Goal: Task Accomplishment & Management: Use online tool/utility

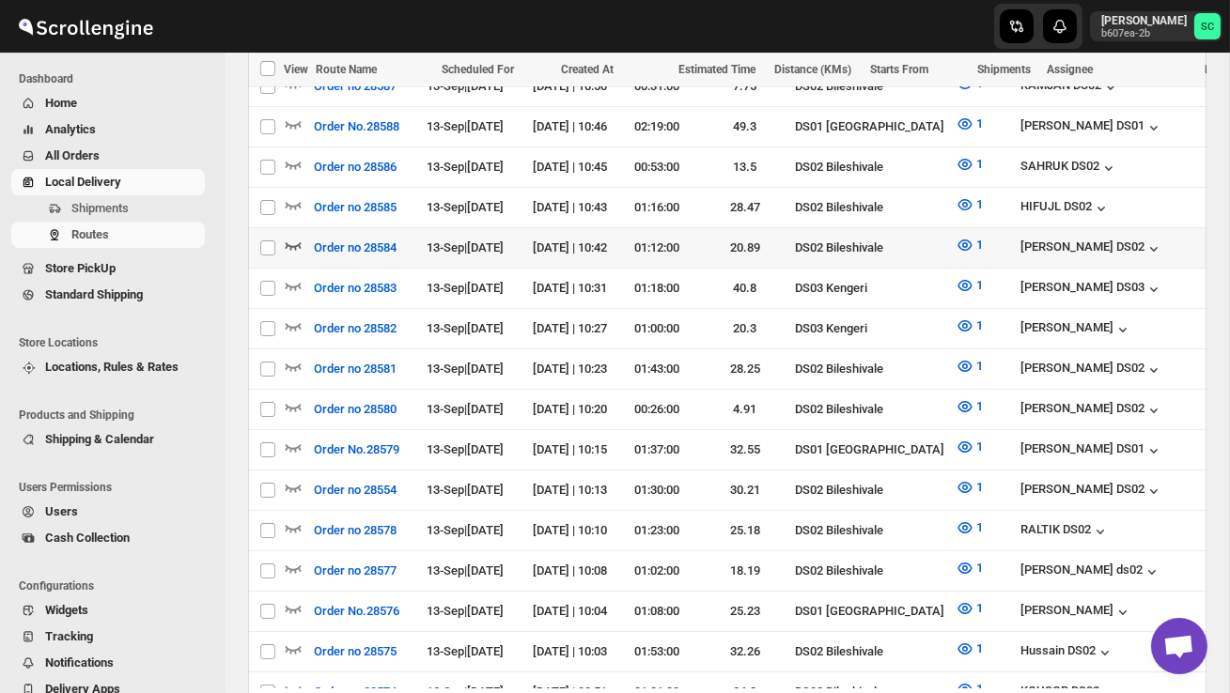
click at [293, 242] on icon "button" at bounding box center [294, 246] width 16 height 8
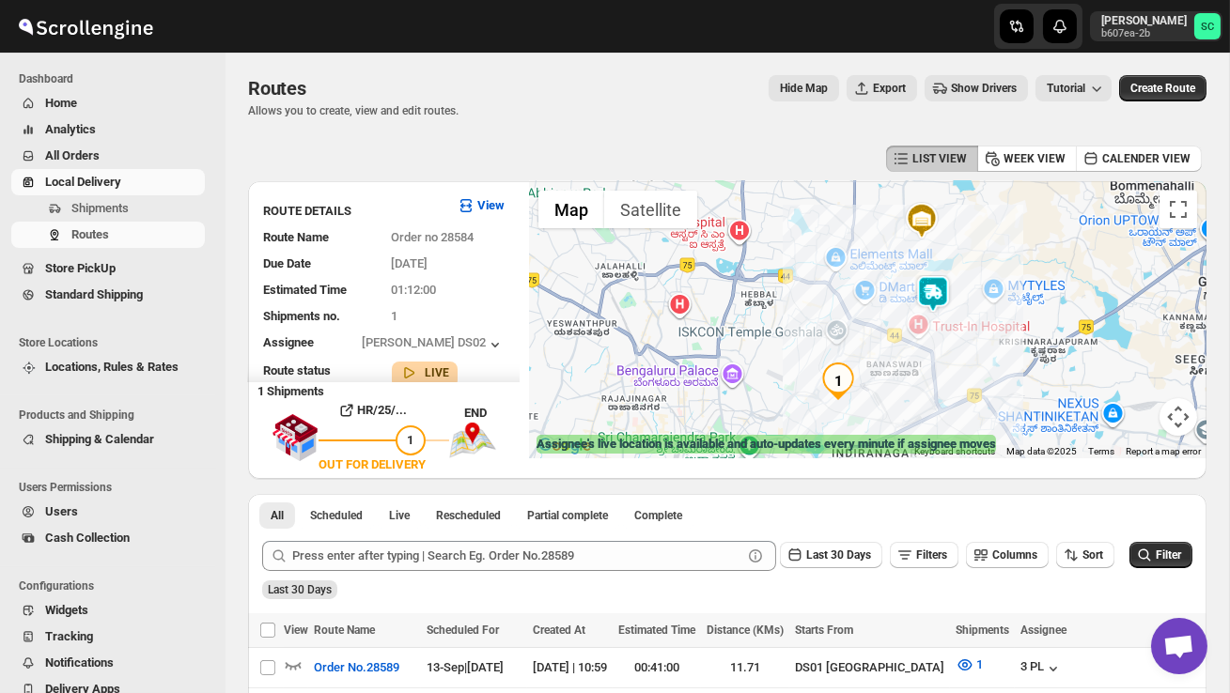
click at [948, 288] on img at bounding box center [933, 294] width 38 height 38
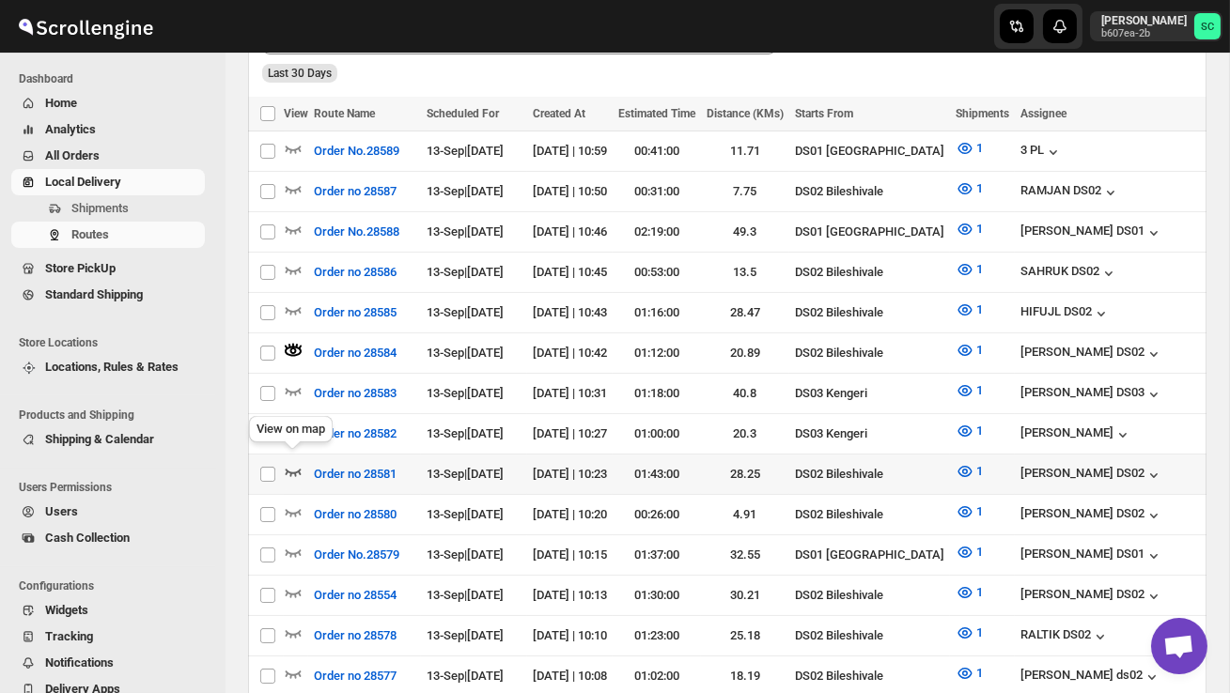
click at [290, 469] on icon "button" at bounding box center [294, 473] width 16 height 8
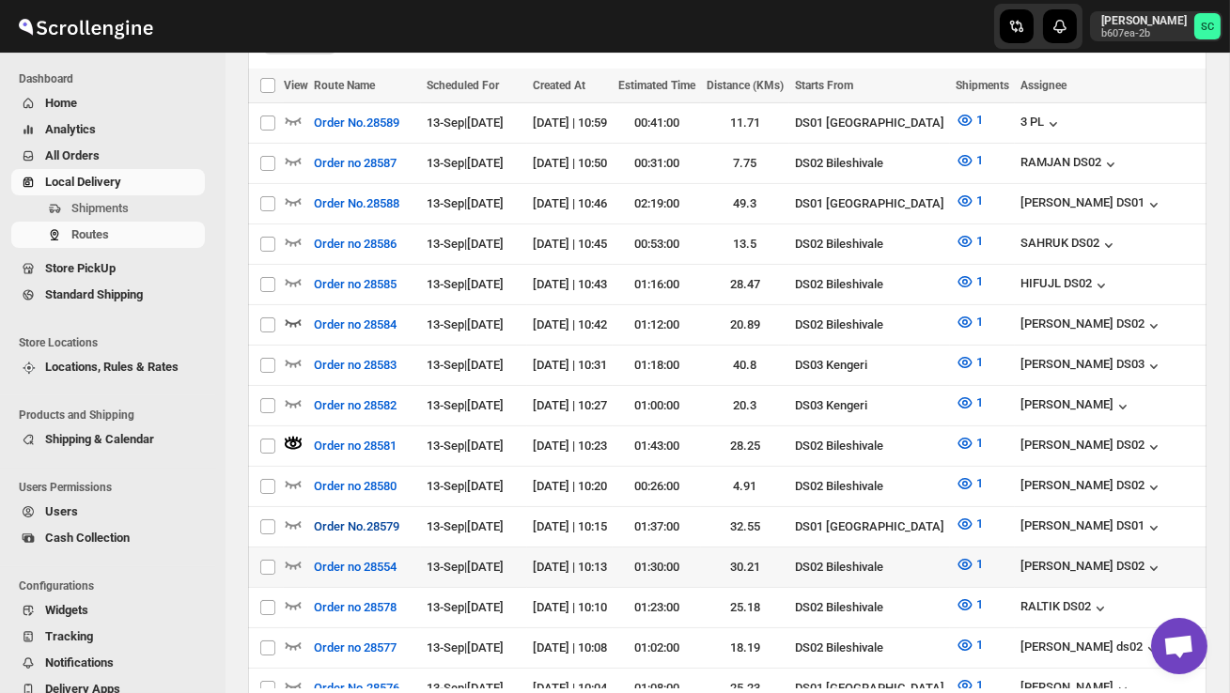
scroll to position [548, 0]
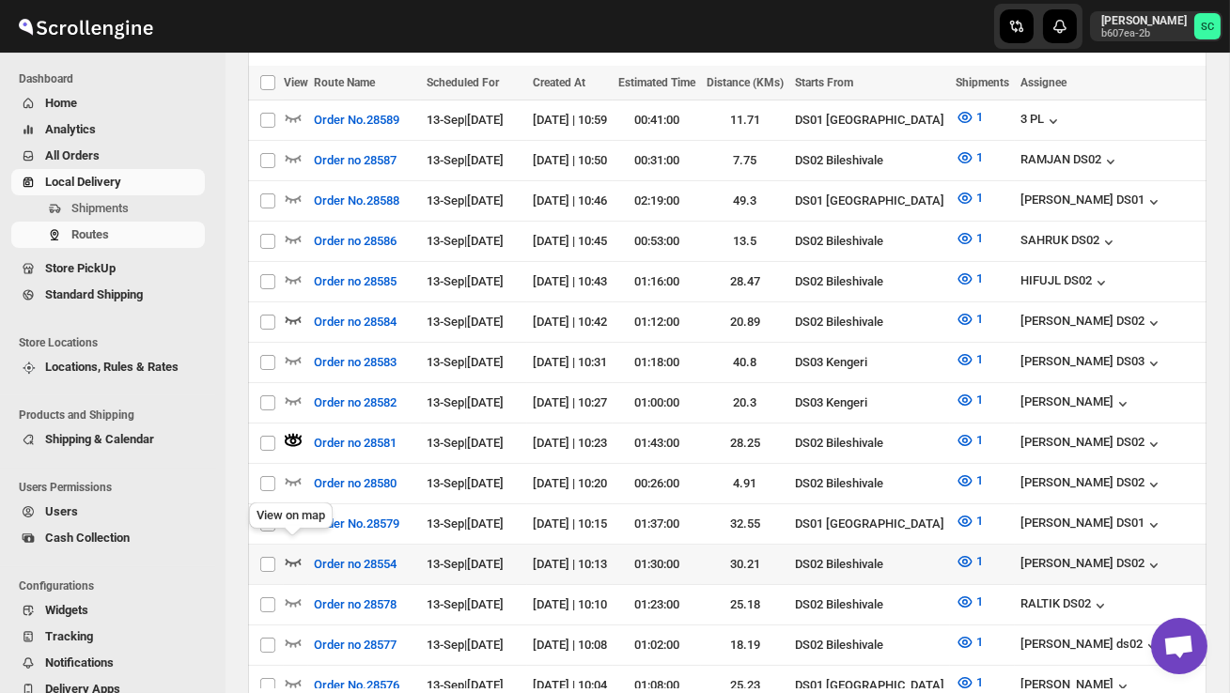
click at [292, 553] on icon "button" at bounding box center [293, 562] width 19 height 19
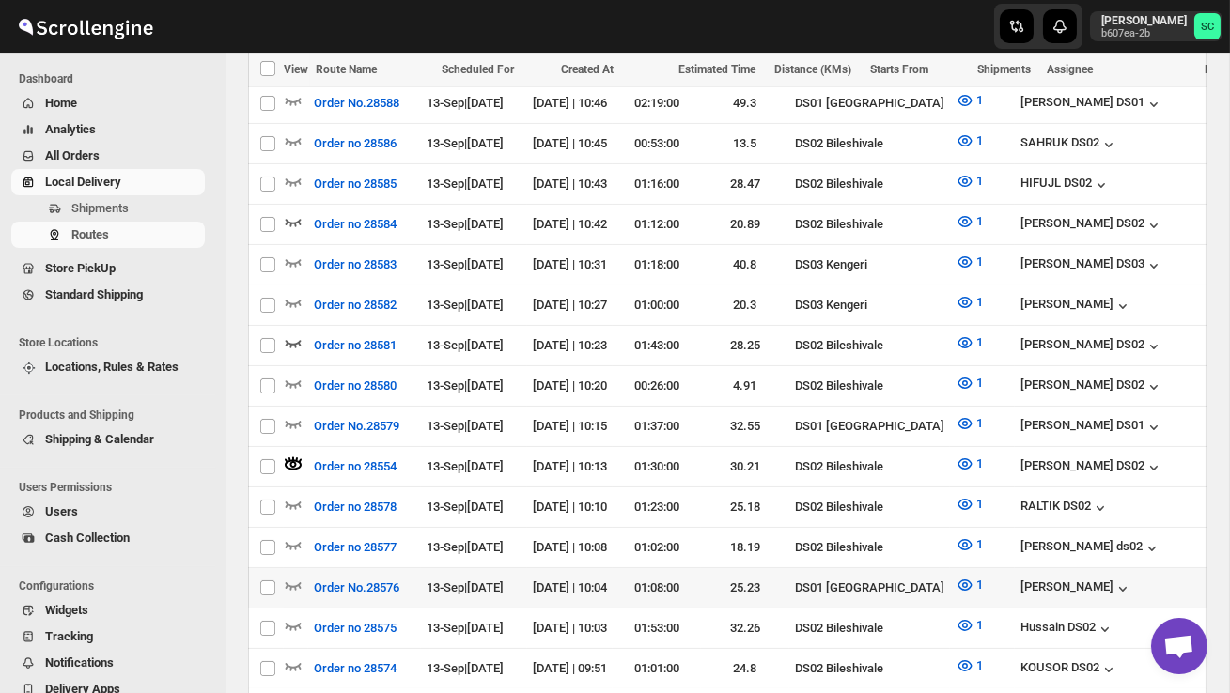
scroll to position [0, 0]
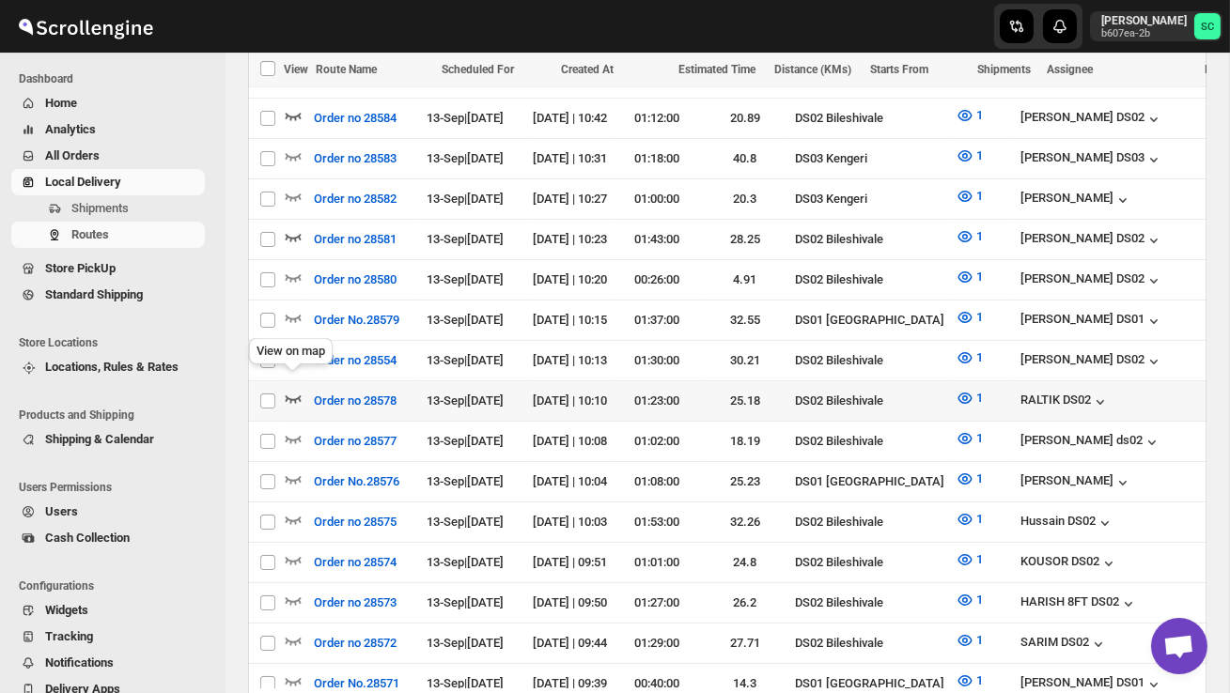
click at [290, 396] on icon "button" at bounding box center [294, 400] width 16 height 8
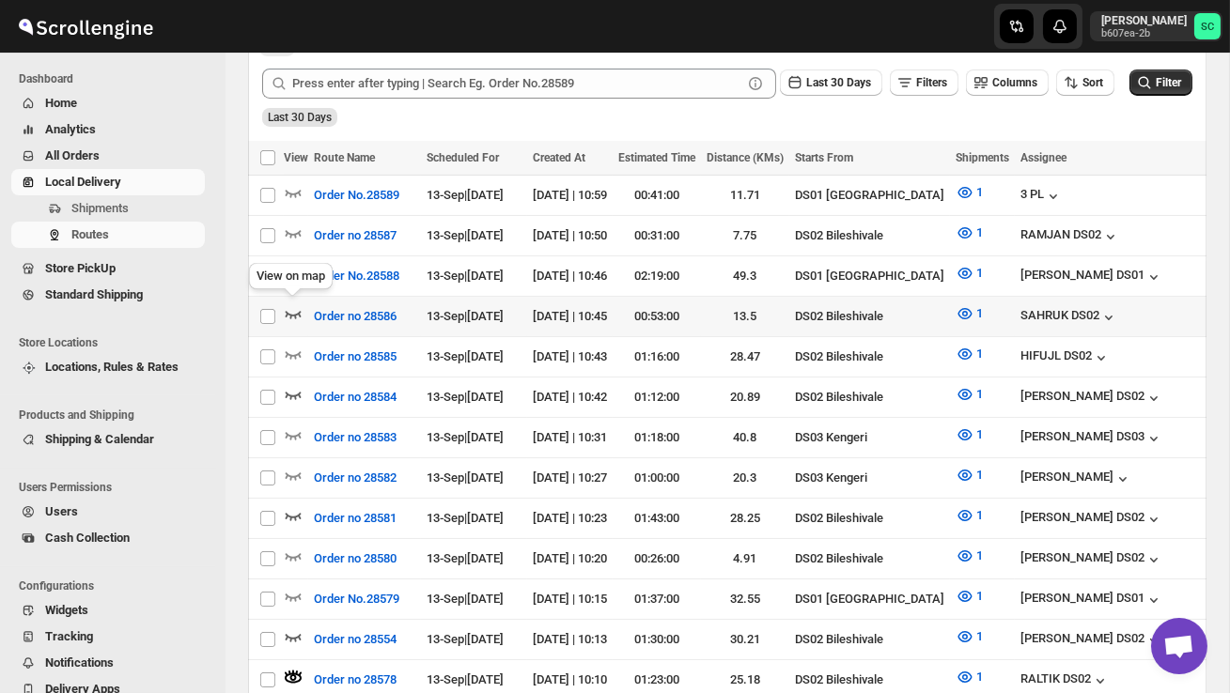
click at [294, 306] on icon "button" at bounding box center [293, 313] width 19 height 19
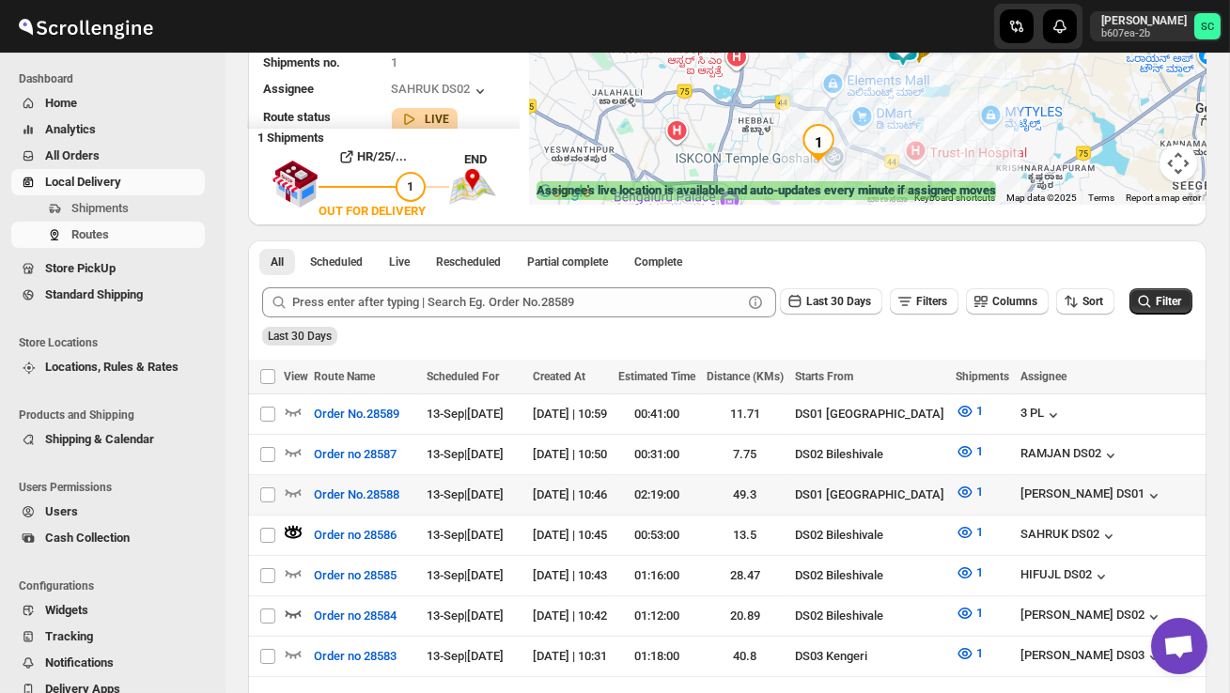
scroll to position [257, 0]
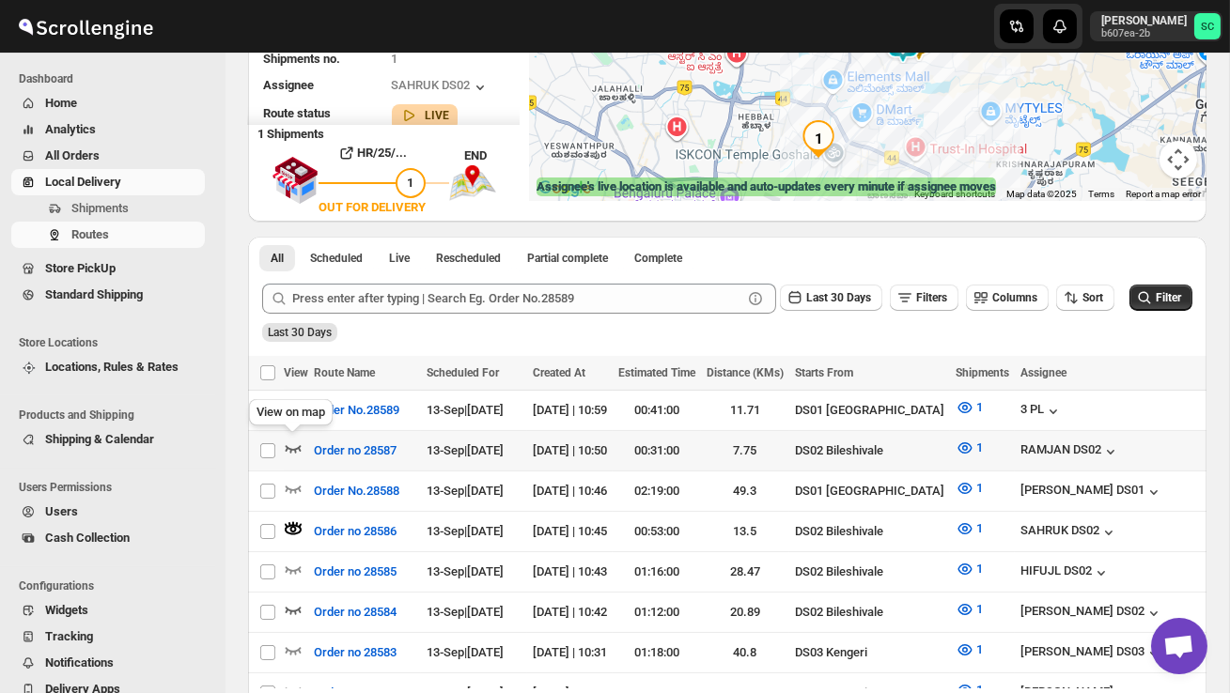
click at [291, 444] on icon "button" at bounding box center [293, 448] width 19 height 19
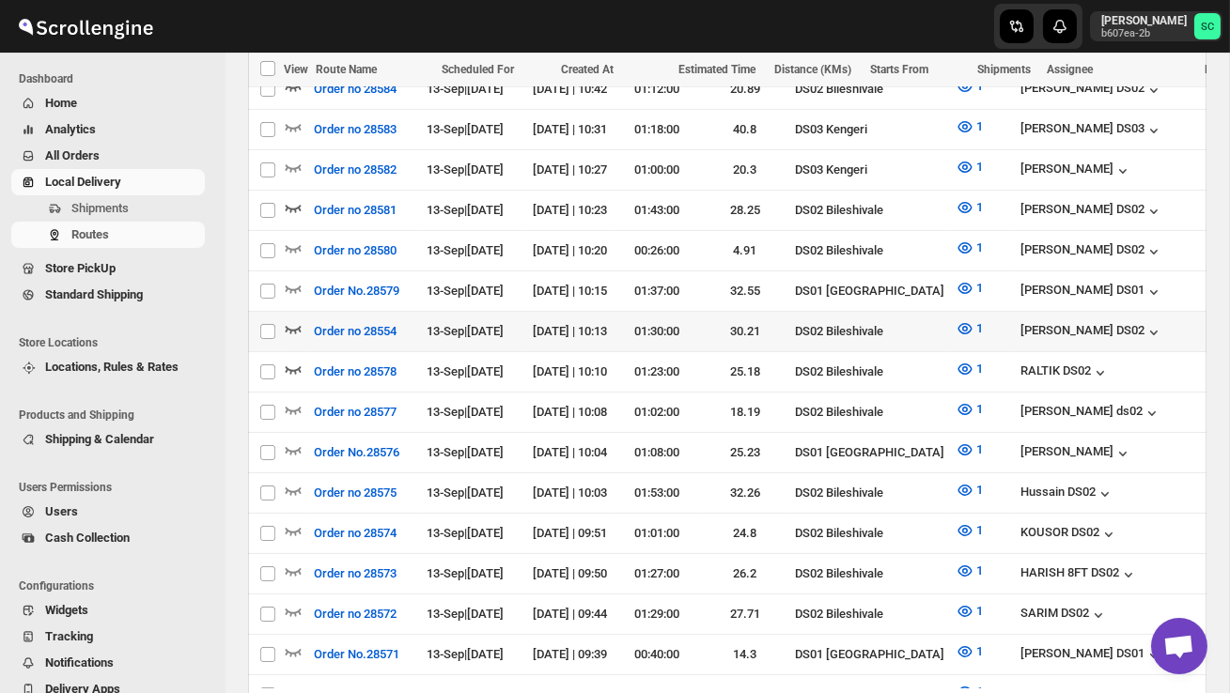
scroll to position [982, 0]
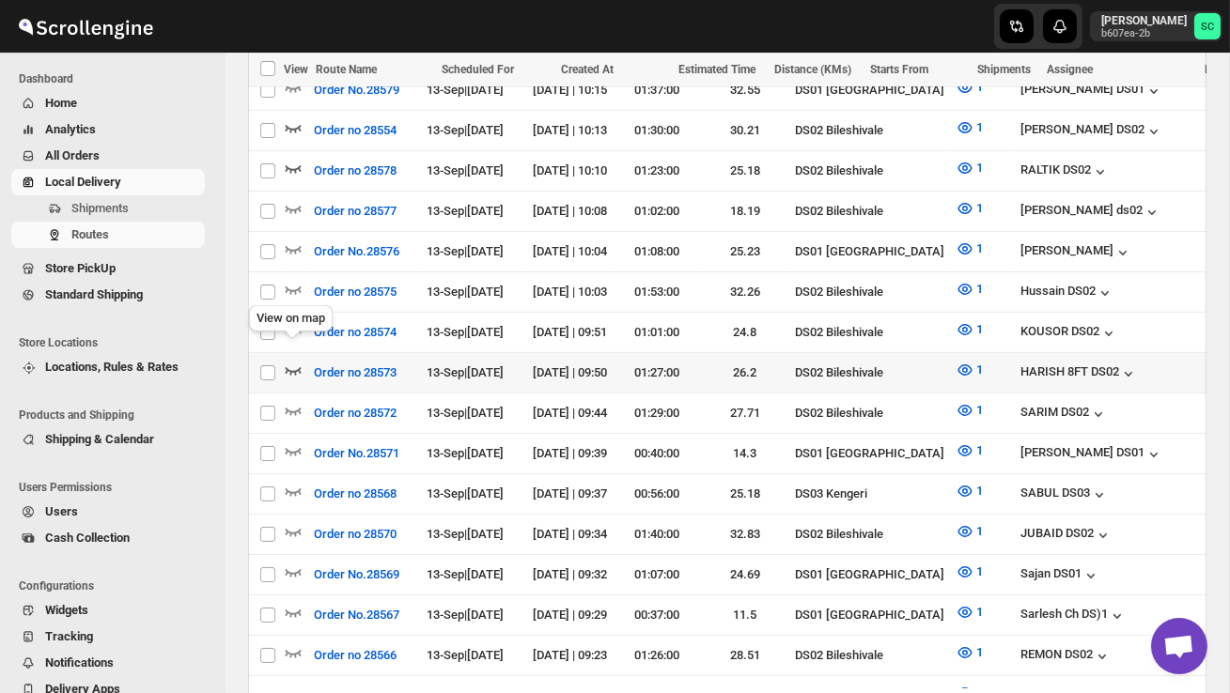
click at [298, 361] on icon "button" at bounding box center [293, 370] width 19 height 19
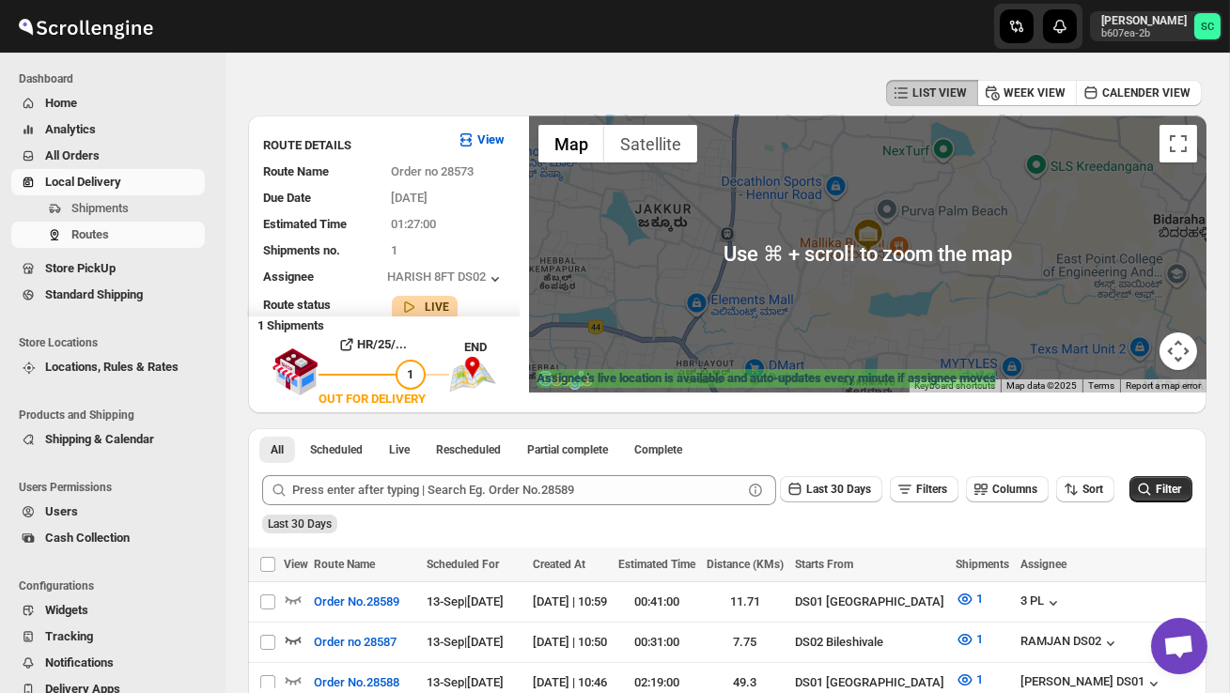
scroll to position [60, 0]
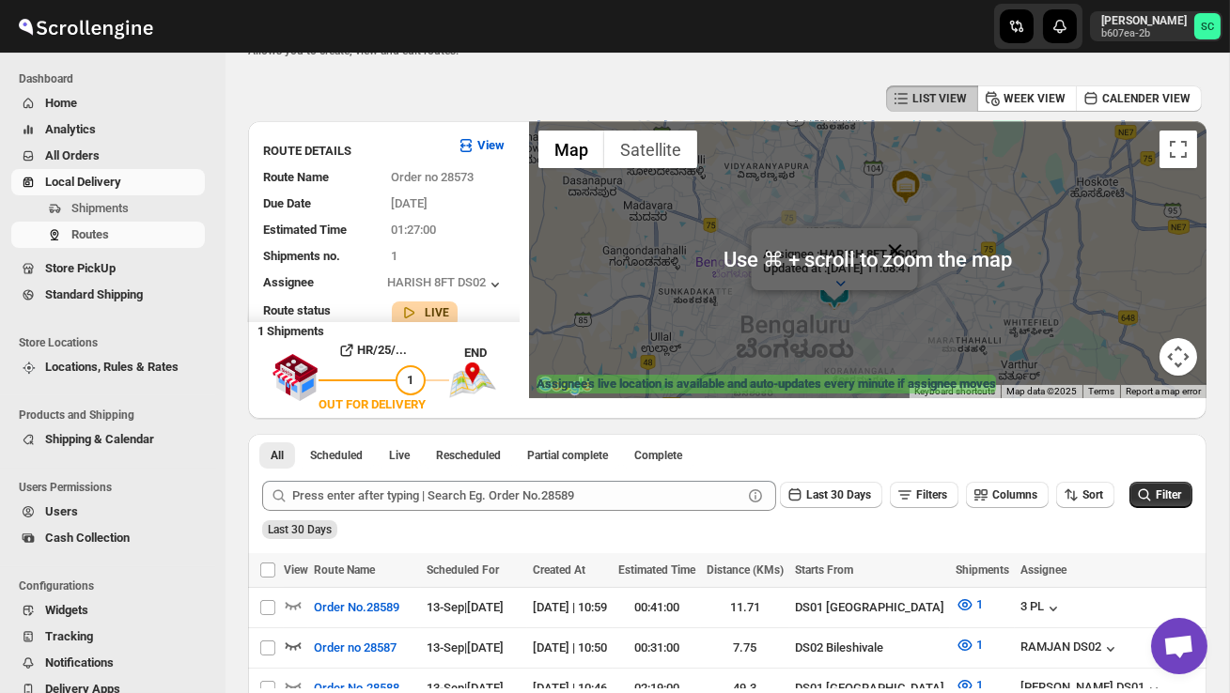
click at [917, 246] on button "Close" at bounding box center [894, 250] width 45 height 45
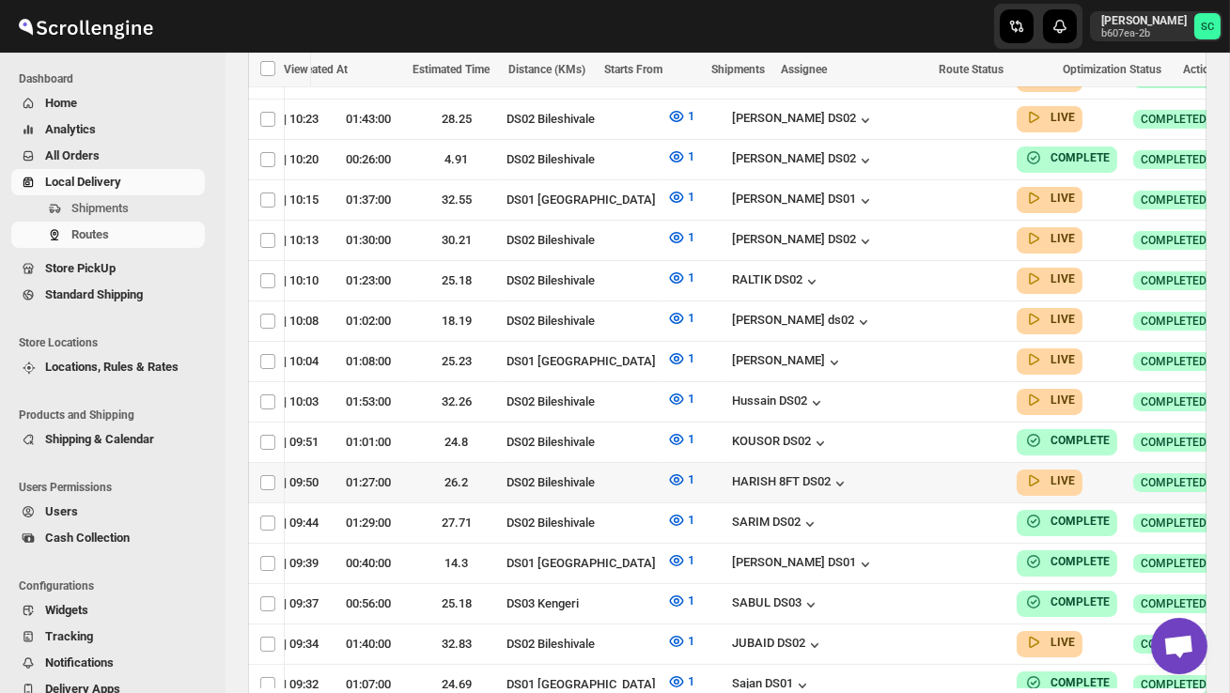
scroll to position [0, 288]
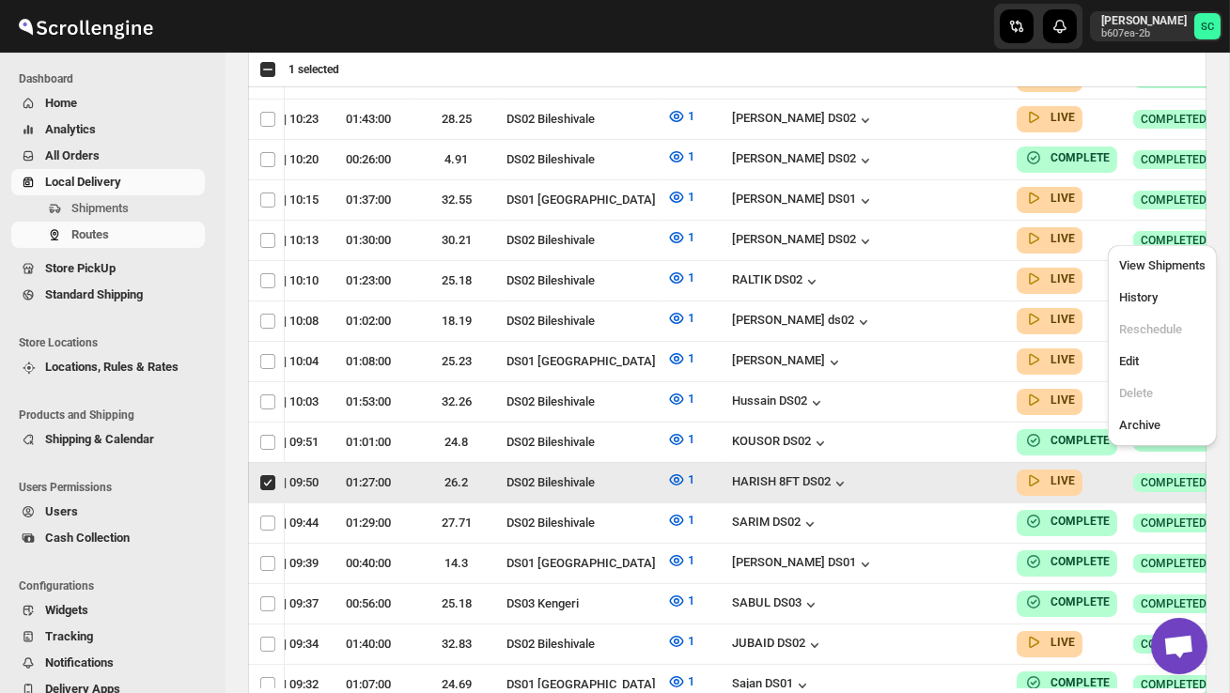
scroll to position [0, 1]
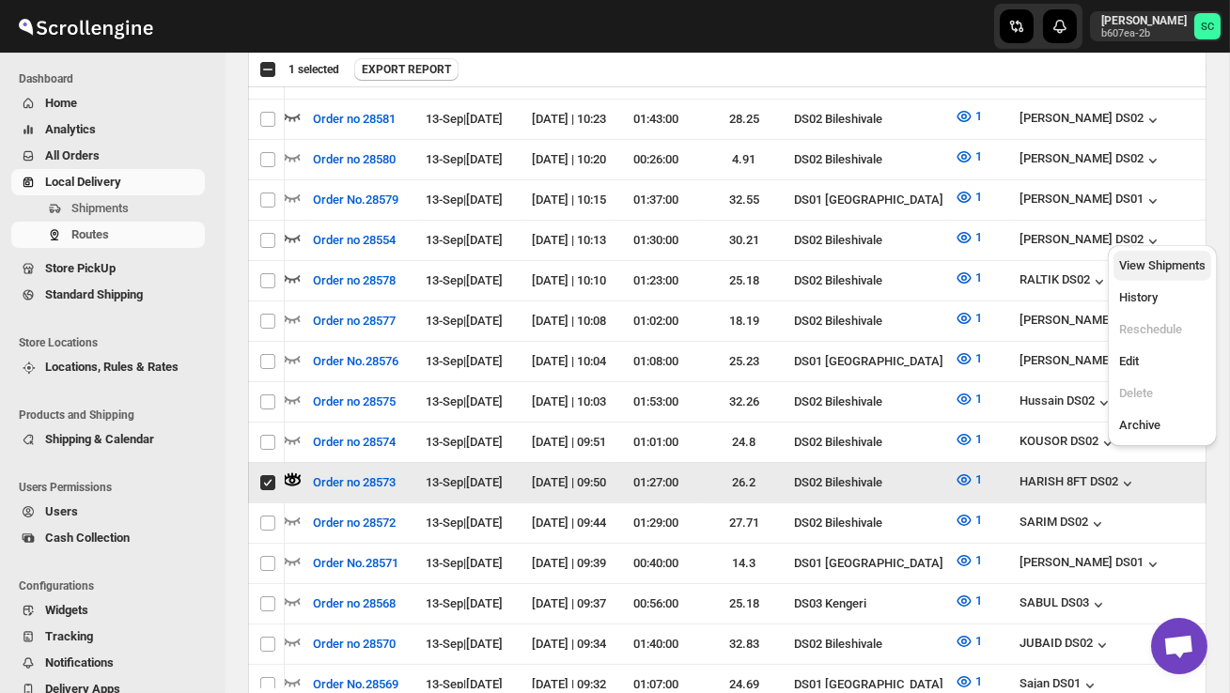
click at [1178, 267] on span "View Shipments" at bounding box center [1162, 265] width 86 height 14
checkbox input "false"
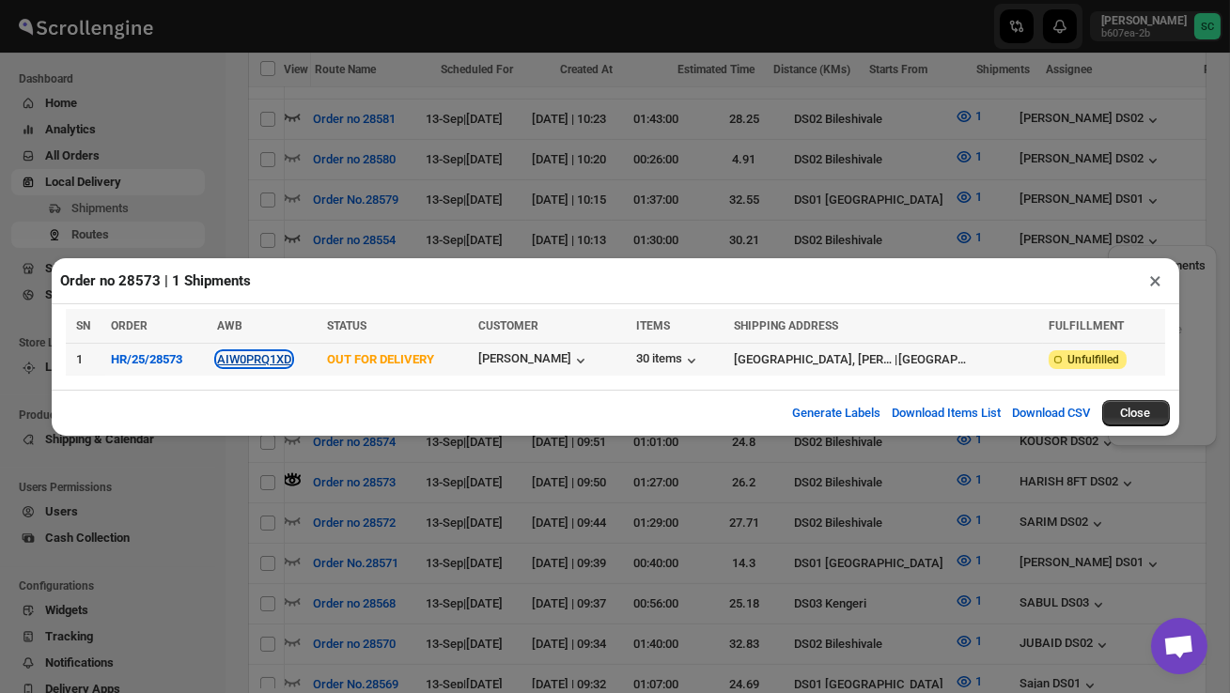
click at [267, 361] on button "AIW0PRQ1XD" at bounding box center [254, 359] width 74 height 14
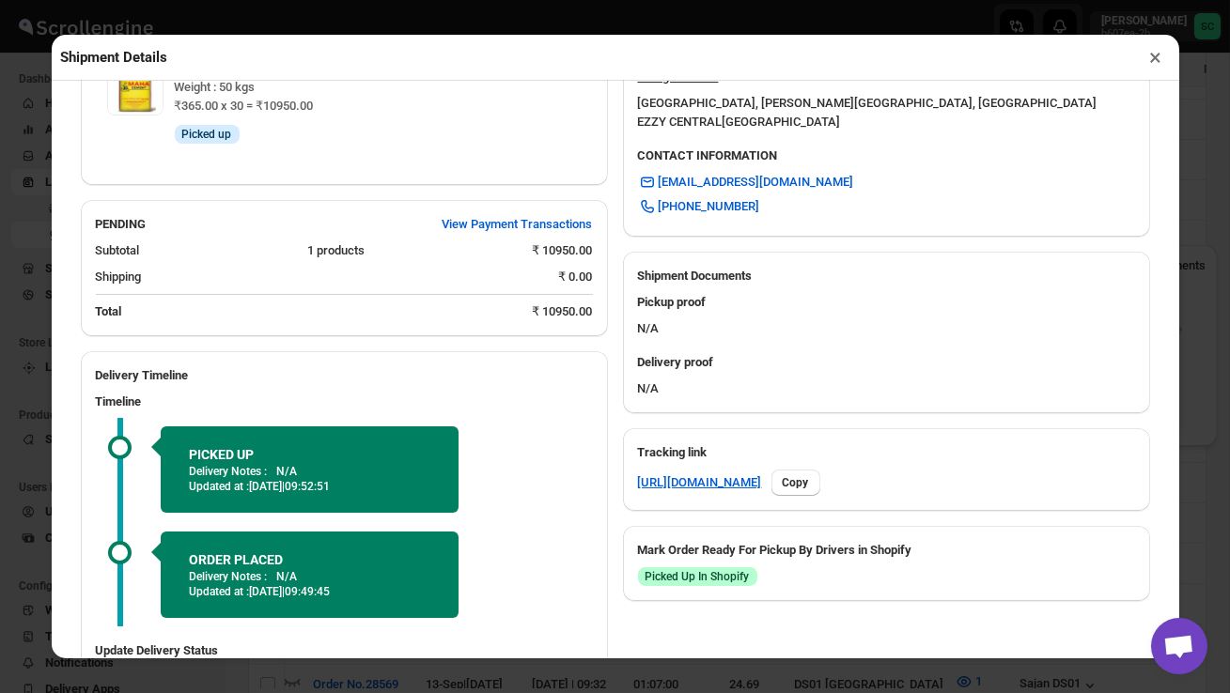
scroll to position [734, 0]
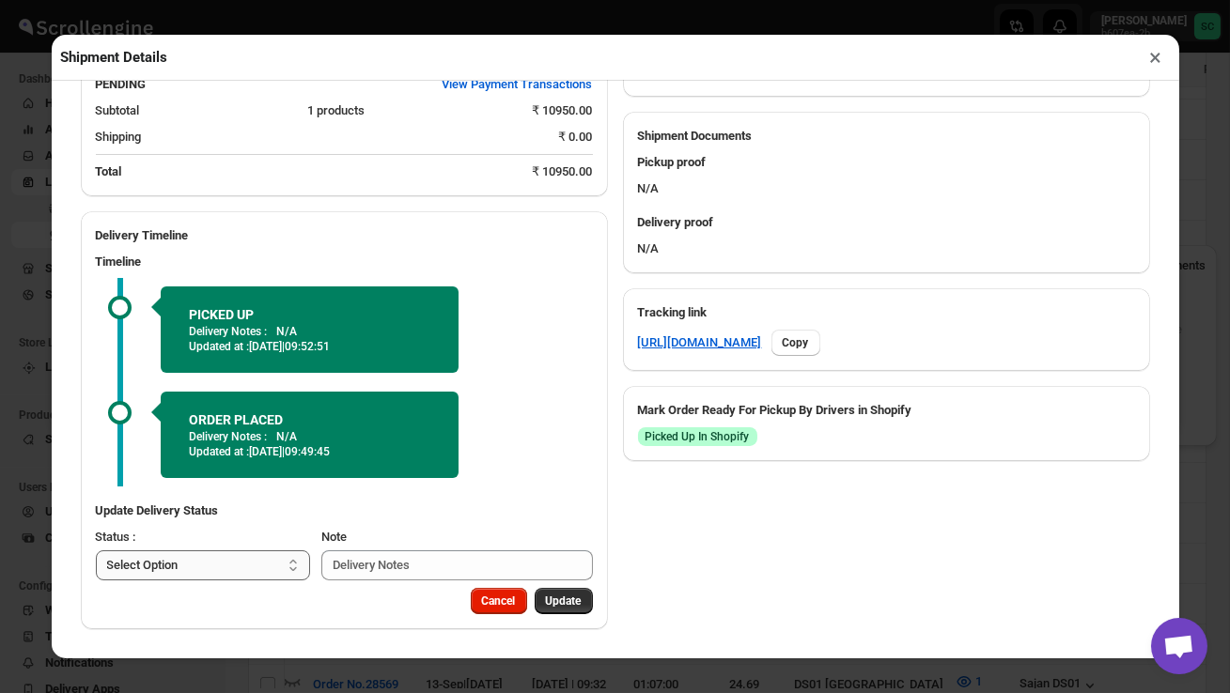
click at [277, 561] on select "Select Option PICKED UP OUT FOR DELIVERY RESCHEDULE DELIVERED CANCELLED" at bounding box center [203, 566] width 215 height 30
click at [240, 574] on select "Select Option PICKED UP OUT FOR DELIVERY RESCHEDULE DELIVERED CANCELLED" at bounding box center [204, 566] width 216 height 30
select select "DELIVERED"
click at [573, 598] on span "Update" at bounding box center [564, 601] width 36 height 15
select select
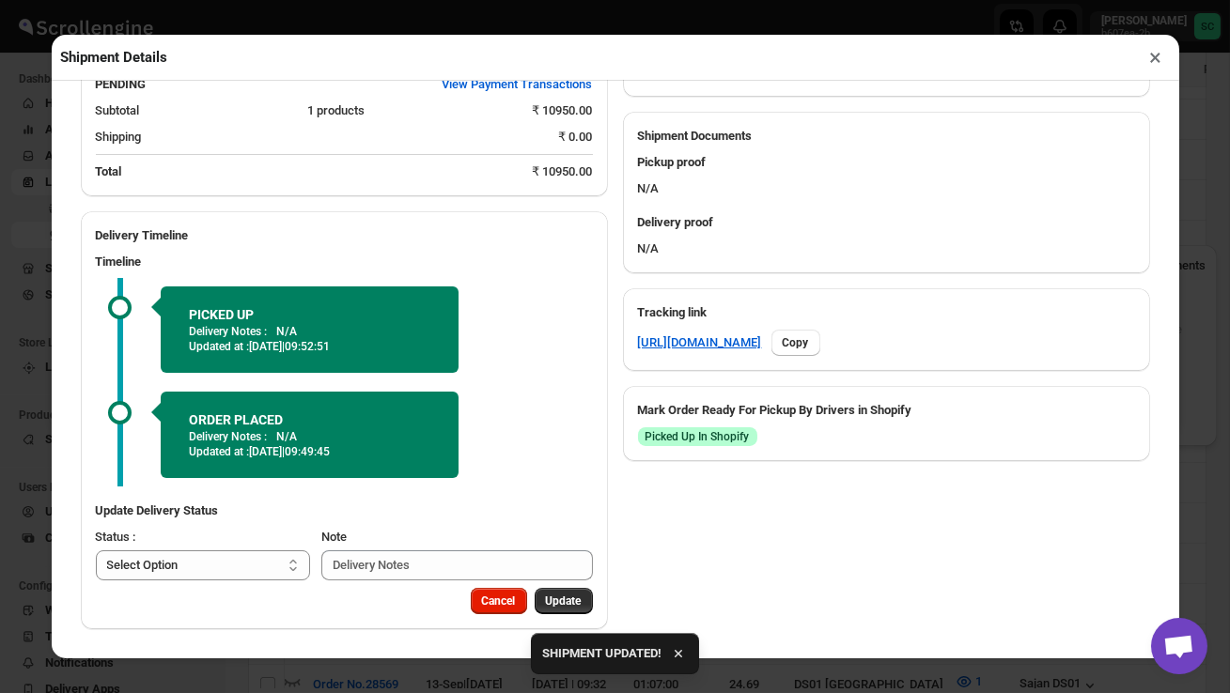
click at [1156, 55] on button "×" at bounding box center [1156, 57] width 27 height 26
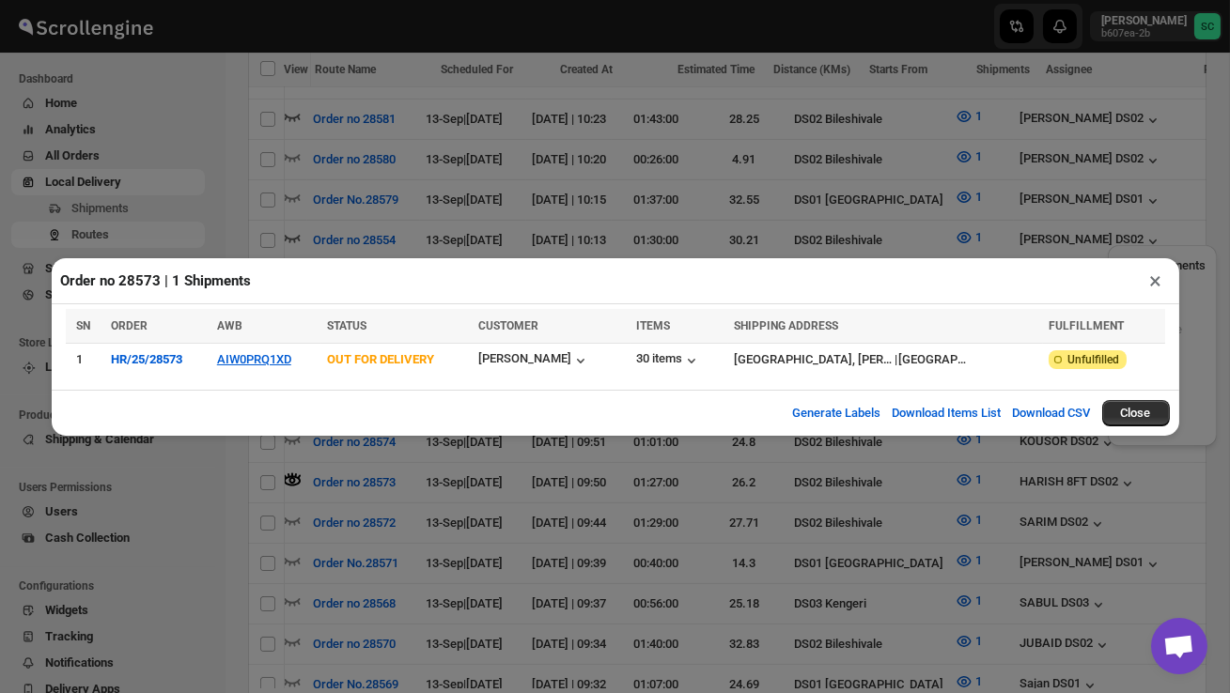
click at [1154, 276] on button "×" at bounding box center [1156, 281] width 27 height 26
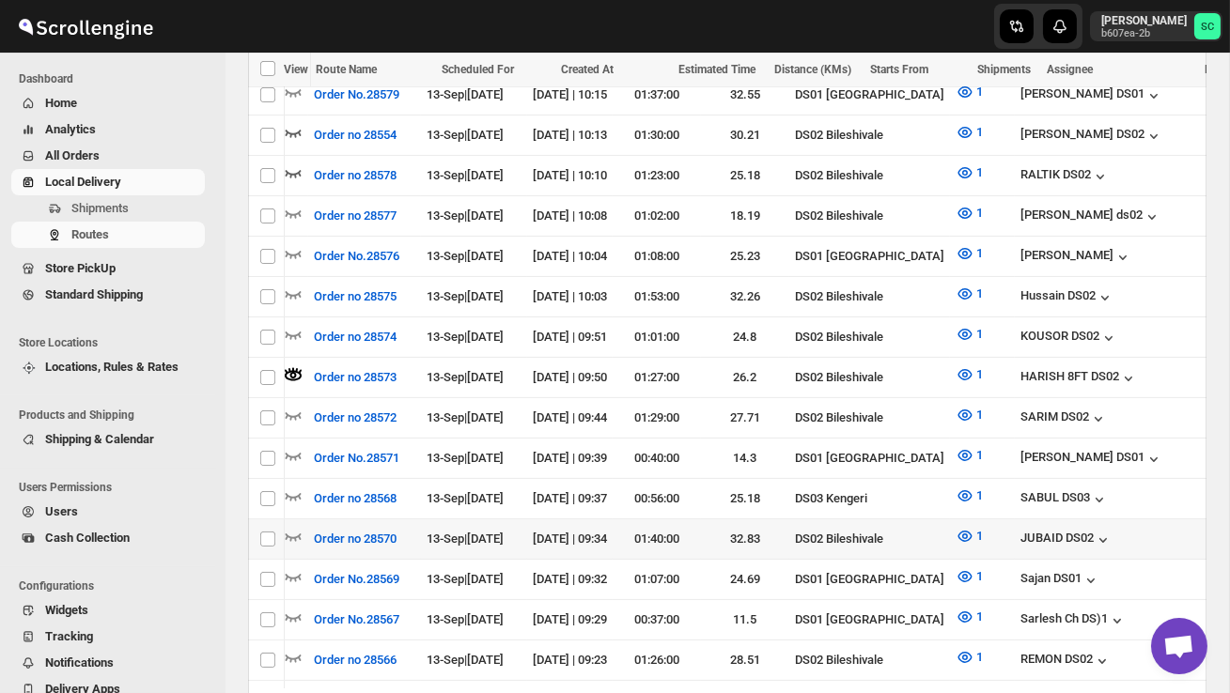
scroll to position [0, 0]
click at [299, 534] on icon "button" at bounding box center [294, 538] width 16 height 8
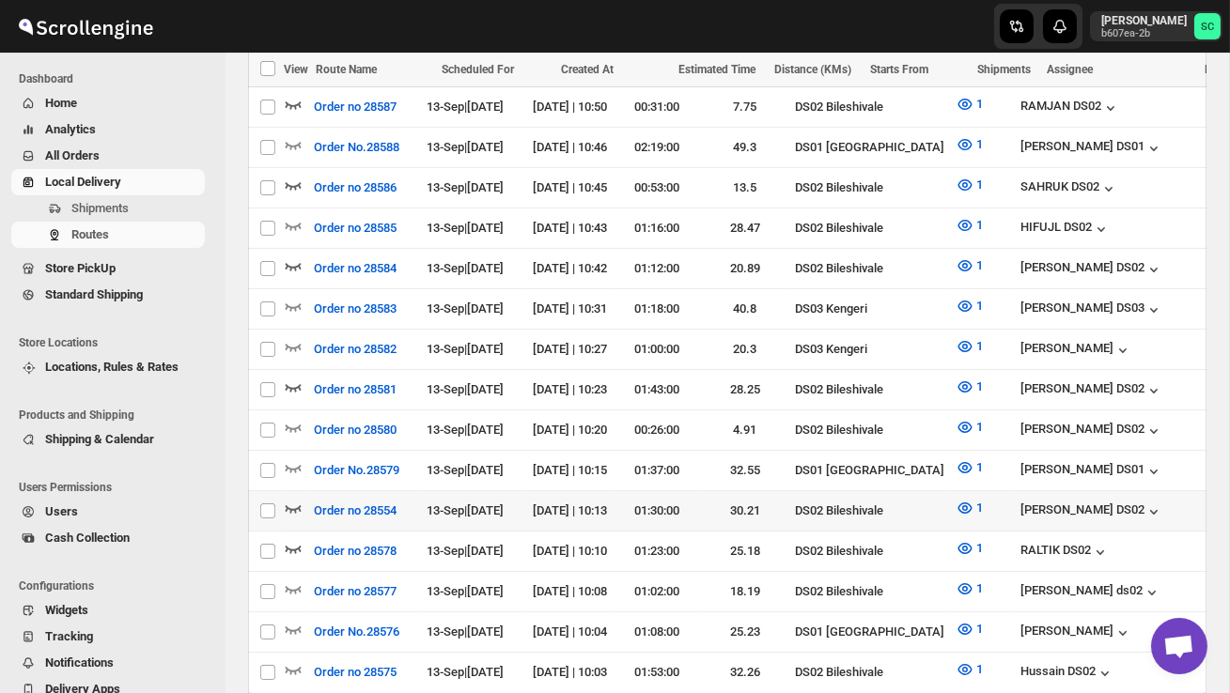
scroll to position [615, 0]
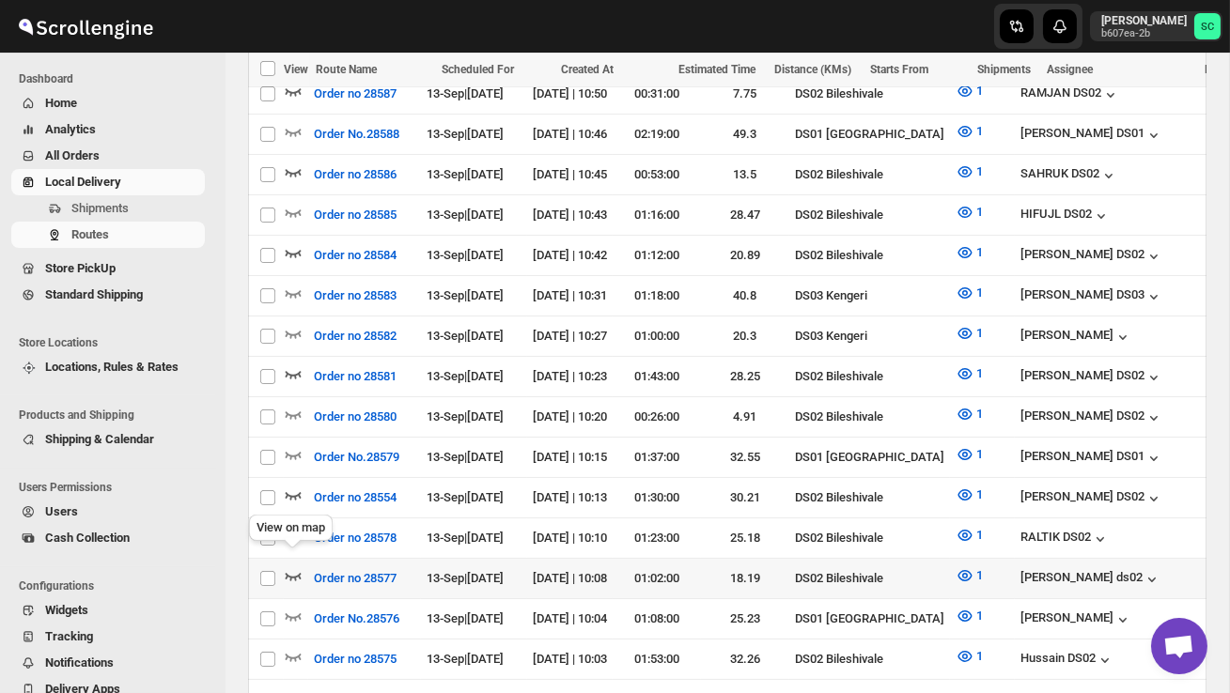
click at [295, 567] on icon "button" at bounding box center [293, 576] width 19 height 19
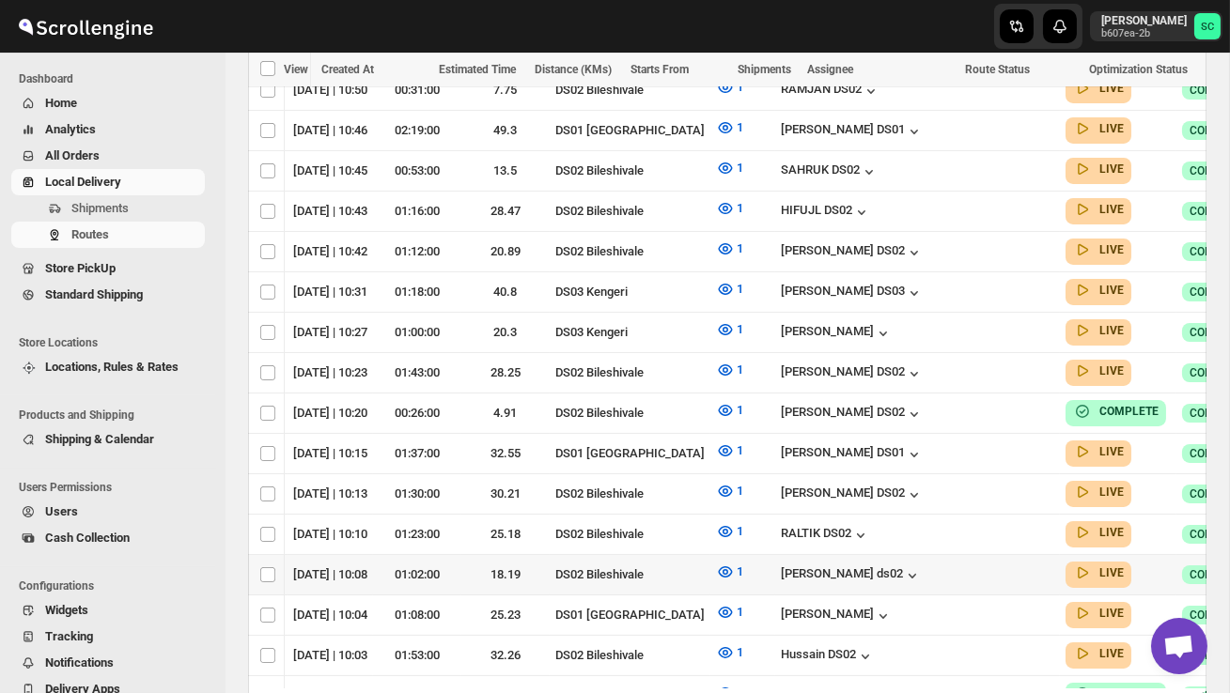
scroll to position [0, 288]
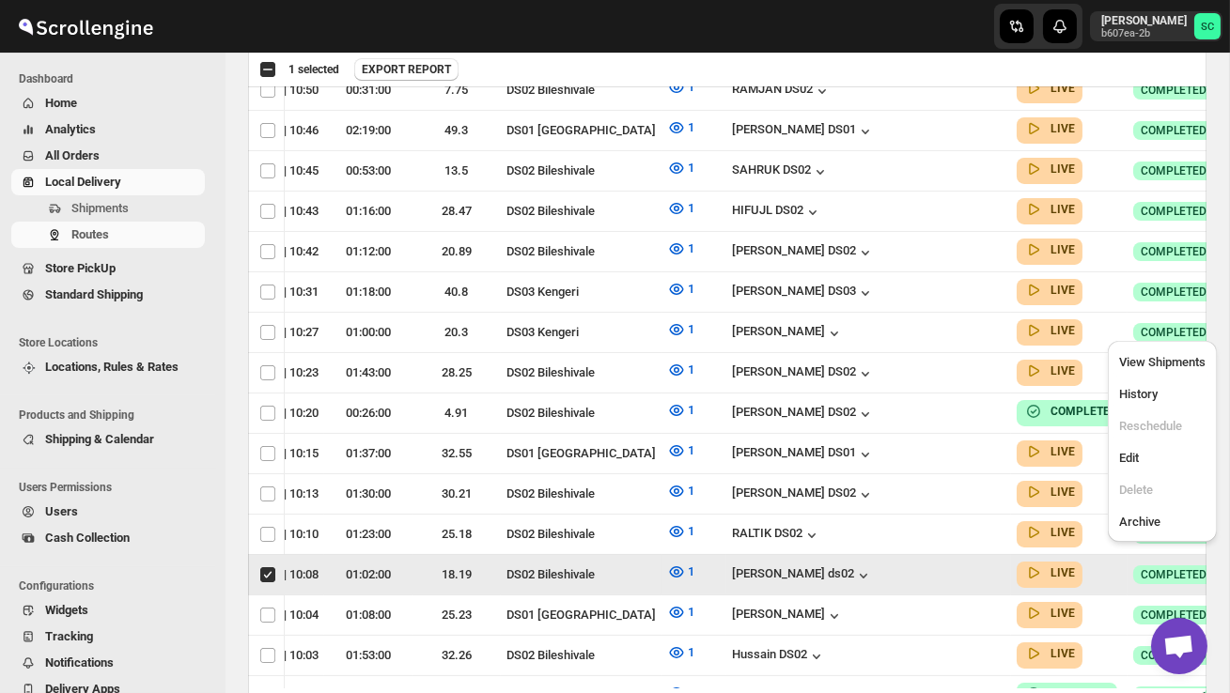
scroll to position [0, 1]
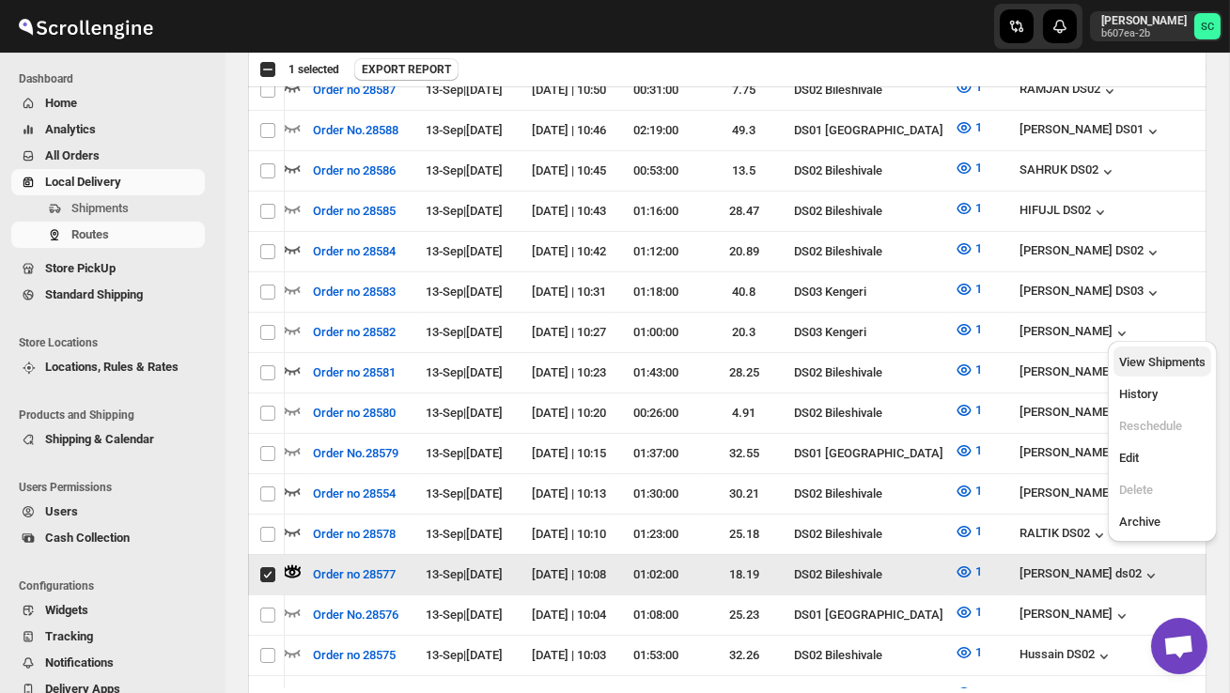
click at [1176, 351] on button "View Shipments" at bounding box center [1163, 362] width 98 height 30
checkbox input "false"
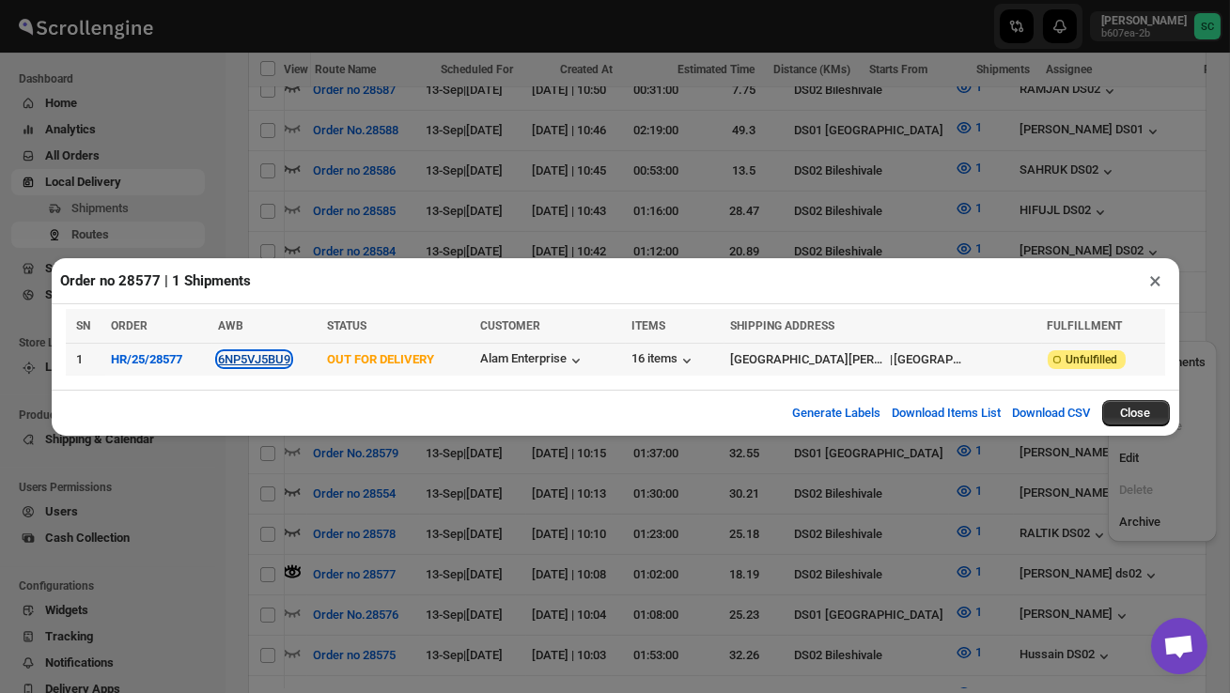
click at [275, 359] on button "6NP5VJ5BU9" at bounding box center [254, 359] width 72 height 14
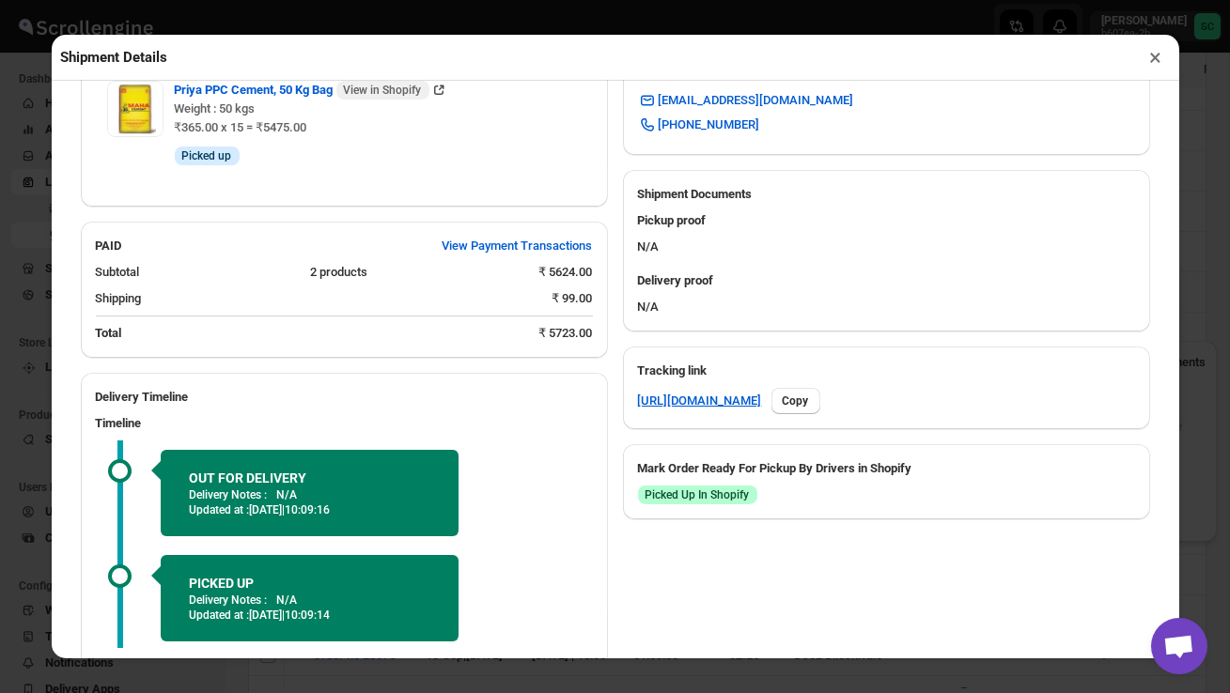
scroll to position [838, 0]
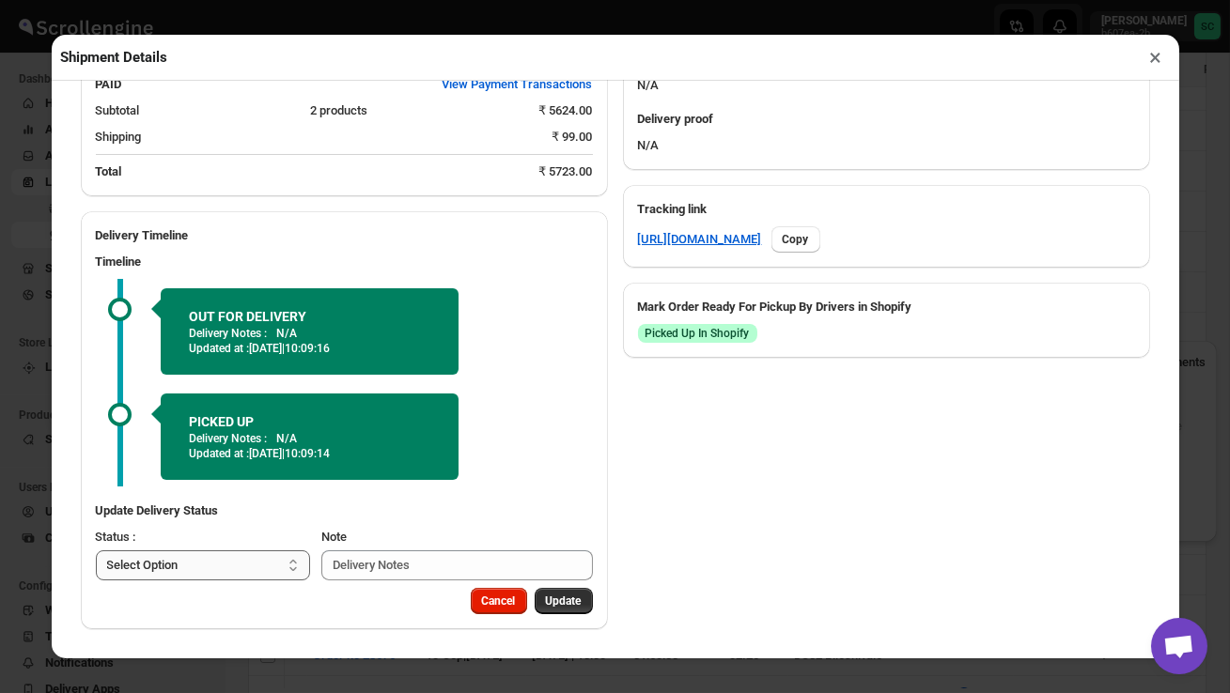
click at [198, 574] on select "Select Option PICKED UP OUT FOR DELIVERY RESCHEDULE DELIVERED CANCELLED" at bounding box center [203, 566] width 215 height 30
select select "DELIVERED"
click at [556, 584] on div "Cancel Update" at bounding box center [528, 598] width 130 height 34
click at [564, 603] on span "Update" at bounding box center [564, 601] width 36 height 15
select select
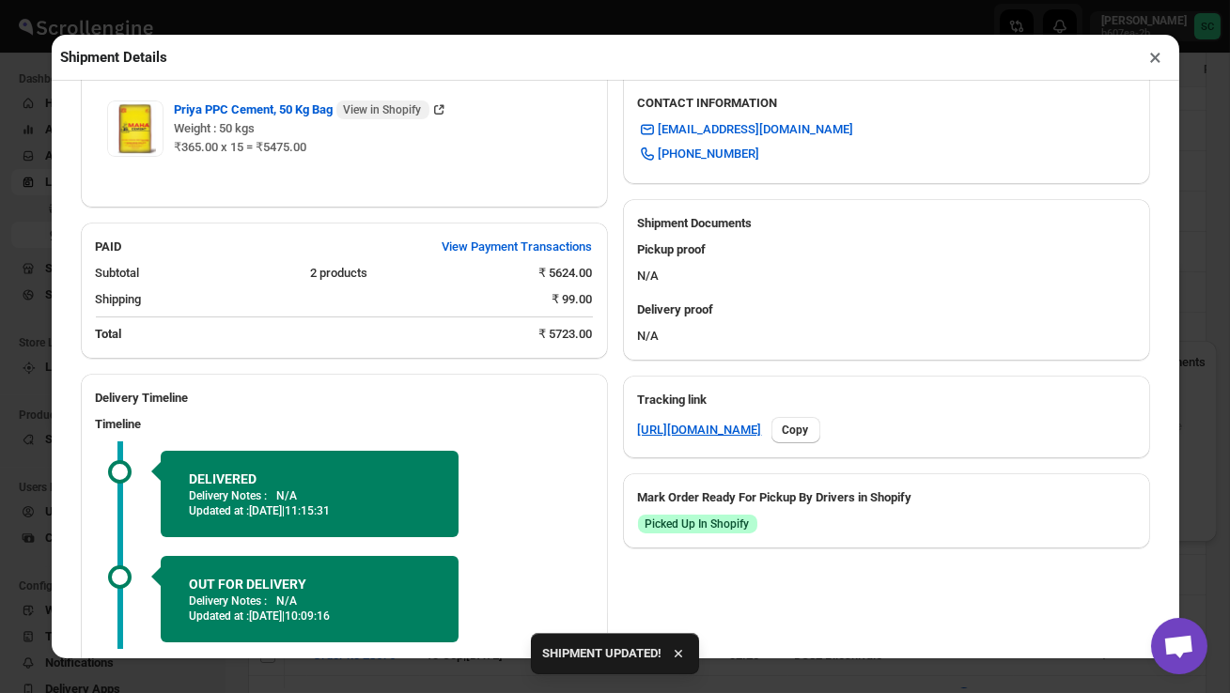
scroll to position [809, 0]
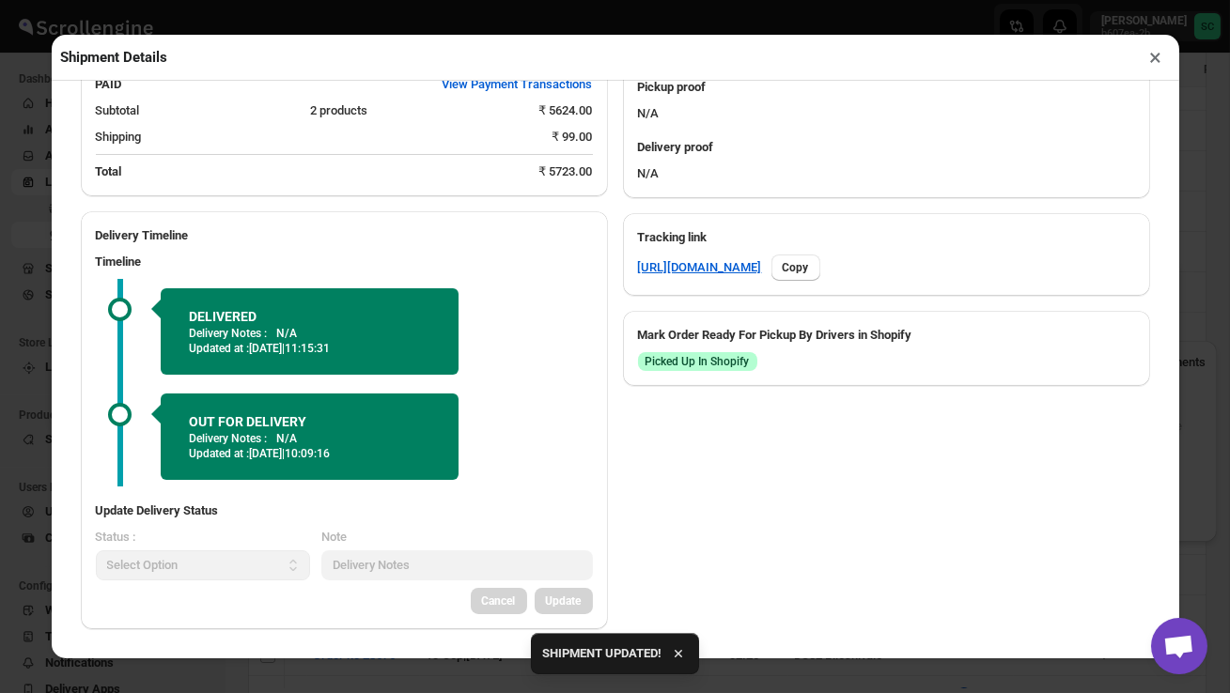
click at [1156, 56] on button "×" at bounding box center [1156, 57] width 27 height 26
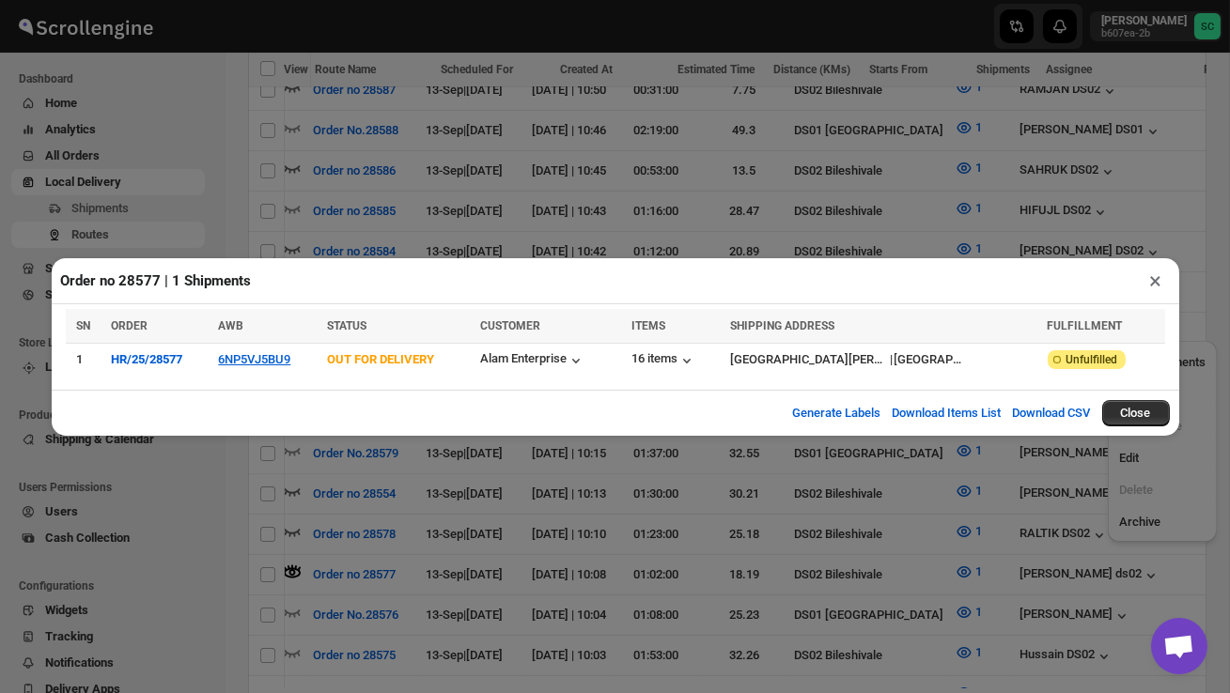
click at [1161, 274] on button "×" at bounding box center [1156, 281] width 27 height 26
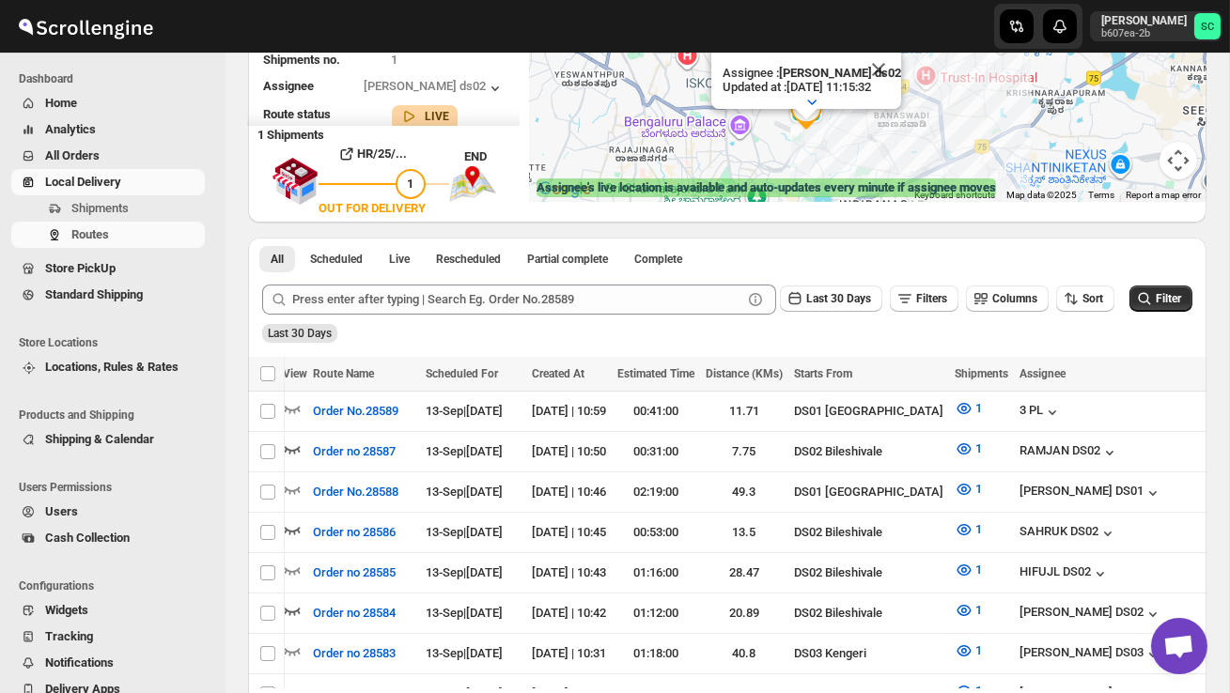
scroll to position [0, 0]
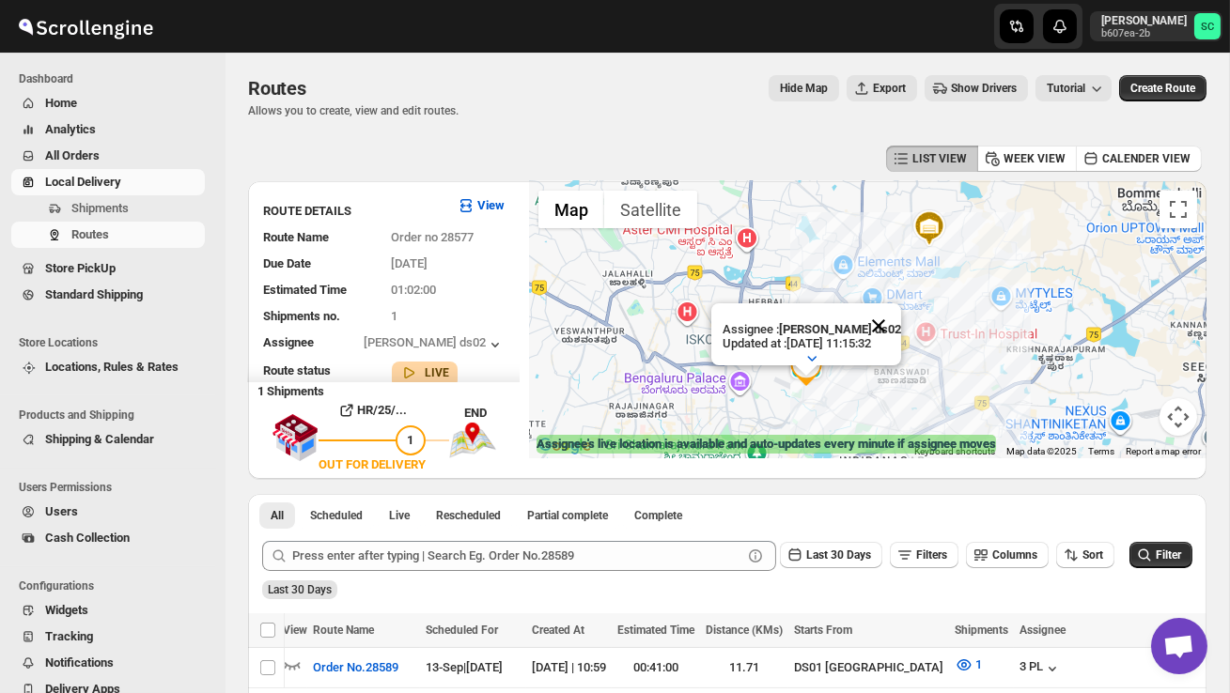
click at [894, 323] on button "Close" at bounding box center [878, 326] width 45 height 45
click at [777, 412] on div at bounding box center [868, 319] width 678 height 277
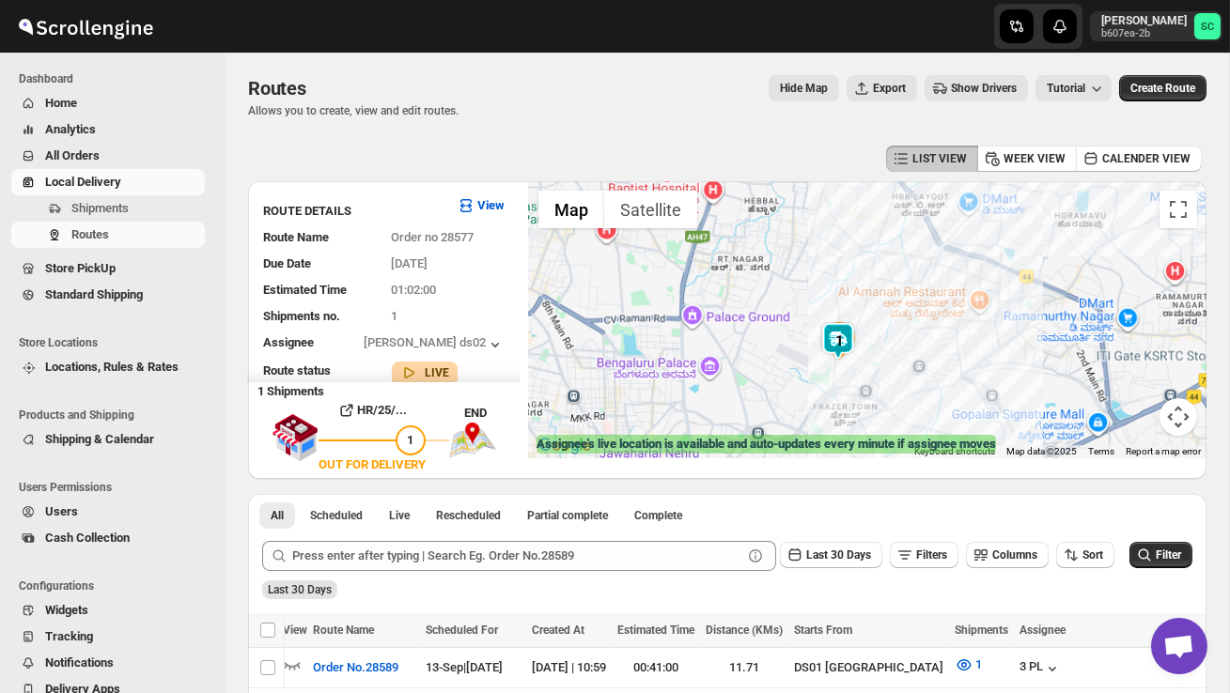
click at [777, 412] on div at bounding box center [868, 319] width 678 height 277
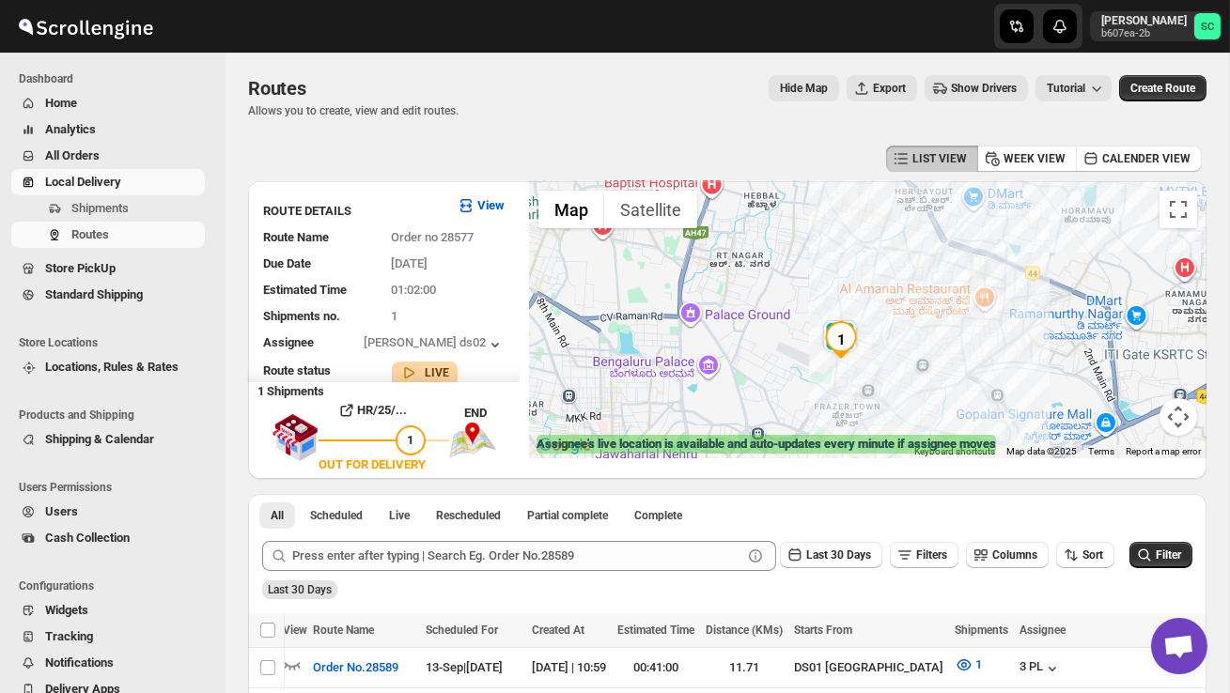
click at [777, 412] on div at bounding box center [868, 319] width 678 height 277
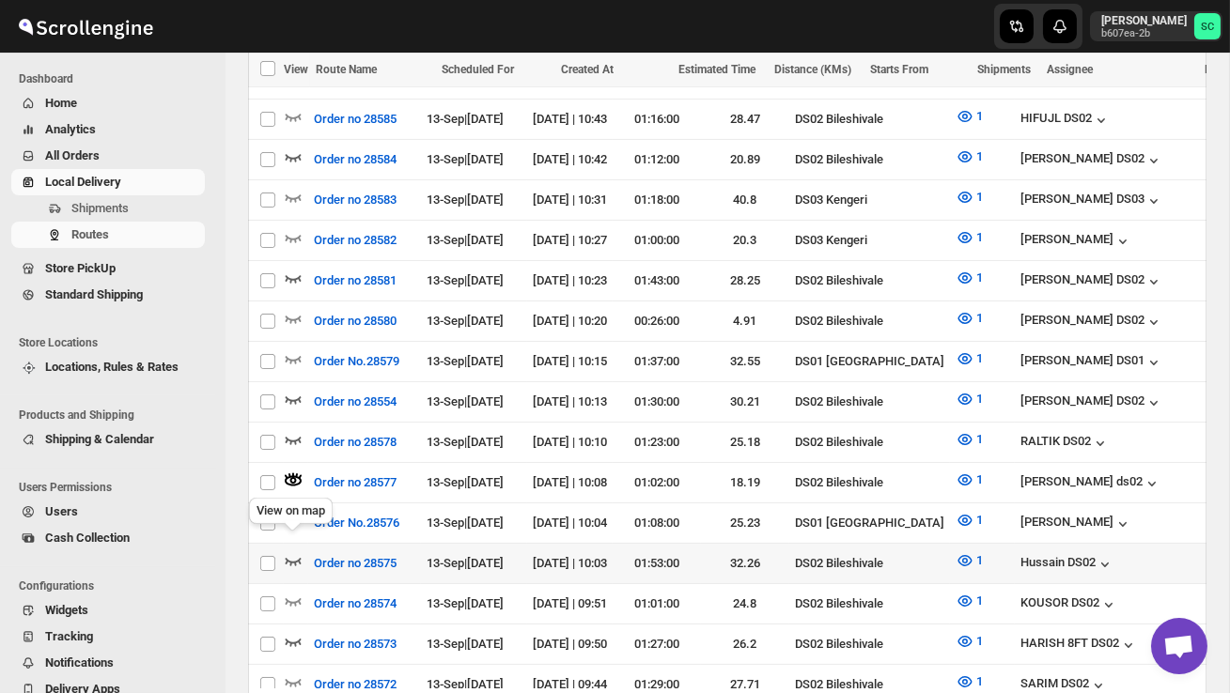
click at [294, 558] on icon "button" at bounding box center [294, 562] width 16 height 8
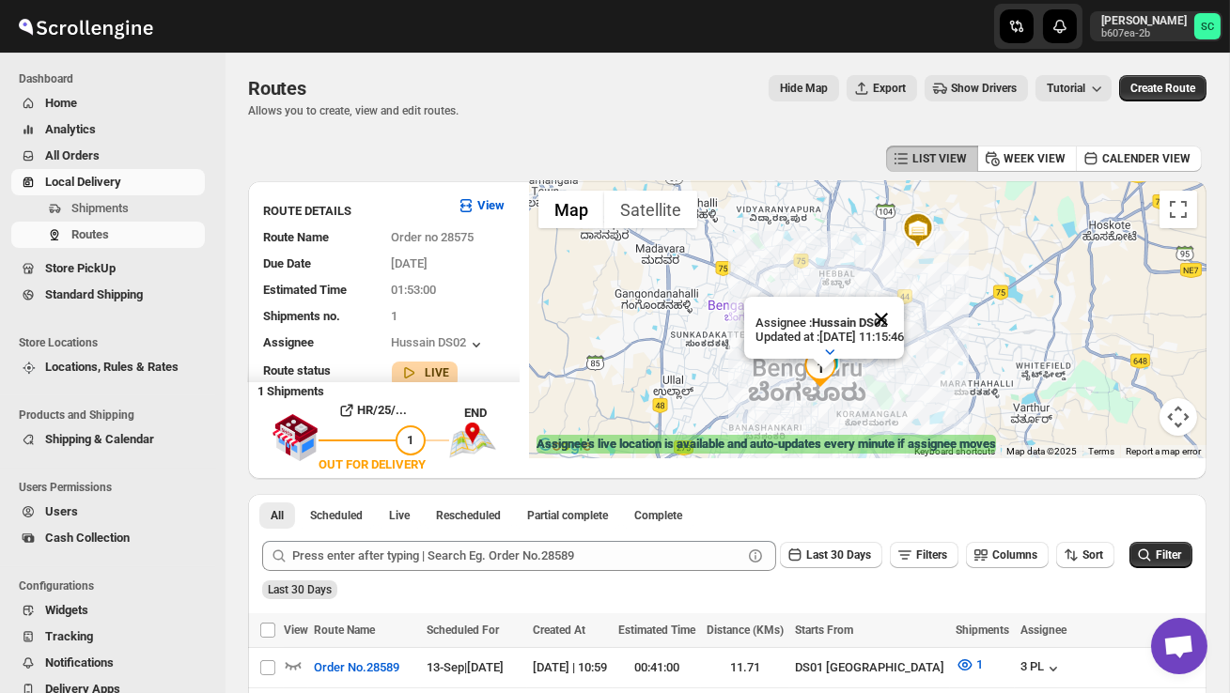
click at [904, 313] on button "Close" at bounding box center [881, 319] width 45 height 45
click at [872, 385] on div at bounding box center [868, 319] width 678 height 277
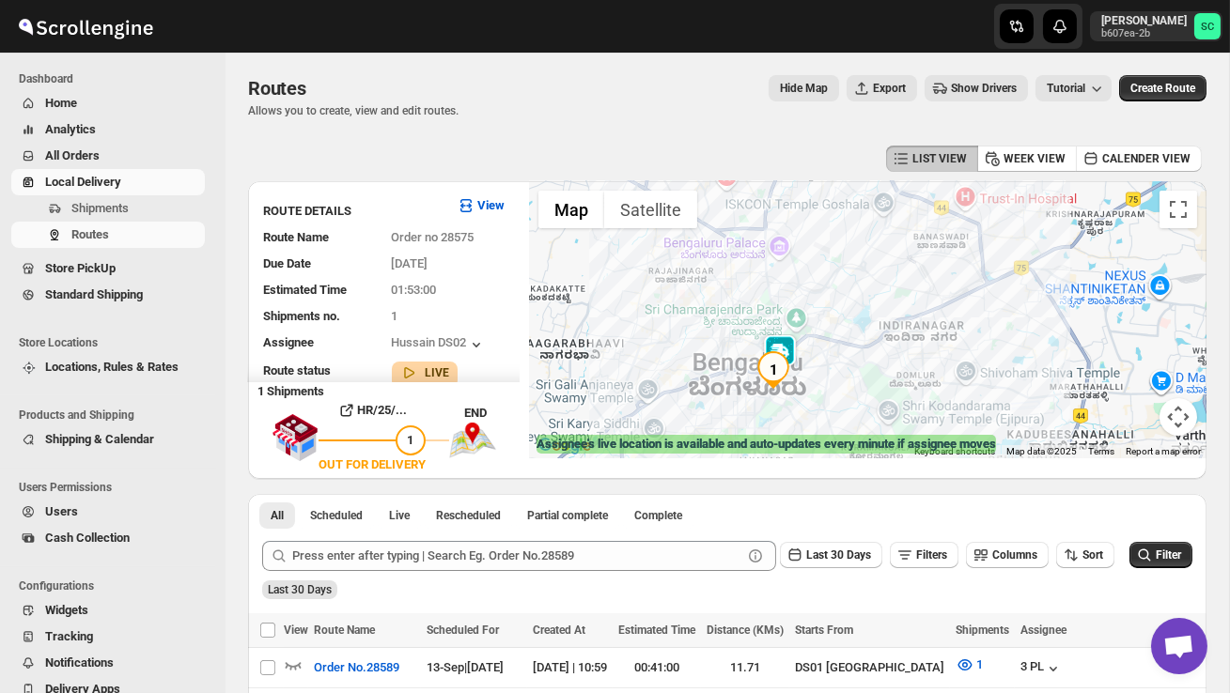
click at [853, 385] on div at bounding box center [868, 319] width 678 height 277
click at [852, 385] on div at bounding box center [868, 319] width 678 height 277
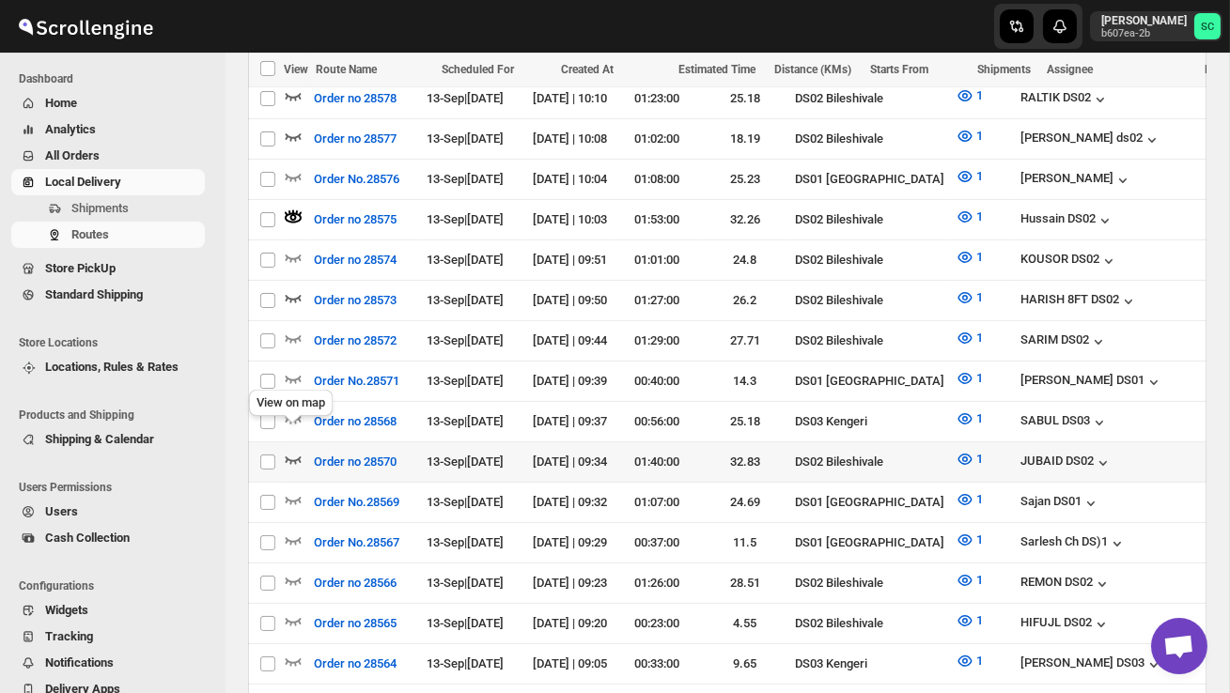
click at [290, 450] on icon "button" at bounding box center [293, 459] width 19 height 19
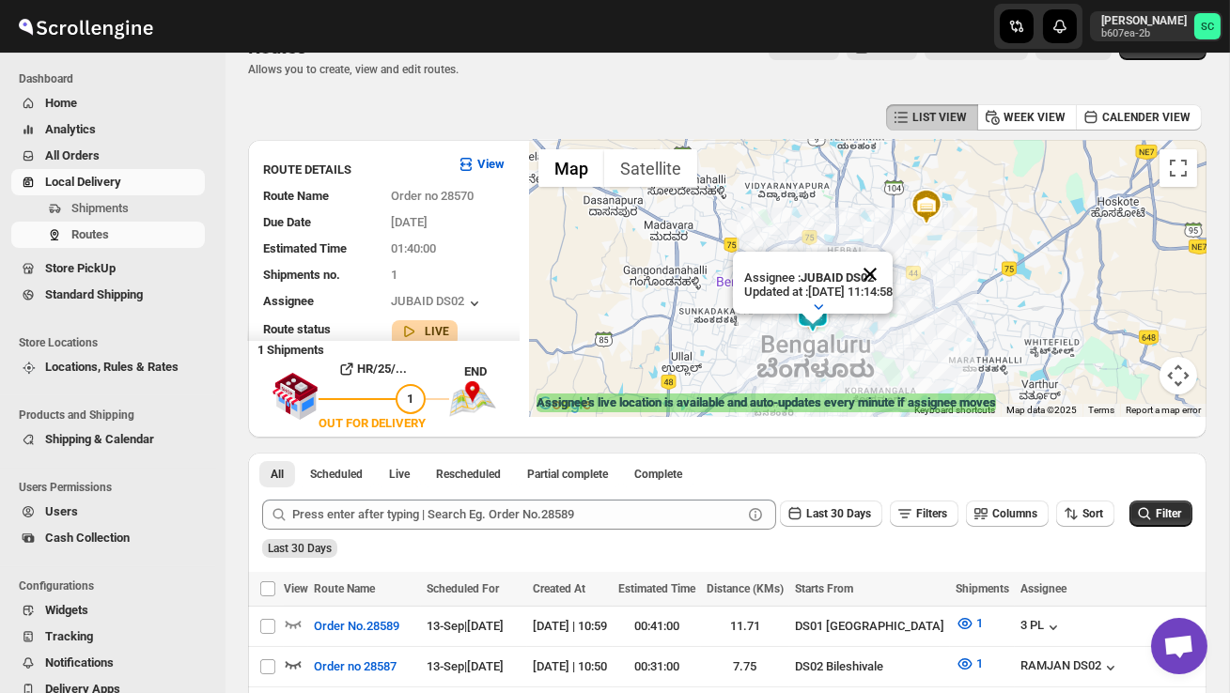
click at [893, 279] on button "Close" at bounding box center [870, 274] width 45 height 45
click at [859, 335] on div at bounding box center [868, 278] width 678 height 277
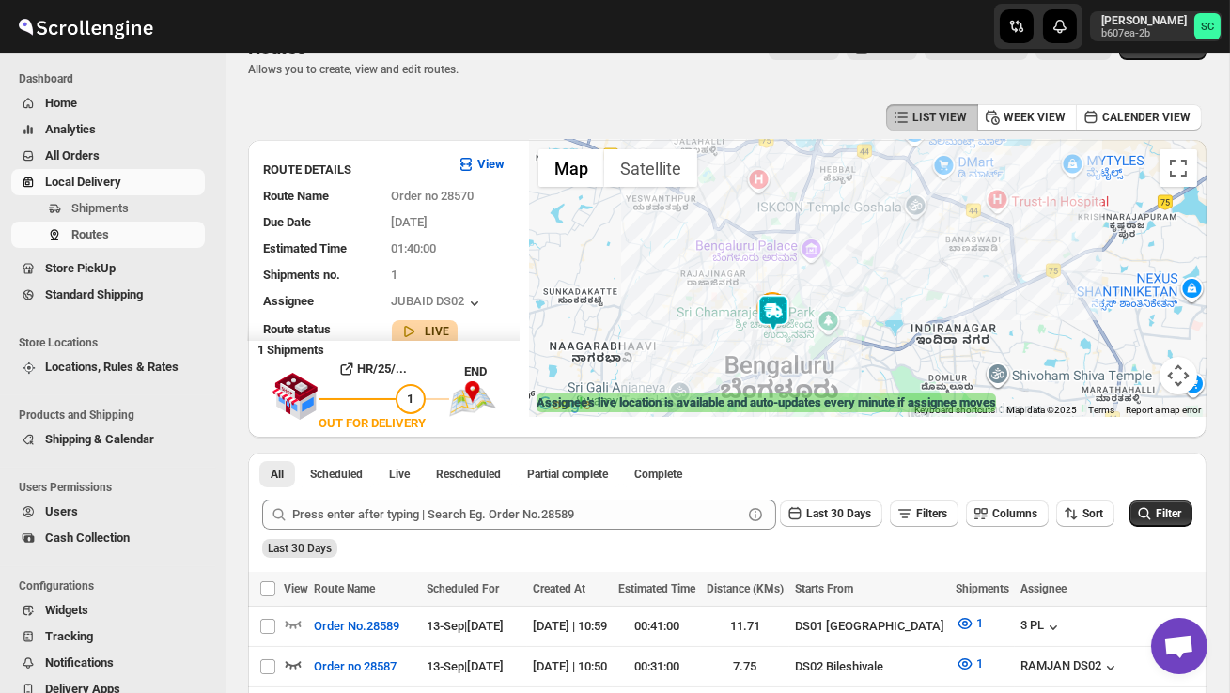
click at [807, 343] on div at bounding box center [868, 278] width 678 height 277
click at [807, 344] on div at bounding box center [868, 278] width 678 height 277
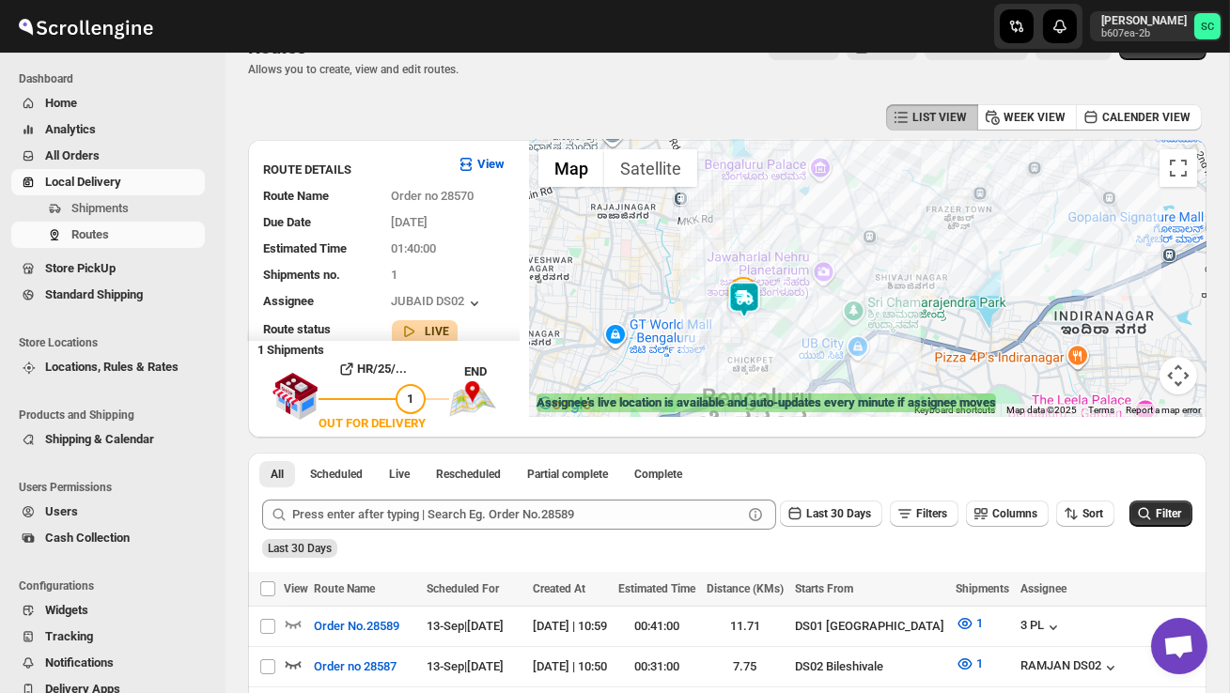
click at [760, 322] on div at bounding box center [868, 278] width 678 height 277
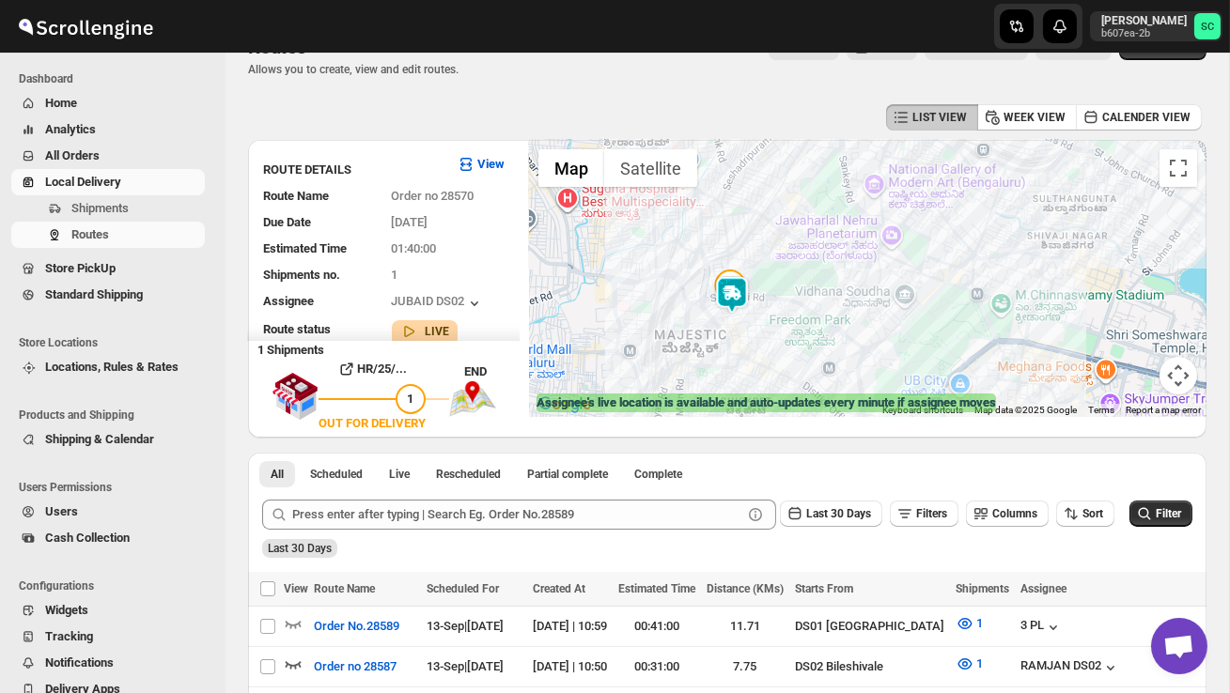
click at [760, 322] on div at bounding box center [868, 278] width 678 height 277
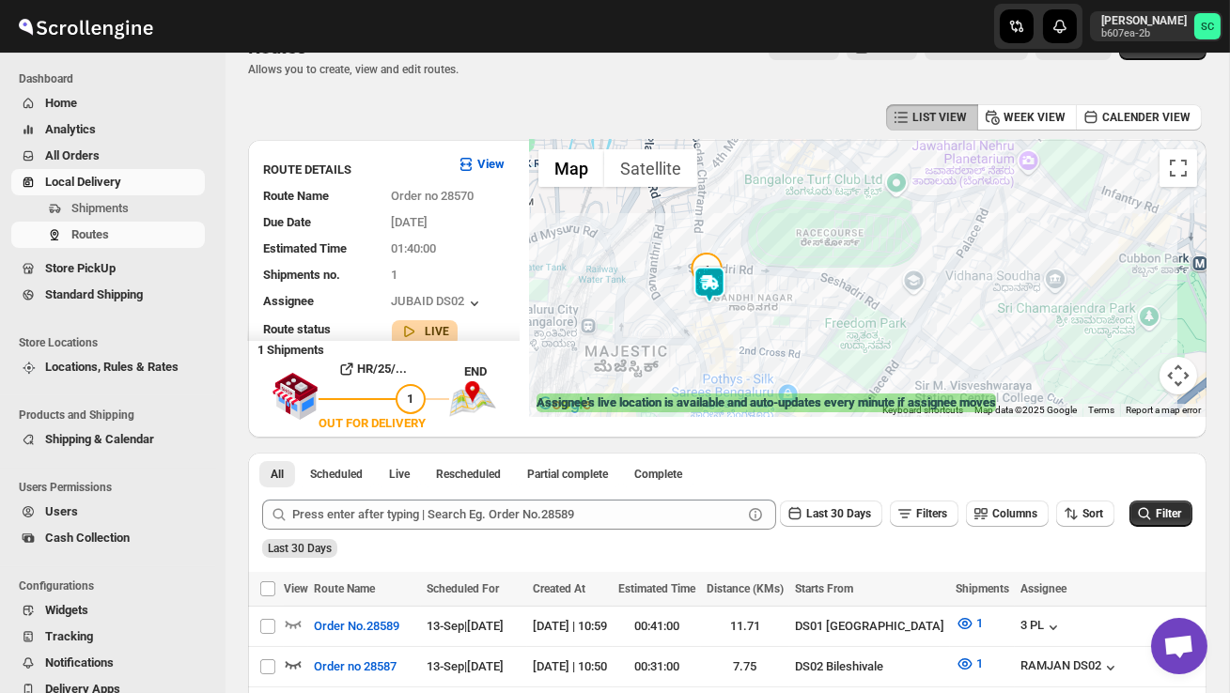
click at [760, 322] on div at bounding box center [868, 278] width 678 height 277
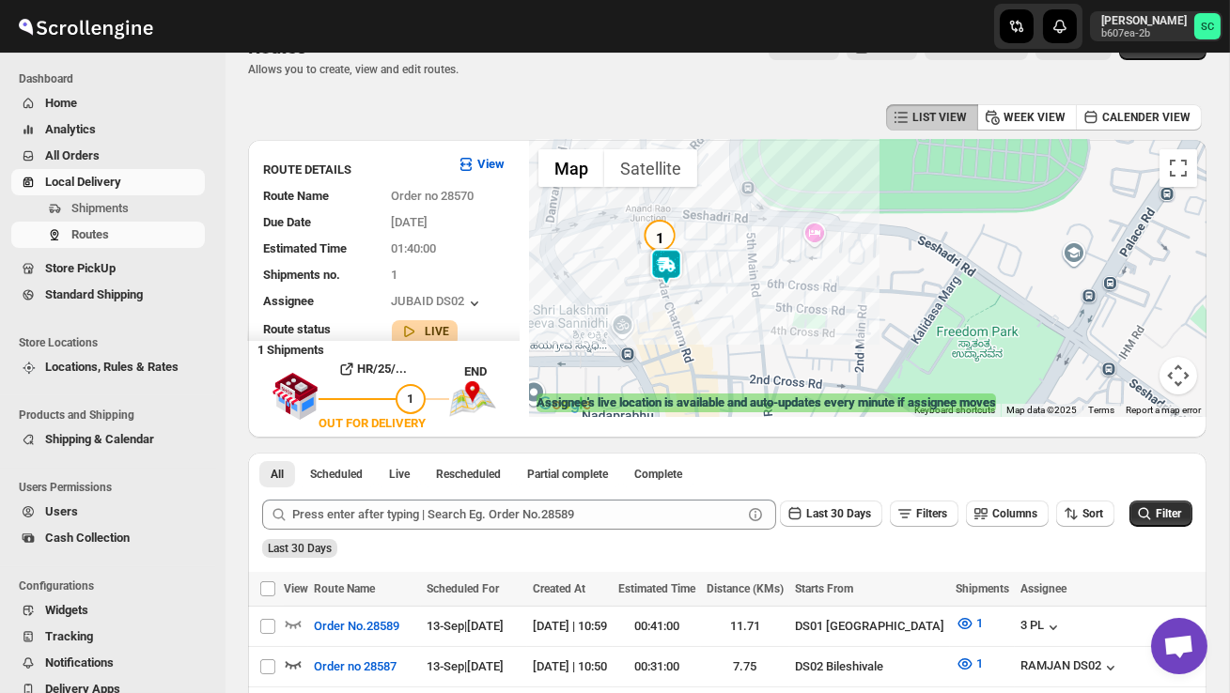
click at [711, 319] on div at bounding box center [868, 278] width 678 height 277
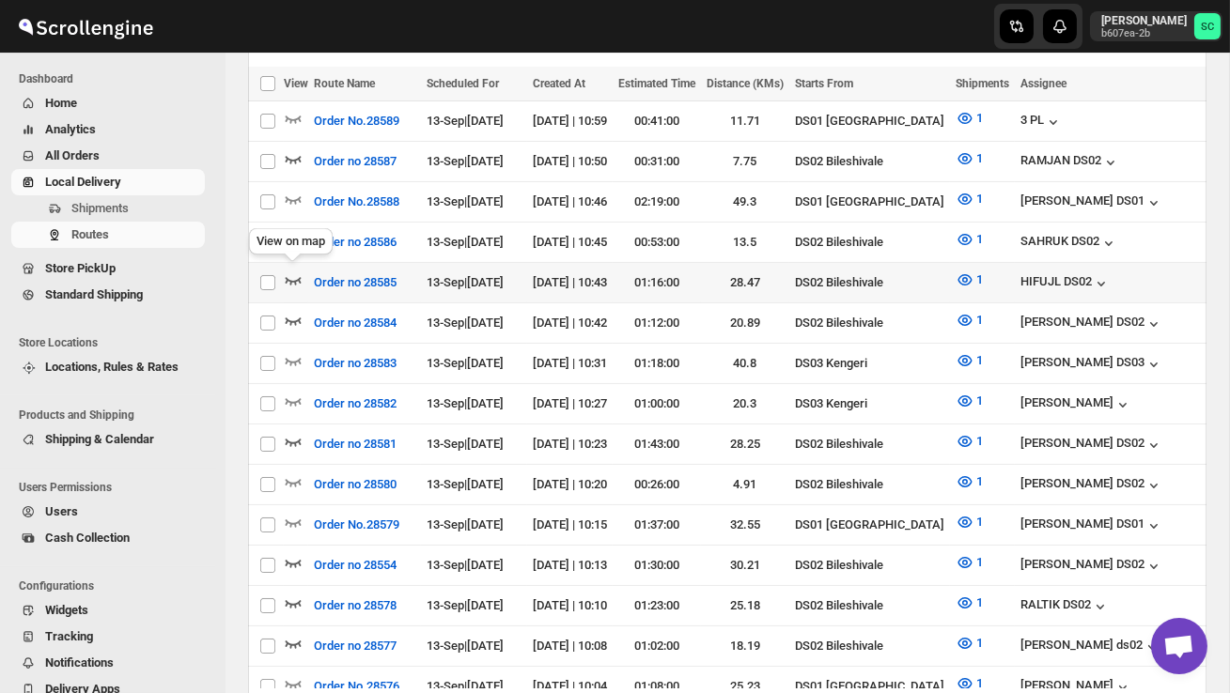
click at [295, 271] on icon "button" at bounding box center [293, 280] width 19 height 19
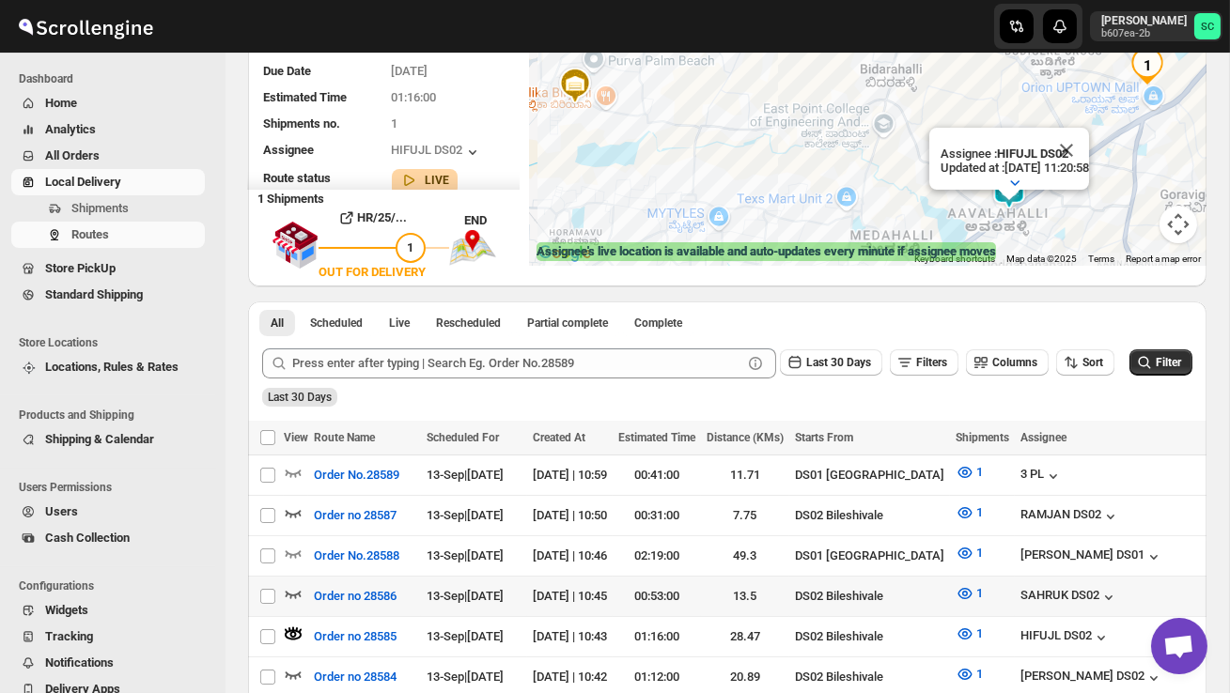
scroll to position [198, 0]
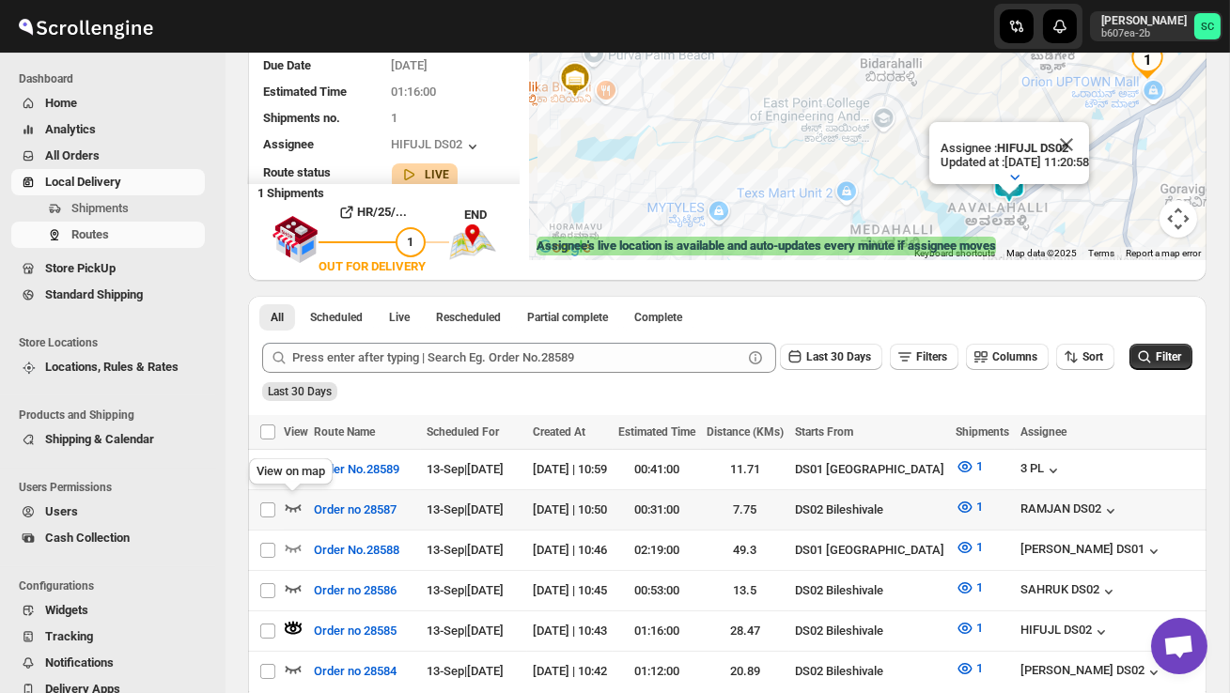
click at [291, 501] on icon "button" at bounding box center [293, 507] width 19 height 19
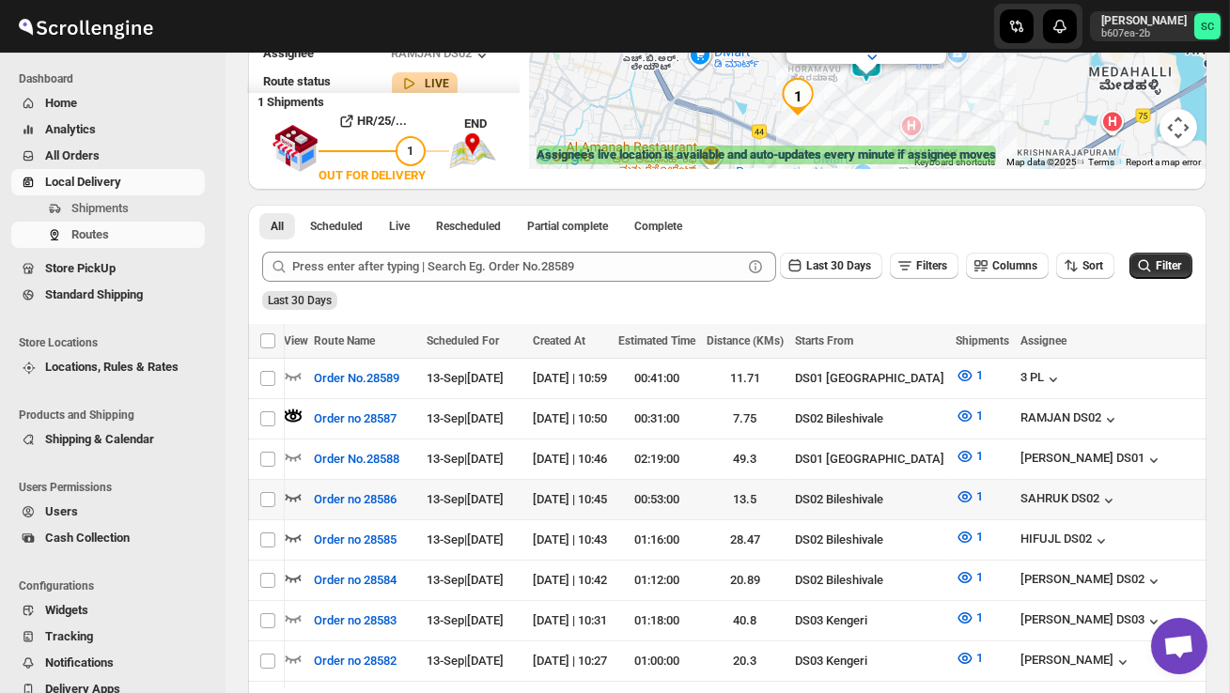
scroll to position [0, 0]
click at [291, 490] on icon "button" at bounding box center [293, 497] width 19 height 19
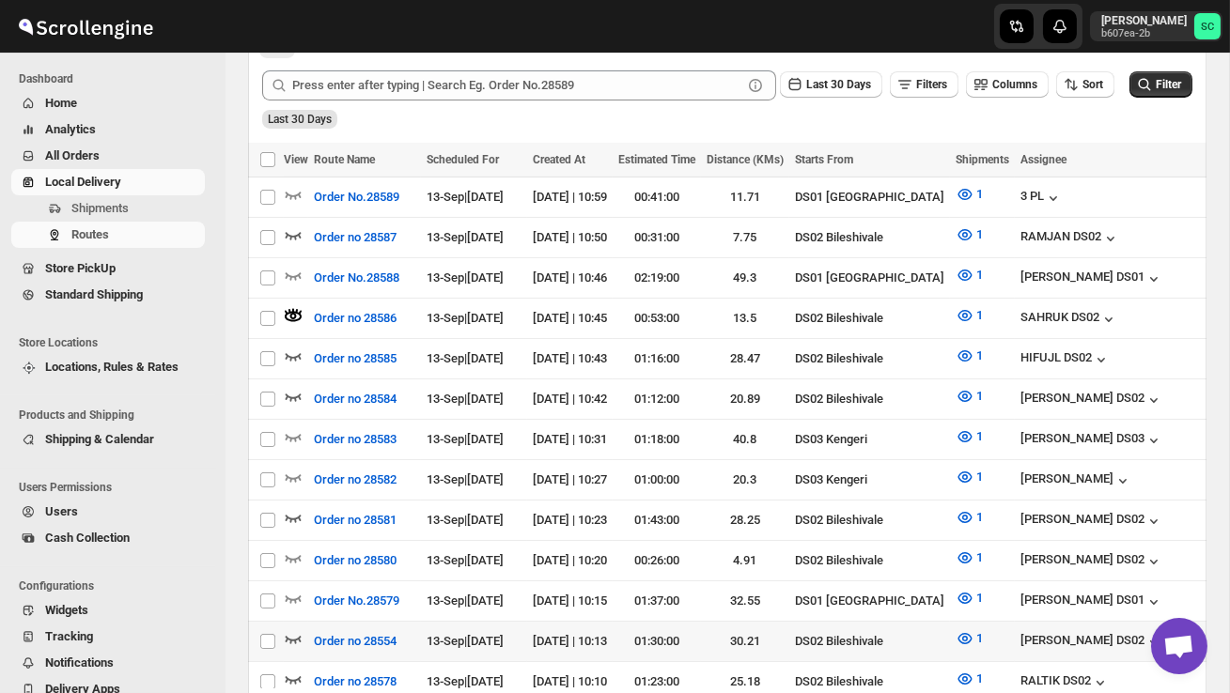
scroll to position [474, 0]
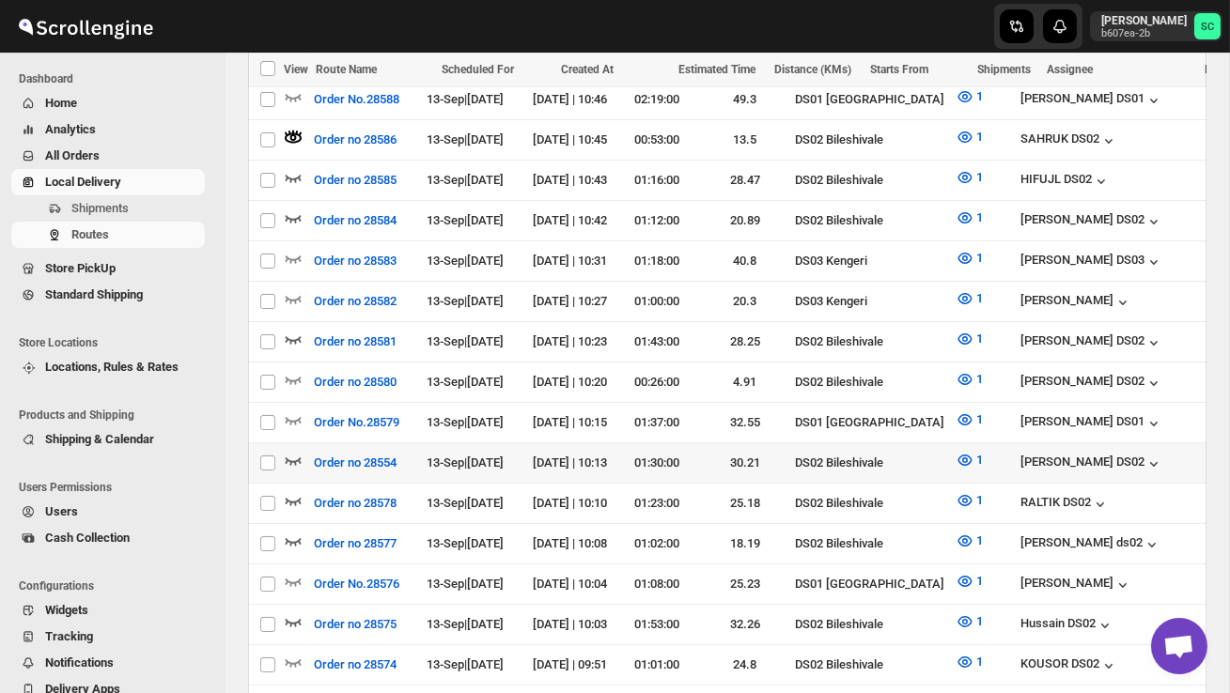
click at [300, 444] on td at bounding box center [296, 464] width 24 height 40
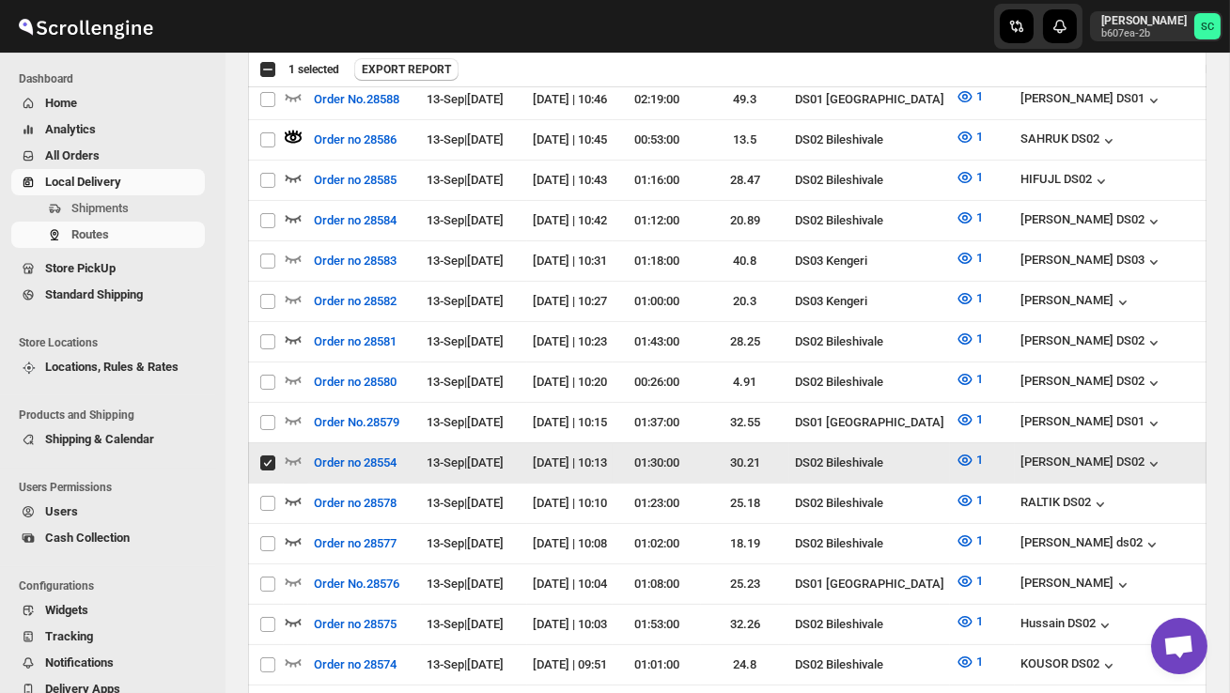
click at [270, 456] on input "Select route" at bounding box center [267, 463] width 15 height 15
checkbox input "false"
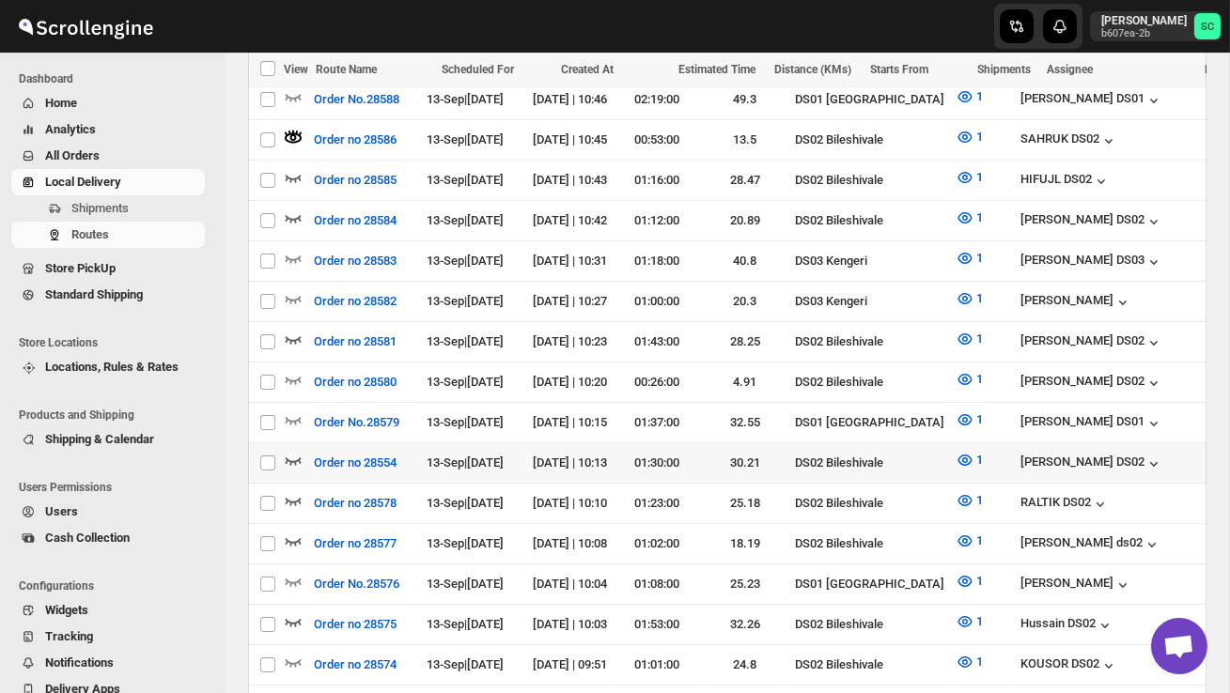
click at [285, 451] on icon "button" at bounding box center [293, 460] width 19 height 19
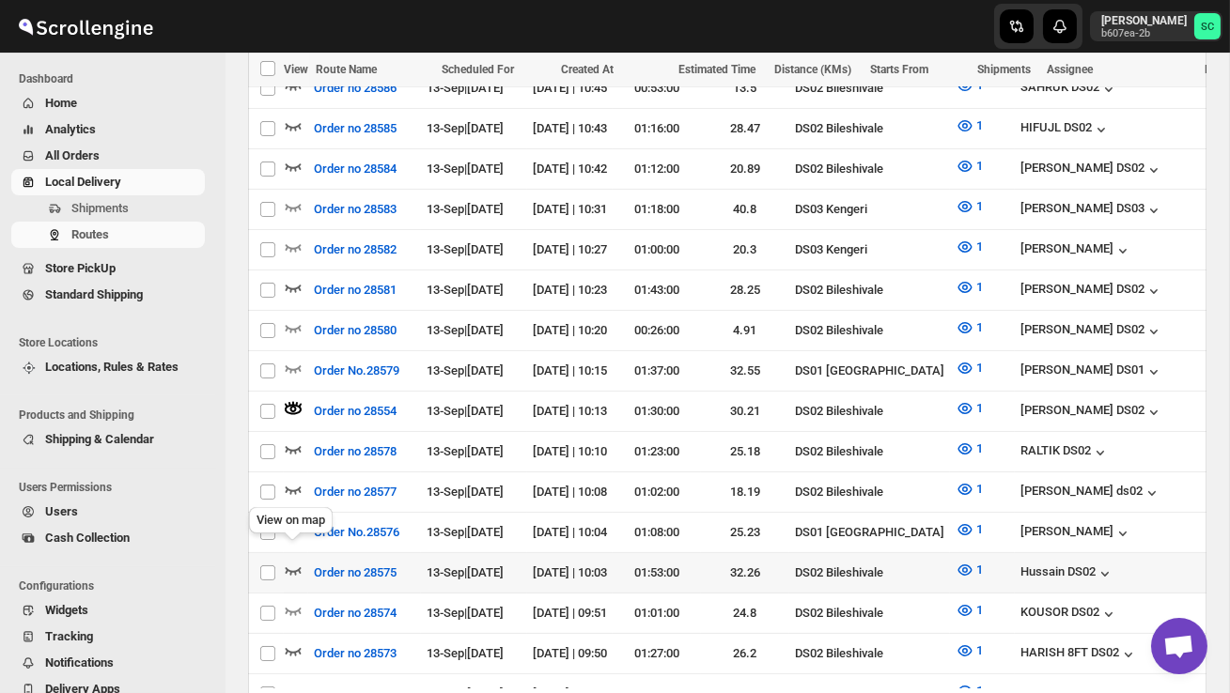
click at [288, 568] on icon "button" at bounding box center [294, 572] width 16 height 8
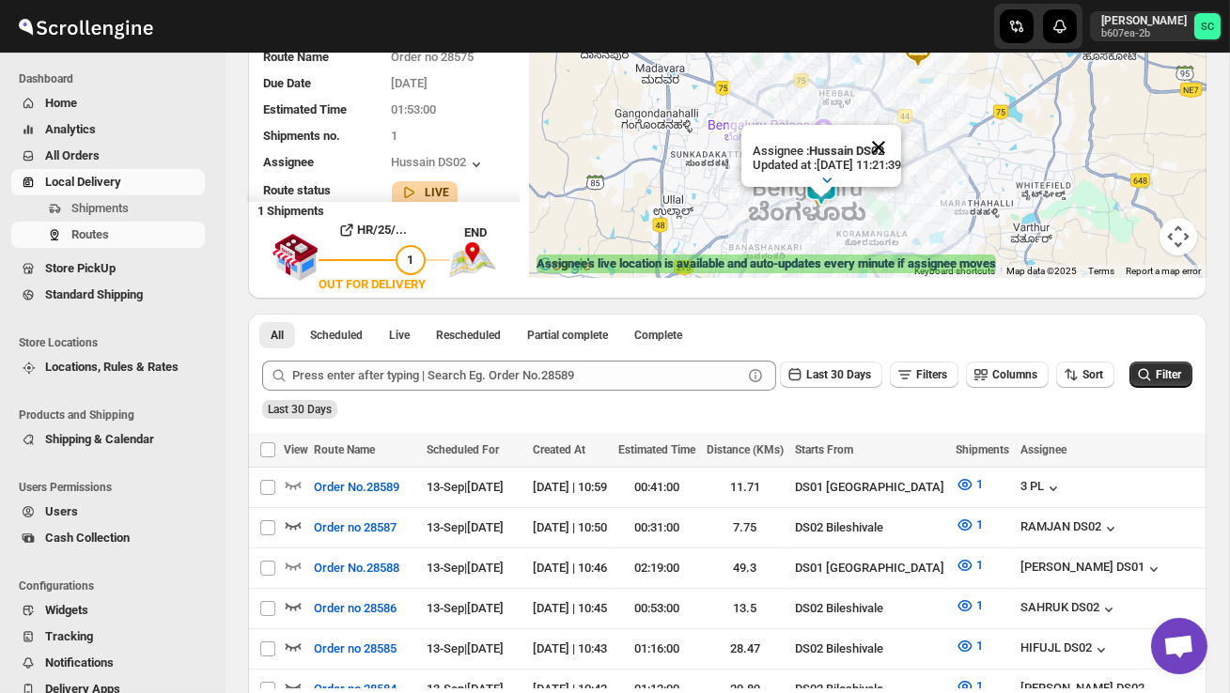
click at [901, 144] on button "Close" at bounding box center [878, 147] width 45 height 45
click at [870, 193] on div at bounding box center [868, 139] width 678 height 277
click at [870, 195] on div at bounding box center [868, 139] width 678 height 277
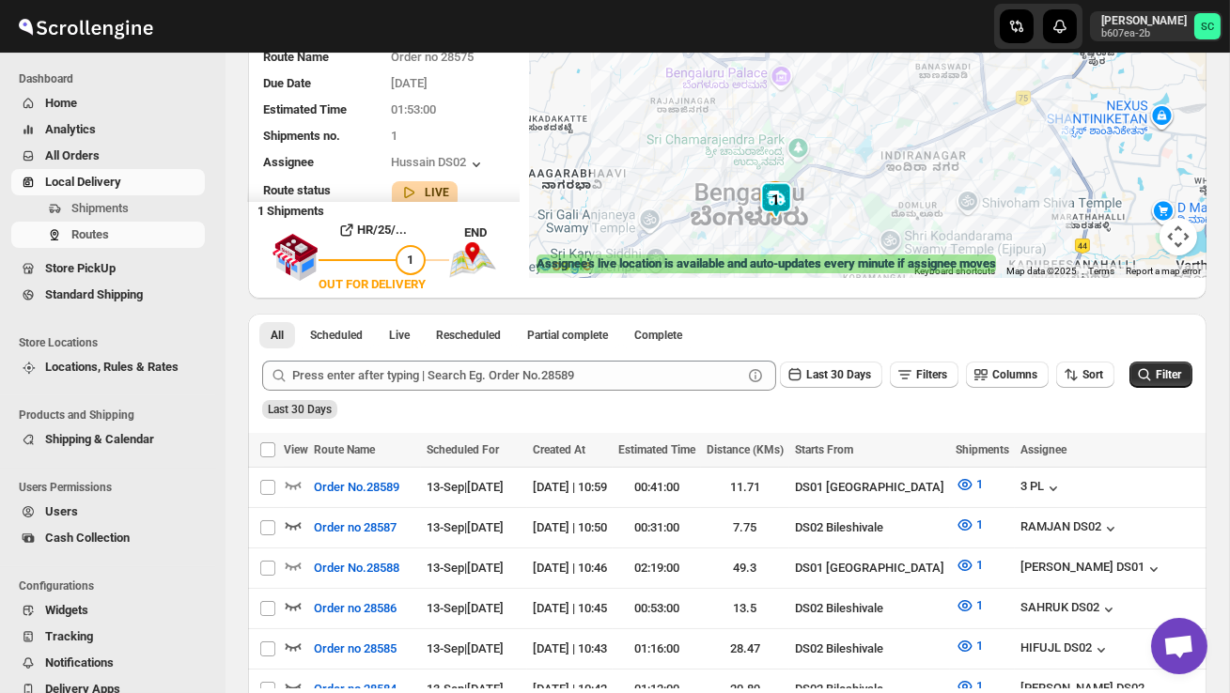
click at [870, 199] on div at bounding box center [868, 139] width 678 height 277
click at [870, 200] on div at bounding box center [868, 139] width 678 height 277
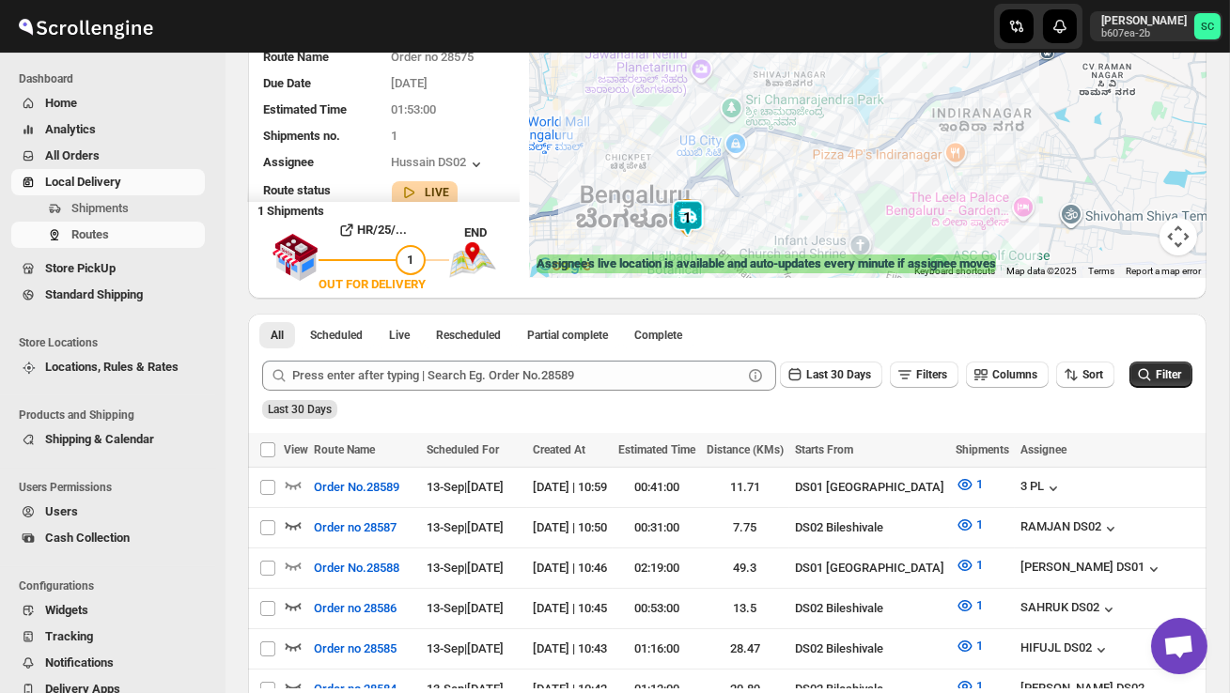
click at [822, 221] on div at bounding box center [868, 139] width 678 height 277
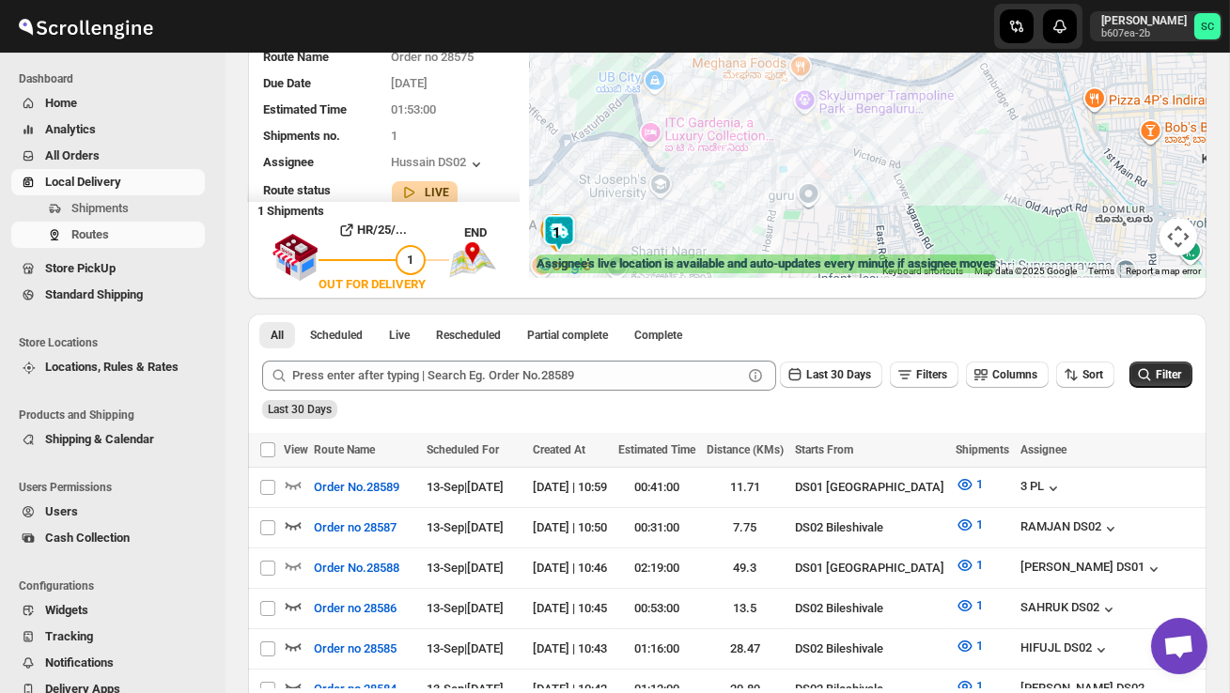
drag, startPoint x: 733, startPoint y: 238, endPoint x: 845, endPoint y: 203, distance: 117.1
click at [840, 204] on div at bounding box center [868, 139] width 678 height 277
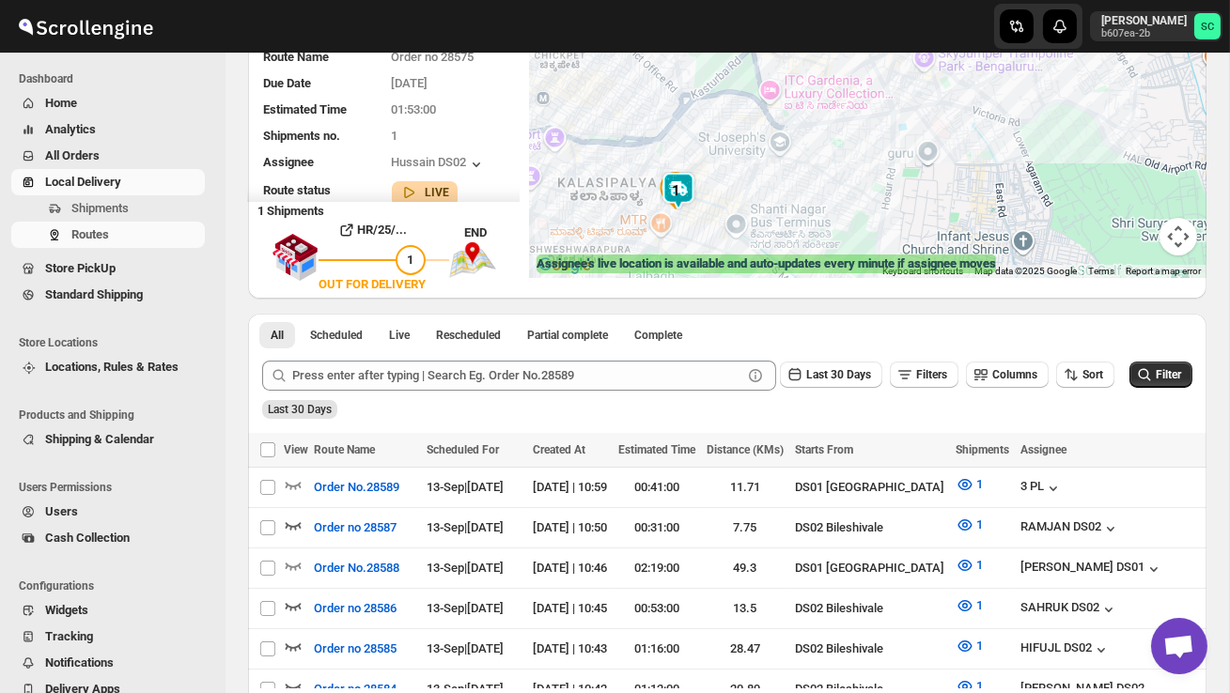
click at [740, 204] on div at bounding box center [868, 139] width 678 height 277
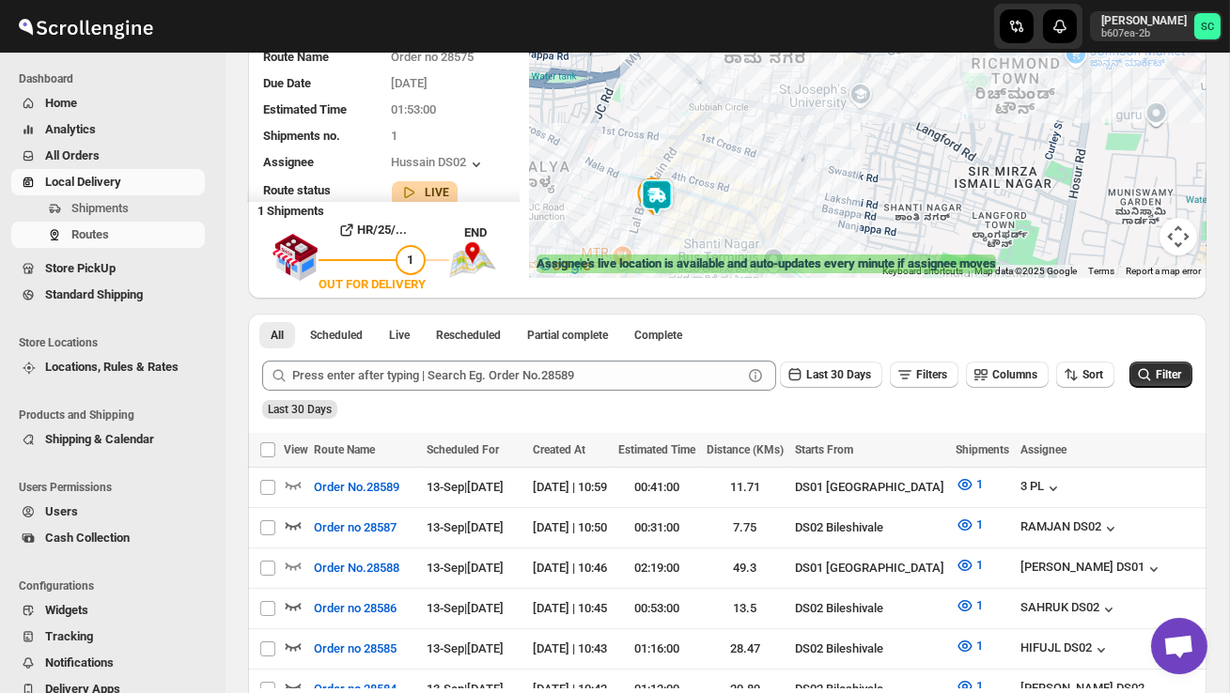
drag, startPoint x: 687, startPoint y: 217, endPoint x: 787, endPoint y: 215, distance: 99.6
click at [787, 217] on div at bounding box center [868, 139] width 678 height 277
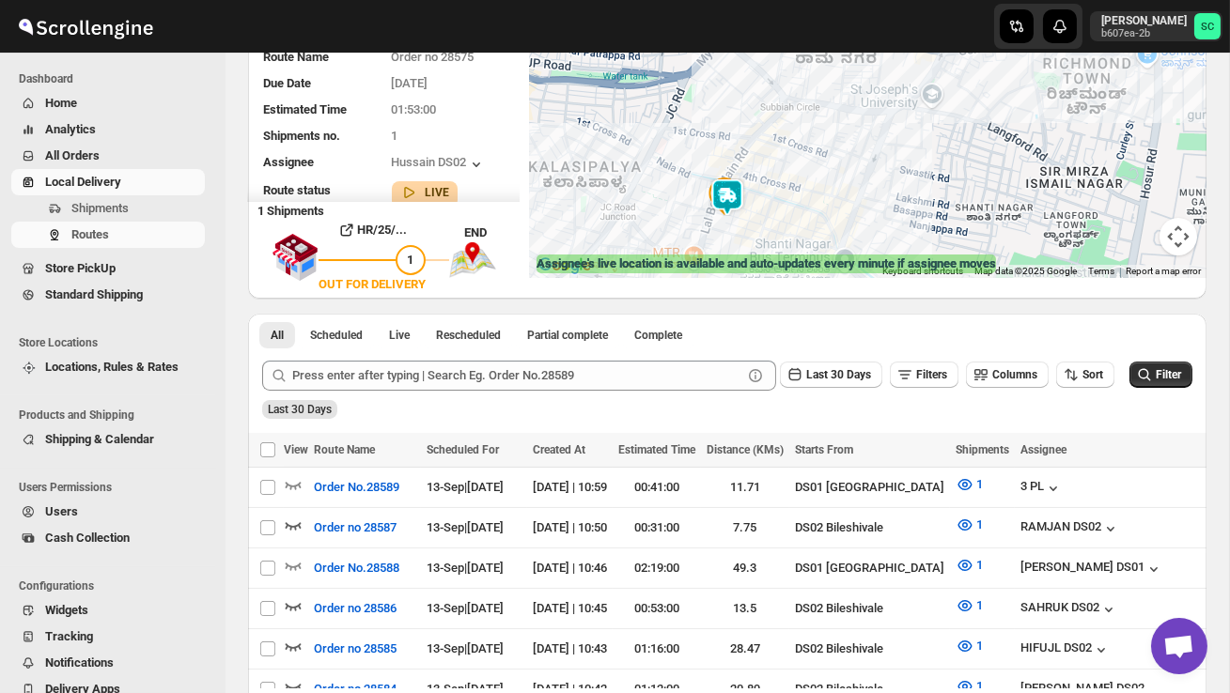
click at [787, 215] on div at bounding box center [868, 139] width 678 height 277
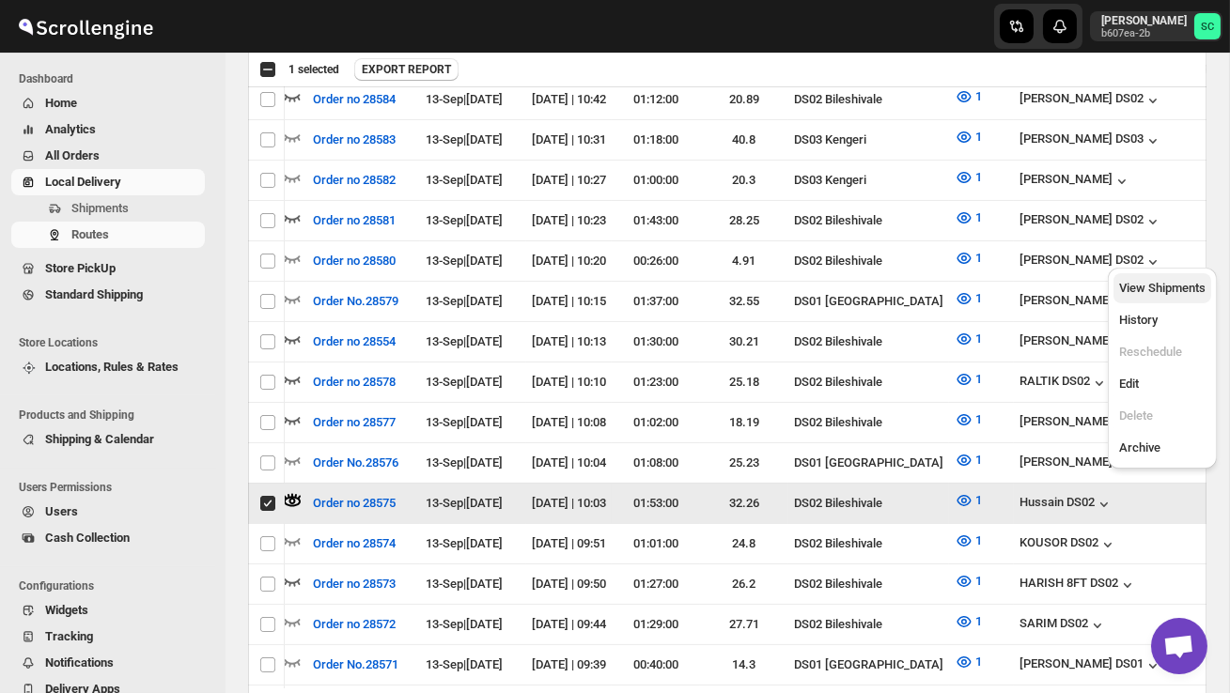
click at [1162, 286] on span "View Shipments" at bounding box center [1162, 288] width 86 height 14
checkbox input "false"
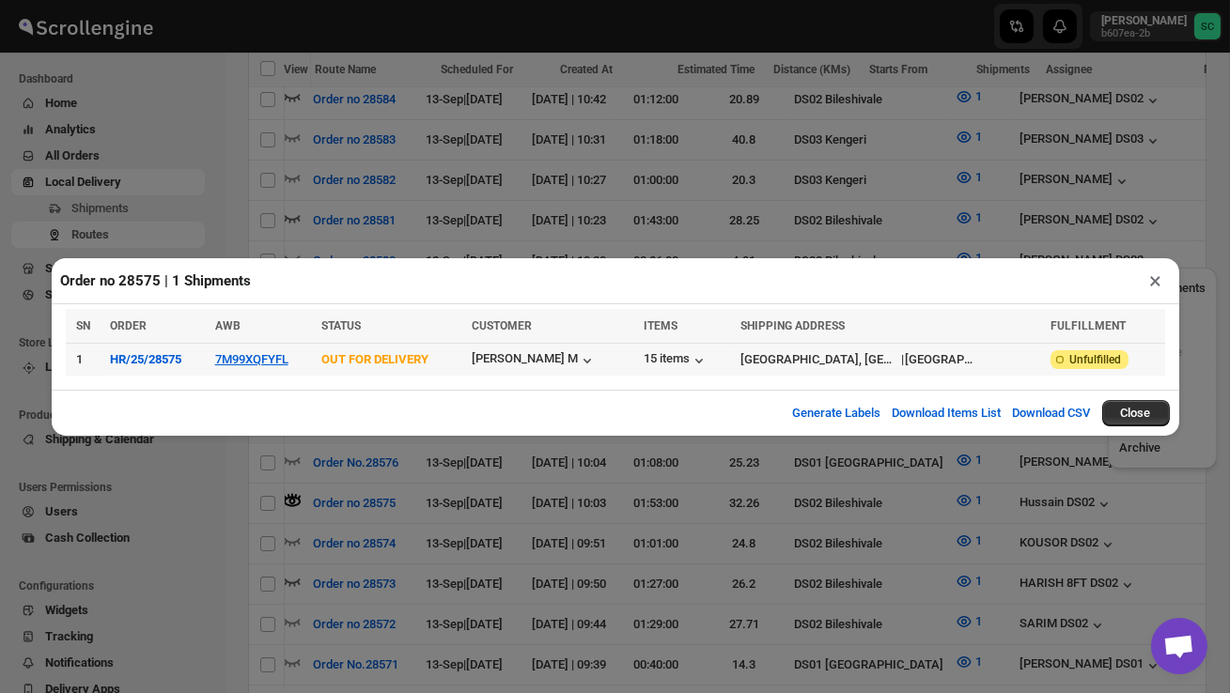
click at [273, 366] on td "7M99XQFYFL" at bounding box center [263, 359] width 107 height 33
click at [269, 357] on button "7M99XQFYFL" at bounding box center [251, 359] width 73 height 14
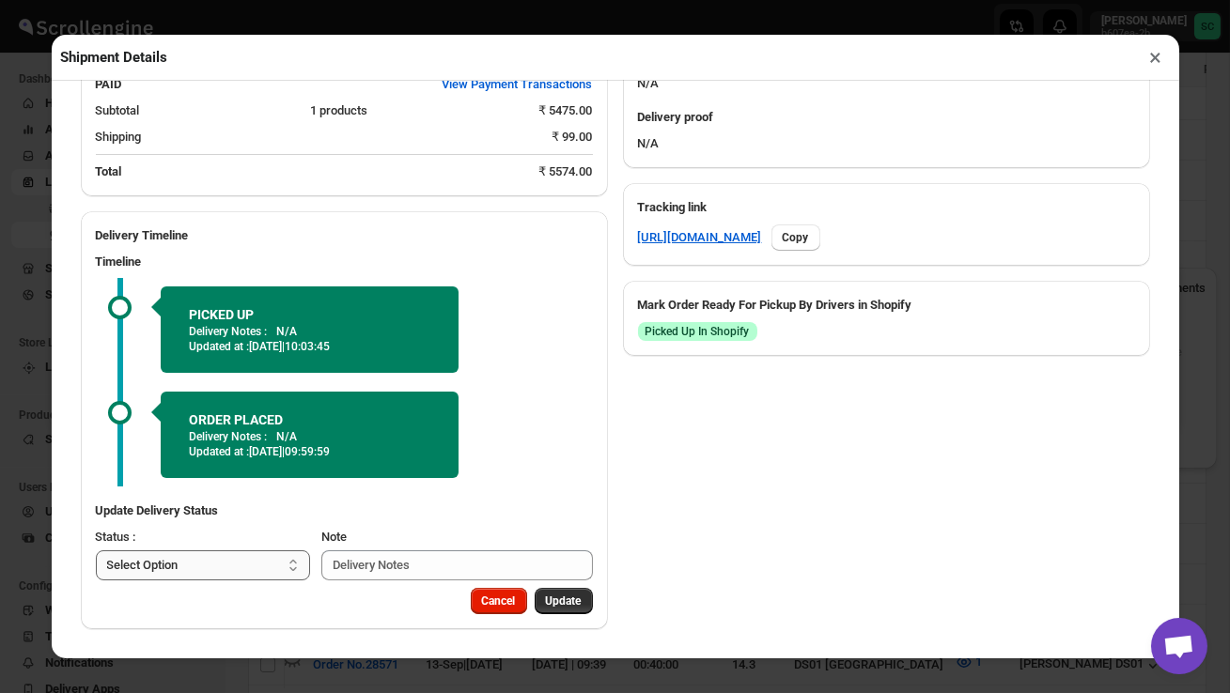
click at [276, 558] on select "Select Option PICKED UP OUT FOR DELIVERY RESCHEDULE DELIVERED CANCELLED" at bounding box center [203, 566] width 215 height 30
select select "DELIVERED"
click at [548, 593] on button "Update" at bounding box center [564, 601] width 58 height 26
select select
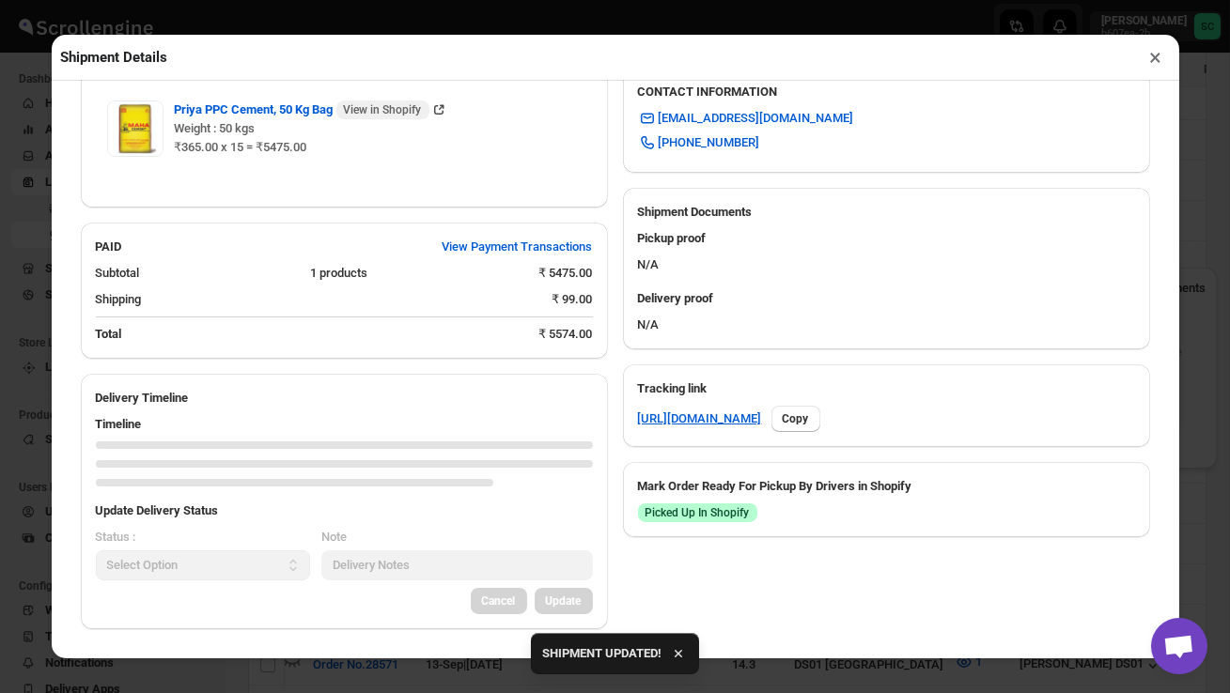
click at [1156, 55] on button "×" at bounding box center [1156, 57] width 27 height 26
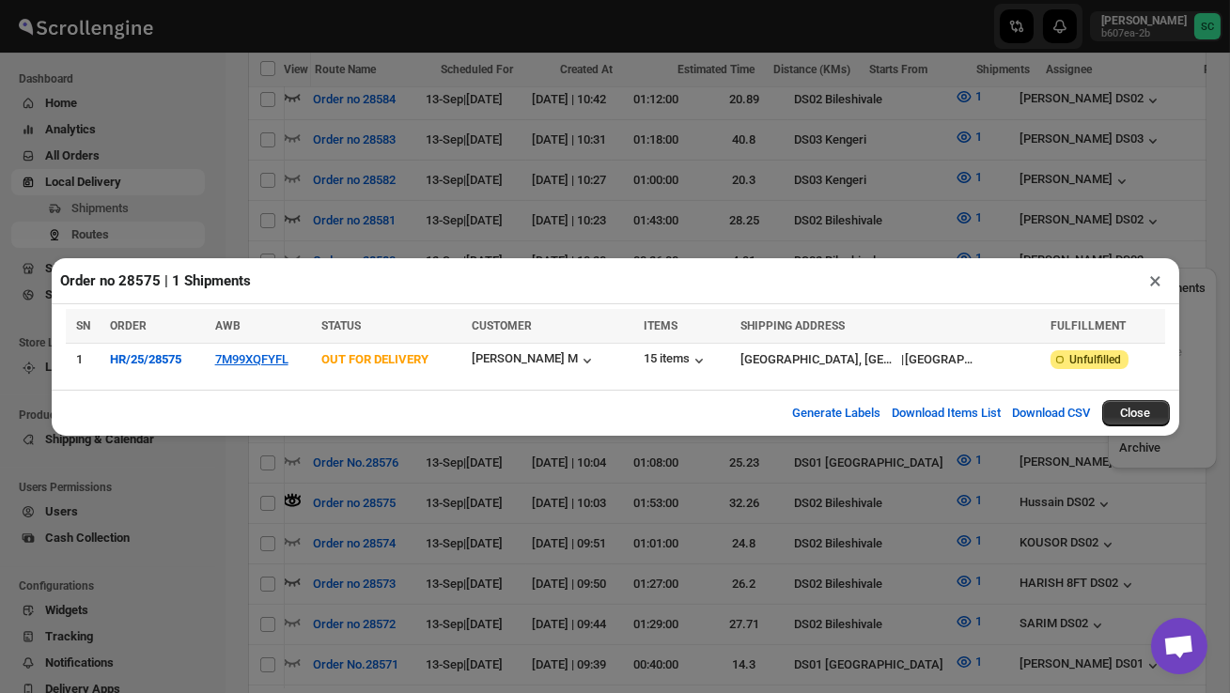
click at [1157, 273] on button "×" at bounding box center [1156, 281] width 27 height 26
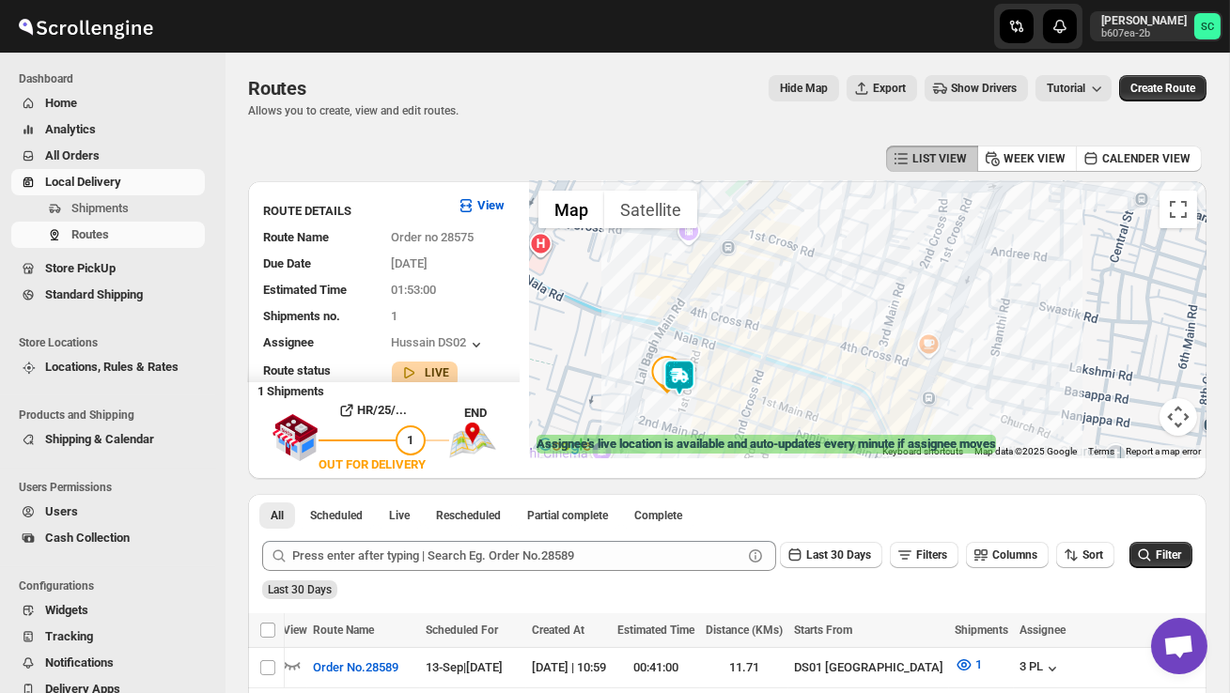
click at [722, 386] on div at bounding box center [868, 319] width 678 height 277
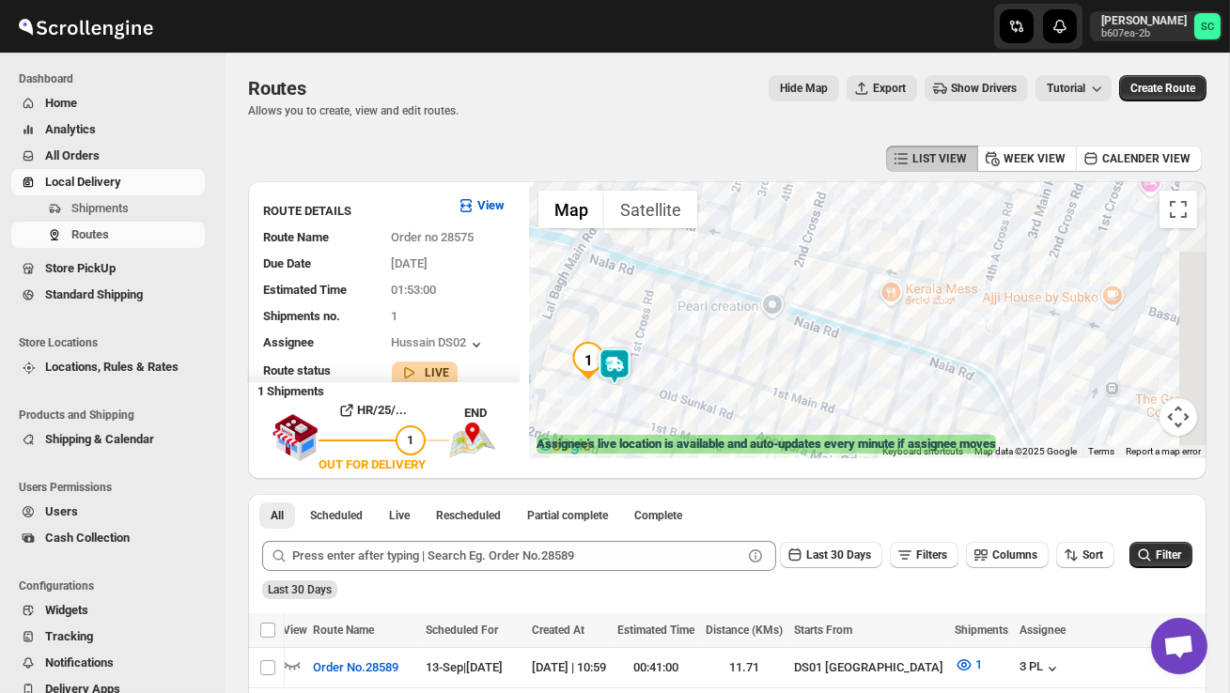
drag, startPoint x: 713, startPoint y: 389, endPoint x: 679, endPoint y: 363, distance: 42.9
click at [680, 365] on div at bounding box center [868, 319] width 678 height 277
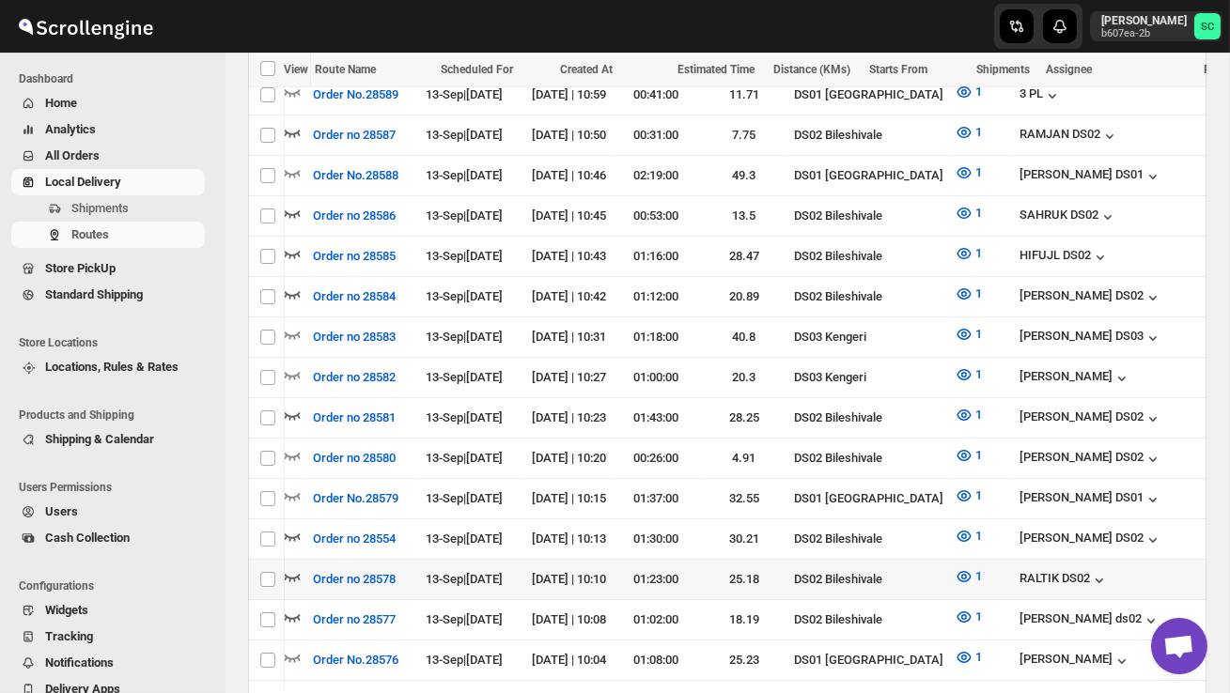
scroll to position [605, 0]
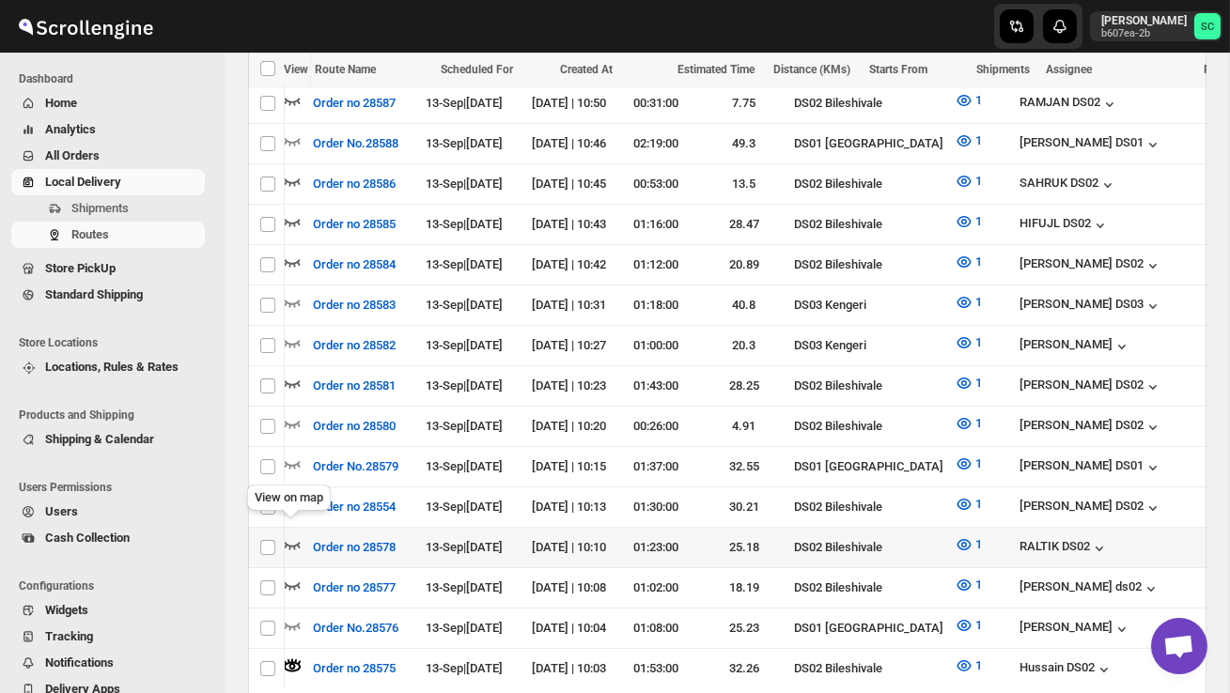
click at [295, 536] on icon "button" at bounding box center [292, 545] width 19 height 19
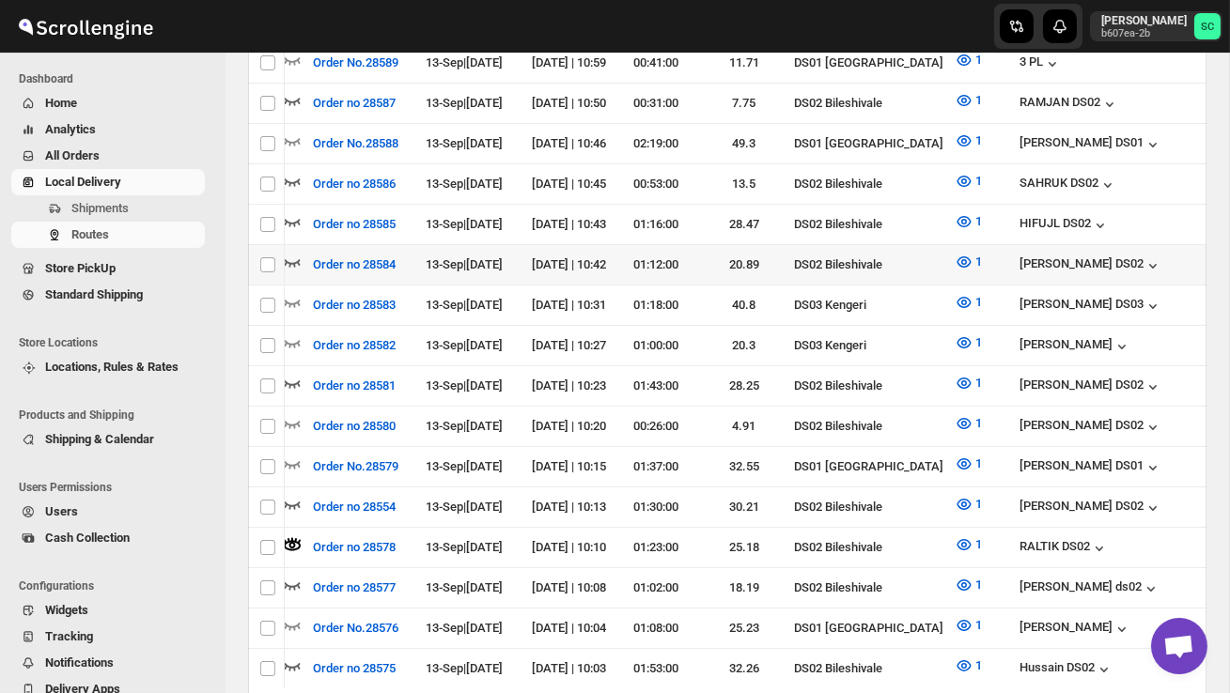
scroll to position [0, 0]
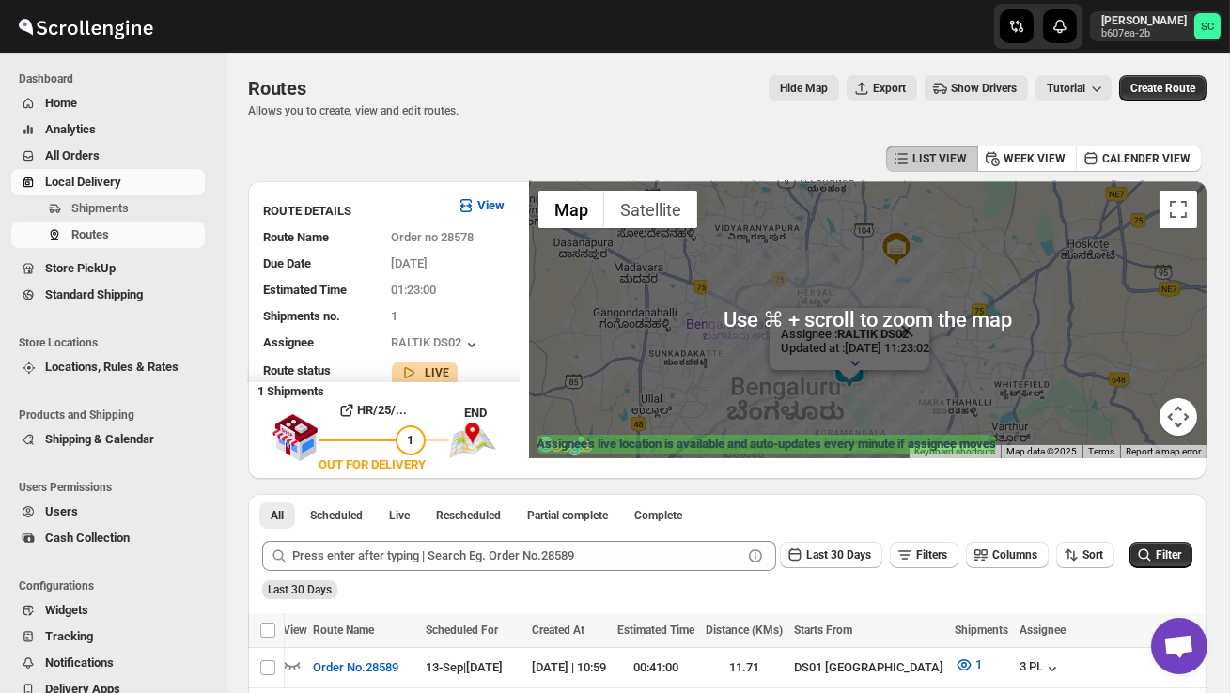
click at [929, 328] on button "Close" at bounding box center [906, 330] width 45 height 45
click at [894, 389] on div at bounding box center [868, 319] width 678 height 277
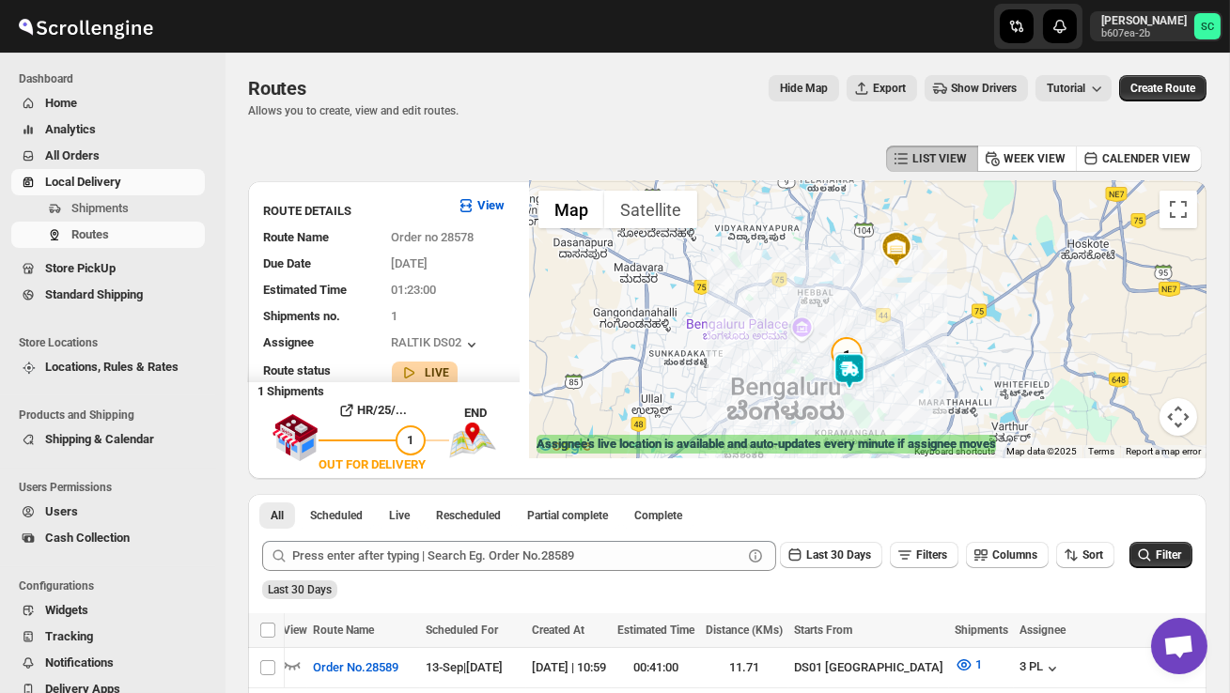
click at [894, 389] on div at bounding box center [868, 319] width 678 height 277
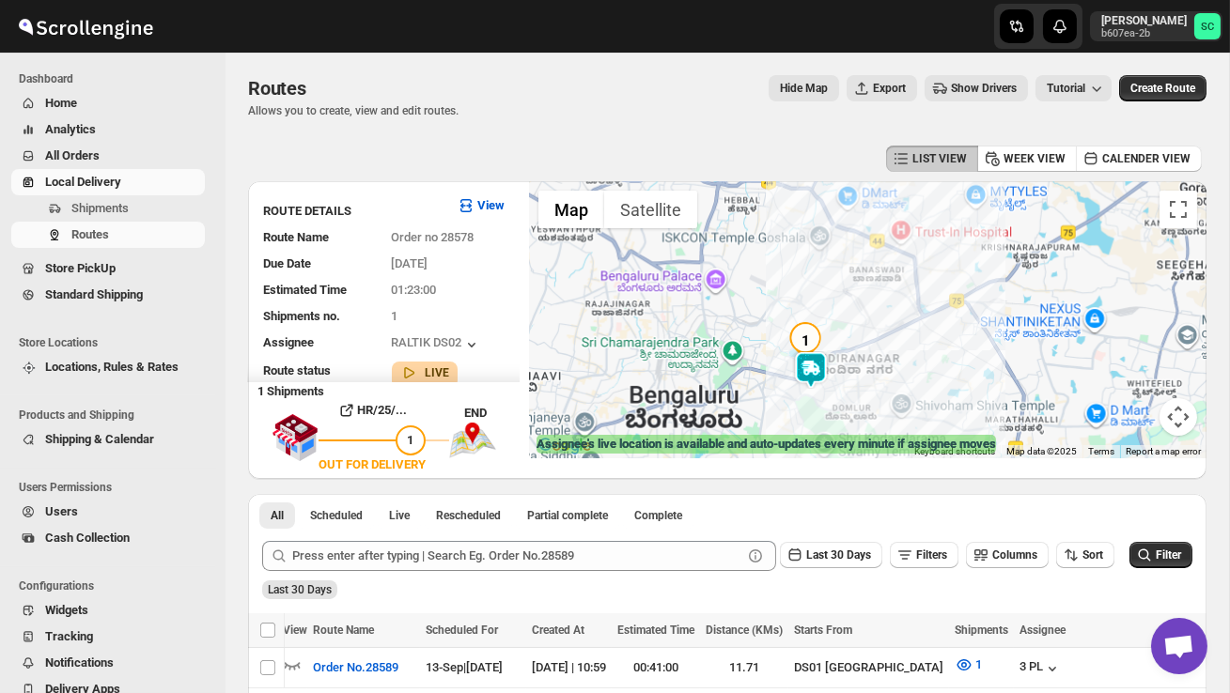
click at [894, 389] on div at bounding box center [868, 319] width 678 height 277
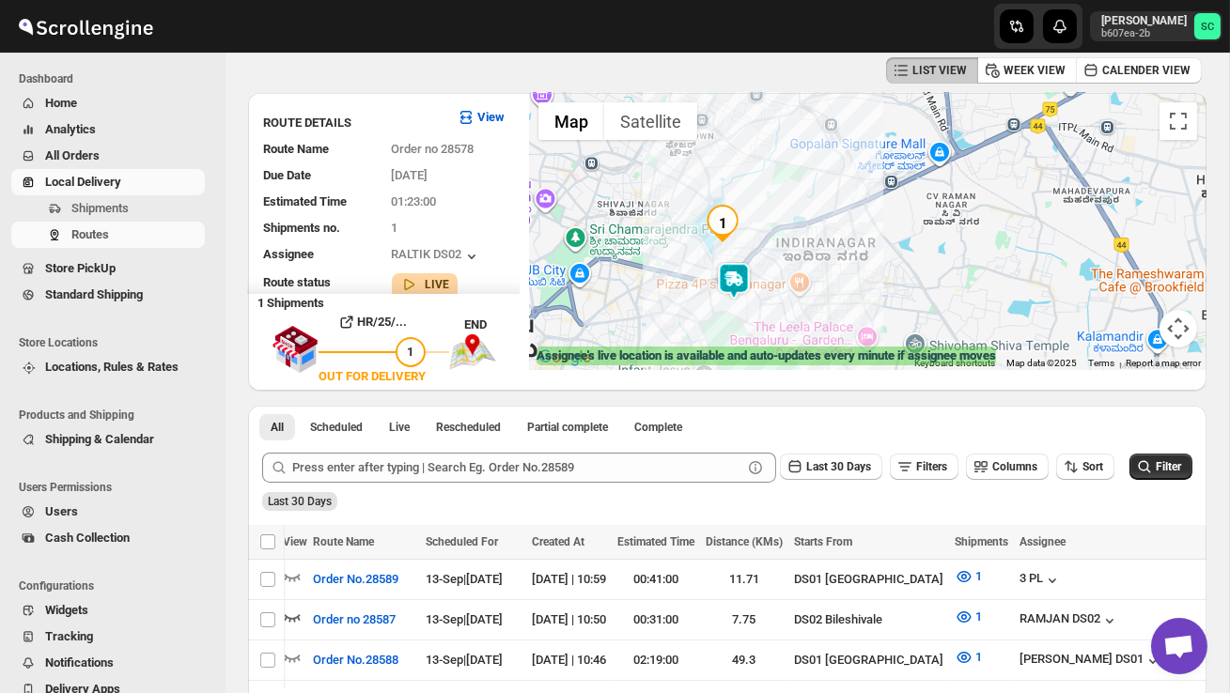
scroll to position [60, 0]
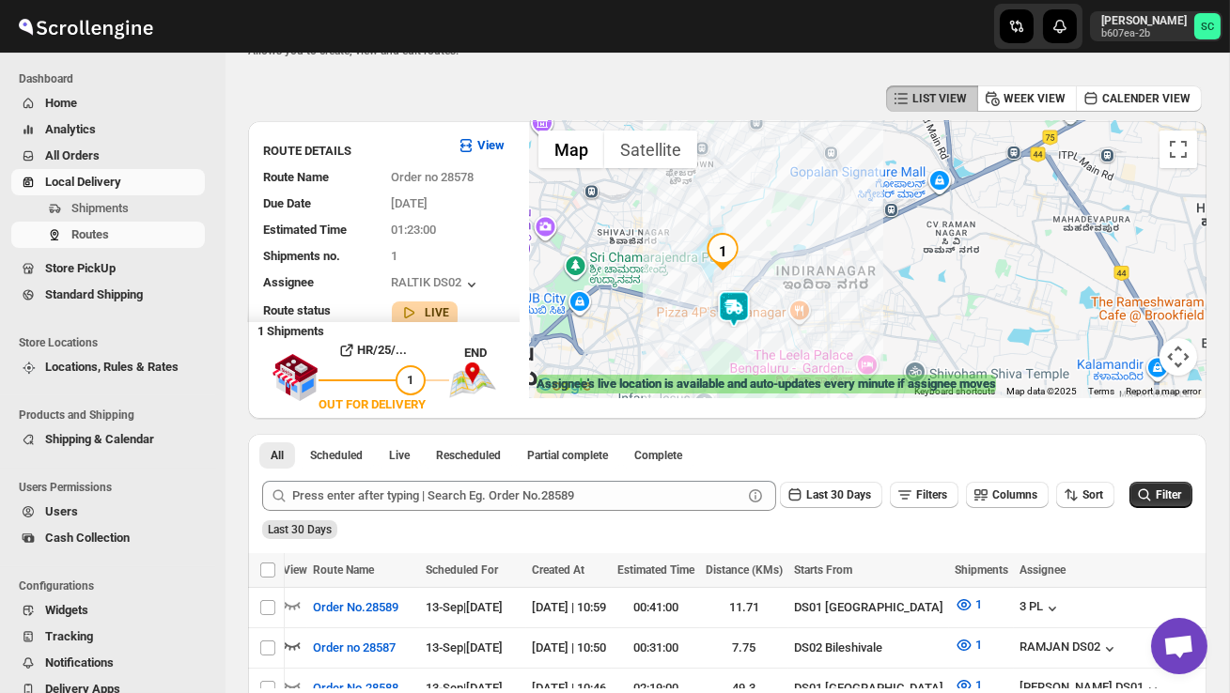
click at [738, 335] on div at bounding box center [868, 259] width 678 height 277
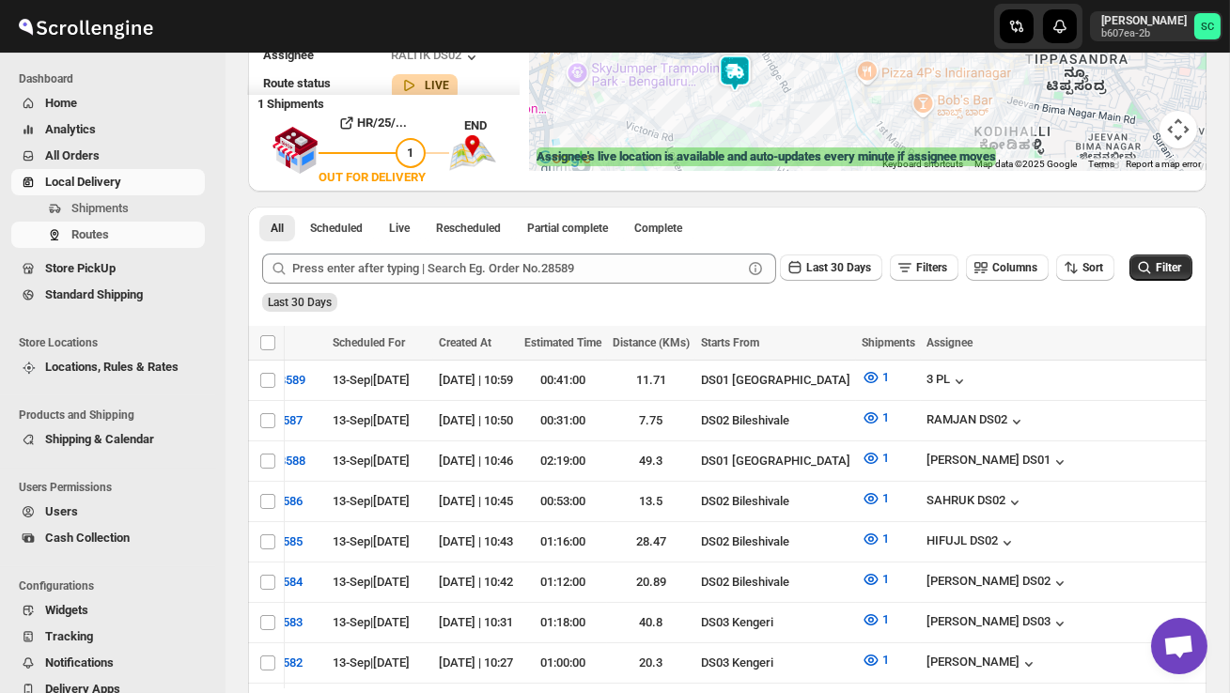
scroll to position [55, 0]
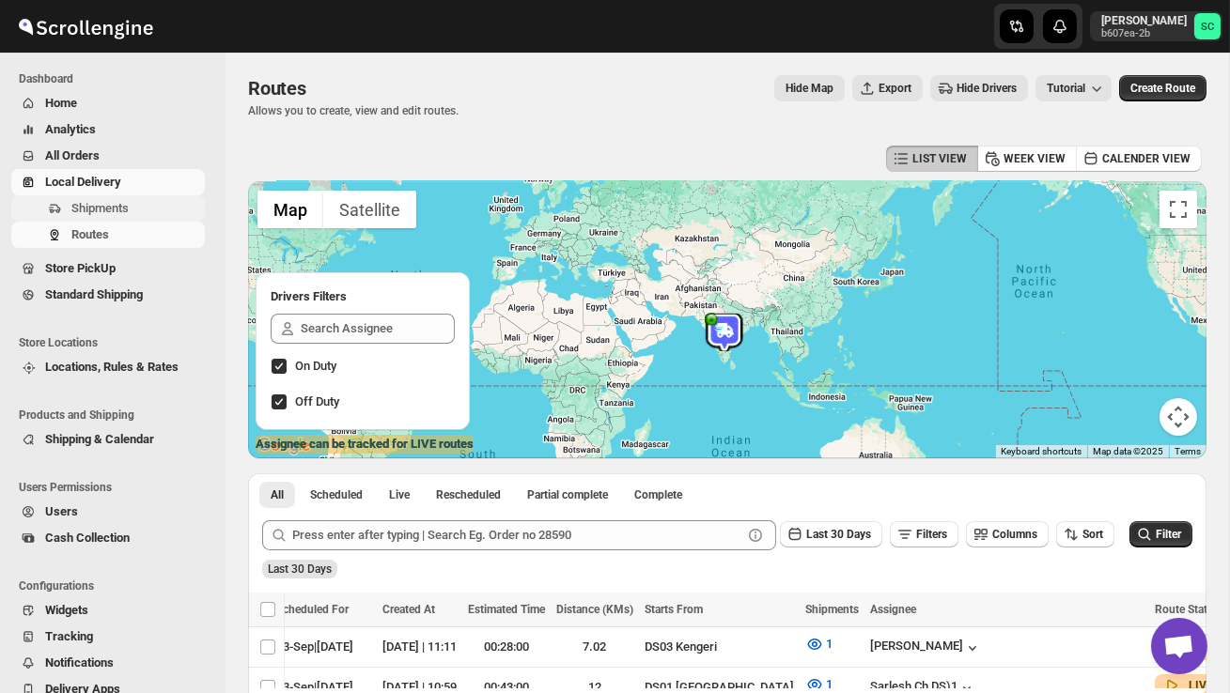
click at [128, 209] on span "Shipments" at bounding box center [99, 208] width 57 height 14
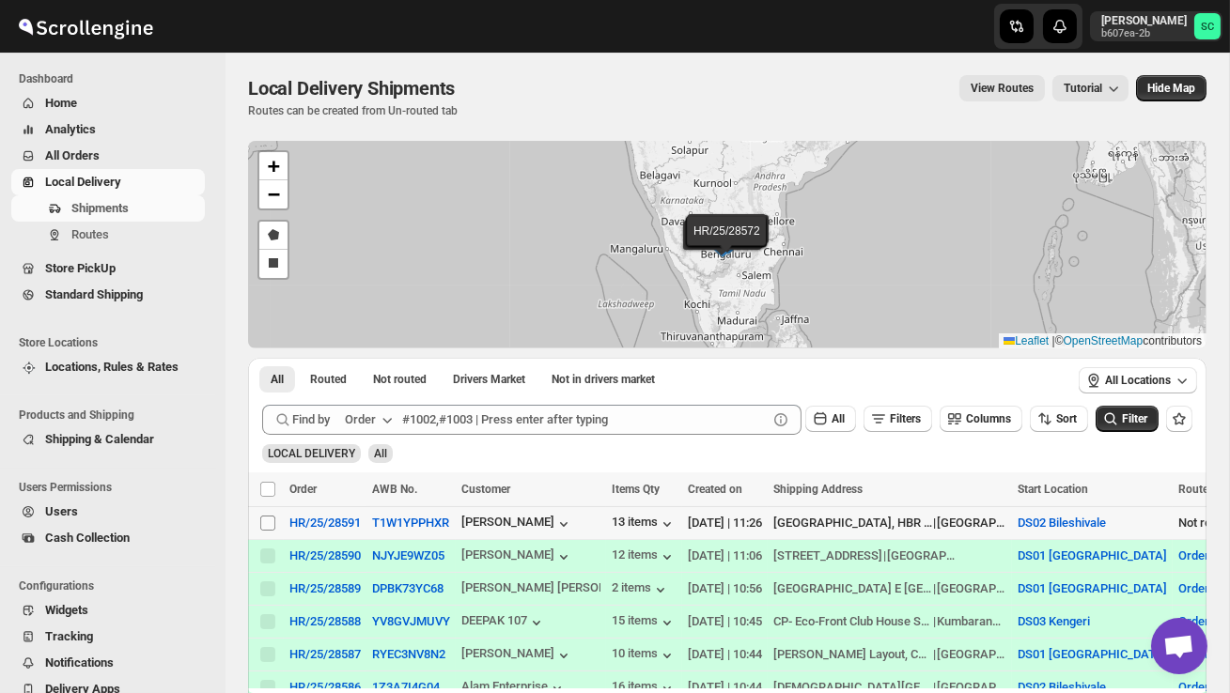
click at [269, 524] on input "Select shipment" at bounding box center [267, 523] width 15 height 15
checkbox input "true"
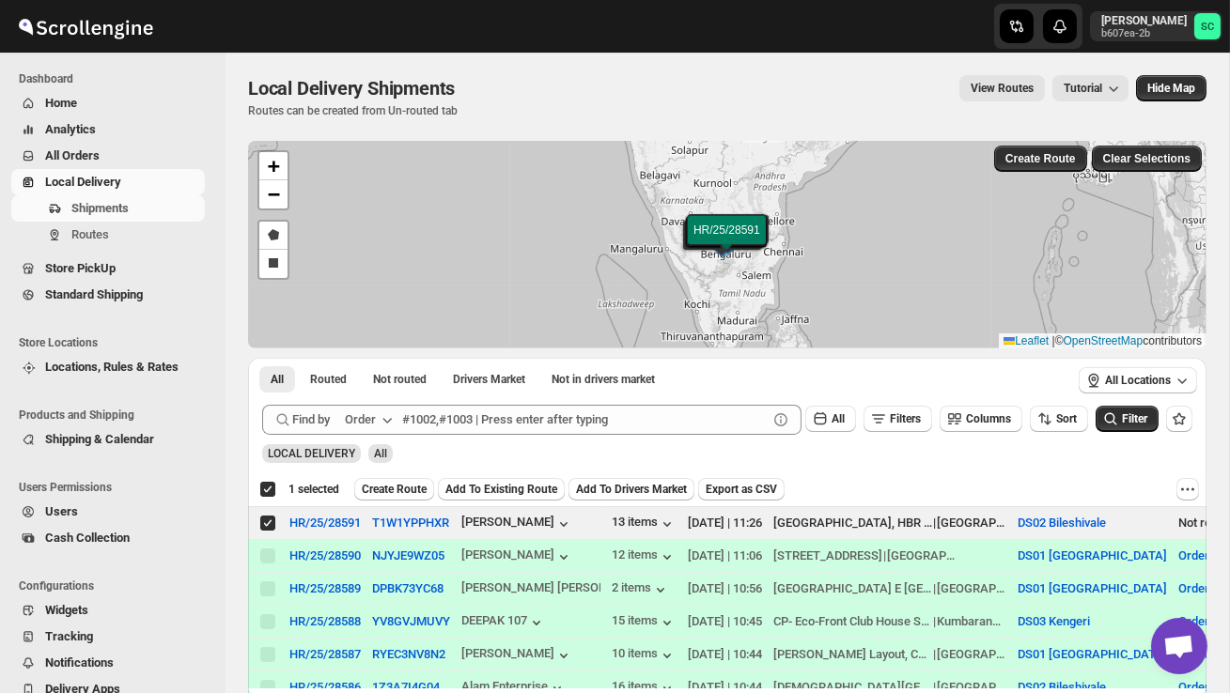
click at [408, 489] on span "Create Route" at bounding box center [394, 489] width 65 height 15
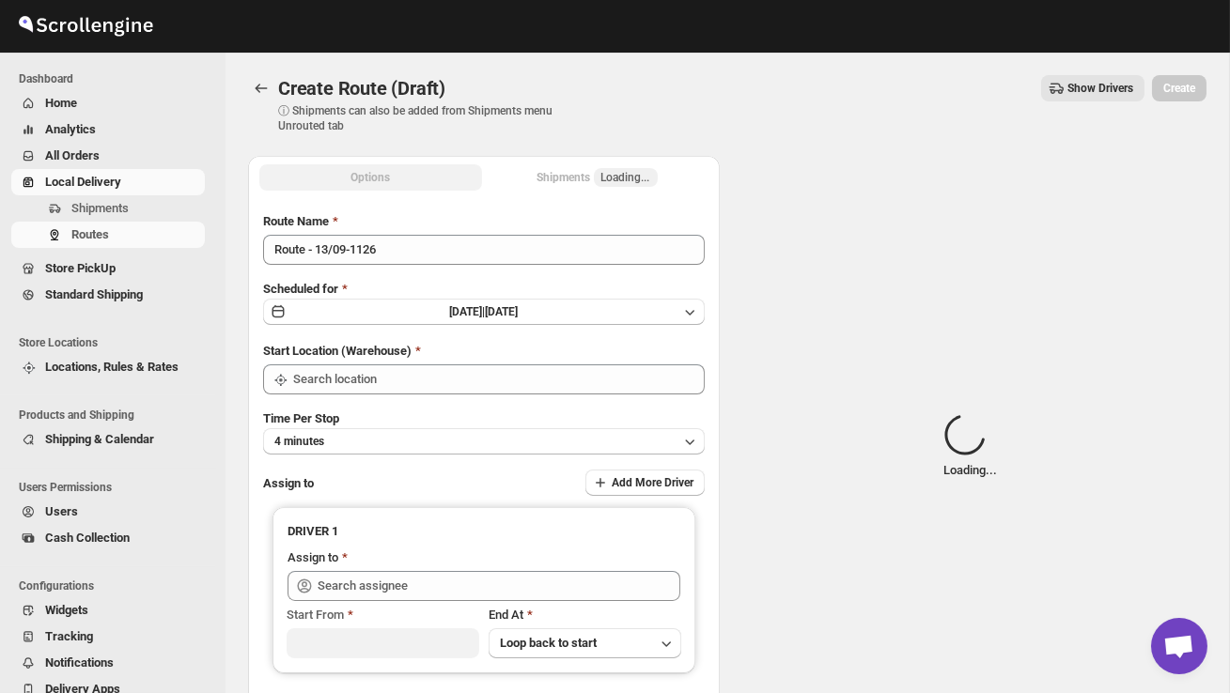
type input "DS02 Bileshivale"
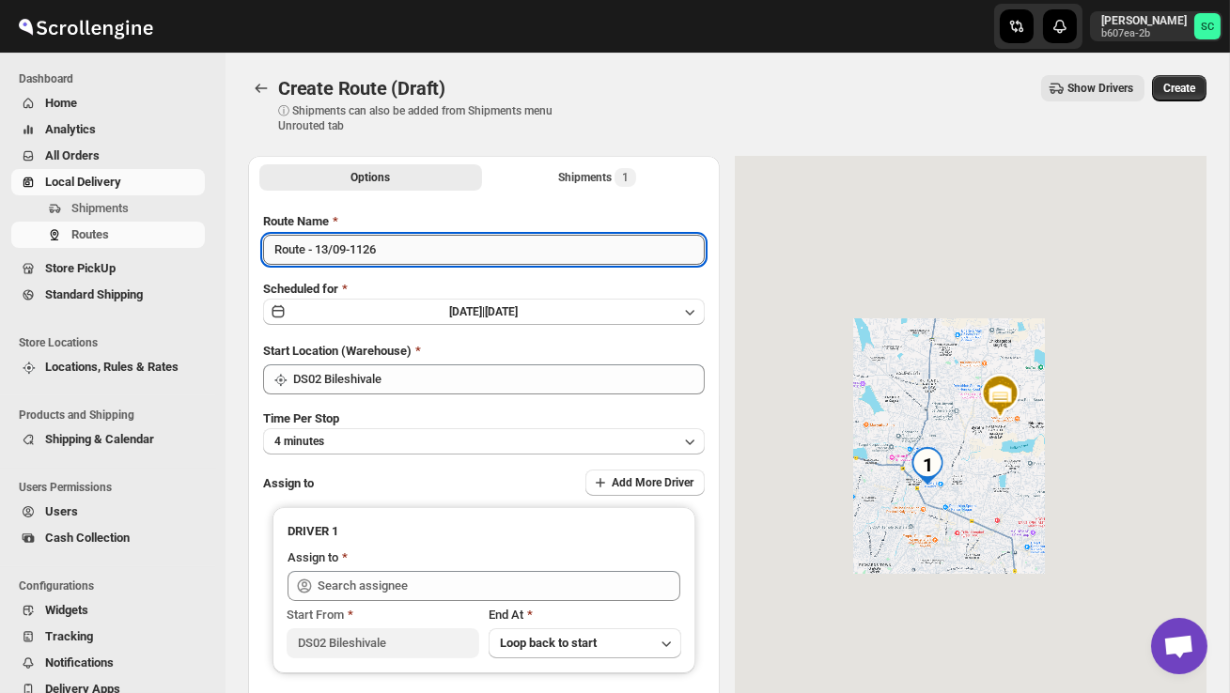
click at [402, 259] on input "Route - 13/09-1126" at bounding box center [484, 250] width 442 height 30
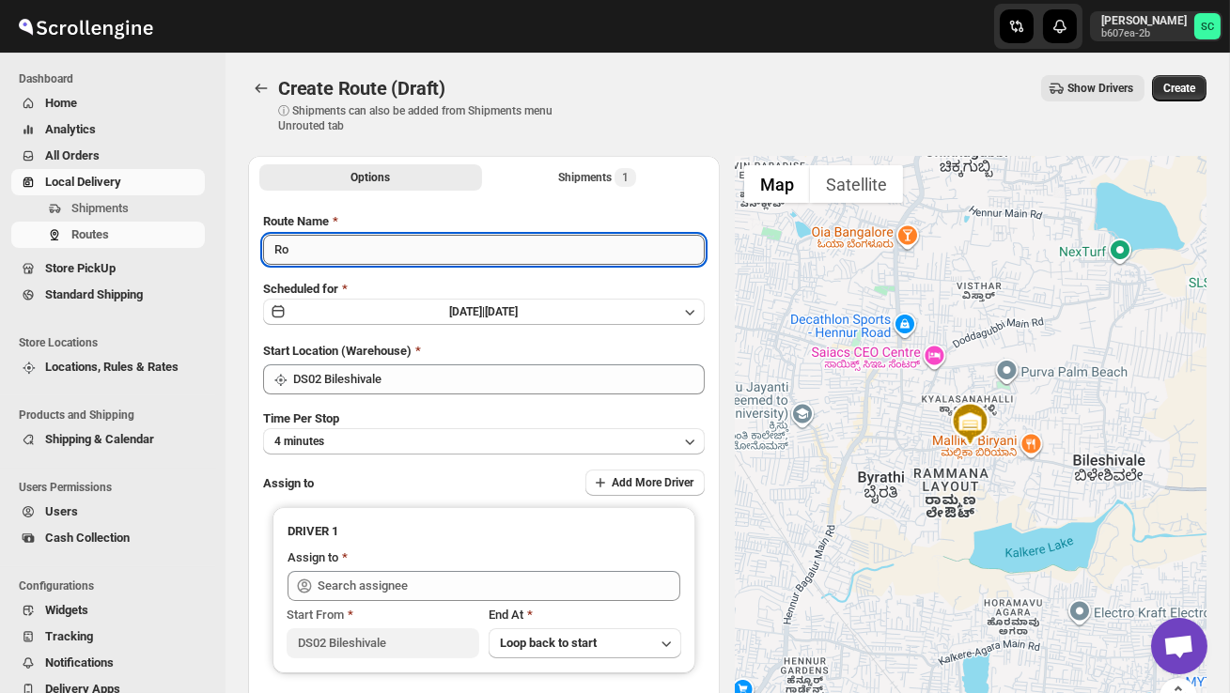
type input "R"
type input "Order no 28591"
click at [433, 440] on button "4 minutes" at bounding box center [484, 441] width 442 height 26
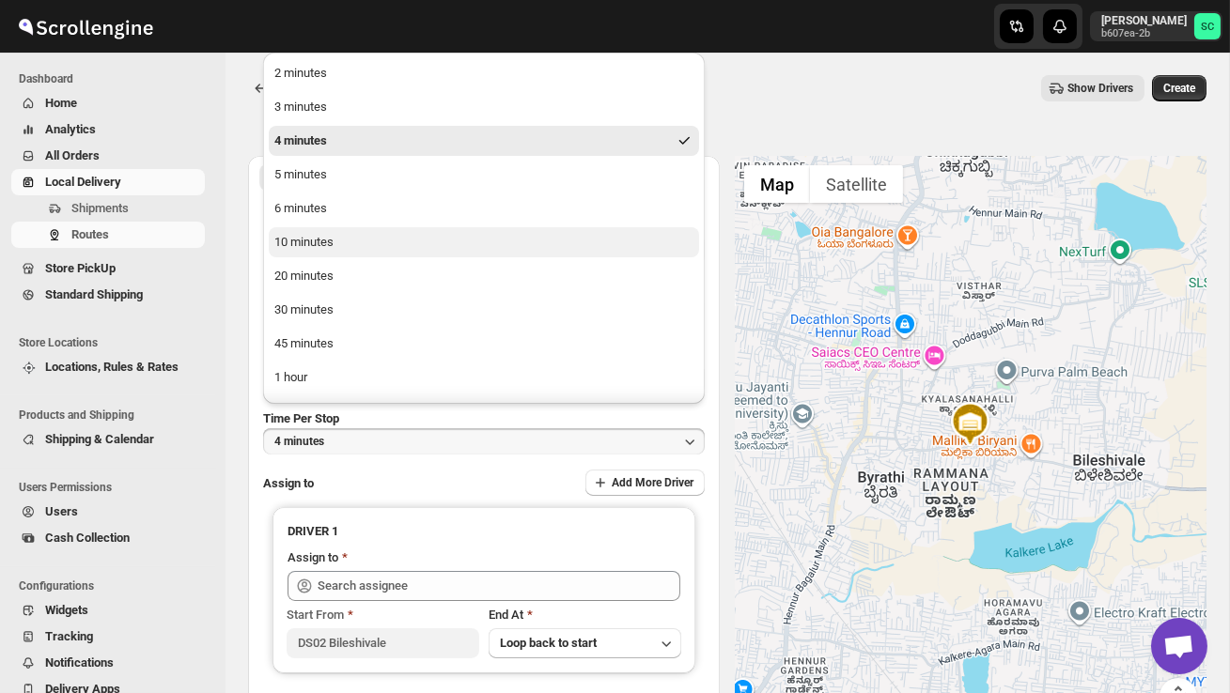
click at [359, 257] on button "10 minutes" at bounding box center [484, 242] width 430 height 30
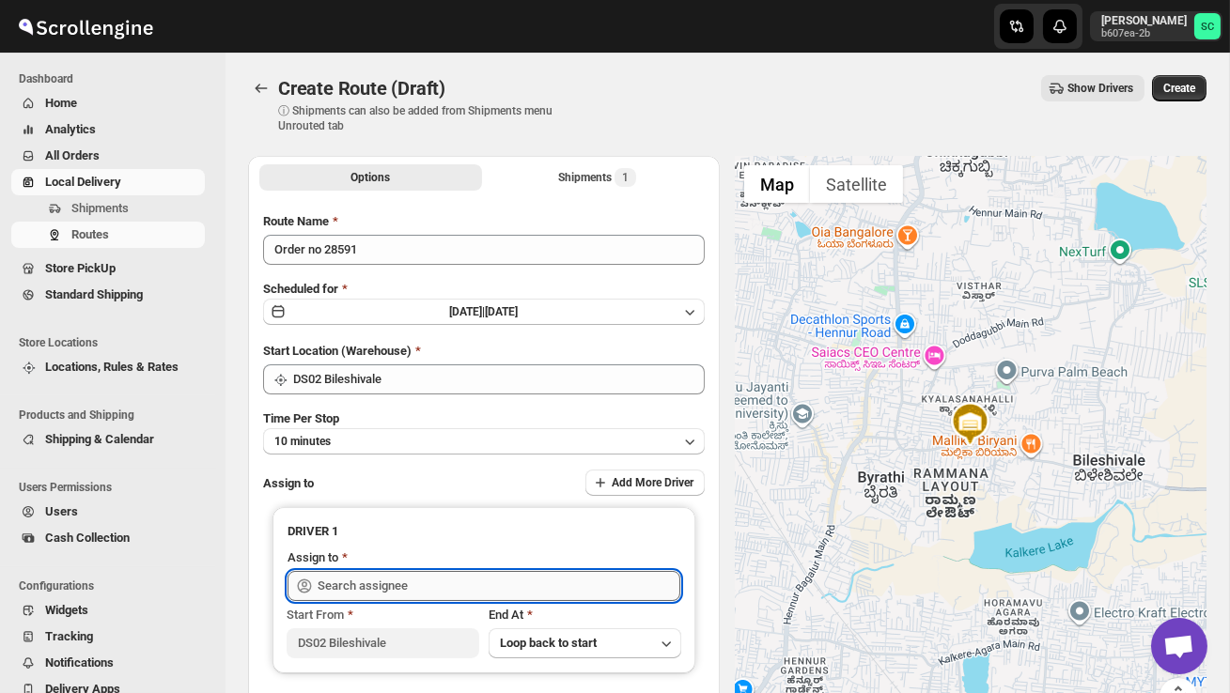
click at [365, 597] on input "text" at bounding box center [499, 586] width 363 height 30
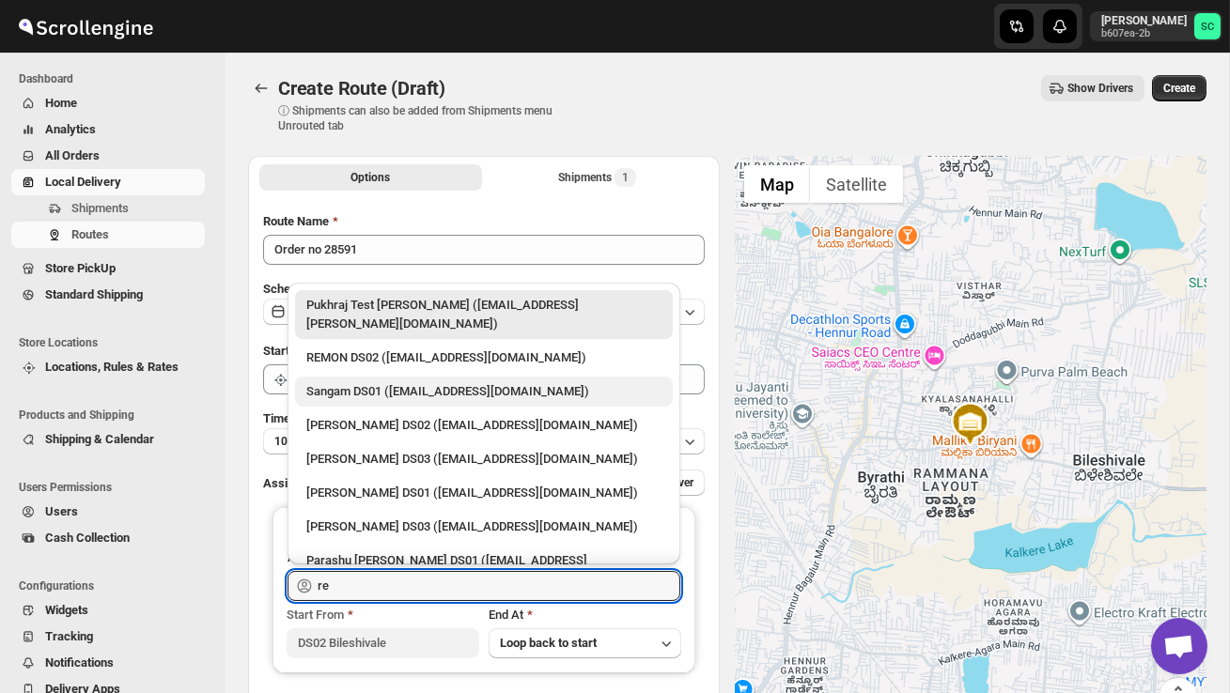
click at [445, 377] on div "Sangam DS01 (relov34542@lassora.com)" at bounding box center [484, 392] width 378 height 30
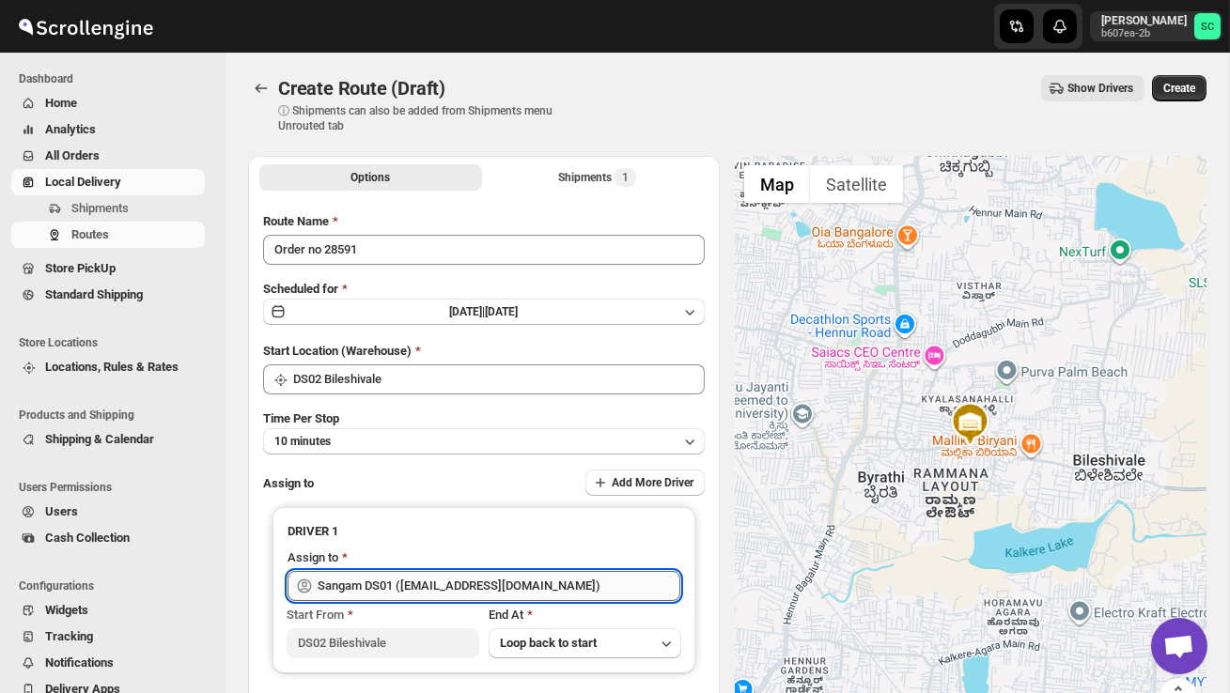
click at [434, 585] on input "Sangam DS01 (relov34542@lassora.com)" at bounding box center [499, 586] width 363 height 30
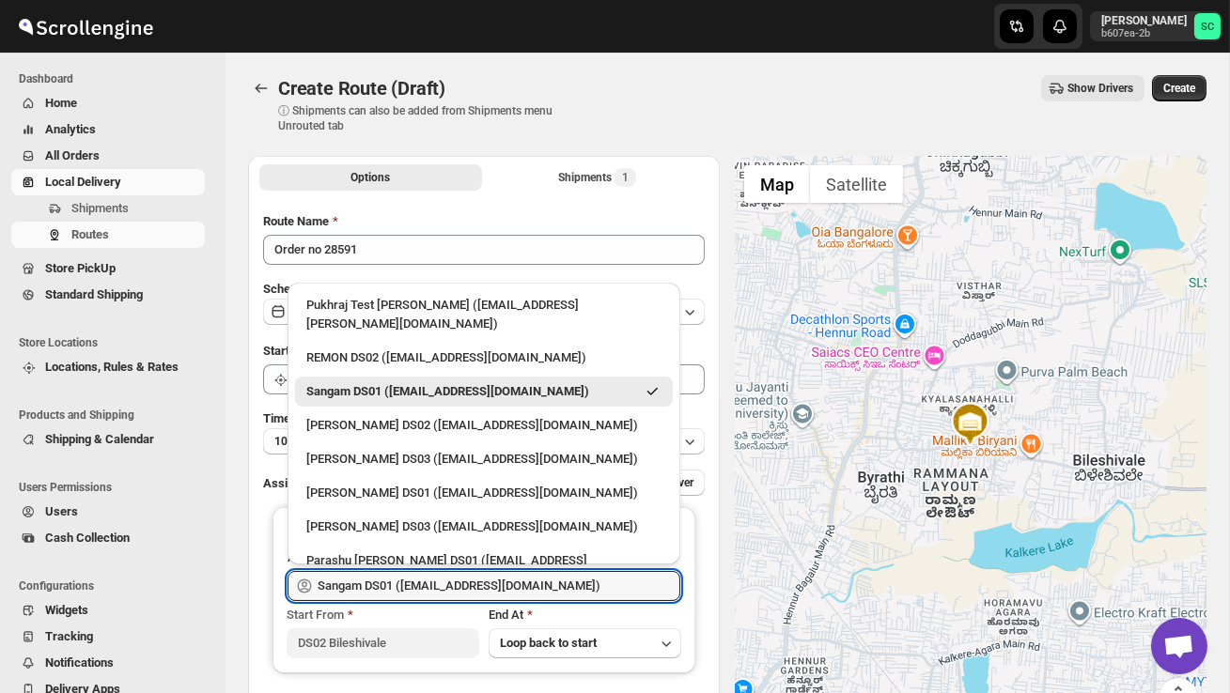
click at [419, 349] on div "REMON DS02 (kesame7468@btcours.com)" at bounding box center [483, 358] width 355 height 19
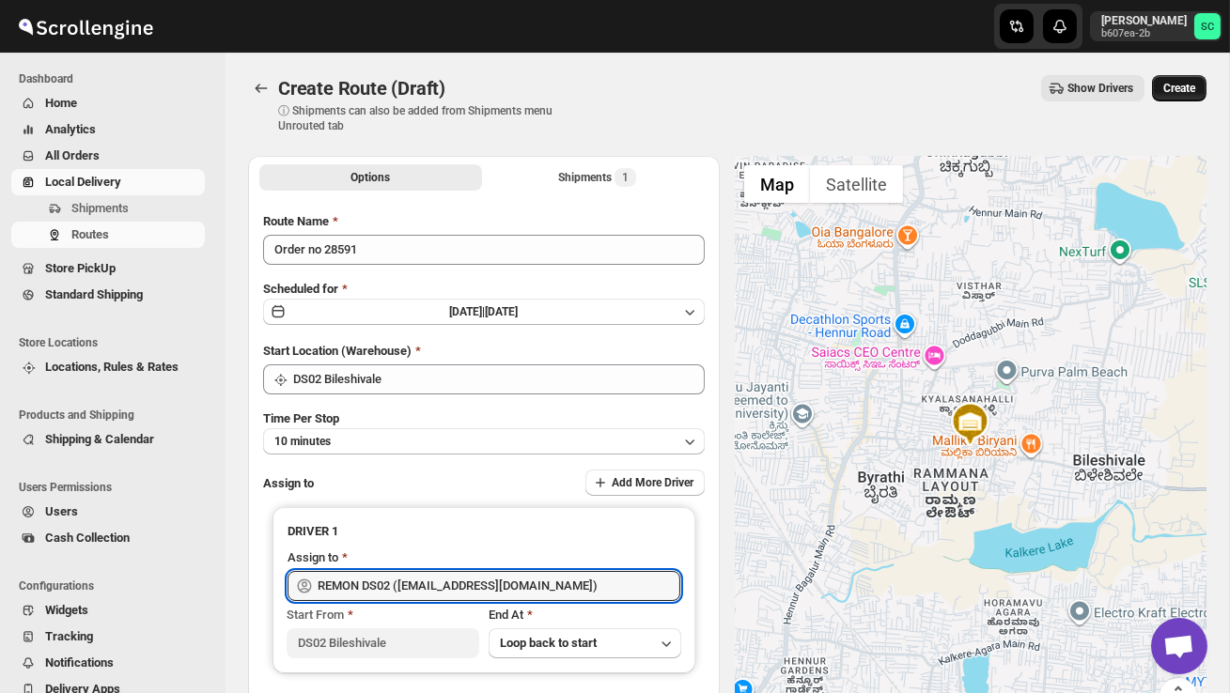
type input "REMON DS02 (kesame7468@btcours.com)"
click at [1196, 84] on button "Create" at bounding box center [1179, 88] width 55 height 26
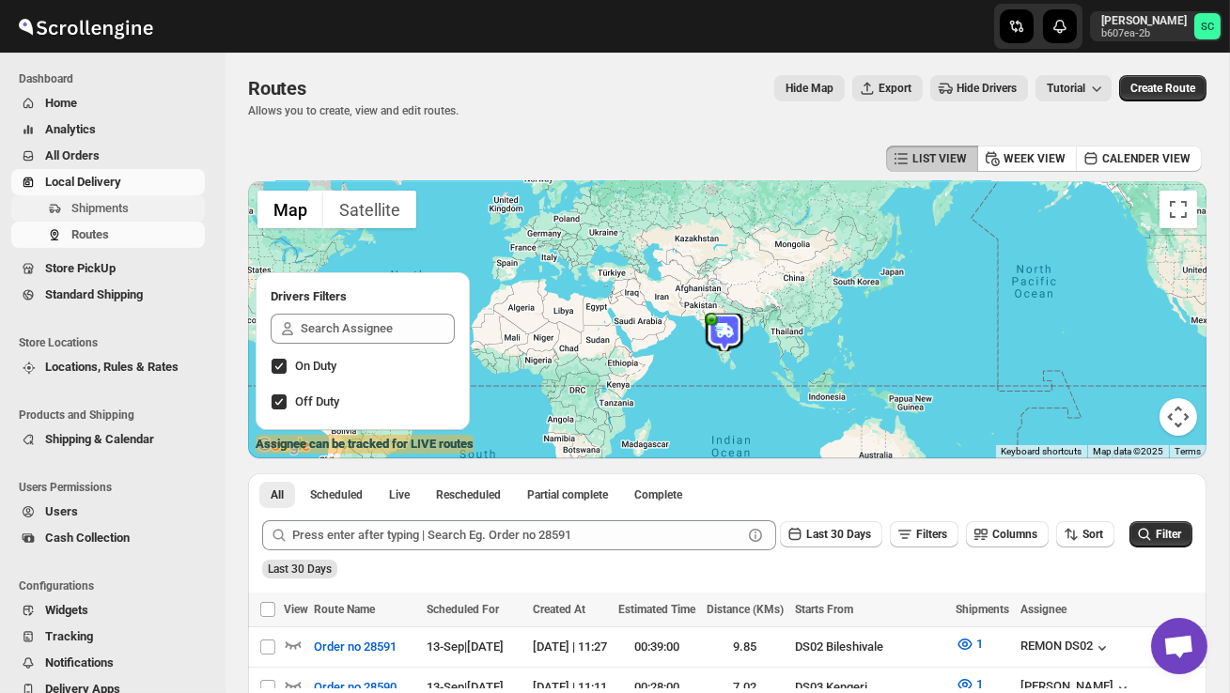
click at [118, 200] on span "Shipments" at bounding box center [136, 208] width 130 height 19
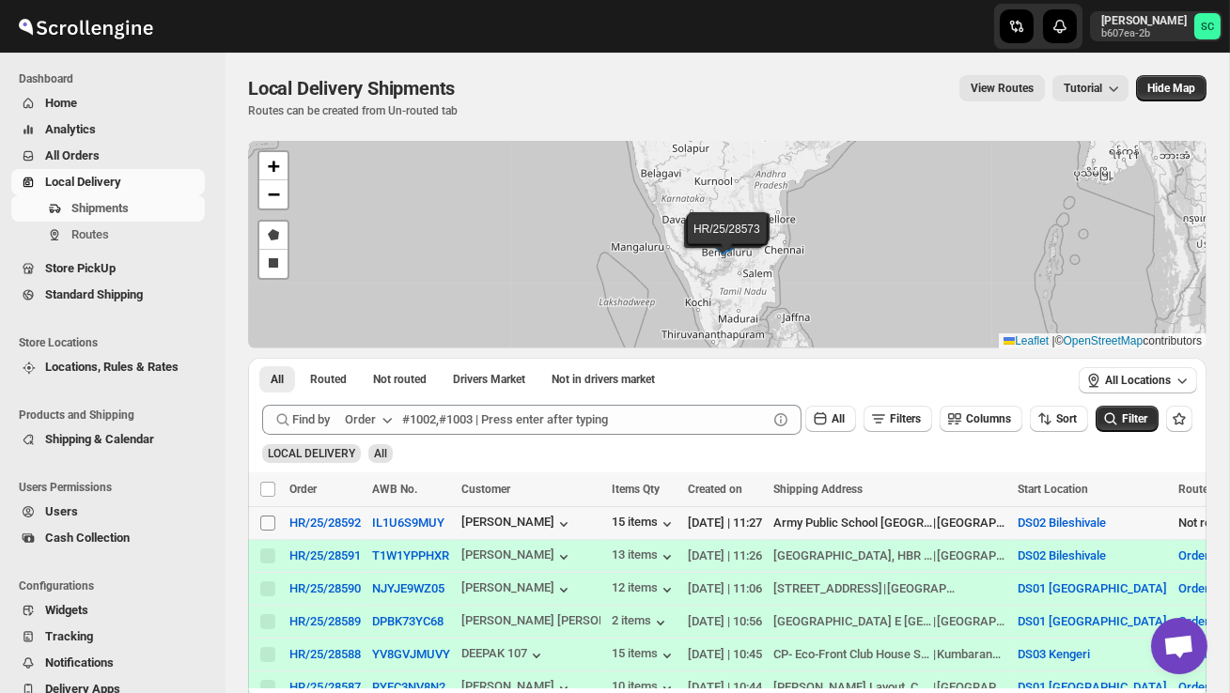
click at [265, 530] on input "Select shipment" at bounding box center [267, 523] width 15 height 15
checkbox input "true"
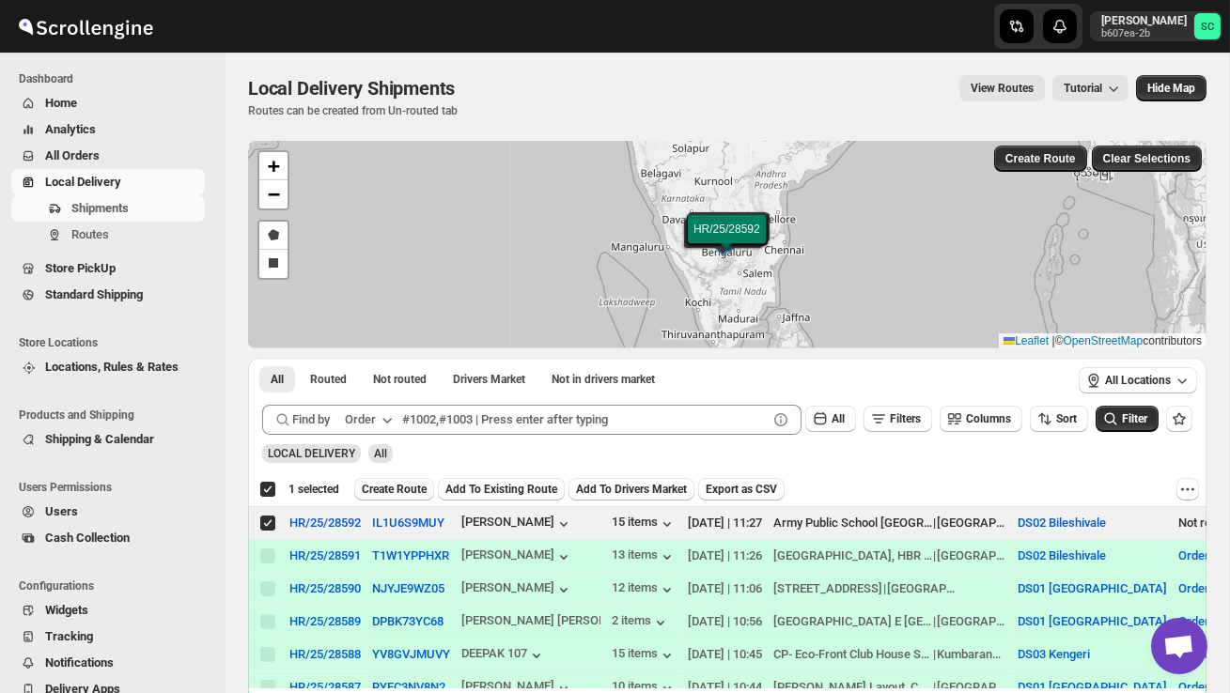
click at [399, 494] on span "Create Route" at bounding box center [394, 489] width 65 height 15
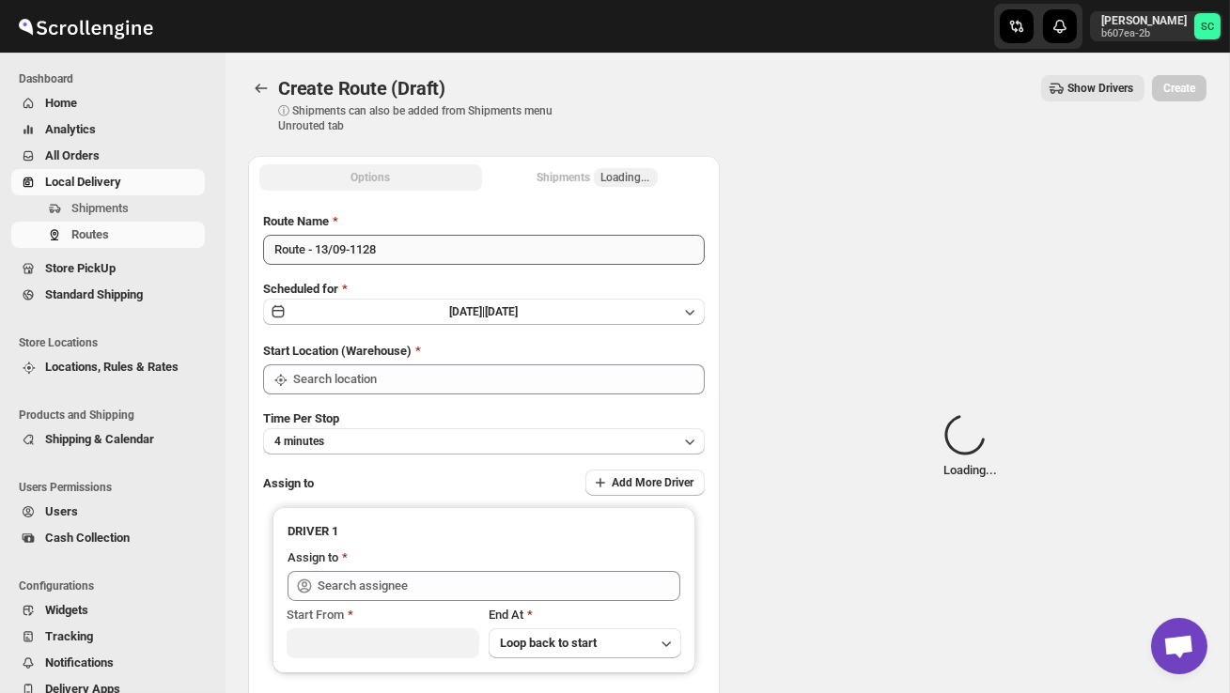
type input "DS02 Bileshivale"
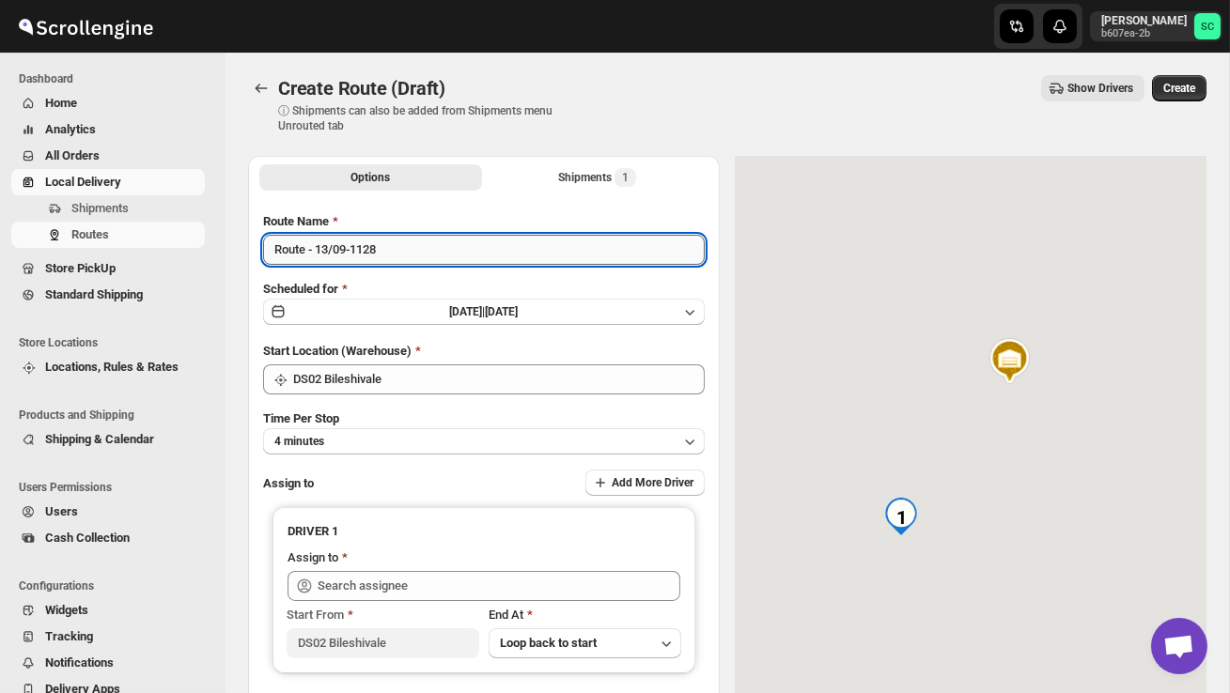
click at [395, 255] on input "Route - 13/09-1128" at bounding box center [484, 250] width 442 height 30
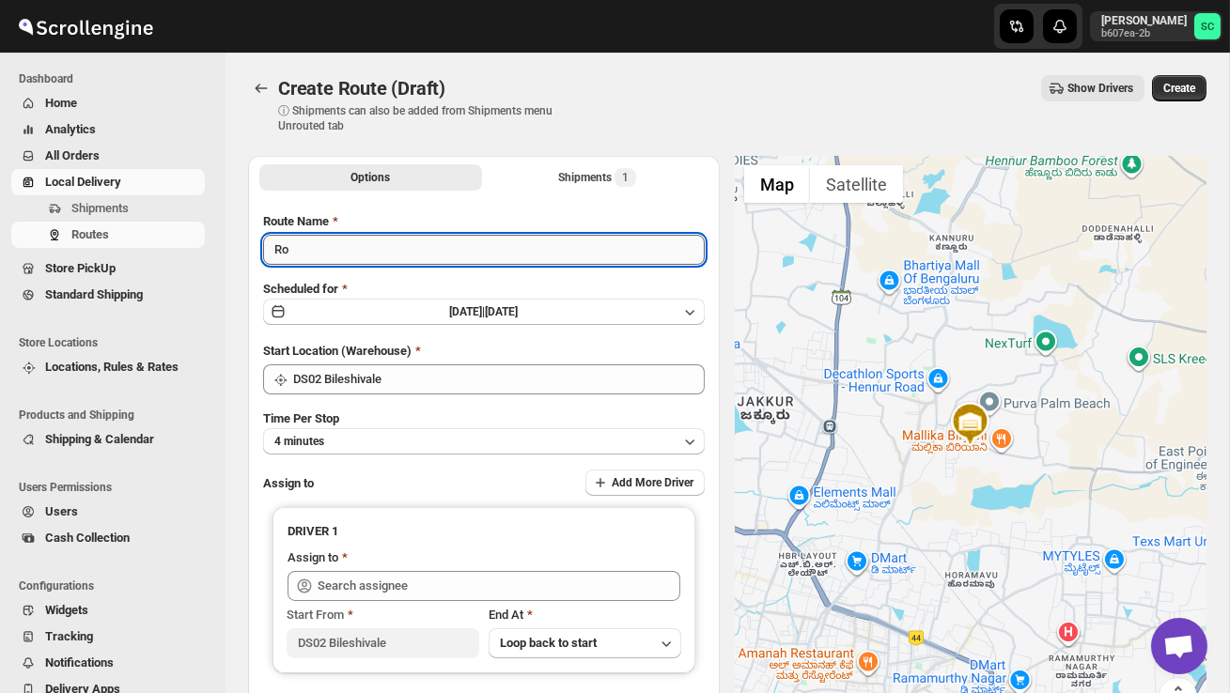
type input "R"
type input "Order no 28592"
click at [421, 450] on button "4 minutes" at bounding box center [484, 441] width 442 height 26
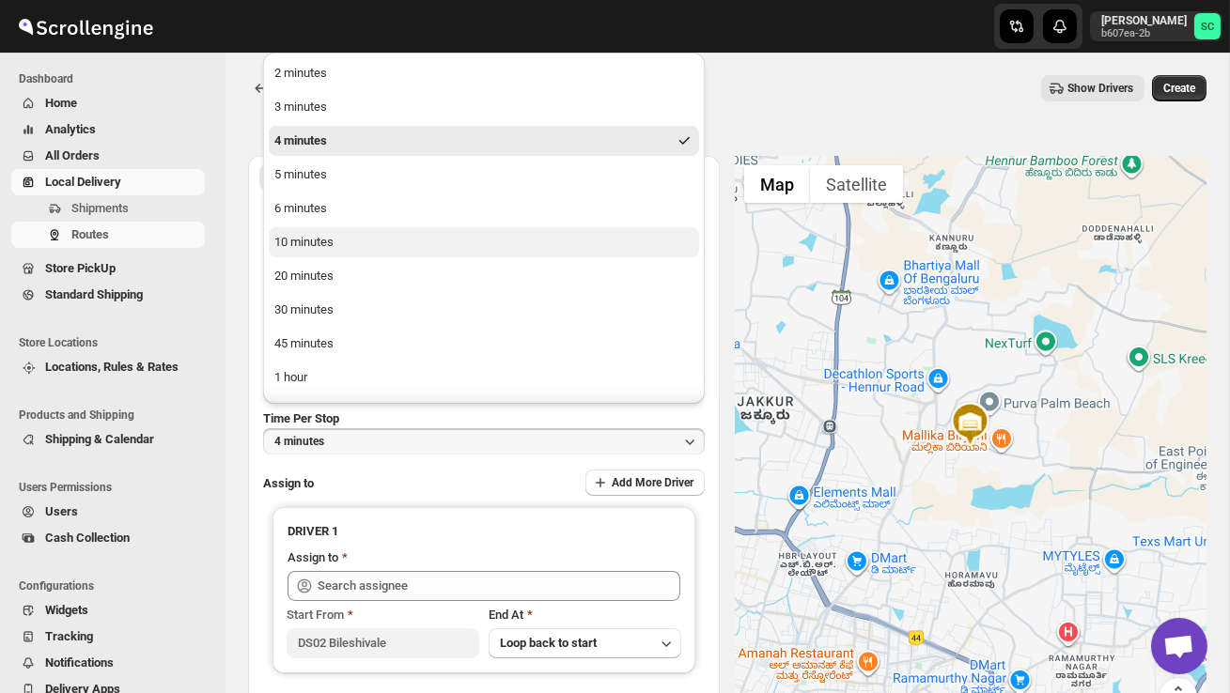
click at [328, 240] on div "10 minutes" at bounding box center [303, 242] width 59 height 19
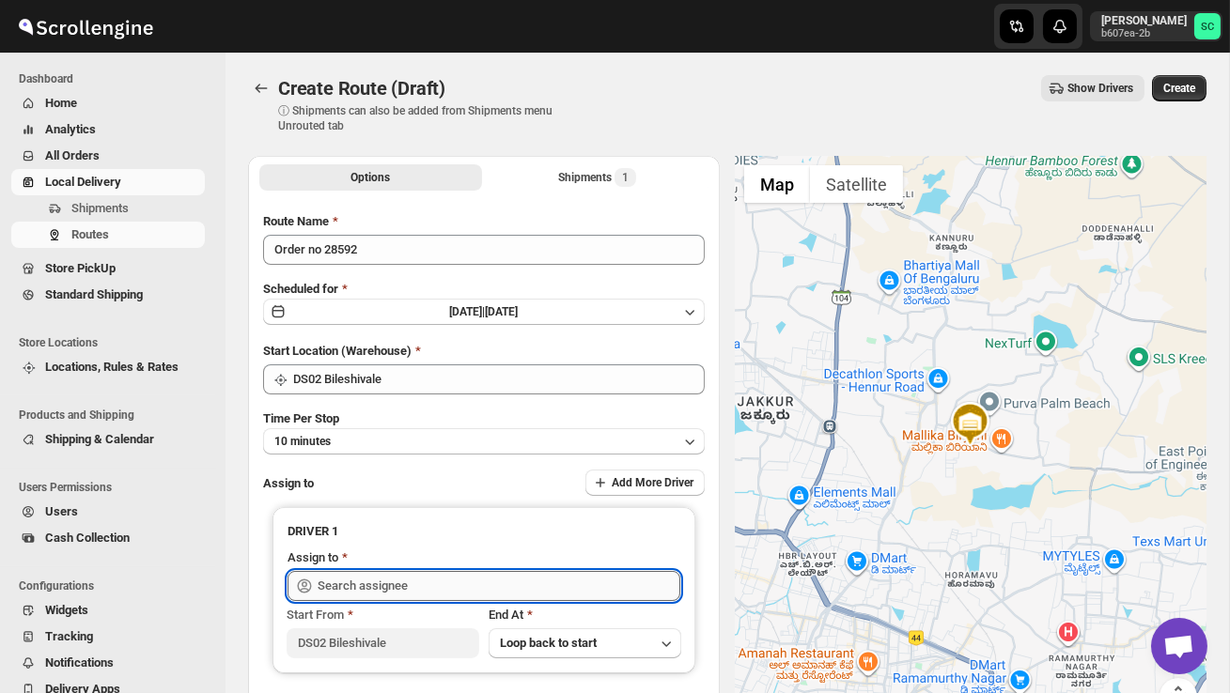
click at [393, 575] on input "text" at bounding box center [499, 586] width 363 height 30
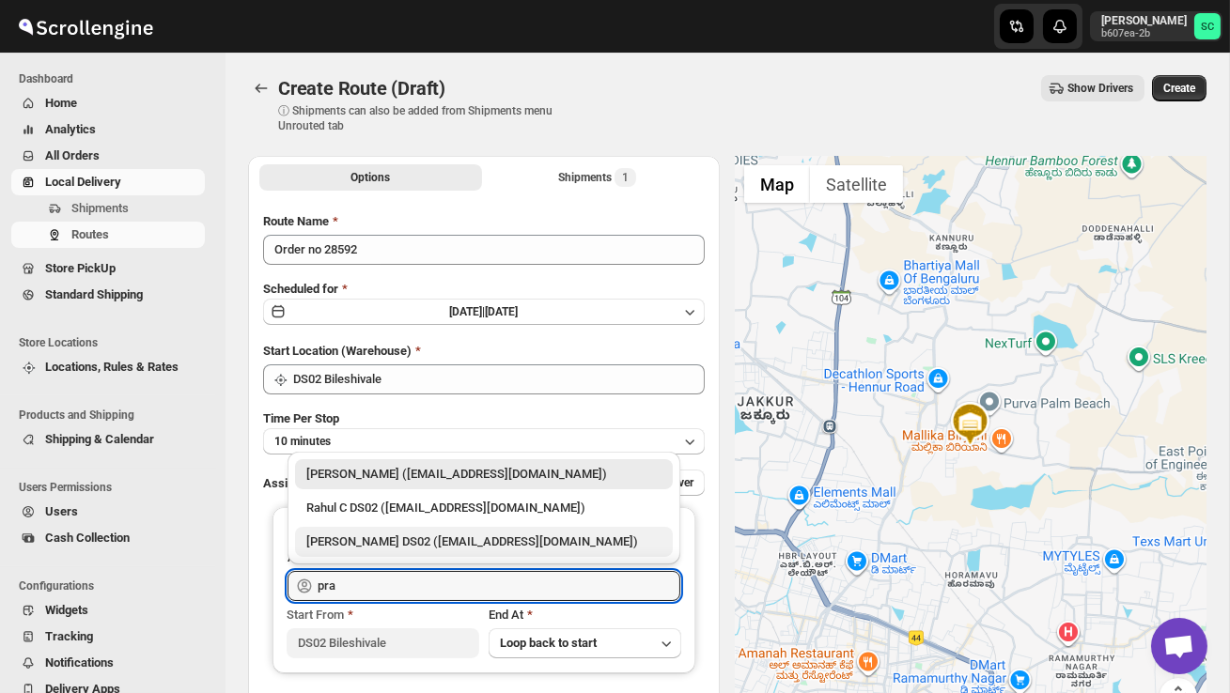
click at [428, 544] on div "PRAKSH DS02 (tetidoh251@flektel.com)" at bounding box center [483, 542] width 355 height 19
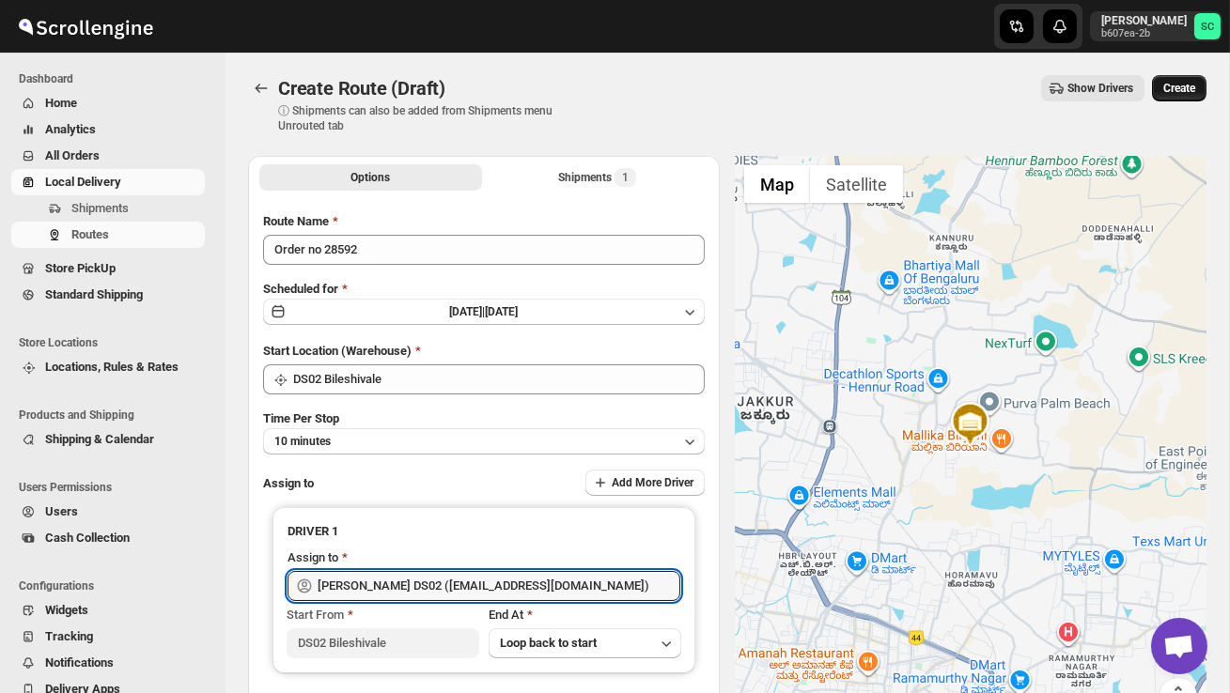
type input "PRAKSH DS02 (tetidoh251@flektel.com)"
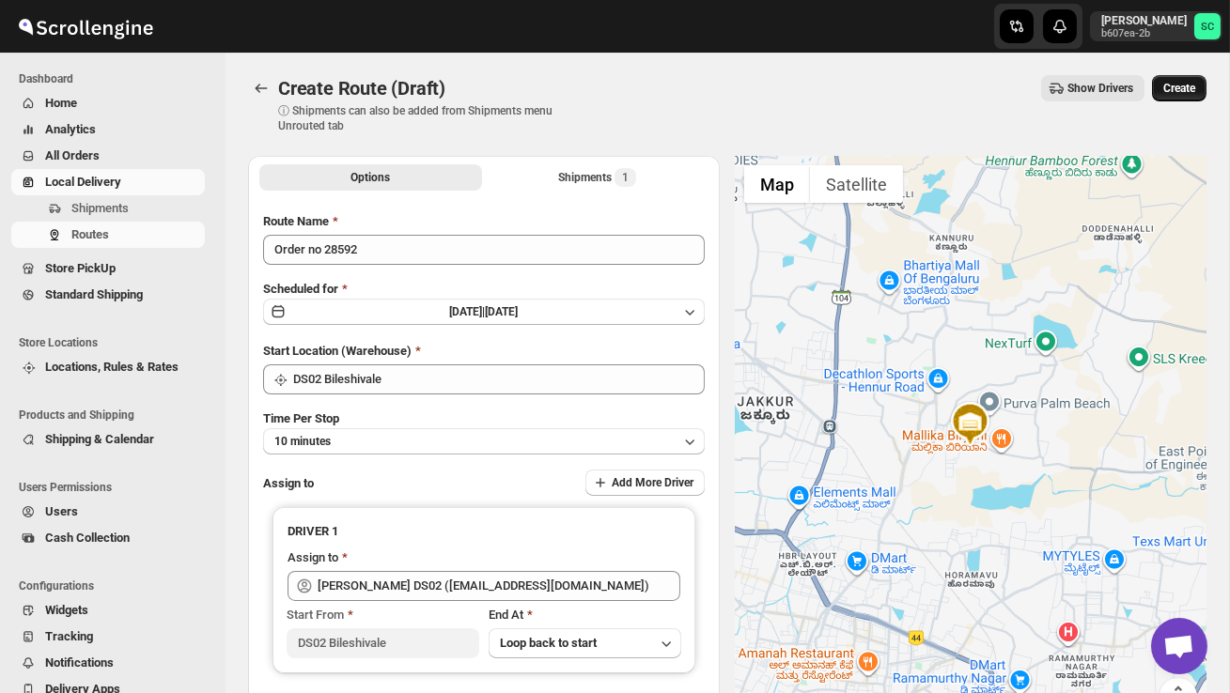
click at [1190, 84] on span "Create" at bounding box center [1179, 88] width 32 height 15
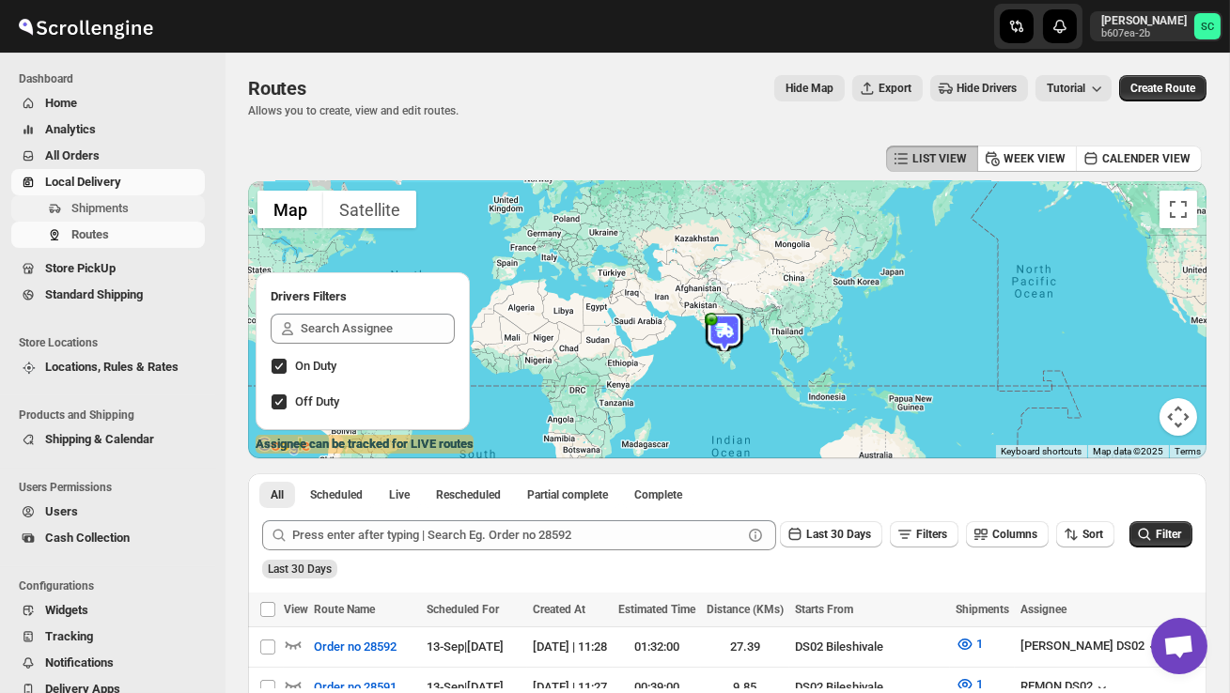
click at [123, 195] on button "Shipments" at bounding box center [108, 208] width 194 height 26
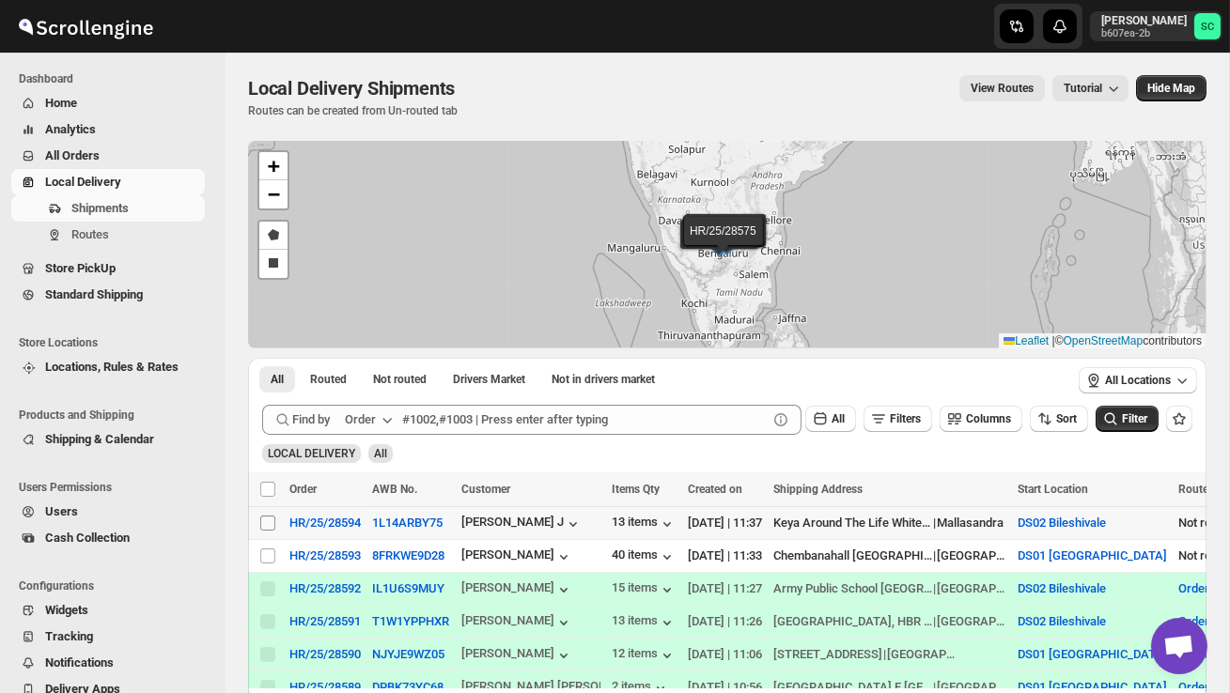
click at [262, 526] on input "Select shipment" at bounding box center [267, 523] width 15 height 15
checkbox input "true"
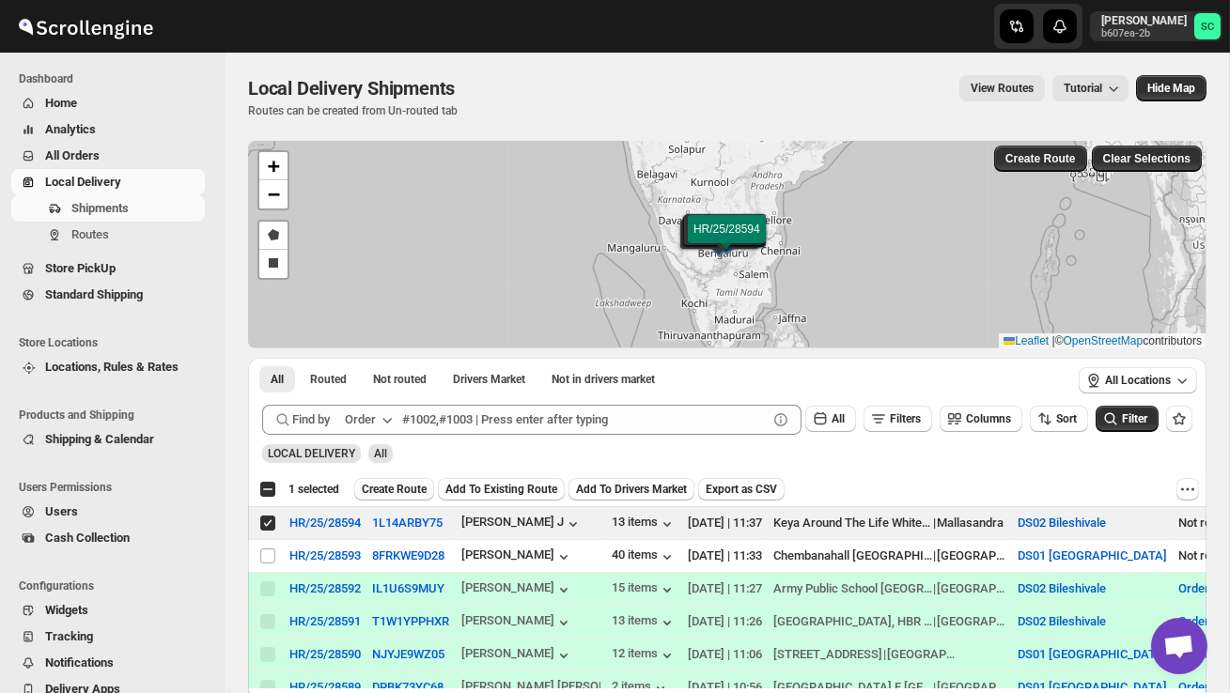
click at [420, 483] on span "Create Route" at bounding box center [394, 489] width 65 height 15
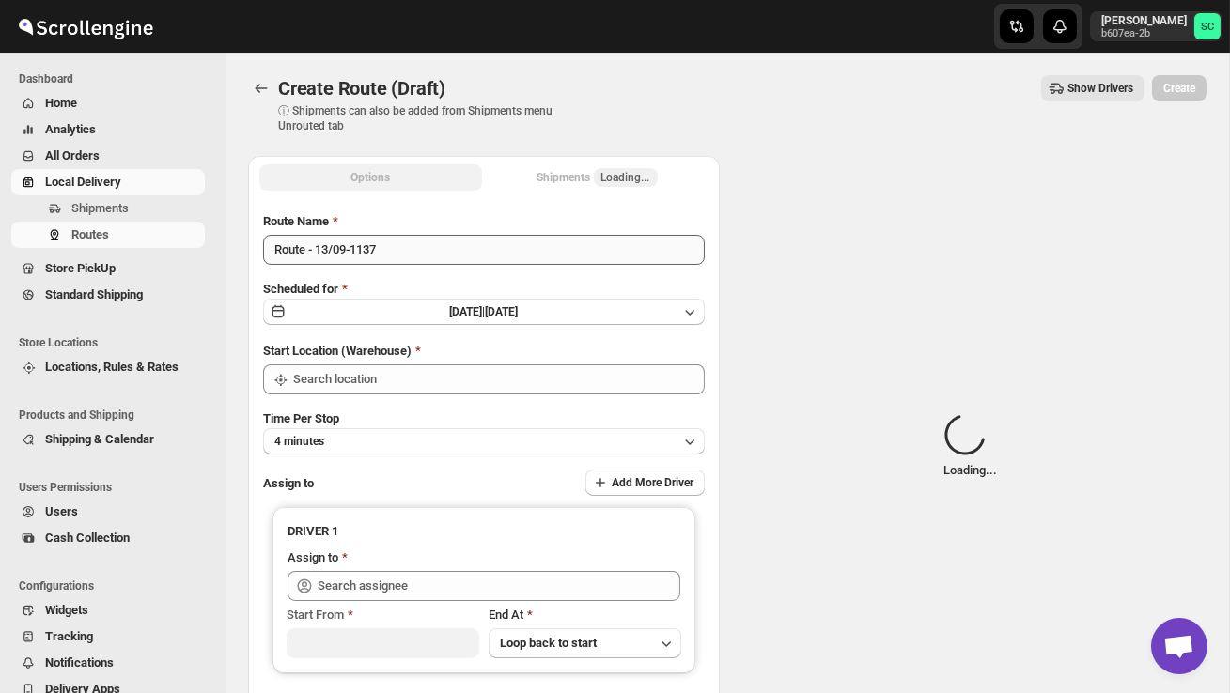
type input "DS02 Bileshivale"
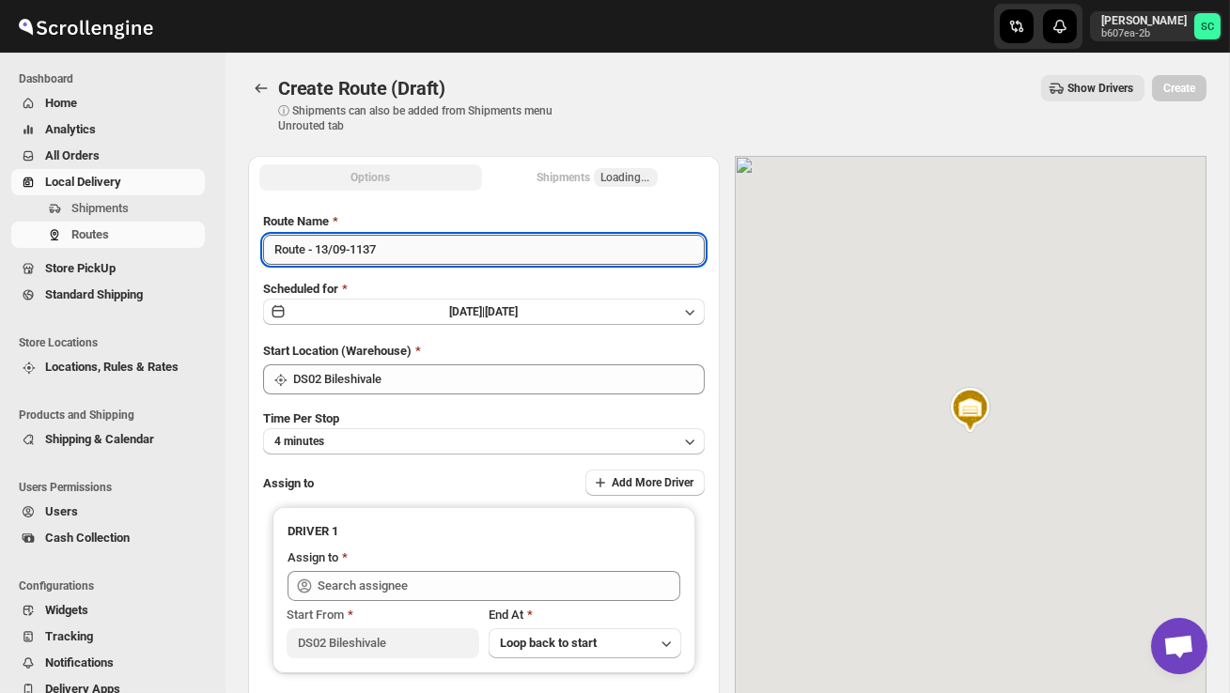
click at [406, 251] on input "Route - 13/09-1137" at bounding box center [484, 250] width 442 height 30
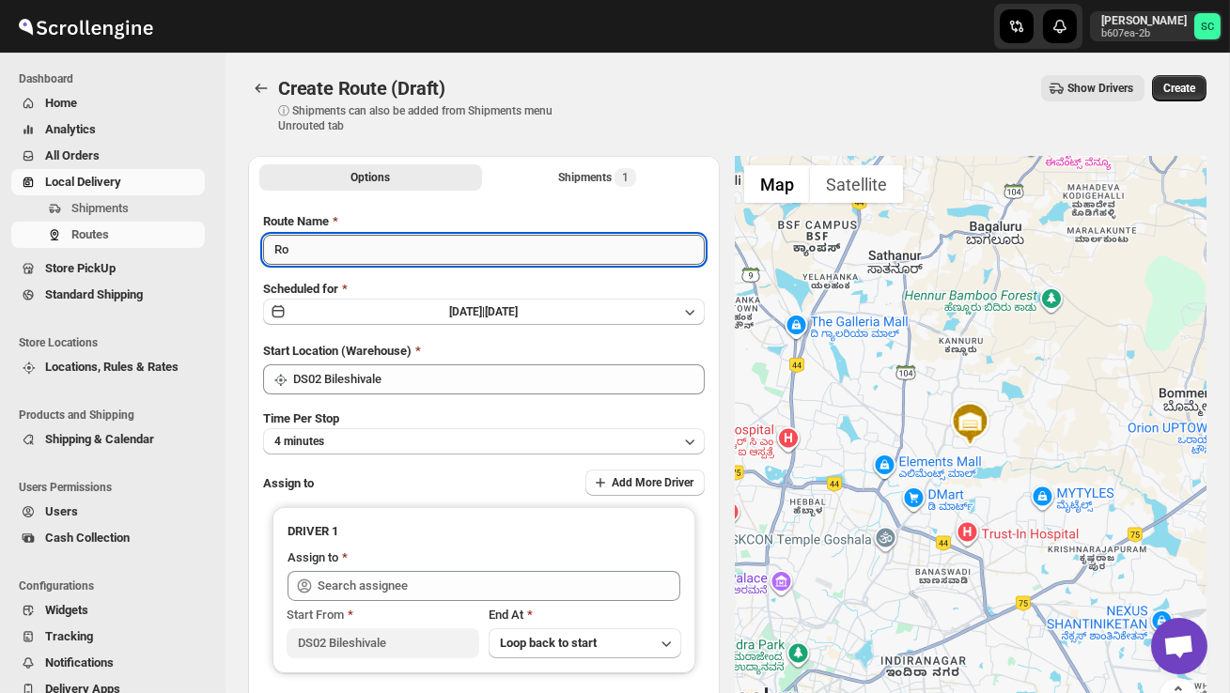
type input "R"
type input "Order no 28594"
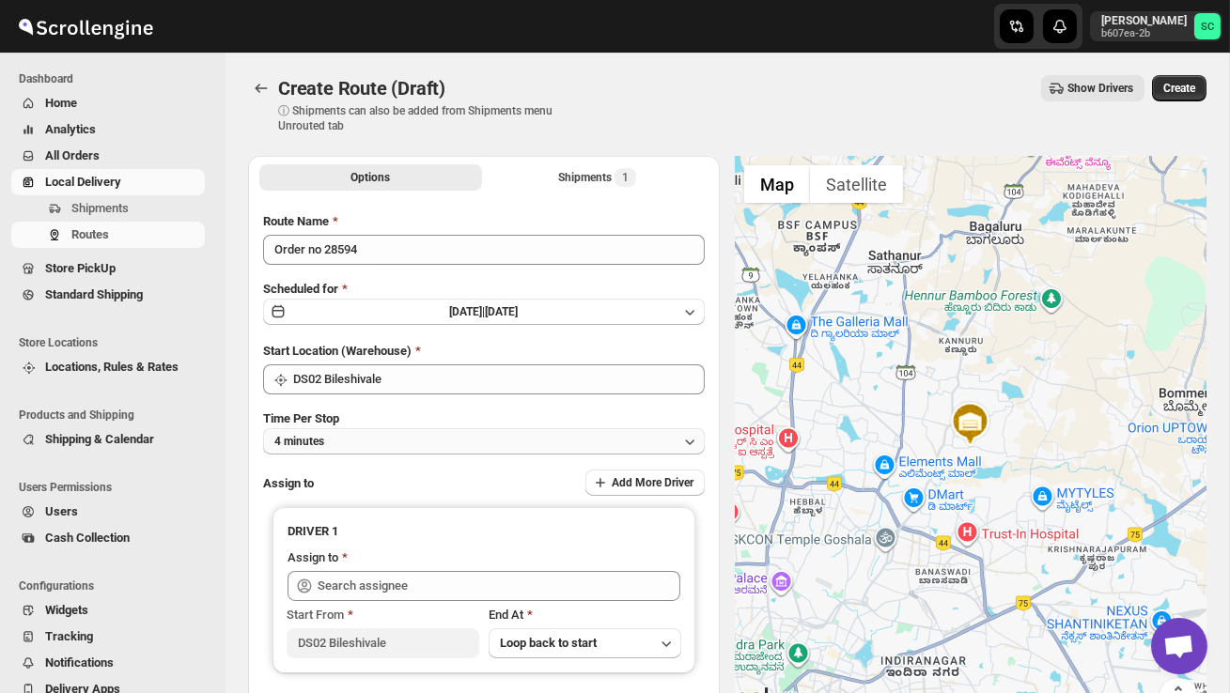
click at [424, 429] on button "4 minutes" at bounding box center [484, 441] width 442 height 26
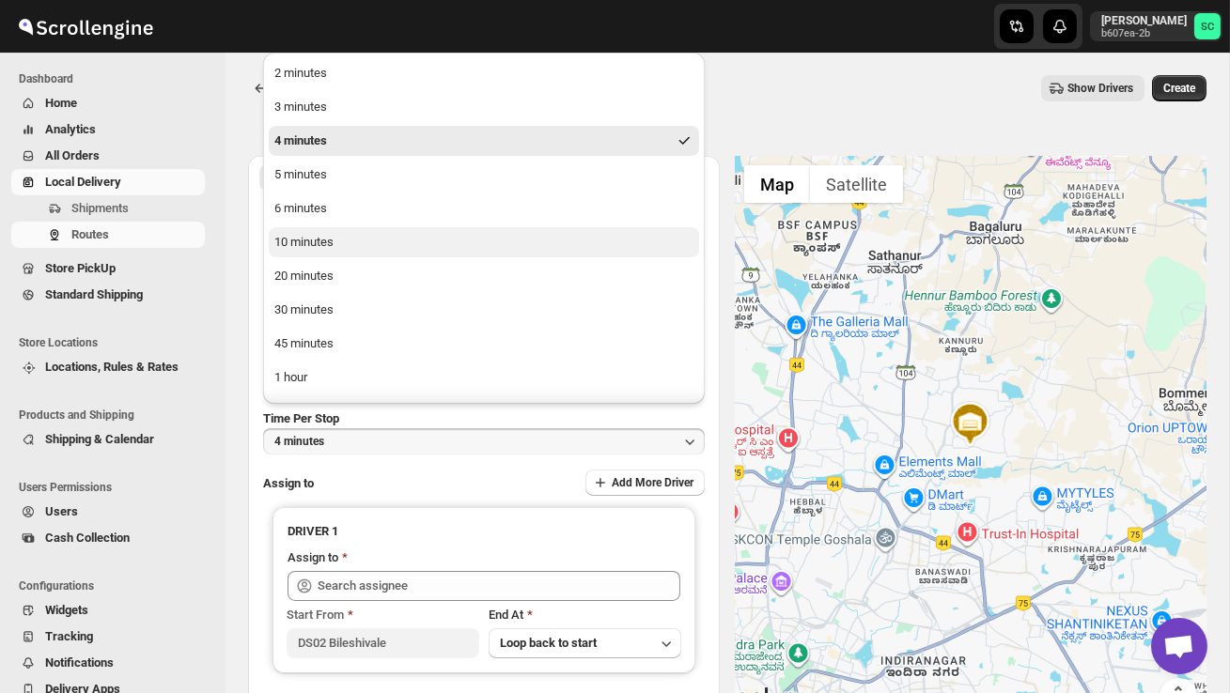
click at [327, 241] on div "10 minutes" at bounding box center [303, 242] width 59 height 19
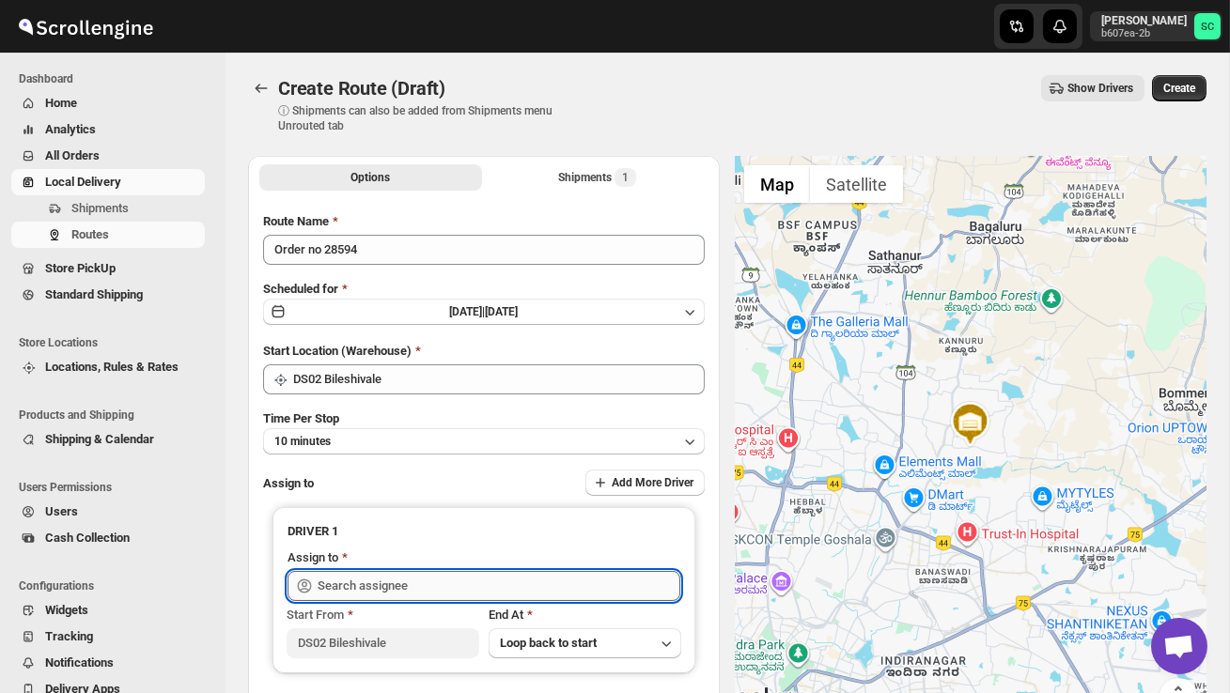
click at [357, 594] on input "text" at bounding box center [499, 586] width 363 height 30
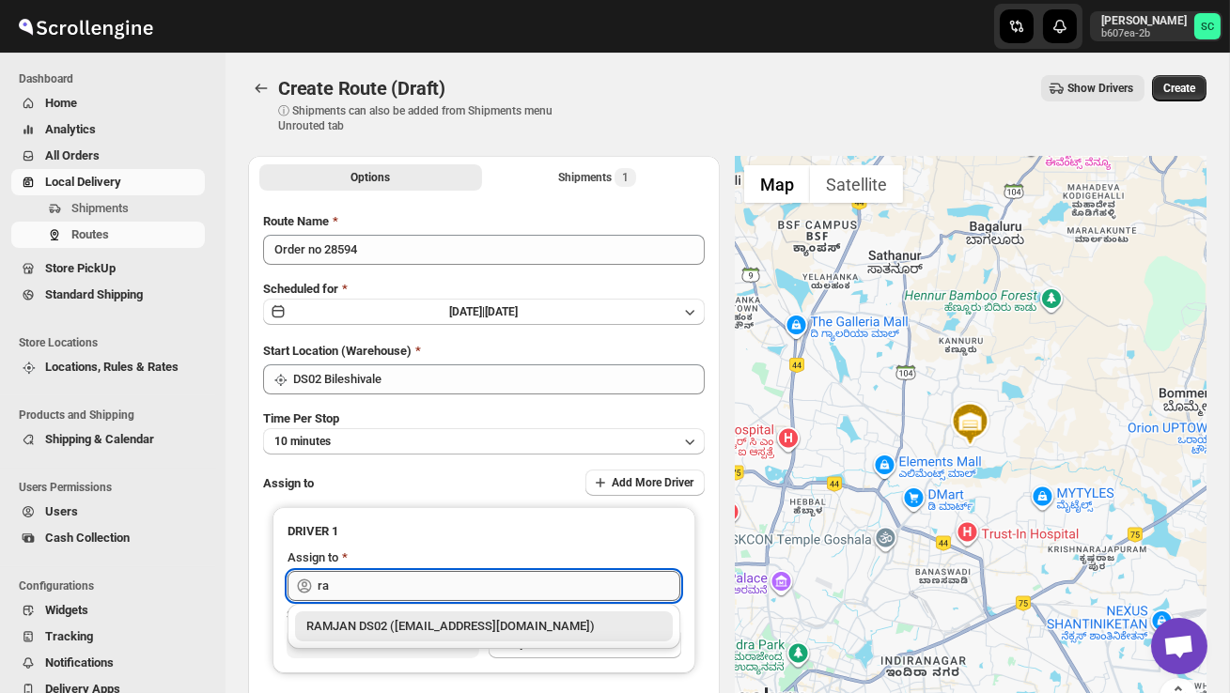
type input "r"
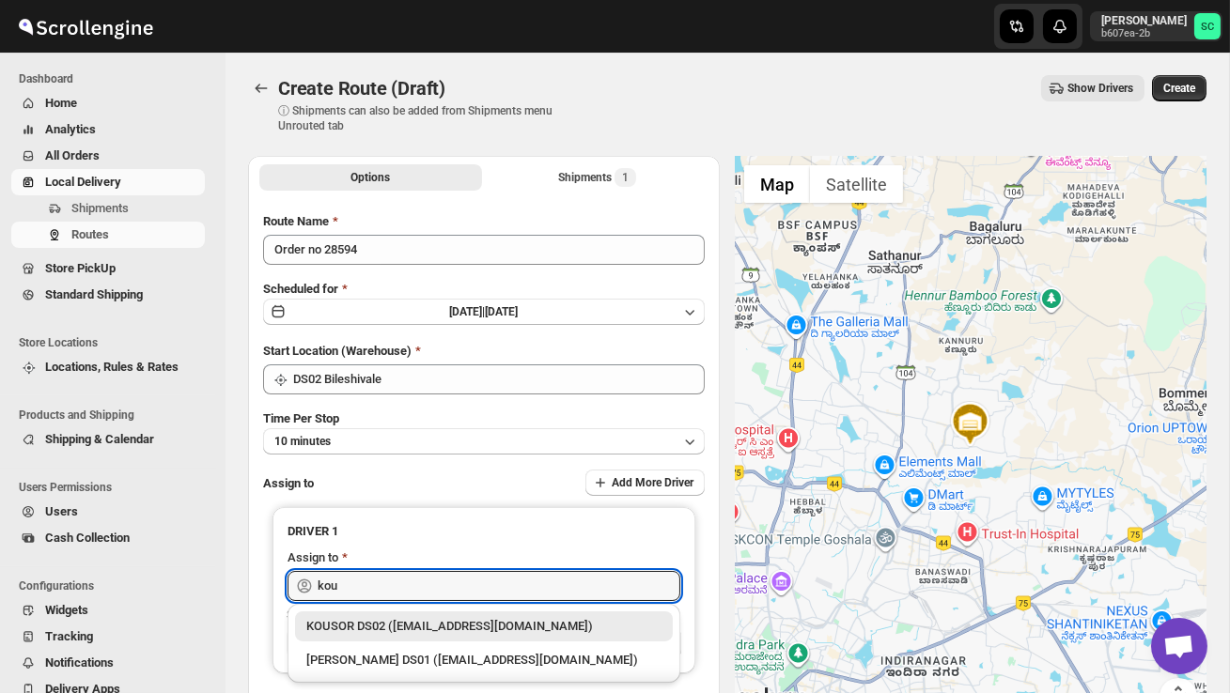
click at [388, 620] on div "KOUSOR DS02 (xivebi6567@decodewp.com)" at bounding box center [483, 626] width 355 height 19
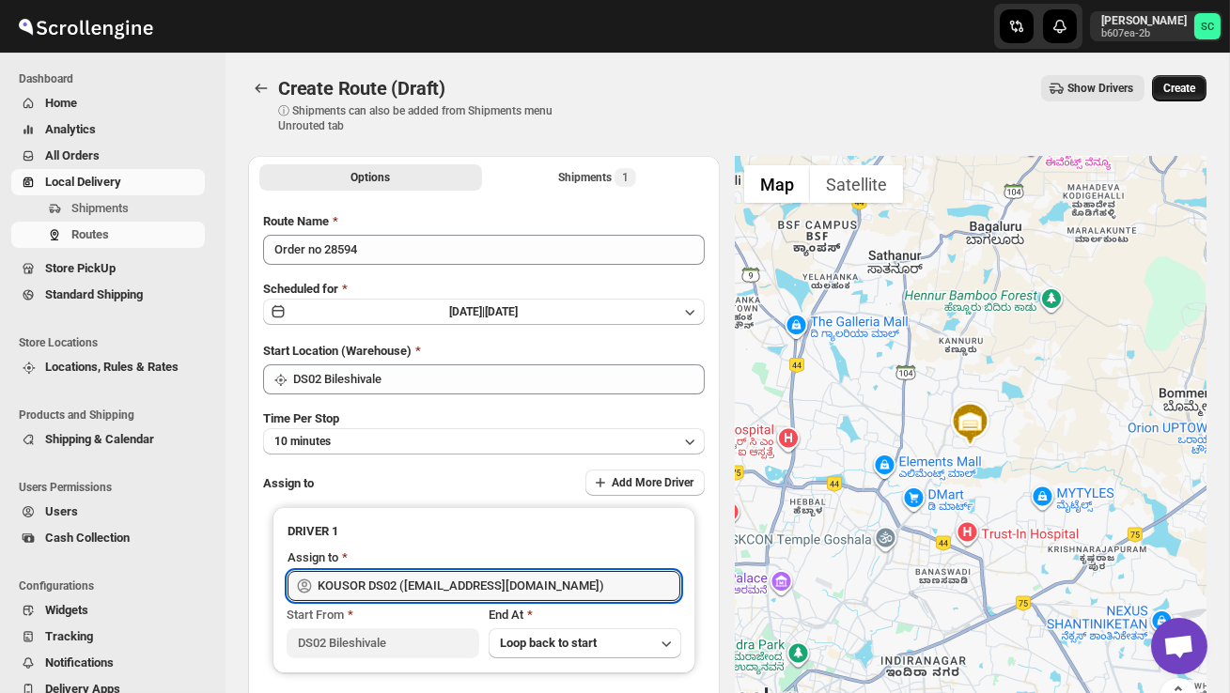
type input "KOUSOR DS02 (xivebi6567@decodewp.com)"
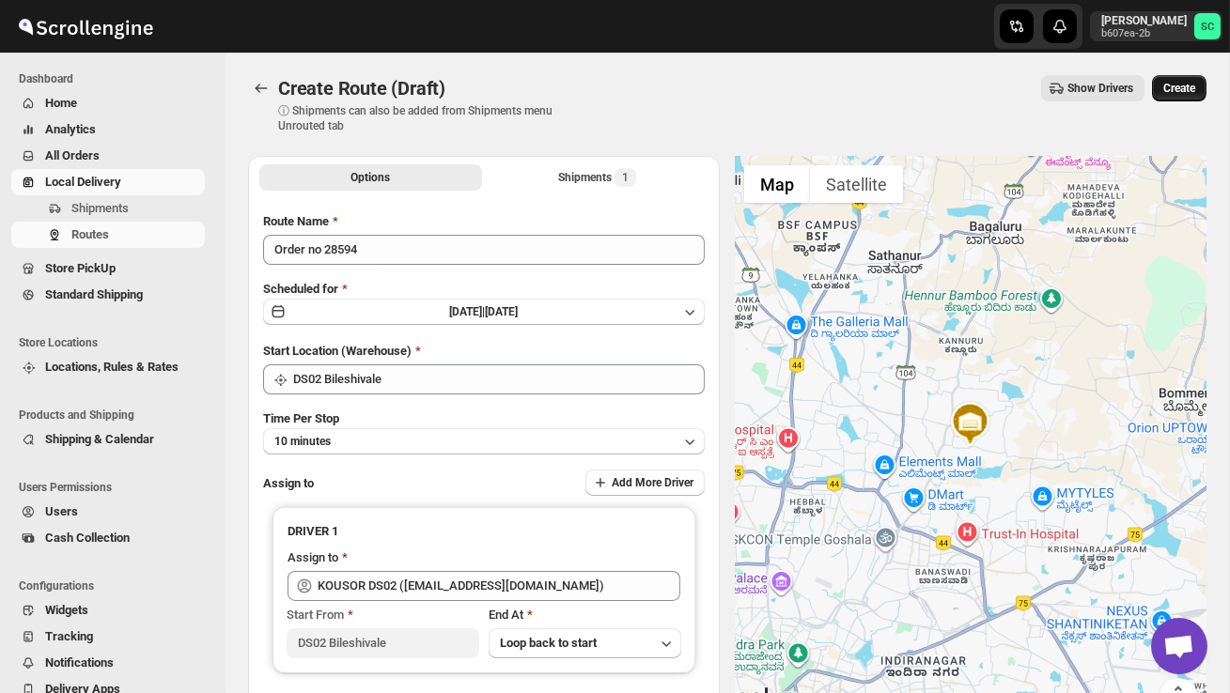
click at [1169, 95] on span "Create" at bounding box center [1179, 88] width 32 height 15
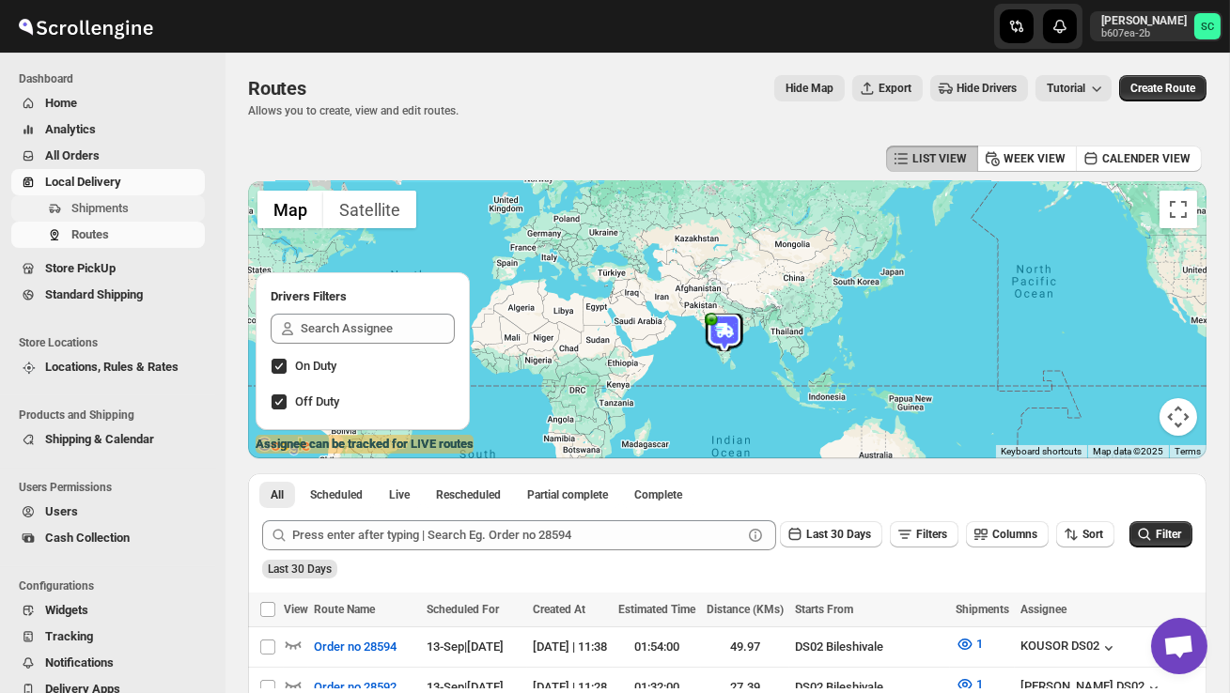
click at [146, 209] on span "Shipments" at bounding box center [136, 208] width 130 height 19
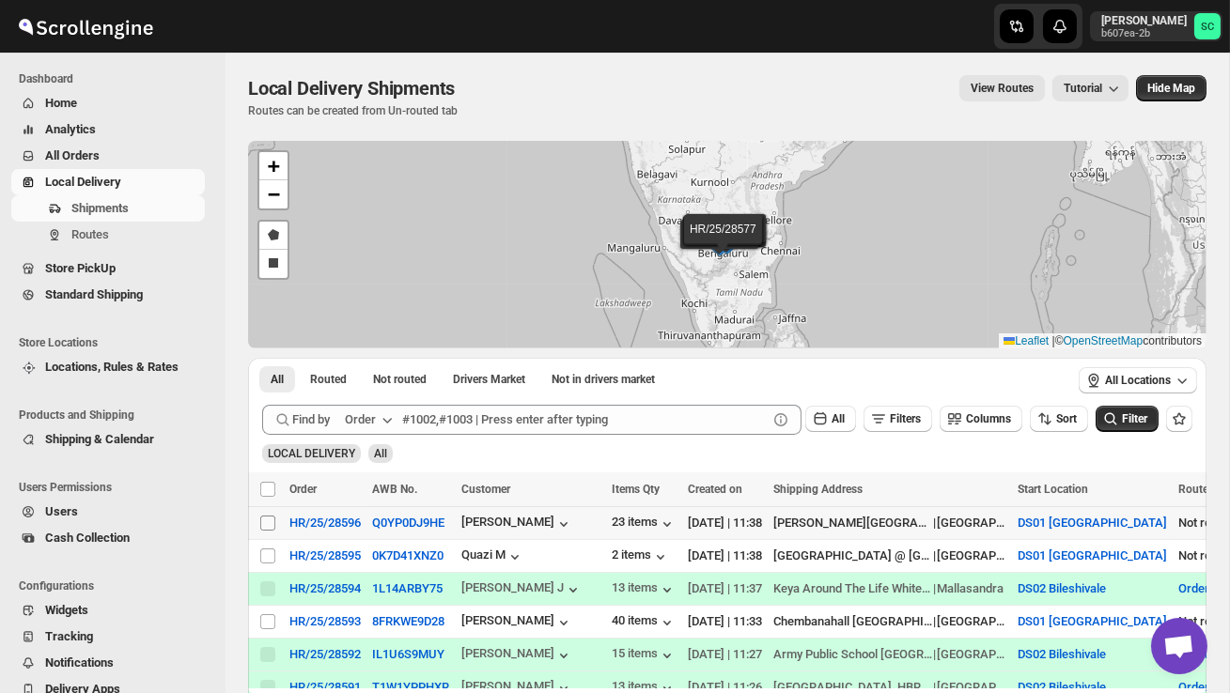
click at [273, 524] on input "Select shipment" at bounding box center [267, 523] width 15 height 15
checkbox input "true"
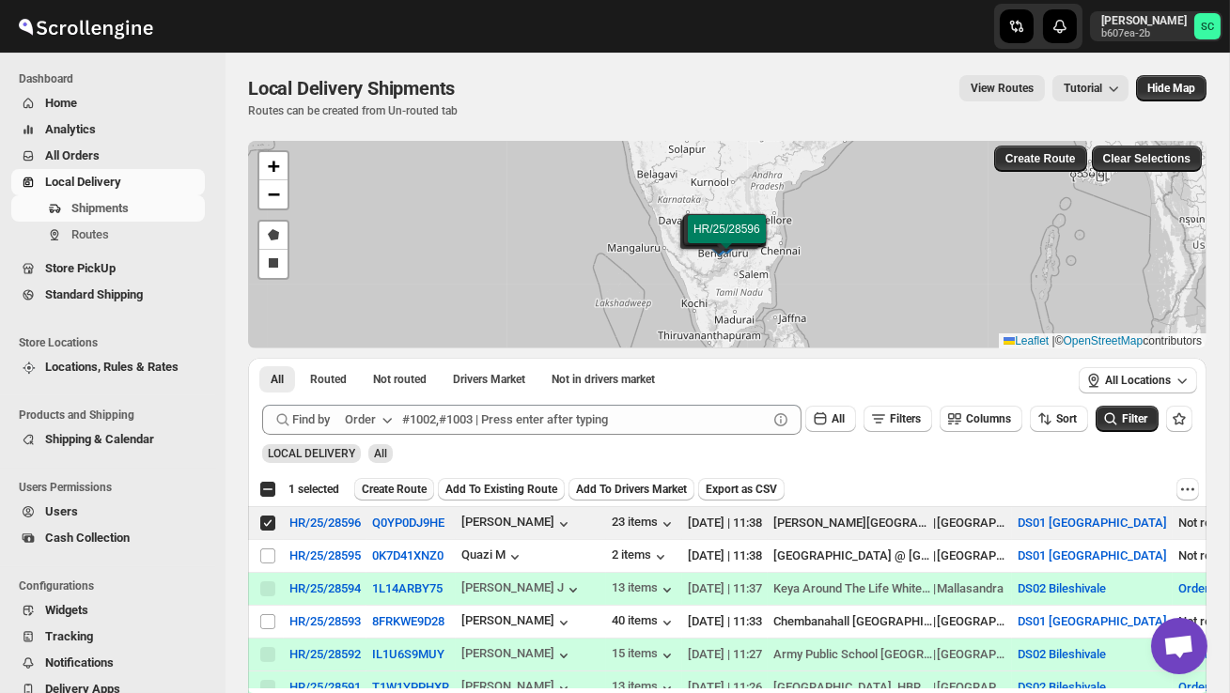
click at [390, 489] on span "Create Route" at bounding box center [394, 489] width 65 height 15
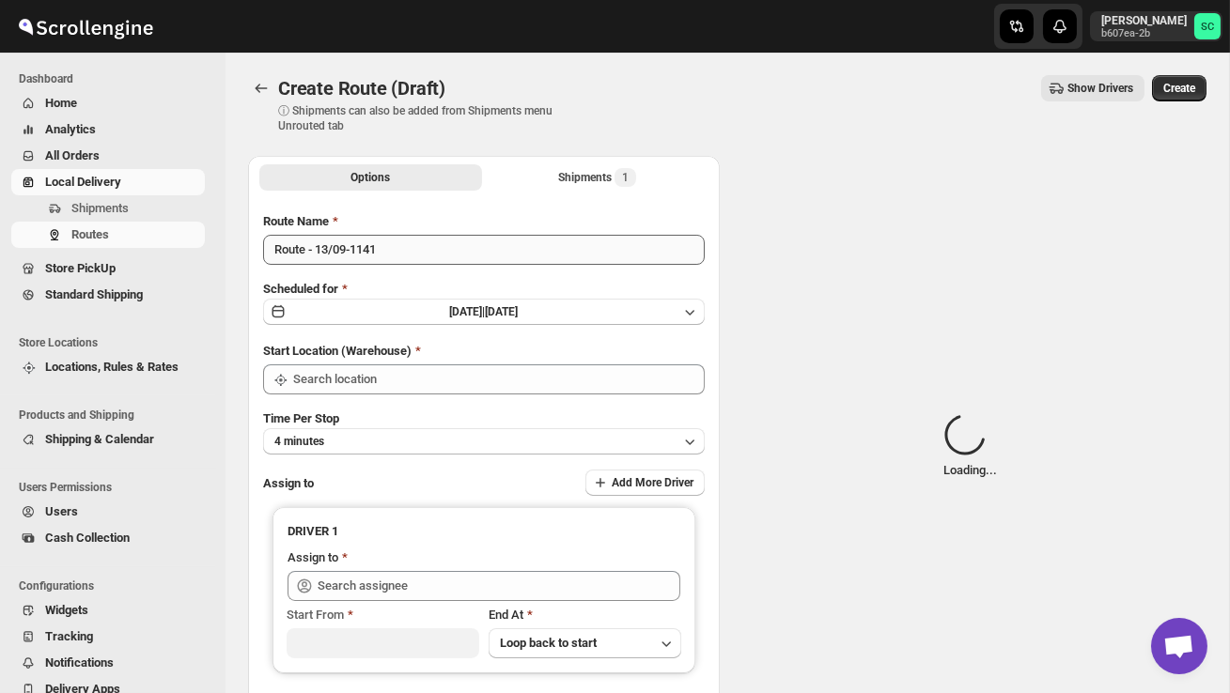
type input "DS01 [GEOGRAPHIC_DATA]"
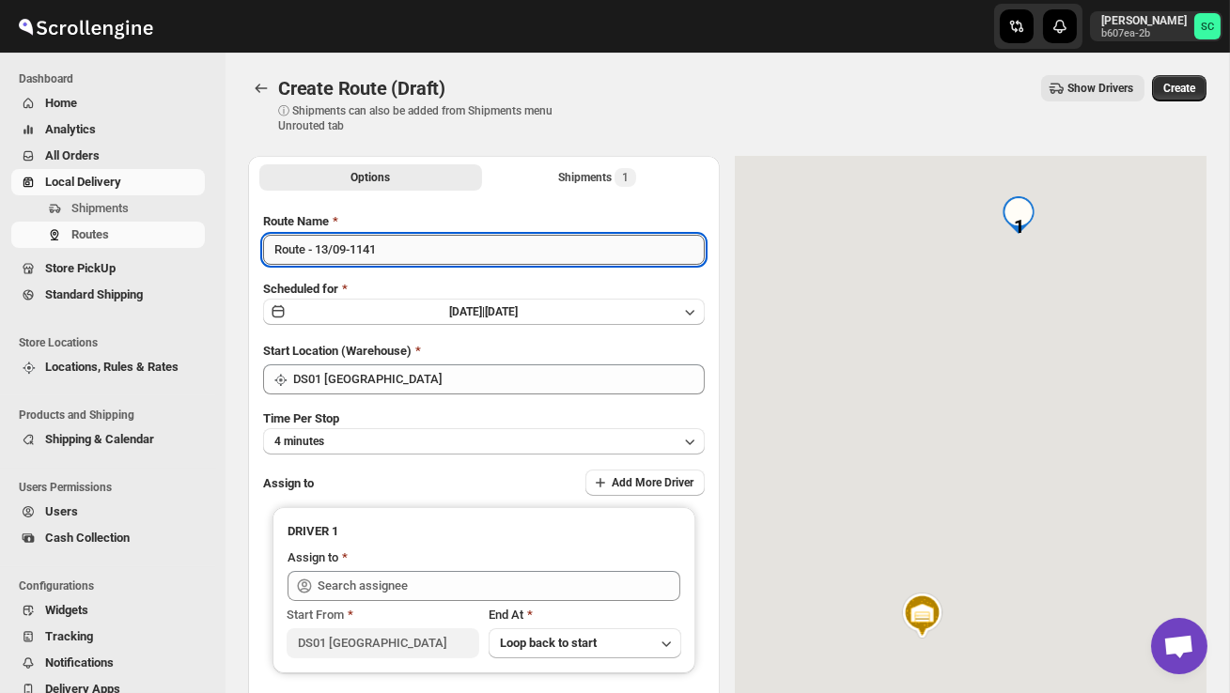
click at [406, 256] on input "Route - 13/09-1141" at bounding box center [484, 250] width 442 height 30
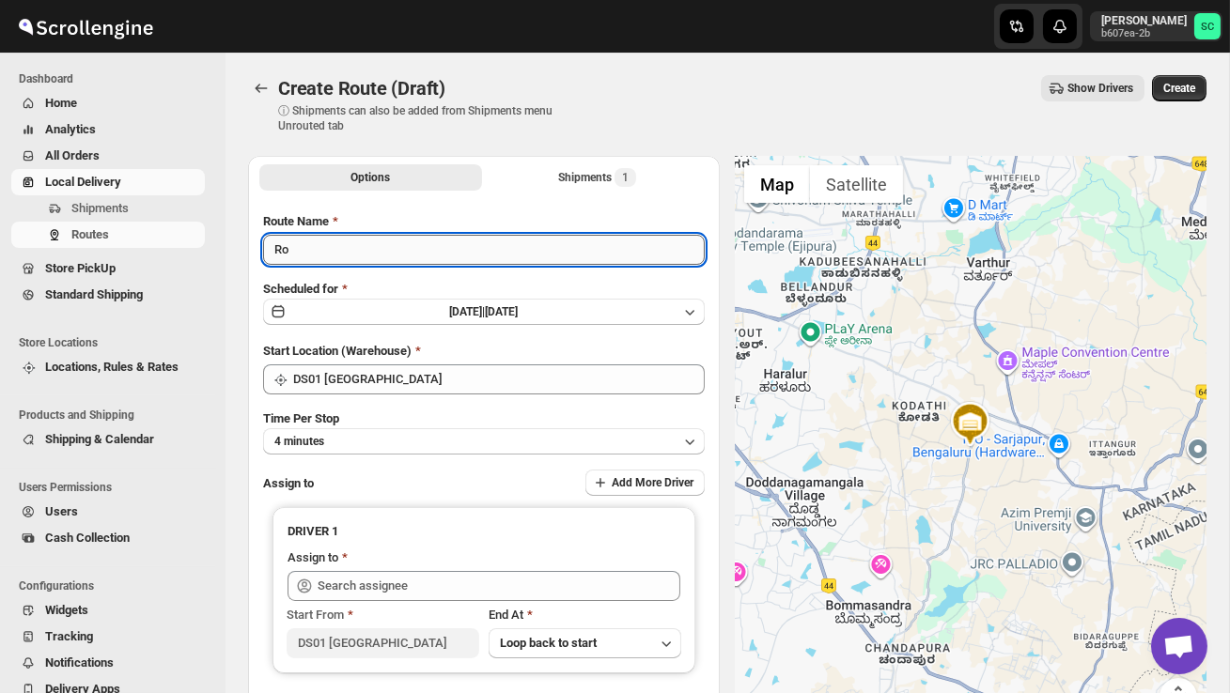
type input "R"
type input "Order no 28596"
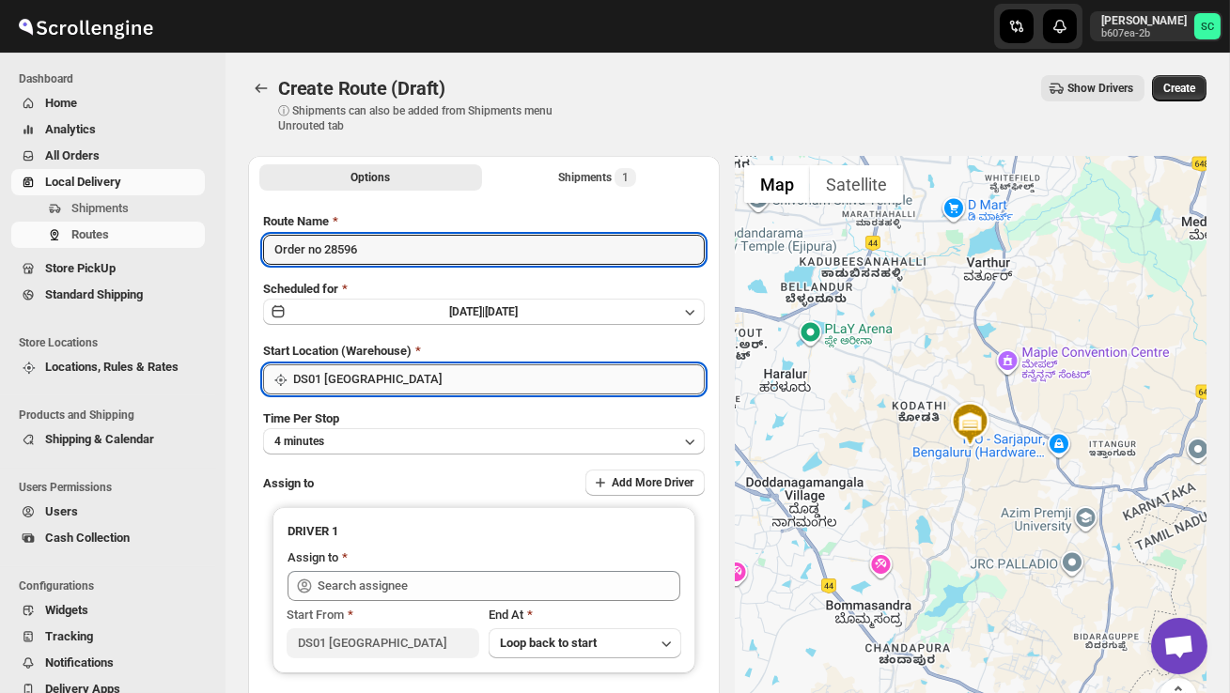
click at [391, 386] on input "DS01 [GEOGRAPHIC_DATA]" at bounding box center [499, 380] width 412 height 30
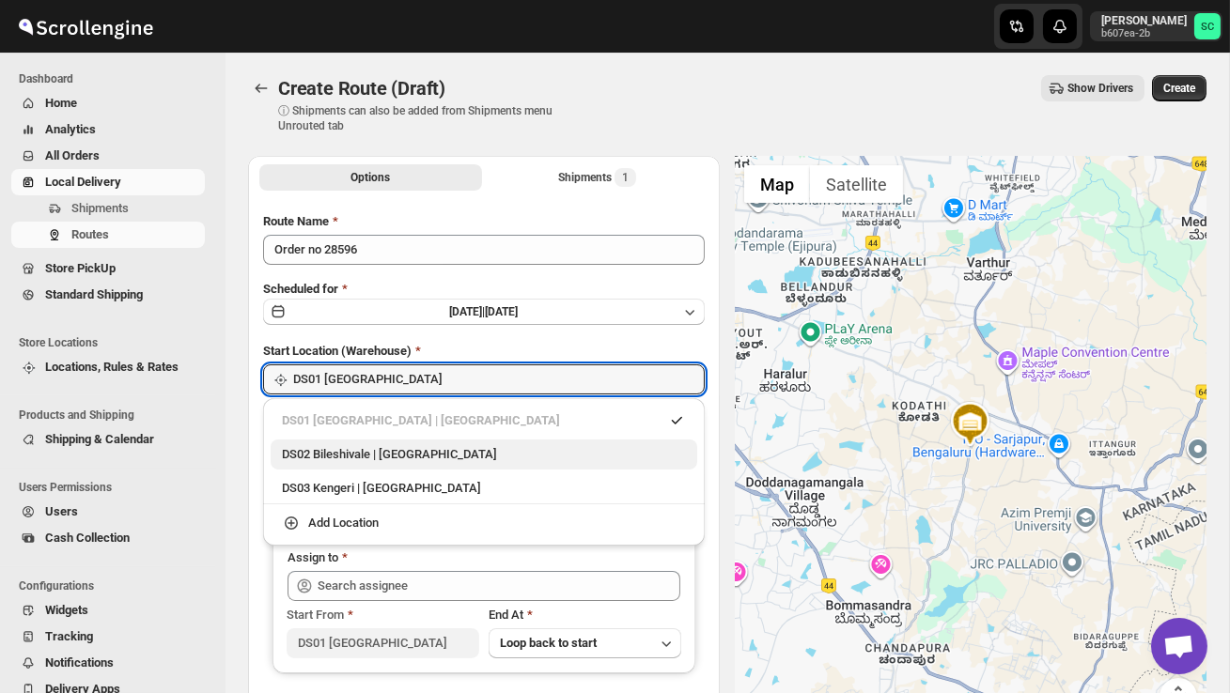
click at [413, 460] on div "DS02 Bileshivale | Bangalore" at bounding box center [484, 454] width 404 height 19
type input "DS02 Bileshivale"
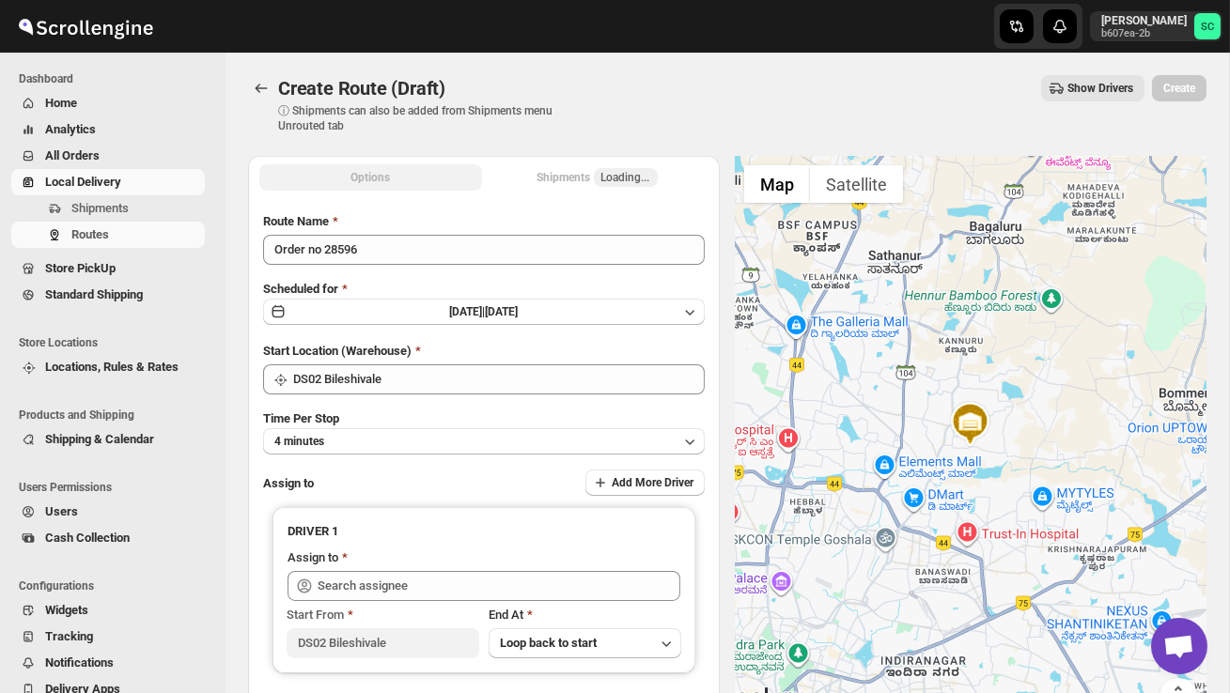
click at [406, 455] on div "Route Name Order no 28596 Scheduled for Sat Sep 13 2025 | Today Start Location …" at bounding box center [484, 469] width 442 height 515
click at [402, 438] on button "4 minutes" at bounding box center [484, 441] width 442 height 26
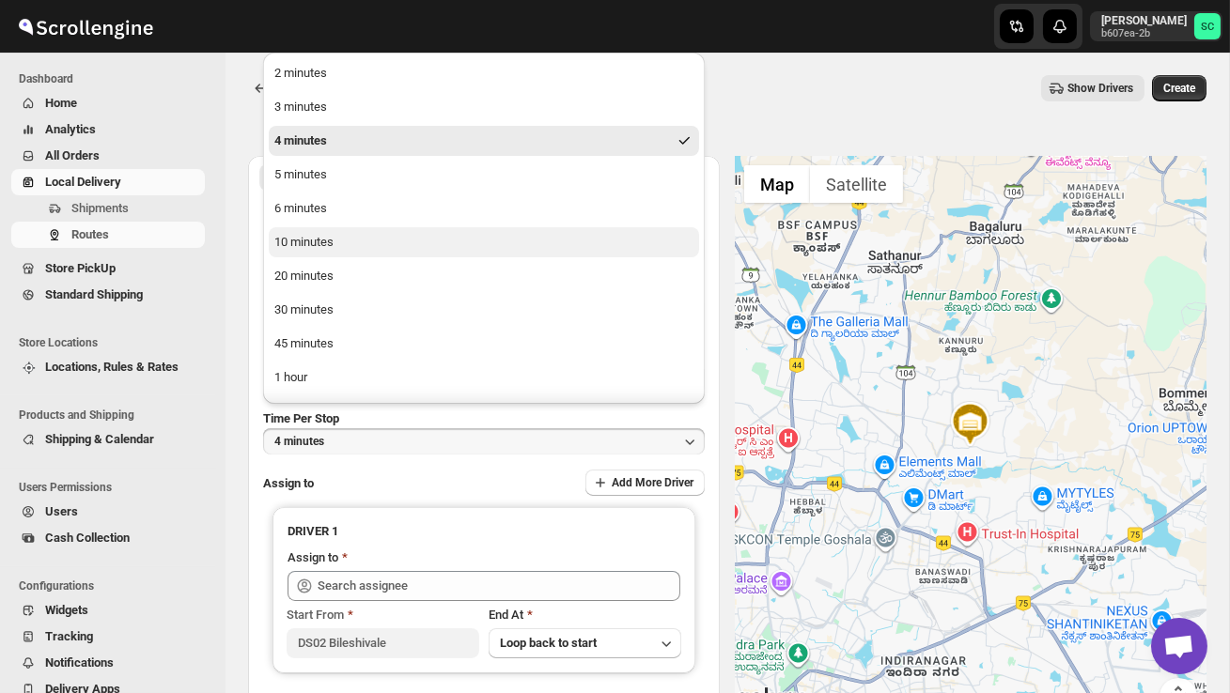
click at [344, 251] on button "10 minutes" at bounding box center [484, 242] width 430 height 30
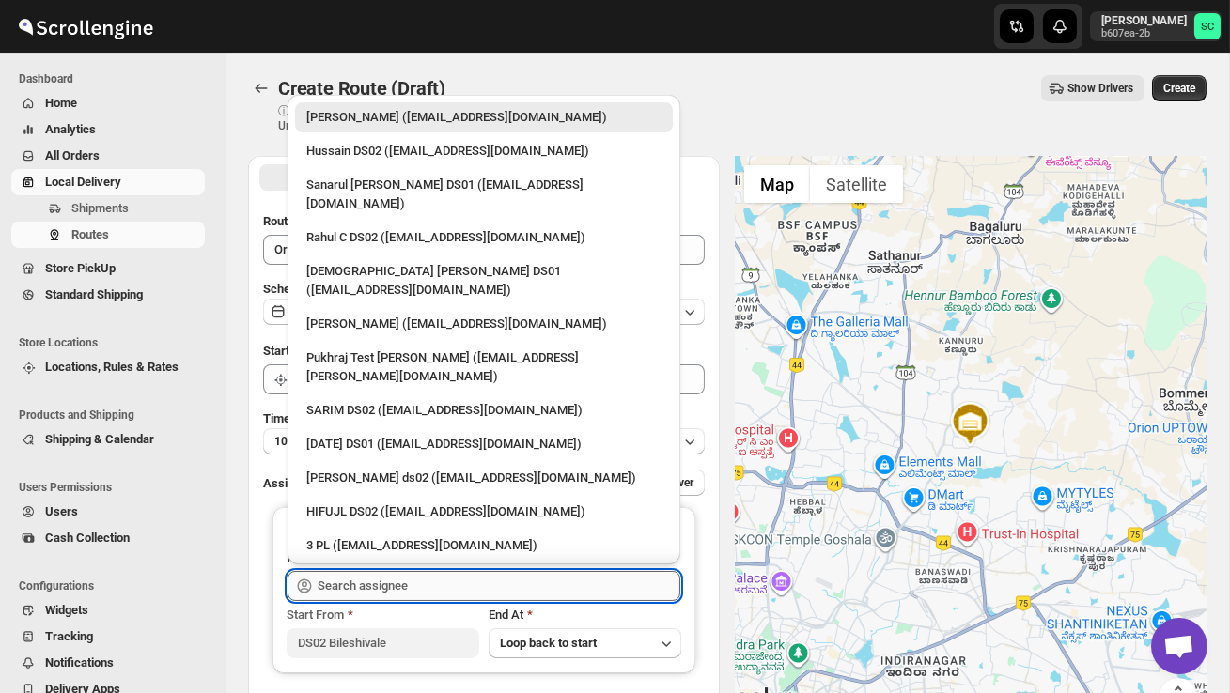
click at [377, 579] on input "text" at bounding box center [499, 586] width 363 height 30
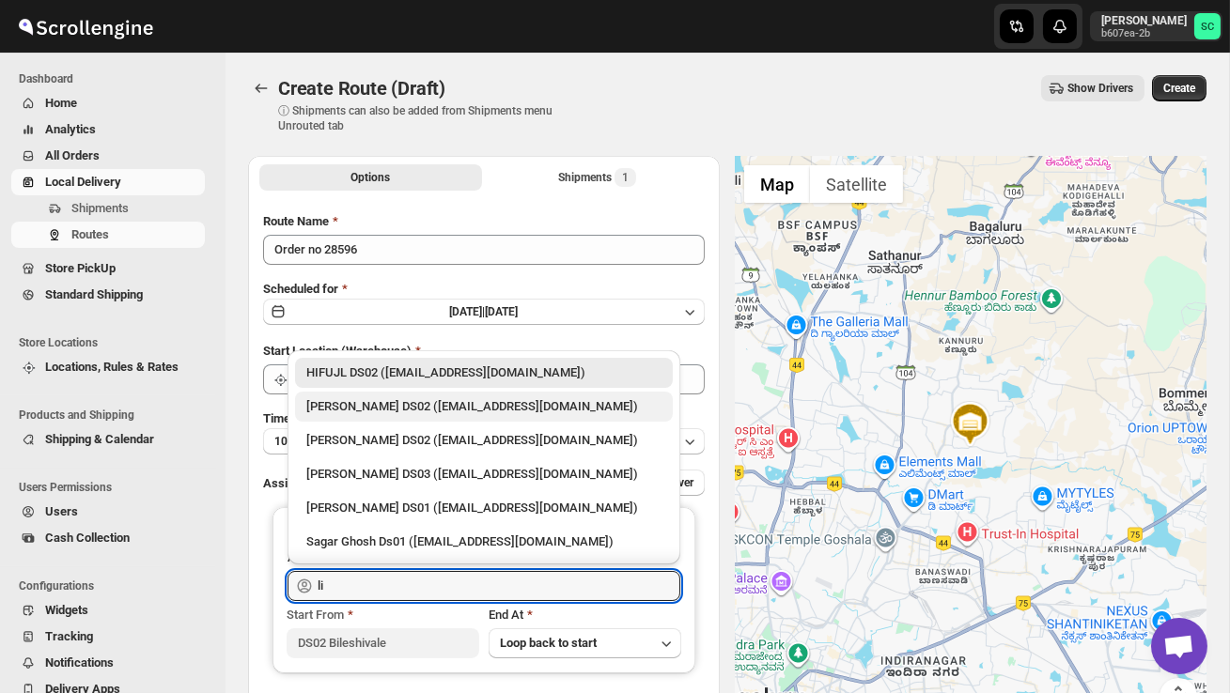
click at [429, 413] on div "ELION DAIMAIRI DS02 (cirecaw311@nutrv.com)" at bounding box center [483, 406] width 355 height 19
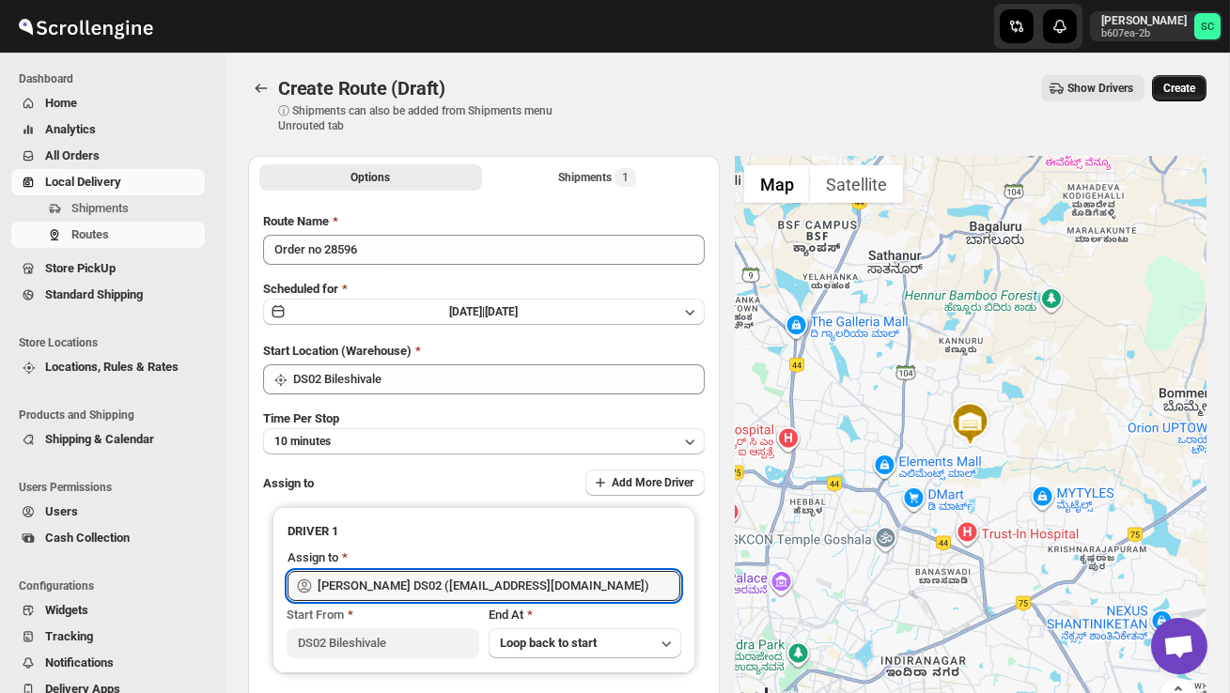
type input "ELION DAIMAIRI DS02 (cirecaw311@nutrv.com)"
click at [1172, 98] on button "Create" at bounding box center [1179, 88] width 55 height 26
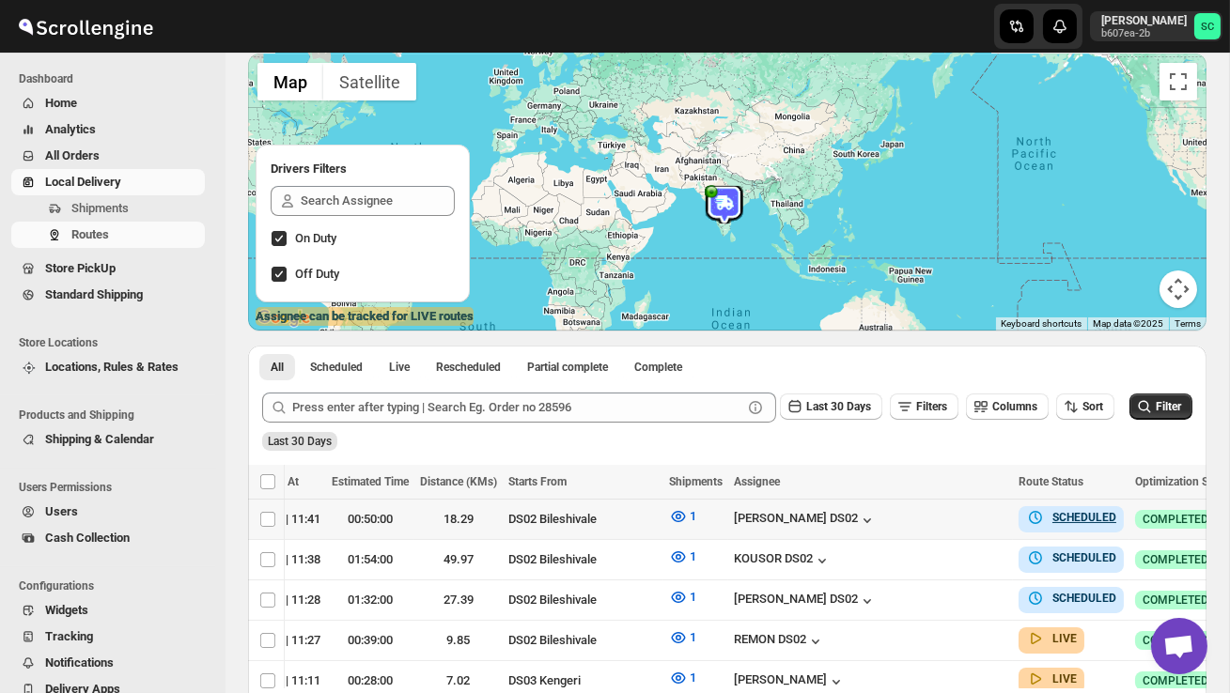
scroll to position [0, 288]
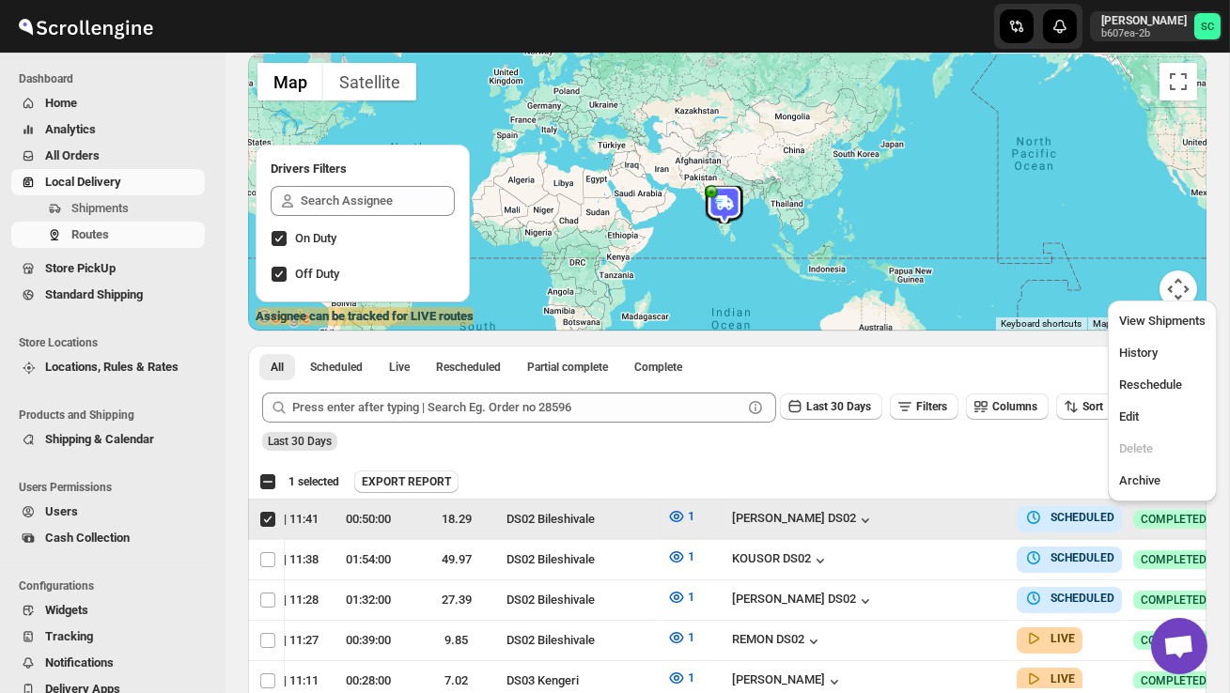
scroll to position [0, 1]
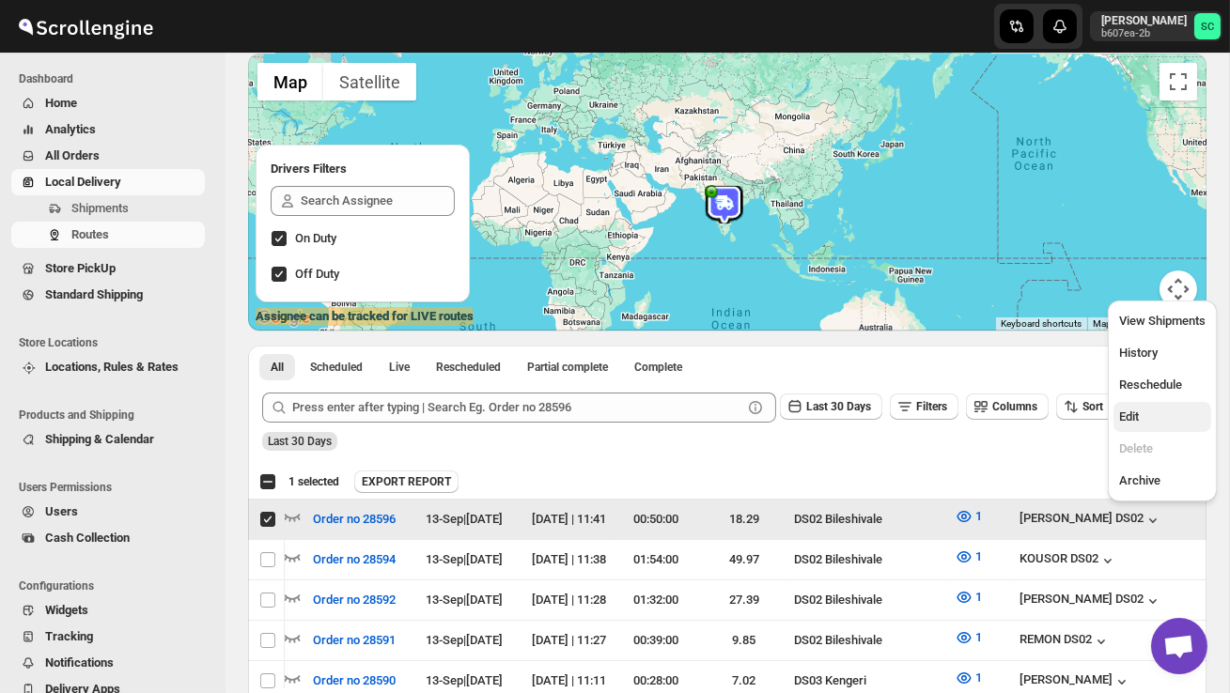
click at [1160, 408] on span "Edit" at bounding box center [1162, 417] width 86 height 19
checkbox input "false"
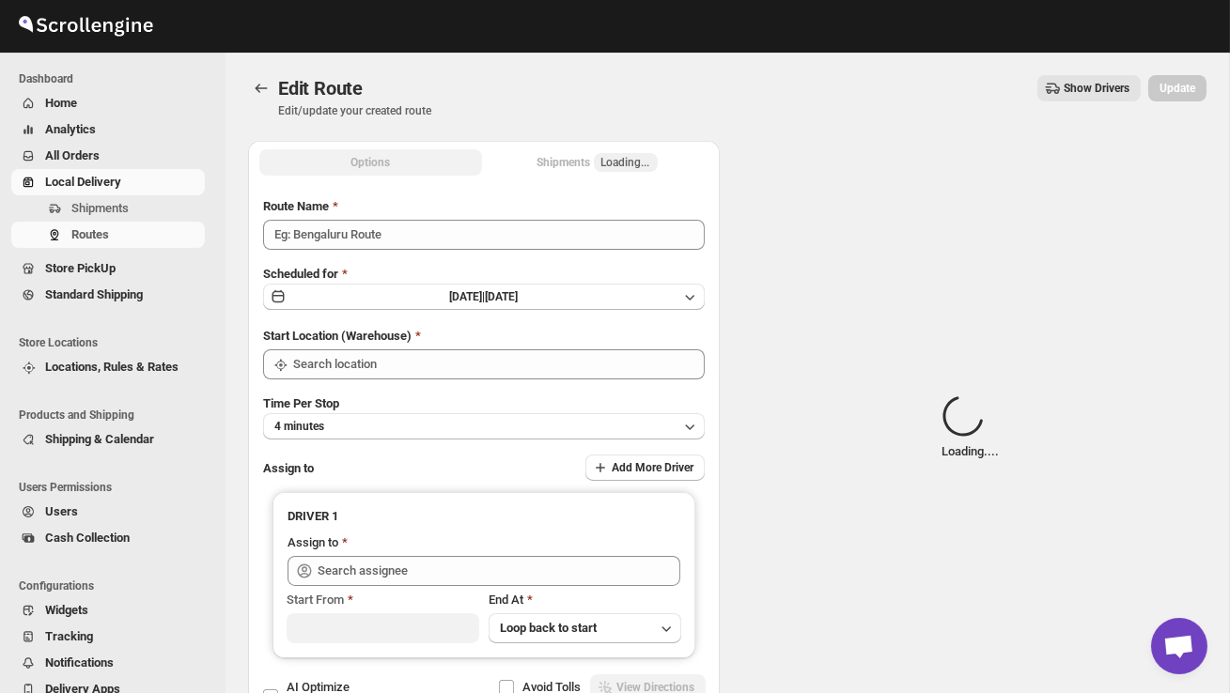
type input "Order no 28596"
type input "DS02 Bileshivale"
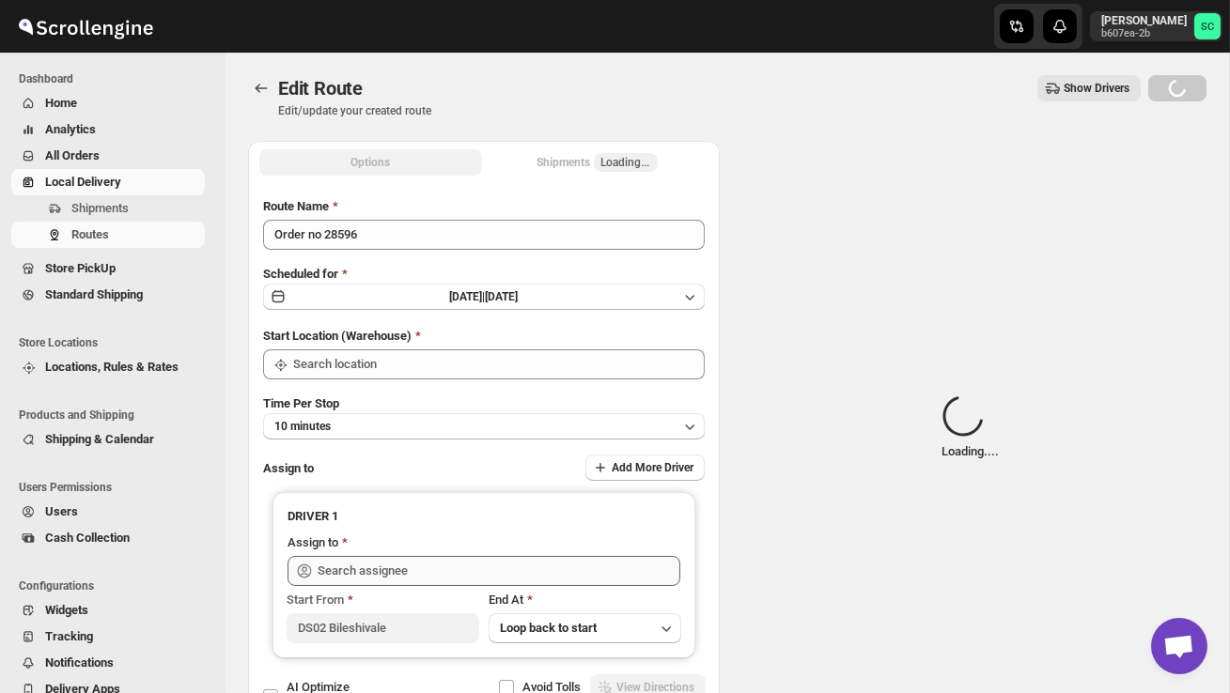
type input "DS02 Bileshivale"
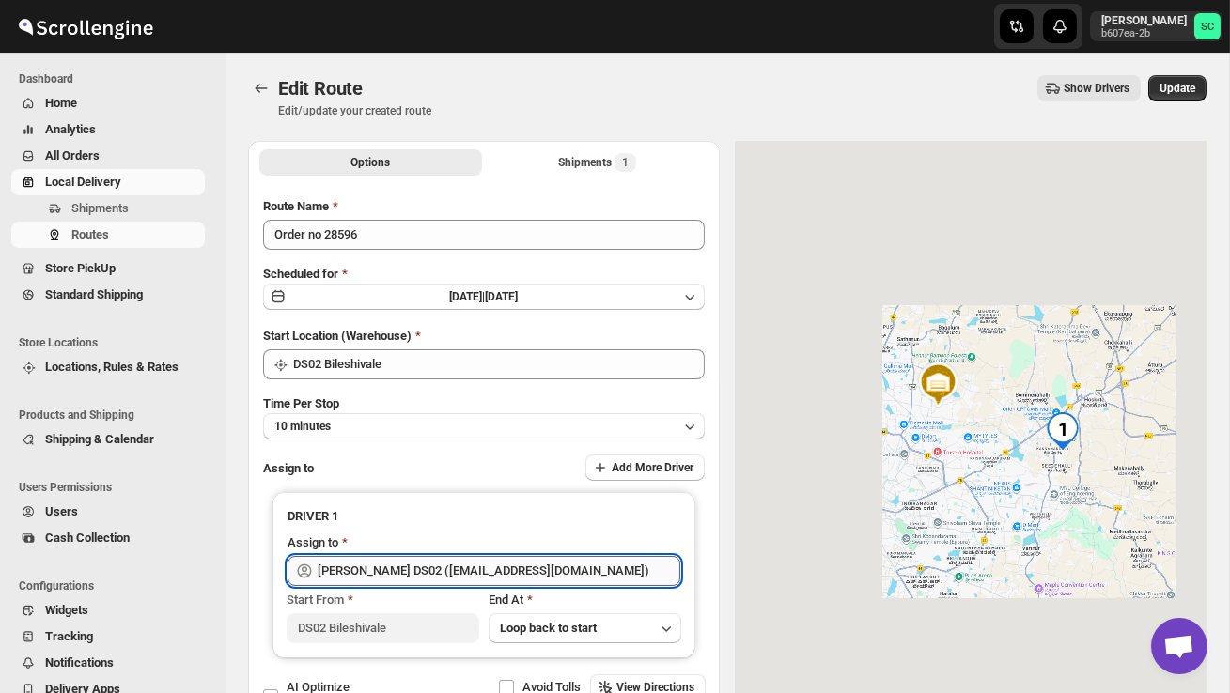
click at [537, 569] on input "ELION DAIMAIRI DS02 (cirecaw311@nutrv.com)" at bounding box center [499, 571] width 363 height 30
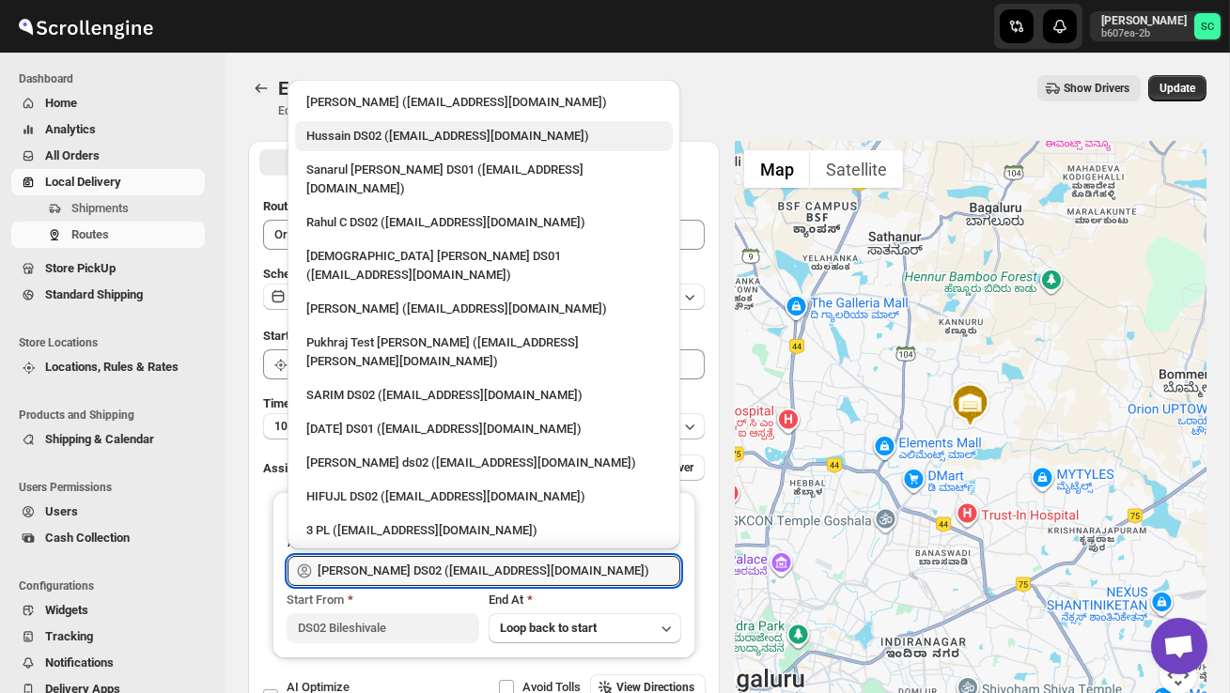
click at [439, 140] on div "Hussain DS02 (jarav60351@abatido.com)" at bounding box center [483, 136] width 355 height 19
type input "Hussain DS02 (jarav60351@abatido.com)"
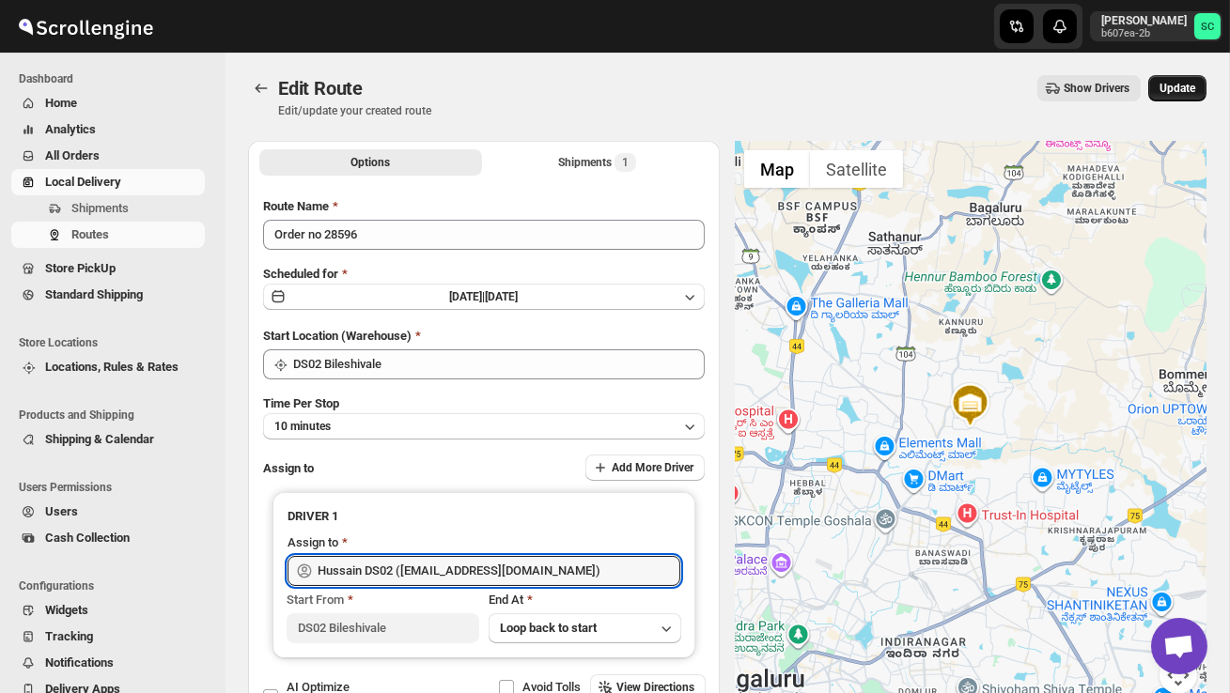
click at [1173, 89] on span "Update" at bounding box center [1178, 88] width 36 height 15
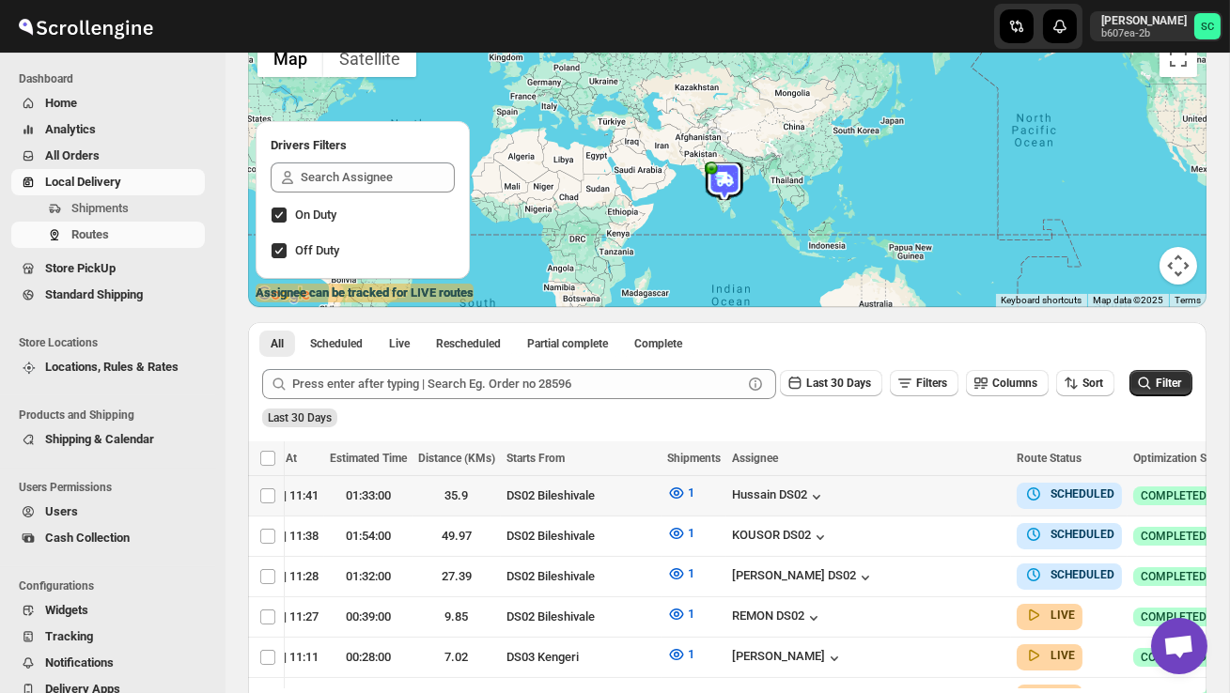
scroll to position [0, 288]
checkbox input "true"
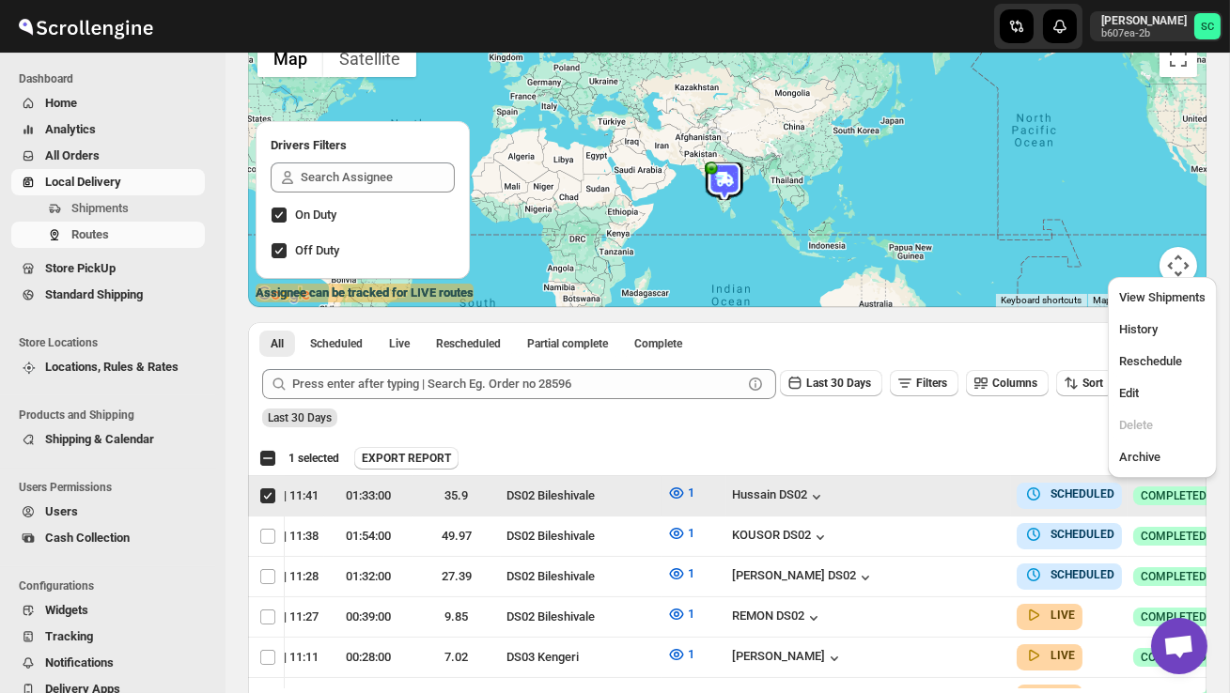
scroll to position [0, 1]
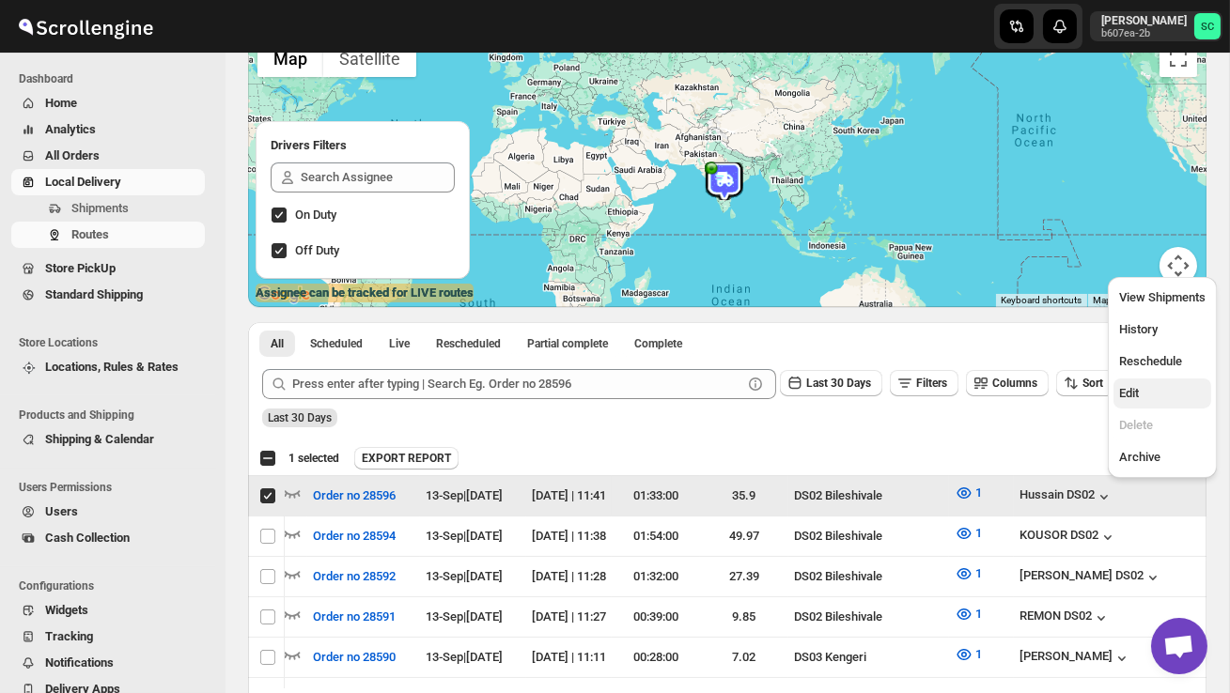
click at [1164, 392] on span "Edit" at bounding box center [1162, 393] width 86 height 19
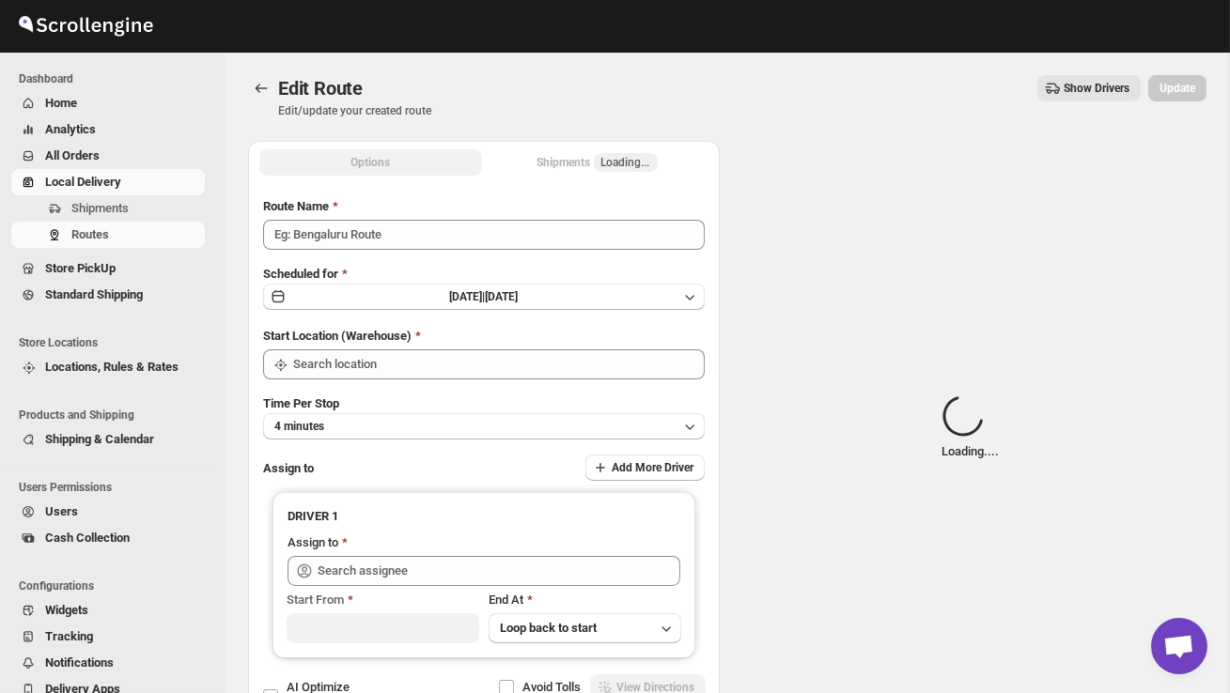
type input "Order no 28596"
type input "DS02 Bileshivale"
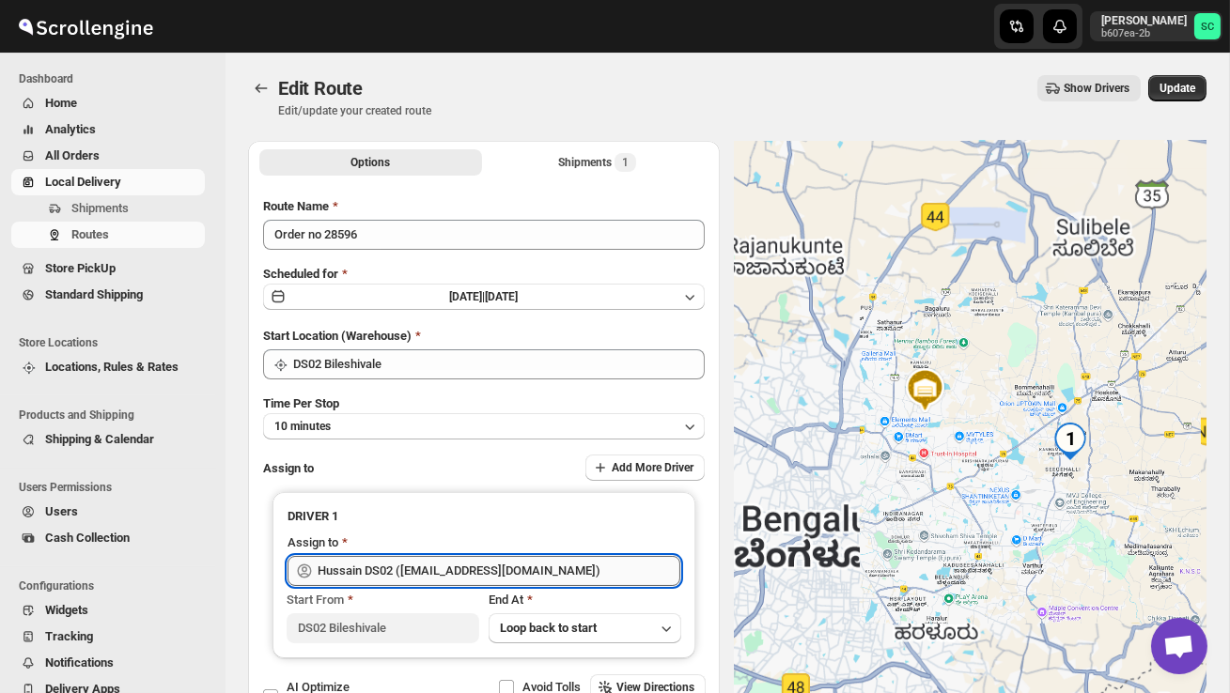
click at [552, 570] on input "Hussain DS02 (jarav60351@abatido.com)" at bounding box center [499, 571] width 363 height 30
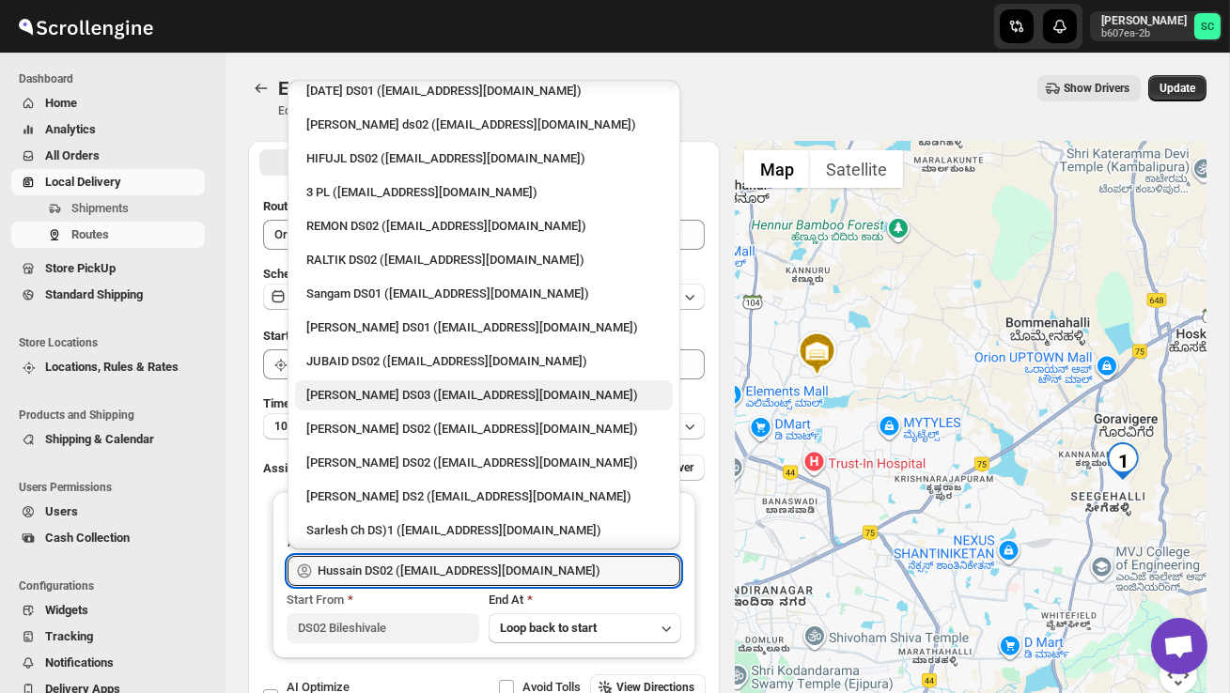
scroll to position [356, 0]
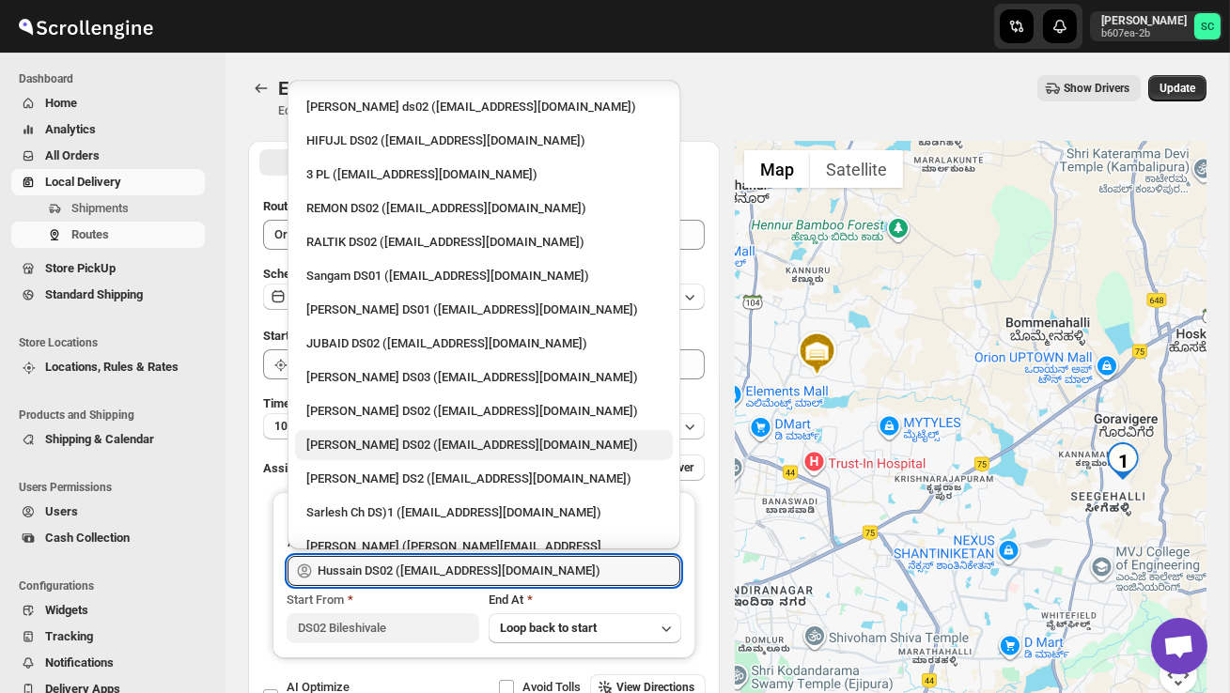
click at [418, 436] on div "ELION DAIMAIRI DS02 (cirecaw311@nutrv.com)" at bounding box center [483, 445] width 355 height 19
type input "ELION DAIMAIRI DS02 (cirecaw311@nutrv.com)"
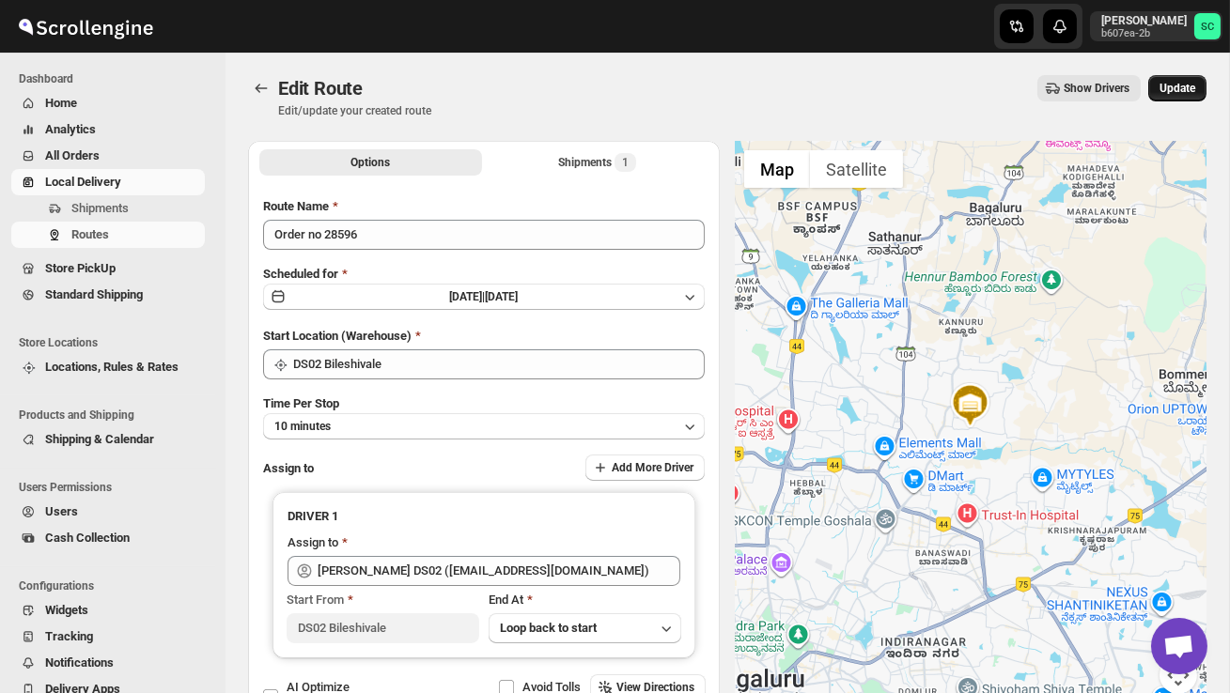
click at [1186, 89] on span "Update" at bounding box center [1178, 88] width 36 height 15
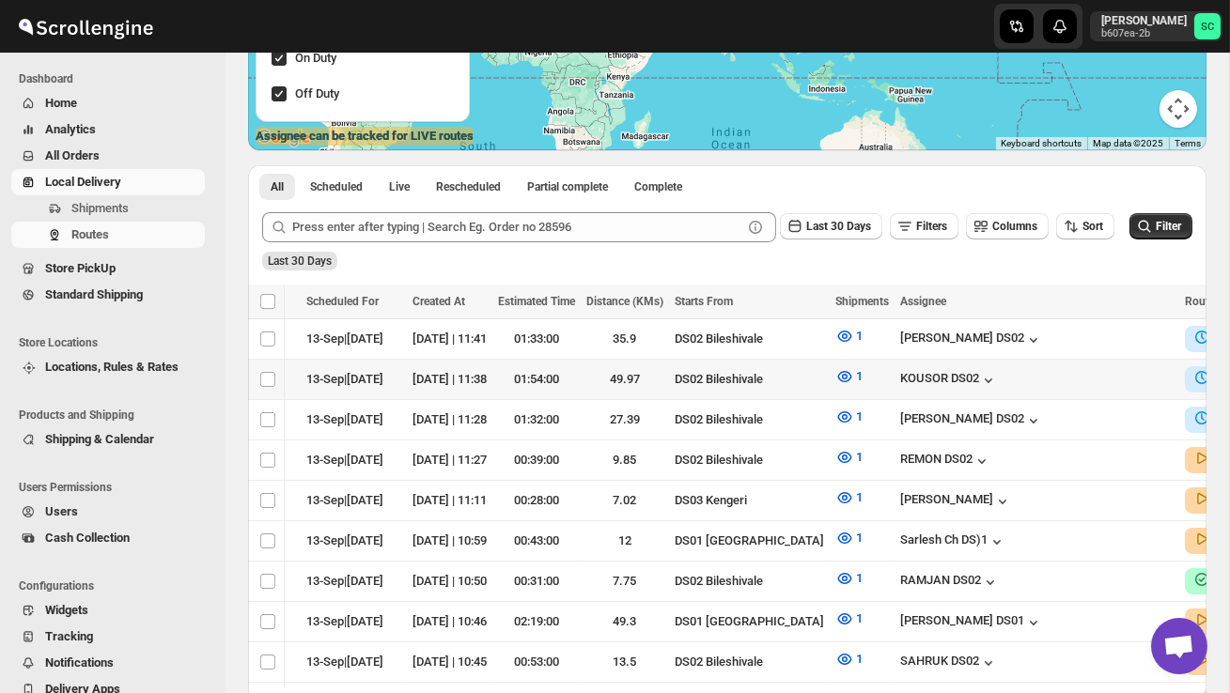
scroll to position [0, 288]
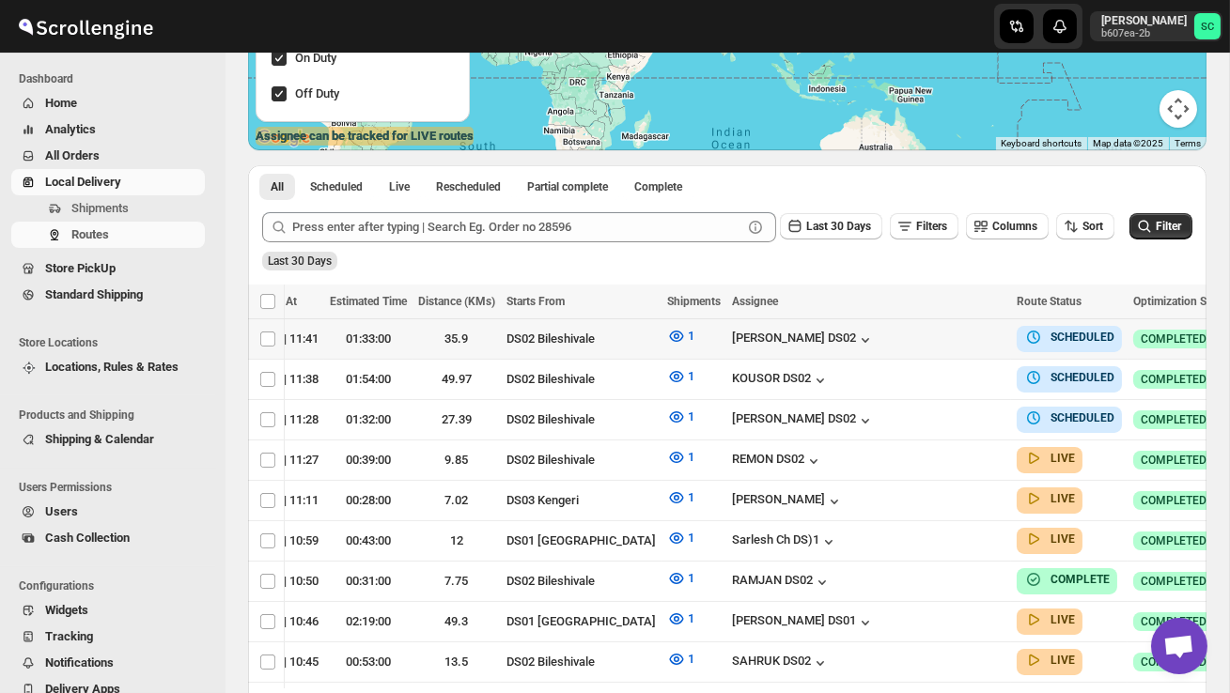
checkbox input "true"
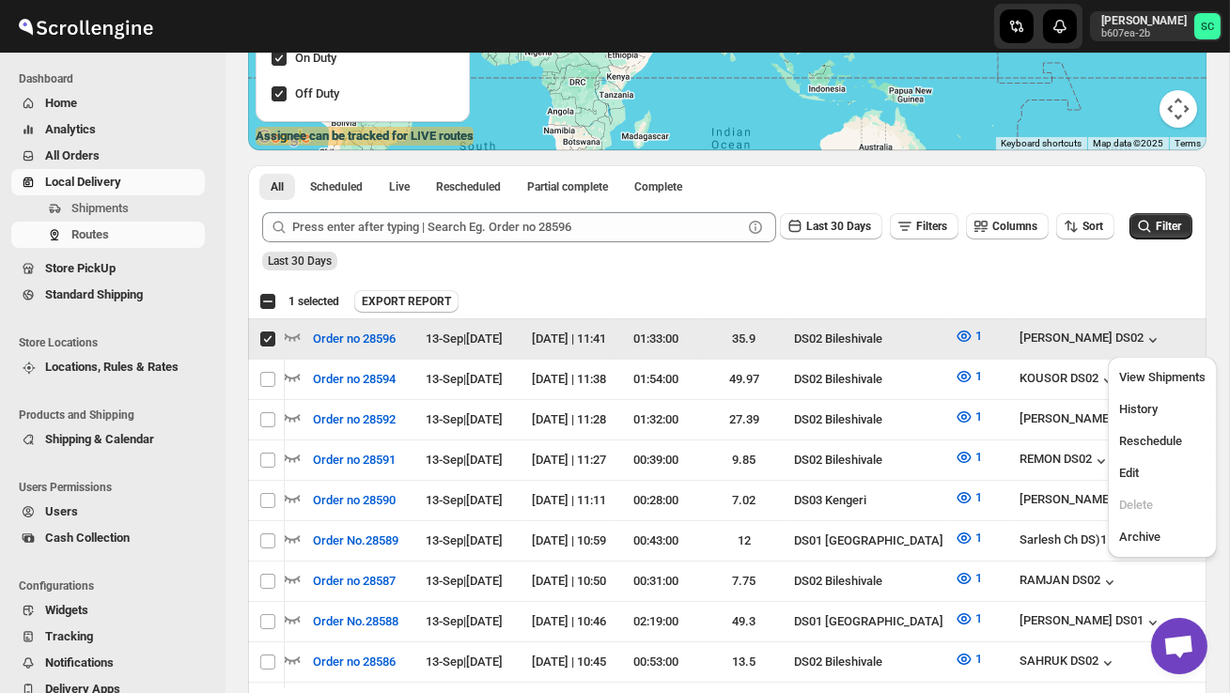
scroll to position [0, 1]
click at [1150, 476] on span "Edit" at bounding box center [1162, 473] width 86 height 19
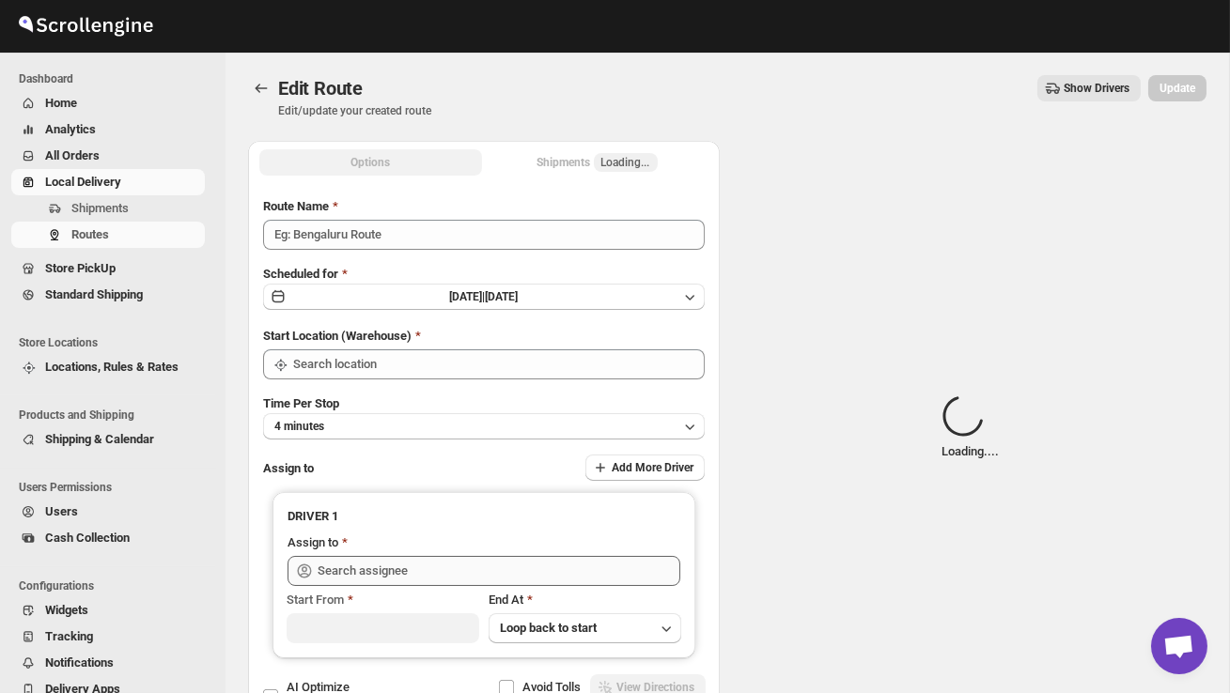
type input "Order no 28596"
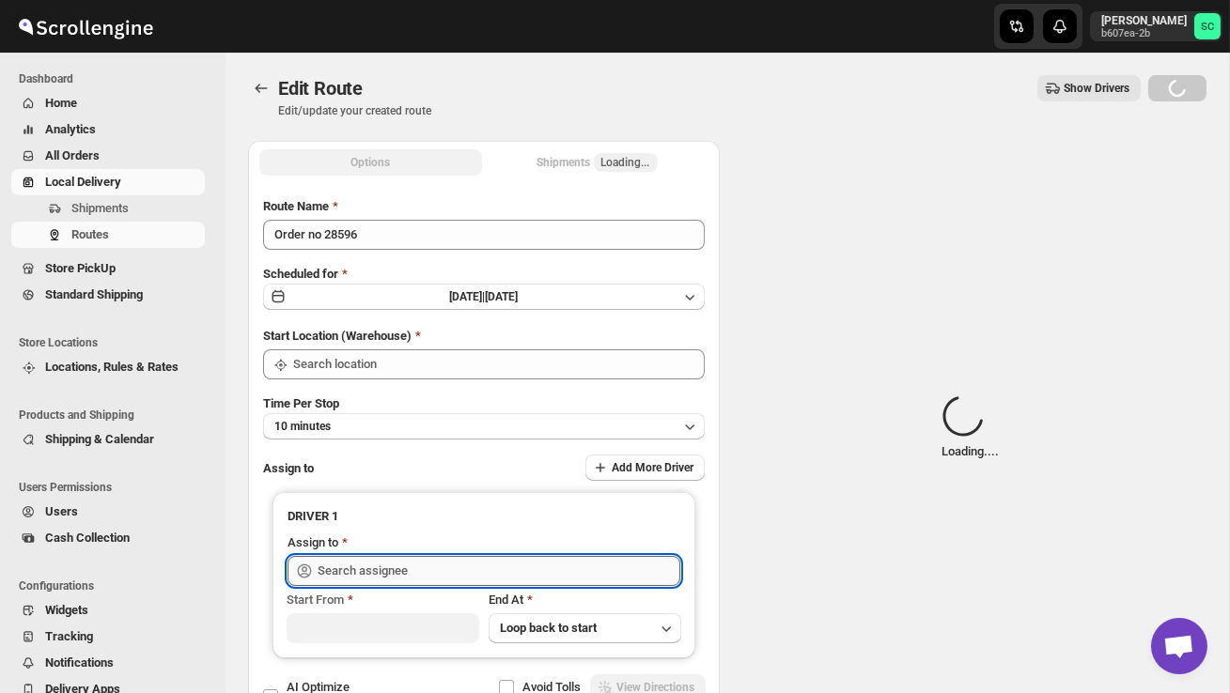
click at [569, 575] on input "text" at bounding box center [499, 571] width 363 height 30
type input "DS02 Bileshivale"
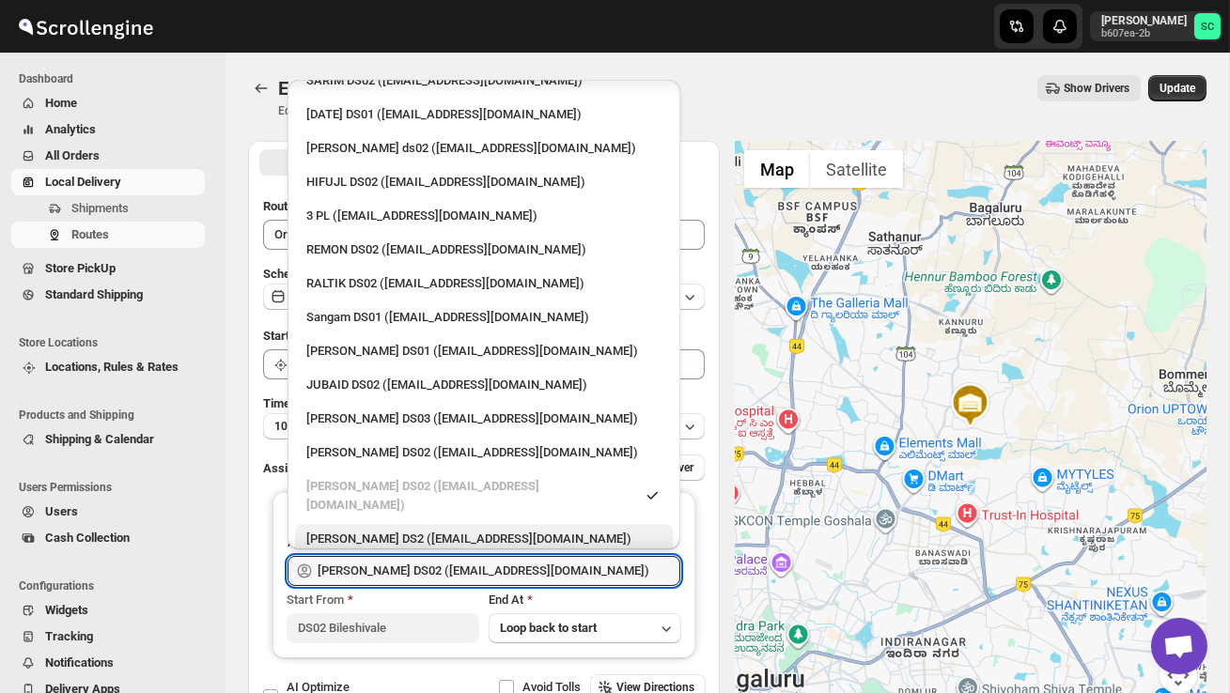
scroll to position [316, 0]
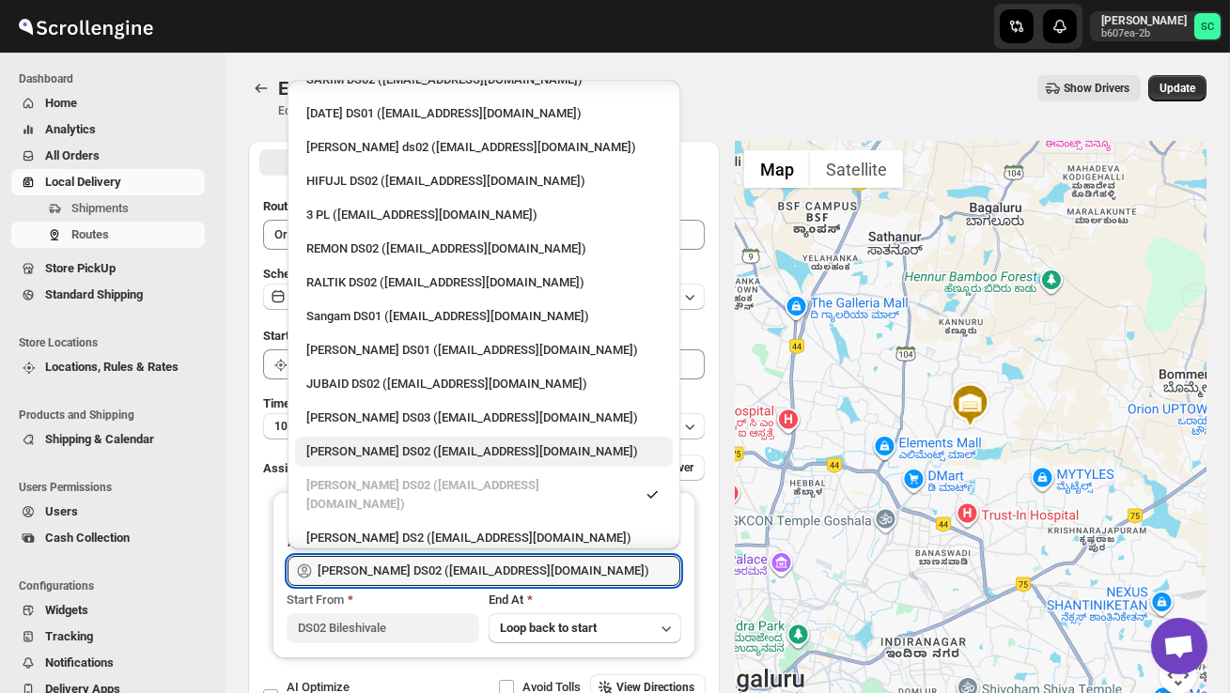
click at [404, 443] on div "PRAKSH DS02 (tetidoh251@flektel.com)" at bounding box center [483, 452] width 355 height 19
type input "PRAKSH DS02 (tetidoh251@flektel.com)"
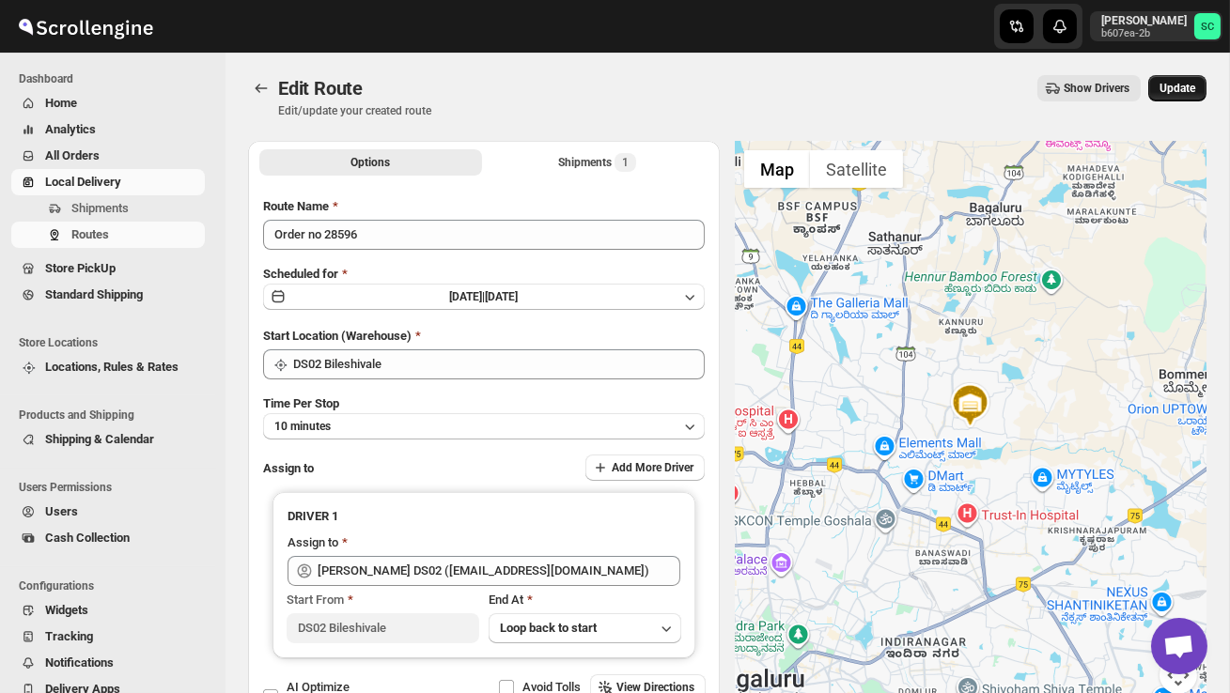
click at [1177, 88] on span "Update" at bounding box center [1178, 88] width 36 height 15
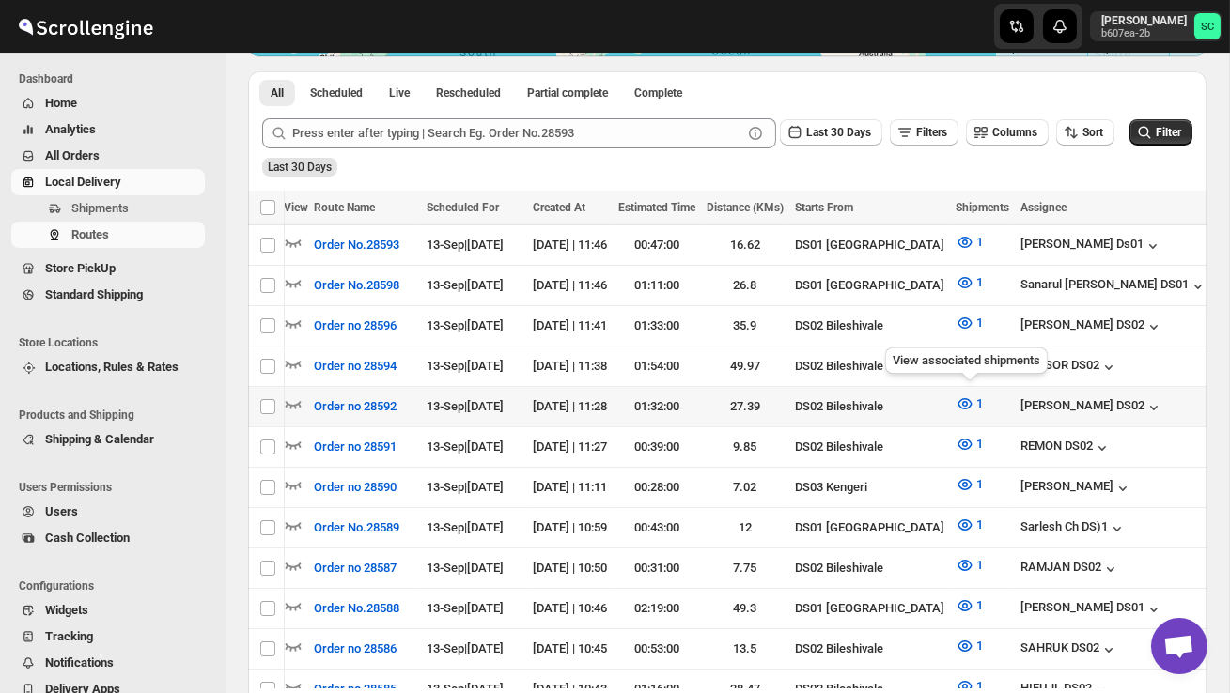
scroll to position [0, 288]
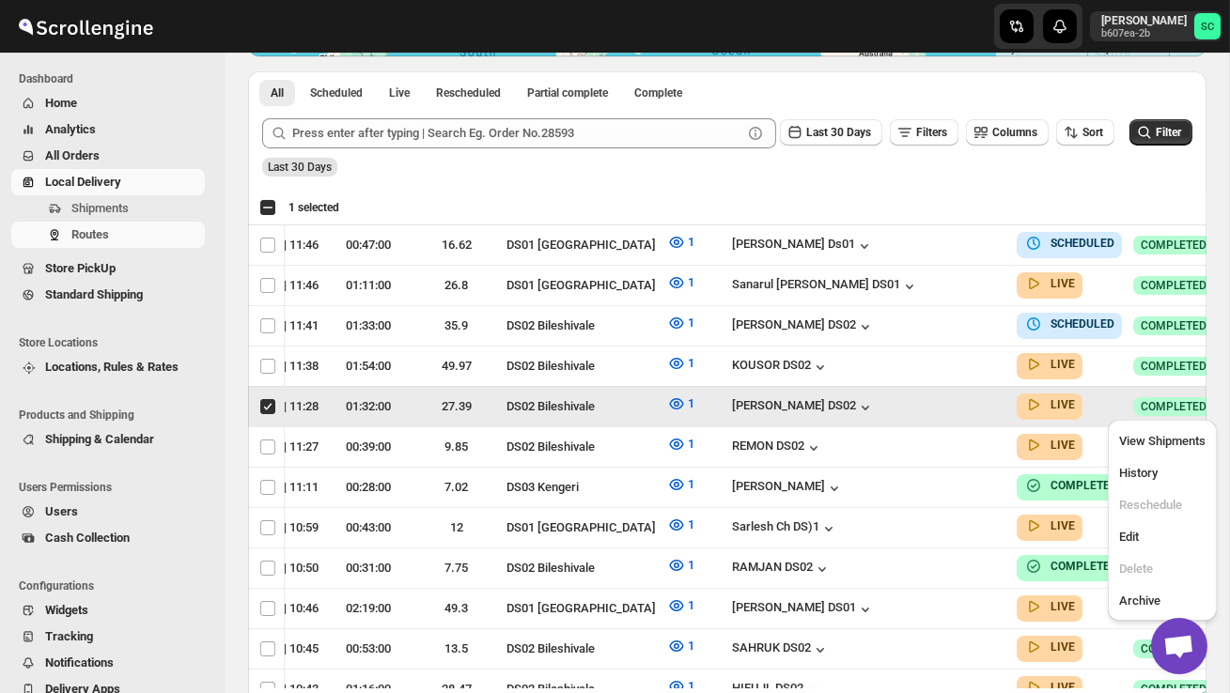
scroll to position [0, 1]
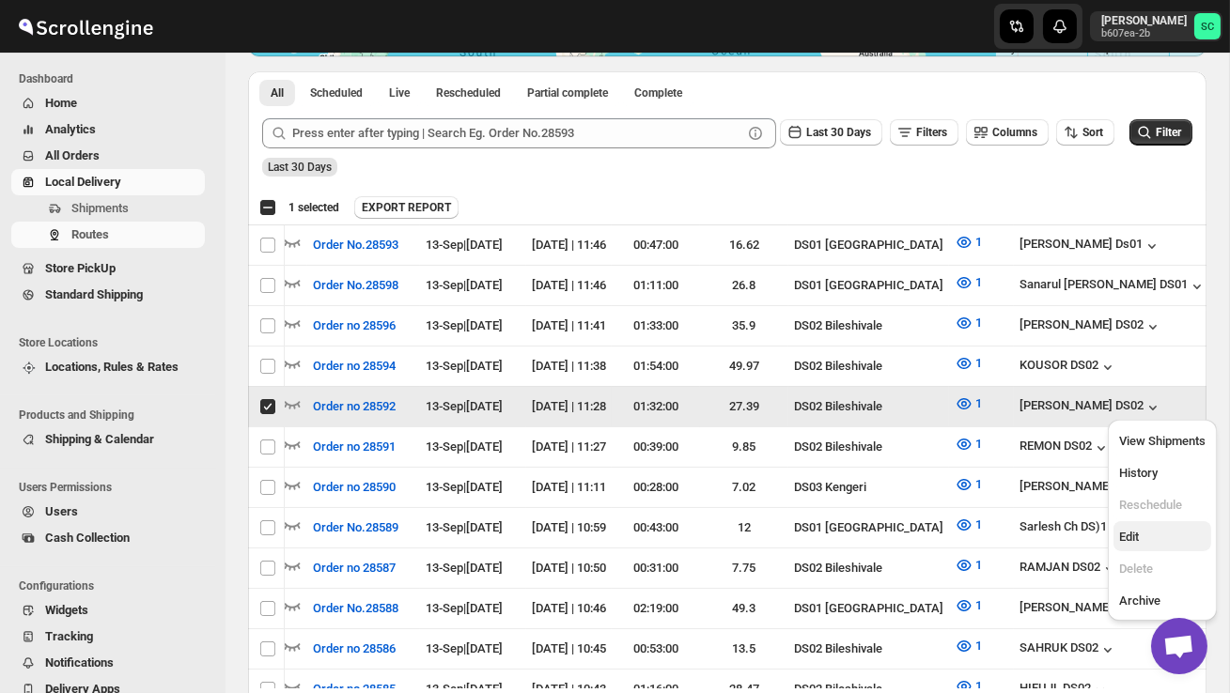
click at [1149, 530] on span "Edit" at bounding box center [1162, 537] width 86 height 19
checkbox input "false"
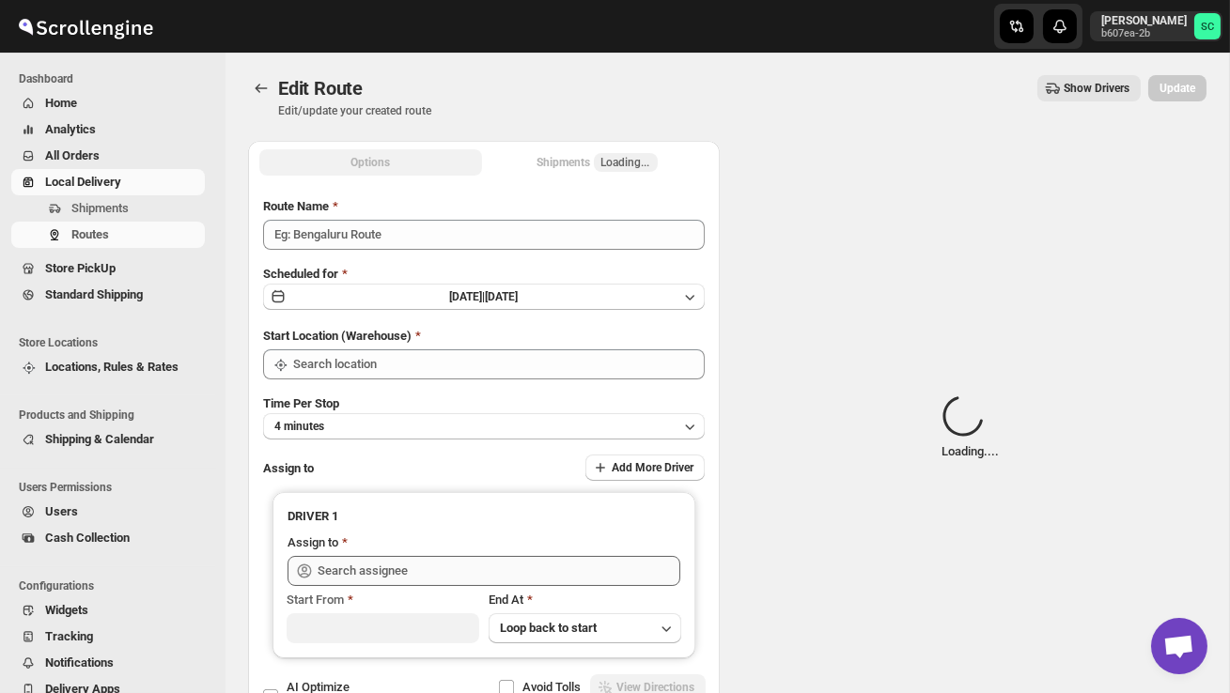
type input "Order no 28592"
type input "DS02 Bileshivale"
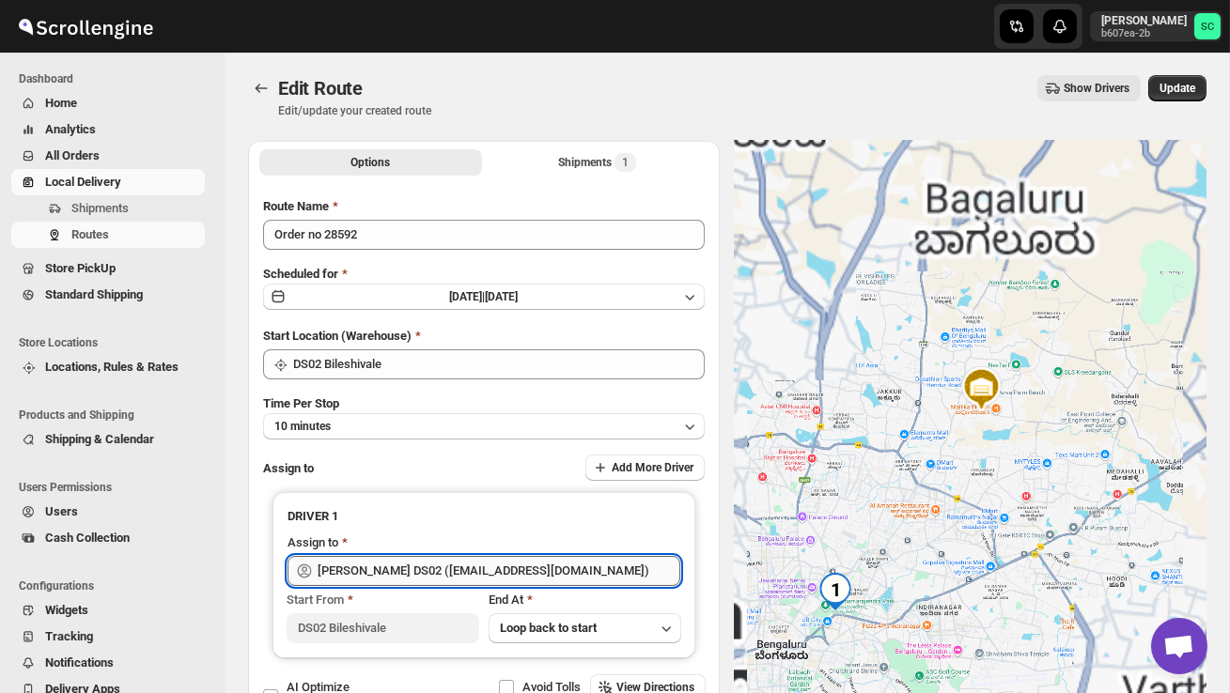
click at [583, 564] on input "PRAKSH DS02 (tetidoh251@flektel.com)" at bounding box center [499, 571] width 363 height 30
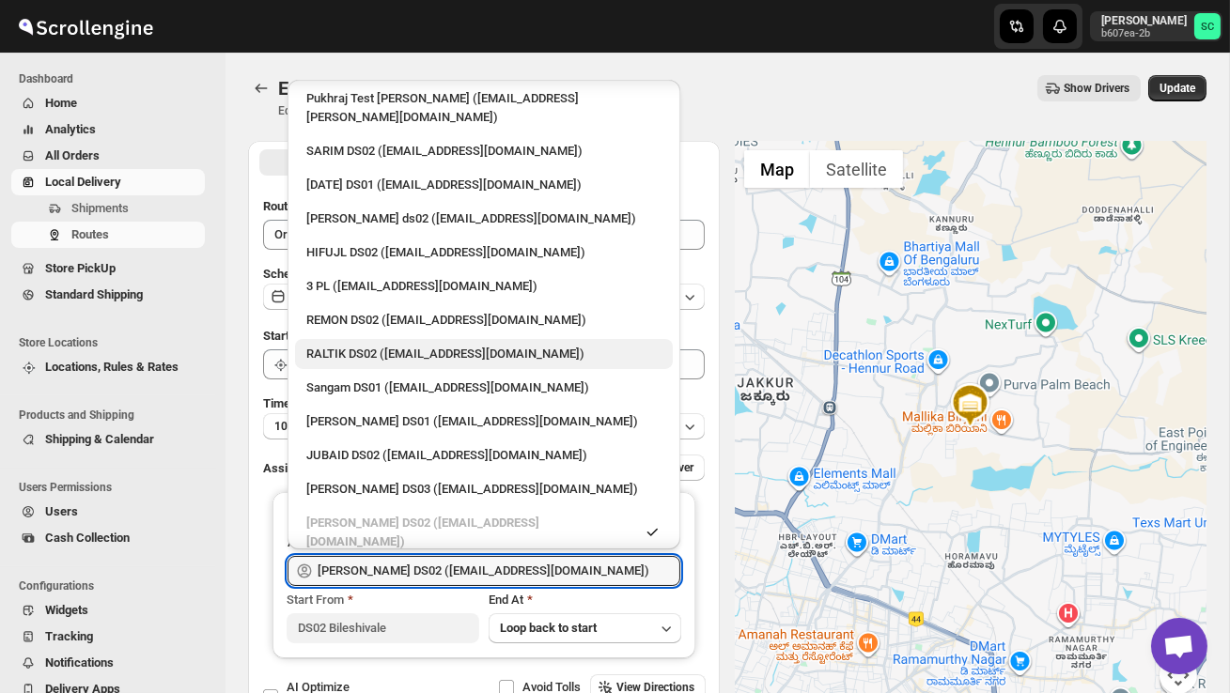
scroll to position [248, 0]
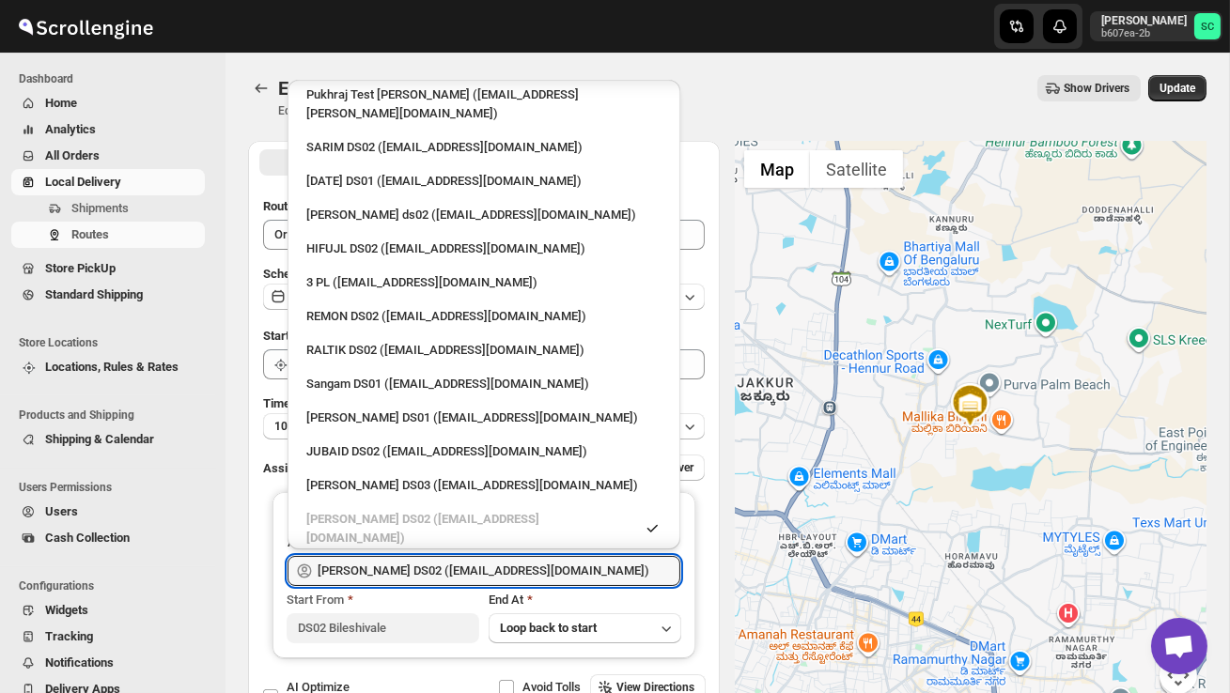
click at [425, 563] on div "ELION DAIMAIRI DS02 (cirecaw311@nutrv.com)" at bounding box center [483, 572] width 355 height 19
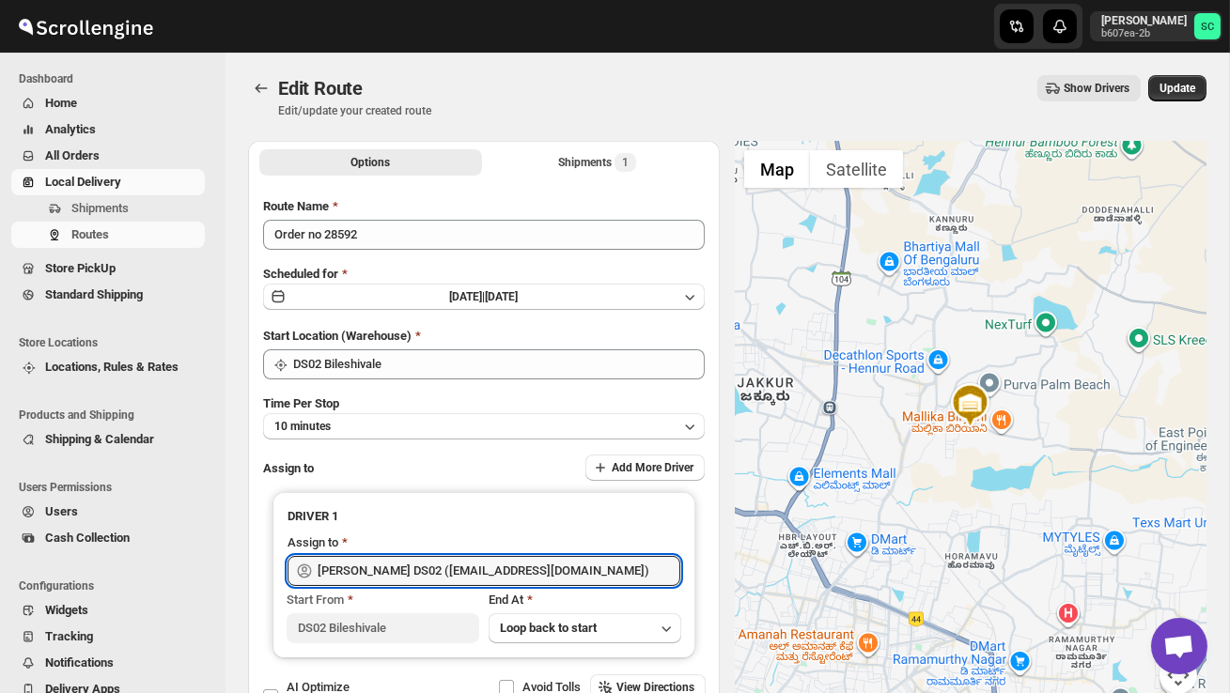
type input "ELION DAIMAIRI DS02 (cirecaw311@nutrv.com)"
click at [1178, 76] on button "Update" at bounding box center [1177, 88] width 58 height 26
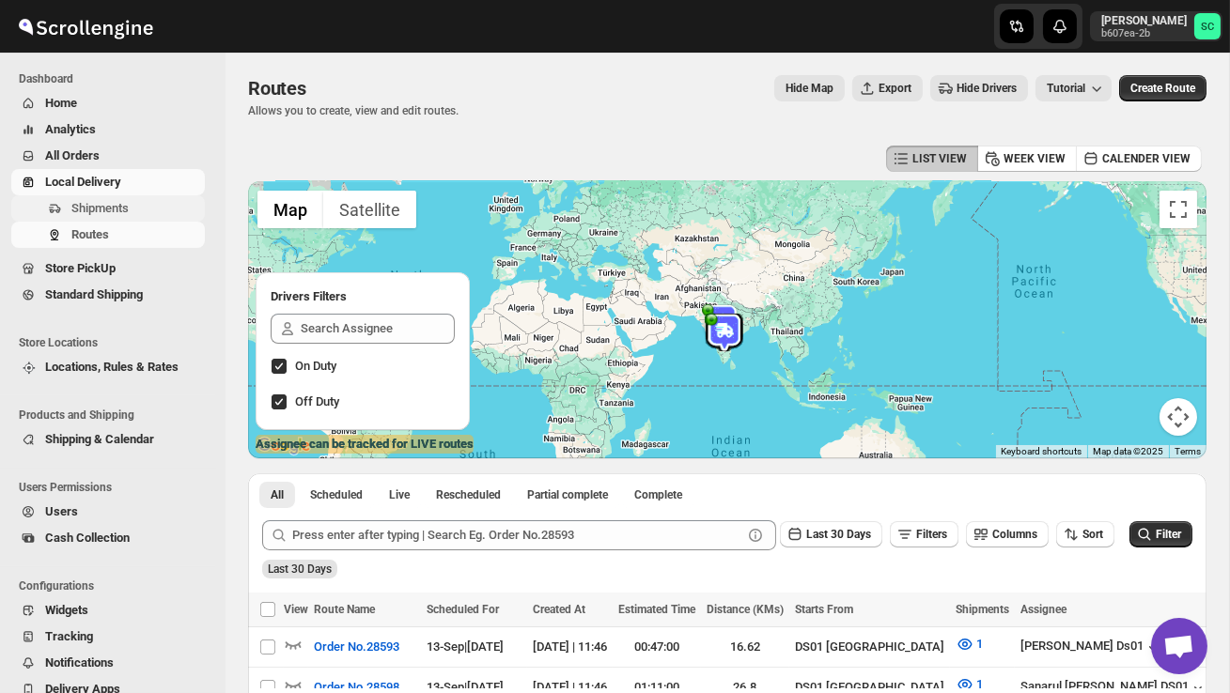
click at [133, 207] on span "Shipments" at bounding box center [136, 208] width 130 height 19
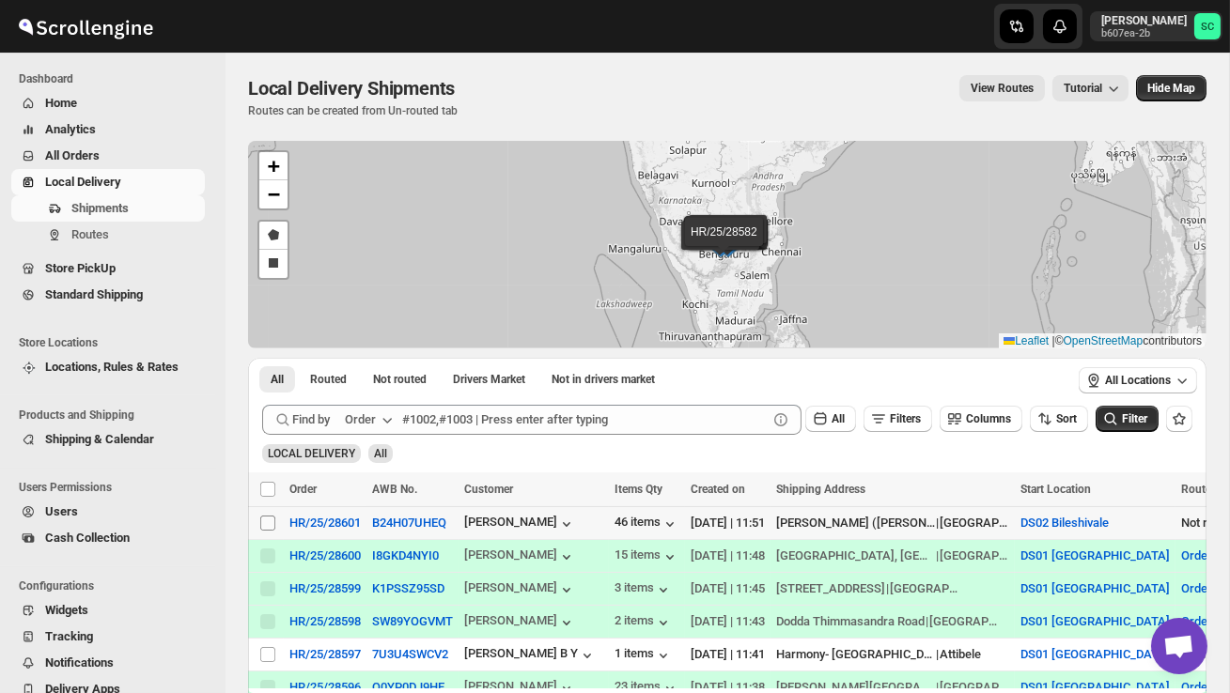
click at [266, 523] on input "Select shipment" at bounding box center [267, 523] width 15 height 15
checkbox input "true"
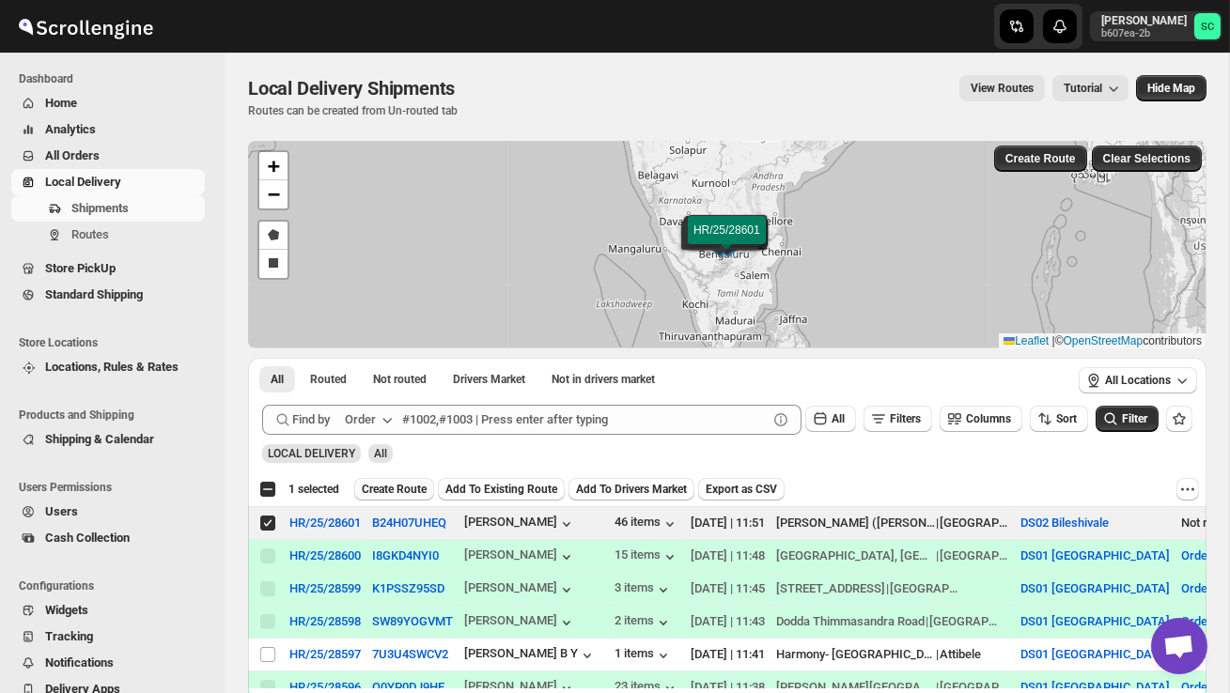
click at [395, 491] on span "Create Route" at bounding box center [394, 489] width 65 height 15
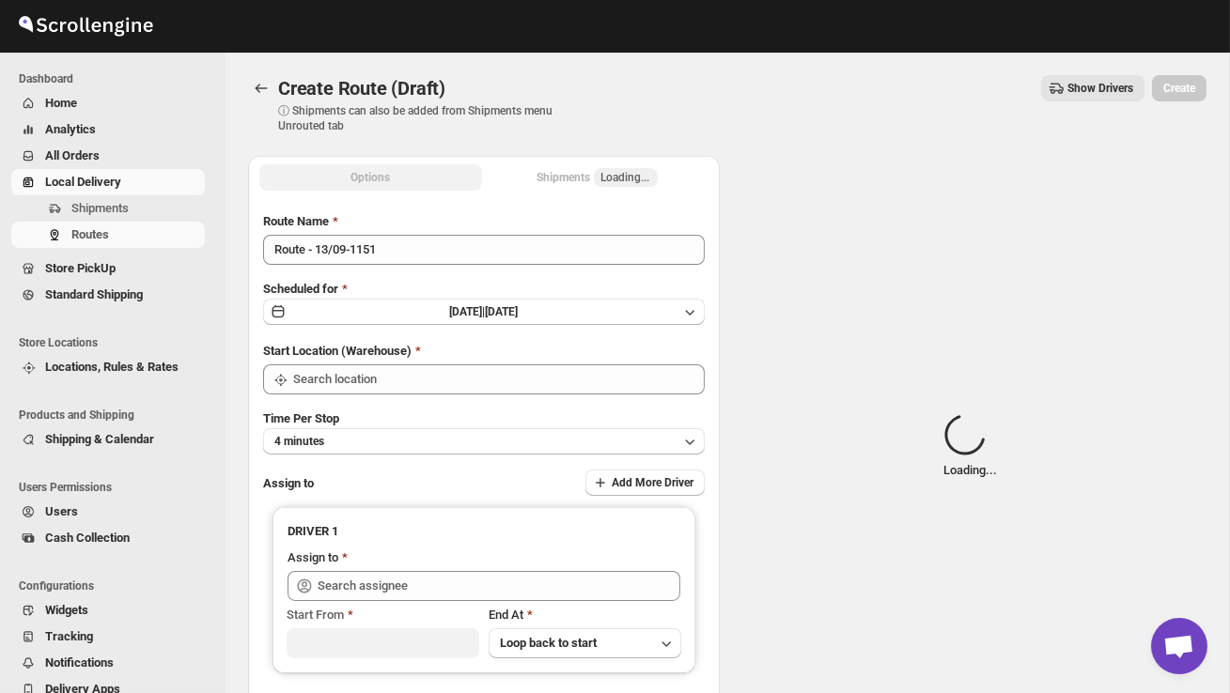
type input "DS02 Bileshivale"
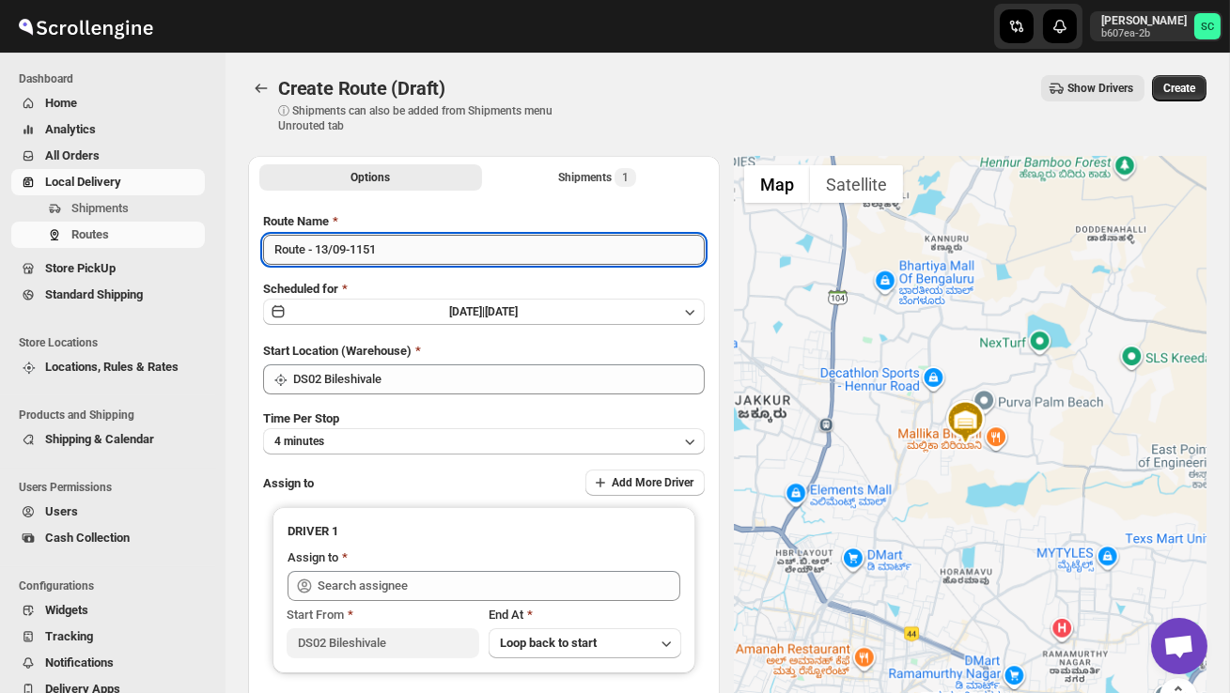
click at [414, 254] on input "Route - 13/09-1151" at bounding box center [484, 250] width 442 height 30
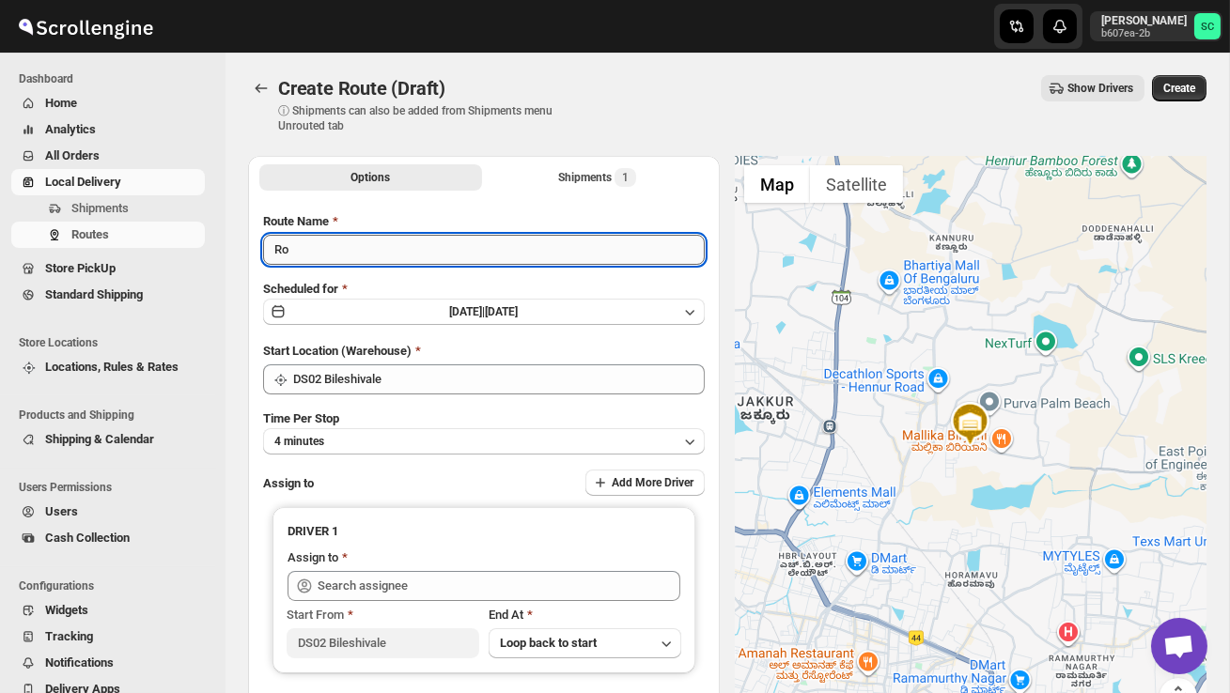
type input "R"
type input "Order no 28601"
click at [430, 429] on button "4 minutes" at bounding box center [484, 441] width 442 height 26
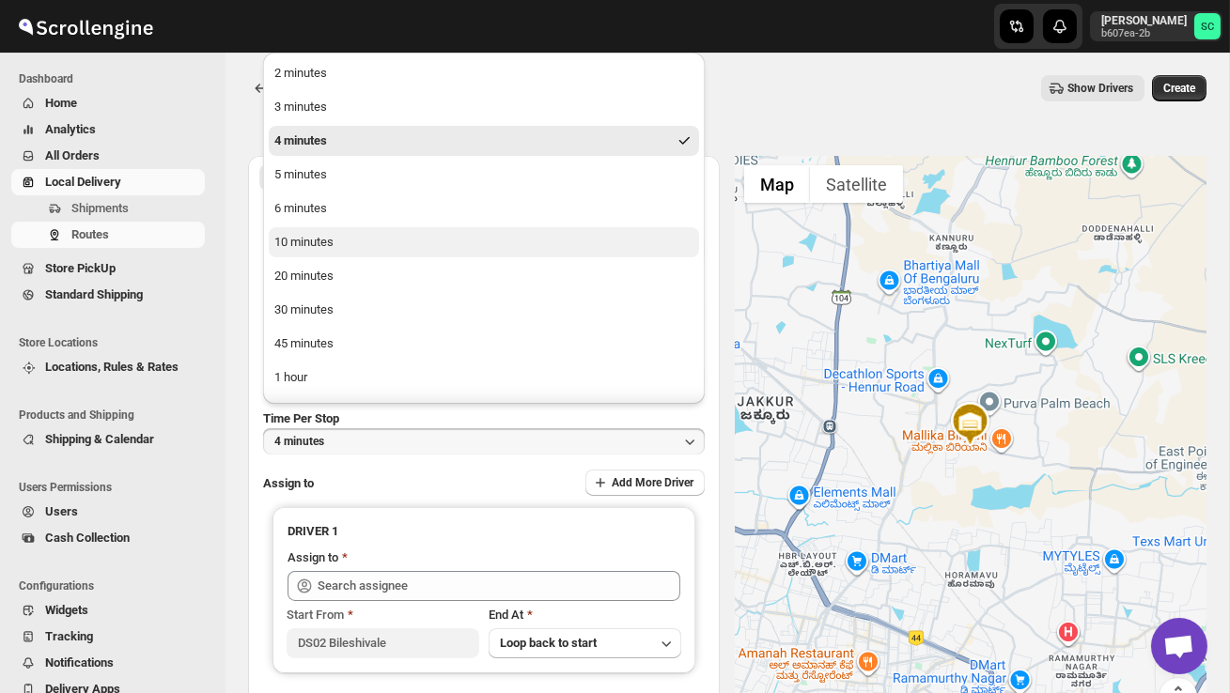
click at [338, 251] on button "10 minutes" at bounding box center [484, 242] width 430 height 30
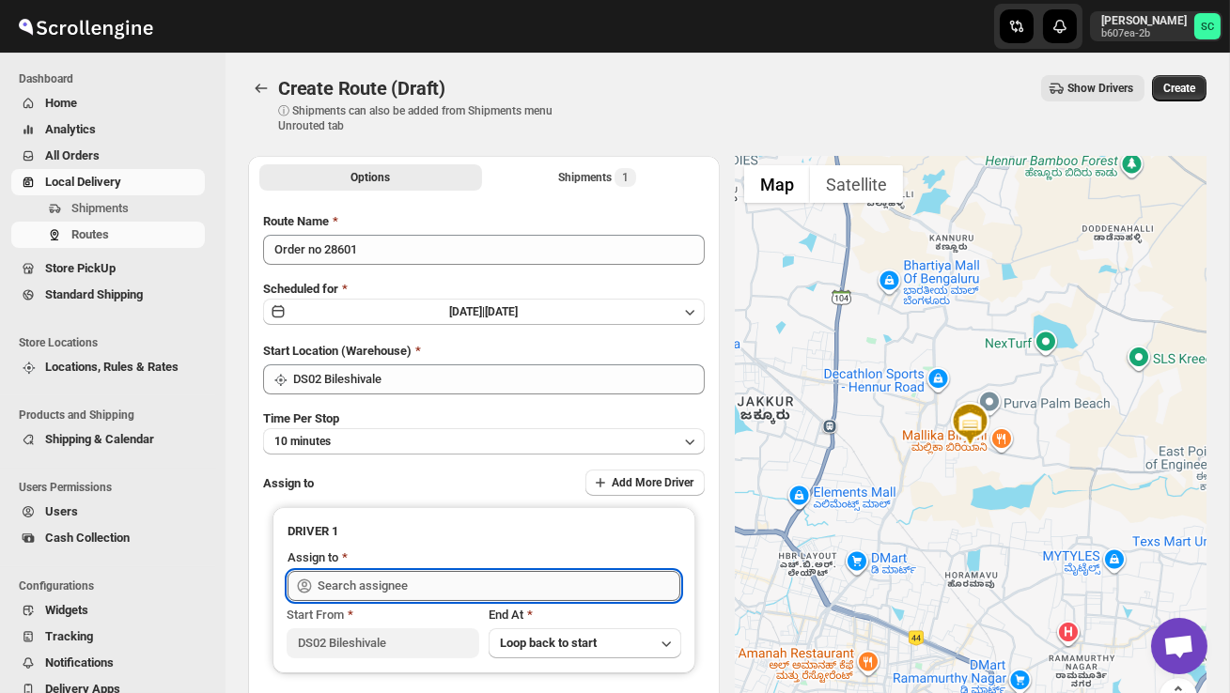
click at [364, 587] on input "text" at bounding box center [499, 586] width 363 height 30
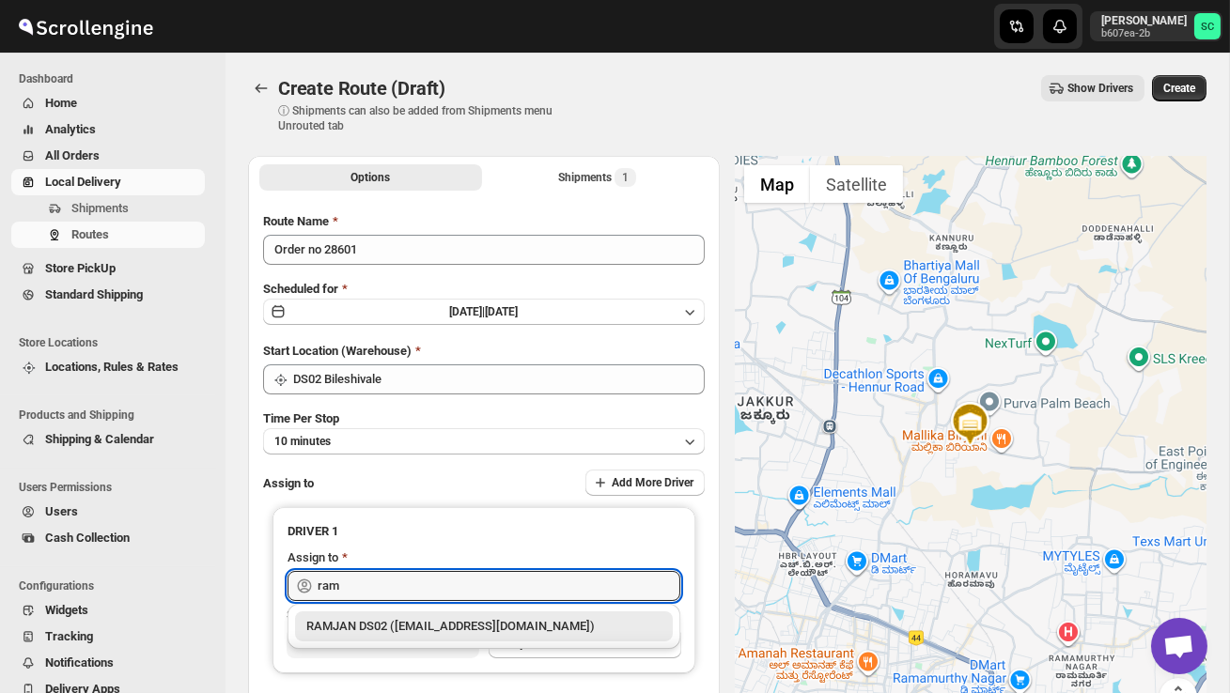
click at [444, 627] on div "RAMJAN DS02 (rixatoc168@evoxury.com)" at bounding box center [483, 626] width 355 height 19
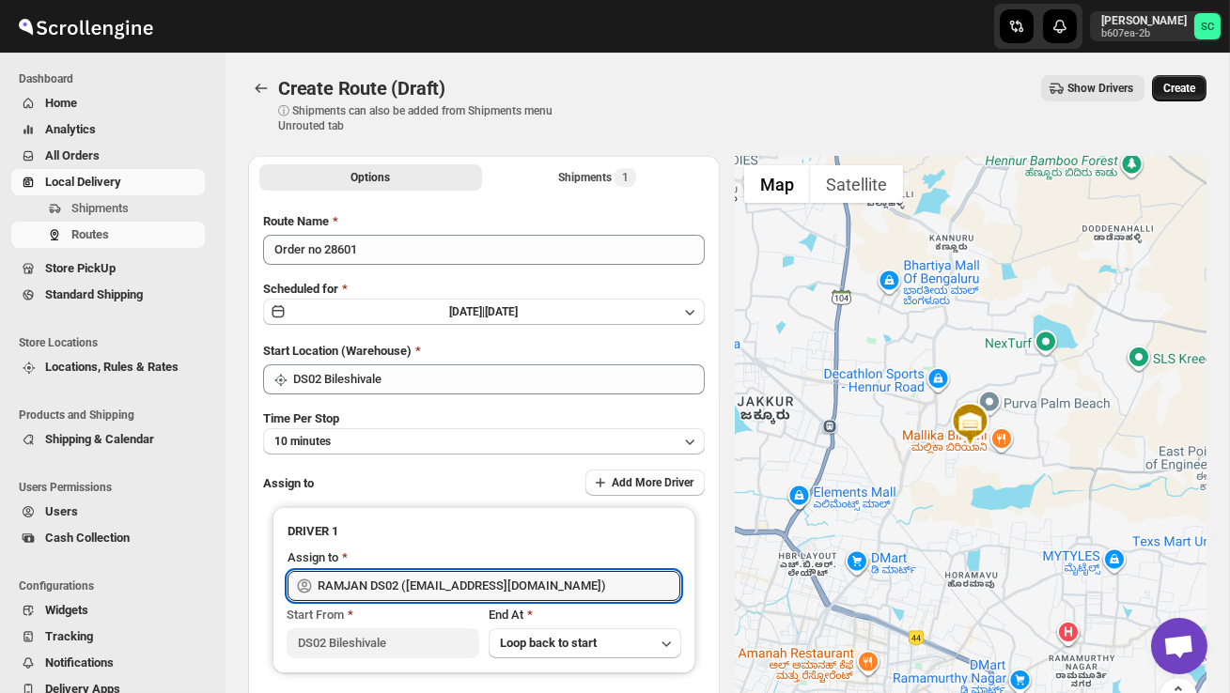
type input "RAMJAN DS02 (rixatoc168@evoxury.com)"
click at [1189, 92] on span "Create" at bounding box center [1179, 88] width 32 height 15
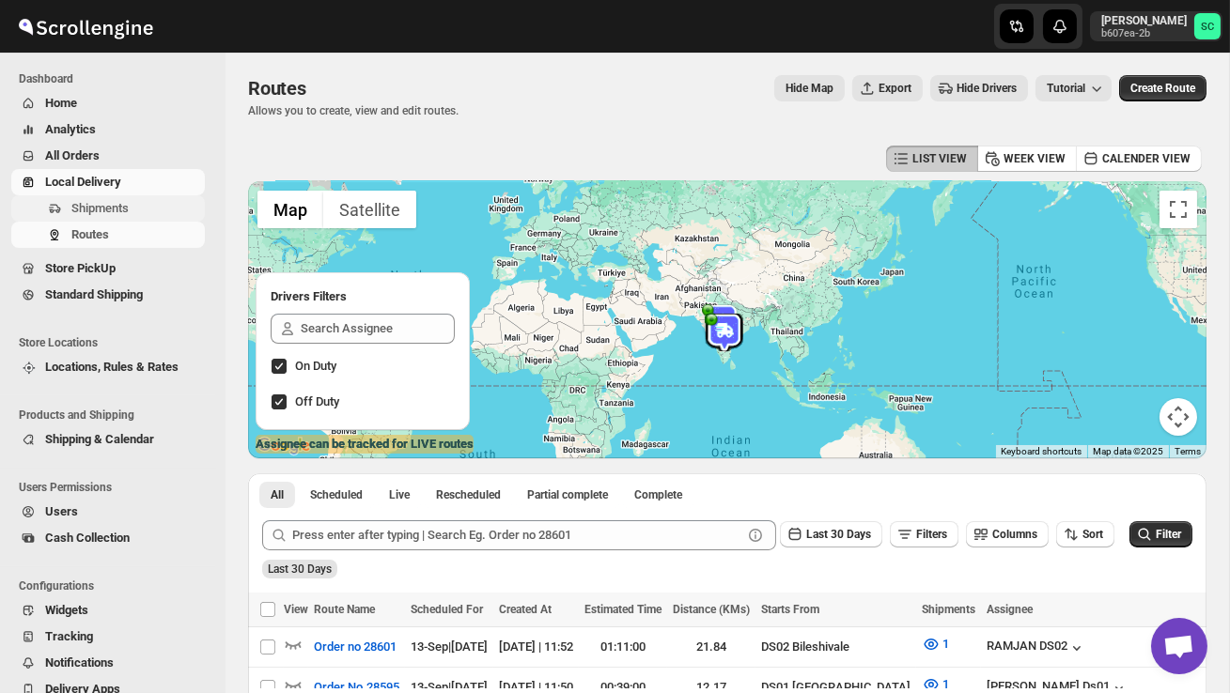
click at [122, 206] on span "Shipments" at bounding box center [99, 208] width 57 height 14
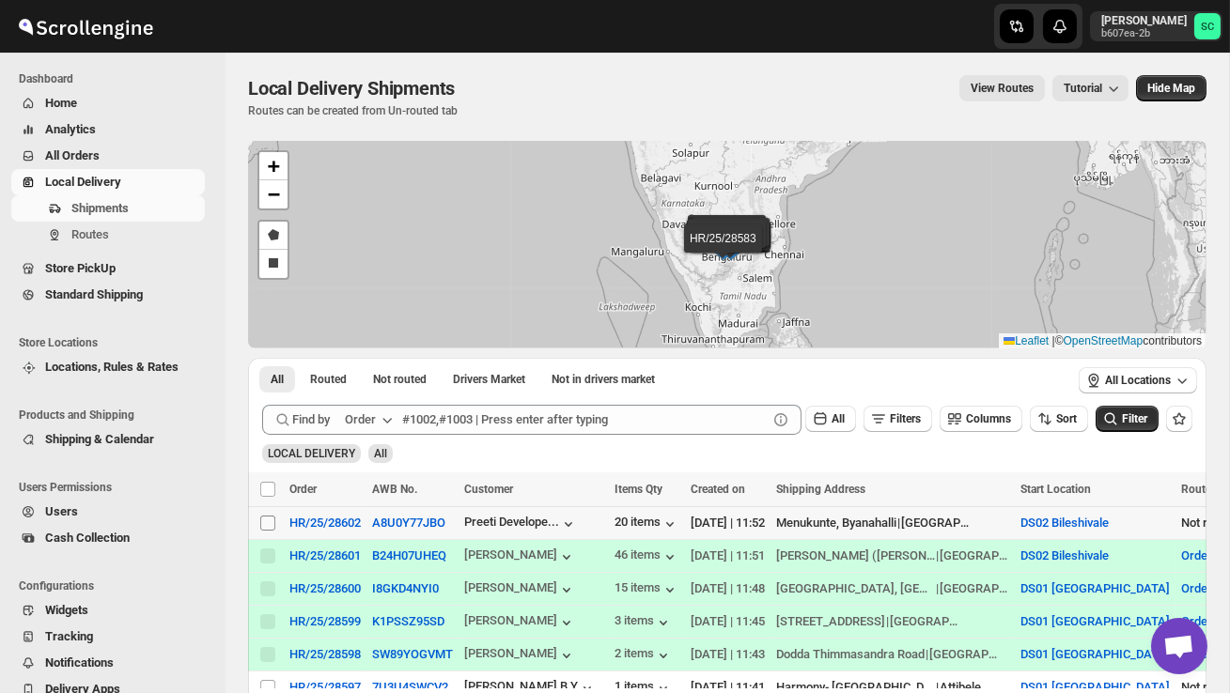
click at [263, 518] on input "Select shipment" at bounding box center [267, 523] width 15 height 15
checkbox input "true"
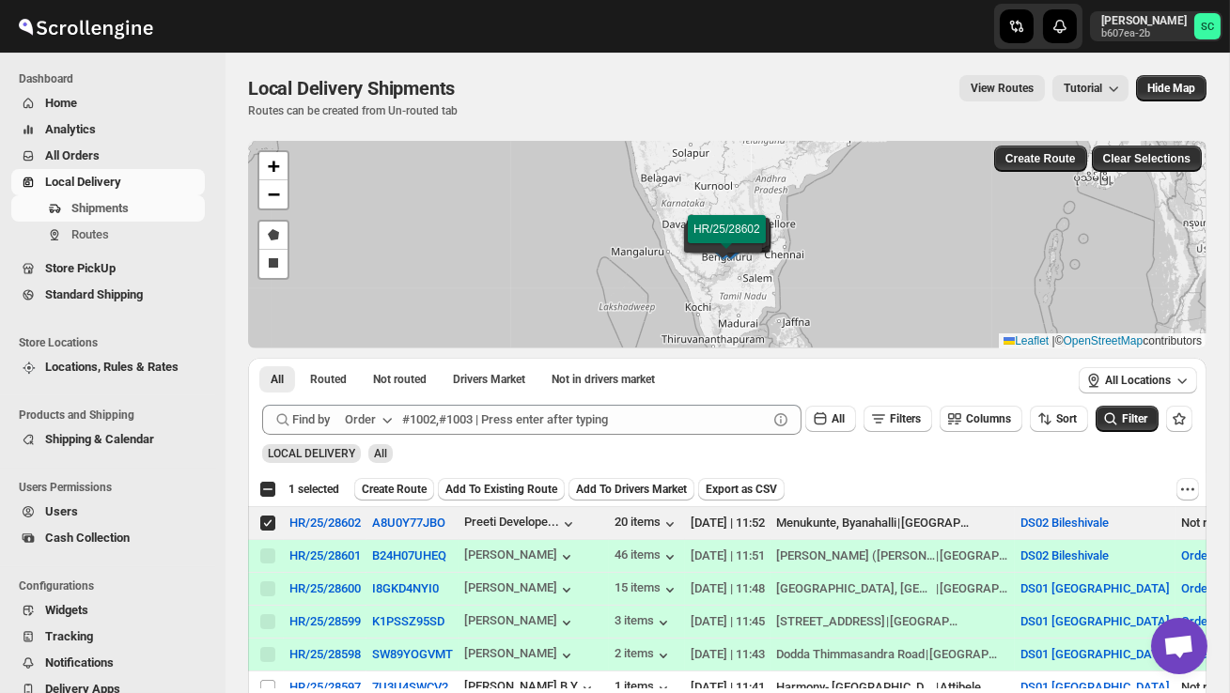
click at [413, 489] on span "Create Route" at bounding box center [394, 489] width 65 height 15
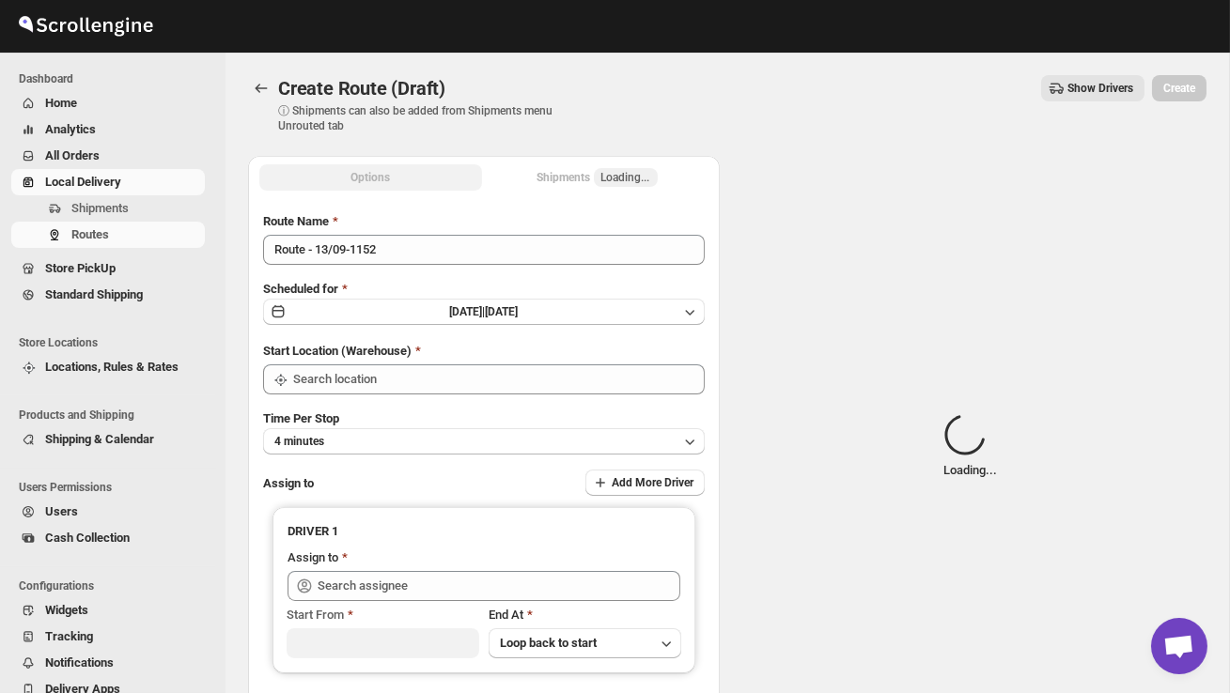
type input "DS02 Bileshivale"
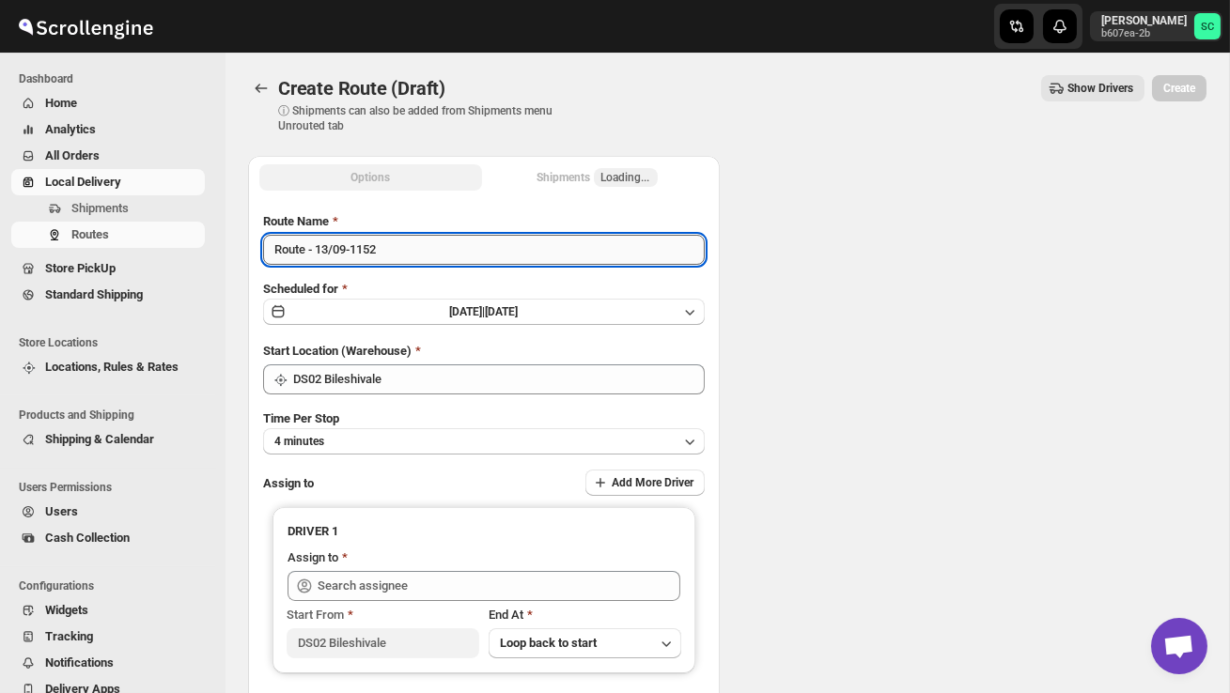
click at [411, 257] on input "Route - 13/09-1152" at bounding box center [484, 250] width 442 height 30
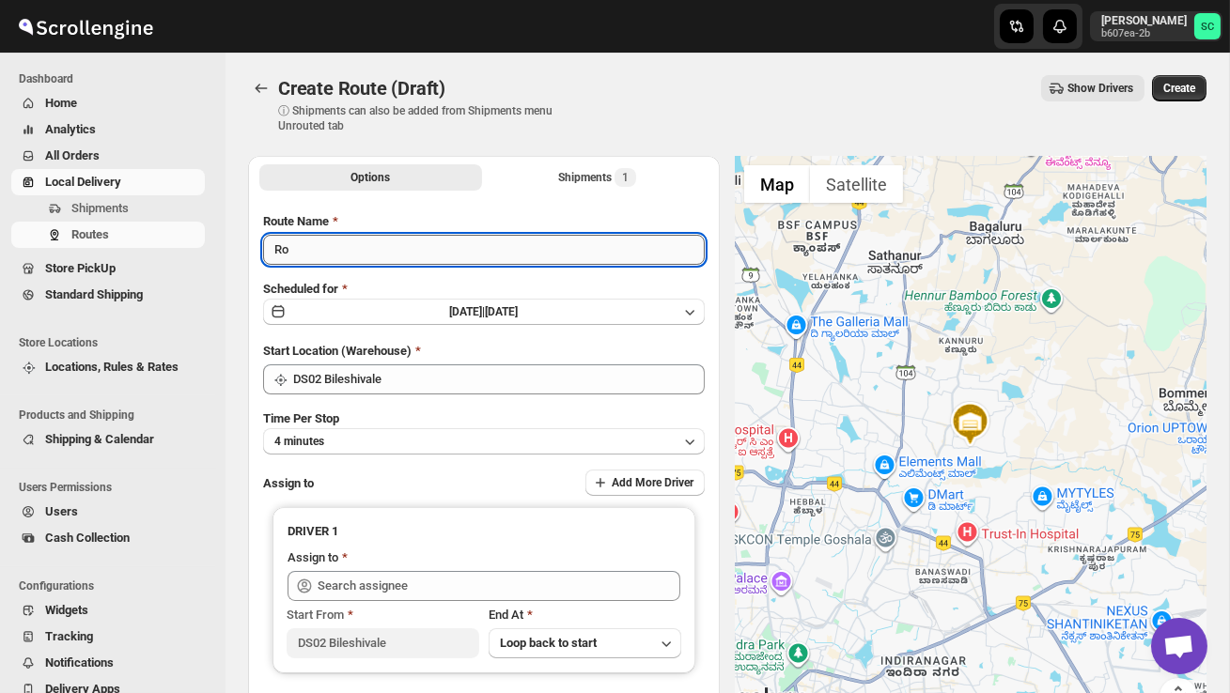
type input "R"
type input "Order no 28602"
click at [434, 438] on button "4 minutes" at bounding box center [484, 441] width 442 height 26
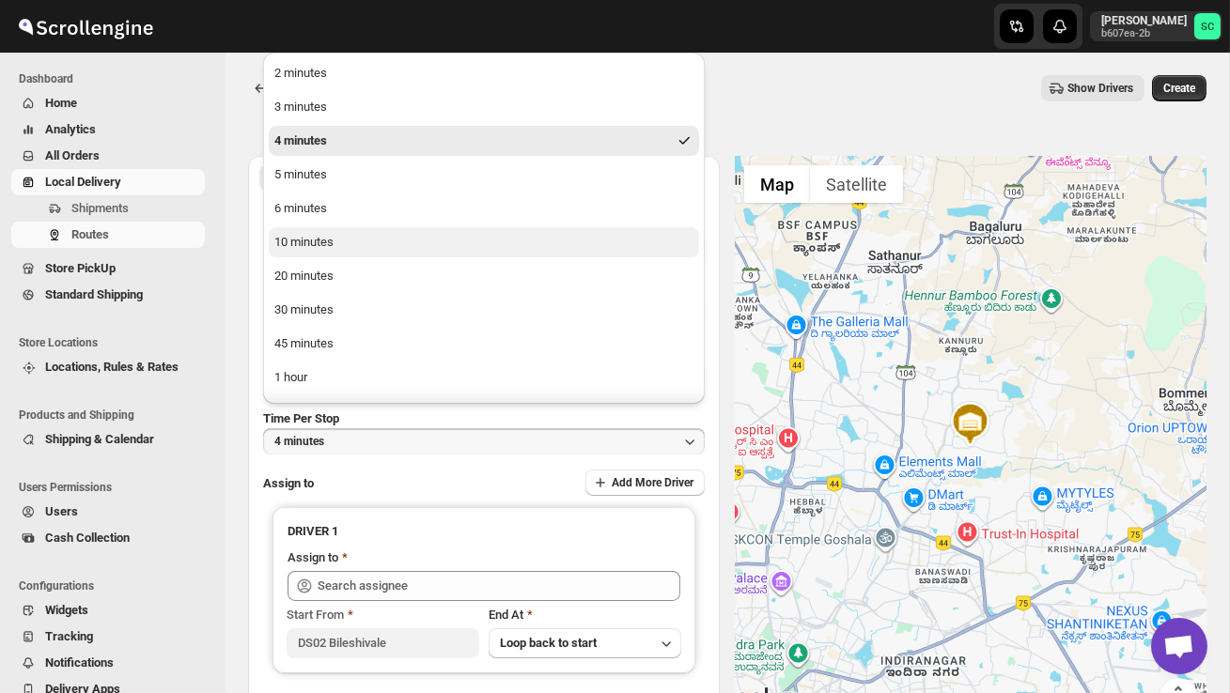
click at [329, 229] on button "10 minutes" at bounding box center [484, 242] width 430 height 30
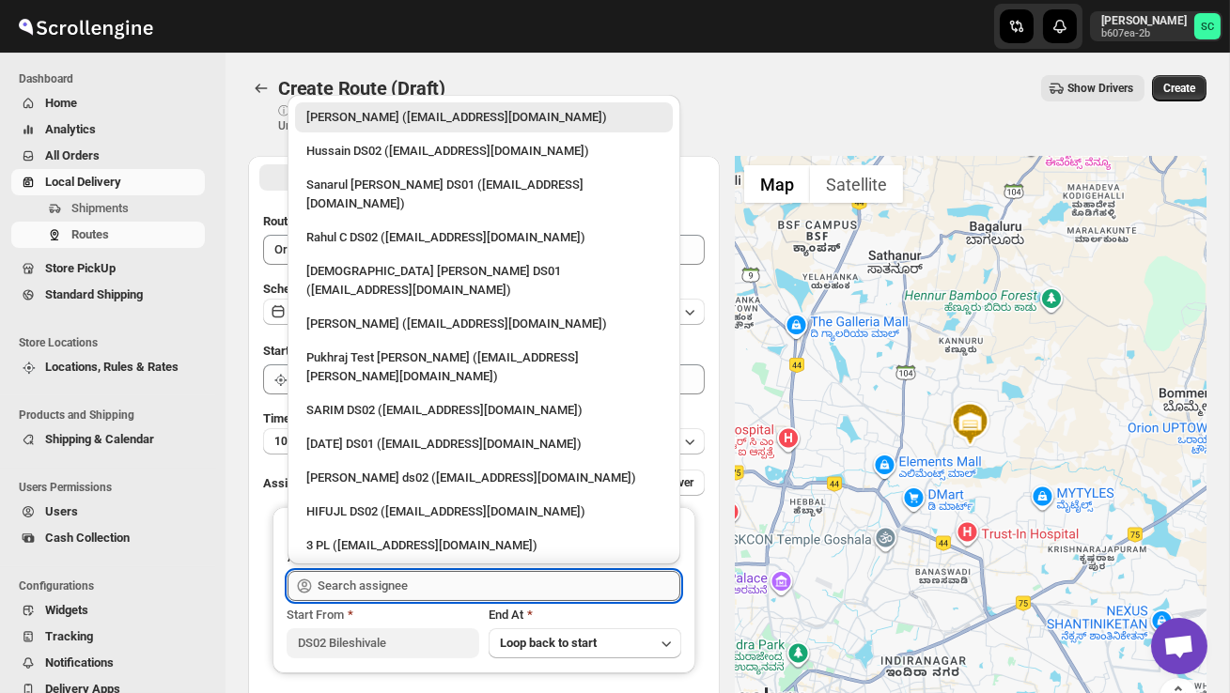
click at [387, 584] on input "text" at bounding box center [499, 586] width 363 height 30
type input "s"
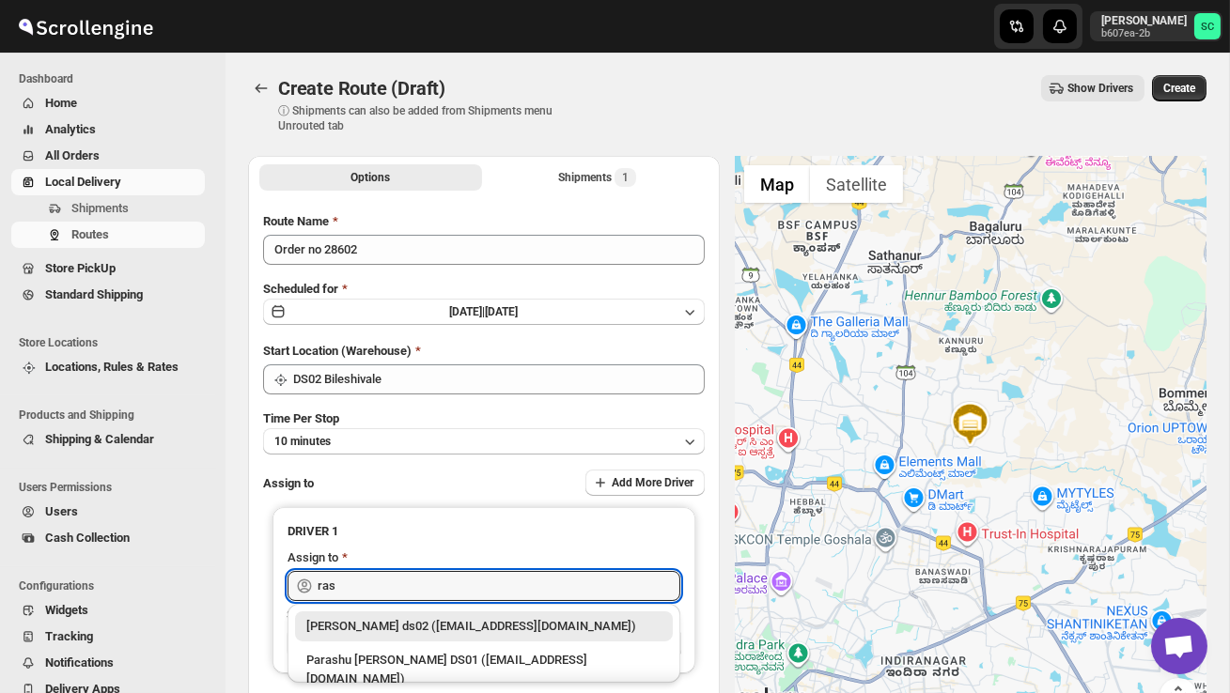
click at [415, 617] on div "Rashidul ds02 (vaseno4694@minduls.com)" at bounding box center [483, 626] width 355 height 19
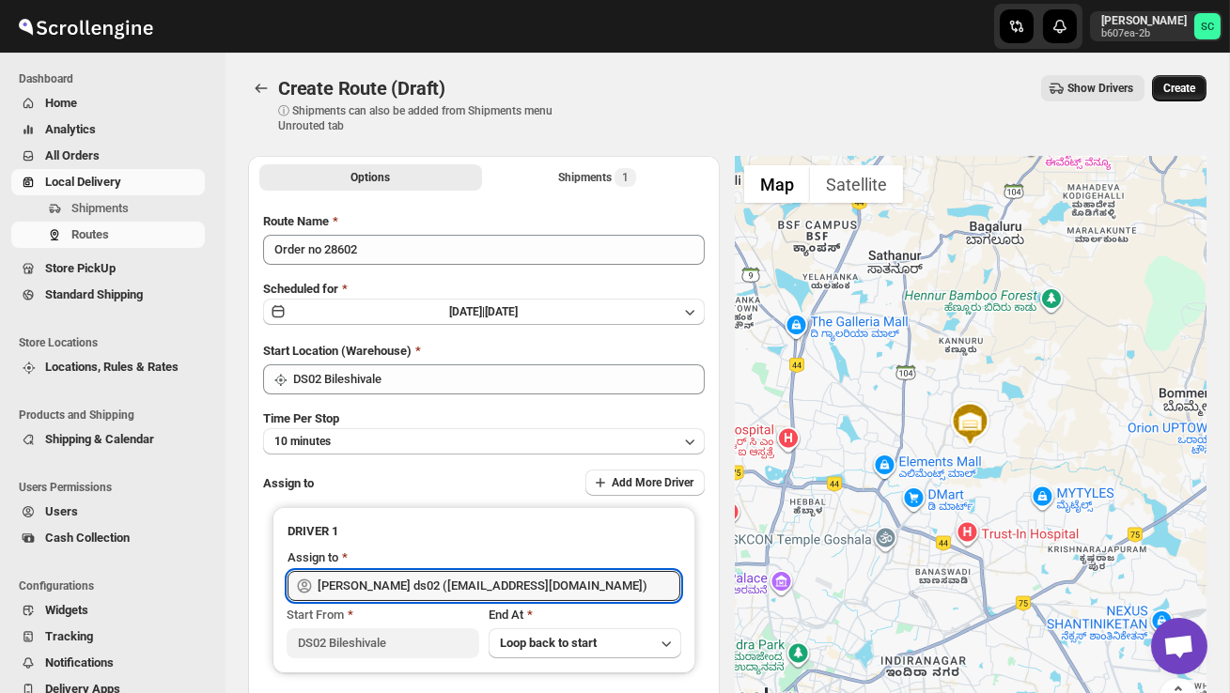
type input "Rashidul ds02 (vaseno4694@minduls.com)"
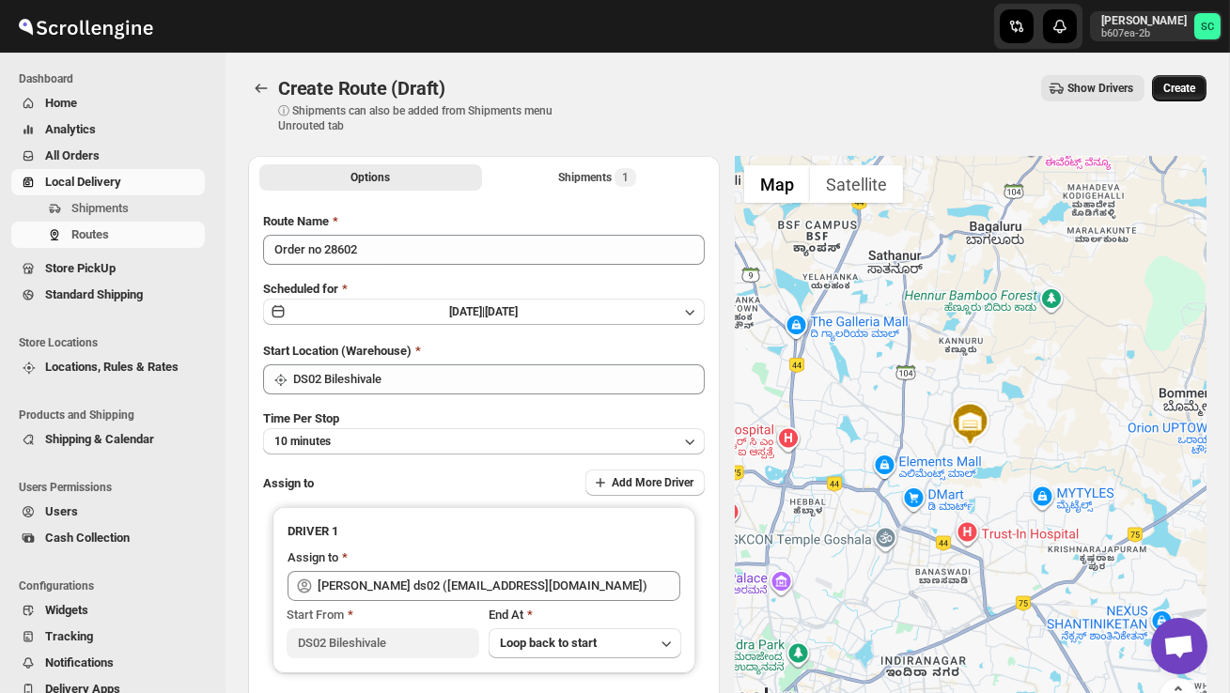
click at [1201, 98] on button "Create" at bounding box center [1179, 88] width 55 height 26
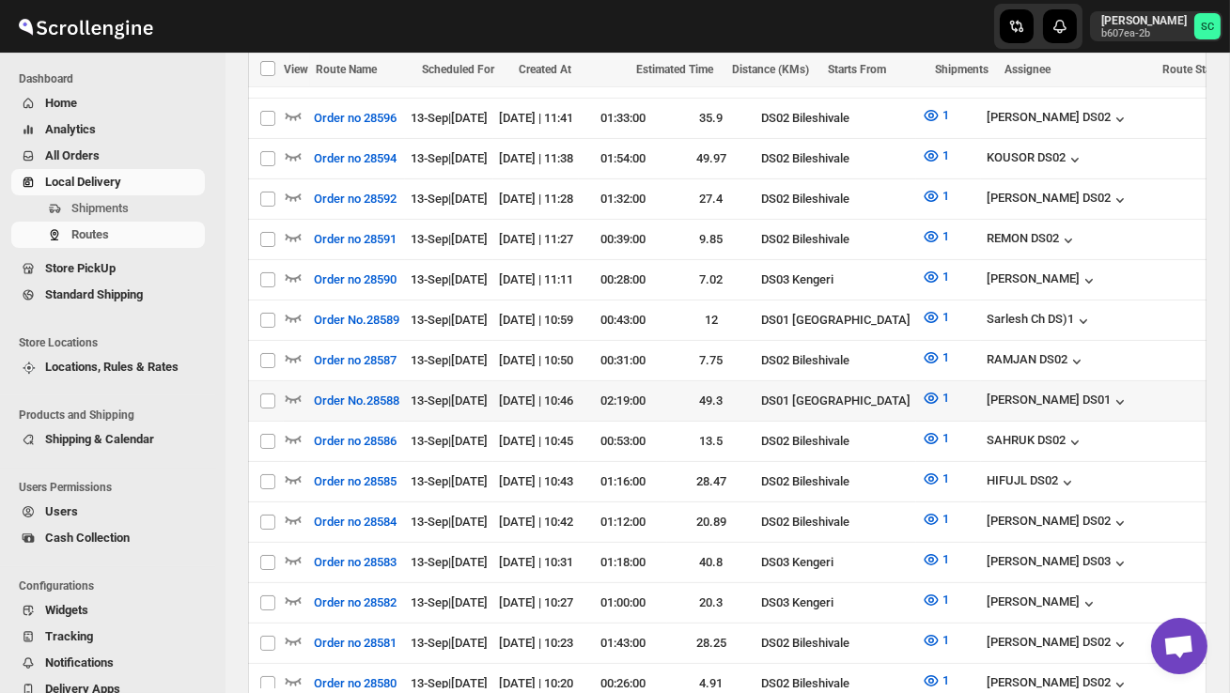
scroll to position [823, 0]
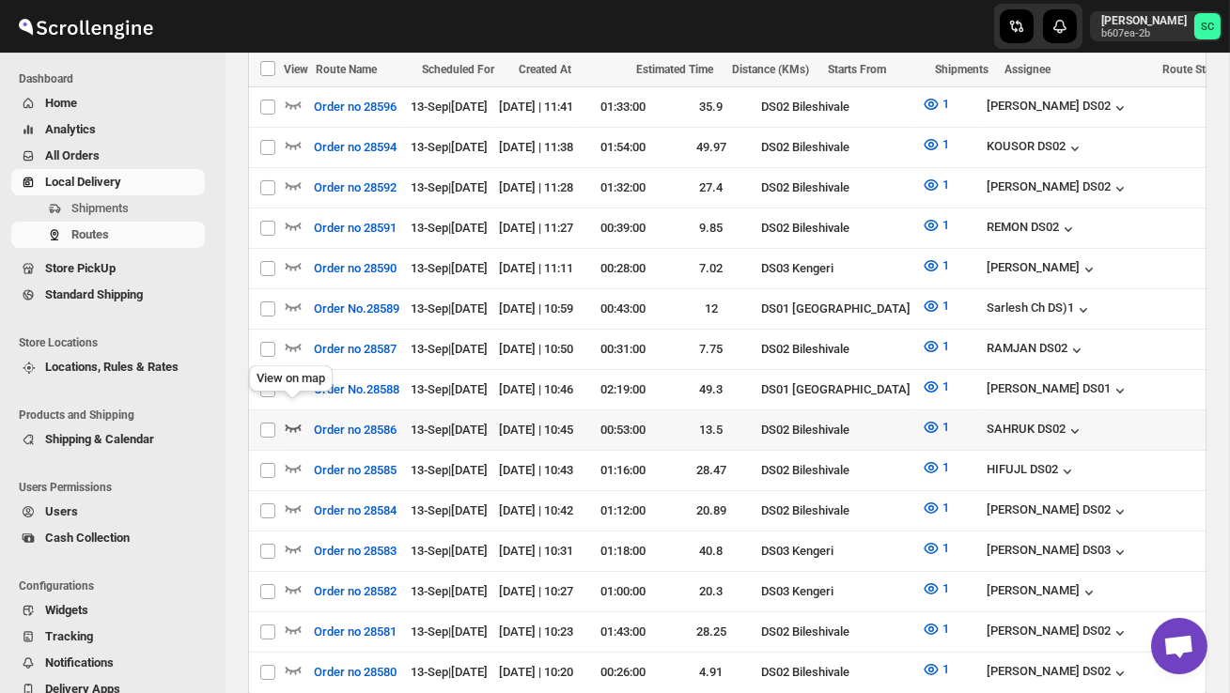
click at [294, 418] on icon "button" at bounding box center [293, 427] width 19 height 19
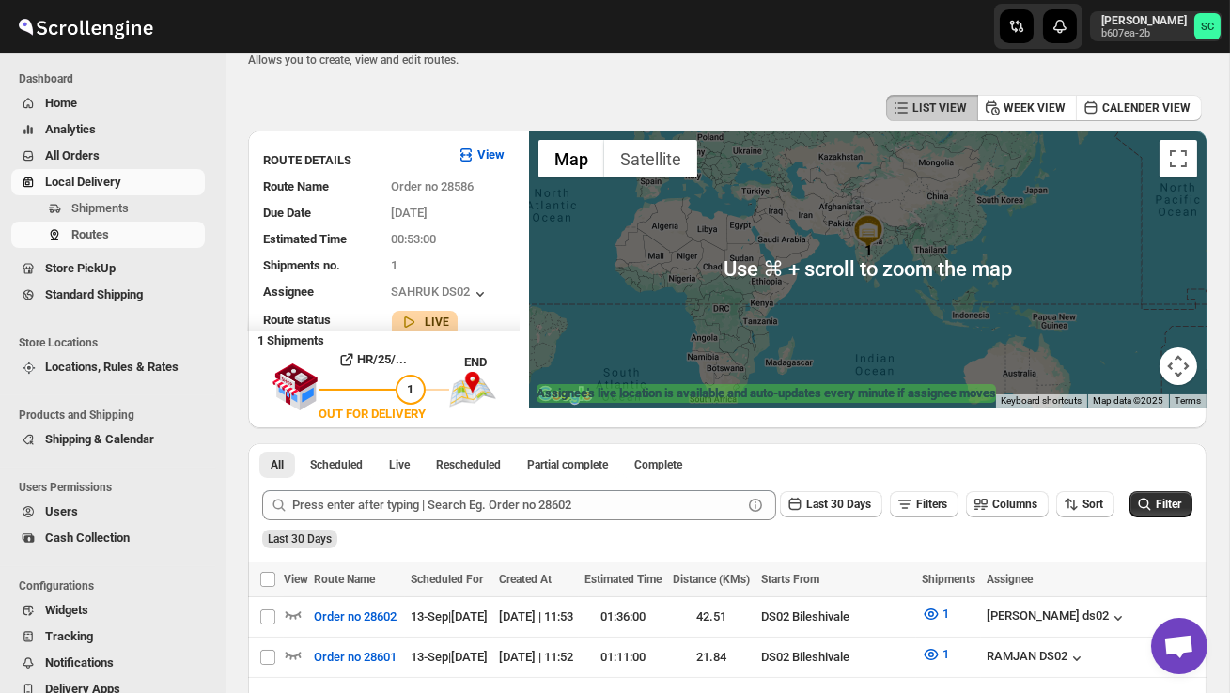
scroll to position [49, 0]
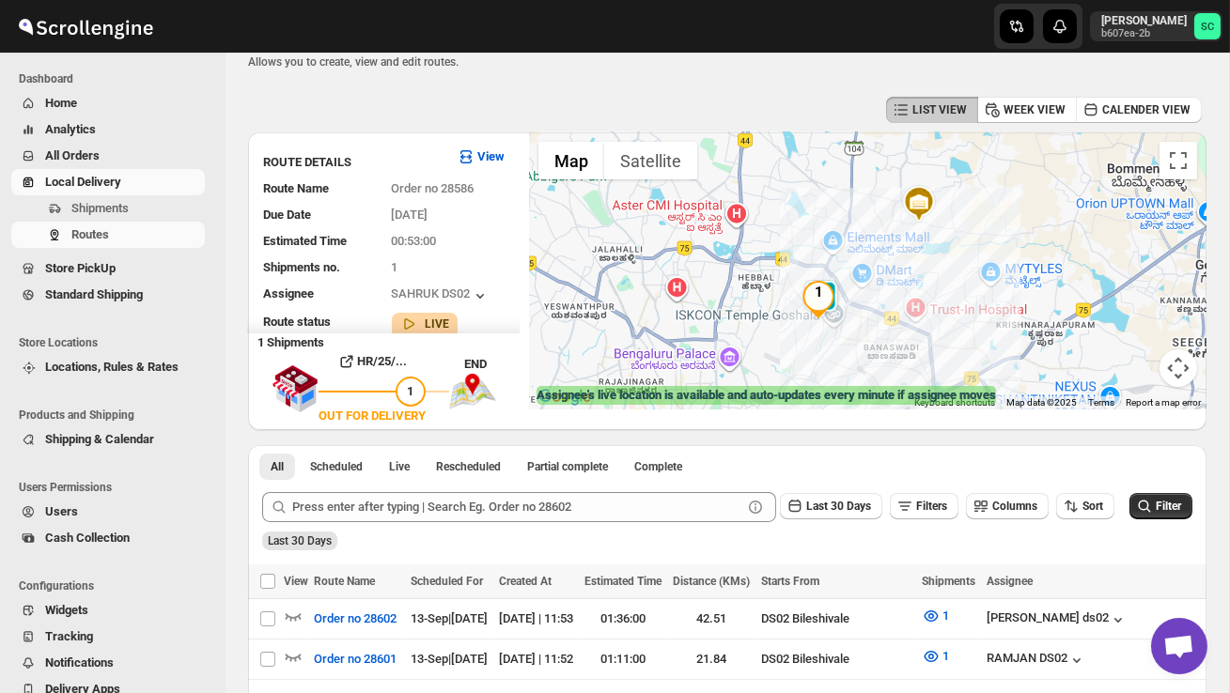
click at [847, 314] on div at bounding box center [868, 270] width 678 height 277
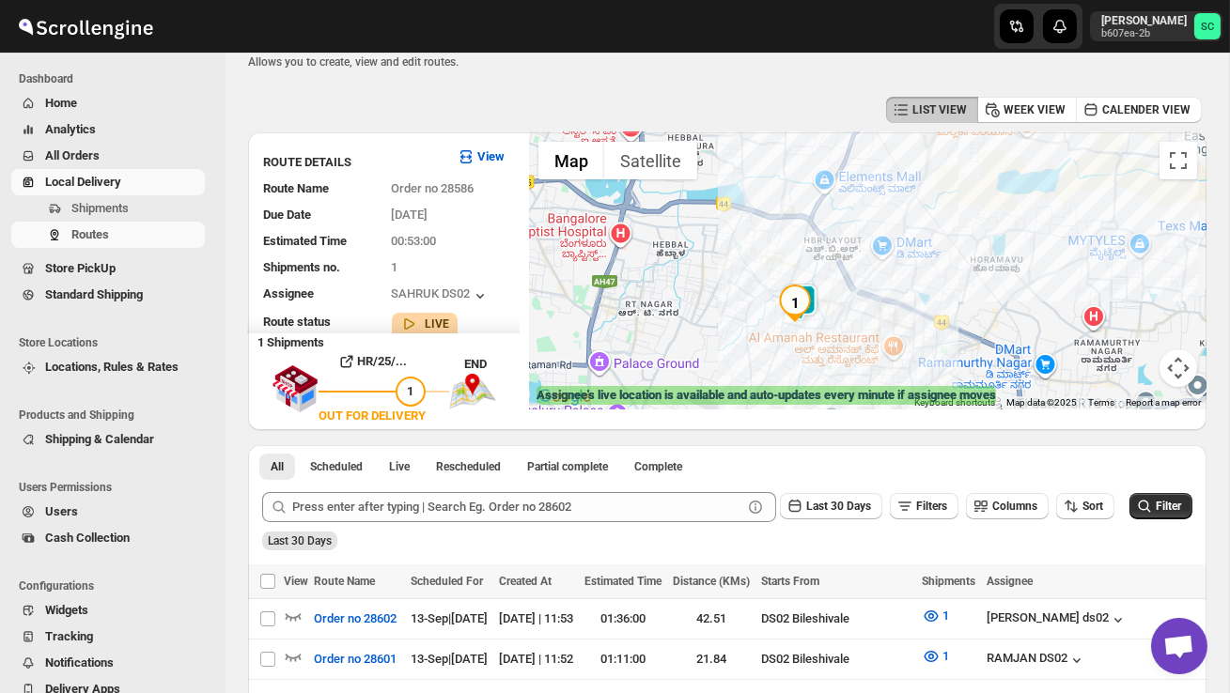
click at [812, 304] on img "1" at bounding box center [795, 304] width 38 height 38
click at [831, 307] on div "Small spinner" at bounding box center [868, 270] width 678 height 277
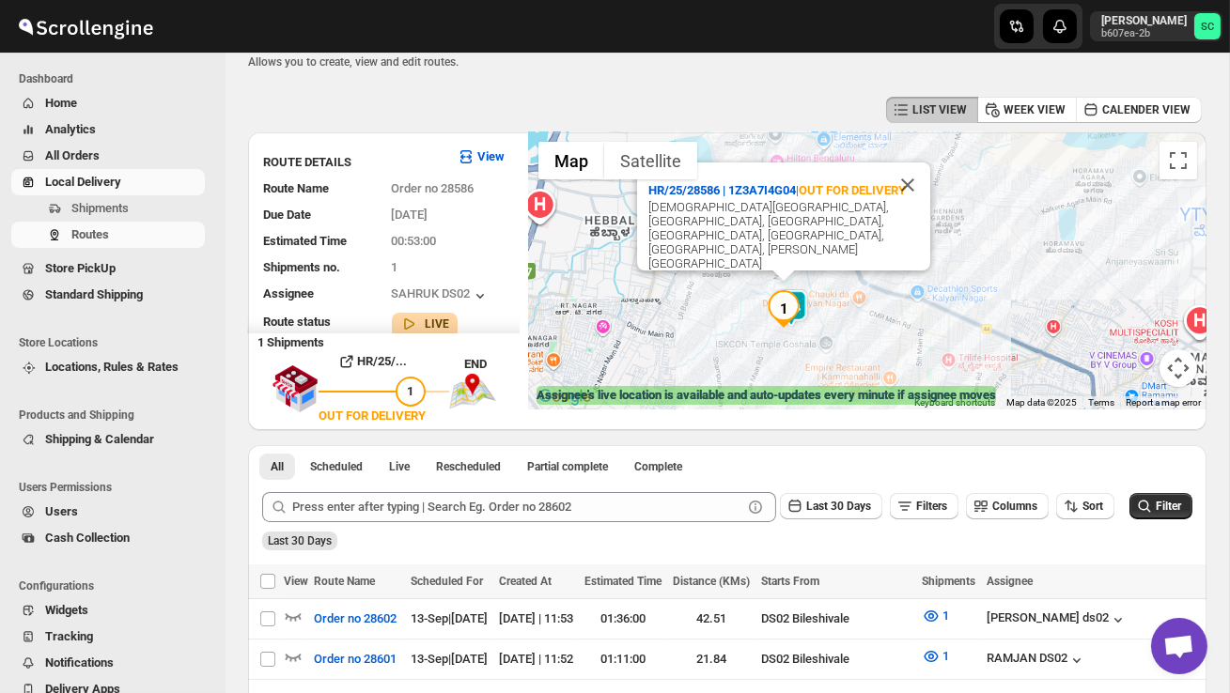
click at [831, 307] on div "HR/25/28586 | 1Z3A7I4G04 | OUT FOR DELIVERY Masjid E Fathima, 7th Cross Road, G…" at bounding box center [868, 270] width 678 height 277
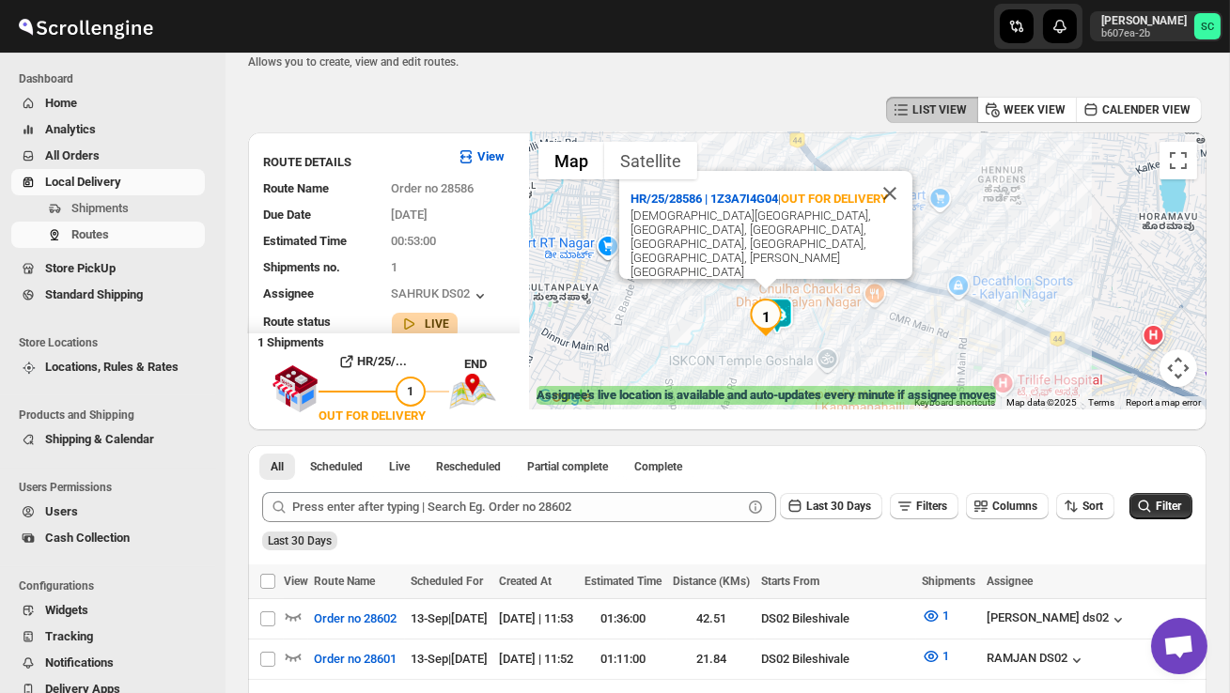
click at [831, 306] on div "HR/25/28586 | 1Z3A7I4G04 | OUT FOR DELIVERY Masjid E Fathima, 7th Cross Road, G…" at bounding box center [868, 270] width 678 height 277
click at [830, 306] on div "HR/25/28586 | 1Z3A7I4G04 | OUT FOR DELIVERY Masjid E Fathima, 7th Cross Road, G…" at bounding box center [868, 270] width 678 height 277
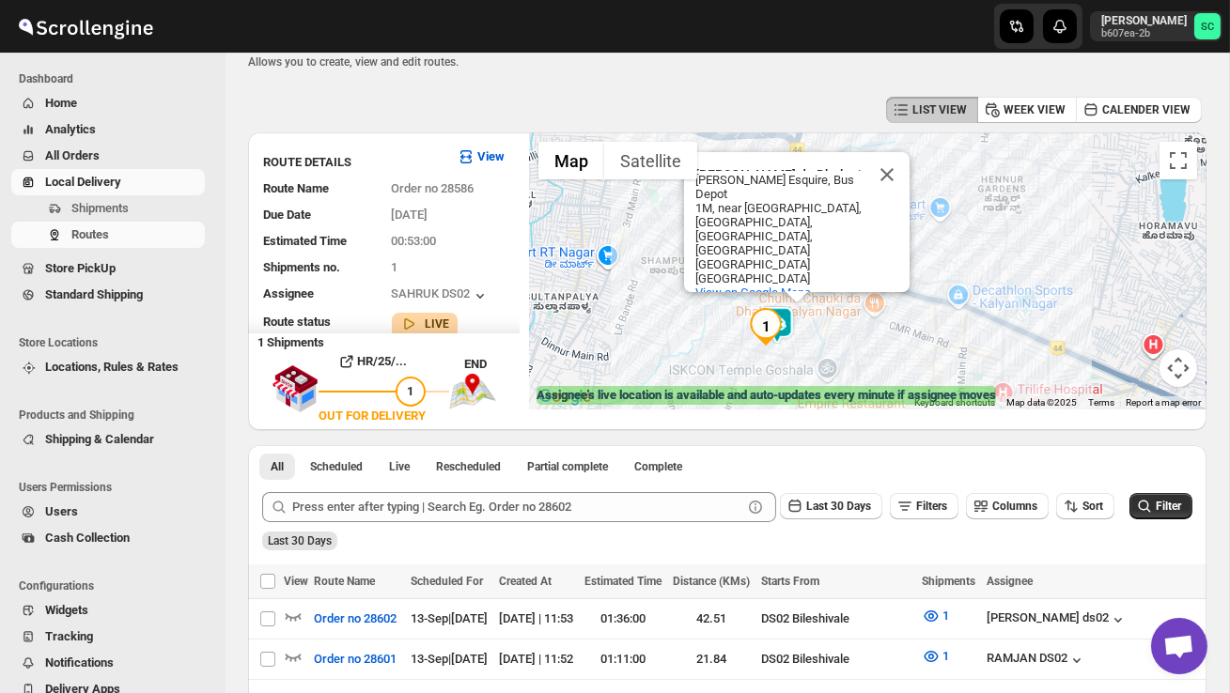
click at [830, 306] on div "Chulha Chauki da Dhaba | Kalyan Nagar Chulha Chauki da Dhaba | Kalyan Nagar Mas…" at bounding box center [868, 270] width 678 height 277
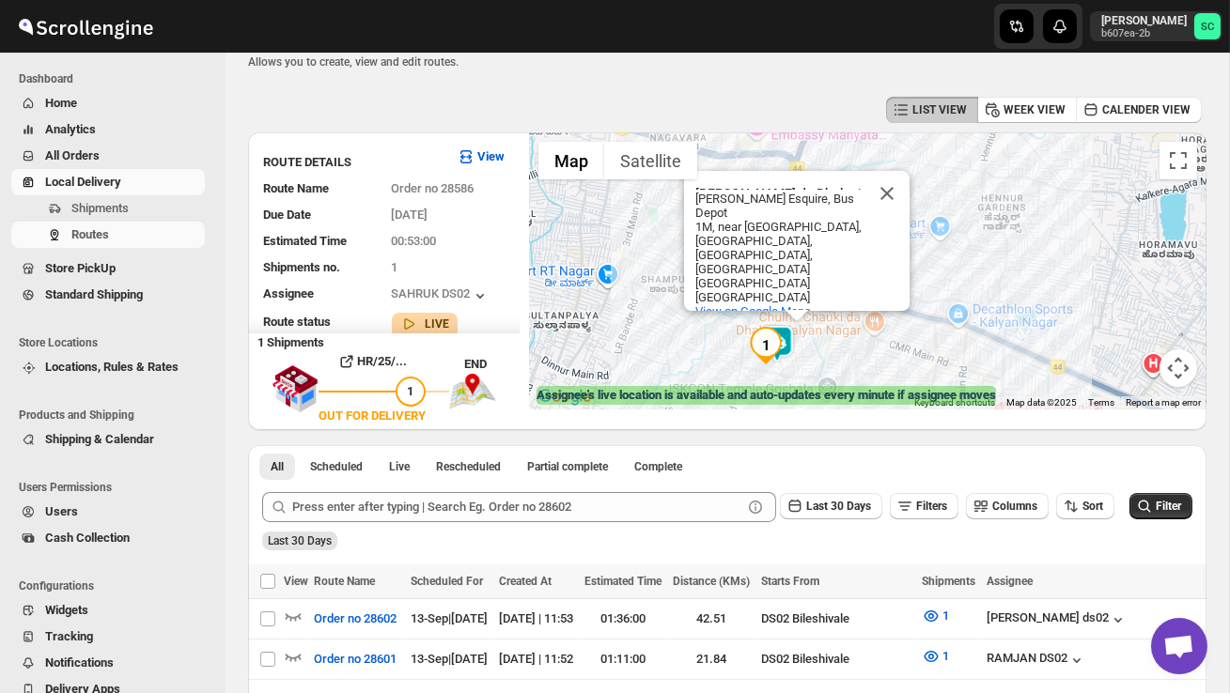
click at [830, 306] on div "View on Google Maps" at bounding box center [802, 311] width 214 height 14
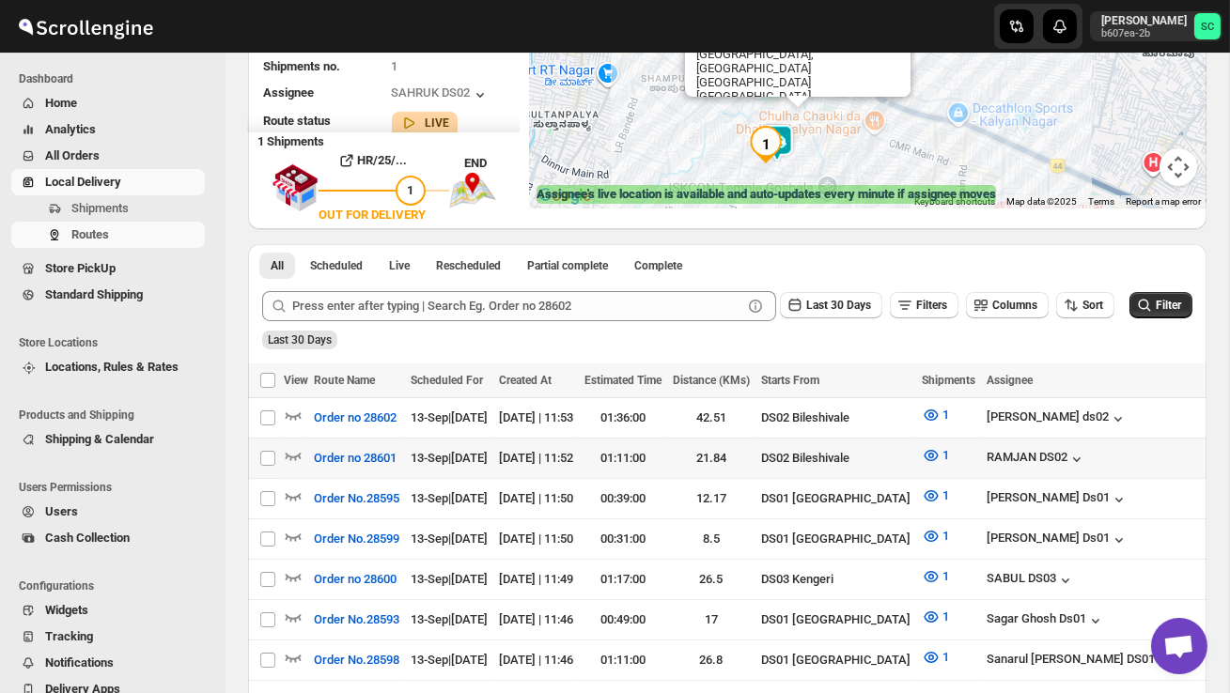
scroll to position [233, 0]
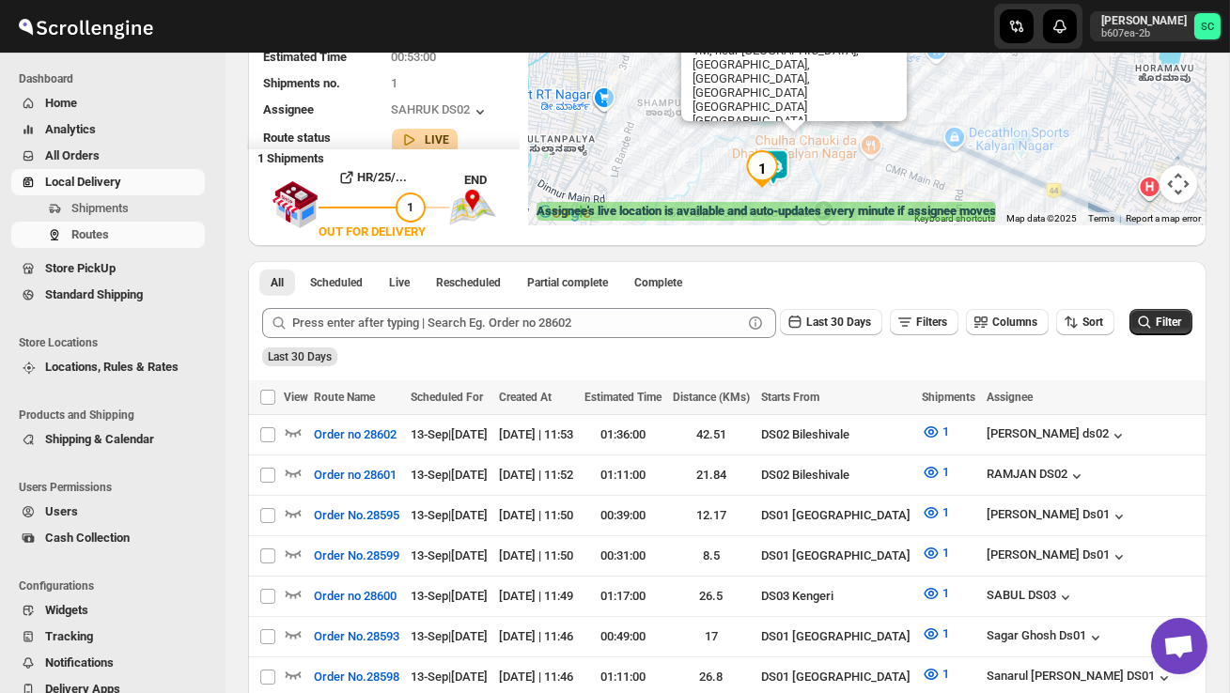
drag, startPoint x: 925, startPoint y: 181, endPoint x: 889, endPoint y: 226, distance: 56.8
click at [891, 226] on div "← Move left → Move right ↑ Move up ↓ Move down + Zoom in - Zoom out Home Jump l…" at bounding box center [868, 97] width 678 height 298
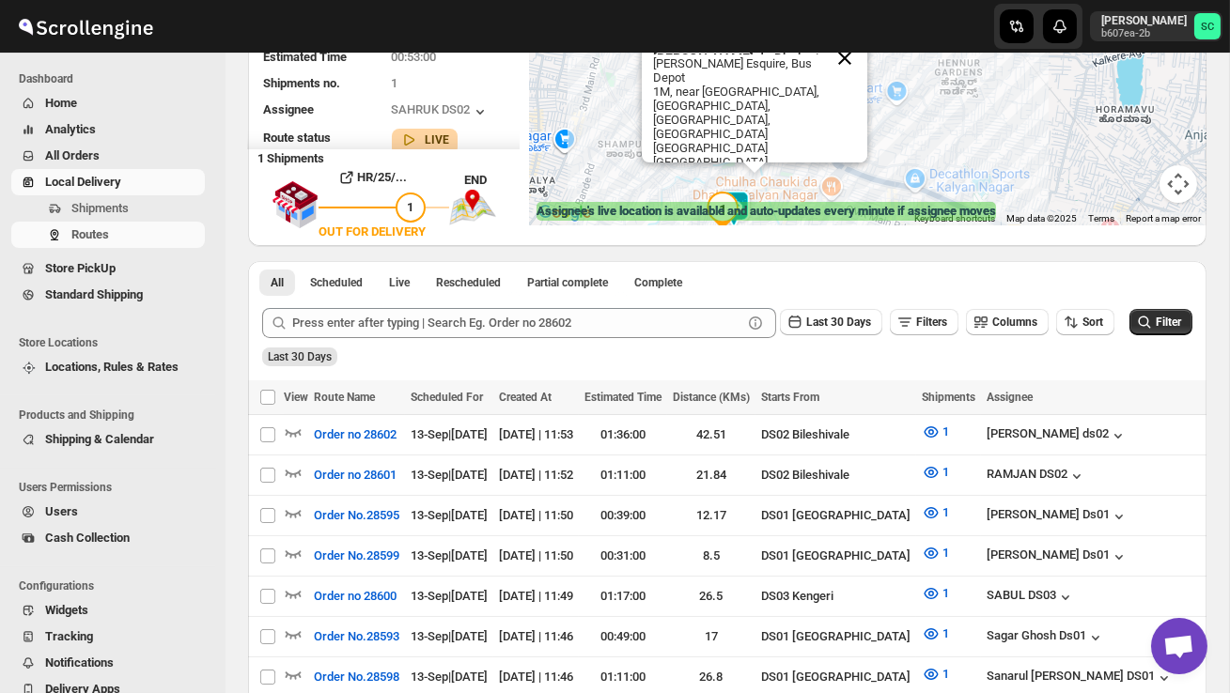
click at [849, 59] on button "Close" at bounding box center [844, 58] width 45 height 45
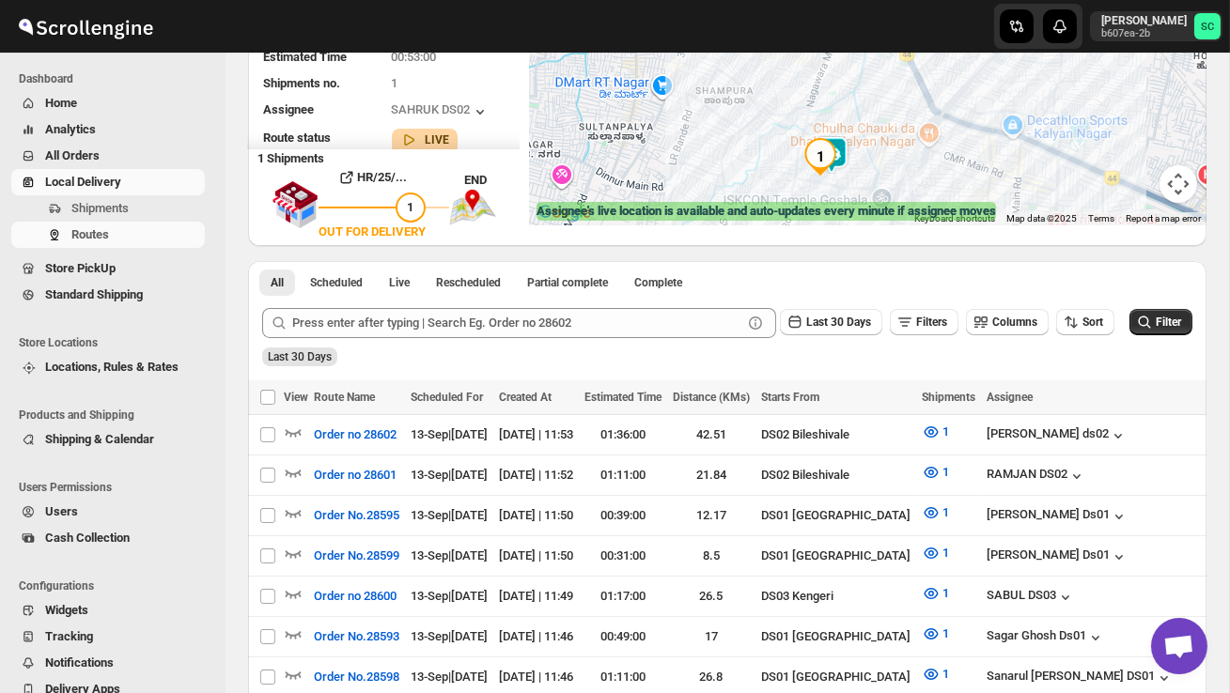
drag, startPoint x: 793, startPoint y: 166, endPoint x: 897, endPoint y: 111, distance: 118.1
click at [897, 111] on div at bounding box center [868, 86] width 678 height 277
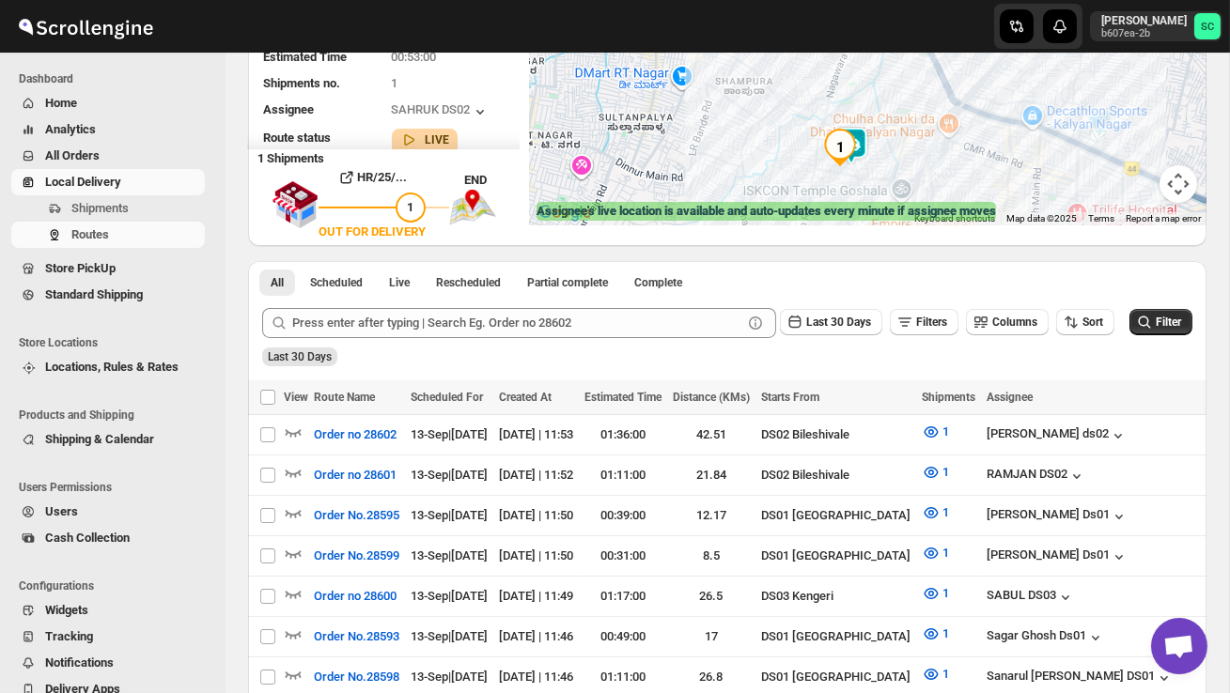
click at [894, 151] on div at bounding box center [868, 86] width 678 height 277
click at [893, 152] on div at bounding box center [868, 86] width 678 height 277
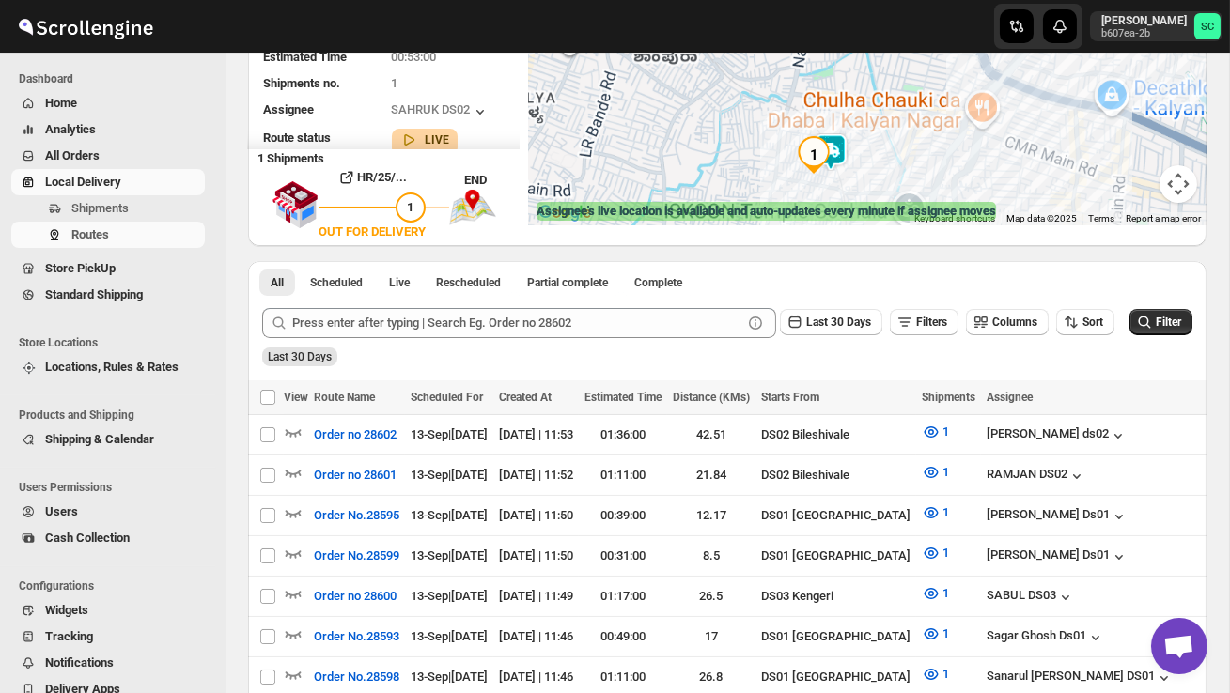
click at [893, 152] on div at bounding box center [868, 86] width 678 height 277
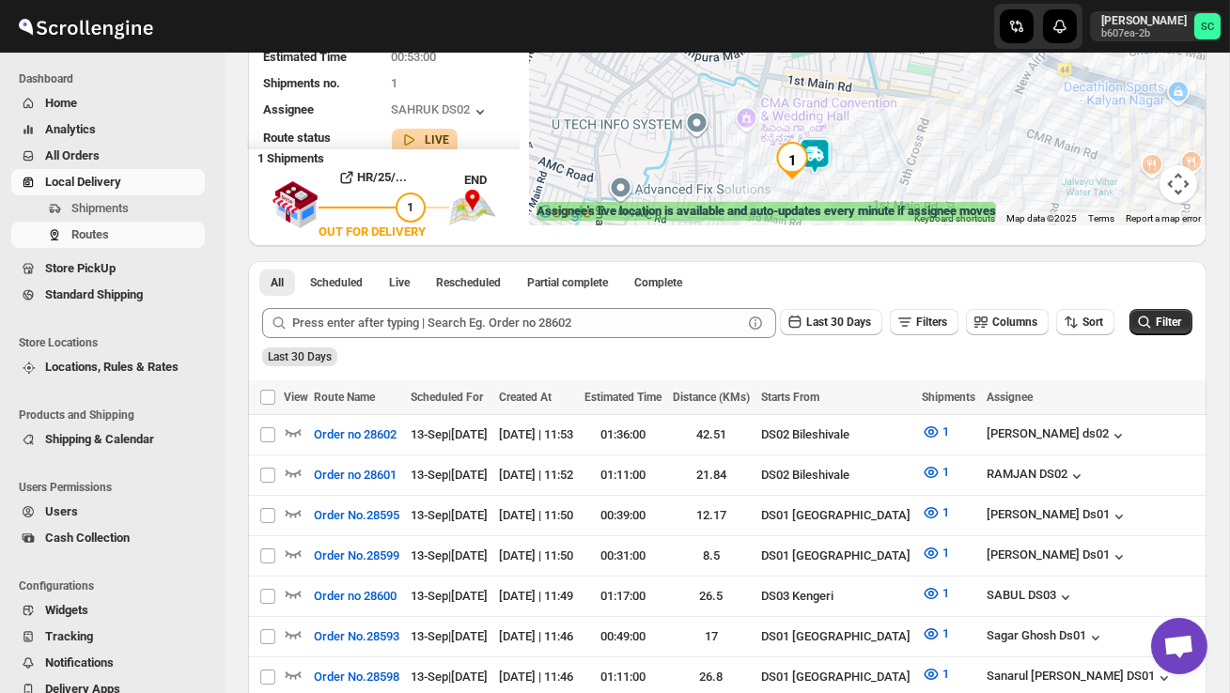
click at [862, 164] on div at bounding box center [868, 86] width 678 height 277
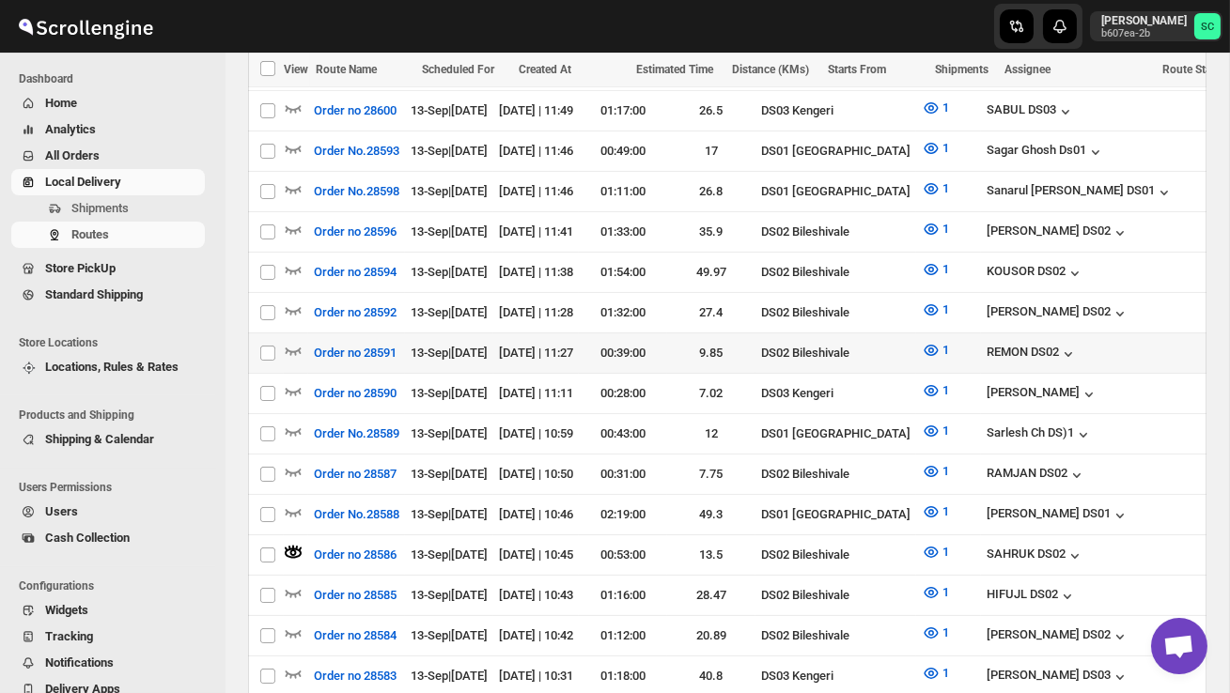
scroll to position [0, 0]
click at [288, 348] on icon "button" at bounding box center [294, 352] width 16 height 8
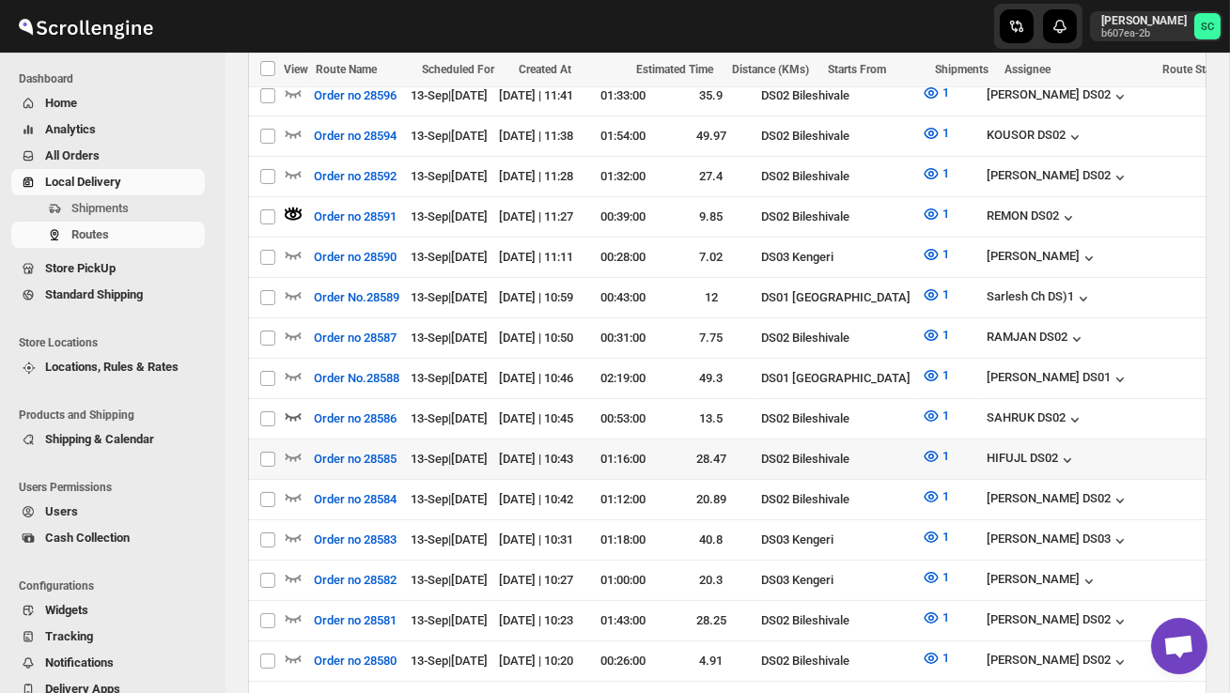
scroll to position [856, 0]
click at [292, 446] on icon "button" at bounding box center [293, 455] width 19 height 19
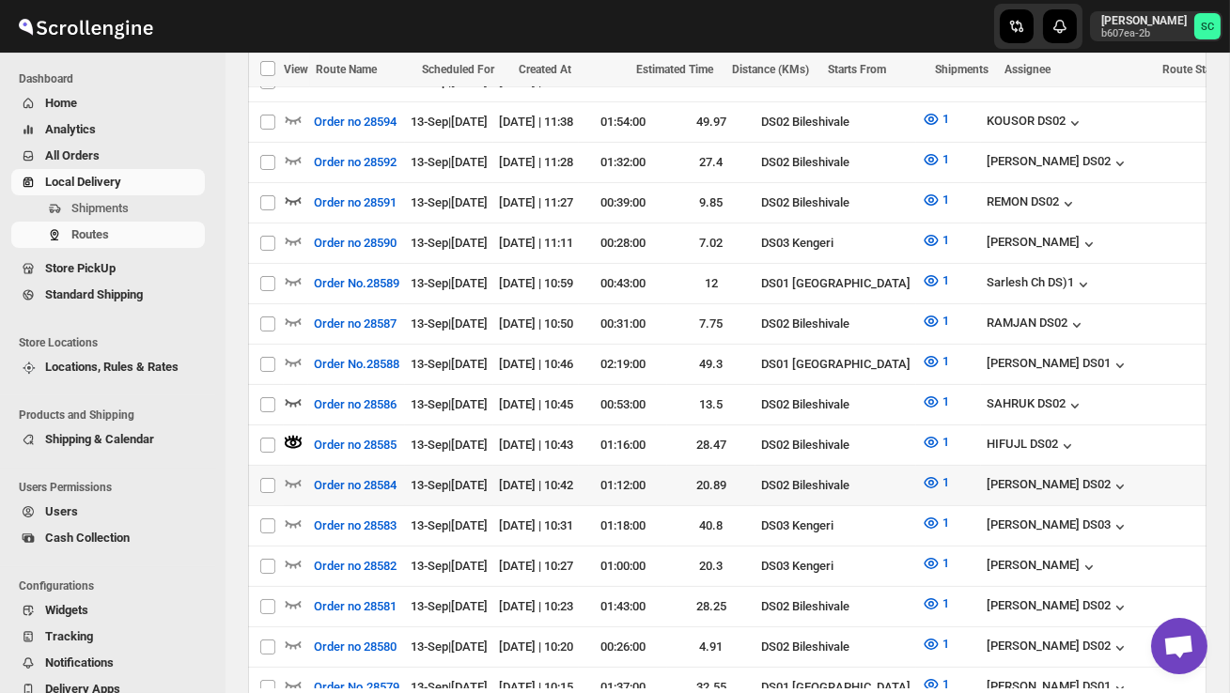
scroll to position [927, 0]
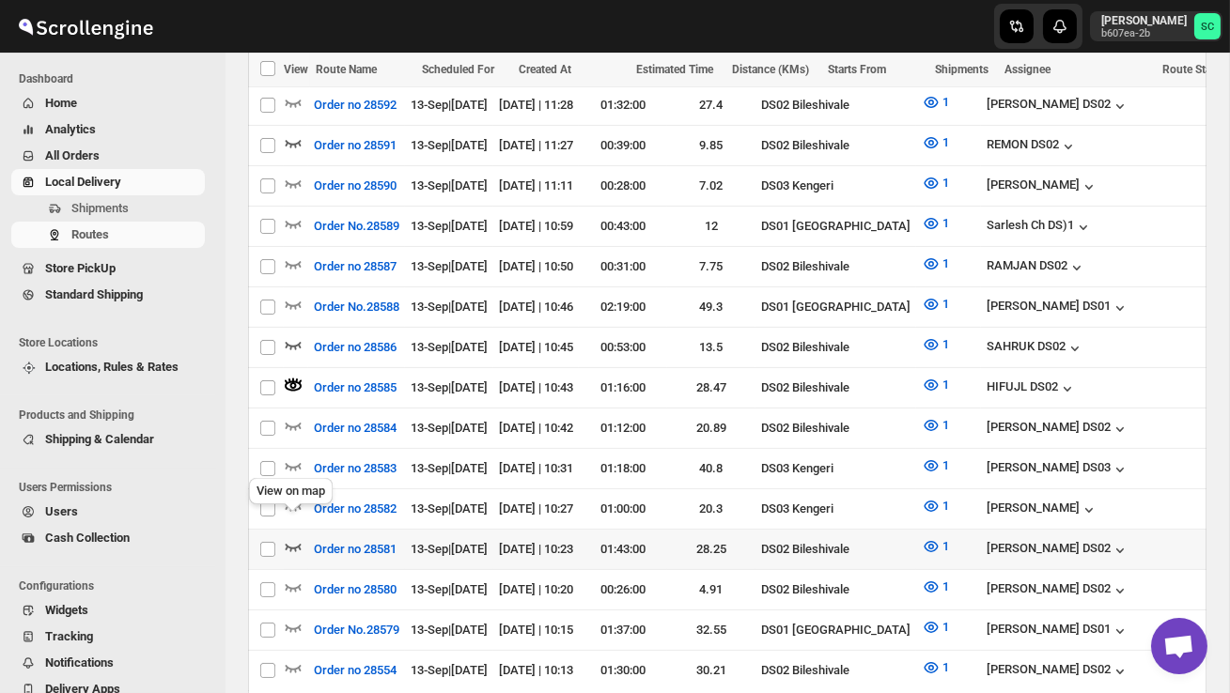
click at [300, 544] on icon "button" at bounding box center [294, 548] width 16 height 8
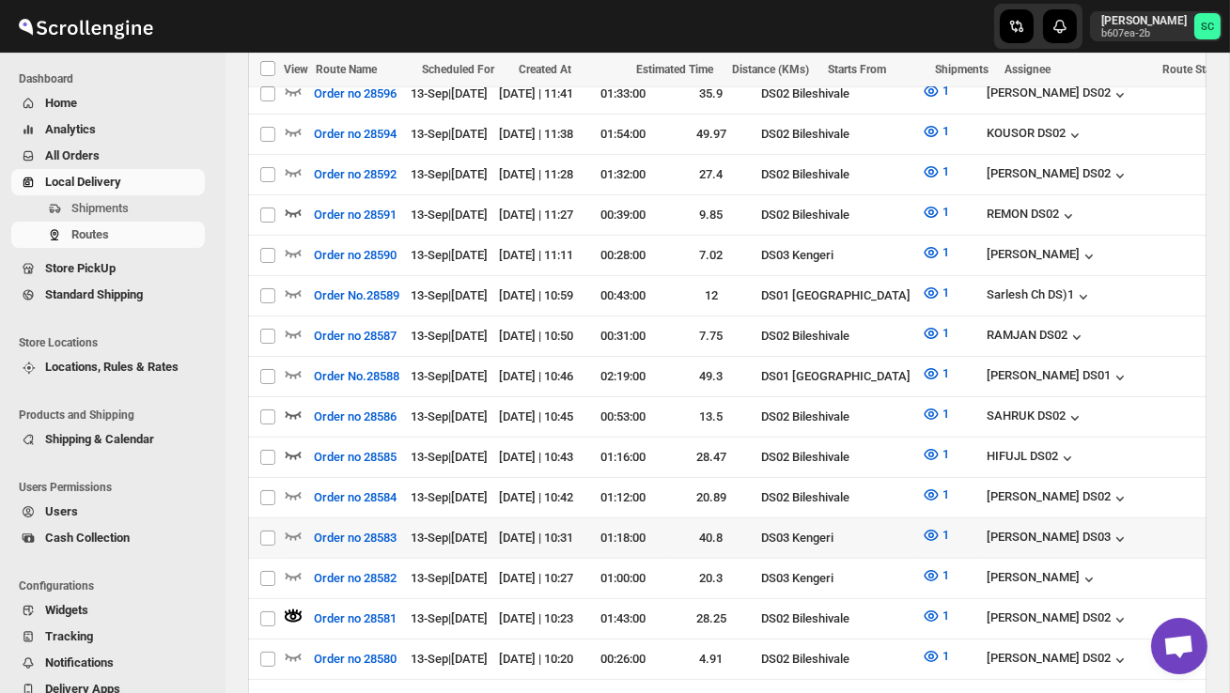
scroll to position [861, 0]
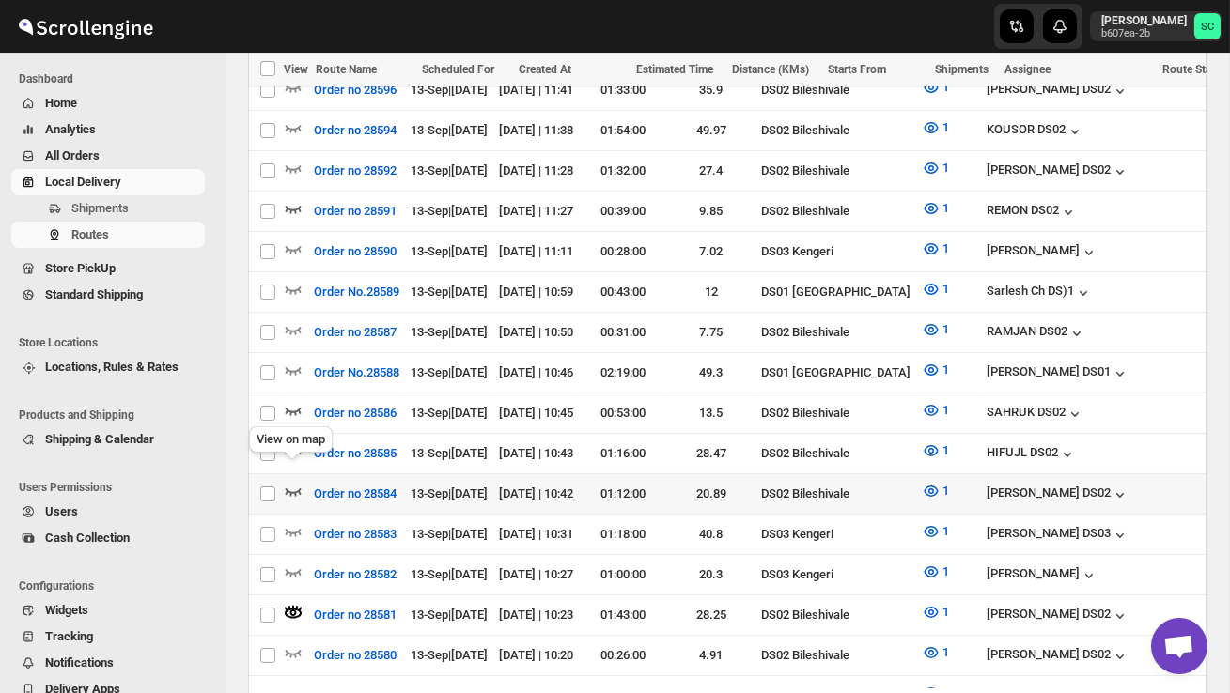
click at [286, 482] on icon "button" at bounding box center [293, 491] width 19 height 19
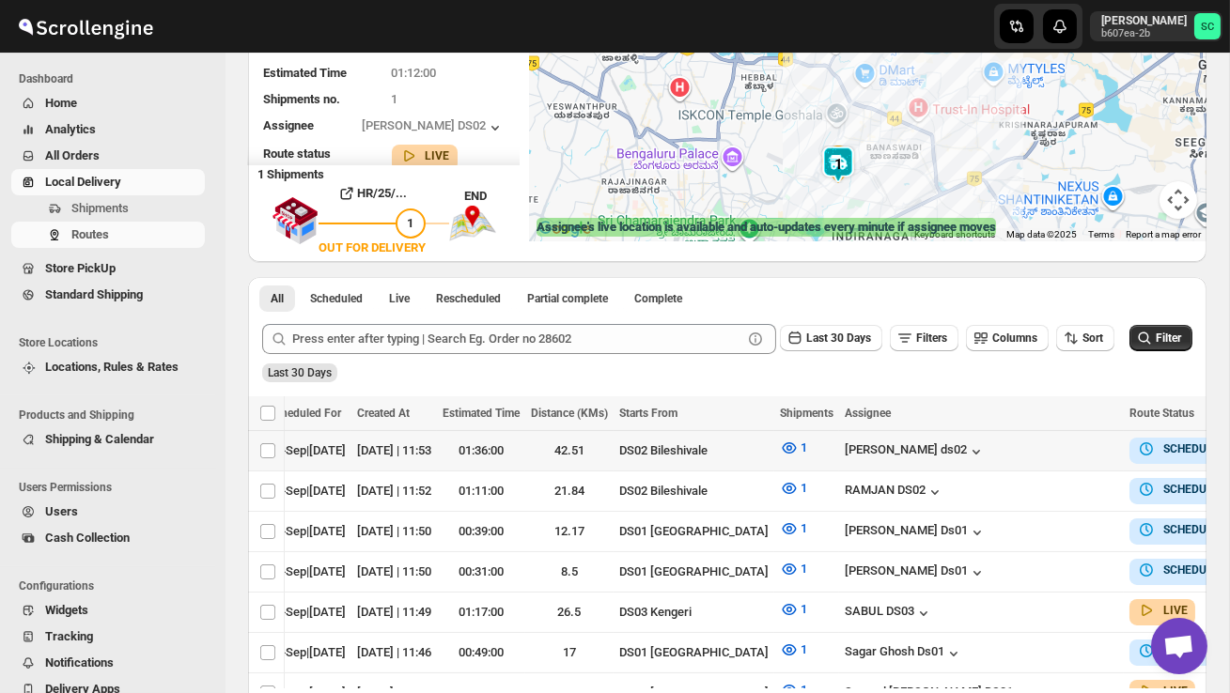
scroll to position [0, 246]
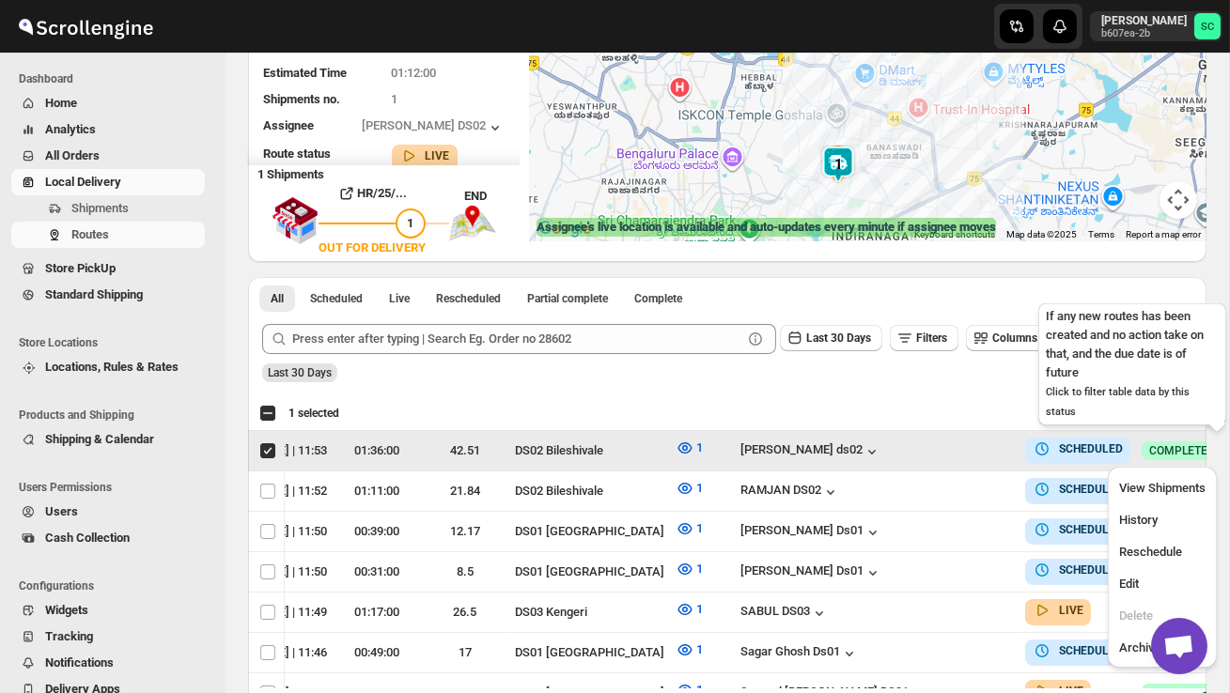
scroll to position [0, 1]
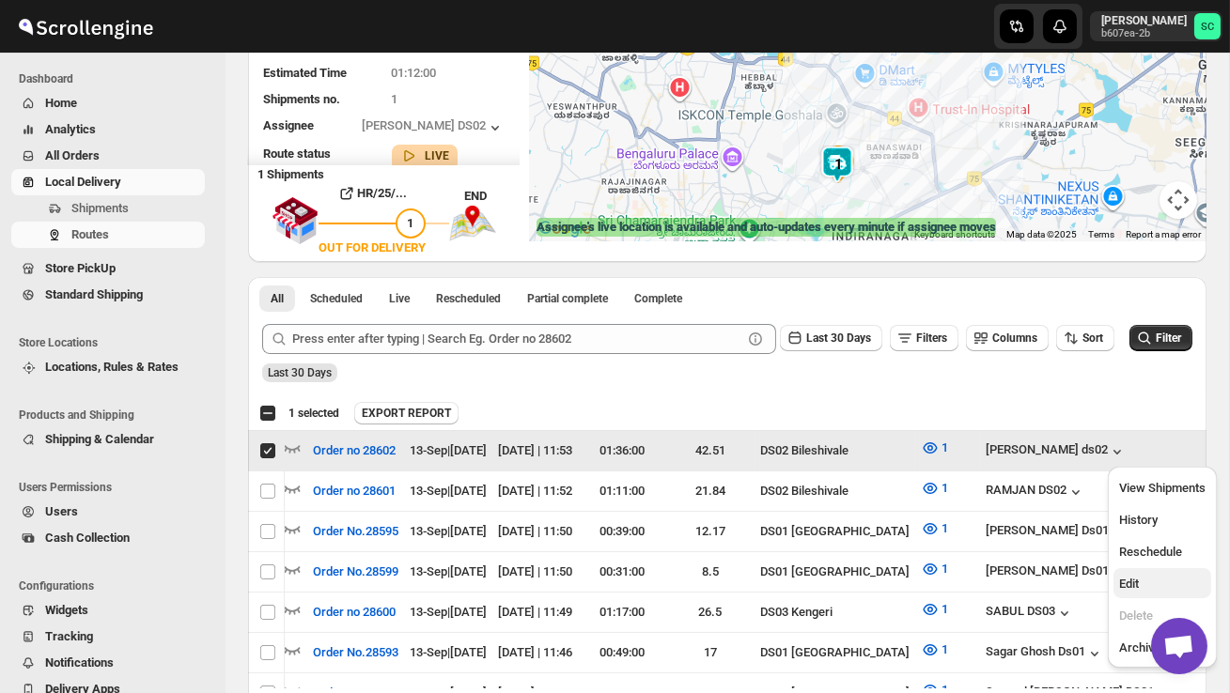
click at [1156, 579] on span "Edit" at bounding box center [1162, 584] width 86 height 19
checkbox input "false"
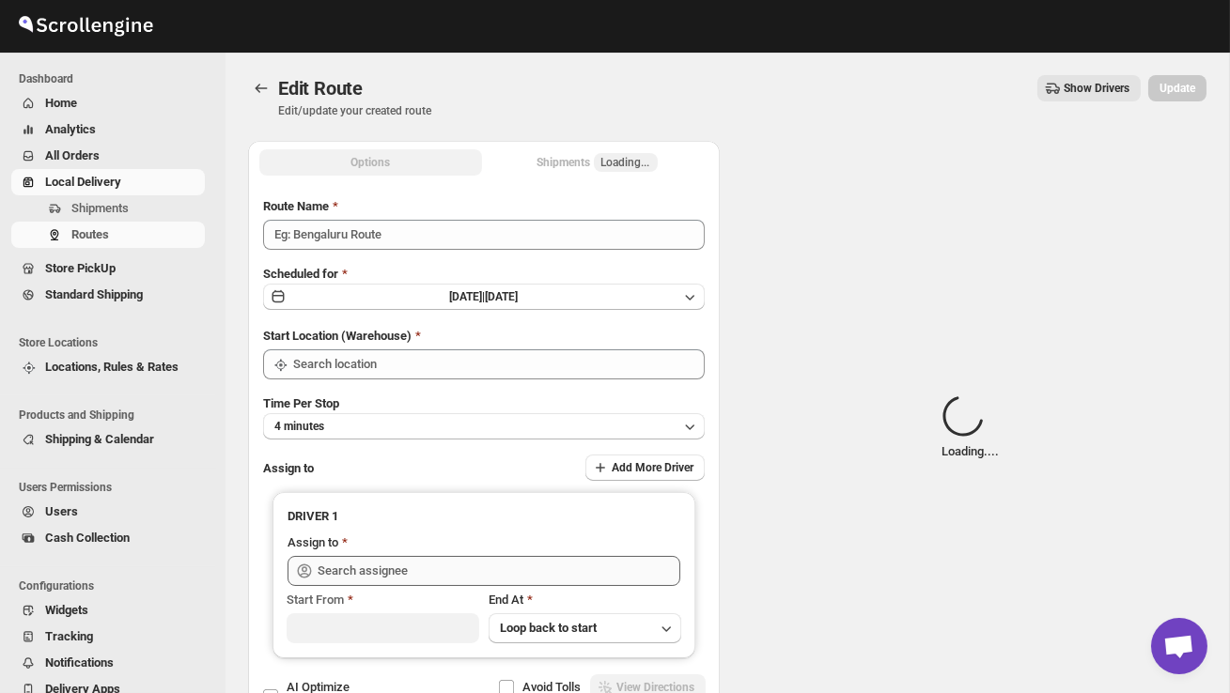
type input "Order no 28602"
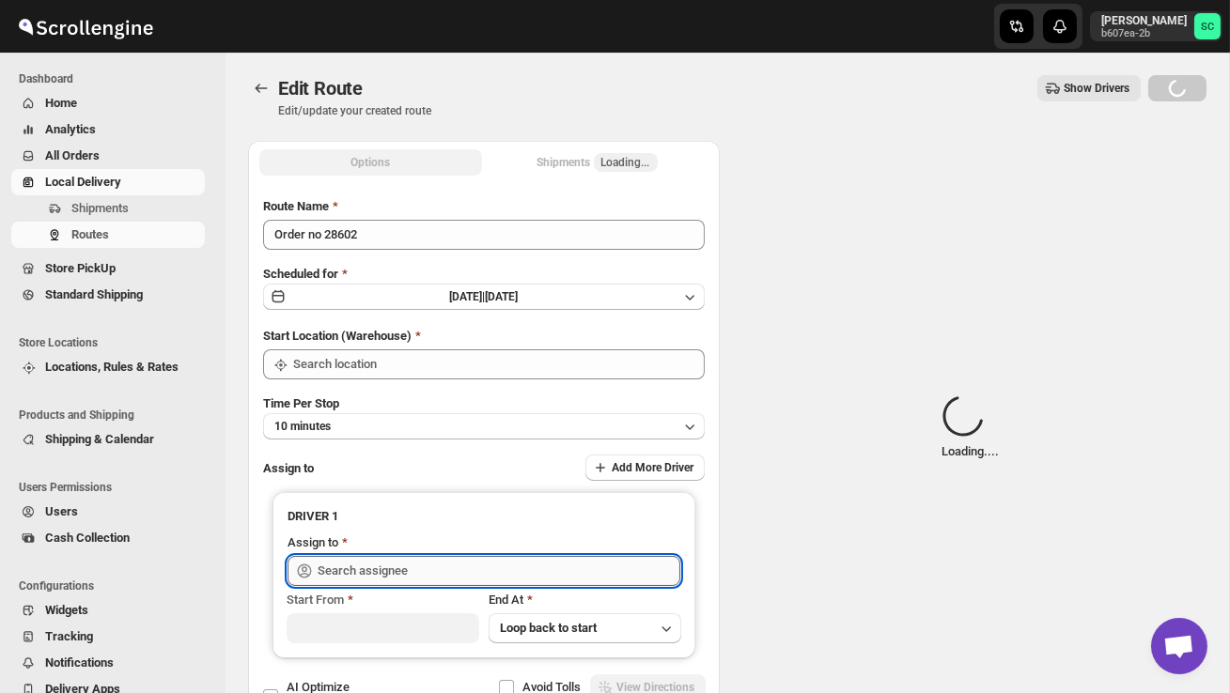
click at [563, 564] on input "text" at bounding box center [499, 571] width 363 height 30
type input "DS02 Bileshivale"
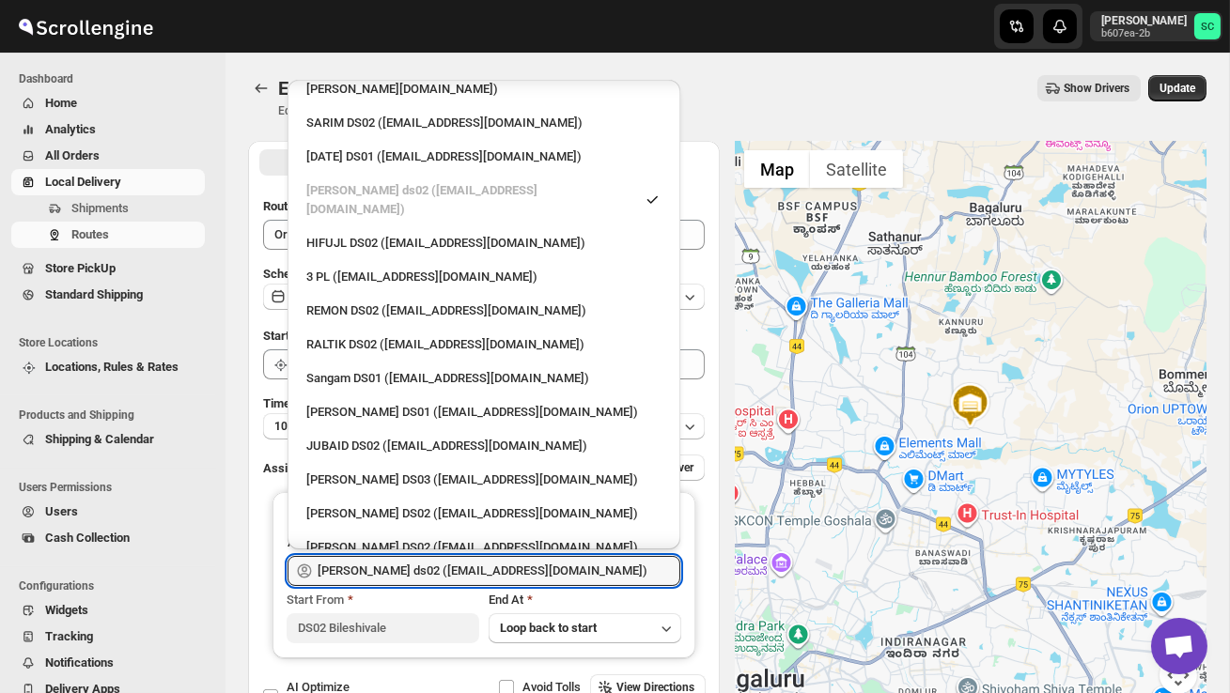
scroll to position [299, 0]
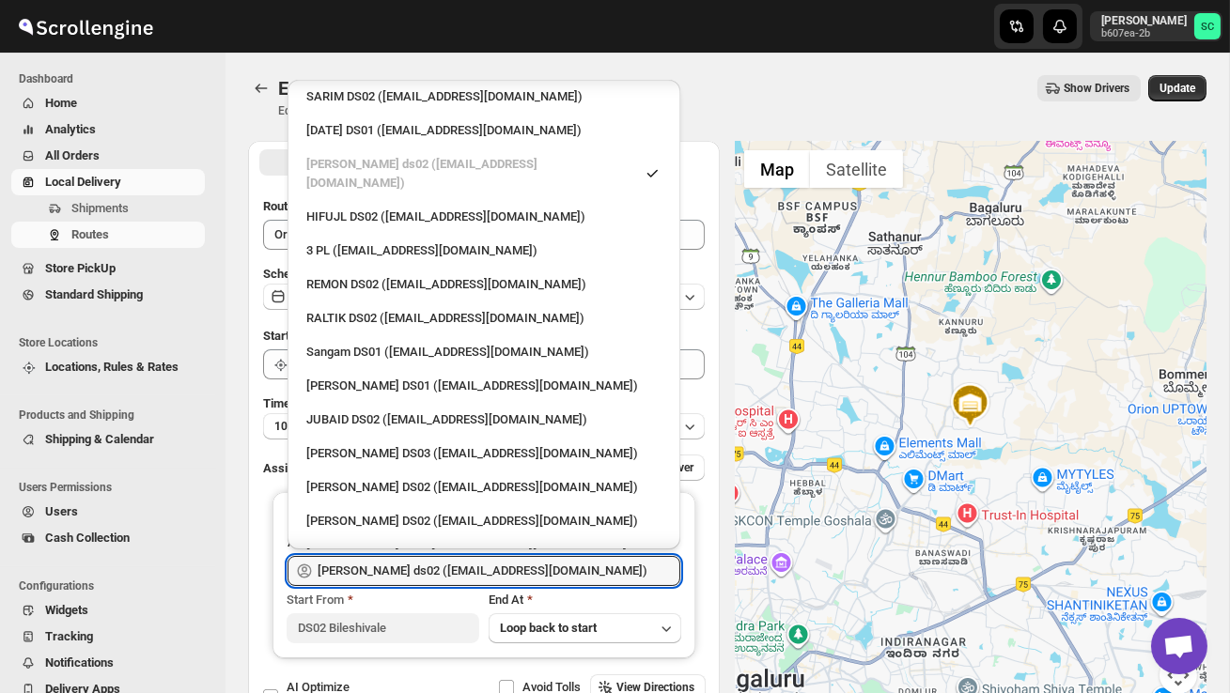
click at [462, 537] on li "[PERSON_NAME] DS2 ([EMAIL_ADDRESS][DOMAIN_NAME])" at bounding box center [484, 554] width 393 height 34
type input "[PERSON_NAME] DS2 ([EMAIL_ADDRESS][DOMAIN_NAME])"
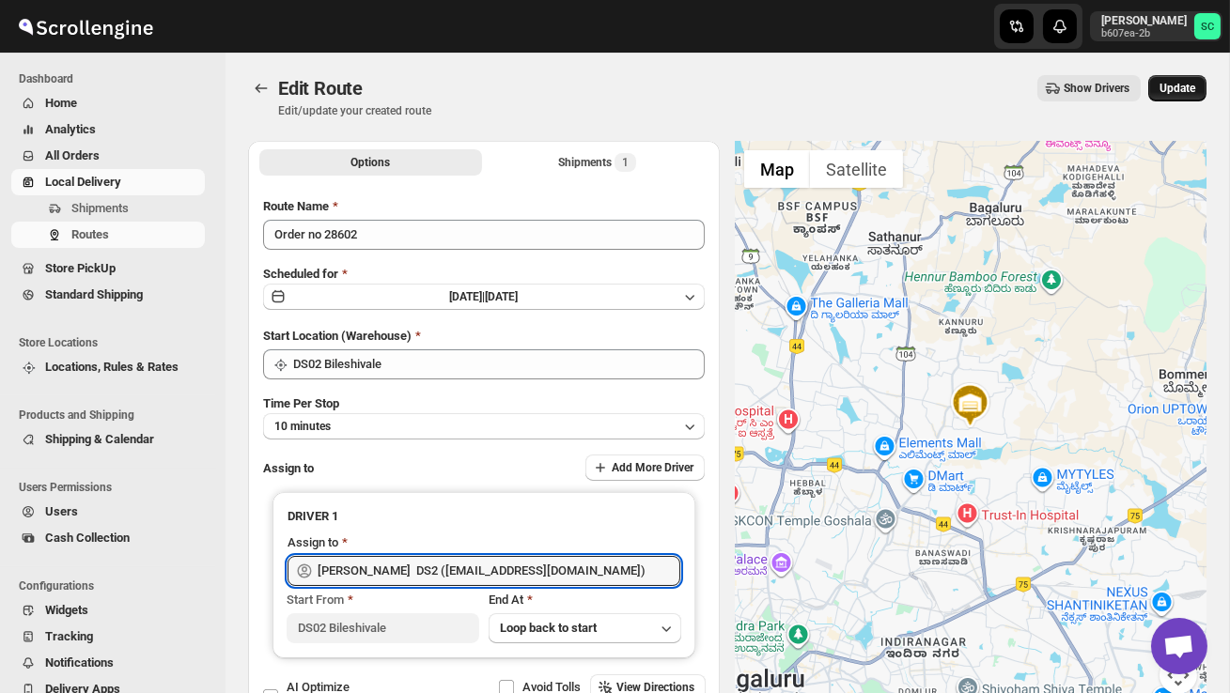
click at [1174, 86] on span "Update" at bounding box center [1178, 88] width 36 height 15
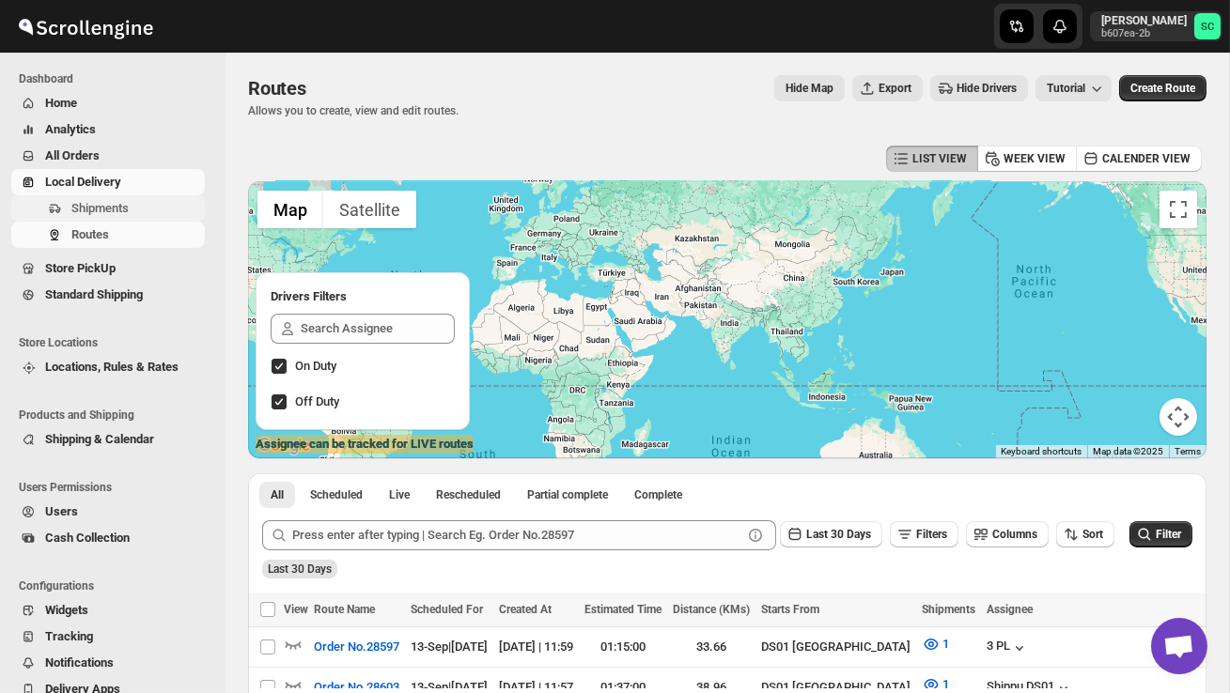
click at [121, 202] on span "Shipments" at bounding box center [99, 208] width 57 height 14
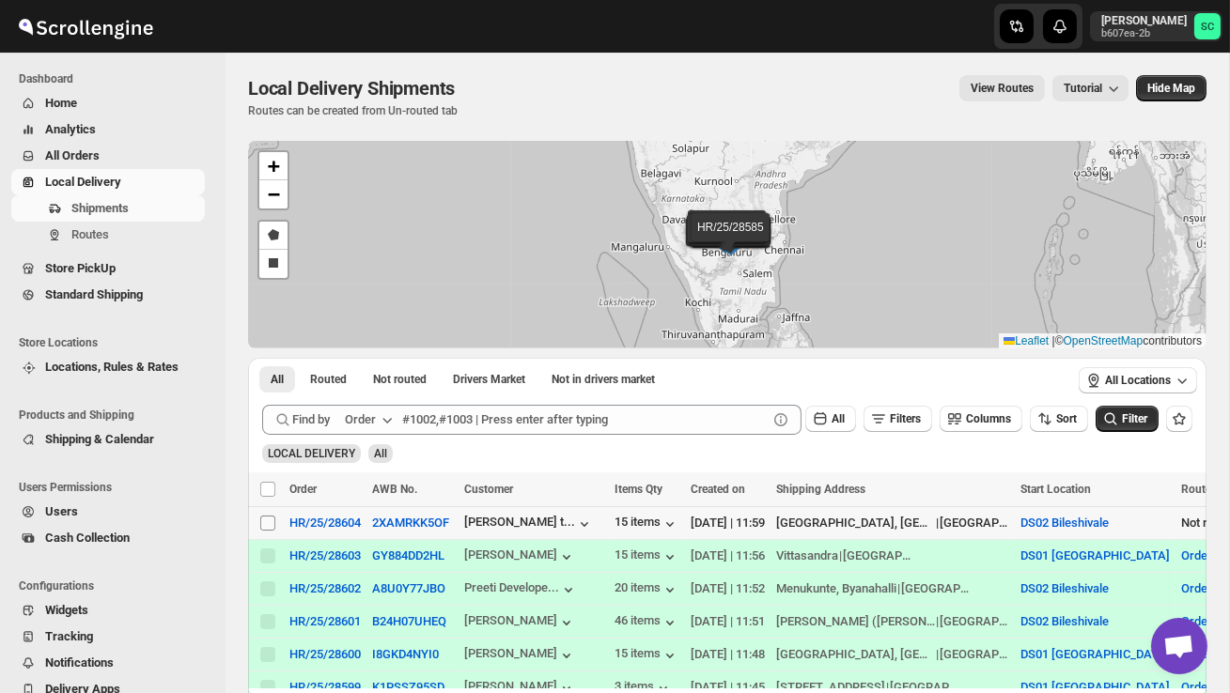
click at [270, 530] on input "Select shipment" at bounding box center [267, 523] width 15 height 15
checkbox input "true"
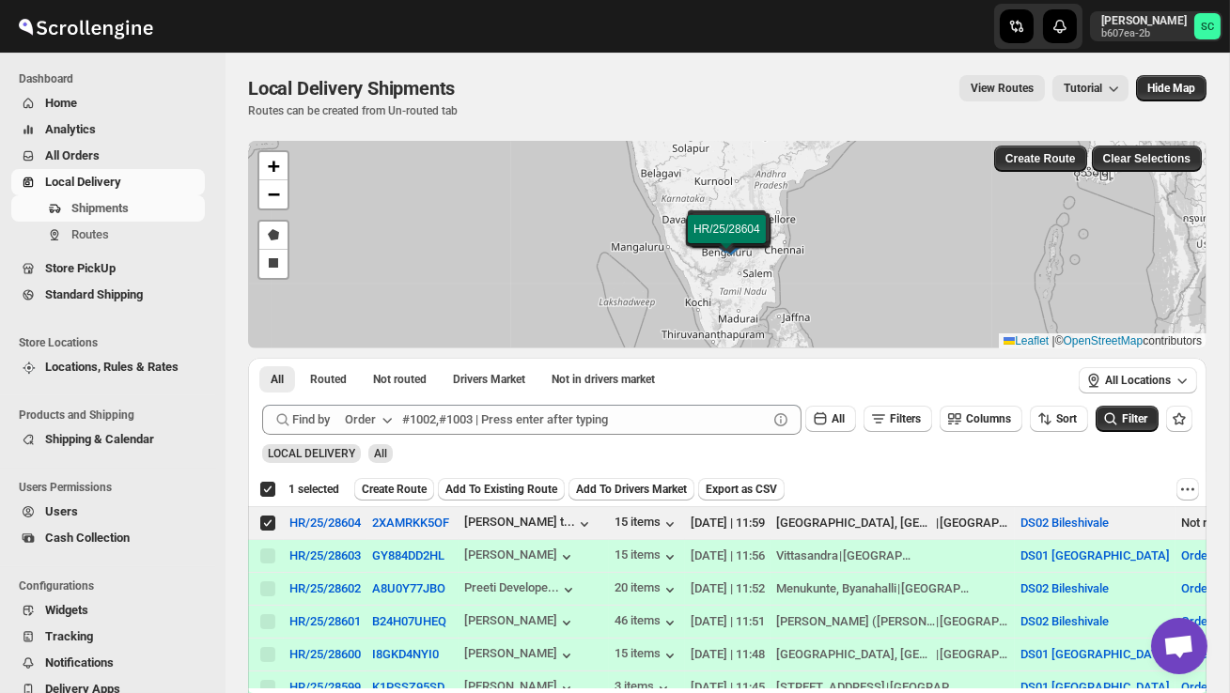
click at [394, 488] on span "Create Route" at bounding box center [394, 489] width 65 height 15
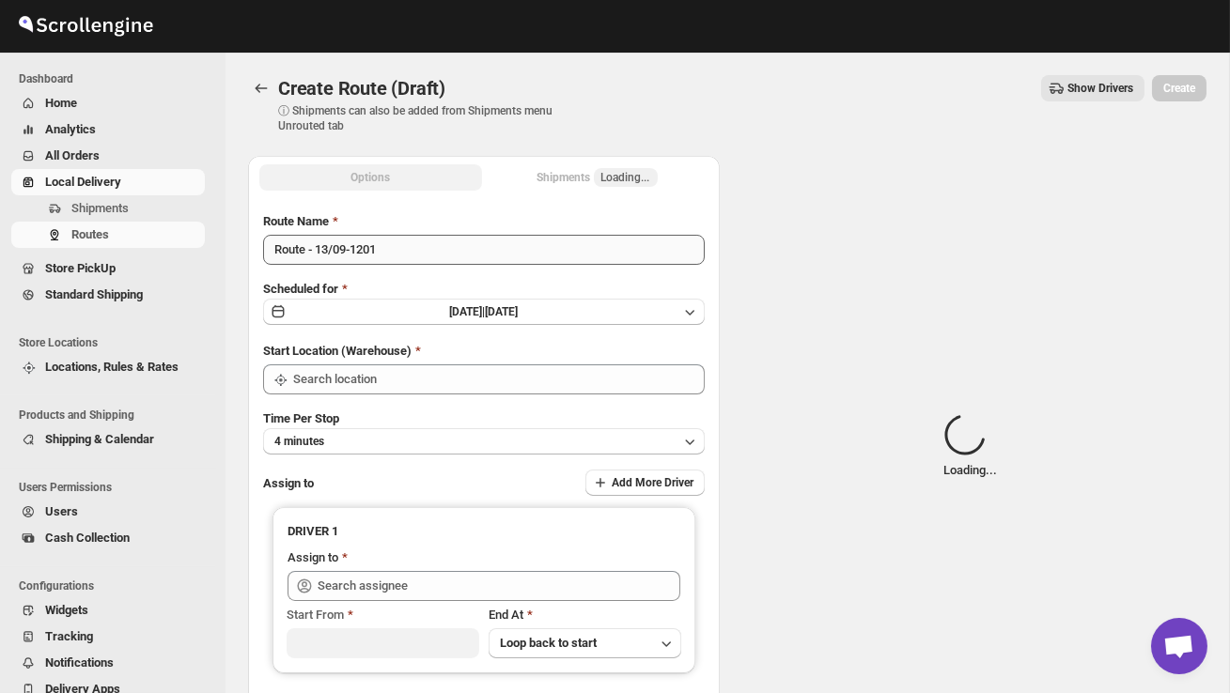
type input "DS02 Bileshivale"
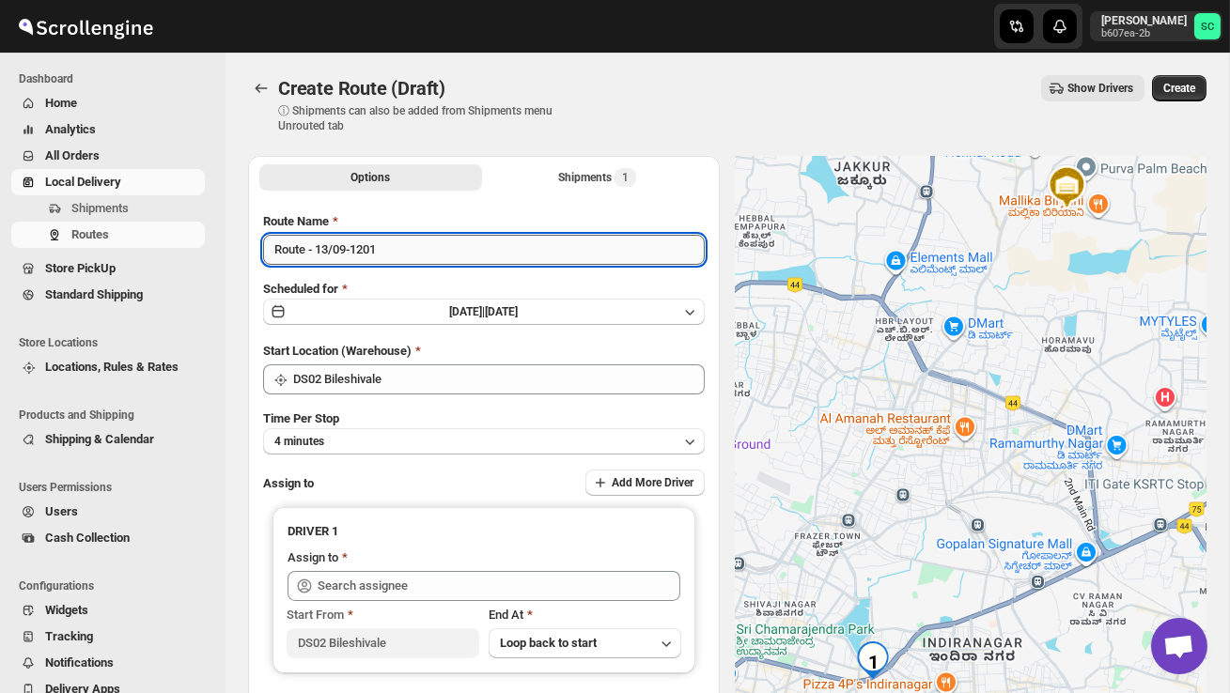
click at [416, 260] on input "Route - 13/09-1201" at bounding box center [484, 250] width 442 height 30
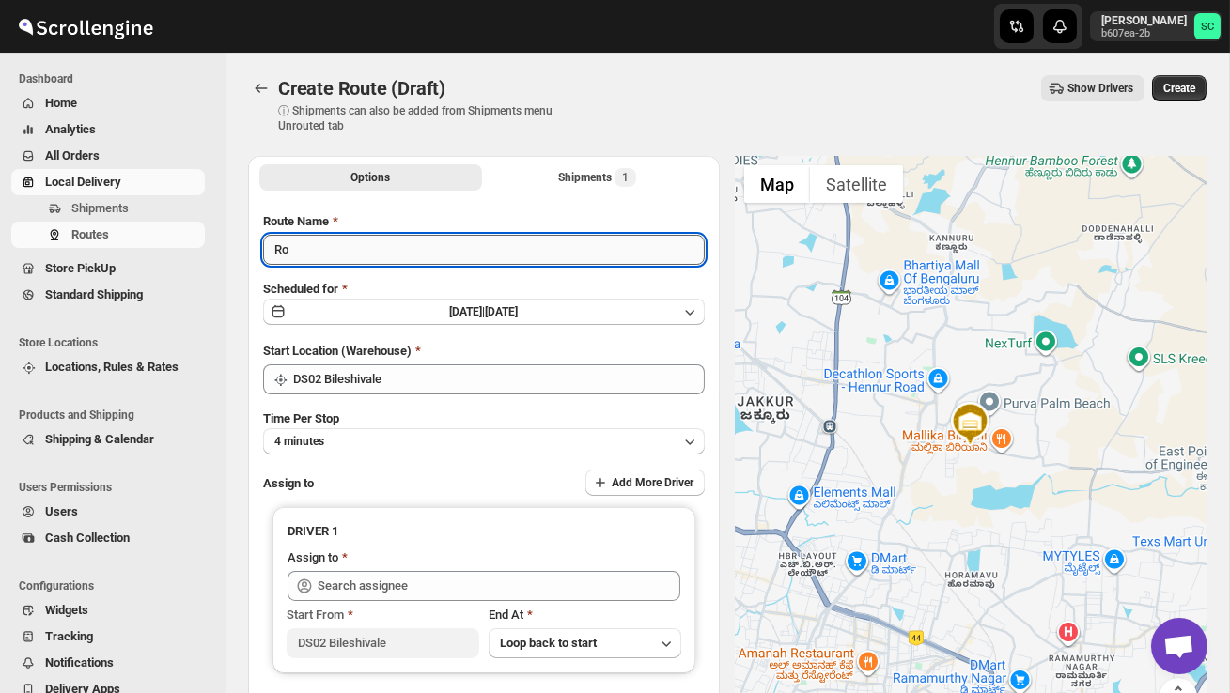
type input "R"
type input "Order no 28604"
click at [431, 446] on button "4 minutes" at bounding box center [484, 441] width 442 height 26
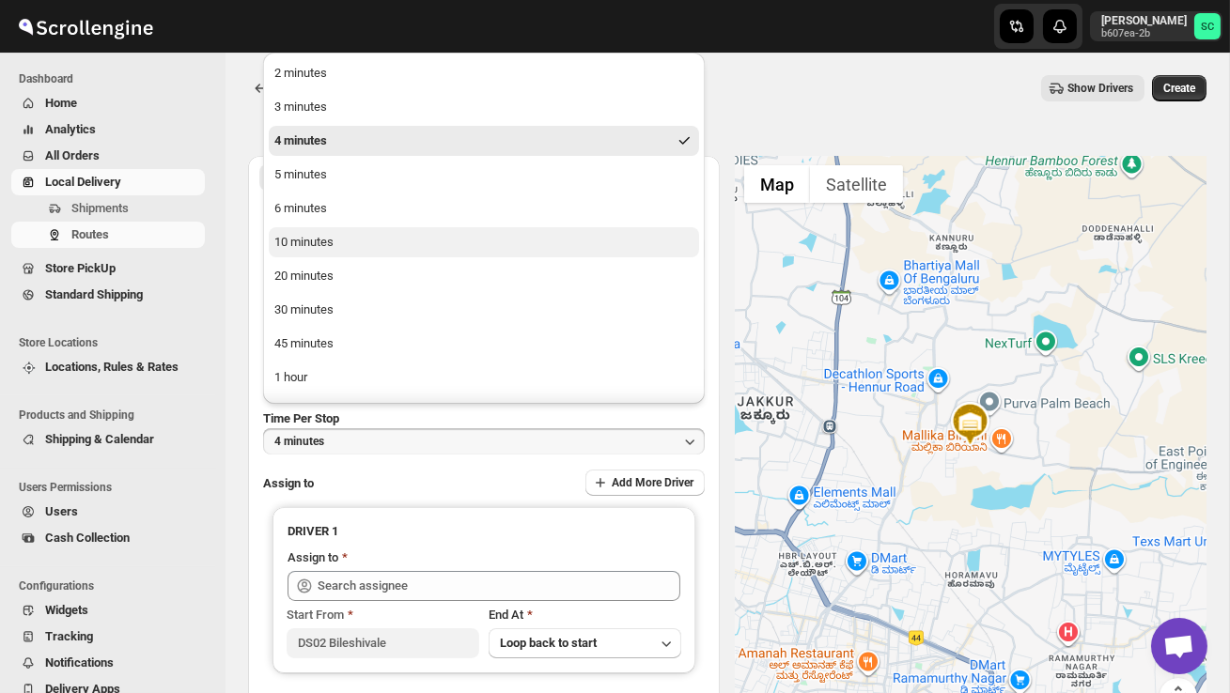
click at [334, 242] on div "10 minutes" at bounding box center [303, 242] width 59 height 19
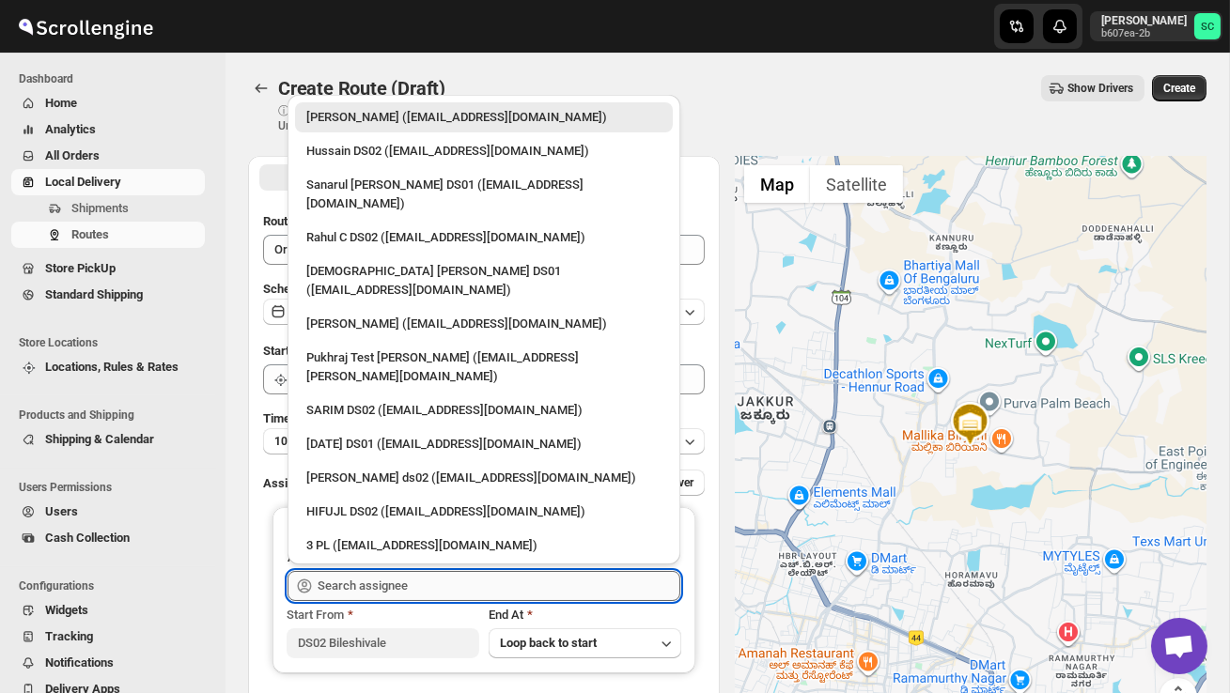
click at [356, 588] on input "text" at bounding box center [499, 586] width 363 height 30
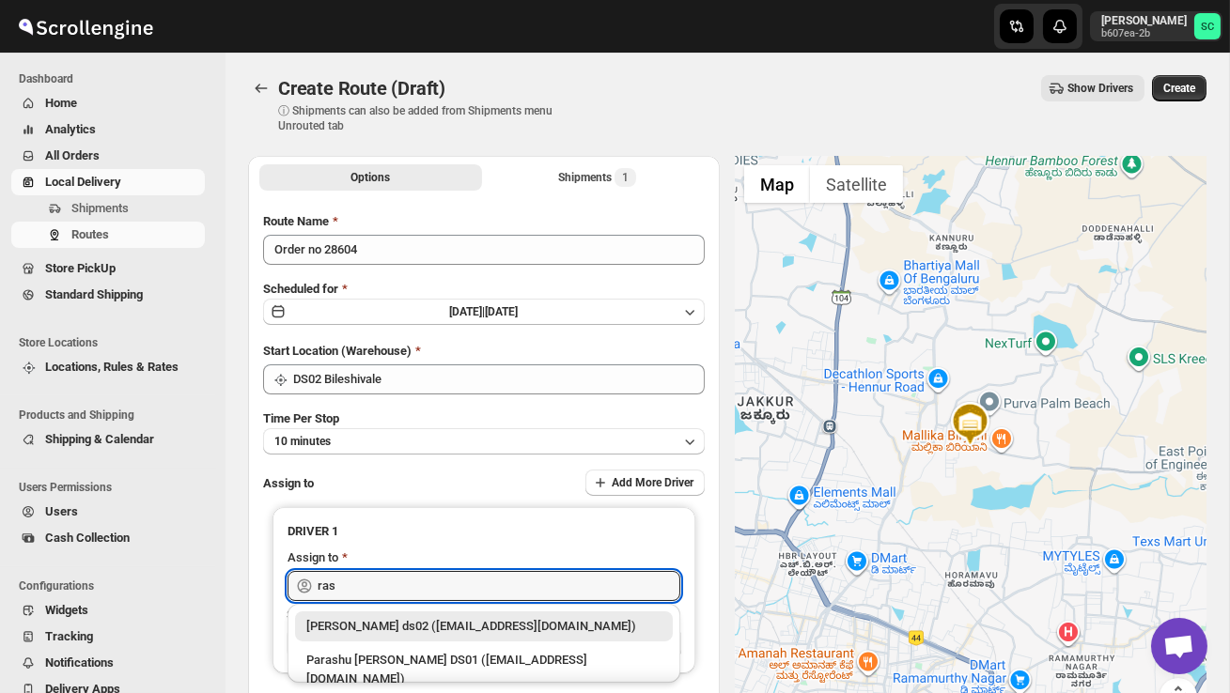
click at [433, 631] on div "[PERSON_NAME] ds02 ([EMAIL_ADDRESS][DOMAIN_NAME])" at bounding box center [483, 626] width 355 height 19
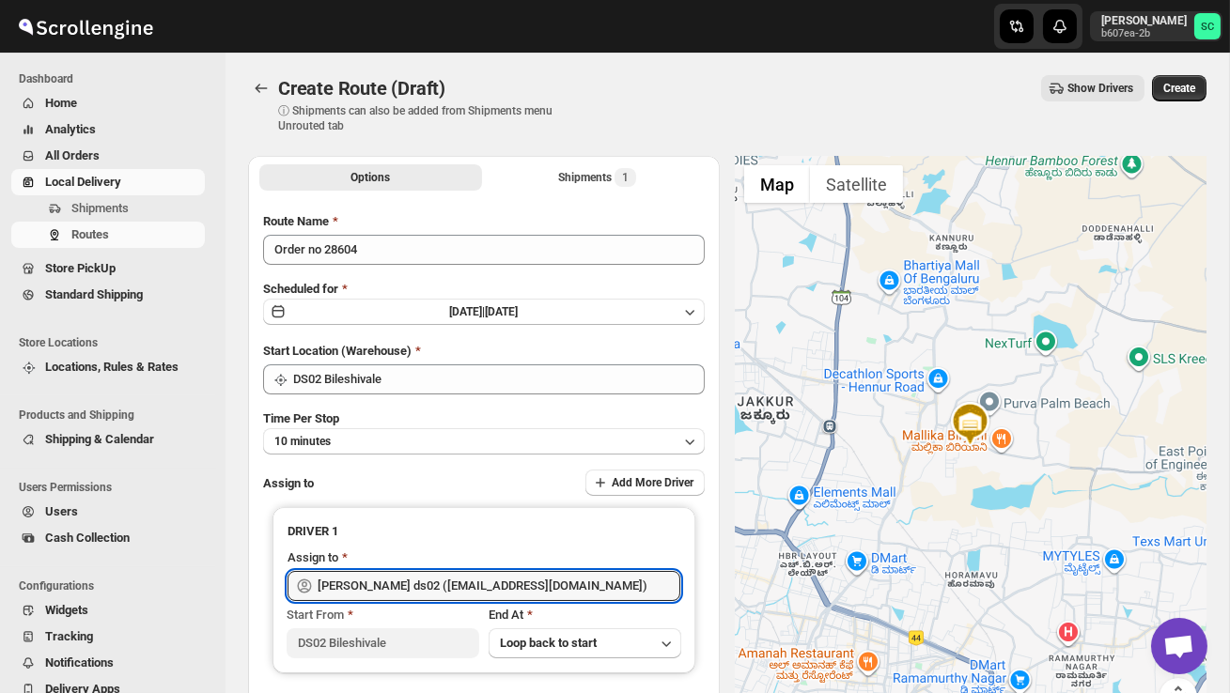
type input "[PERSON_NAME] ds02 ([EMAIL_ADDRESS][DOMAIN_NAME])"
click at [1186, 94] on span "Create" at bounding box center [1179, 88] width 32 height 15
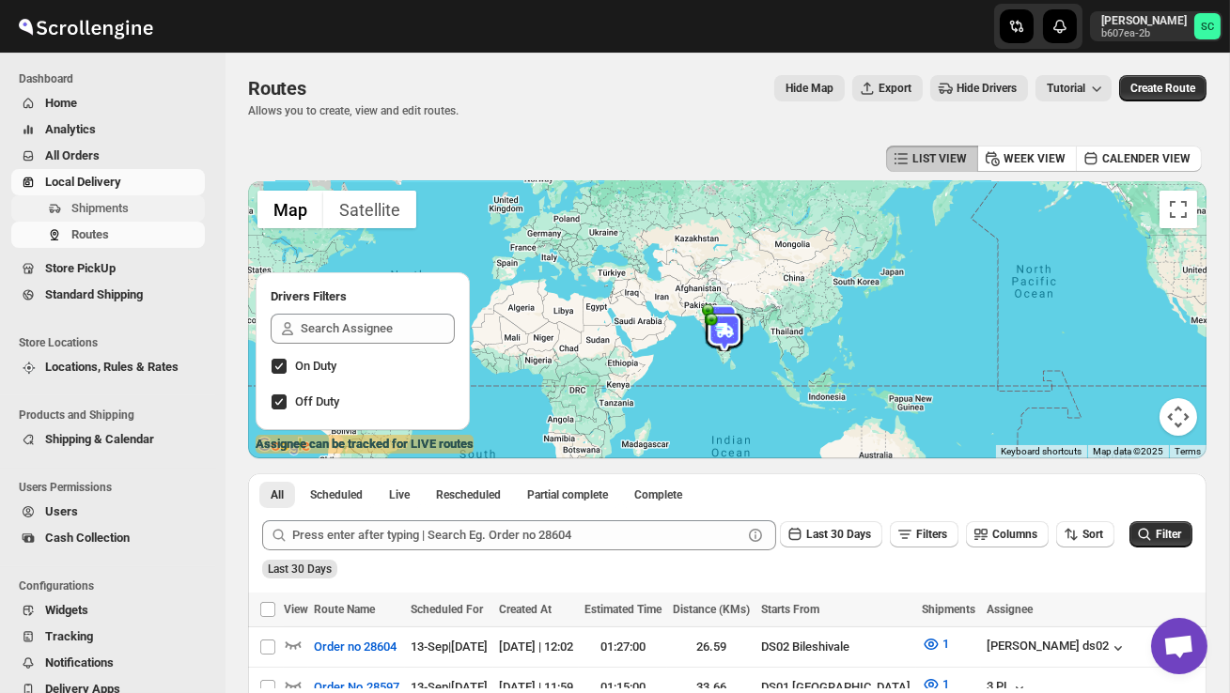
click at [139, 204] on span "Shipments" at bounding box center [136, 208] width 130 height 19
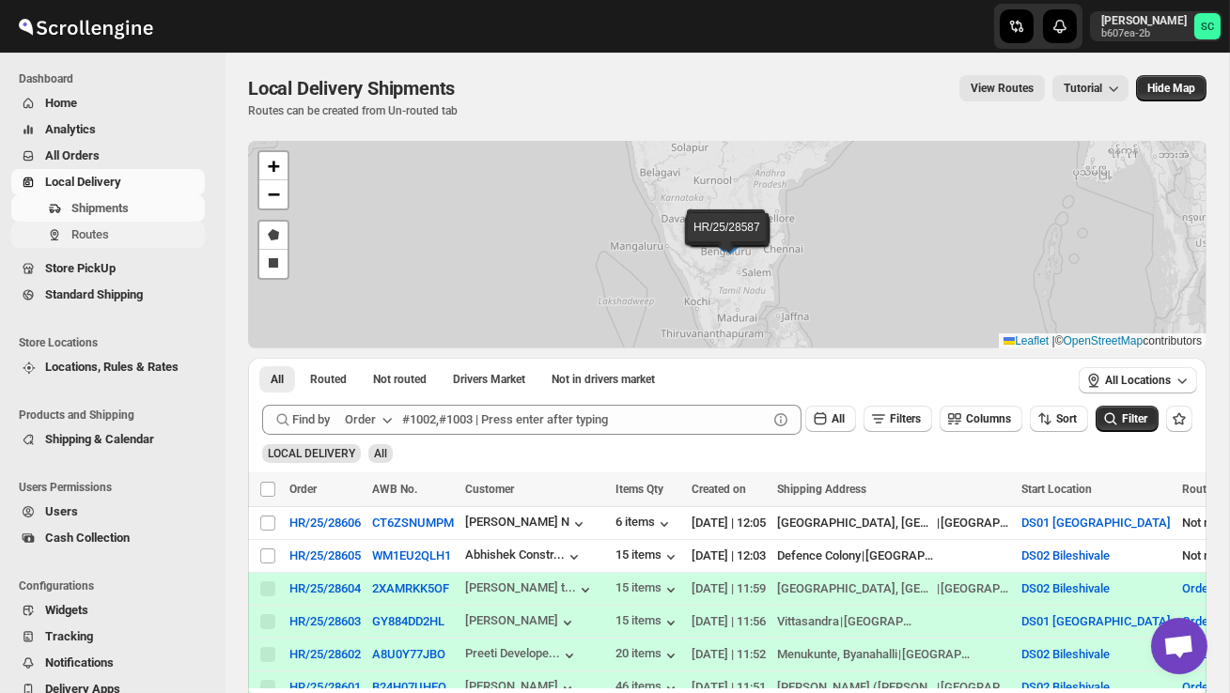
click at [101, 245] on button "Routes" at bounding box center [108, 235] width 194 height 26
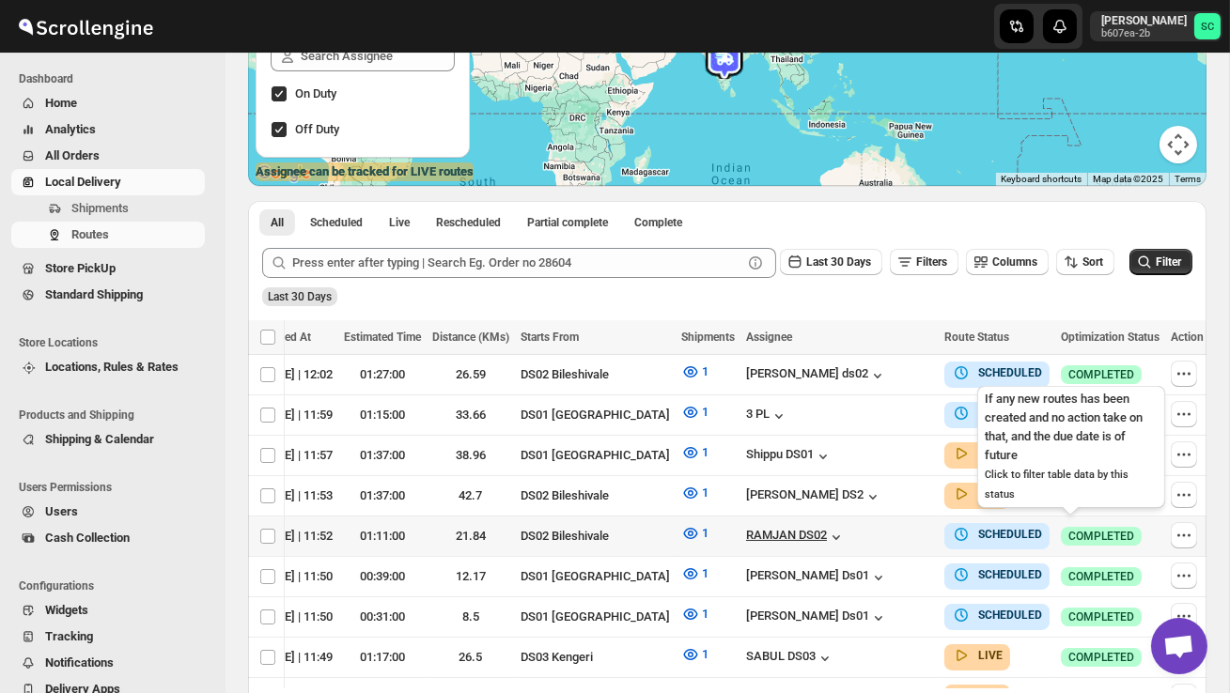
scroll to position [0, 240]
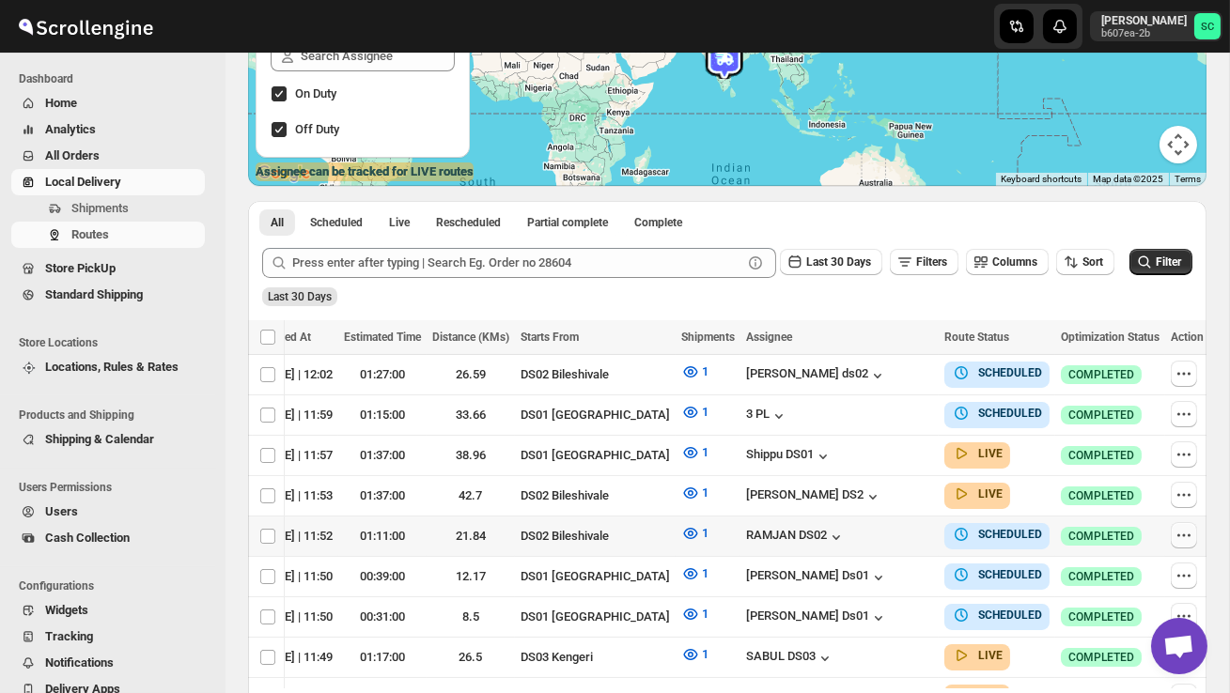
click at [1182, 532] on icon "button" at bounding box center [1184, 535] width 19 height 19
checkbox input "true"
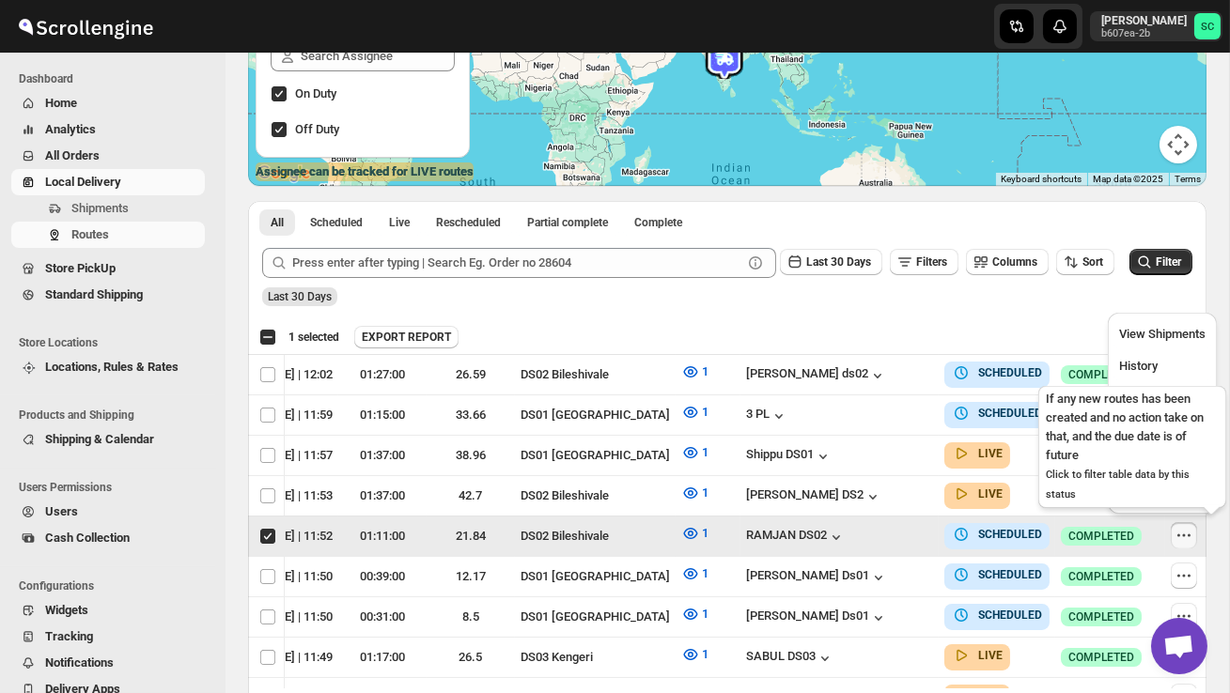
scroll to position [0, 1]
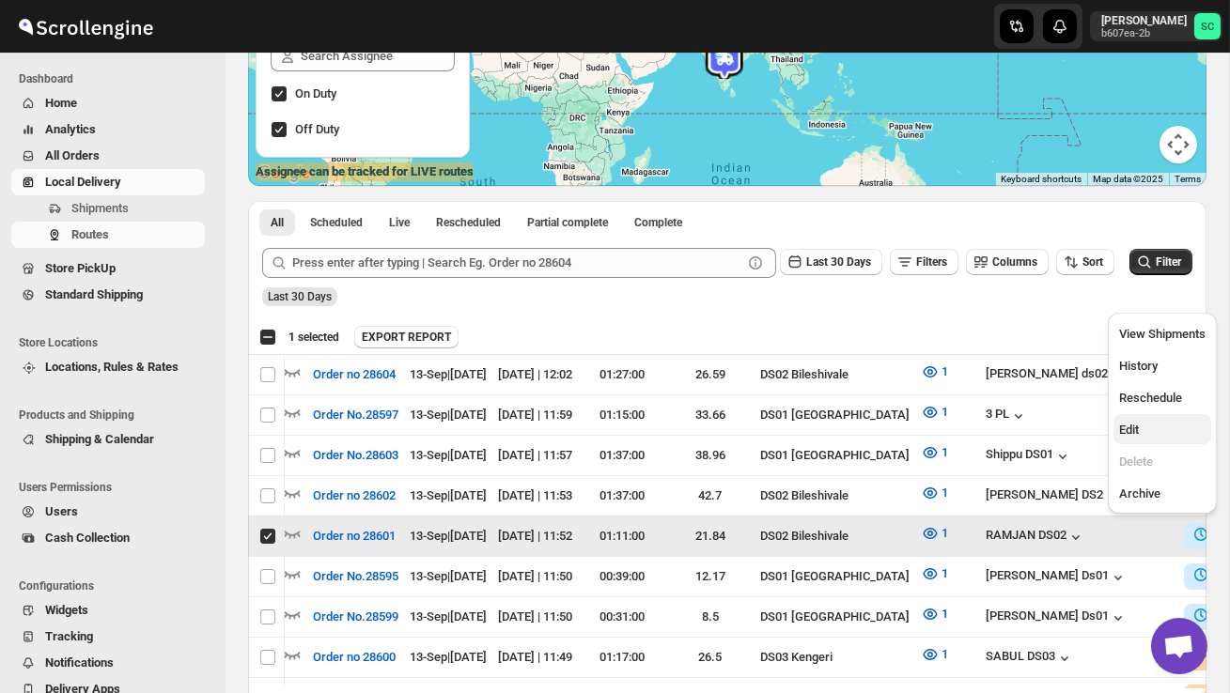
click at [1151, 421] on span "Edit" at bounding box center [1162, 430] width 86 height 19
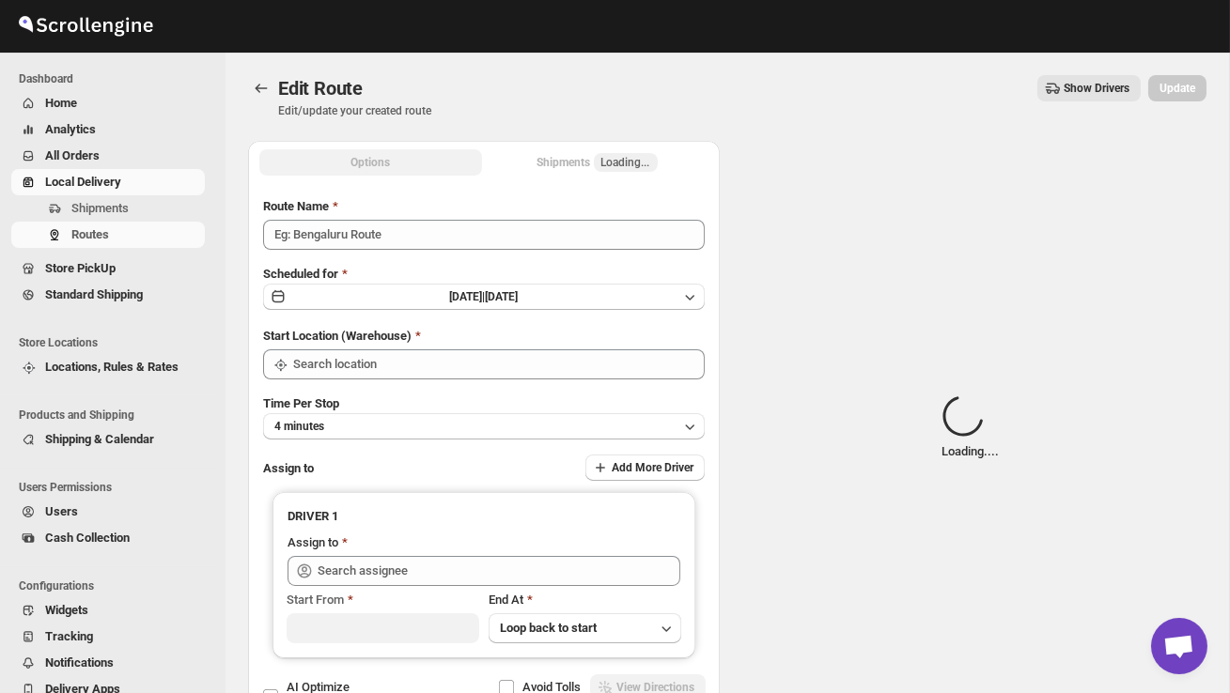
type input "Order no 28601"
type input "DS02 Bileshivale"
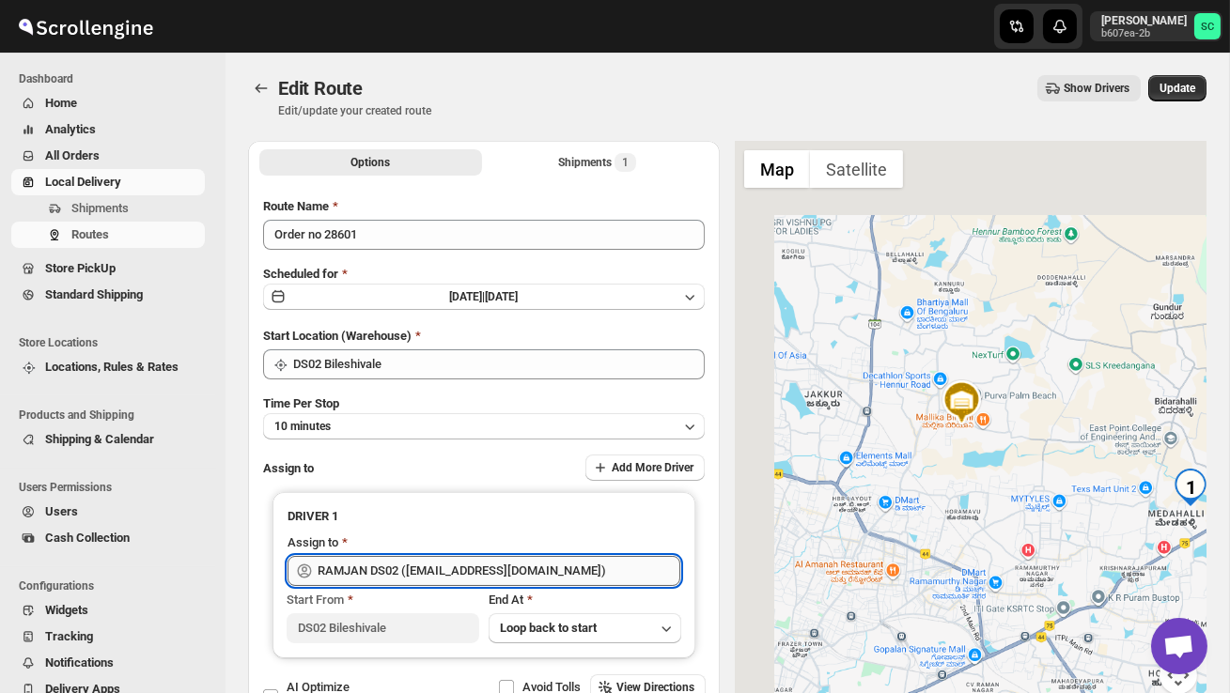
click at [537, 568] on input "RAMJAN DS02 ([EMAIL_ADDRESS][DOMAIN_NAME])" at bounding box center [499, 571] width 363 height 30
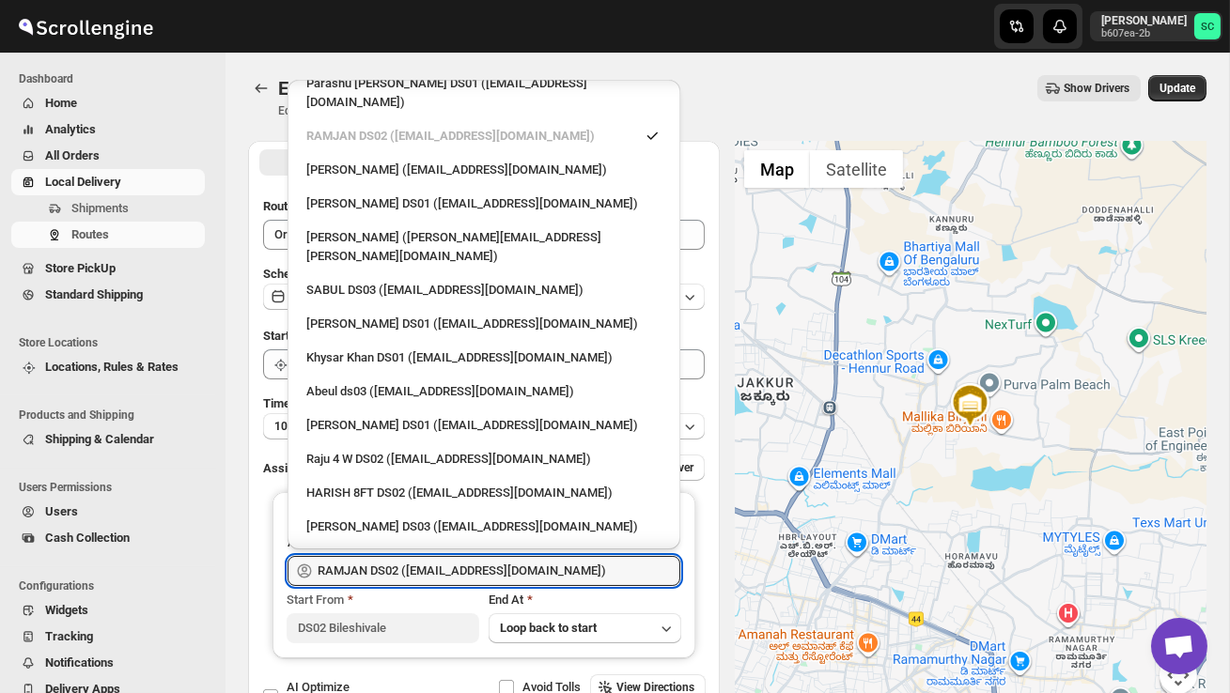
scroll to position [1604, 0]
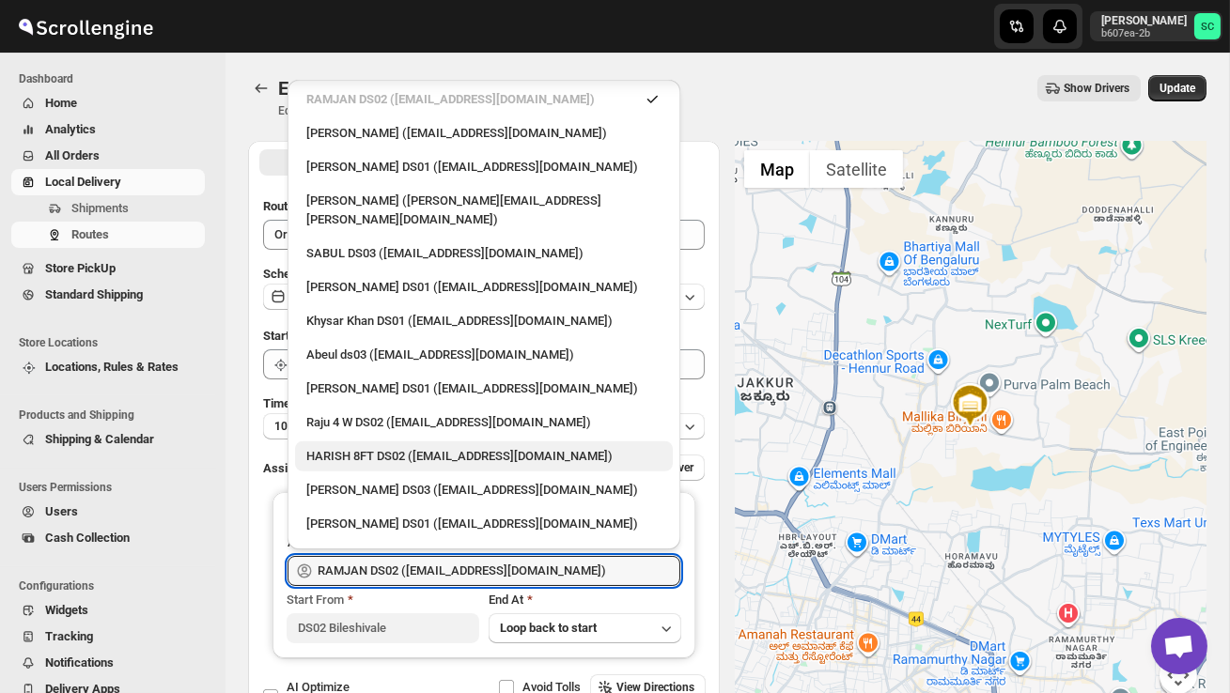
click at [418, 447] on div "HARISH 8FT DS02 ([EMAIL_ADDRESS][DOMAIN_NAME])" at bounding box center [483, 456] width 355 height 19
type input "HARISH 8FT DS02 ([EMAIL_ADDRESS][DOMAIN_NAME])"
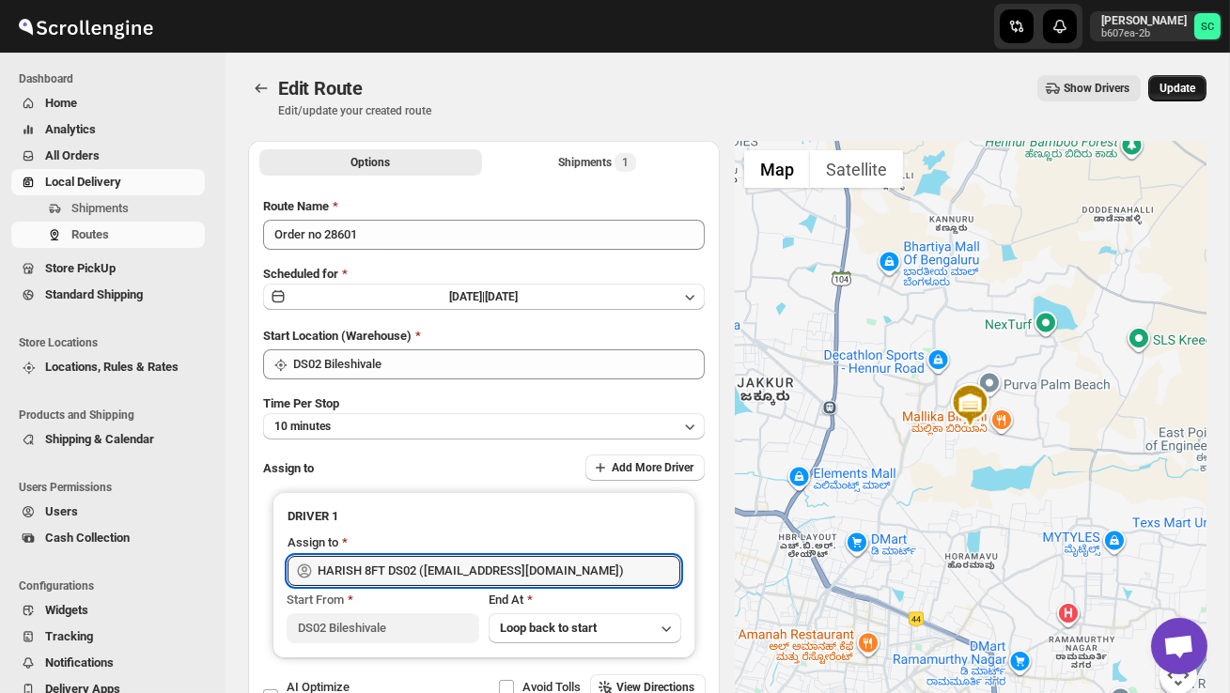
click at [1181, 87] on span "Update" at bounding box center [1178, 88] width 36 height 15
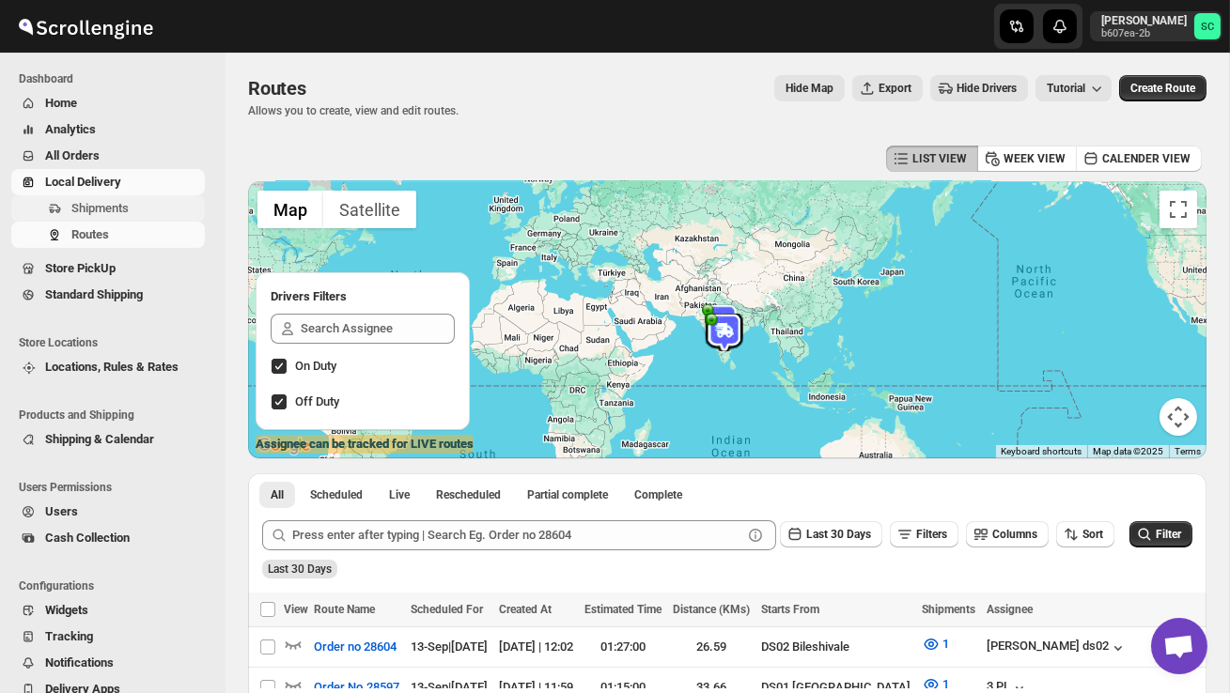
click at [164, 211] on span "Shipments" at bounding box center [136, 208] width 130 height 19
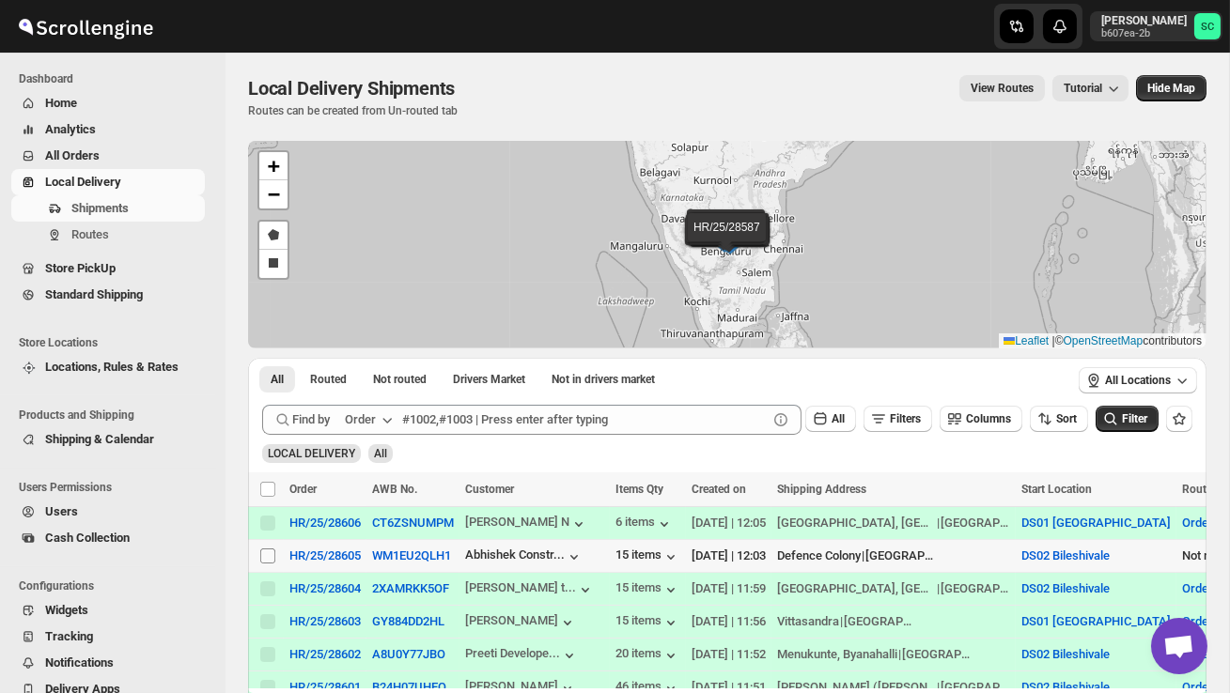
click at [262, 552] on input "Select shipment" at bounding box center [267, 556] width 15 height 15
checkbox input "true"
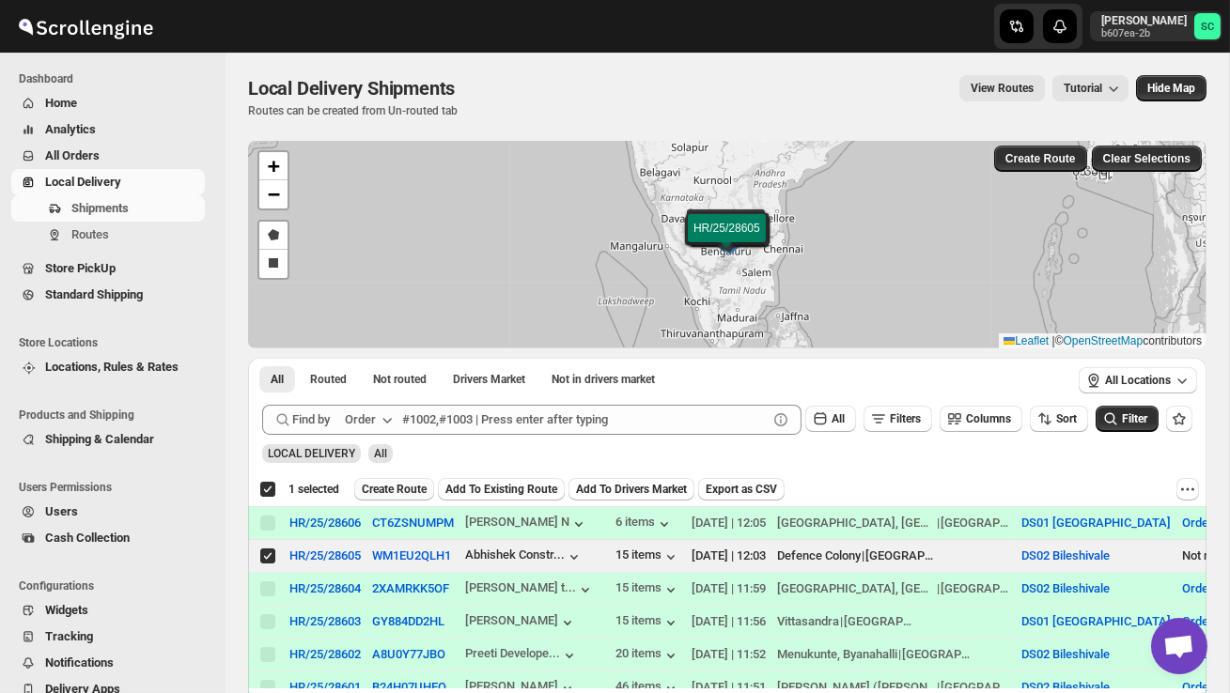
click at [411, 489] on span "Create Route" at bounding box center [394, 489] width 65 height 15
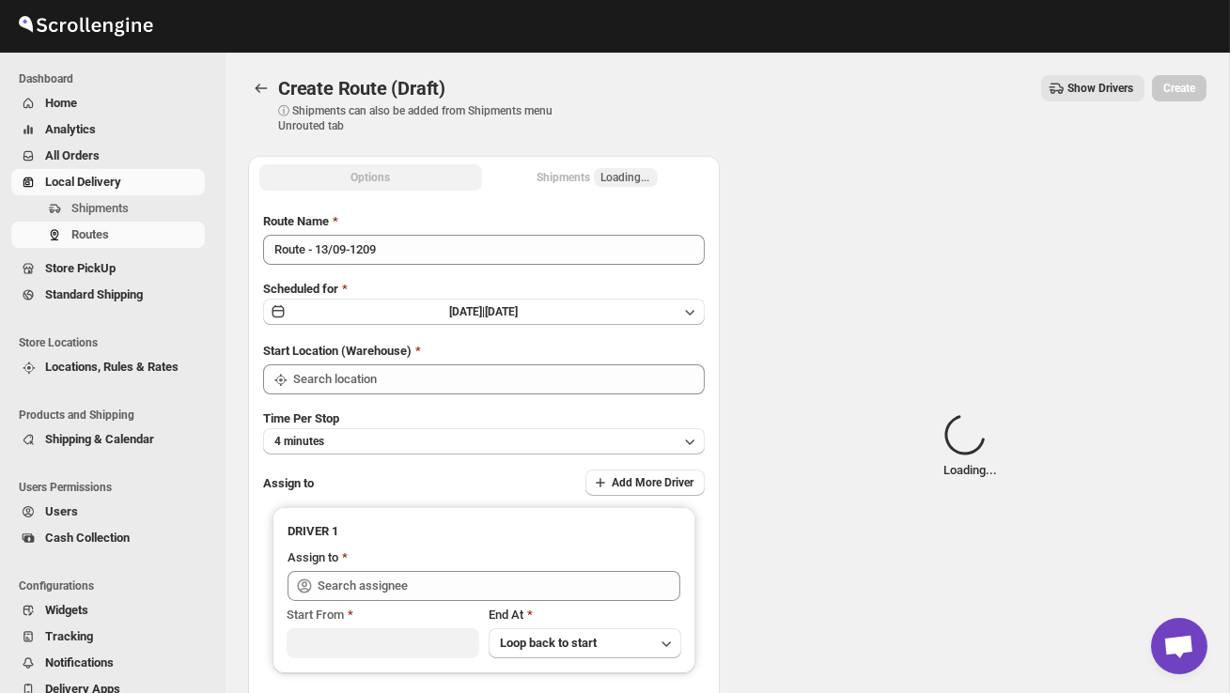
type input "DS02 Bileshivale"
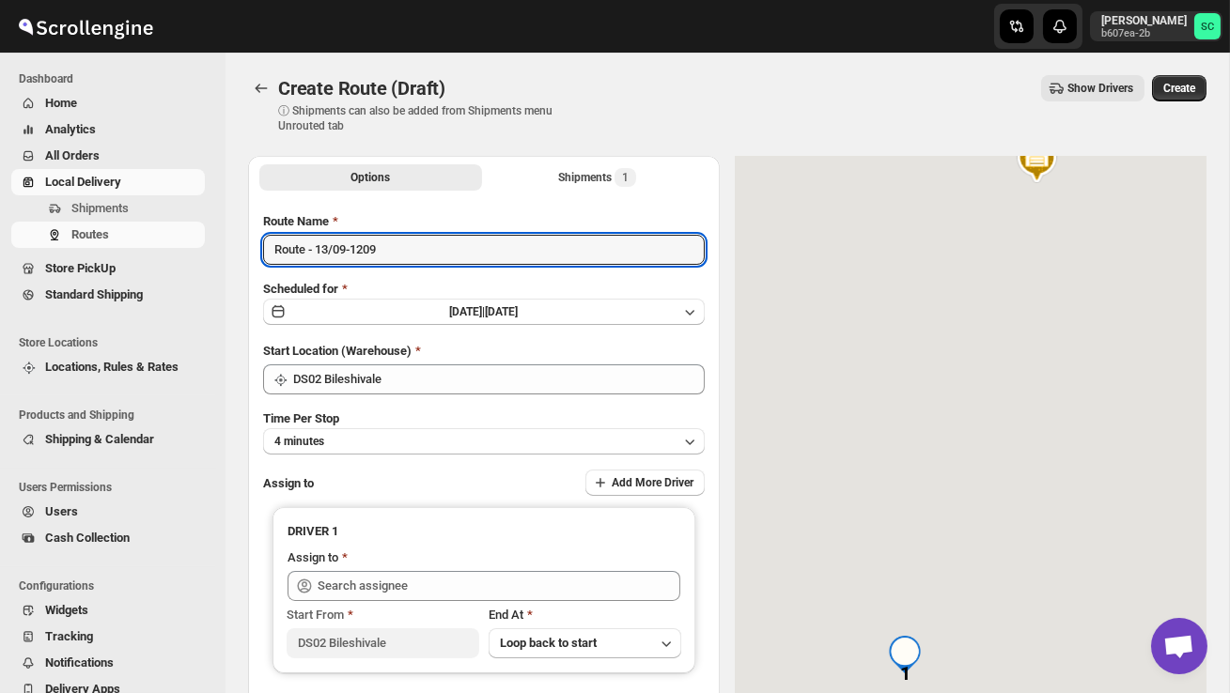
click at [409, 265] on div "Route Name Route - 13/09-1209 Scheduled for Sat Sep 13 2025 | Today Start Locat…" at bounding box center [484, 469] width 442 height 515
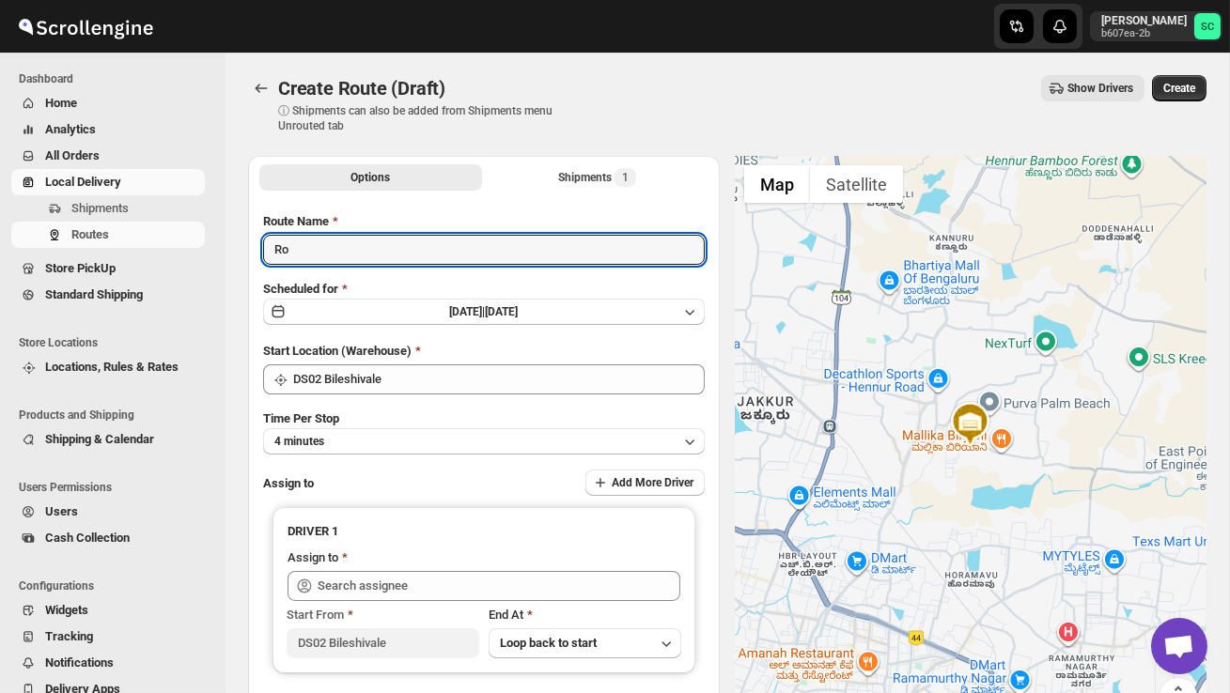
type input "R"
type input "o"
type input "Order no 28605"
click at [439, 442] on button "4 minutes" at bounding box center [484, 441] width 442 height 26
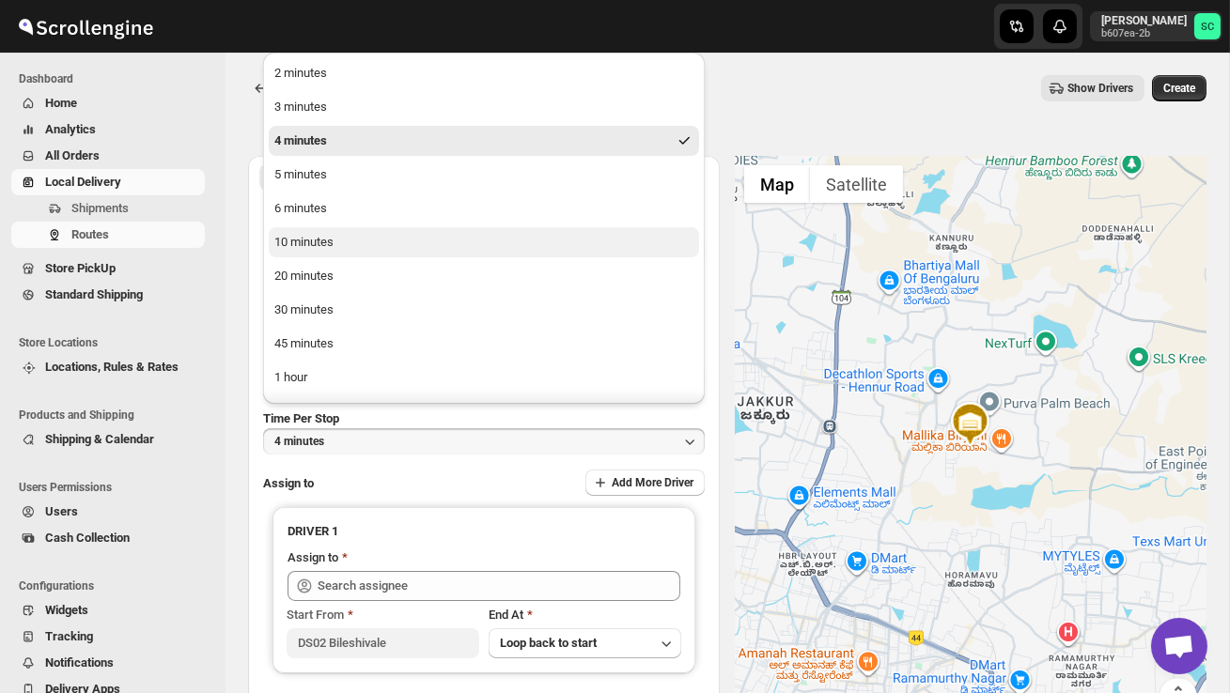
click at [350, 243] on button "10 minutes" at bounding box center [484, 242] width 430 height 30
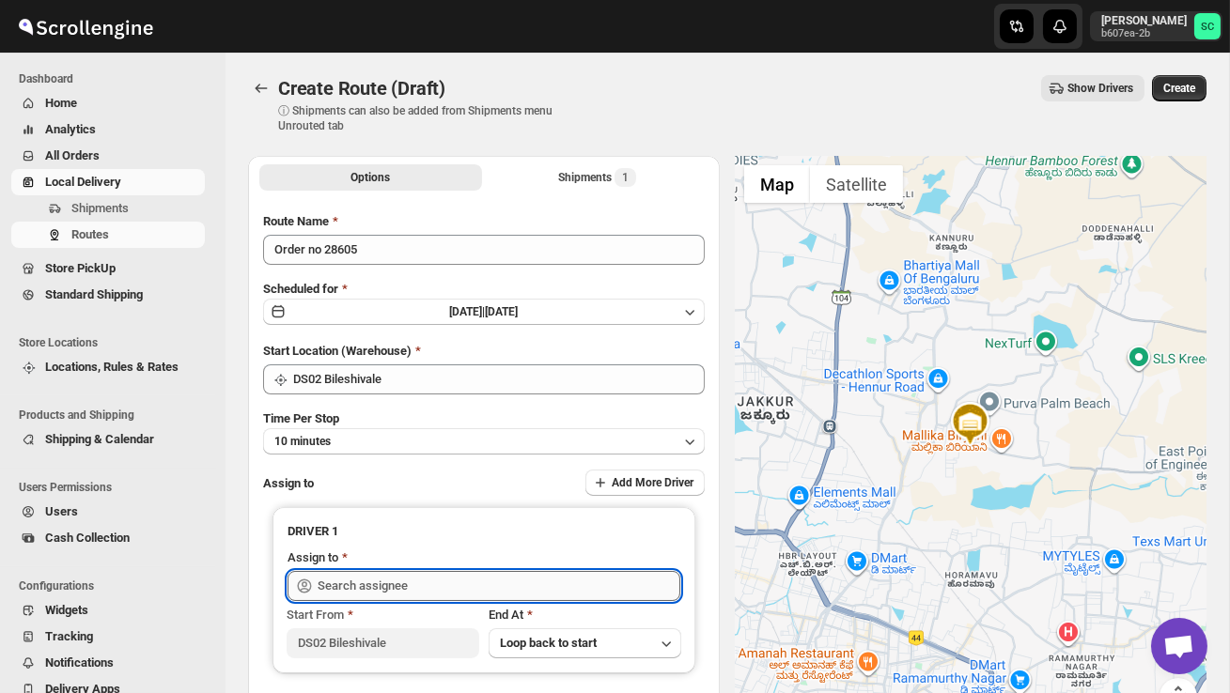
click at [368, 576] on input "text" at bounding box center [499, 586] width 363 height 30
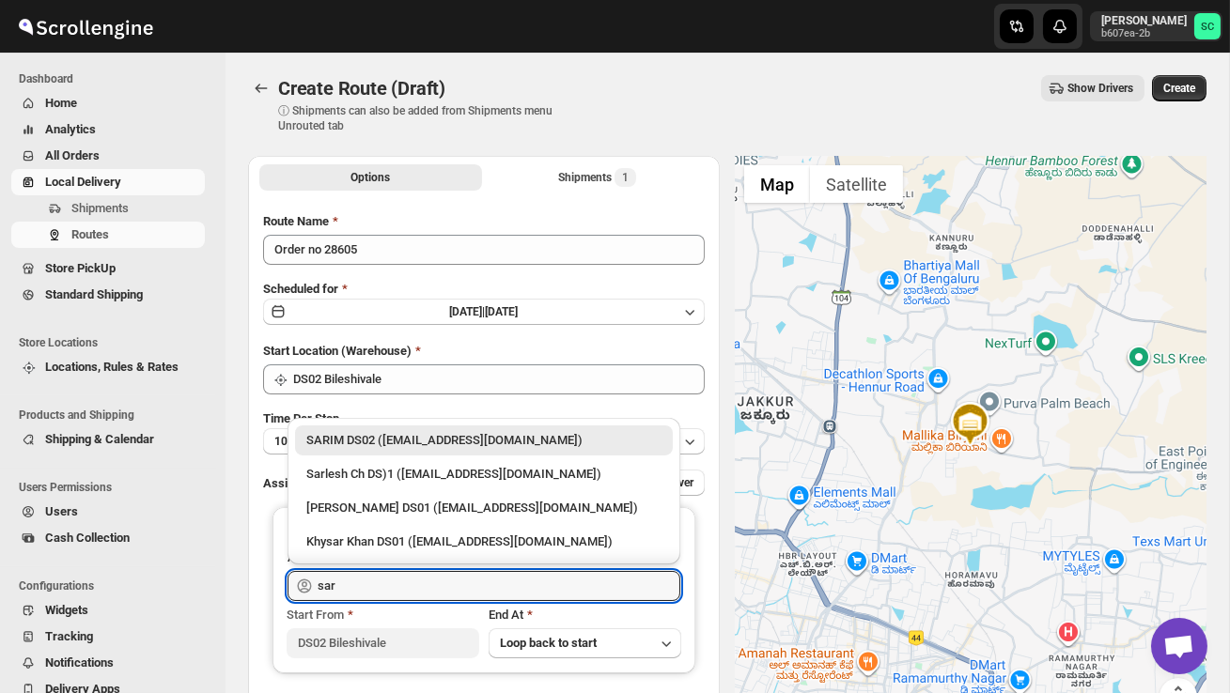
click at [432, 428] on div "SARIM DS02 ([EMAIL_ADDRESS][DOMAIN_NAME])" at bounding box center [484, 441] width 378 height 30
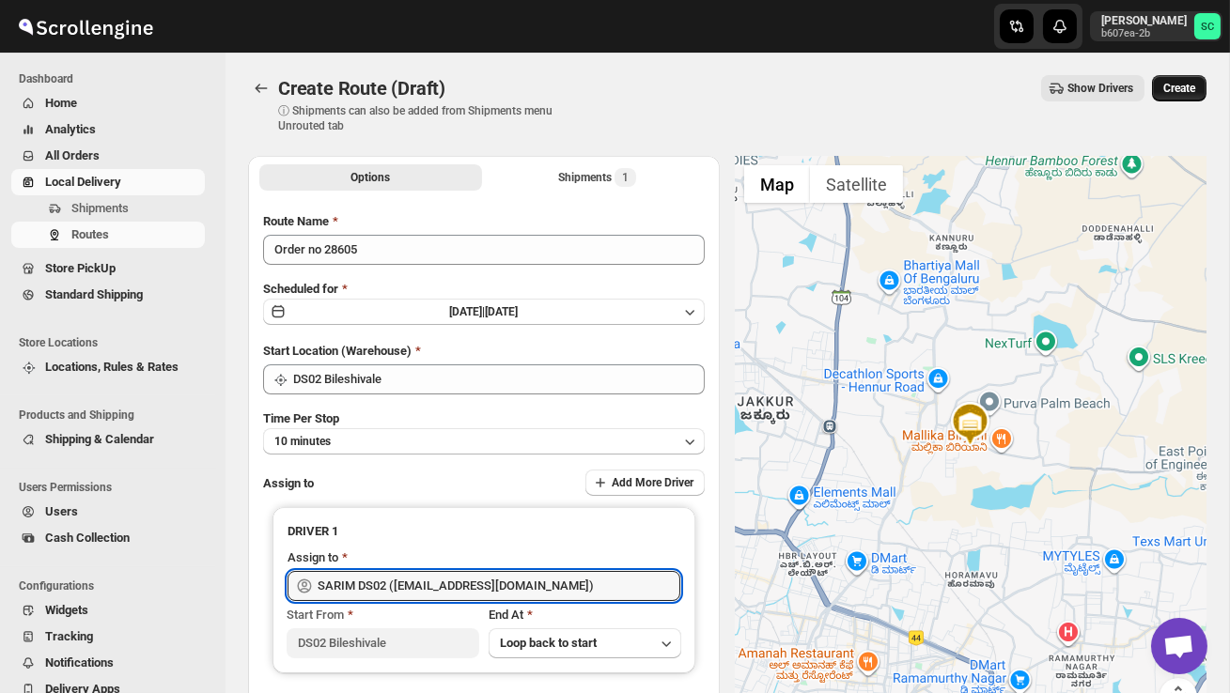
type input "SARIM DS02 ([EMAIL_ADDRESS][DOMAIN_NAME])"
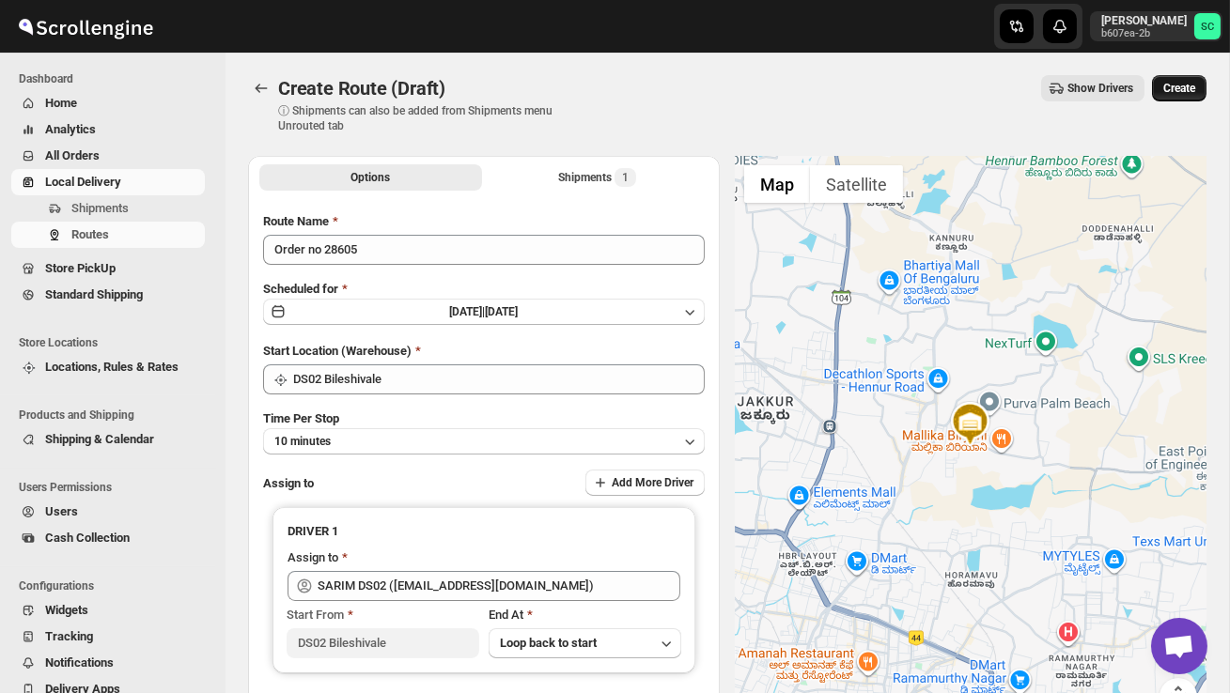
click at [1184, 97] on button "Create" at bounding box center [1179, 88] width 55 height 26
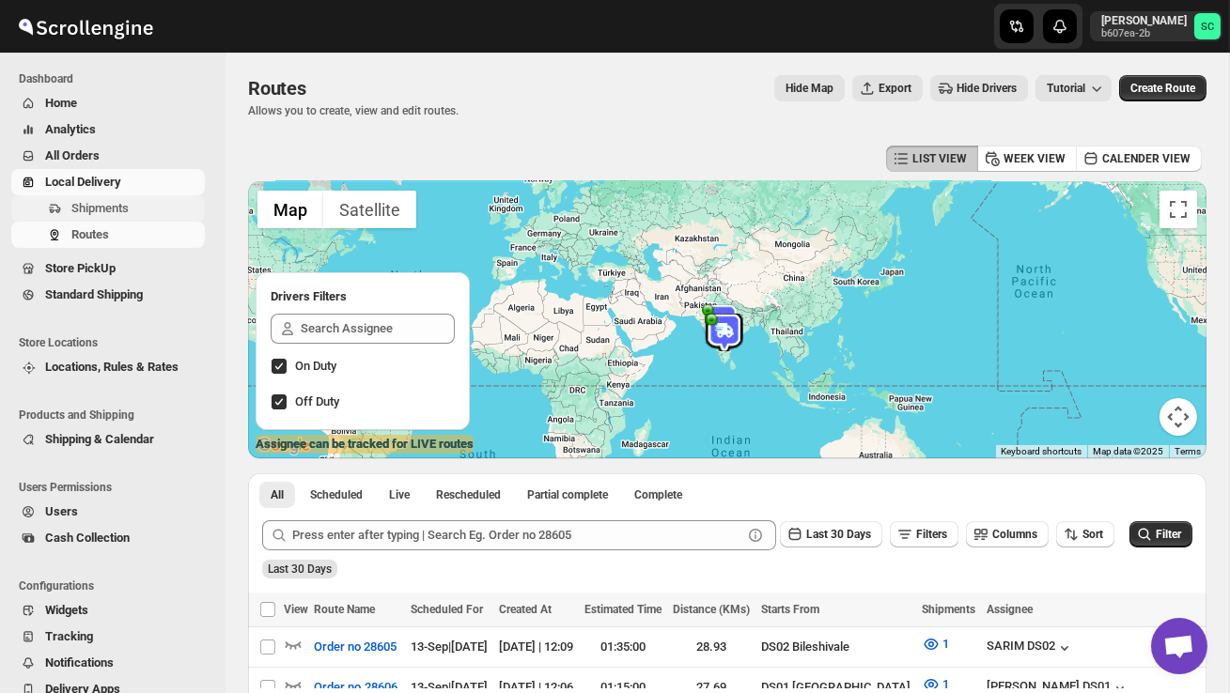
click at [138, 210] on span "Shipments" at bounding box center [136, 208] width 130 height 19
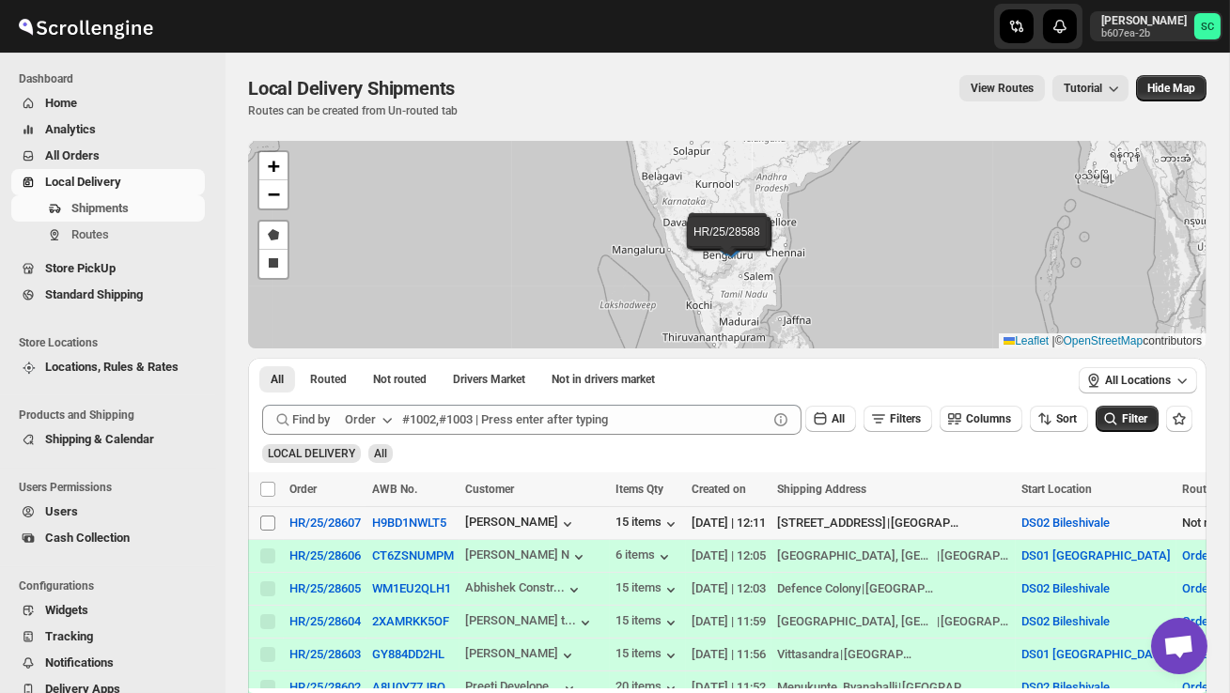
click at [271, 518] on input "Select shipment" at bounding box center [267, 523] width 15 height 15
checkbox input "true"
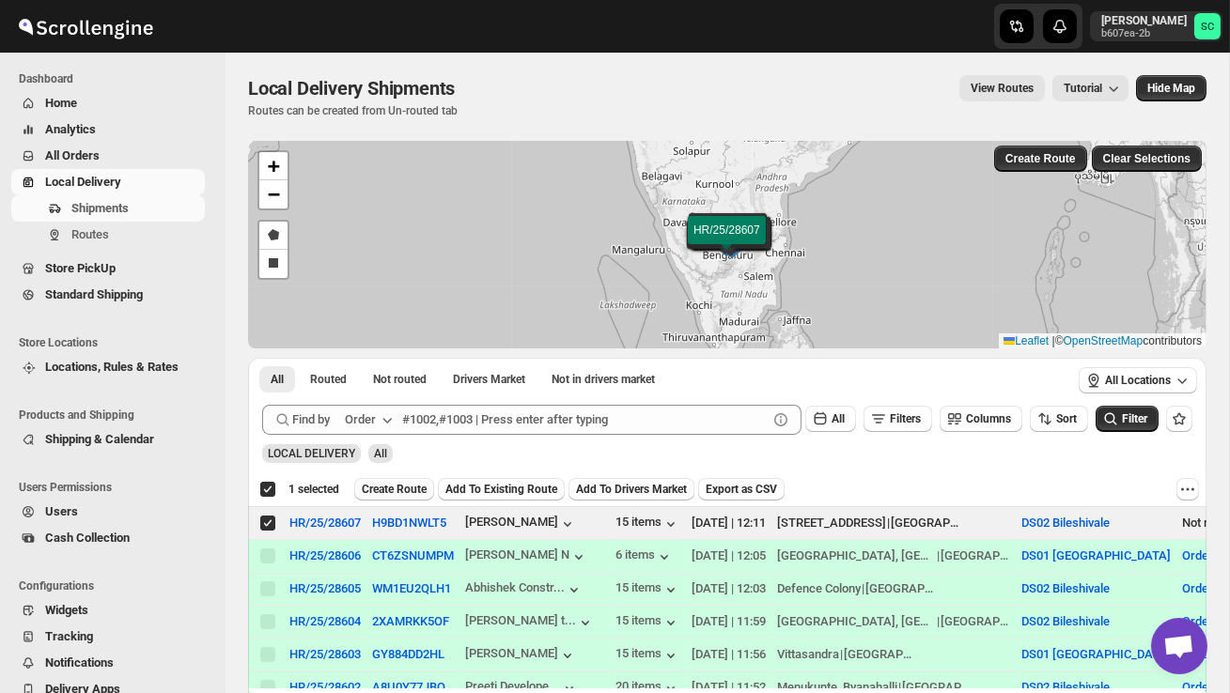
click at [412, 491] on span "Create Route" at bounding box center [394, 489] width 65 height 15
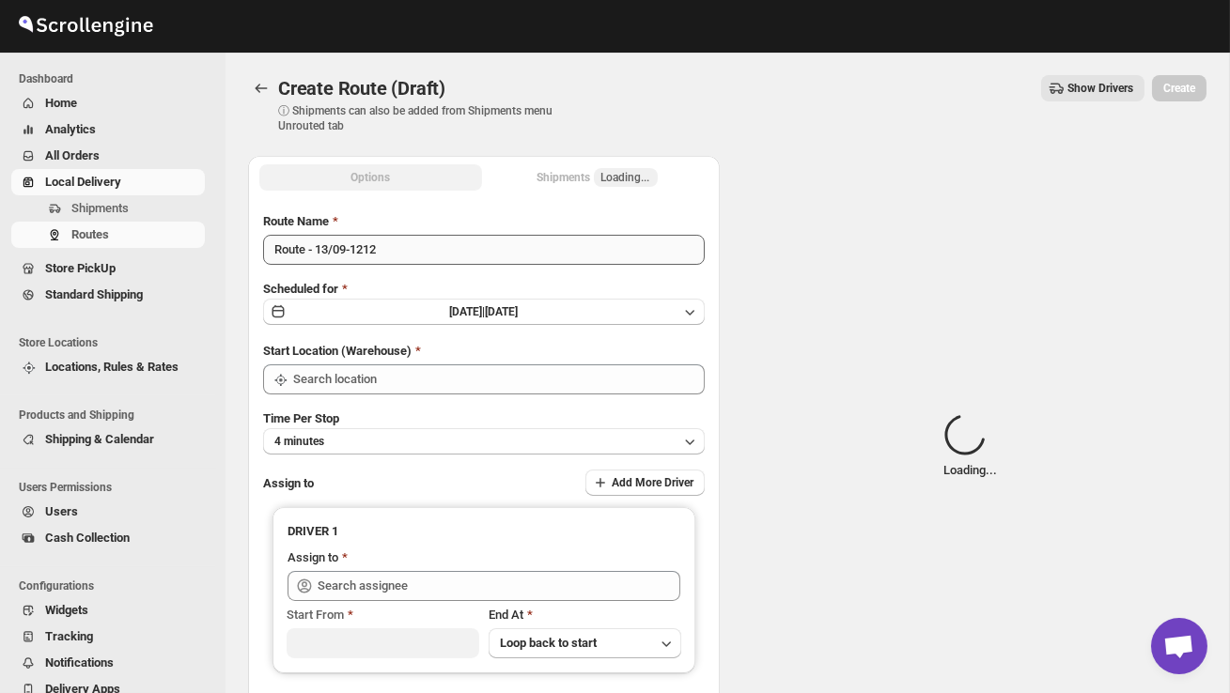
type input "DS02 Bileshivale"
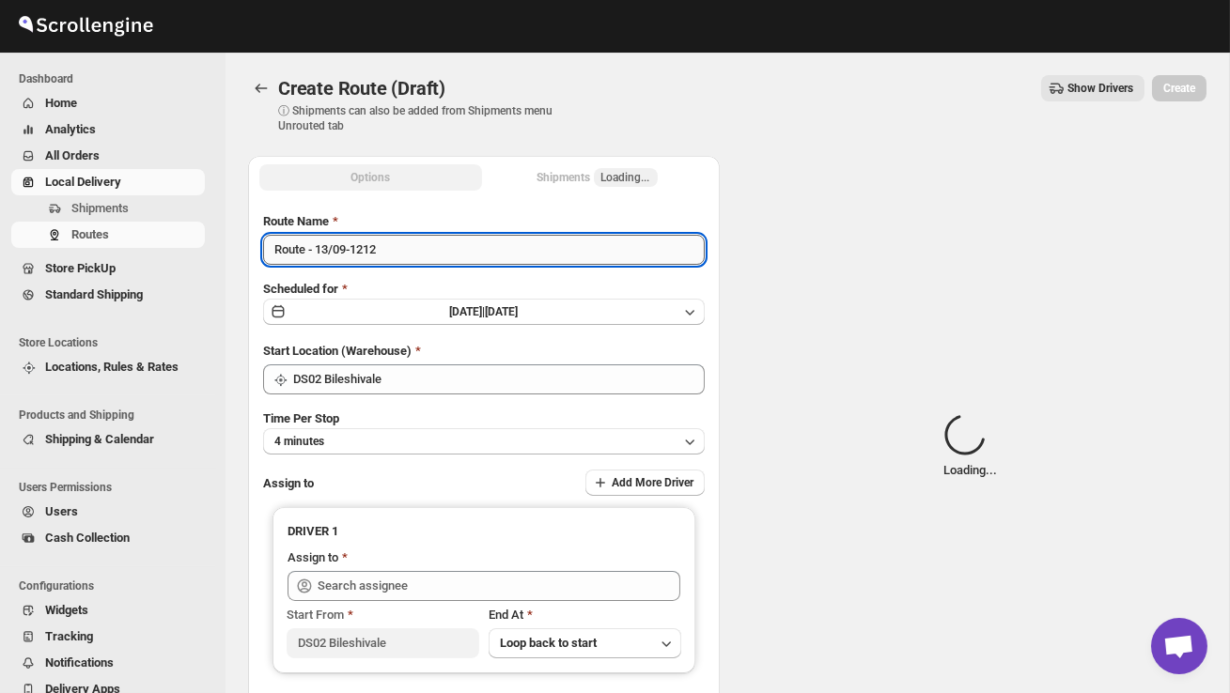
click at [402, 246] on input "Route - 13/09-1212" at bounding box center [484, 250] width 442 height 30
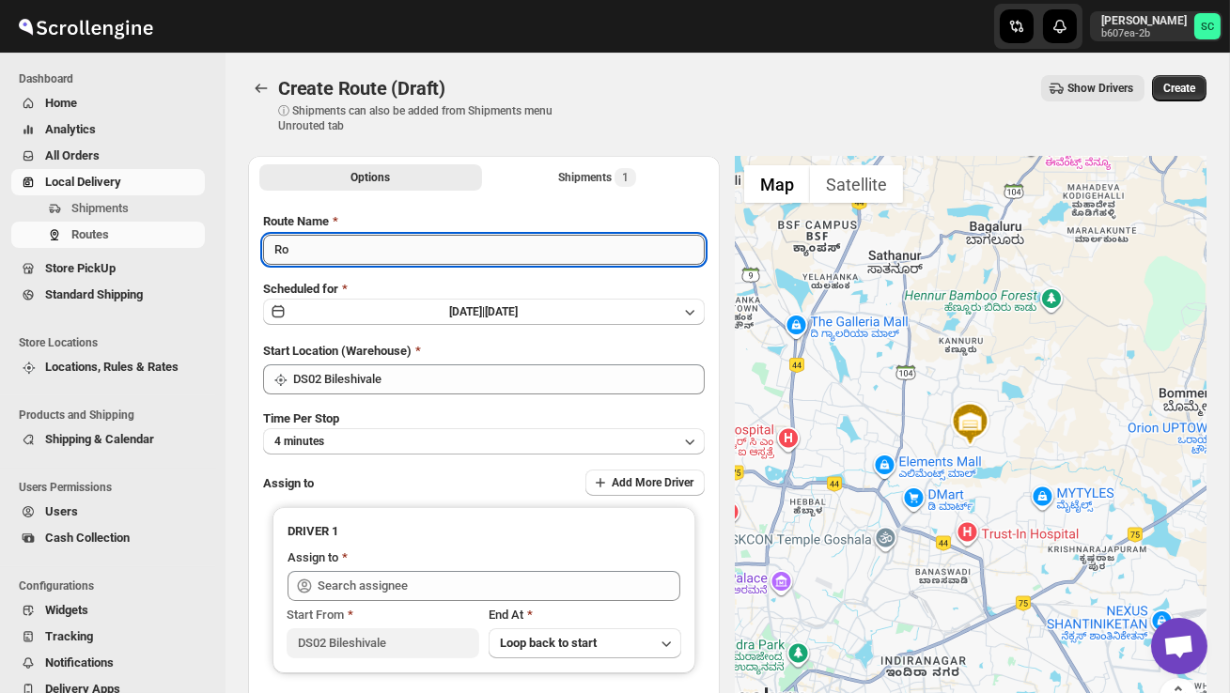
type input "R"
type input "Order no 28607"
click at [443, 446] on button "4 minutes" at bounding box center [484, 441] width 442 height 26
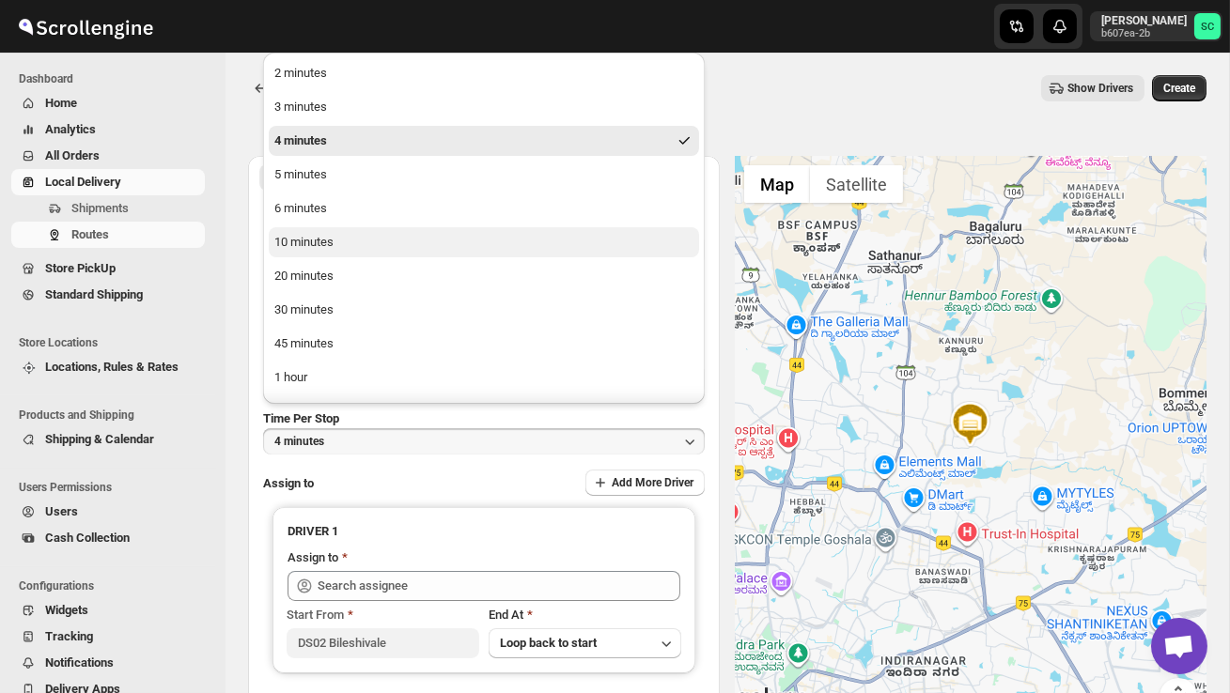
click at [339, 238] on button "10 minutes" at bounding box center [484, 242] width 430 height 30
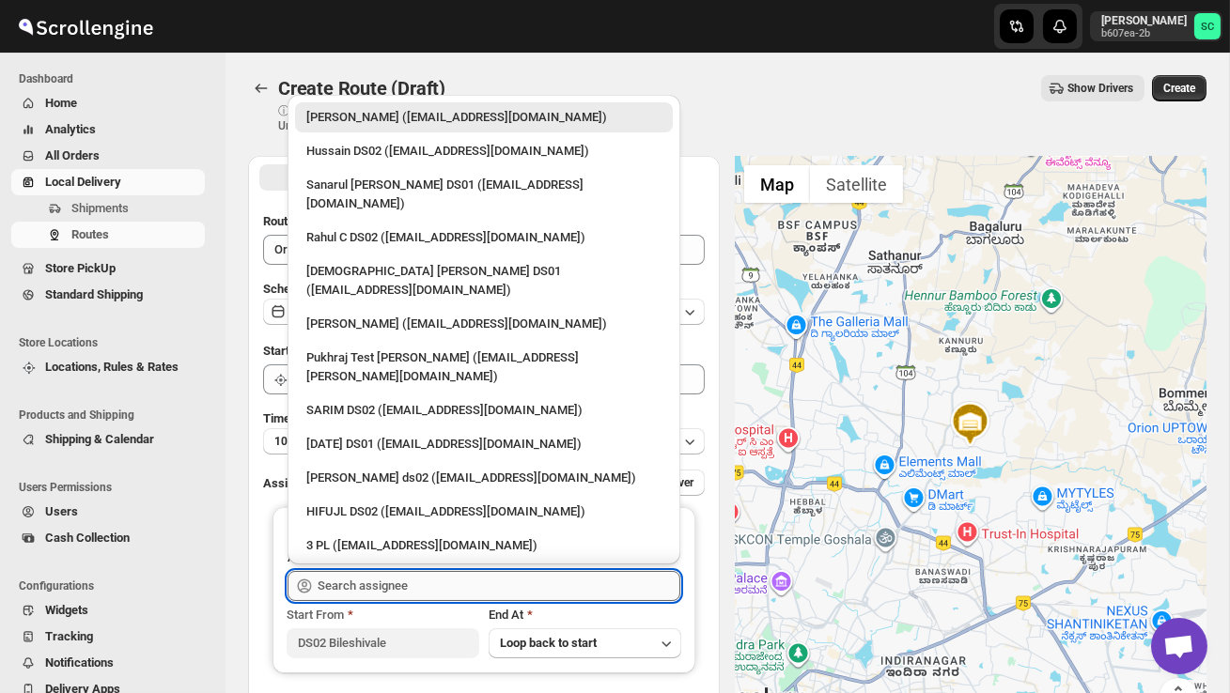
click at [360, 572] on input "text" at bounding box center [499, 586] width 363 height 30
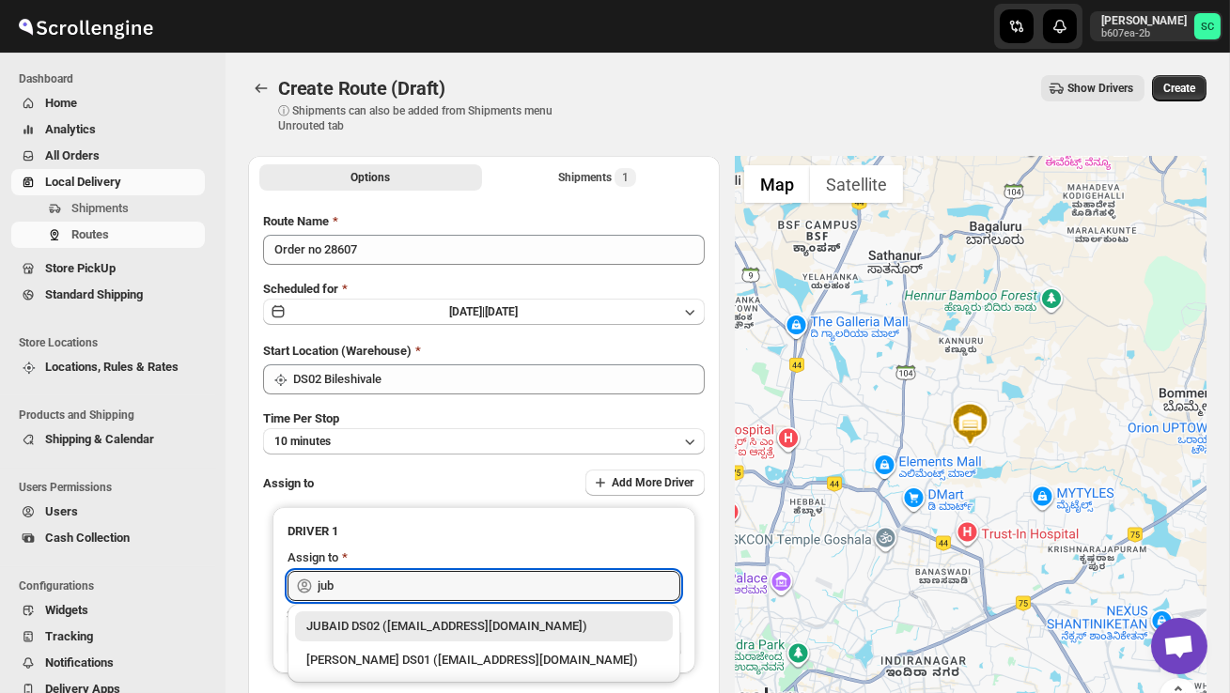
click at [398, 623] on div "JUBAID DS02 (vanafe7637@isorax.com)" at bounding box center [483, 626] width 355 height 19
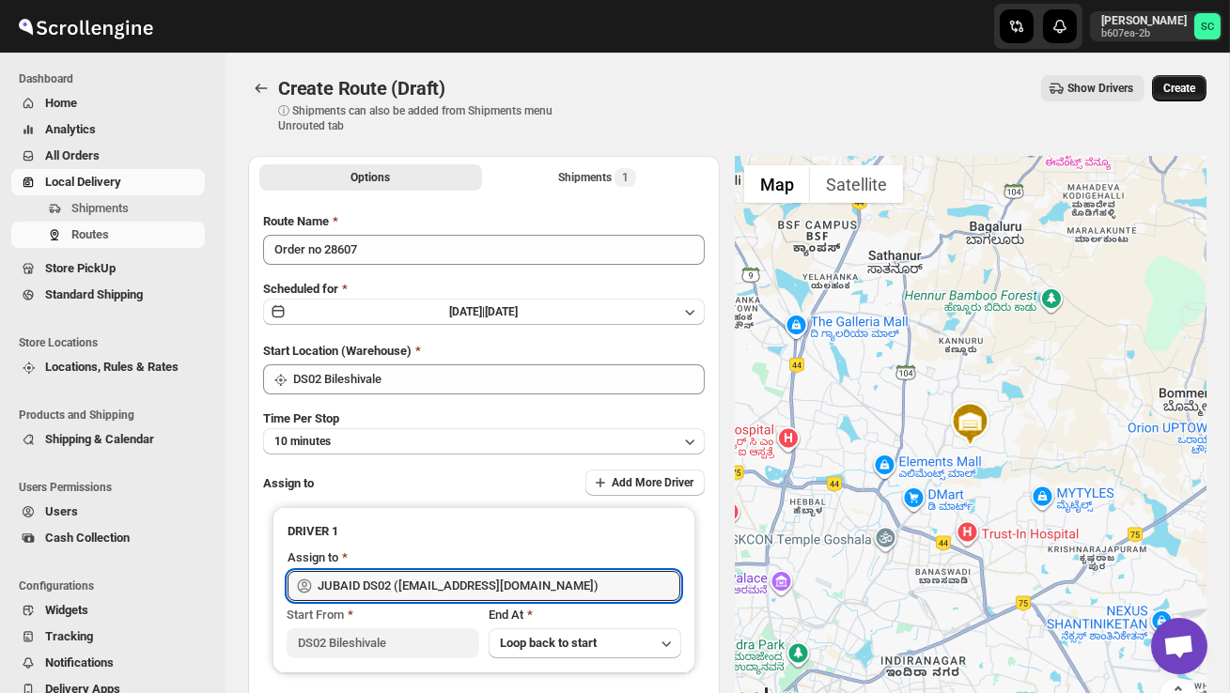
type input "JUBAID DS02 (vanafe7637@isorax.com)"
click at [1176, 90] on span "Create" at bounding box center [1179, 88] width 32 height 15
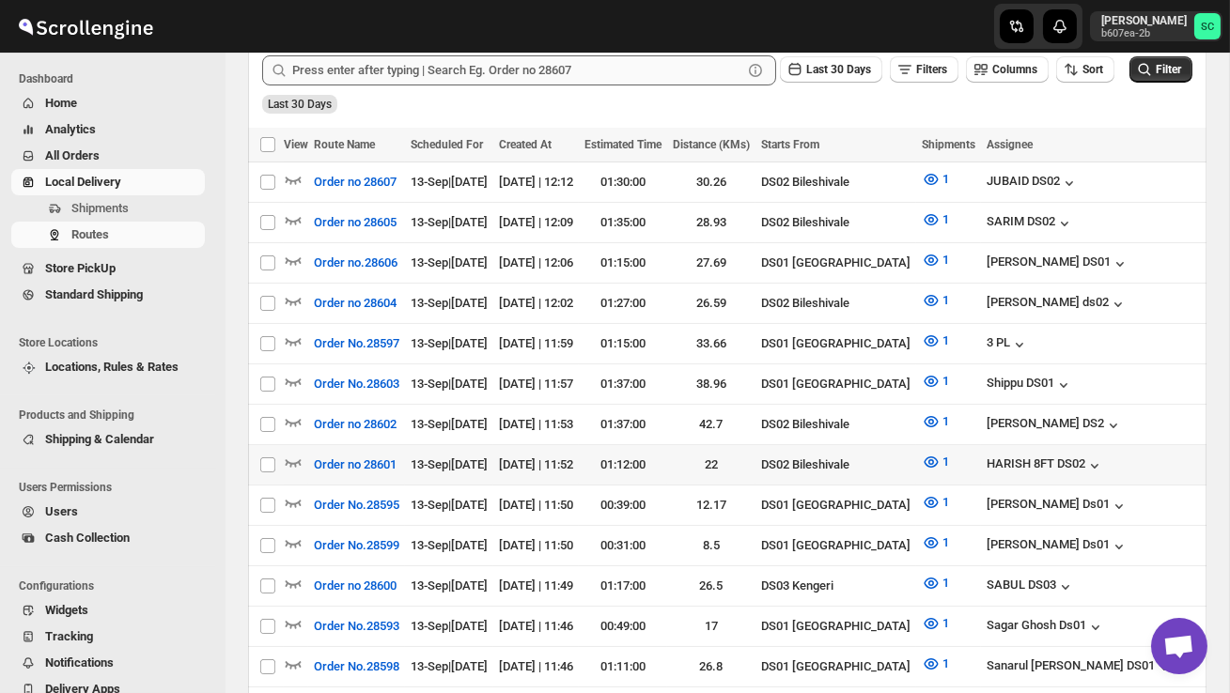
scroll to position [483, 0]
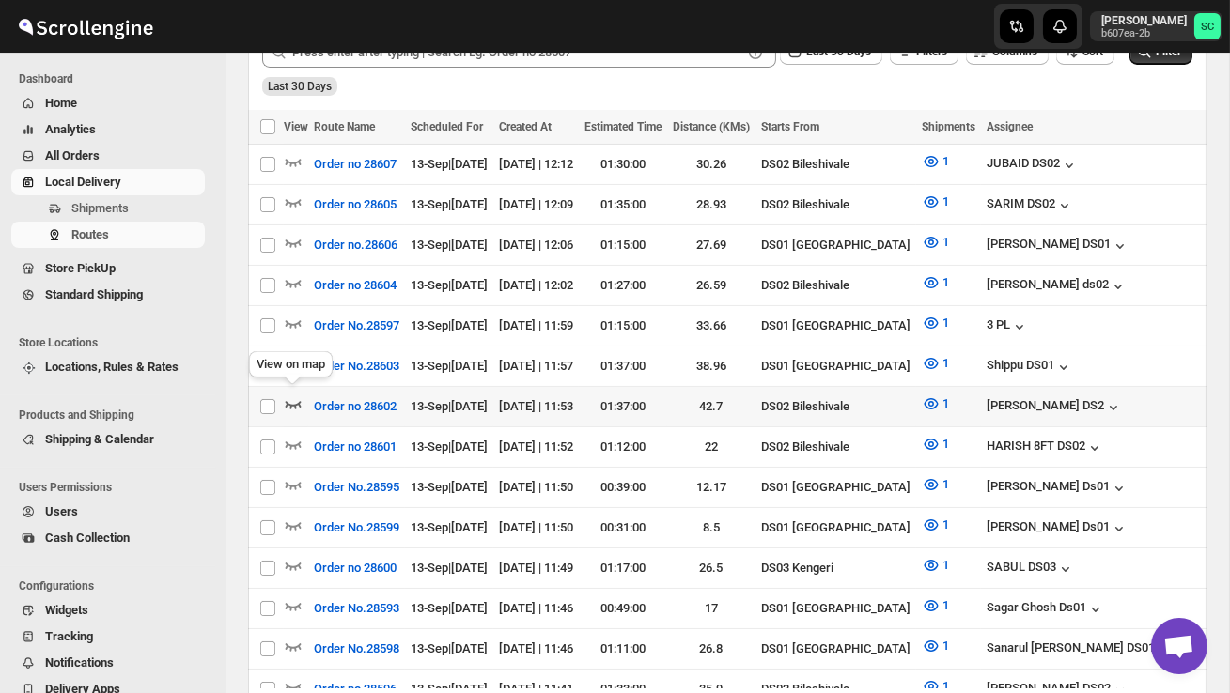
click at [290, 401] on icon "button" at bounding box center [294, 405] width 16 height 8
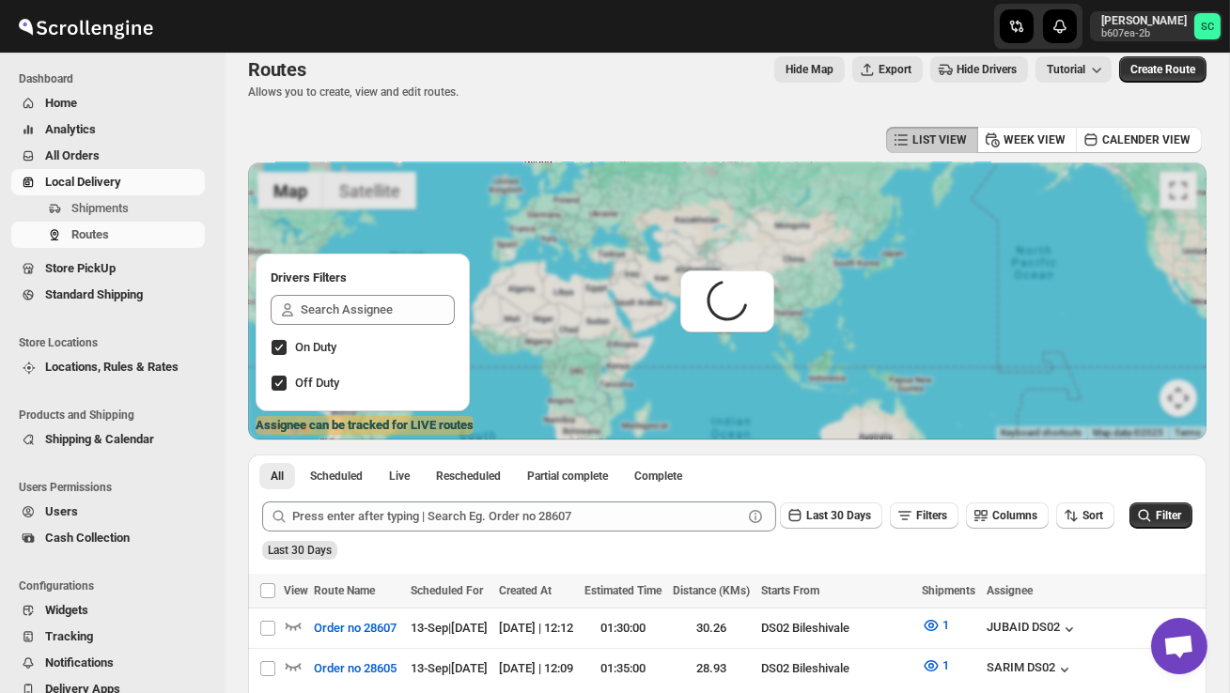
scroll to position [0, 0]
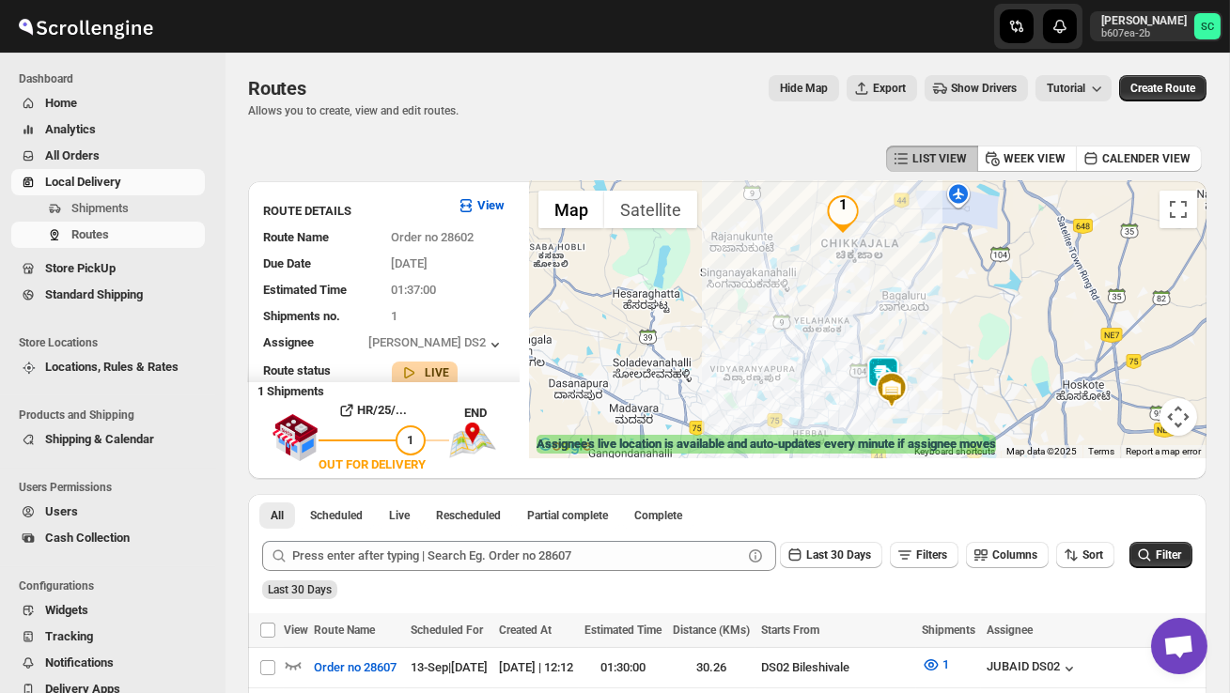
click at [880, 367] on img at bounding box center [884, 375] width 38 height 38
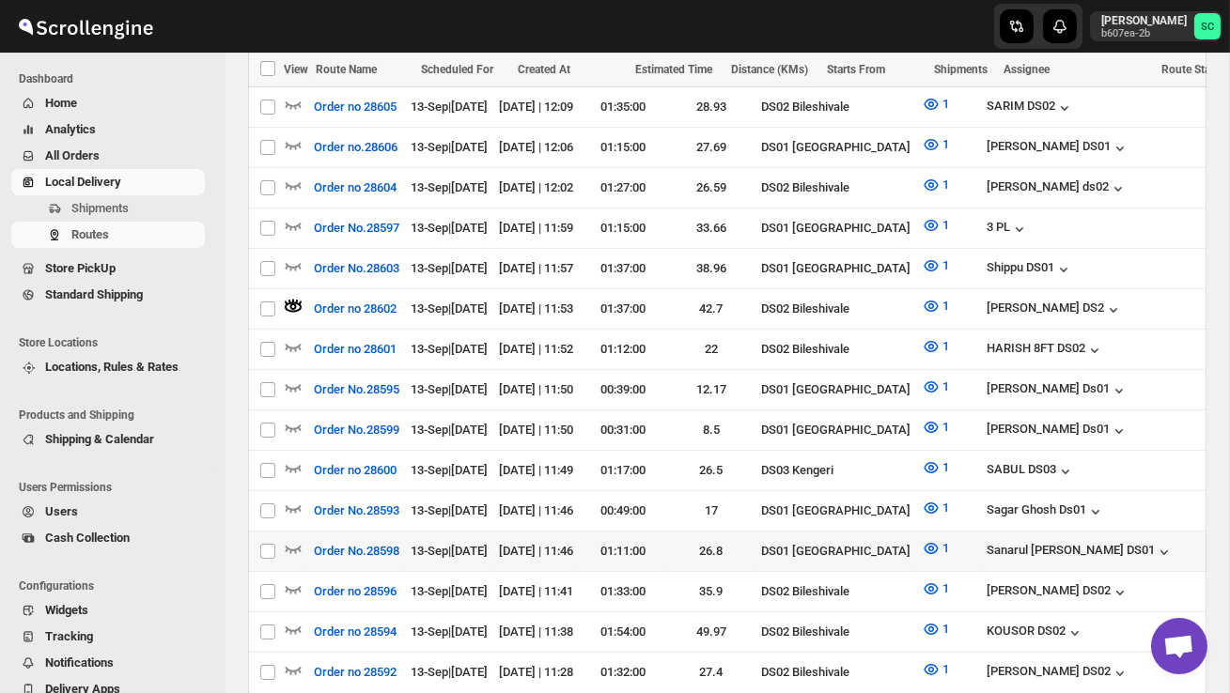
scroll to position [608, 0]
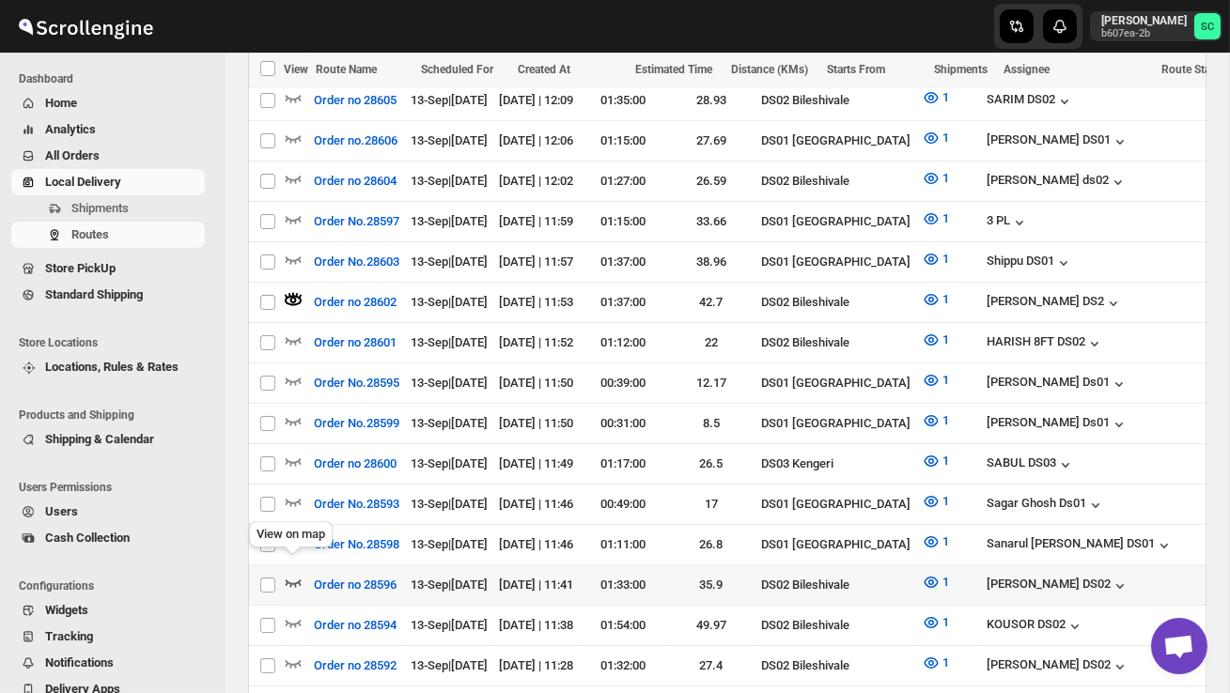
click at [297, 573] on icon "button" at bounding box center [293, 582] width 19 height 19
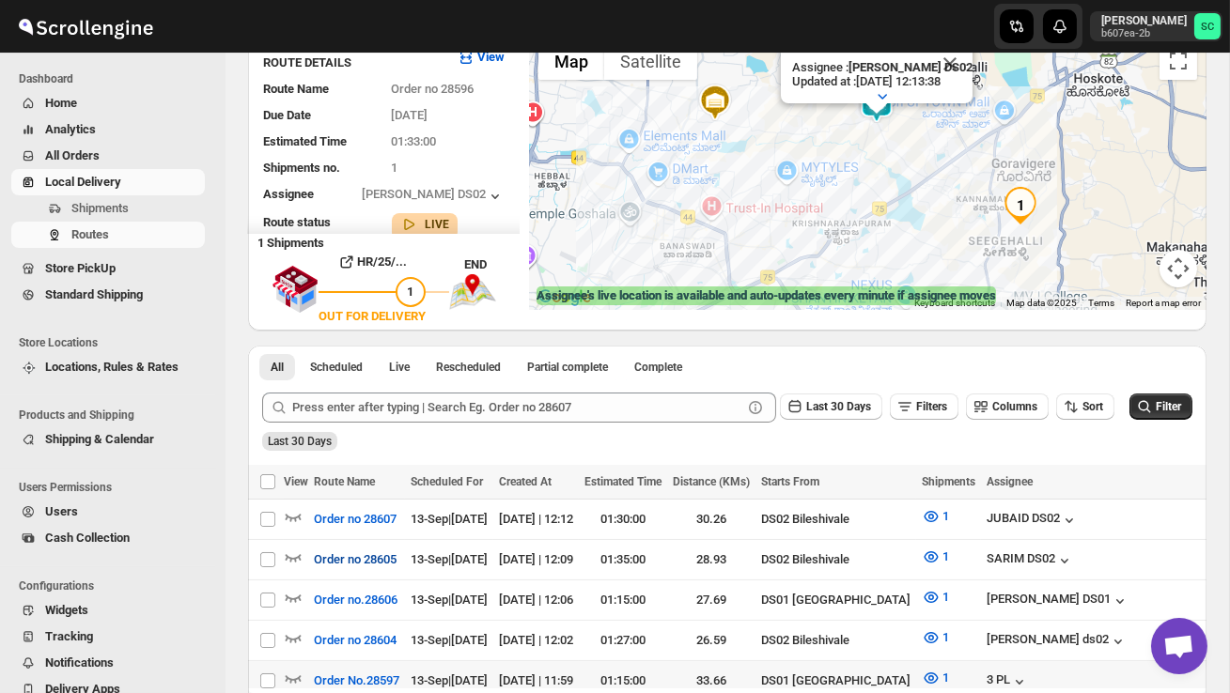
scroll to position [179, 0]
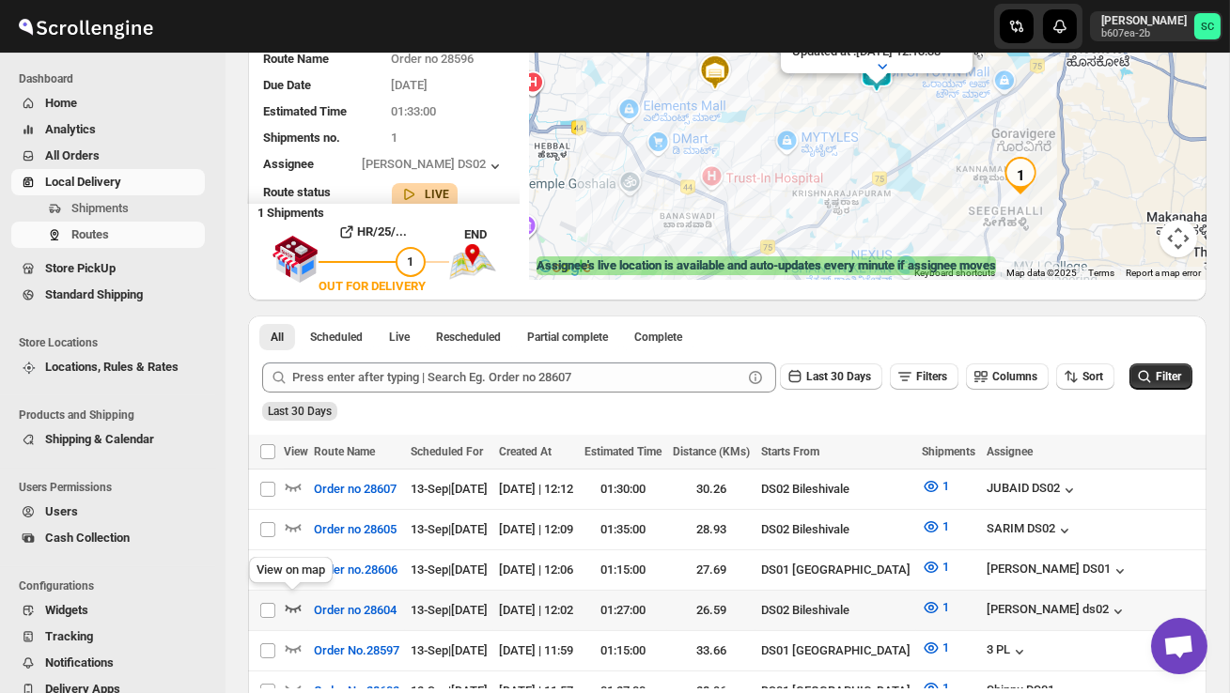
click at [296, 602] on icon "button" at bounding box center [293, 608] width 19 height 19
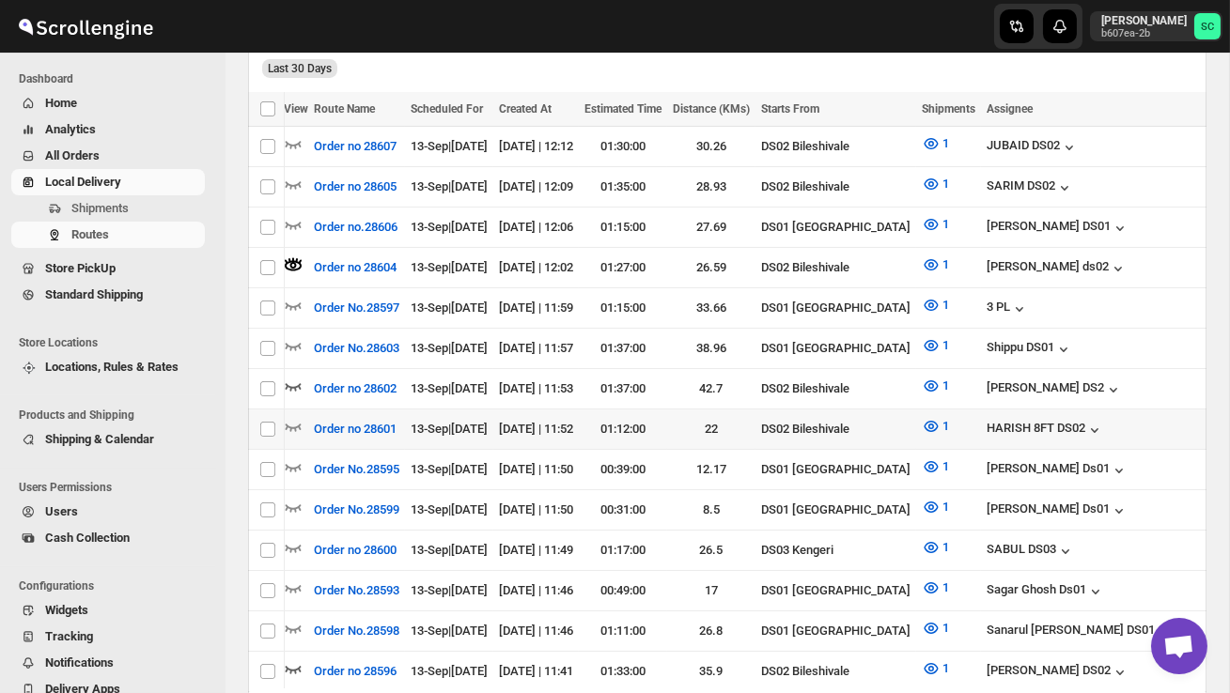
scroll to position [0, 0]
click at [294, 418] on icon "button" at bounding box center [293, 426] width 19 height 19
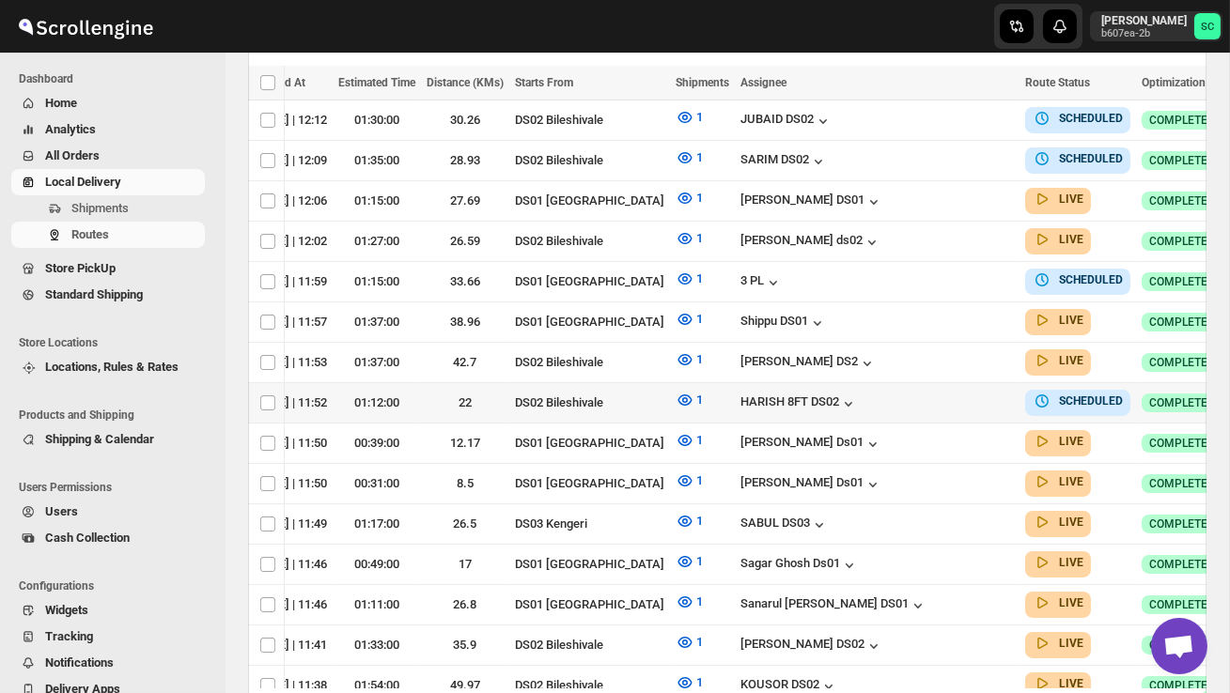
scroll to position [0, 244]
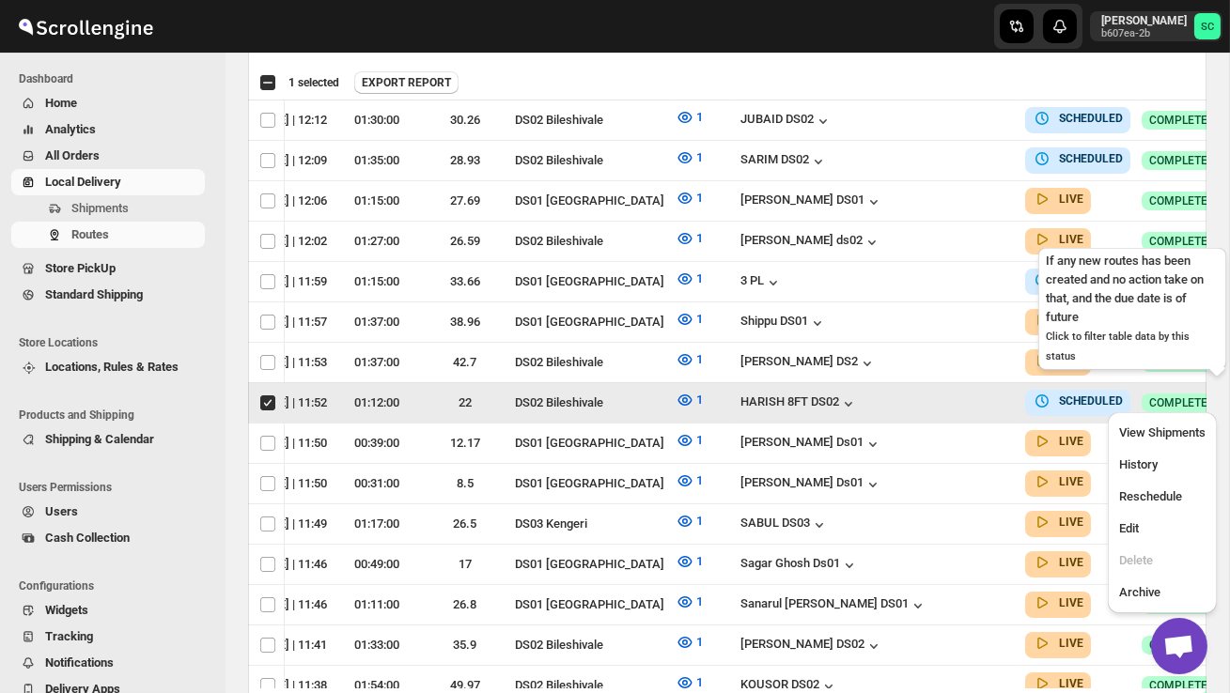
scroll to position [0, 0]
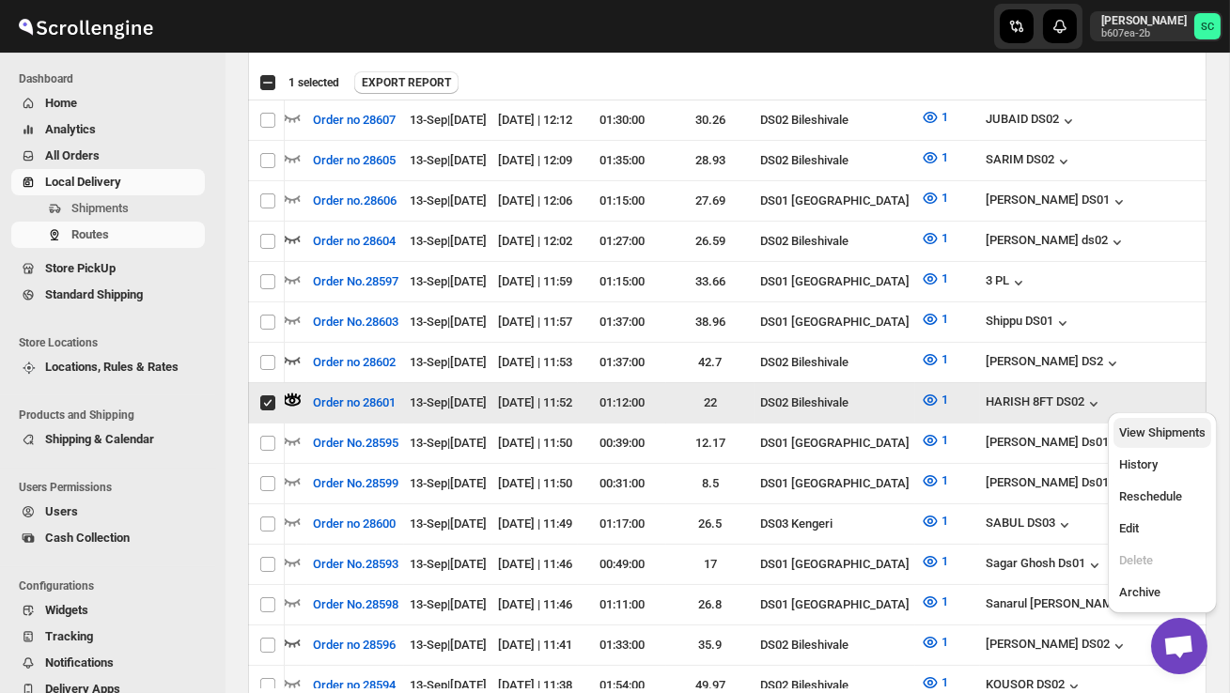
click at [1170, 428] on span "View Shipments" at bounding box center [1162, 433] width 86 height 14
checkbox input "false"
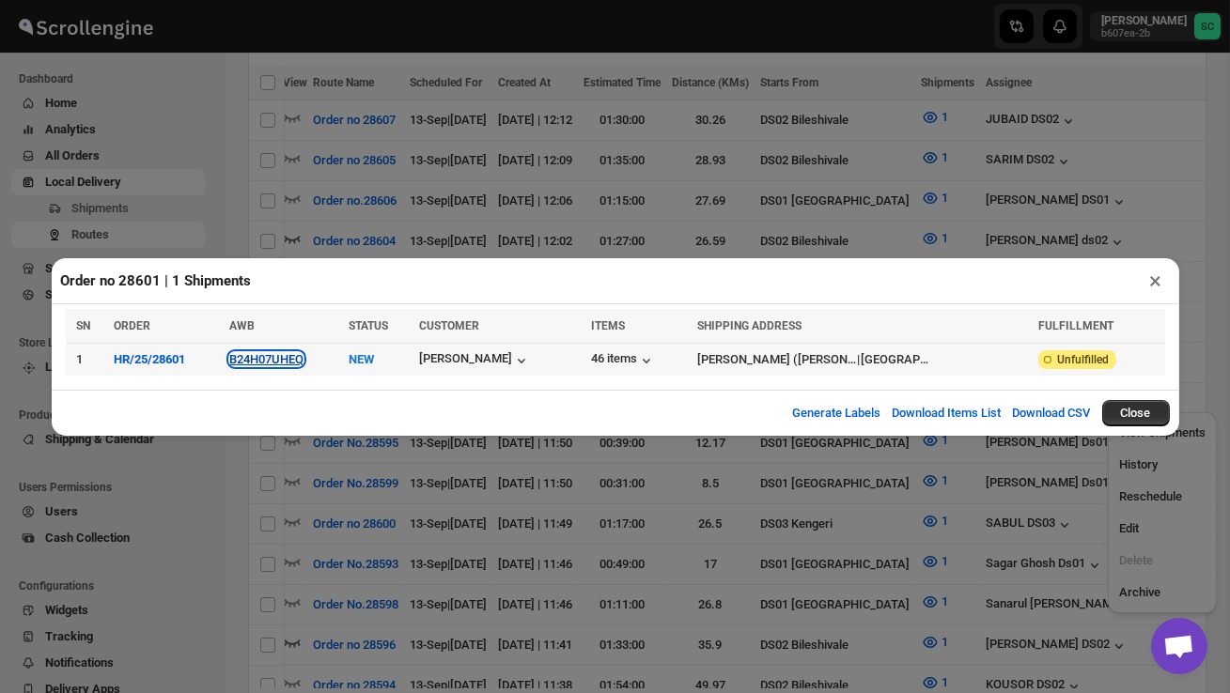
click at [285, 360] on button "B24H07UHEQ" at bounding box center [266, 359] width 74 height 14
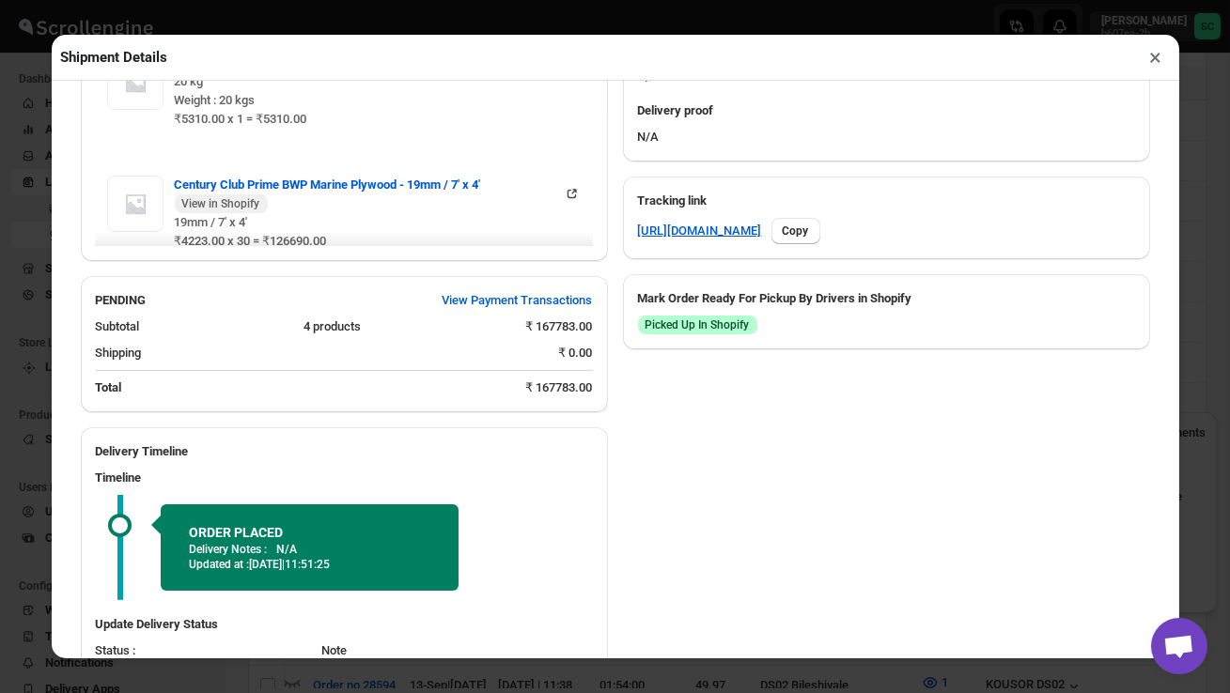
click at [239, 553] on div "Timeline ORDER PLACED Delivery Notes : N/A Updated at : 13/09/2025 | 11:51:25" at bounding box center [344, 534] width 527 height 147
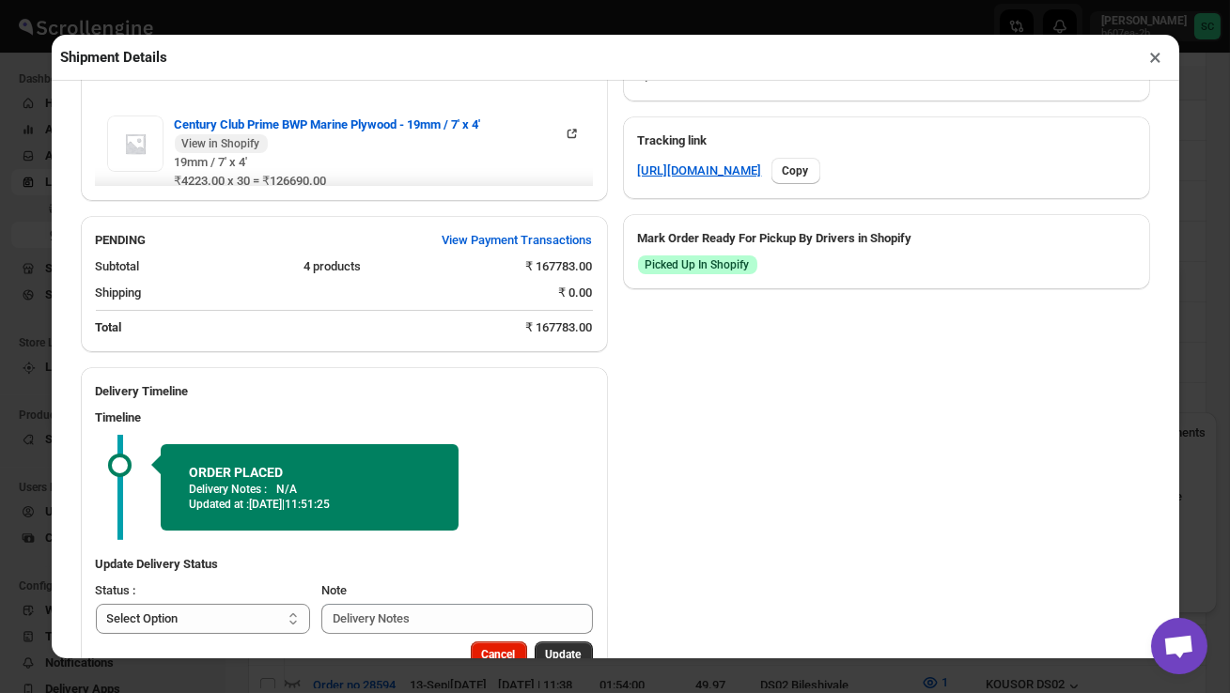
click at [239, 604] on select "Select Option PICKED UP OUT FOR DELIVERY RESCHEDULE DELIVERED CANCELLED" at bounding box center [203, 619] width 215 height 30
select select "PICKED_UP"
click at [524, 647] on span "Pick Products" at bounding box center [546, 654] width 70 height 15
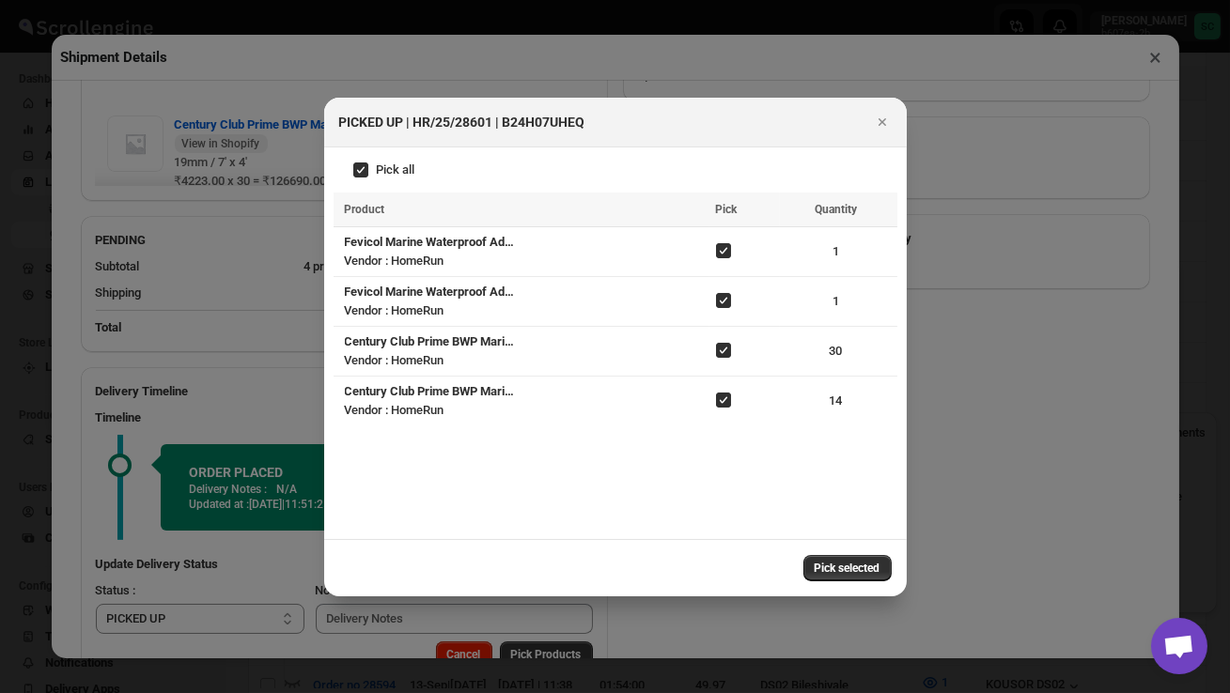
click at [833, 560] on button "Pick selected" at bounding box center [847, 568] width 88 height 26
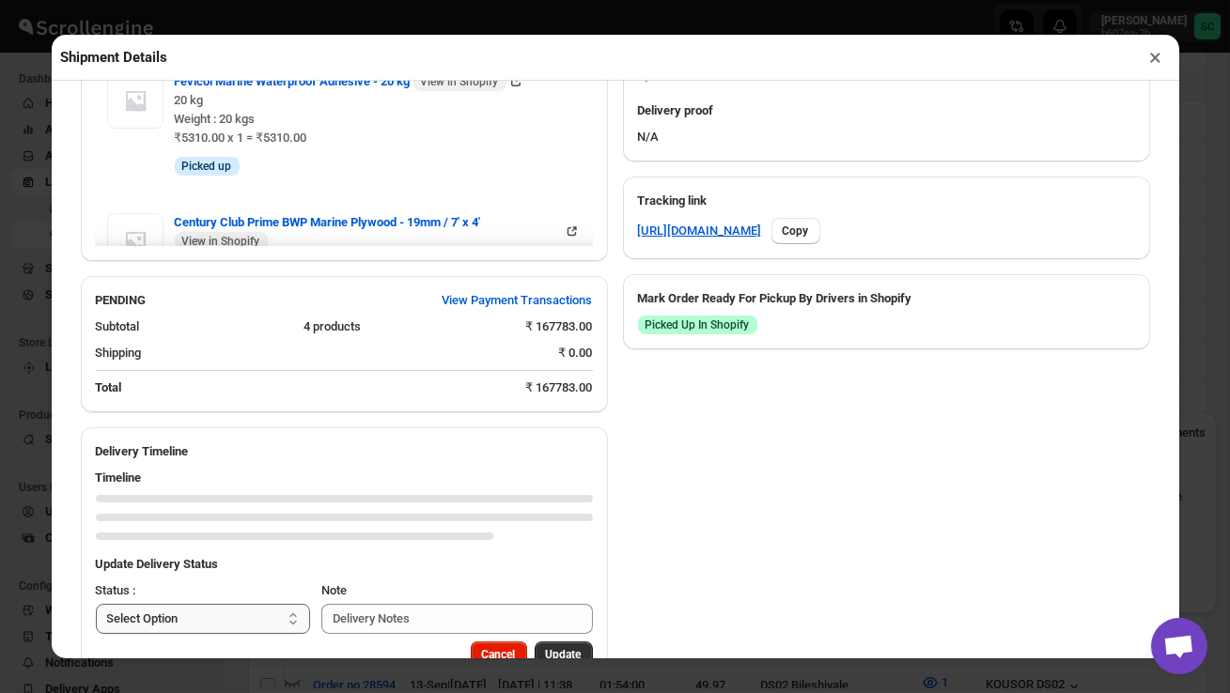
click at [260, 604] on select "Select Option PICKED UP OUT FOR DELIVERY RESCHEDULE DELIVERED CANCELLED" at bounding box center [203, 619] width 215 height 30
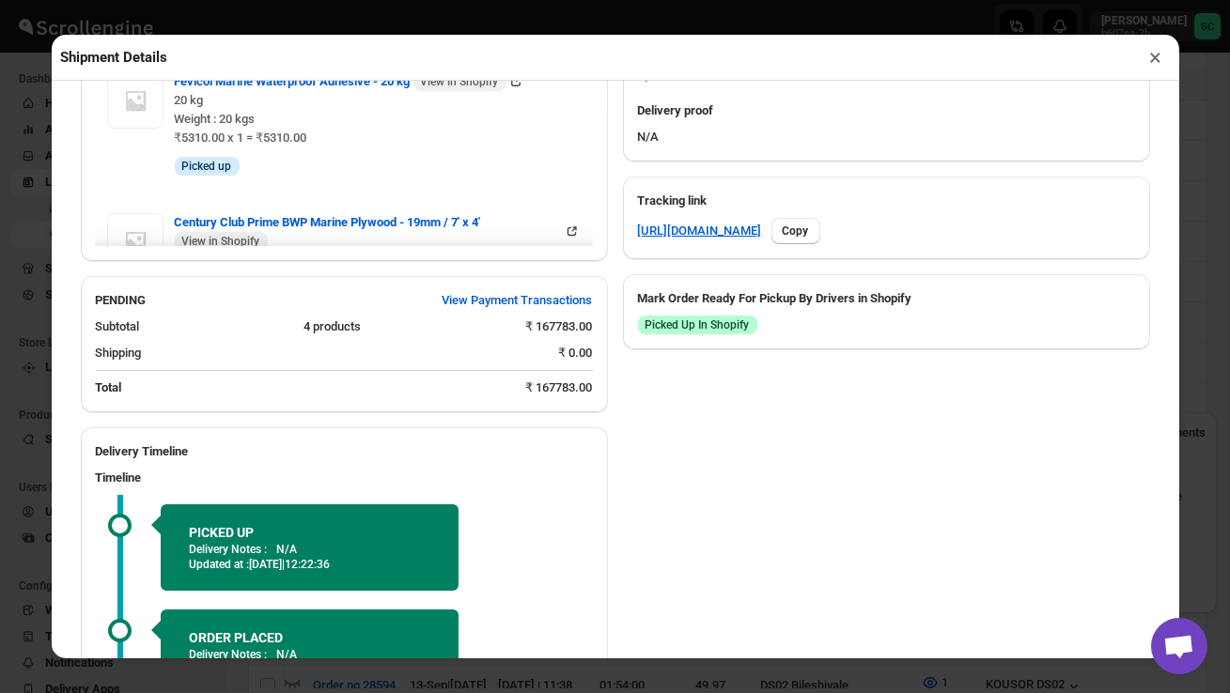
select select "OUT_FOR_DELIVERY"
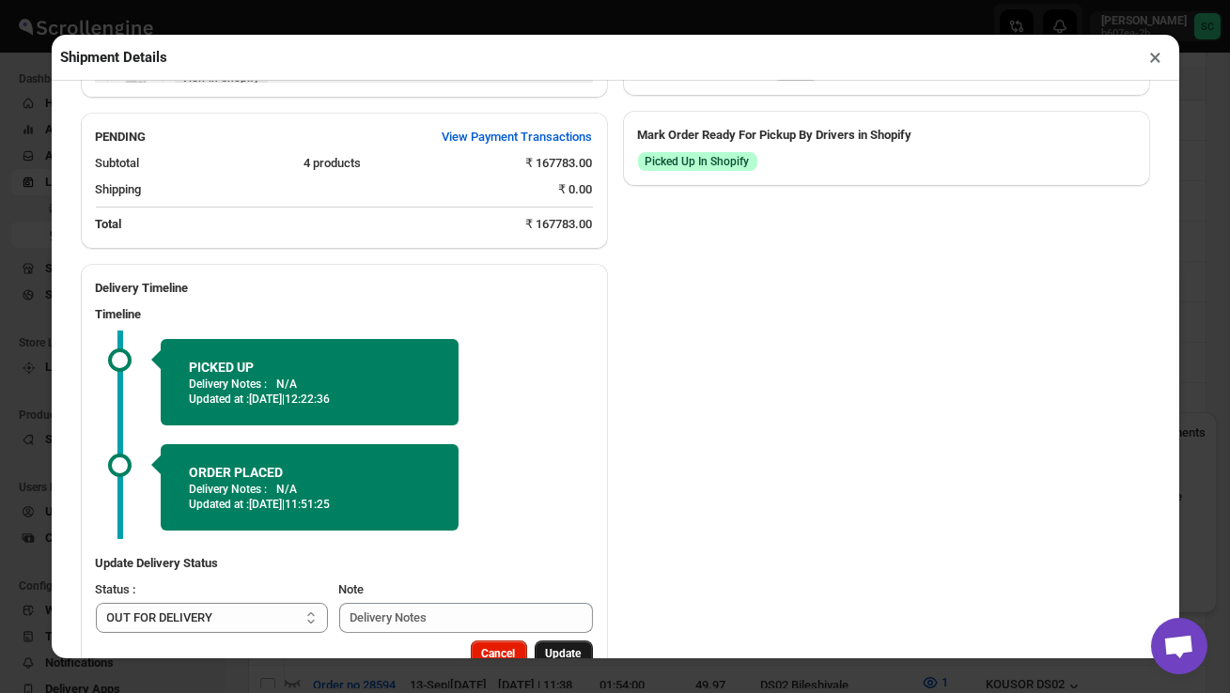
click at [569, 646] on span "Update" at bounding box center [564, 653] width 36 height 15
select select
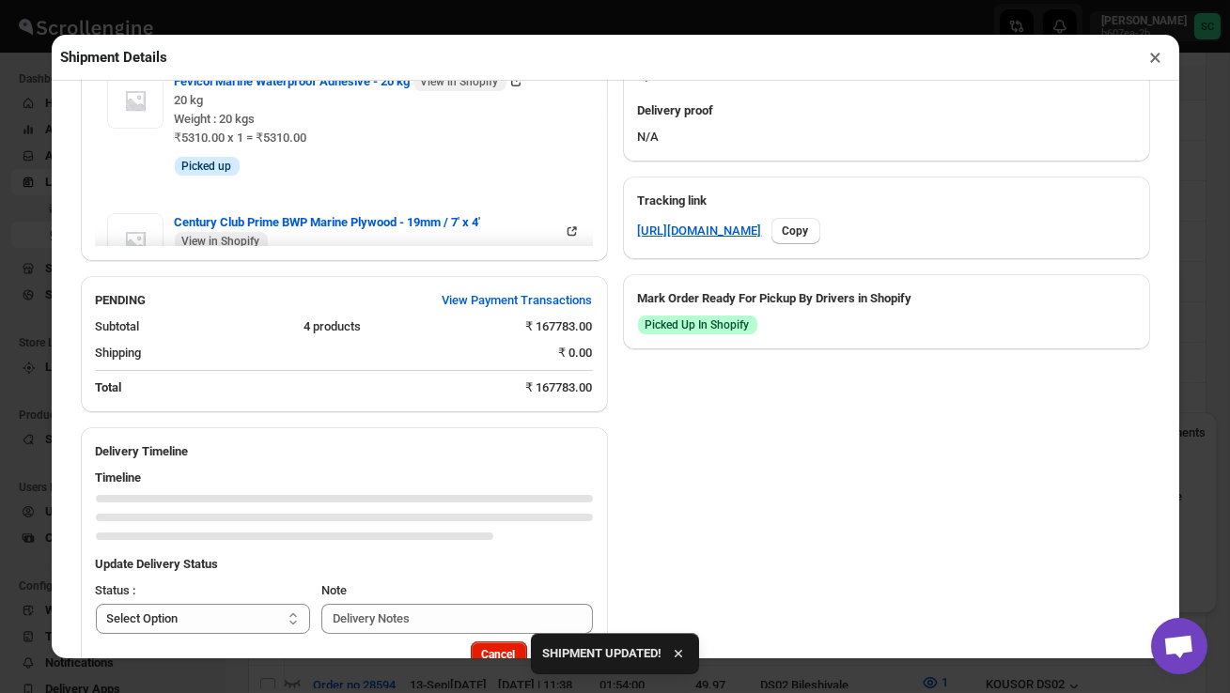
click at [1155, 53] on button "×" at bounding box center [1156, 57] width 27 height 26
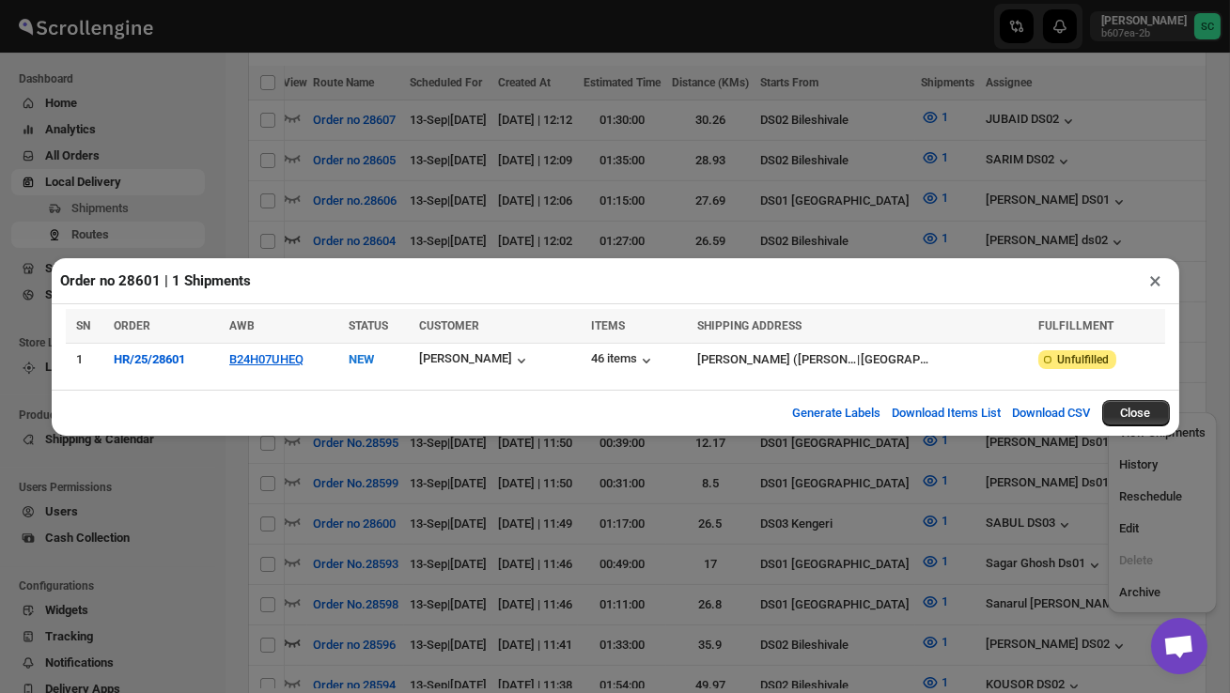
click at [1154, 276] on button "×" at bounding box center [1156, 281] width 27 height 26
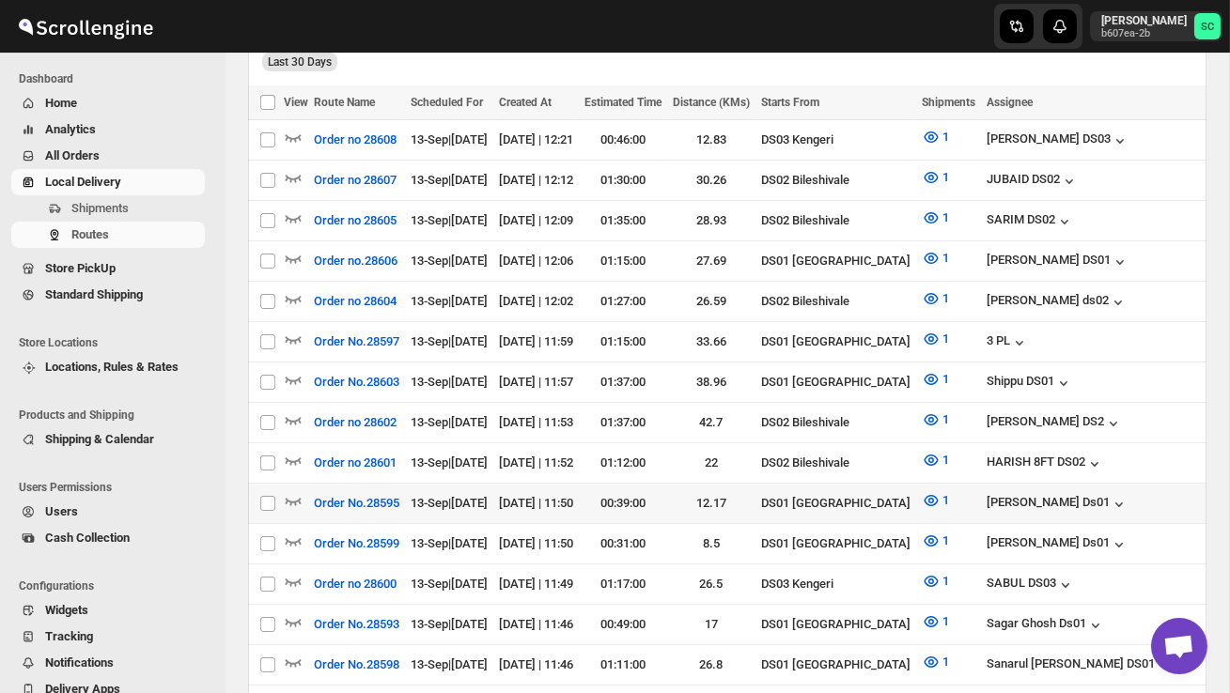
scroll to position [508, 0]
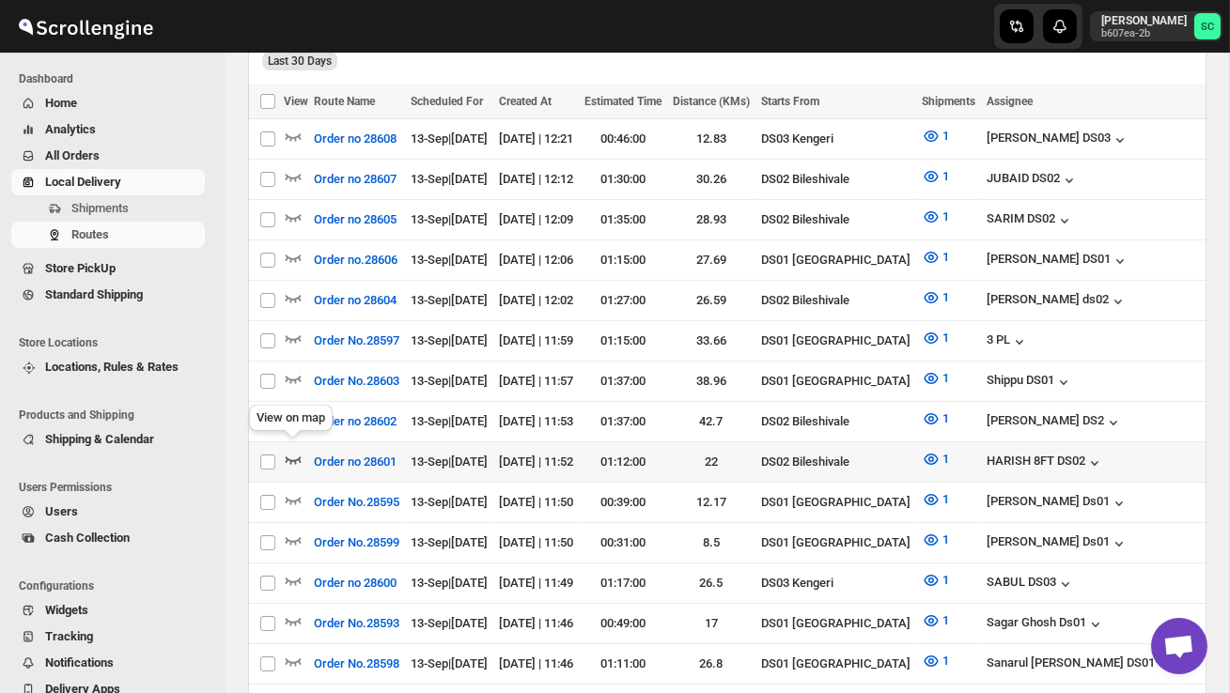
click at [293, 450] on icon "button" at bounding box center [293, 459] width 19 height 19
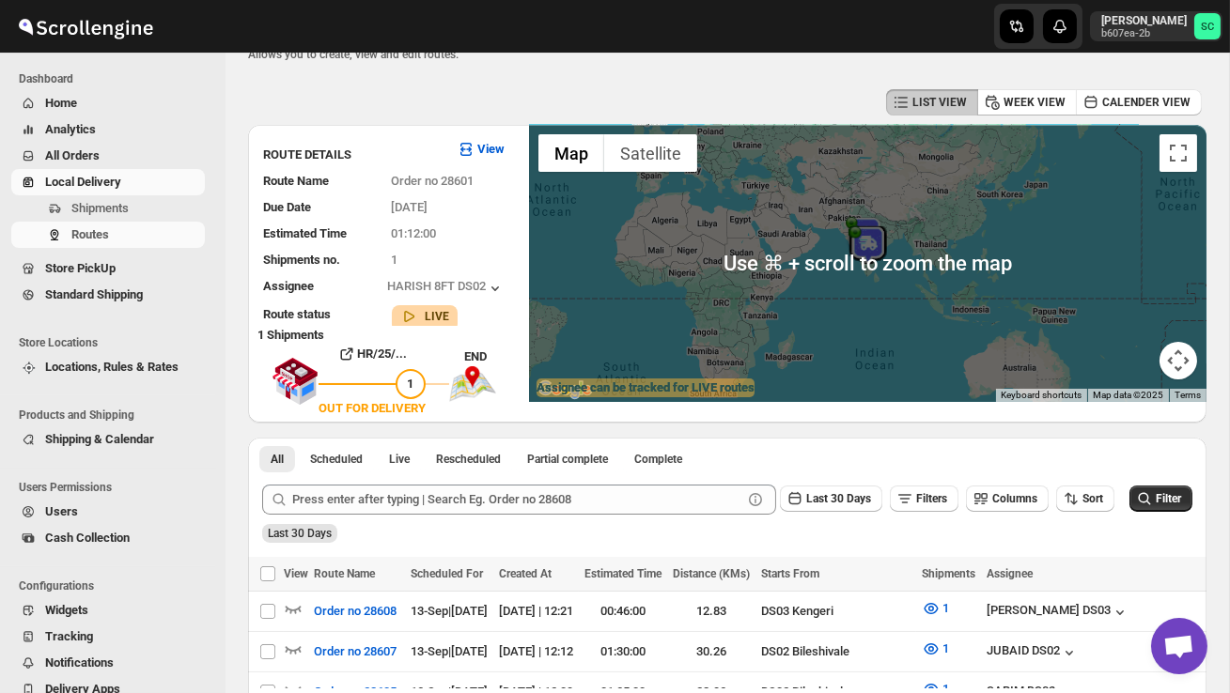
scroll to position [0, 0]
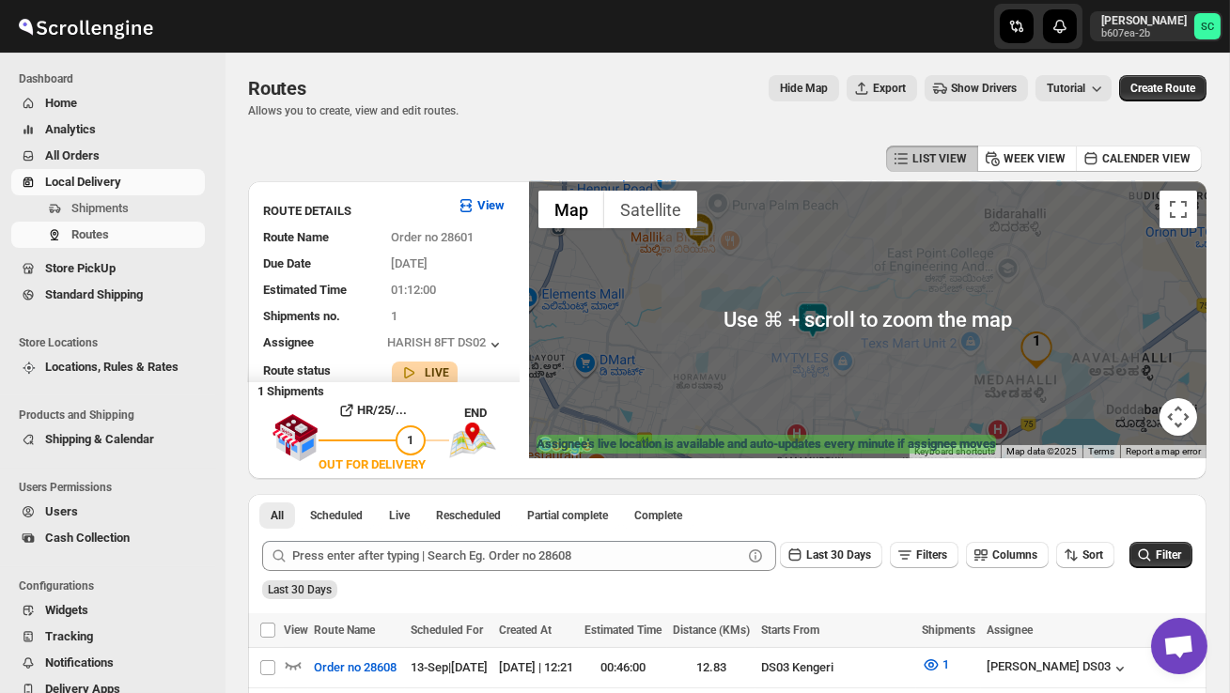
click at [827, 305] on img at bounding box center [813, 321] width 38 height 38
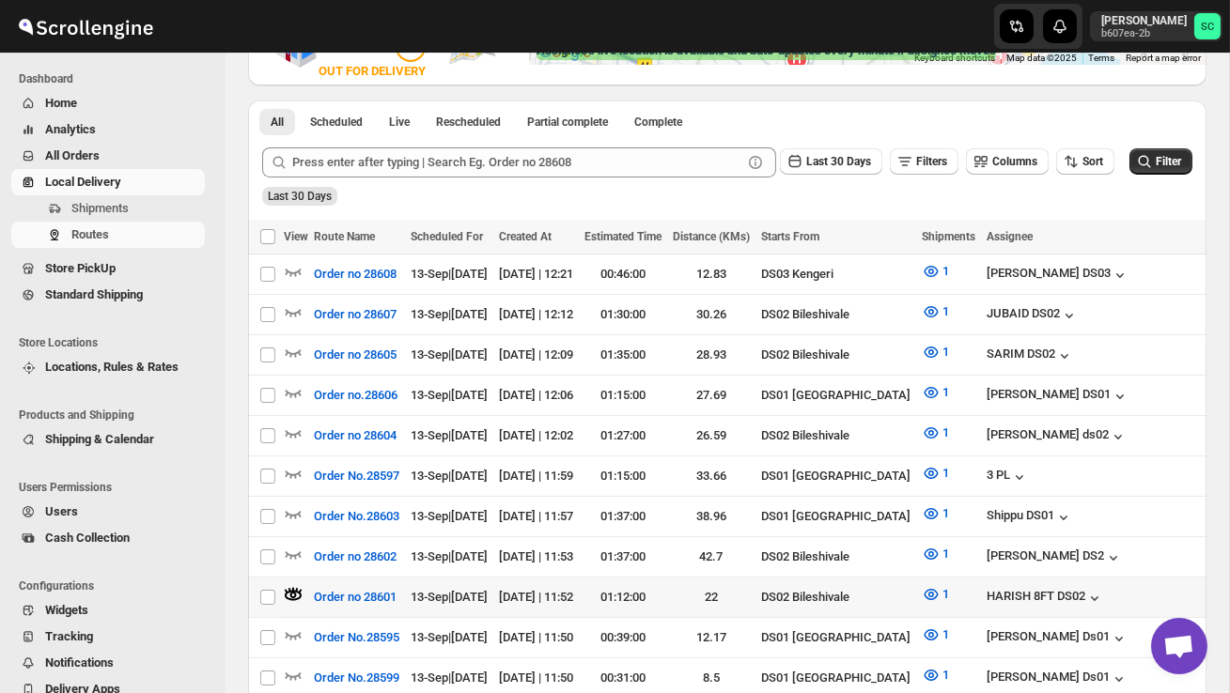
scroll to position [460, 0]
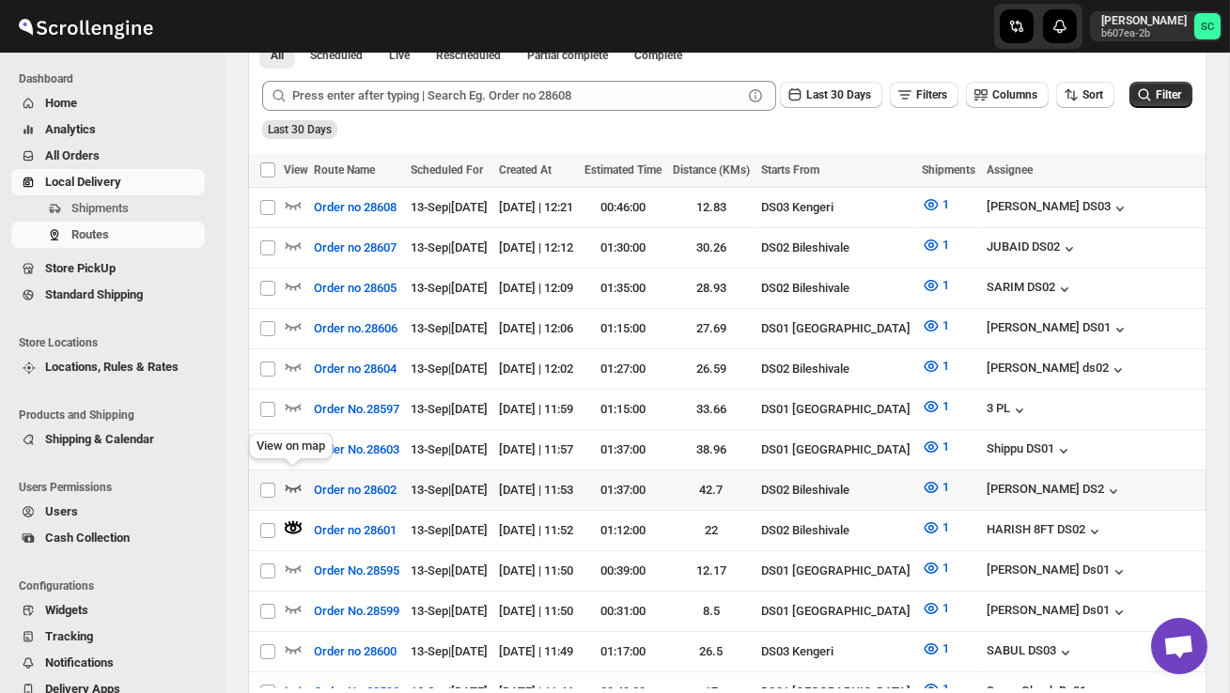
click at [289, 478] on icon "button" at bounding box center [293, 487] width 19 height 19
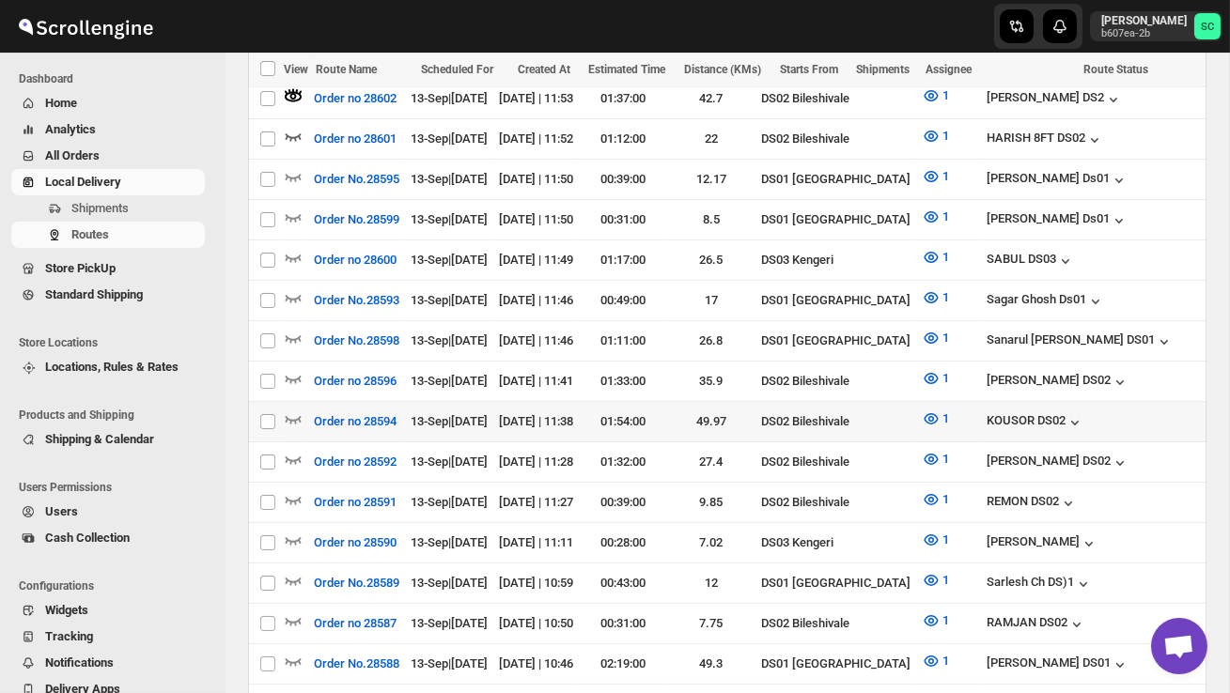
scroll to position [853, 0]
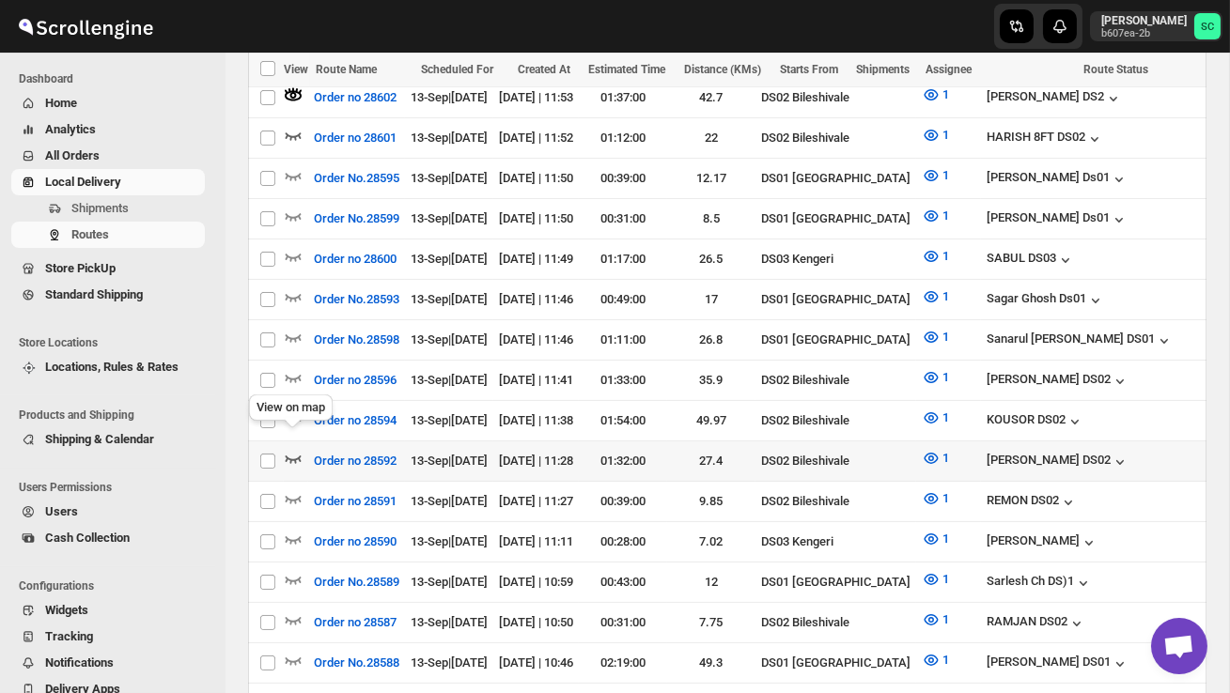
click at [297, 456] on icon "button" at bounding box center [294, 460] width 16 height 8
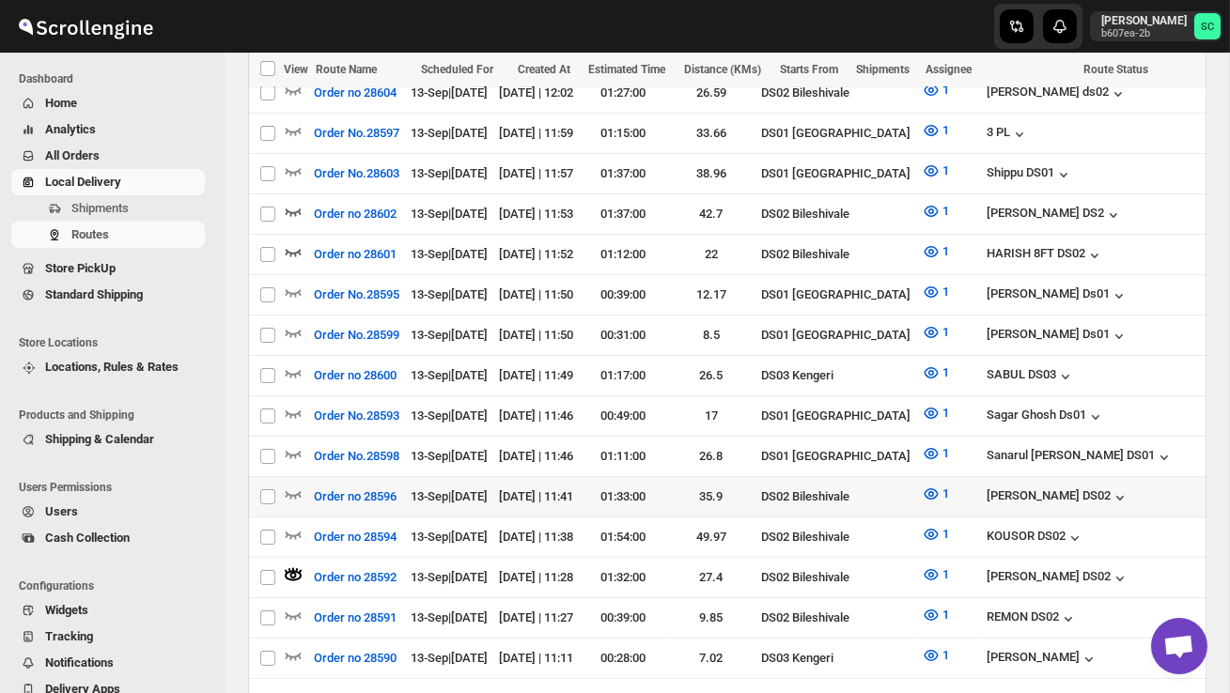
scroll to position [748, 0]
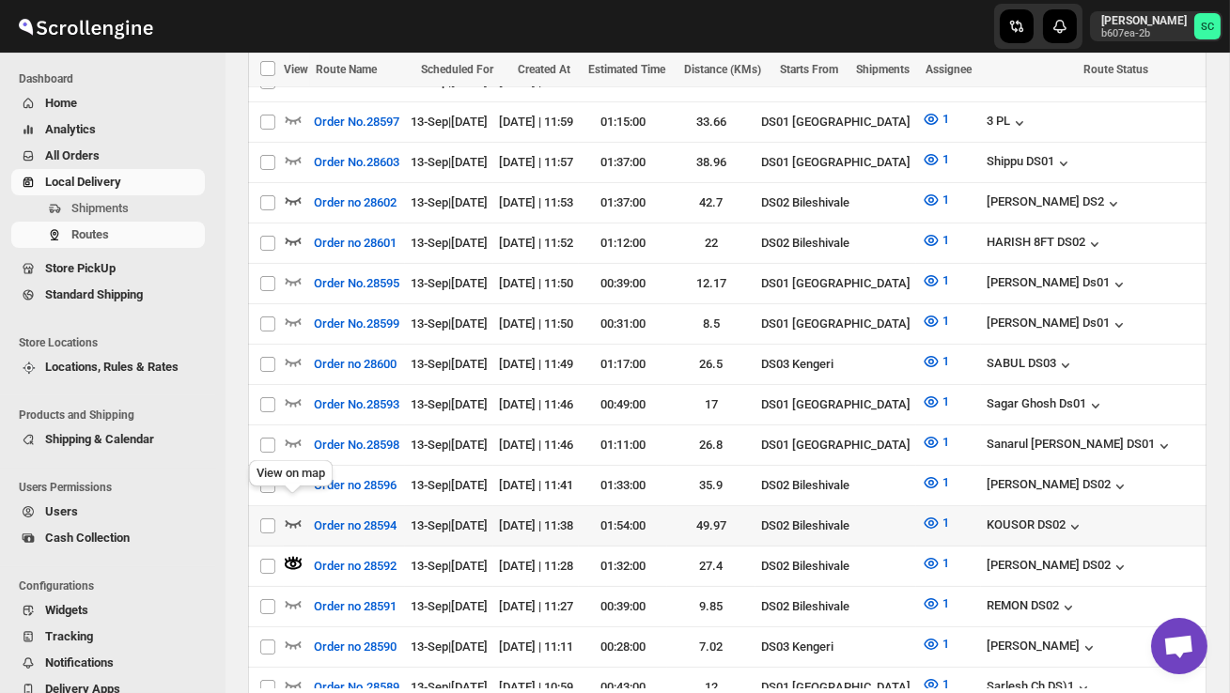
click at [295, 514] on icon "button" at bounding box center [293, 523] width 19 height 19
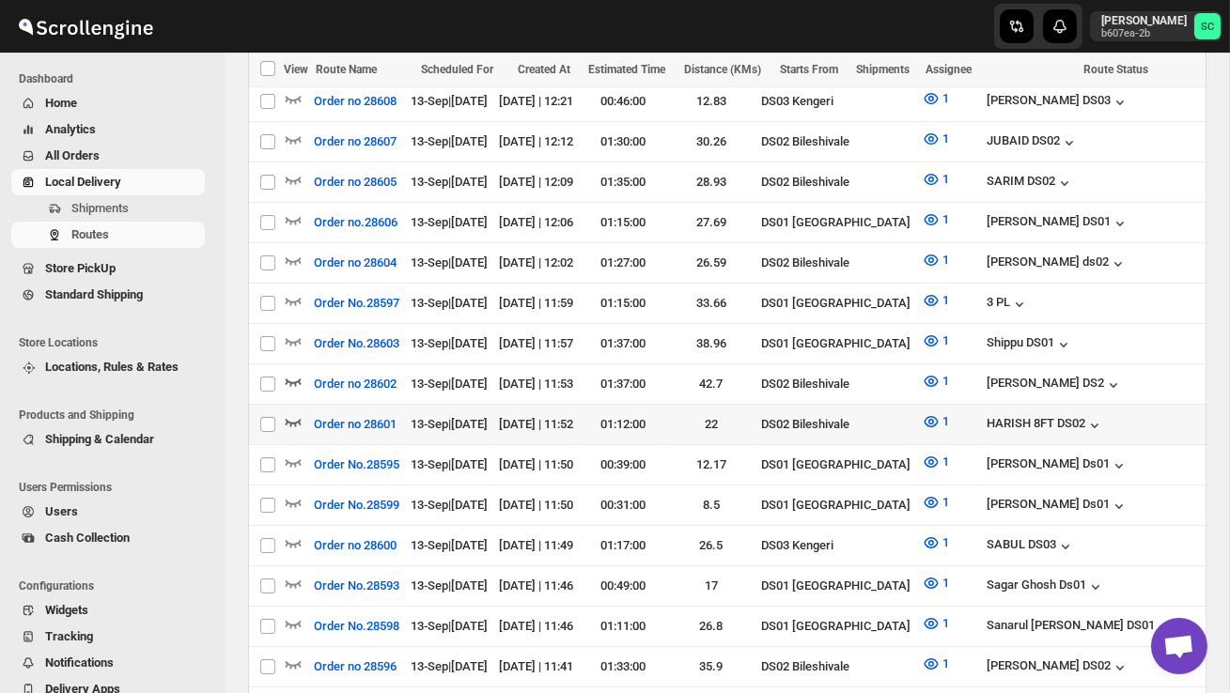
scroll to position [591, 0]
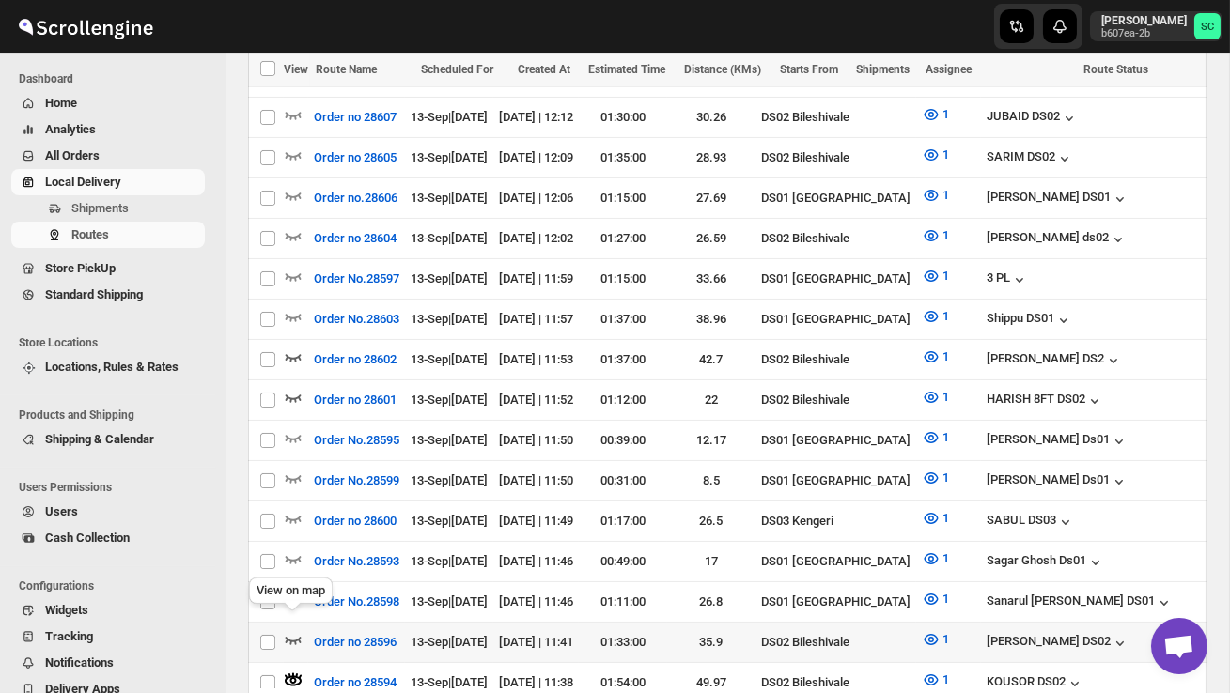
click at [290, 631] on icon "button" at bounding box center [293, 640] width 19 height 19
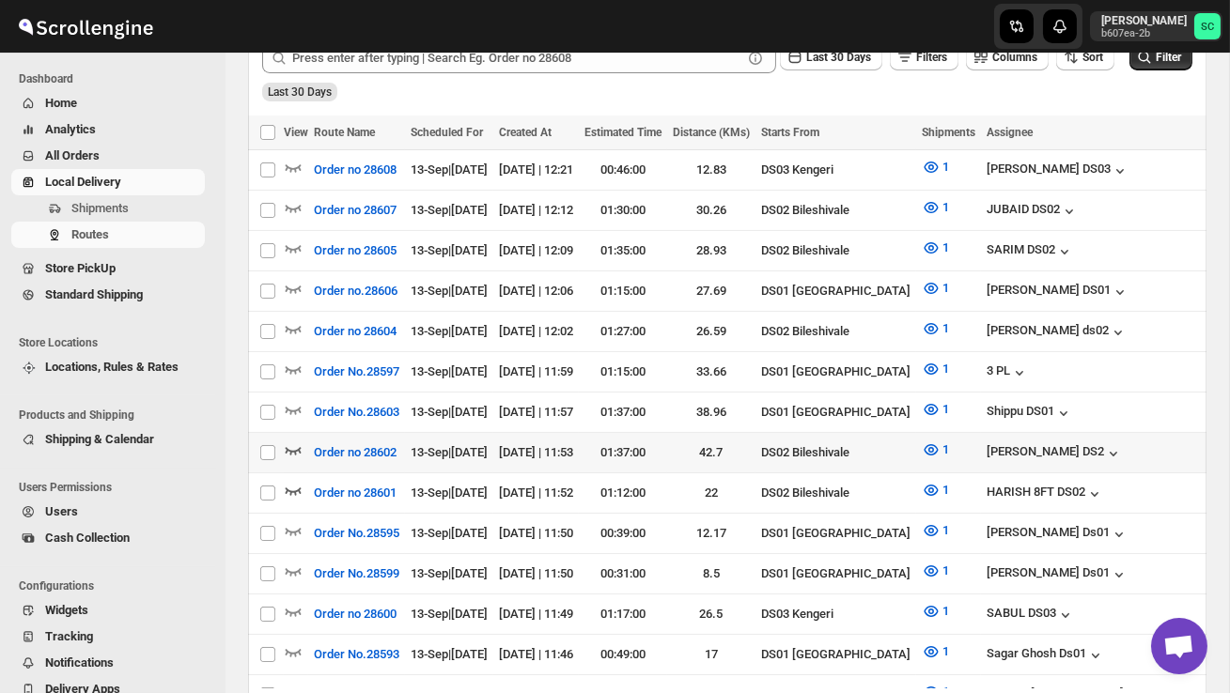
scroll to position [495, 0]
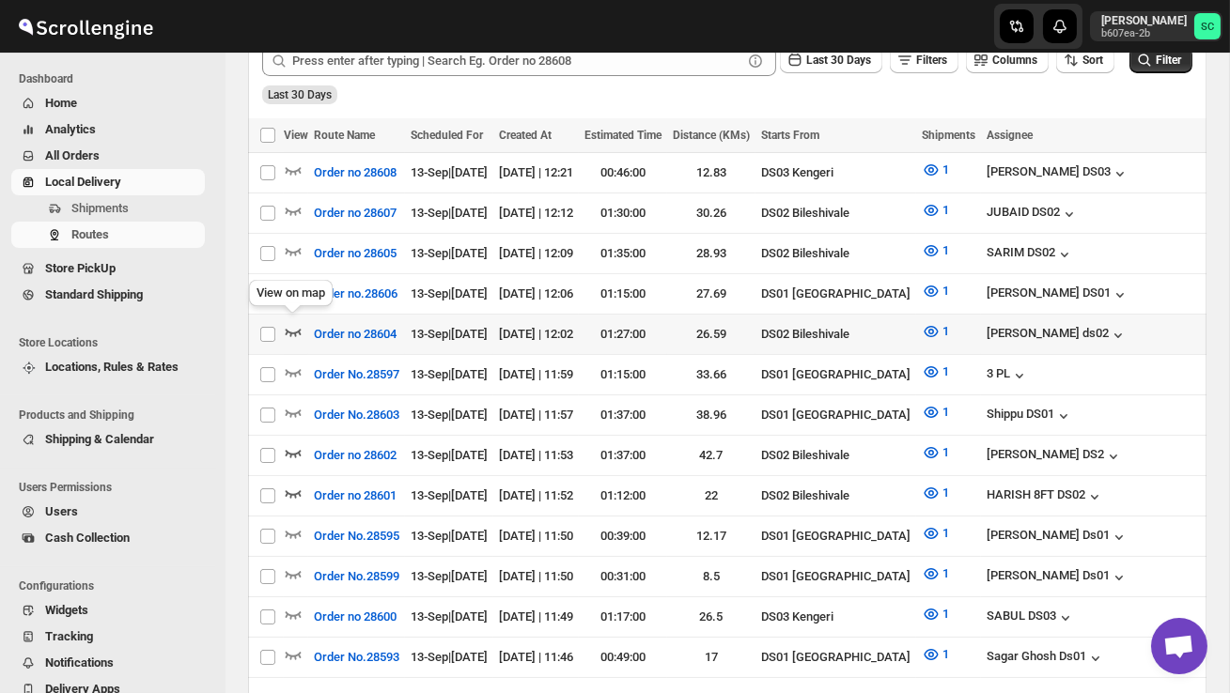
click at [293, 322] on icon "button" at bounding box center [293, 331] width 19 height 19
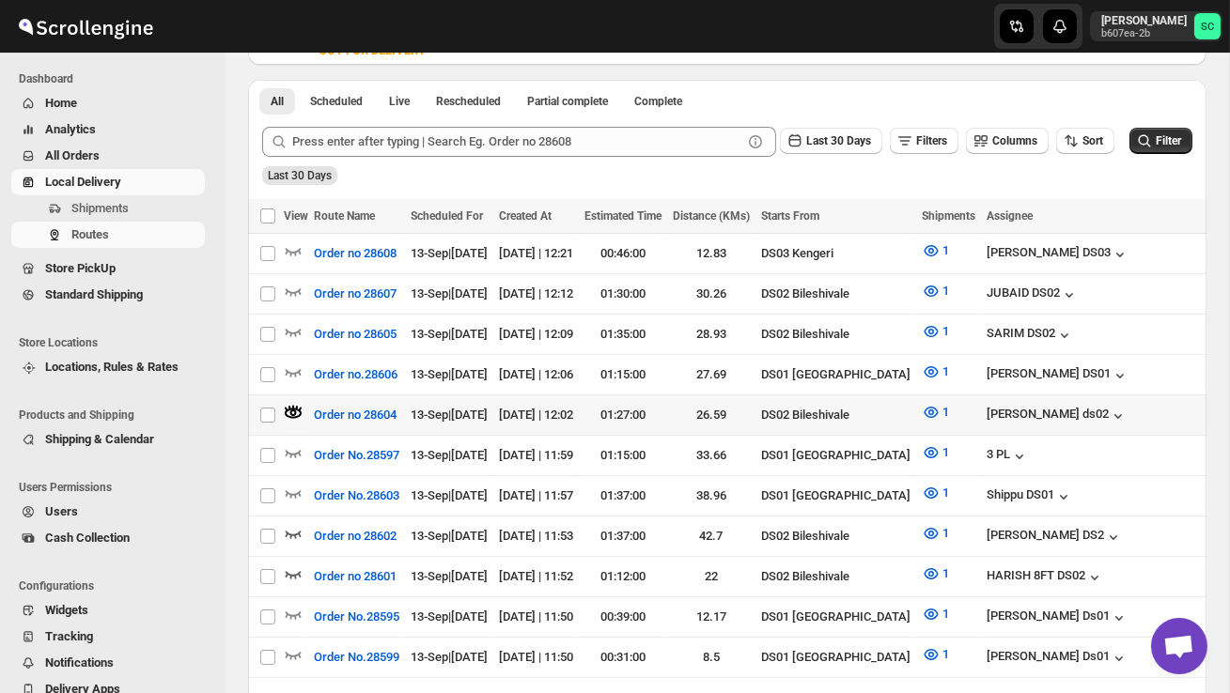
scroll to position [421, 0]
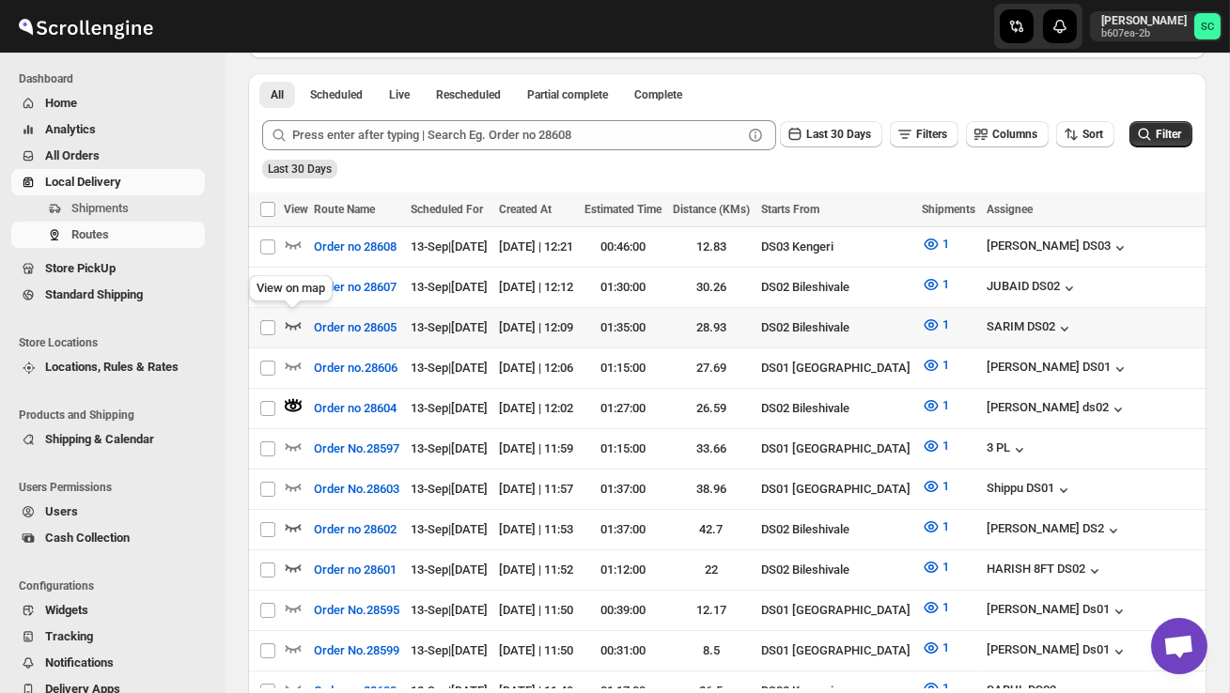
click at [298, 317] on icon "button" at bounding box center [293, 325] width 19 height 19
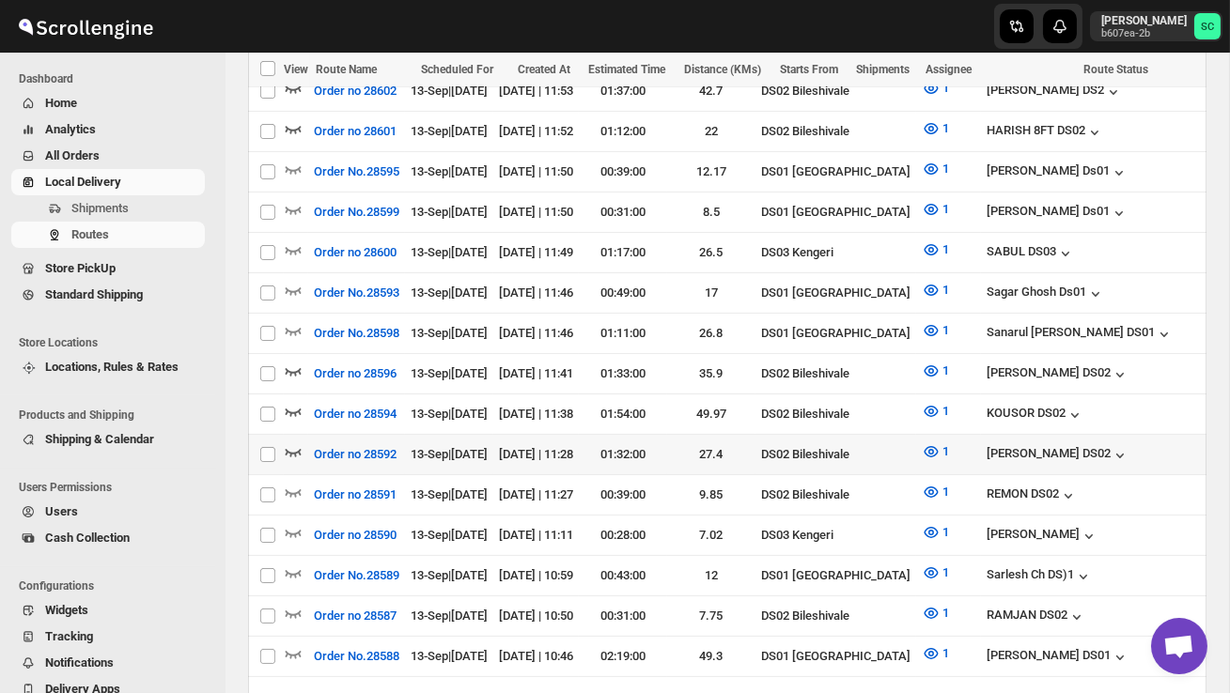
scroll to position [865, 0]
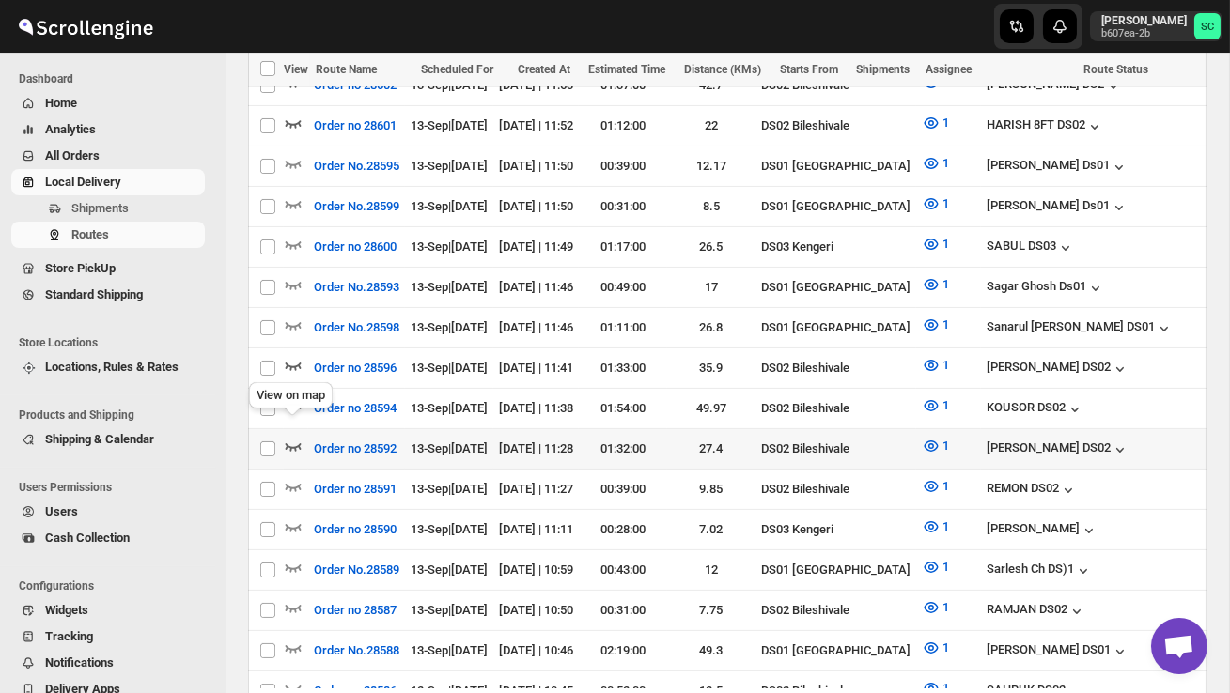
click at [292, 437] on icon "button" at bounding box center [293, 446] width 19 height 19
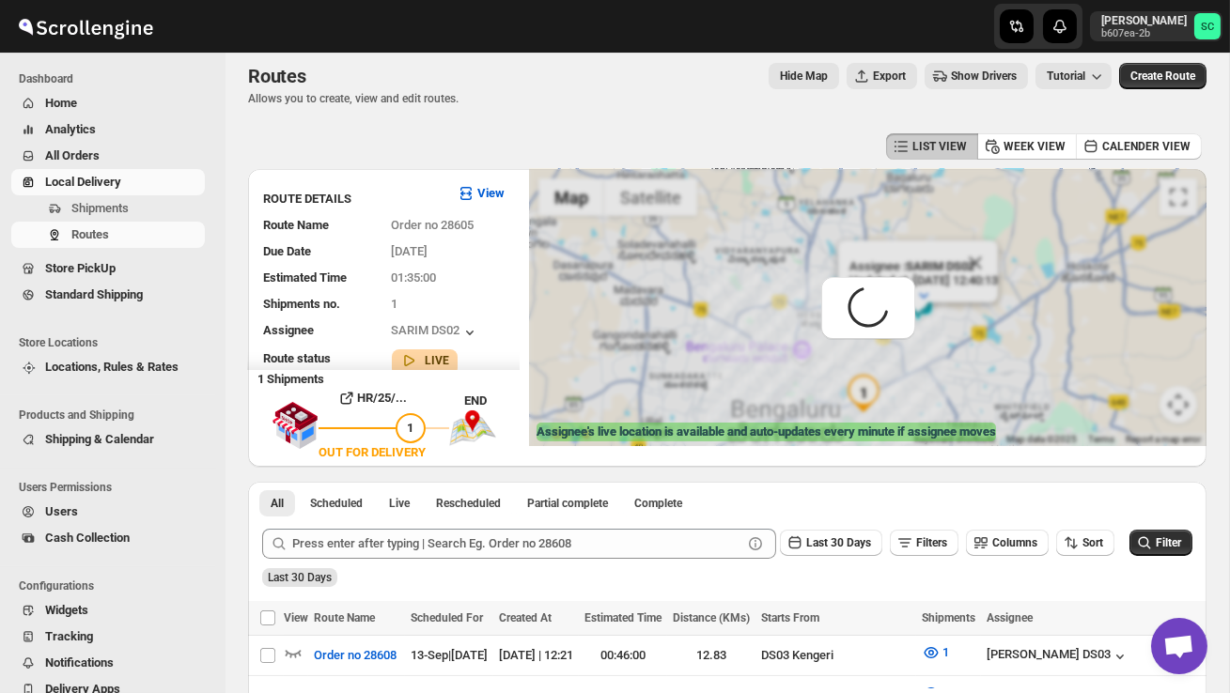
scroll to position [0, 0]
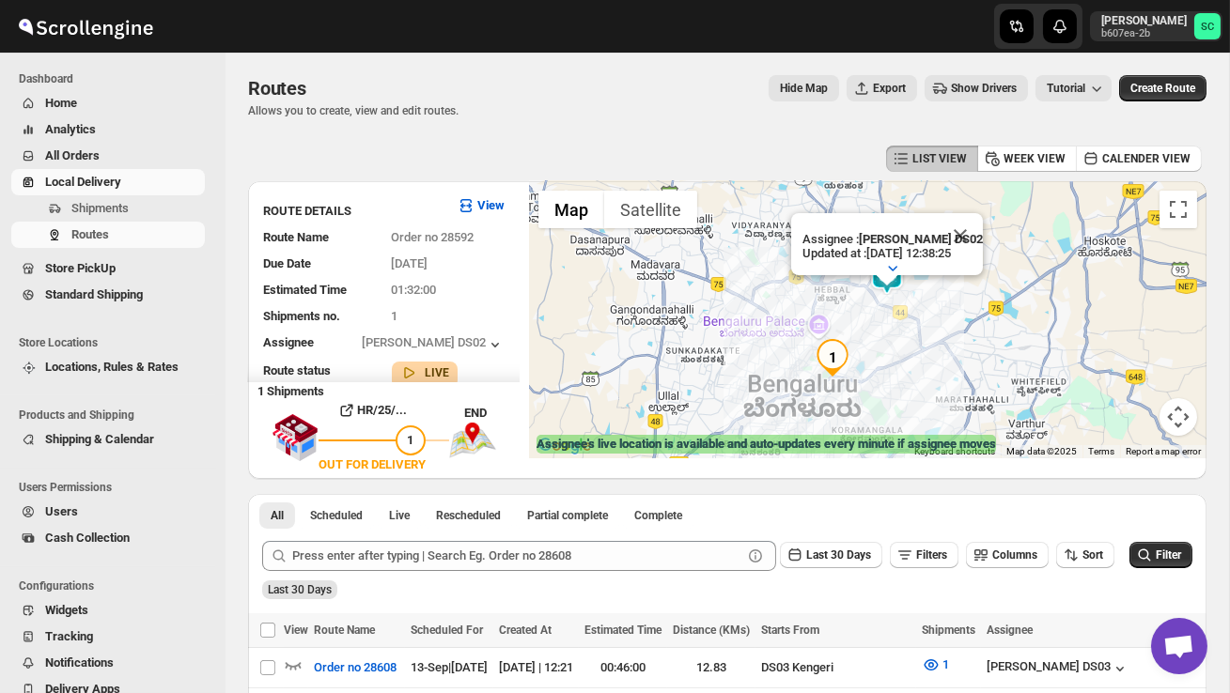
click at [970, 227] on button "Close" at bounding box center [960, 235] width 45 height 45
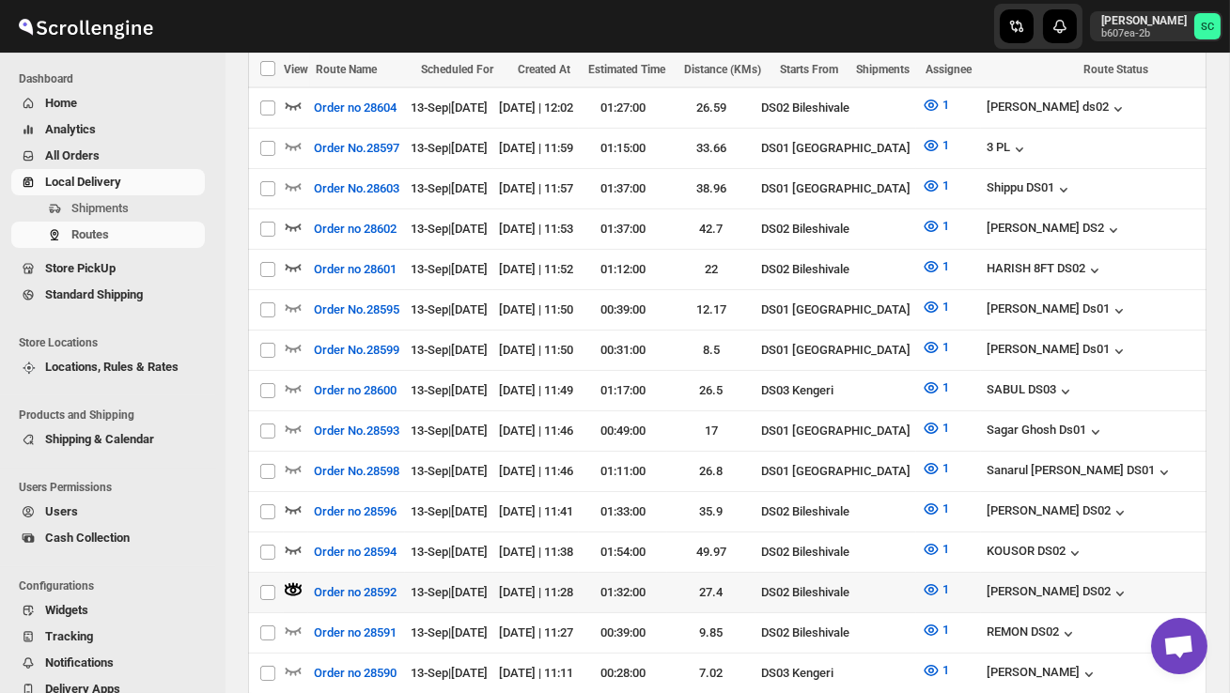
scroll to position [724, 0]
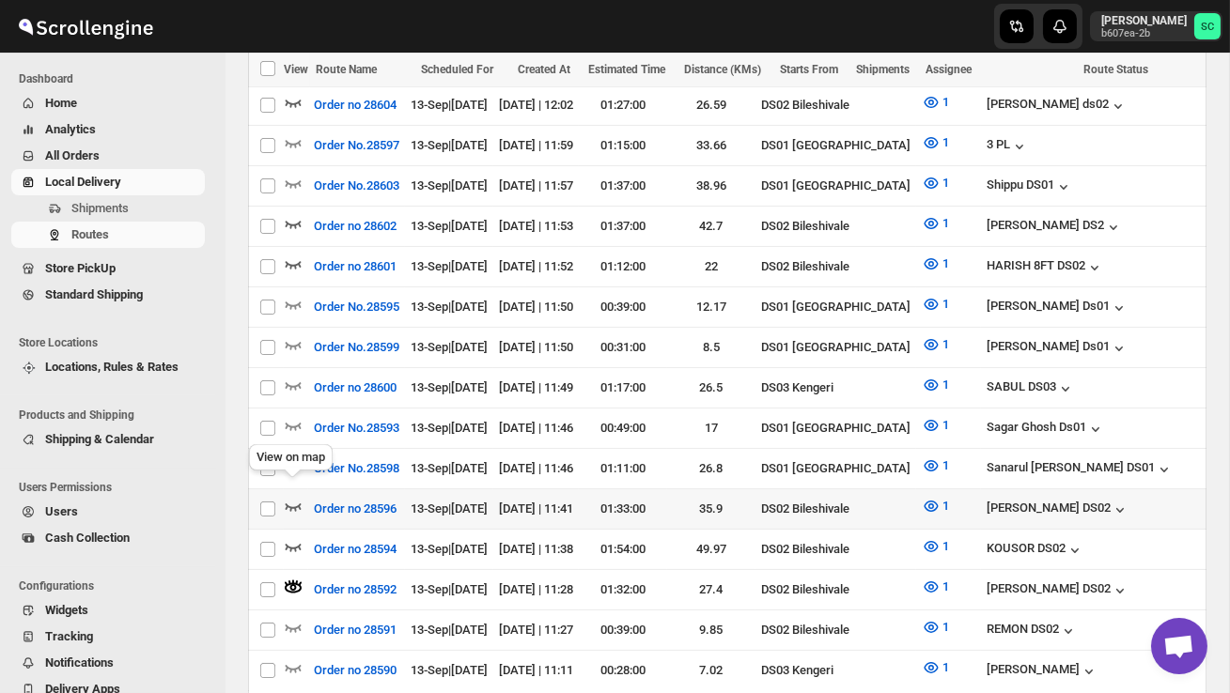
click at [292, 497] on icon "button" at bounding box center [293, 506] width 19 height 19
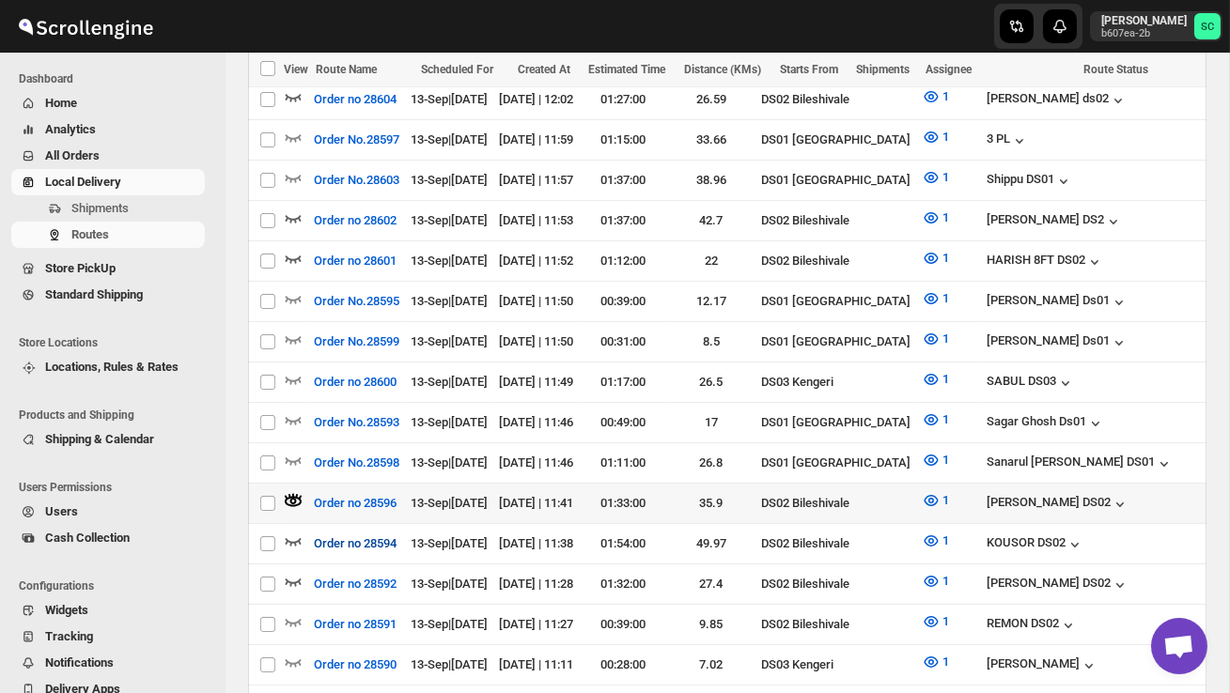
scroll to position [737, 0]
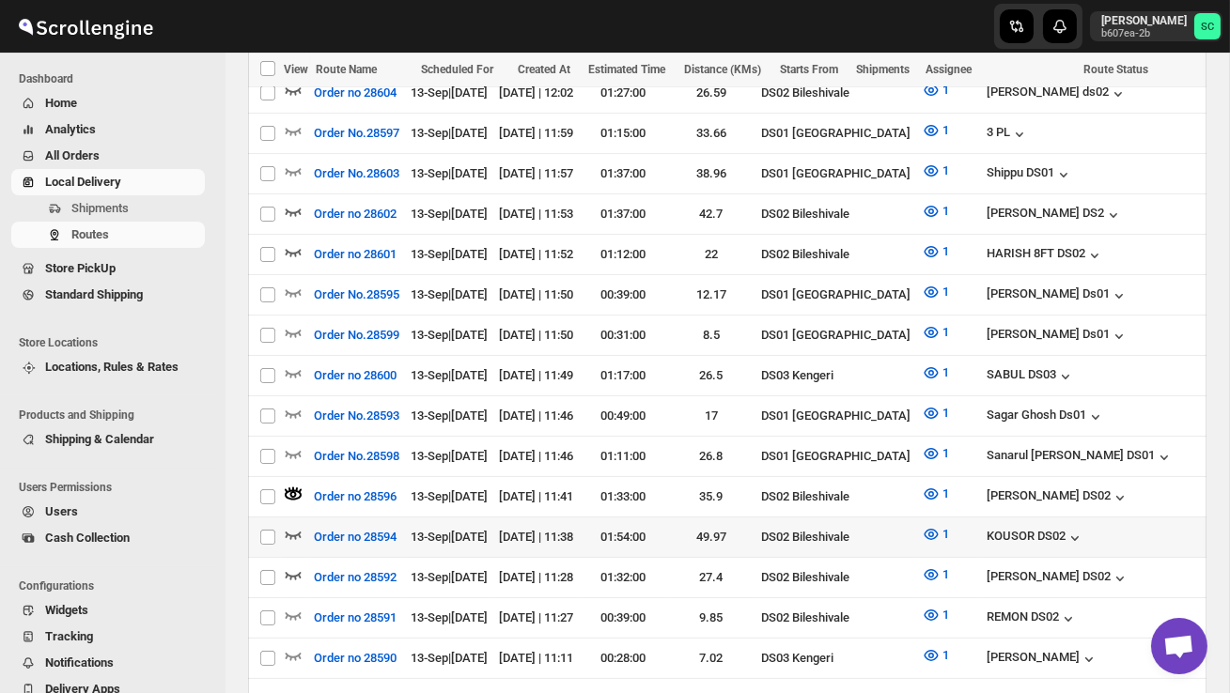
click at [283, 518] on td "Select route" at bounding box center [266, 538] width 36 height 40
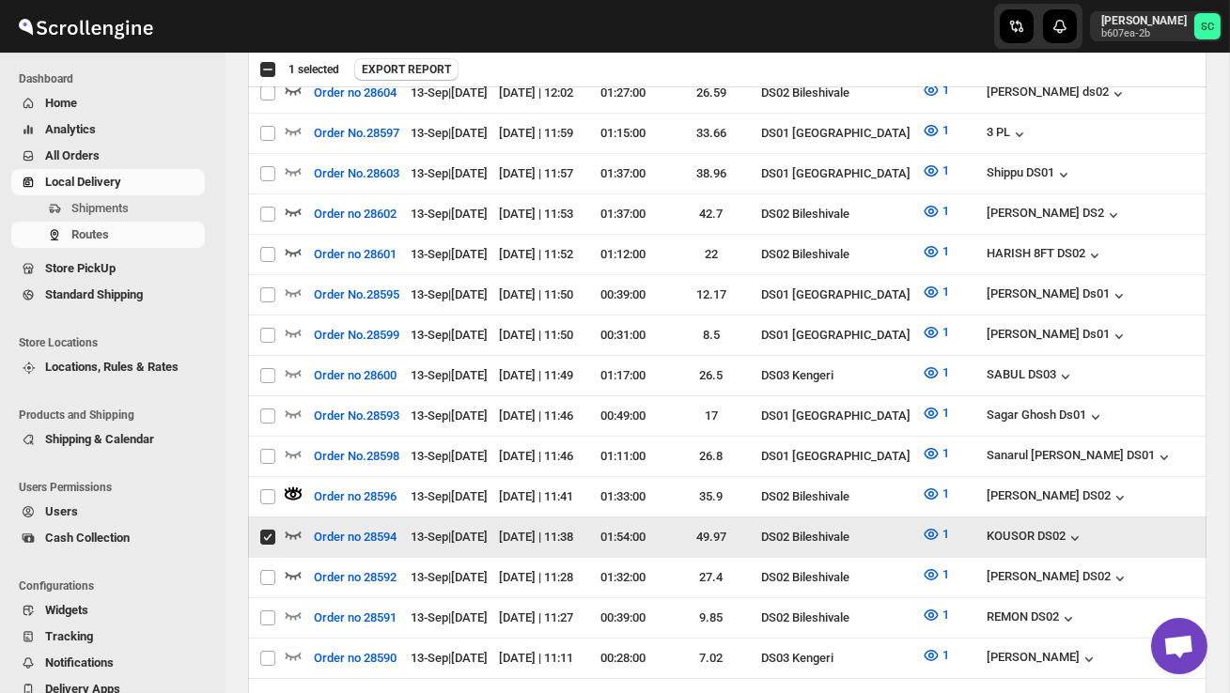
click at [265, 530] on input "Select route" at bounding box center [267, 537] width 15 height 15
checkbox input "false"
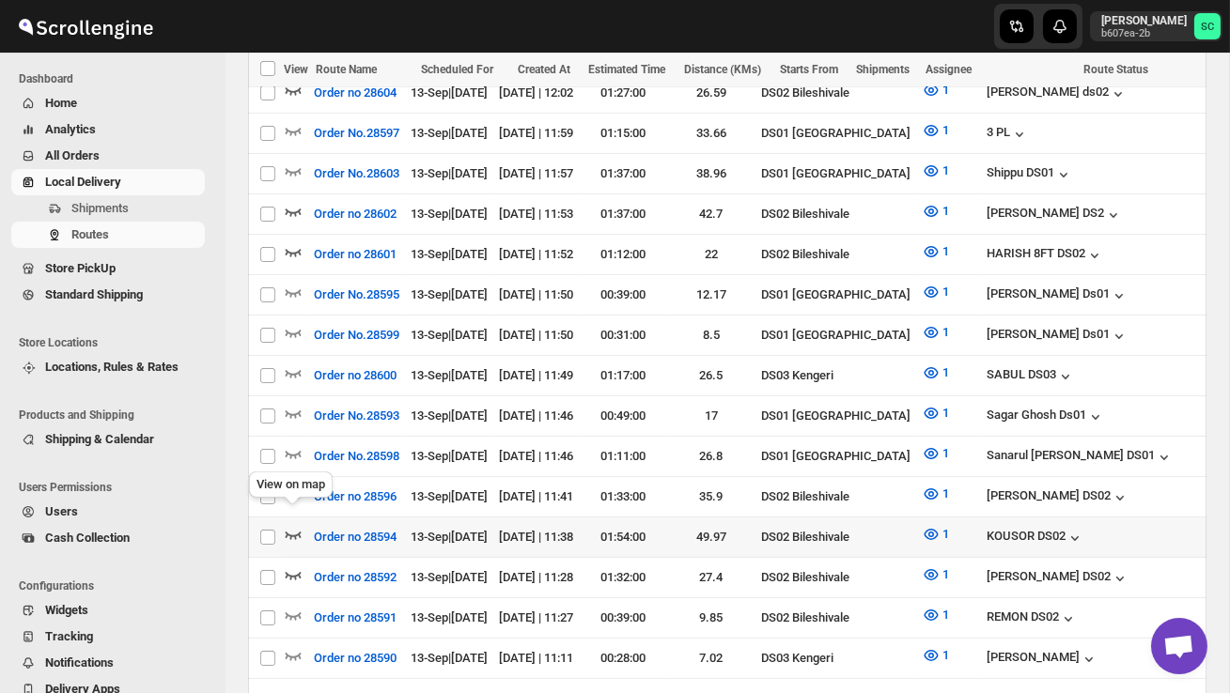
click at [297, 525] on icon "button" at bounding box center [293, 534] width 19 height 19
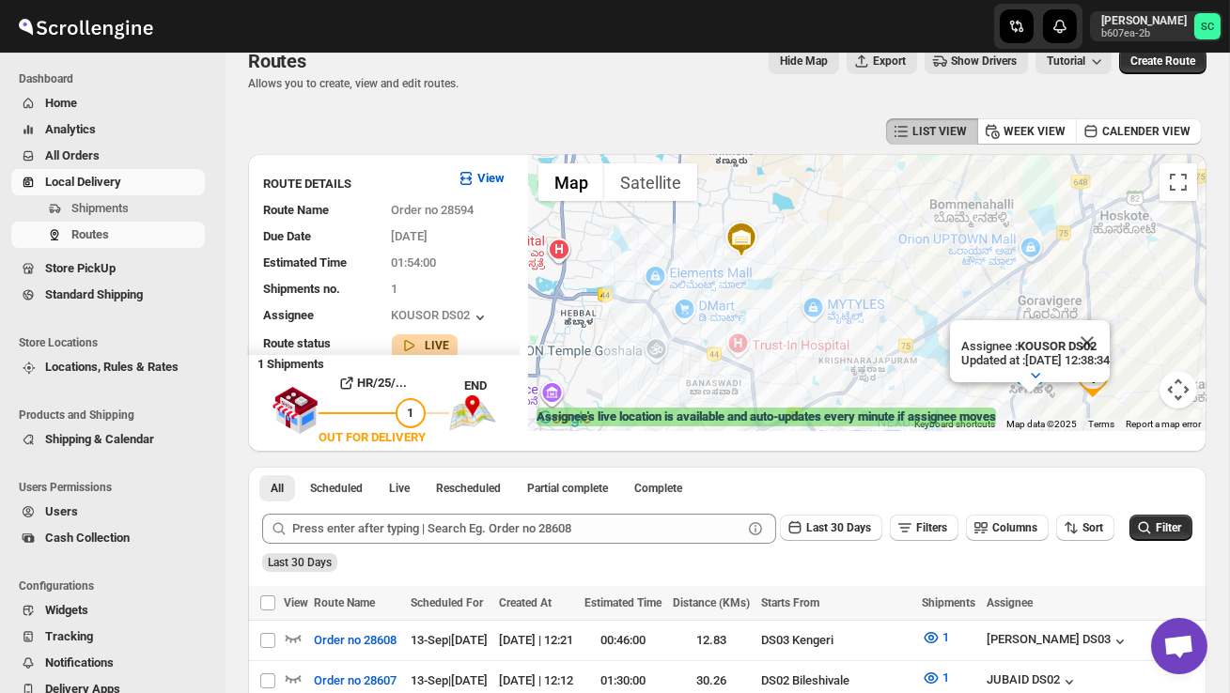
scroll to position [0, 0]
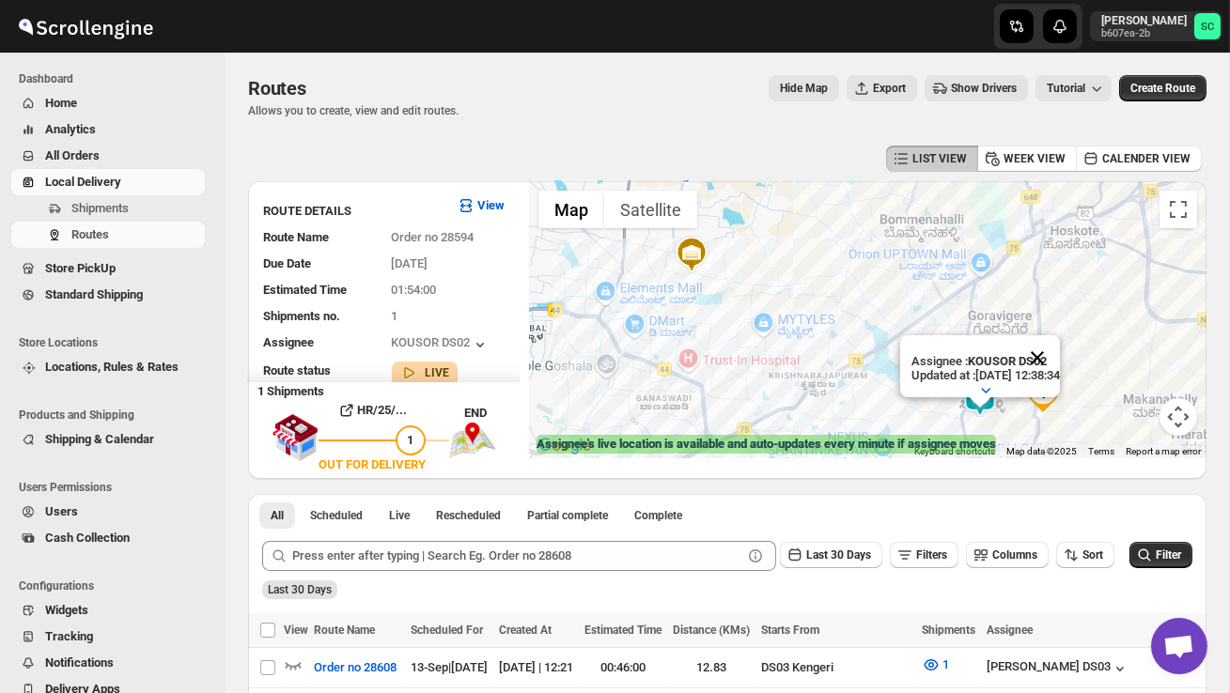
click at [1060, 349] on button "Close" at bounding box center [1037, 357] width 45 height 45
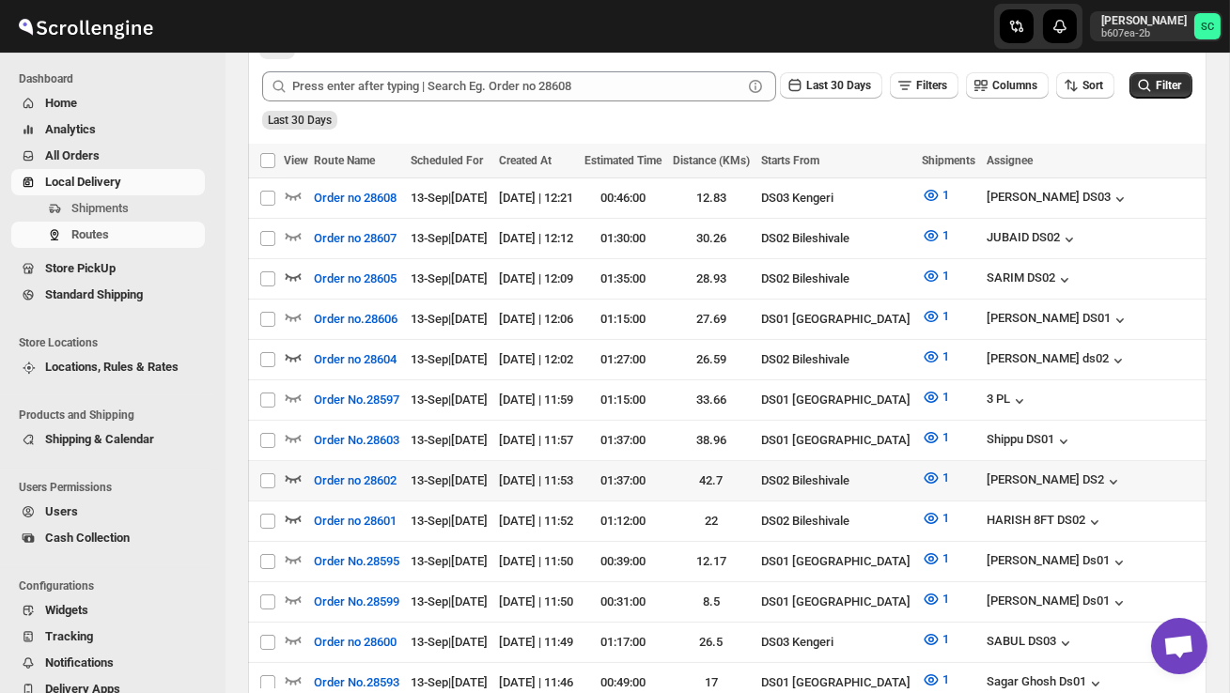
scroll to position [476, 0]
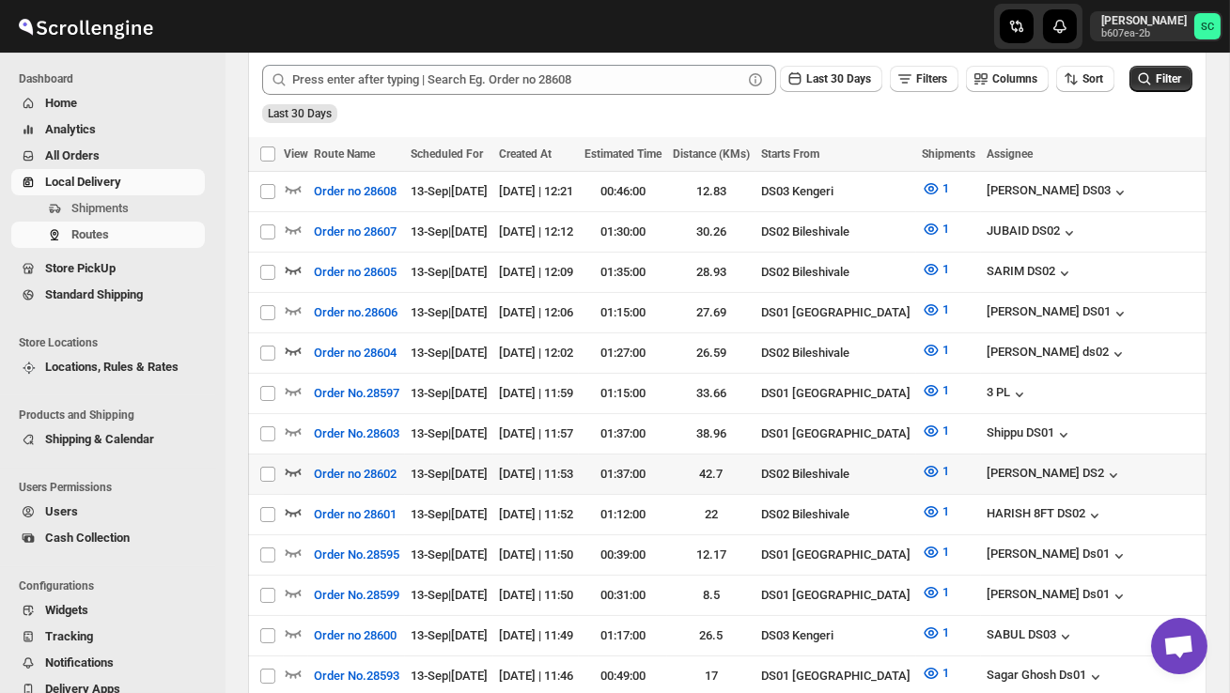
click at [290, 462] on icon "button" at bounding box center [293, 471] width 19 height 19
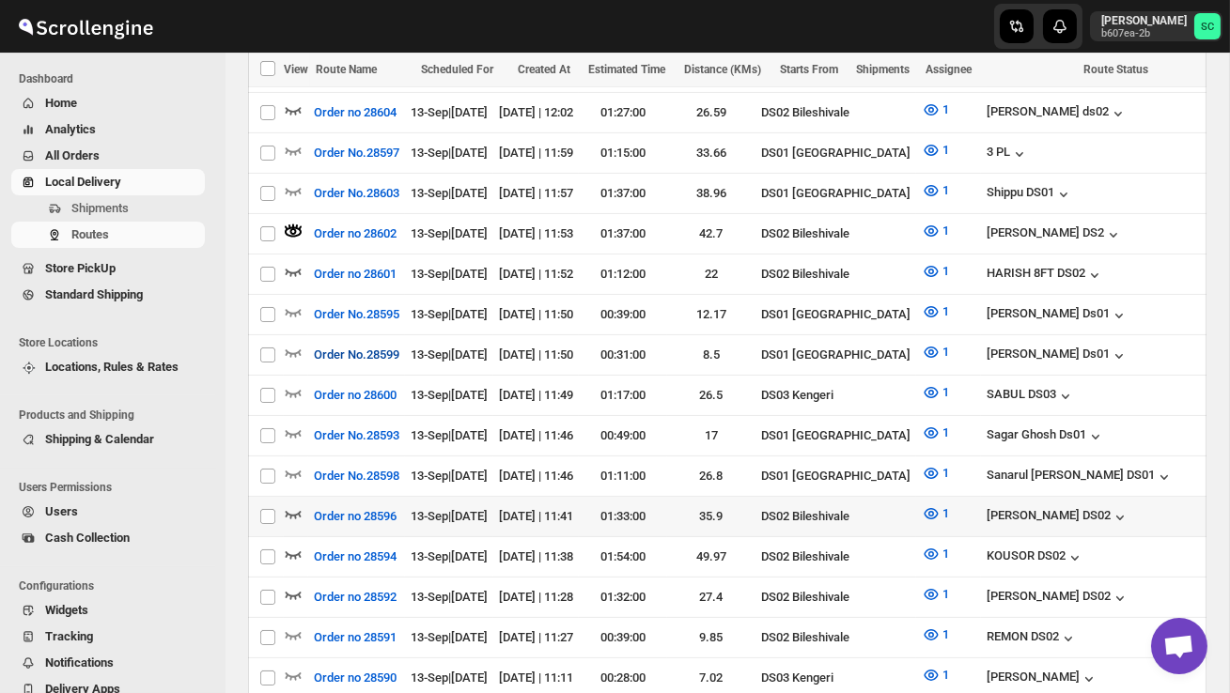
scroll to position [719, 0]
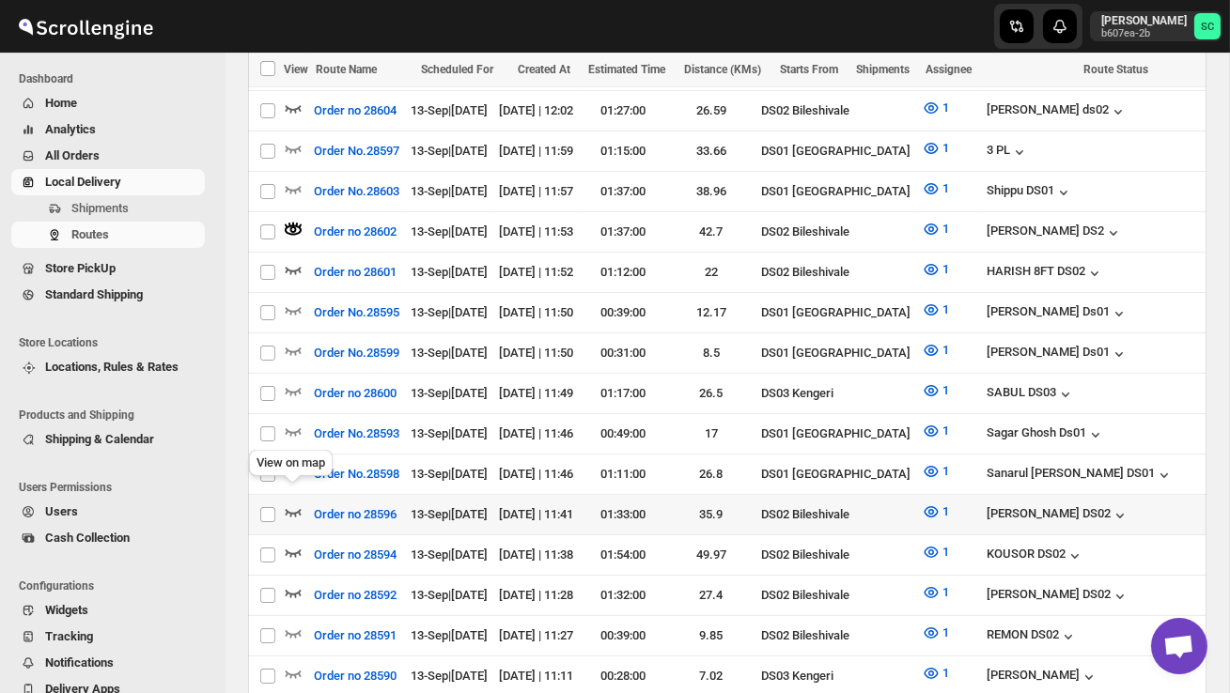
click at [297, 503] on icon "button" at bounding box center [293, 512] width 19 height 19
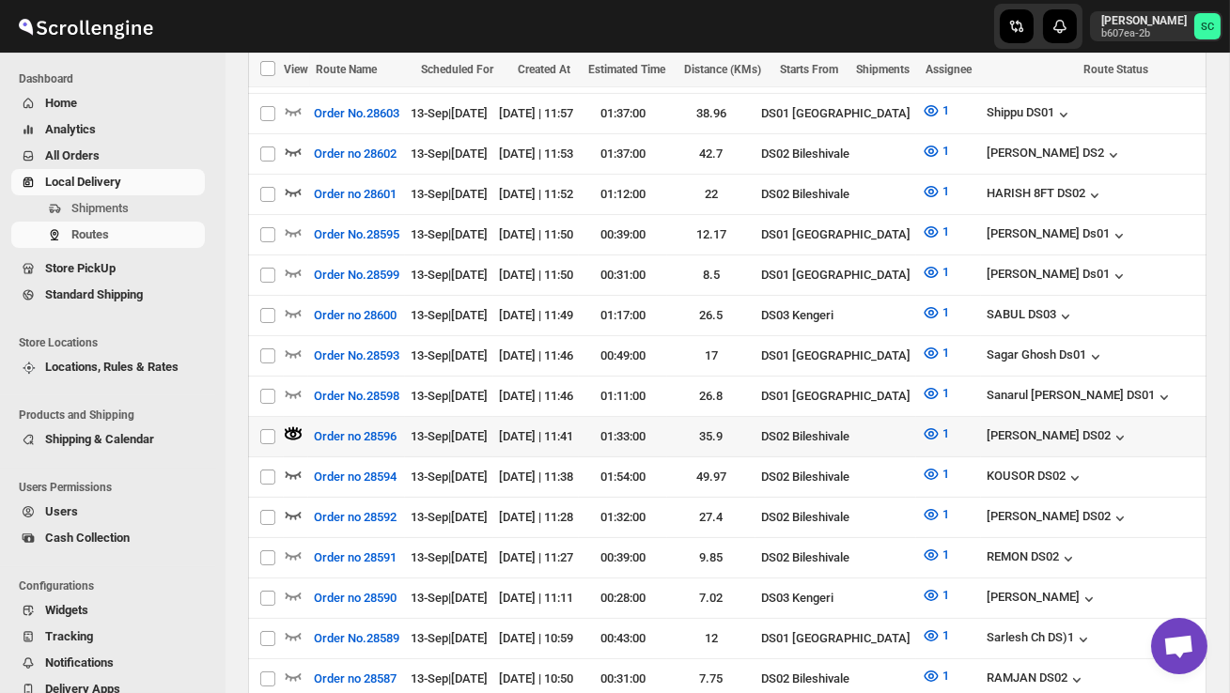
scroll to position [808, 0]
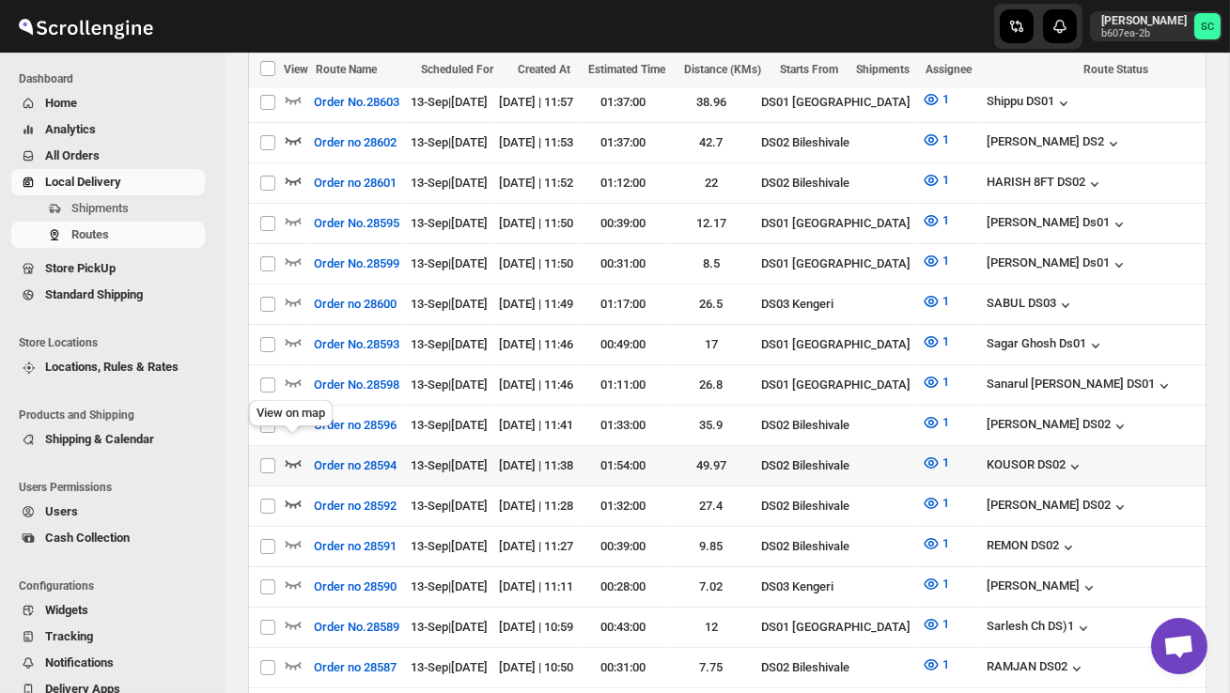
click at [287, 454] on icon "button" at bounding box center [293, 463] width 19 height 19
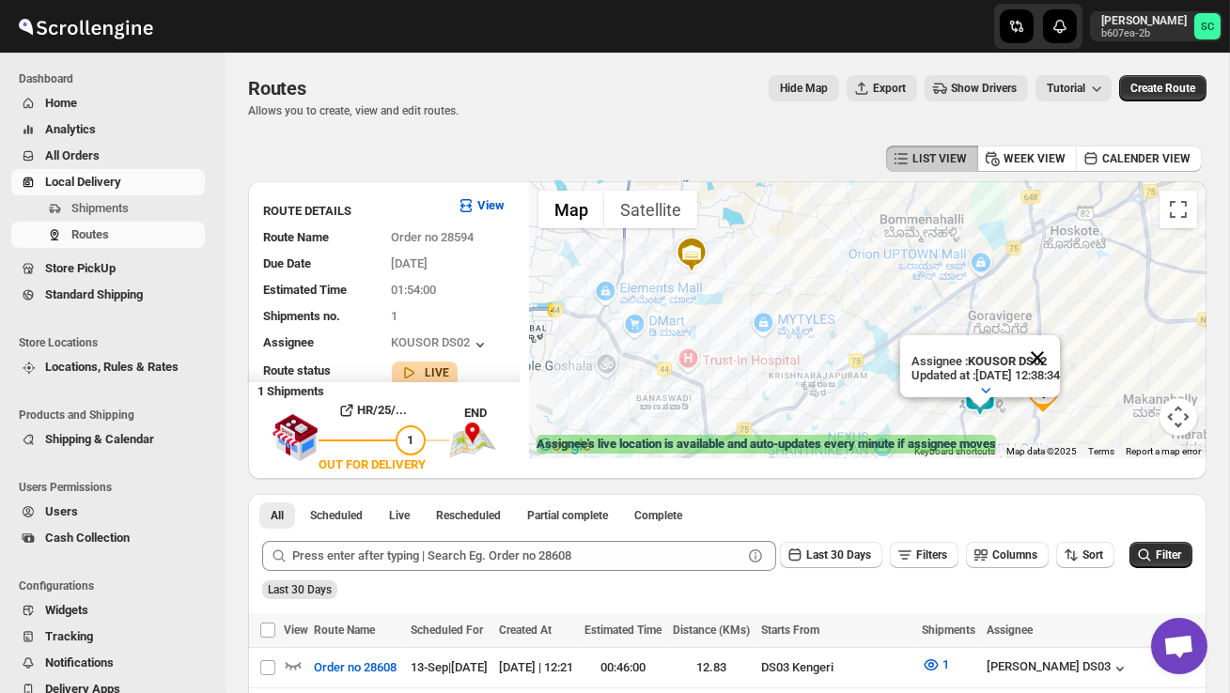
click at [1060, 353] on button "Close" at bounding box center [1037, 357] width 45 height 45
click at [1012, 406] on div at bounding box center [868, 319] width 678 height 277
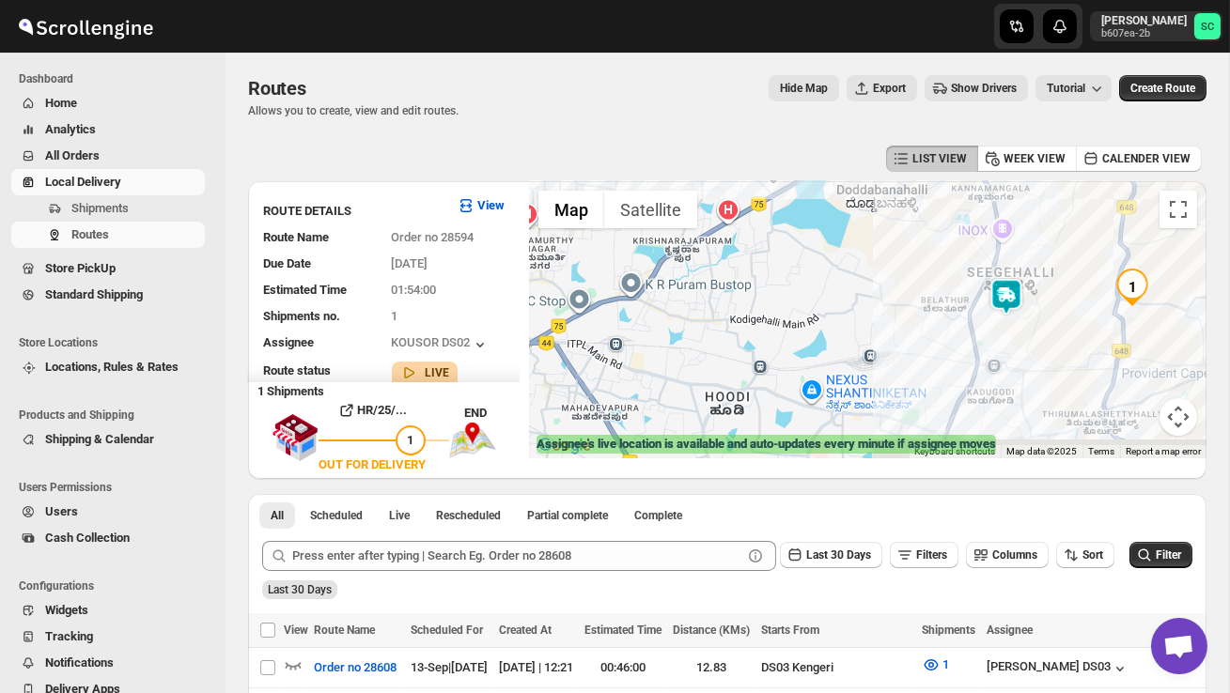
drag, startPoint x: 863, startPoint y: 406, endPoint x: 918, endPoint y: 290, distance: 128.2
click at [918, 290] on div at bounding box center [868, 319] width 678 height 277
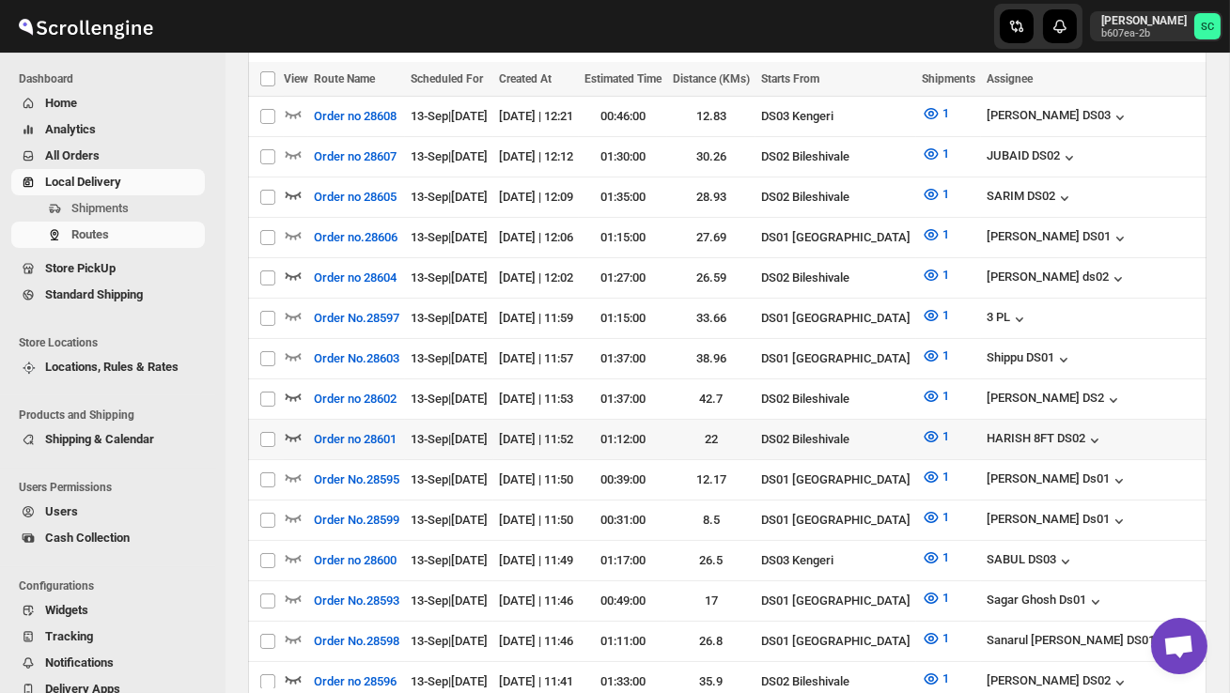
scroll to position [555, 0]
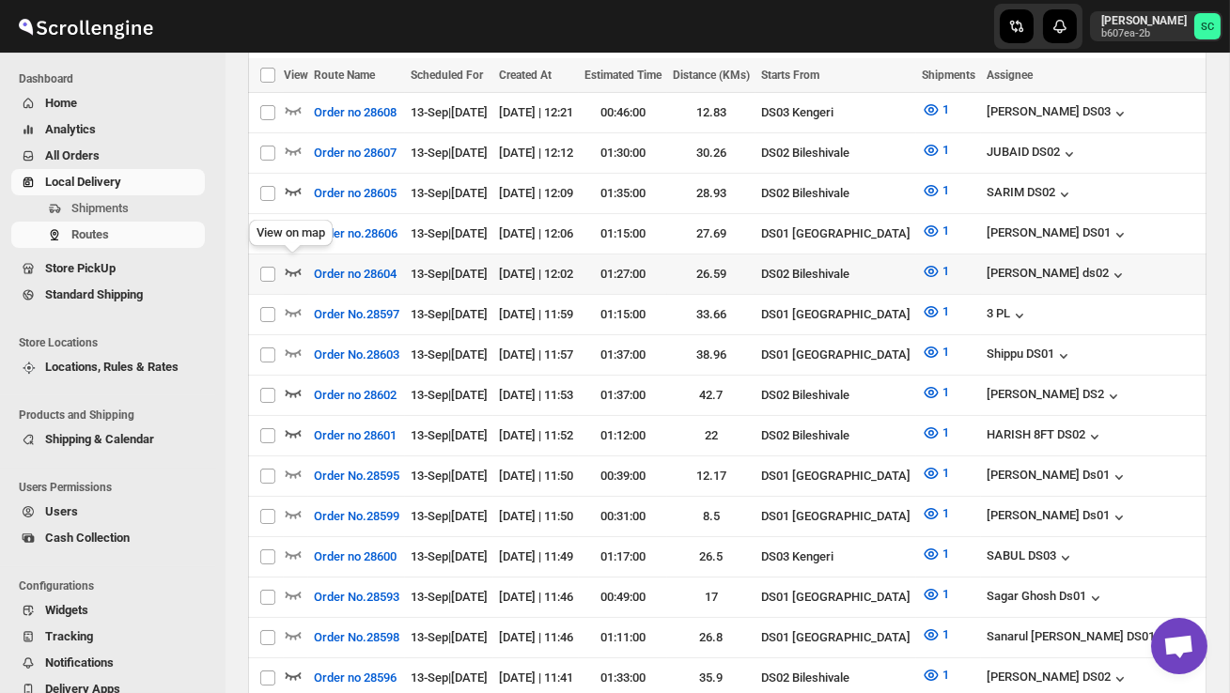
click at [293, 264] on icon "button" at bounding box center [293, 271] width 19 height 19
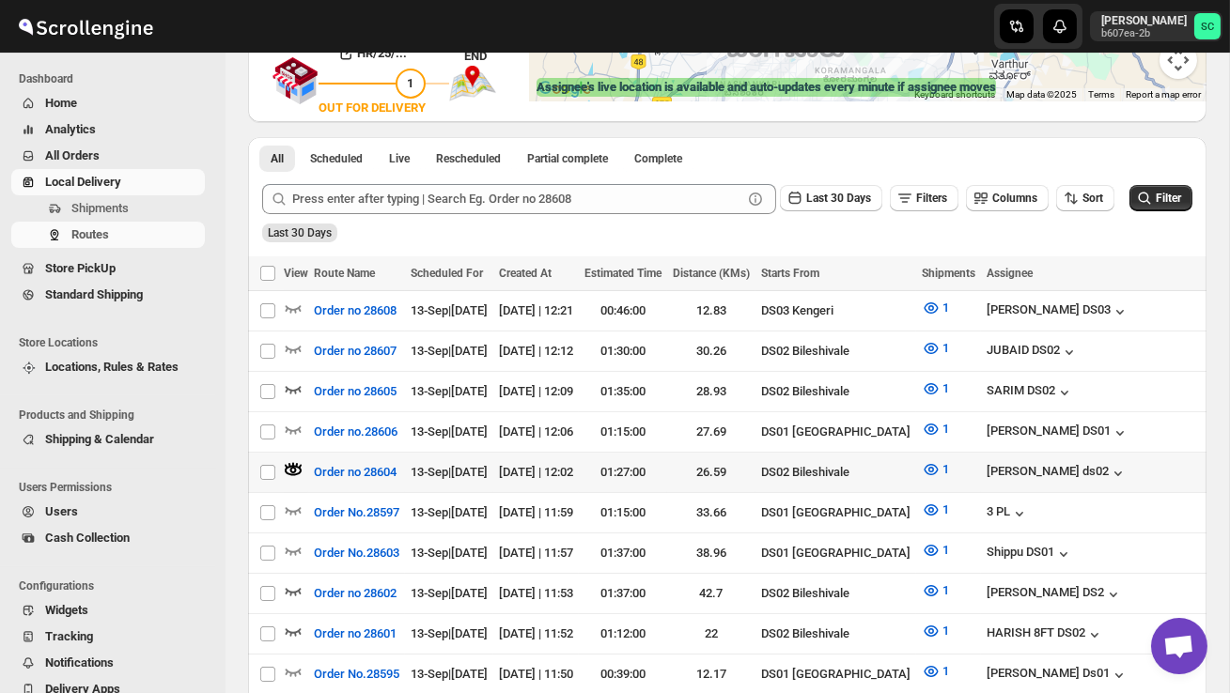
scroll to position [363, 0]
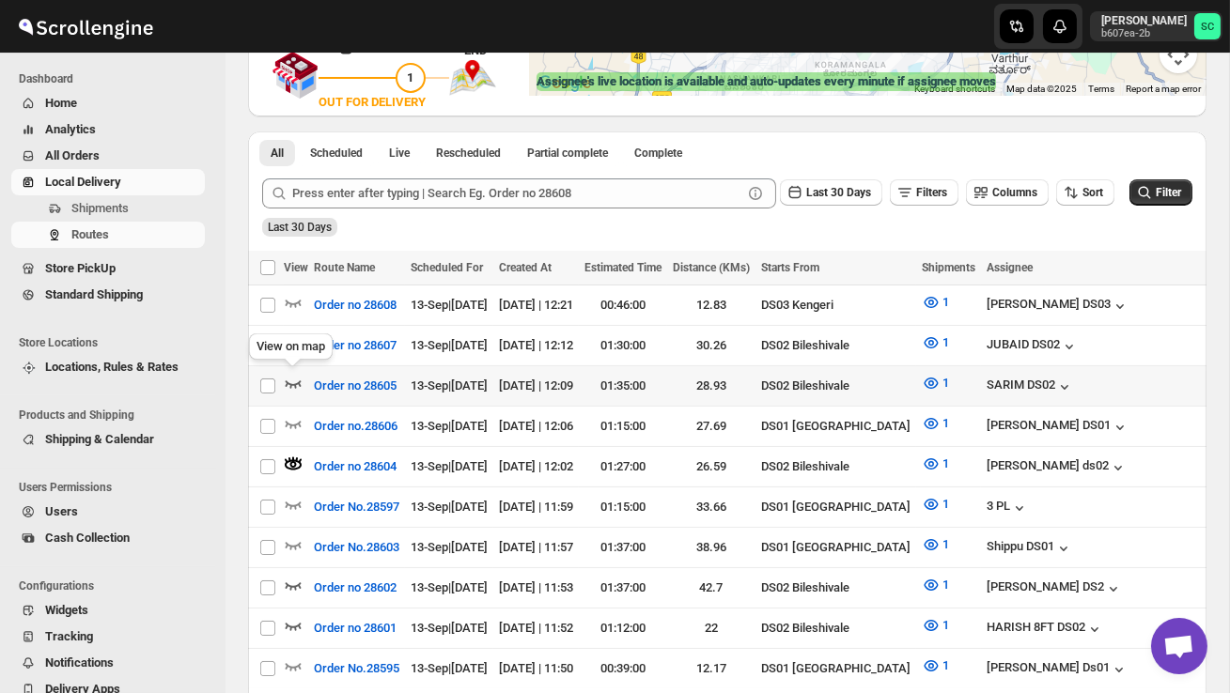
click at [288, 379] on icon "button" at bounding box center [293, 383] width 19 height 19
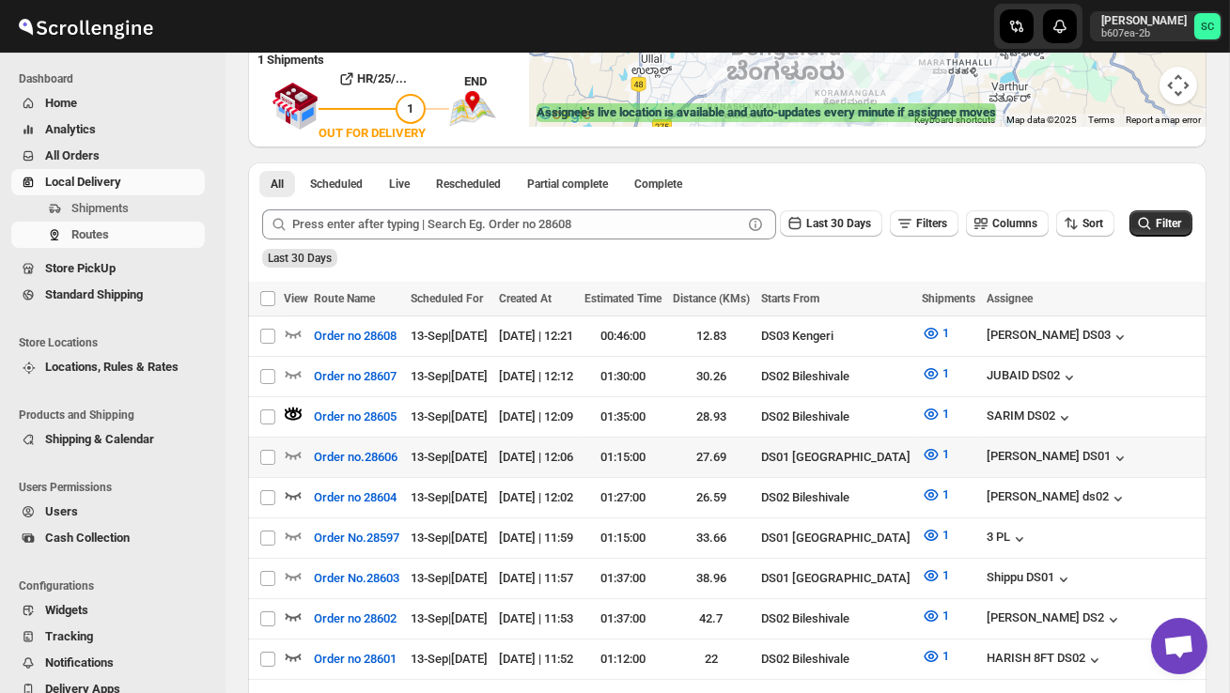
scroll to position [334, 0]
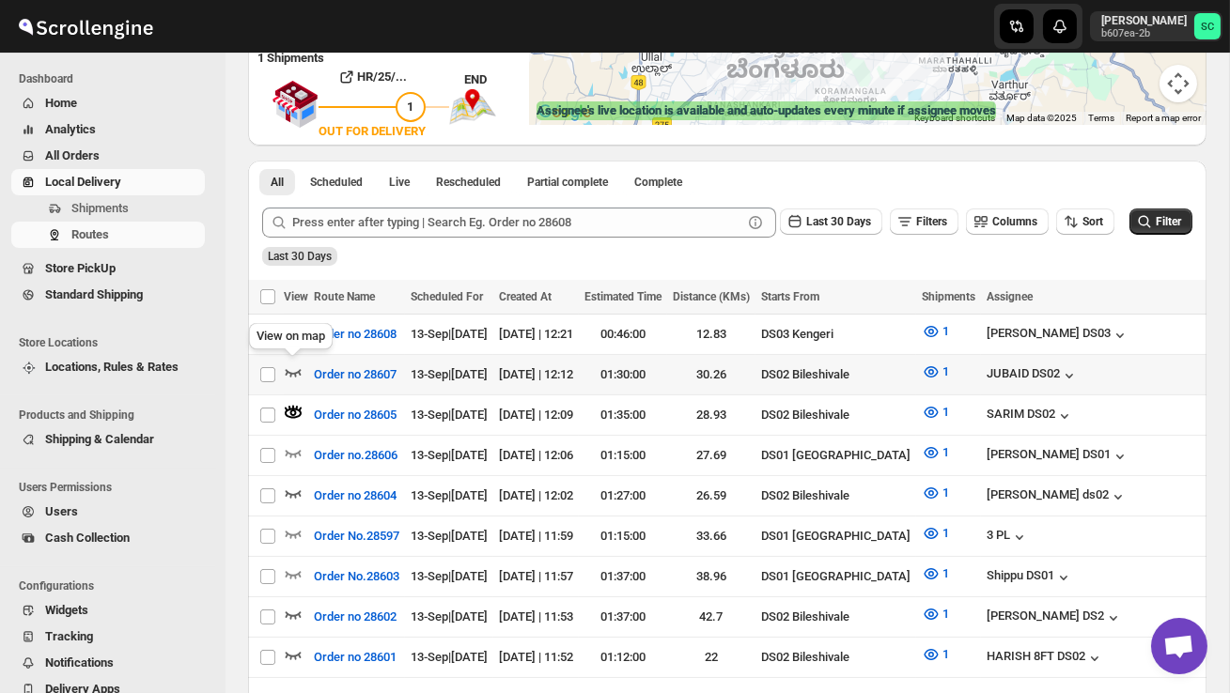
click at [295, 366] on icon "button" at bounding box center [293, 372] width 19 height 19
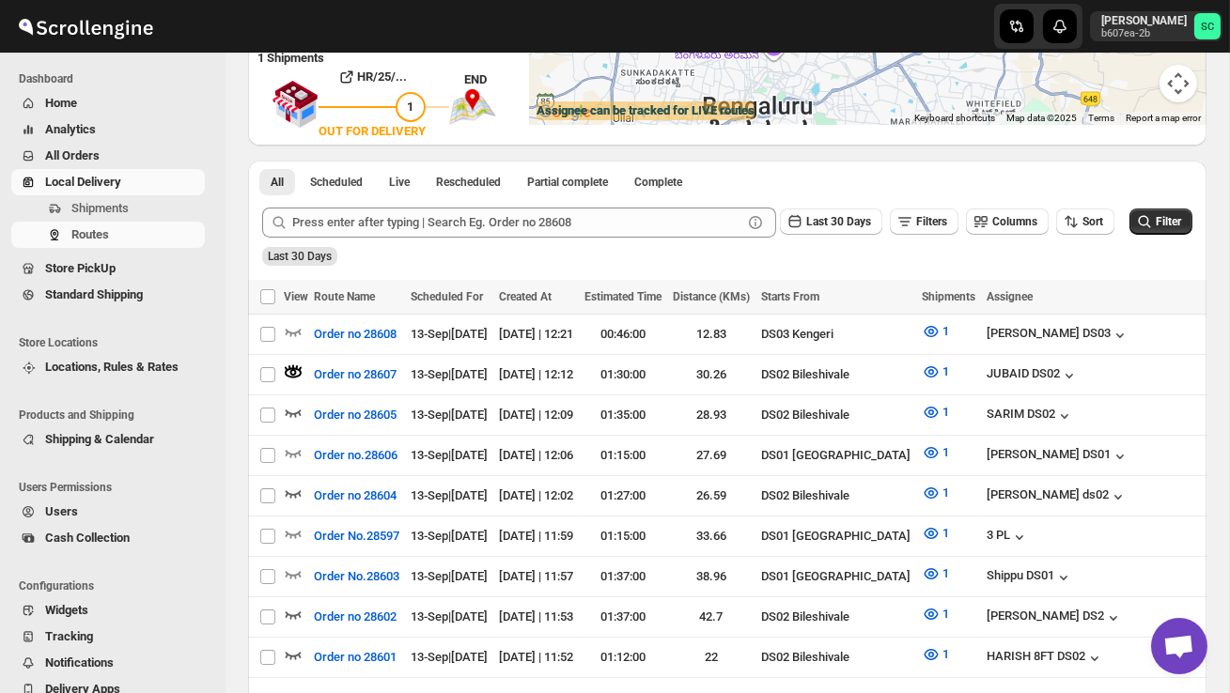
scroll to position [0, 0]
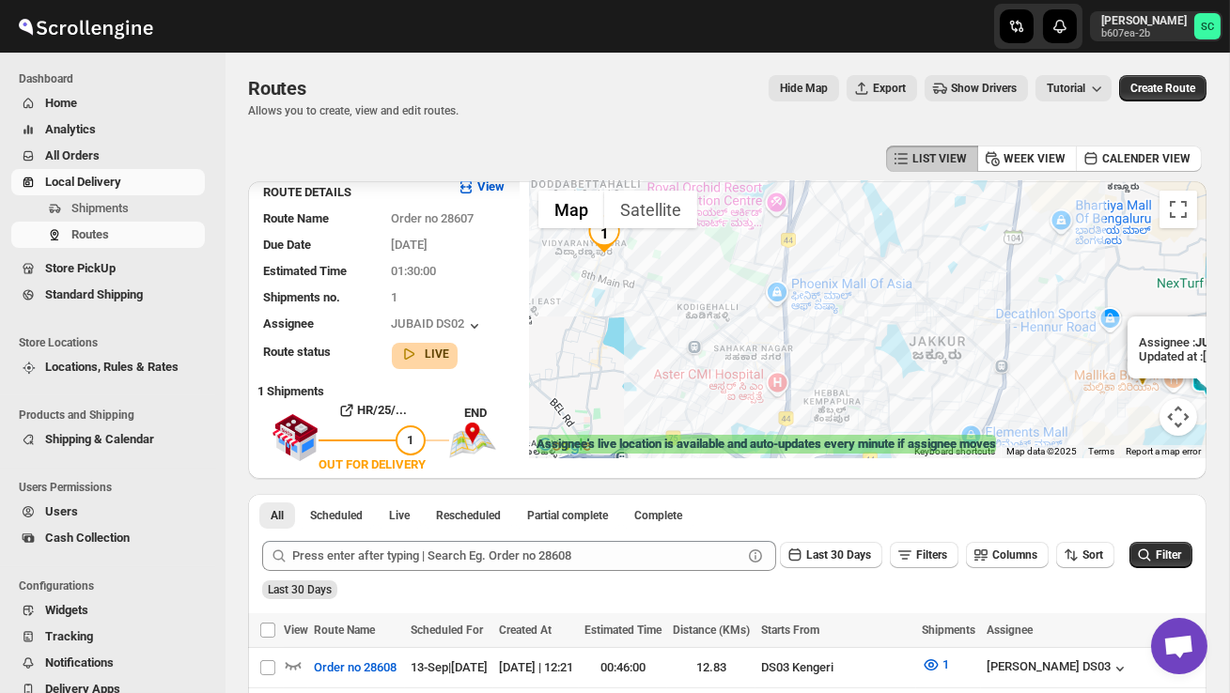
drag, startPoint x: 877, startPoint y: 389, endPoint x: 778, endPoint y: 389, distance: 98.7
click at [782, 389] on div "Assignee : JUBAID DS02 Updated at : 13/09/2025, 12:37:40 Duty mode Enabled Batt…" at bounding box center [868, 319] width 678 height 277
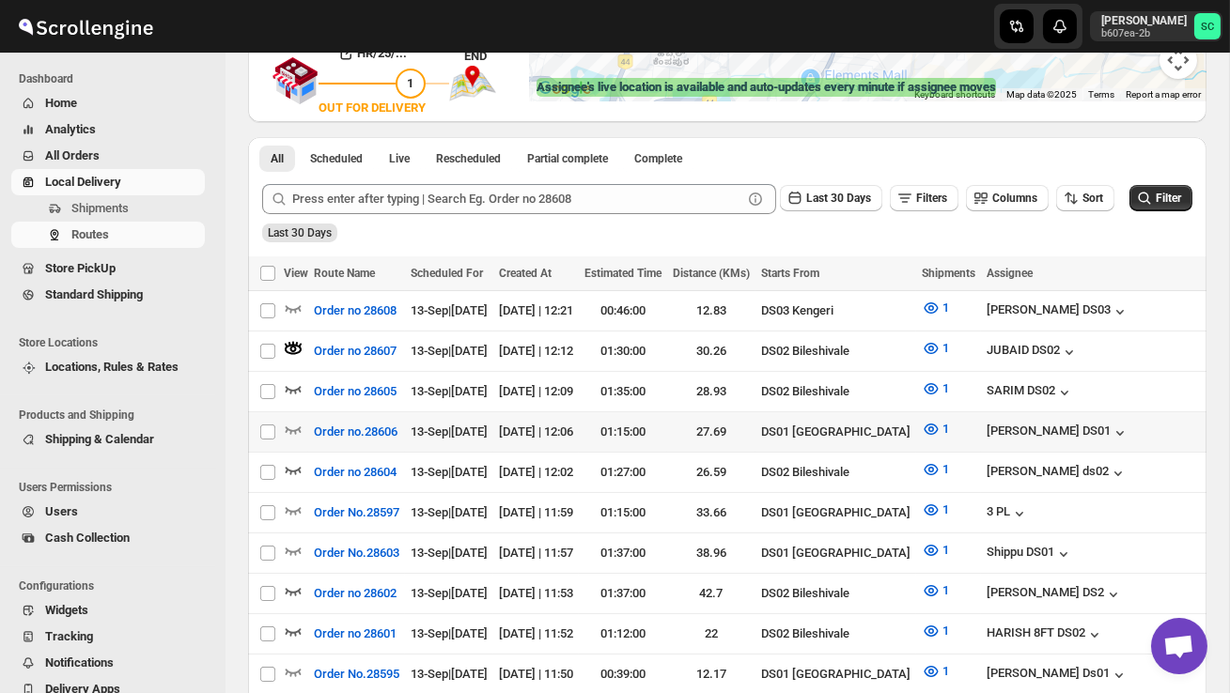
scroll to position [359, 0]
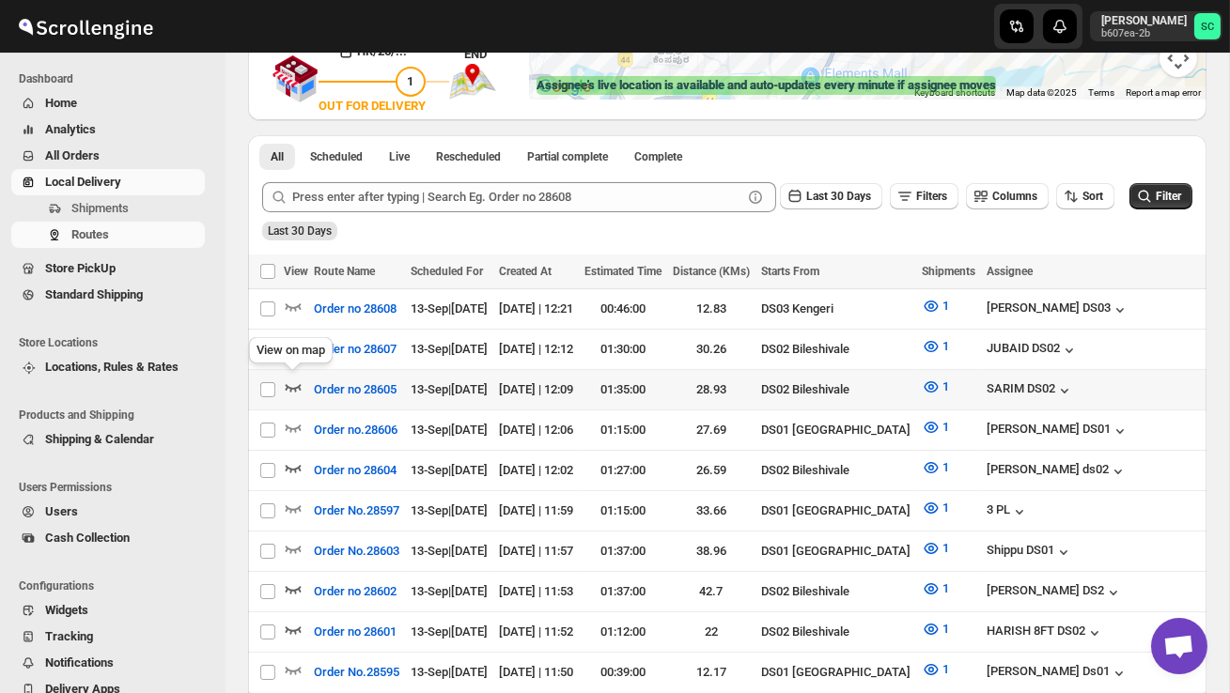
click at [294, 382] on icon "button" at bounding box center [293, 387] width 19 height 19
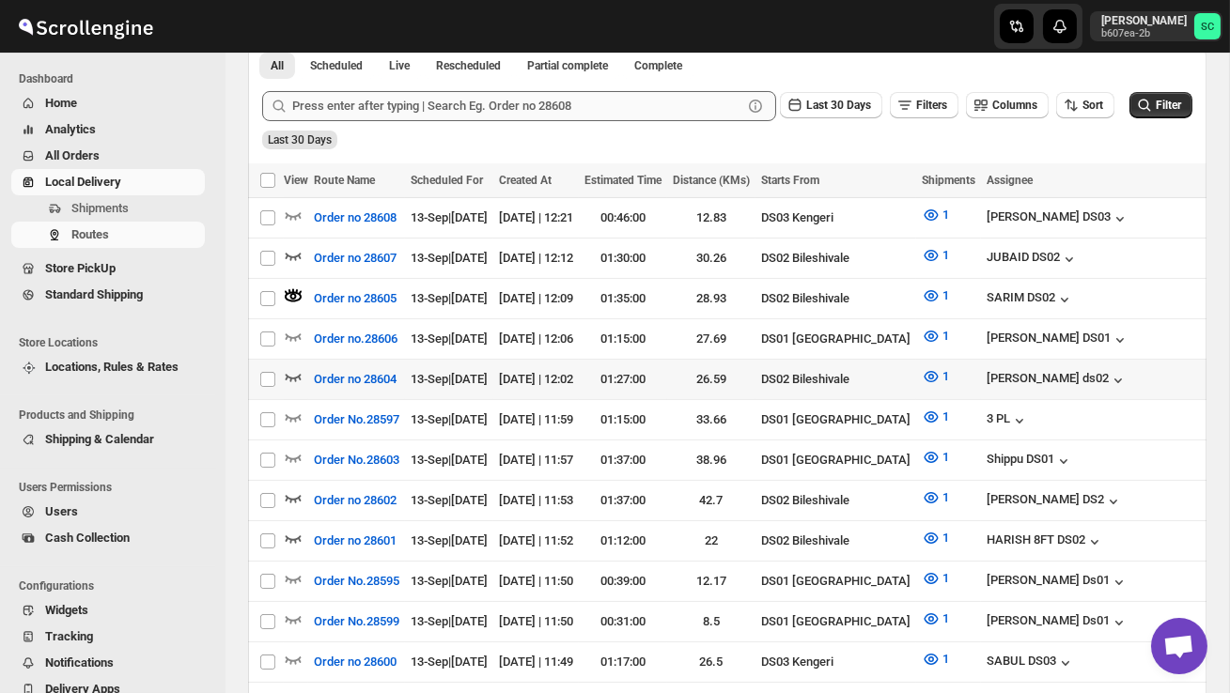
scroll to position [460, 0]
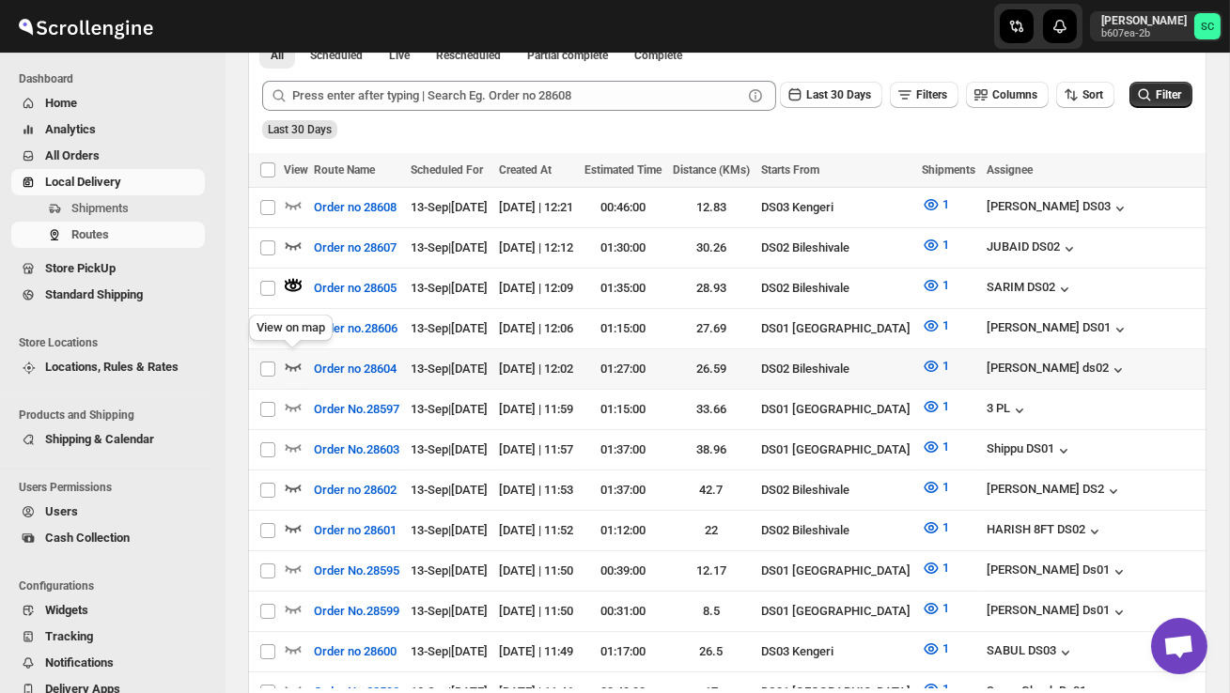
click at [289, 364] on icon "button" at bounding box center [294, 368] width 16 height 8
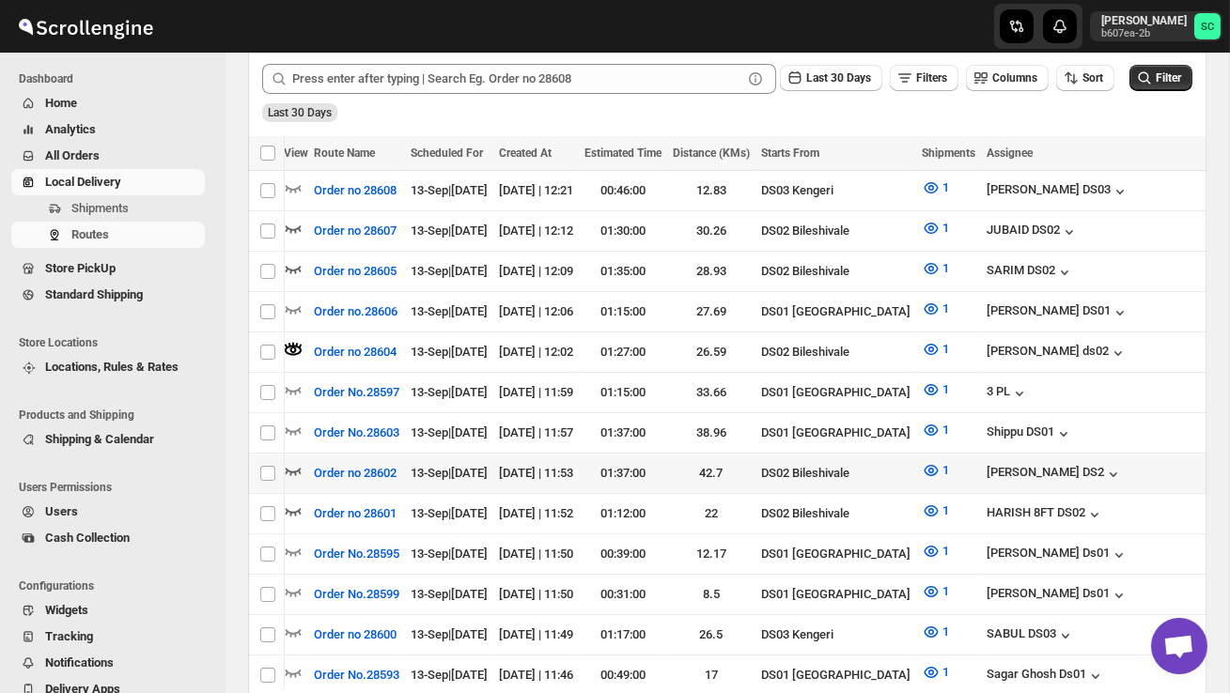
scroll to position [0, 0]
click at [292, 461] on icon "button" at bounding box center [293, 470] width 19 height 19
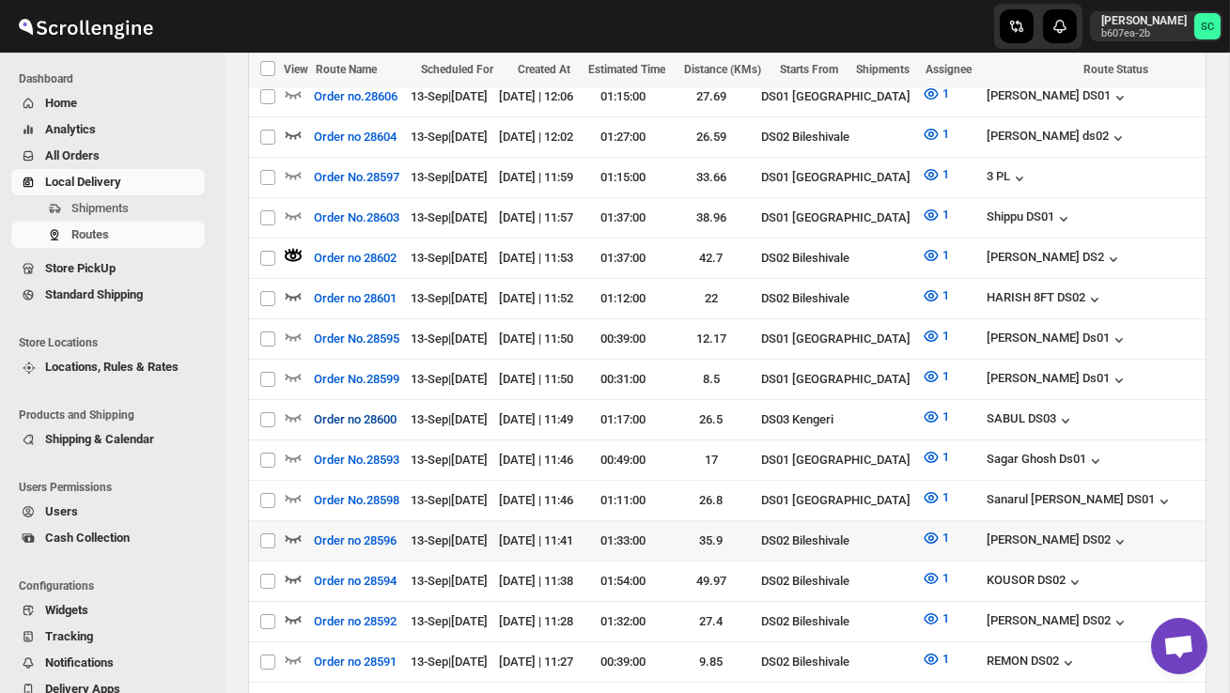
scroll to position [695, 0]
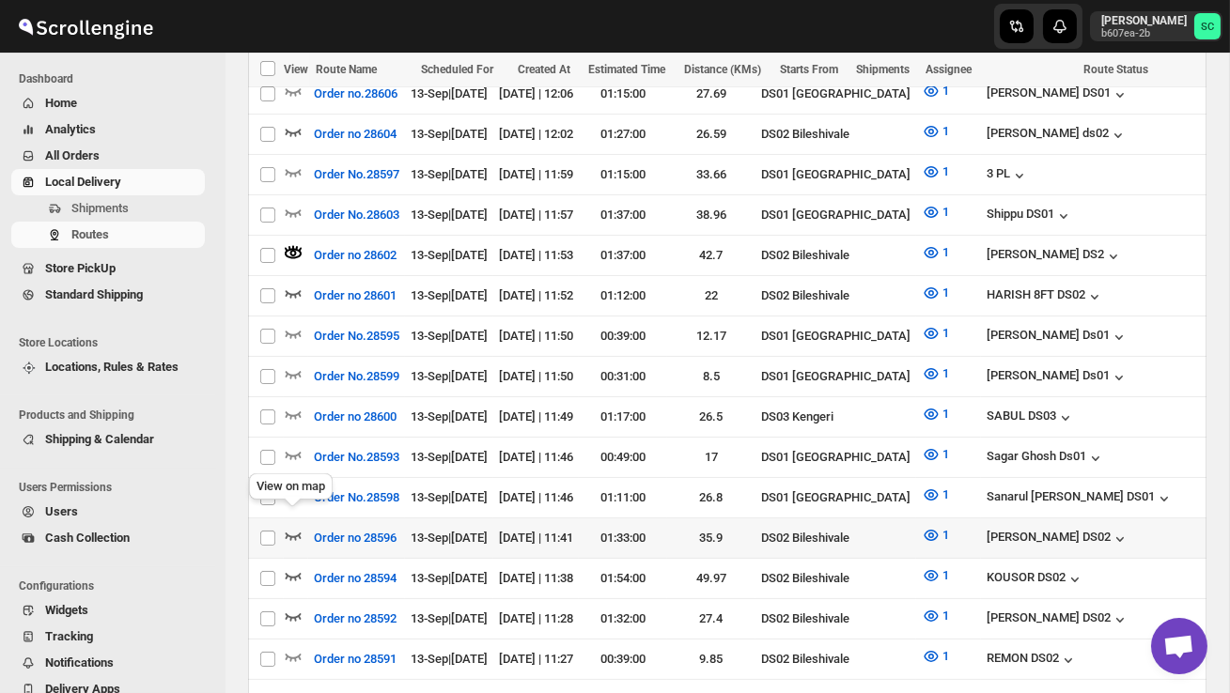
click at [291, 526] on icon "button" at bounding box center [293, 535] width 19 height 19
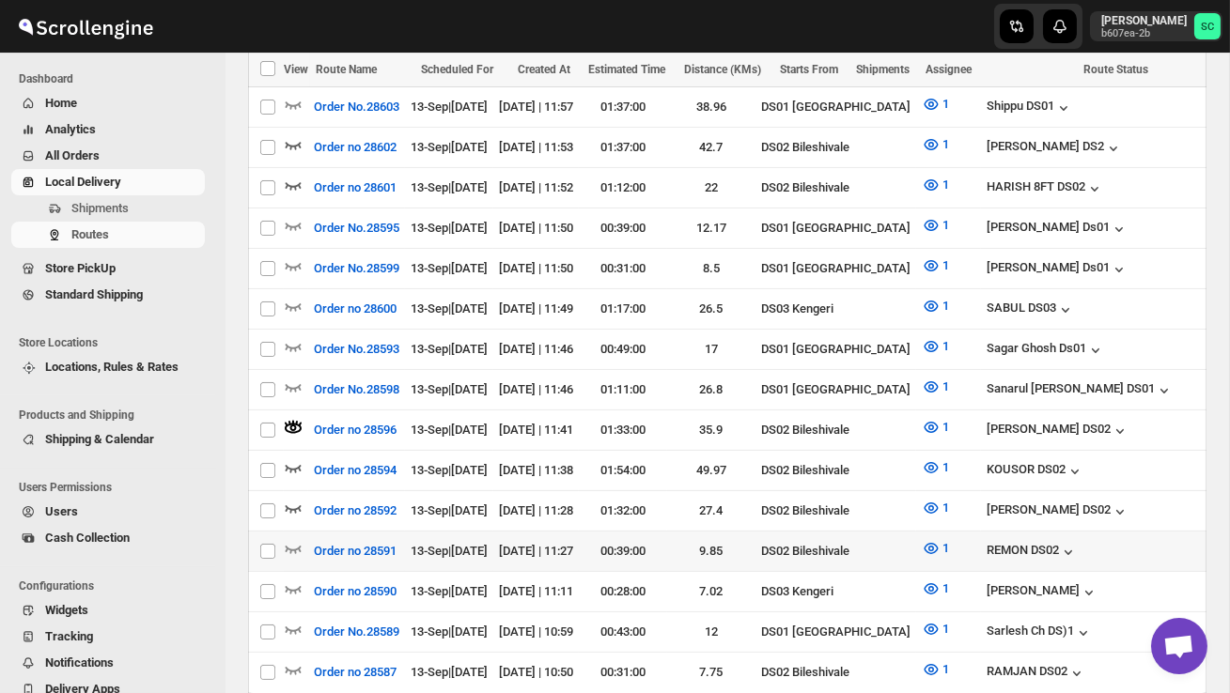
scroll to position [805, 0]
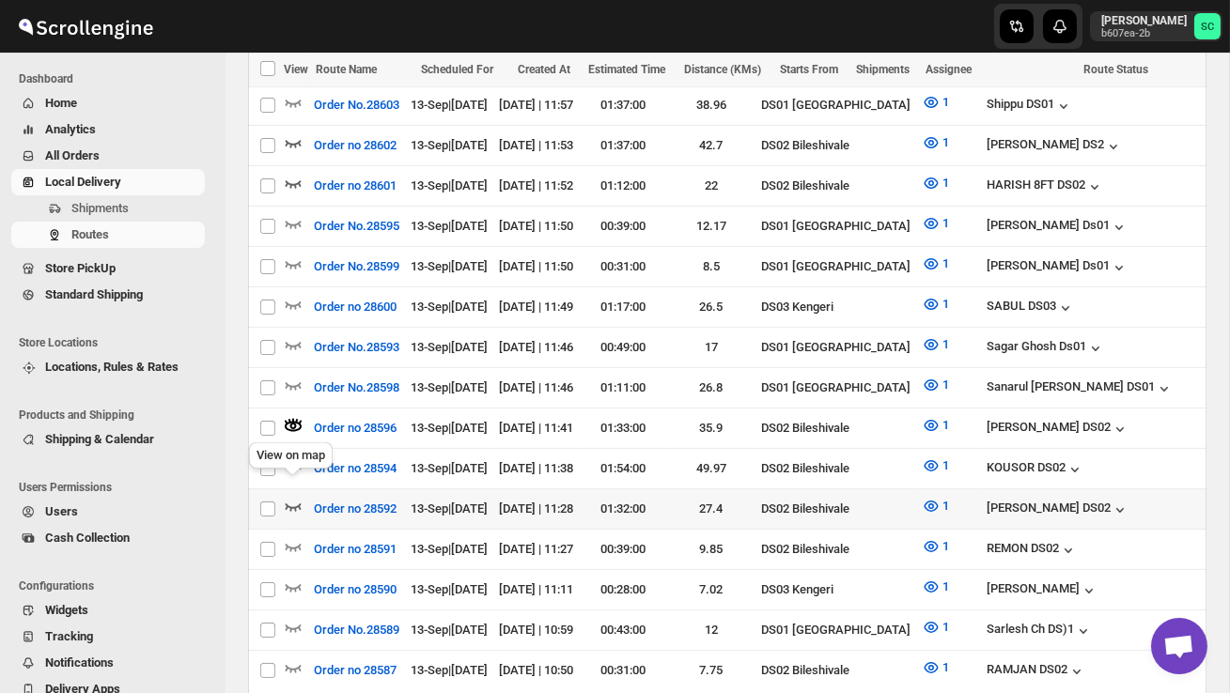
click at [295, 497] on icon "button" at bounding box center [293, 506] width 19 height 19
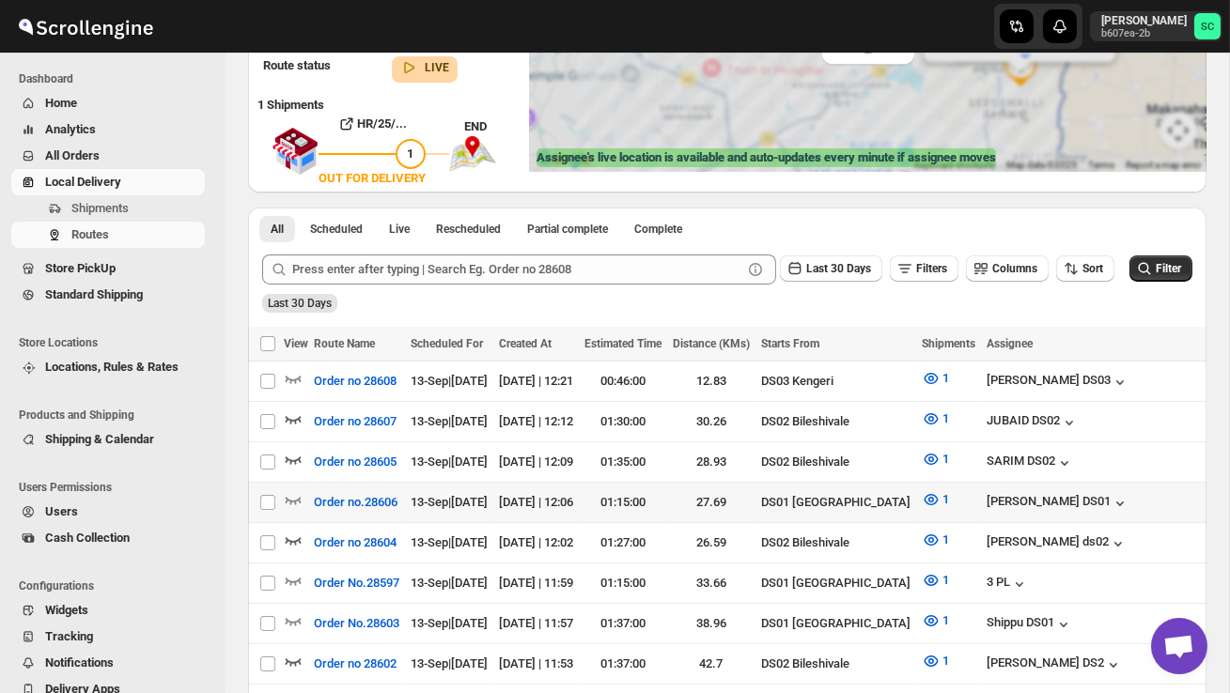
scroll to position [0, 0]
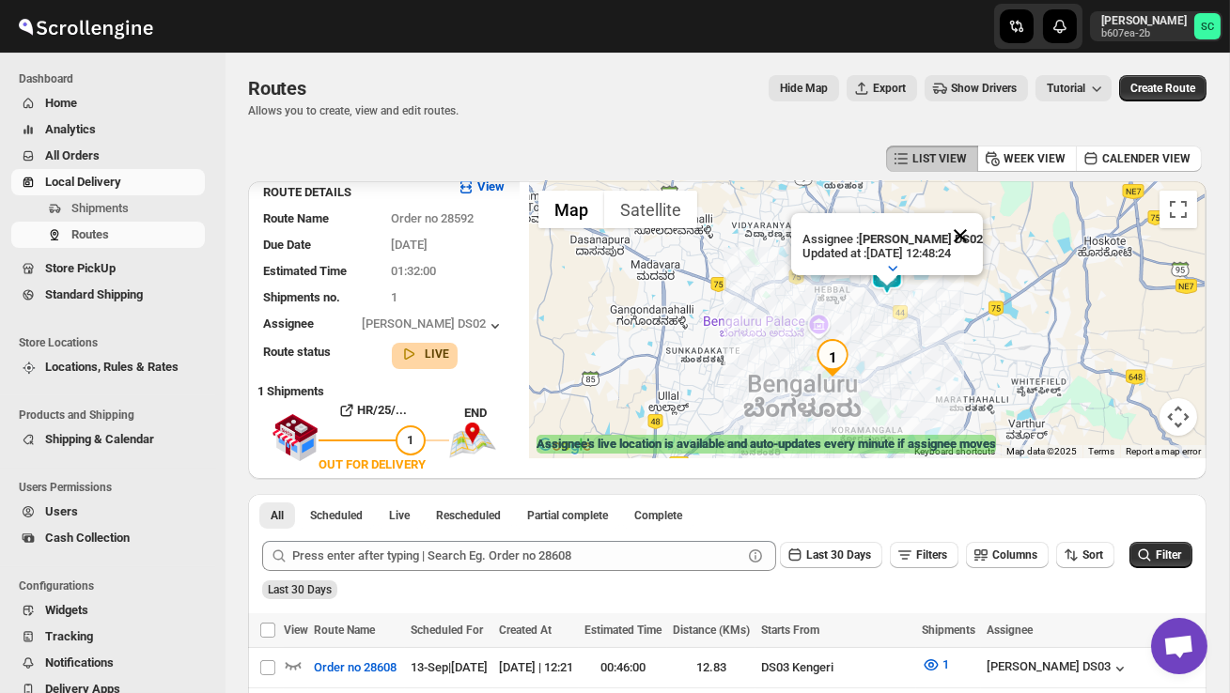
click at [969, 232] on button "Close" at bounding box center [960, 235] width 45 height 45
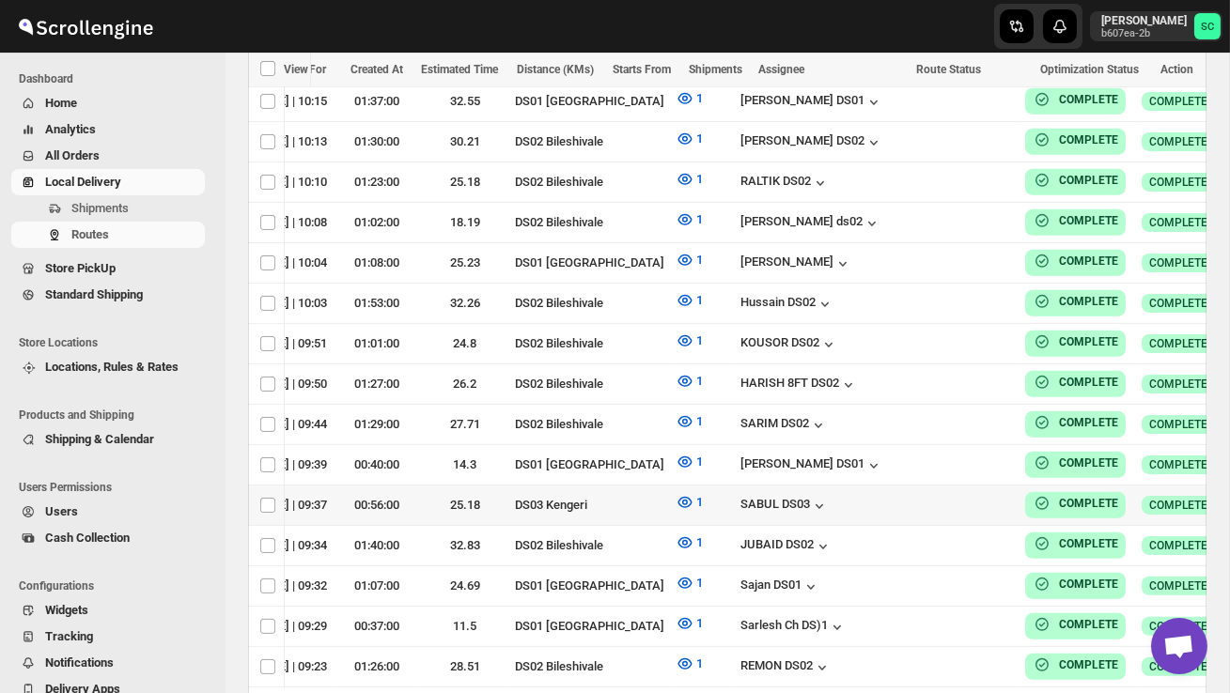
scroll to position [531, 0]
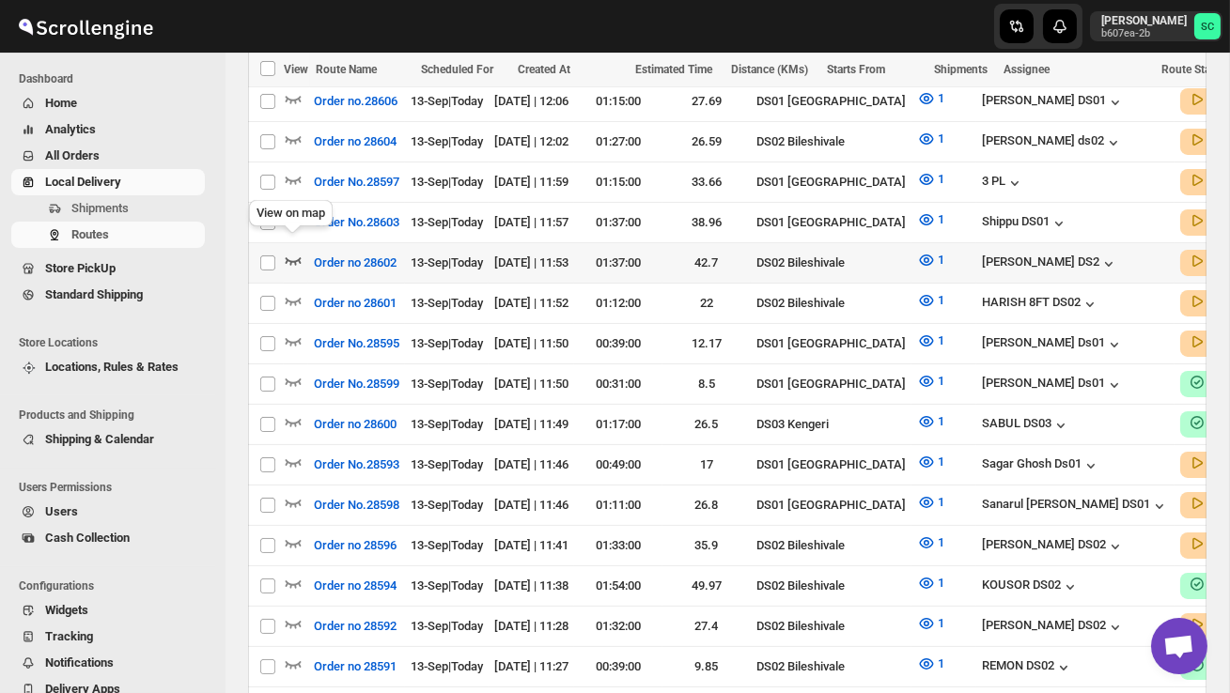
click at [296, 251] on icon "button" at bounding box center [293, 260] width 19 height 19
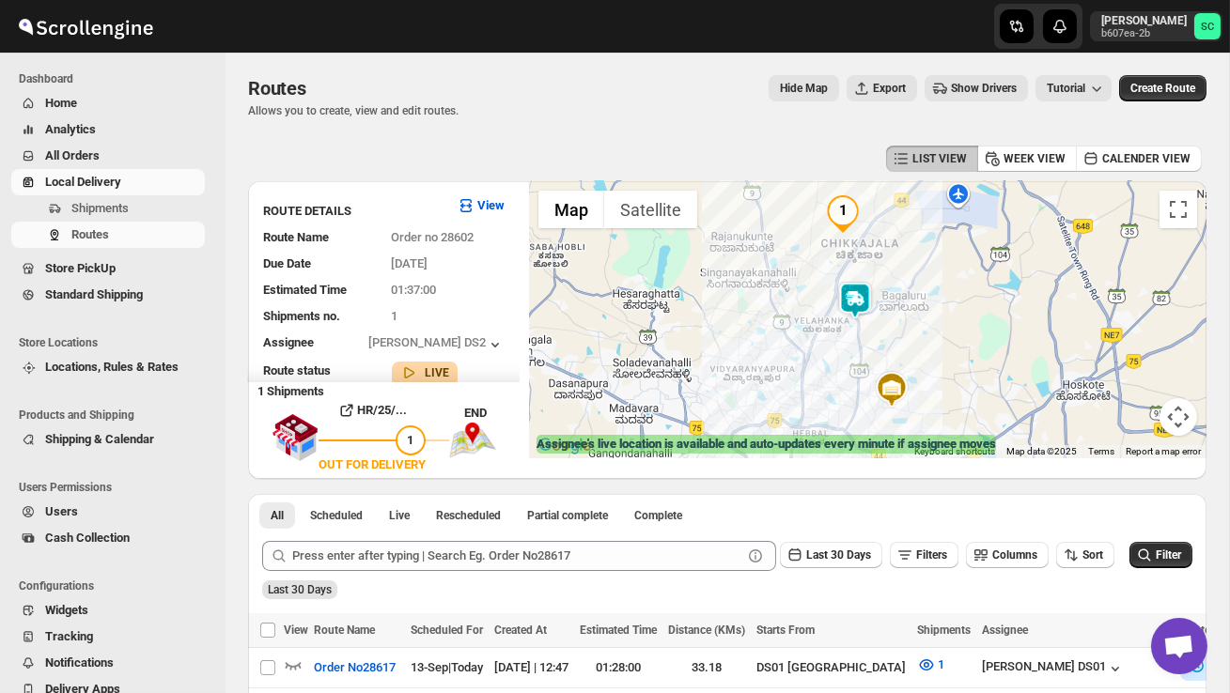
click at [863, 288] on img at bounding box center [855, 301] width 38 height 38
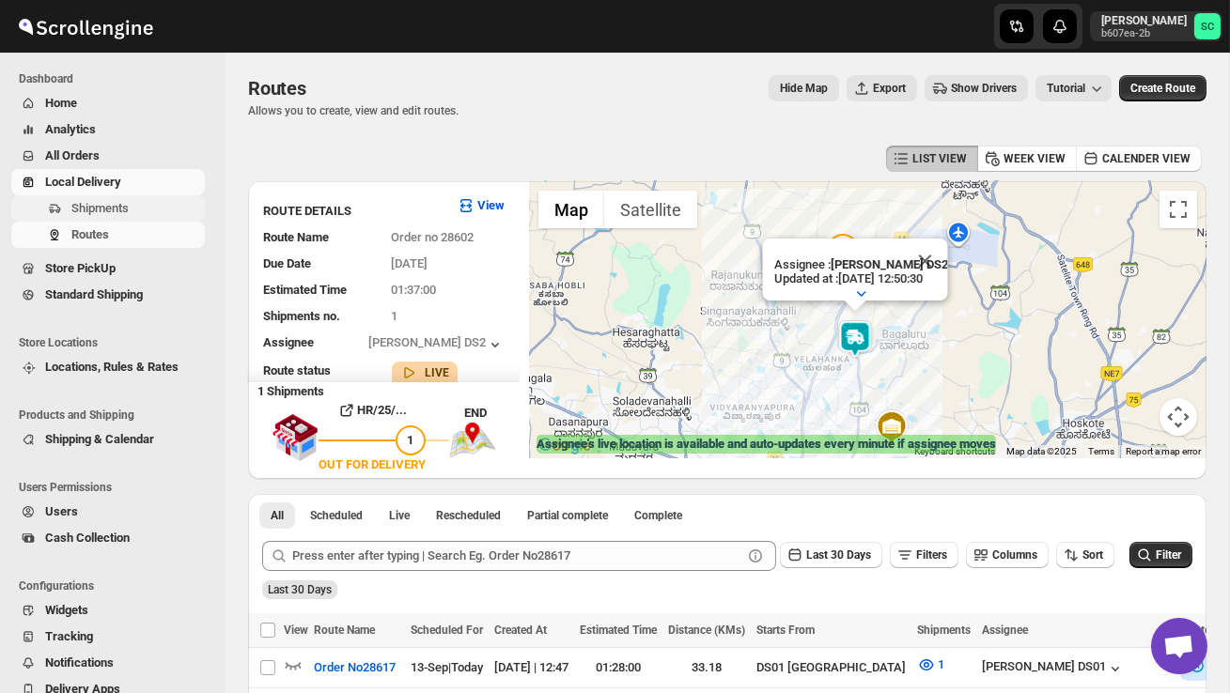
click at [117, 210] on span "Shipments" at bounding box center [99, 208] width 57 height 14
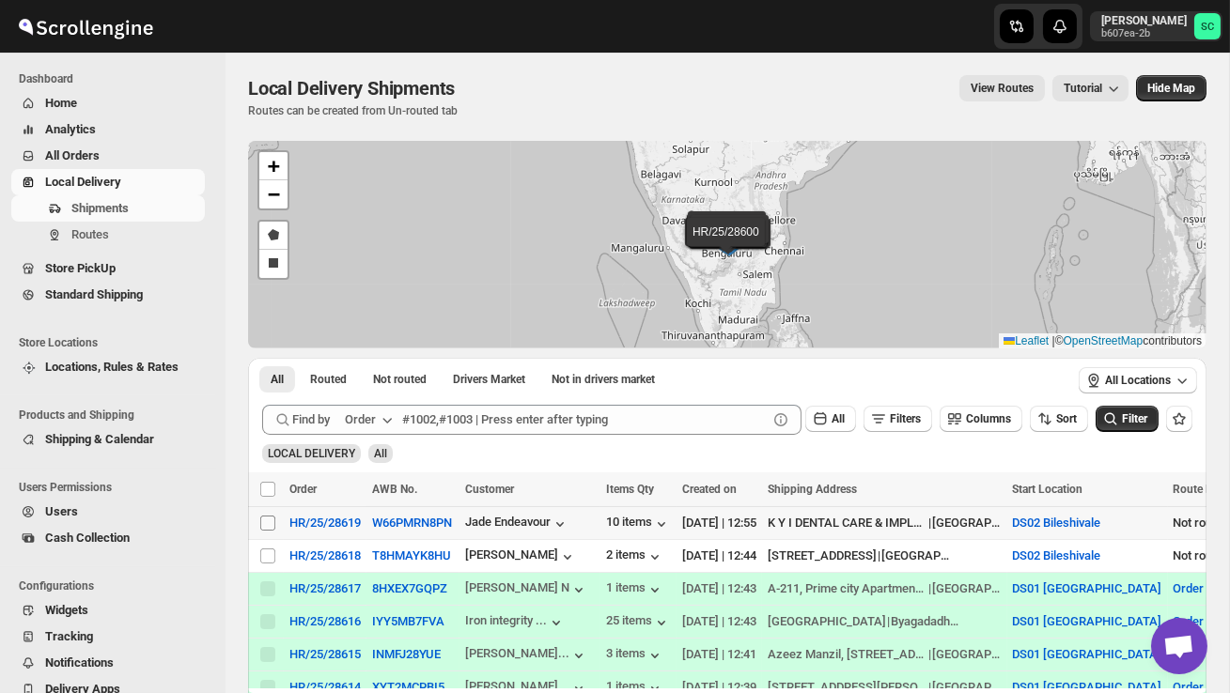
click at [270, 524] on input "Select shipment" at bounding box center [267, 523] width 15 height 15
checkbox input "true"
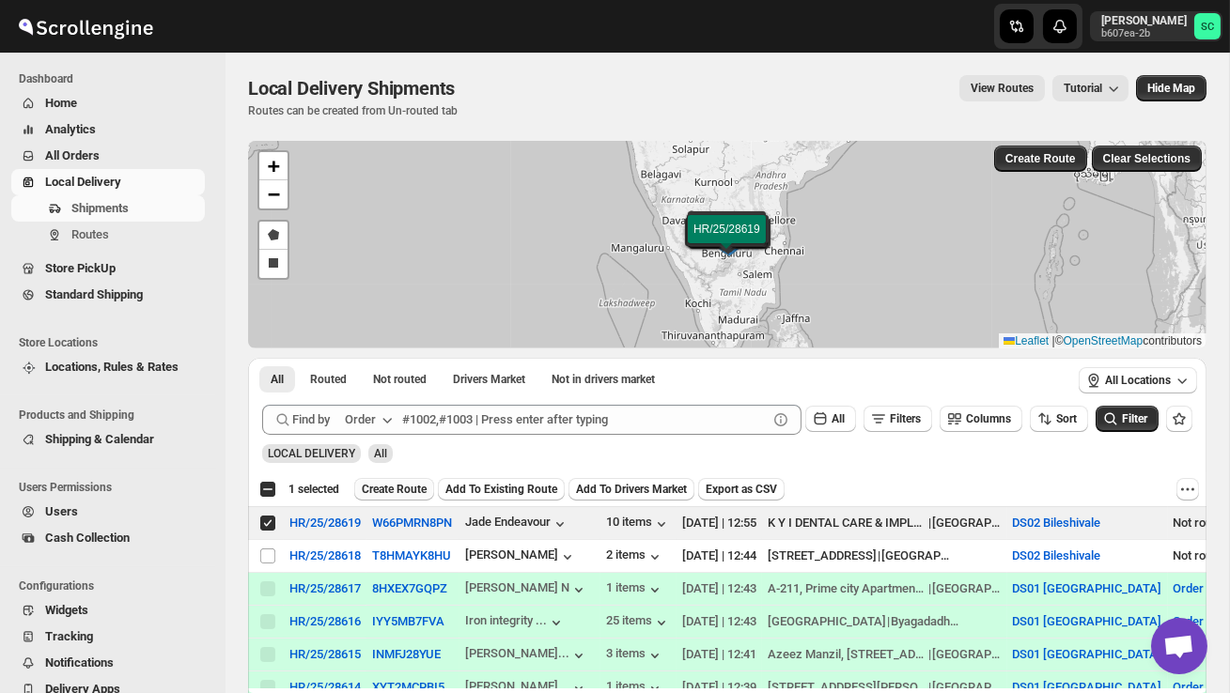
click at [413, 495] on span "Create Route" at bounding box center [394, 489] width 65 height 15
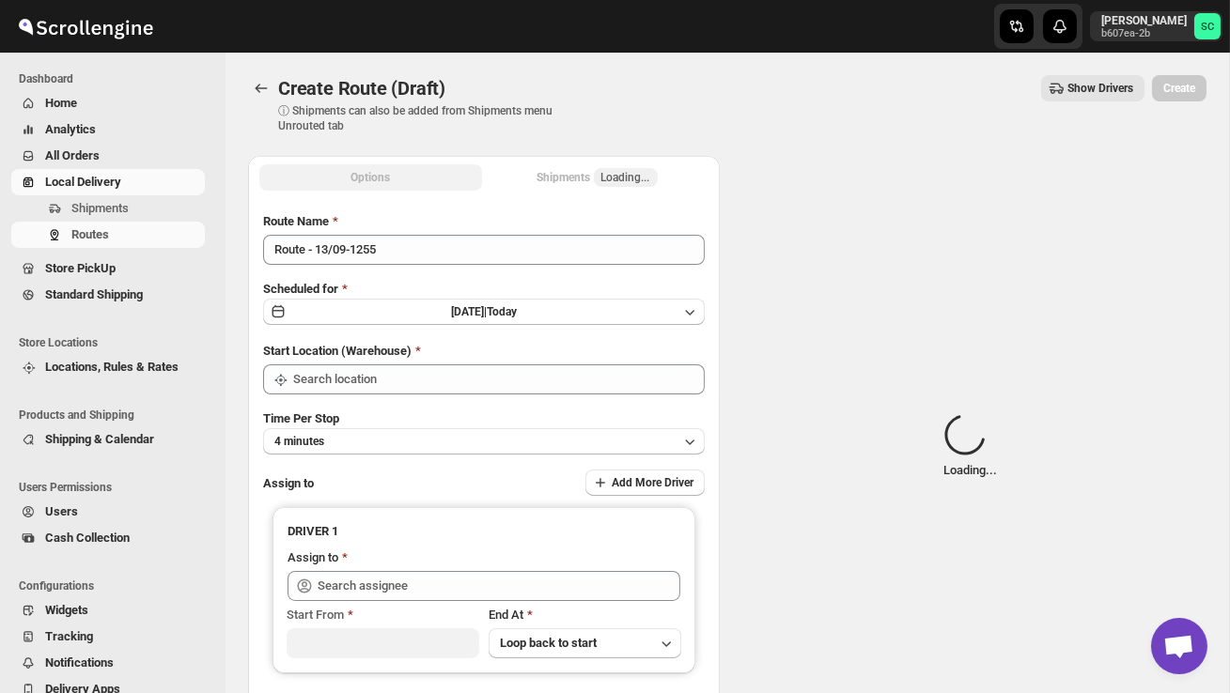
type input "DS02 Bileshivale"
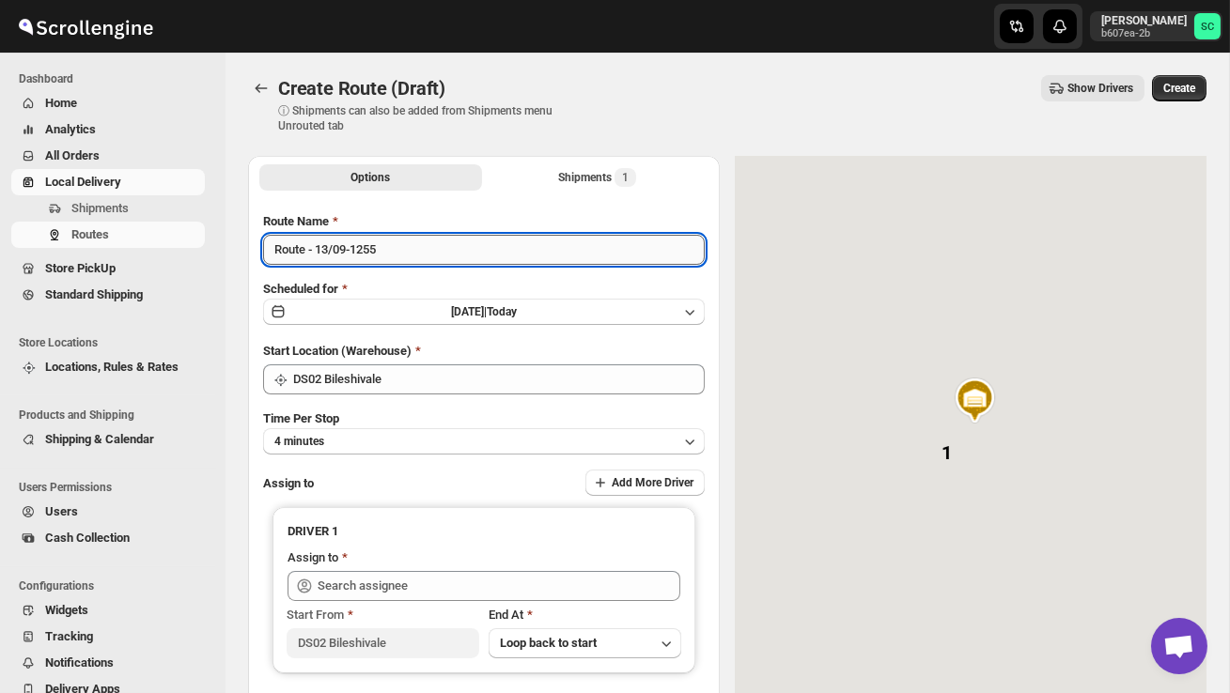
click at [422, 253] on input "Route - 13/09-1255" at bounding box center [484, 250] width 442 height 30
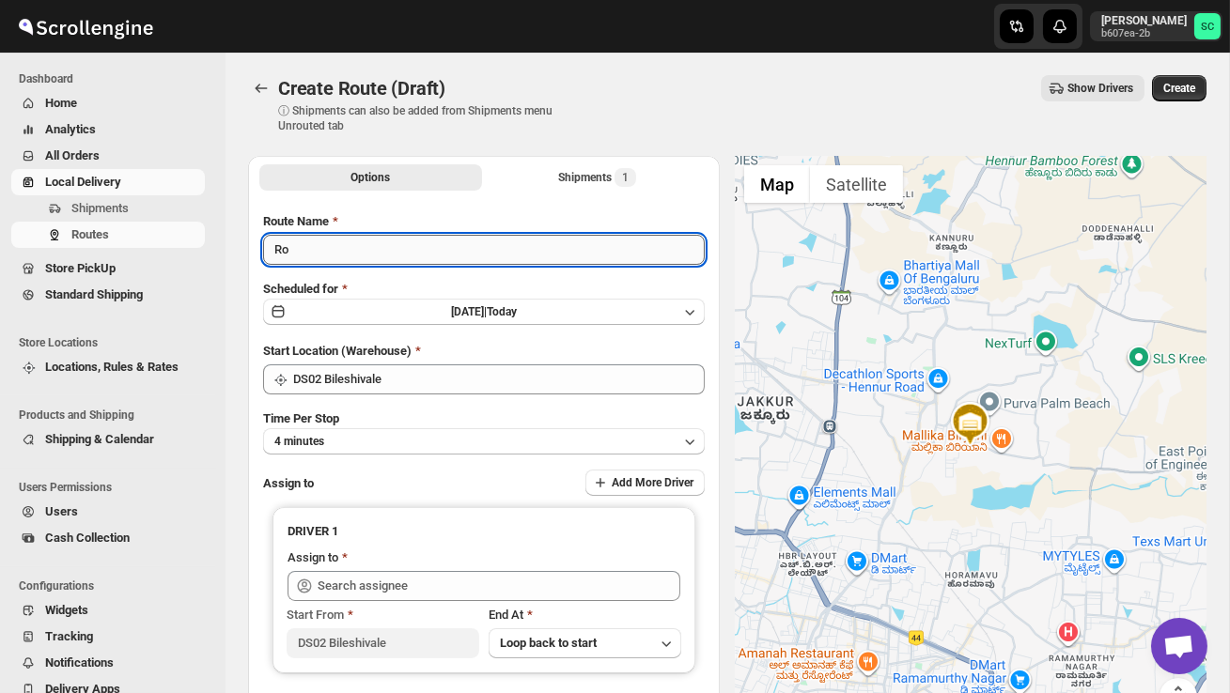
type input "R"
type input "Order no 28619"
click at [444, 438] on button "4 minutes" at bounding box center [484, 441] width 442 height 26
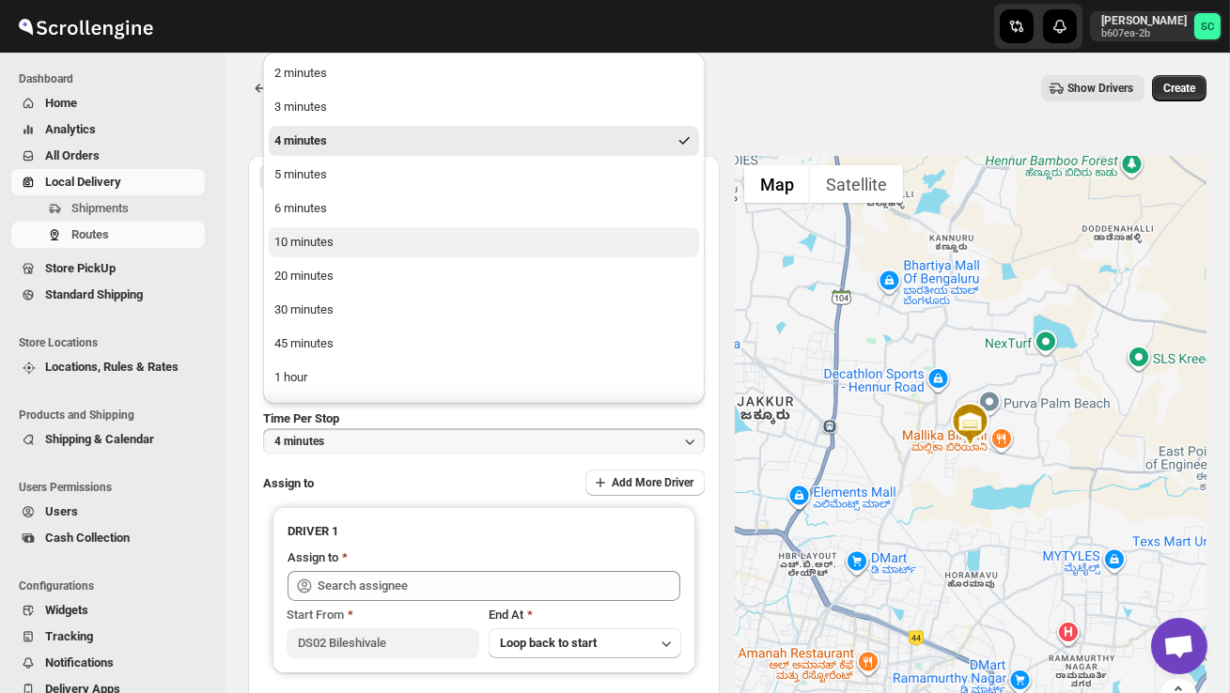
click at [367, 251] on button "10 minutes" at bounding box center [484, 242] width 430 height 30
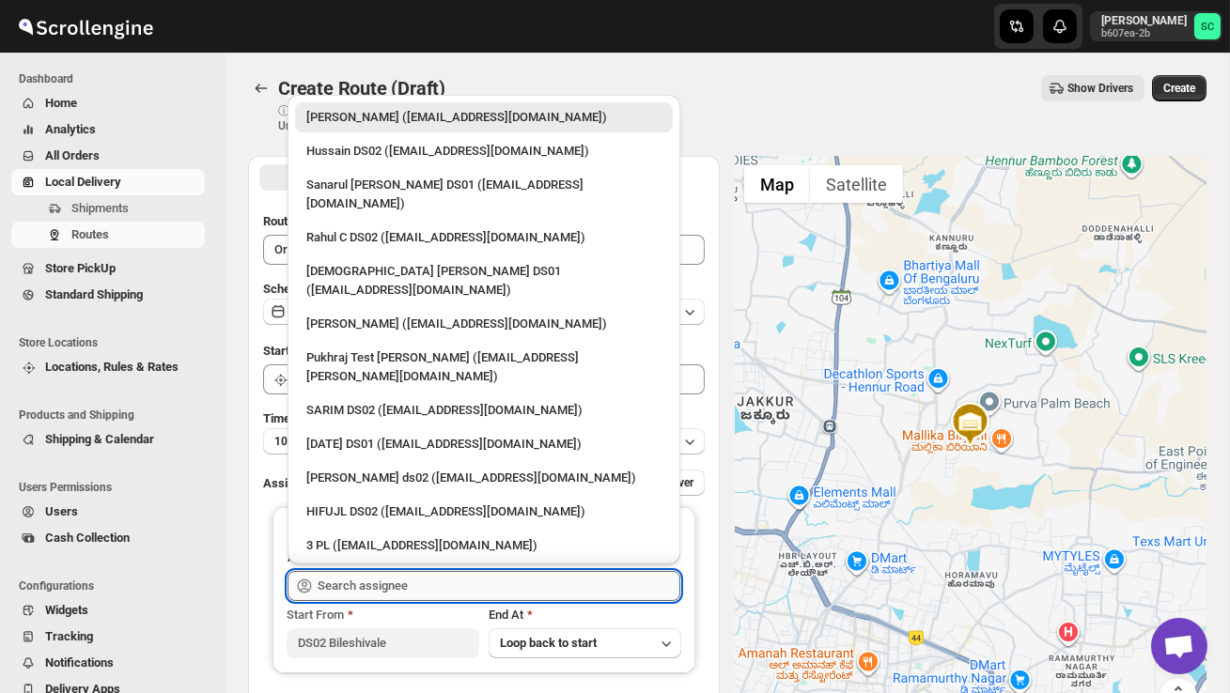
click at [384, 584] on input "text" at bounding box center [499, 586] width 363 height 30
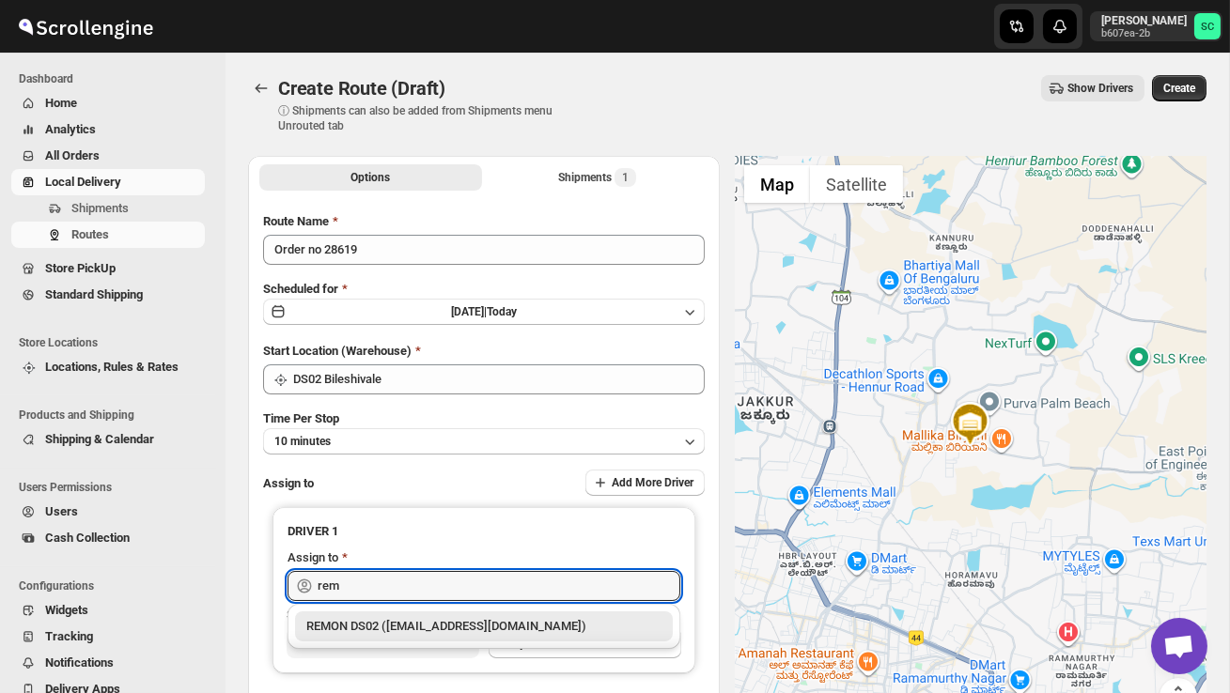
click at [434, 624] on div "REMON DS02 ([EMAIL_ADDRESS][DOMAIN_NAME])" at bounding box center [483, 626] width 355 height 19
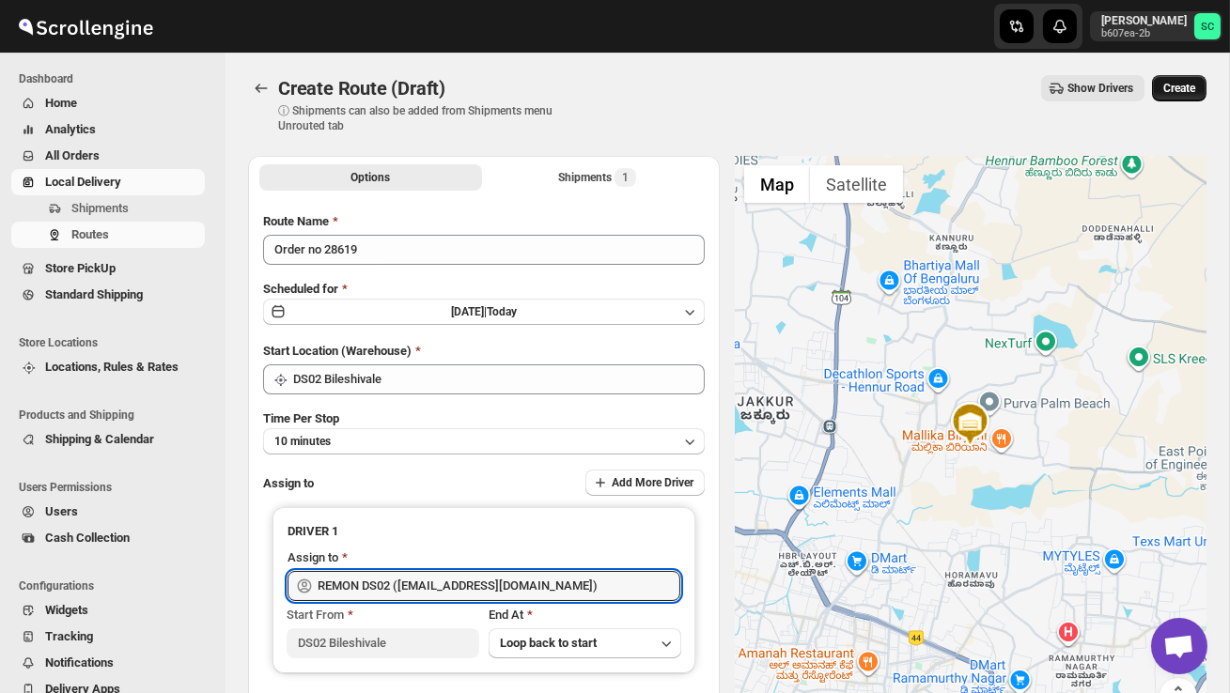
type input "REMON DS02 ([EMAIL_ADDRESS][DOMAIN_NAME])"
click at [1168, 82] on span "Create" at bounding box center [1179, 88] width 32 height 15
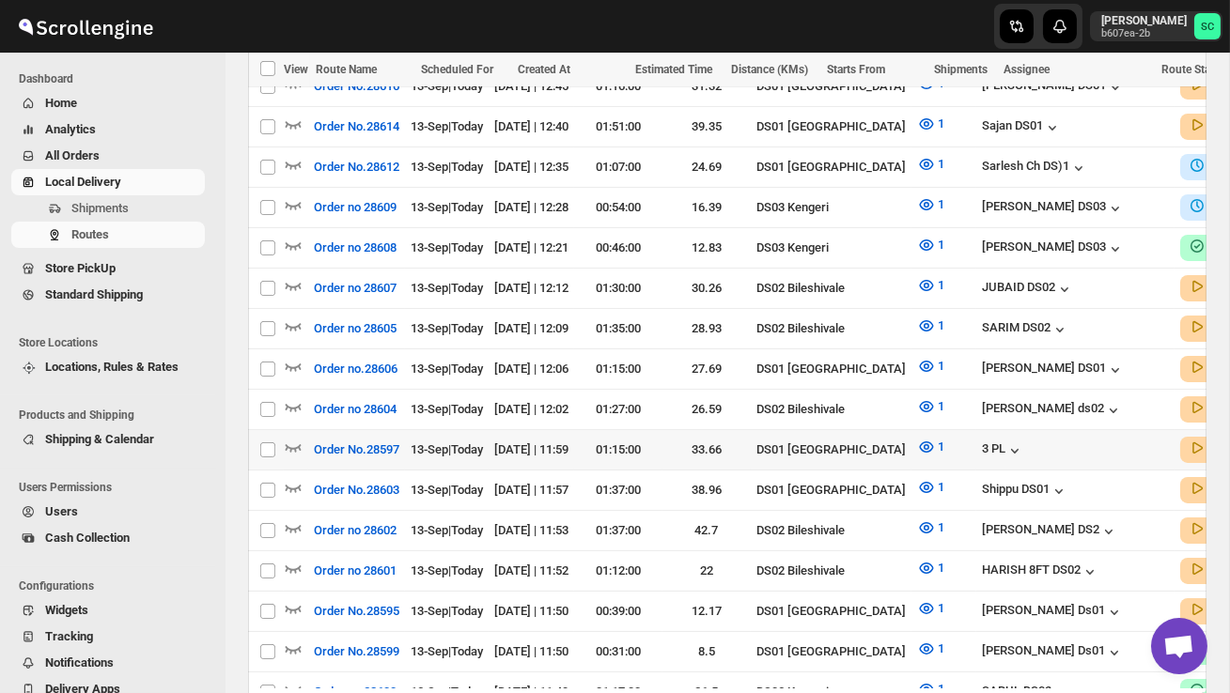
scroll to position [688, 0]
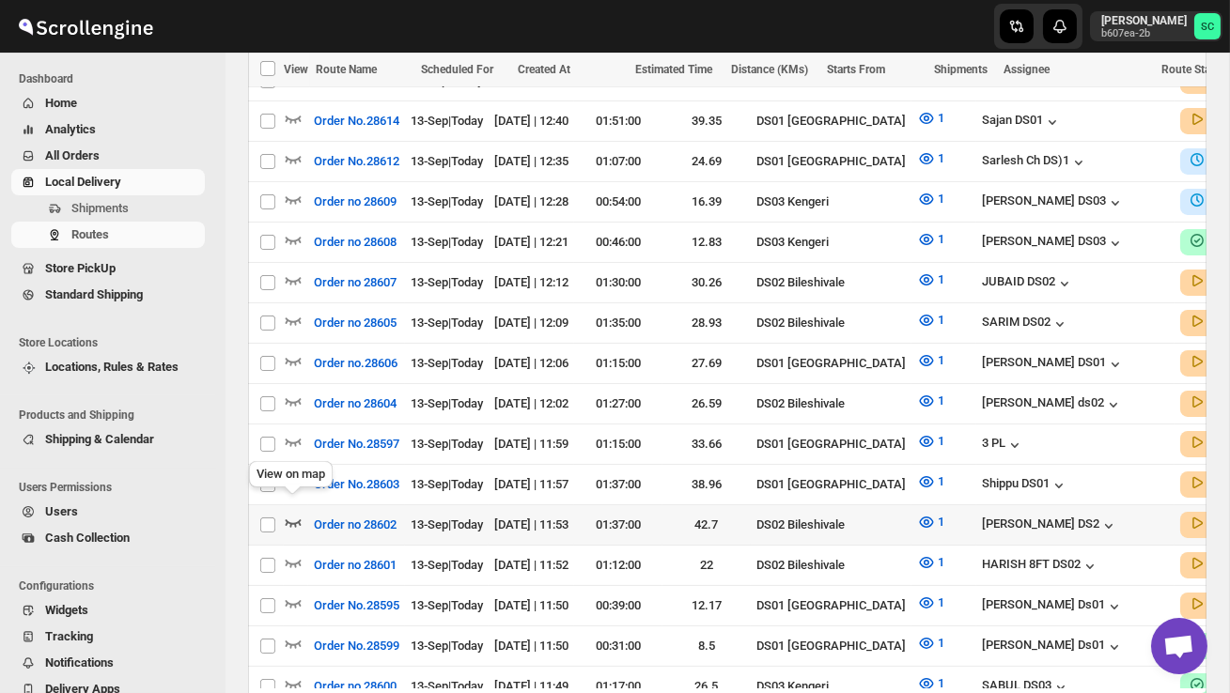
click at [294, 513] on icon "button" at bounding box center [293, 522] width 19 height 19
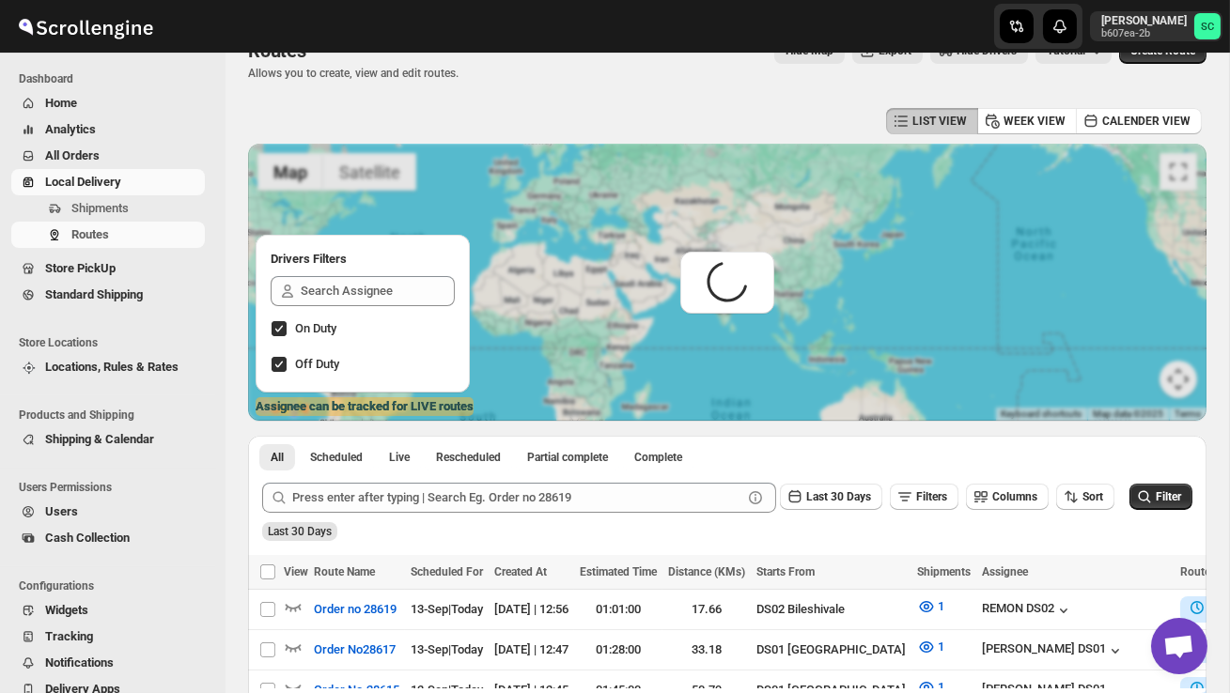
scroll to position [0, 0]
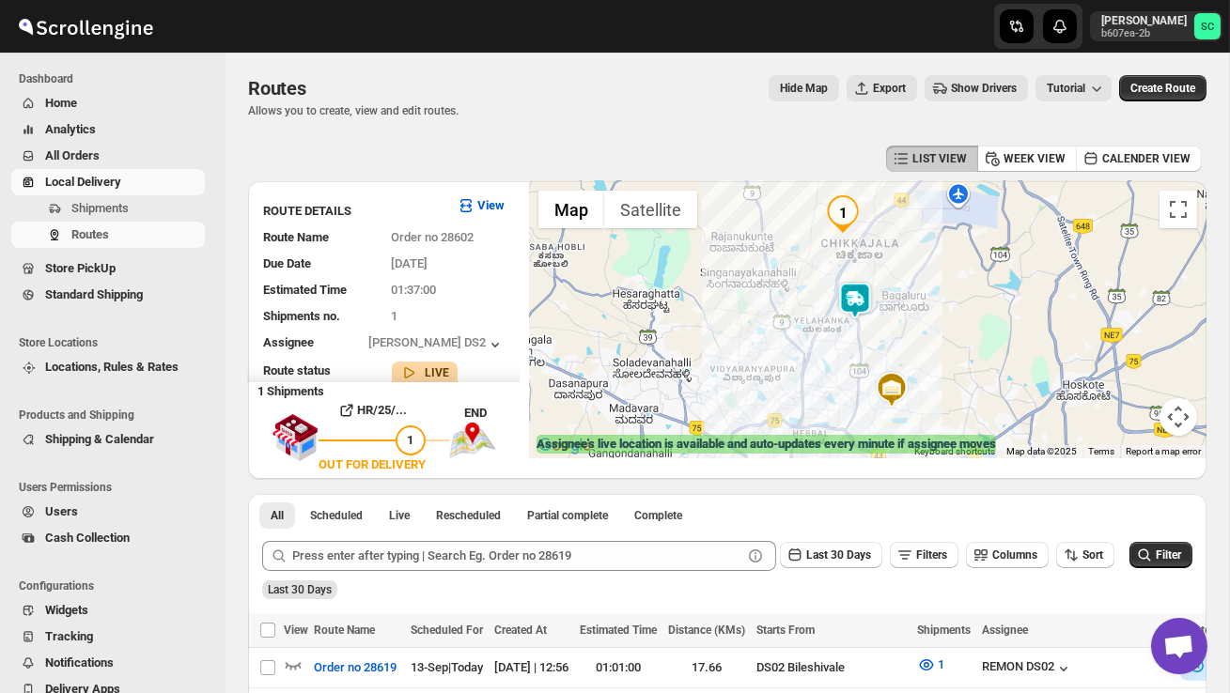
click at [880, 321] on div at bounding box center [868, 319] width 678 height 277
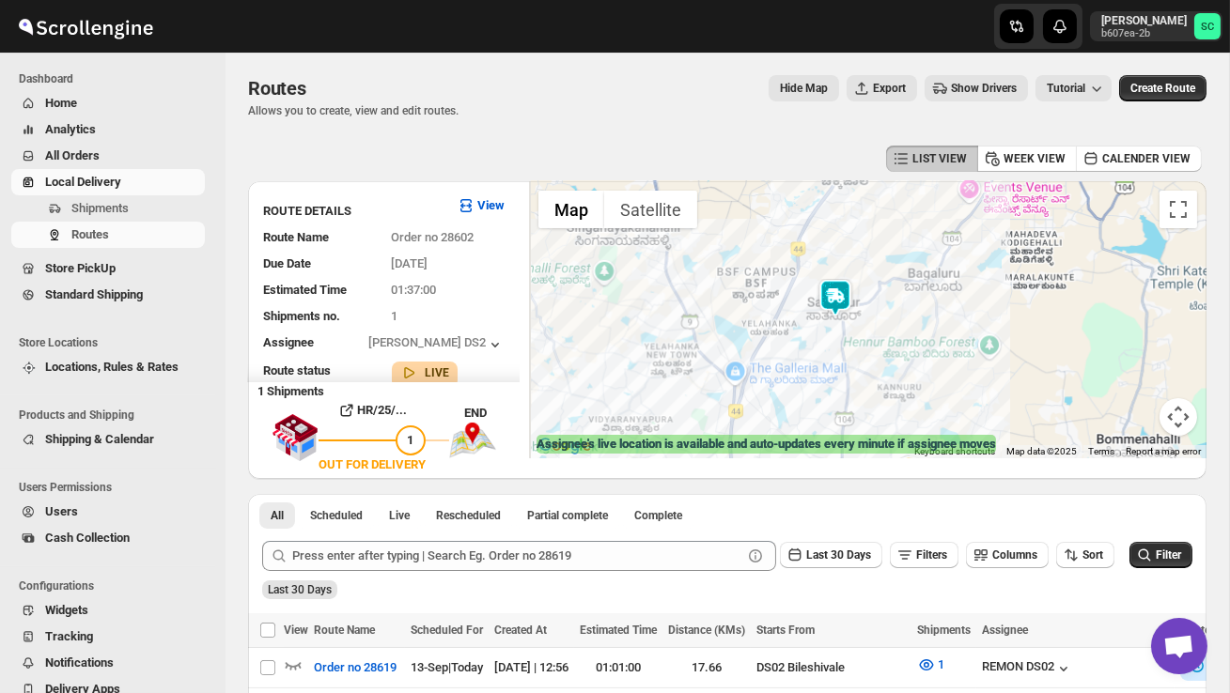
click at [880, 324] on div at bounding box center [868, 319] width 678 height 277
click at [880, 325] on div at bounding box center [868, 319] width 678 height 277
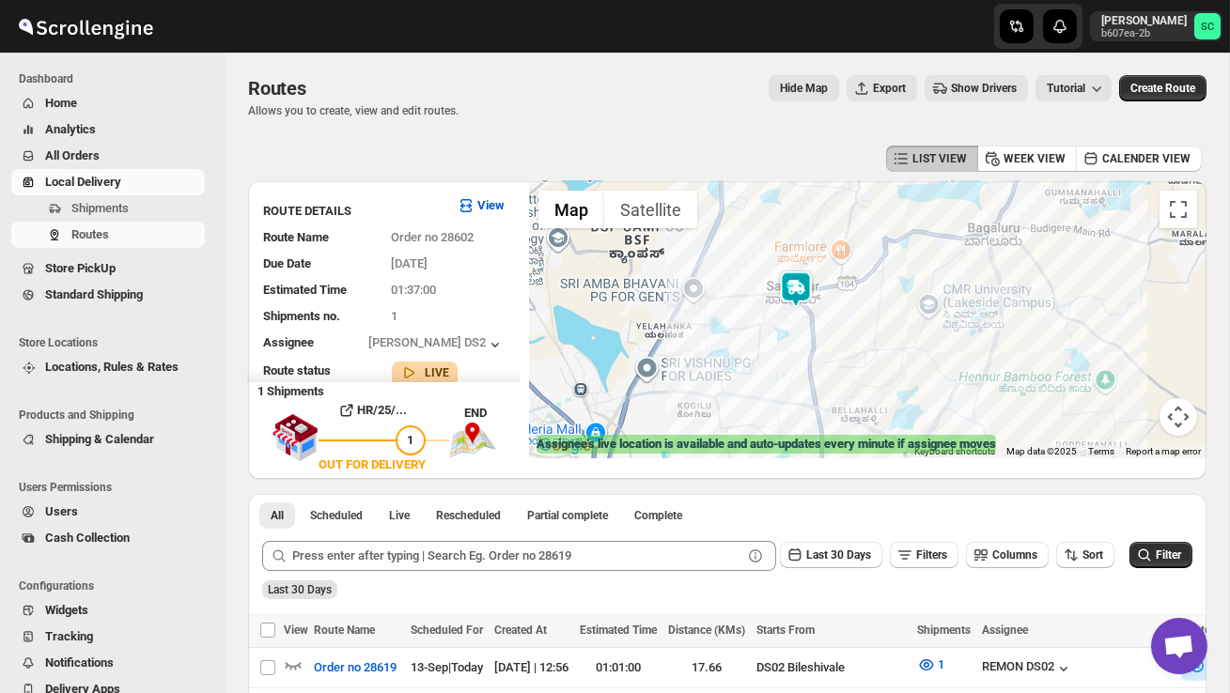
click at [880, 325] on div at bounding box center [868, 319] width 678 height 277
click at [845, 329] on div at bounding box center [868, 319] width 678 height 277
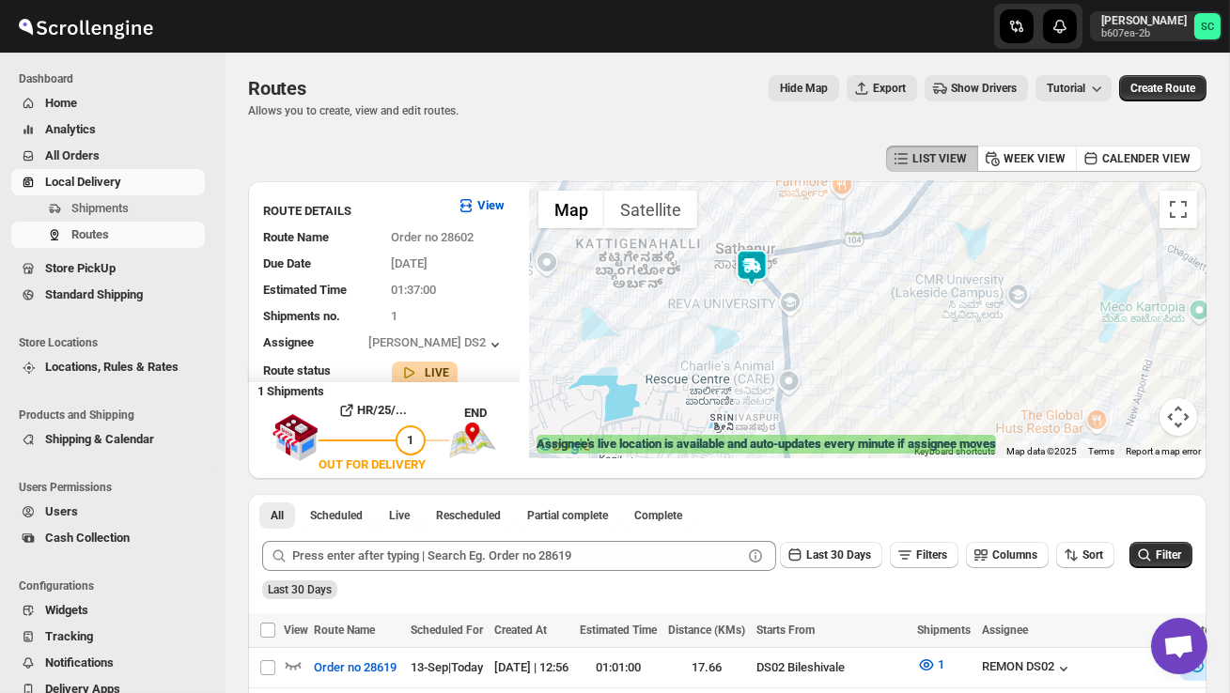
click at [836, 315] on div at bounding box center [868, 319] width 678 height 277
click at [836, 316] on div at bounding box center [868, 319] width 678 height 277
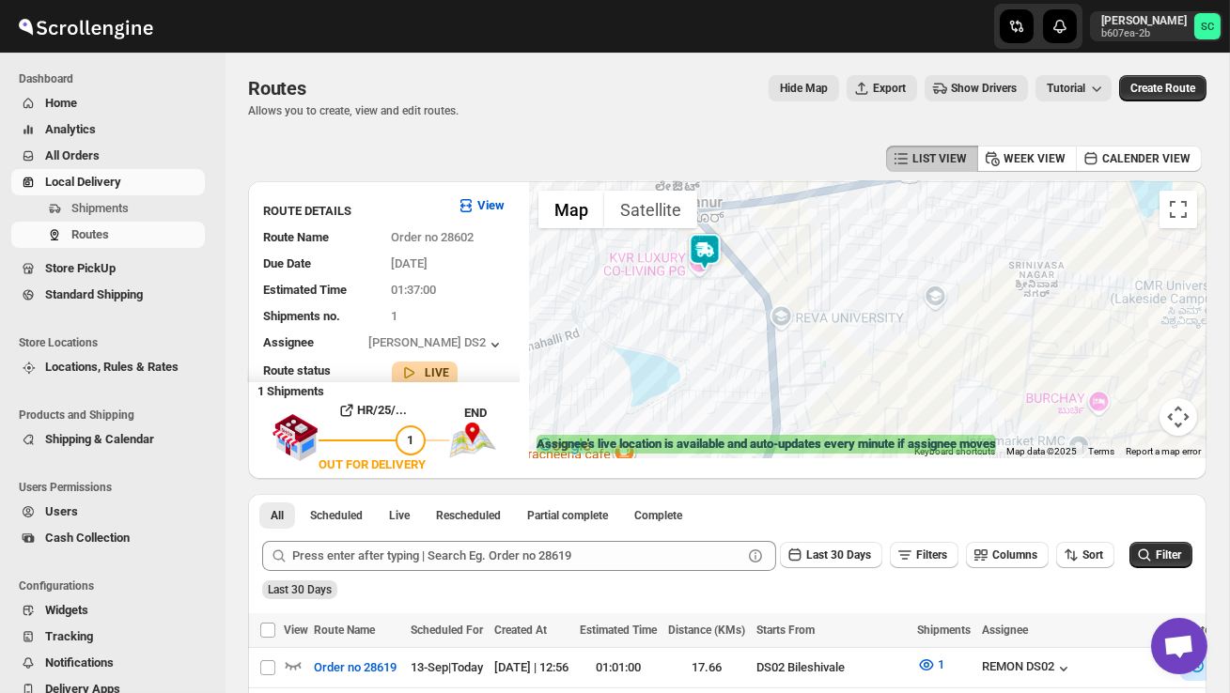
drag, startPoint x: 807, startPoint y: 323, endPoint x: 878, endPoint y: 342, distance: 72.9
click at [864, 340] on div at bounding box center [868, 319] width 678 height 277
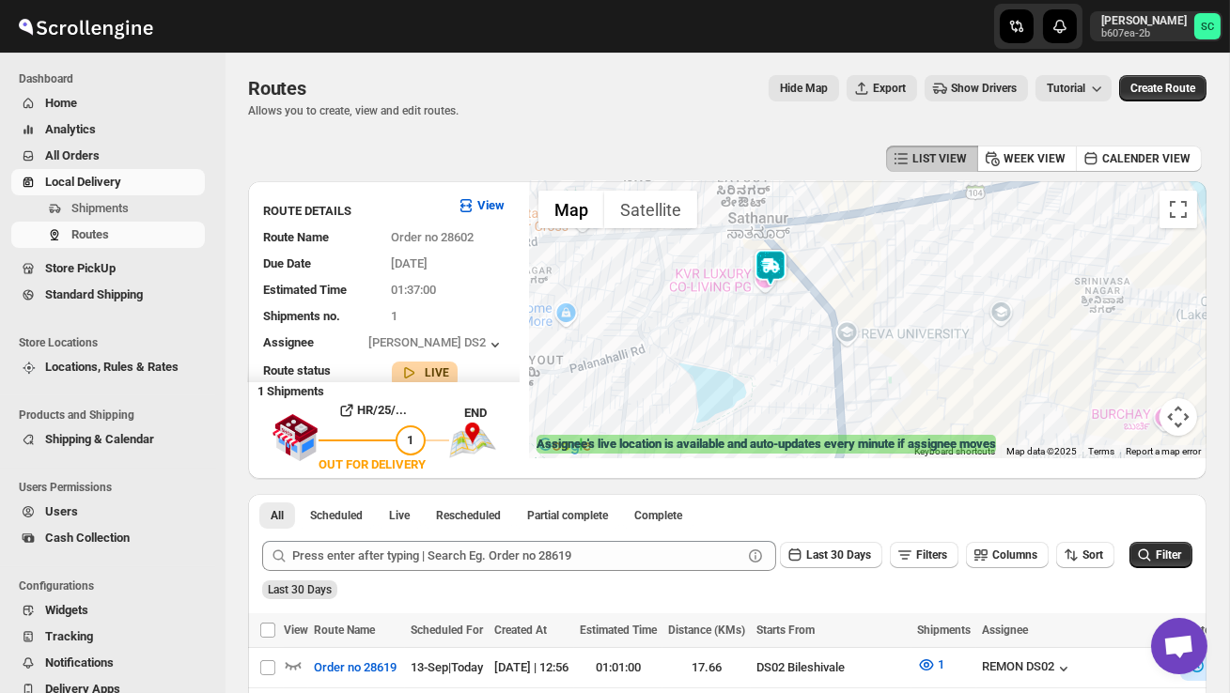
click at [771, 312] on div at bounding box center [868, 319] width 678 height 277
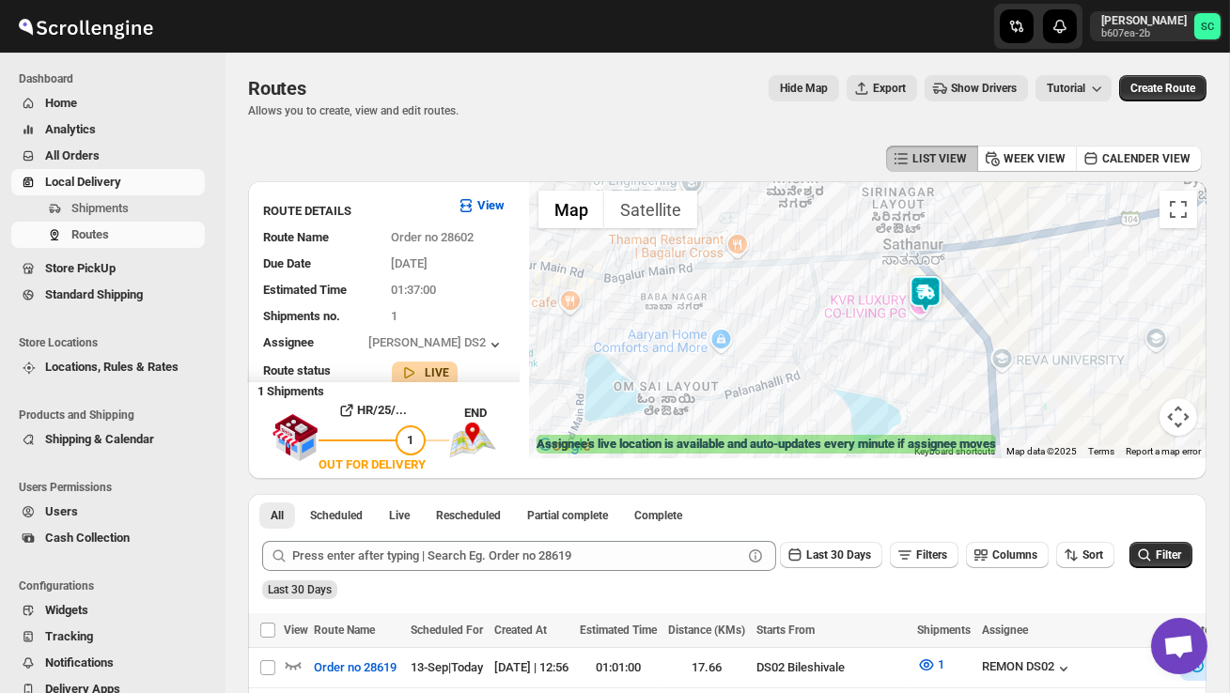
drag, startPoint x: 787, startPoint y: 367, endPoint x: 949, endPoint y: 394, distance: 164.7
click at [948, 394] on div at bounding box center [868, 319] width 678 height 277
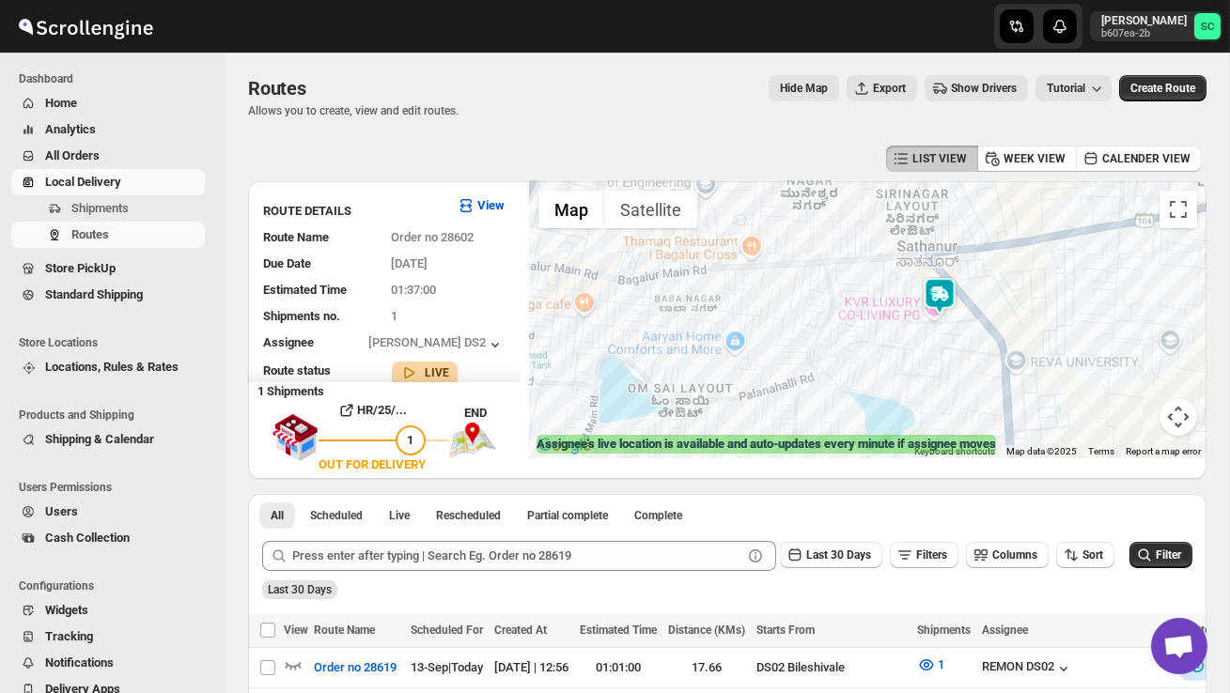
click at [907, 365] on div at bounding box center [868, 319] width 678 height 277
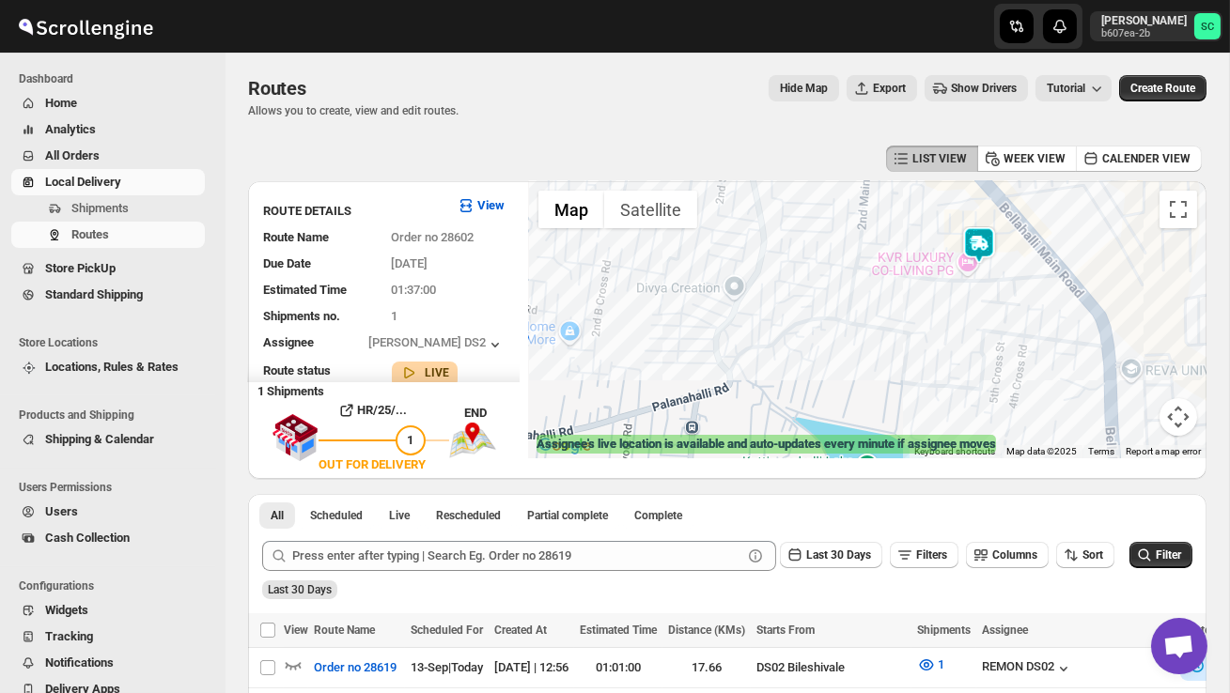
click at [958, 335] on div at bounding box center [868, 319] width 678 height 277
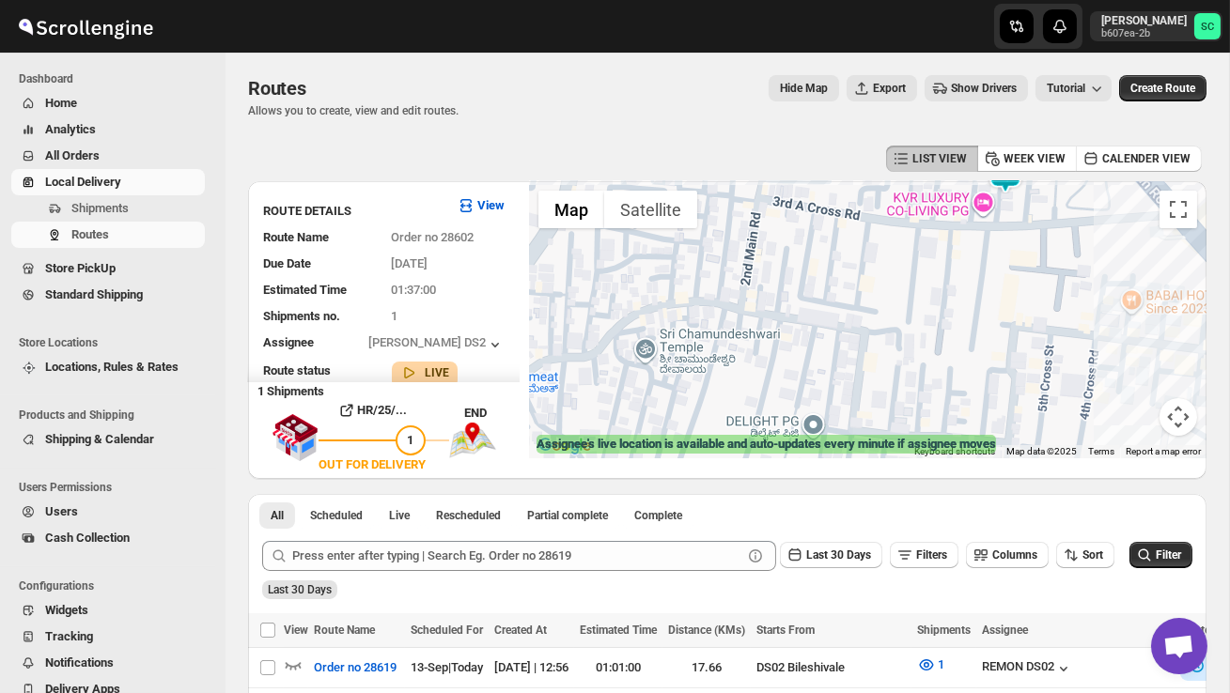
drag, startPoint x: 974, startPoint y: 312, endPoint x: 931, endPoint y: 439, distance: 133.7
click at [937, 431] on div at bounding box center [868, 319] width 678 height 277
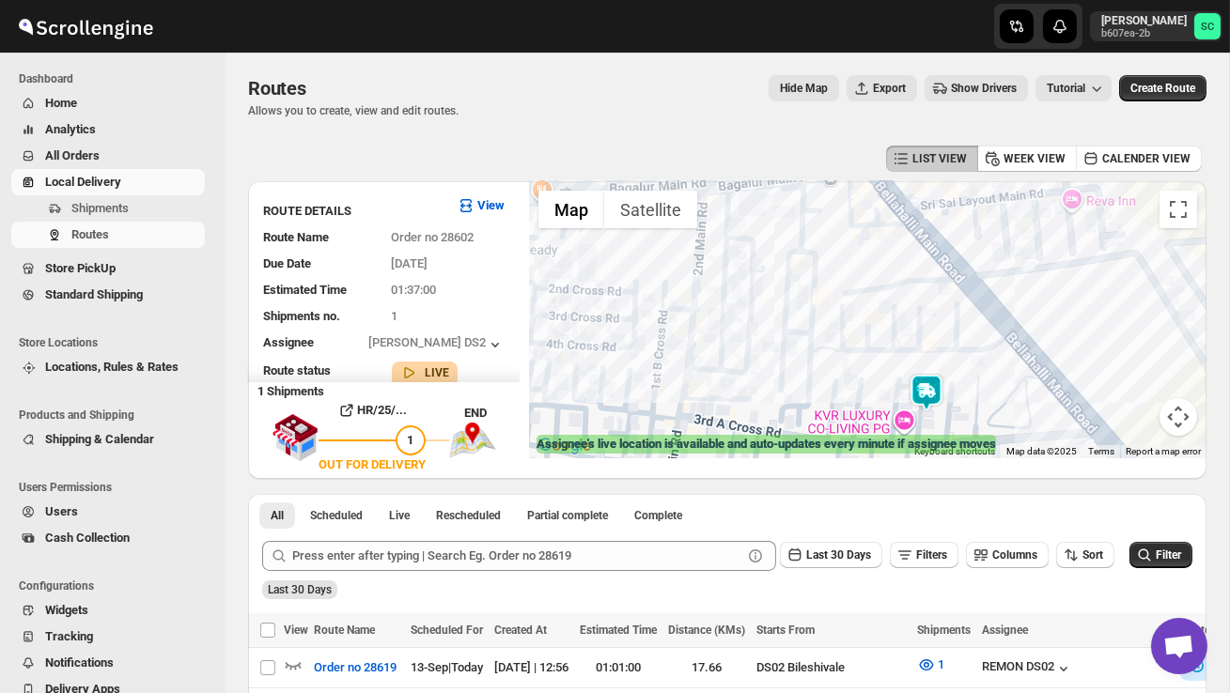
click at [960, 395] on div at bounding box center [868, 319] width 678 height 277
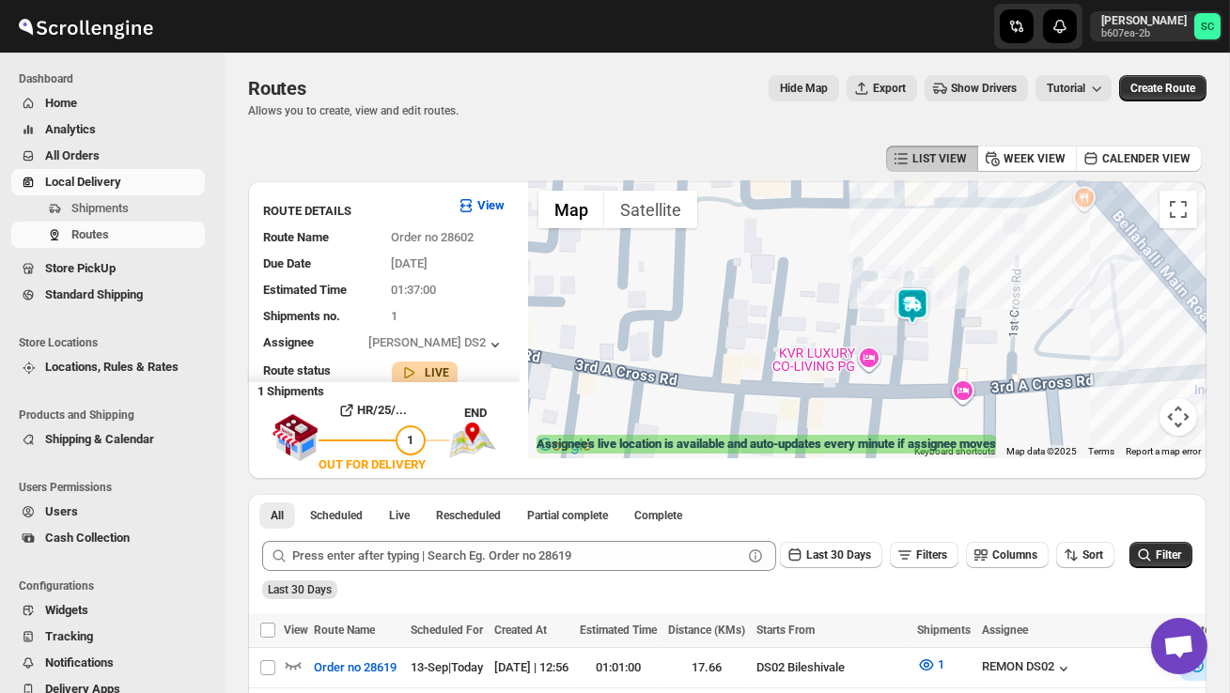
drag, startPoint x: 933, startPoint y: 410, endPoint x: 952, endPoint y: 300, distance: 111.5
click at [951, 301] on div at bounding box center [868, 319] width 678 height 277
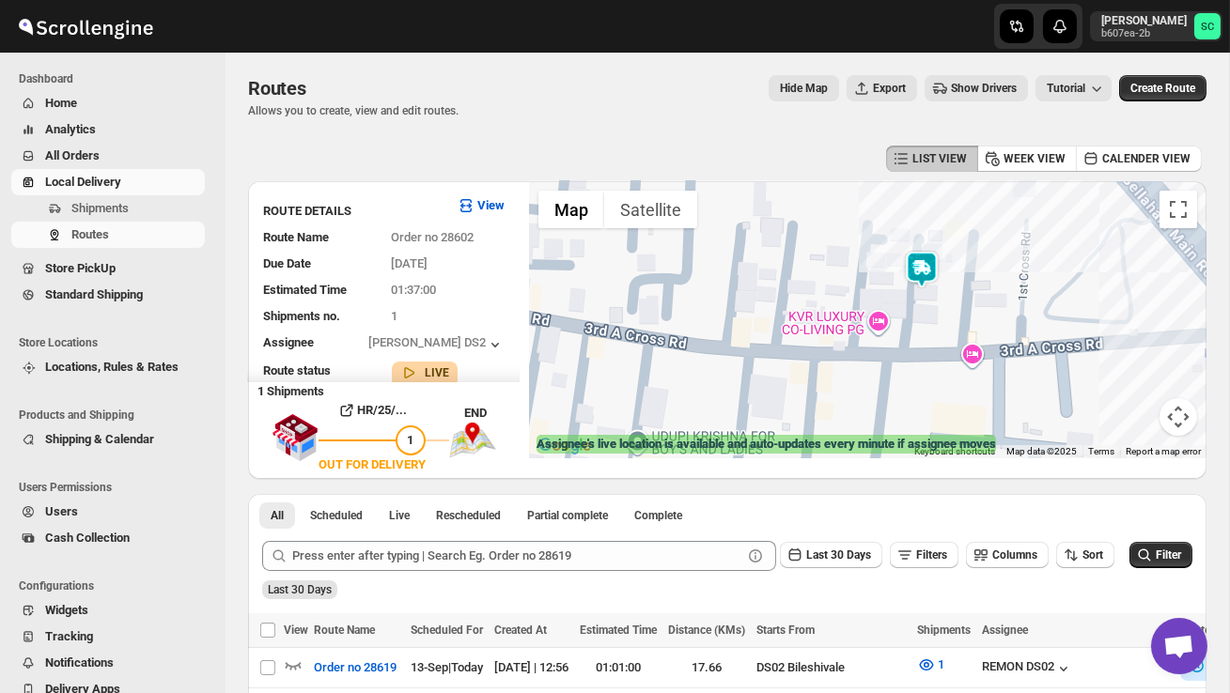
click at [952, 300] on div at bounding box center [868, 319] width 678 height 277
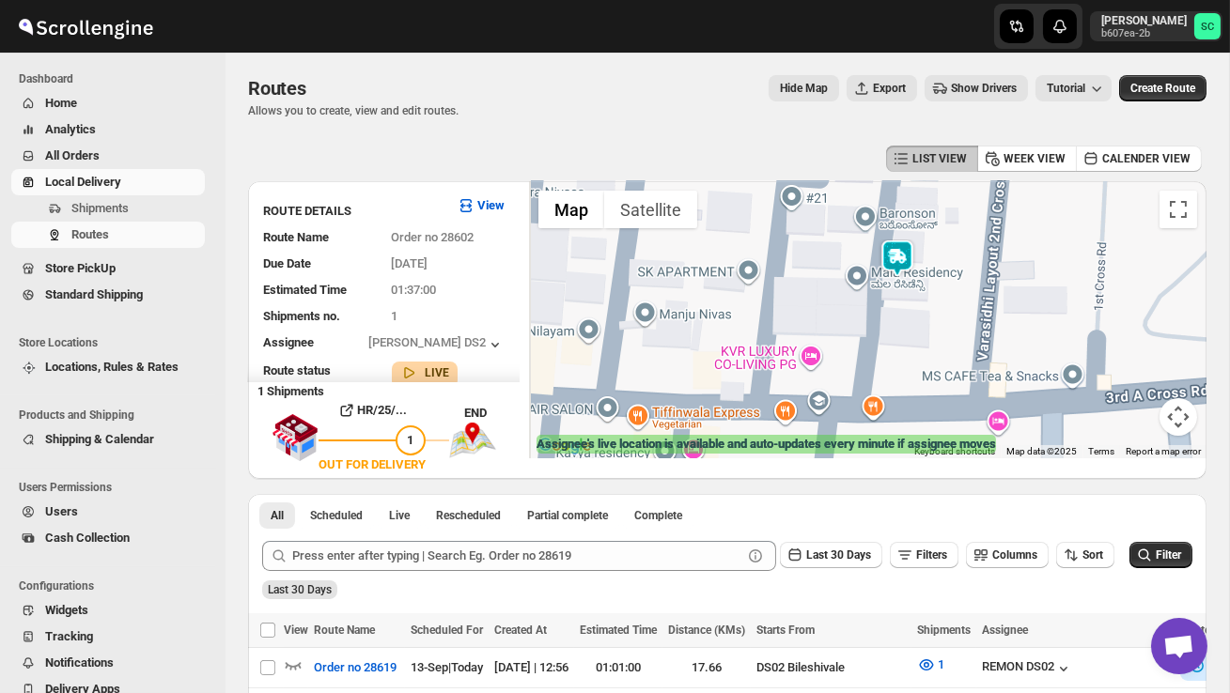
click at [914, 312] on div at bounding box center [868, 319] width 678 height 277
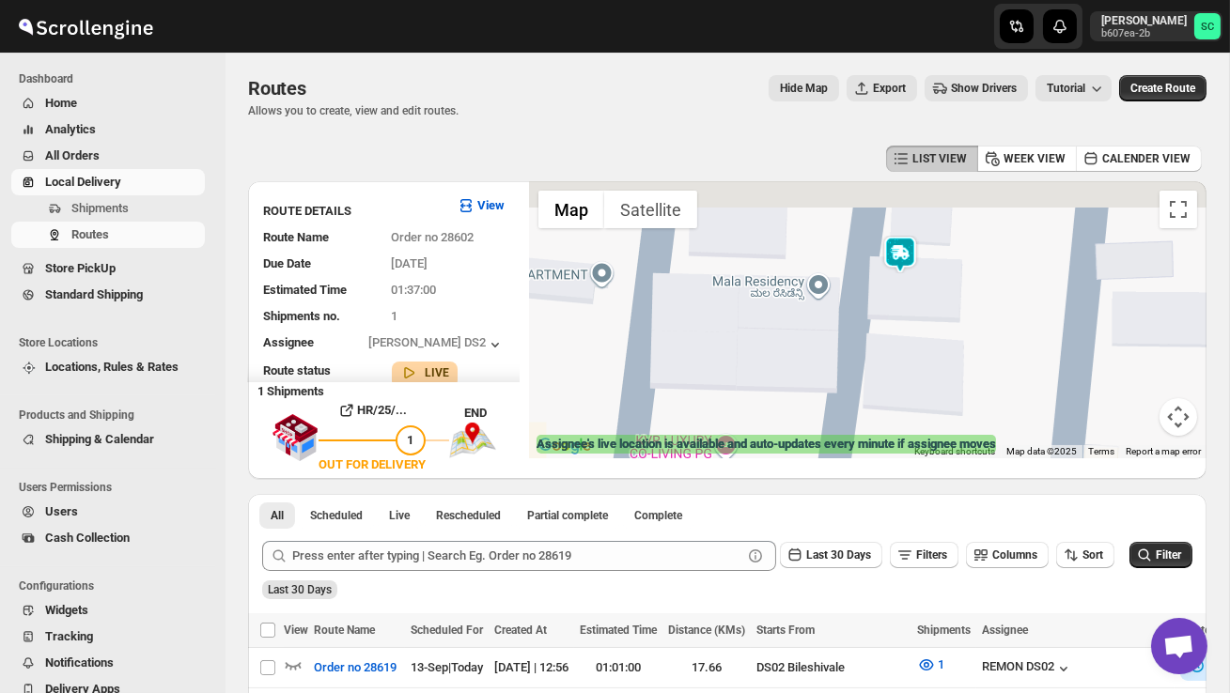
drag, startPoint x: 890, startPoint y: 303, endPoint x: 915, endPoint y: 355, distance: 58.4
click at [915, 355] on div at bounding box center [868, 319] width 678 height 277
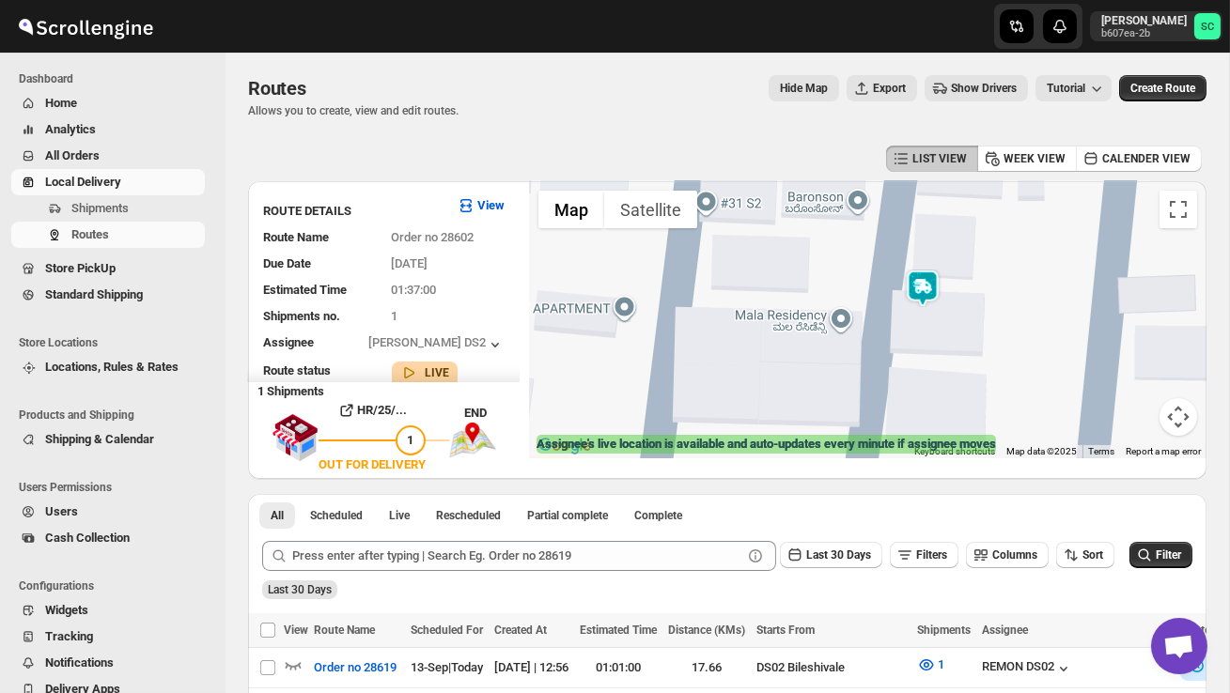
click at [915, 355] on div at bounding box center [868, 319] width 678 height 277
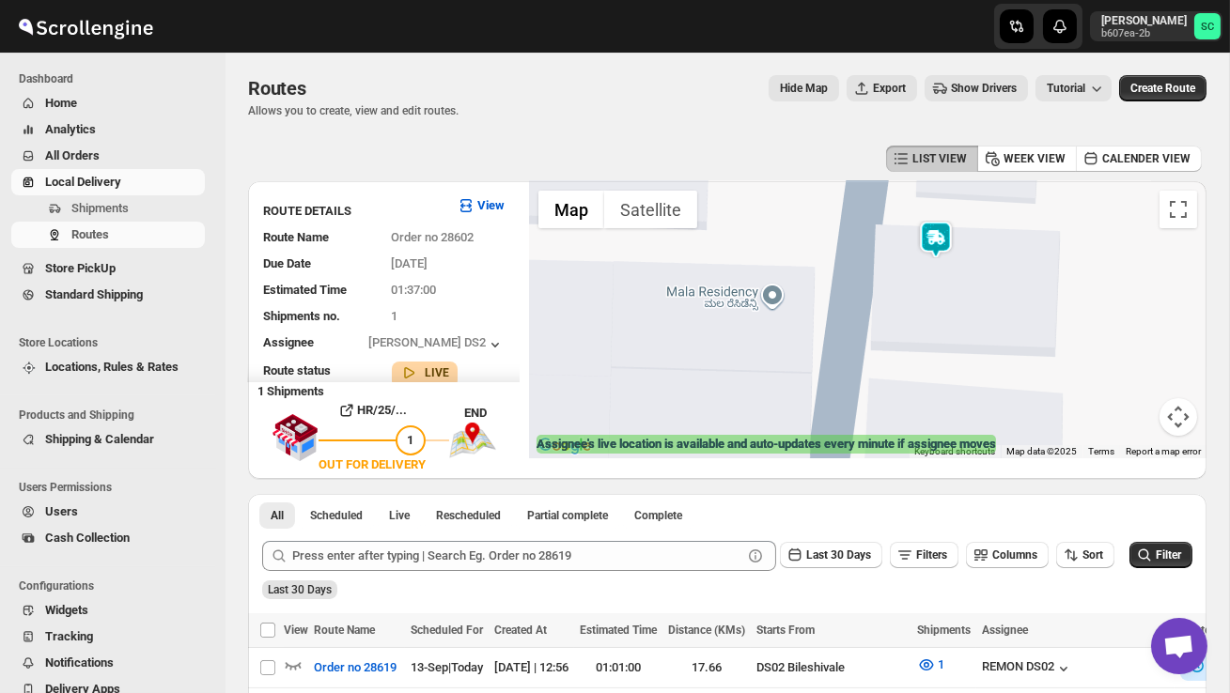
click at [909, 283] on div at bounding box center [868, 319] width 678 height 277
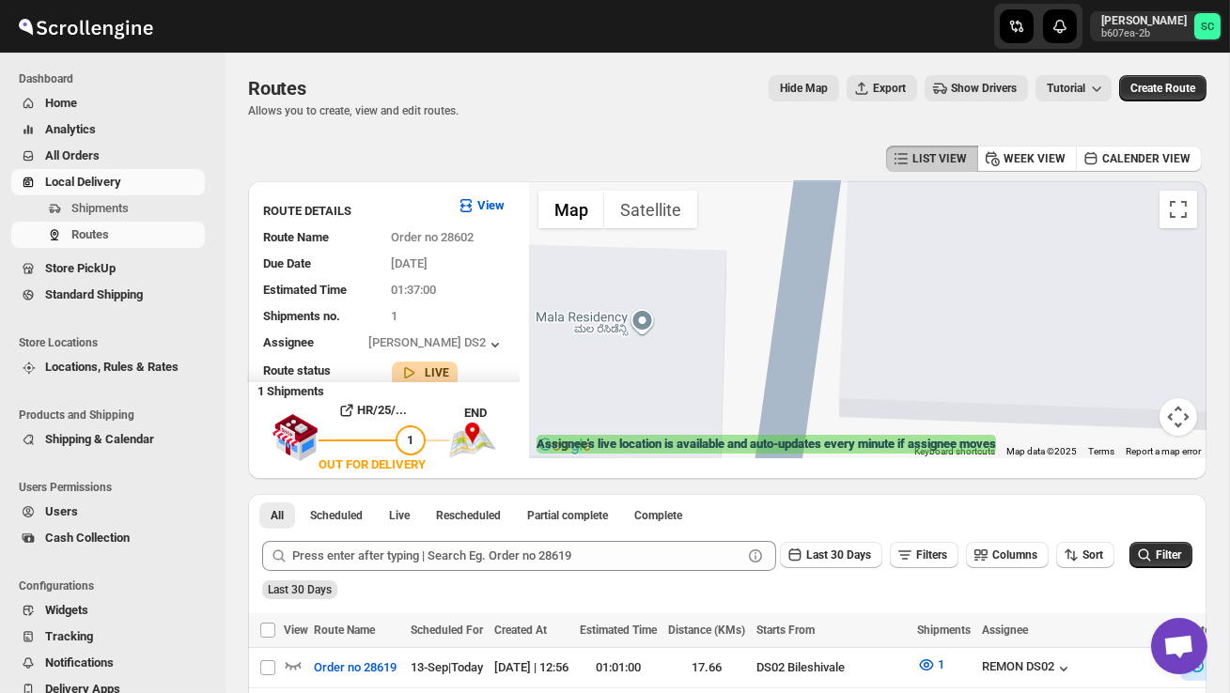
click at [1182, 420] on button "Map camera controls" at bounding box center [1179, 417] width 38 height 38
click at [1141, 420] on button "Zoom out" at bounding box center [1132, 417] width 38 height 38
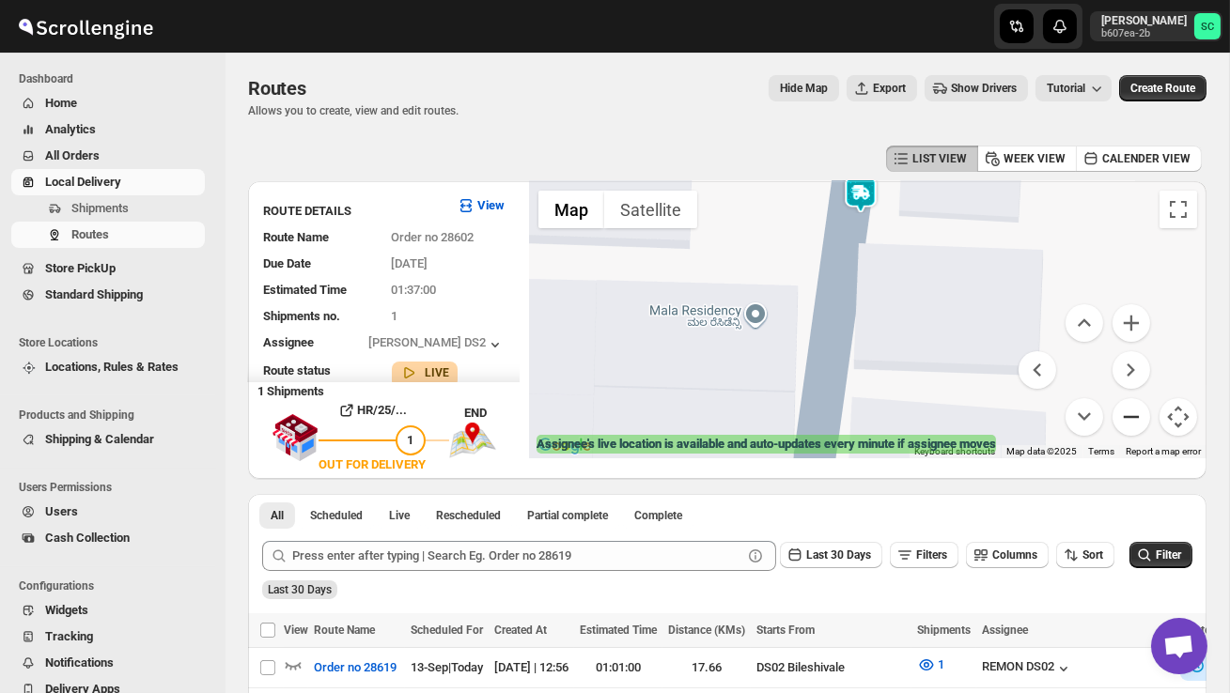
click at [1130, 420] on button "Zoom out" at bounding box center [1132, 417] width 38 height 38
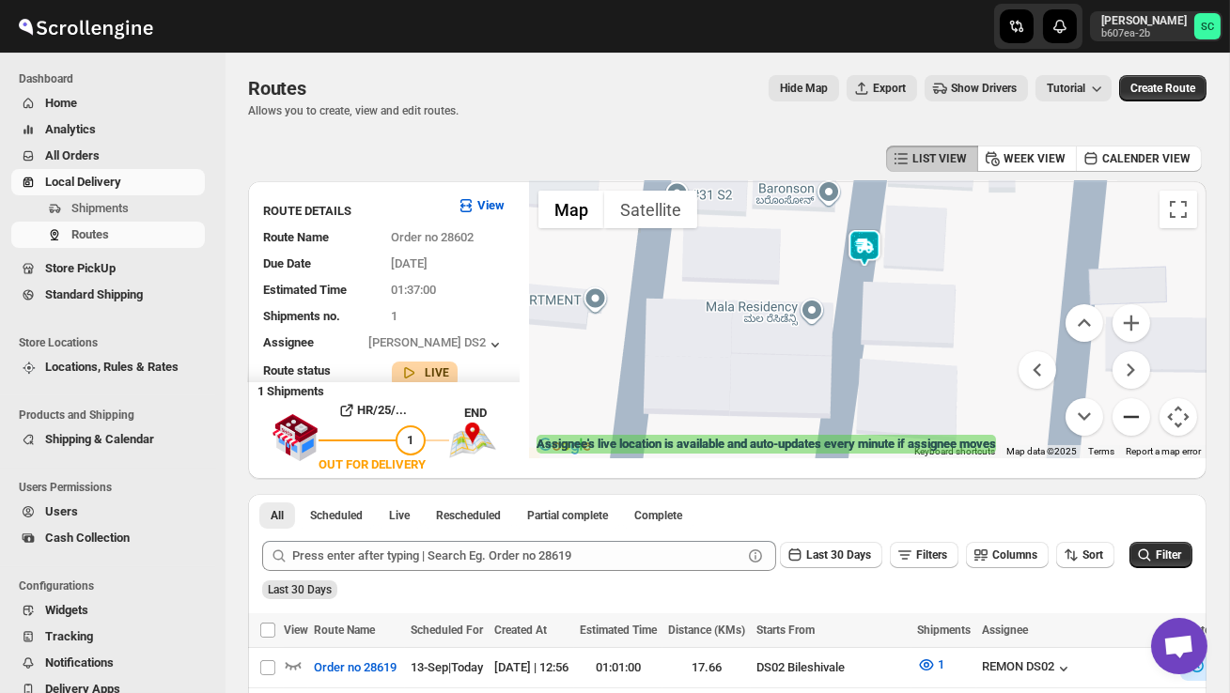
click at [1131, 420] on button "Zoom out" at bounding box center [1132, 417] width 38 height 38
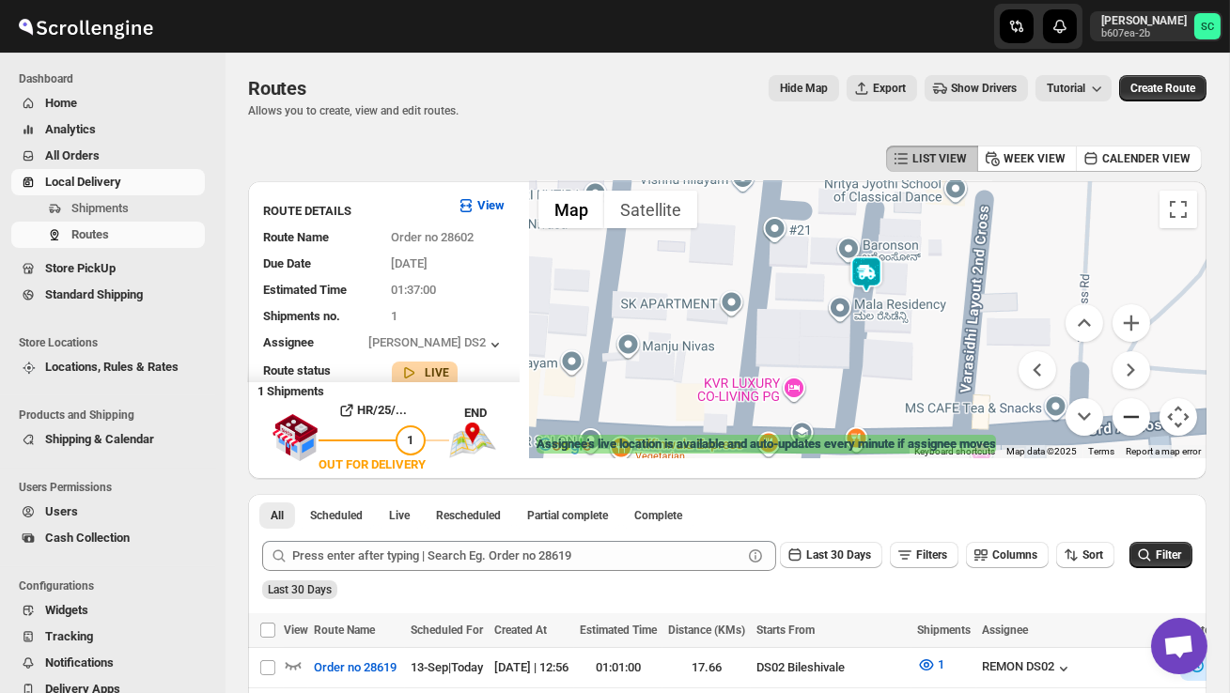
click at [1130, 420] on button "Zoom out" at bounding box center [1132, 417] width 38 height 38
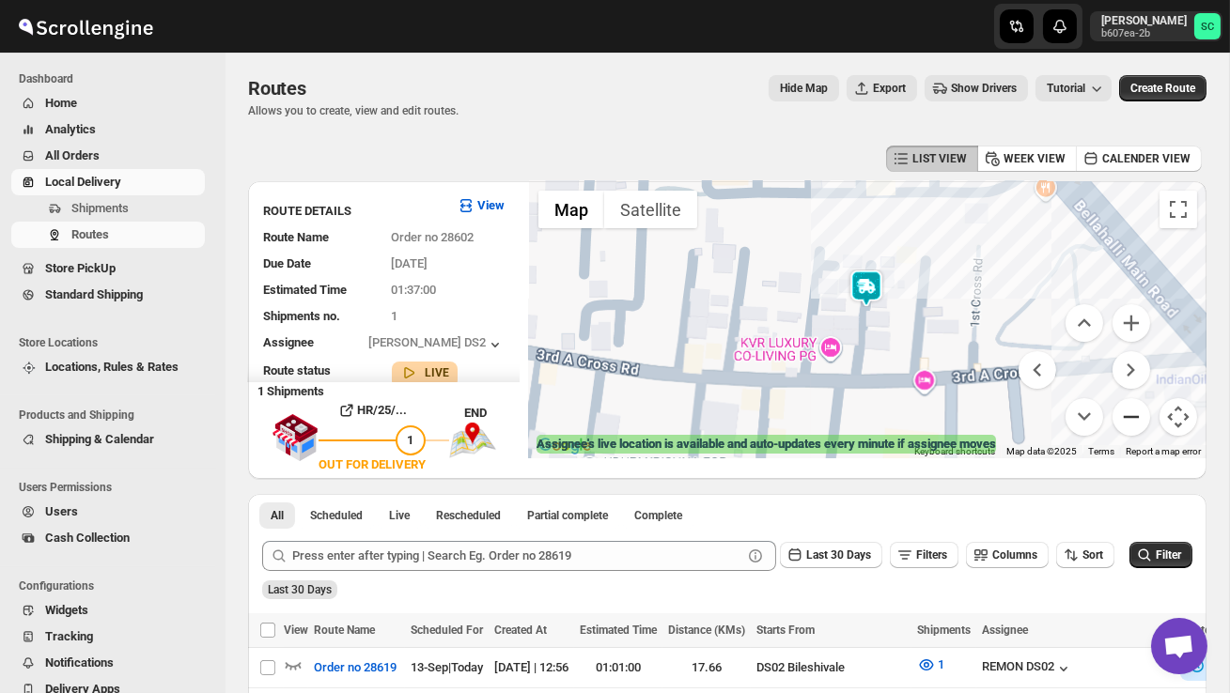
click at [1130, 420] on button "Zoom out" at bounding box center [1132, 417] width 38 height 38
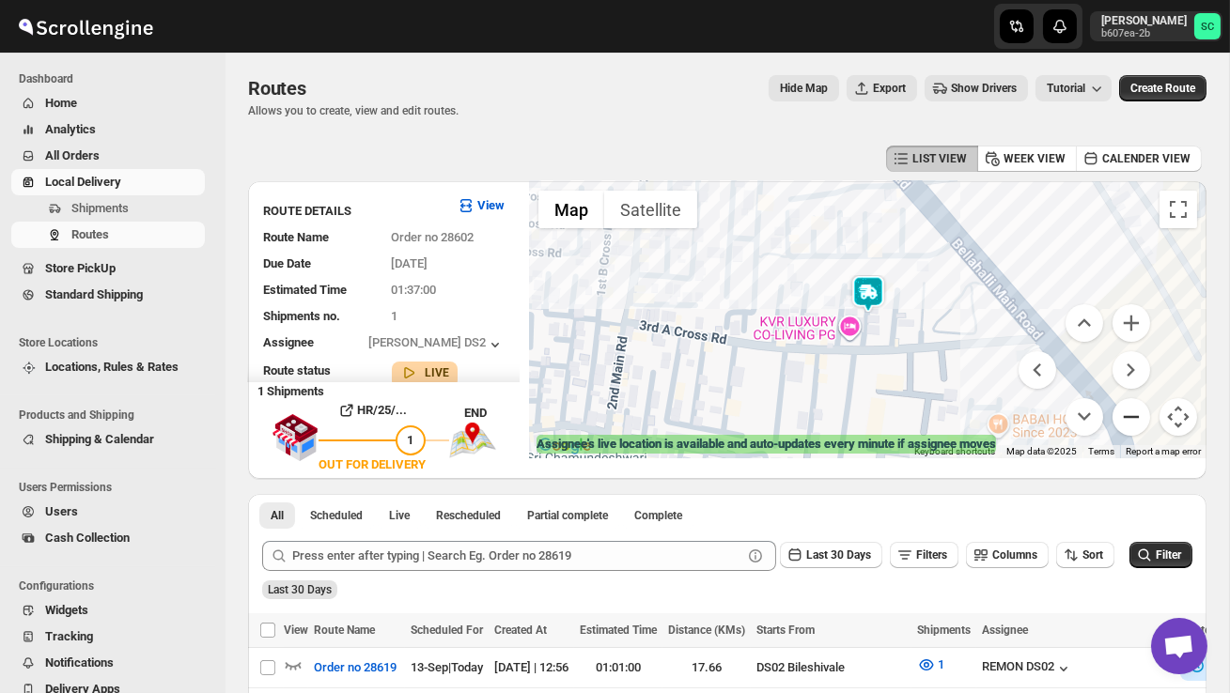
click at [1130, 421] on button "Zoom out" at bounding box center [1132, 417] width 38 height 38
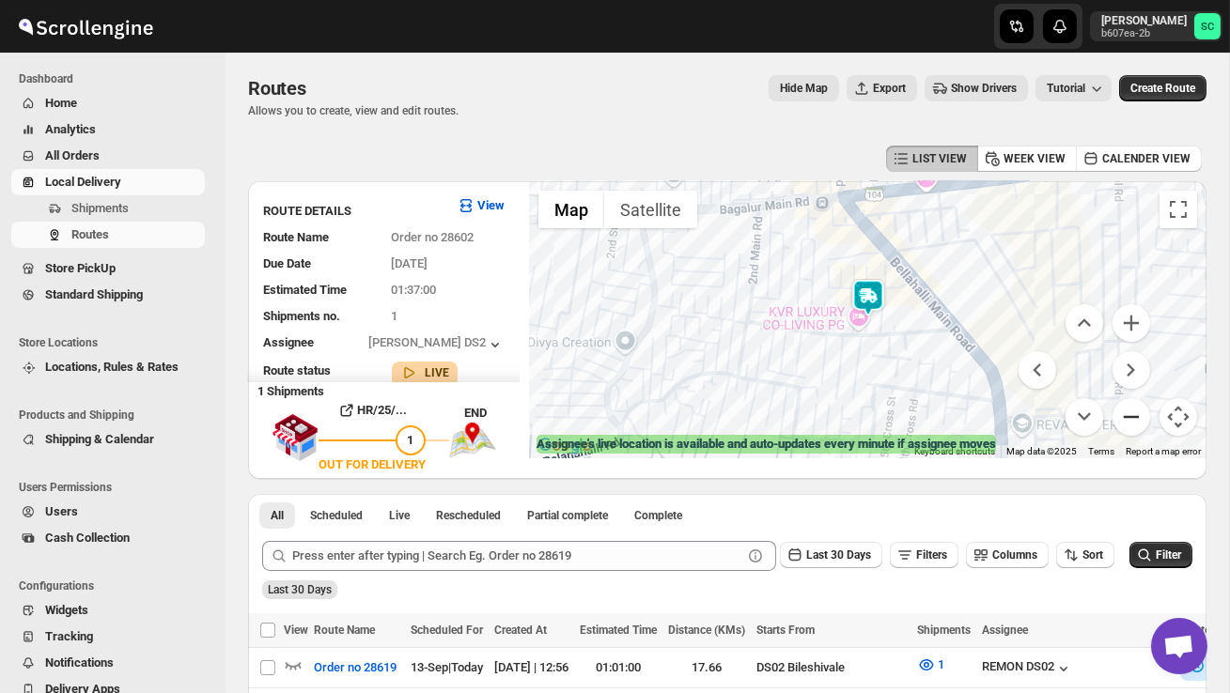
click at [1130, 420] on button "Zoom out" at bounding box center [1132, 417] width 38 height 38
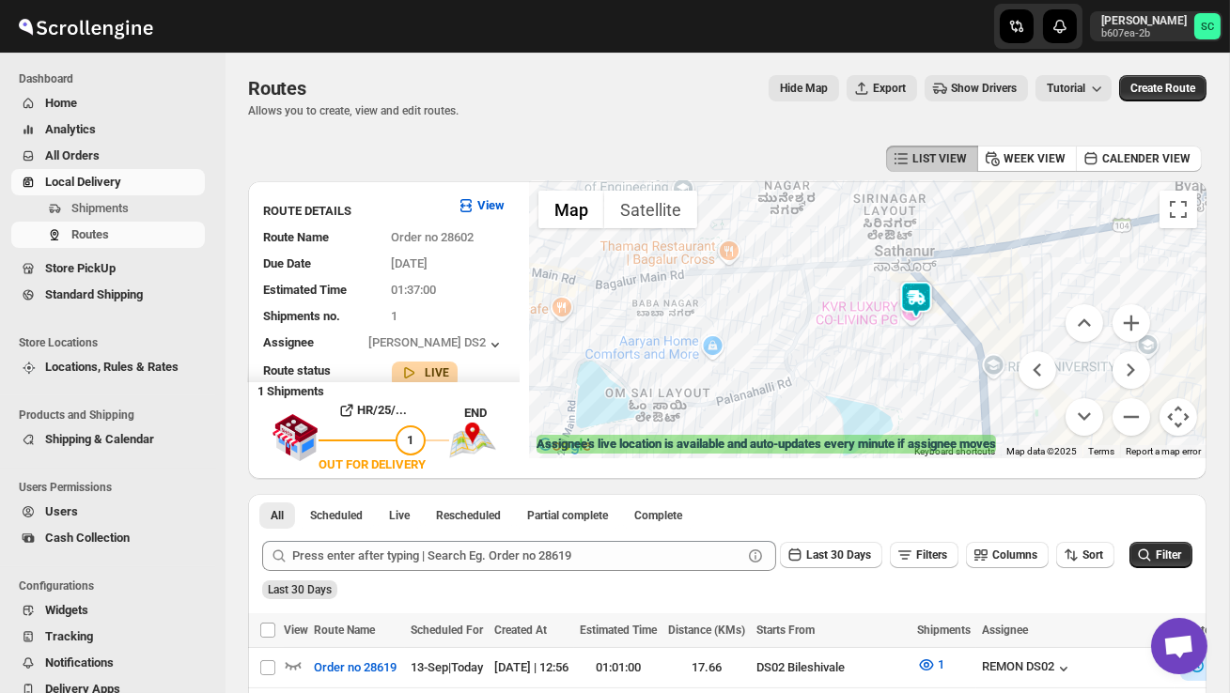
drag, startPoint x: 901, startPoint y: 374, endPoint x: 1001, endPoint y: 373, distance: 99.6
click at [1001, 373] on div at bounding box center [868, 319] width 678 height 277
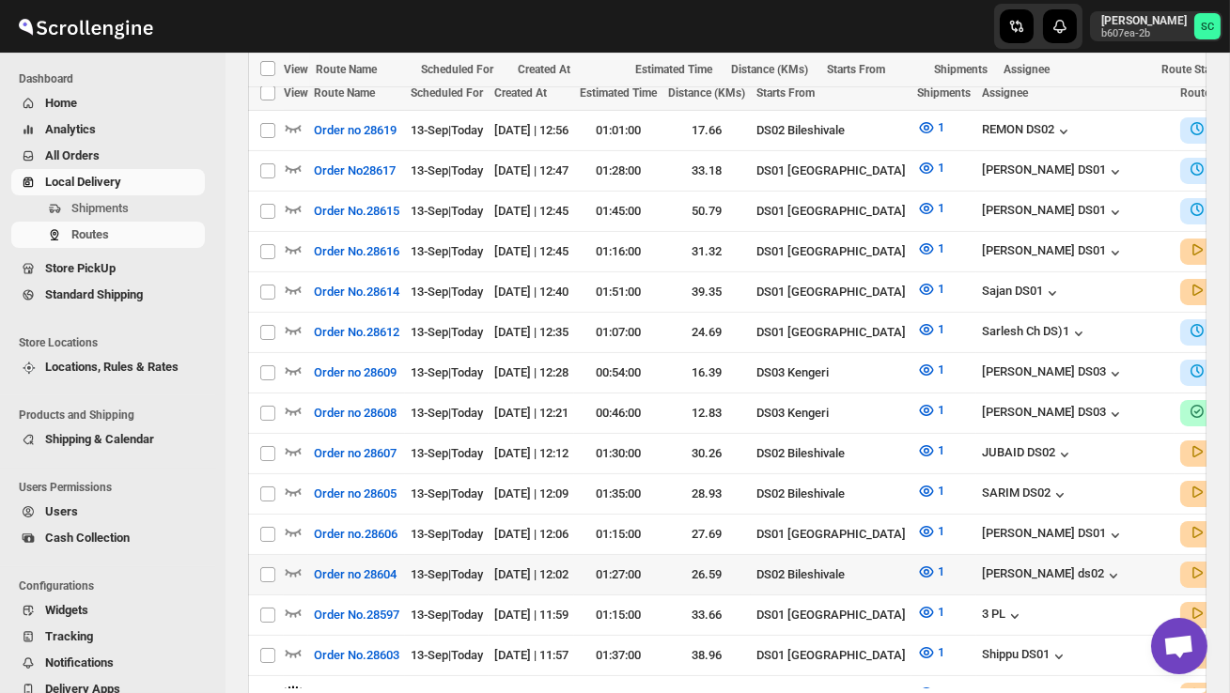
scroll to position [601, 0]
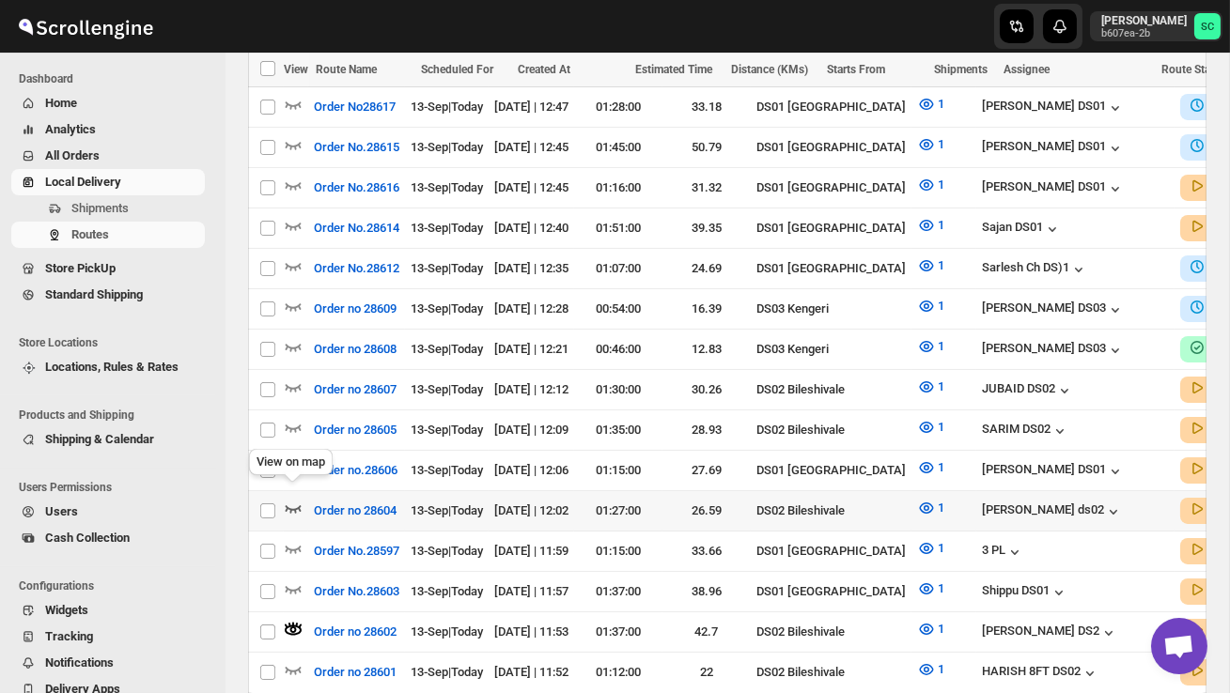
click at [293, 499] on icon "button" at bounding box center [293, 508] width 19 height 19
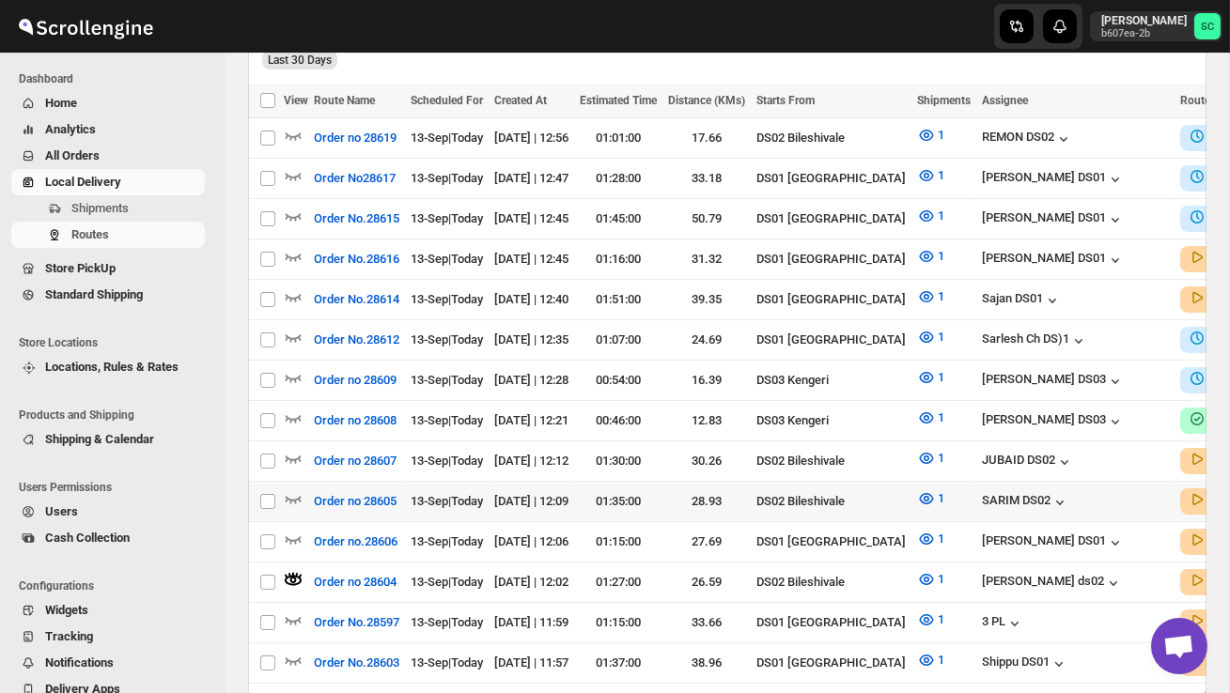
scroll to position [533, 0]
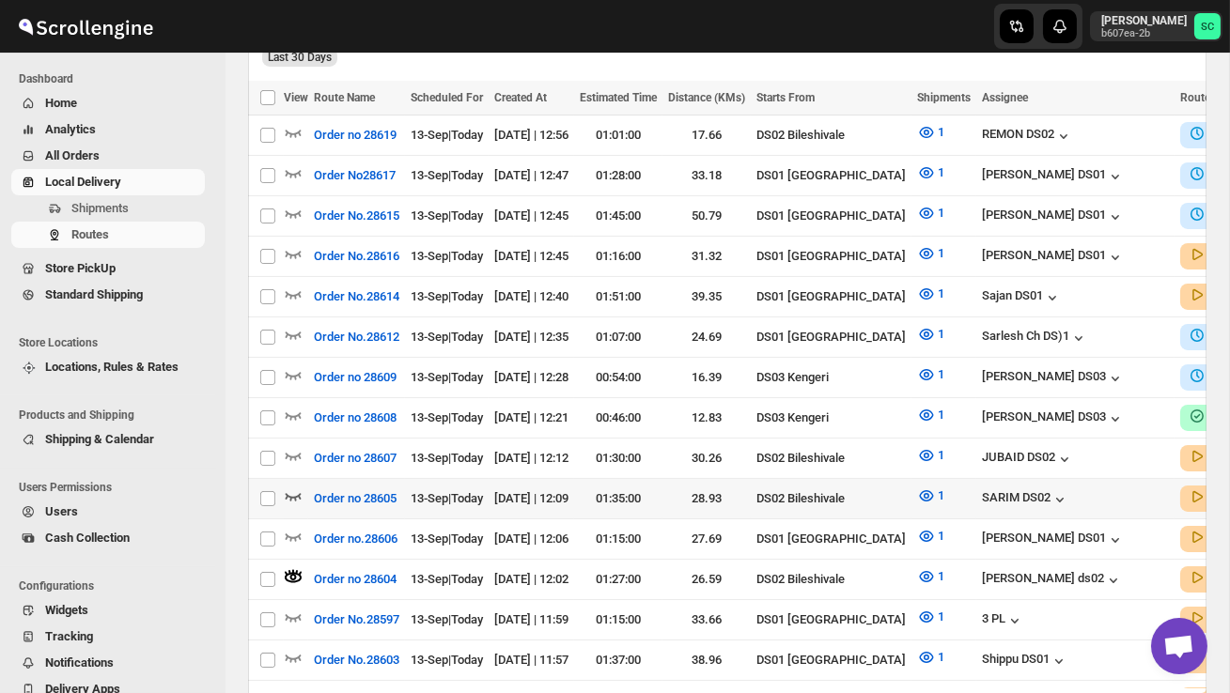
click at [291, 487] on icon "button" at bounding box center [293, 496] width 19 height 19
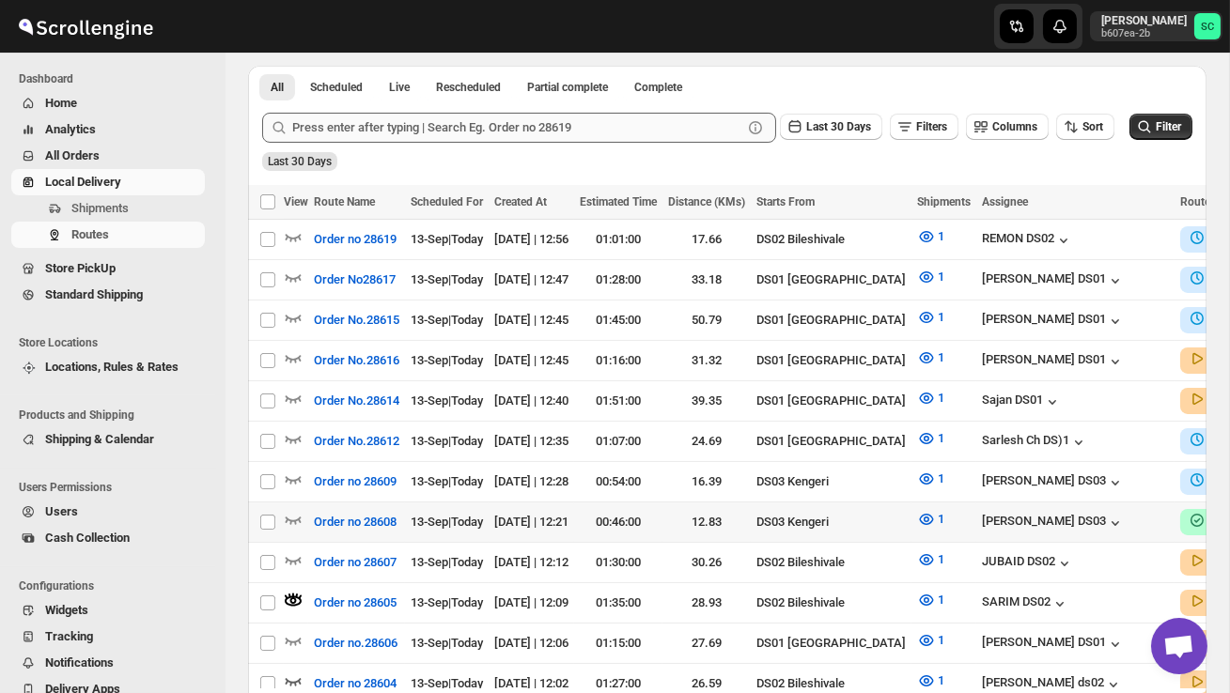
scroll to position [446, 0]
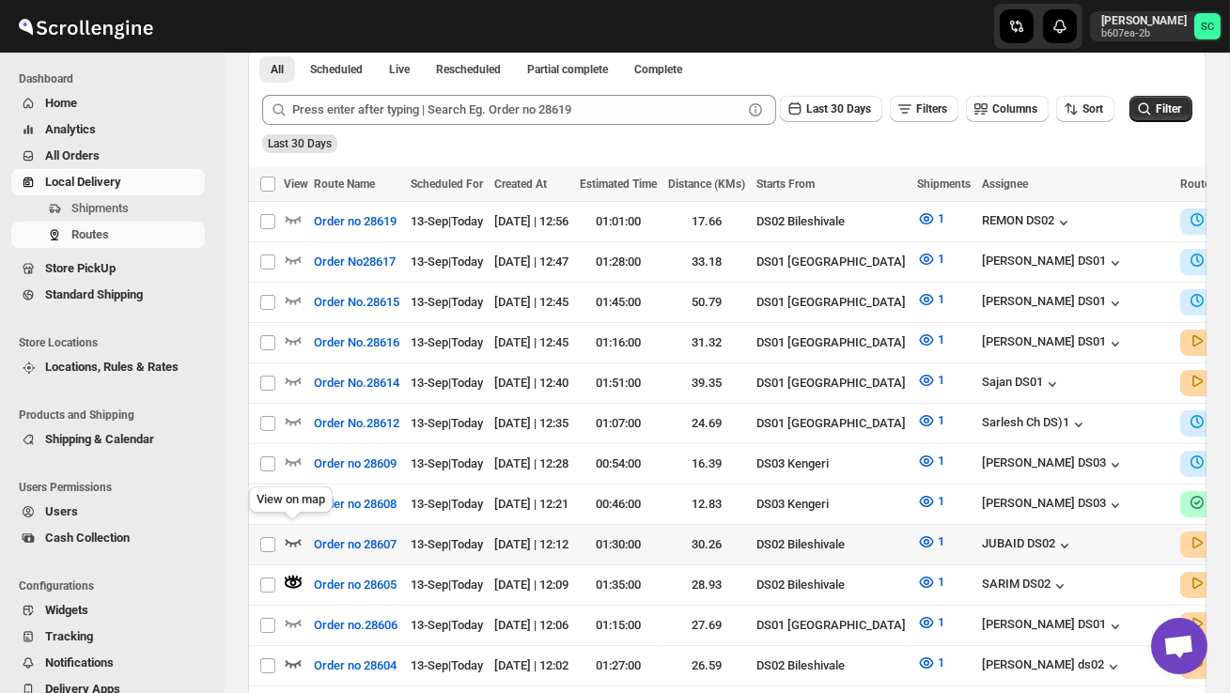
click at [298, 533] on icon "button" at bounding box center [293, 542] width 19 height 19
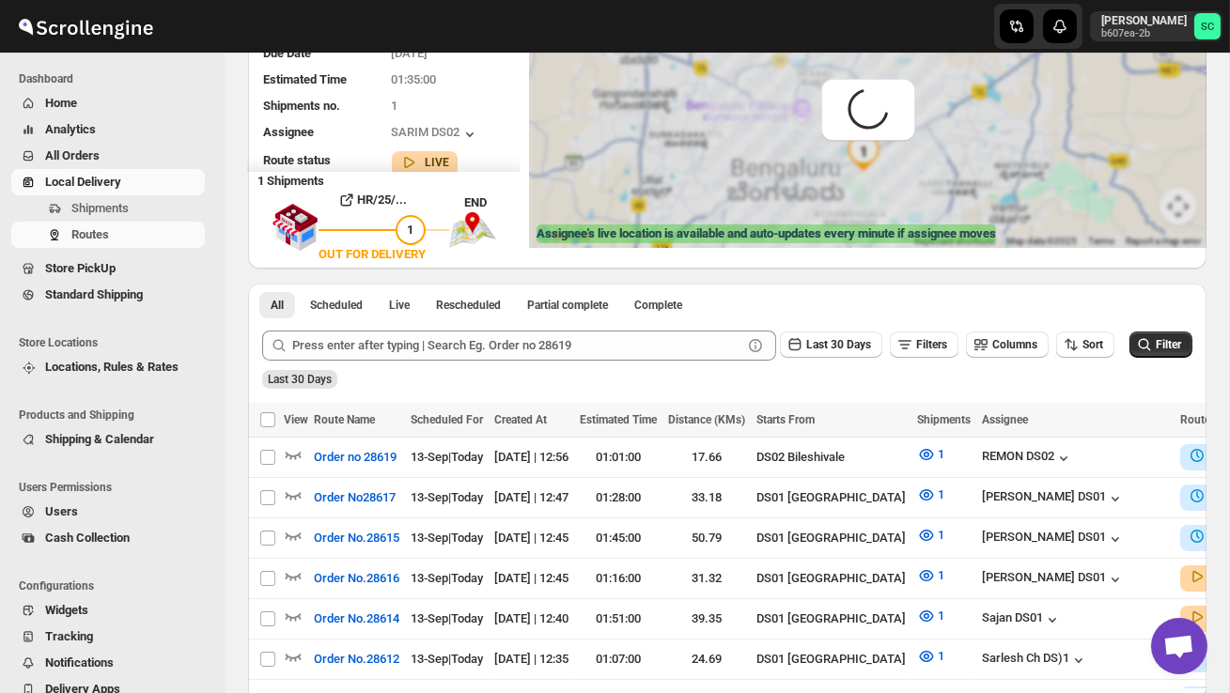
scroll to position [0, 0]
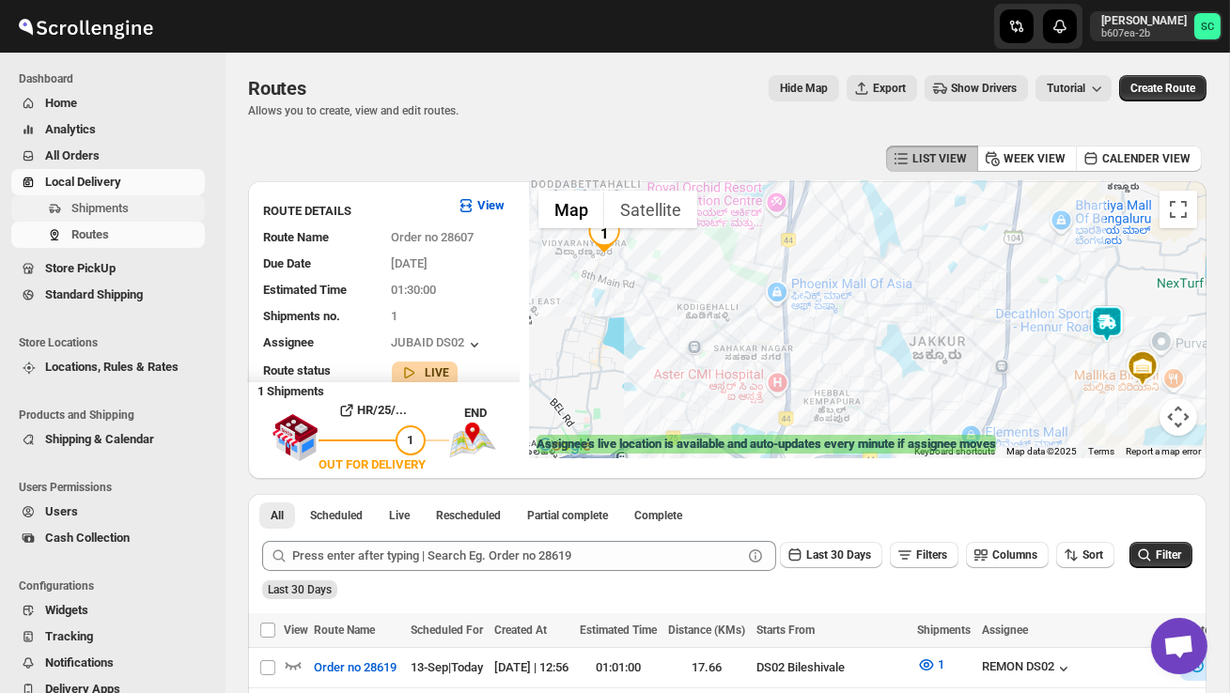
click at [109, 202] on span "Shipments" at bounding box center [99, 208] width 57 height 14
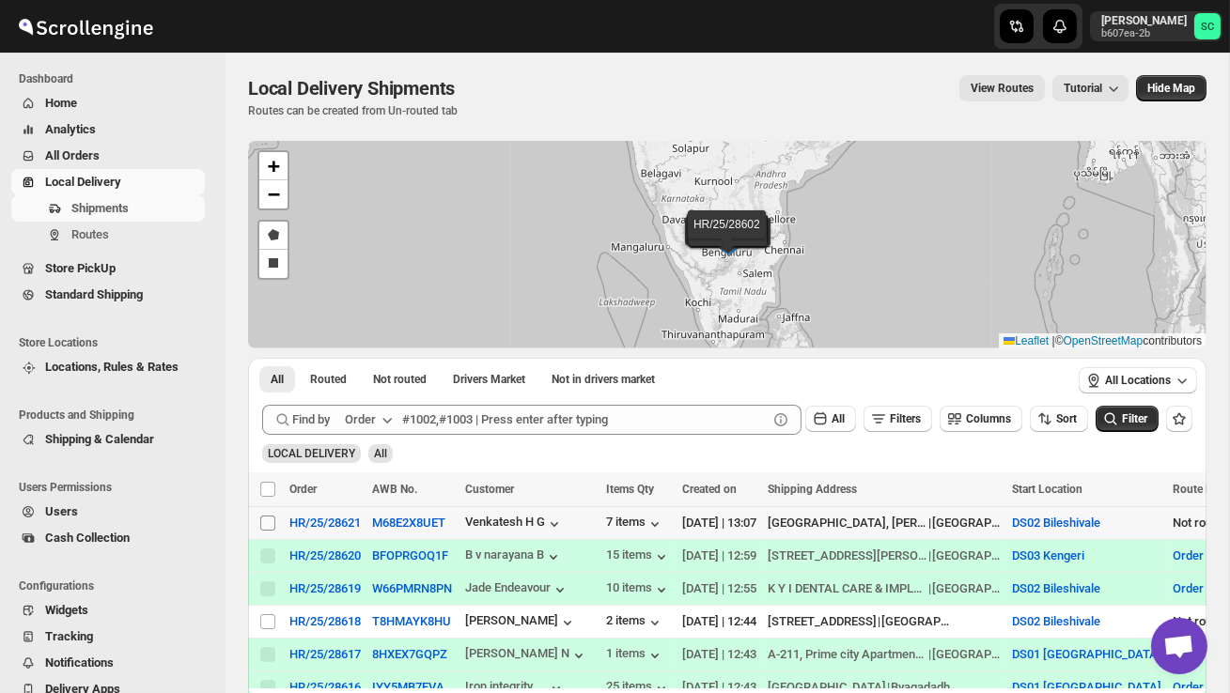
click at [269, 527] on input "Select shipment" at bounding box center [267, 523] width 15 height 15
checkbox input "true"
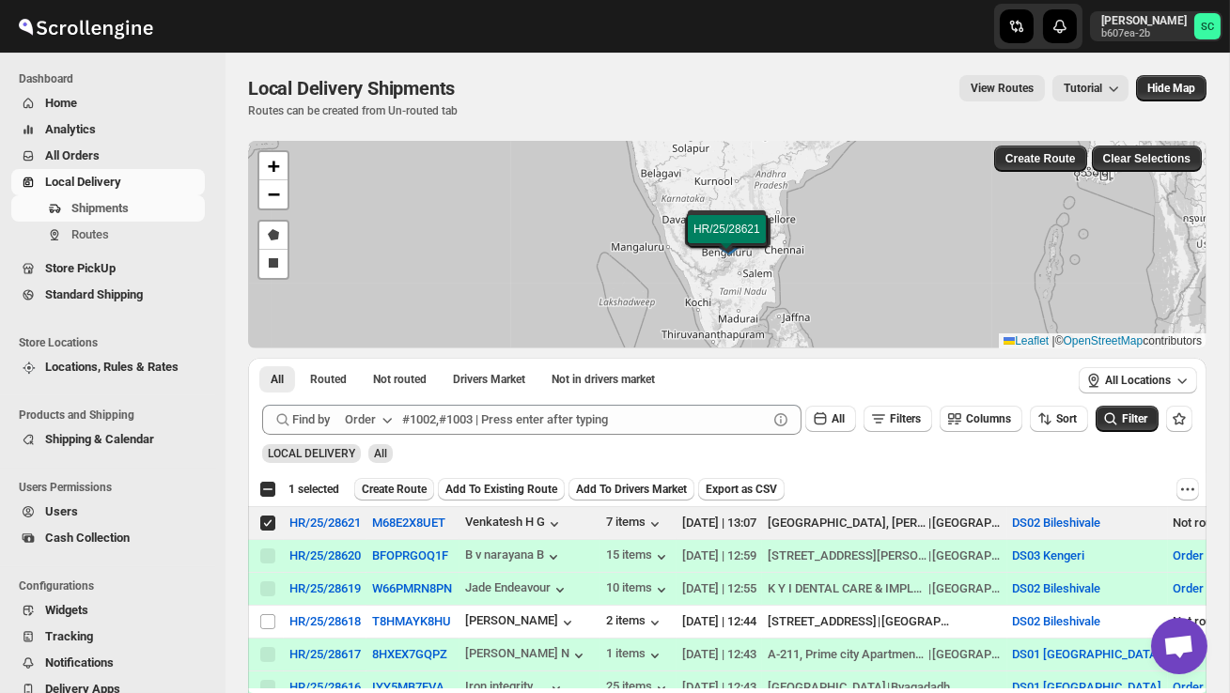
click at [399, 499] on button "Create Route" at bounding box center [394, 489] width 80 height 23
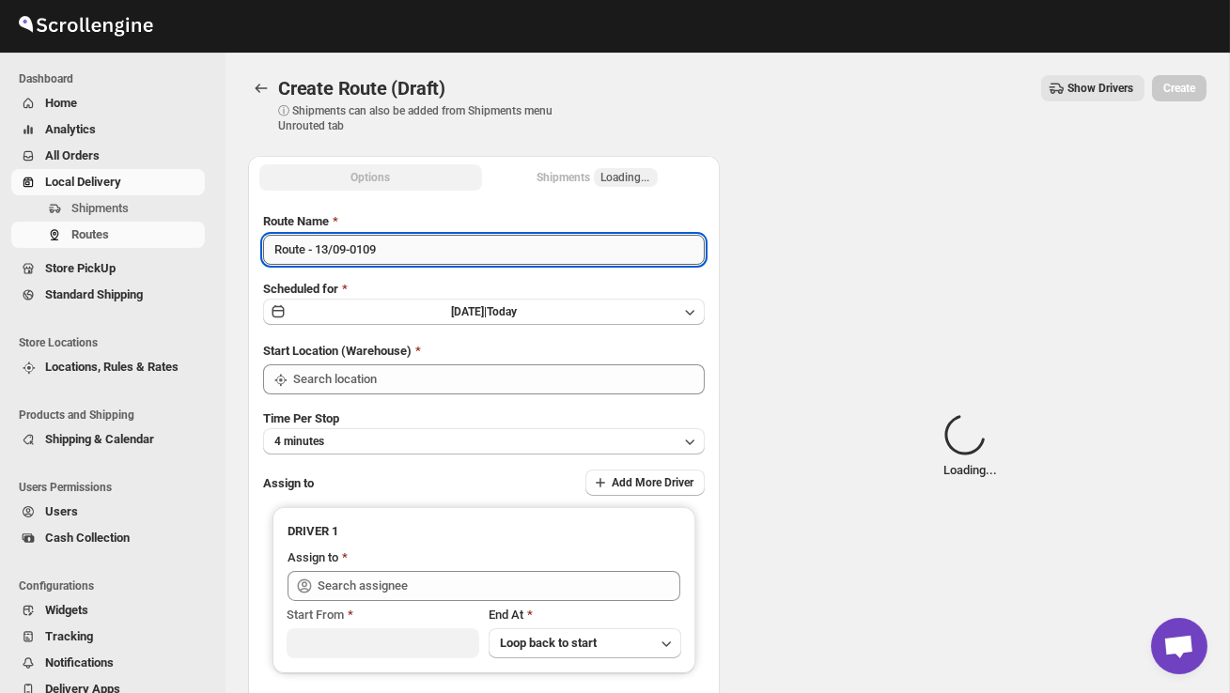
click at [408, 259] on input "Route - 13/09-0109" at bounding box center [484, 250] width 442 height 30
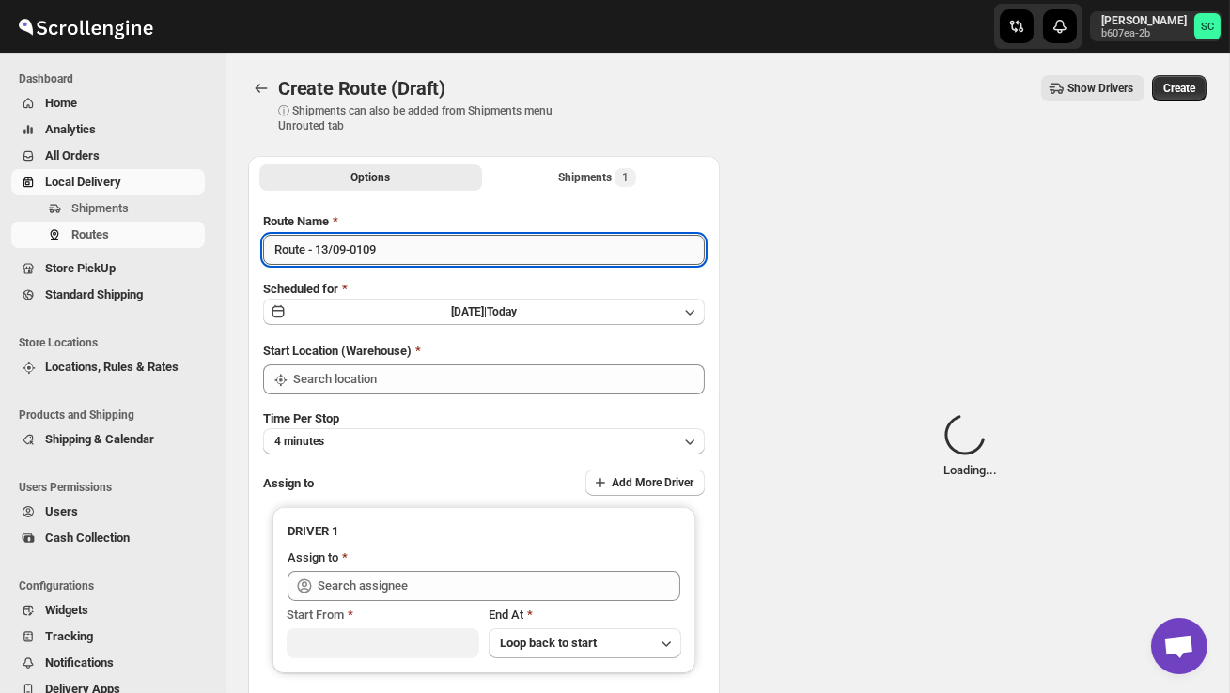
type input "DS02 Bileshivale"
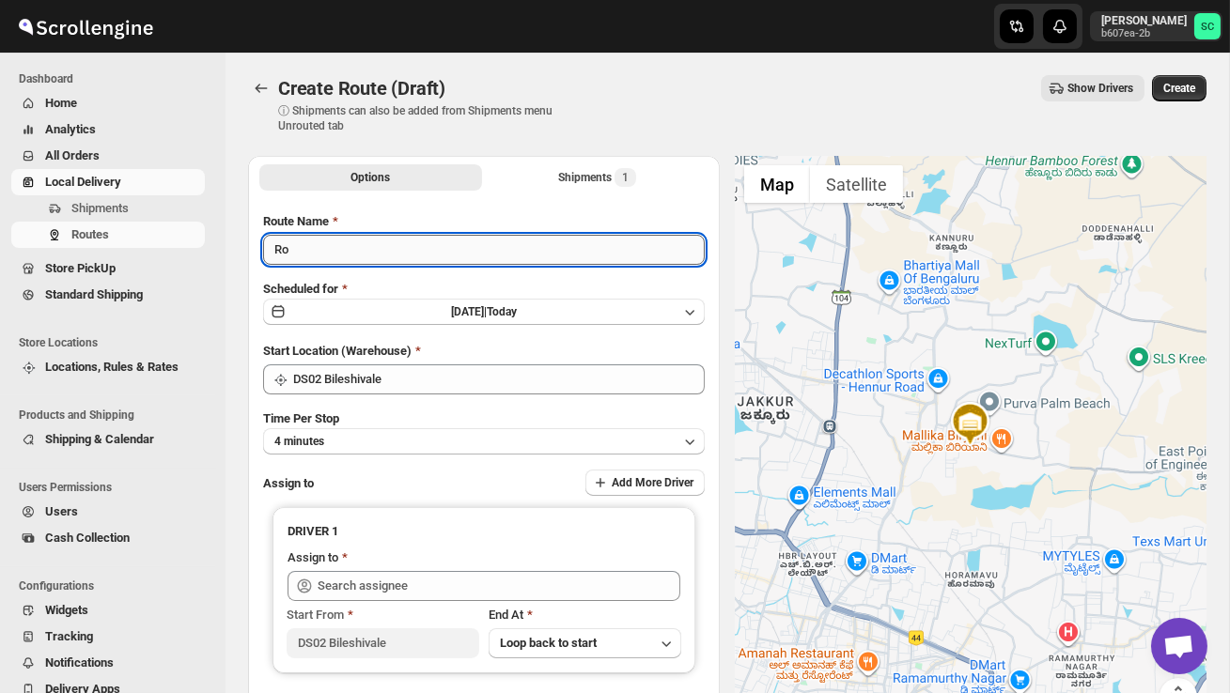
type input "R"
type input "Order no 28621"
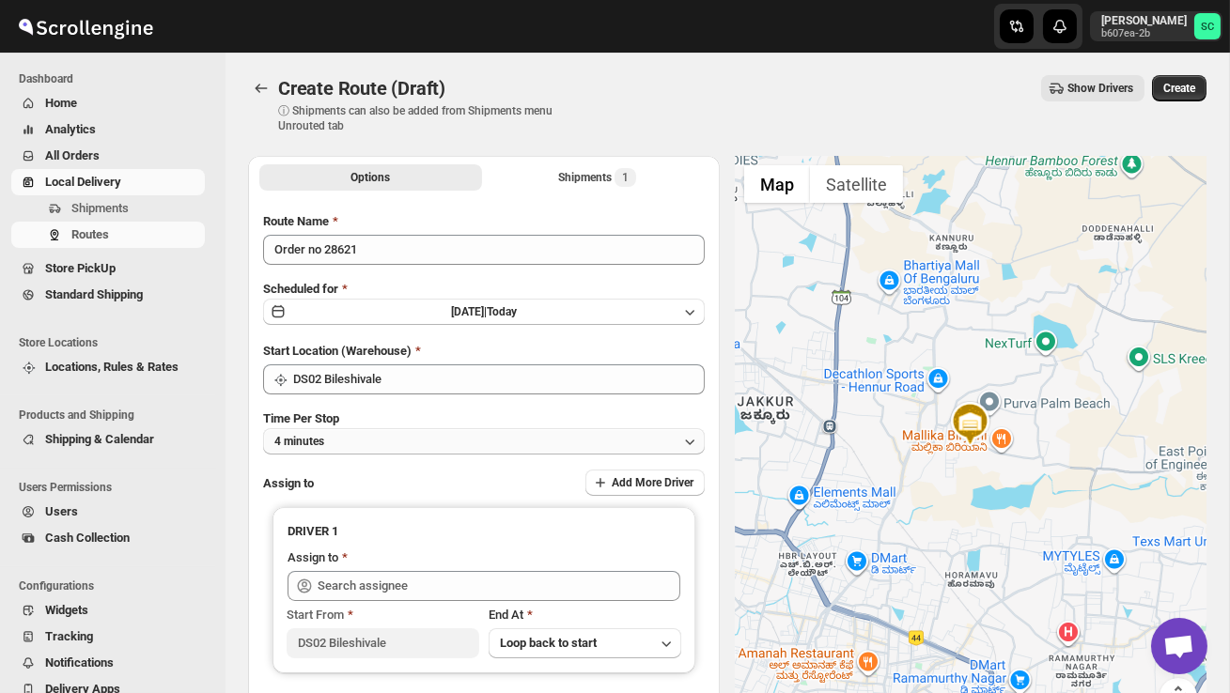
click at [425, 433] on button "4 minutes" at bounding box center [484, 441] width 442 height 26
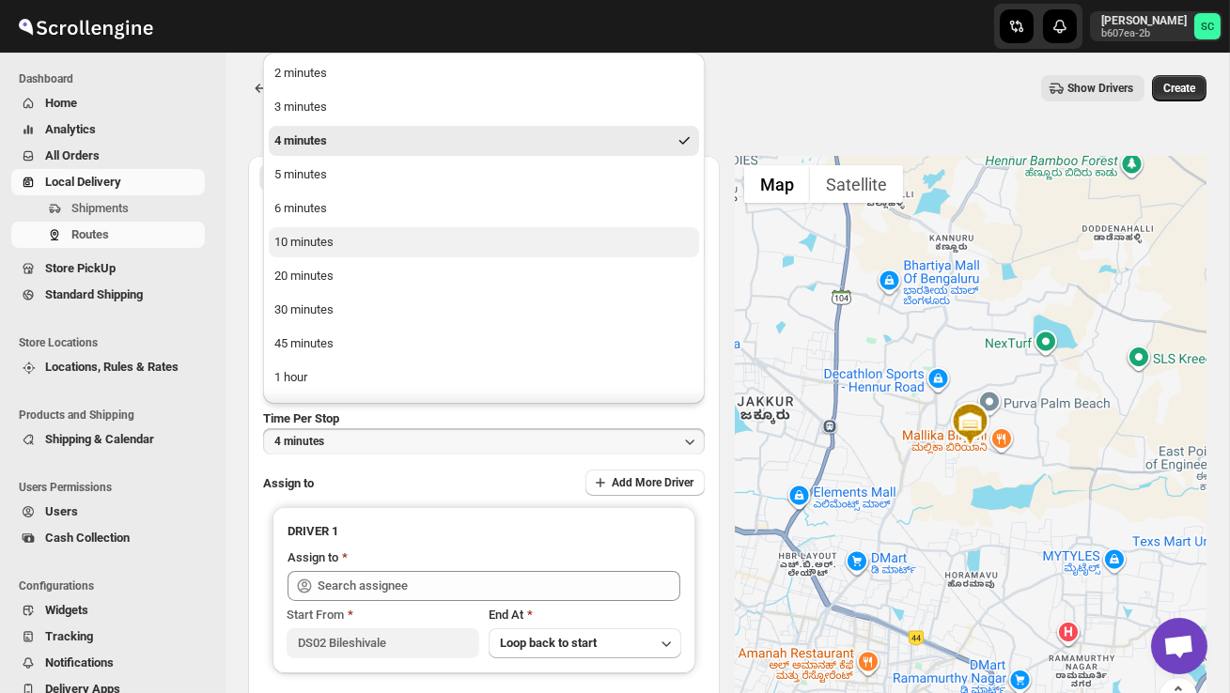
click at [353, 235] on button "10 minutes" at bounding box center [484, 242] width 430 height 30
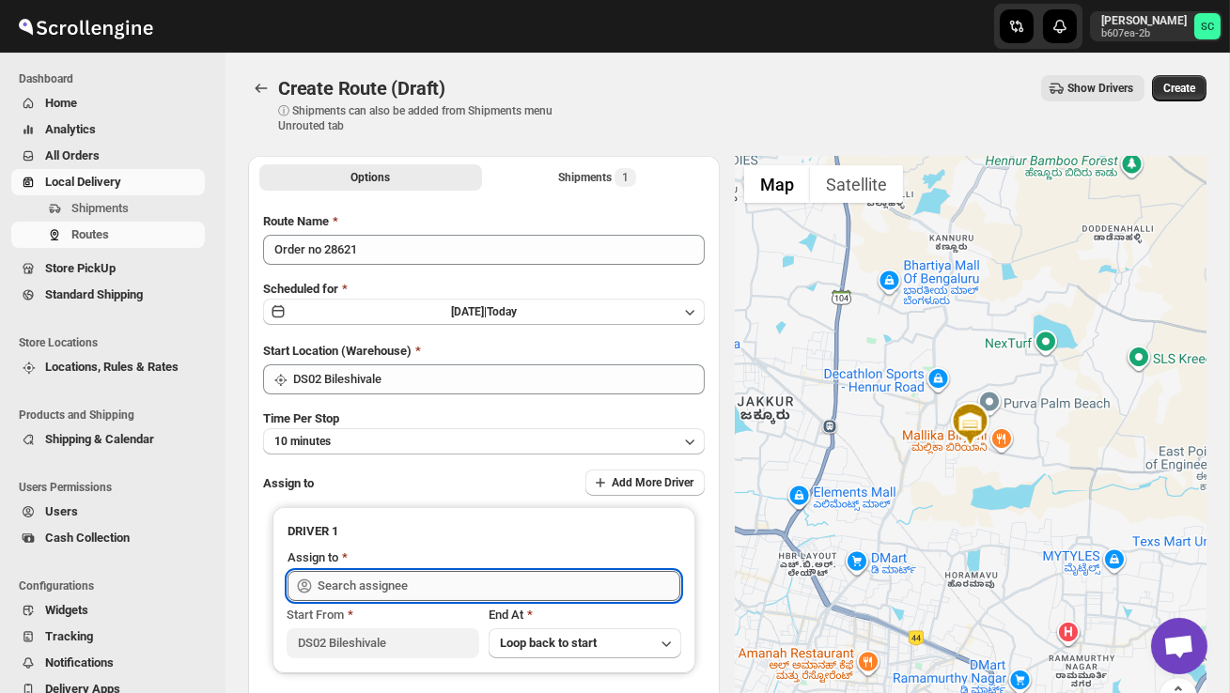
click at [375, 584] on input "text" at bounding box center [499, 586] width 363 height 30
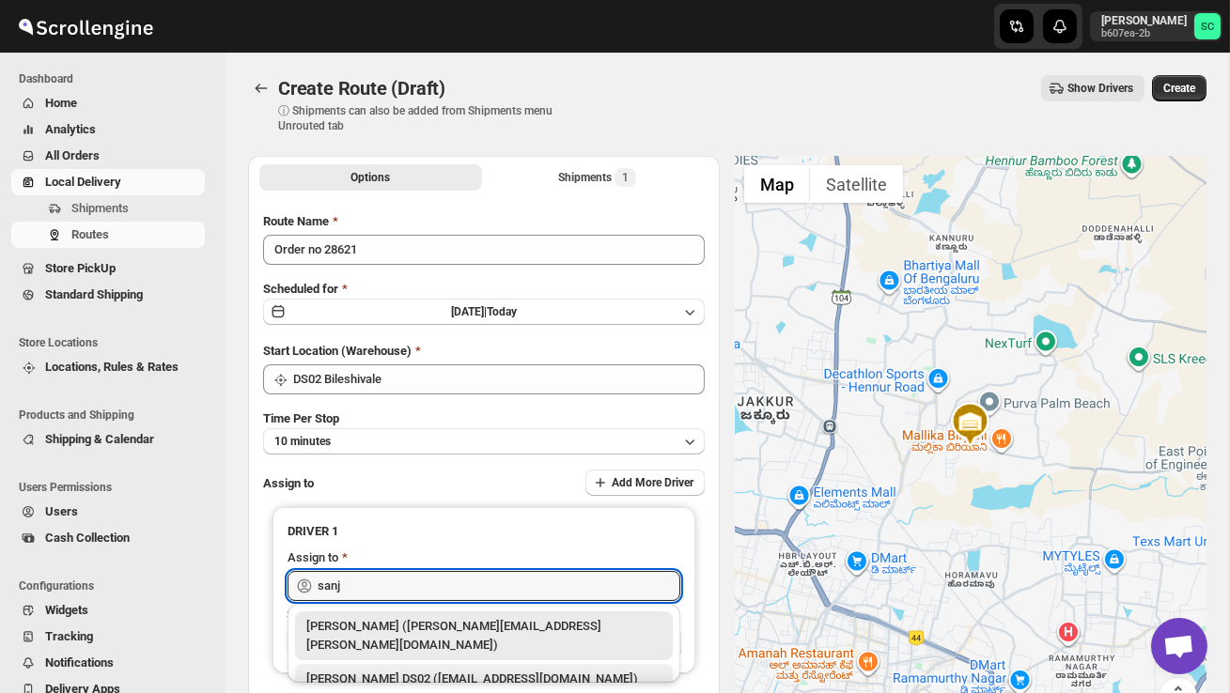
click at [460, 670] on div "SANJIB DS02 (yagen55823@hosliy.com)" at bounding box center [483, 679] width 355 height 19
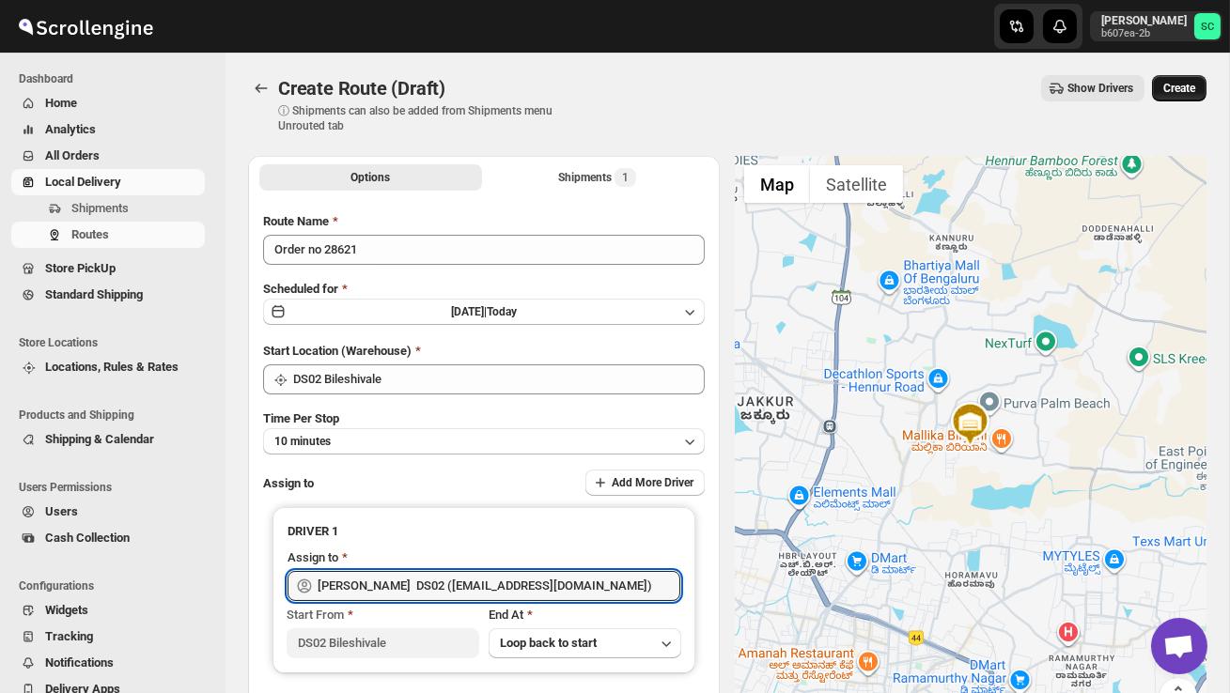
type input "SANJIB DS02 (yagen55823@hosliy.com)"
click at [1176, 92] on span "Create" at bounding box center [1179, 88] width 32 height 15
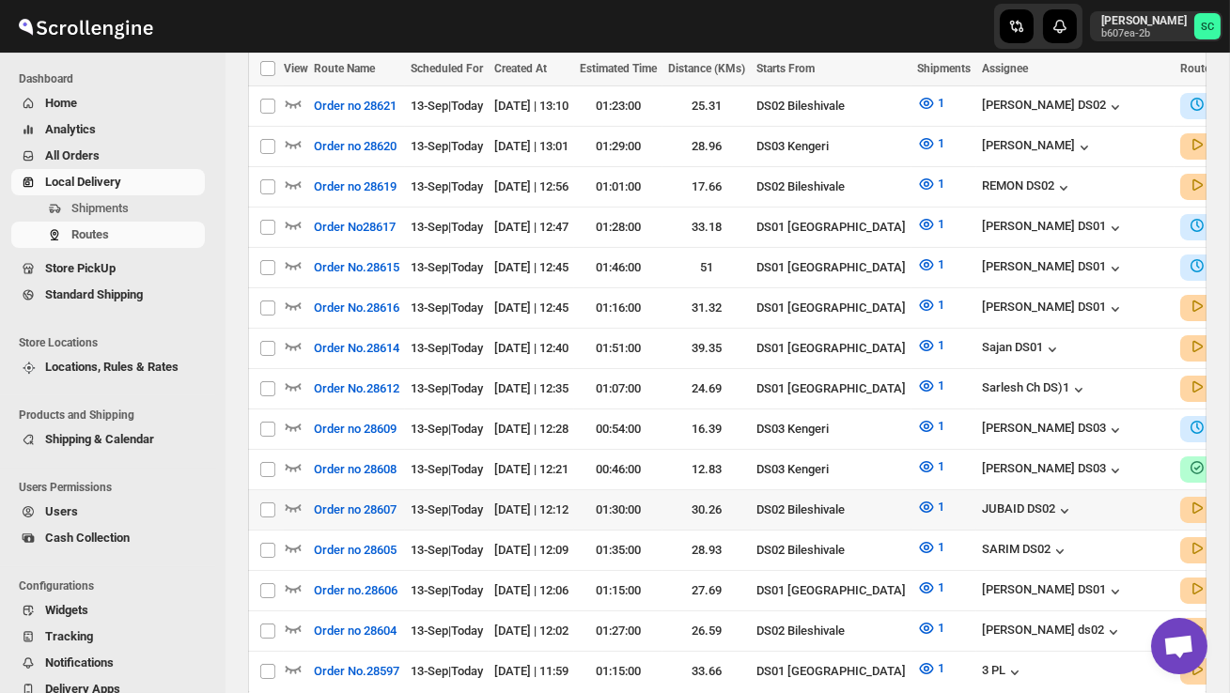
scroll to position [577, 0]
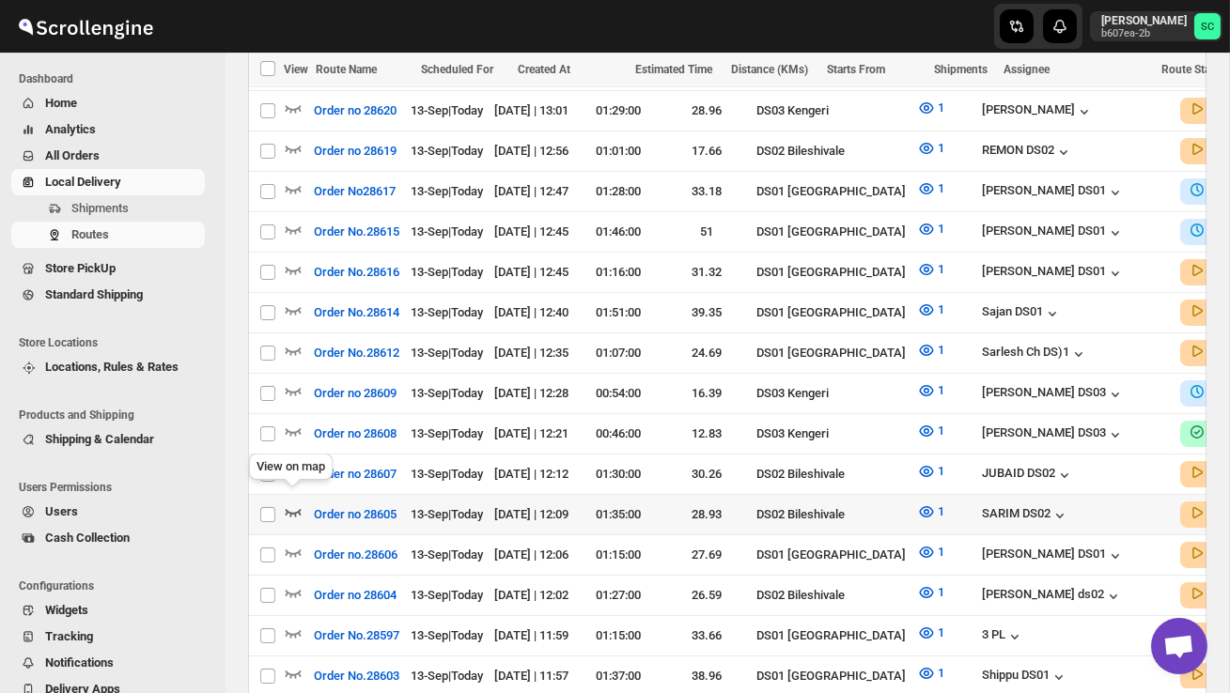
click at [294, 503] on icon "button" at bounding box center [293, 512] width 19 height 19
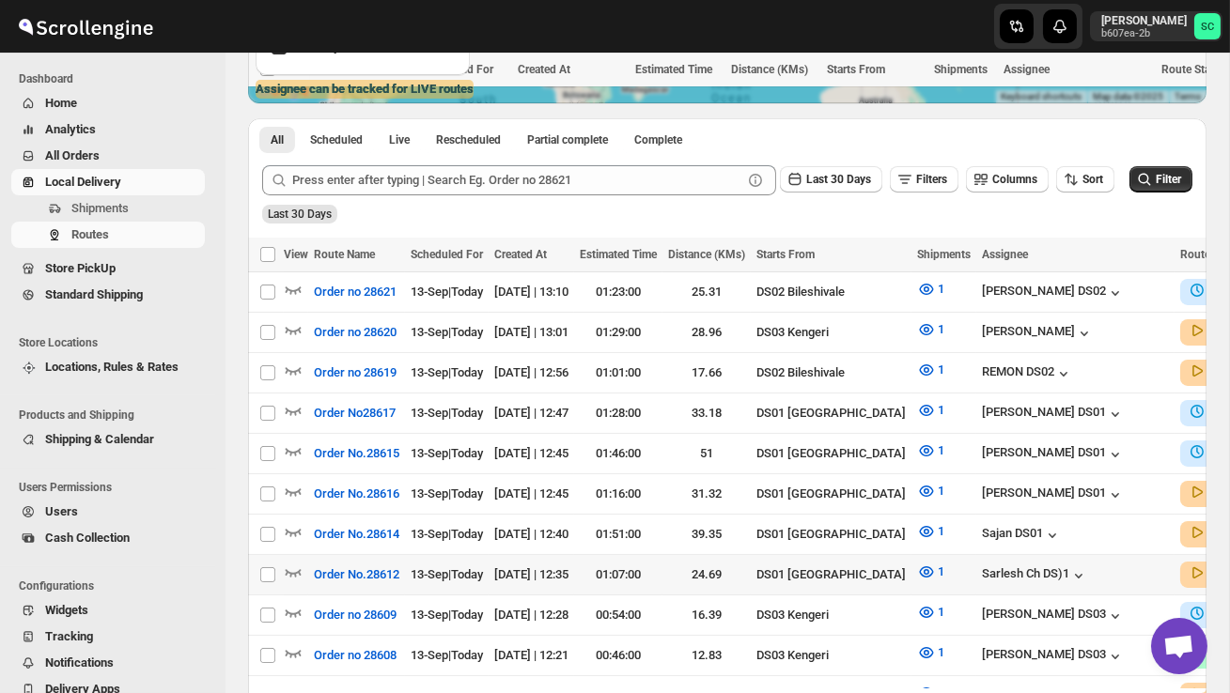
scroll to position [0, 0]
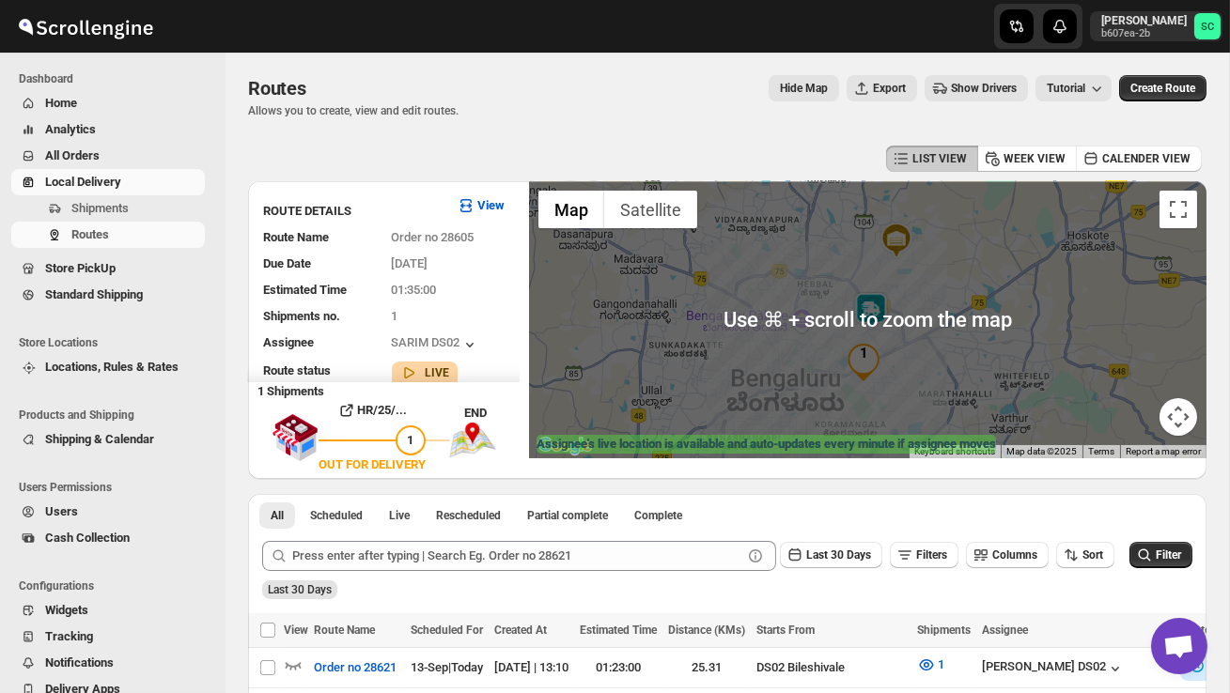
click at [880, 315] on img at bounding box center [871, 311] width 38 height 38
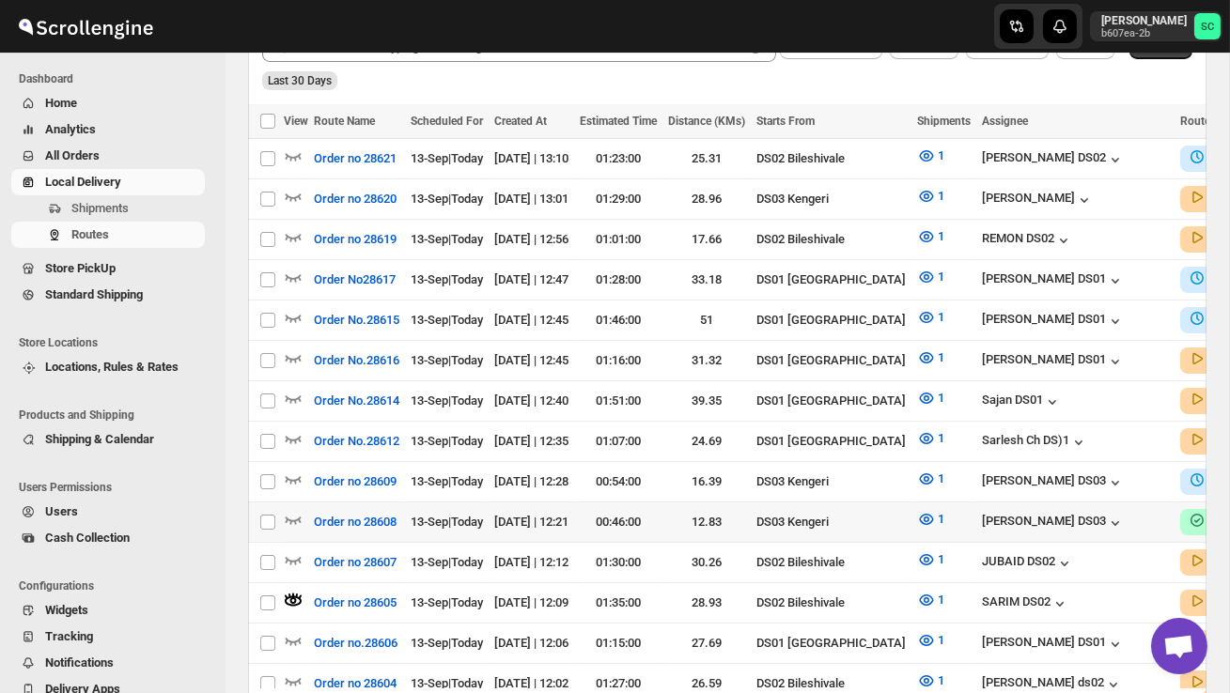
scroll to position [513, 0]
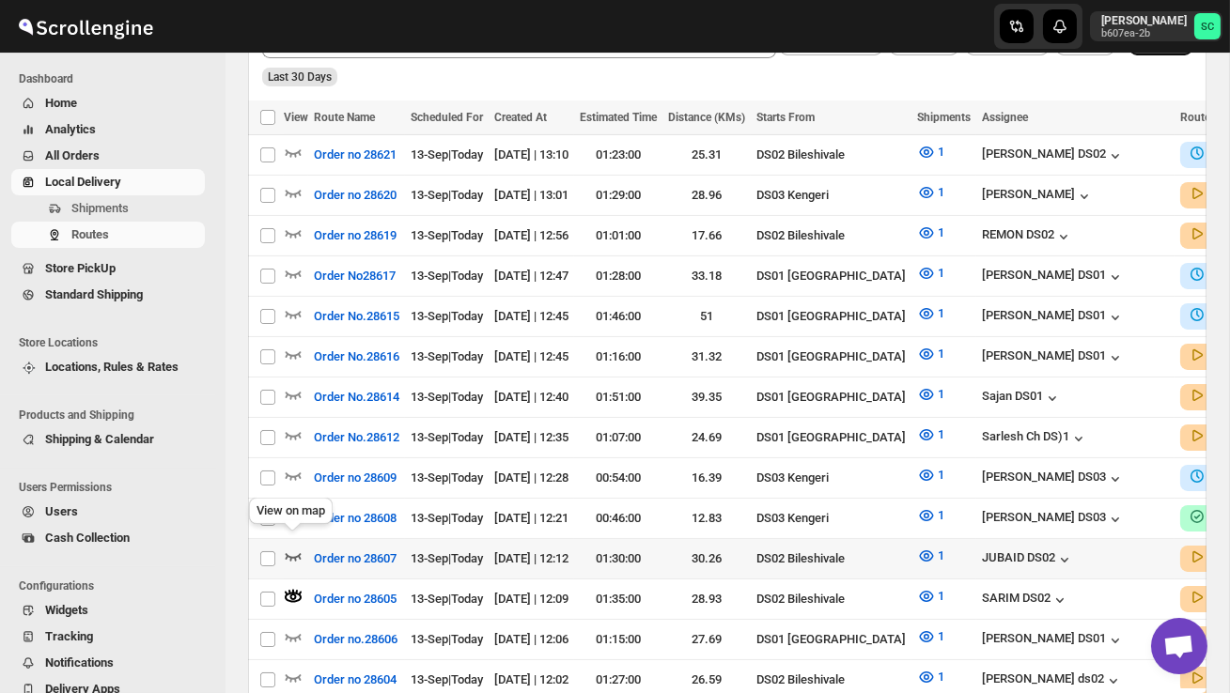
click at [294, 547] on icon "button" at bounding box center [293, 556] width 19 height 19
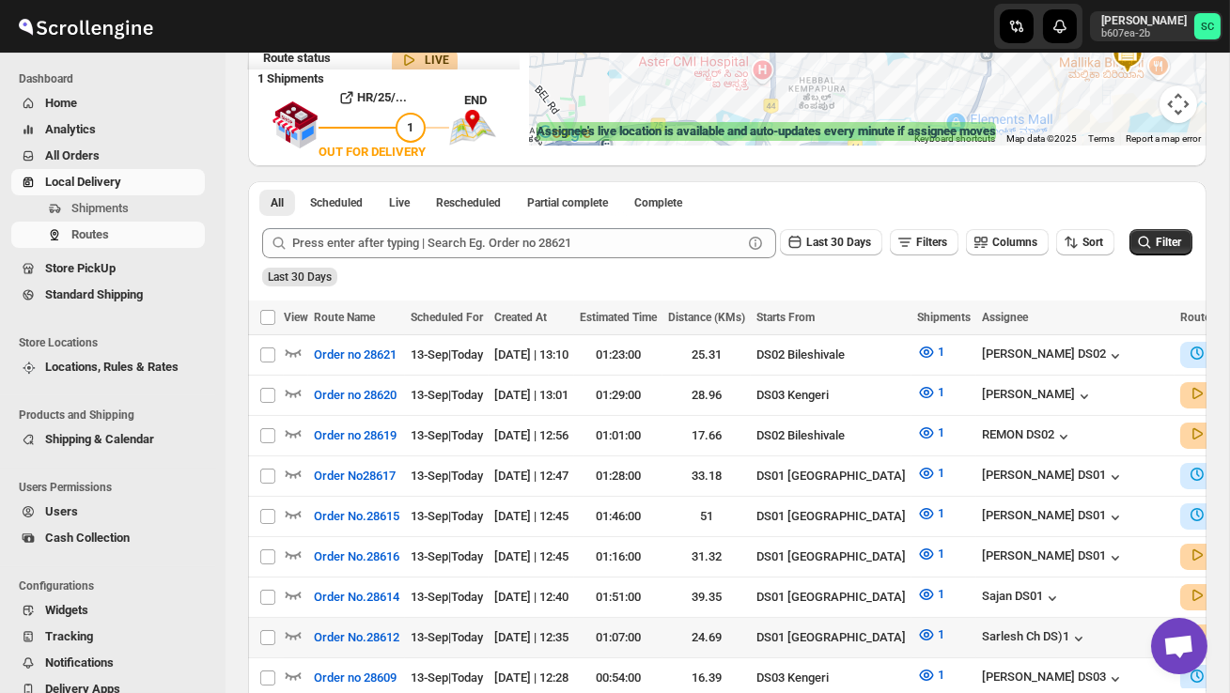
scroll to position [342, 0]
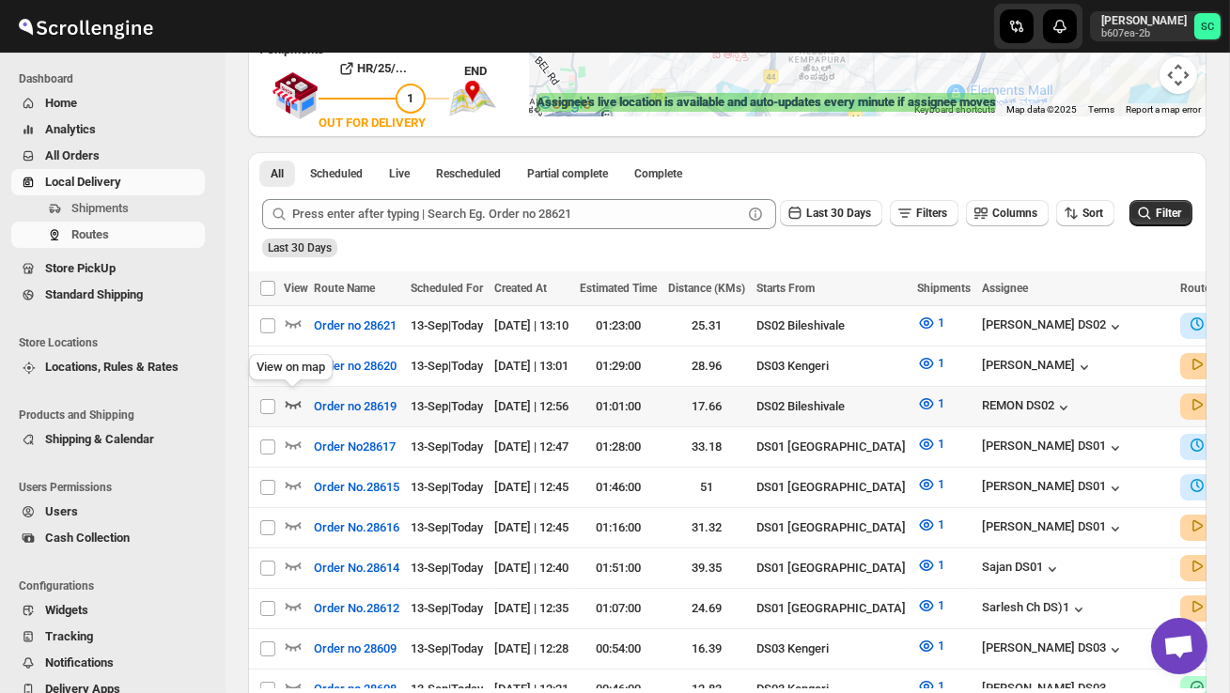
click at [290, 395] on icon "button" at bounding box center [293, 404] width 19 height 19
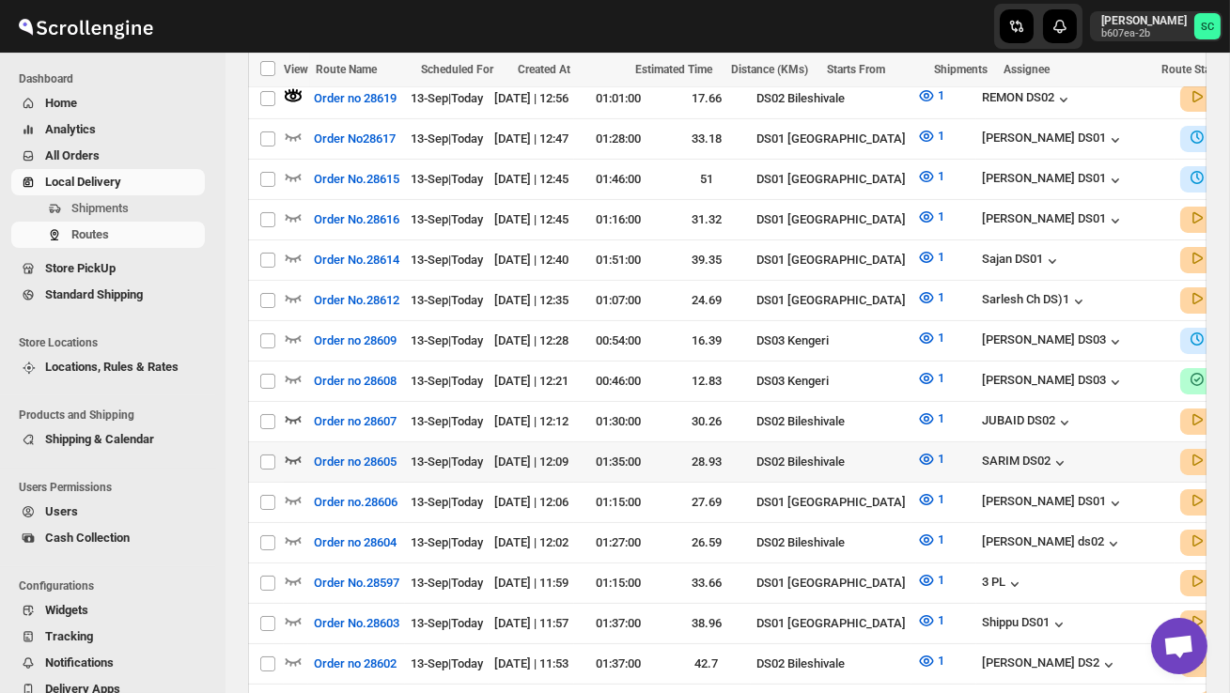
scroll to position [662, 0]
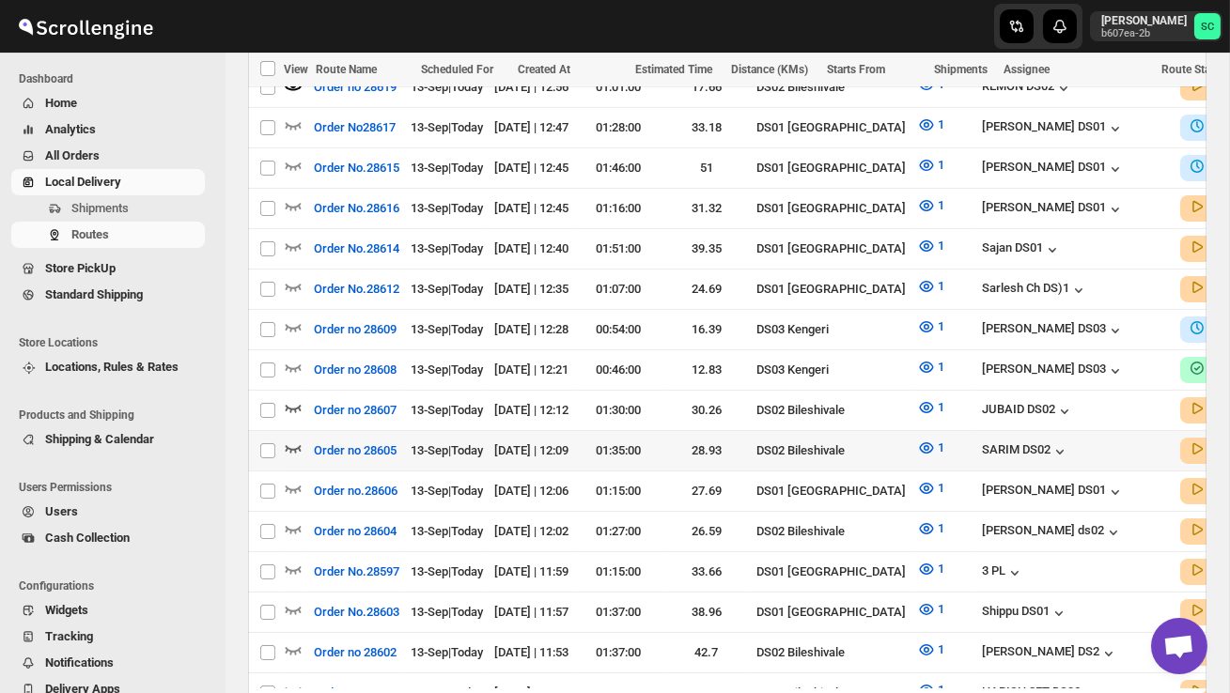
click at [295, 431] on td at bounding box center [296, 451] width 24 height 40
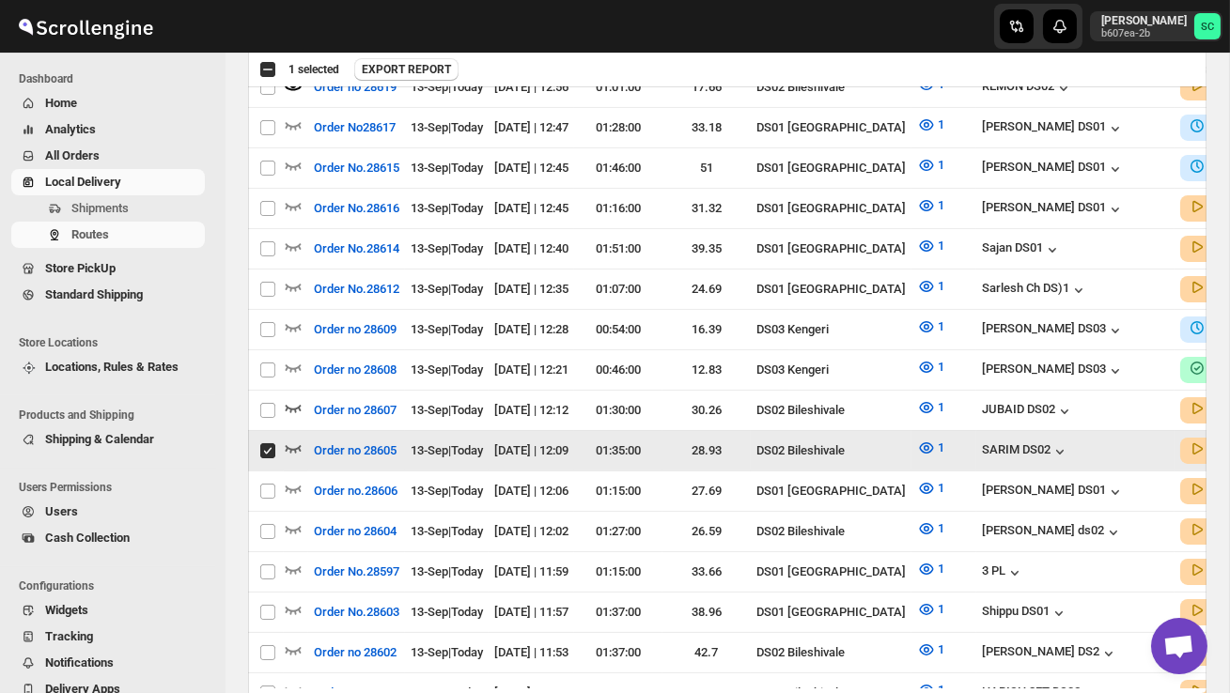
click at [268, 444] on input "Select route" at bounding box center [267, 451] width 15 height 15
checkbox input "false"
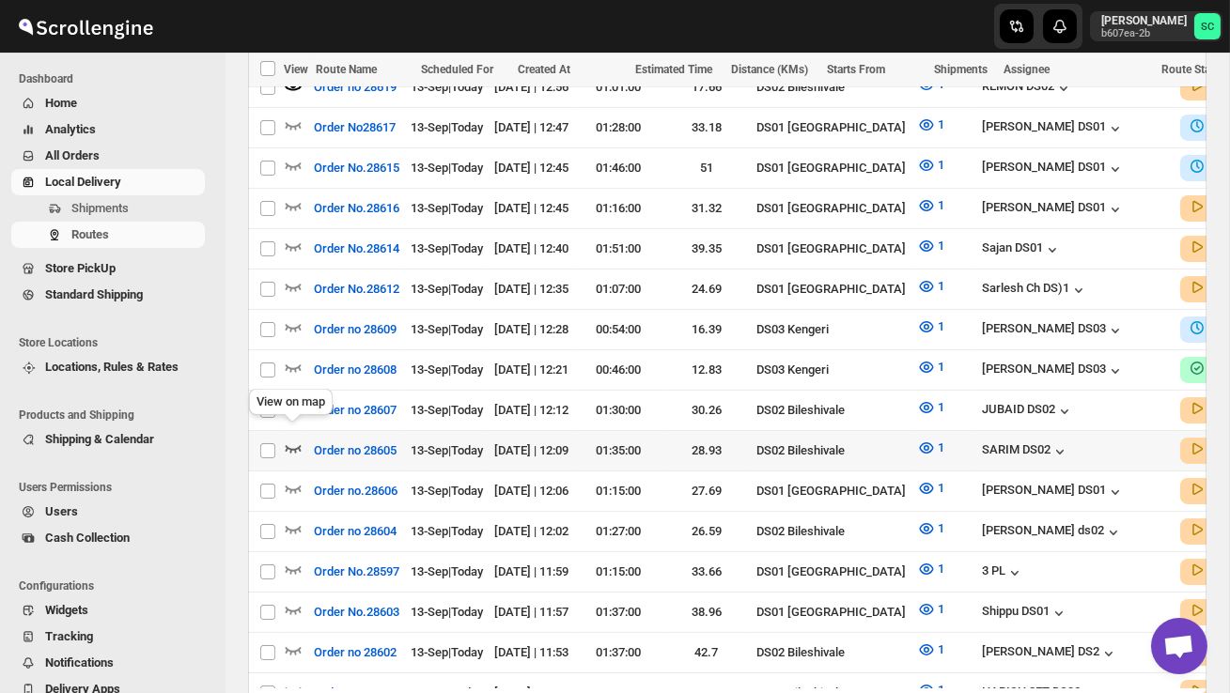
click at [291, 439] on icon "button" at bounding box center [293, 448] width 19 height 19
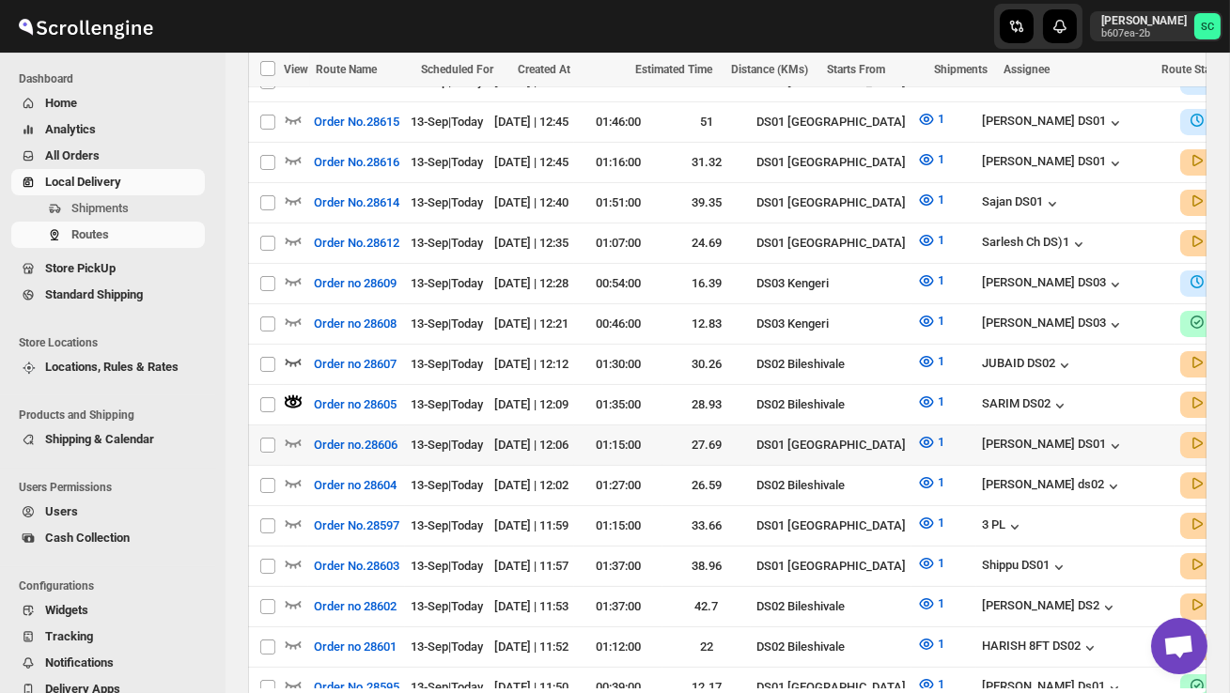
scroll to position [709, 0]
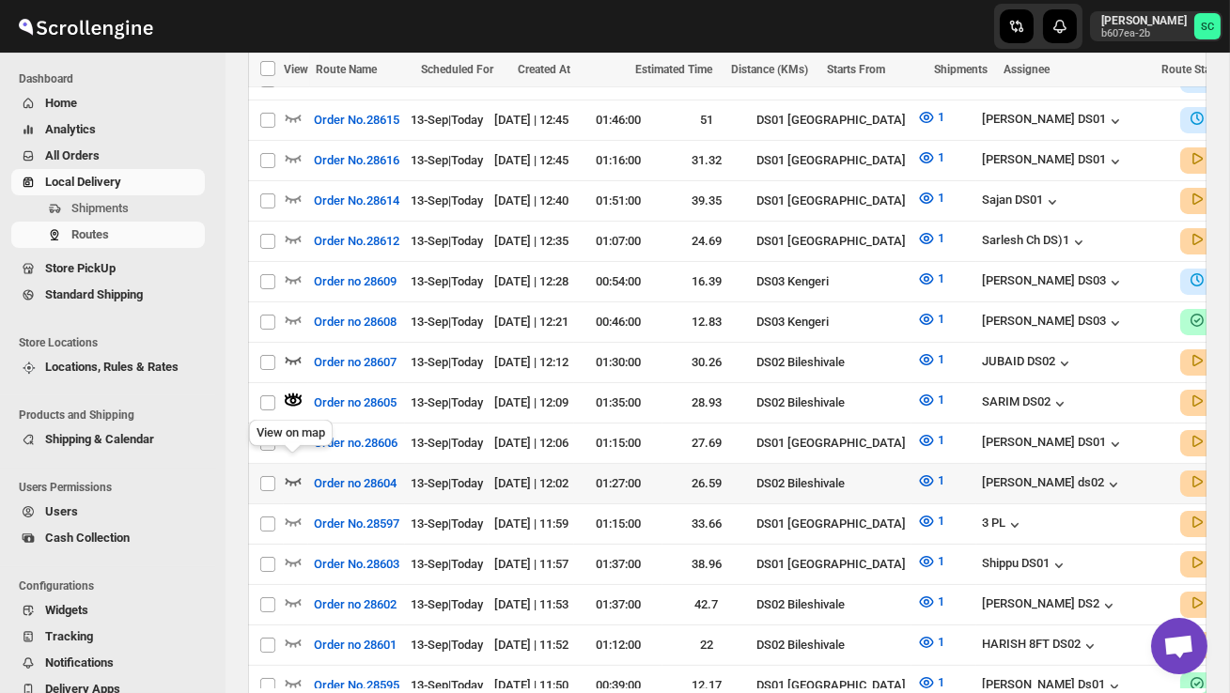
click at [292, 478] on icon "button" at bounding box center [294, 482] width 16 height 8
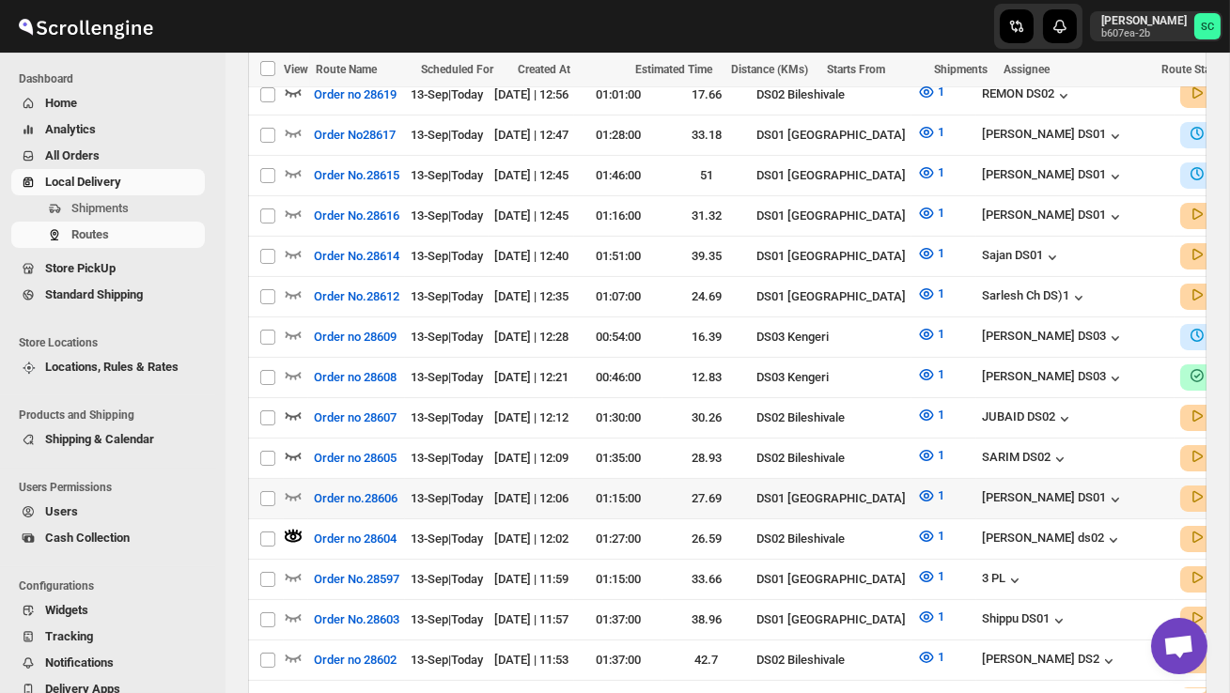
scroll to position [656, 0]
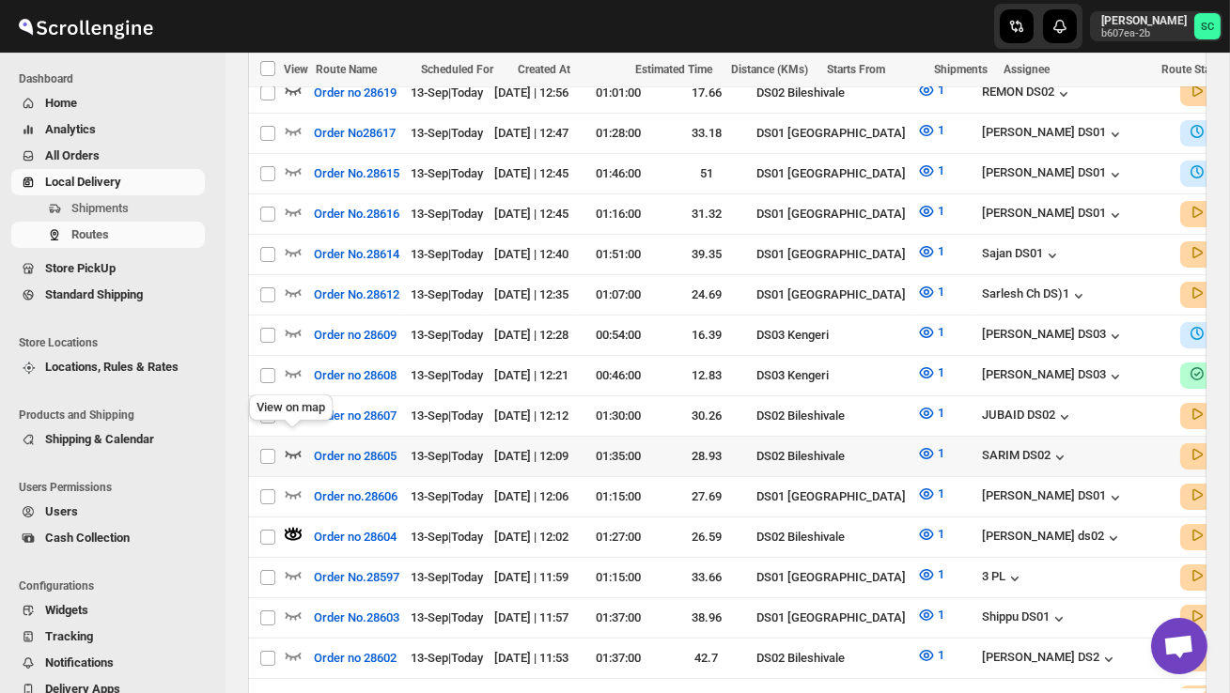
click at [295, 444] on icon "button" at bounding box center [293, 453] width 19 height 19
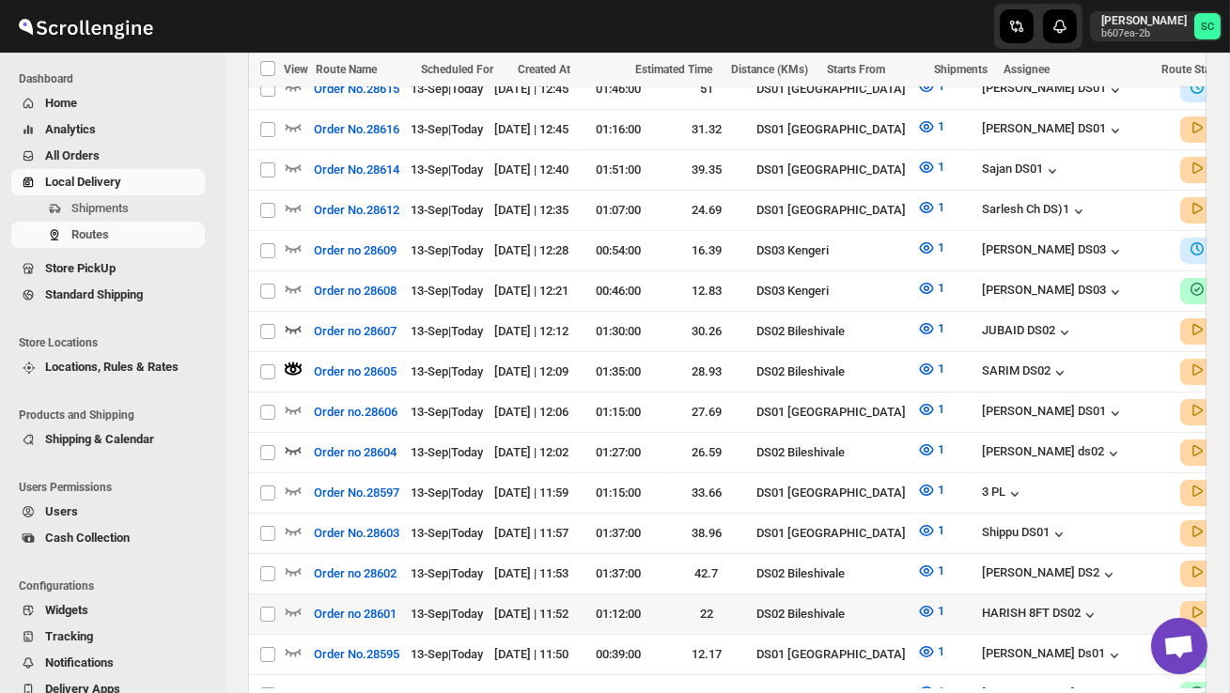
scroll to position [742, 0]
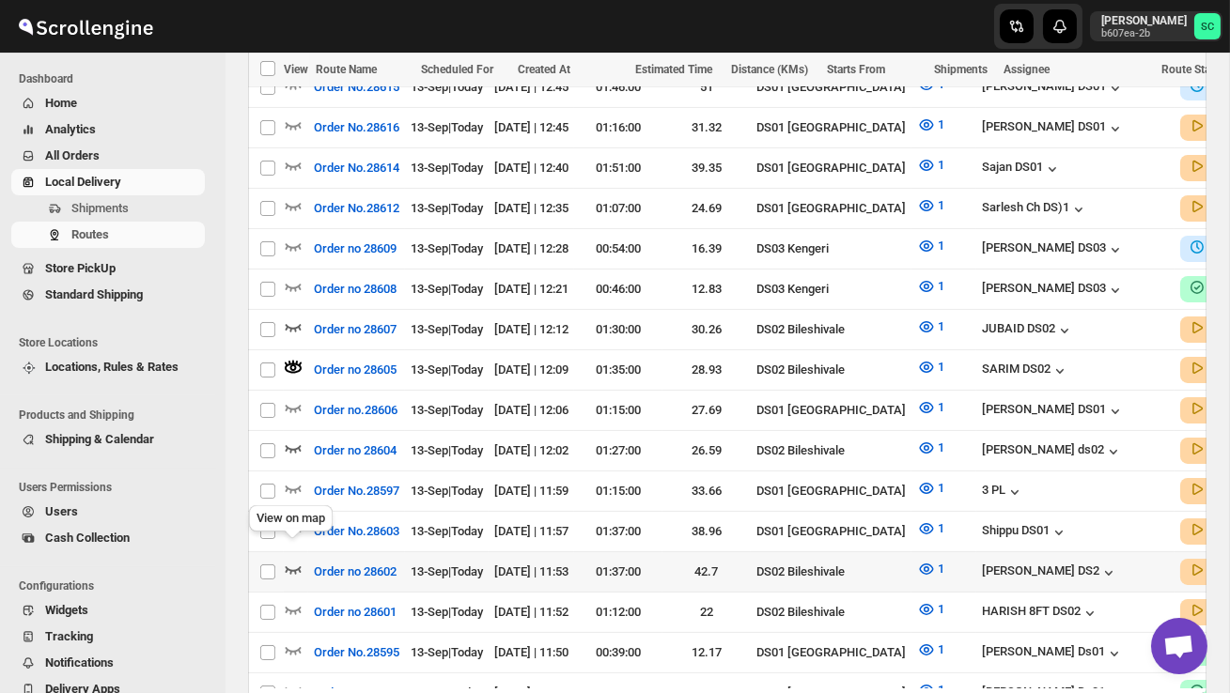
click at [294, 560] on icon "button" at bounding box center [293, 569] width 19 height 19
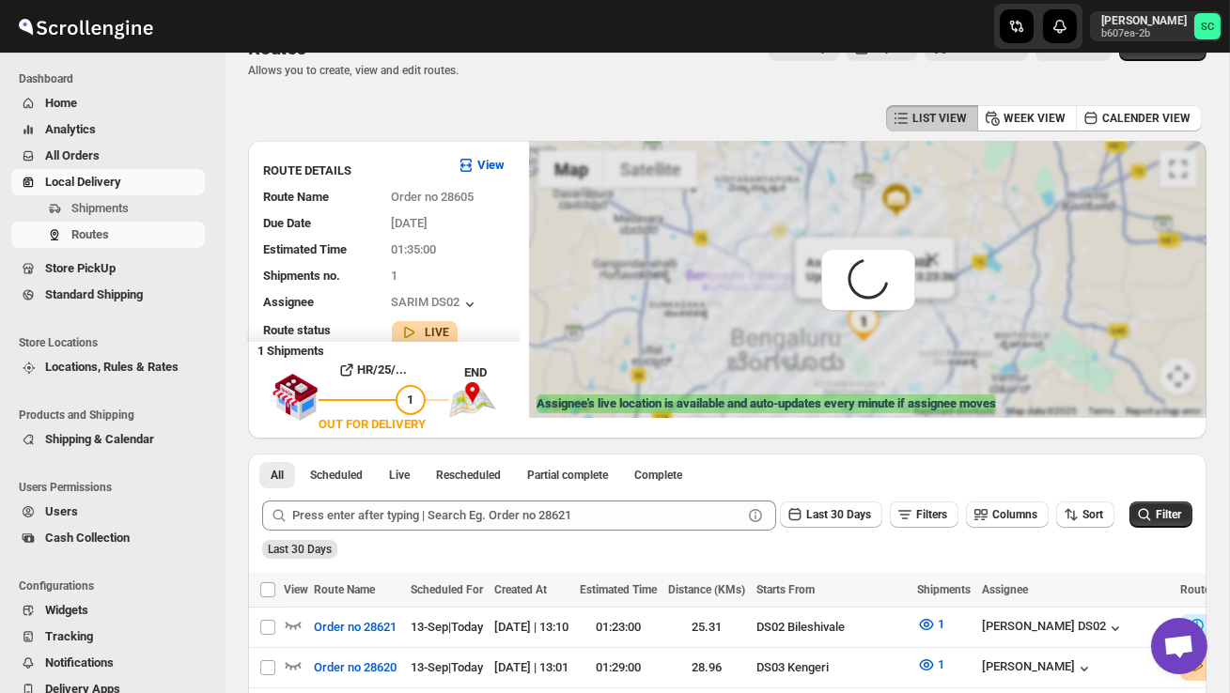
scroll to position [0, 0]
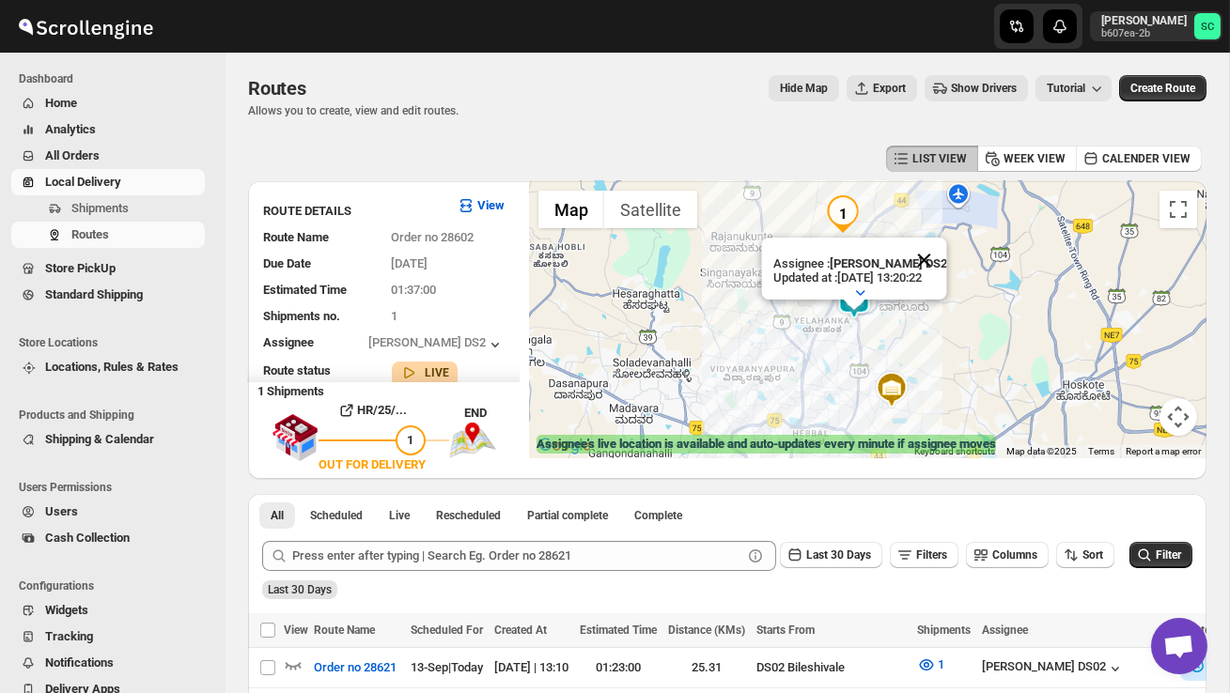
click at [933, 263] on button "Close" at bounding box center [923, 260] width 45 height 45
click at [850, 343] on div at bounding box center [868, 319] width 678 height 277
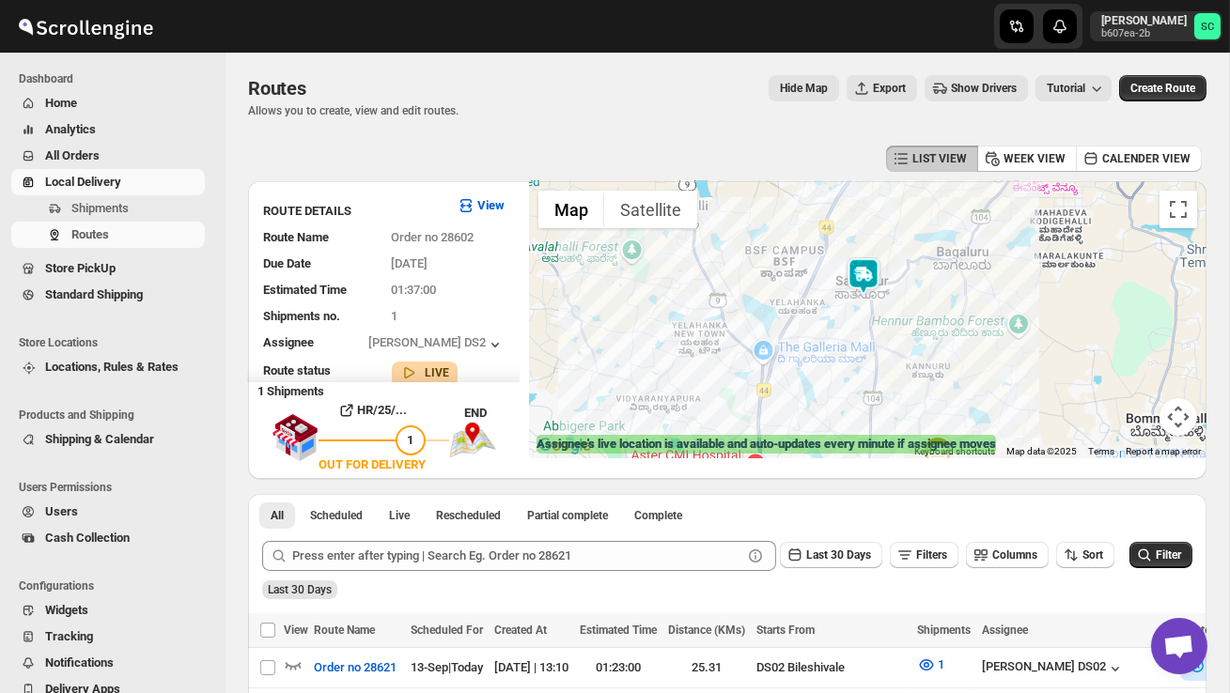
click at [841, 335] on div at bounding box center [868, 319] width 678 height 277
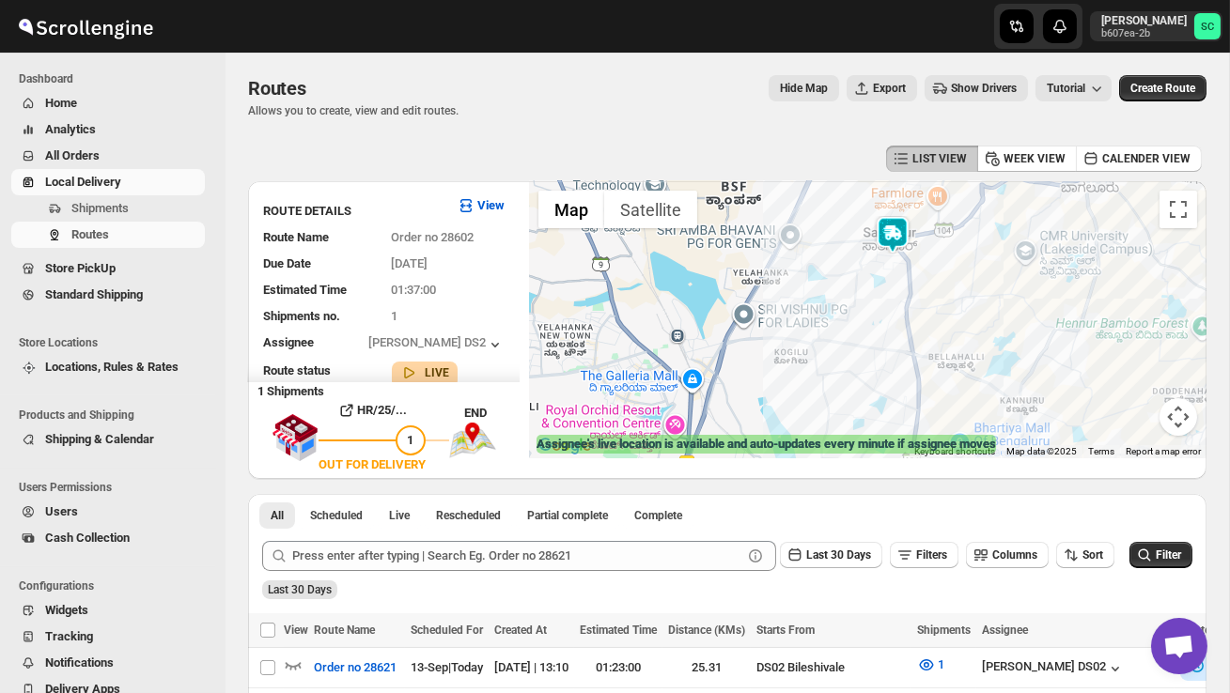
click at [894, 295] on div at bounding box center [868, 319] width 678 height 277
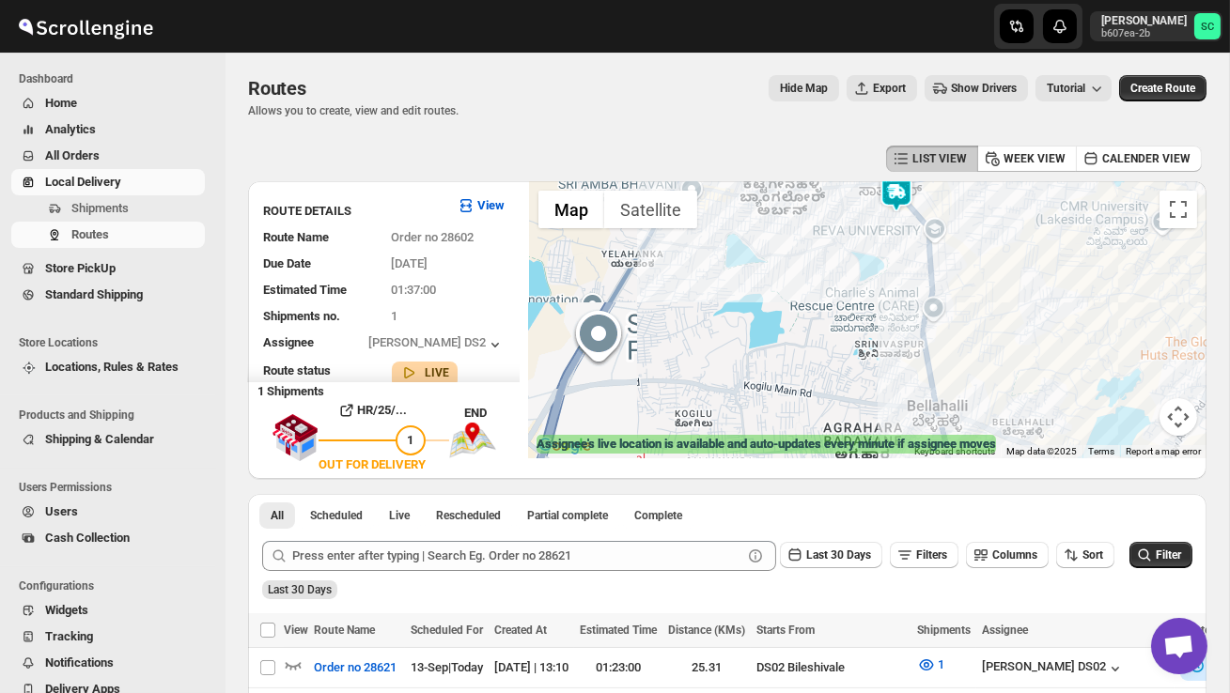
click at [894, 295] on div at bounding box center [868, 319] width 678 height 277
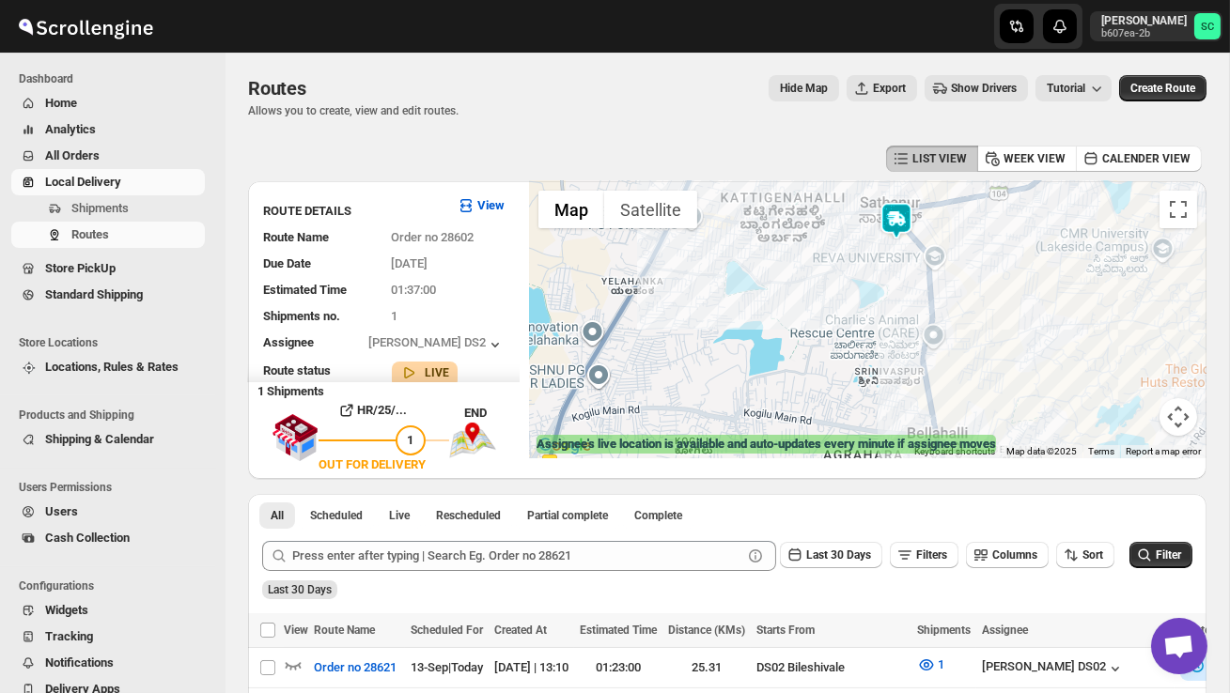
drag, startPoint x: 915, startPoint y: 244, endPoint x: 915, endPoint y: 287, distance: 42.3
click at [915, 287] on div at bounding box center [868, 319] width 678 height 277
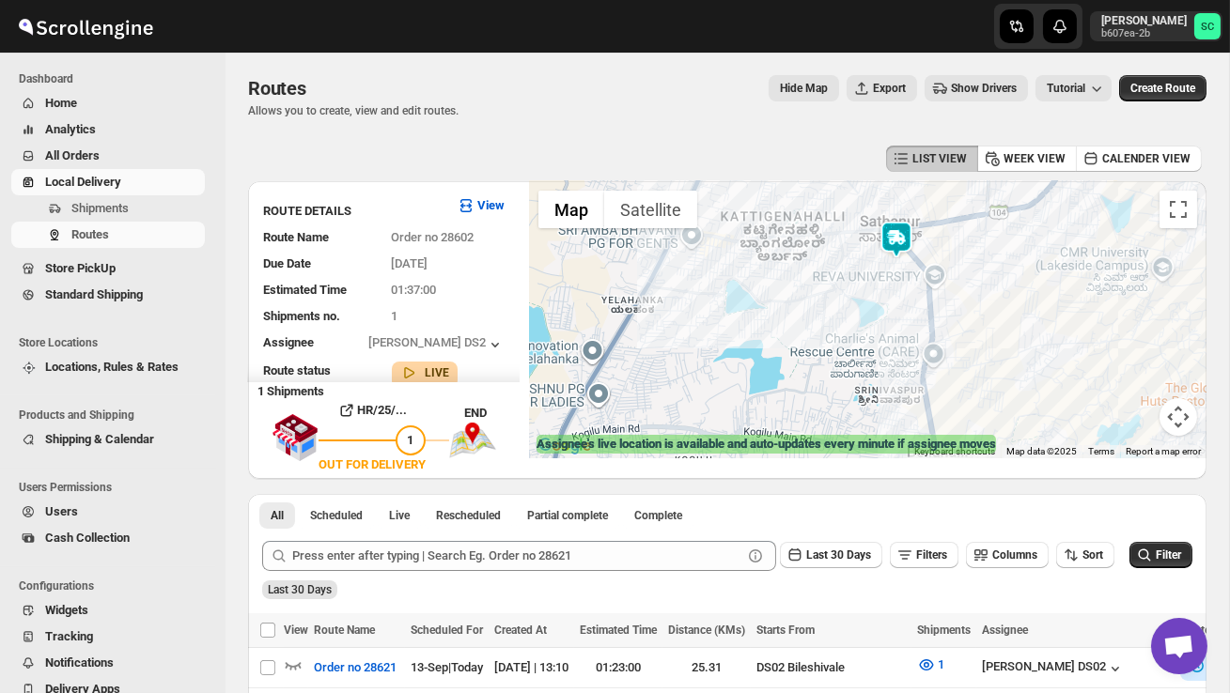
click at [915, 287] on div at bounding box center [868, 319] width 678 height 277
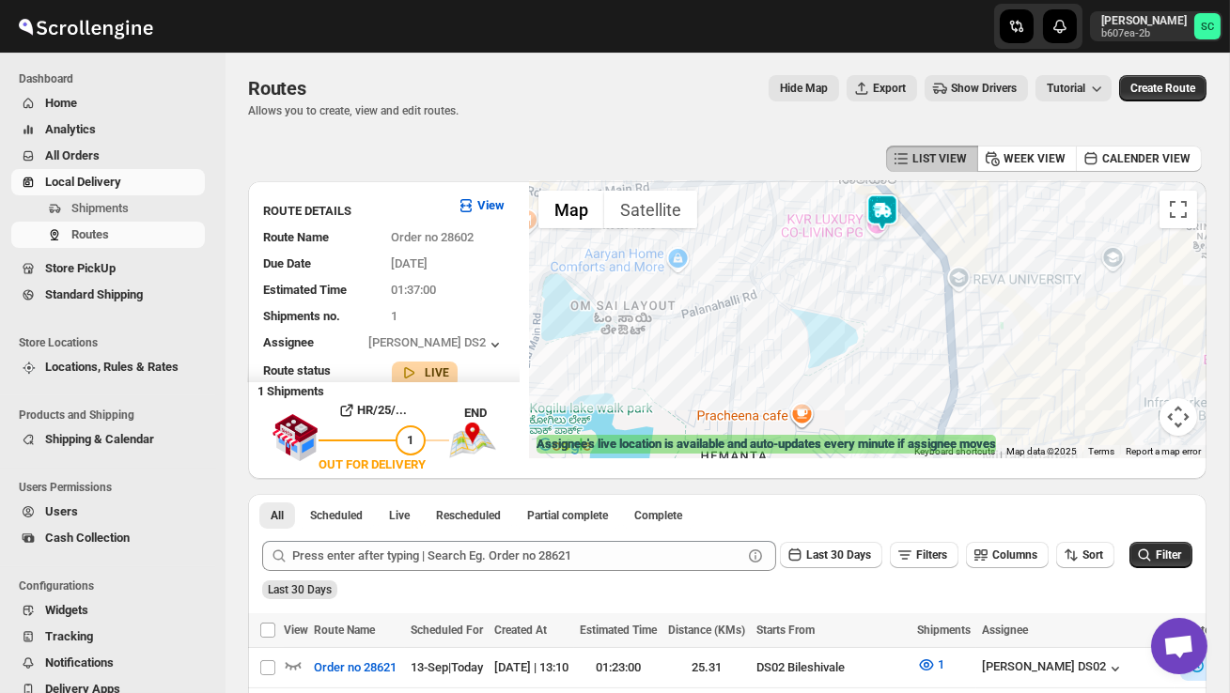
drag, startPoint x: 881, startPoint y: 286, endPoint x: 881, endPoint y: 301, distance: 15.0
click at [881, 301] on div at bounding box center [868, 319] width 678 height 277
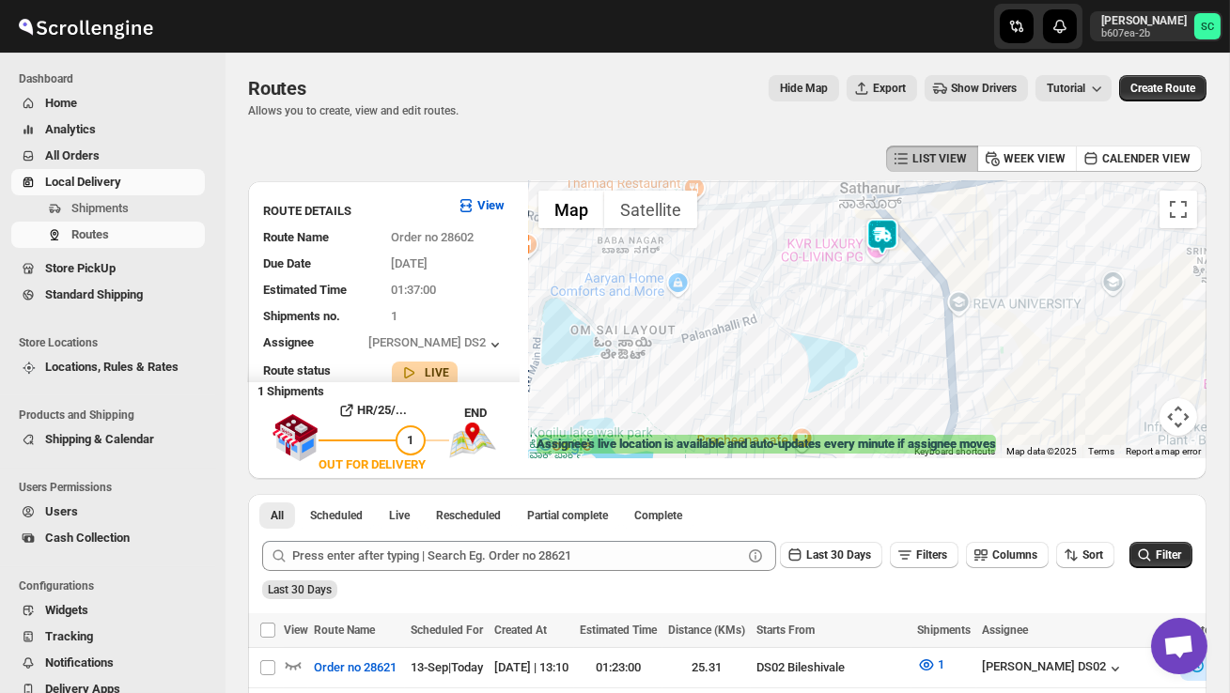
click at [881, 301] on div at bounding box center [868, 319] width 678 height 277
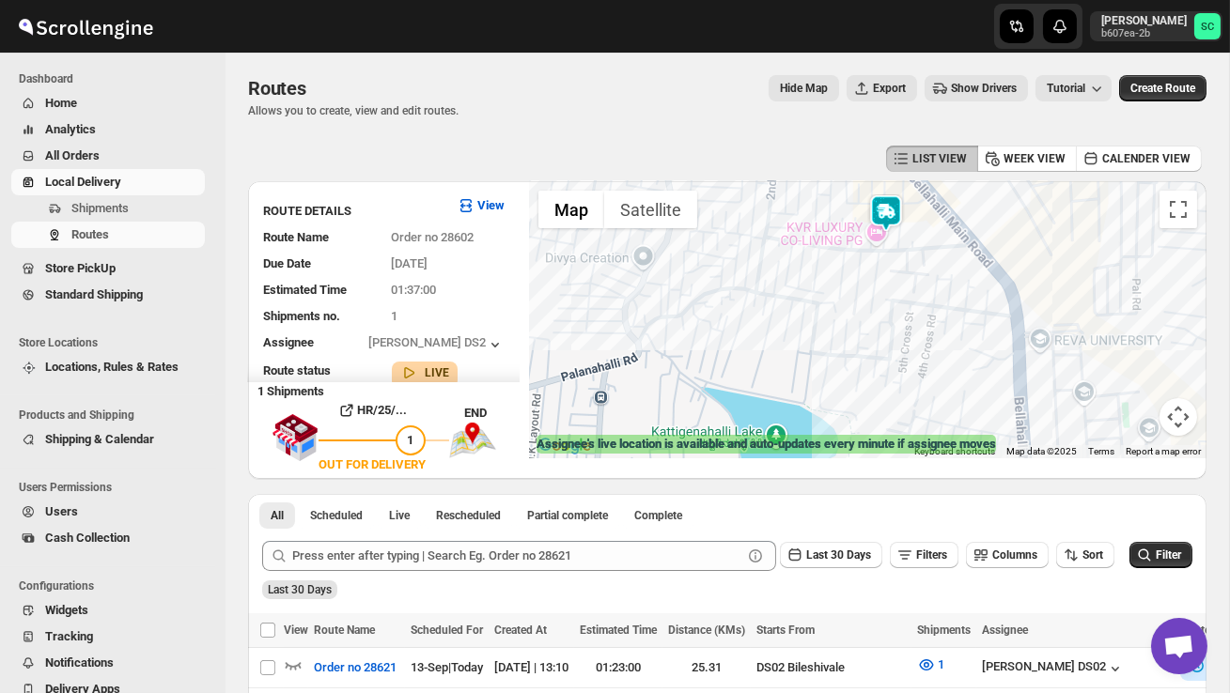
drag, startPoint x: 913, startPoint y: 286, endPoint x: 896, endPoint y: 366, distance: 81.8
click at [897, 364] on div at bounding box center [868, 319] width 678 height 277
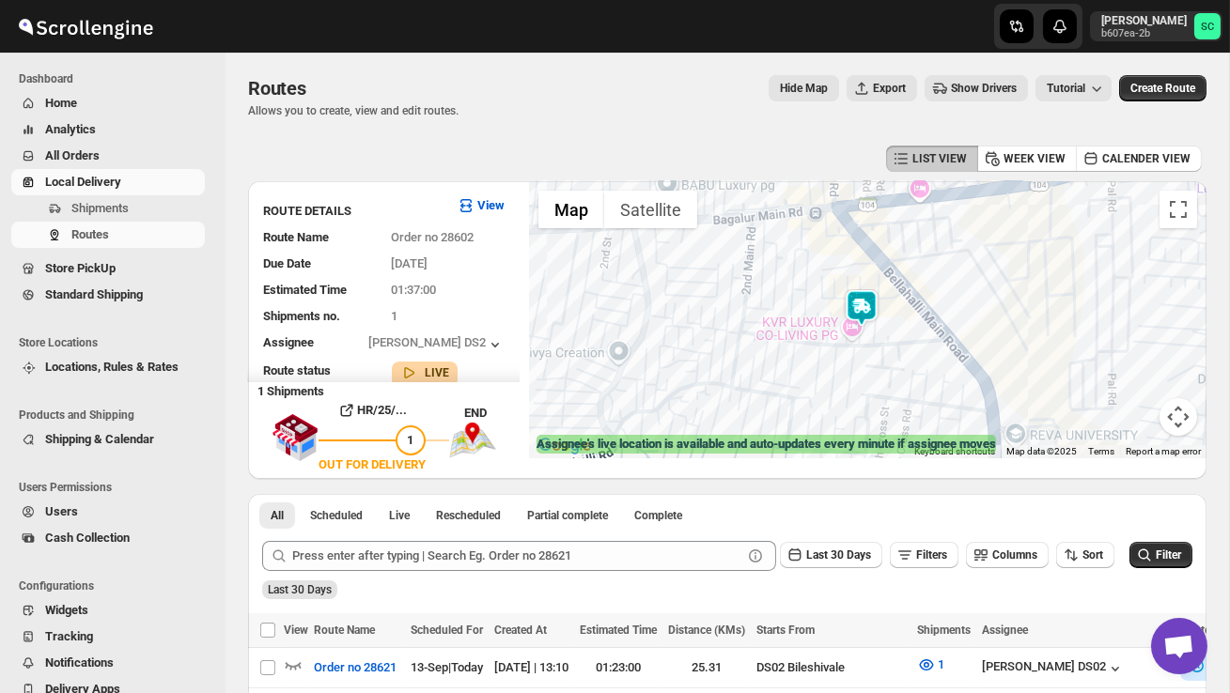
click at [907, 345] on div at bounding box center [868, 319] width 678 height 277
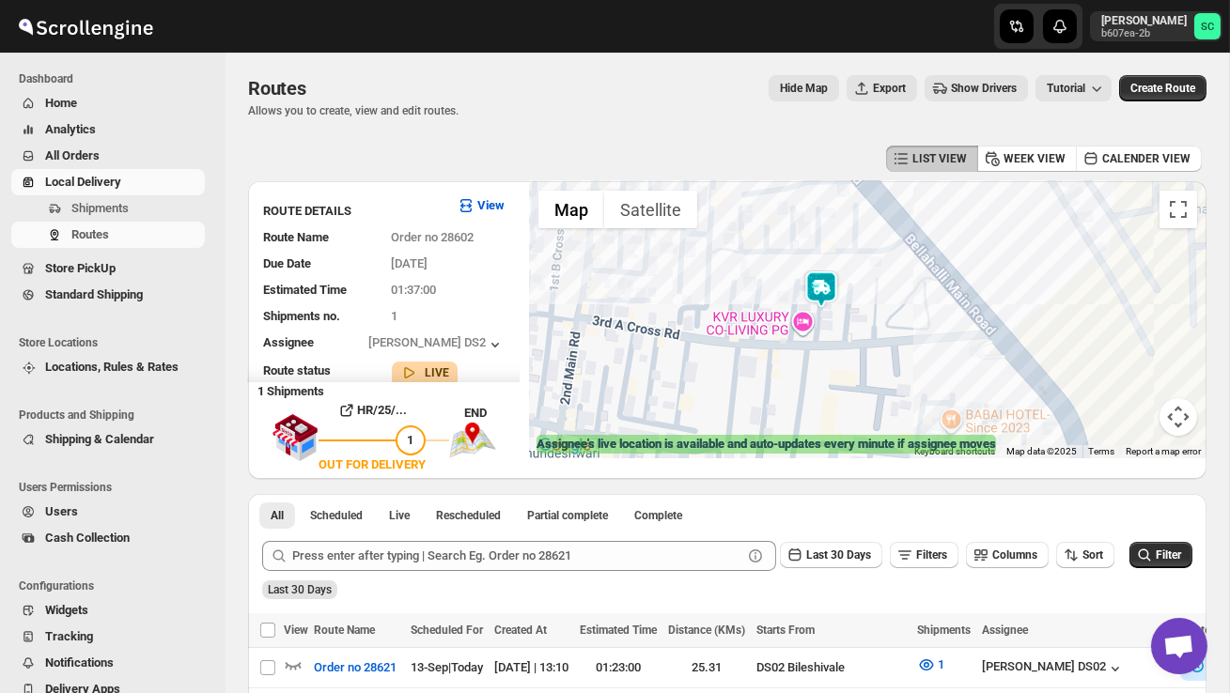
click at [837, 272] on img at bounding box center [821, 290] width 38 height 38
click at [821, 275] on img at bounding box center [821, 290] width 38 height 38
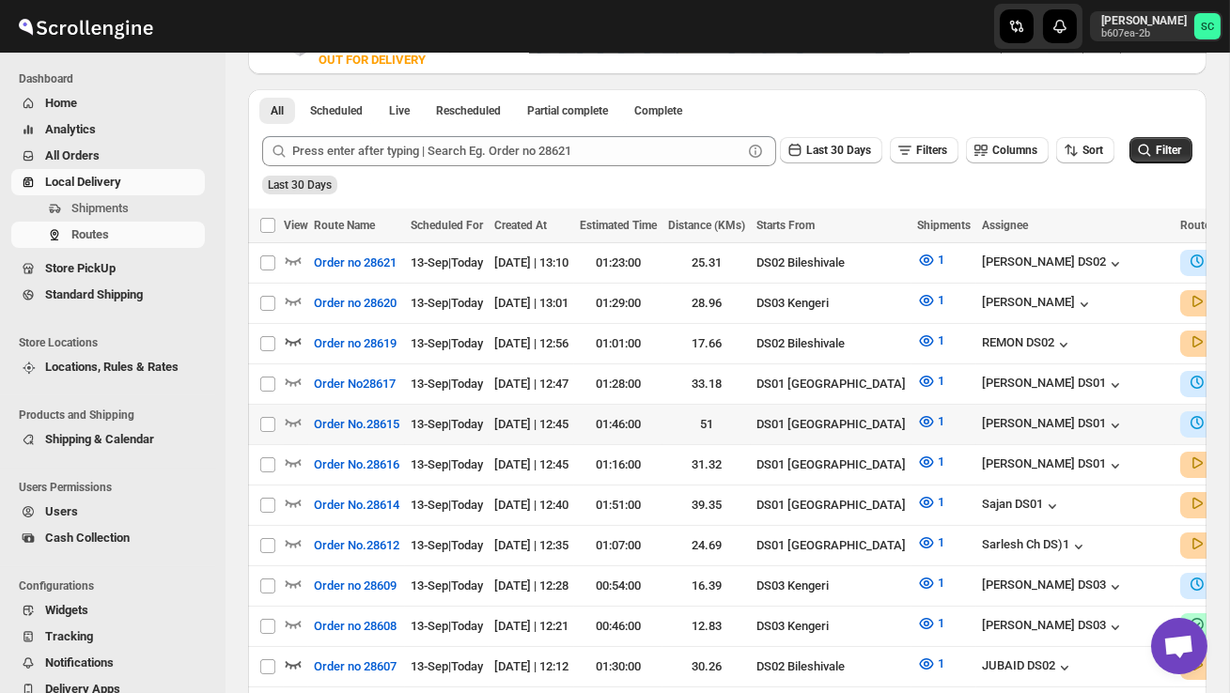
scroll to position [409, 0]
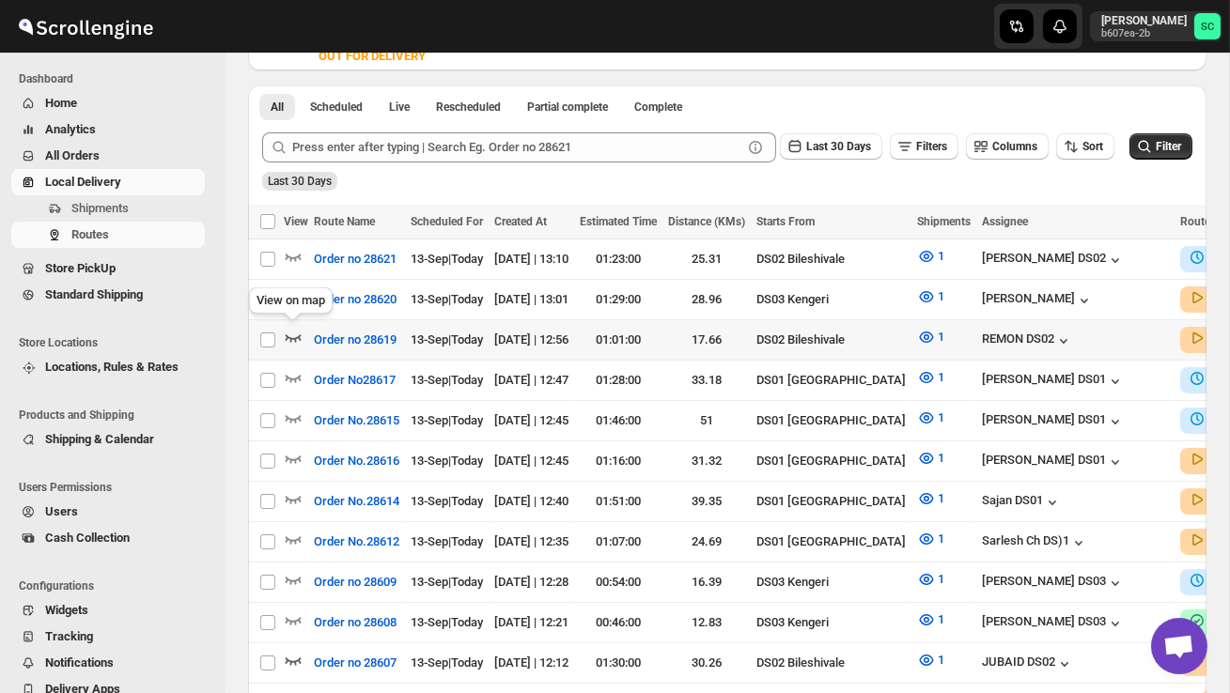
click at [290, 329] on icon "button" at bounding box center [293, 337] width 19 height 19
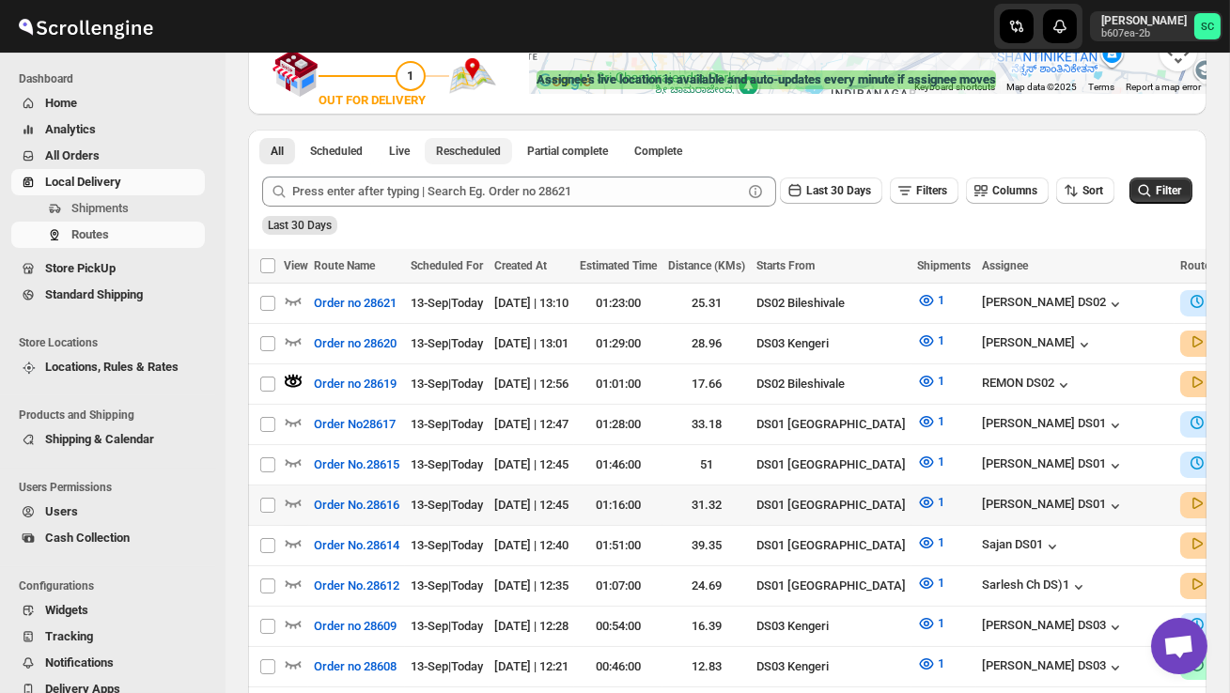
scroll to position [367, 0]
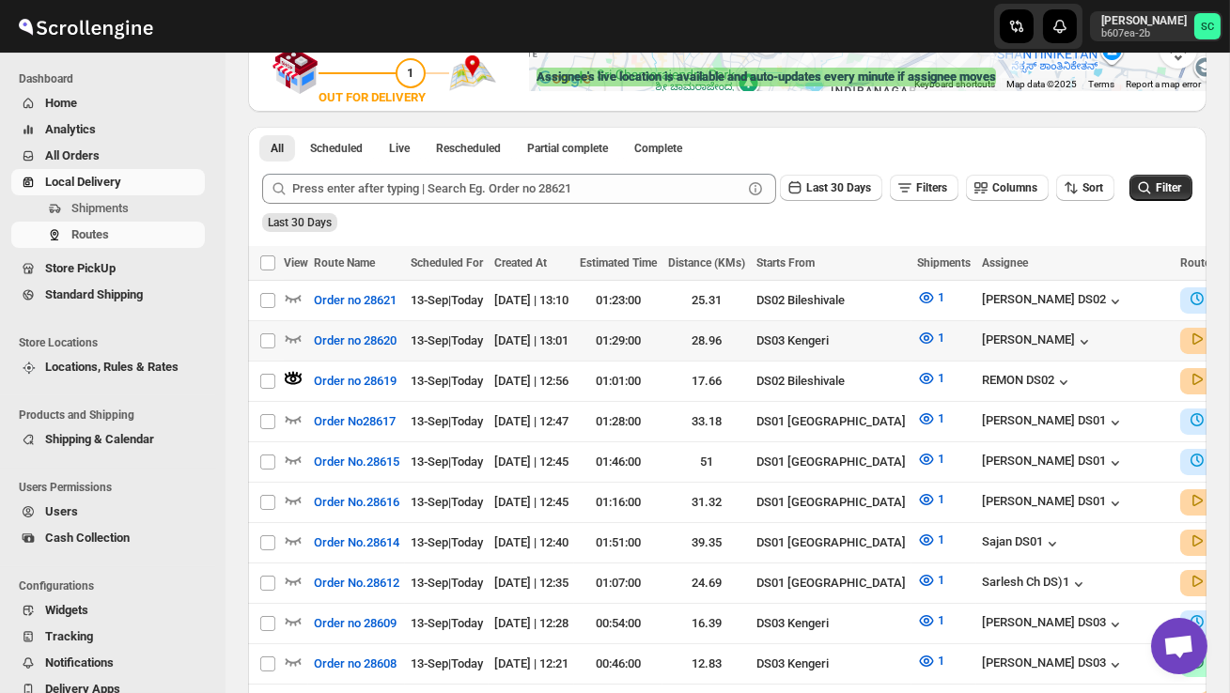
click at [299, 286] on div "View on map" at bounding box center [290, 306] width 91 height 41
click at [294, 289] on icon "button" at bounding box center [293, 297] width 19 height 19
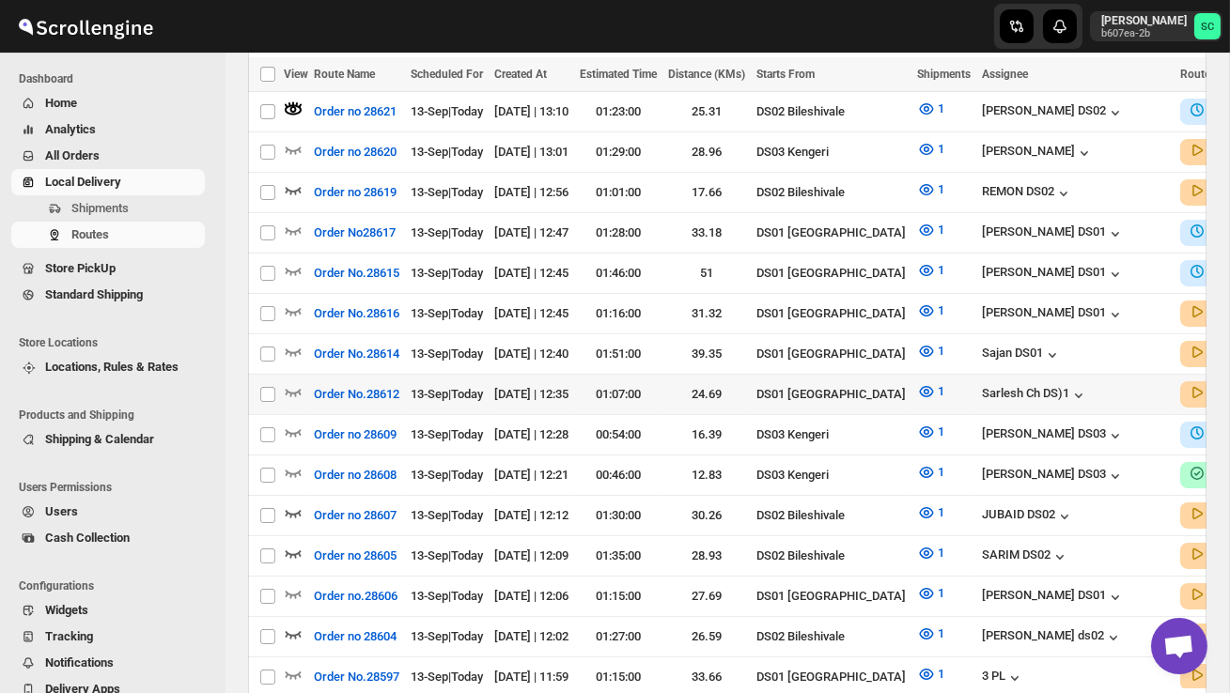
scroll to position [558, 0]
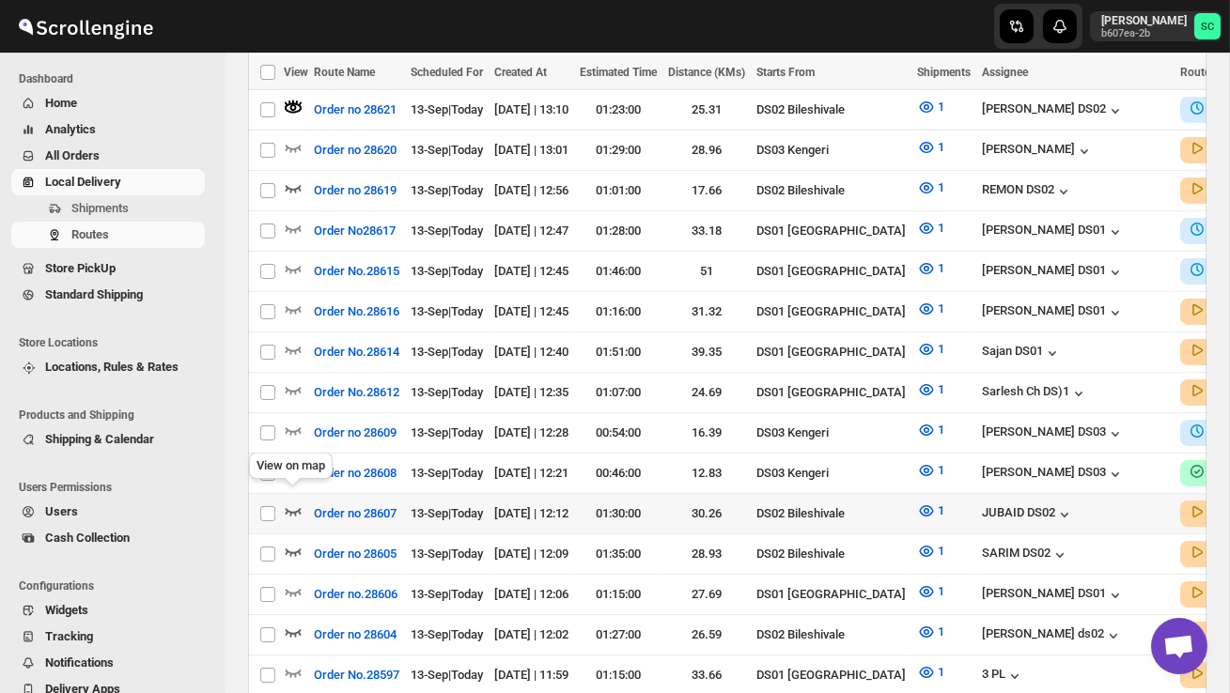
click at [296, 502] on icon "button" at bounding box center [293, 511] width 19 height 19
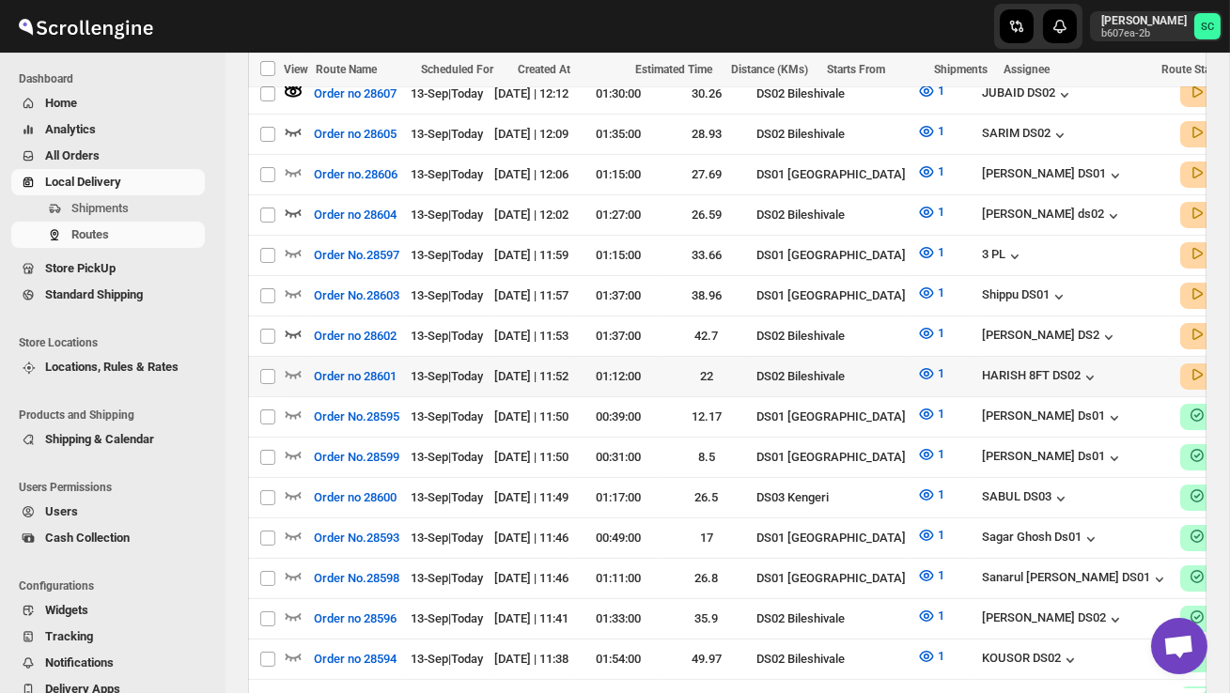
scroll to position [979, 0]
click at [292, 364] on icon "button" at bounding box center [293, 373] width 19 height 19
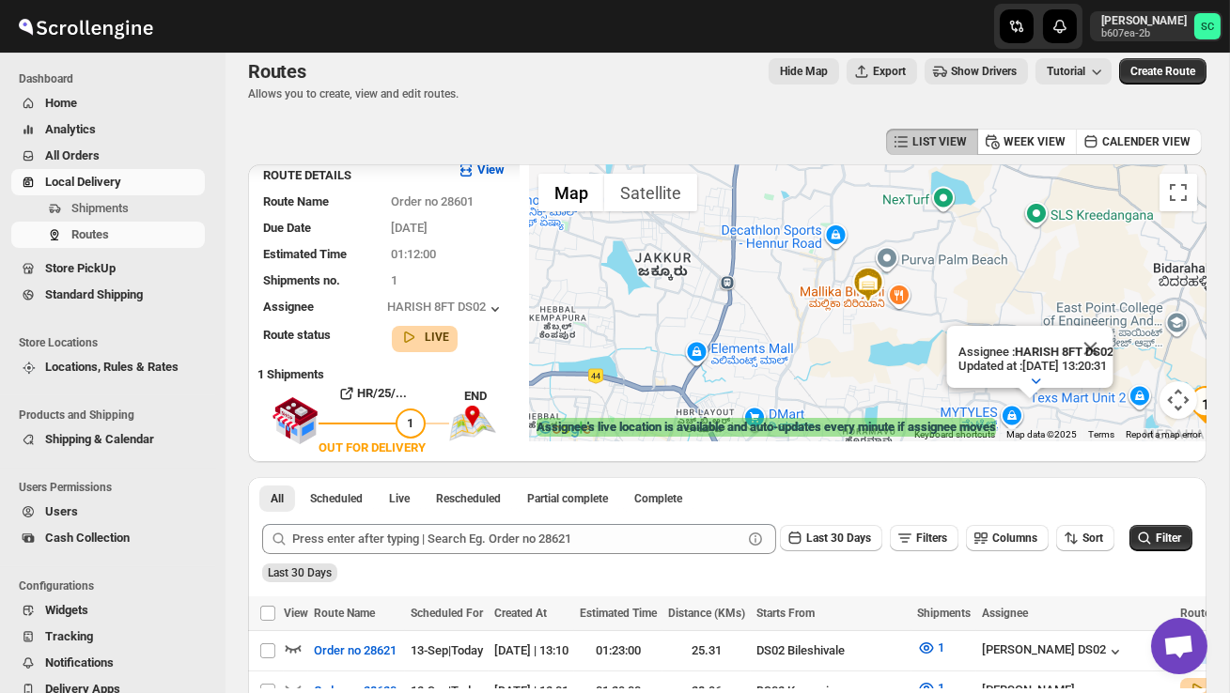
scroll to position [0, 0]
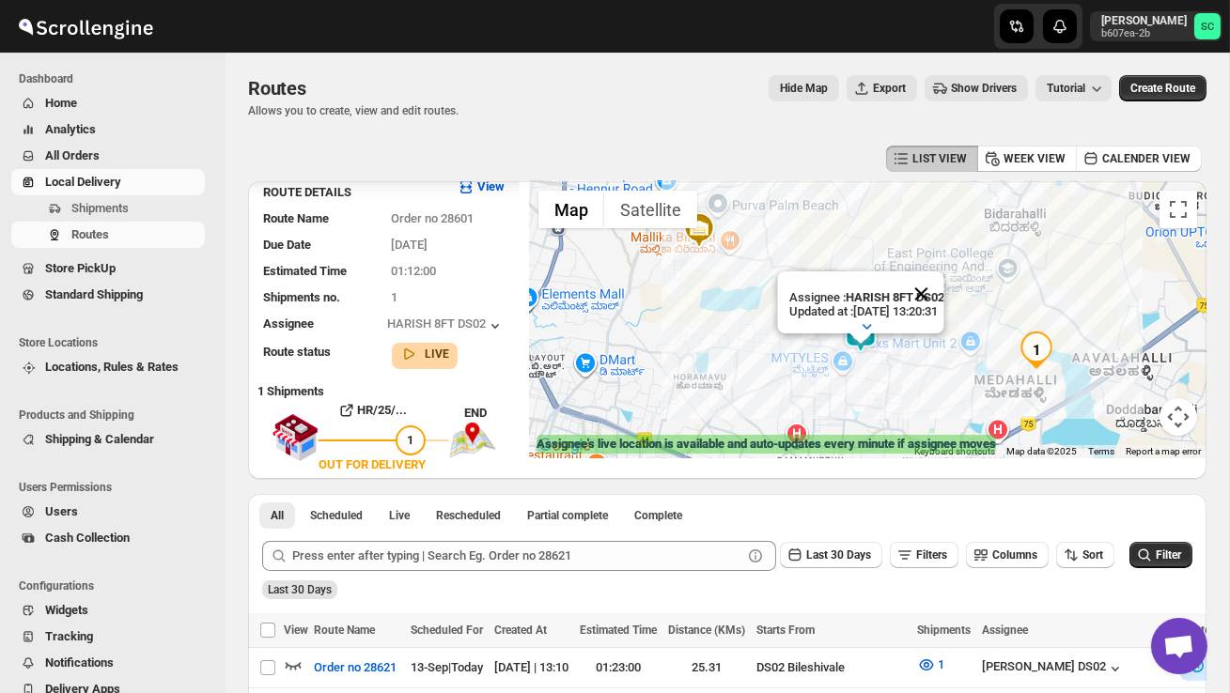
click at [943, 289] on button "Close" at bounding box center [920, 294] width 45 height 45
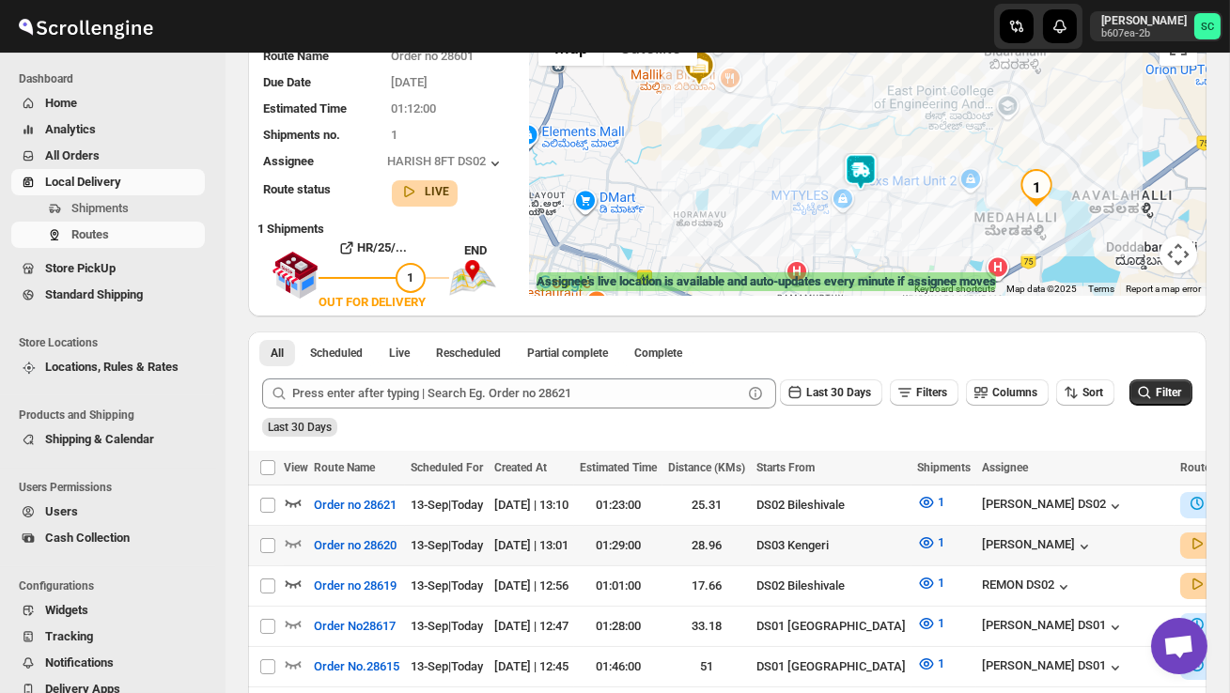
scroll to position [133, 0]
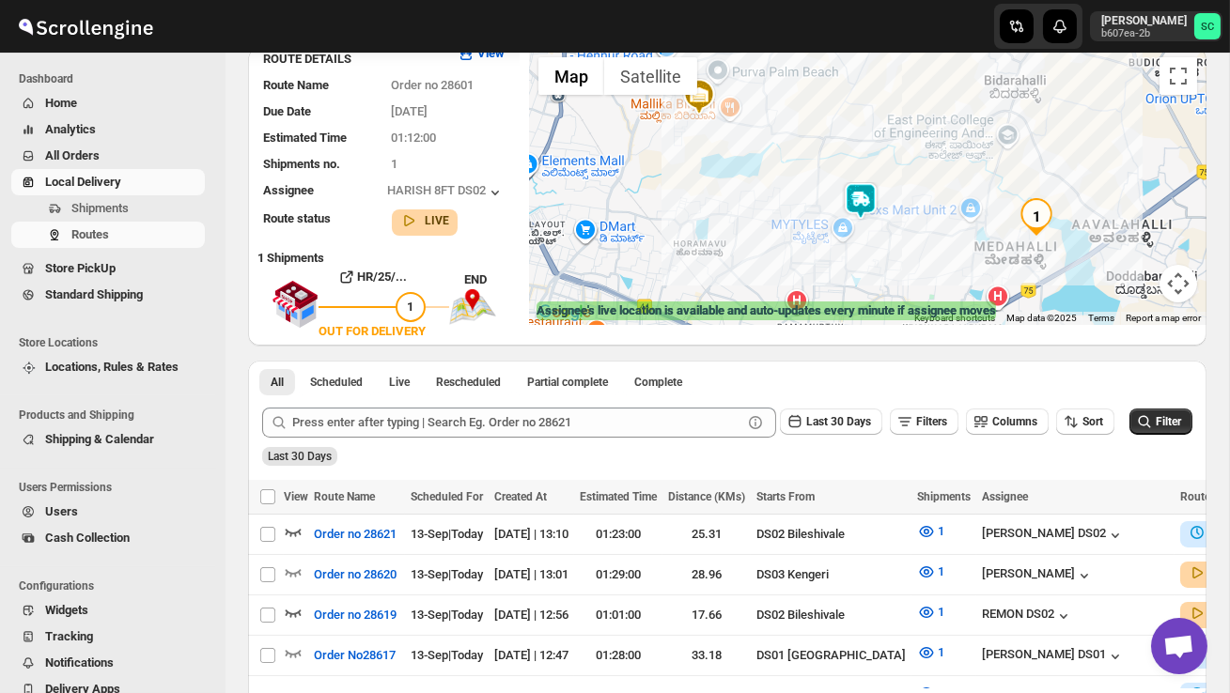
click at [870, 194] on img at bounding box center [861, 201] width 38 height 38
click at [865, 182] on img at bounding box center [861, 201] width 38 height 38
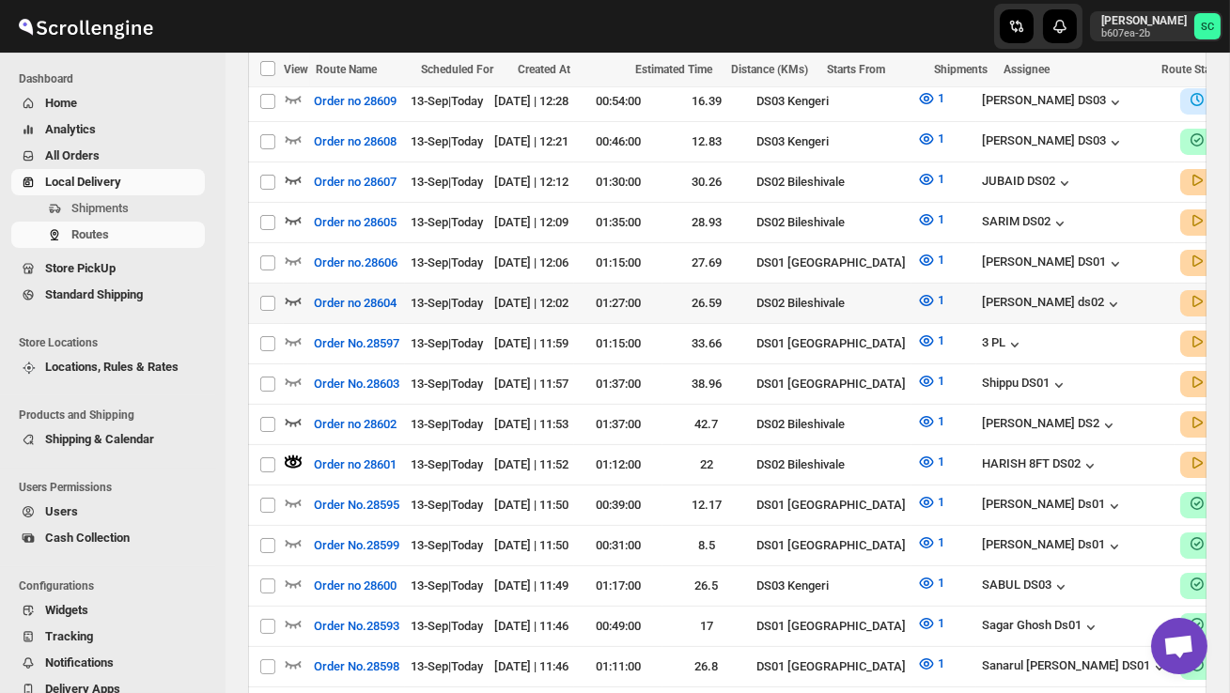
scroll to position [893, 0]
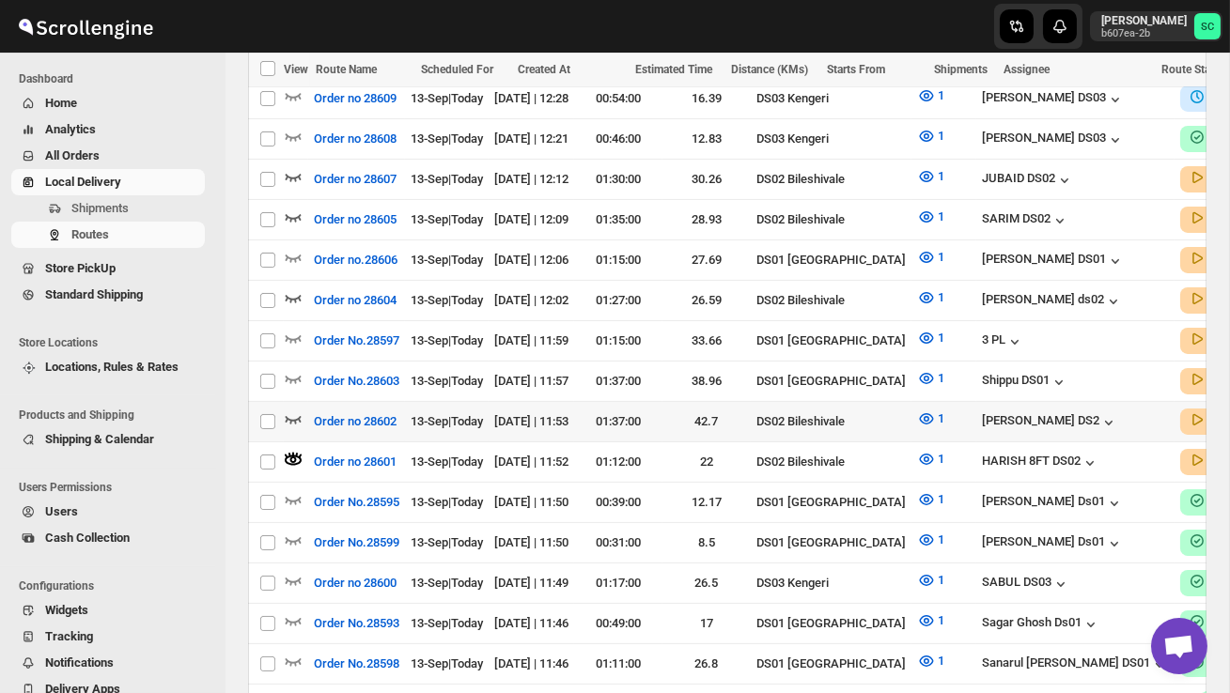
click at [283, 402] on td "Select route" at bounding box center [266, 422] width 36 height 40
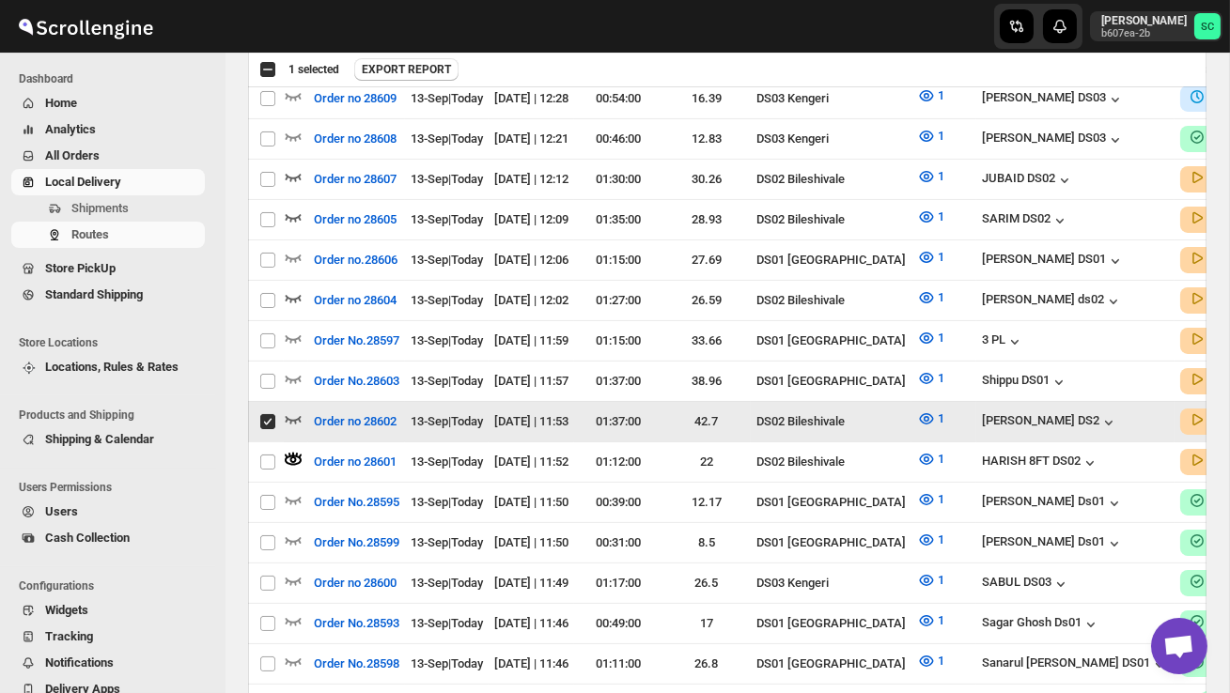
click at [268, 414] on input "Select route" at bounding box center [267, 421] width 15 height 15
checkbox input "false"
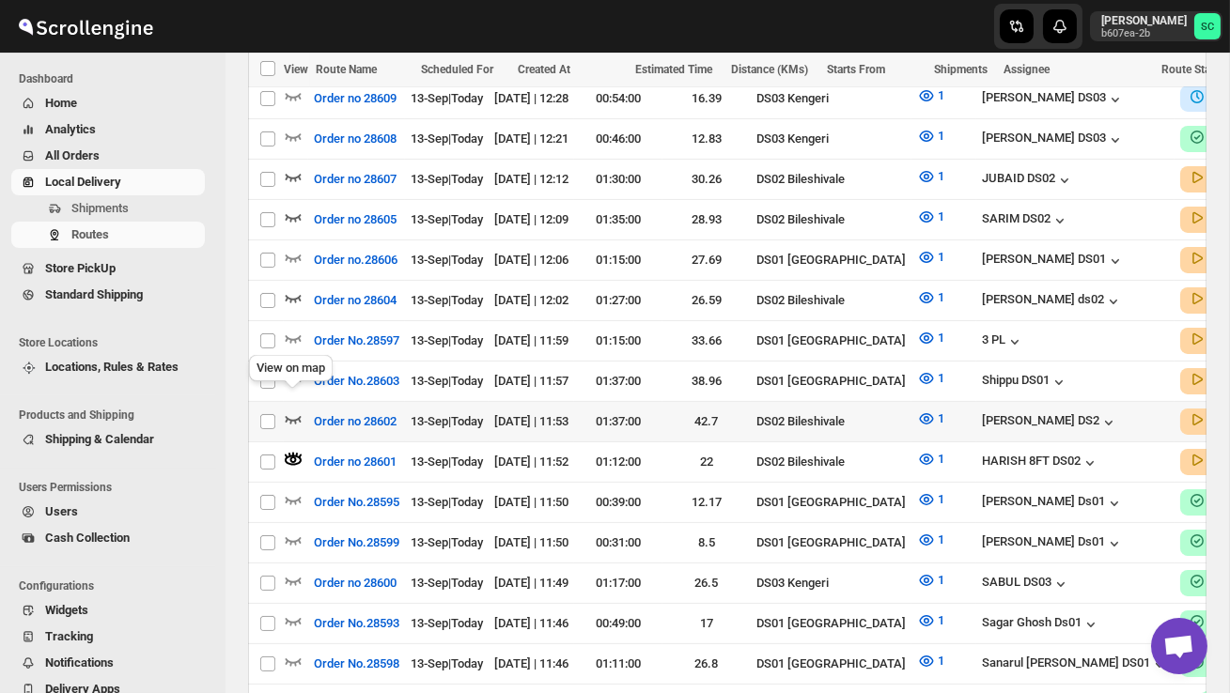
click at [295, 416] on icon "button" at bounding box center [294, 420] width 16 height 8
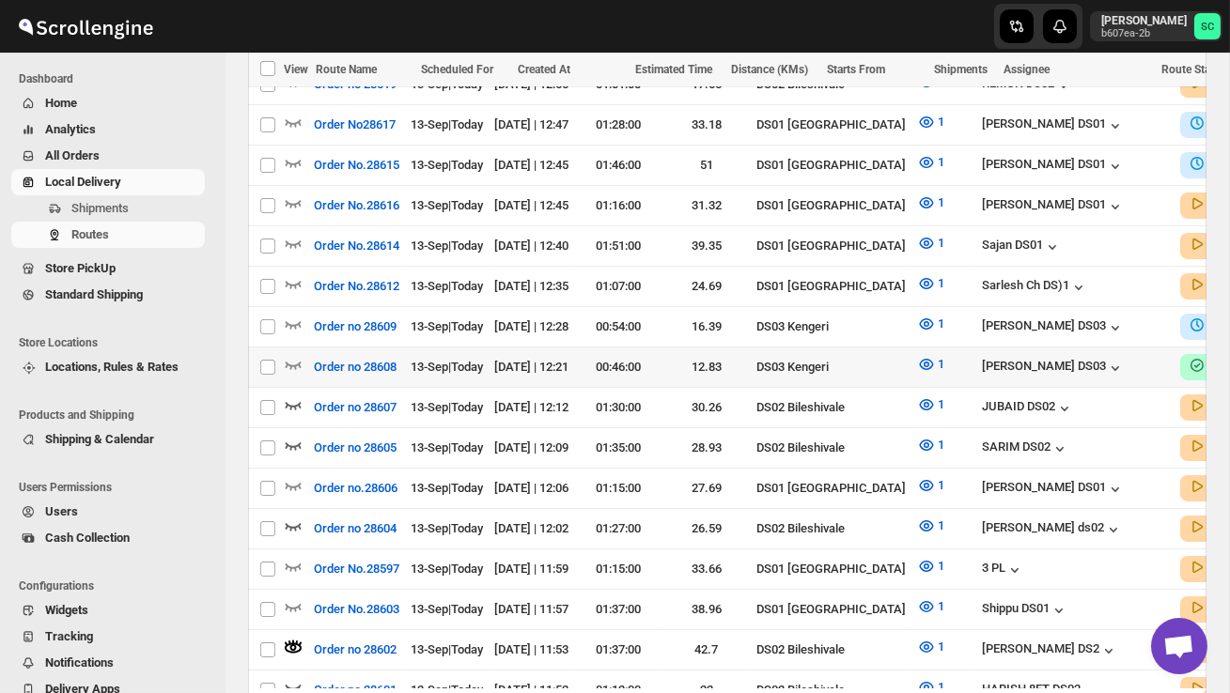
scroll to position [668, 0]
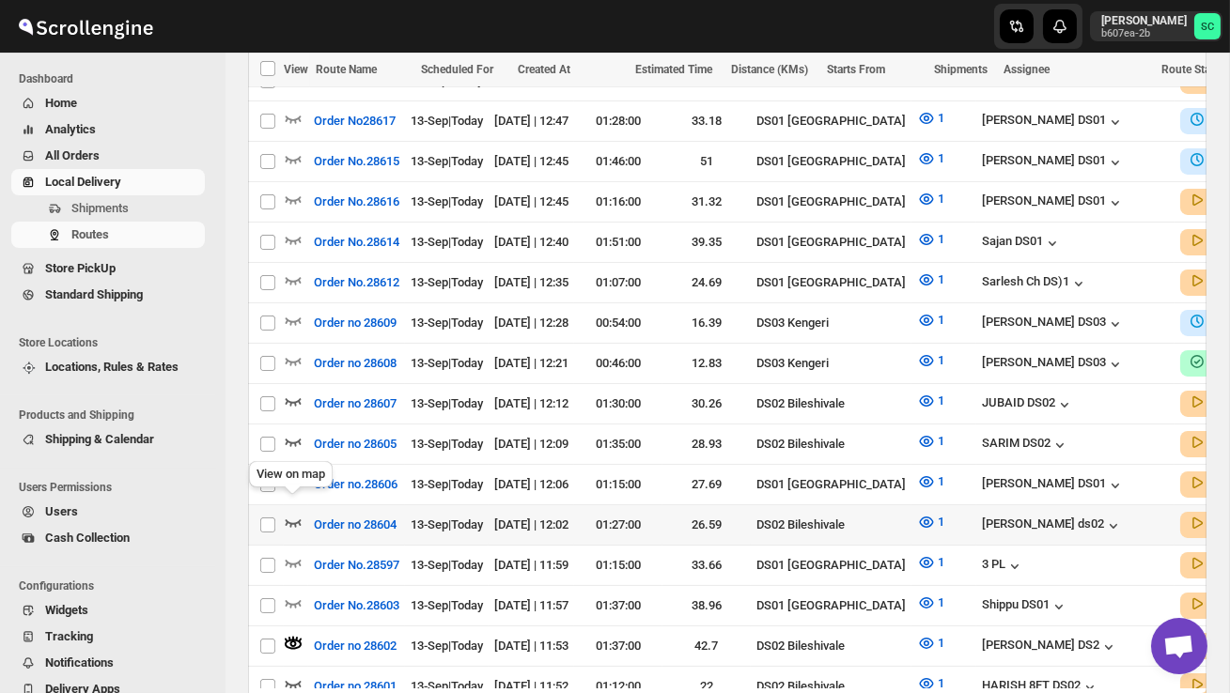
click at [291, 513] on icon "button" at bounding box center [293, 522] width 19 height 19
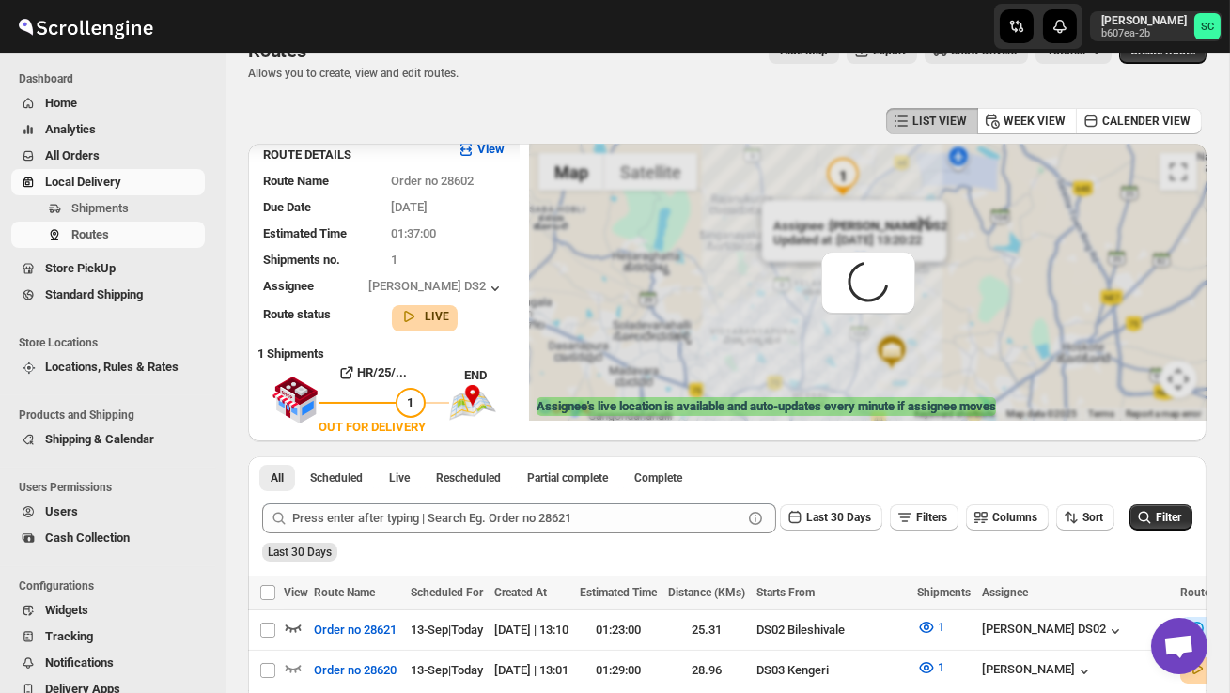
scroll to position [0, 0]
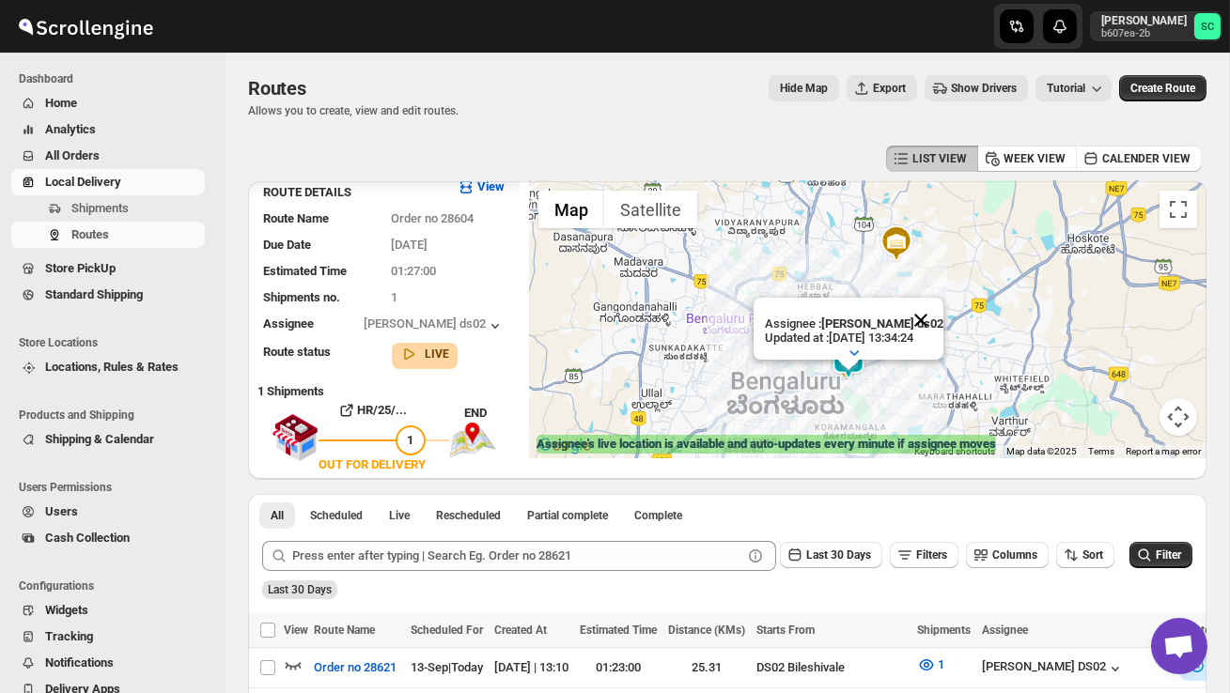
click at [919, 313] on button "Close" at bounding box center [920, 320] width 45 height 45
click at [884, 376] on div at bounding box center [868, 319] width 678 height 277
click at [884, 377] on div at bounding box center [868, 319] width 678 height 277
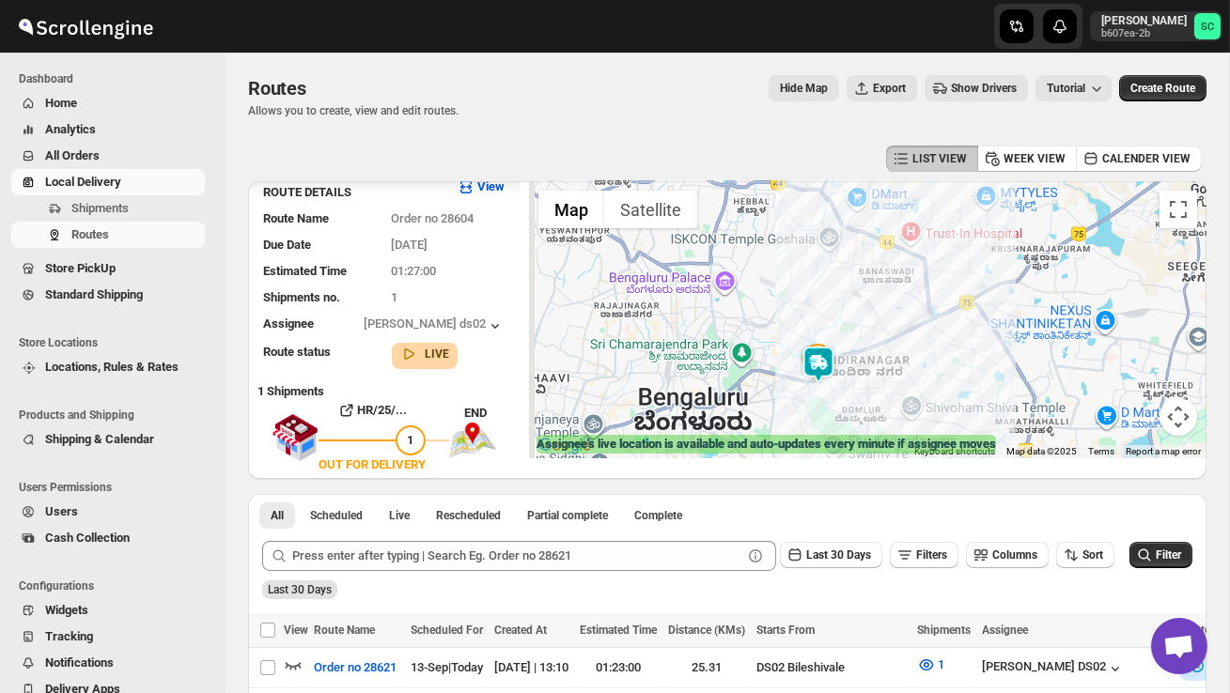
click at [884, 377] on div at bounding box center [868, 319] width 678 height 277
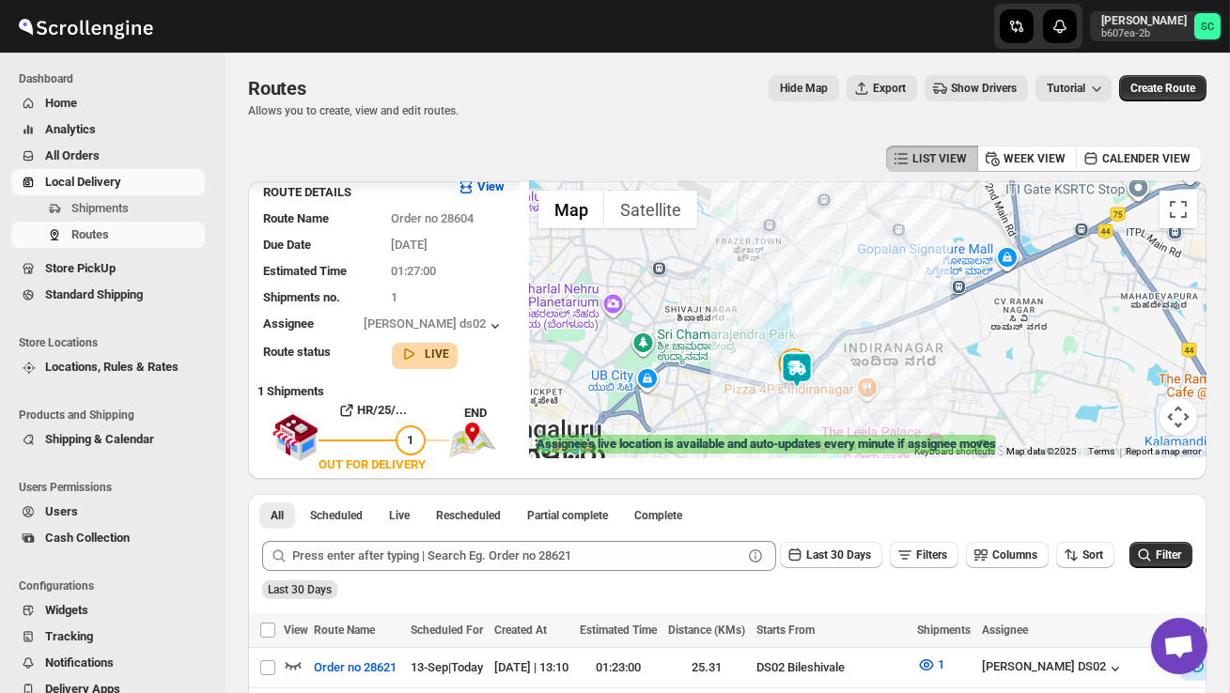
drag, startPoint x: 788, startPoint y: 391, endPoint x: 879, endPoint y: 396, distance: 90.3
click at [879, 396] on div at bounding box center [868, 319] width 678 height 277
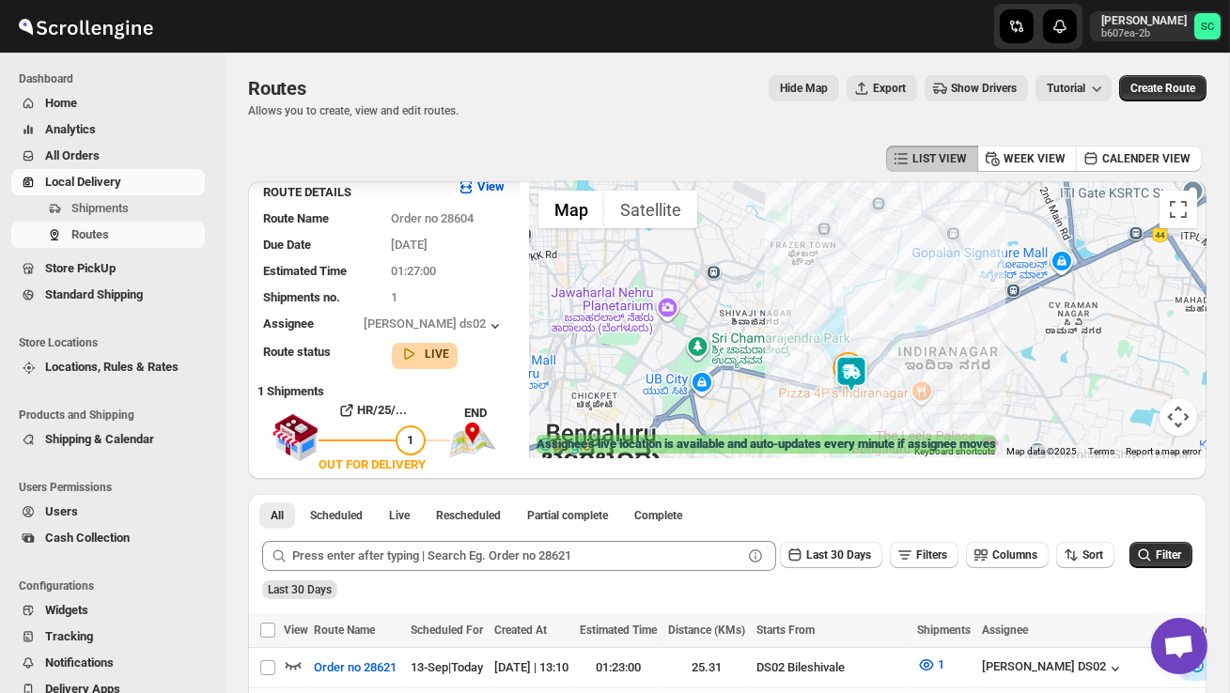
click at [879, 396] on div at bounding box center [868, 319] width 678 height 277
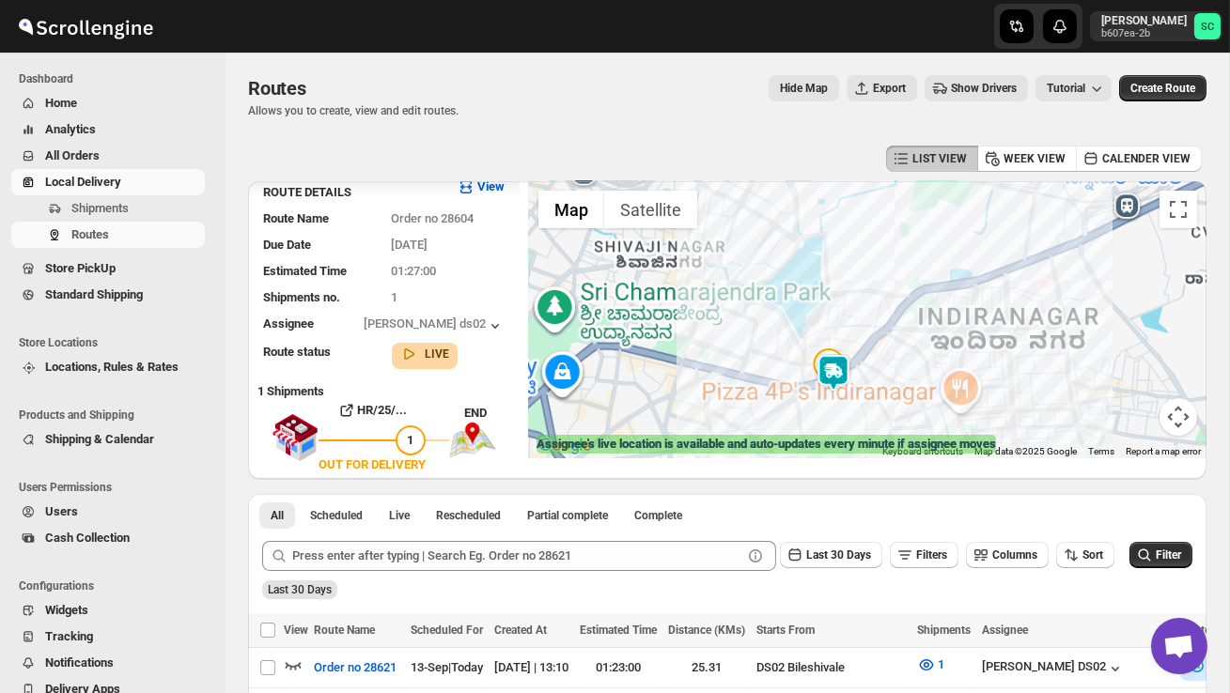
click at [879, 395] on div at bounding box center [868, 319] width 678 height 277
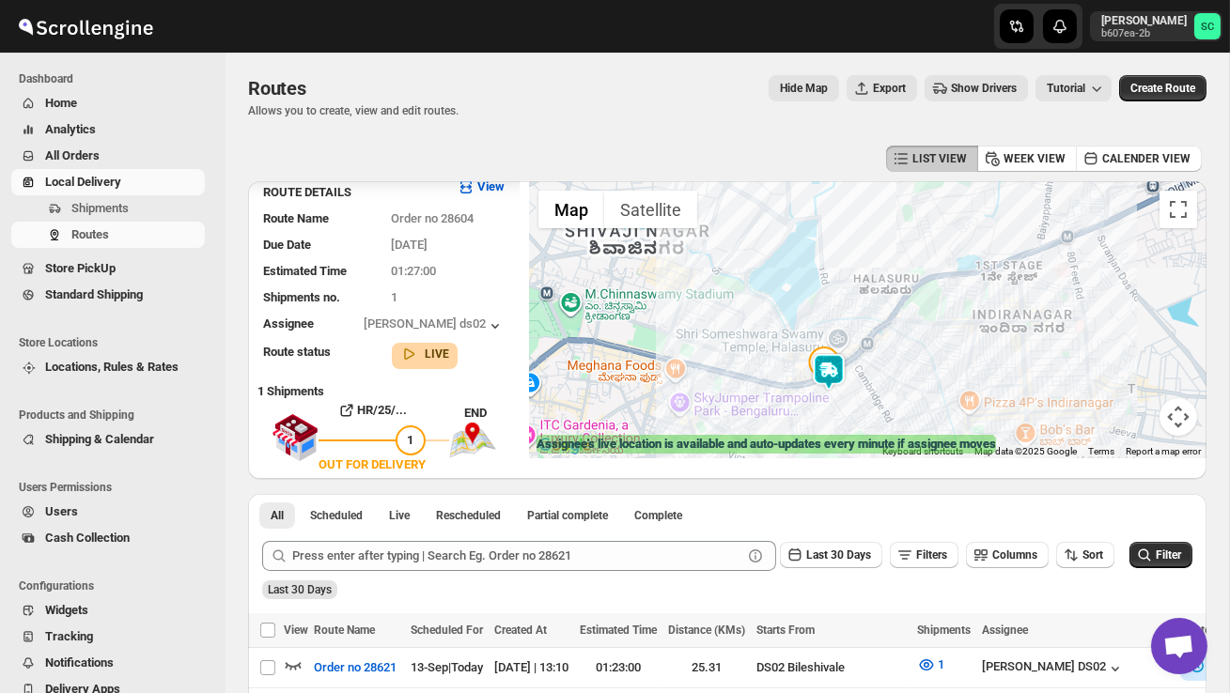
click at [880, 391] on div at bounding box center [868, 319] width 678 height 277
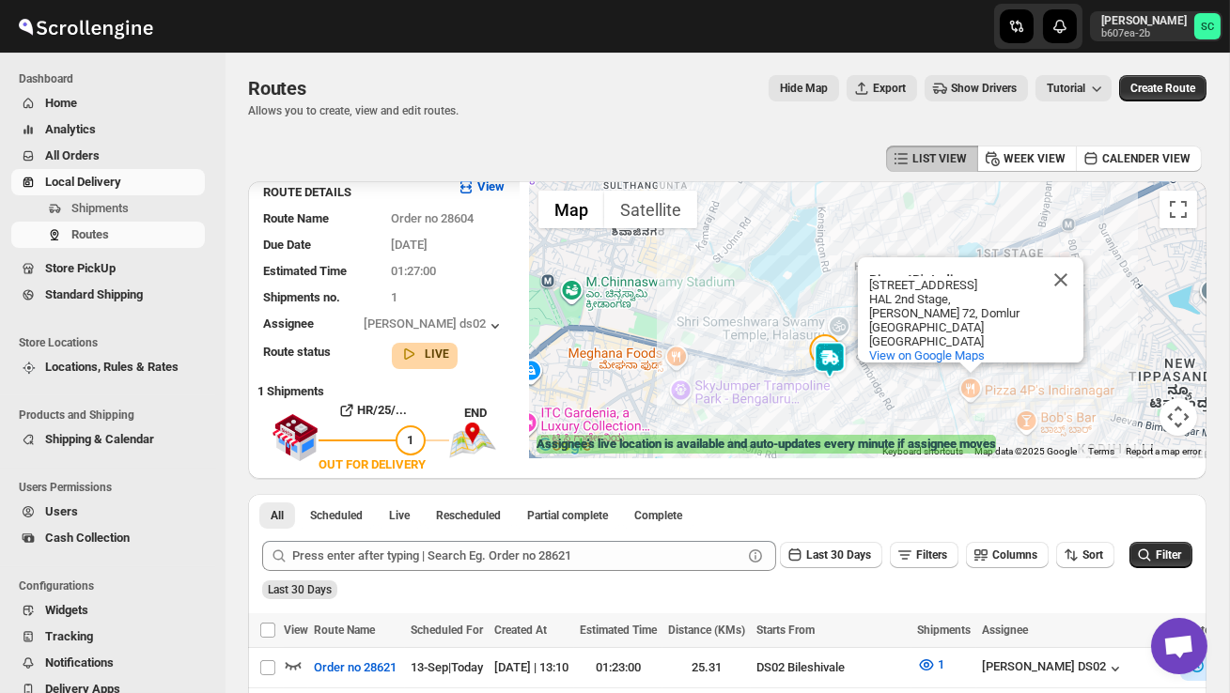
click at [880, 392] on div "Pizza 4P's Indiranagar Pizza 4P's Indiranagar No.3275/A, 12th Main Rd HAL 2nd S…" at bounding box center [868, 319] width 678 height 277
click at [861, 403] on div "Pizza 4P's Indiranagar Pizza 4P's Indiranagar No.3275/A, 12th Main Rd HAL 2nd S…" at bounding box center [868, 319] width 678 height 277
click at [860, 404] on div "Pizza 4P's Indiranagar Pizza 4P's Indiranagar No.3275/A, 12th Main Rd HAL 2nd S…" at bounding box center [868, 319] width 678 height 277
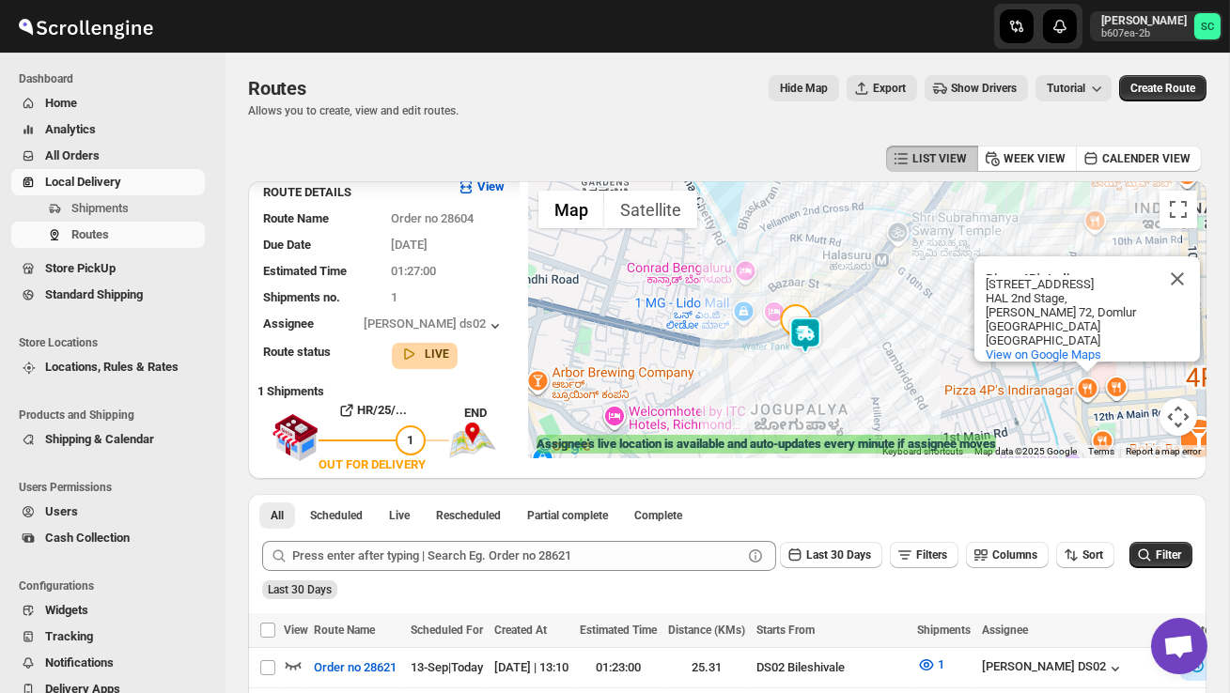
click at [860, 404] on div "Pizza 4P's Indiranagar Pizza 4P's Indiranagar No.3275/A, 12th Main Rd HAL 2nd S…" at bounding box center [868, 319] width 678 height 277
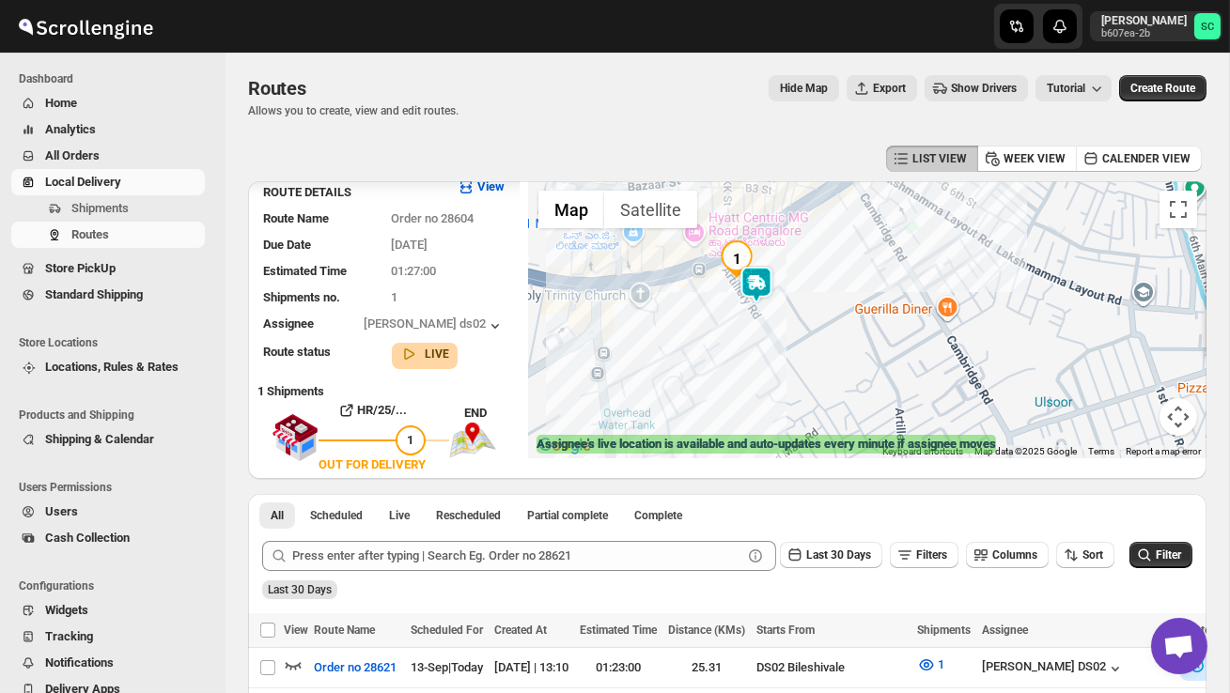
click at [860, 404] on div "Pizza 4P's Indiranagar Pizza 4P's Indiranagar No.3275/A, 12th Main Rd HAL 2nd S…" at bounding box center [868, 319] width 678 height 277
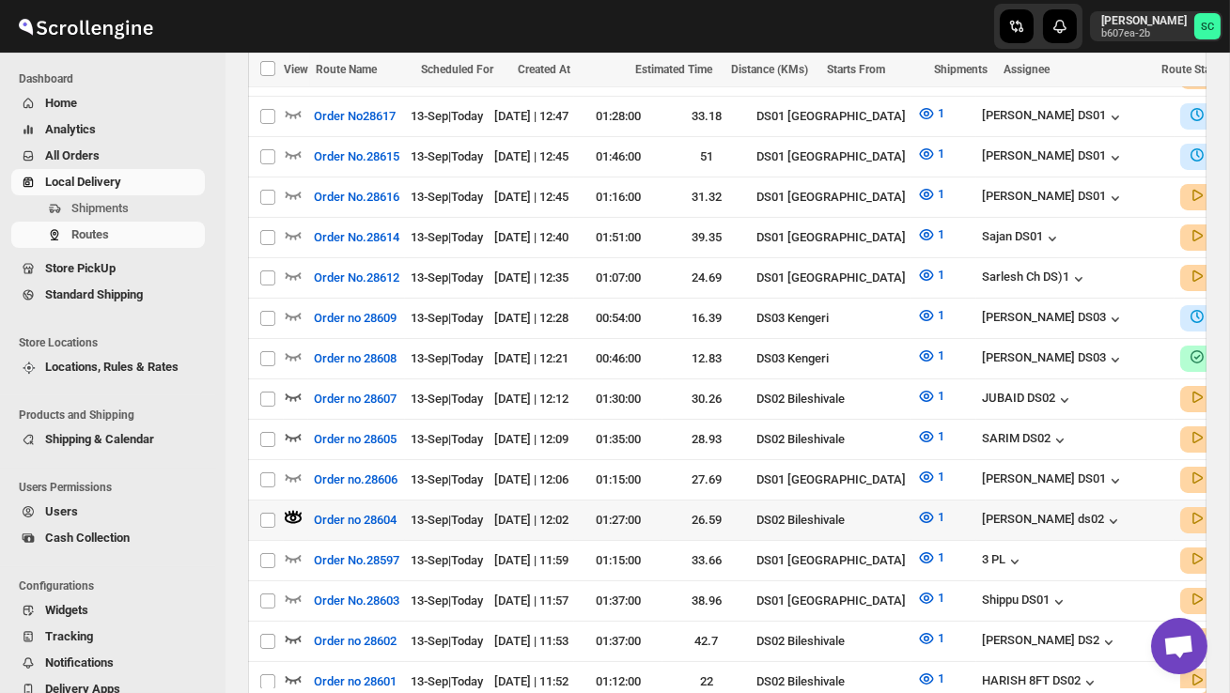
scroll to position [675, 0]
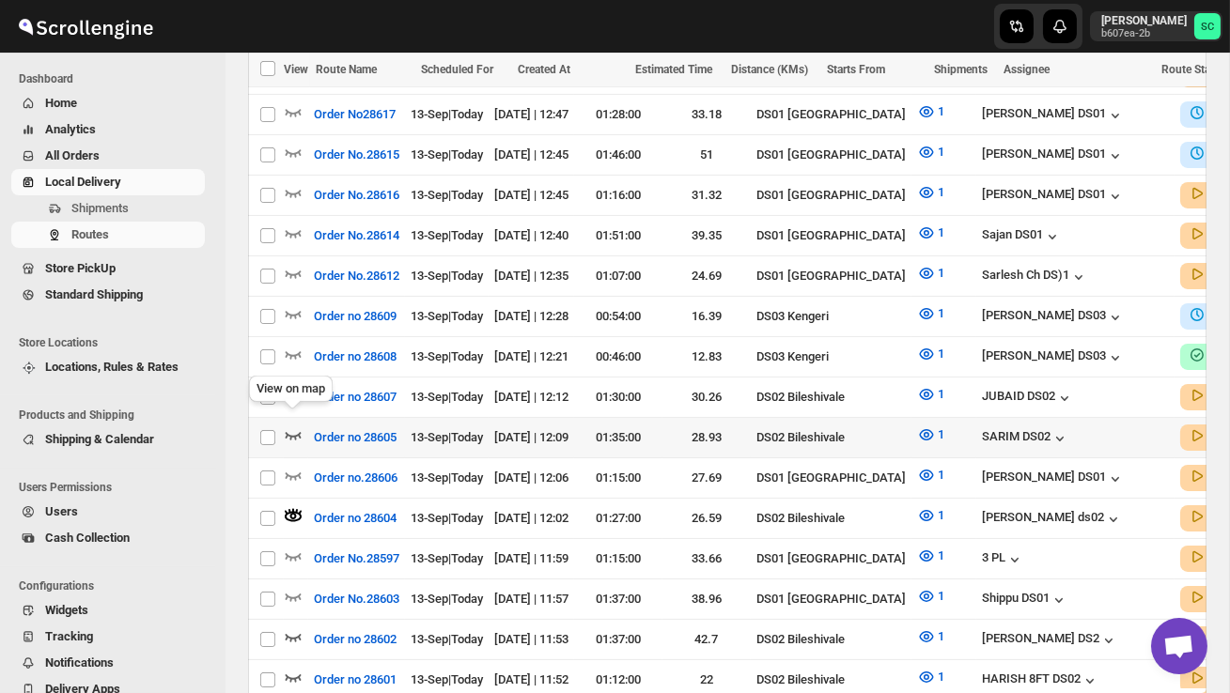
click at [290, 426] on icon "button" at bounding box center [293, 435] width 19 height 19
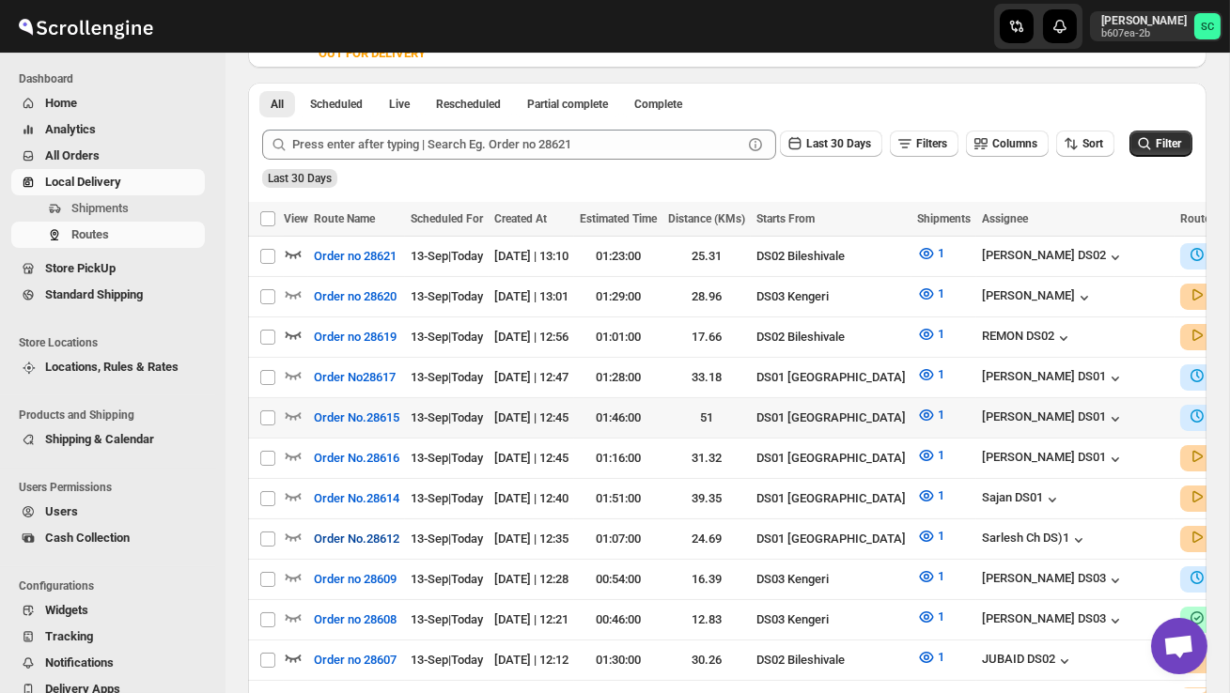
scroll to position [403, 0]
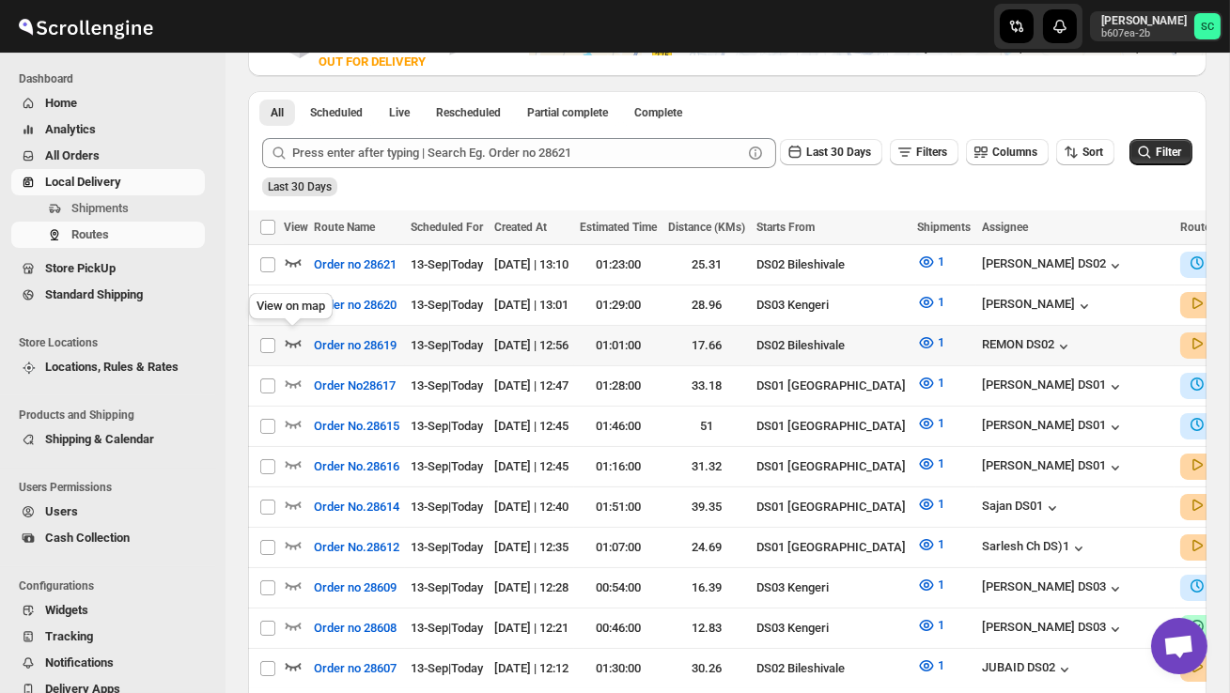
click at [299, 334] on icon "button" at bounding box center [293, 343] width 19 height 19
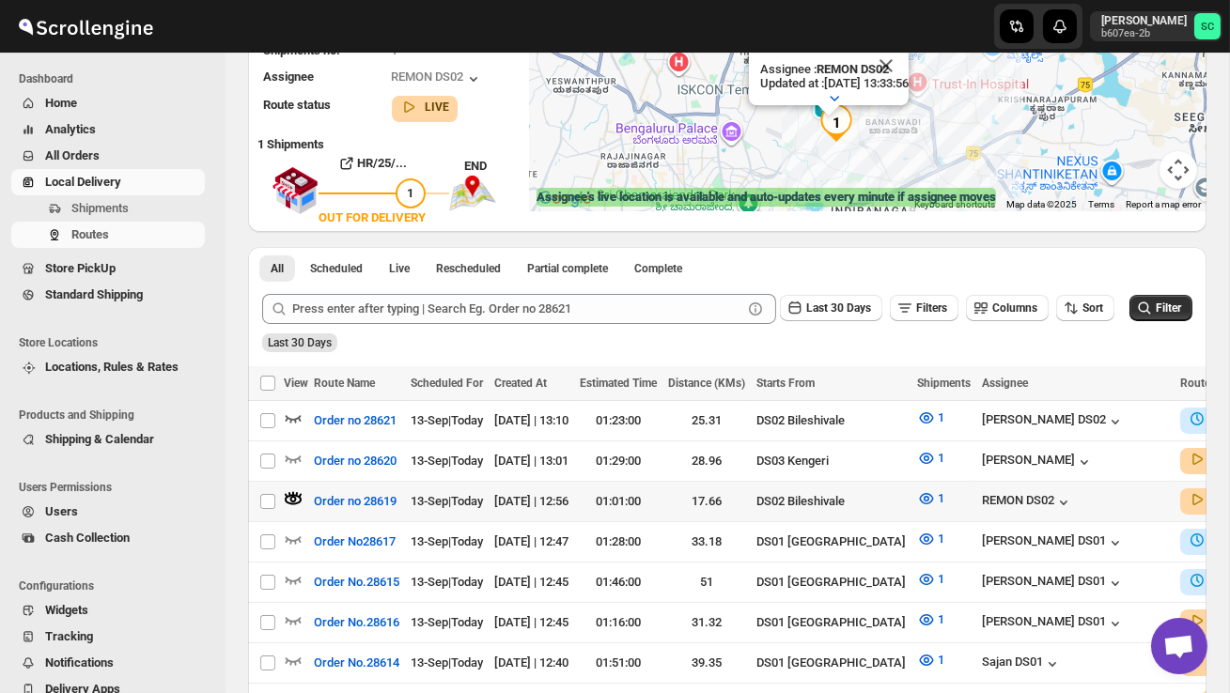
scroll to position [257, 0]
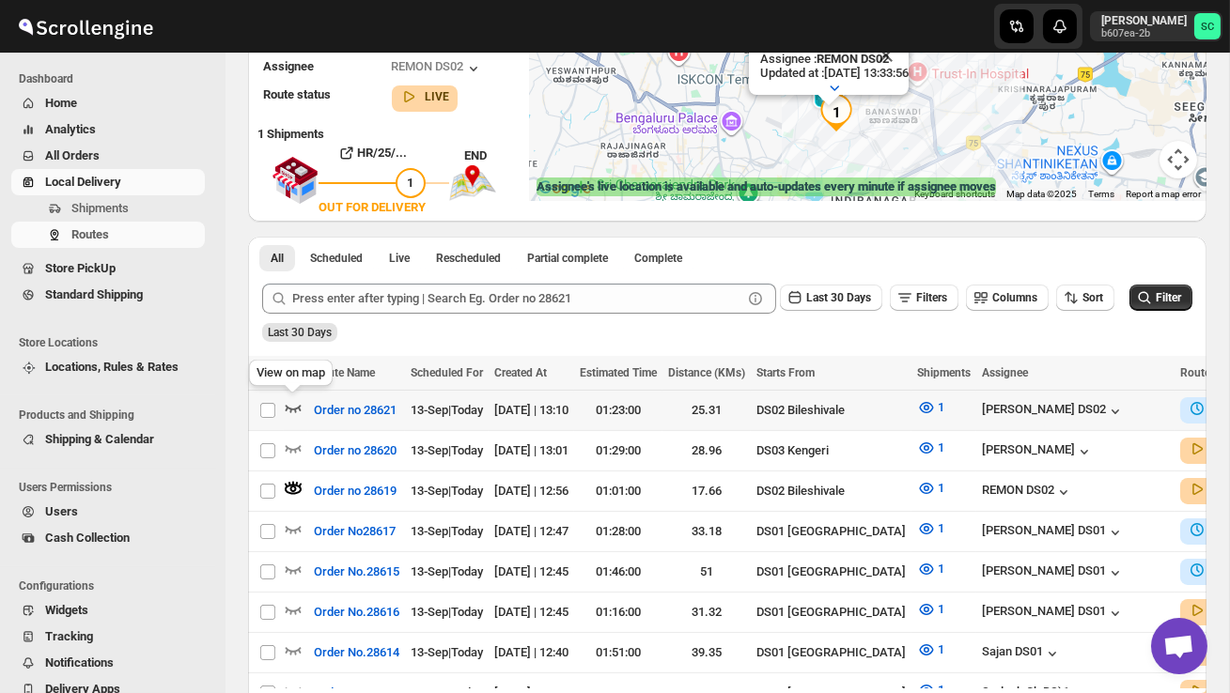
click at [293, 400] on icon "button" at bounding box center [293, 407] width 19 height 19
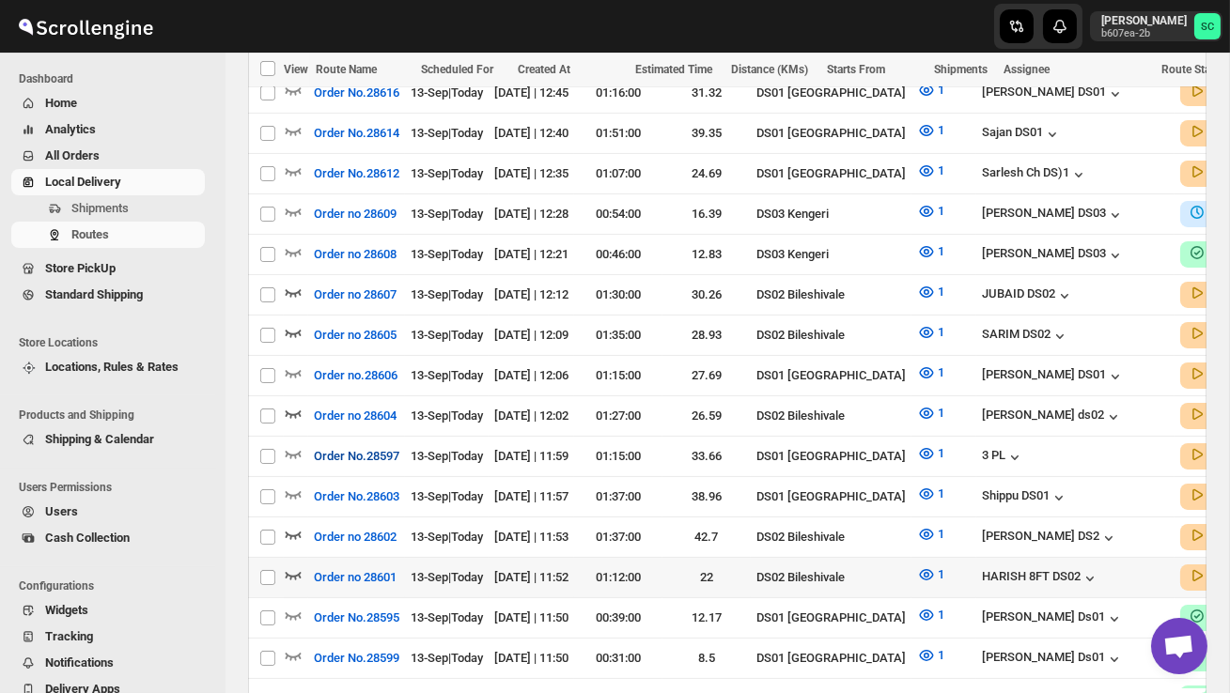
scroll to position [764, 0]
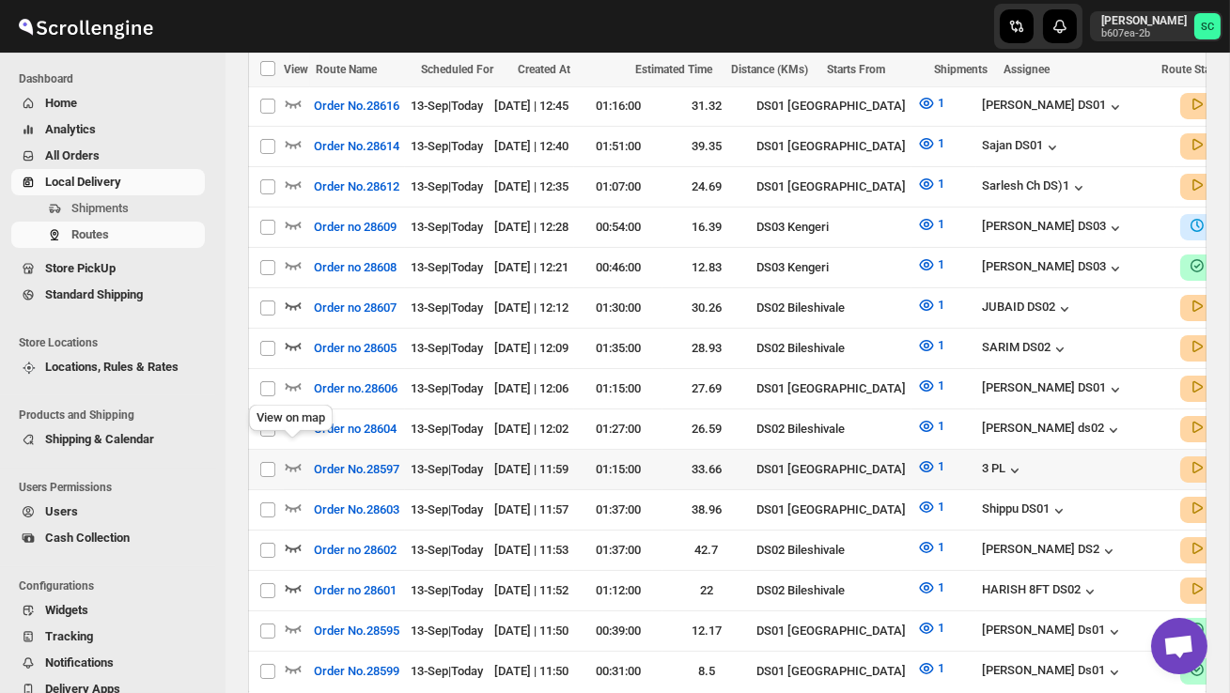
click at [294, 413] on div "View on map" at bounding box center [290, 421] width 91 height 41
click at [290, 417] on icon "button" at bounding box center [293, 426] width 19 height 19
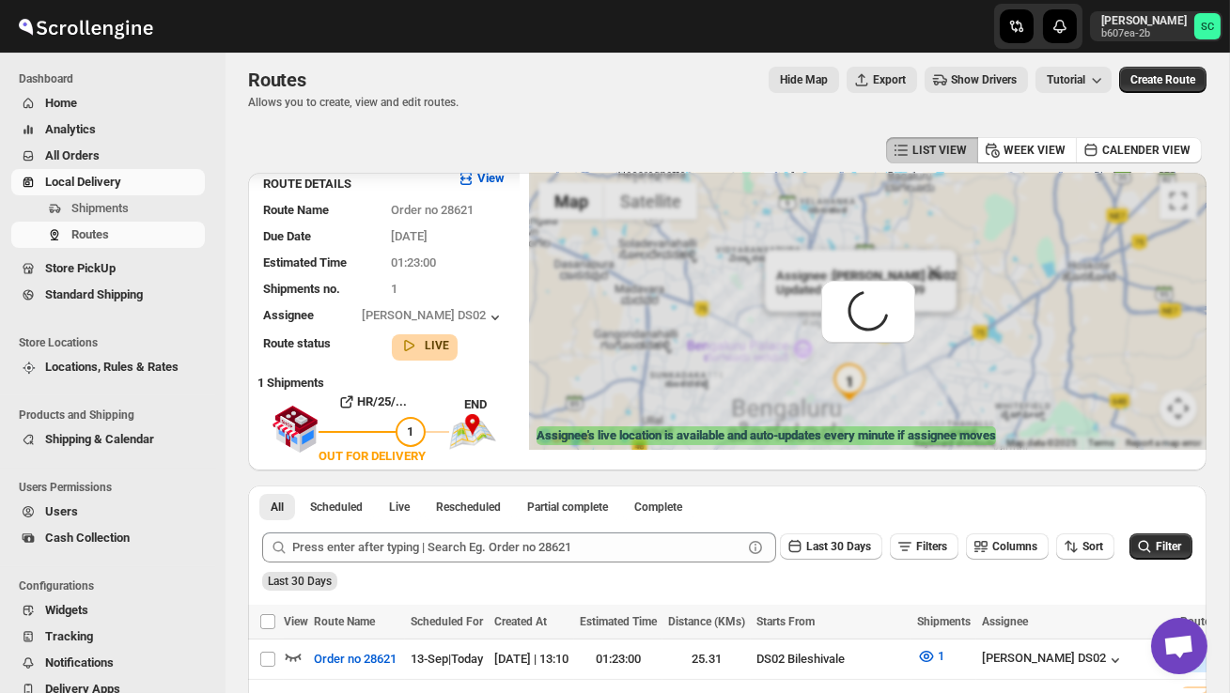
scroll to position [0, 0]
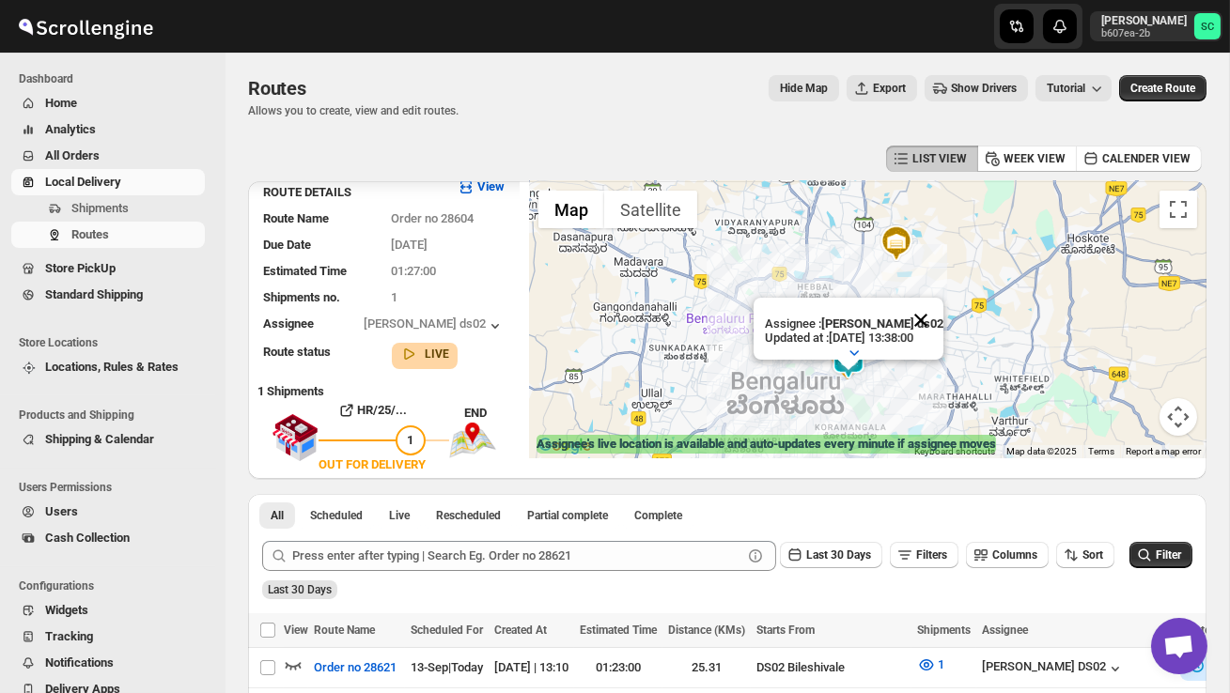
click at [931, 319] on button "Close" at bounding box center [920, 320] width 45 height 45
click at [896, 383] on div at bounding box center [868, 319] width 678 height 277
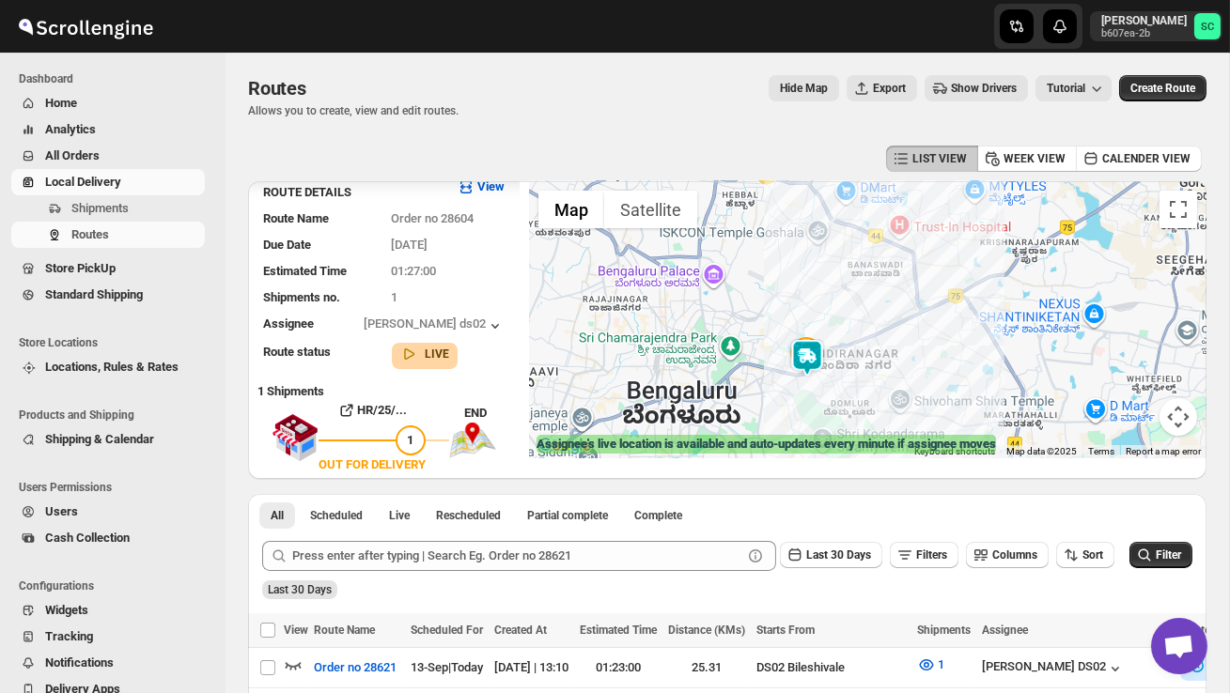
click at [894, 384] on div at bounding box center [868, 319] width 678 height 277
click at [893, 384] on div at bounding box center [868, 319] width 678 height 277
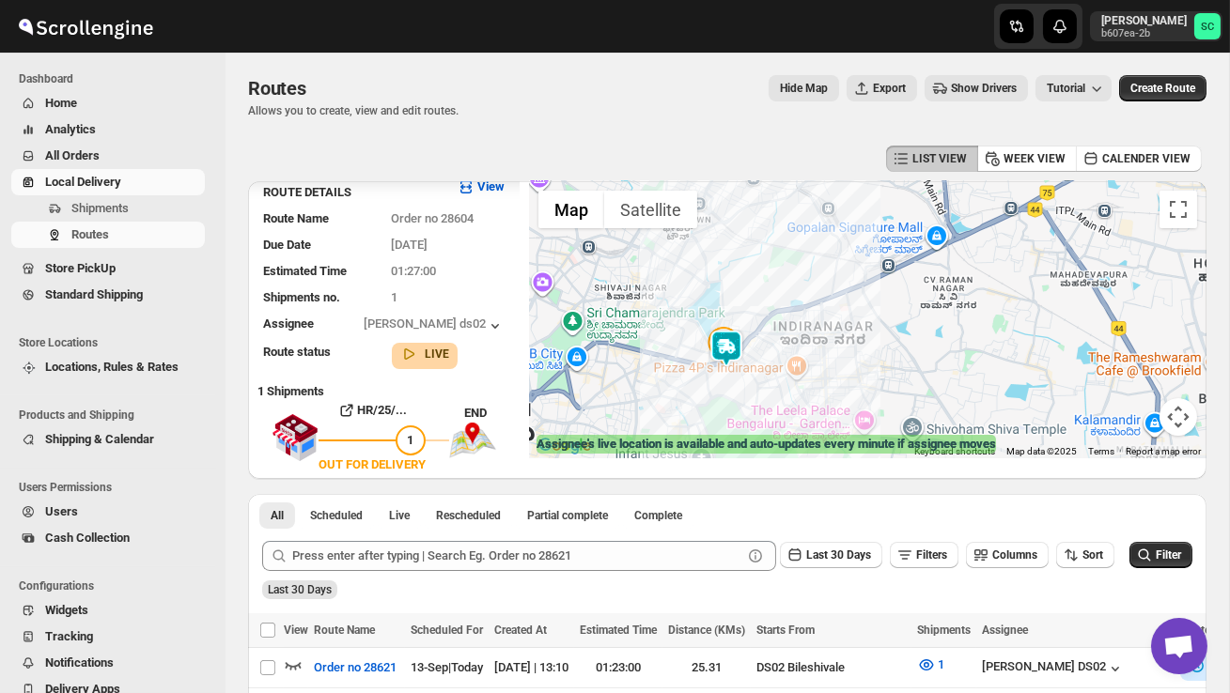
click at [790, 383] on div at bounding box center [868, 319] width 678 height 277
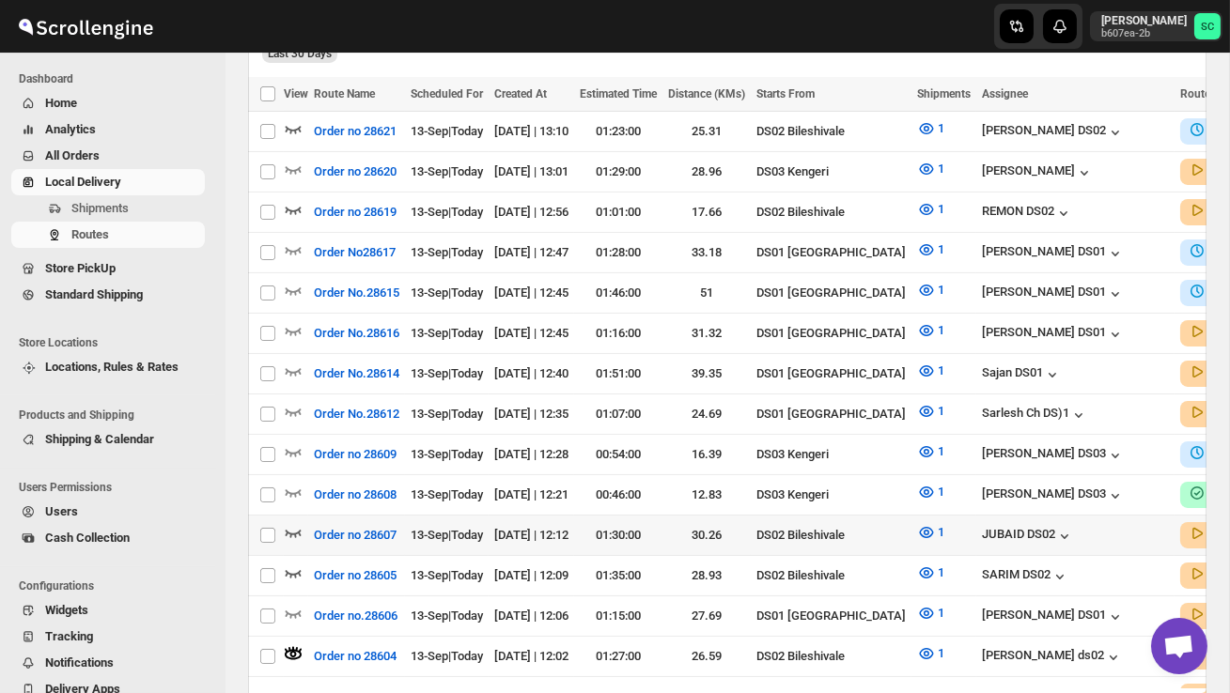
scroll to position [550, 0]
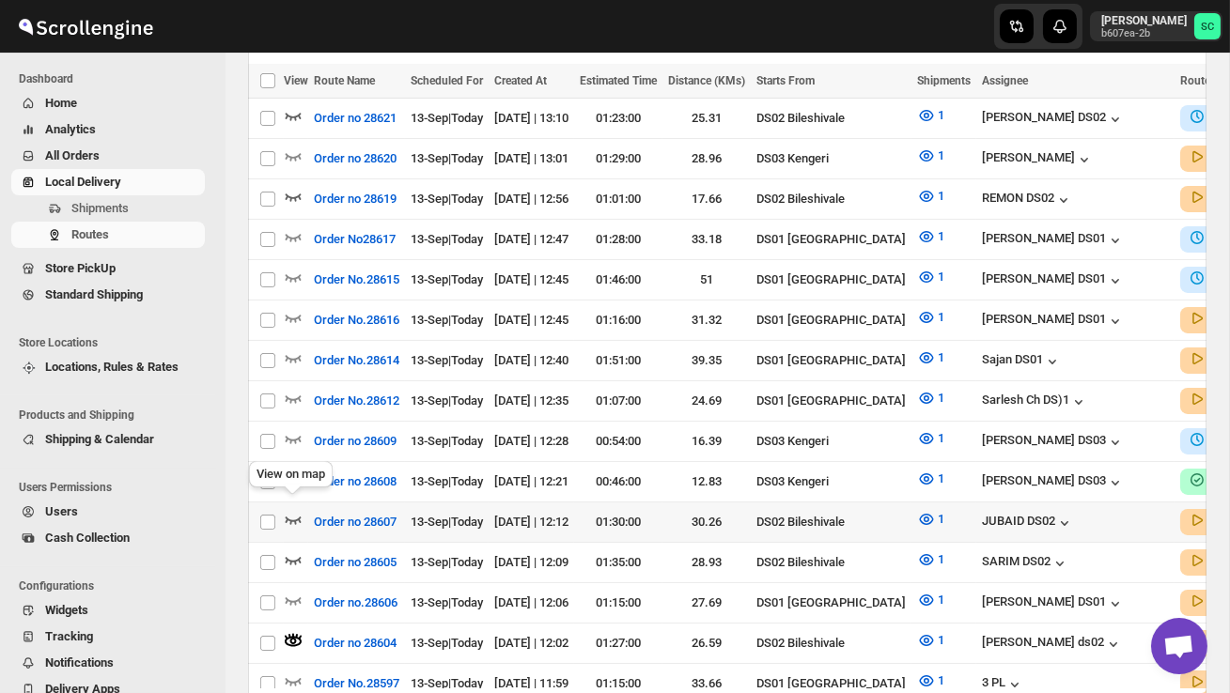
click at [293, 510] on icon "button" at bounding box center [293, 519] width 19 height 19
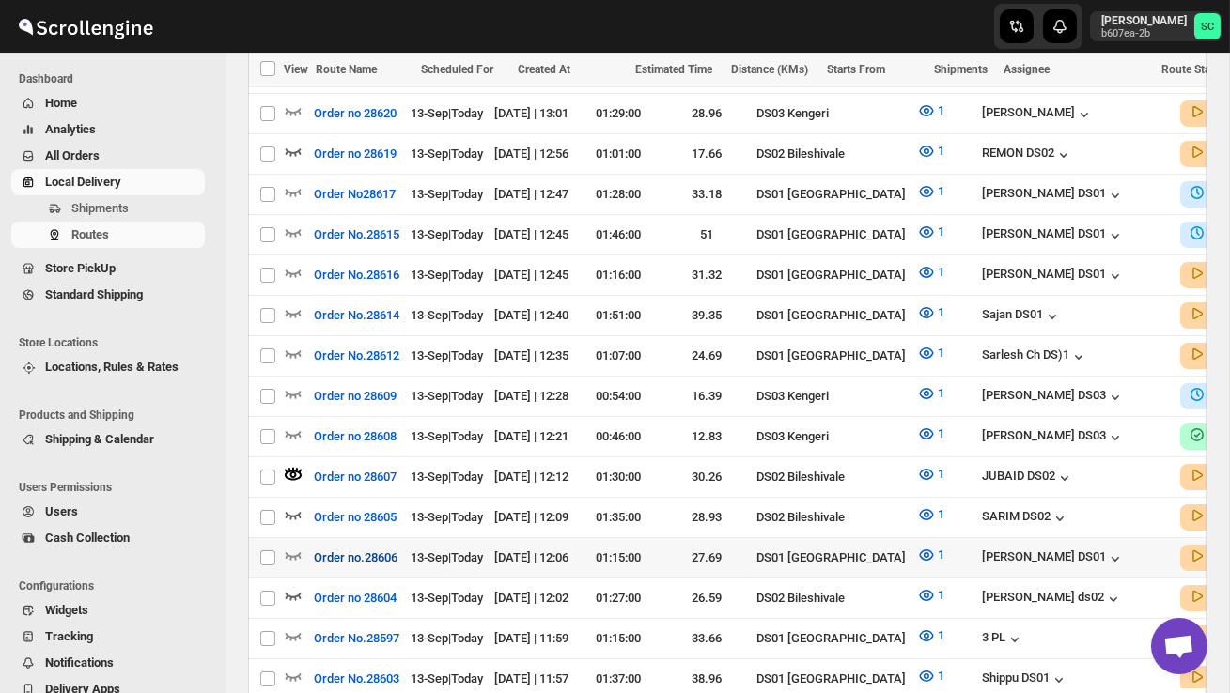
scroll to position [600, 0]
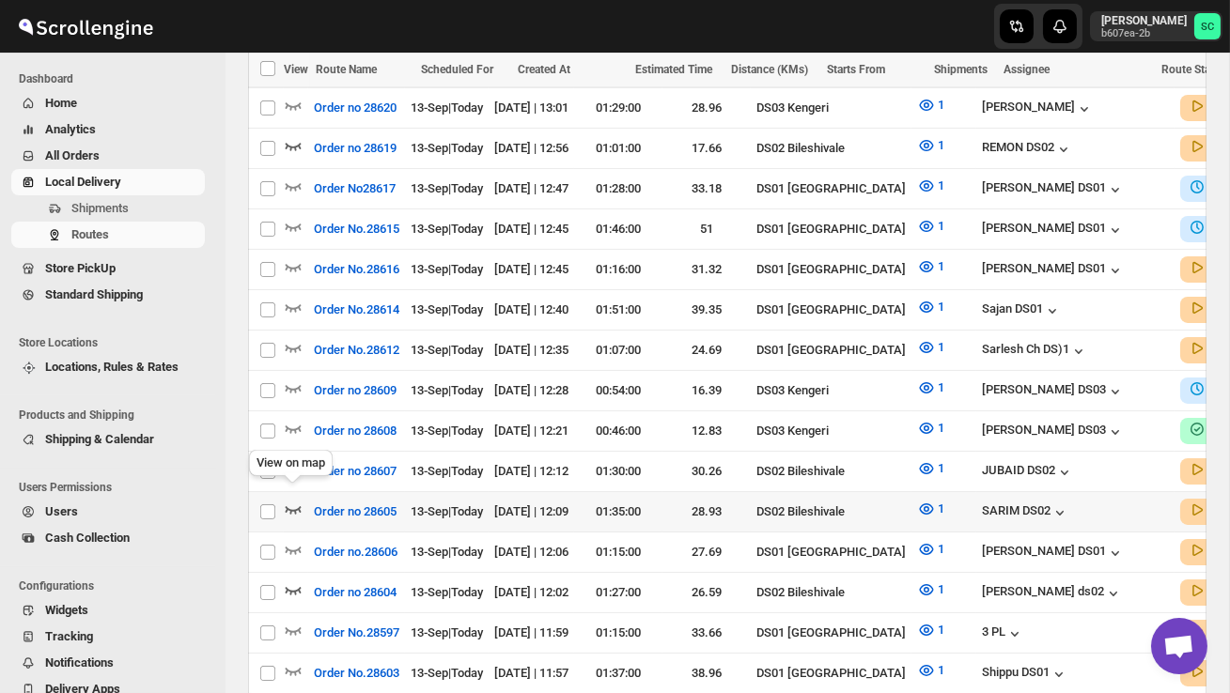
click at [288, 500] on icon "button" at bounding box center [293, 509] width 19 height 19
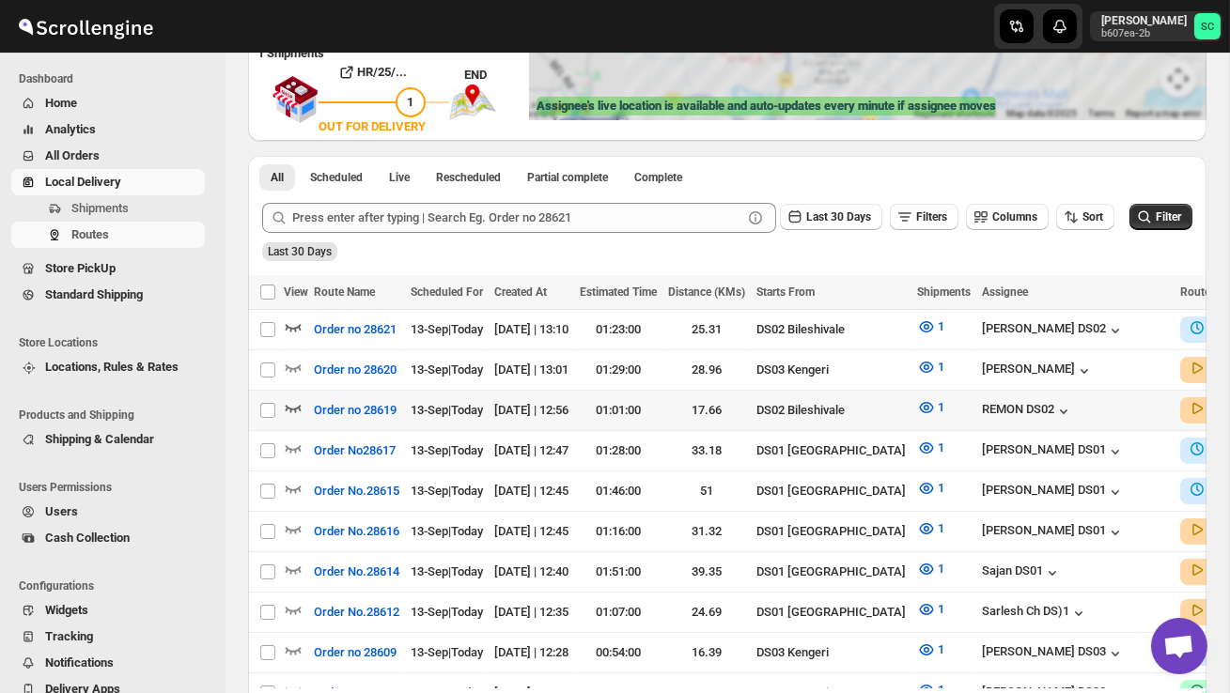
scroll to position [0, 0]
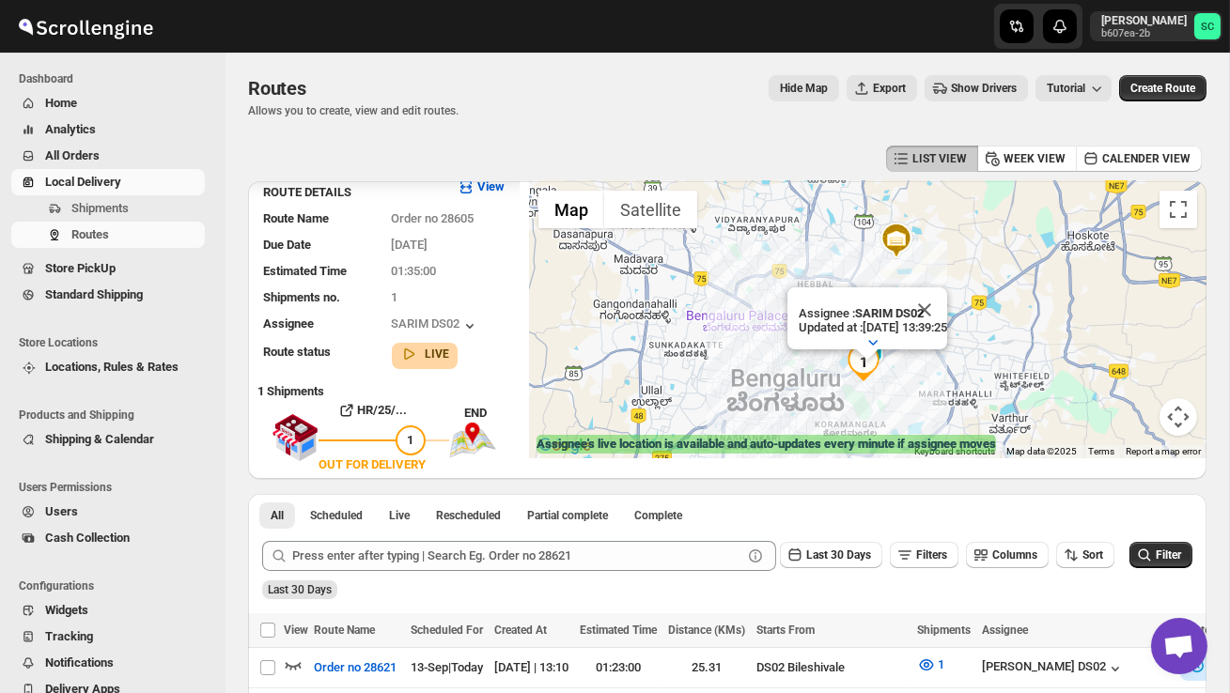
click at [873, 365] on img "1" at bounding box center [864, 363] width 38 height 38
click at [947, 305] on button "Close" at bounding box center [924, 310] width 45 height 45
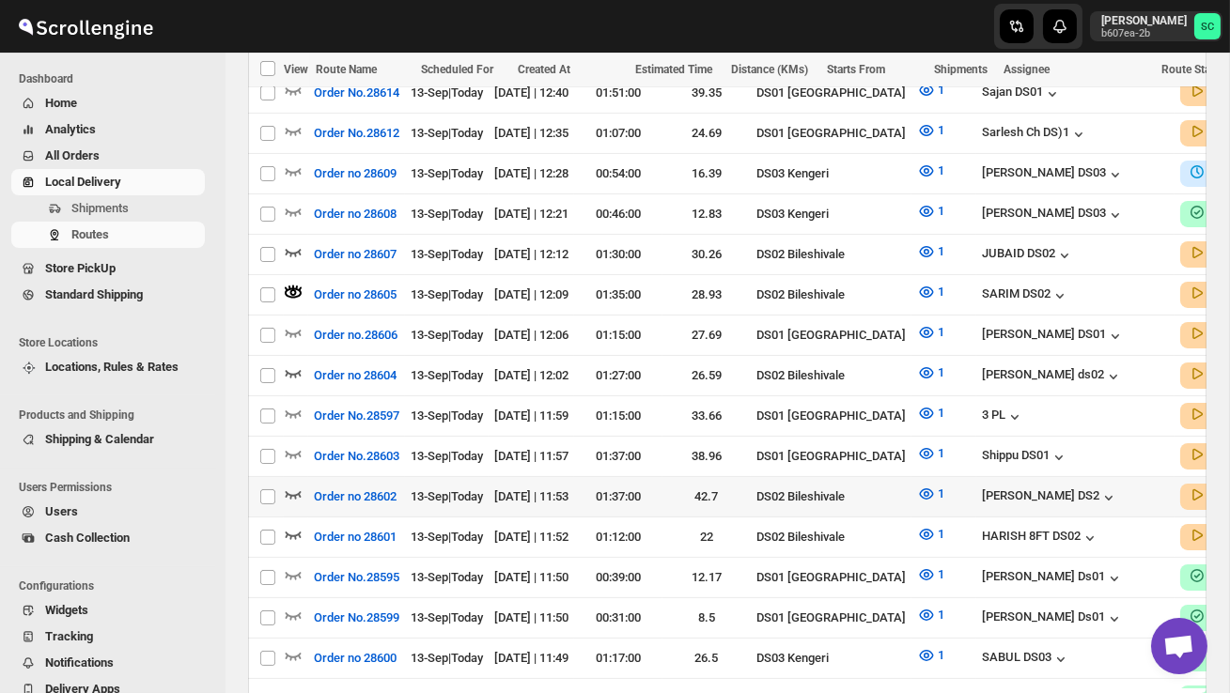
scroll to position [829, 0]
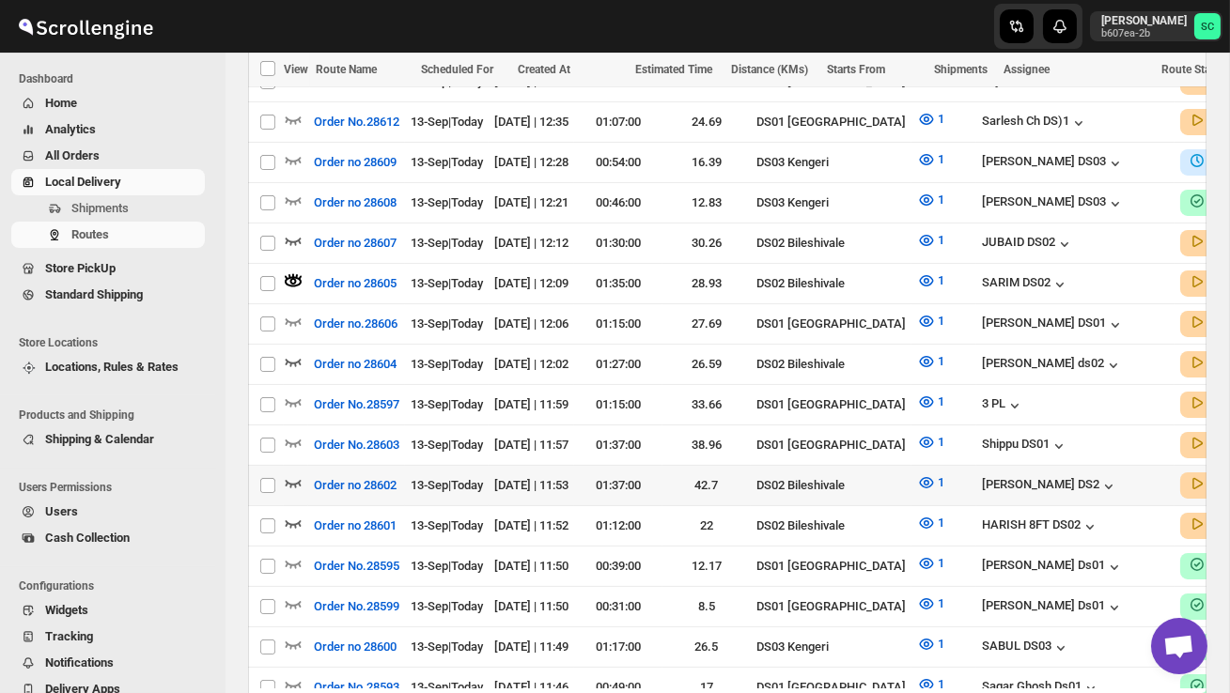
click at [296, 474] on icon "button" at bounding box center [293, 483] width 19 height 19
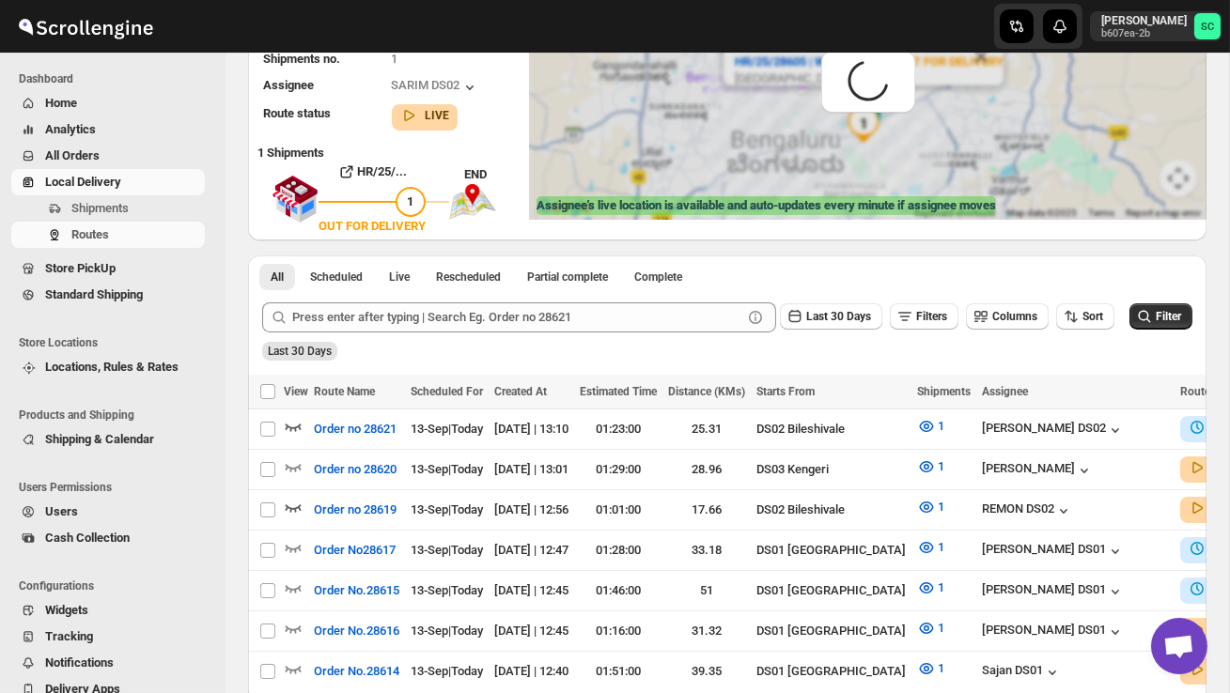
scroll to position [0, 0]
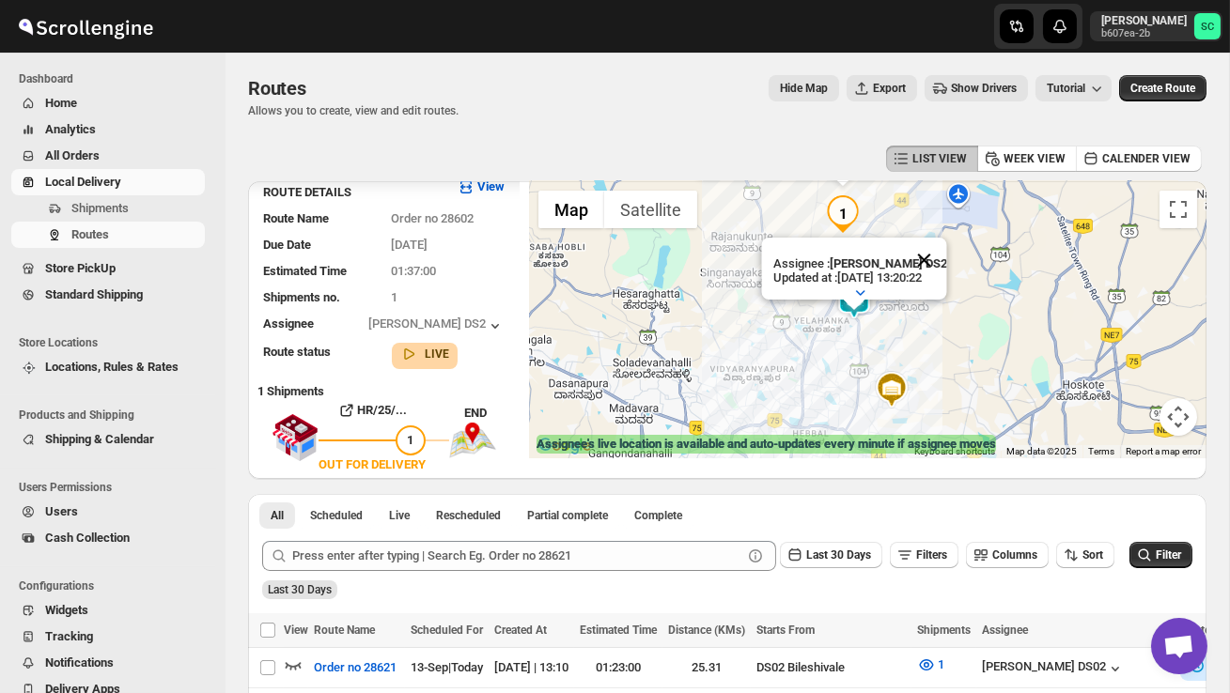
click at [940, 258] on button "Close" at bounding box center [923, 260] width 45 height 45
click at [865, 326] on div "HR/25/28602 | A8U0Y77JBO | OUT FOR DELIVERY Menukunte, Byanahalli, Villa -98, B…" at bounding box center [868, 319] width 678 height 277
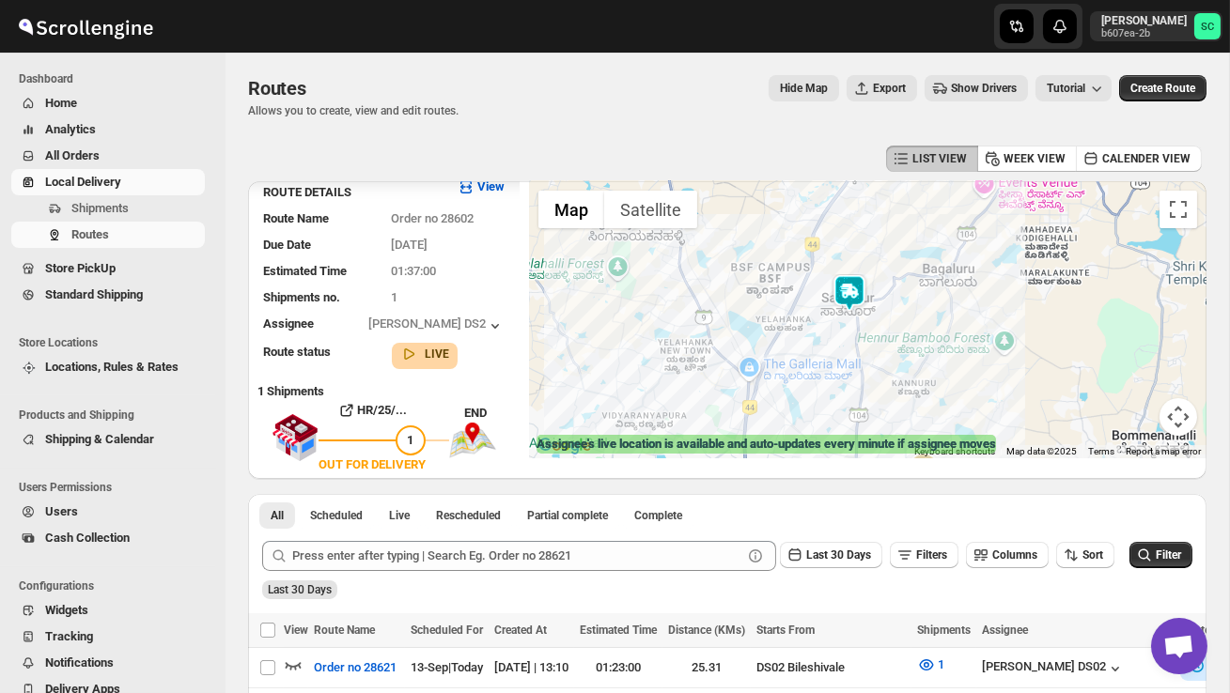
click at [888, 317] on div "HR/25/28602 | A8U0Y77JBO | OUT FOR DELIVERY Menukunte, Byanahalli, Villa -98, B…" at bounding box center [868, 319] width 678 height 277
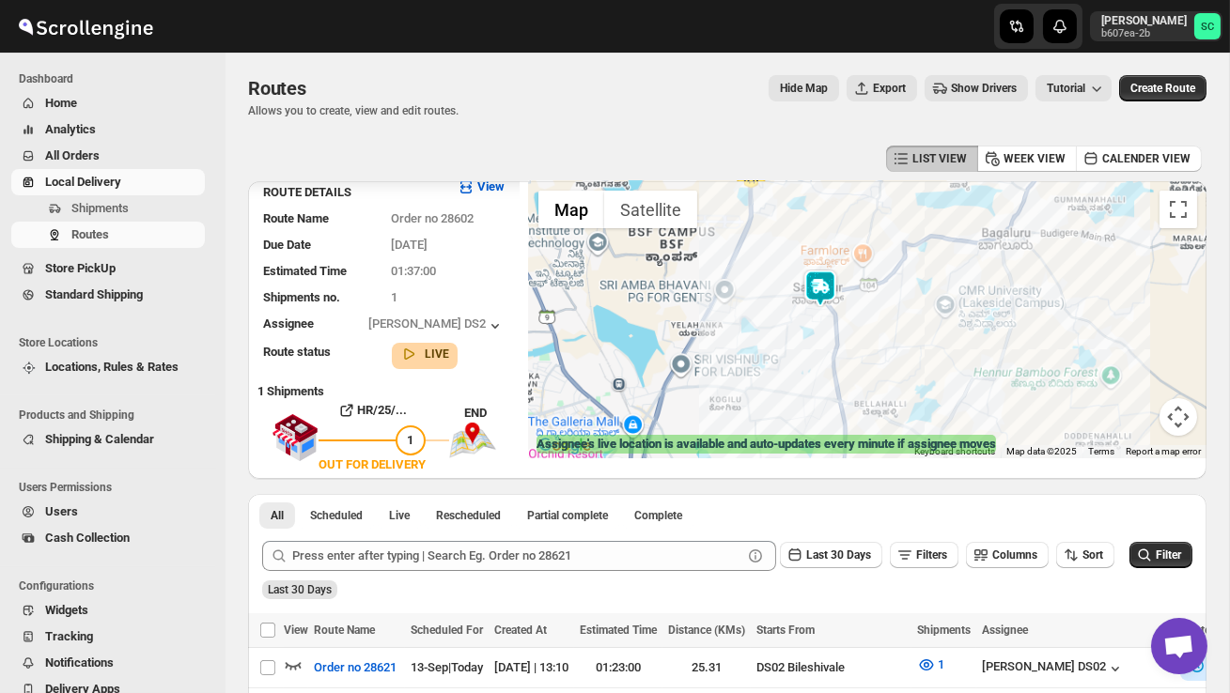
click at [888, 317] on div "HR/25/28602 | A8U0Y77JBO | OUT FOR DELIVERY Menukunte, Byanahalli, Villa -98, B…" at bounding box center [868, 319] width 678 height 277
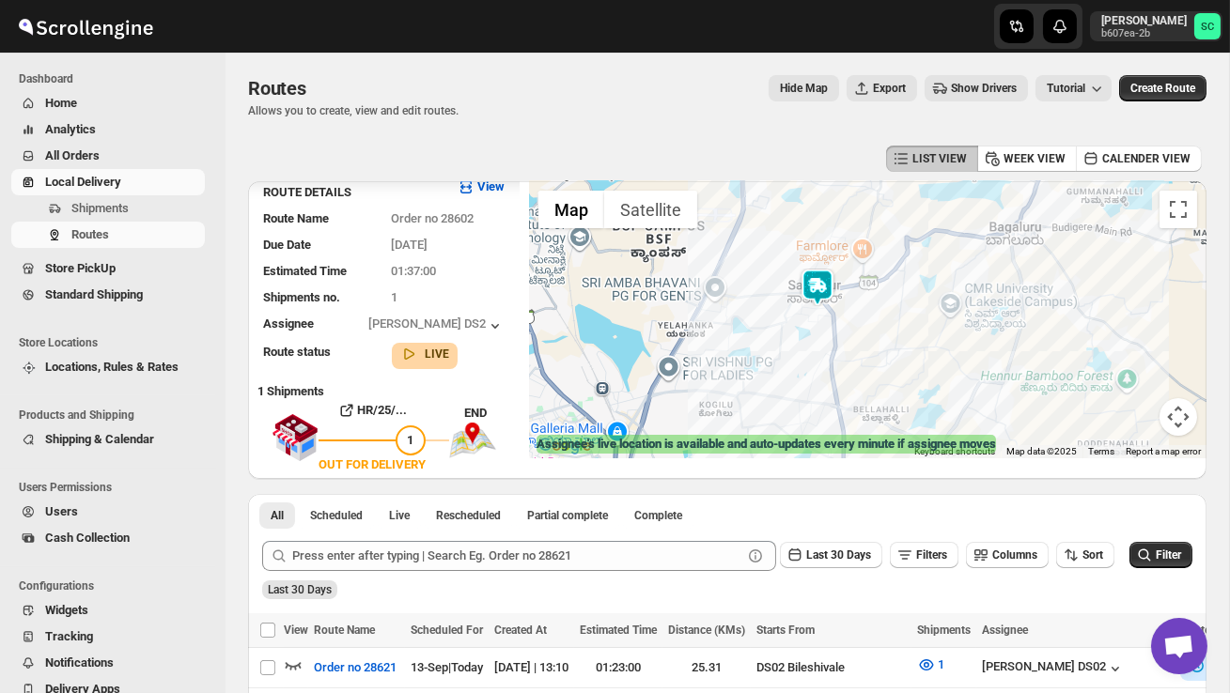
click at [888, 317] on div "HR/25/28602 | A8U0Y77JBO | OUT FOR DELIVERY Menukunte, Byanahalli, Villa -98, B…" at bounding box center [868, 319] width 678 height 277
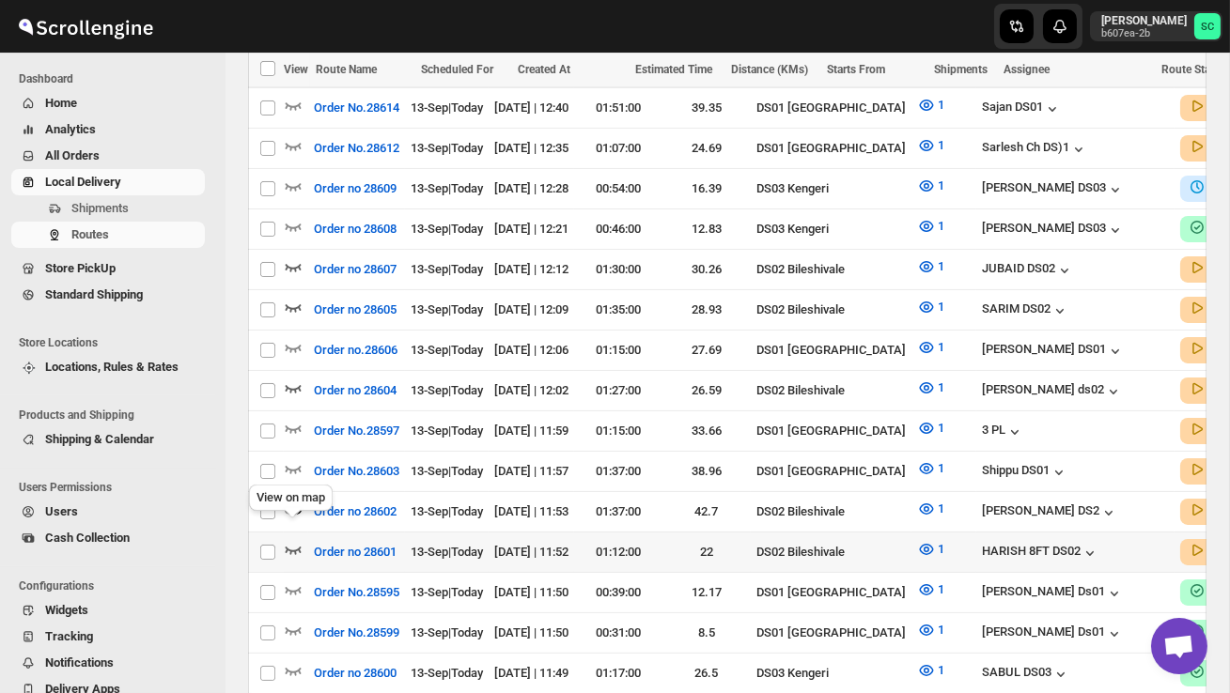
click at [293, 540] on icon "button" at bounding box center [293, 549] width 19 height 19
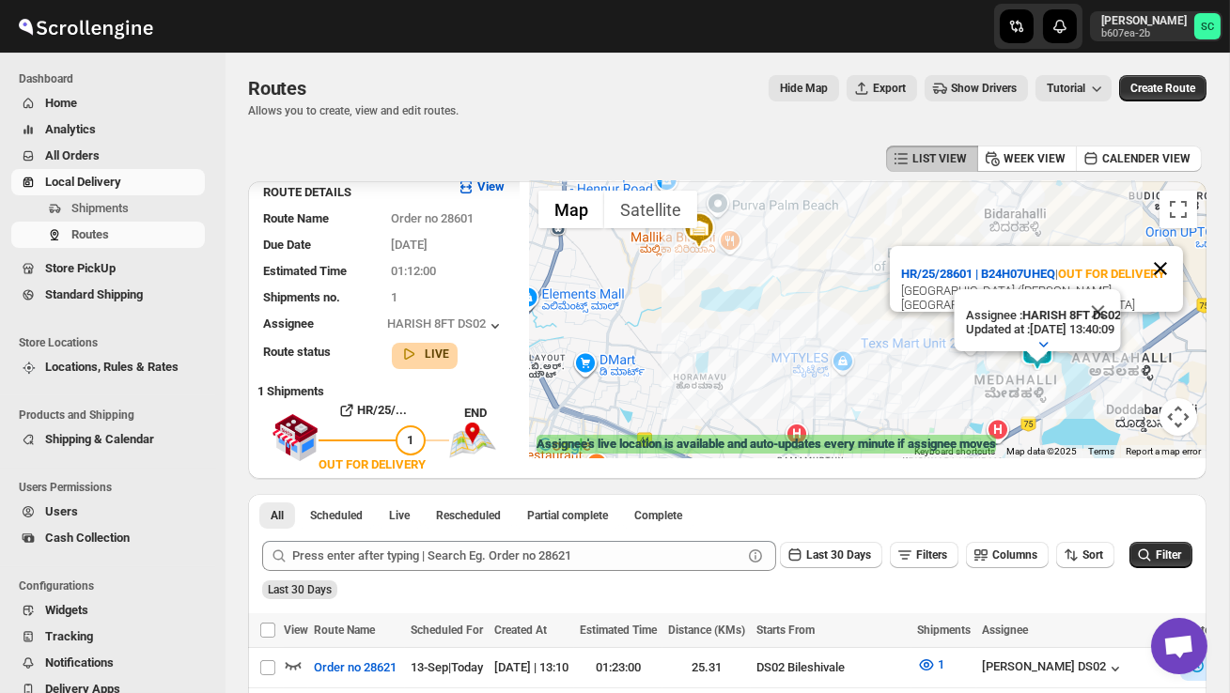
click at [1165, 264] on button "Close" at bounding box center [1160, 268] width 45 height 45
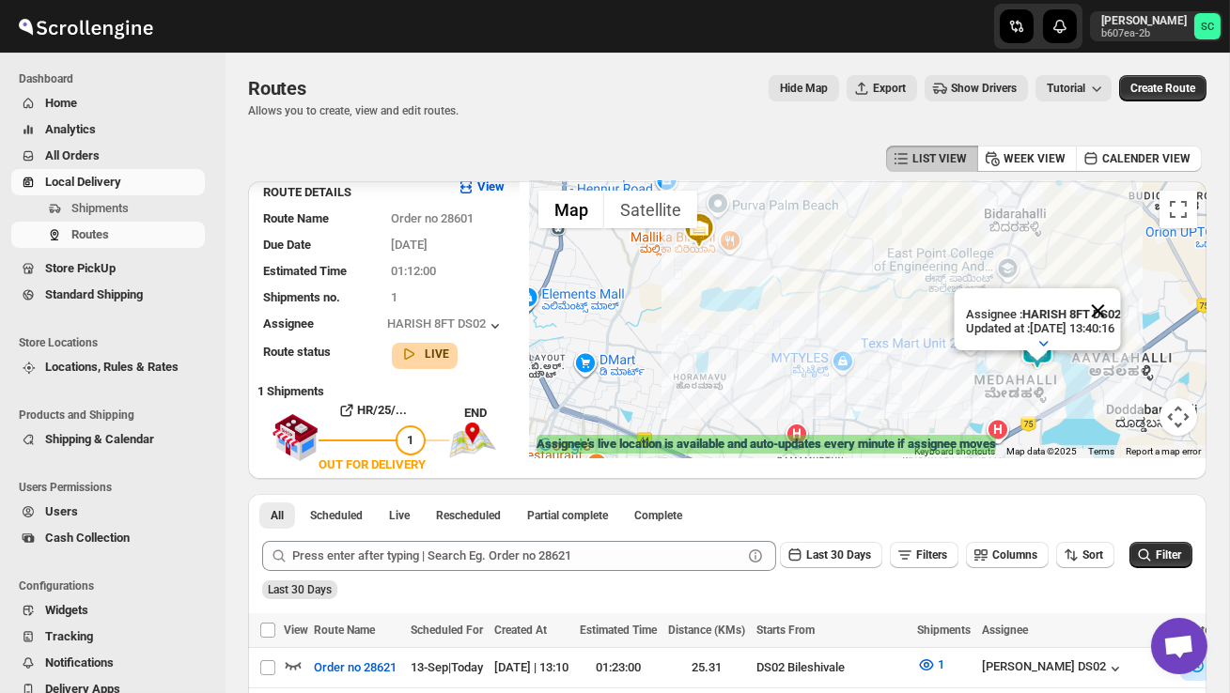
click at [1118, 312] on button "Close" at bounding box center [1097, 310] width 45 height 45
click at [1100, 332] on div at bounding box center [868, 319] width 678 height 277
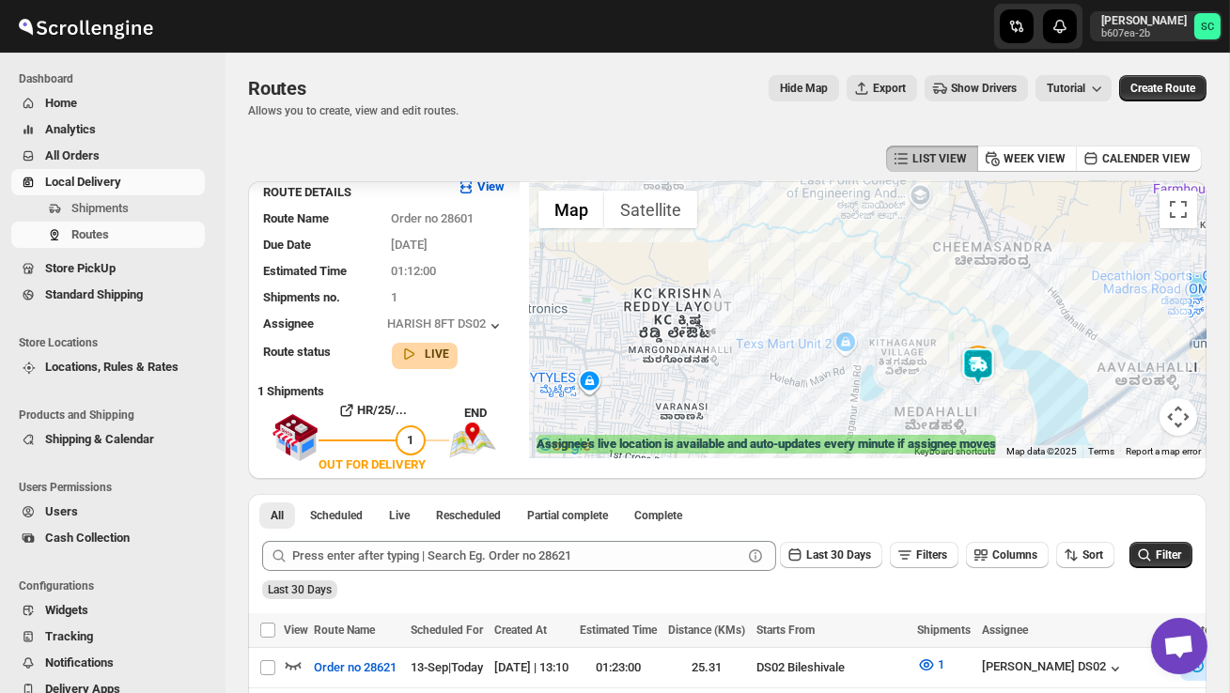
drag, startPoint x: 1044, startPoint y: 384, endPoint x: 1044, endPoint y: 292, distance: 92.1
click at [1044, 292] on div at bounding box center [868, 319] width 678 height 277
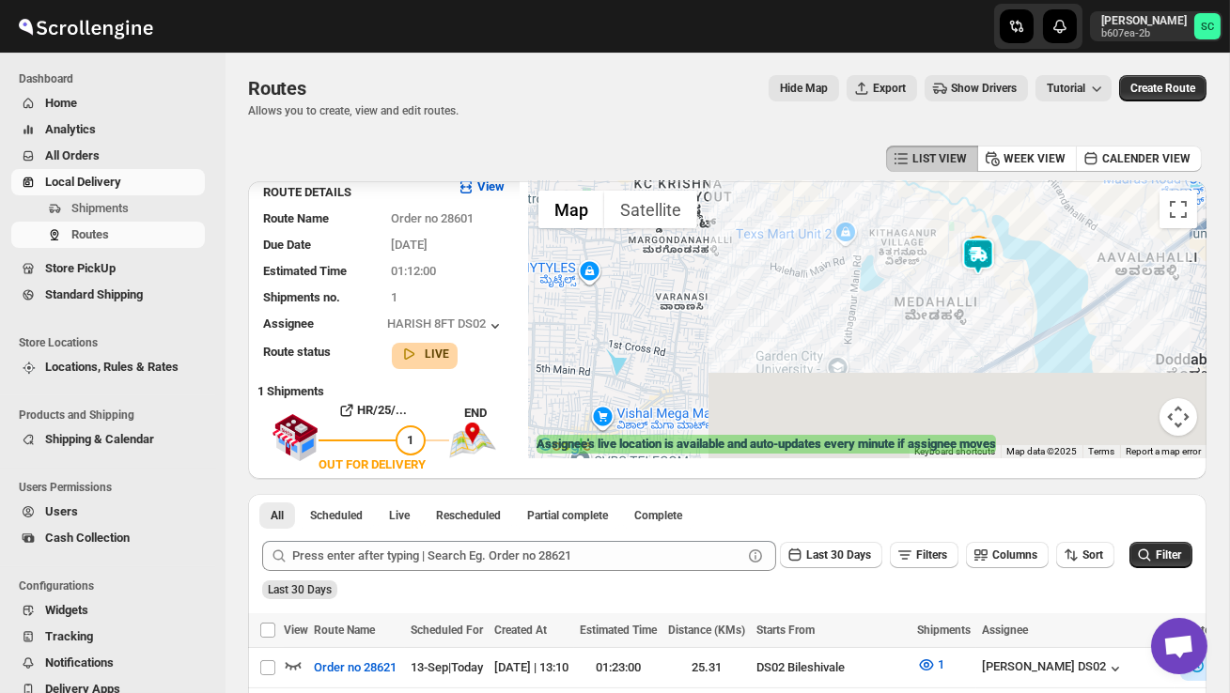
click at [1044, 292] on div at bounding box center [868, 319] width 678 height 277
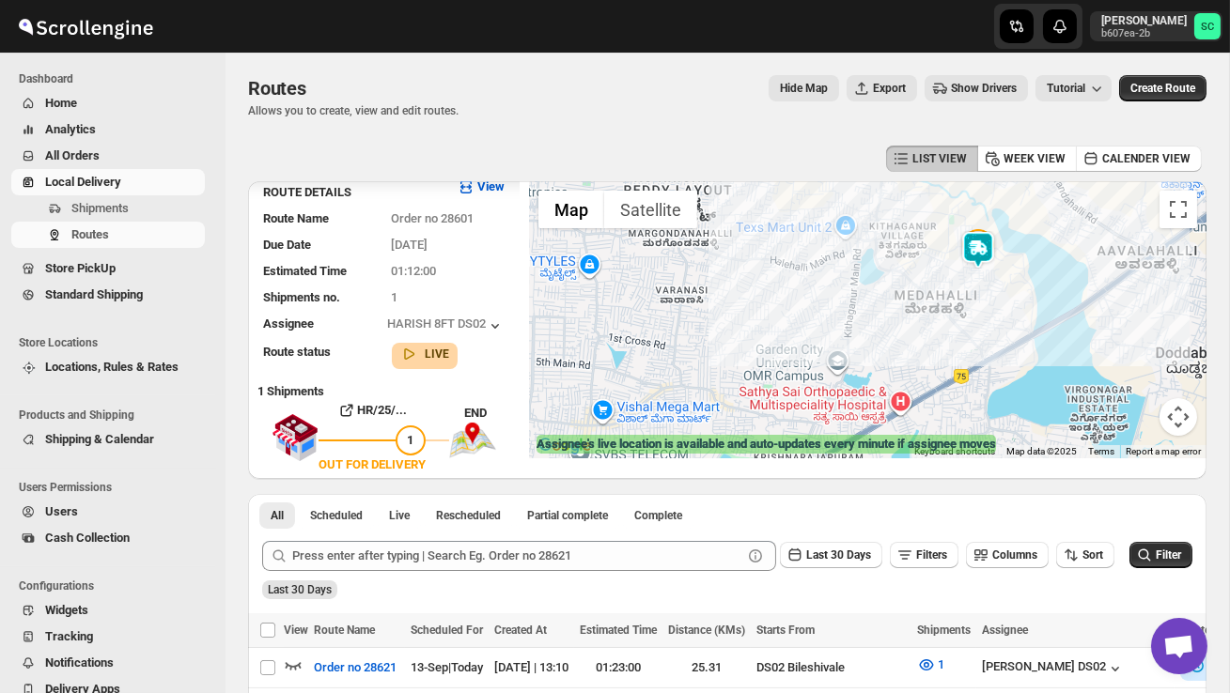
click at [1044, 292] on div at bounding box center [868, 319] width 678 height 277
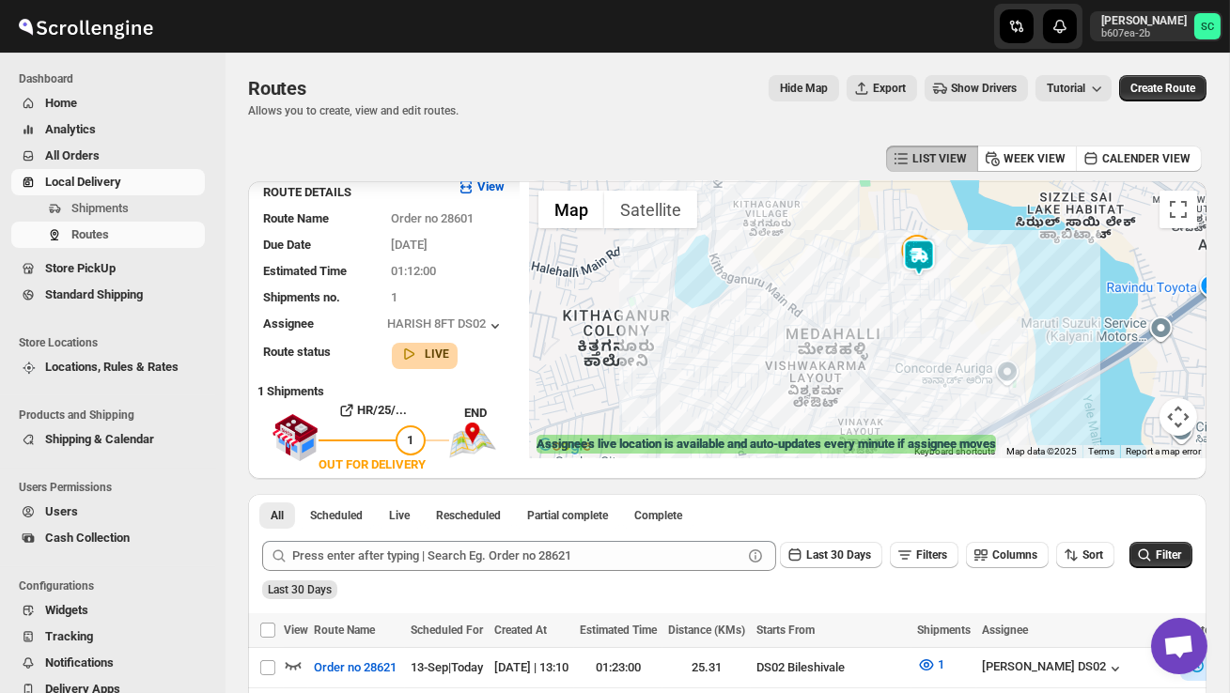
drag, startPoint x: 985, startPoint y: 260, endPoint x: 985, endPoint y: 304, distance: 44.2
click at [985, 302] on div at bounding box center [868, 319] width 678 height 277
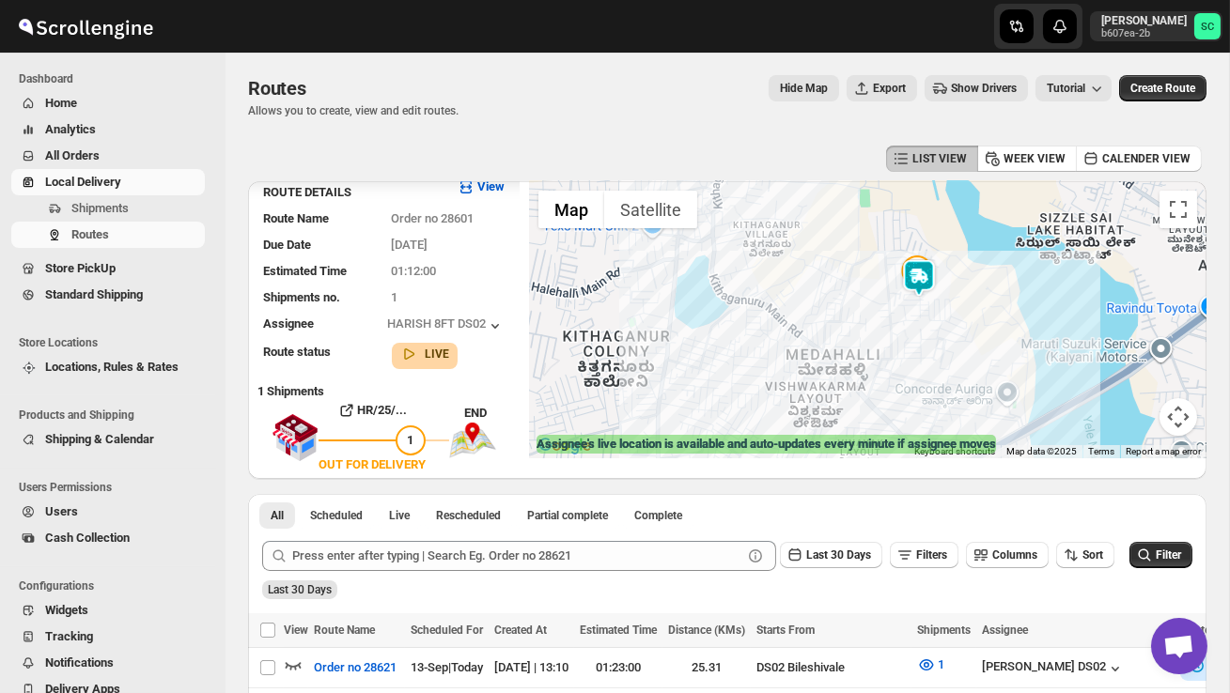
click at [985, 304] on div at bounding box center [868, 319] width 678 height 277
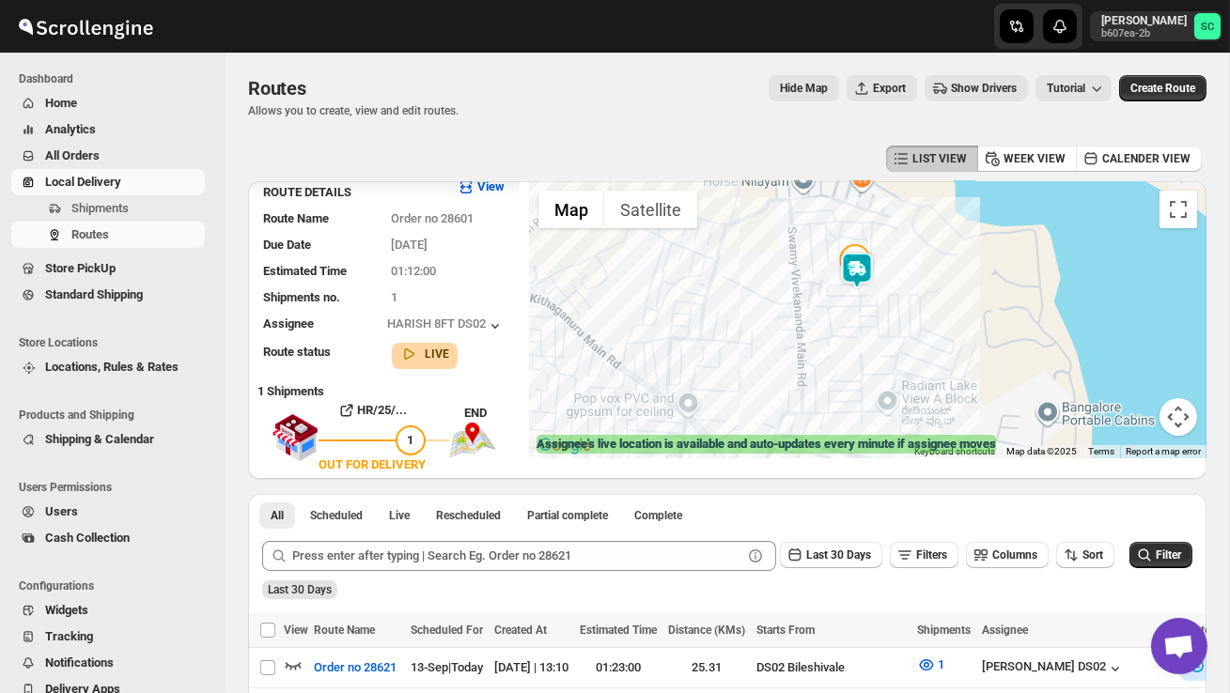
click at [985, 304] on div at bounding box center [868, 319] width 678 height 277
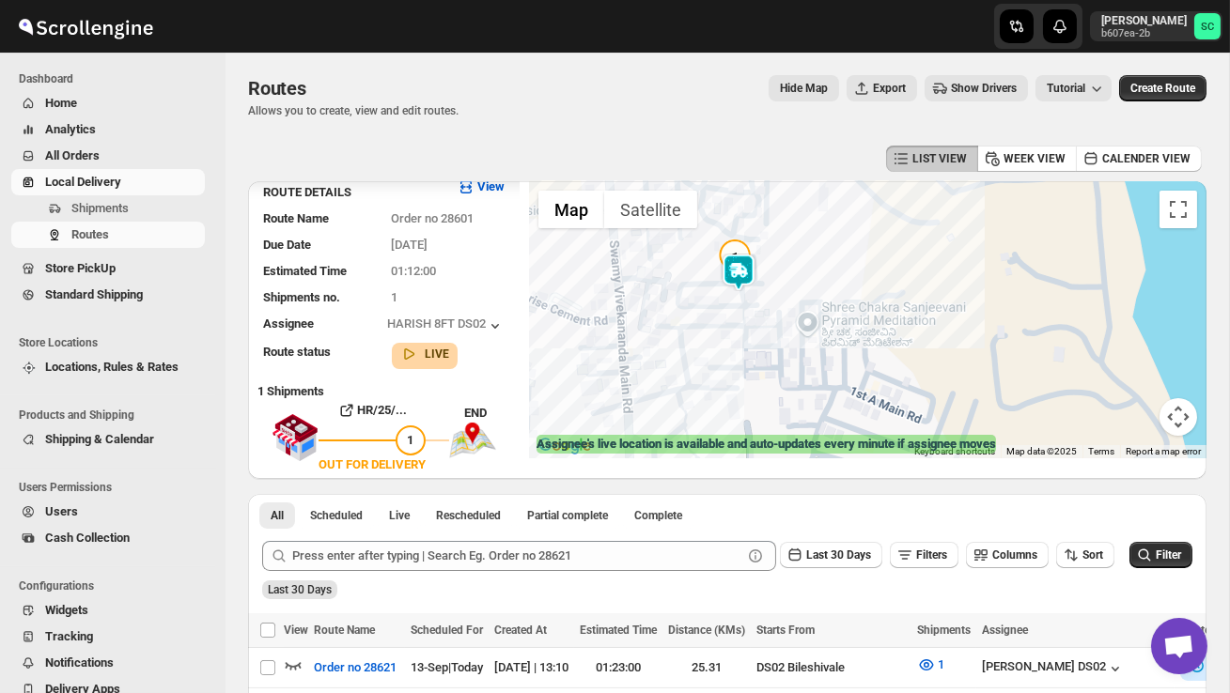
drag, startPoint x: 860, startPoint y: 309, endPoint x: 878, endPoint y: 354, distance: 48.5
click at [877, 353] on div at bounding box center [868, 319] width 678 height 277
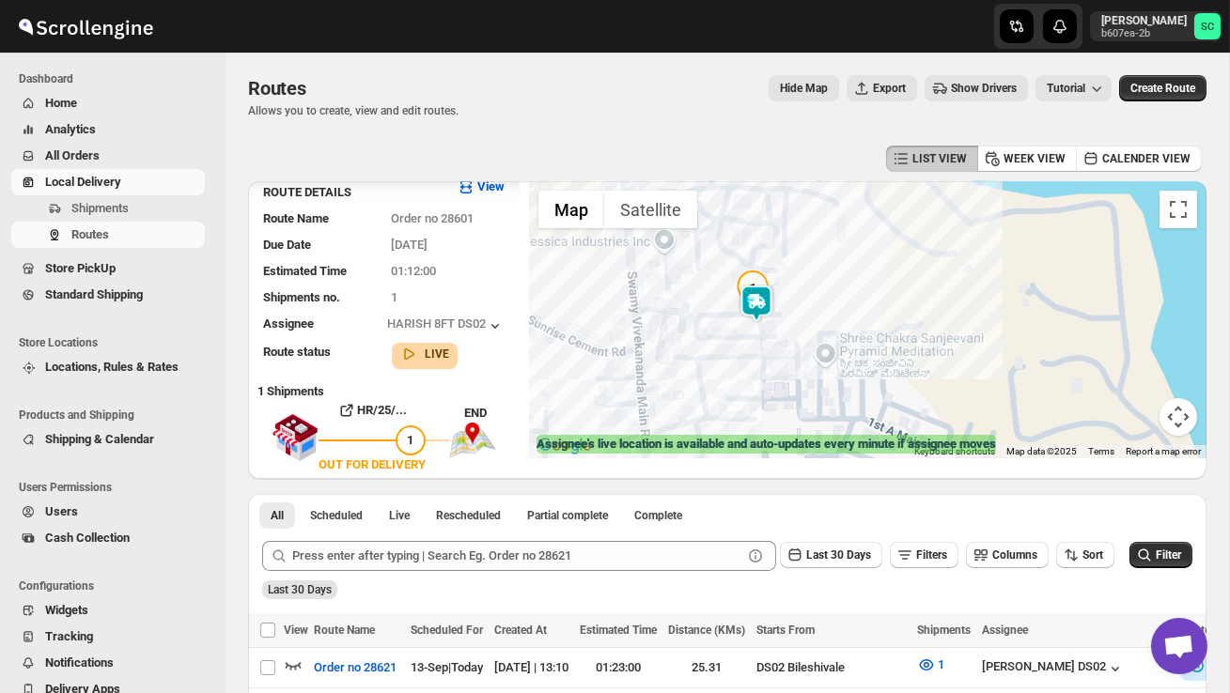
click at [827, 306] on div at bounding box center [868, 319] width 678 height 277
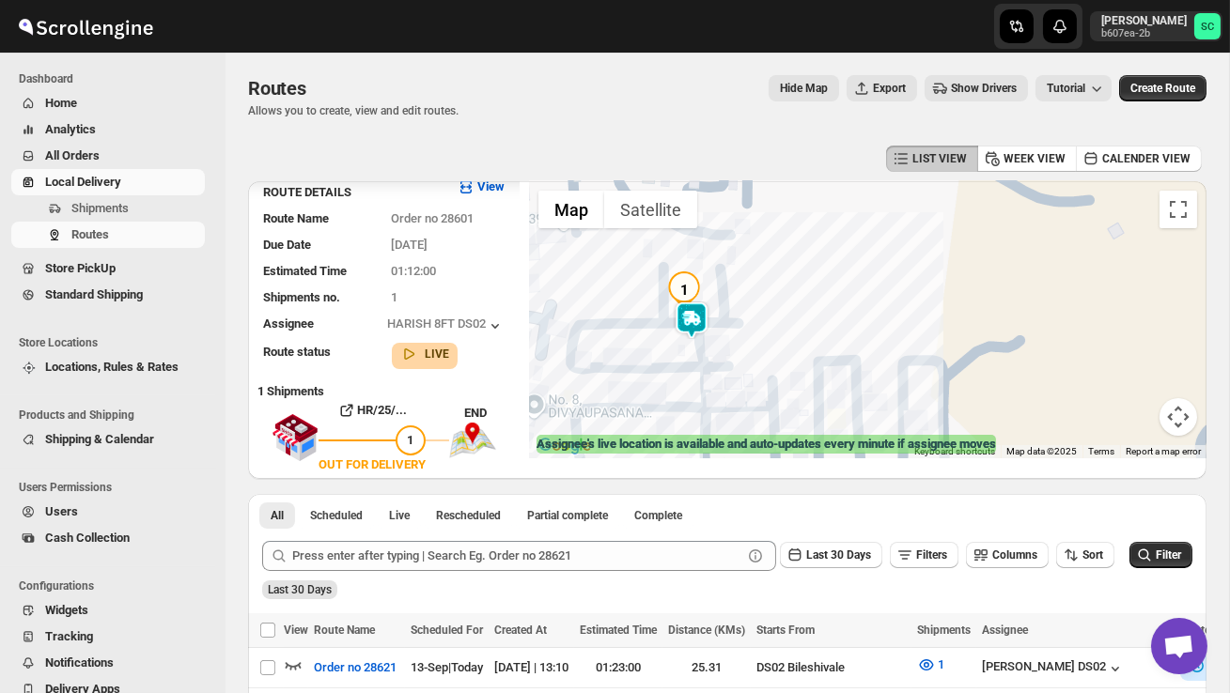
click at [774, 334] on div at bounding box center [868, 319] width 678 height 277
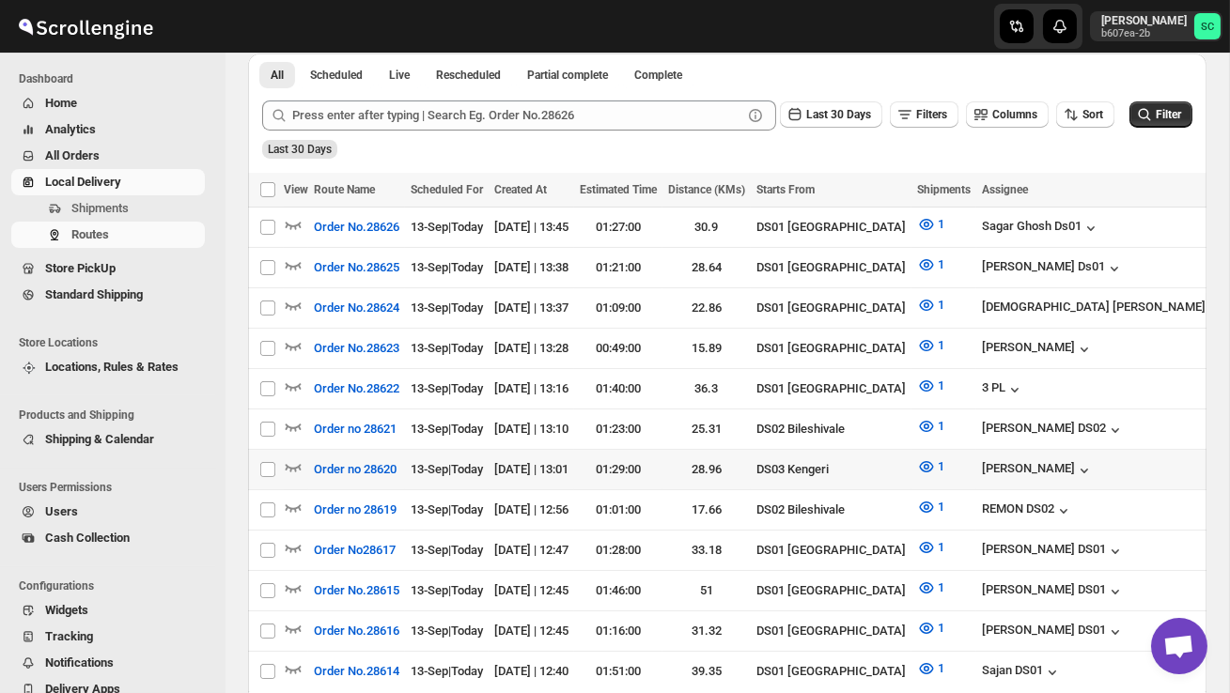
scroll to position [427, 0]
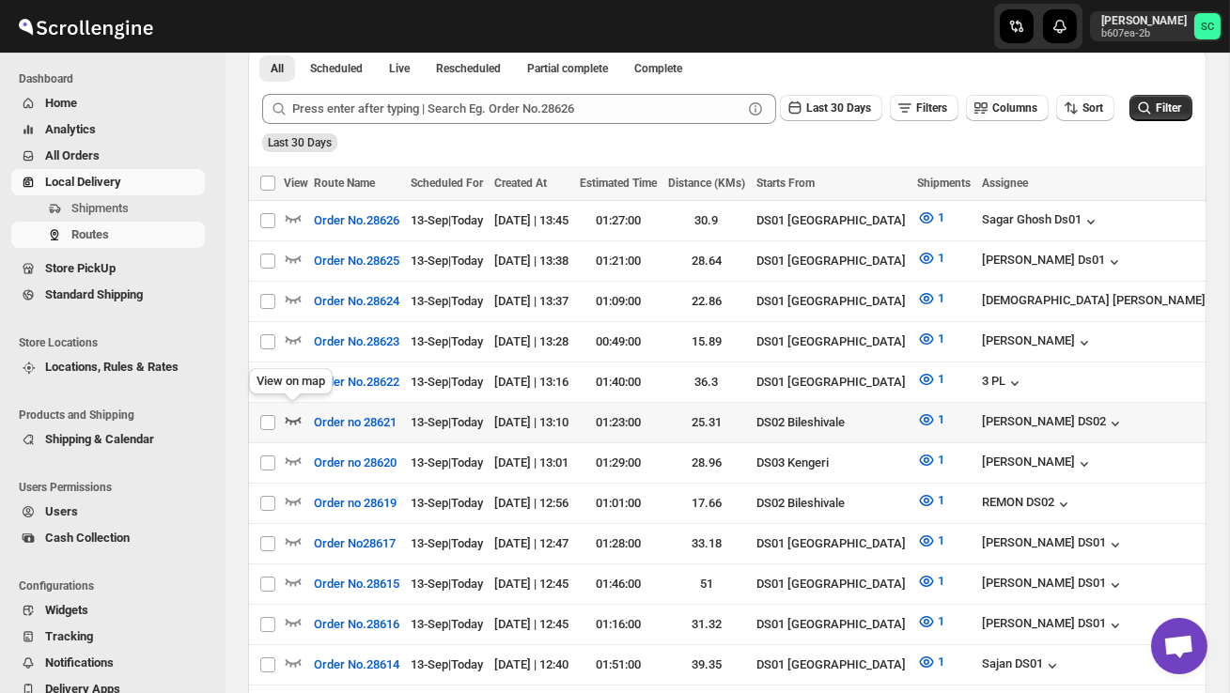
click at [290, 420] on icon "button" at bounding box center [293, 420] width 19 height 19
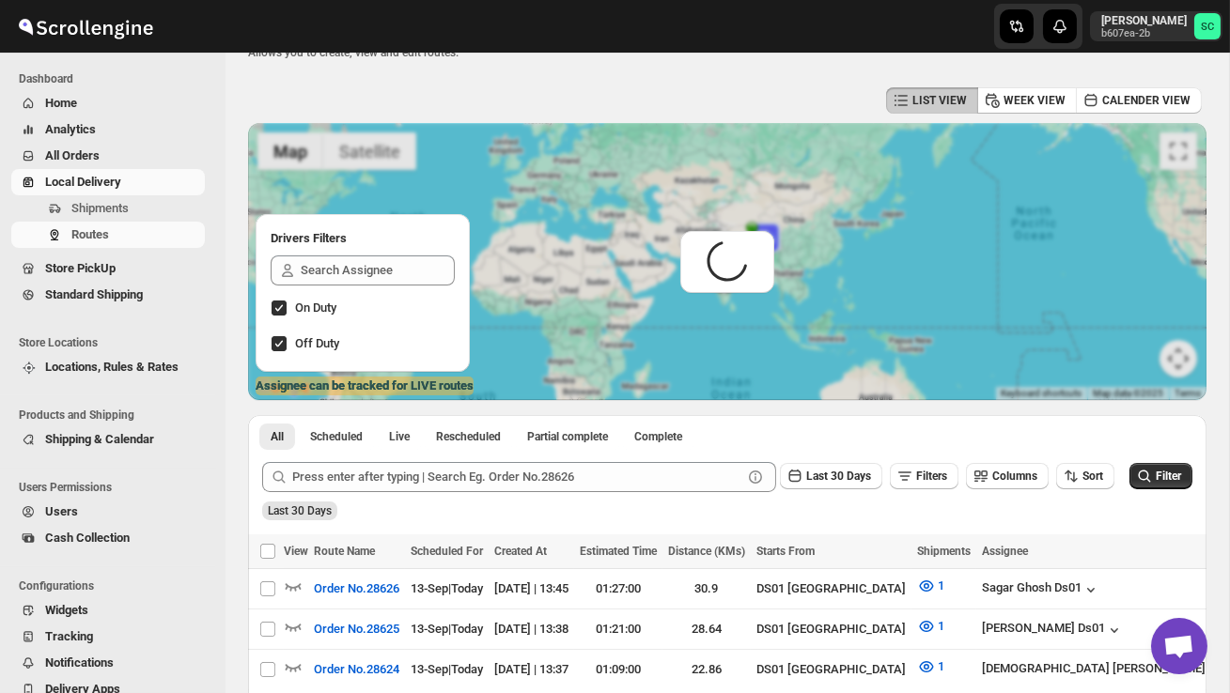
scroll to position [0, 0]
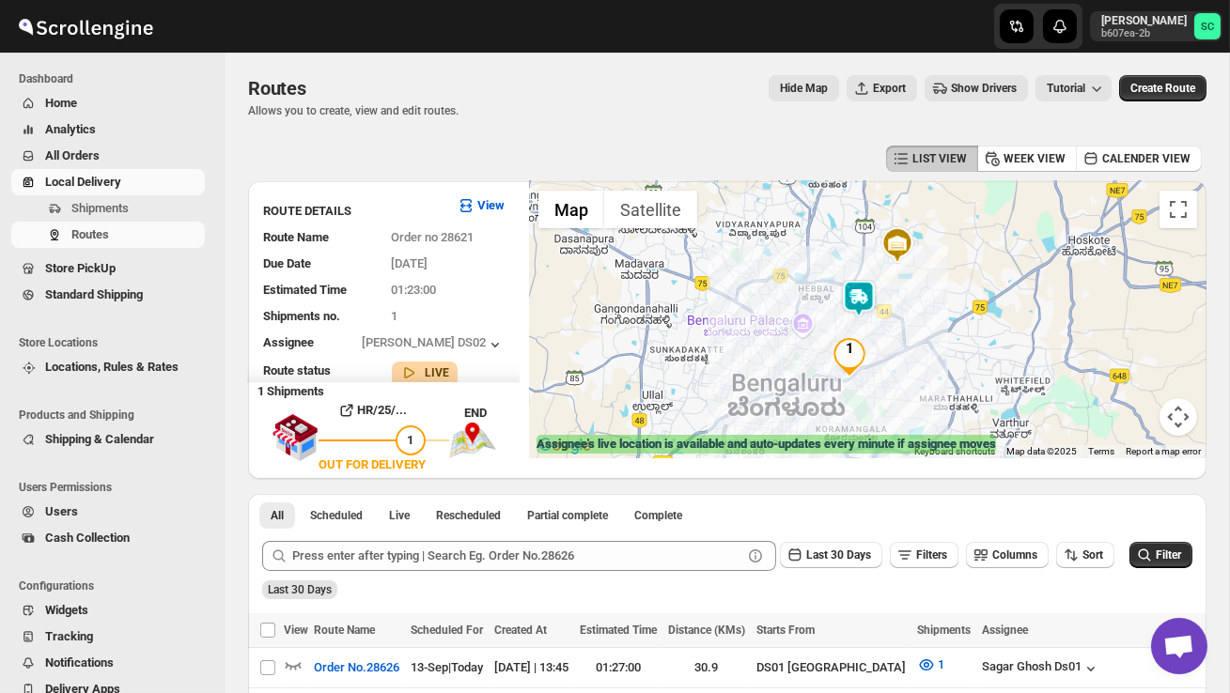
click at [854, 284] on img at bounding box center [859, 299] width 38 height 38
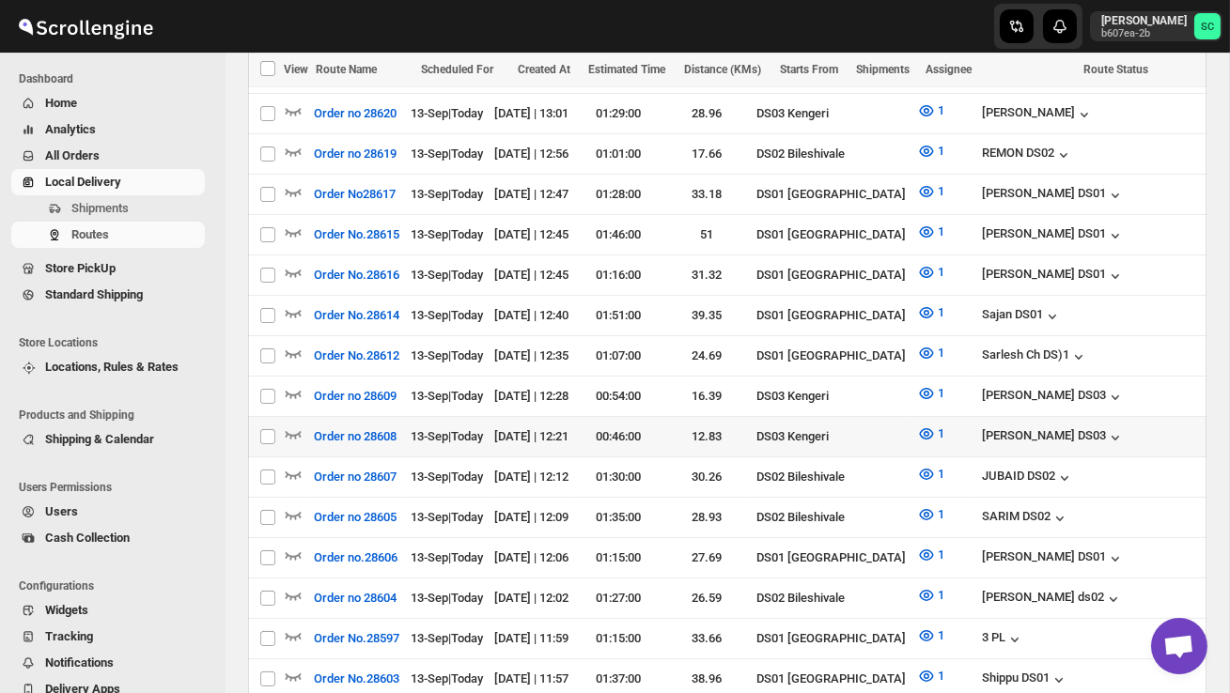
scroll to position [808, 0]
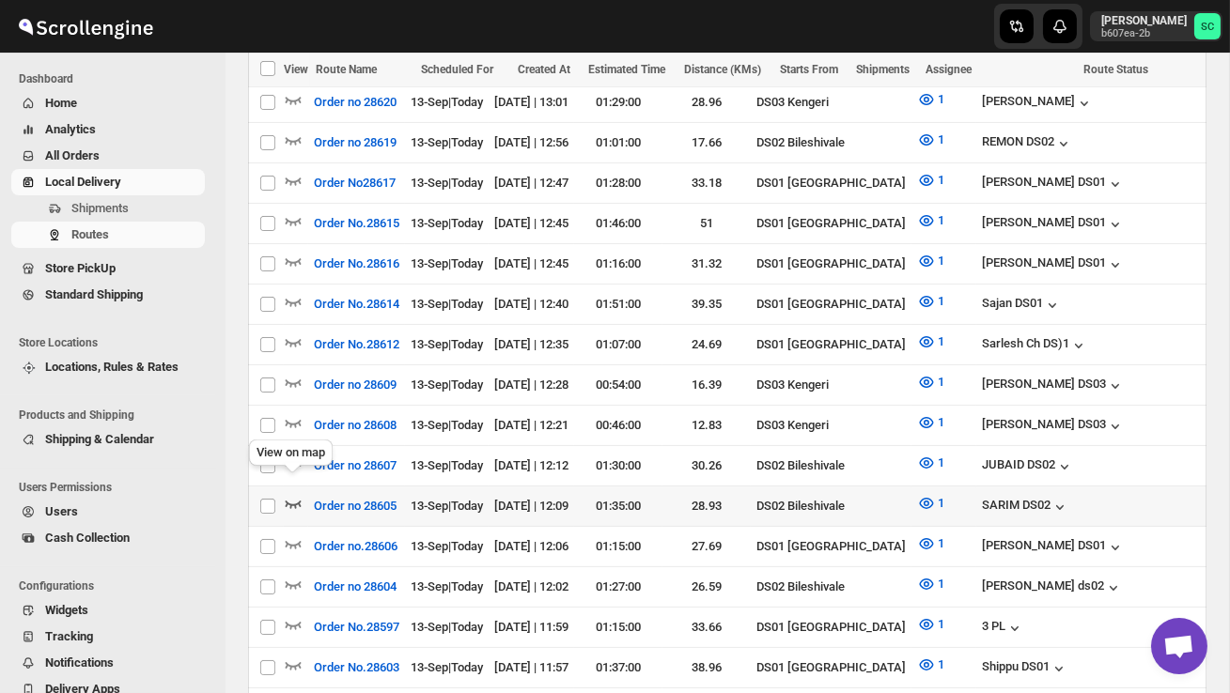
click at [293, 494] on icon "button" at bounding box center [293, 503] width 19 height 19
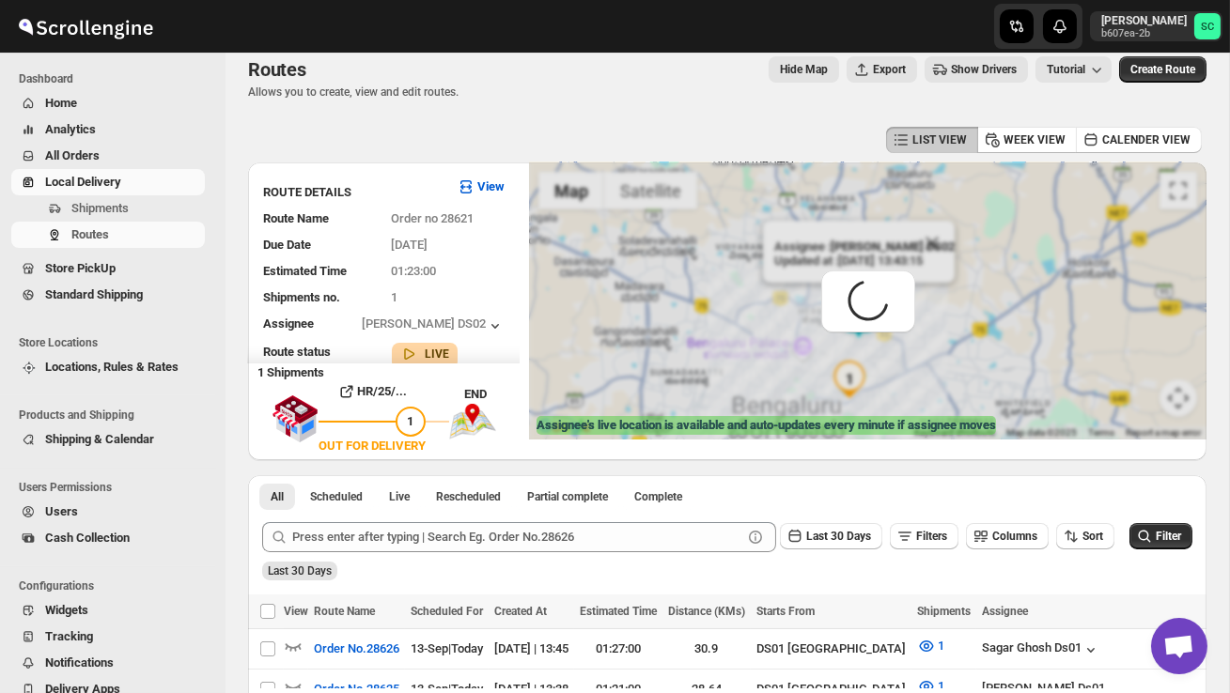
scroll to position [0, 0]
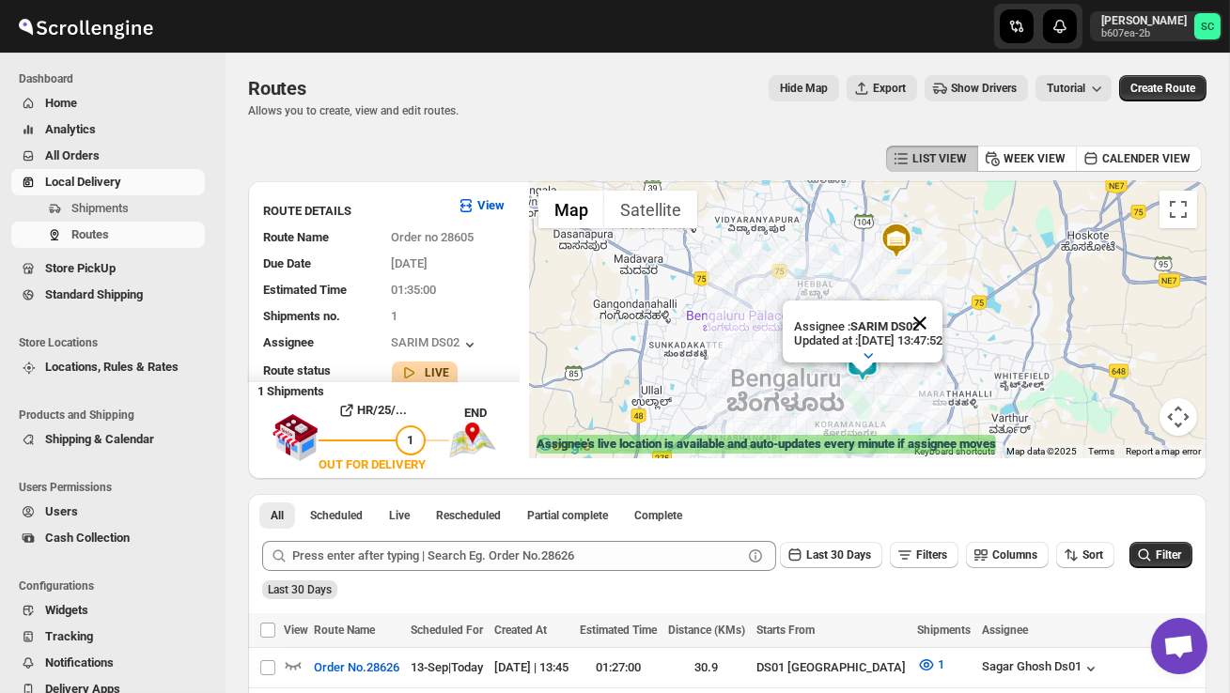
click at [937, 313] on button "Close" at bounding box center [919, 323] width 45 height 45
click at [915, 394] on div at bounding box center [868, 319] width 678 height 277
click at [915, 395] on div at bounding box center [868, 319] width 678 height 277
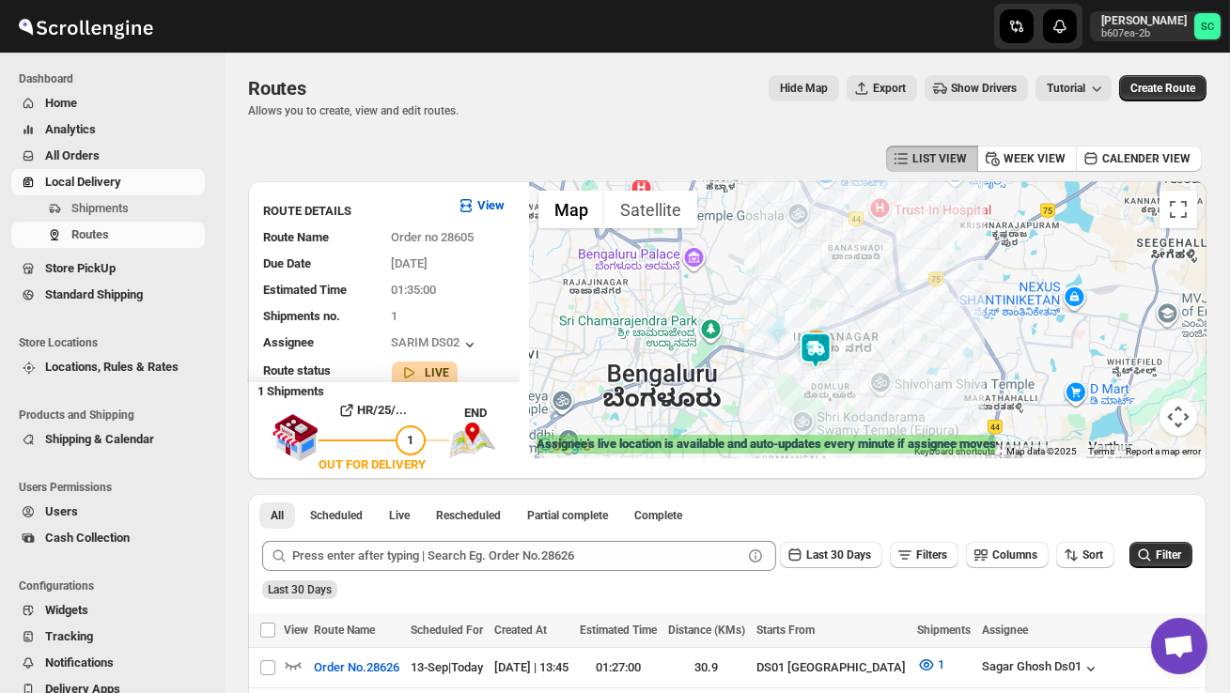
click at [914, 394] on div at bounding box center [868, 319] width 678 height 277
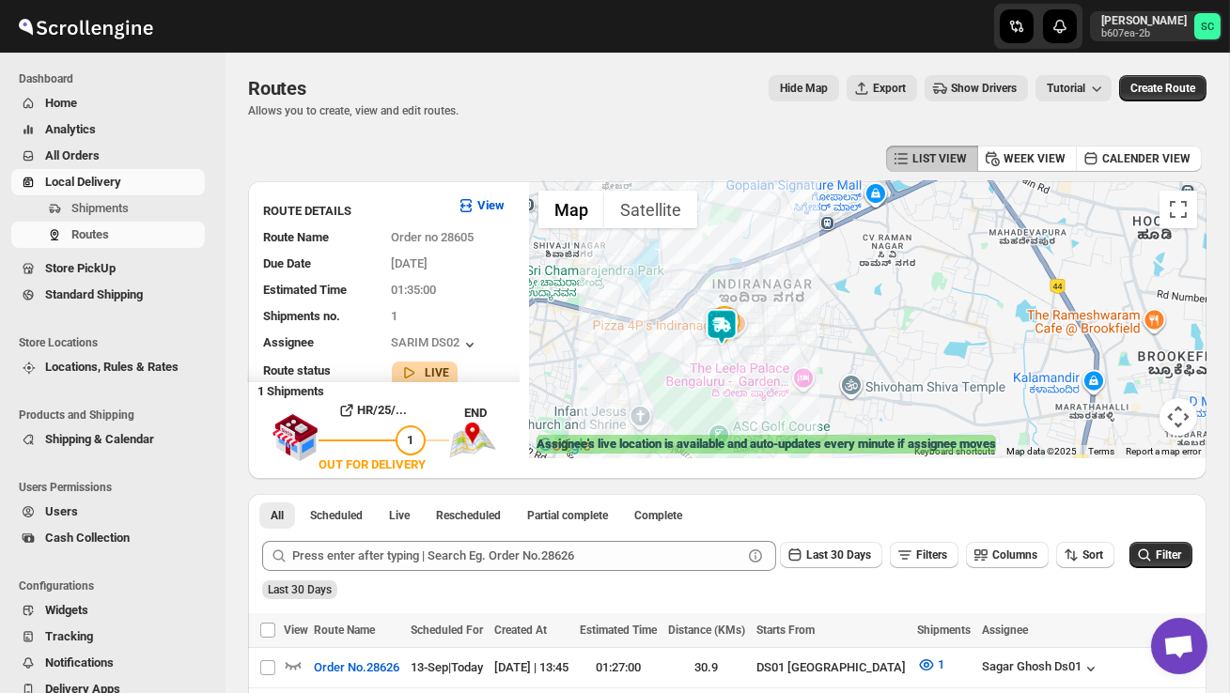
click at [815, 374] on div at bounding box center [868, 319] width 678 height 277
click at [850, 352] on div at bounding box center [868, 319] width 678 height 277
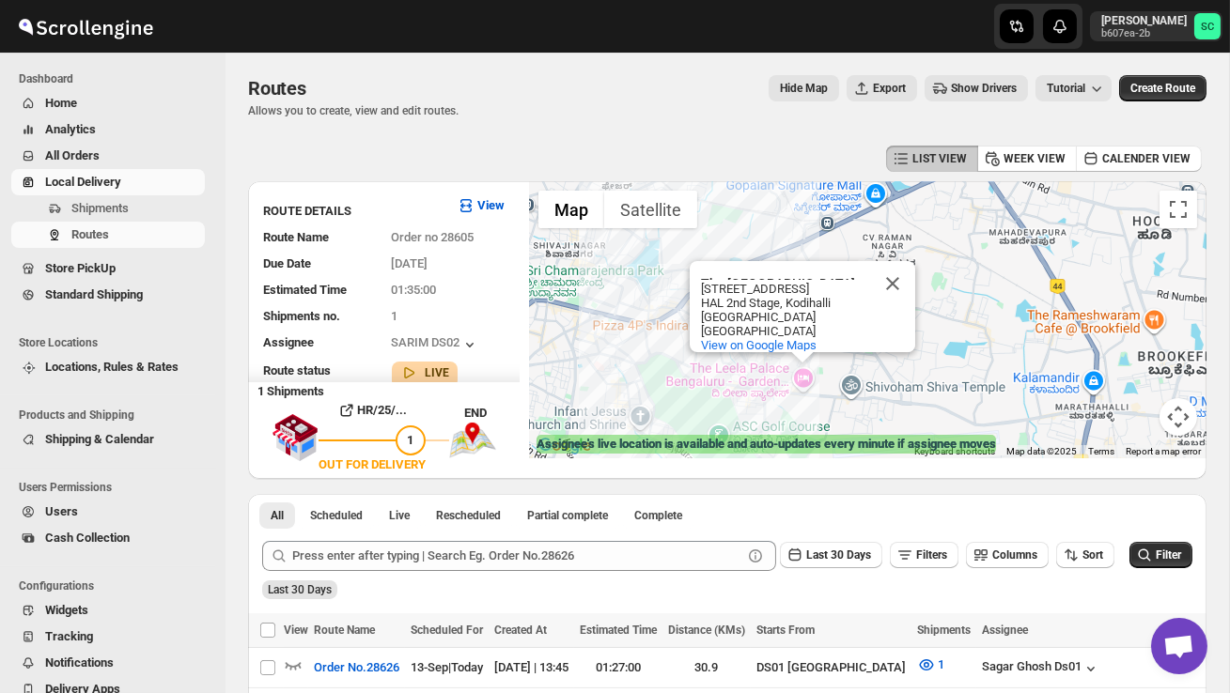
click at [850, 352] on div "The Leela Palace Bengaluru - Garden City's Only Modern Palace Hotel The Leela P…" at bounding box center [868, 319] width 678 height 277
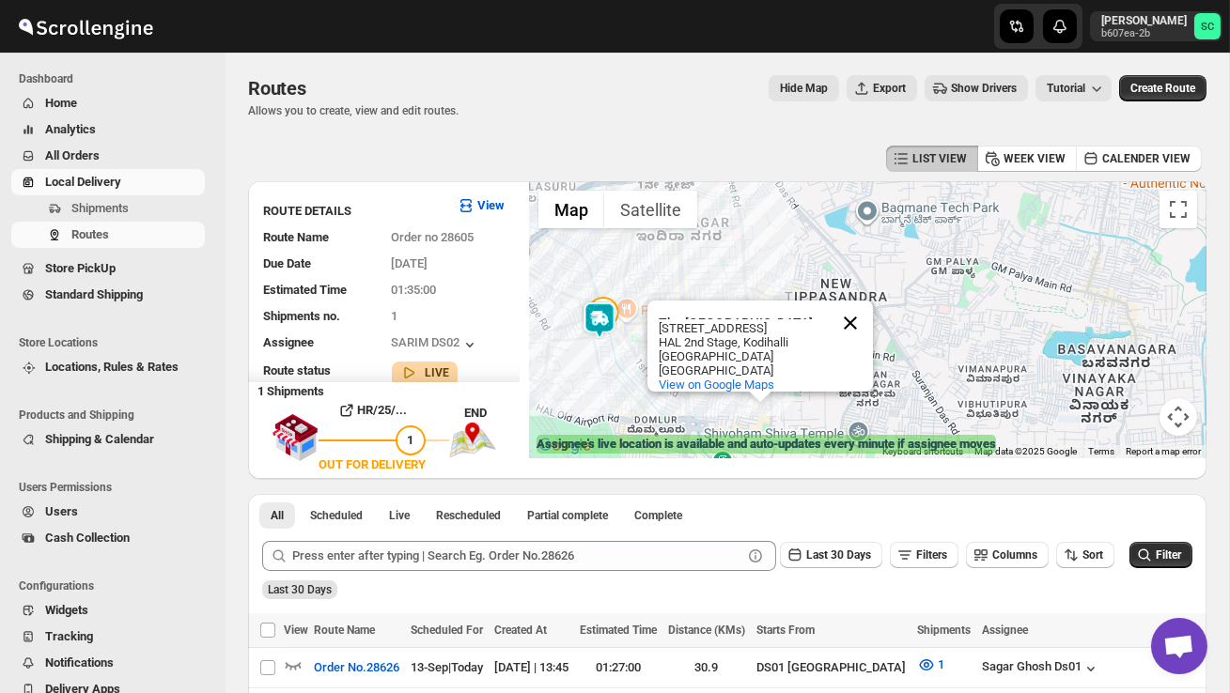
click at [851, 333] on button "Close" at bounding box center [850, 323] width 45 height 45
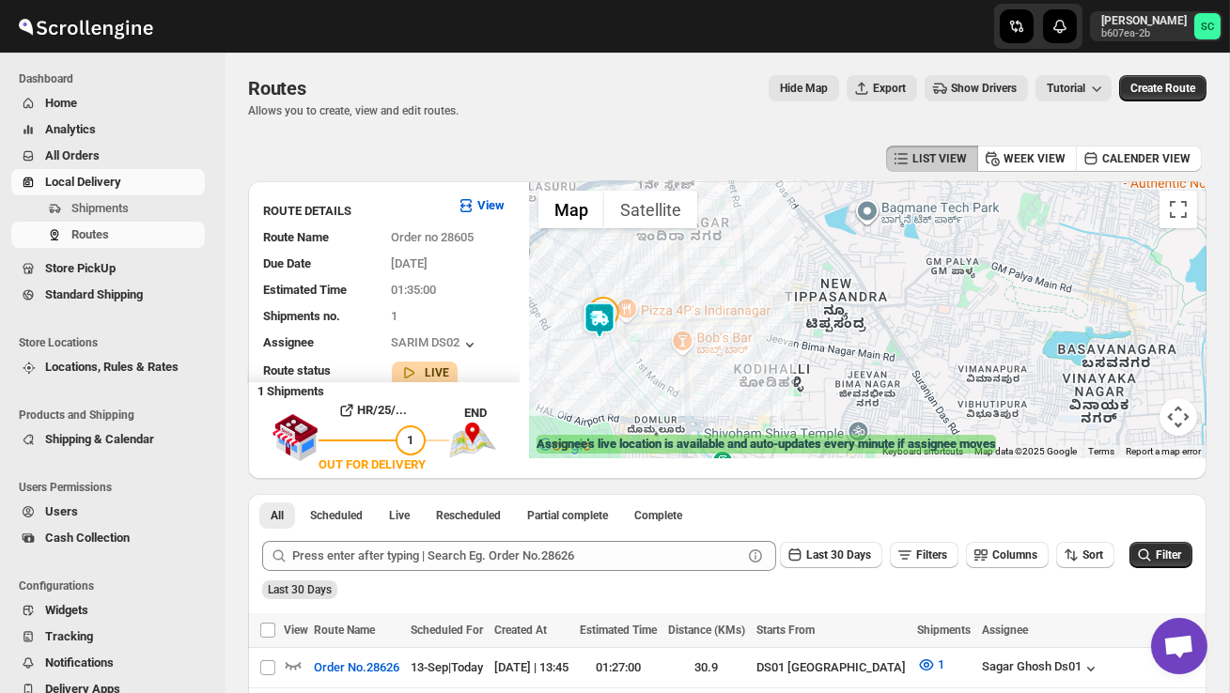
click at [738, 347] on div at bounding box center [868, 319] width 678 height 277
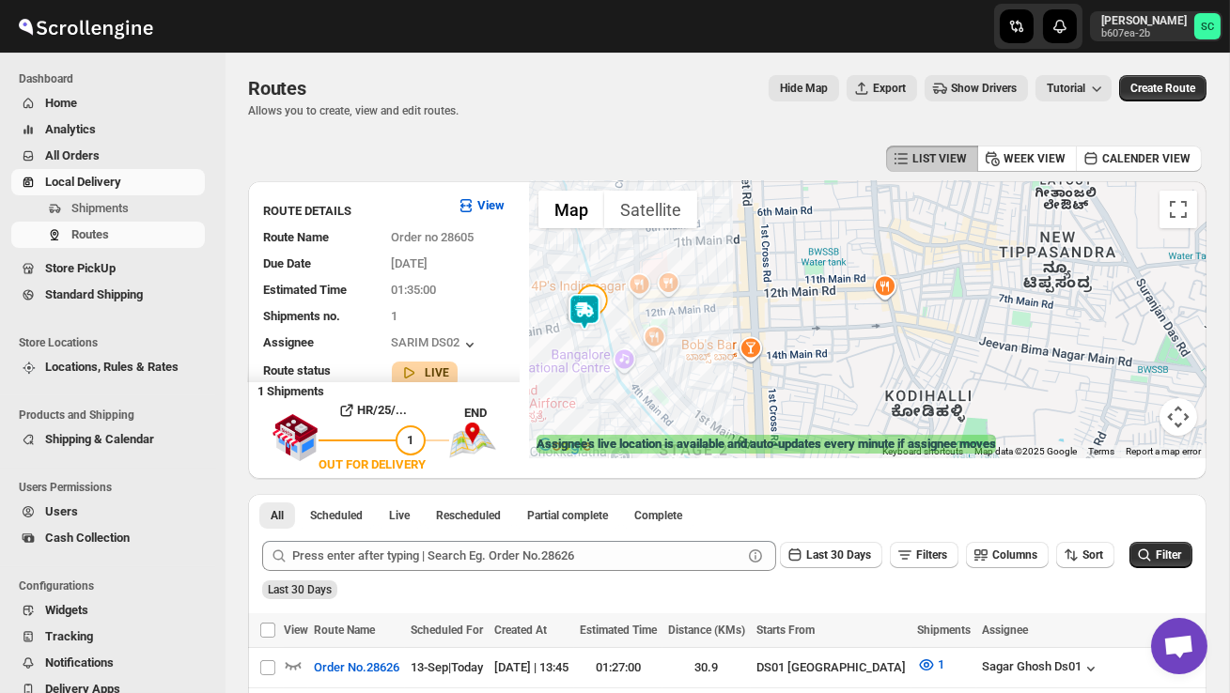
drag, startPoint x: 598, startPoint y: 379, endPoint x: 802, endPoint y: 379, distance: 203.9
click at [786, 379] on div at bounding box center [868, 319] width 678 height 277
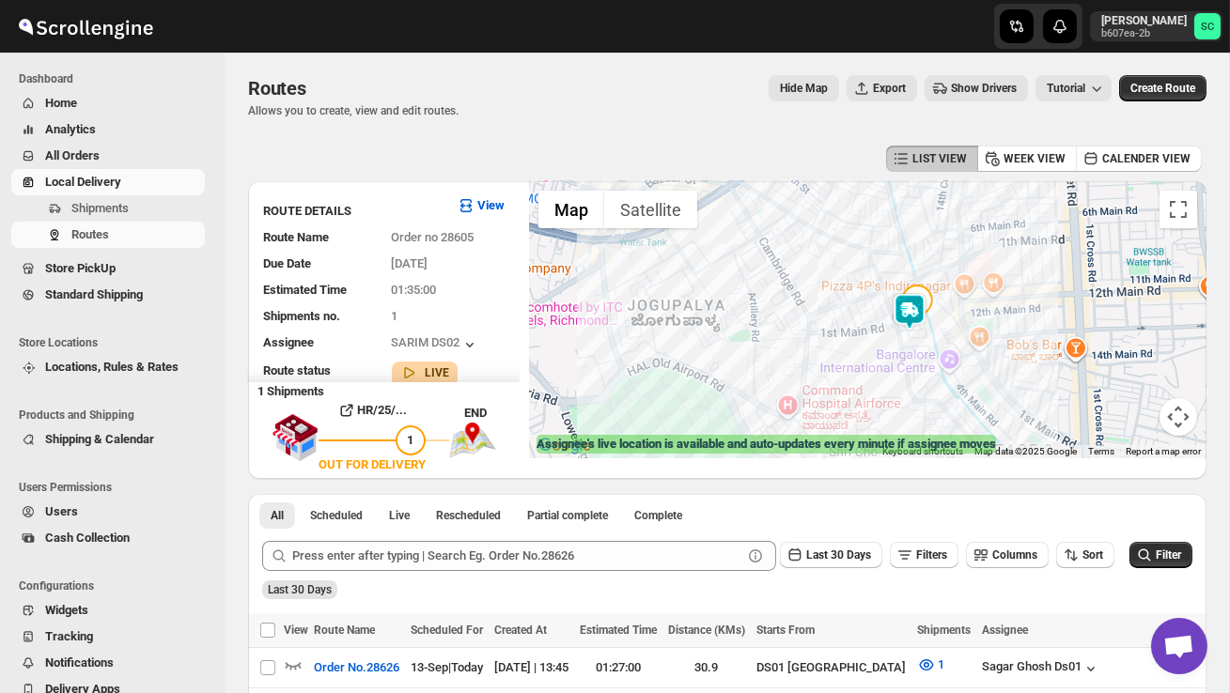
click at [802, 379] on div at bounding box center [868, 319] width 678 height 277
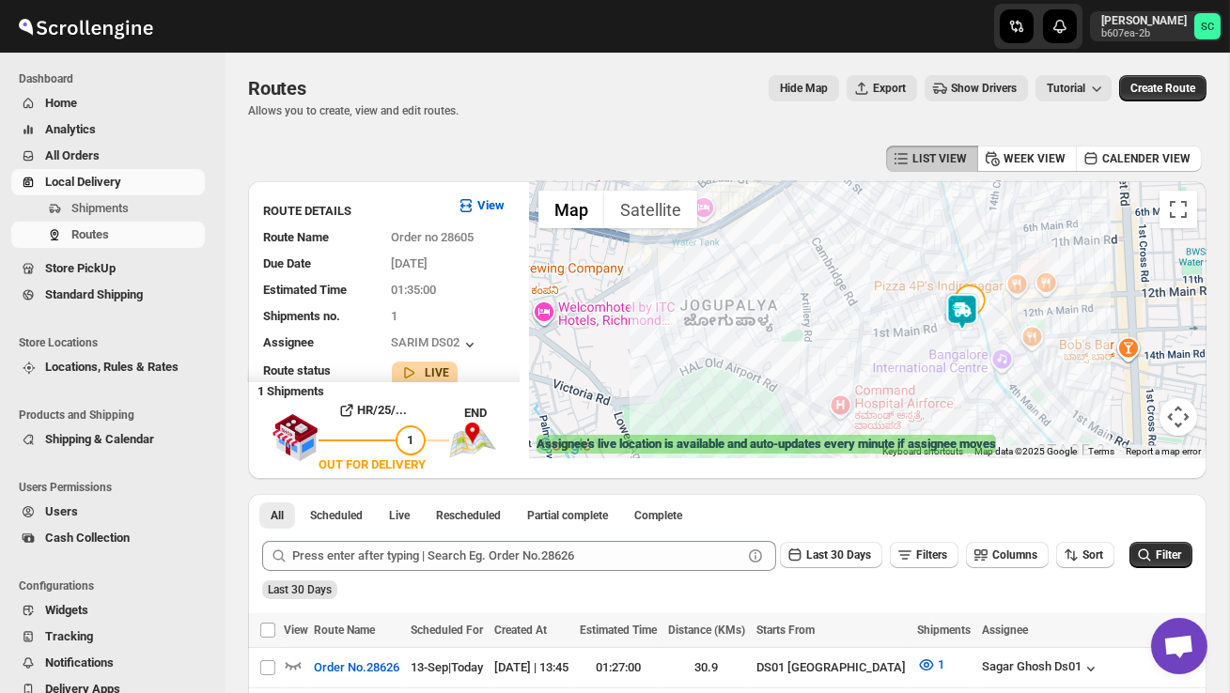
click at [802, 379] on div at bounding box center [868, 319] width 678 height 277
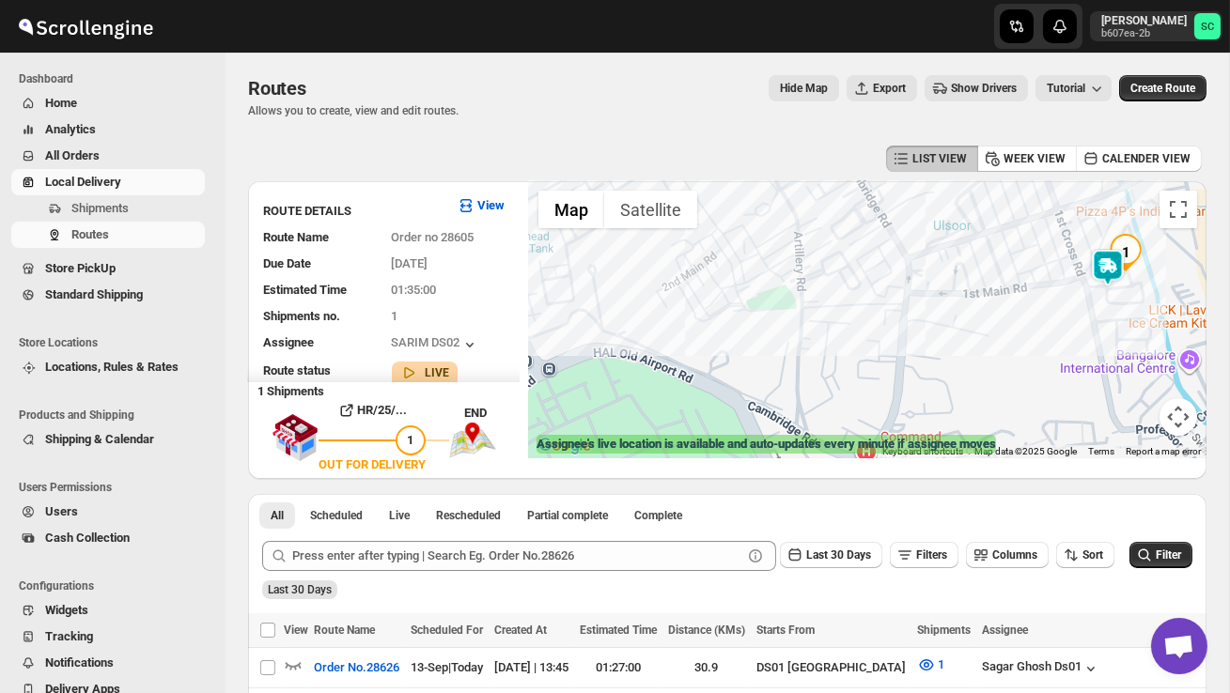
drag, startPoint x: 1024, startPoint y: 330, endPoint x: 971, endPoint y: 350, distance: 57.1
click at [971, 350] on div at bounding box center [868, 319] width 678 height 277
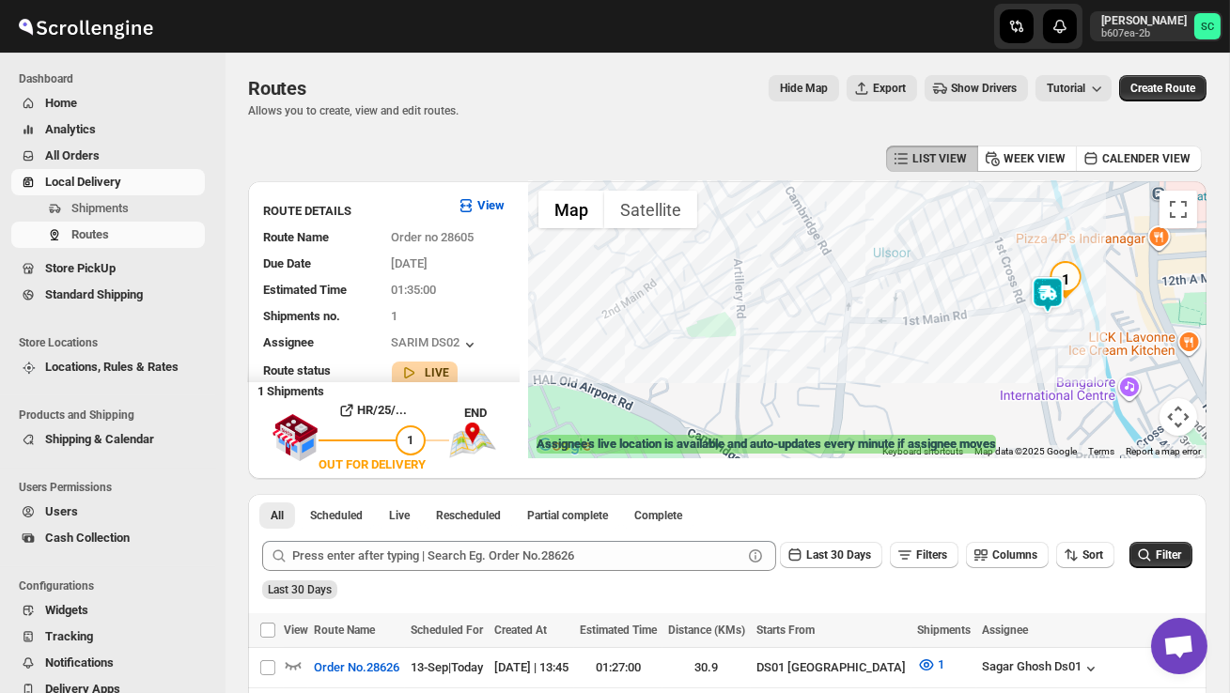
click at [967, 350] on div at bounding box center [868, 319] width 678 height 277
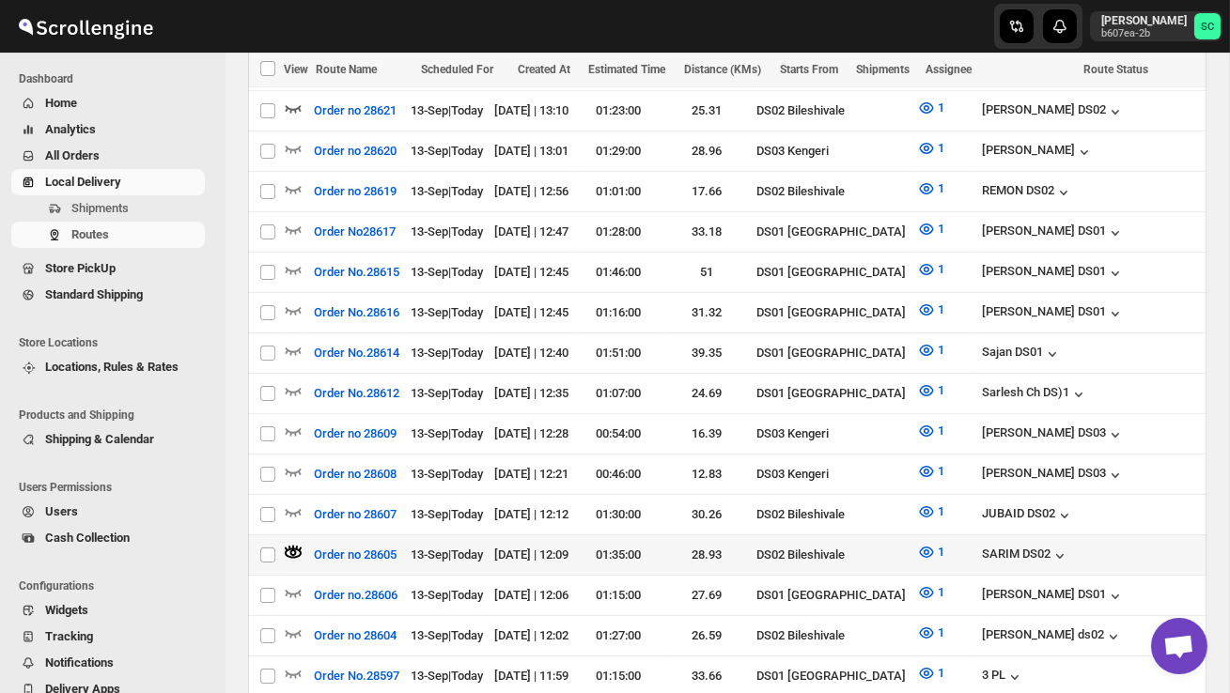
scroll to position [760, 0]
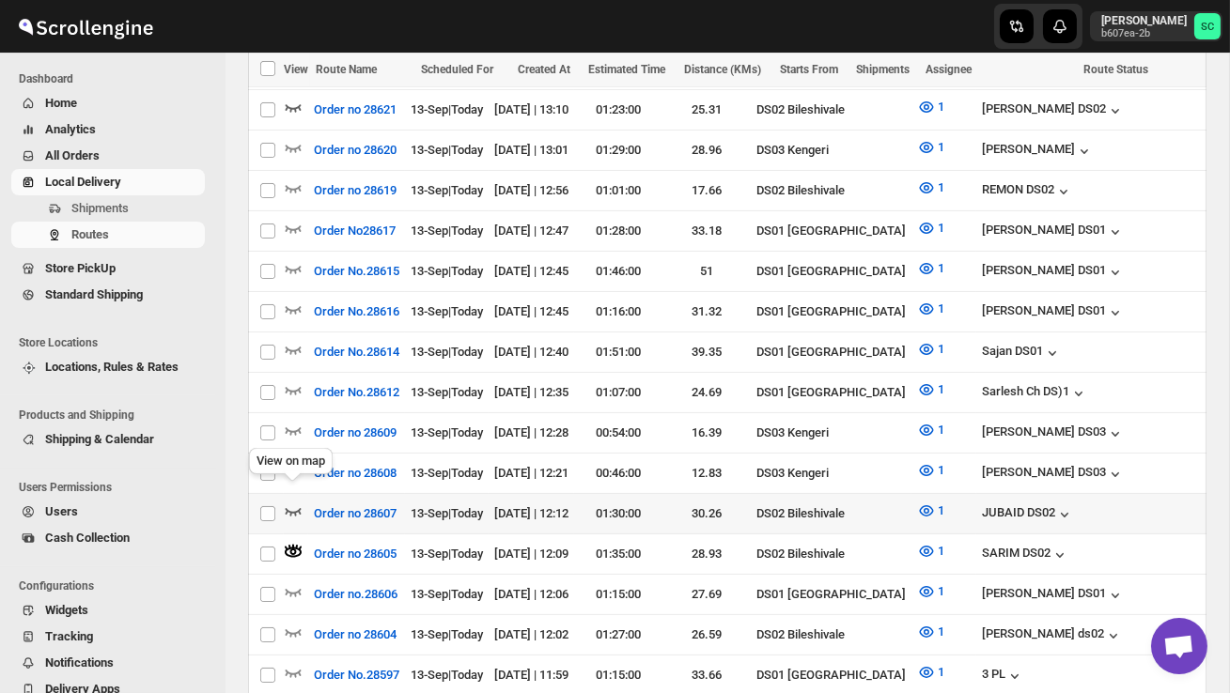
click at [294, 508] on icon "button" at bounding box center [294, 512] width 16 height 8
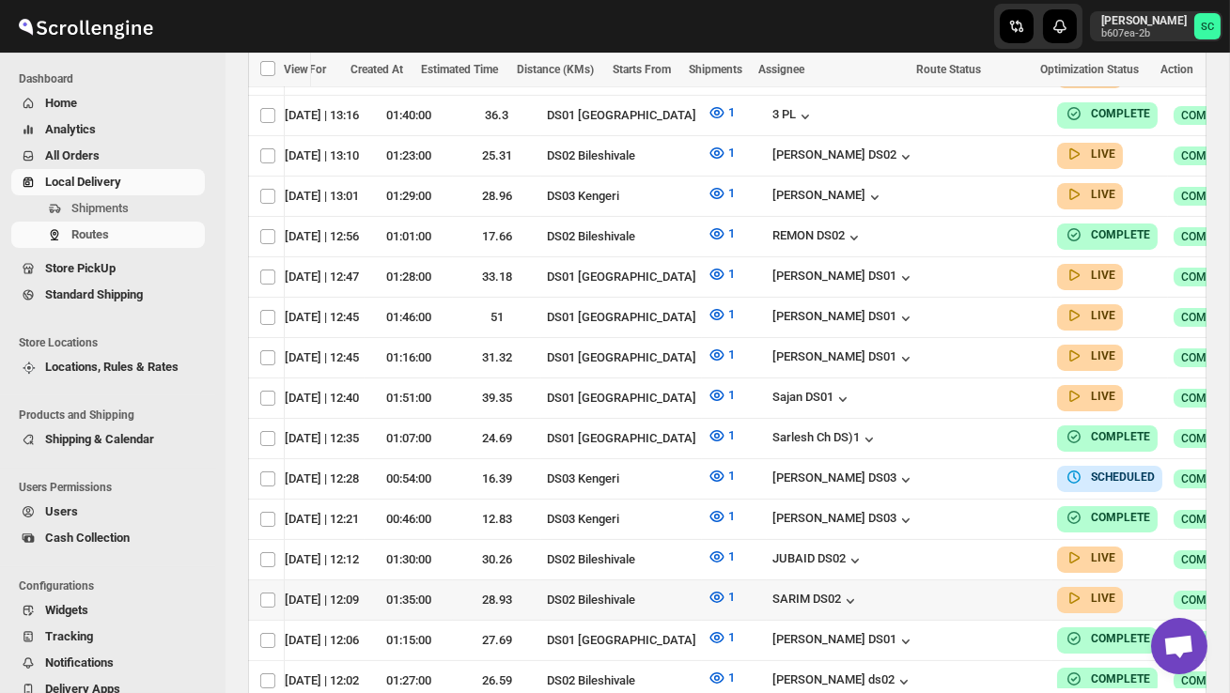
scroll to position [0, 244]
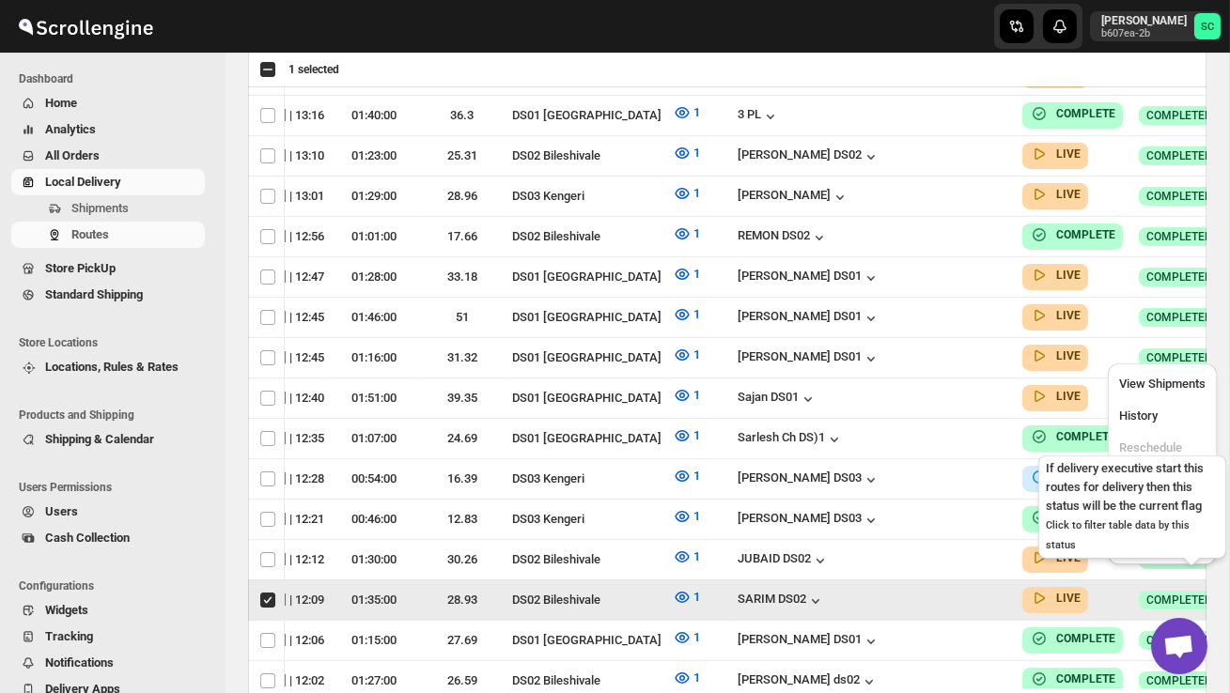
scroll to position [0, 1]
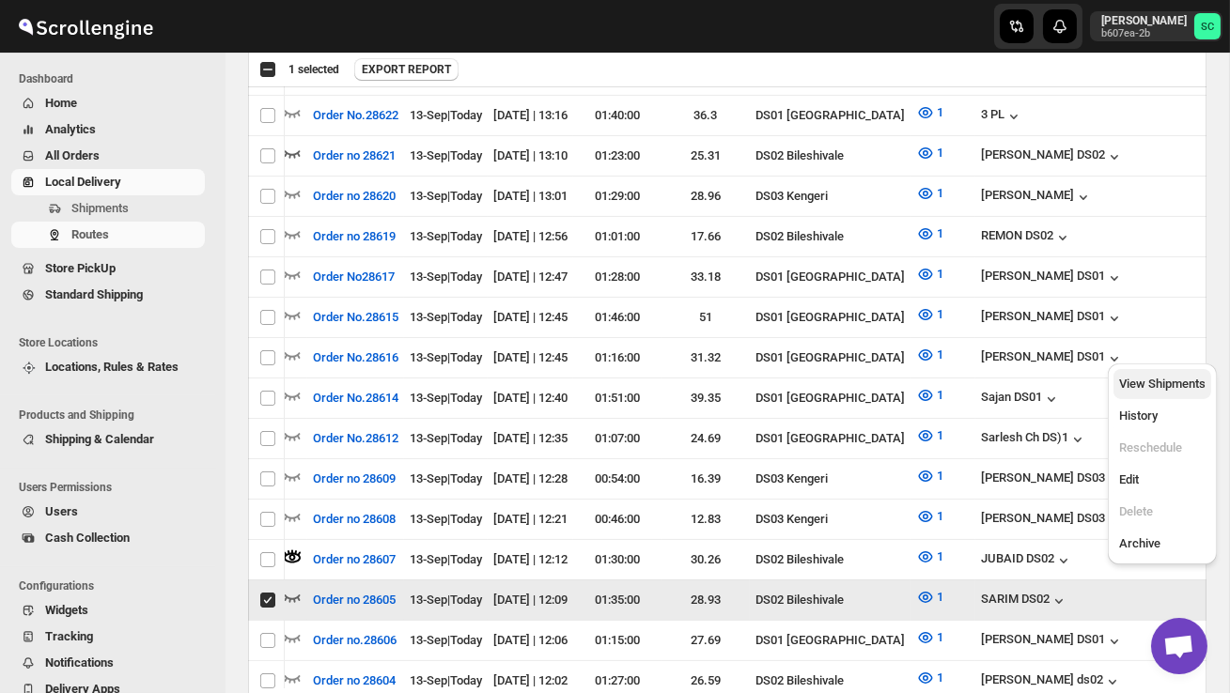
click at [1173, 390] on span "View Shipments" at bounding box center [1162, 384] width 86 height 14
checkbox input "false"
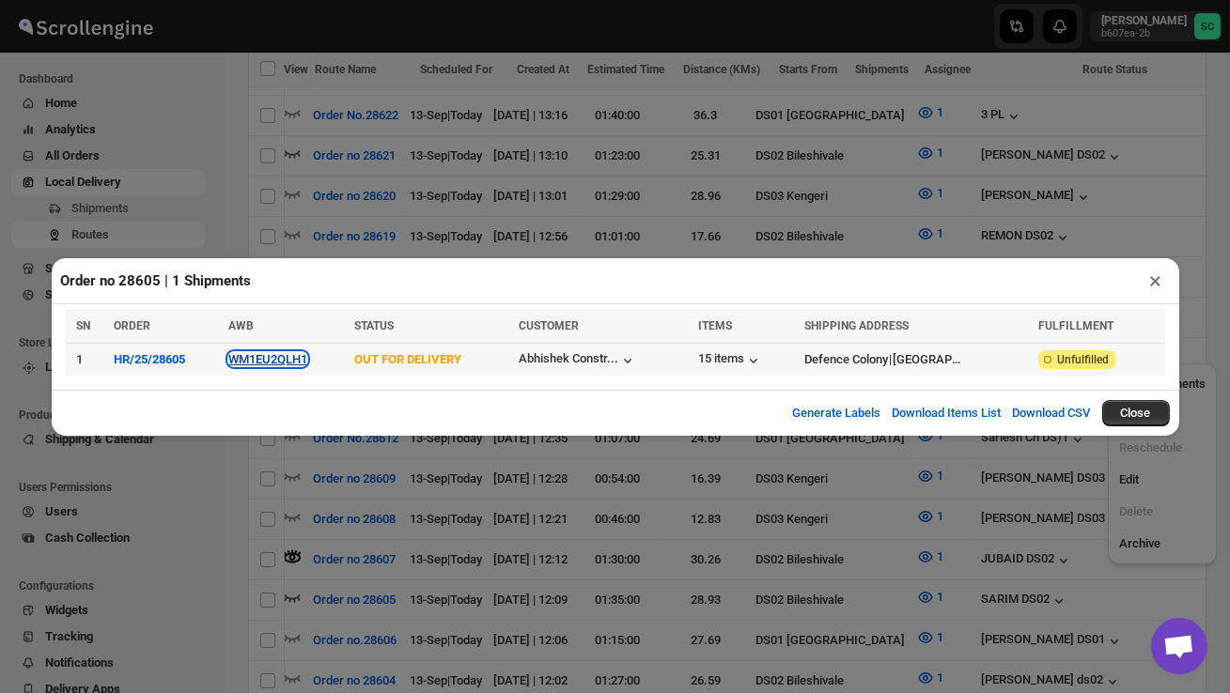
click at [285, 366] on button "WM1EU2QLH1" at bounding box center [267, 359] width 79 height 14
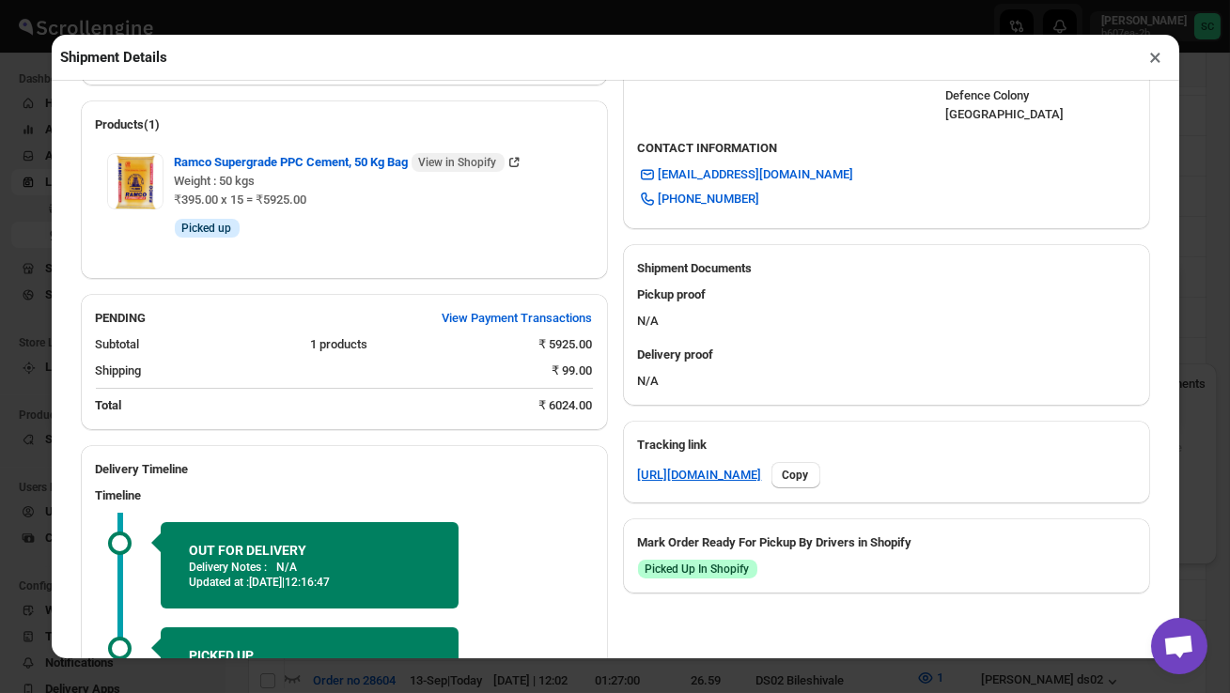
scroll to position [854, 0]
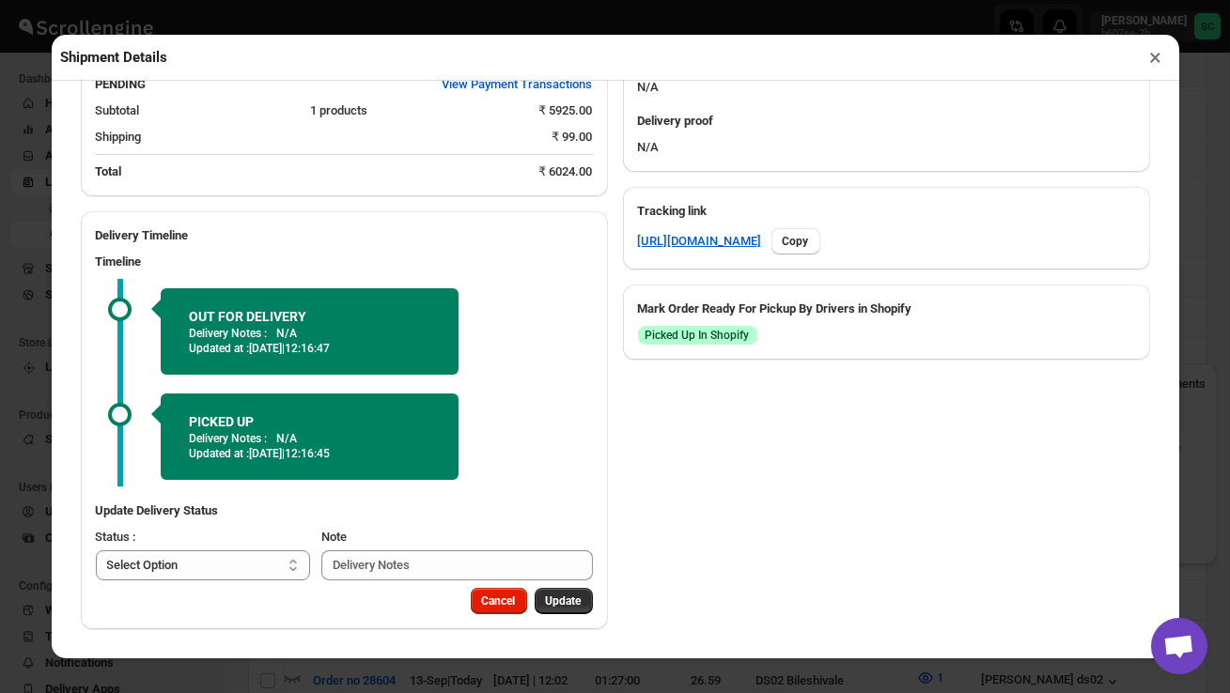
click at [1159, 66] on button "×" at bounding box center [1156, 57] width 27 height 26
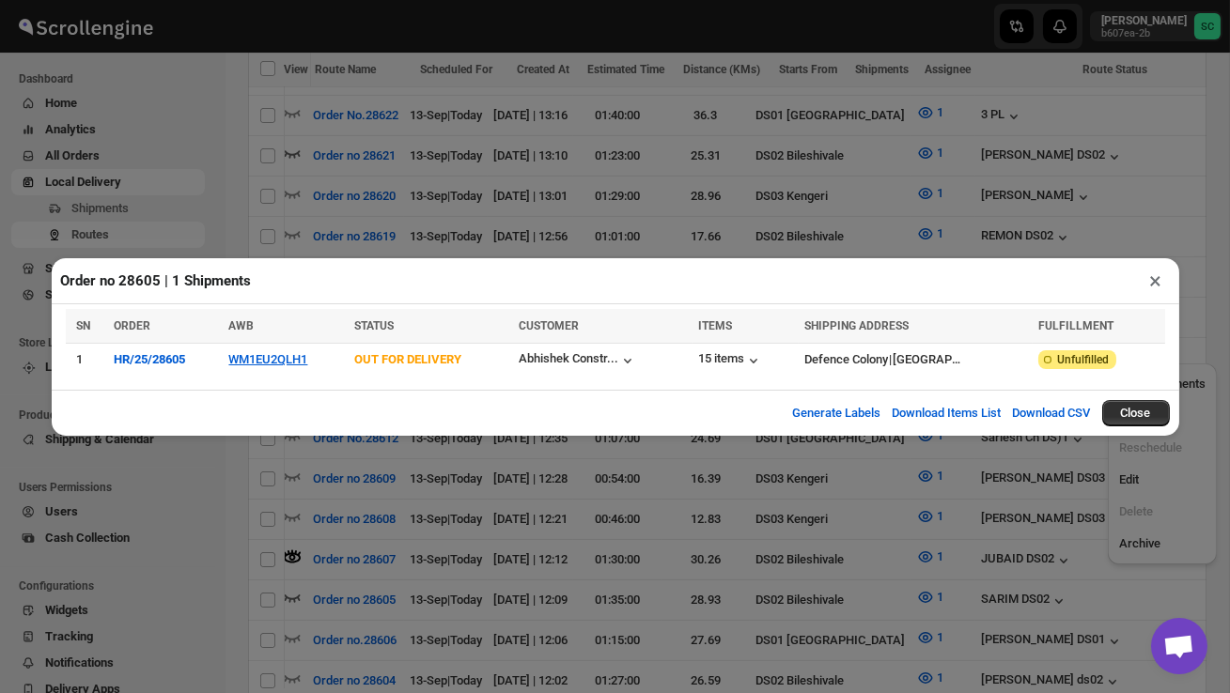
click at [1154, 286] on button "×" at bounding box center [1156, 281] width 27 height 26
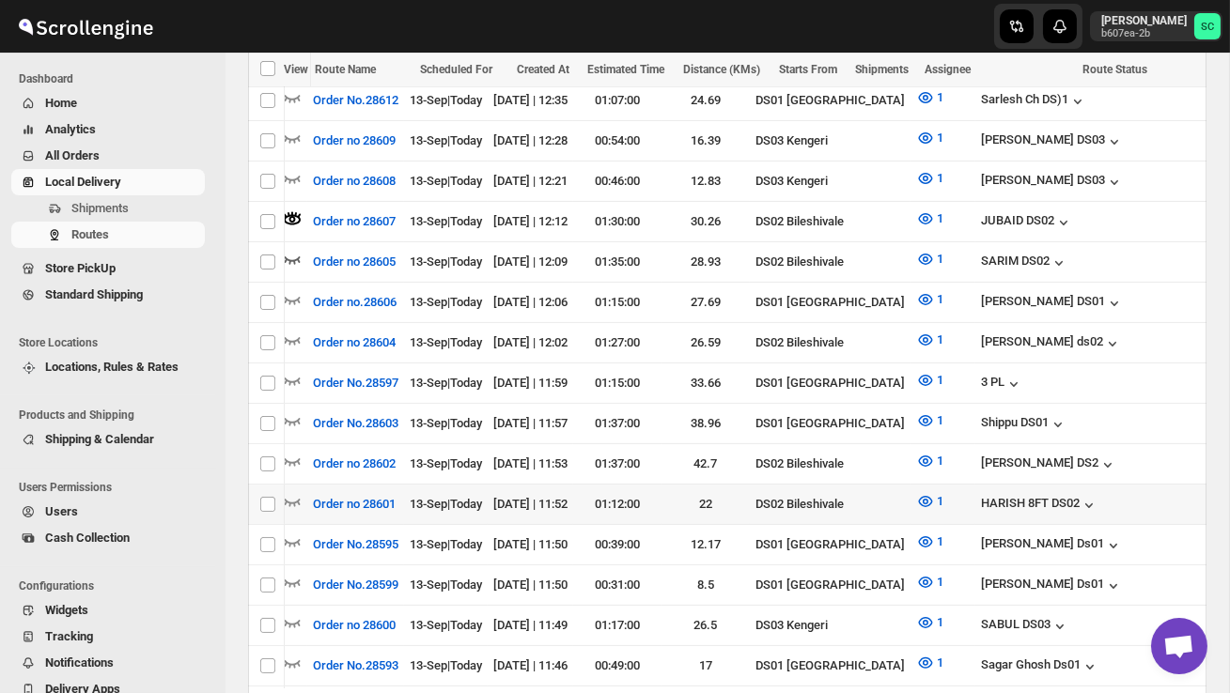
scroll to position [1052, 0]
click at [289, 452] on icon "button" at bounding box center [292, 461] width 19 height 19
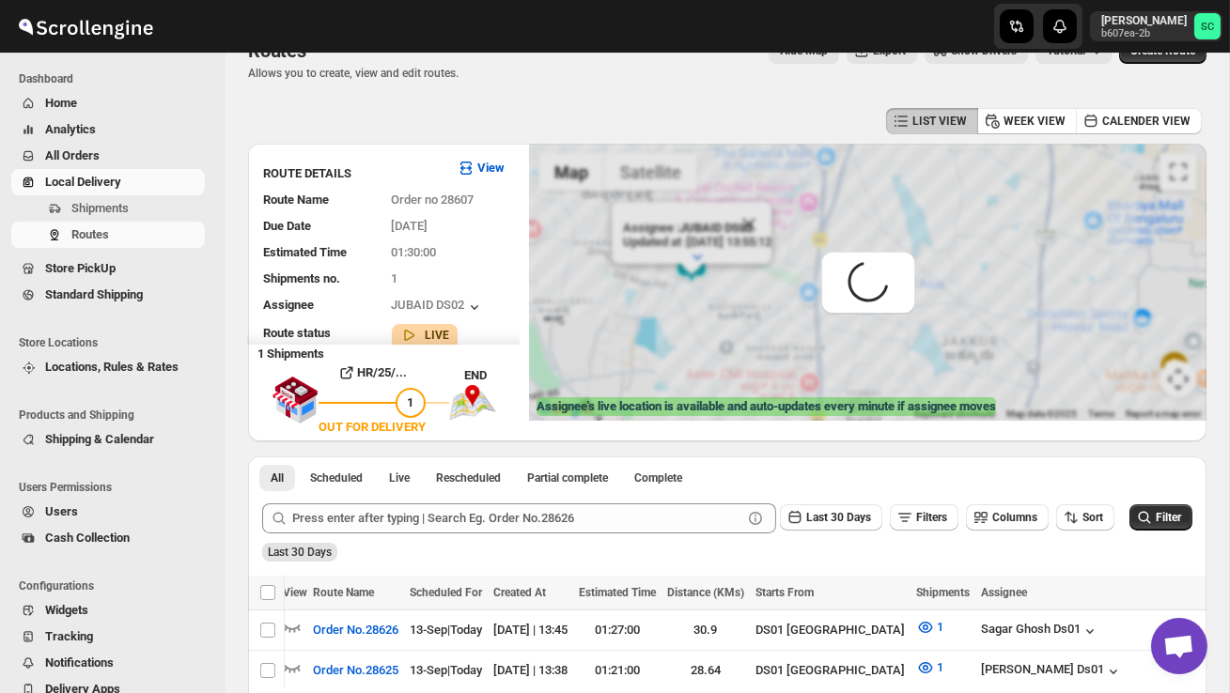
scroll to position [0, 0]
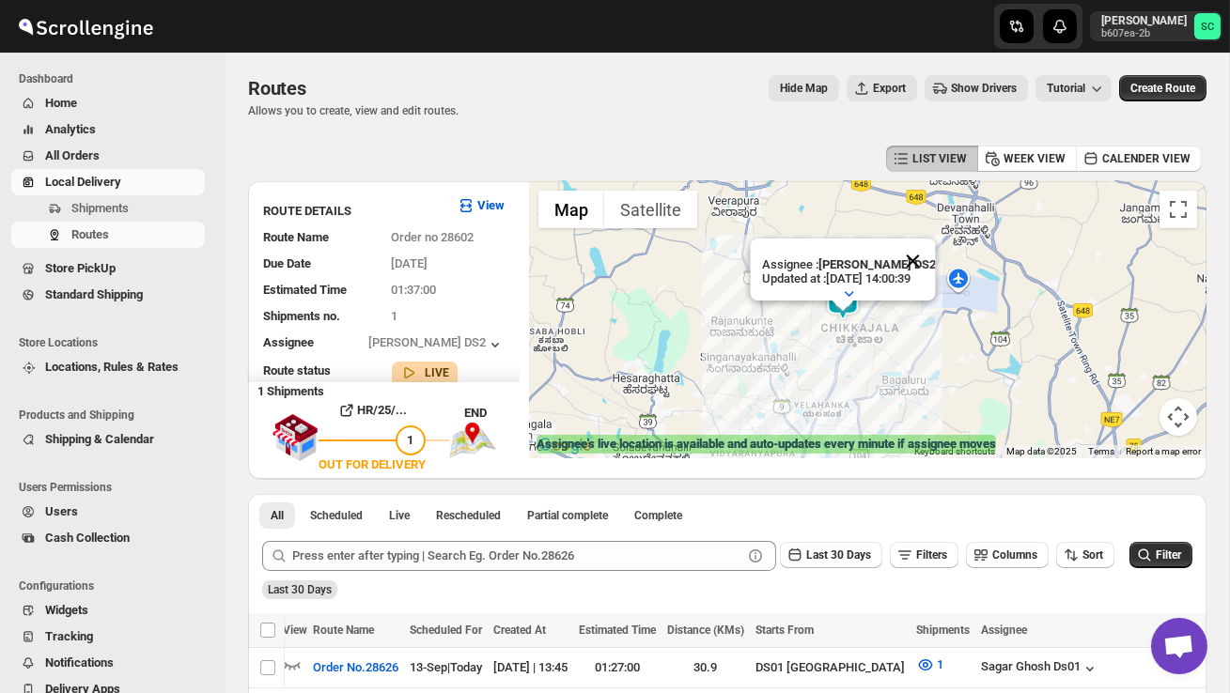
click at [924, 271] on button "Close" at bounding box center [912, 261] width 45 height 45
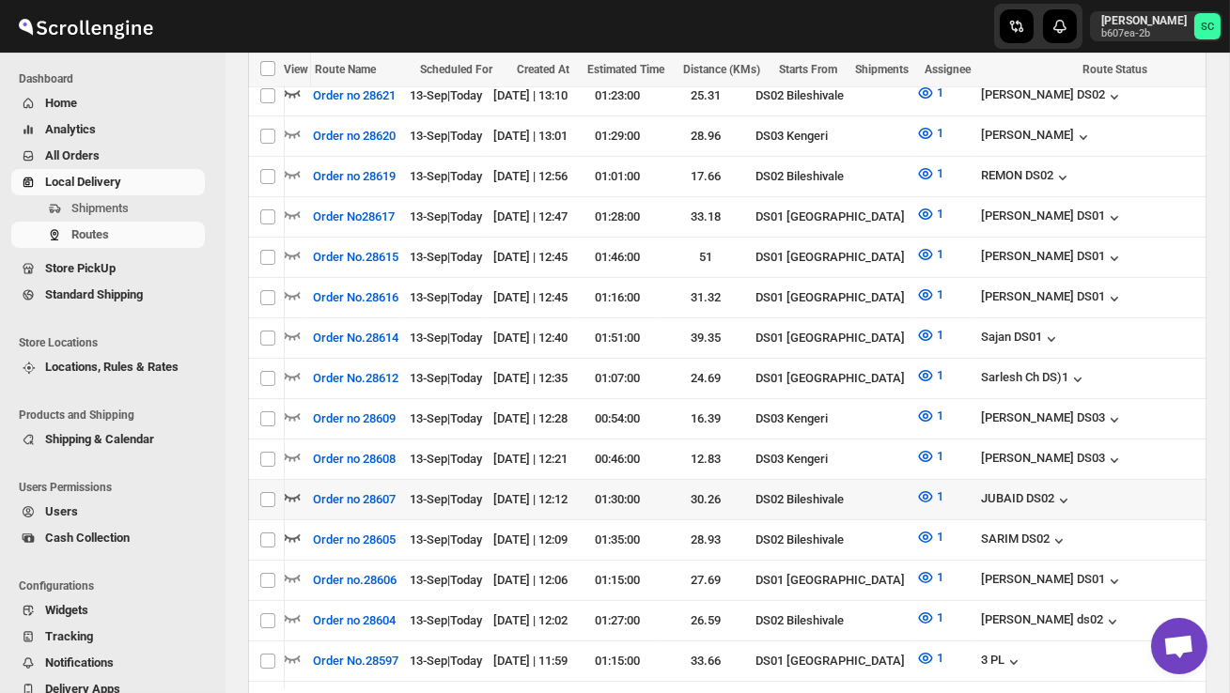
scroll to position [775, 0]
click at [293, 493] on icon "button" at bounding box center [293, 497] width 16 height 8
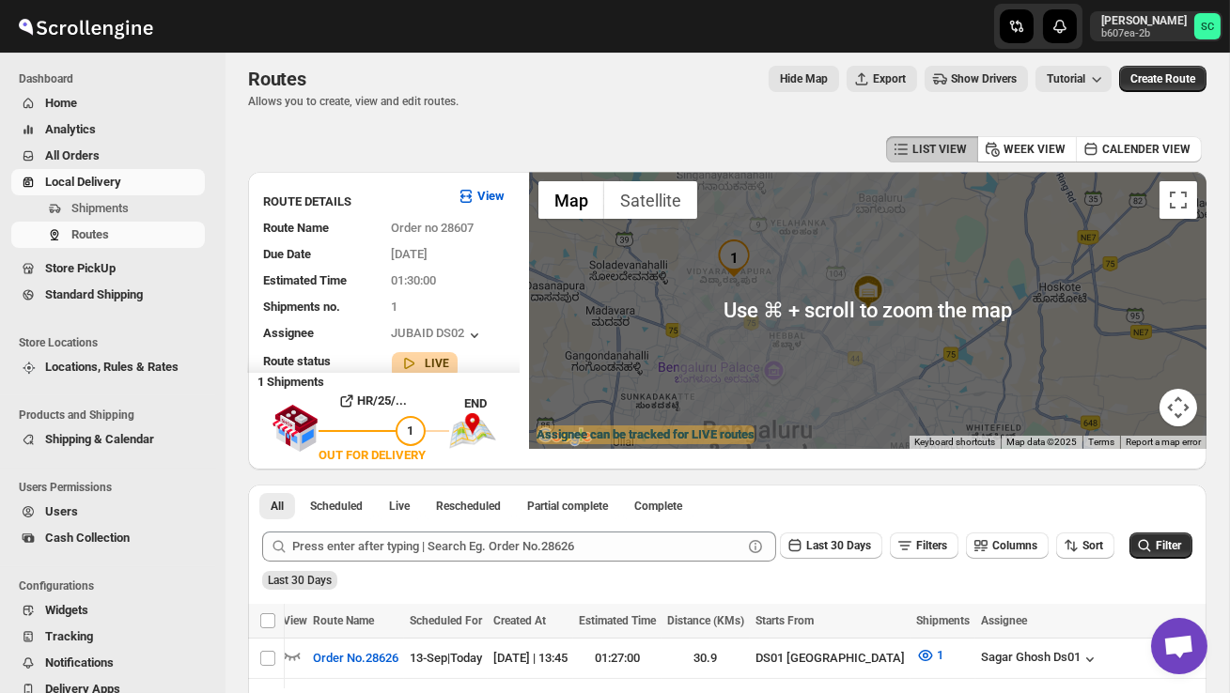
scroll to position [0, 0]
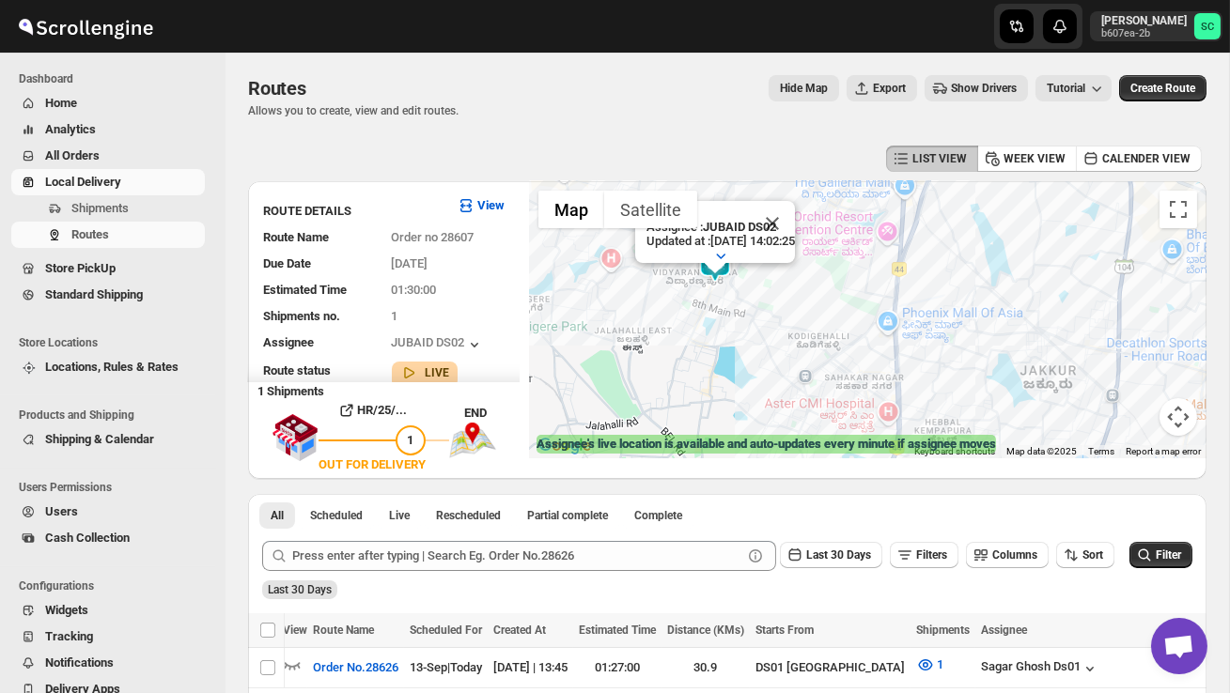
drag, startPoint x: 704, startPoint y: 336, endPoint x: 821, endPoint y: 366, distance: 121.2
click at [821, 367] on div "Assignee : JUBAID DS02 Updated at : 13/09/2025, 14:02:25 Duty mode Enabled Batt…" at bounding box center [868, 319] width 678 height 277
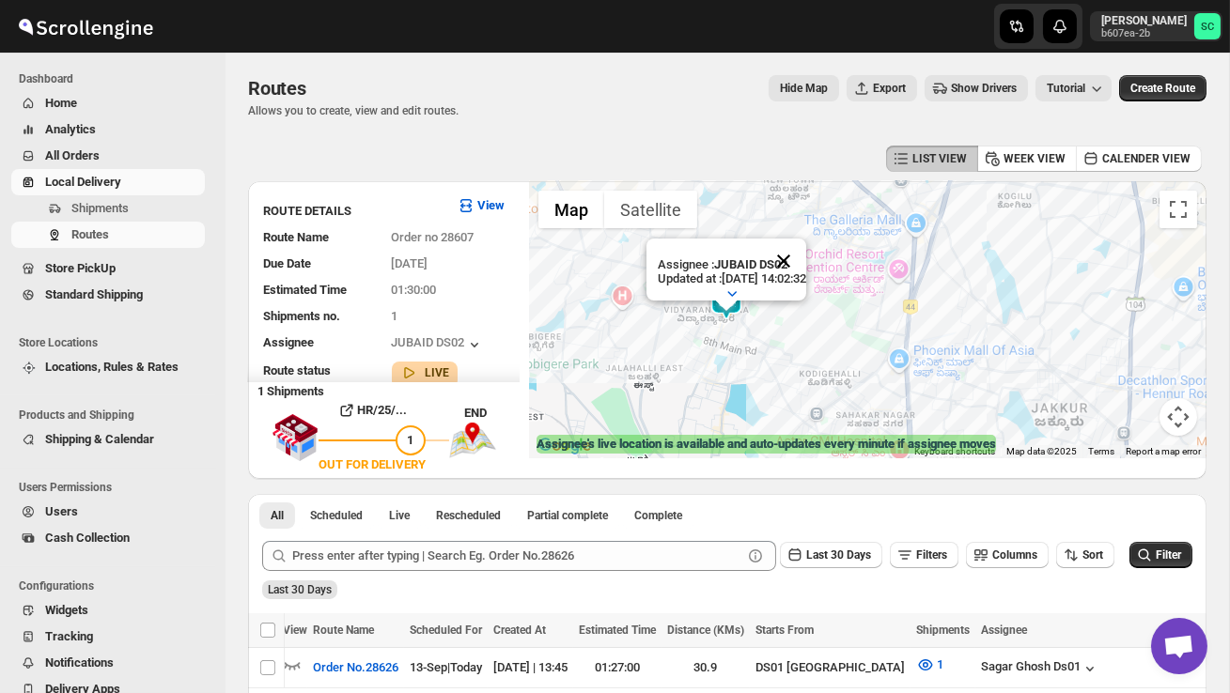
click at [806, 252] on button "Close" at bounding box center [783, 261] width 45 height 45
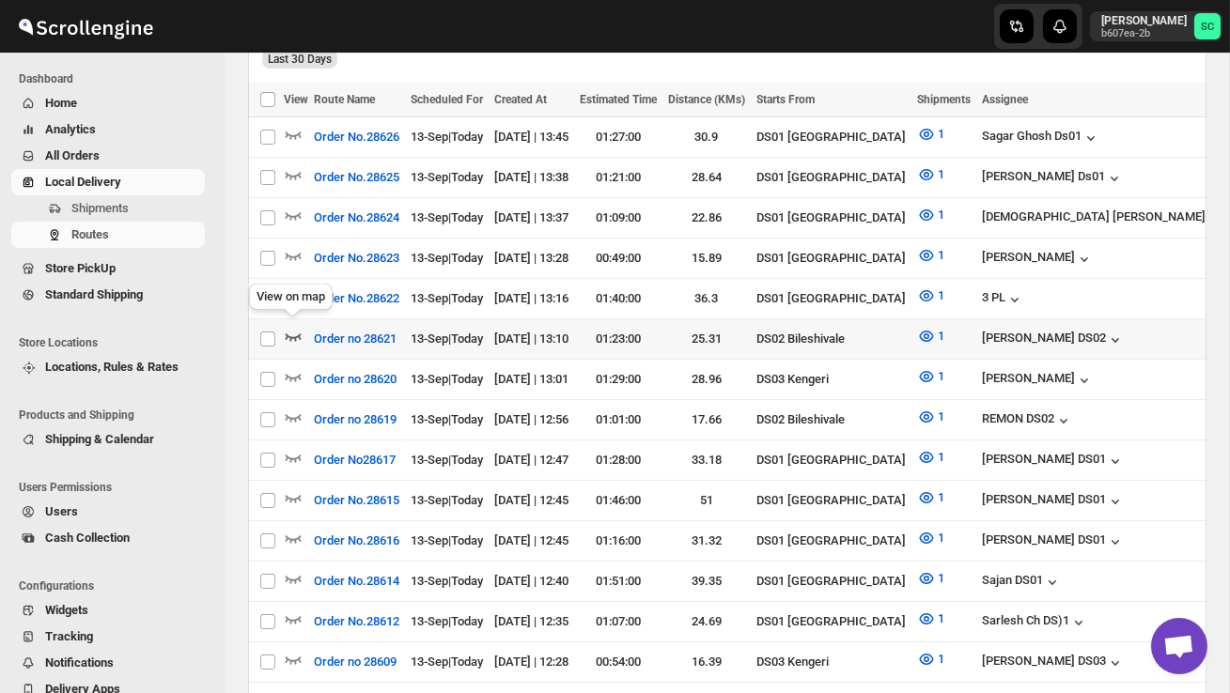
click at [296, 328] on icon "button" at bounding box center [293, 336] width 19 height 19
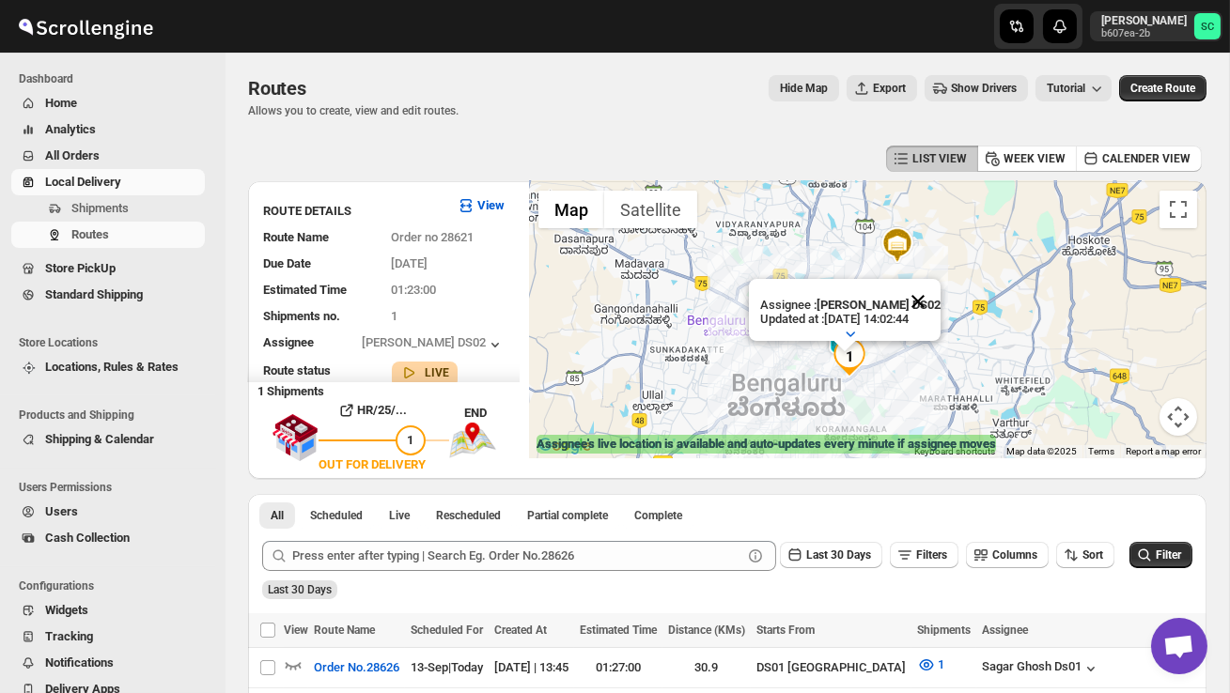
click at [925, 296] on button "Close" at bounding box center [918, 301] width 45 height 45
click at [874, 369] on div at bounding box center [868, 319] width 678 height 277
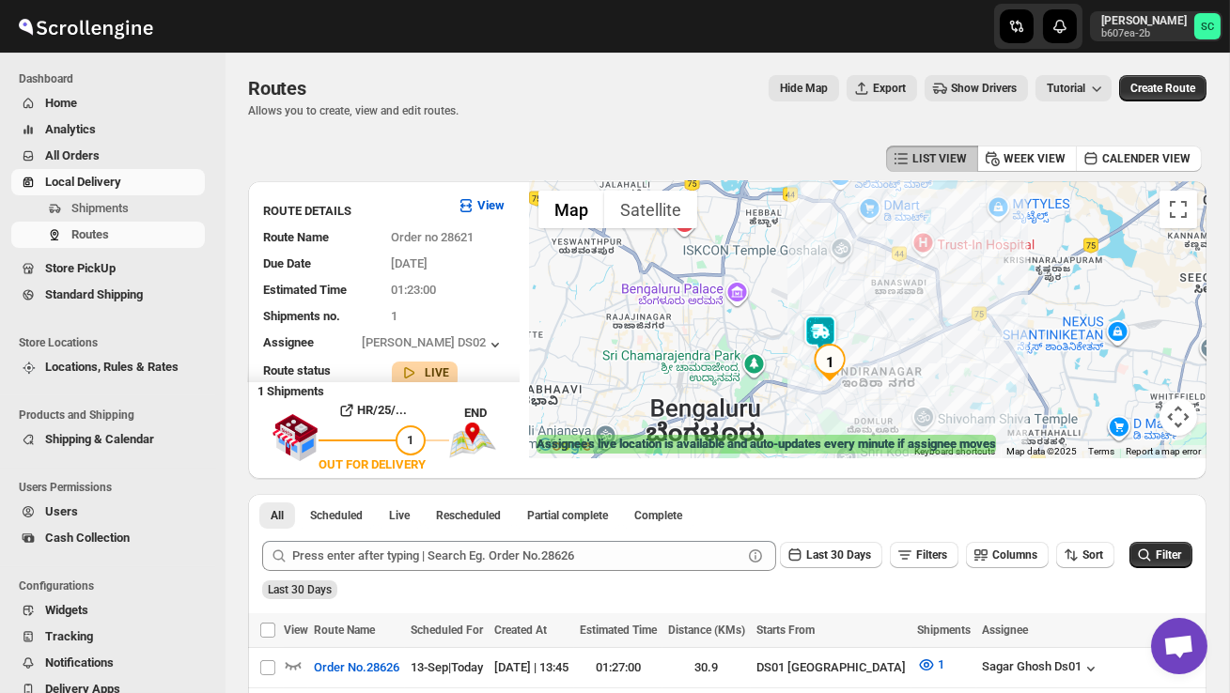
click at [883, 352] on div at bounding box center [868, 319] width 678 height 277
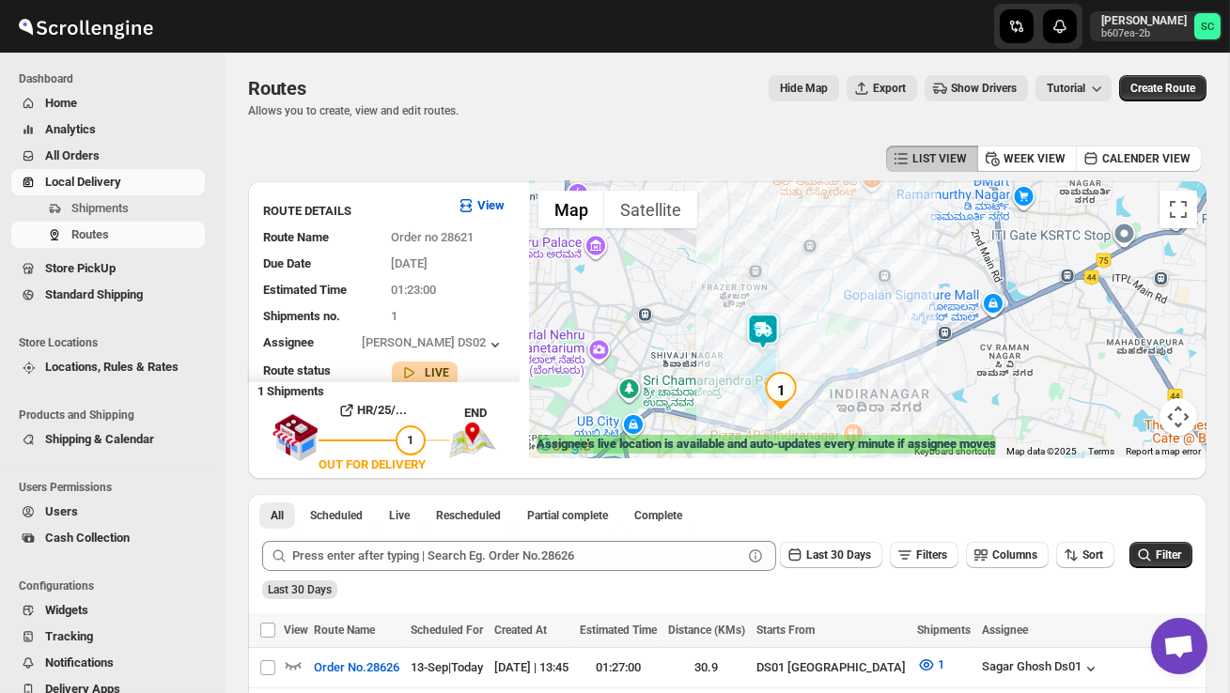
click at [840, 339] on div at bounding box center [868, 319] width 678 height 277
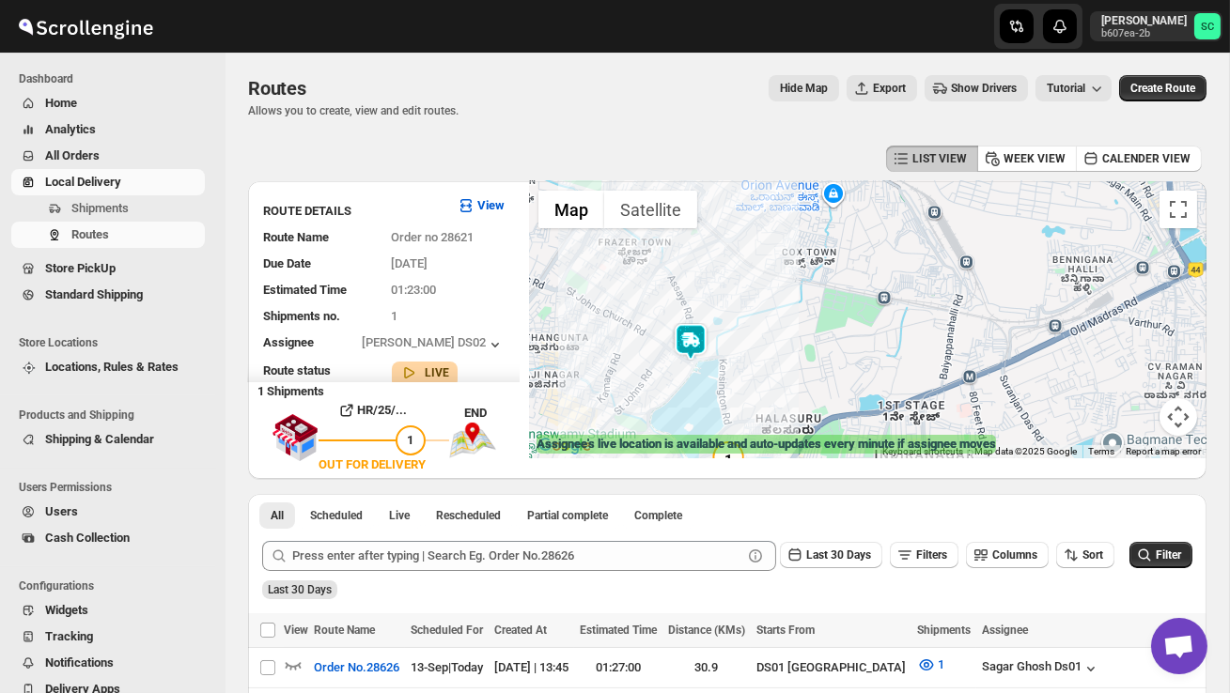
click at [819, 350] on div at bounding box center [868, 319] width 678 height 277
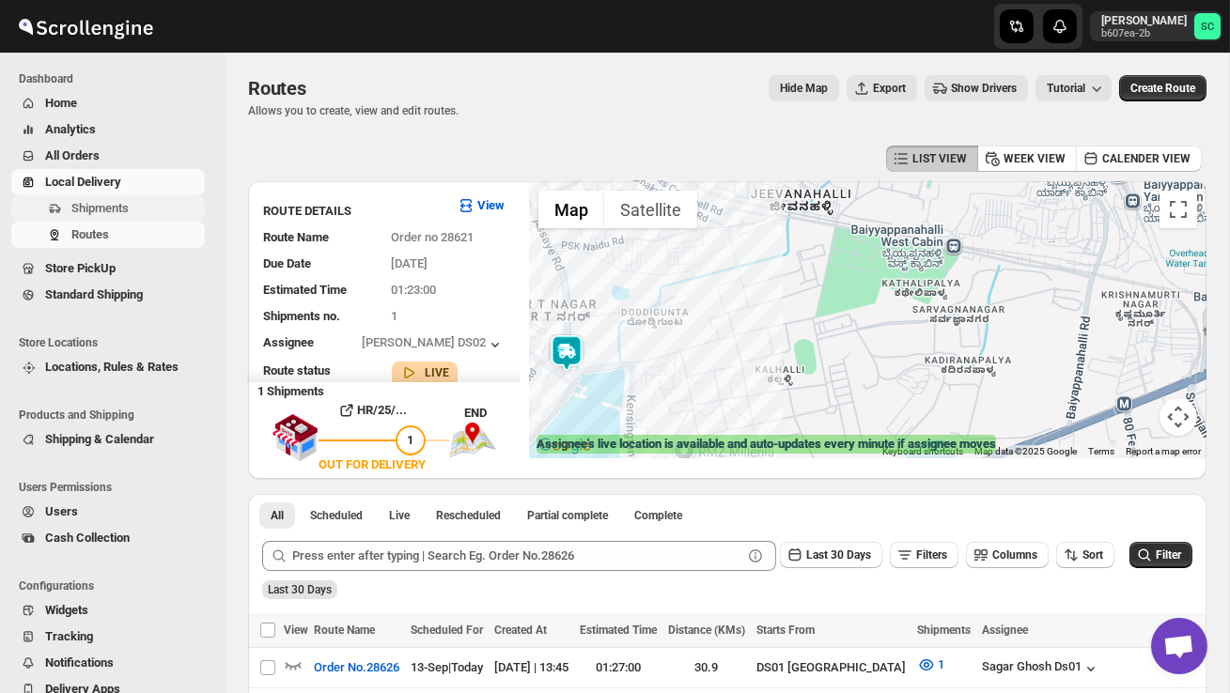
click at [116, 208] on span "Shipments" at bounding box center [99, 208] width 57 height 14
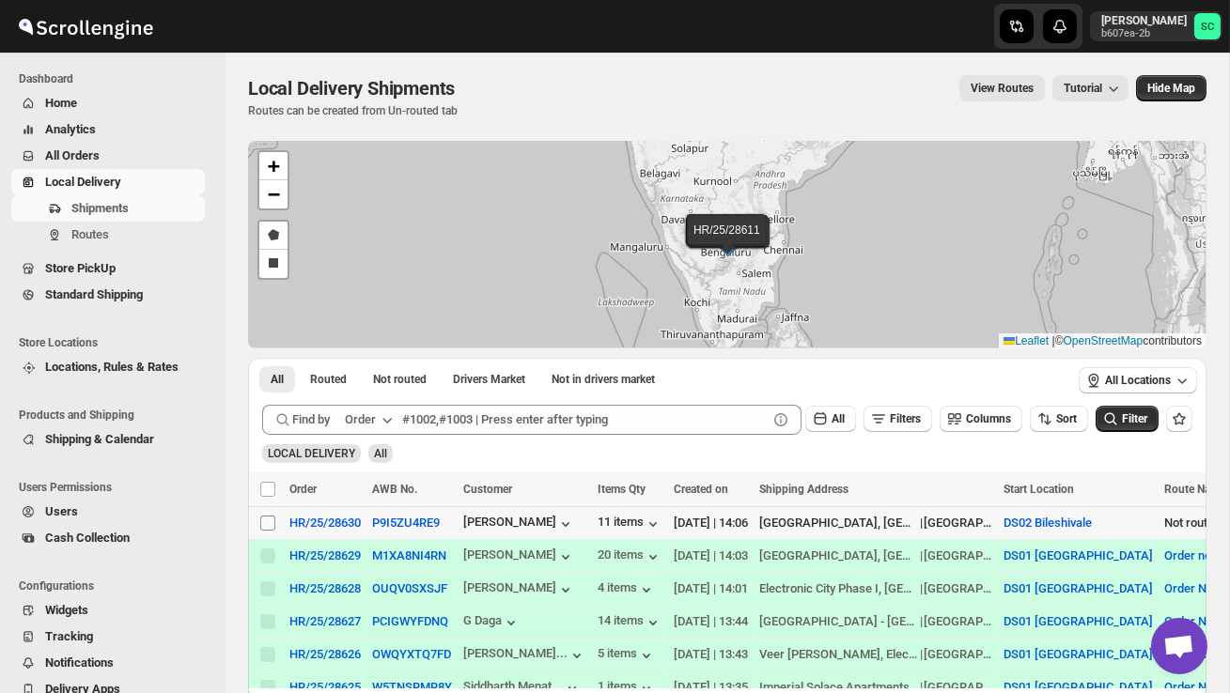
click at [265, 522] on input "Select shipment" at bounding box center [267, 523] width 15 height 15
checkbox input "true"
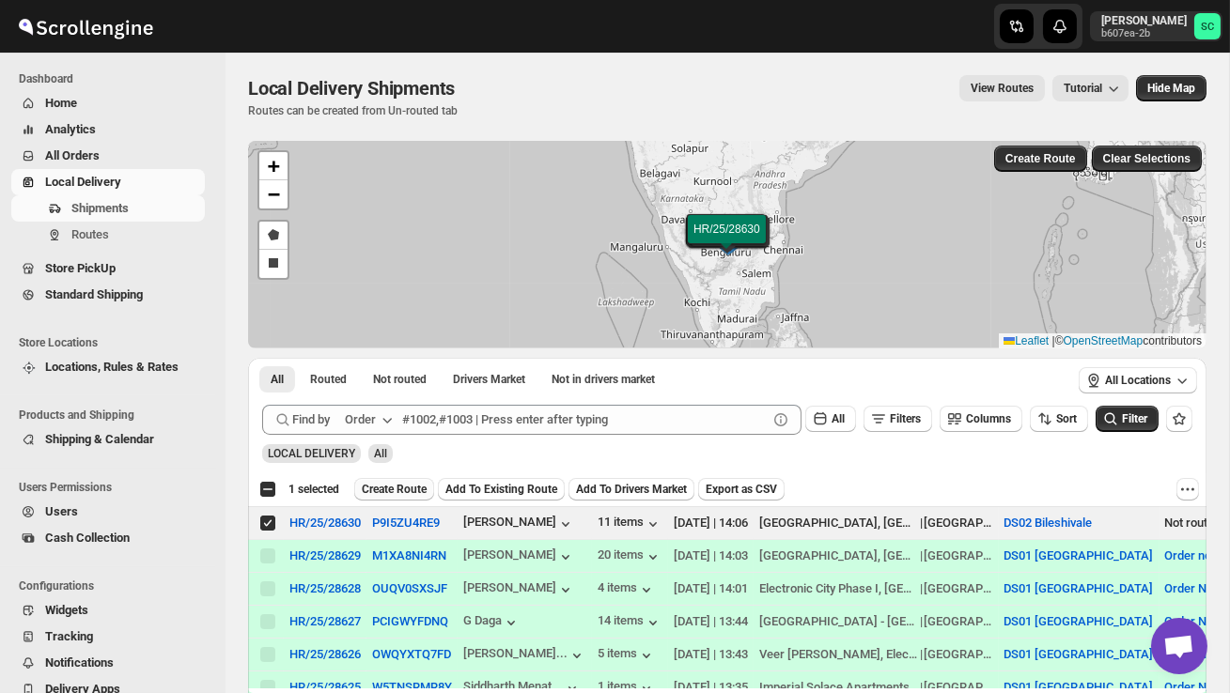
click at [382, 490] on span "Create Route" at bounding box center [394, 489] width 65 height 15
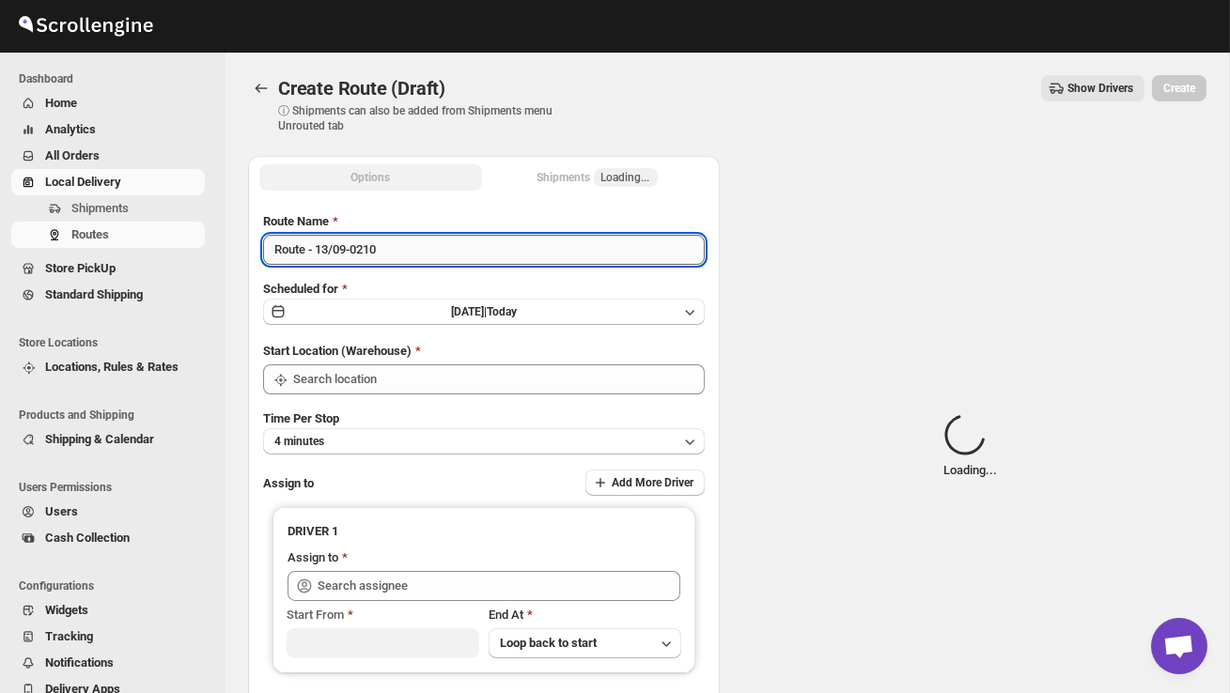
click at [423, 257] on input "Route - 13/09-0210" at bounding box center [484, 250] width 442 height 30
type input "DS02 Bileshivale"
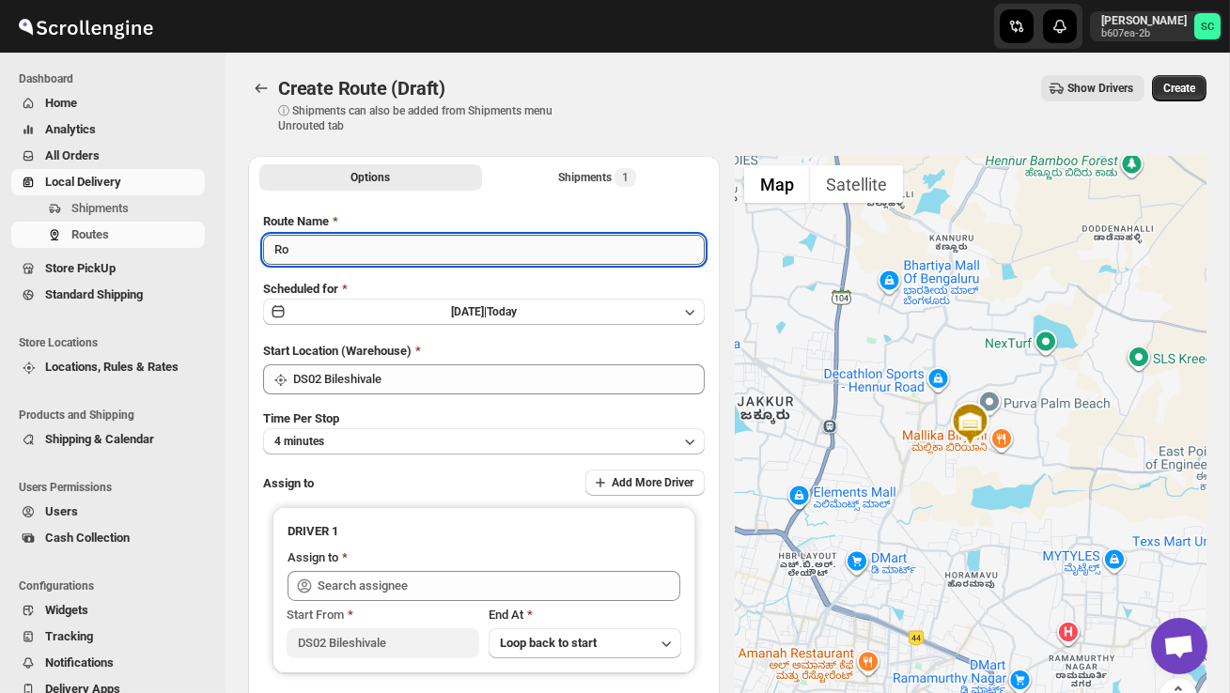
type input "R"
type input "Order no 28630"
click at [418, 421] on div "Time Per Stop 4 minutes" at bounding box center [484, 432] width 442 height 45
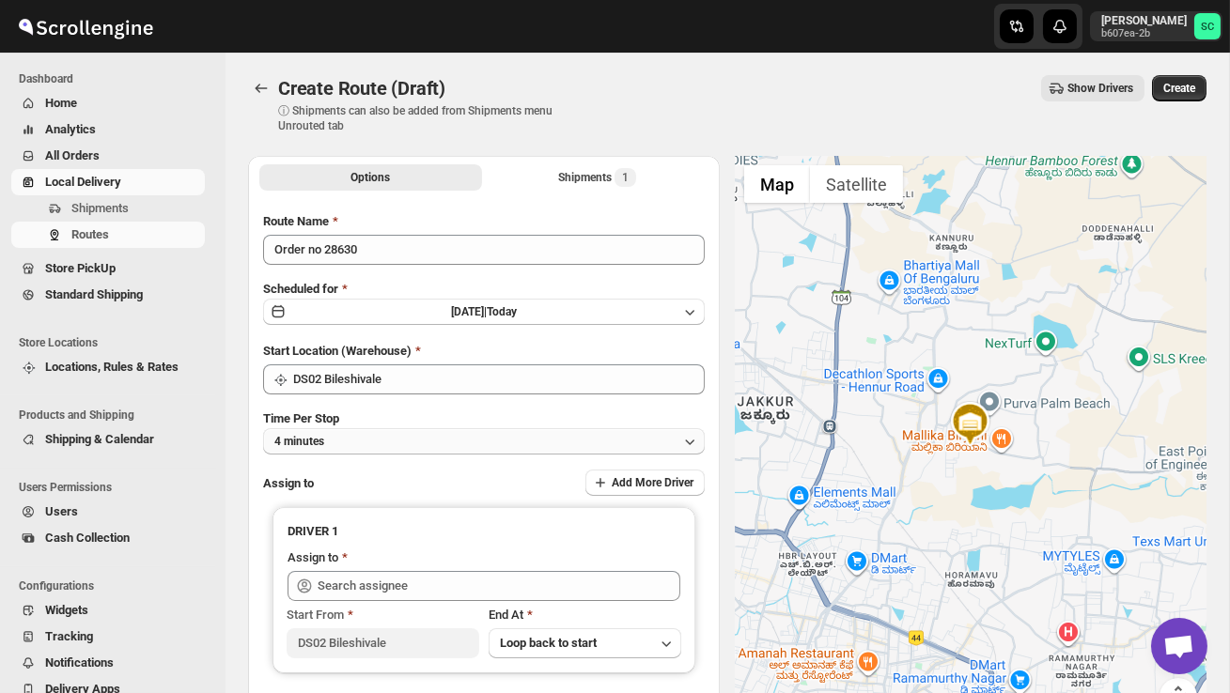
click at [419, 441] on button "4 minutes" at bounding box center [484, 441] width 442 height 26
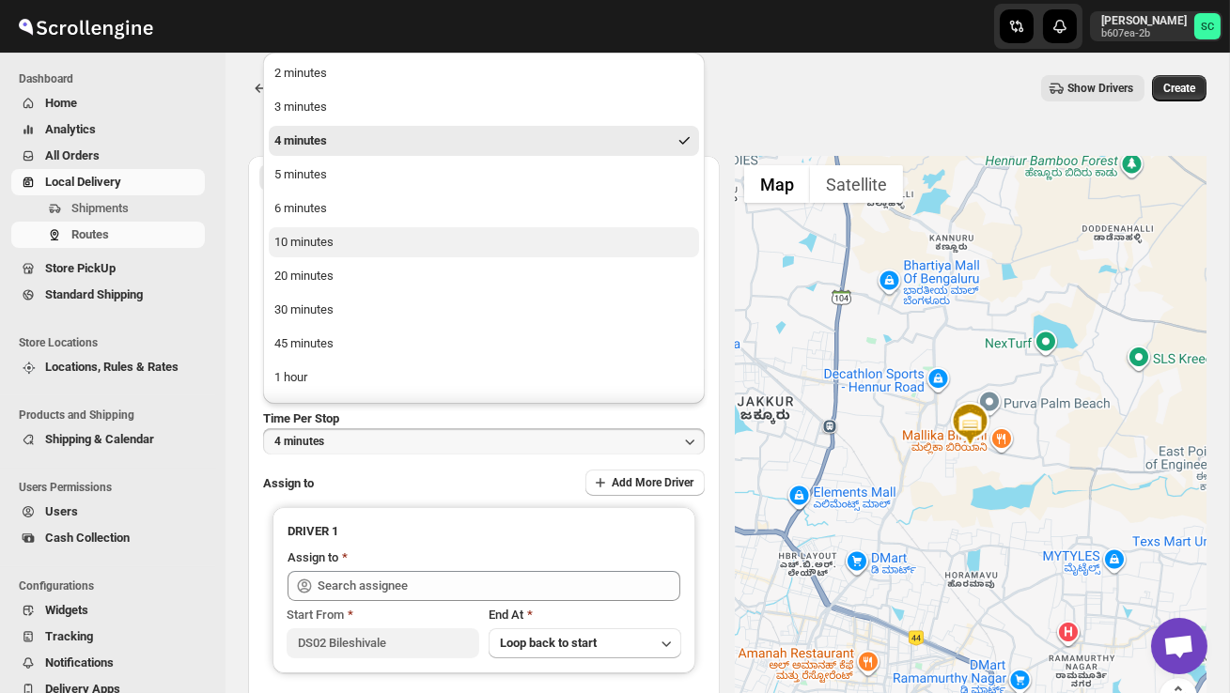
click at [333, 242] on div "10 minutes" at bounding box center [303, 242] width 59 height 19
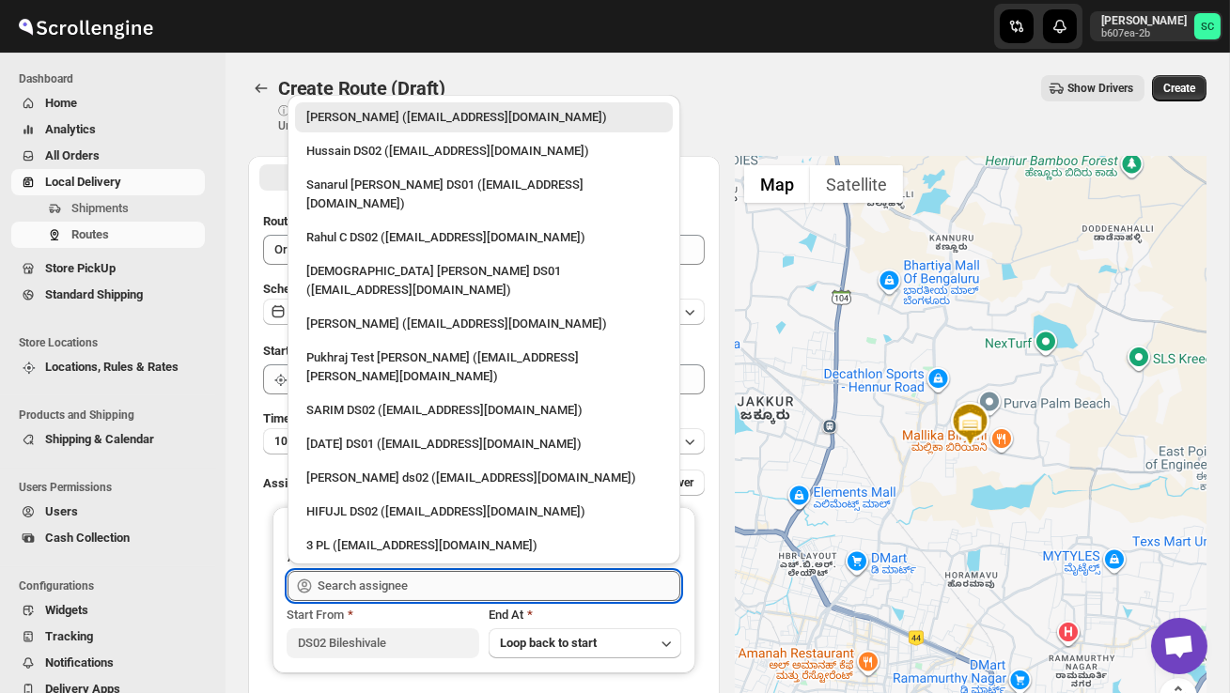
click at [361, 578] on input "text" at bounding box center [499, 586] width 363 height 30
click at [371, 161] on div "Hussain DS02 ([EMAIL_ADDRESS][DOMAIN_NAME])" at bounding box center [484, 151] width 378 height 30
type input "Hussain DS02 ([EMAIL_ADDRESS][DOMAIN_NAME])"
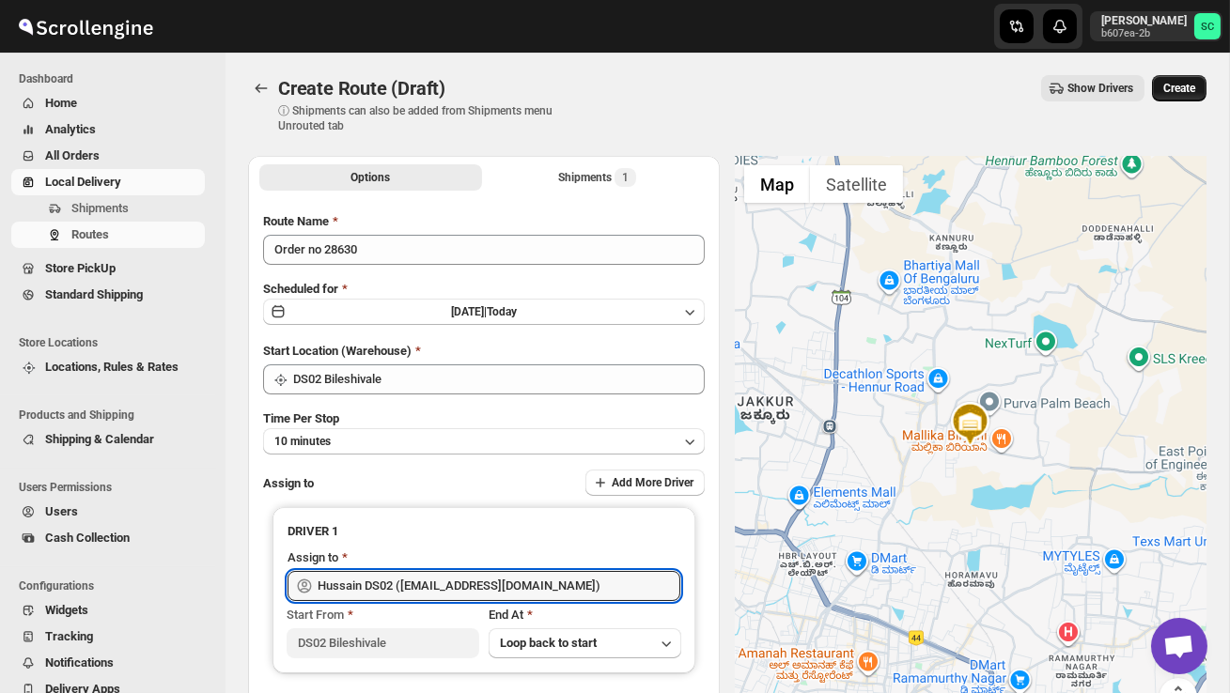
click at [1186, 75] on button "Create" at bounding box center [1179, 88] width 55 height 26
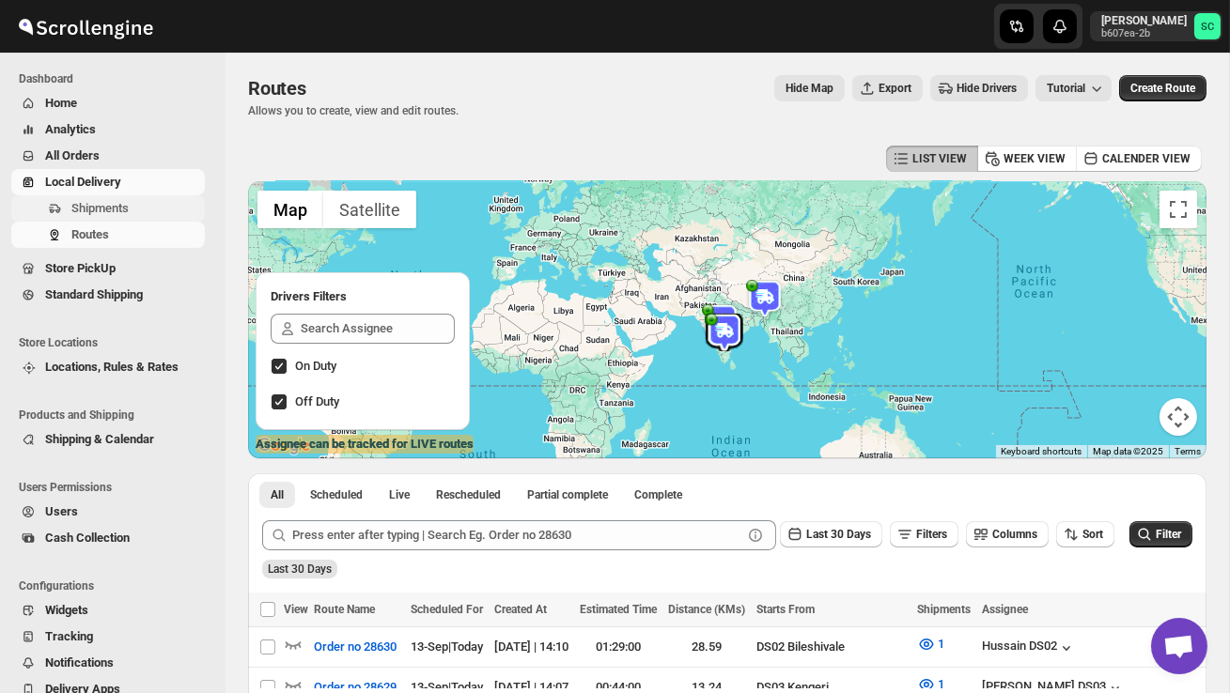
click at [129, 202] on span "Shipments" at bounding box center [99, 208] width 57 height 14
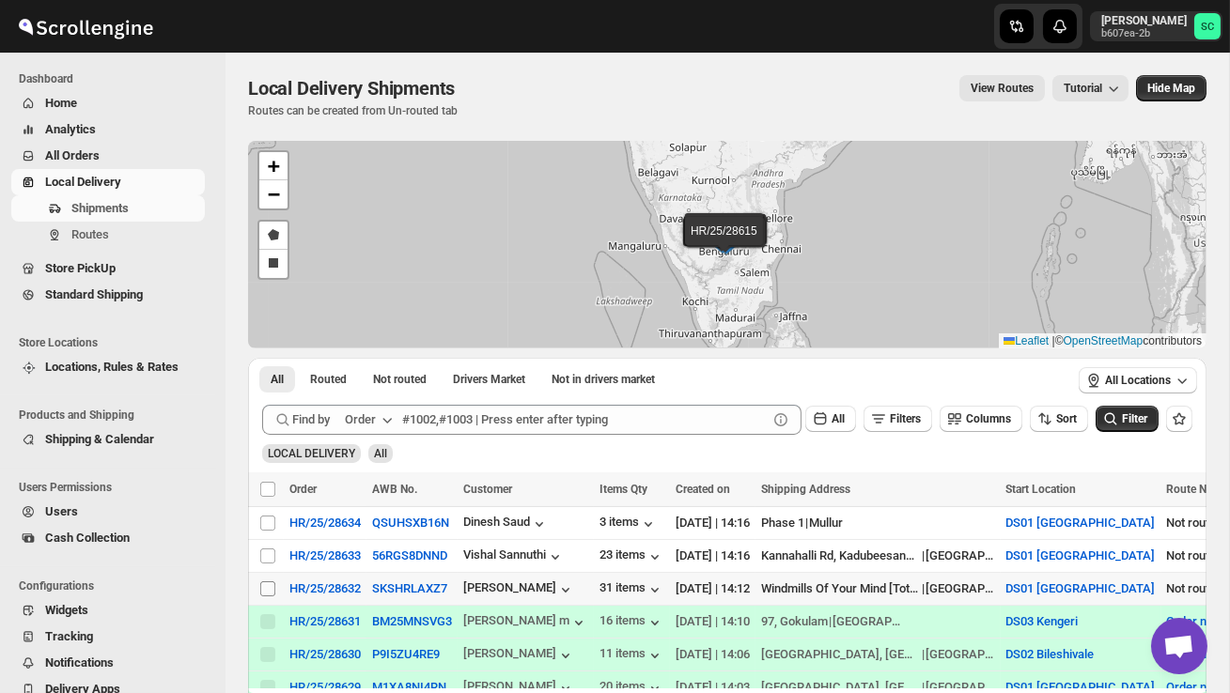
click at [261, 586] on input "Select shipment" at bounding box center [267, 589] width 15 height 15
checkbox input "true"
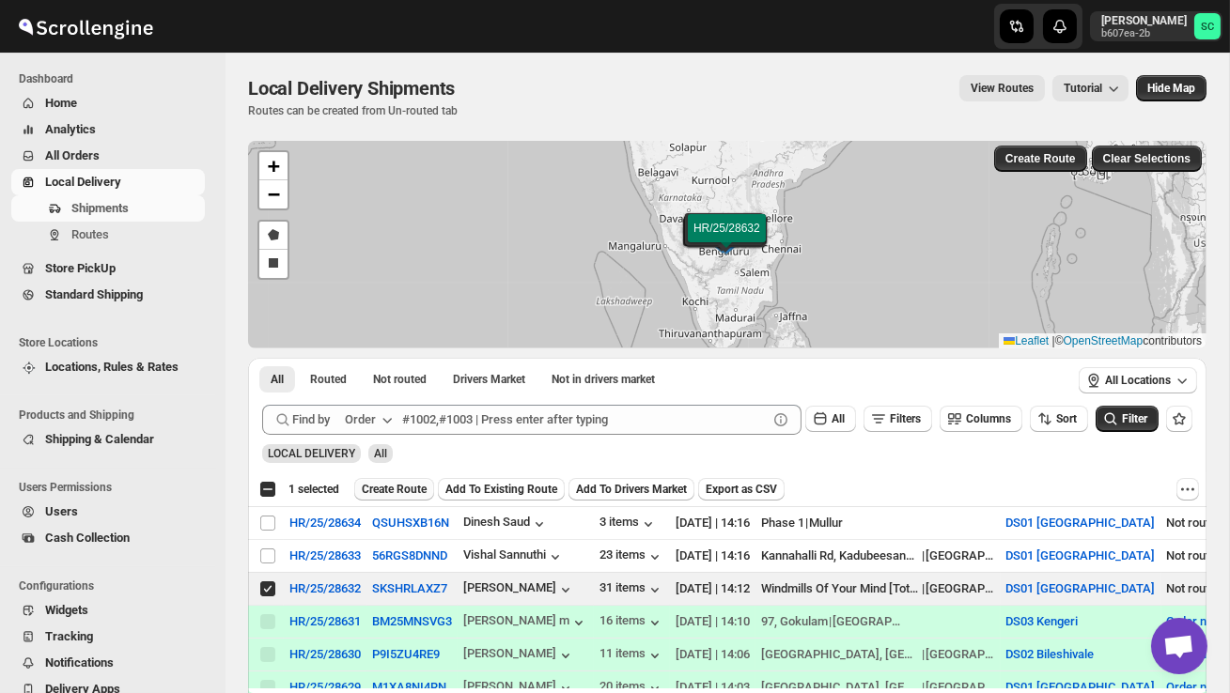
click at [409, 484] on span "Create Route" at bounding box center [394, 489] width 65 height 15
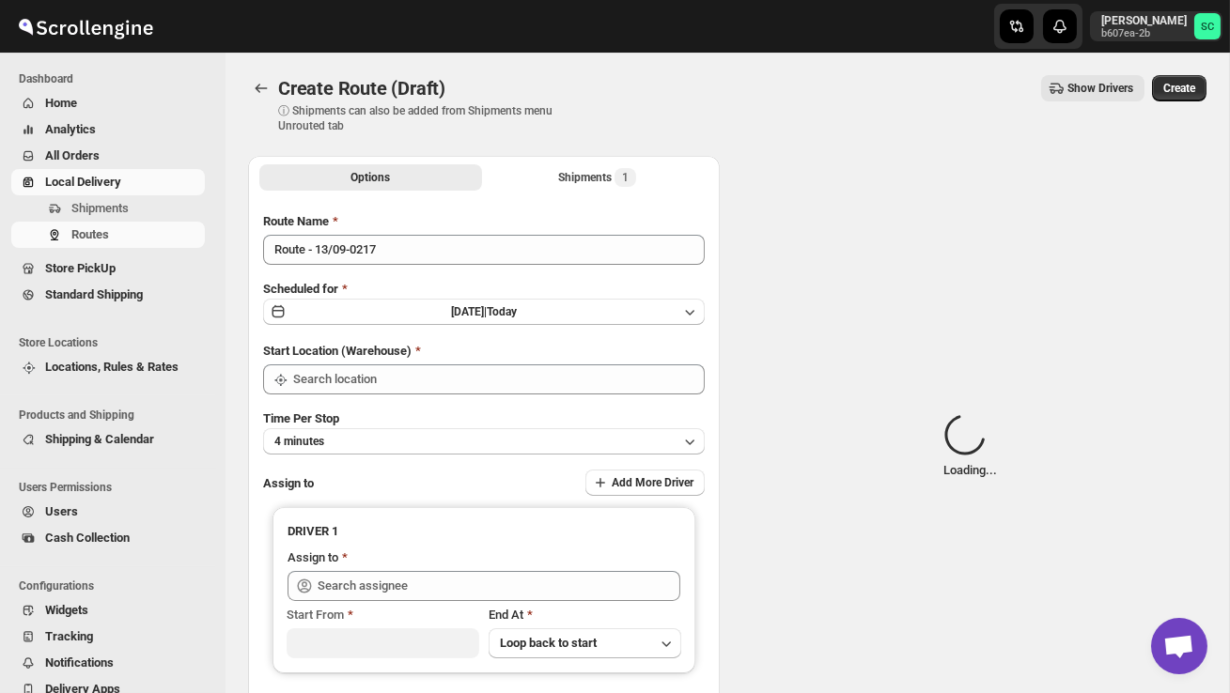
type input "DS01 [GEOGRAPHIC_DATA]"
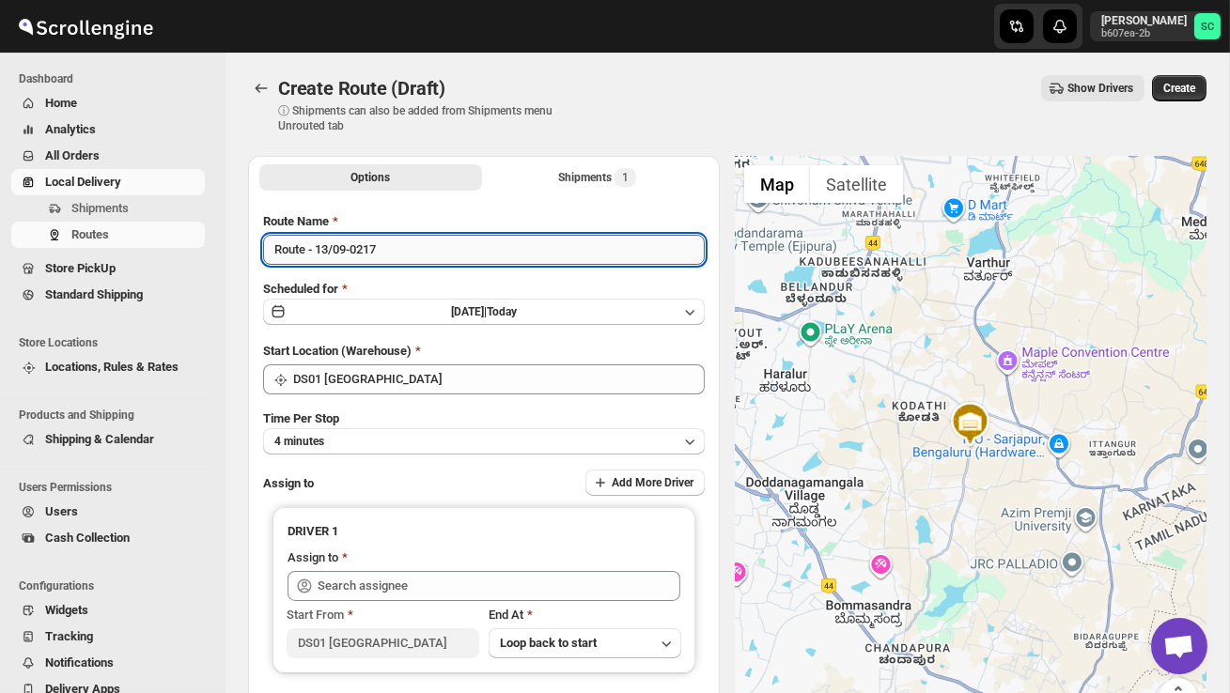
click at [391, 253] on input "Route - 13/09-0217" at bounding box center [484, 250] width 442 height 30
type input "R"
type input "Order no 28632"
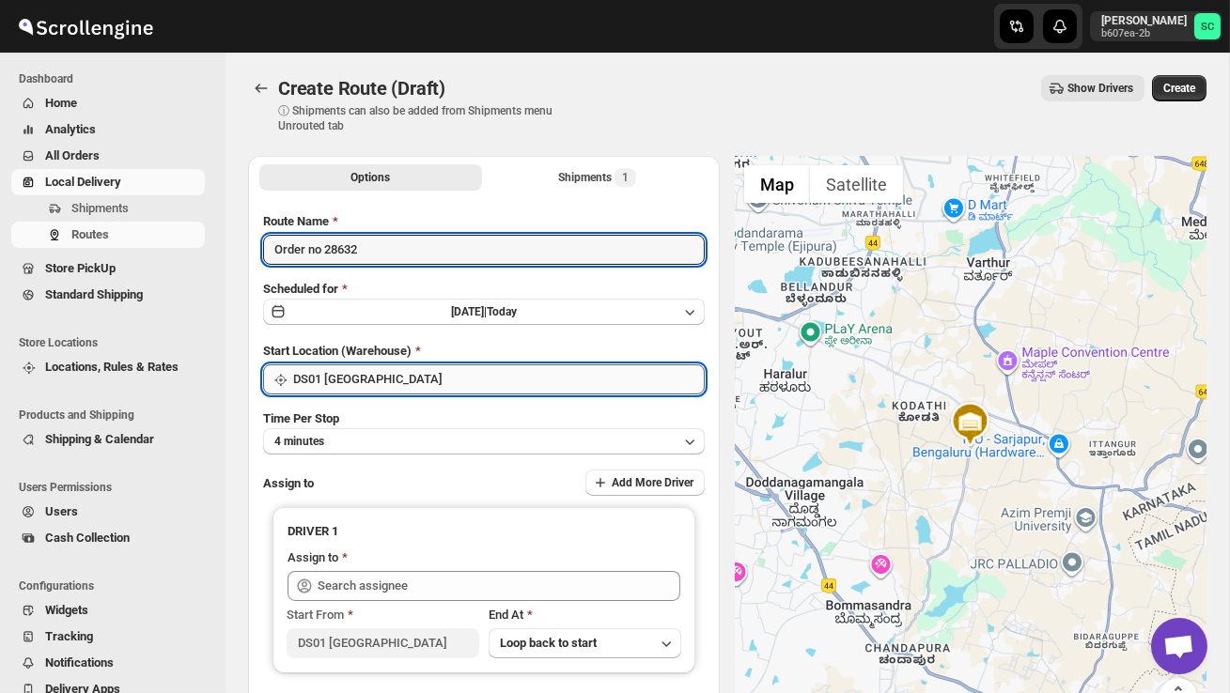
click at [460, 373] on input "DS01 [GEOGRAPHIC_DATA]" at bounding box center [499, 380] width 412 height 30
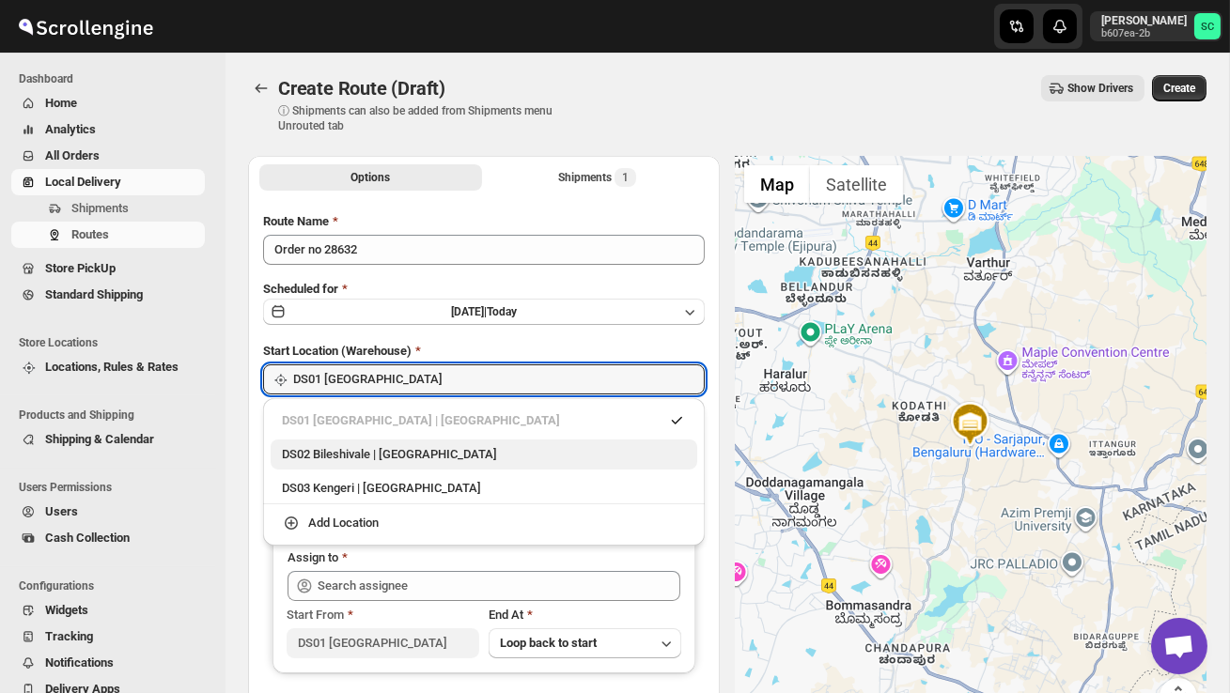
click at [453, 456] on div "DS02 Bileshivale | Bangalore" at bounding box center [484, 454] width 404 height 19
type input "DS02 Bileshivale"
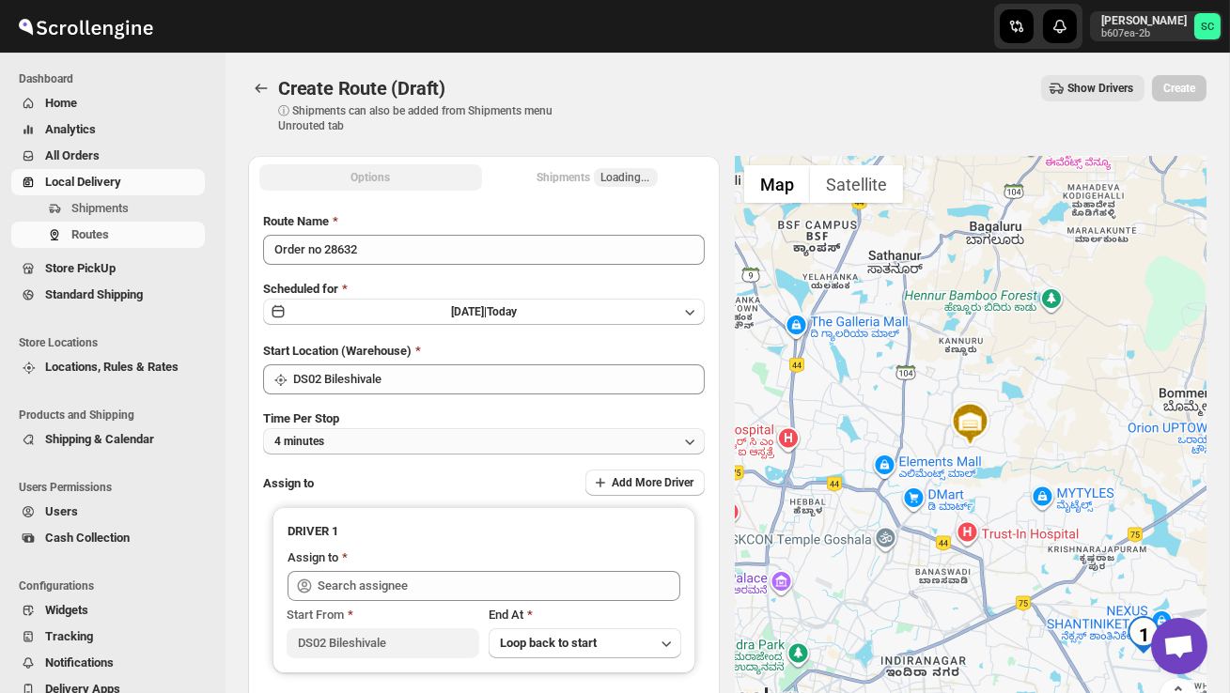
click at [445, 440] on button "4 minutes" at bounding box center [484, 441] width 442 height 26
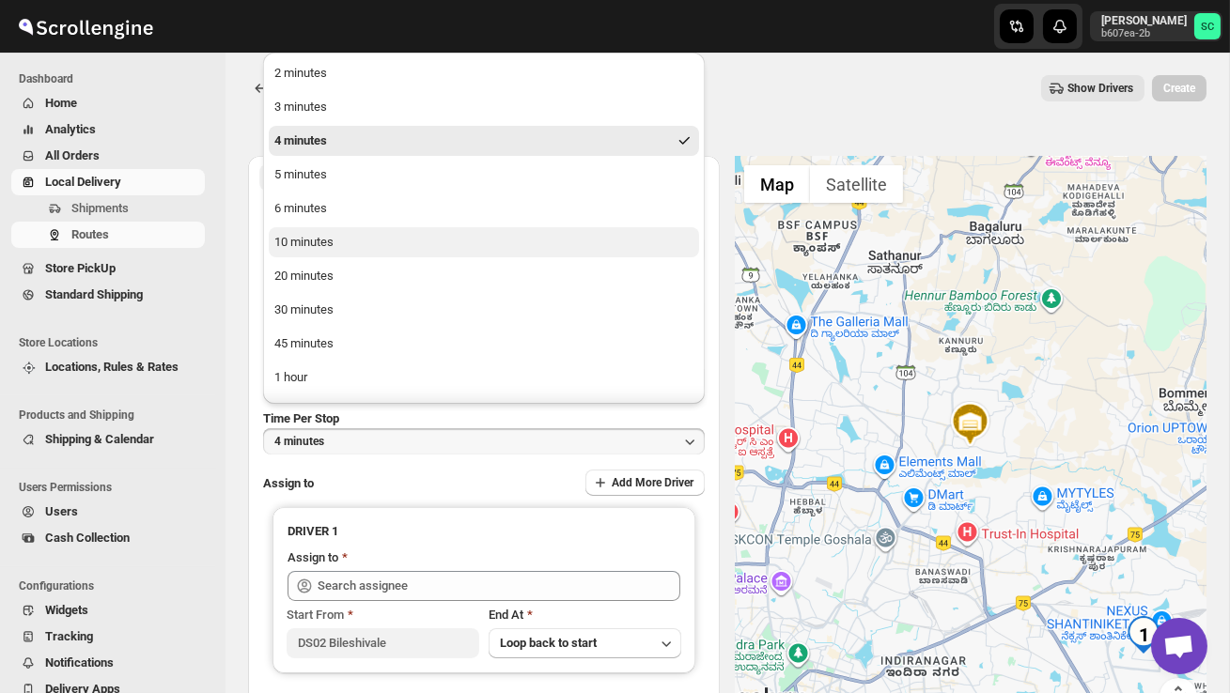
click at [338, 246] on button "10 minutes" at bounding box center [484, 242] width 430 height 30
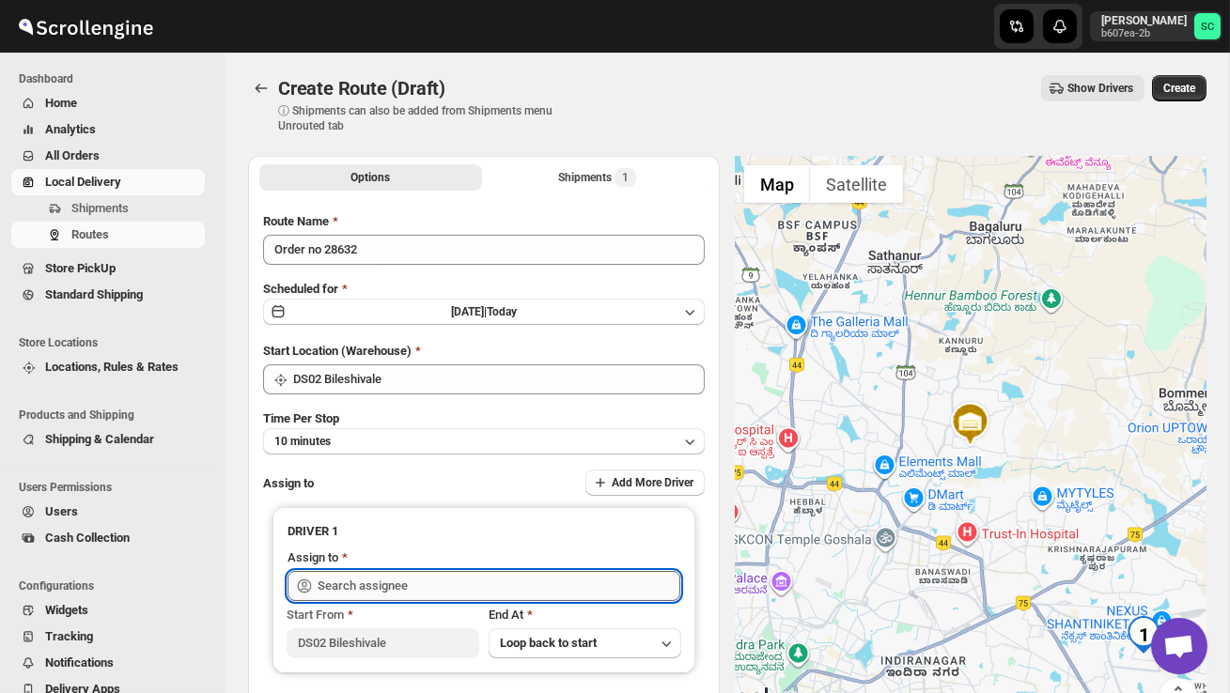
click at [359, 587] on input "text" at bounding box center [499, 586] width 363 height 30
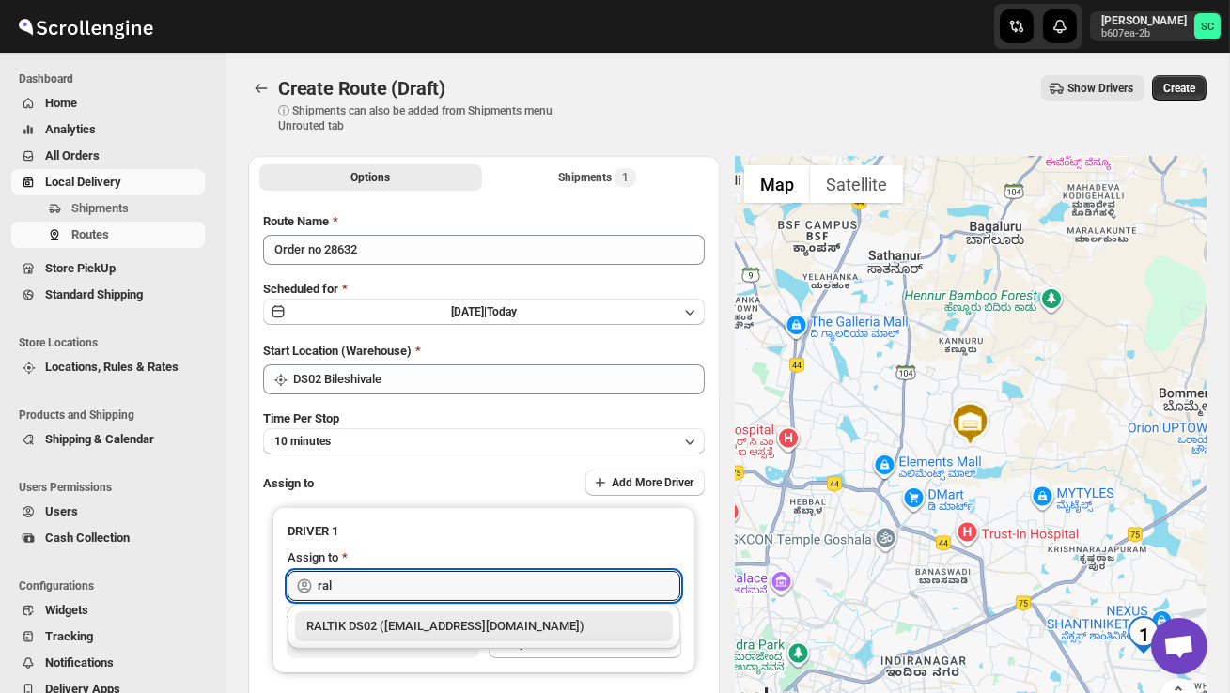
click at [415, 639] on div "RALTIK DS02 ([EMAIL_ADDRESS][DOMAIN_NAME])" at bounding box center [484, 627] width 378 height 30
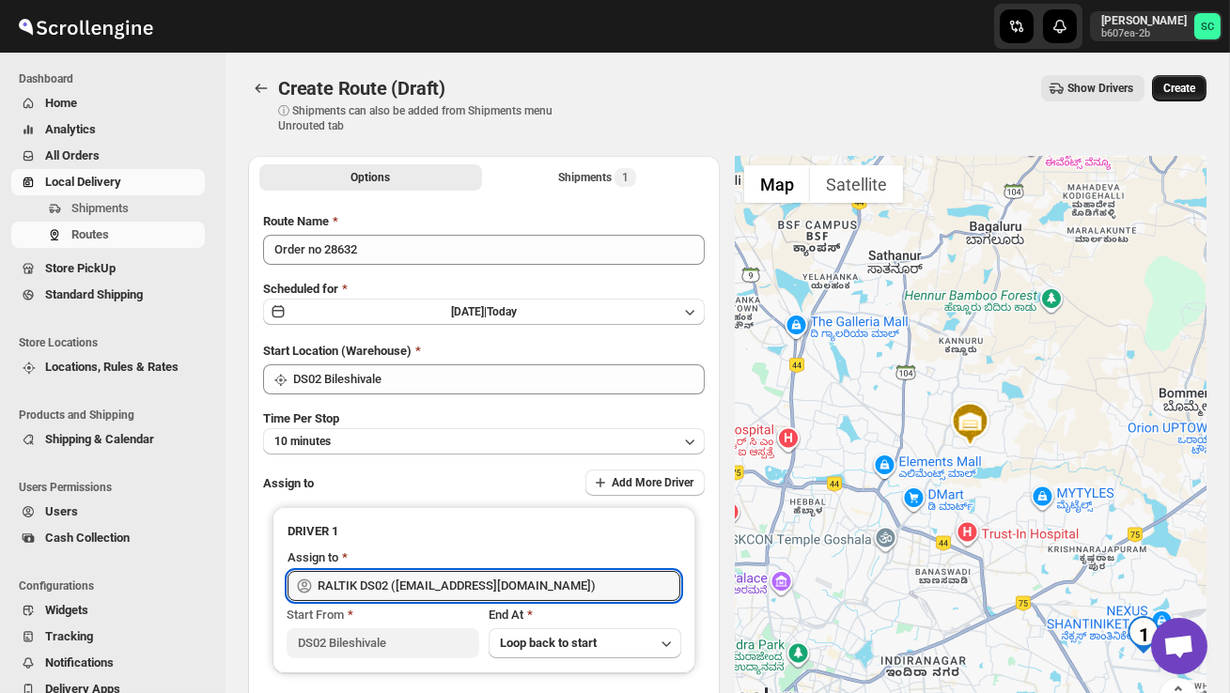
type input "RALTIK DS02 ([EMAIL_ADDRESS][DOMAIN_NAME])"
click at [1186, 89] on span "Create" at bounding box center [1179, 88] width 32 height 15
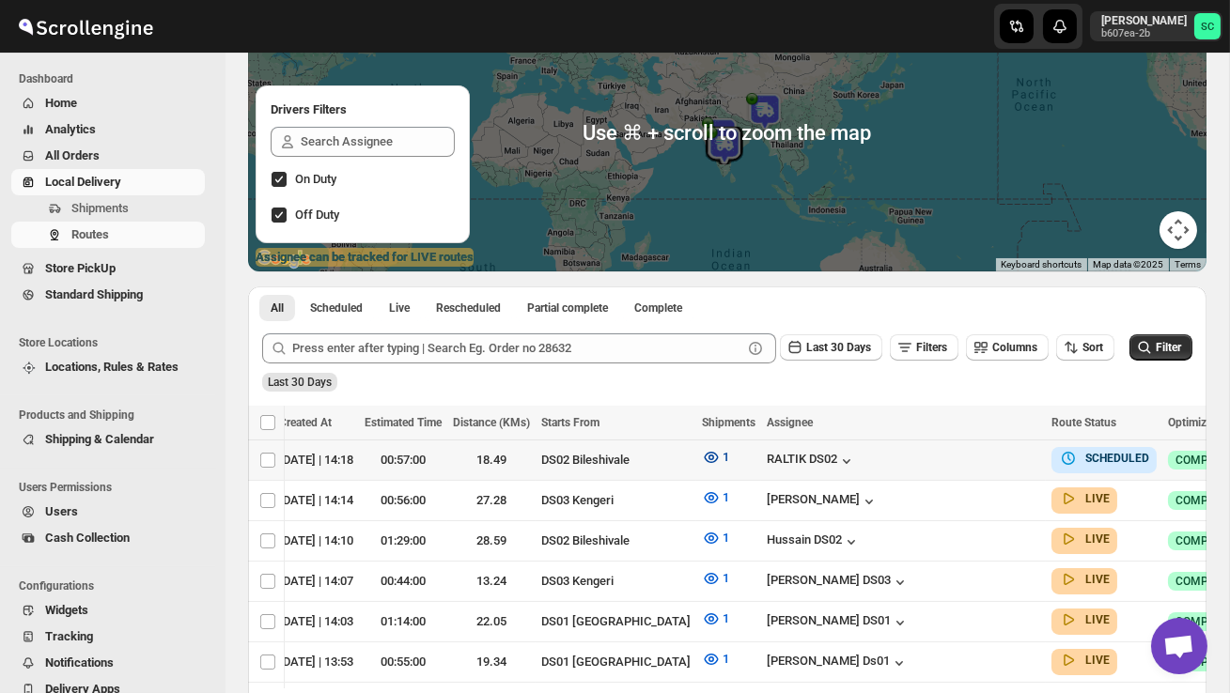
scroll to position [0, 243]
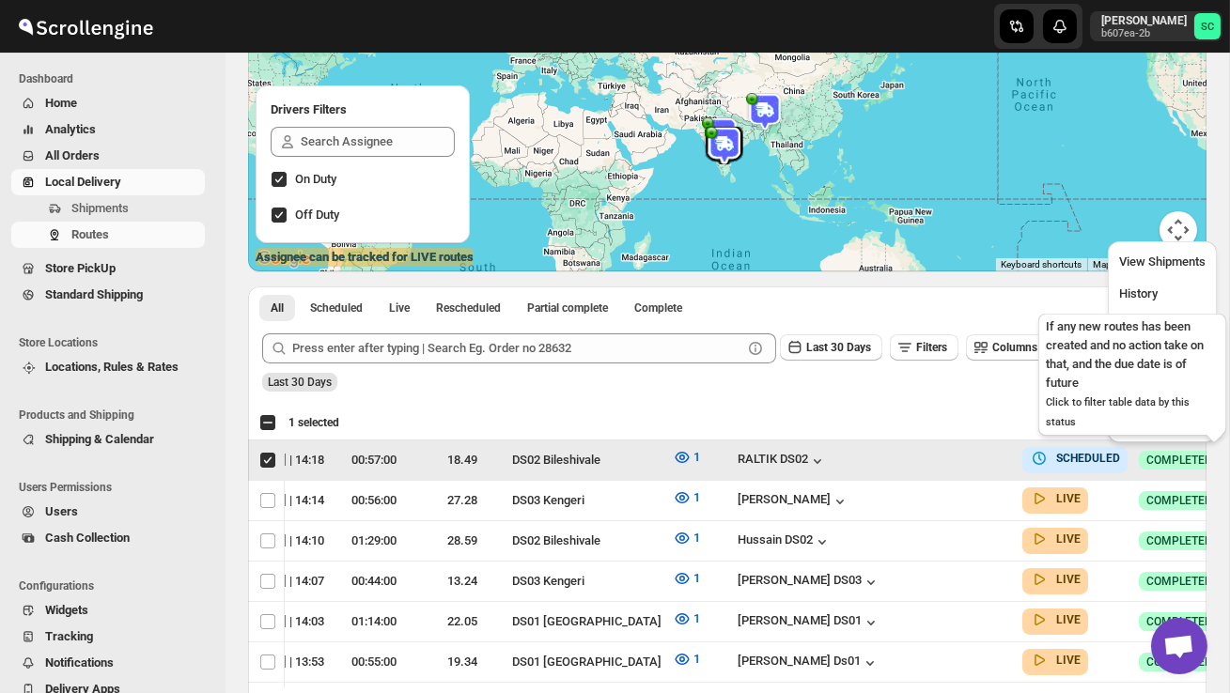
scroll to position [0, 1]
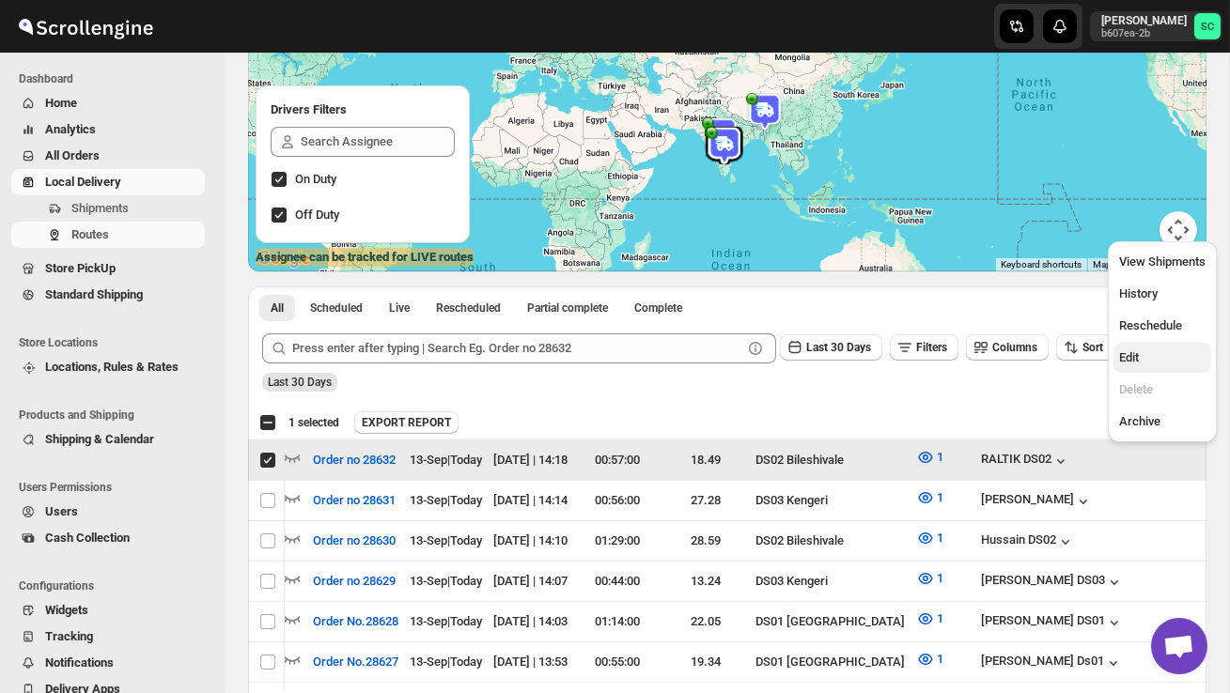
click at [1149, 359] on span "Edit" at bounding box center [1162, 358] width 86 height 19
checkbox input "false"
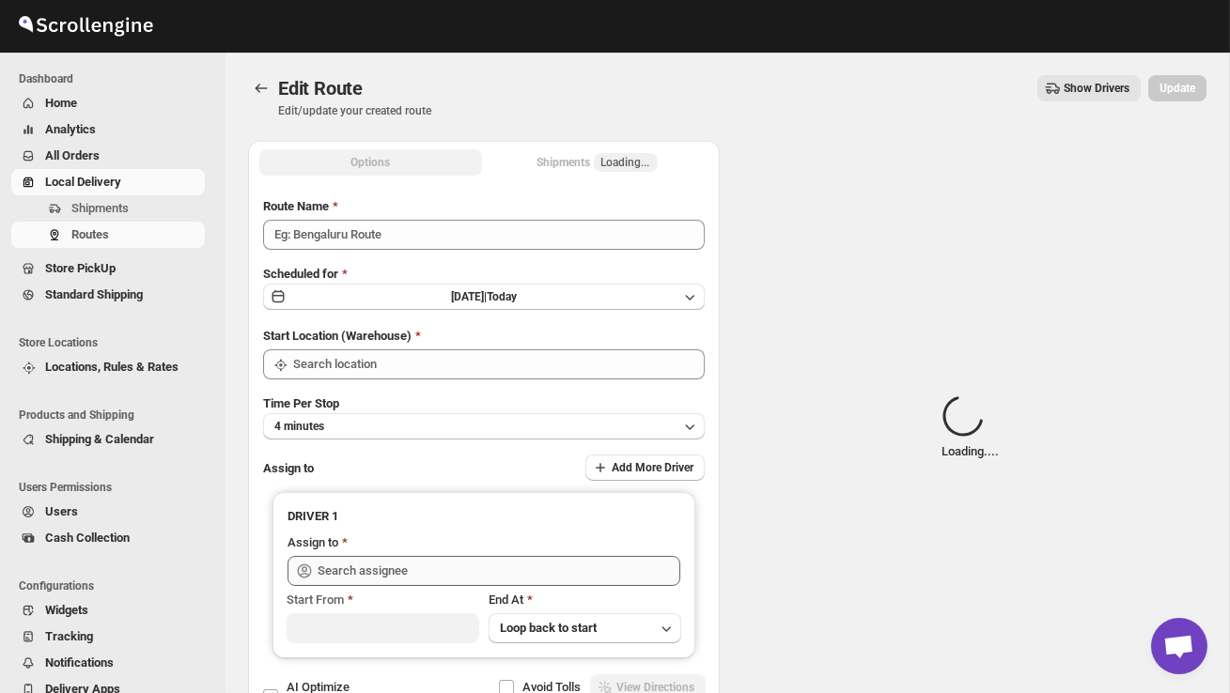
type input "Order no 28632"
type input "DS02 Bileshivale"
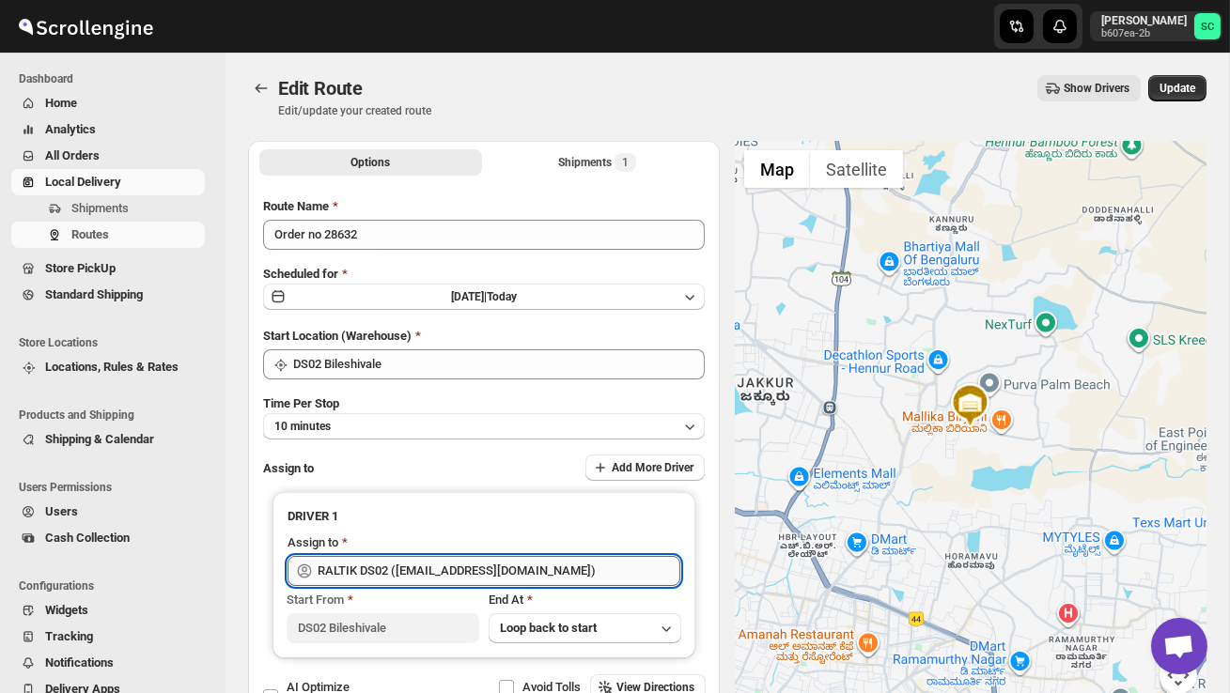
click at [532, 567] on input "RALTIK DS02 ([EMAIL_ADDRESS][DOMAIN_NAME])" at bounding box center [499, 571] width 363 height 30
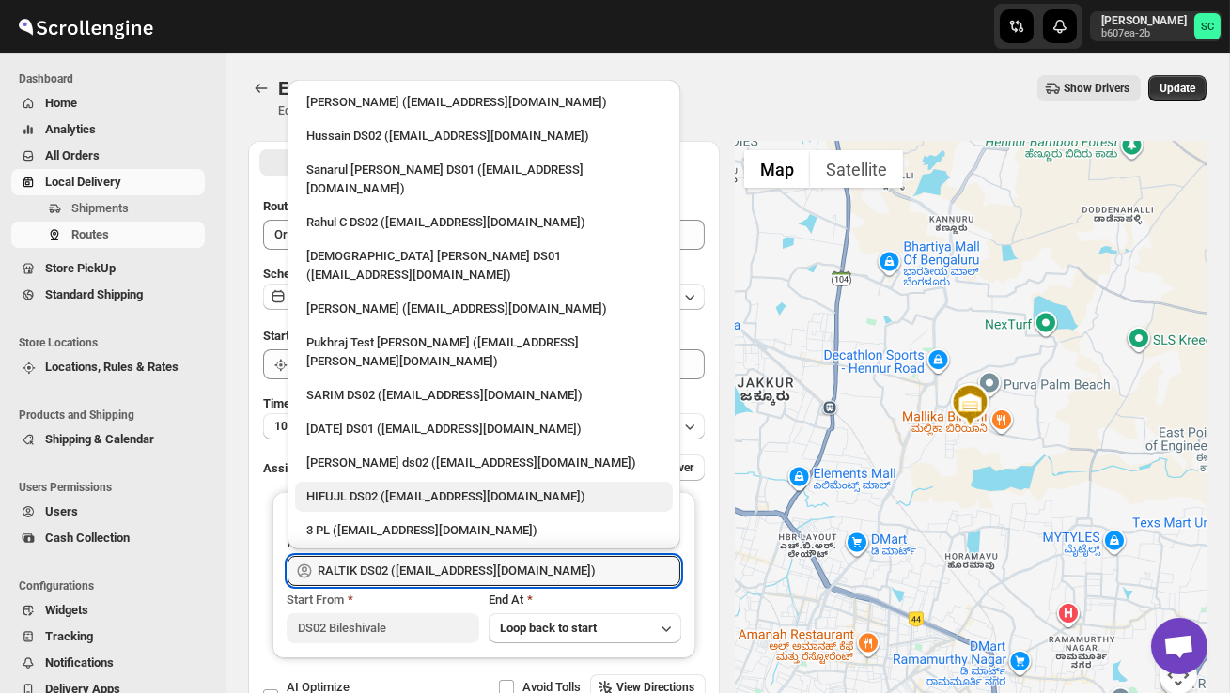
click at [411, 482] on div "HIFUJL DS02 ([EMAIL_ADDRESS][DOMAIN_NAME])" at bounding box center [484, 497] width 378 height 30
type input "HIFUJL DS02 ([EMAIL_ADDRESS][DOMAIN_NAME])"
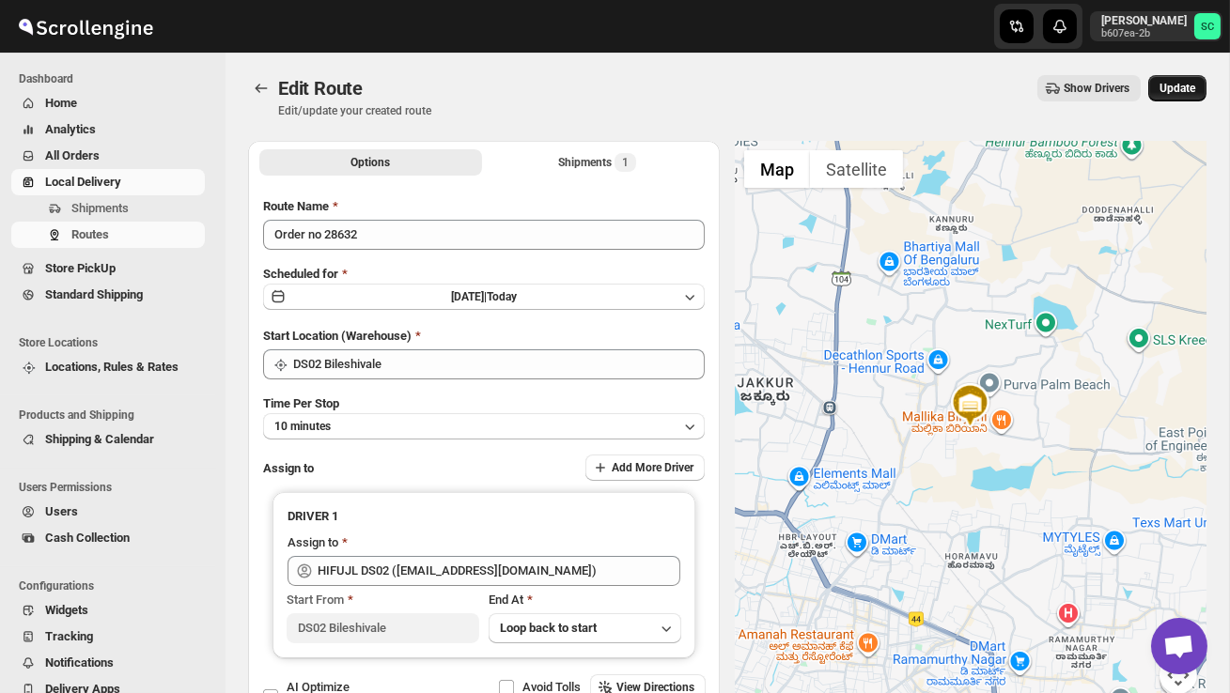
click at [1160, 86] on span "Update" at bounding box center [1178, 88] width 36 height 15
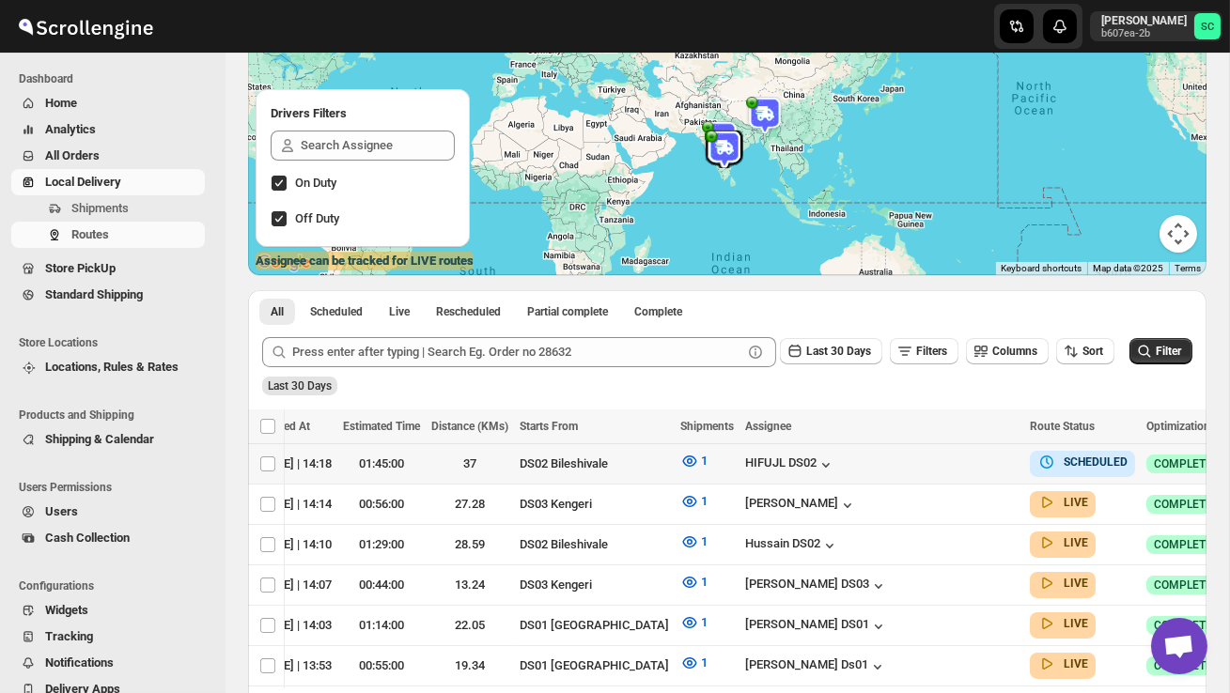
scroll to position [0, 243]
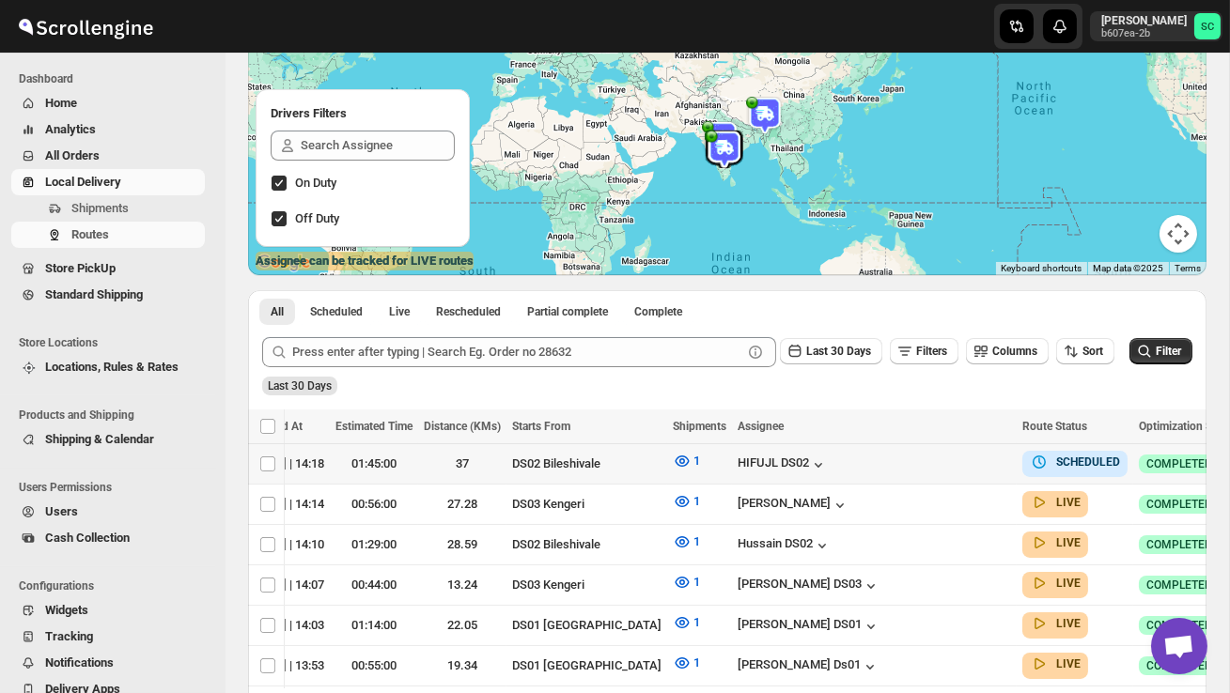
checkbox input "true"
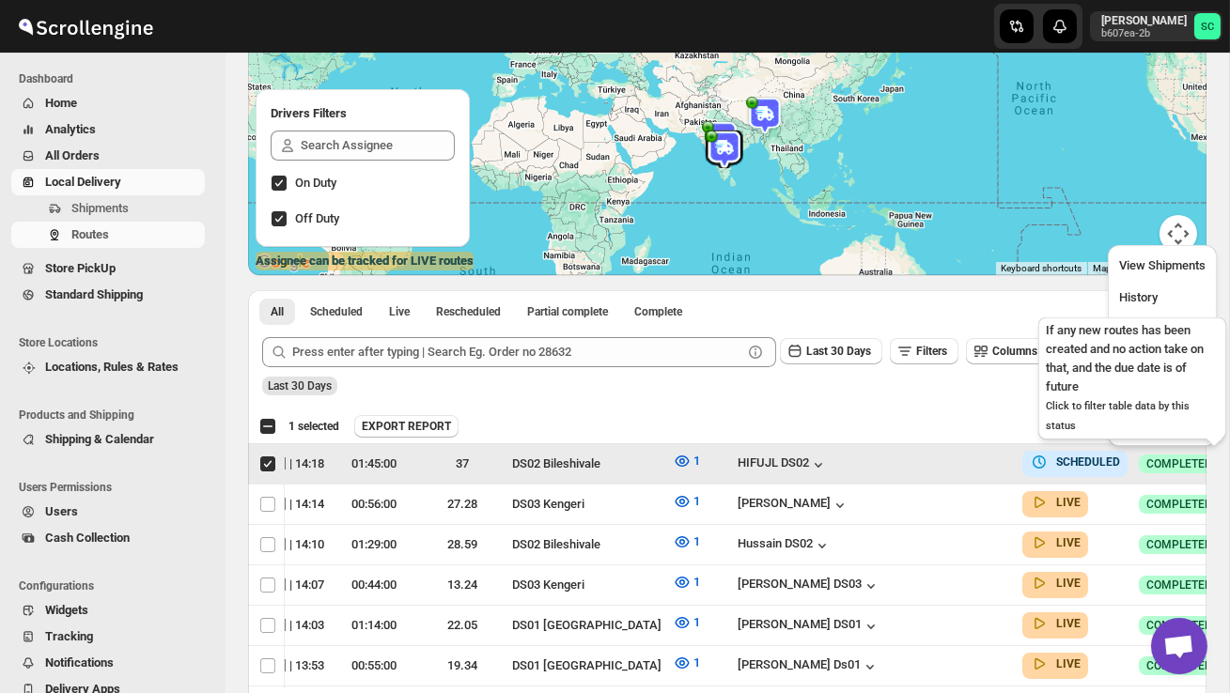
scroll to position [0, 1]
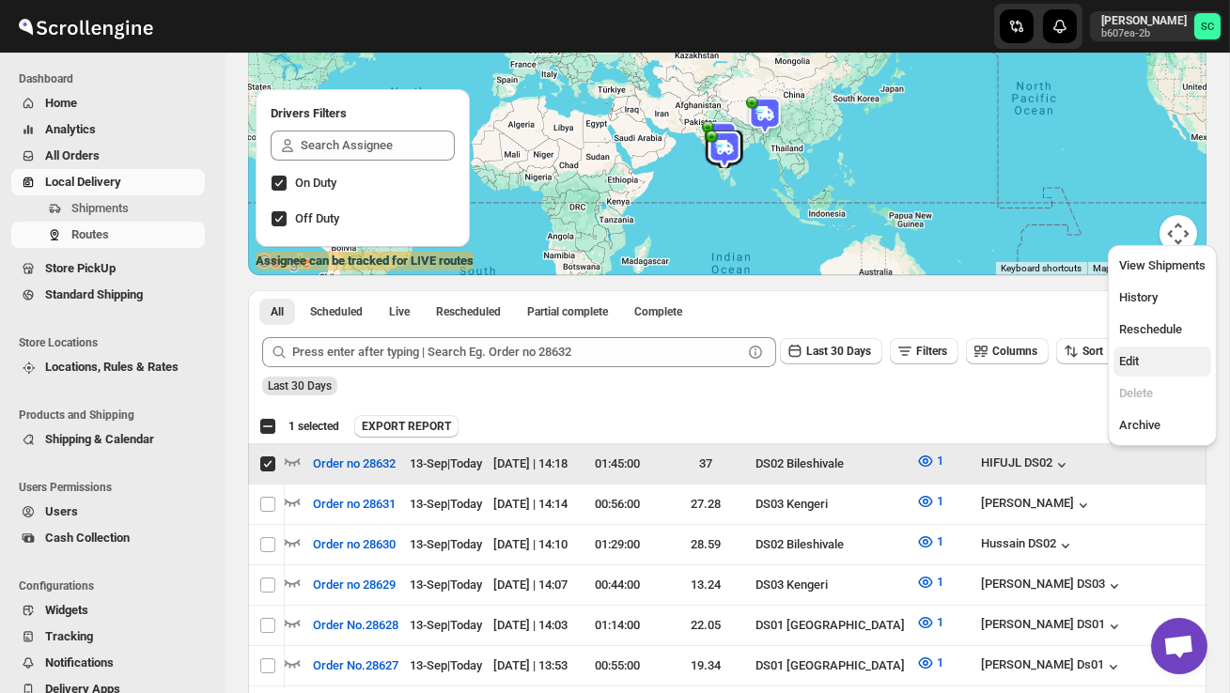
click at [1164, 369] on span "Edit" at bounding box center [1162, 361] width 86 height 19
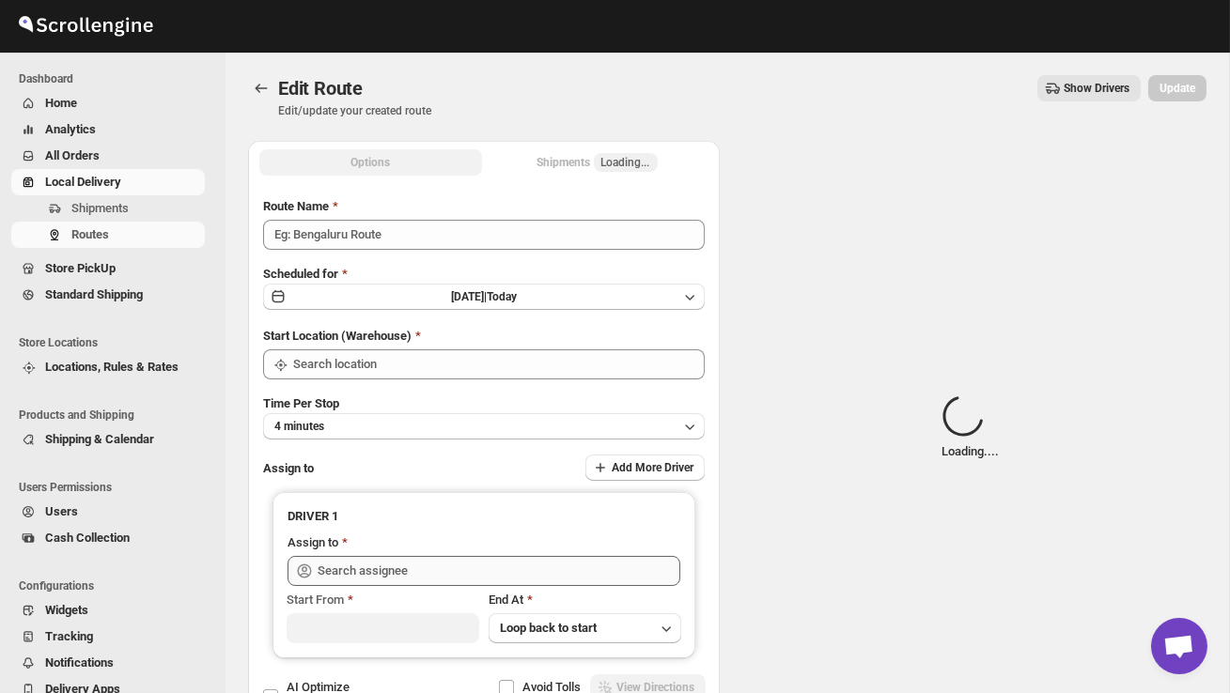
type input "Order no 28632"
type input "DS02 Bileshivale"
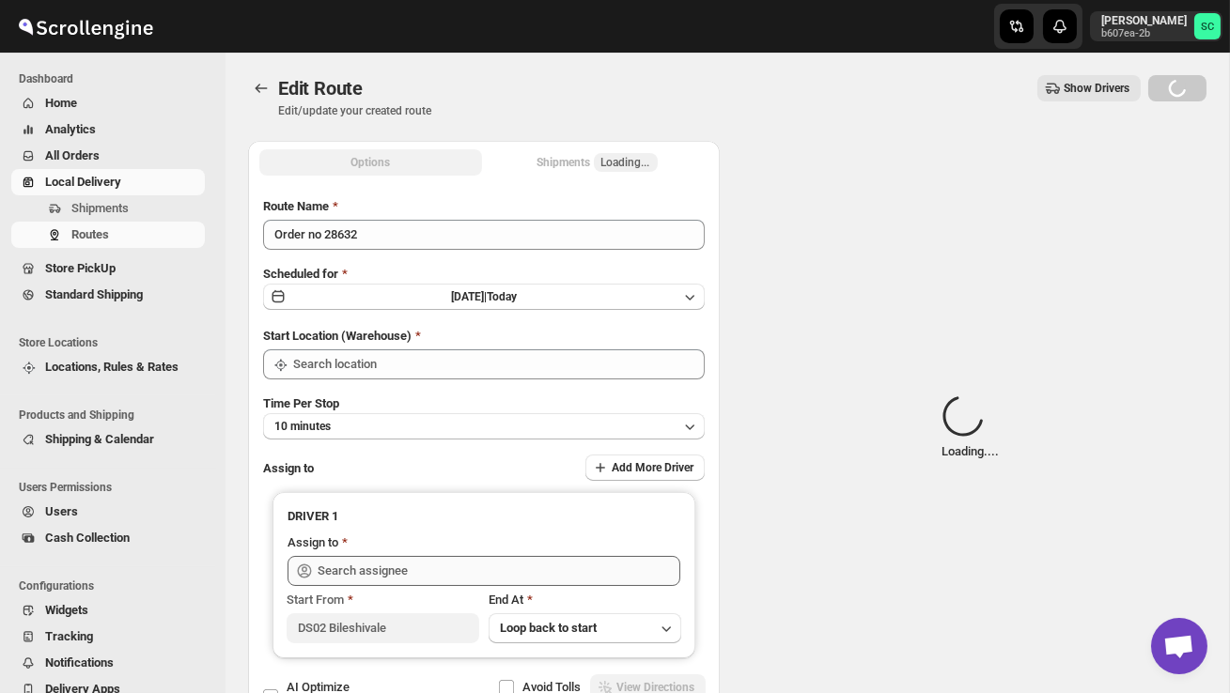
type input "DS02 Bileshivale"
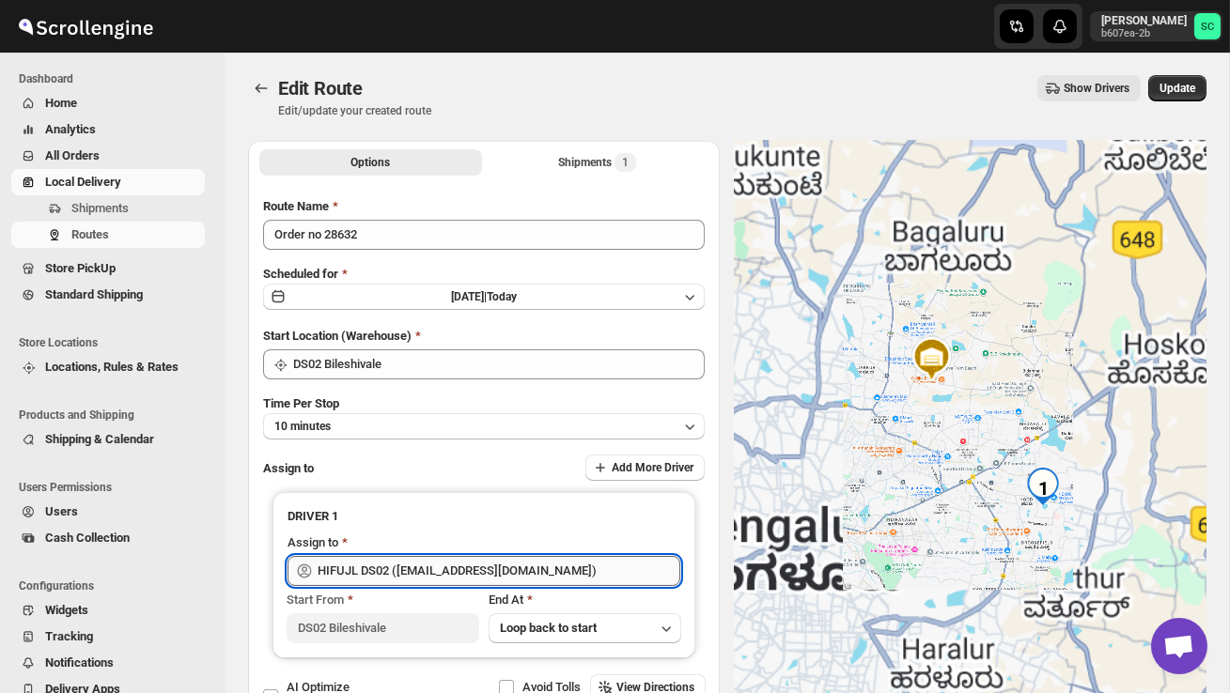
click at [570, 560] on input "HIFUJL DS02 ([EMAIL_ADDRESS][DOMAIN_NAME])" at bounding box center [499, 571] width 363 height 30
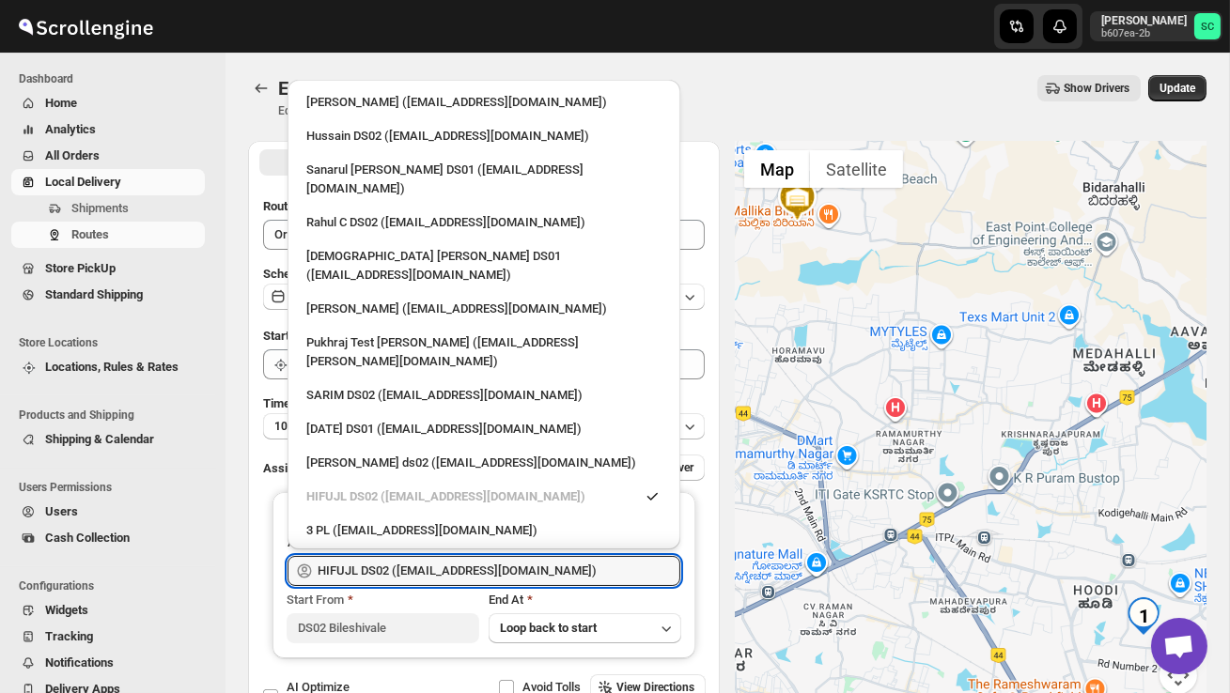
scroll to position [19, 0]
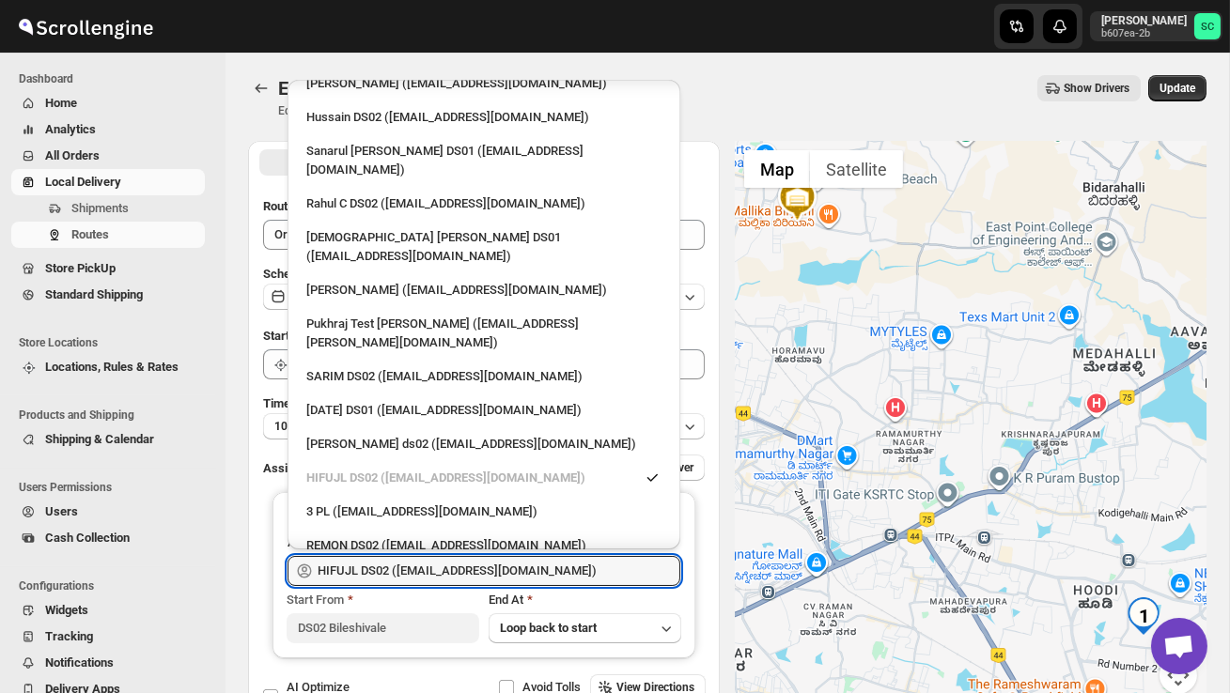
click at [470, 570] on div "RALTIK DS02 ([EMAIL_ADDRESS][DOMAIN_NAME])" at bounding box center [483, 579] width 355 height 19
type input "RALTIK DS02 ([EMAIL_ADDRESS][DOMAIN_NAME])"
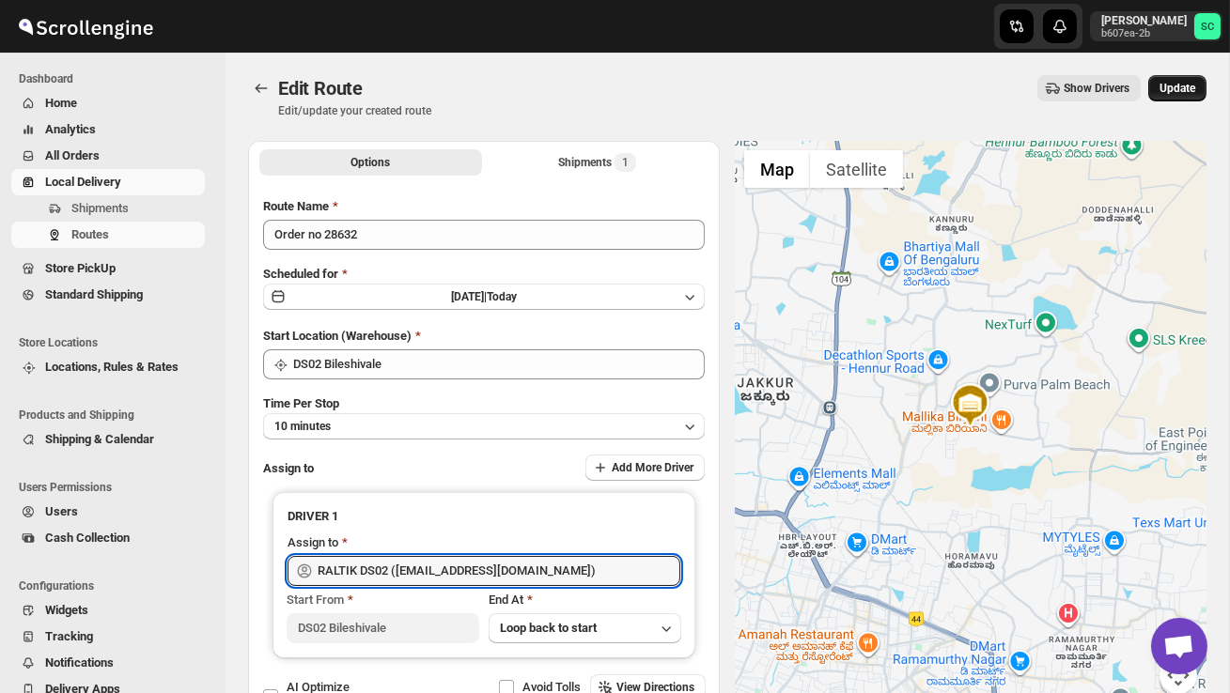
click at [1169, 84] on span "Update" at bounding box center [1178, 88] width 36 height 15
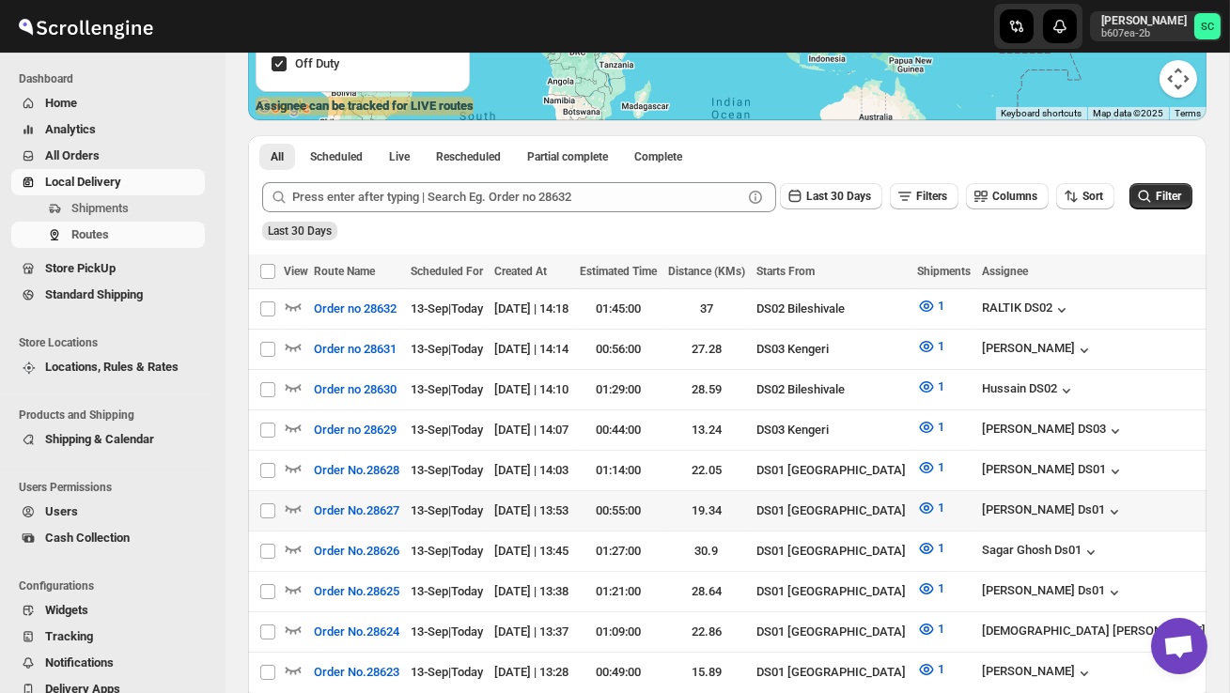
scroll to position [350, 0]
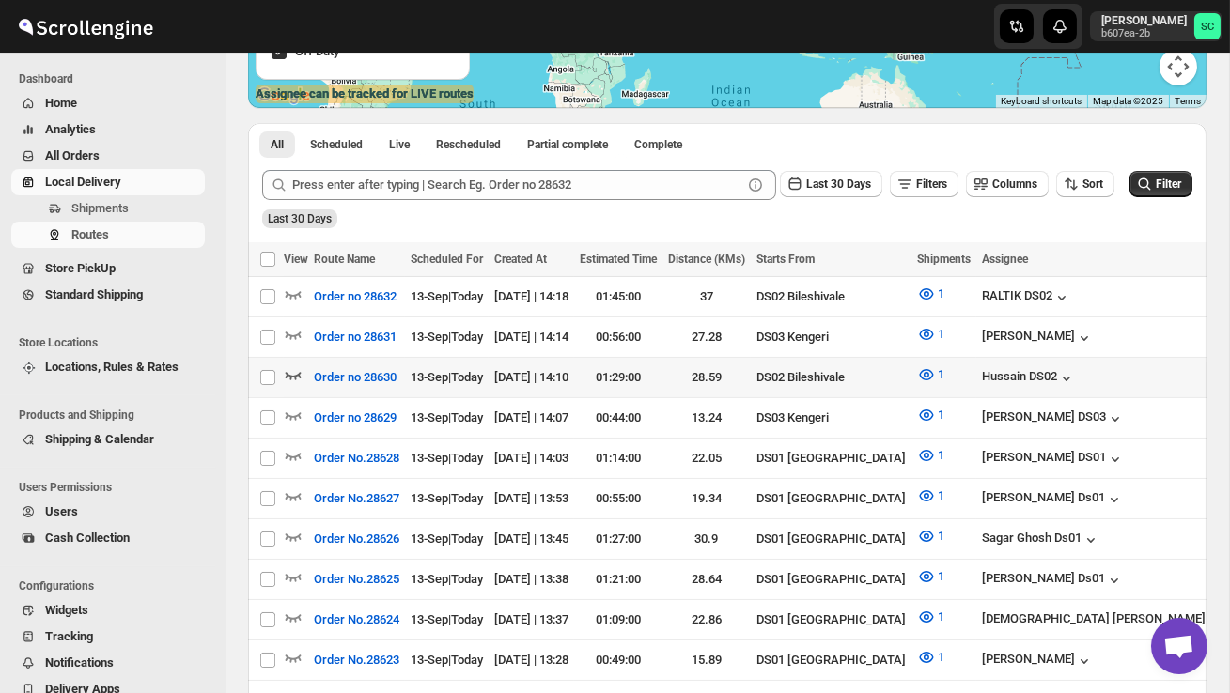
click at [292, 368] on icon "button" at bounding box center [293, 375] width 19 height 19
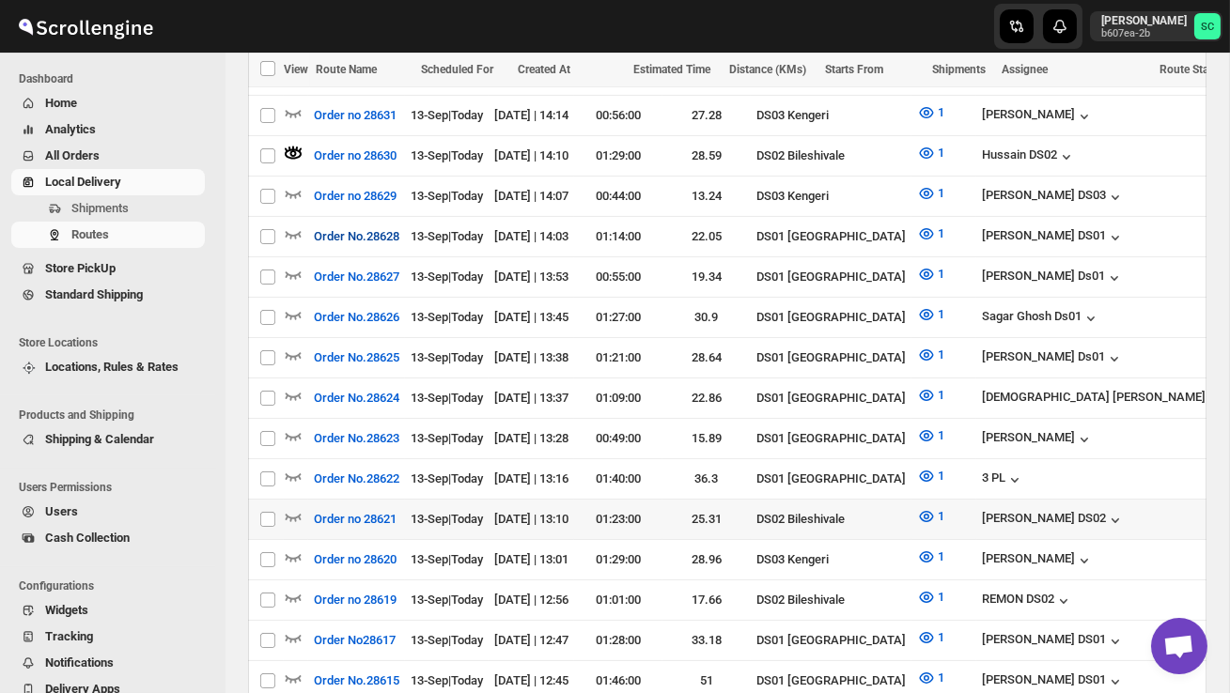
scroll to position [611, 0]
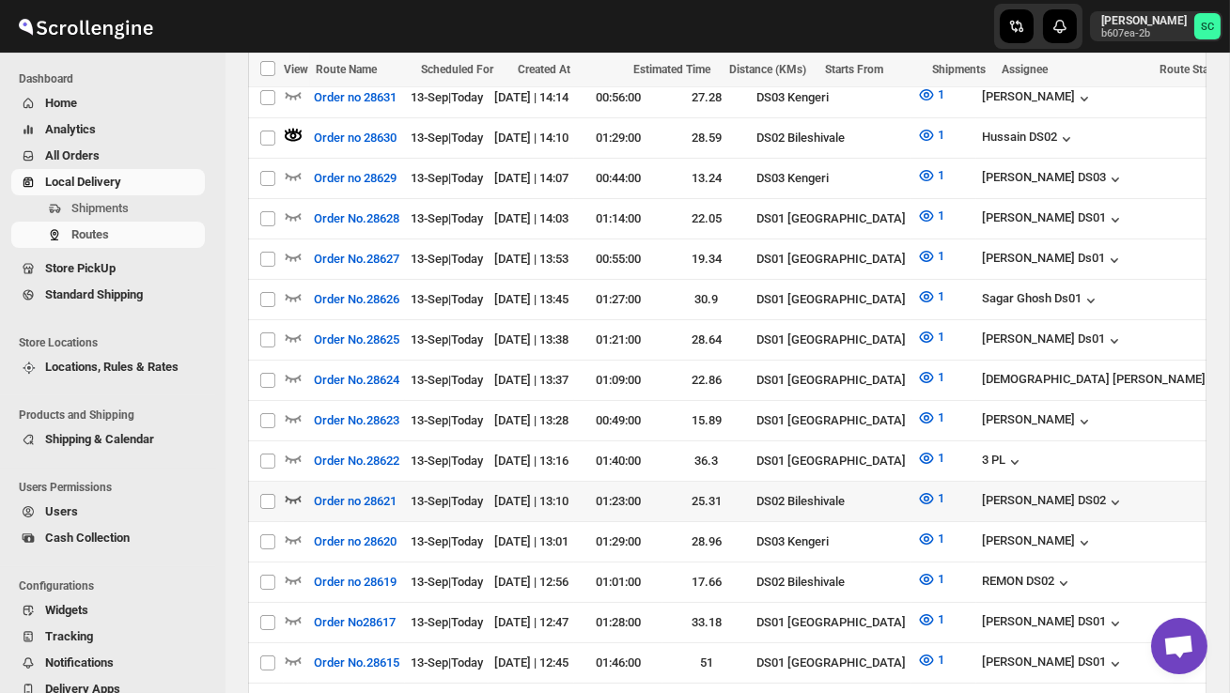
click at [296, 490] on icon "button" at bounding box center [293, 499] width 19 height 19
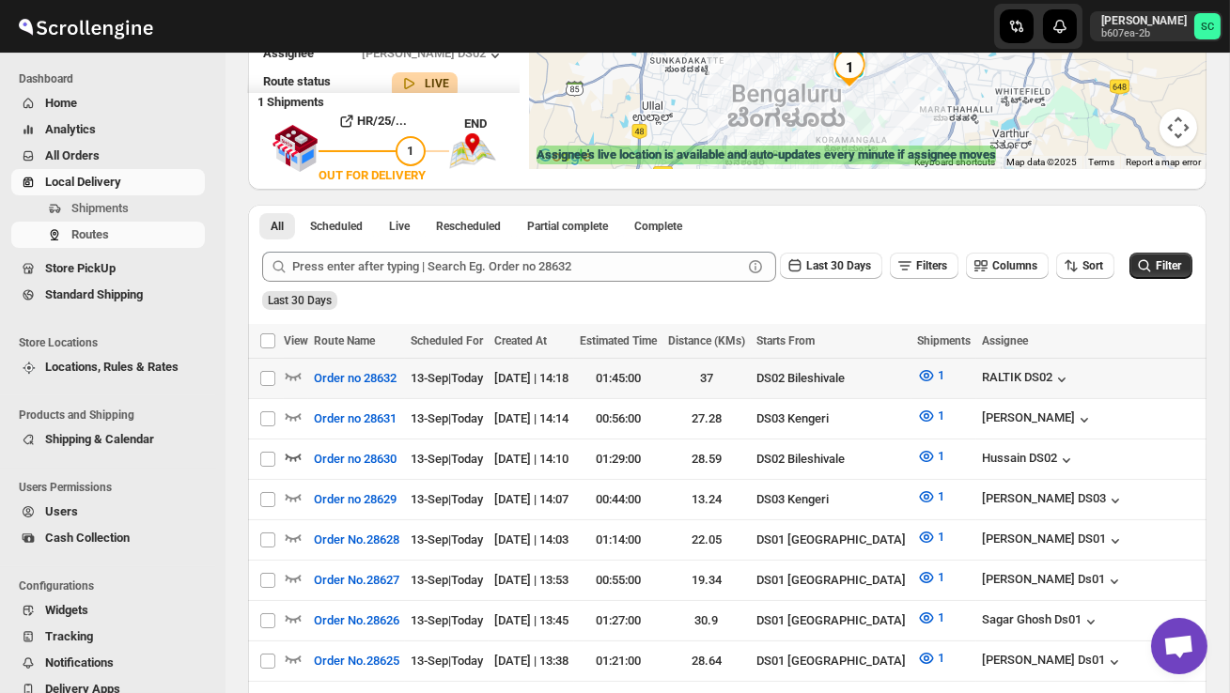
scroll to position [0, 0]
click at [289, 379] on icon "button" at bounding box center [294, 377] width 16 height 8
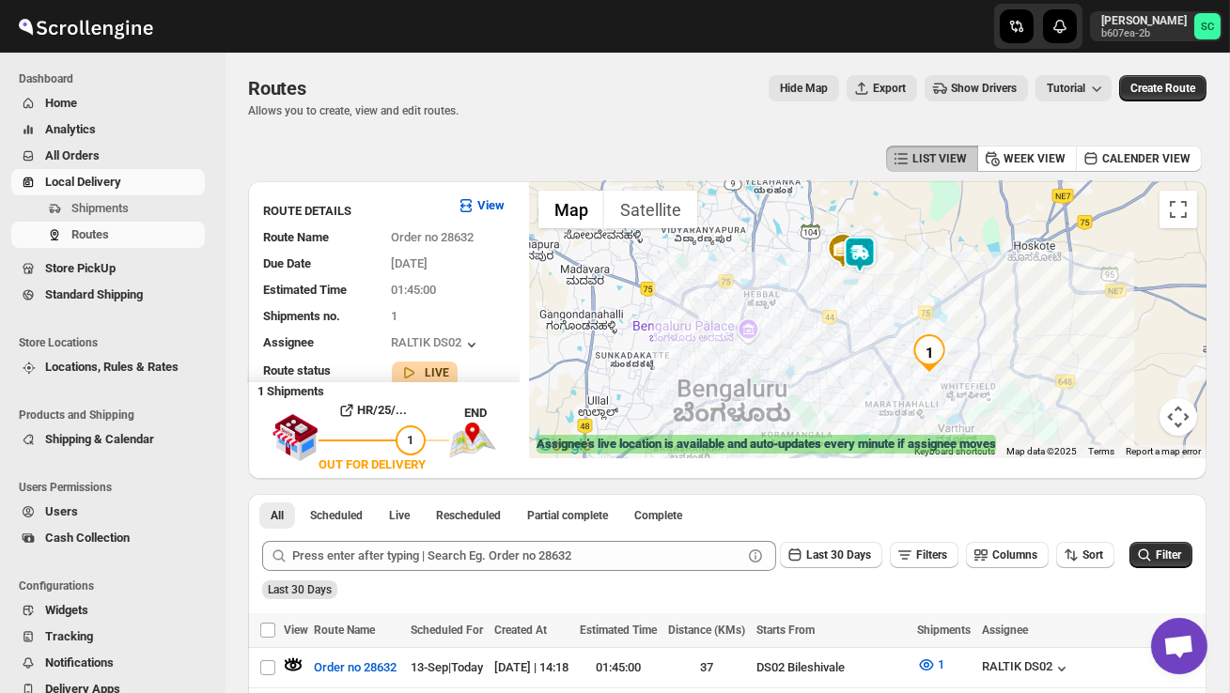
click at [868, 248] on img at bounding box center [860, 255] width 38 height 38
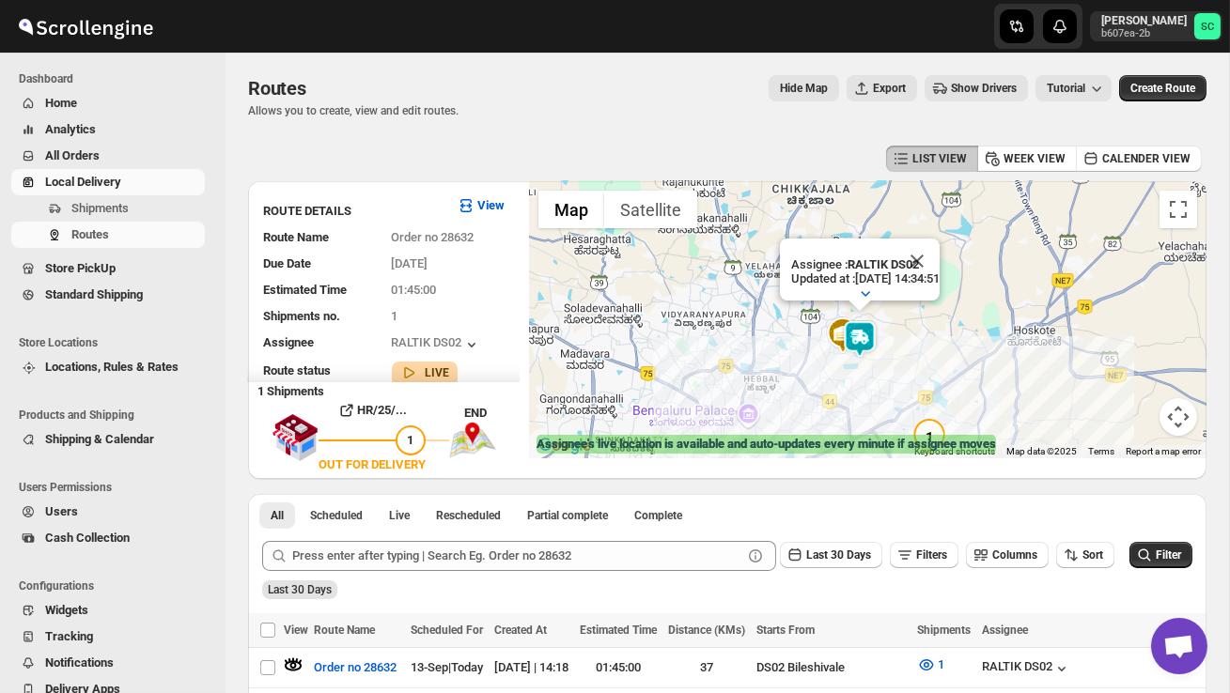
click at [891, 339] on div "Assignee : RALTIK DS02 Updated at : 13/09/2025, 14:34:51 Duty mode Enabled Batt…" at bounding box center [868, 319] width 678 height 277
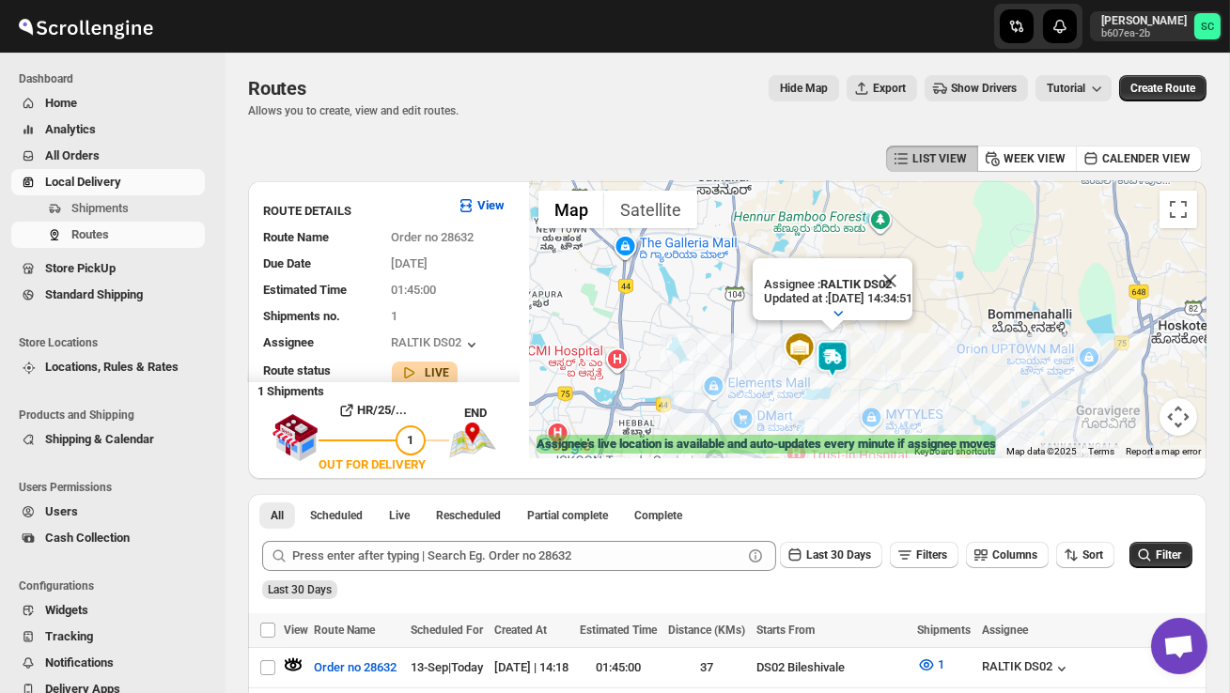
click at [891, 339] on div "Assignee : RALTIK DS02 Updated at : 13/09/2025, 14:34:51 Duty mode Enabled Batt…" at bounding box center [868, 319] width 678 height 277
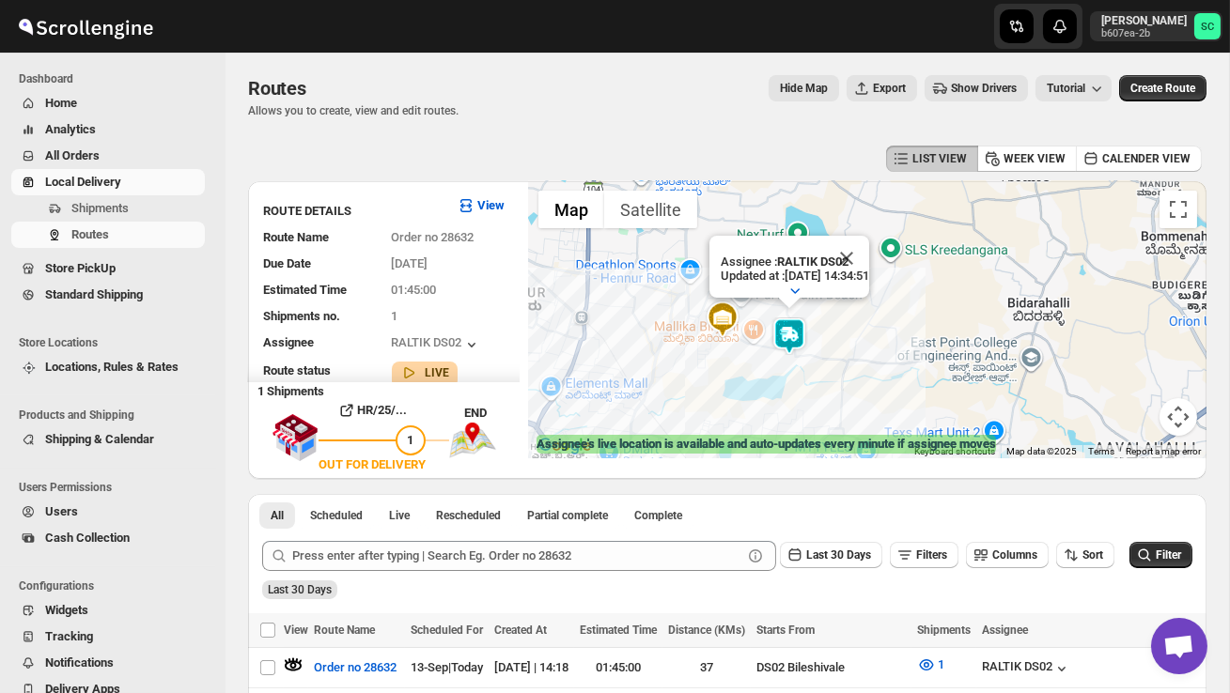
drag, startPoint x: 835, startPoint y: 405, endPoint x: 853, endPoint y: 321, distance: 85.5
click at [853, 321] on div "Assignee : RALTIK DS02 Updated at : 13/09/2025, 14:34:51 Duty mode Enabled Batt…" at bounding box center [868, 319] width 678 height 277
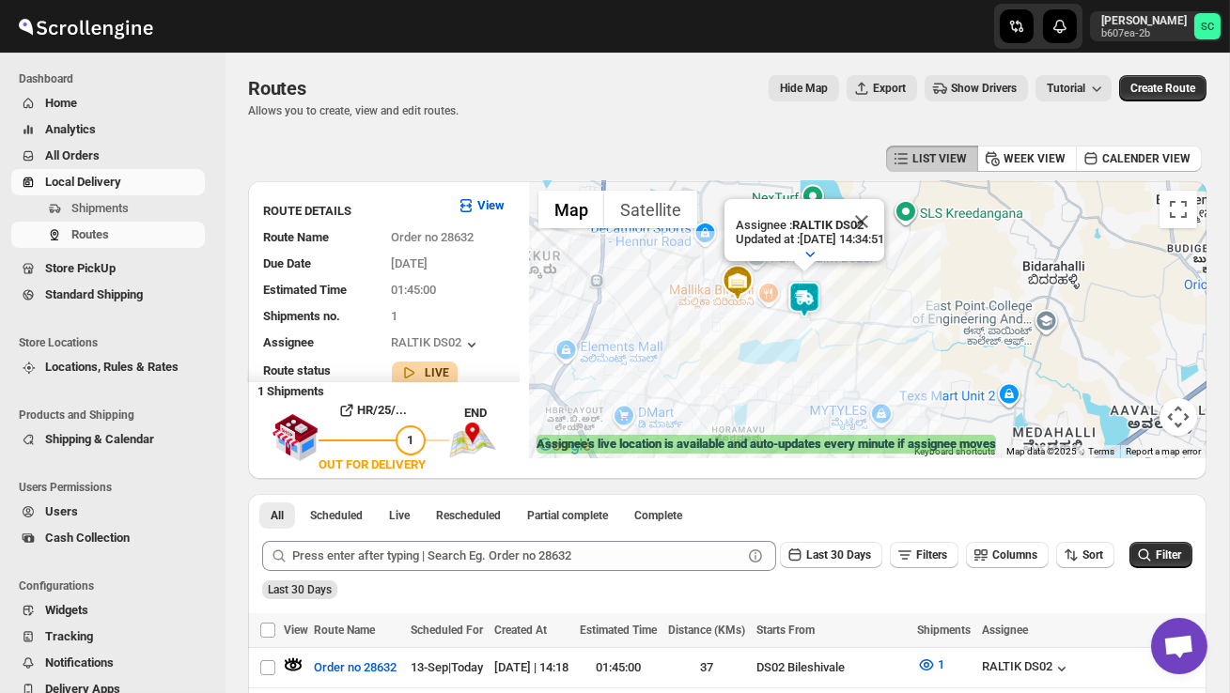
click at [853, 321] on div "Assignee : RALTIK DS02 Updated at : 13/09/2025, 14:34:51 Duty mode Enabled Batt…" at bounding box center [868, 319] width 678 height 277
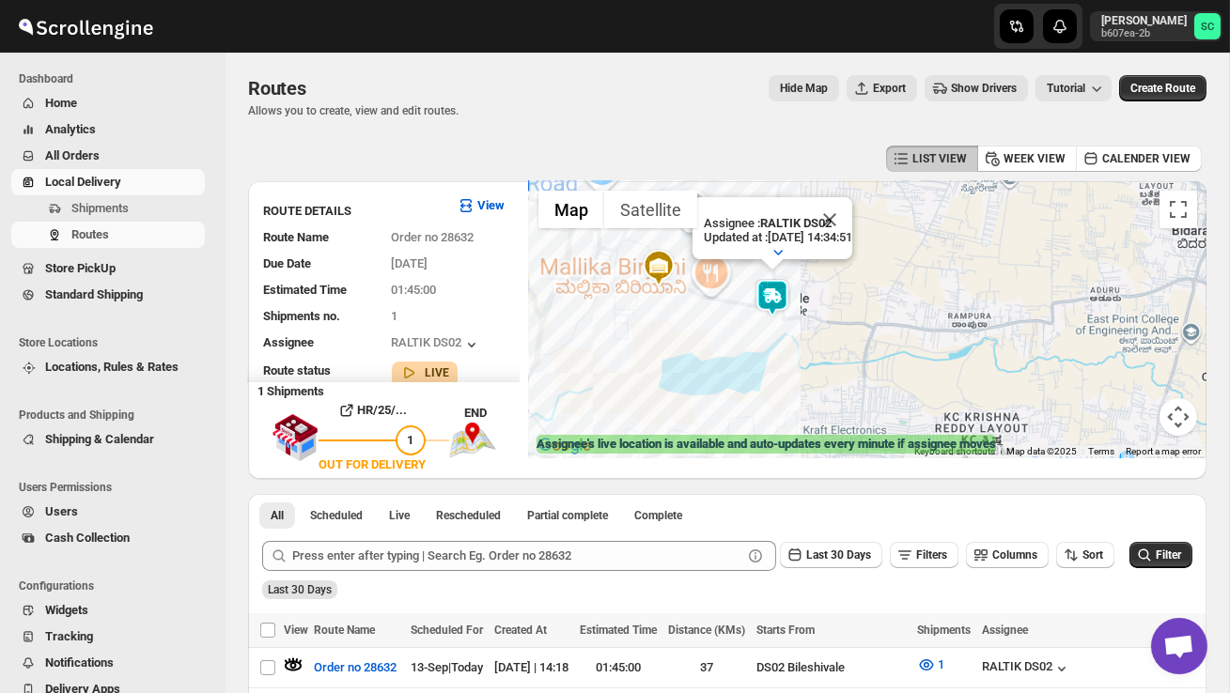
click at [853, 321] on div "Assignee : RALTIK DS02 Updated at : 13/09/2025, 14:34:51 Duty mode Enabled Batt…" at bounding box center [868, 319] width 678 height 277
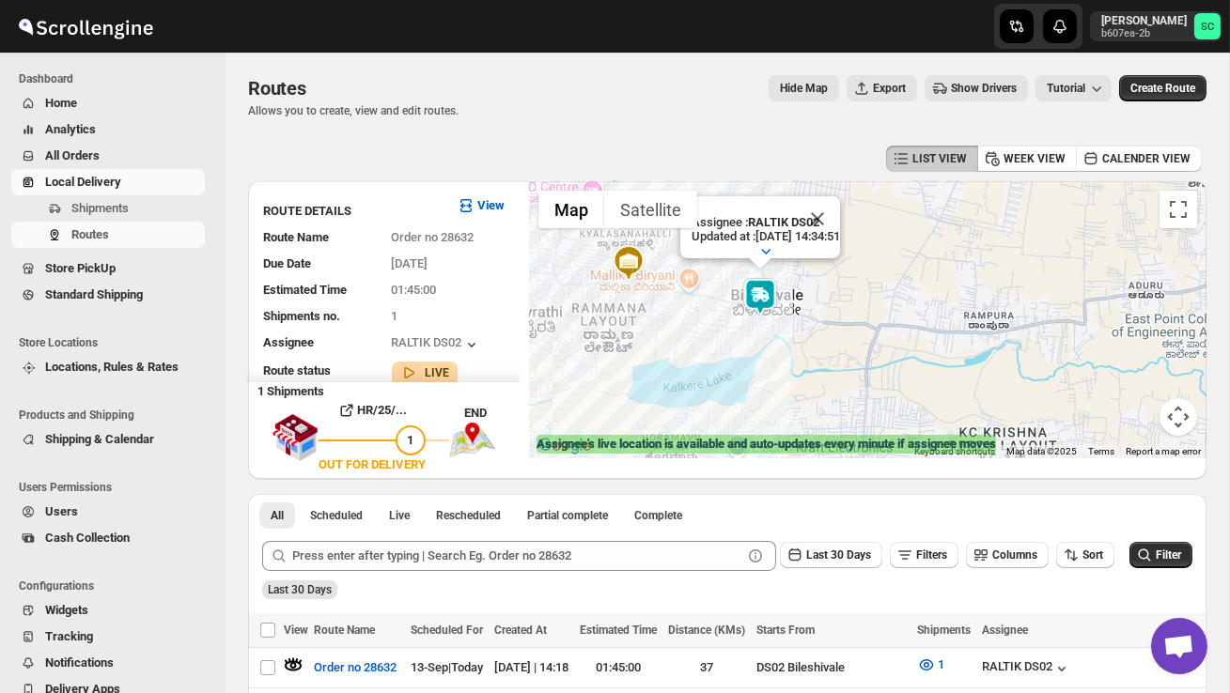
click at [853, 321] on div "Assignee : RALTIK DS02 Updated at : 13/09/2025, 14:34:51 Duty mode Enabled Batt…" at bounding box center [868, 319] width 678 height 277
click at [780, 318] on div "Assignee : RALTIK DS02 Updated at : 13/09/2025, 14:34:51 Duty mode Enabled Batt…" at bounding box center [868, 319] width 678 height 277
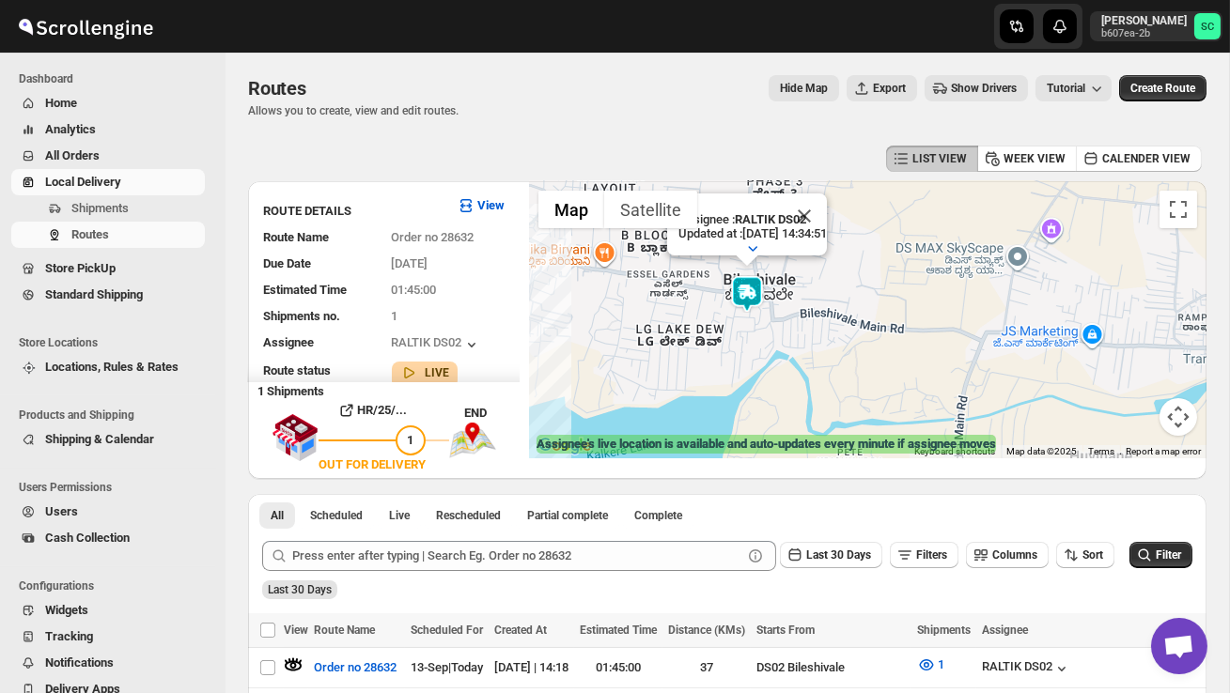
click at [788, 324] on div "Assignee : RALTIK DS02 Updated at : 13/09/2025, 14:34:51 Duty mode Enabled Batt…" at bounding box center [868, 319] width 678 height 277
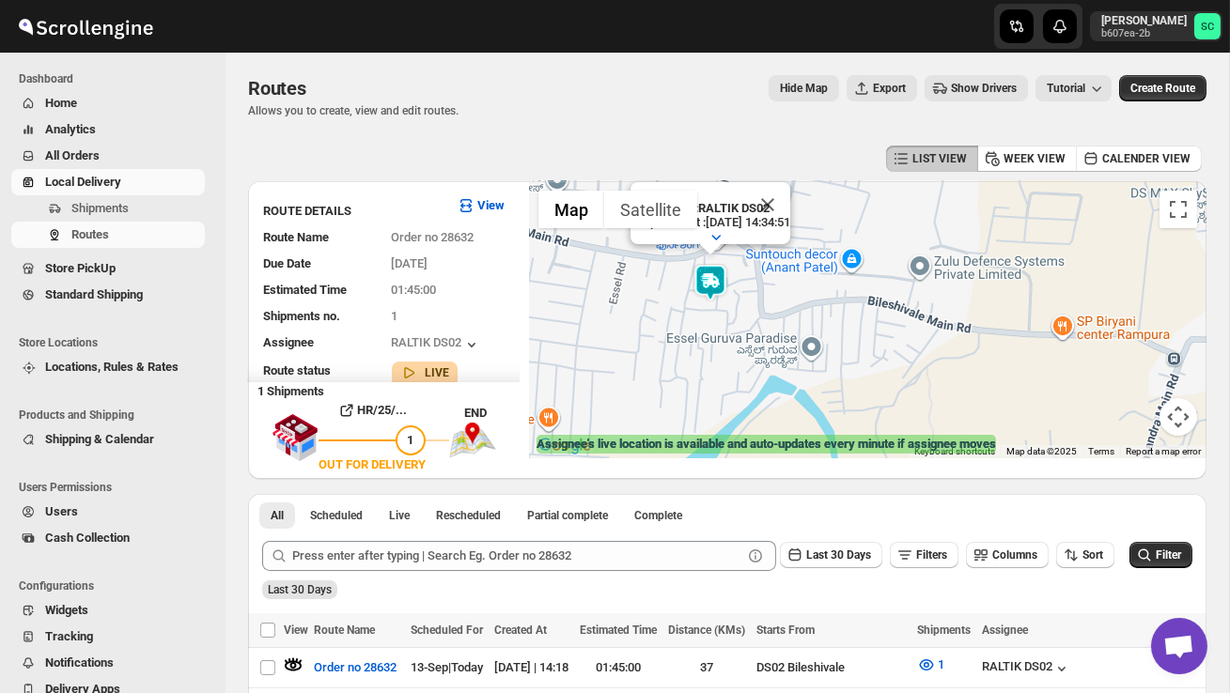
click at [788, 324] on div "Assignee : RALTIK DS02 Updated at : 13/09/2025, 14:34:51 Duty mode Enabled Batt…" at bounding box center [868, 319] width 678 height 277
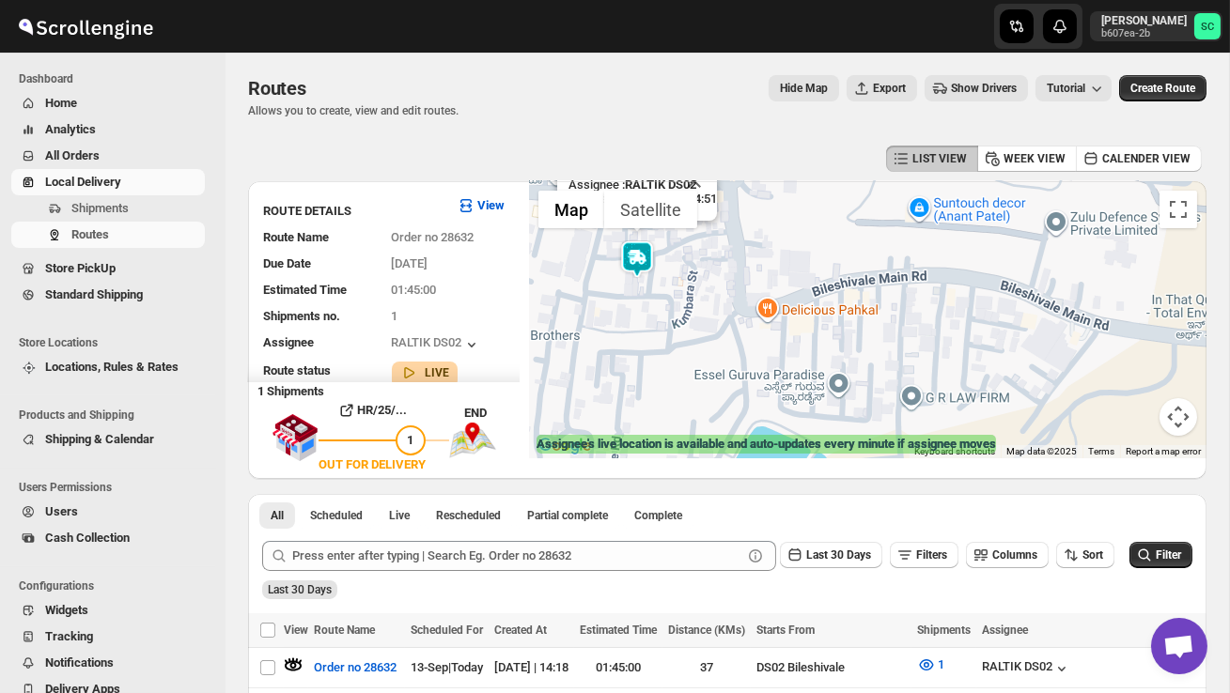
drag, startPoint x: 747, startPoint y: 305, endPoint x: 832, endPoint y: 348, distance: 94.6
click at [830, 348] on div "Assignee : RALTIK DS02 Updated at : 13/09/2025, 14:34:51 Duty mode Enabled Batt…" at bounding box center [868, 319] width 678 height 277
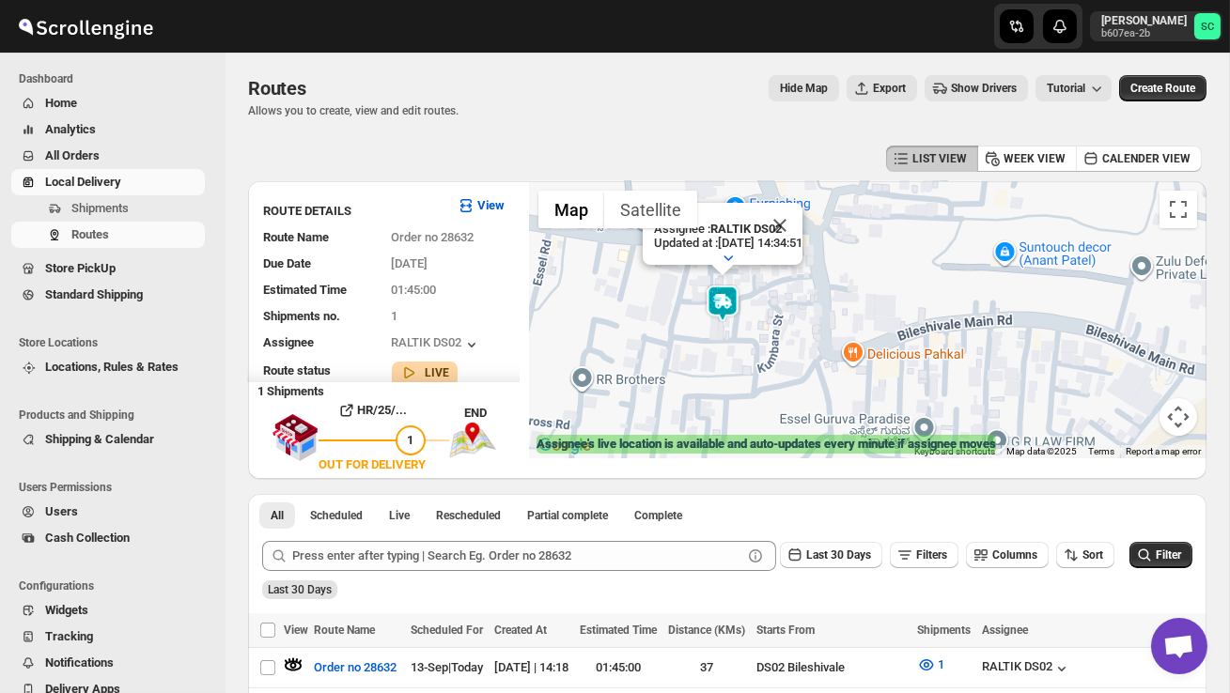
click at [832, 348] on div "Assignee : RALTIK DS02 Updated at : 13/09/2025, 14:34:51 Duty mode Enabled Batt…" at bounding box center [868, 319] width 678 height 277
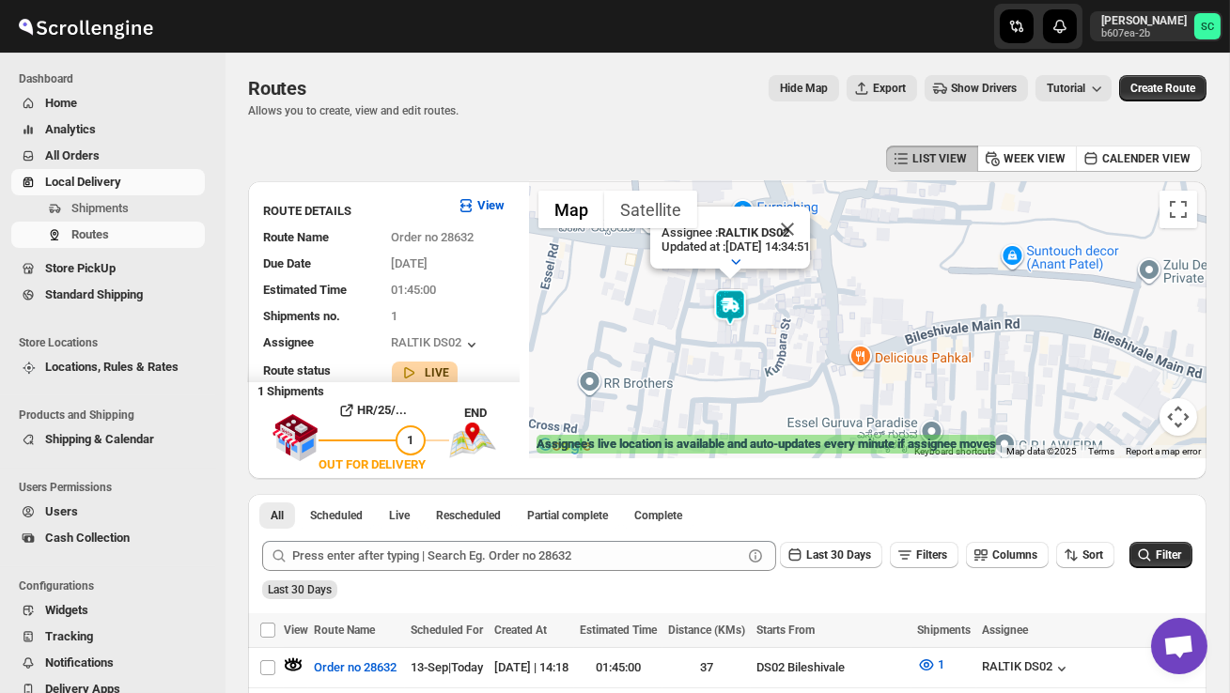
click at [832, 348] on div "Assignee : RALTIK DS02 Updated at : 13/09/2025, 14:34:51 Duty mode Enabled Batt…" at bounding box center [868, 319] width 678 height 277
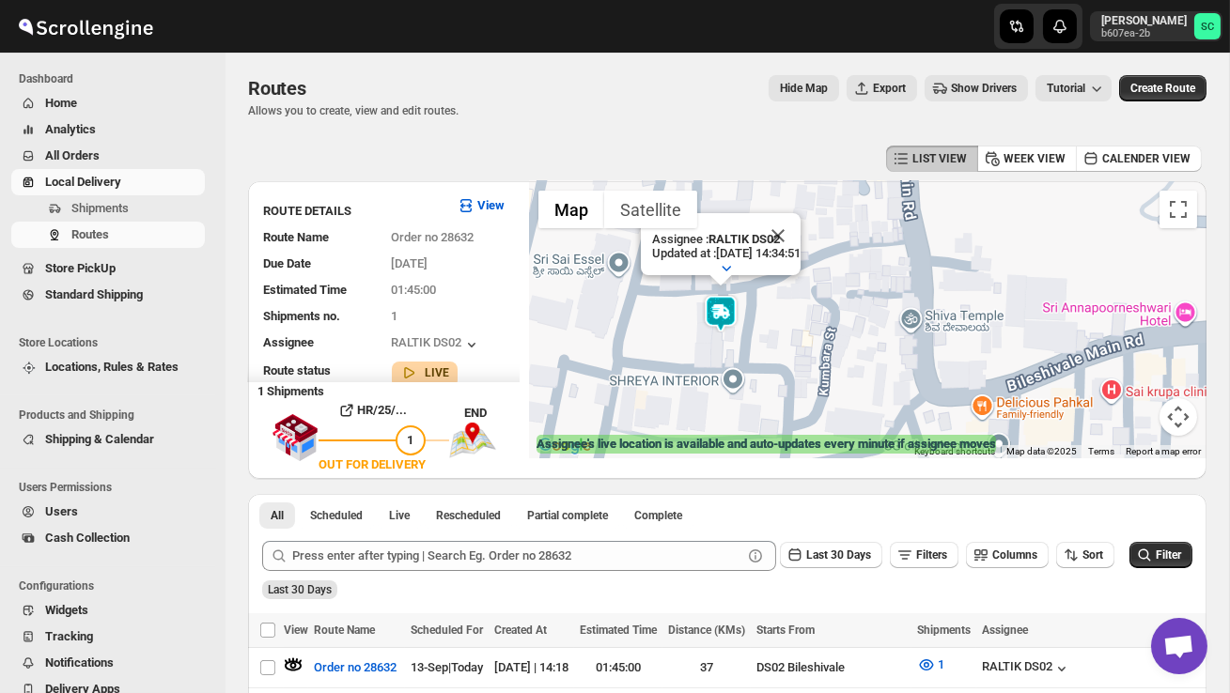
drag, startPoint x: 712, startPoint y: 321, endPoint x: 815, endPoint y: 350, distance: 106.5
click at [816, 351] on div "Assignee : RALTIK DS02 Updated at : 13/09/2025, 14:34:51 Duty mode Enabled Batt…" at bounding box center [868, 319] width 678 height 277
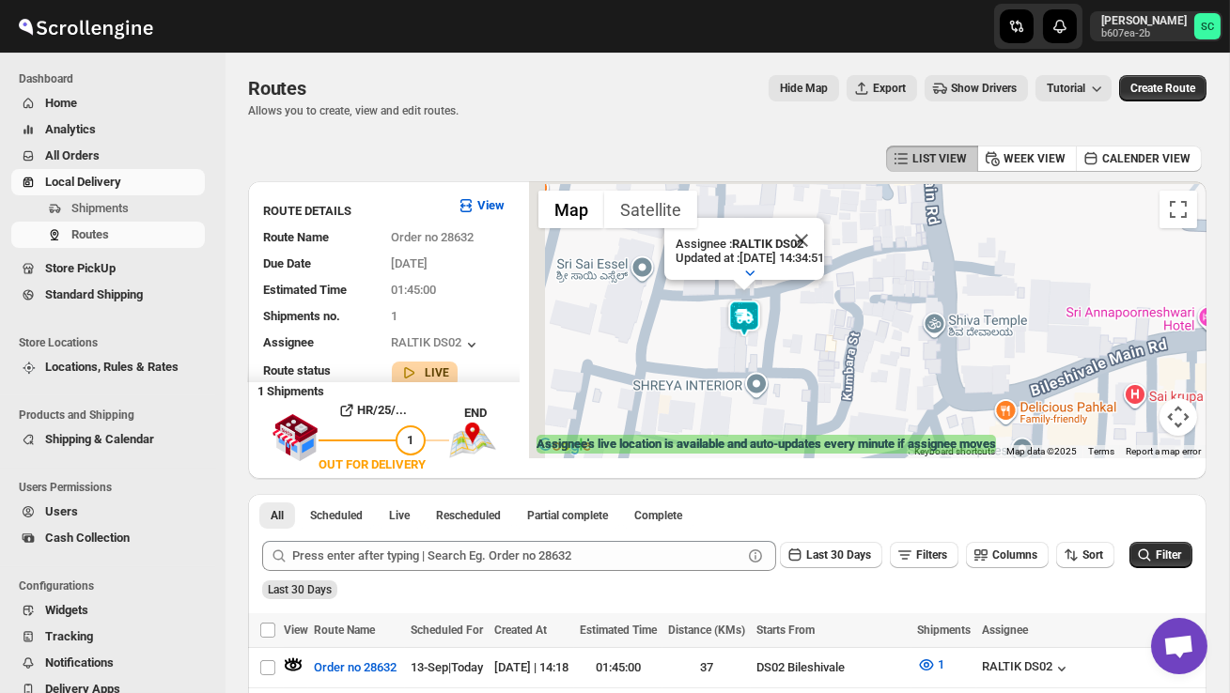
click at [815, 350] on div "Assignee : RALTIK DS02 Updated at : 13/09/2025, 14:34:51 Duty mode Enabled Batt…" at bounding box center [868, 319] width 678 height 277
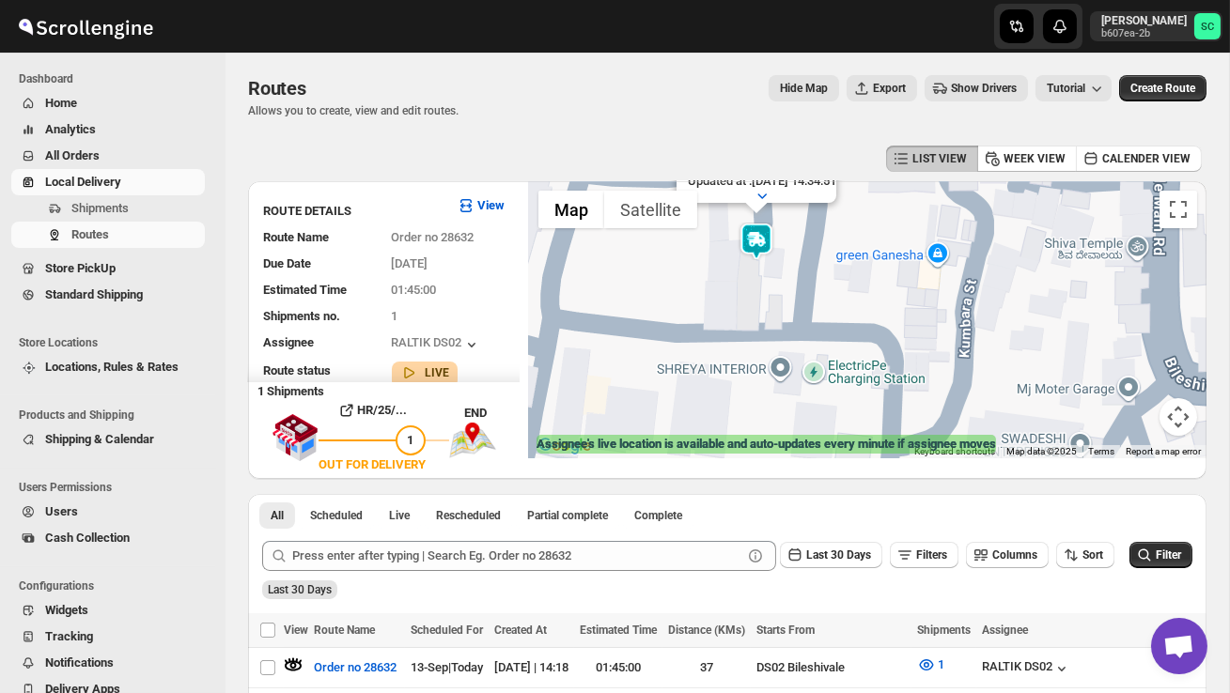
drag, startPoint x: 792, startPoint y: 364, endPoint x: 873, endPoint y: 293, distance: 107.2
click at [873, 297] on div "Assignee : RALTIK DS02 Updated at : 13/09/2025, 14:34:51 Duty mode Enabled Batt…" at bounding box center [868, 319] width 678 height 277
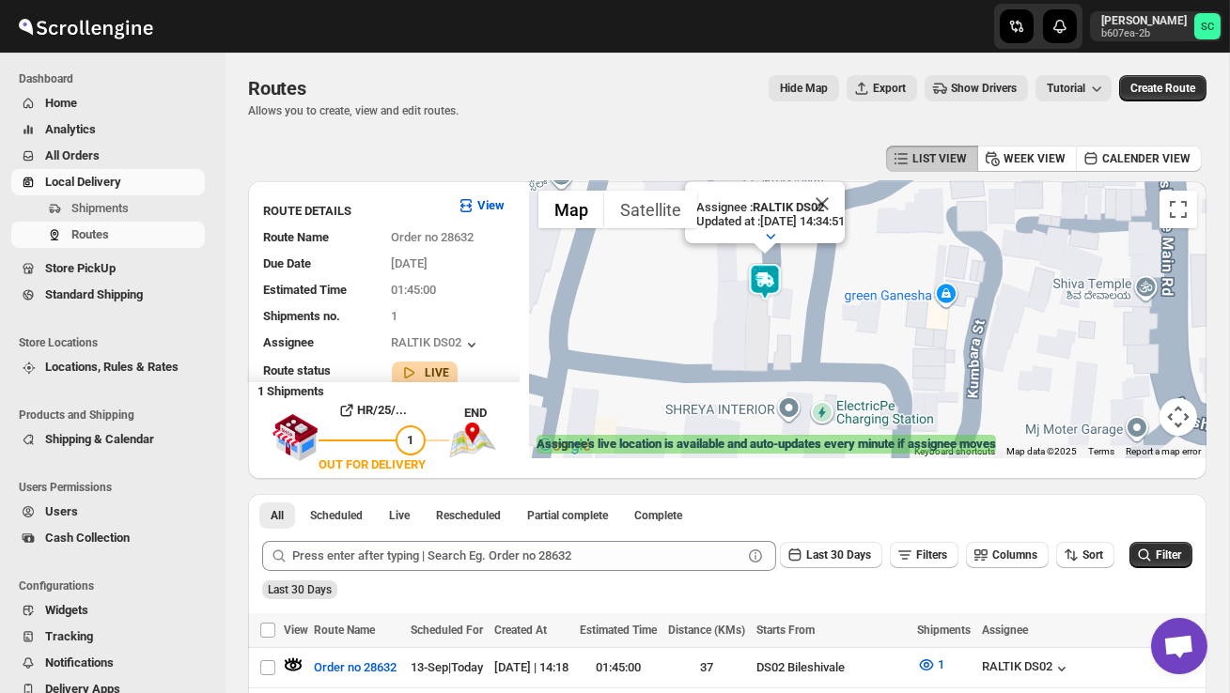
drag, startPoint x: 852, startPoint y: 295, endPoint x: 861, endPoint y: 338, distance: 44.0
click at [861, 338] on div "Assignee : RALTIK DS02 Updated at : 13/09/2025, 14:34:51 Duty mode Enabled Batt…" at bounding box center [868, 319] width 678 height 277
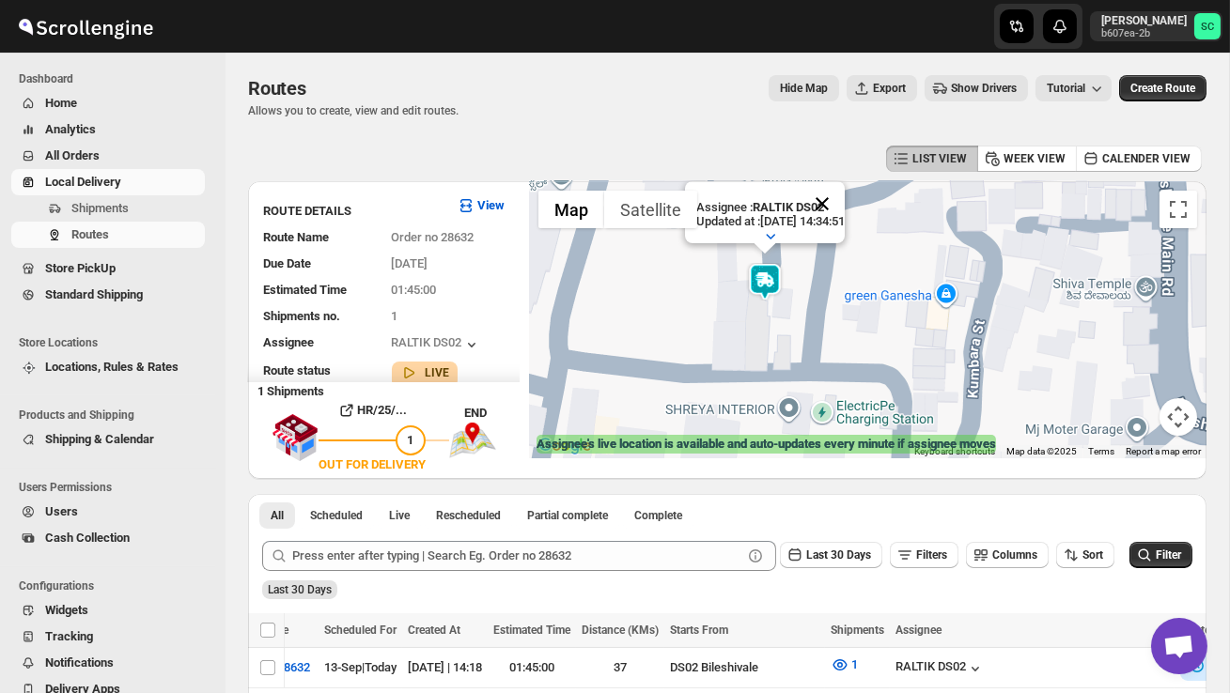
click at [841, 204] on button "Close" at bounding box center [822, 203] width 45 height 45
click at [1182, 420] on button "Map camera controls" at bounding box center [1179, 417] width 38 height 38
click at [1138, 416] on button "Zoom out" at bounding box center [1132, 417] width 38 height 38
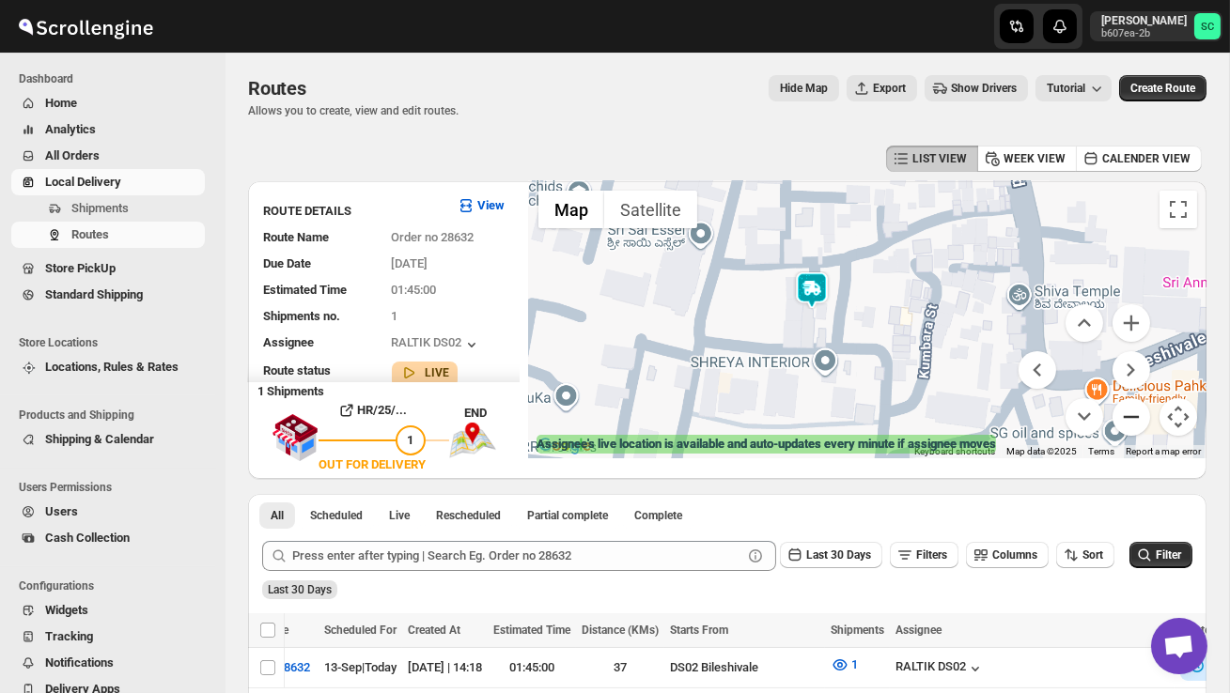
click at [1138, 416] on button "Zoom out" at bounding box center [1132, 417] width 38 height 38
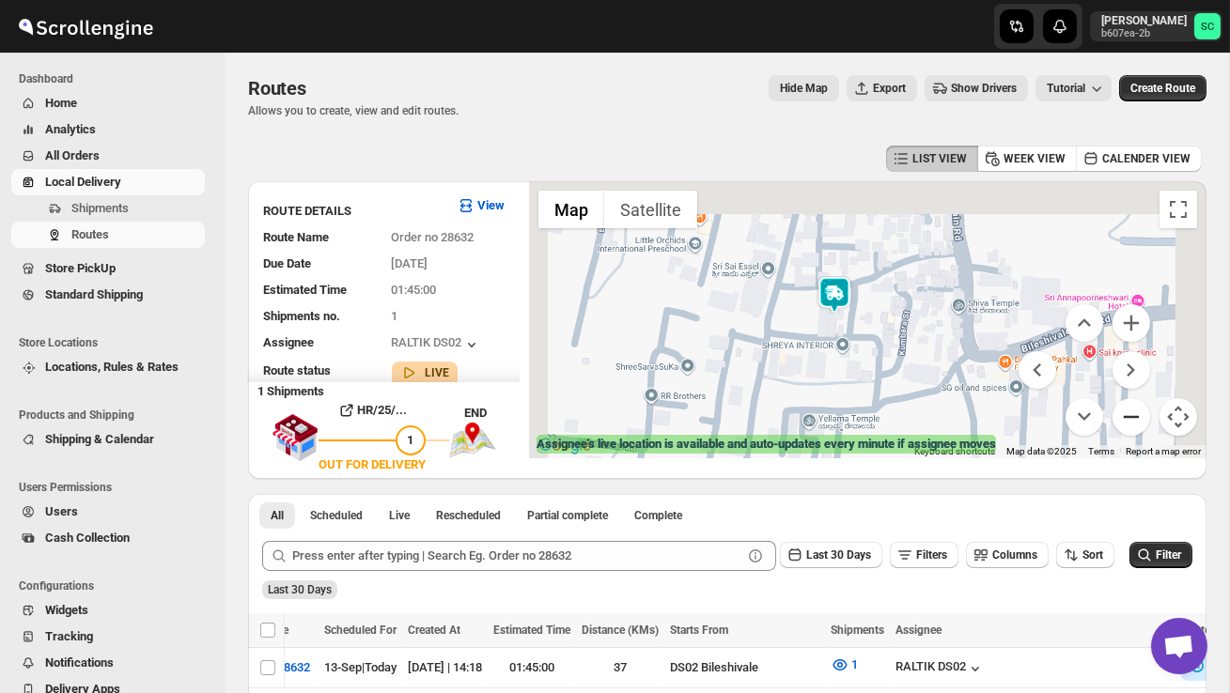
click at [1138, 416] on button "Zoom out" at bounding box center [1132, 417] width 38 height 38
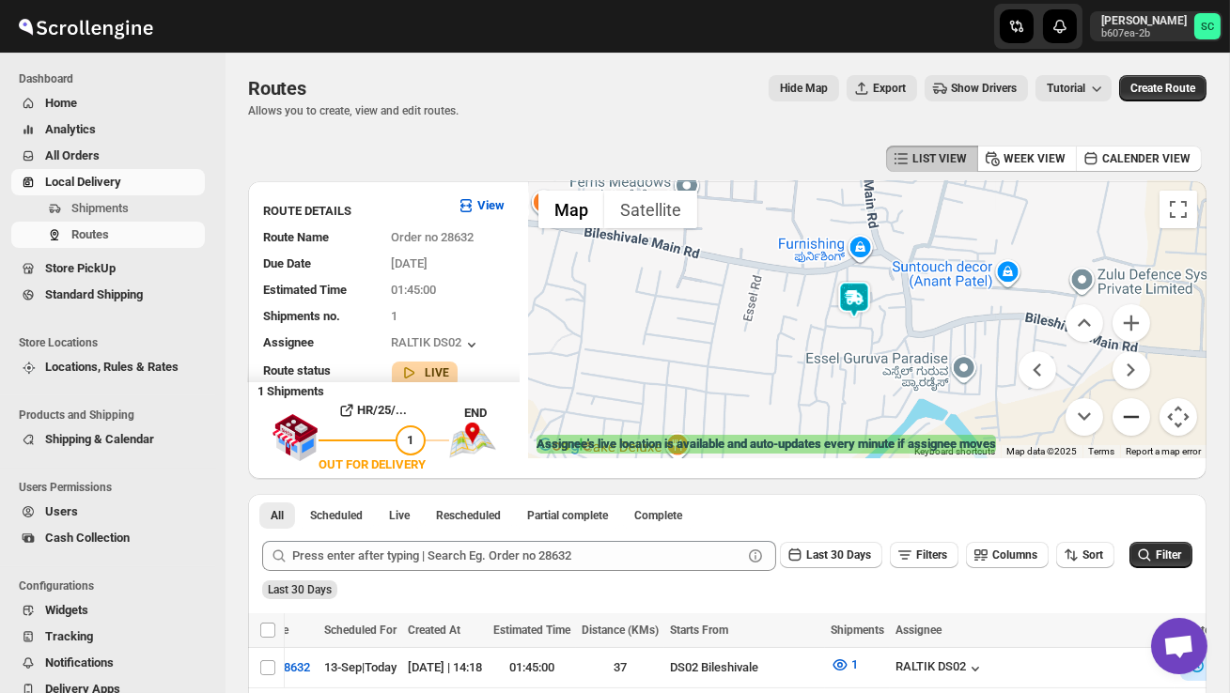
click at [1138, 416] on button "Zoom out" at bounding box center [1132, 417] width 38 height 38
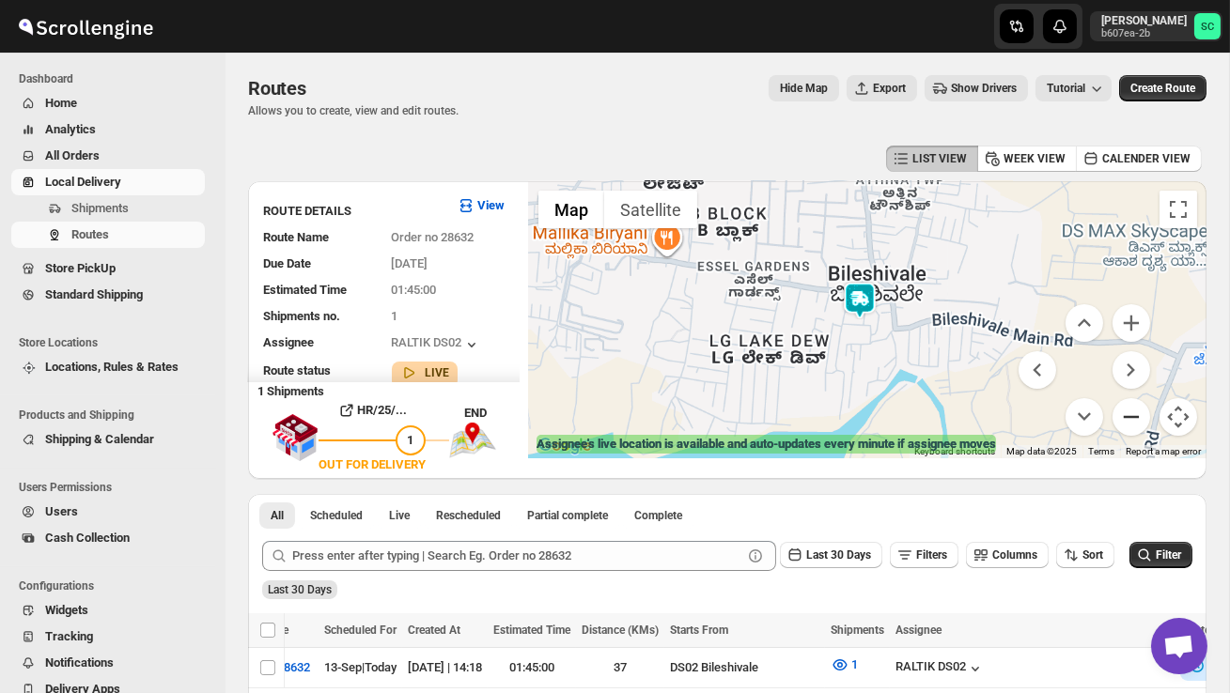
click at [1138, 416] on button "Zoom out" at bounding box center [1132, 417] width 38 height 38
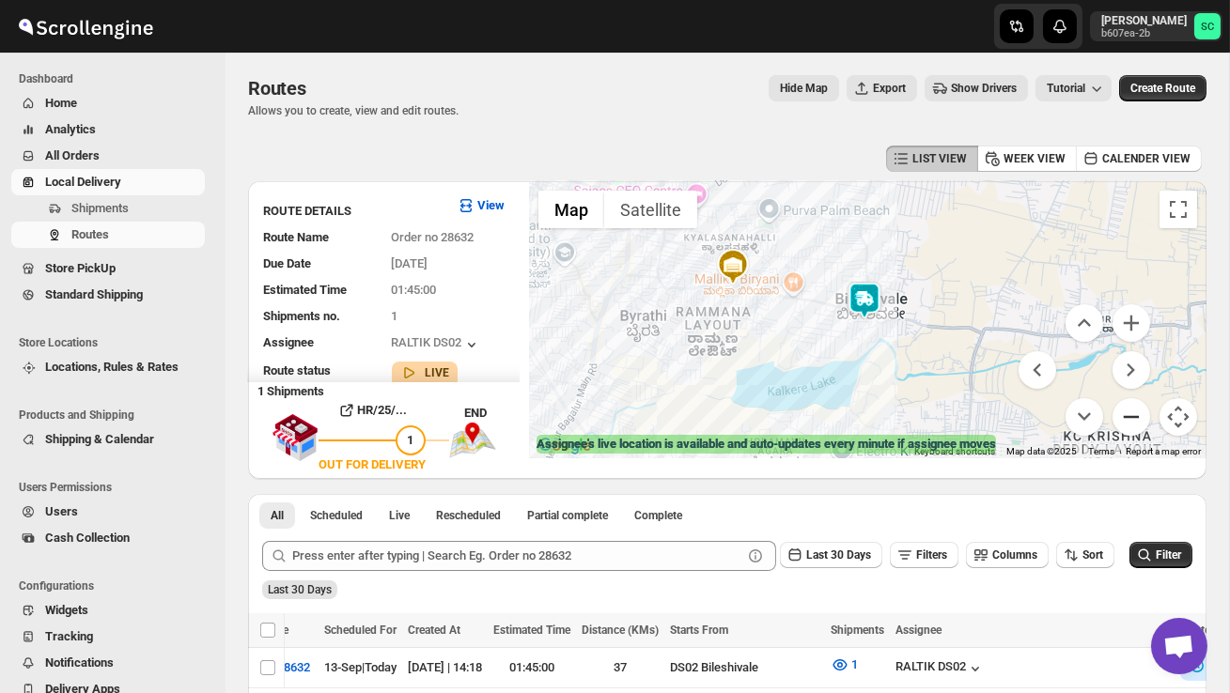
click at [1138, 416] on button "Zoom out" at bounding box center [1132, 417] width 38 height 38
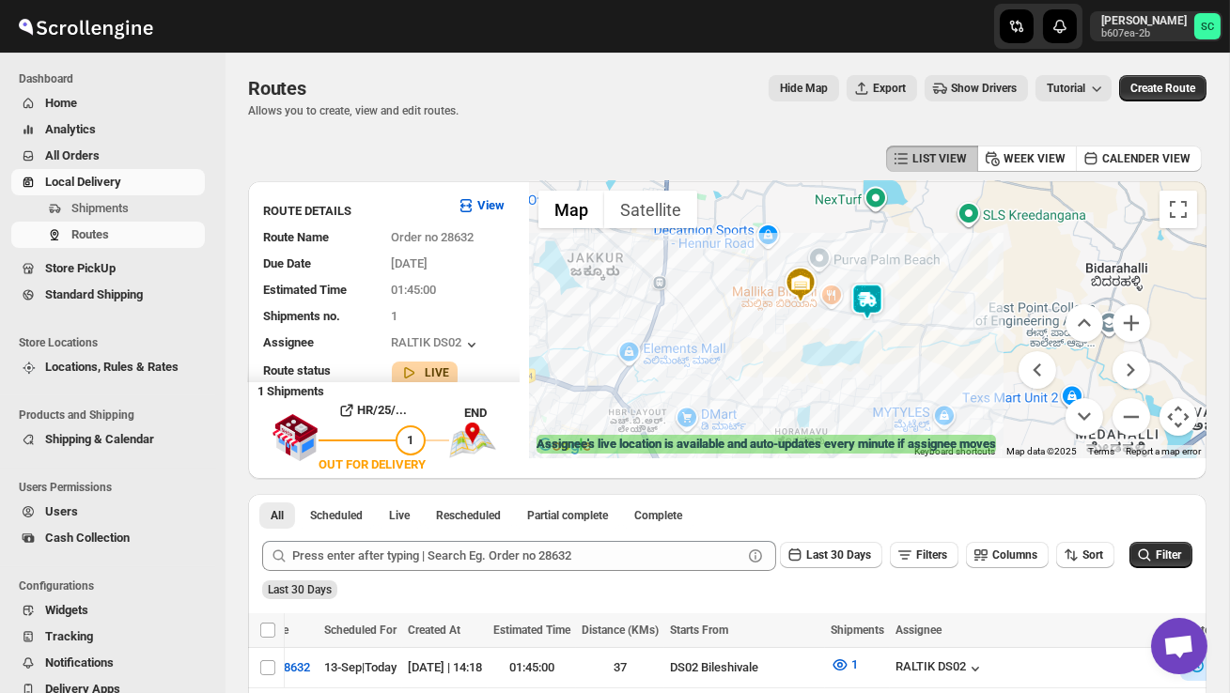
drag, startPoint x: 888, startPoint y: 358, endPoint x: 967, endPoint y: 346, distance: 79.9
click at [906, 355] on div at bounding box center [868, 319] width 678 height 277
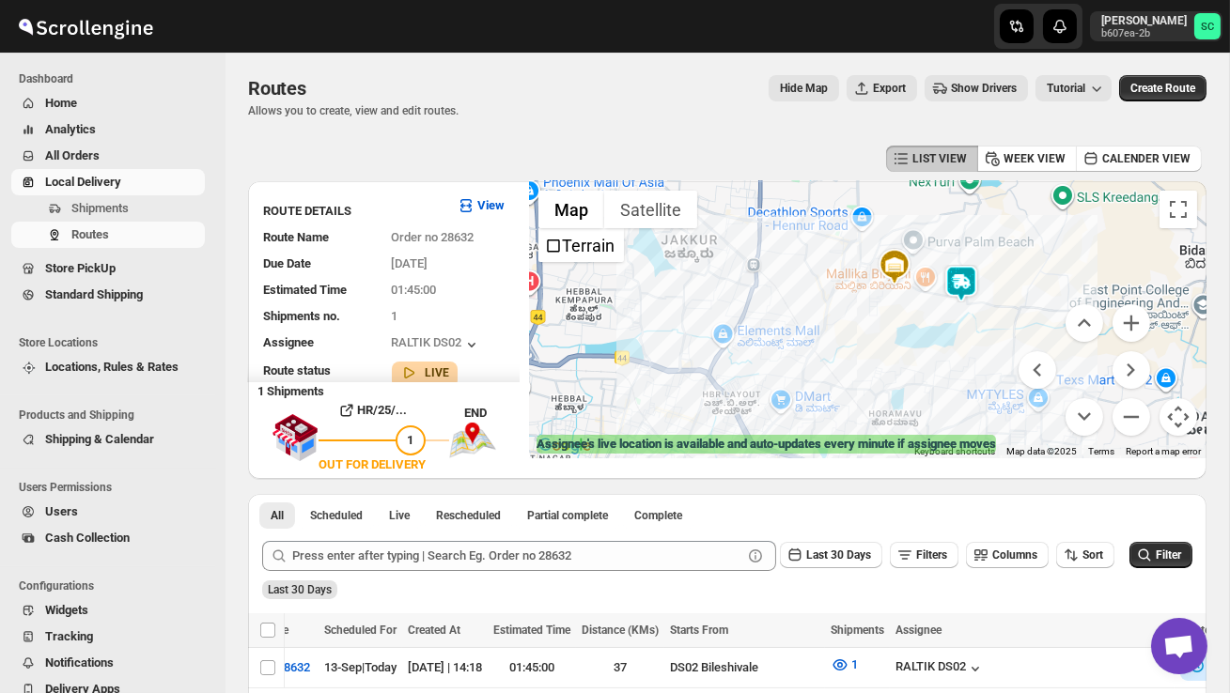
click at [862, 369] on div at bounding box center [868, 319] width 678 height 277
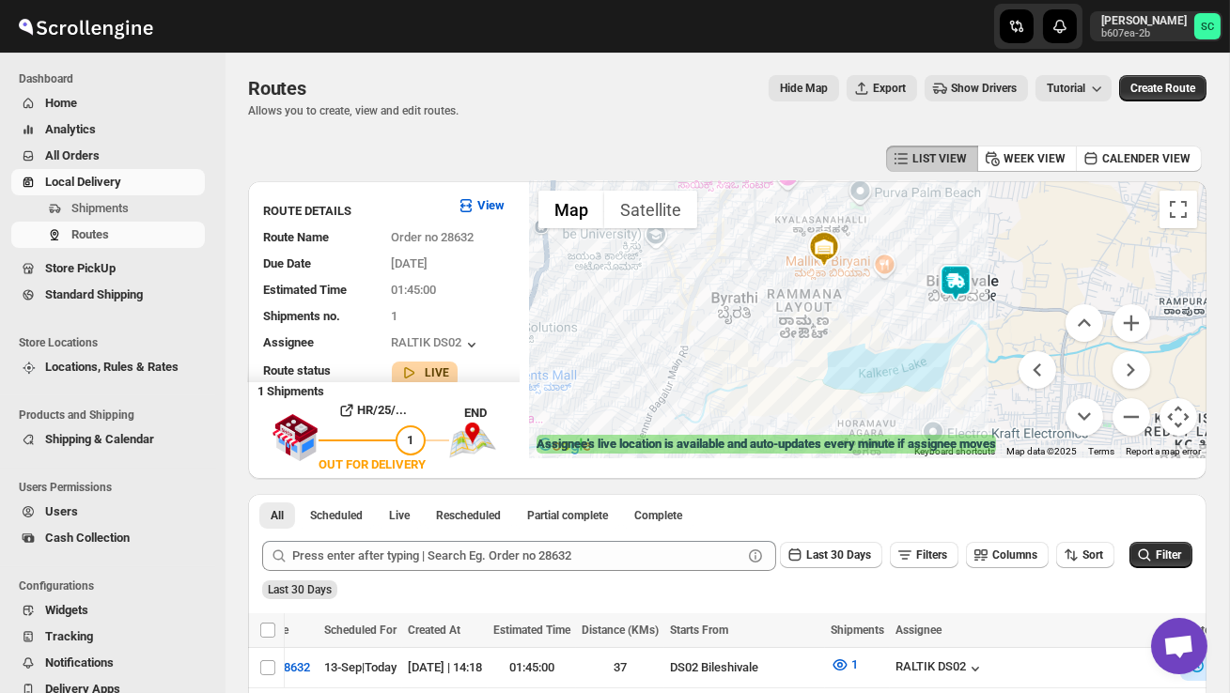
drag, startPoint x: 896, startPoint y: 350, endPoint x: 759, endPoint y: 419, distance: 153.8
click at [759, 420] on div at bounding box center [868, 319] width 678 height 277
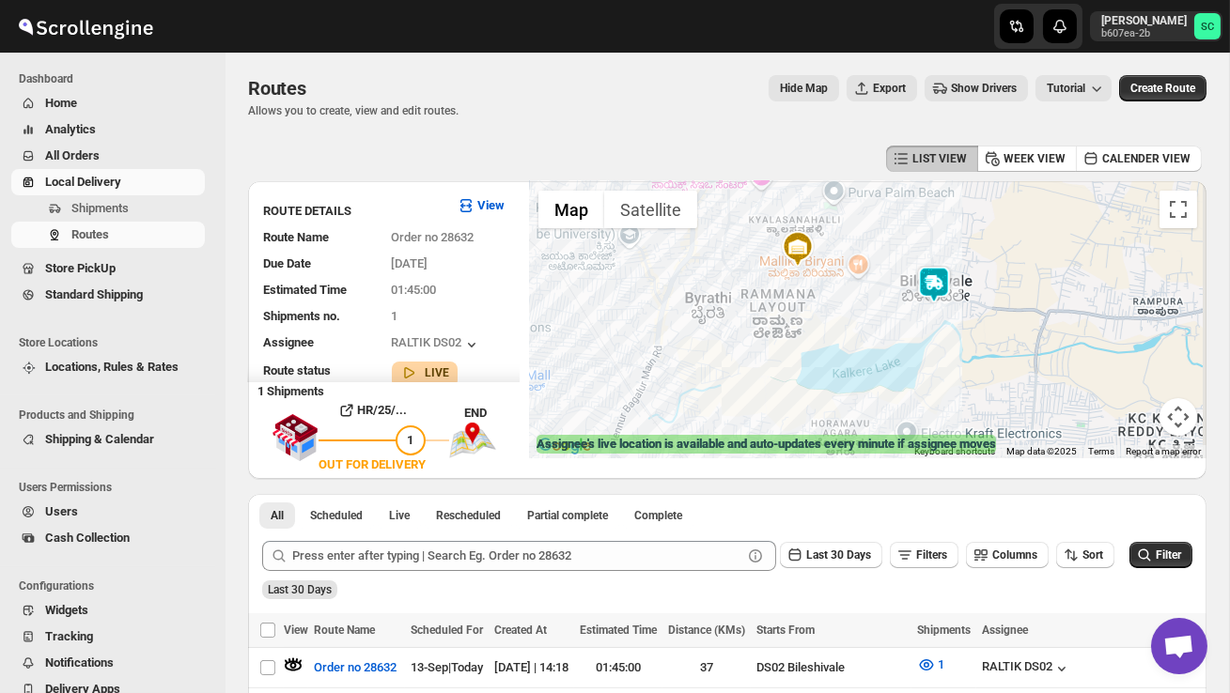
click at [943, 281] on img at bounding box center [934, 285] width 38 height 38
click at [948, 274] on img at bounding box center [934, 285] width 38 height 38
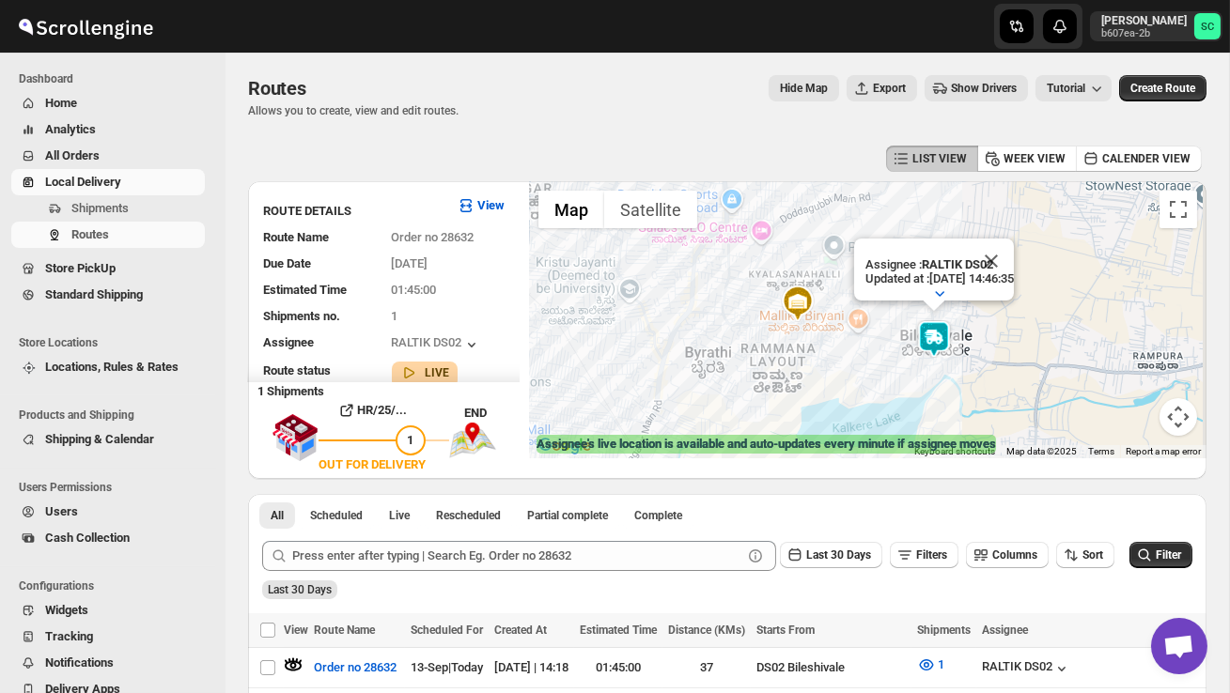
click at [1014, 258] on button "Close" at bounding box center [991, 261] width 45 height 45
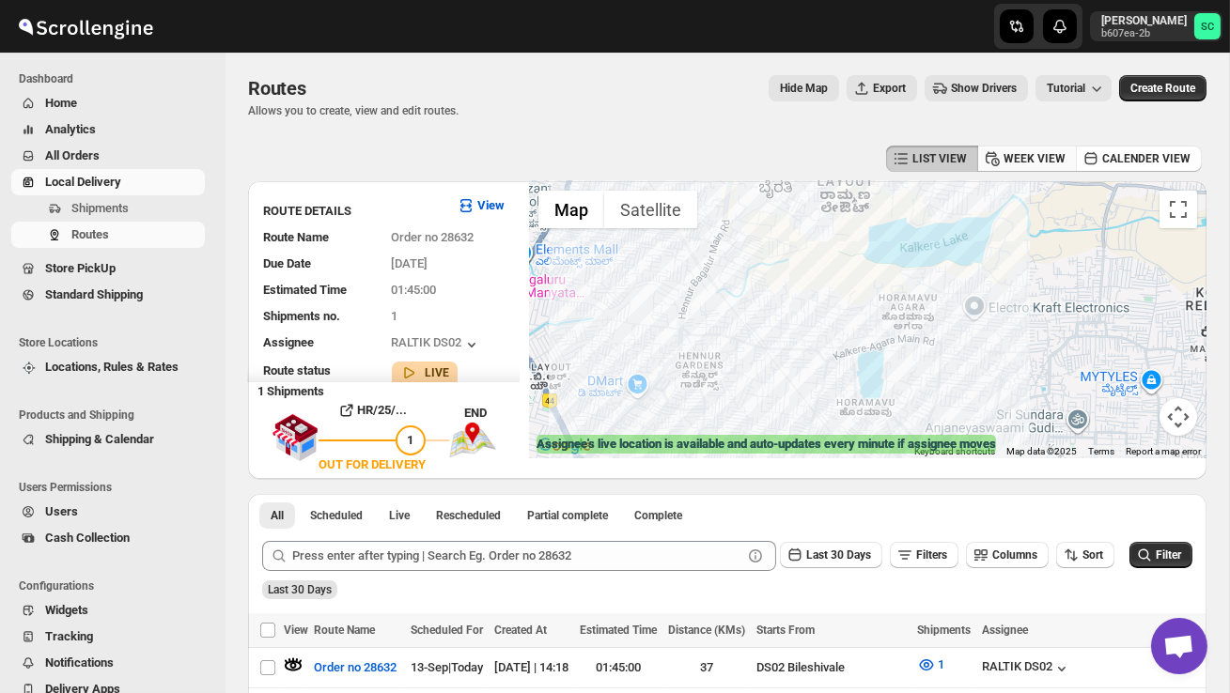
drag, startPoint x: 988, startPoint y: 369, endPoint x: 1022, endPoint y: 153, distance: 218.9
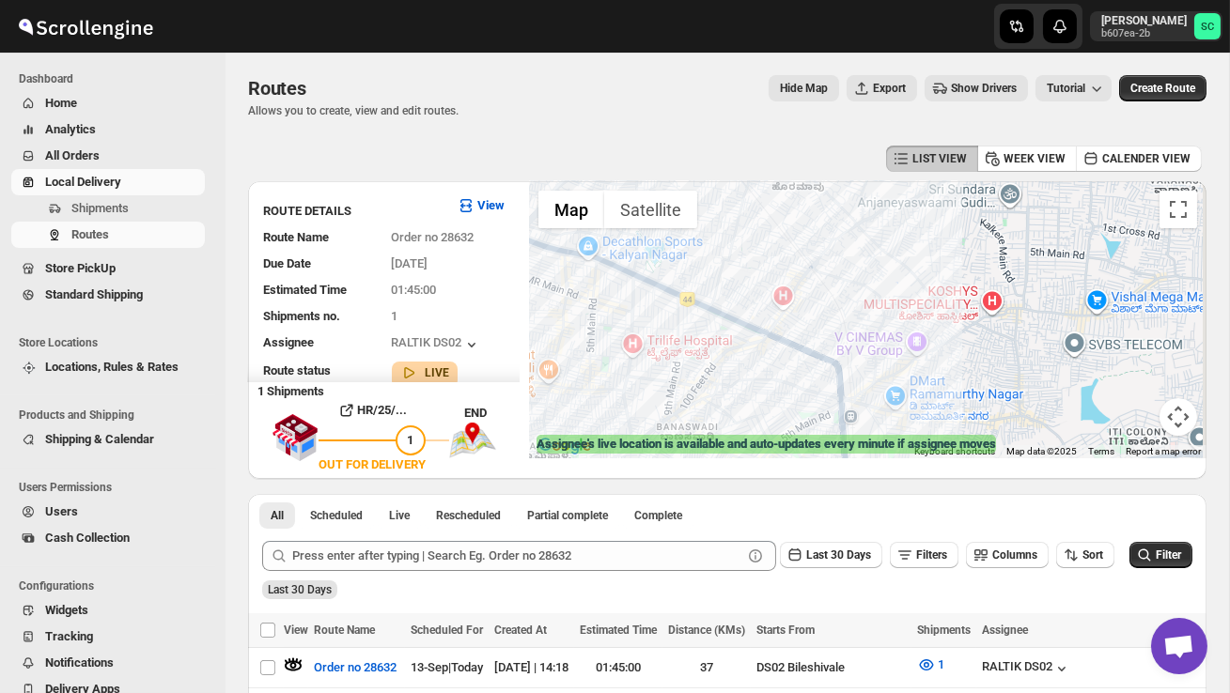
drag, startPoint x: 997, startPoint y: 310, endPoint x: 963, endPoint y: 154, distance: 159.6
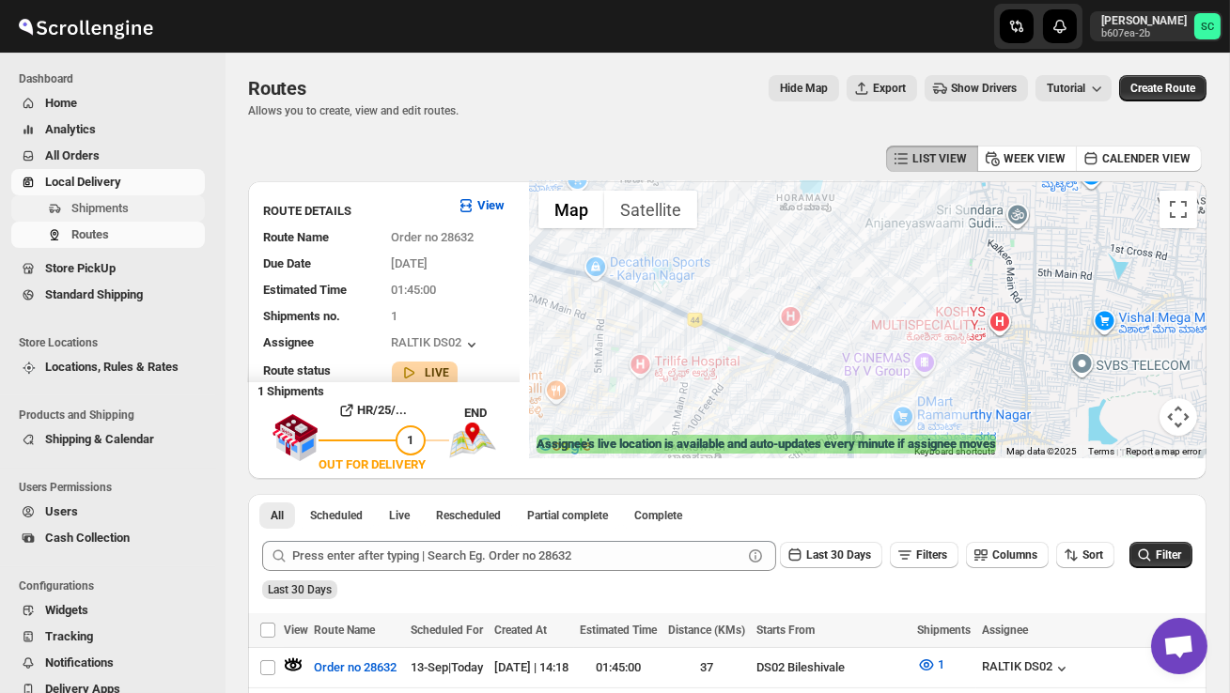
click at [138, 217] on span "Shipments" at bounding box center [136, 208] width 130 height 19
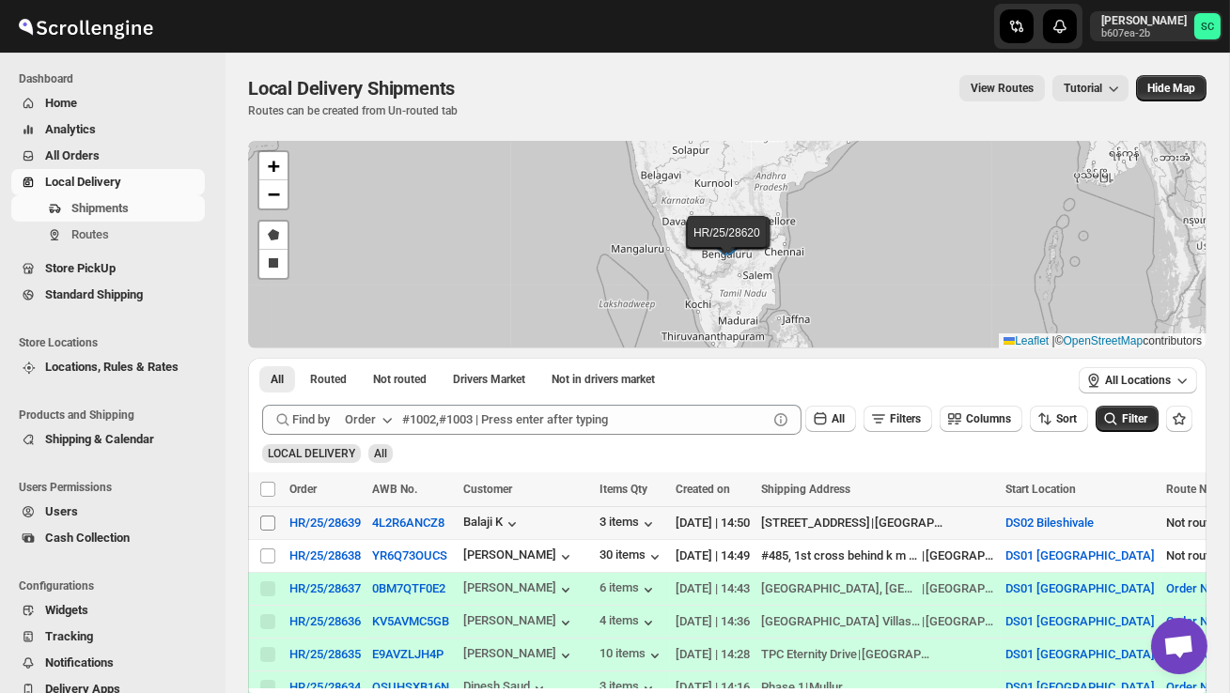
click at [262, 520] on input "Select shipment" at bounding box center [267, 523] width 15 height 15
checkbox input "true"
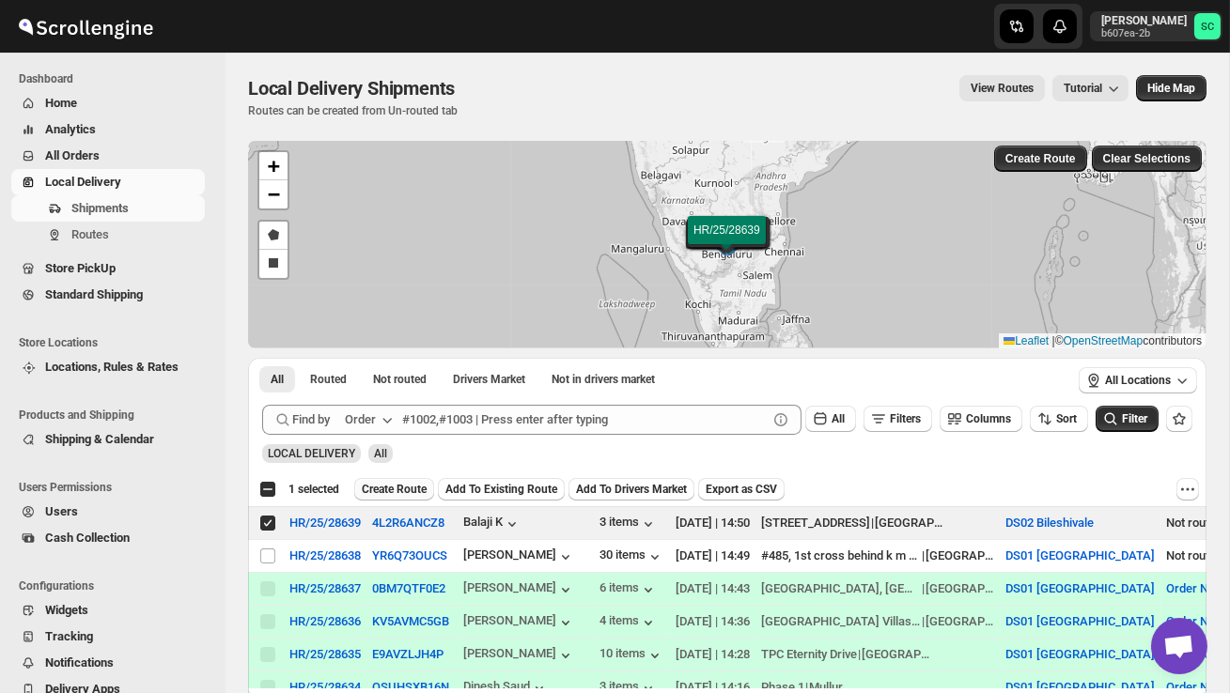
click at [412, 486] on span "Create Route" at bounding box center [394, 489] width 65 height 15
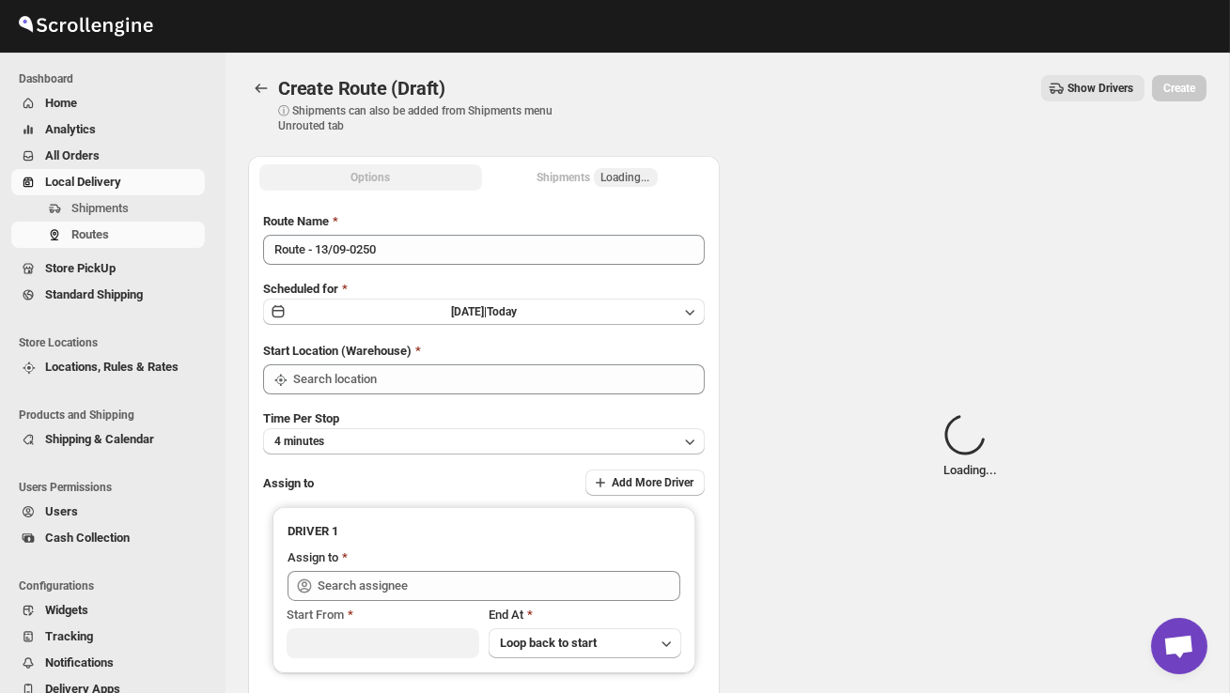
type input "DS02 Bileshivale"
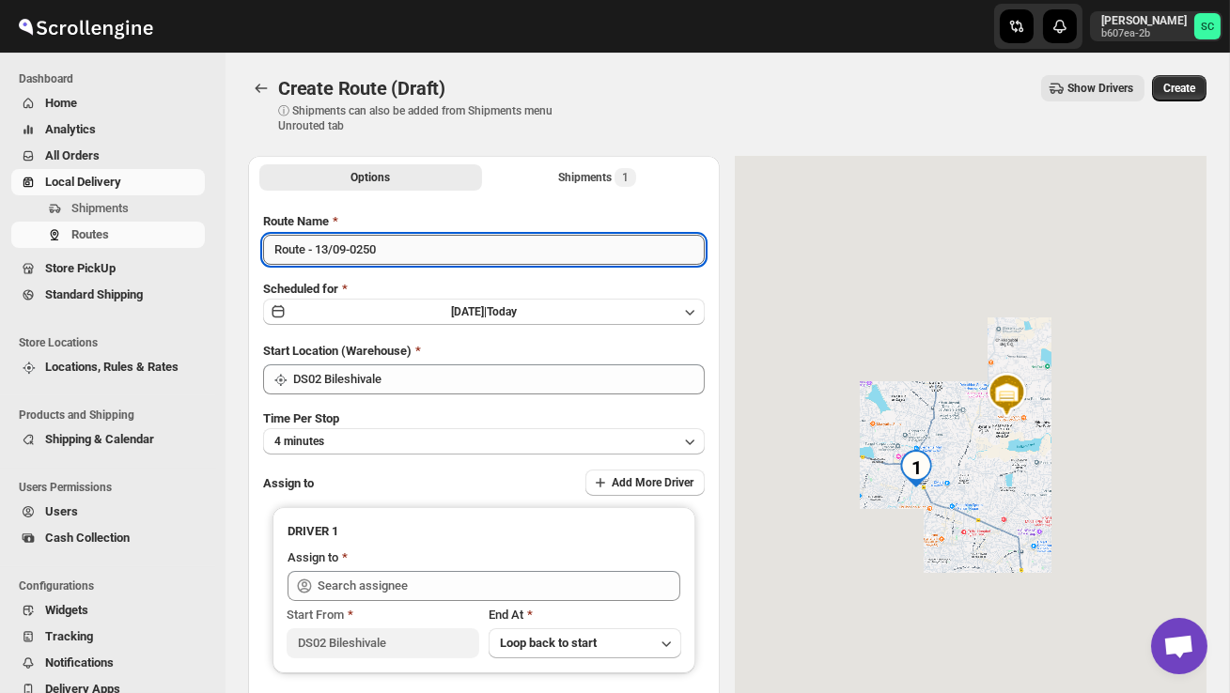
click at [421, 252] on input "Route - 13/09-0250" at bounding box center [484, 250] width 442 height 30
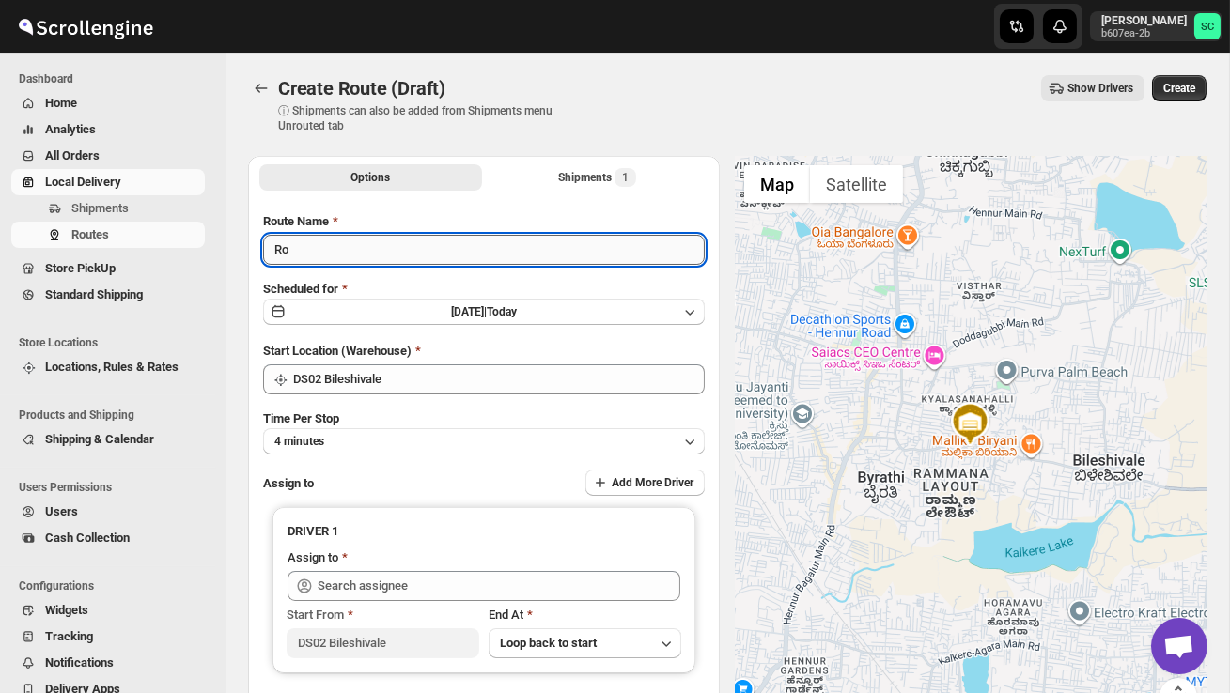
type input "R"
type input "Order no 28639"
click at [425, 446] on button "4 minutes" at bounding box center [484, 441] width 442 height 26
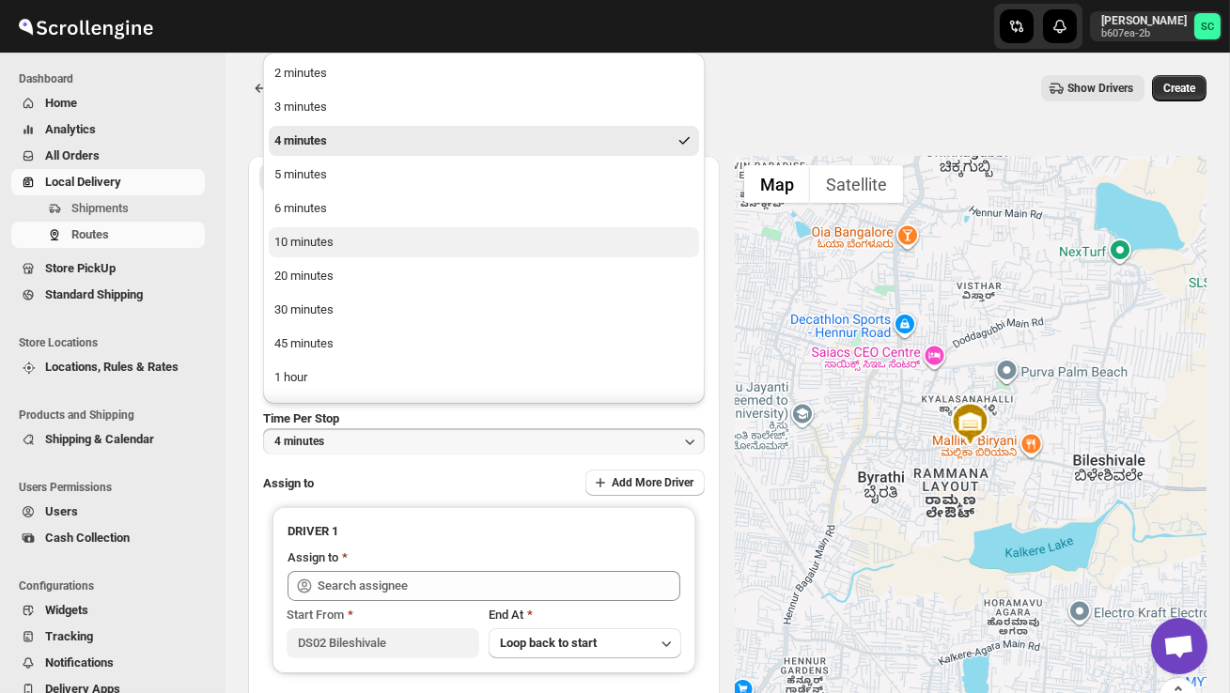
click at [319, 240] on div "10 minutes" at bounding box center [303, 242] width 59 height 19
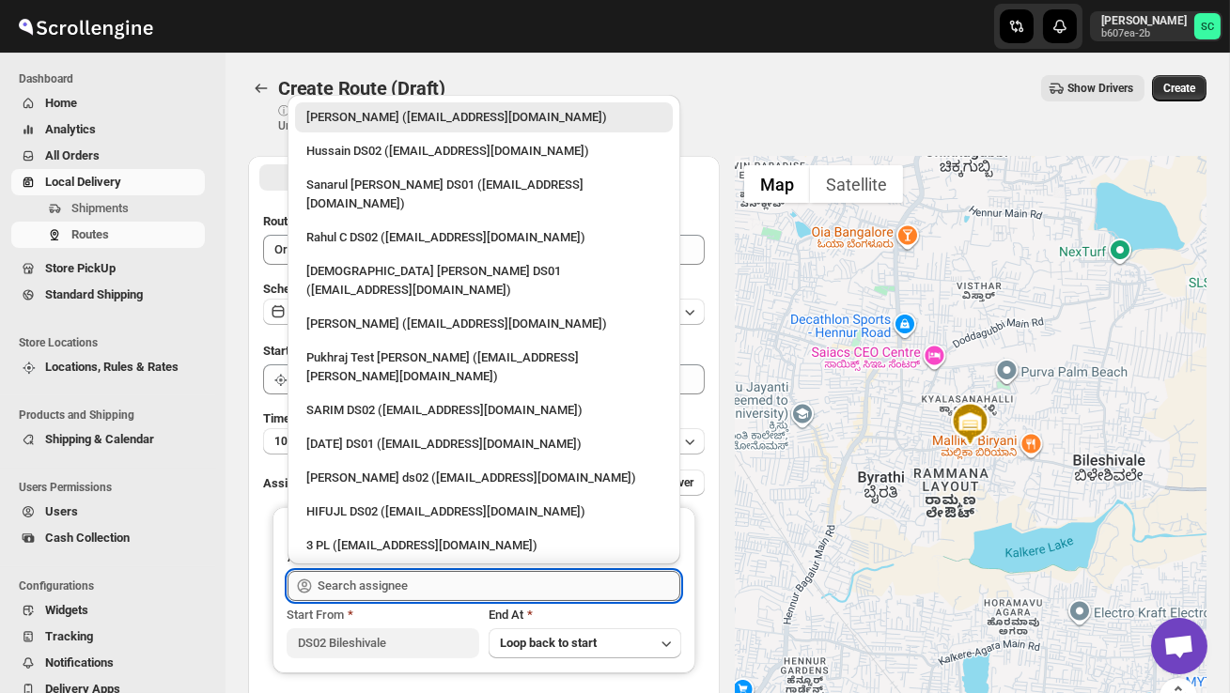
click at [332, 577] on input "text" at bounding box center [499, 586] width 363 height 30
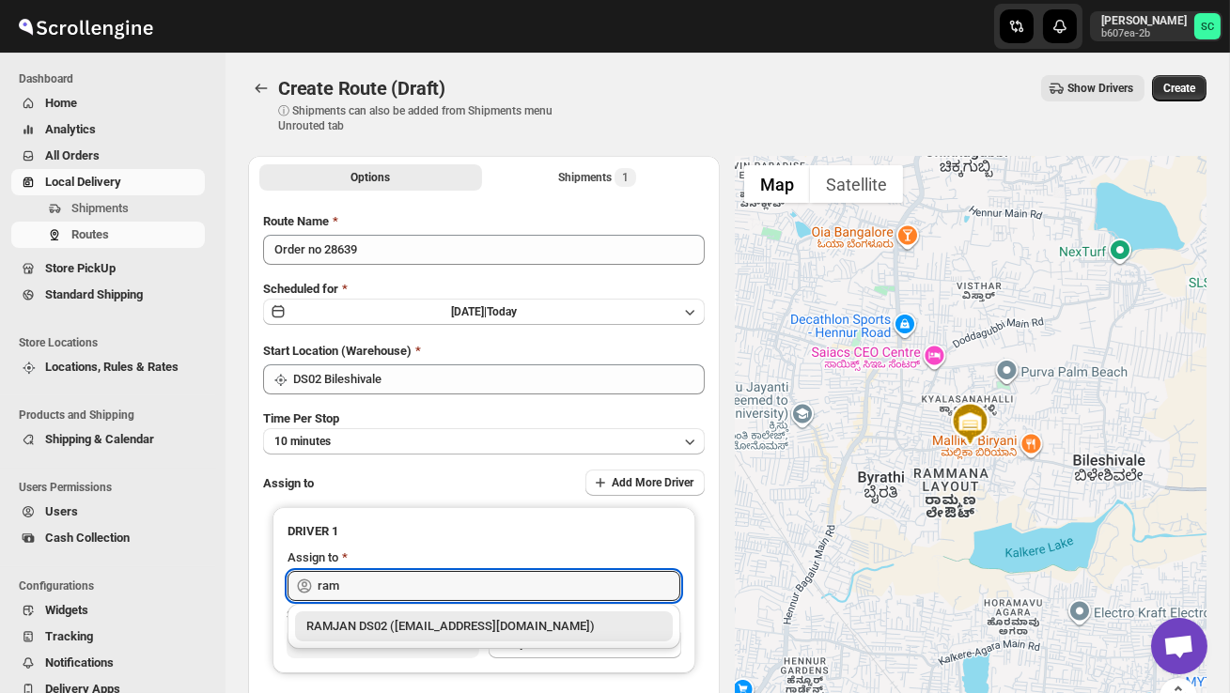
click at [386, 621] on div "RAMJAN DS02 ([EMAIL_ADDRESS][DOMAIN_NAME])" at bounding box center [483, 626] width 355 height 19
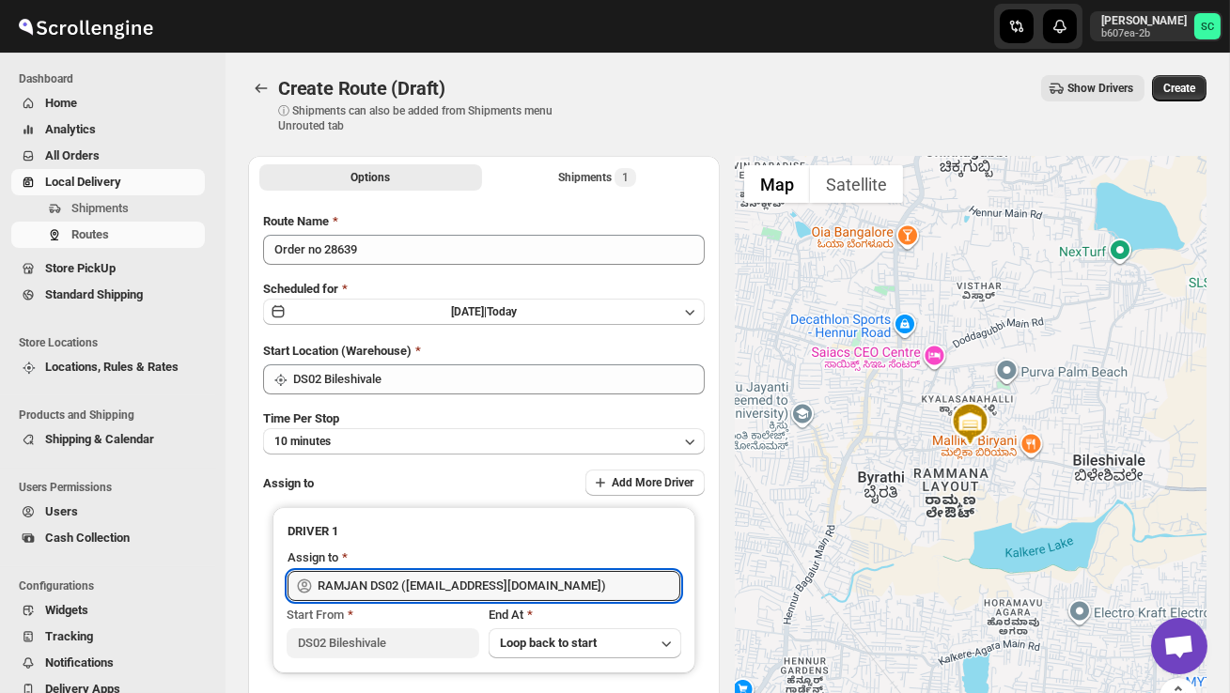
type input "RAMJAN DS02 ([EMAIL_ADDRESS][DOMAIN_NAME])"
click at [1180, 86] on span "Create" at bounding box center [1179, 88] width 32 height 15
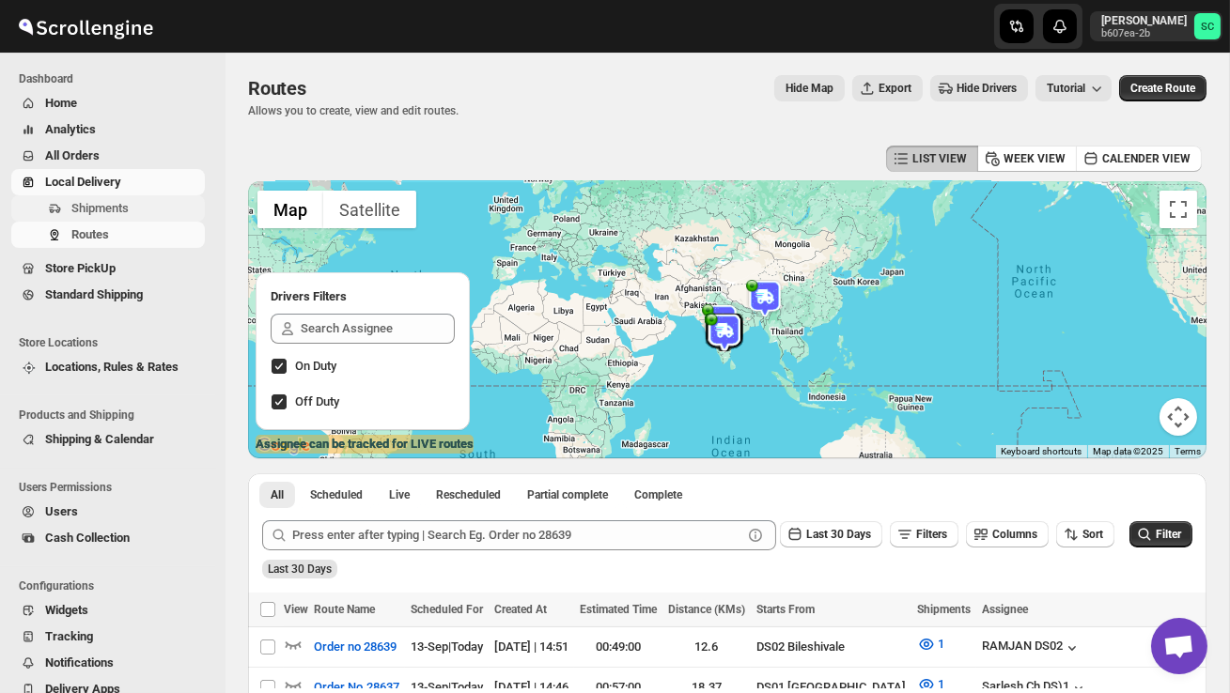
click at [120, 200] on span "Shipments" at bounding box center [136, 208] width 130 height 19
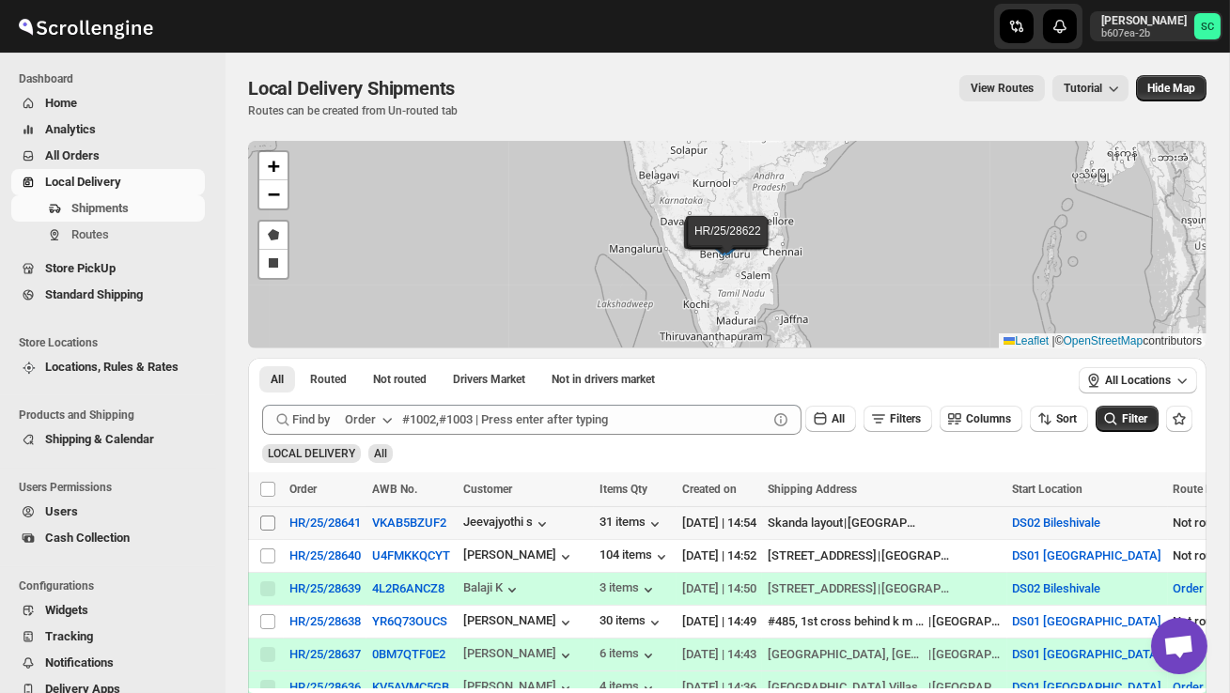
click at [267, 527] on input "Select shipment" at bounding box center [267, 523] width 15 height 15
checkbox input "true"
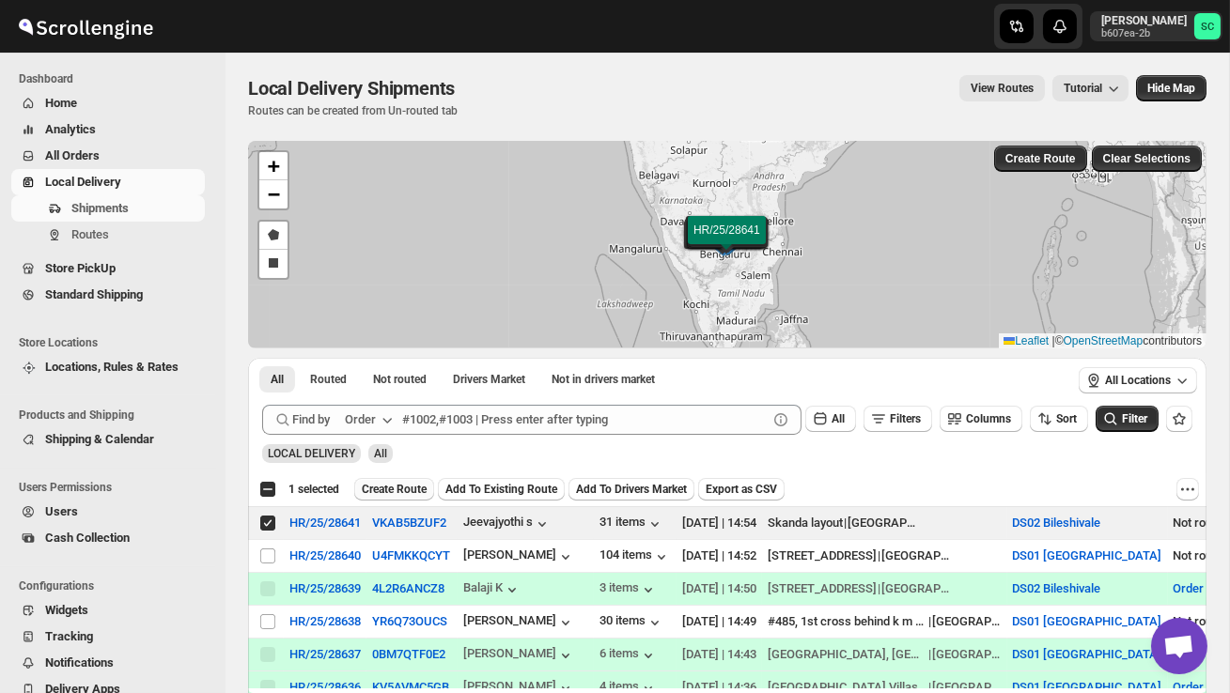
click at [397, 492] on span "Create Route" at bounding box center [394, 489] width 65 height 15
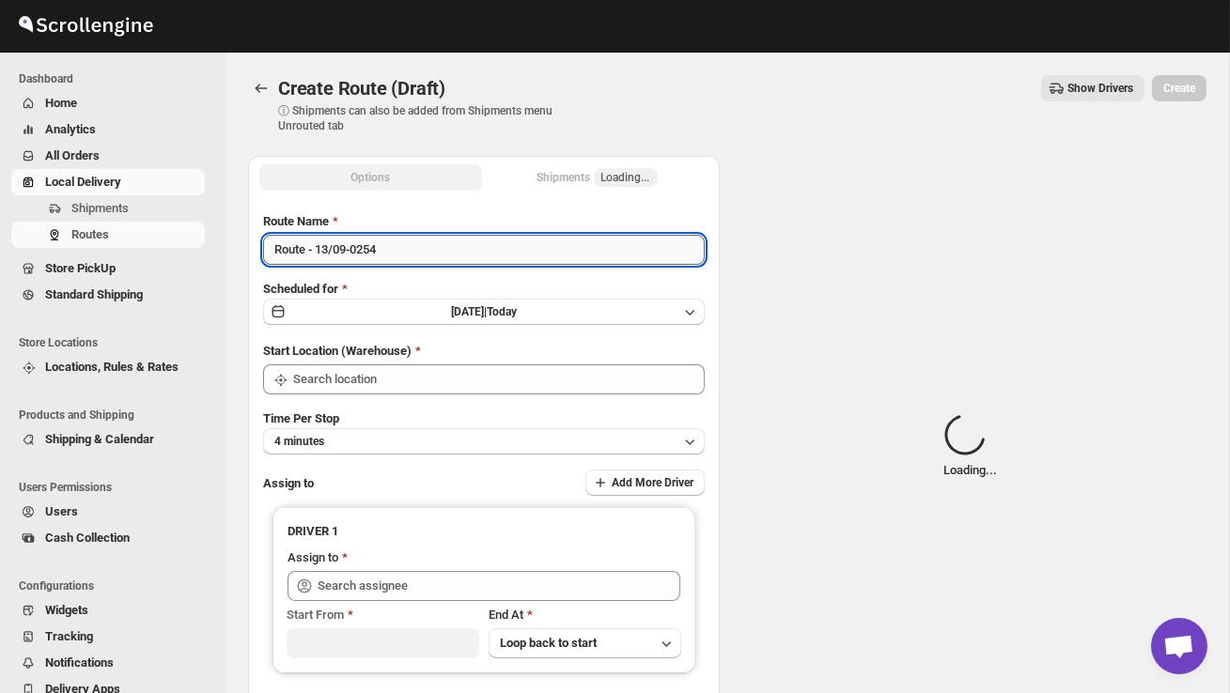
click at [413, 260] on input "Route - 13/09-0254" at bounding box center [484, 250] width 442 height 30
type input "DS02 Bileshivale"
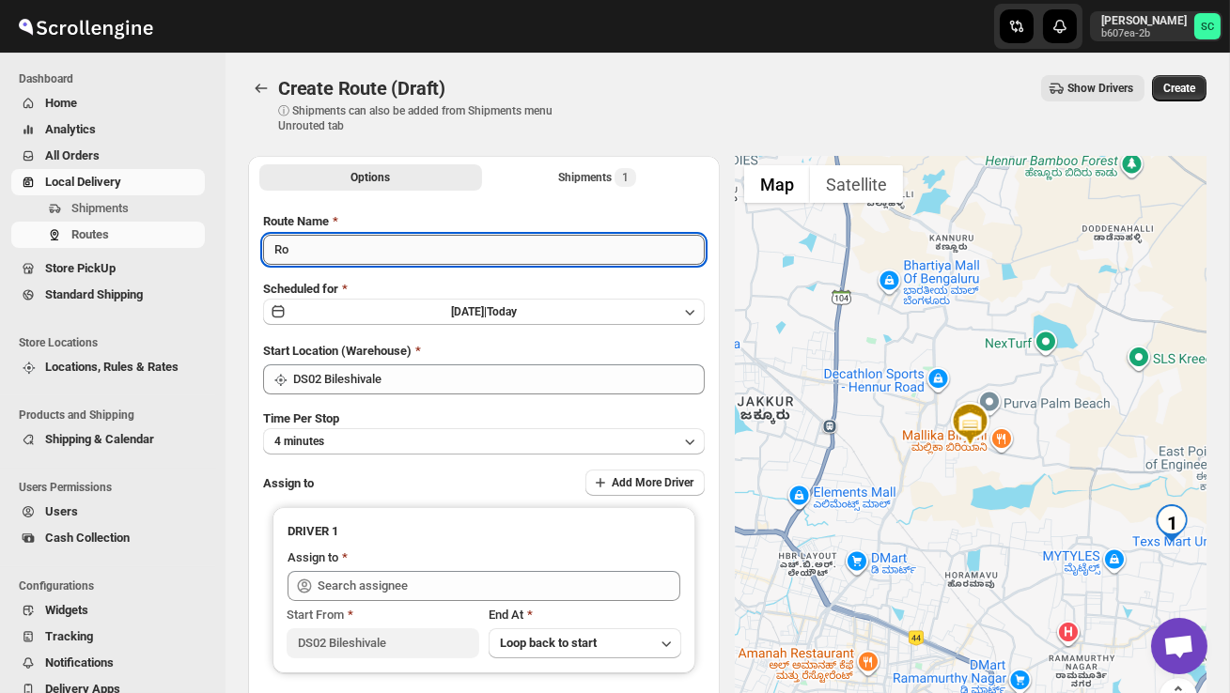
type input "R"
type input "Order no 28641"
click at [456, 443] on button "4 minutes" at bounding box center [484, 441] width 442 height 26
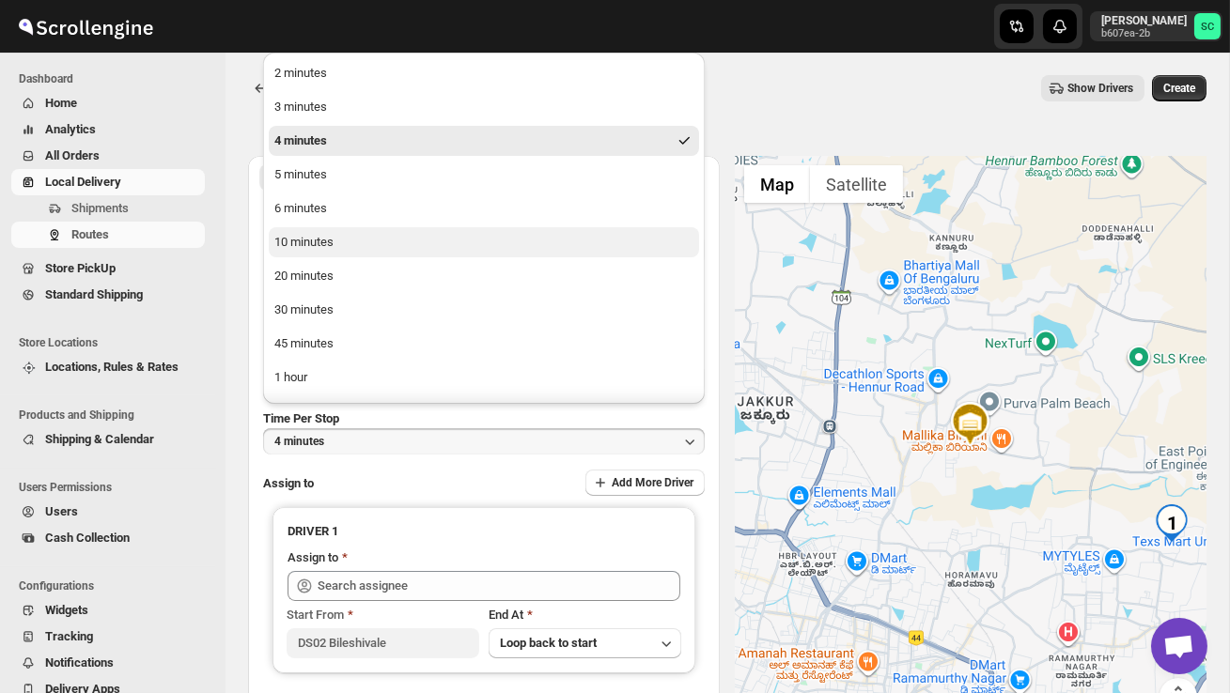
click at [347, 253] on button "10 minutes" at bounding box center [484, 242] width 430 height 30
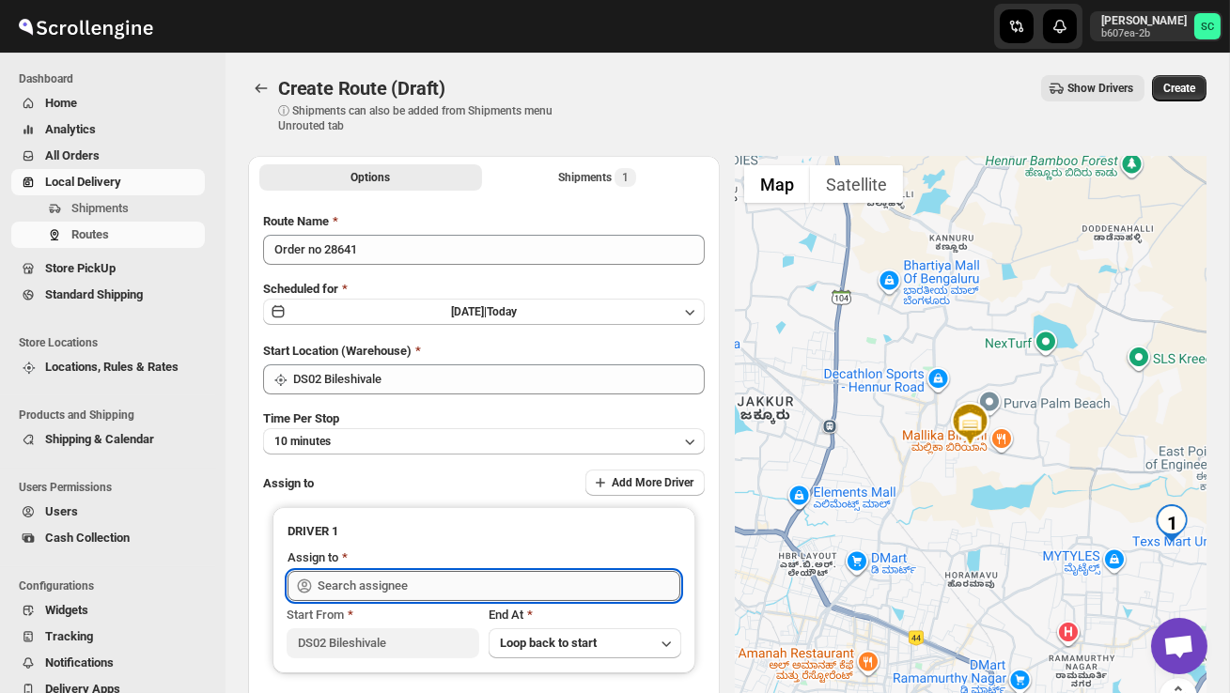
click at [380, 577] on input "text" at bounding box center [499, 586] width 363 height 30
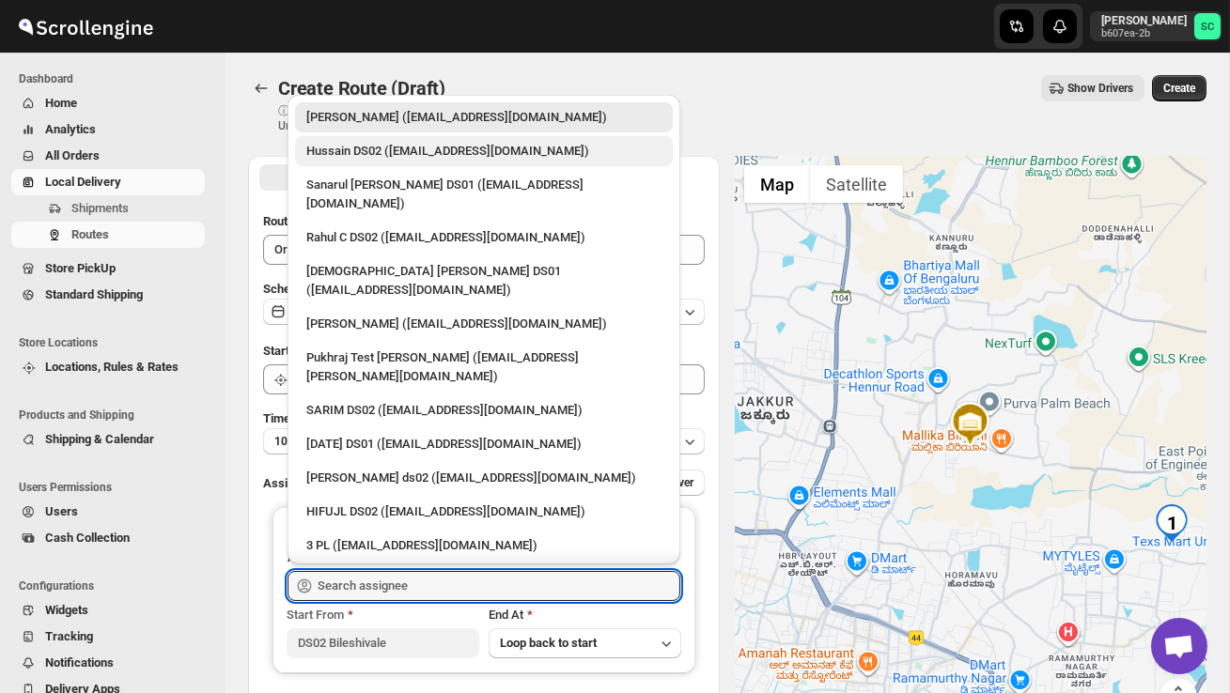
click at [373, 154] on div "Hussain DS02 ([EMAIL_ADDRESS][DOMAIN_NAME])" at bounding box center [483, 151] width 355 height 19
type input "Hussain DS02 ([EMAIL_ADDRESS][DOMAIN_NAME])"
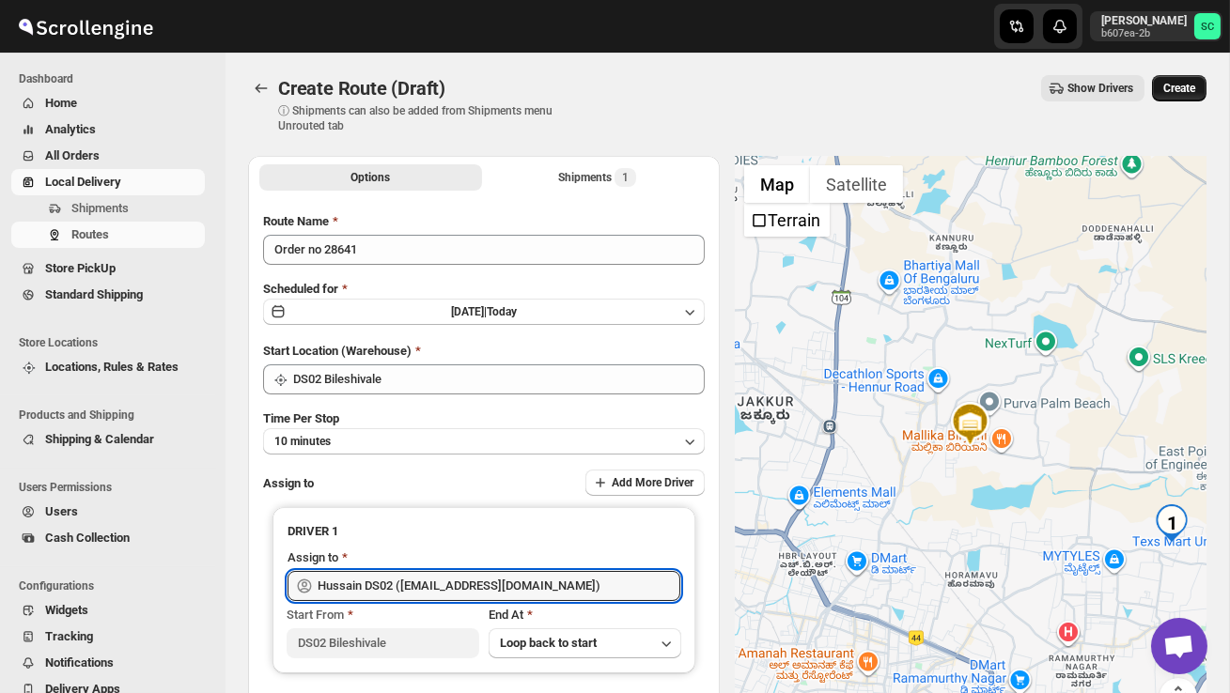
click at [1181, 94] on span "Create" at bounding box center [1179, 88] width 32 height 15
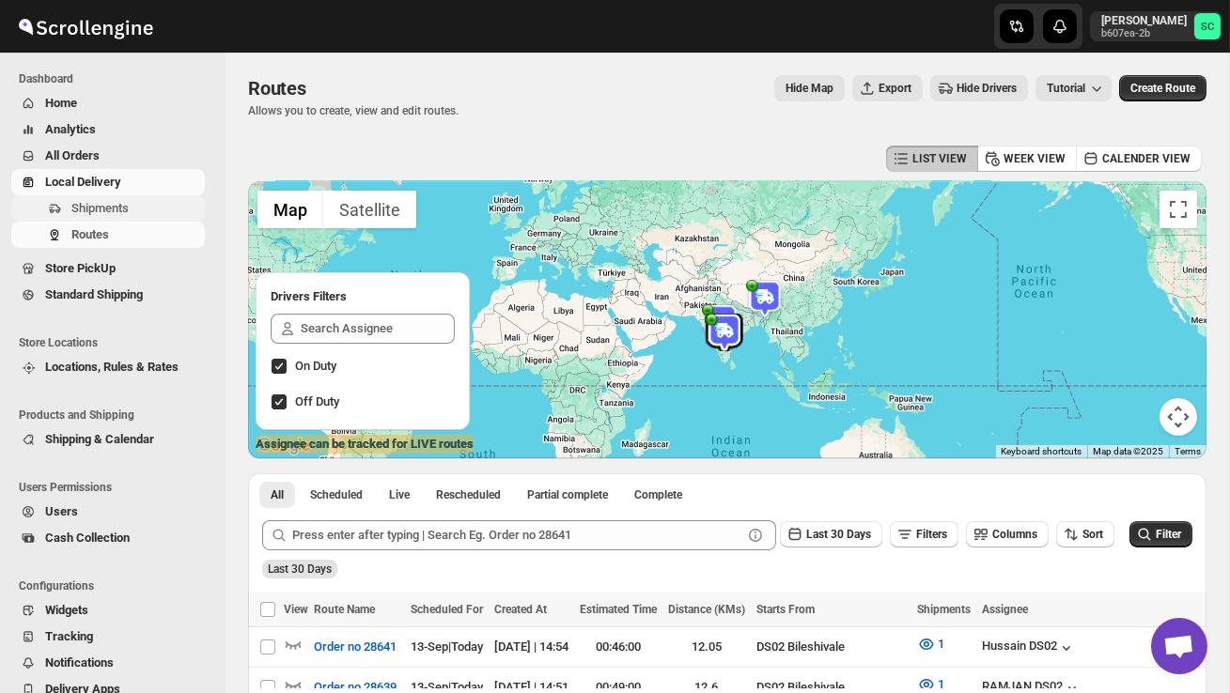
click at [119, 207] on span "Shipments" at bounding box center [99, 208] width 57 height 14
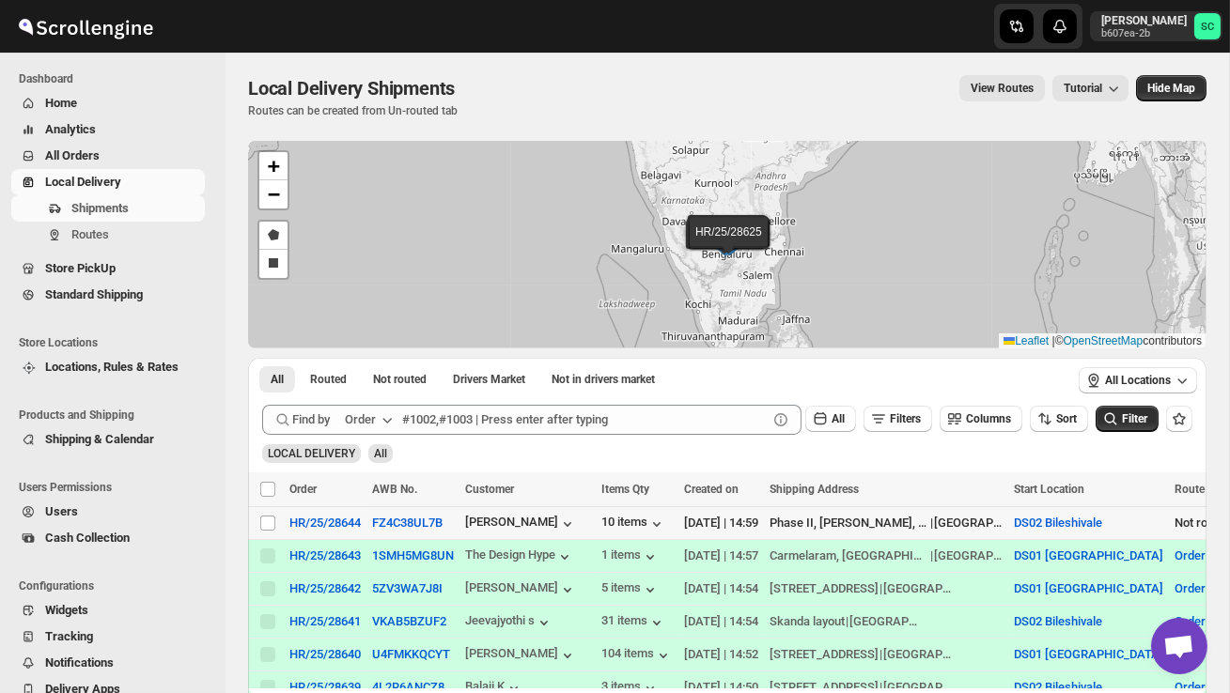
click at [284, 522] on td "HR/25/28644" at bounding box center [325, 523] width 83 height 33
checkbox input "true"
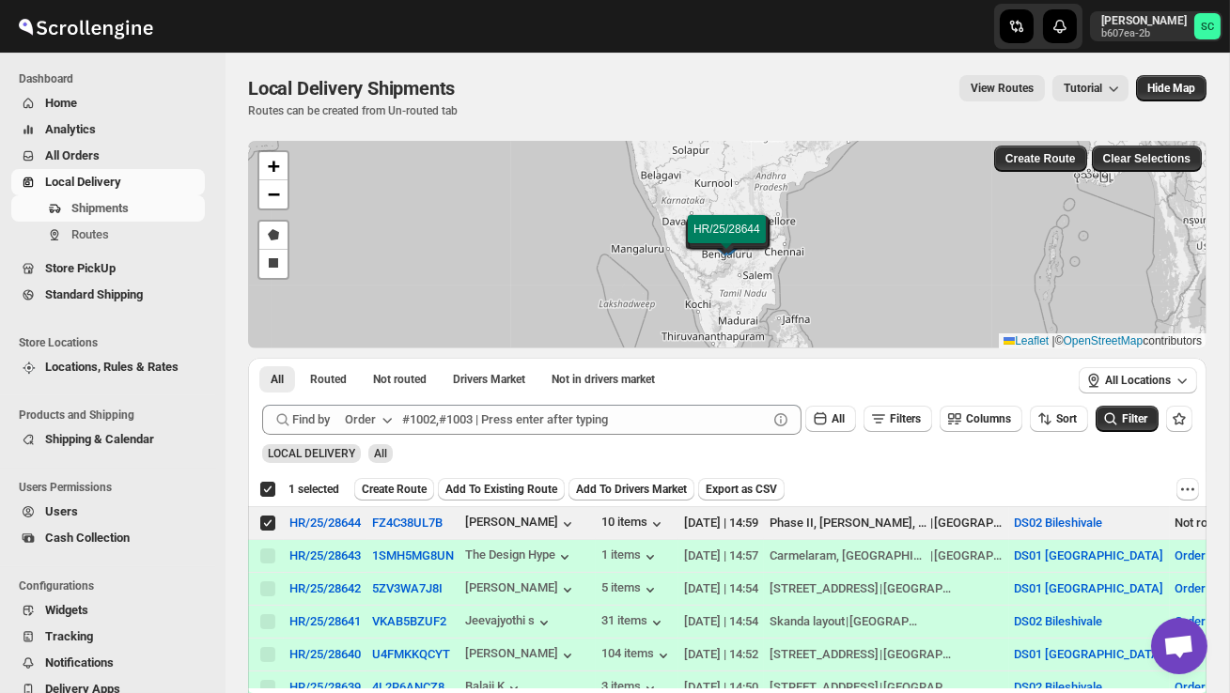
click at [383, 497] on button "Create Route" at bounding box center [394, 489] width 80 height 23
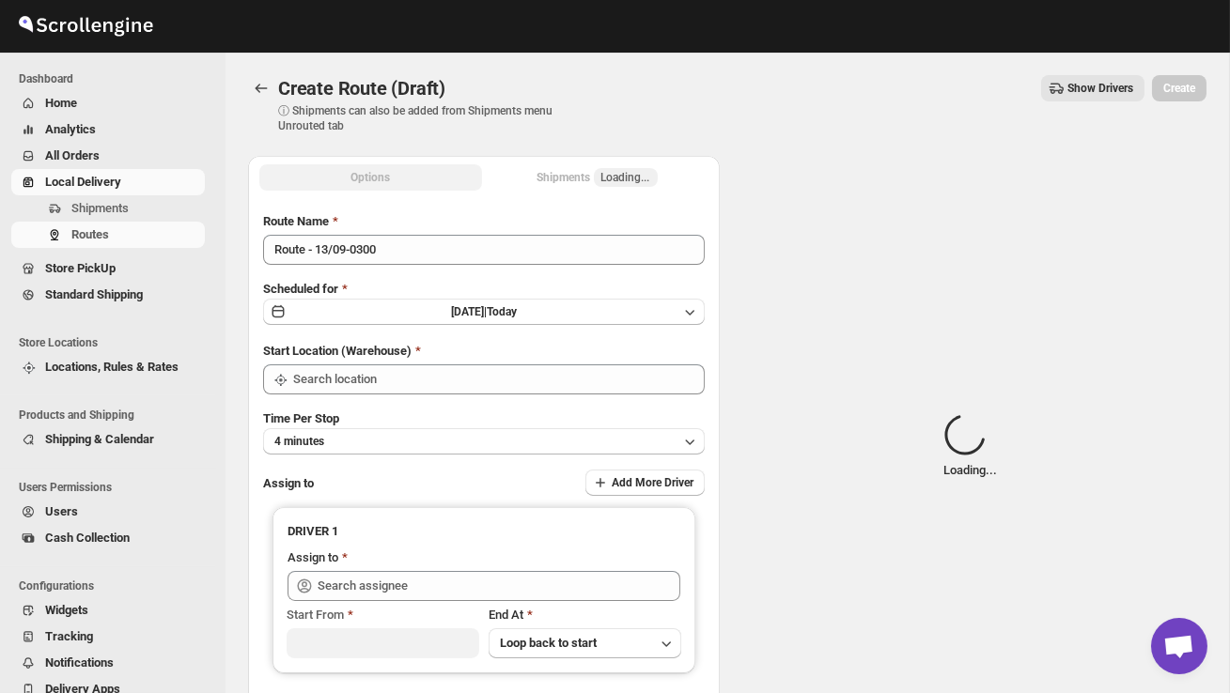
type input "DS02 Bileshivale"
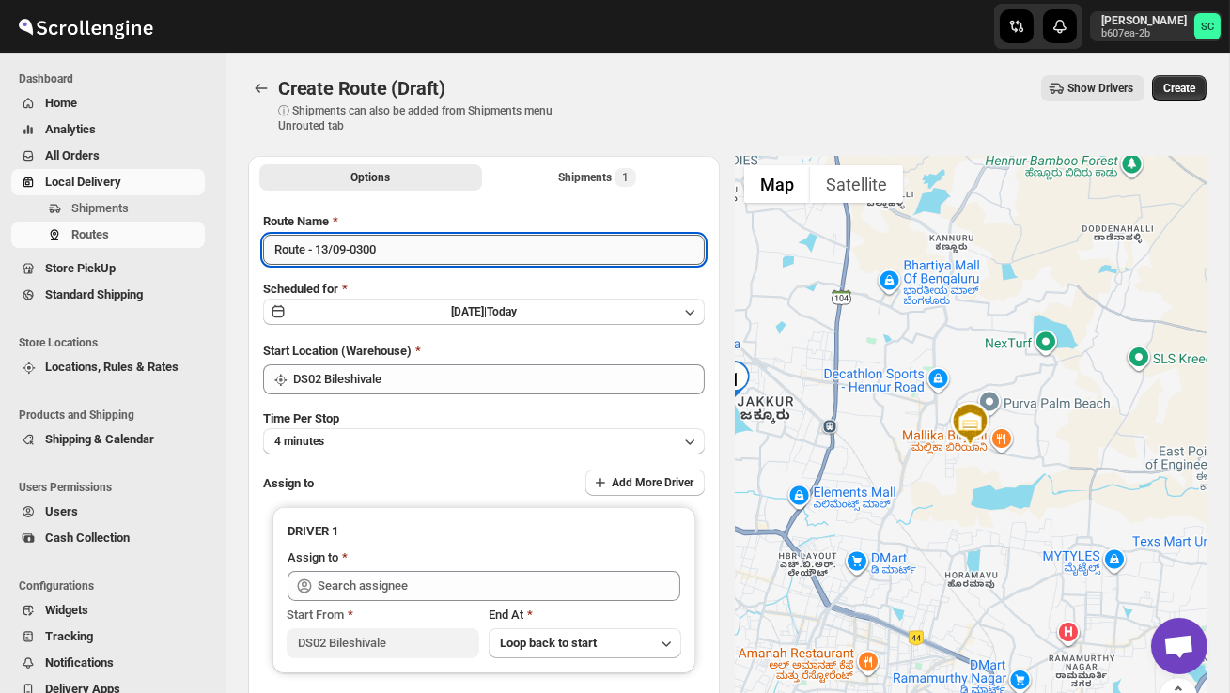
click at [422, 258] on input "Route - 13/09-0300" at bounding box center [484, 250] width 442 height 30
type input "R"
type input "Order no 28644"
click at [429, 448] on button "4 minutes" at bounding box center [484, 441] width 442 height 26
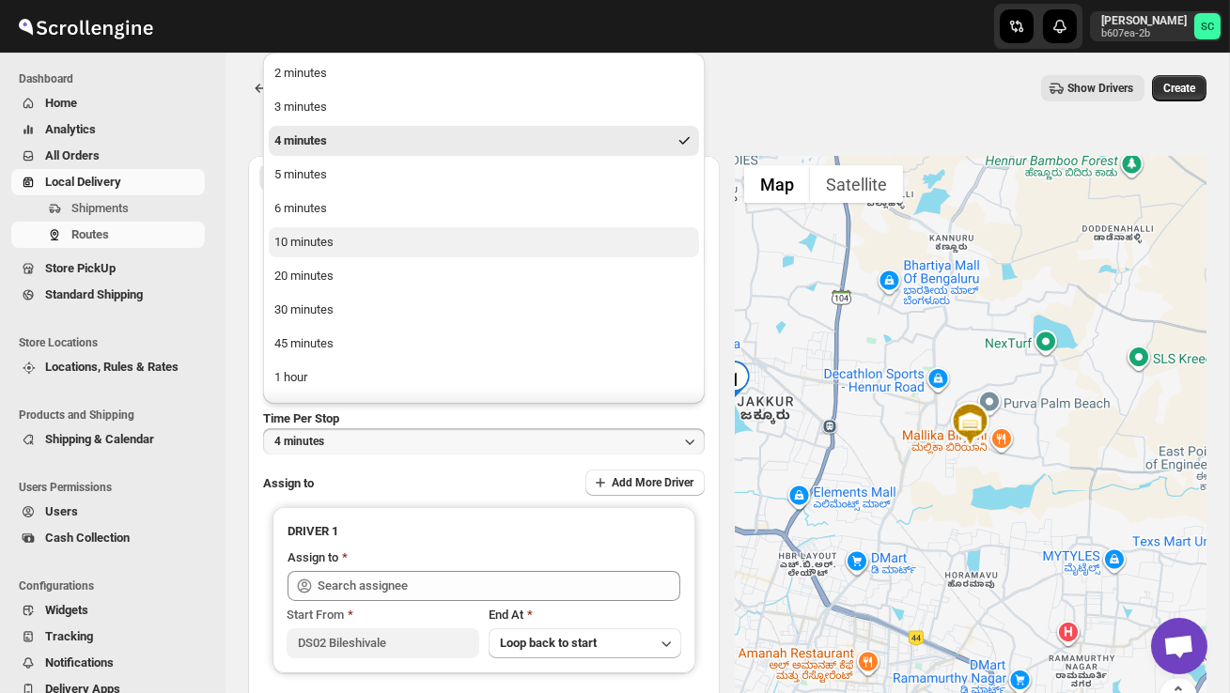
click at [315, 231] on button "10 minutes" at bounding box center [484, 242] width 430 height 30
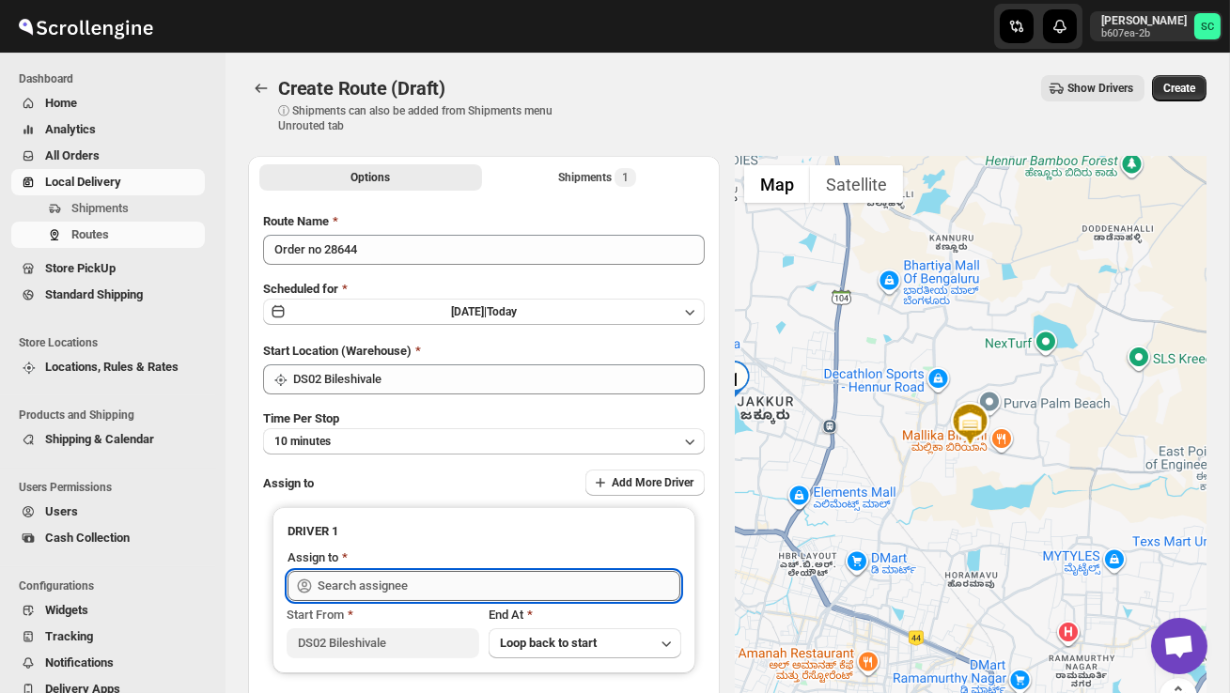
click at [373, 576] on input "text" at bounding box center [499, 586] width 363 height 30
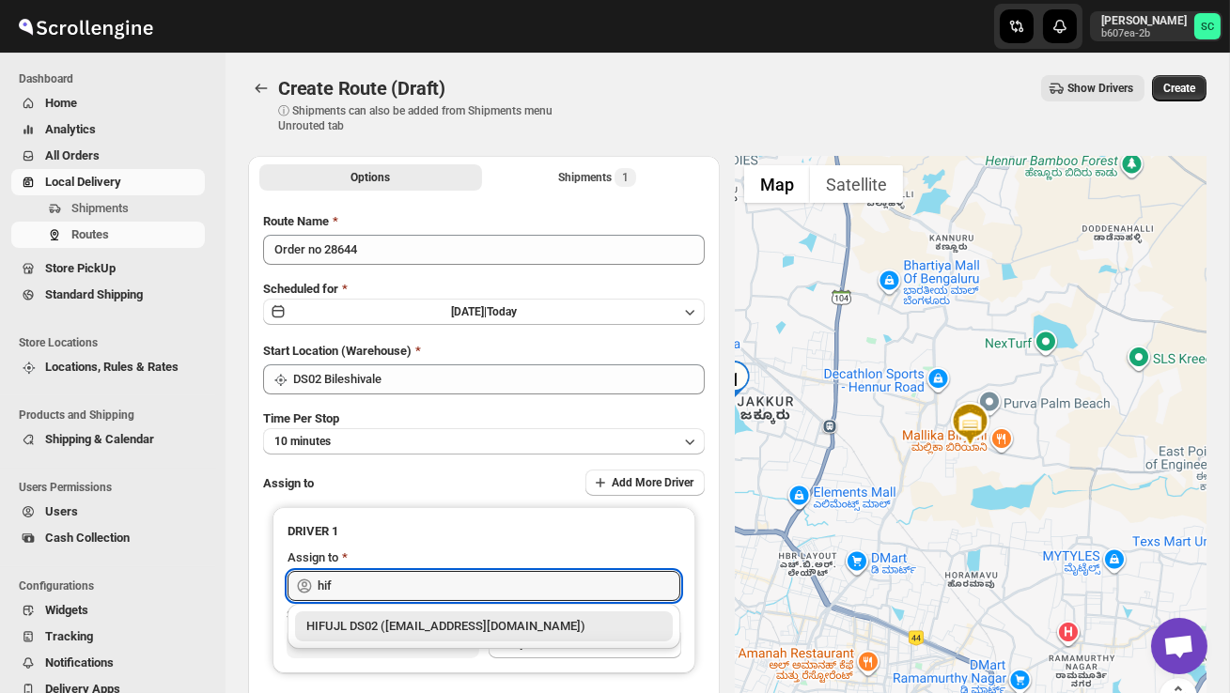
click at [430, 621] on div "HIFUJL DS02 ([EMAIL_ADDRESS][DOMAIN_NAME])" at bounding box center [483, 626] width 355 height 19
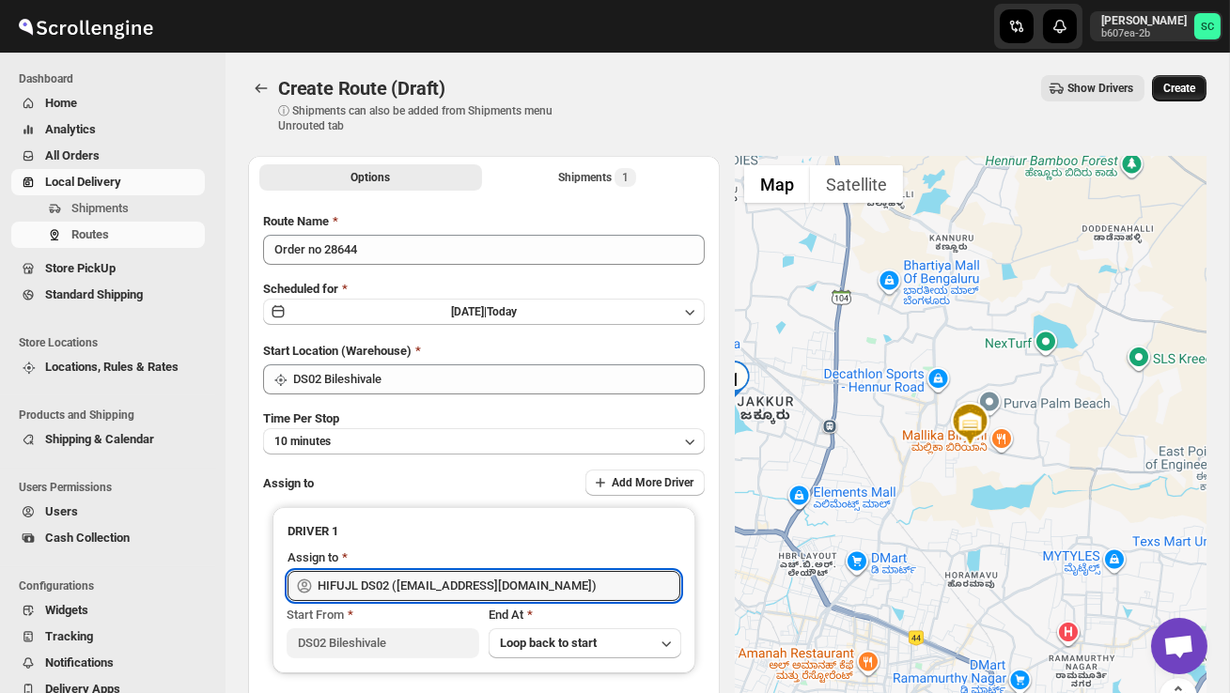
type input "HIFUJL DS02 ([EMAIL_ADDRESS][DOMAIN_NAME])"
click at [1176, 75] on button "Create" at bounding box center [1179, 88] width 55 height 26
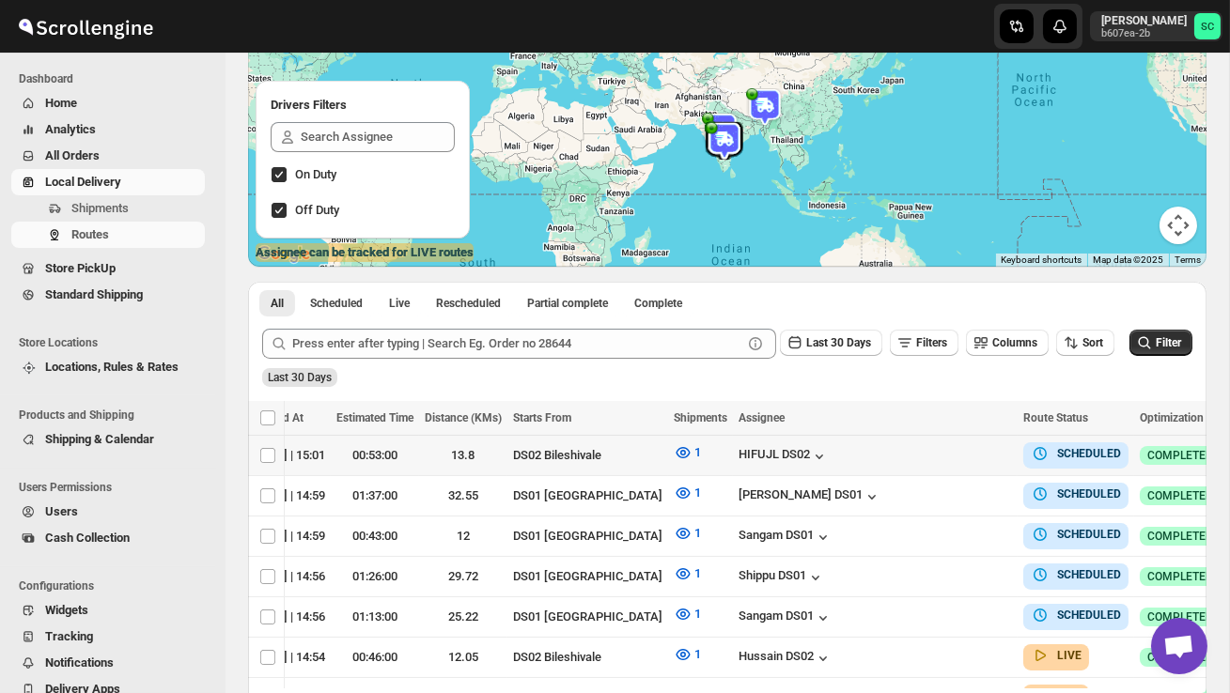
scroll to position [0, 244]
checkbox input "true"
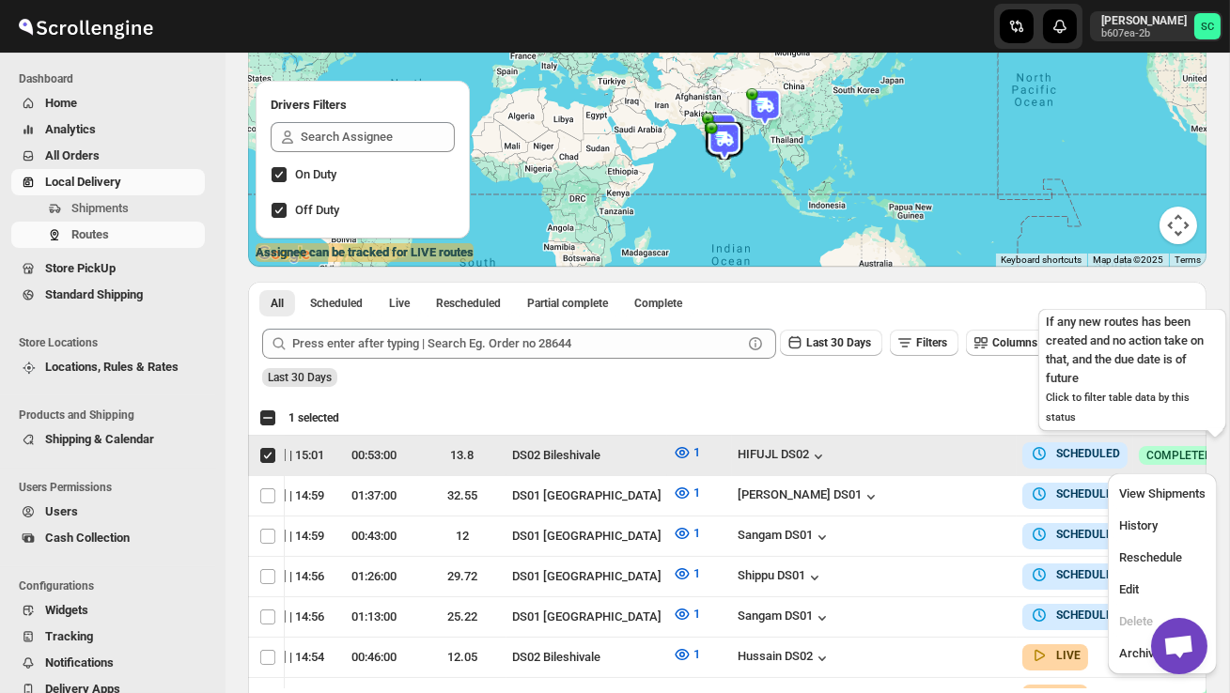
scroll to position [0, 1]
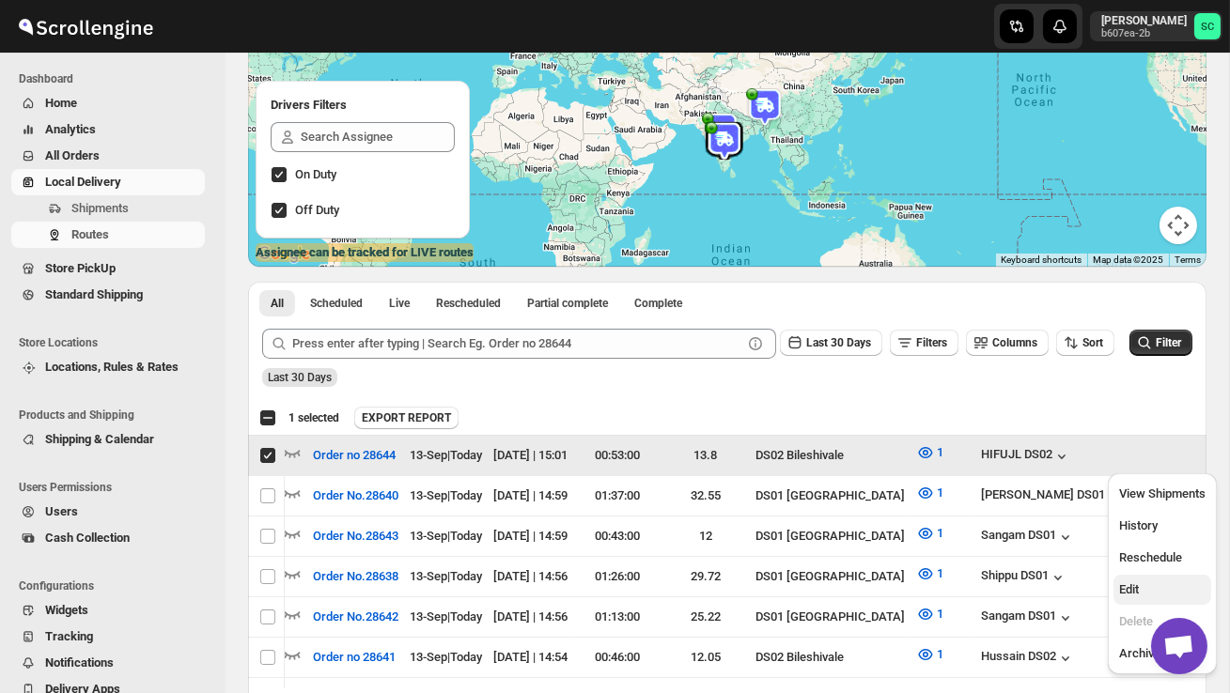
click at [1144, 590] on span "Edit" at bounding box center [1162, 590] width 86 height 19
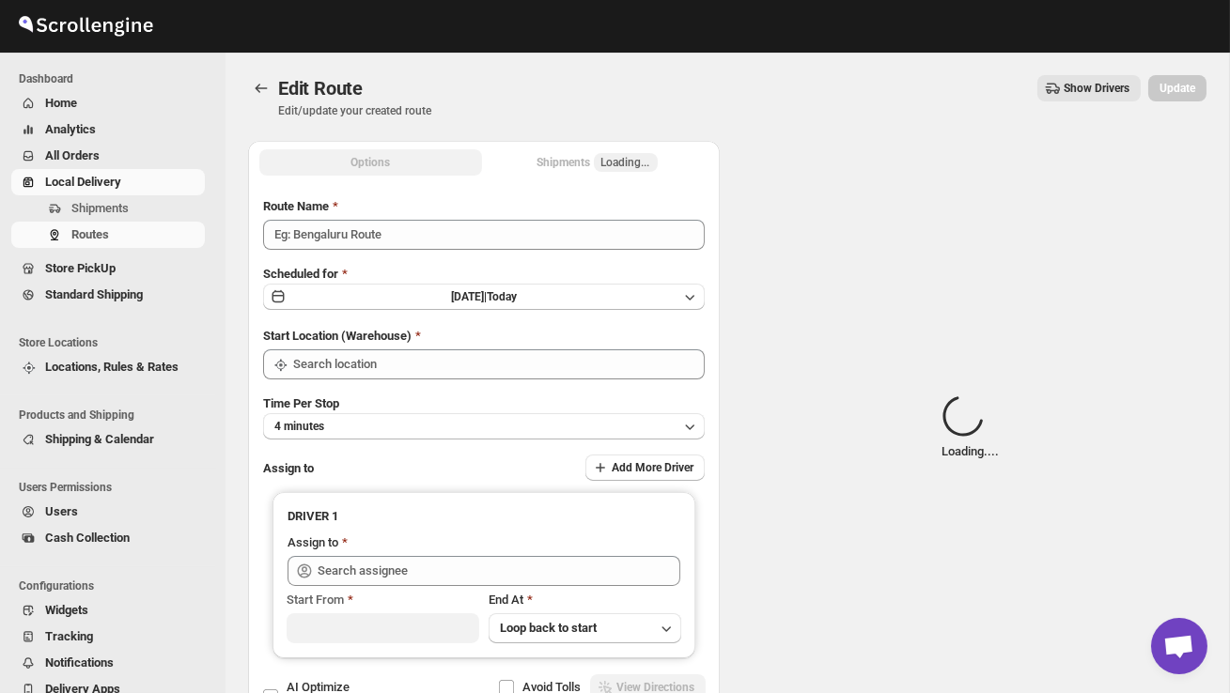
type input "Order no 28644"
type input "DS02 Bileshivale"
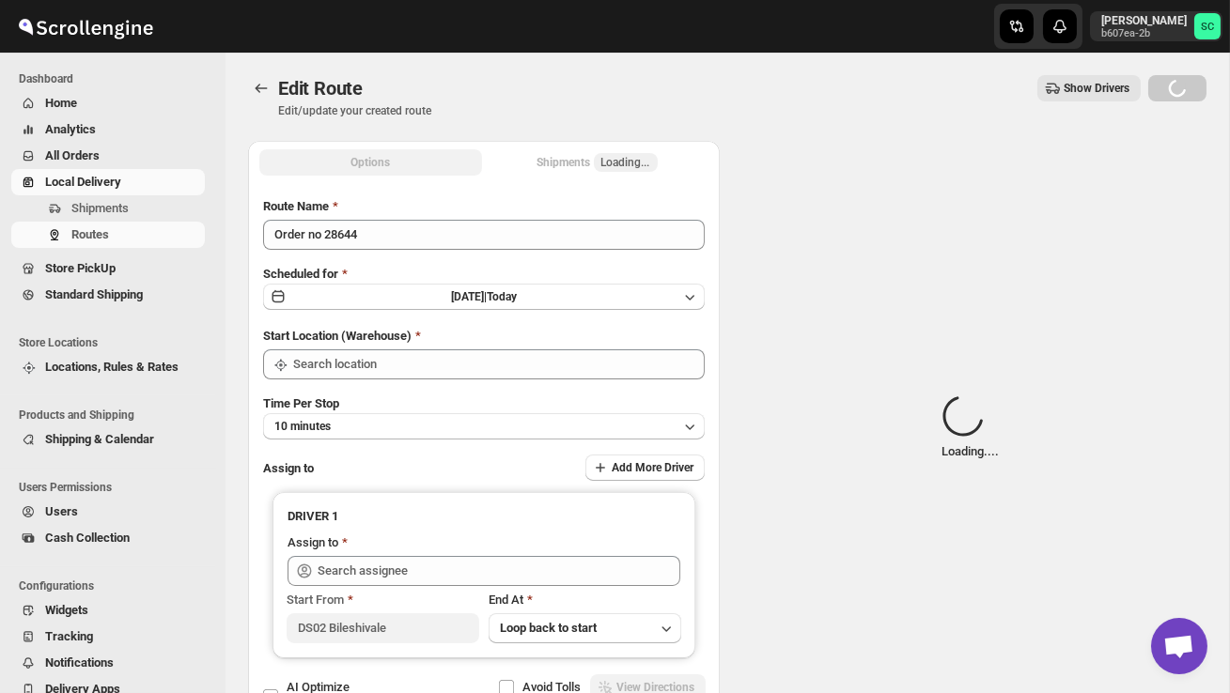
type input "DS02 Bileshivale"
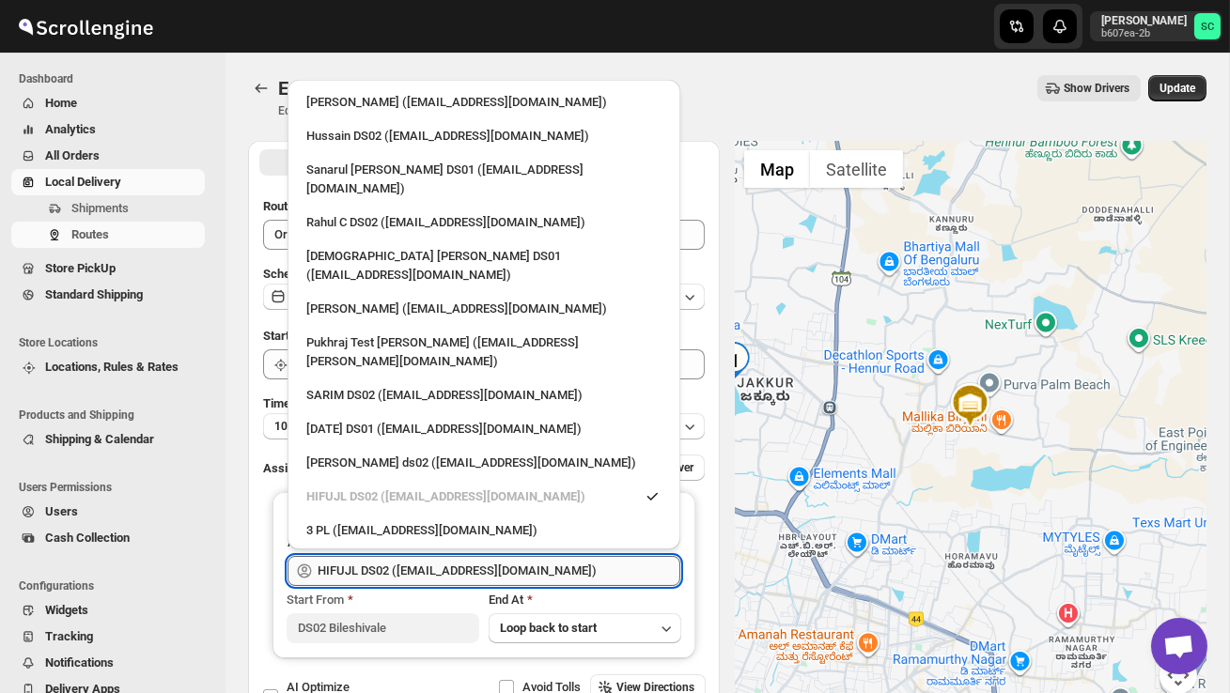
click at [584, 569] on input "HIFUJL DS02 ([EMAIL_ADDRESS][DOMAIN_NAME])" at bounding box center [499, 571] width 363 height 30
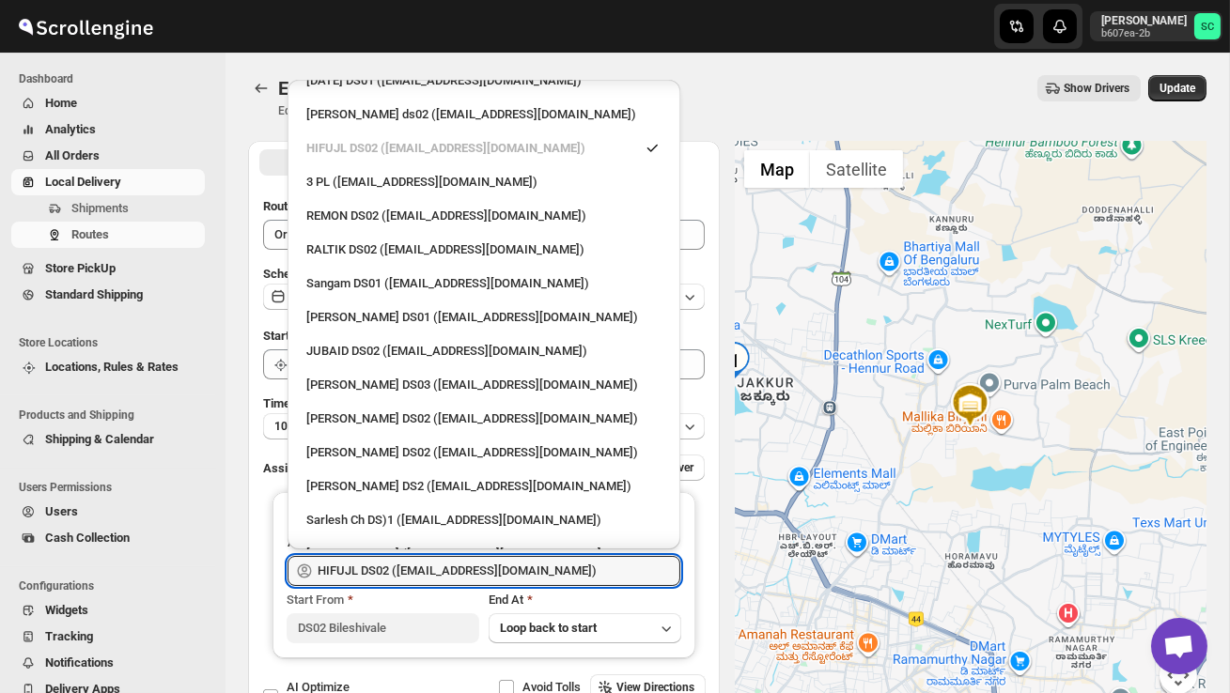
scroll to position [358, 0]
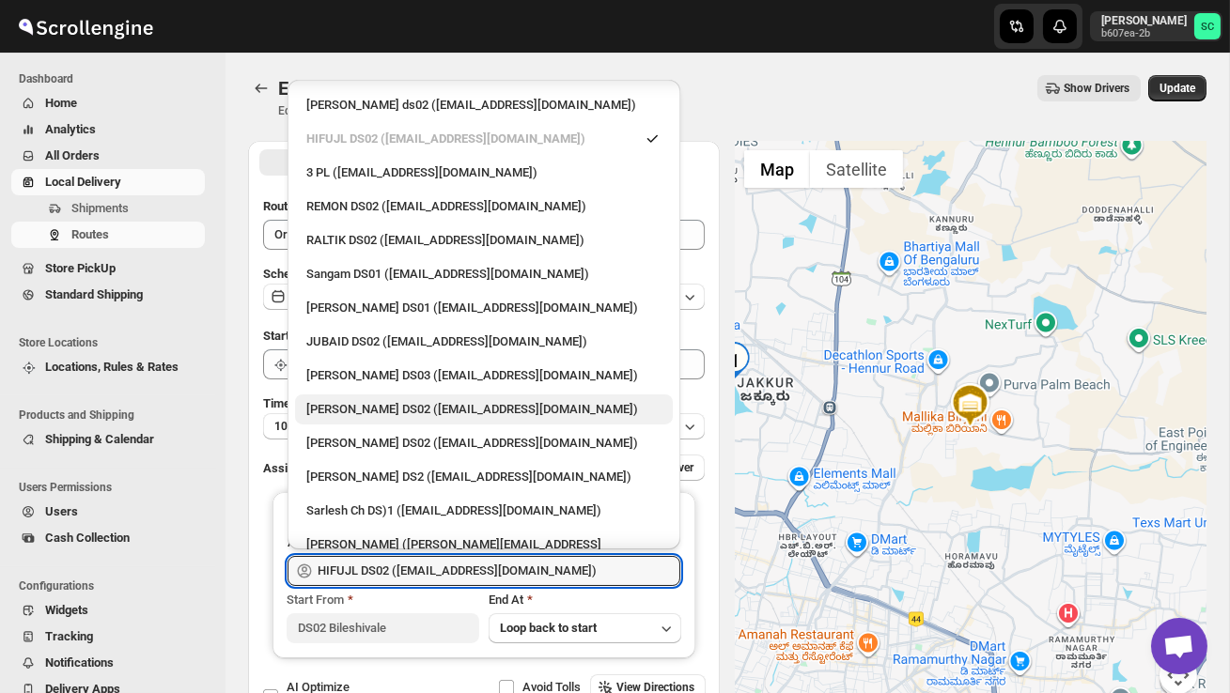
click at [387, 400] on div "[PERSON_NAME] DS02 ([EMAIL_ADDRESS][DOMAIN_NAME])" at bounding box center [483, 409] width 355 height 19
type input "[PERSON_NAME] DS02 ([EMAIL_ADDRESS][DOMAIN_NAME])"
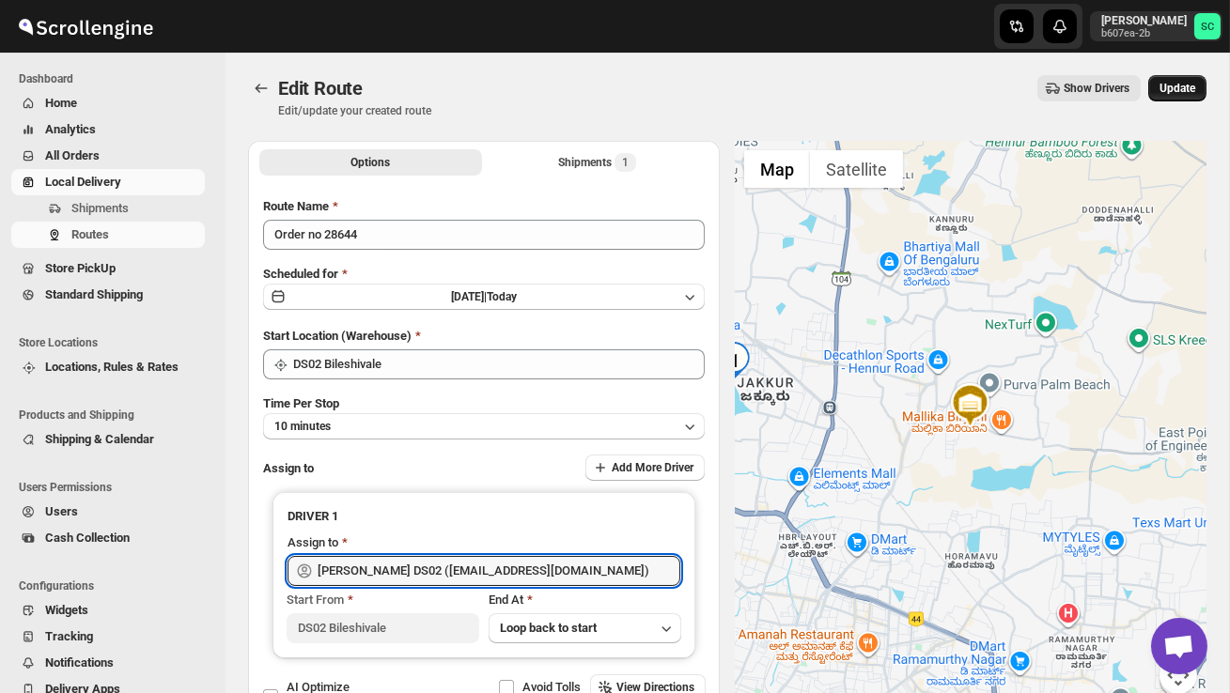
click at [1152, 100] on button "Update" at bounding box center [1177, 88] width 58 height 26
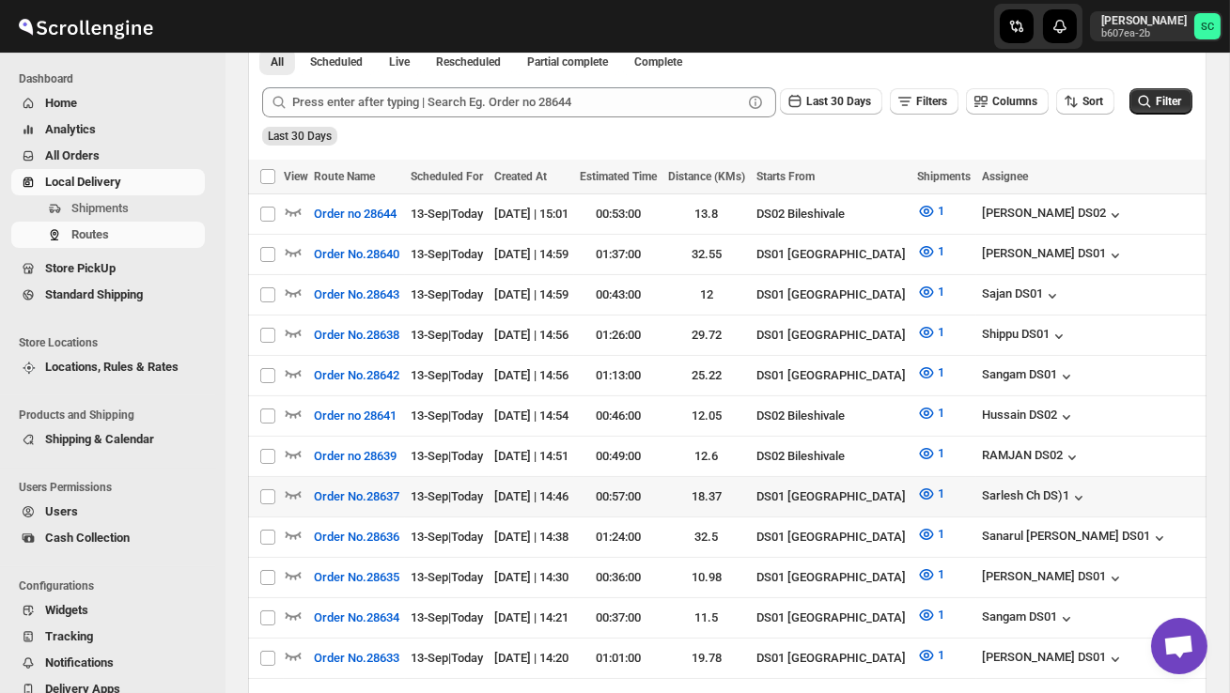
scroll to position [472, 0]
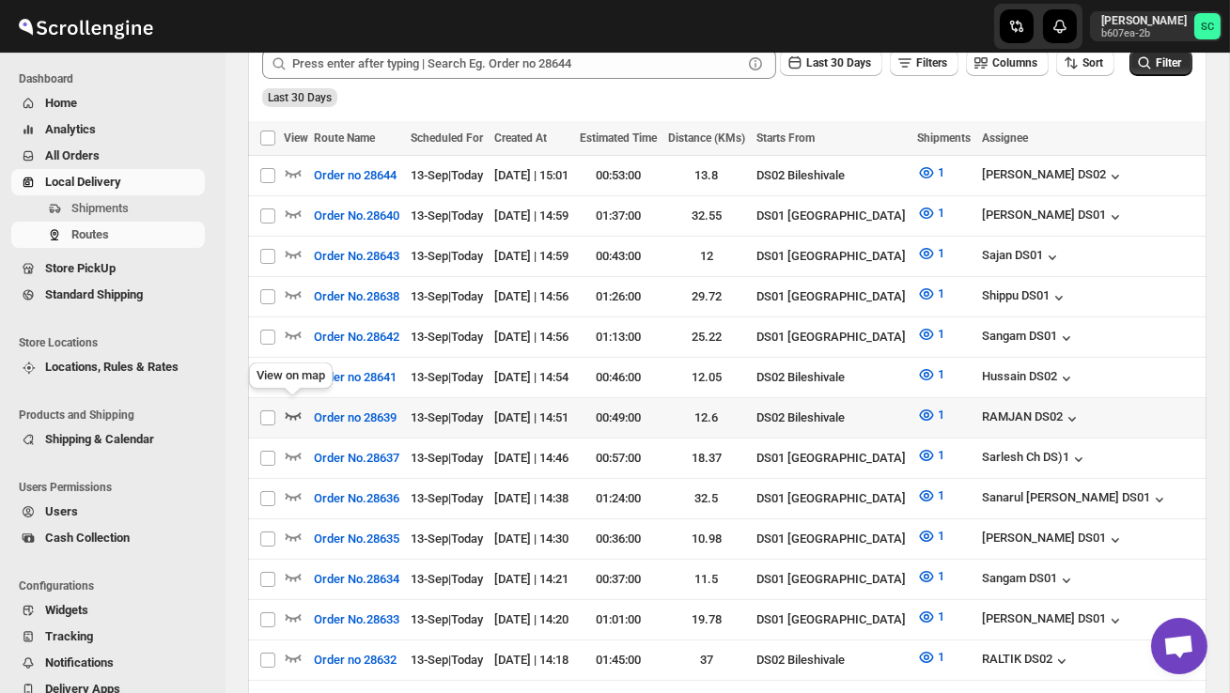
click at [295, 406] on icon "button" at bounding box center [293, 415] width 19 height 19
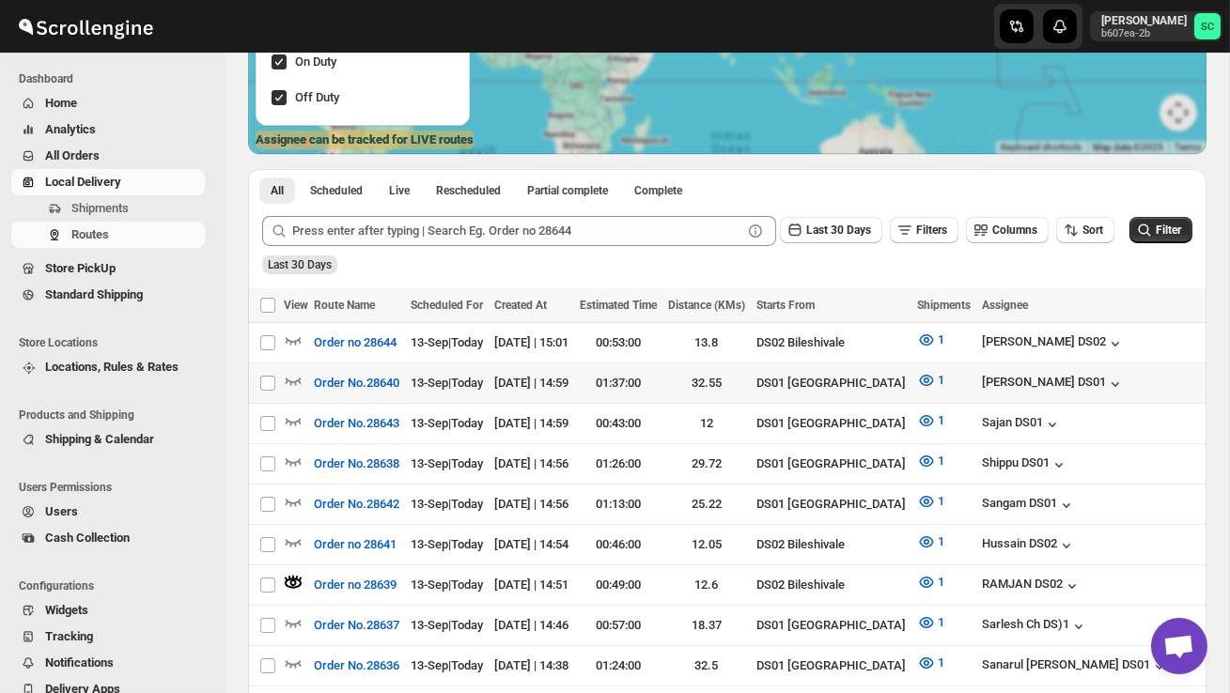
scroll to position [0, 0]
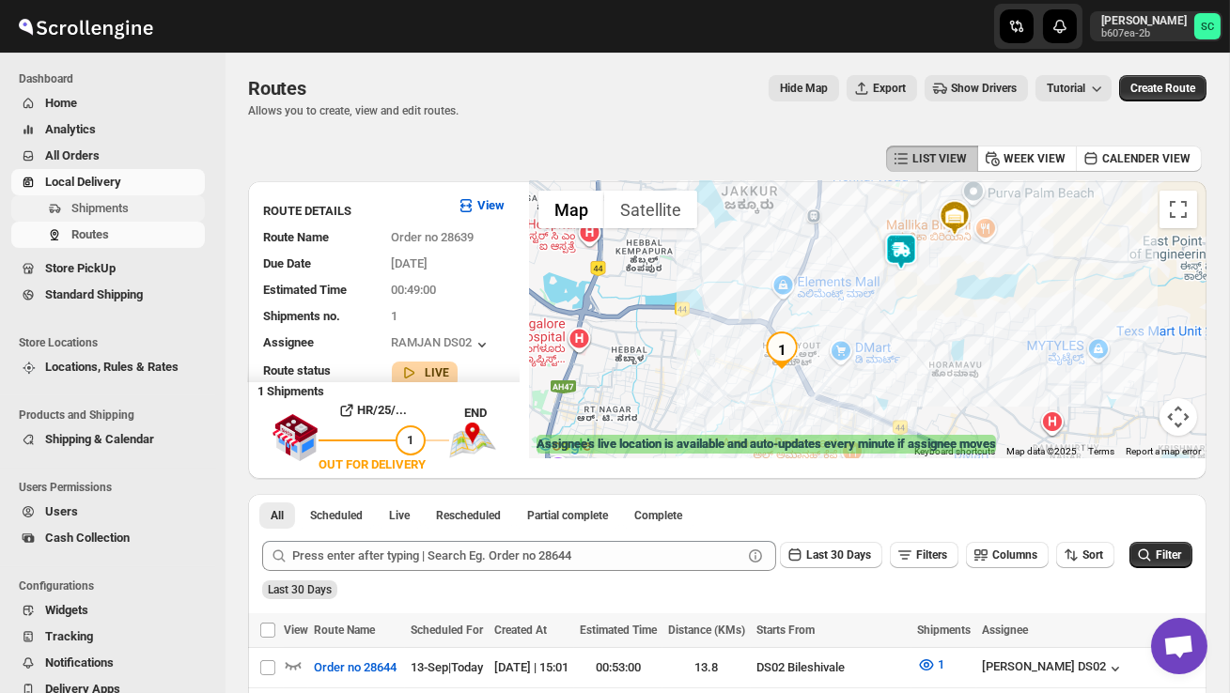
click at [99, 211] on span "Shipments" at bounding box center [99, 208] width 57 height 14
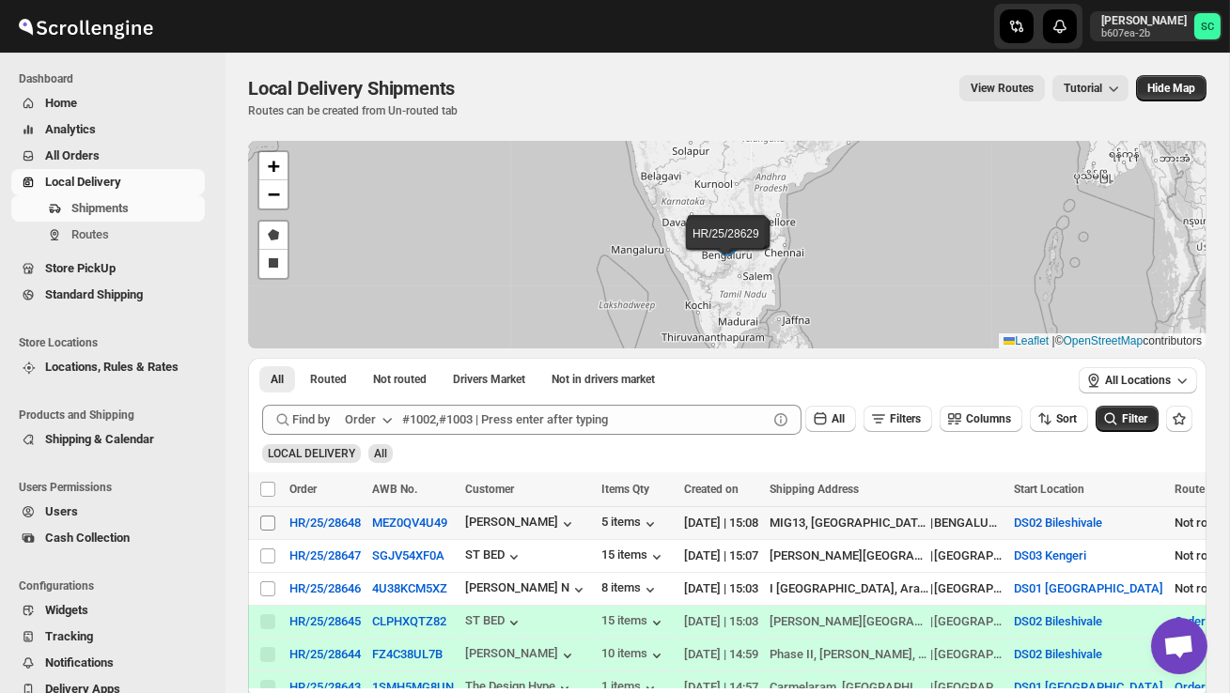
click at [269, 520] on input "Select shipment" at bounding box center [267, 523] width 15 height 15
checkbox input "true"
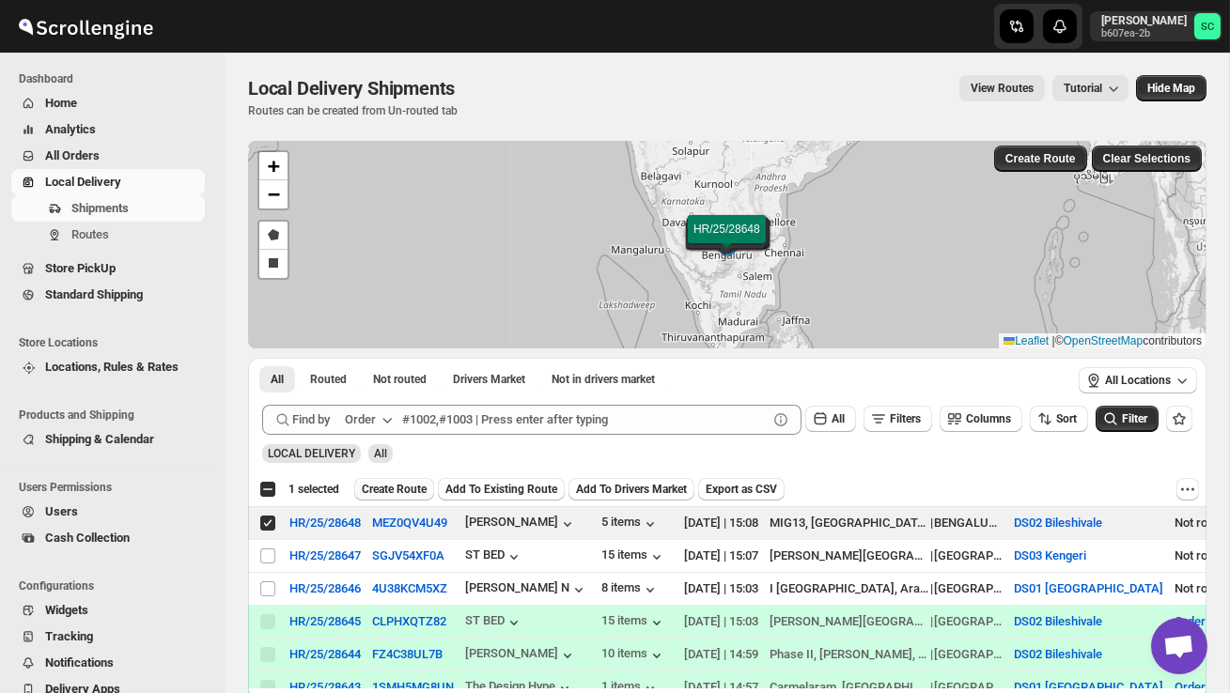
click at [404, 490] on span "Create Route" at bounding box center [394, 489] width 65 height 15
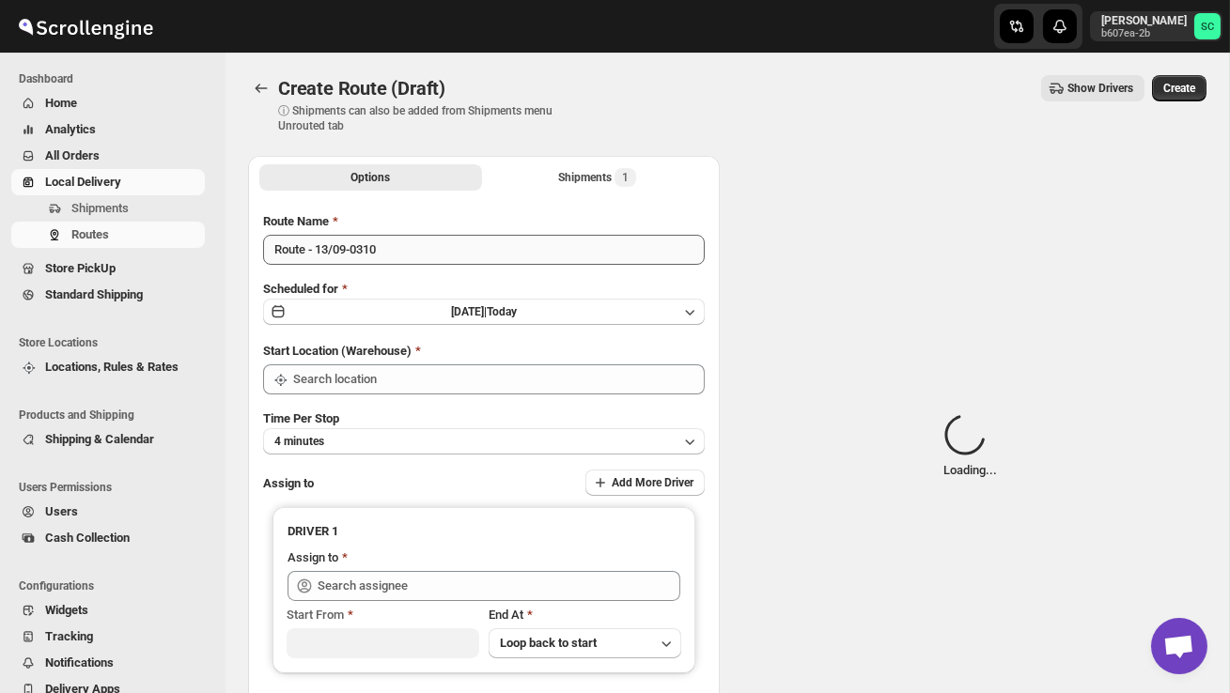
type input "DS02 Bileshivale"
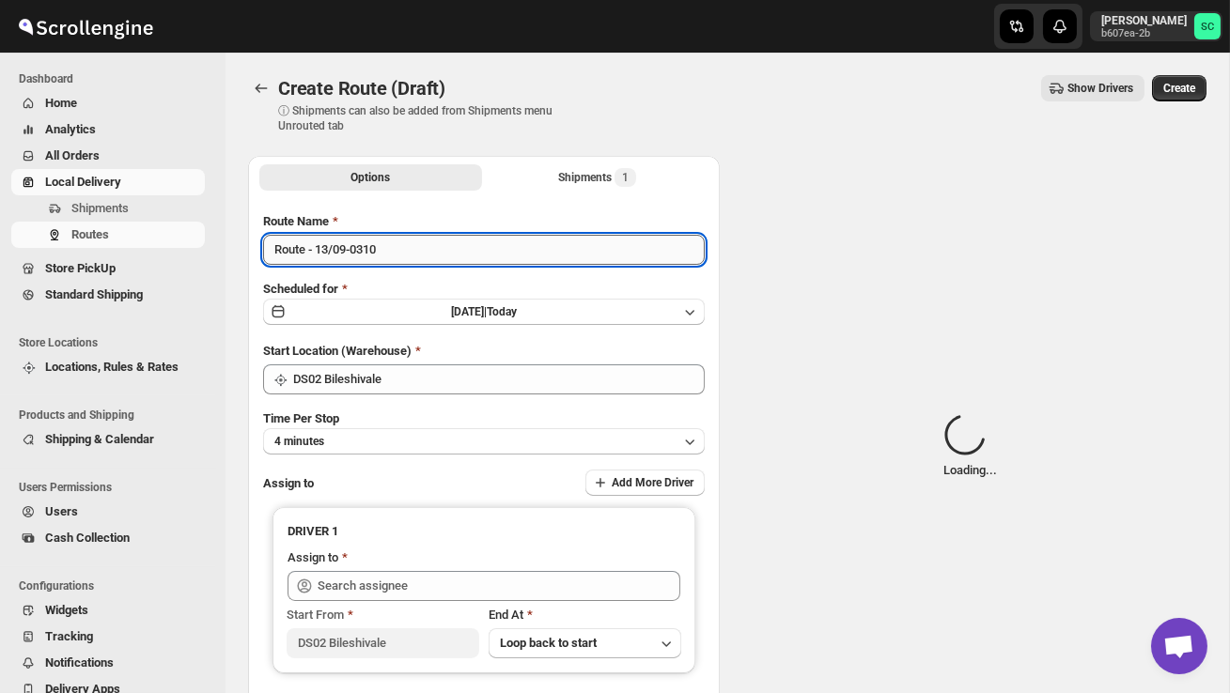
click at [413, 254] on input "Route - 13/09-0310" at bounding box center [484, 250] width 442 height 30
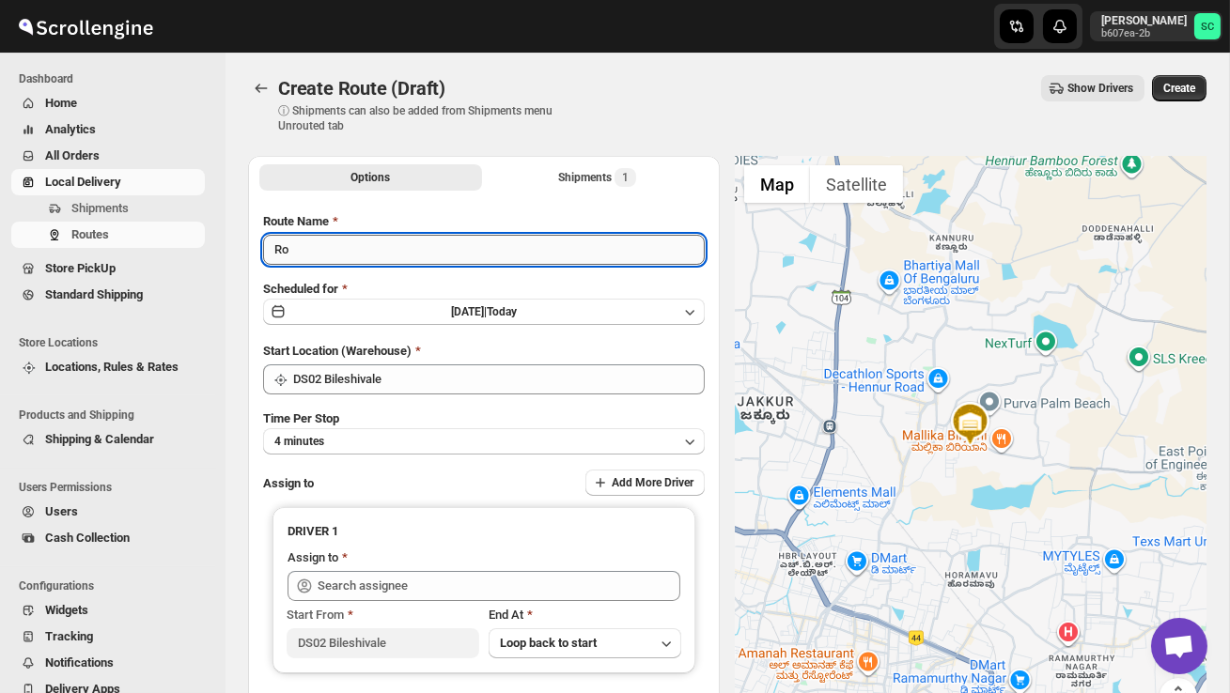
type input "R"
type input "Order no 28648"
click at [444, 423] on div "Time Per Stop 4 minutes" at bounding box center [484, 432] width 442 height 45
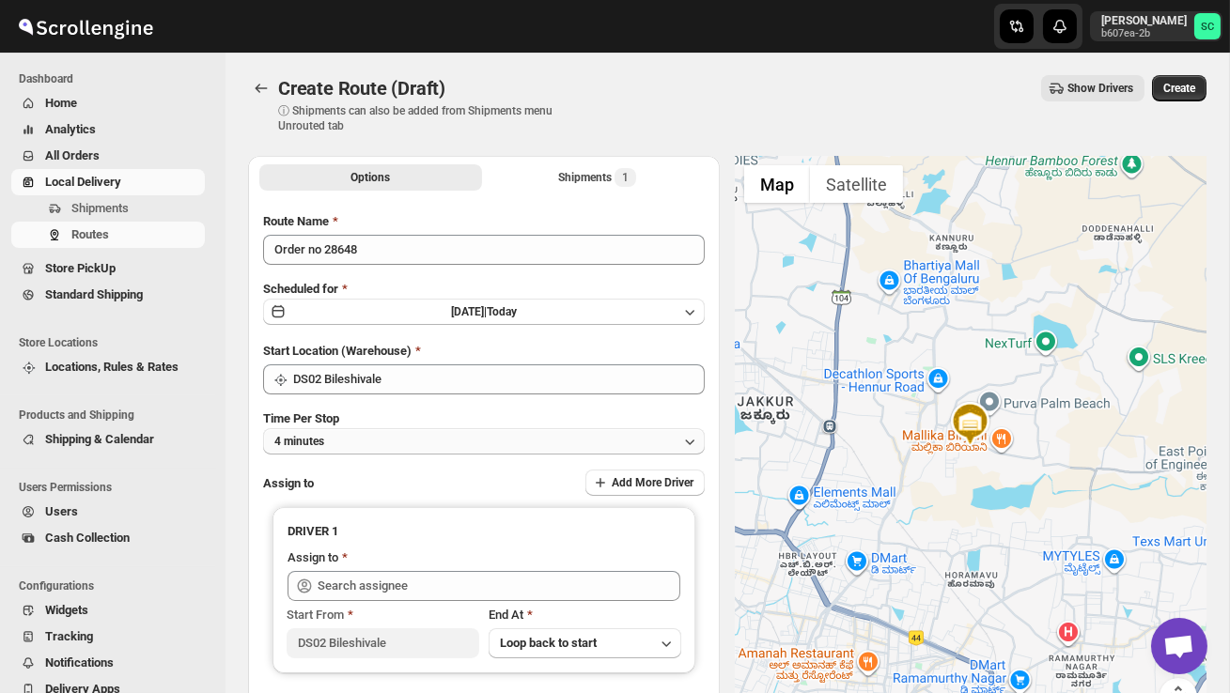
click at [446, 433] on button "4 minutes" at bounding box center [484, 441] width 442 height 26
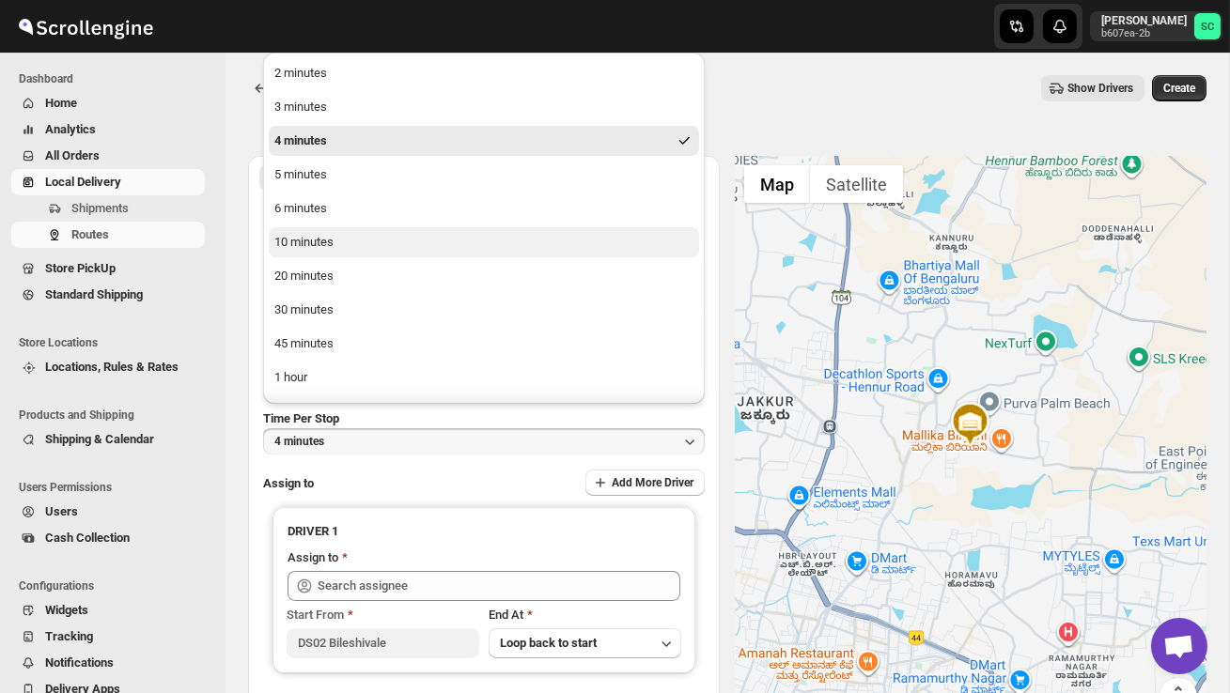
click at [327, 247] on div "10 minutes" at bounding box center [303, 242] width 59 height 19
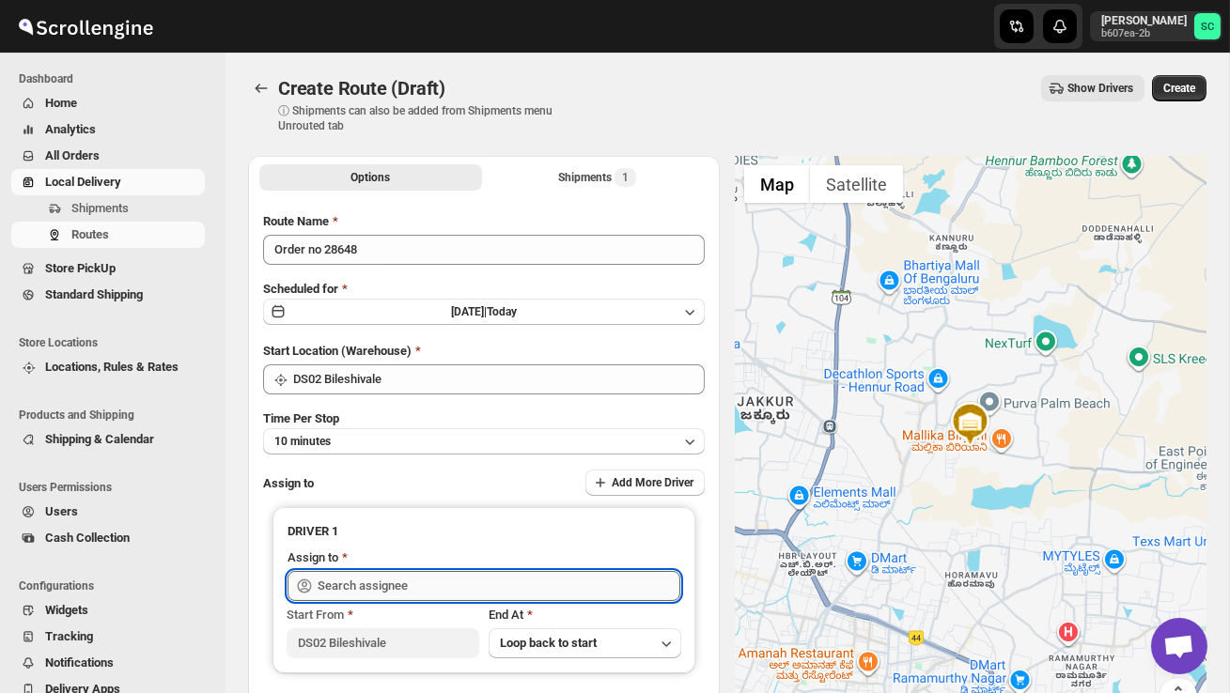
click at [383, 583] on input "text" at bounding box center [499, 586] width 363 height 30
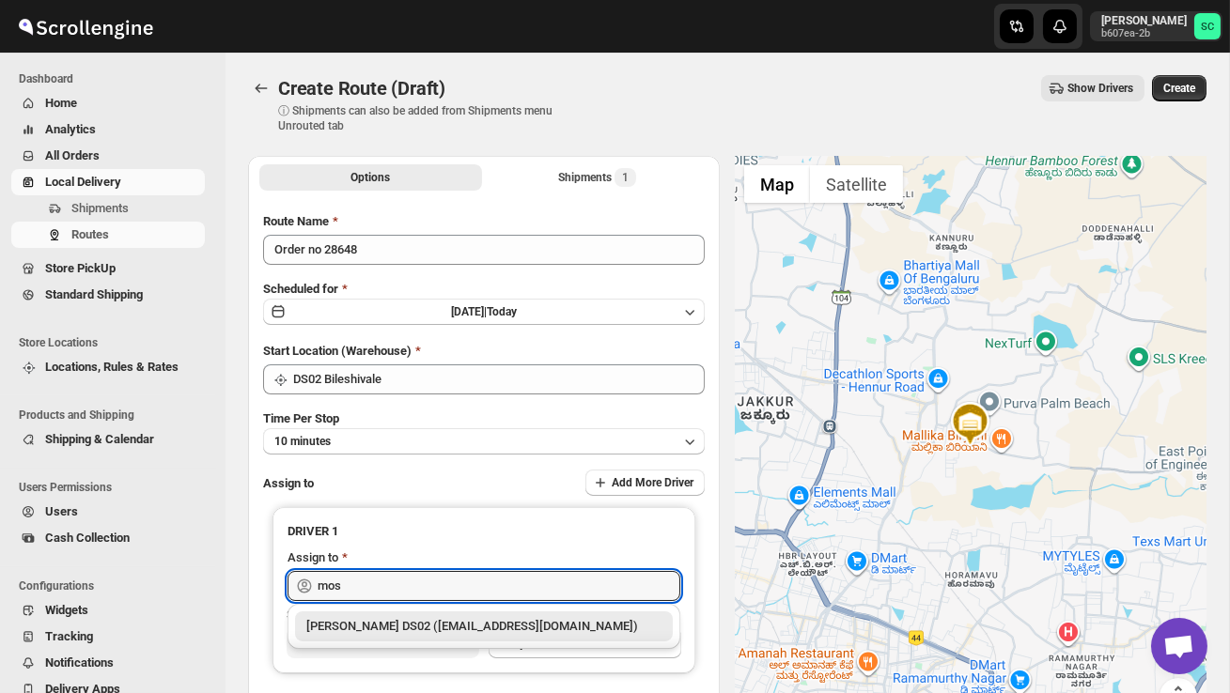
click at [404, 620] on div "[PERSON_NAME] DS02 ([EMAIL_ADDRESS][DOMAIN_NAME])" at bounding box center [483, 626] width 355 height 19
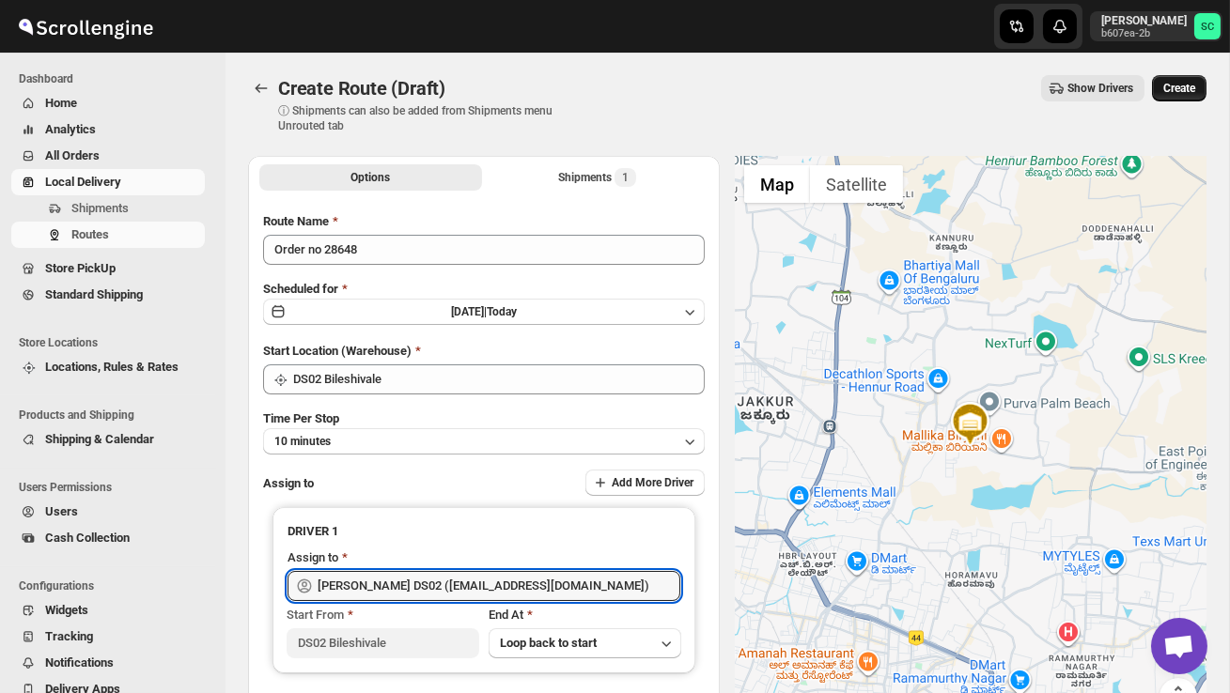
type input "[PERSON_NAME] DS02 ([EMAIL_ADDRESS][DOMAIN_NAME])"
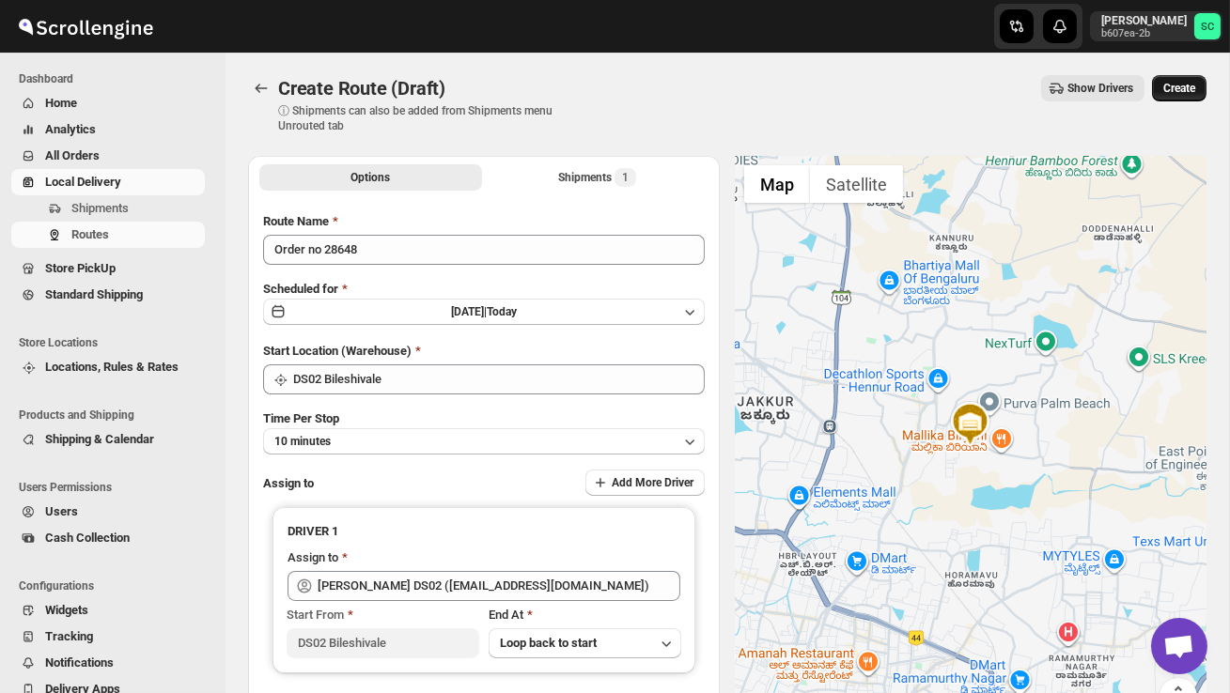
click at [1180, 93] on span "Create" at bounding box center [1179, 88] width 32 height 15
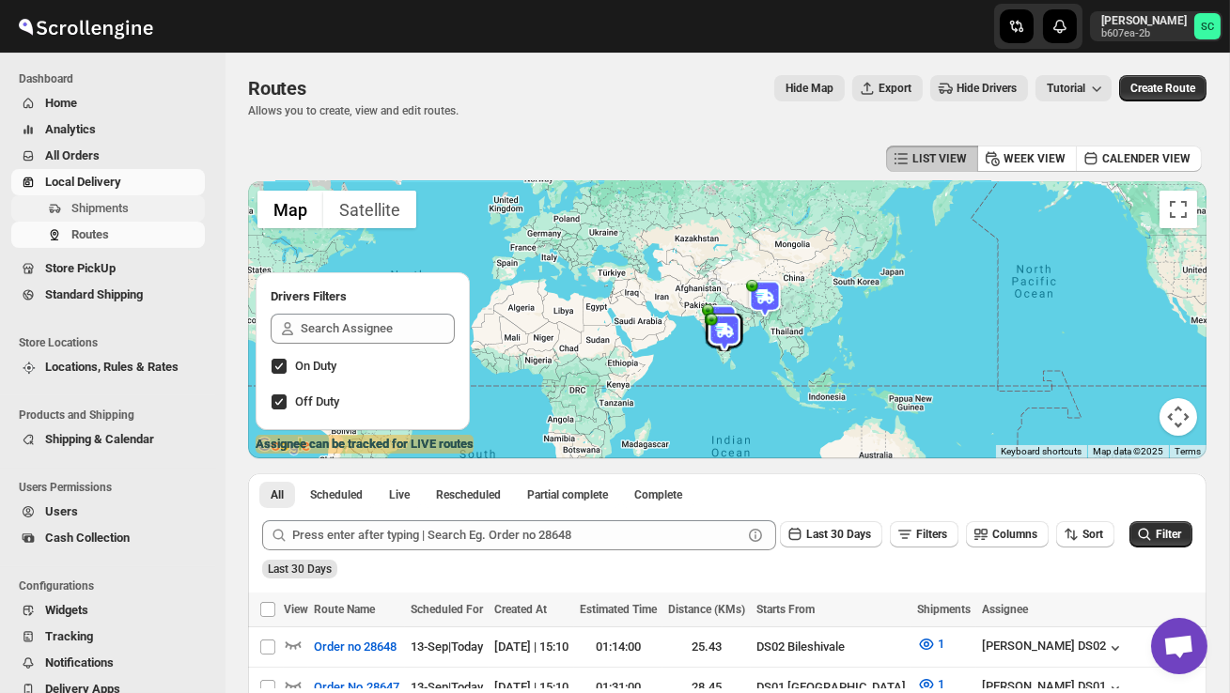
click at [127, 204] on span "Shipments" at bounding box center [99, 208] width 57 height 14
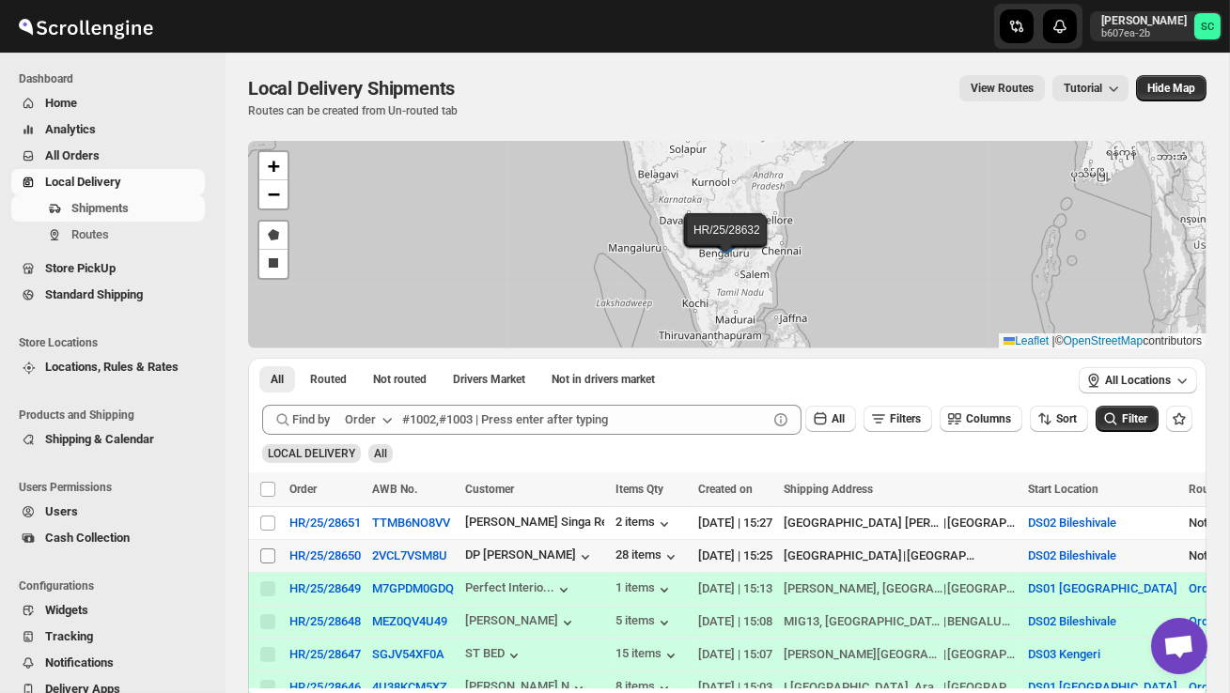
click at [263, 552] on input "Select shipment" at bounding box center [267, 556] width 15 height 15
checkbox input "true"
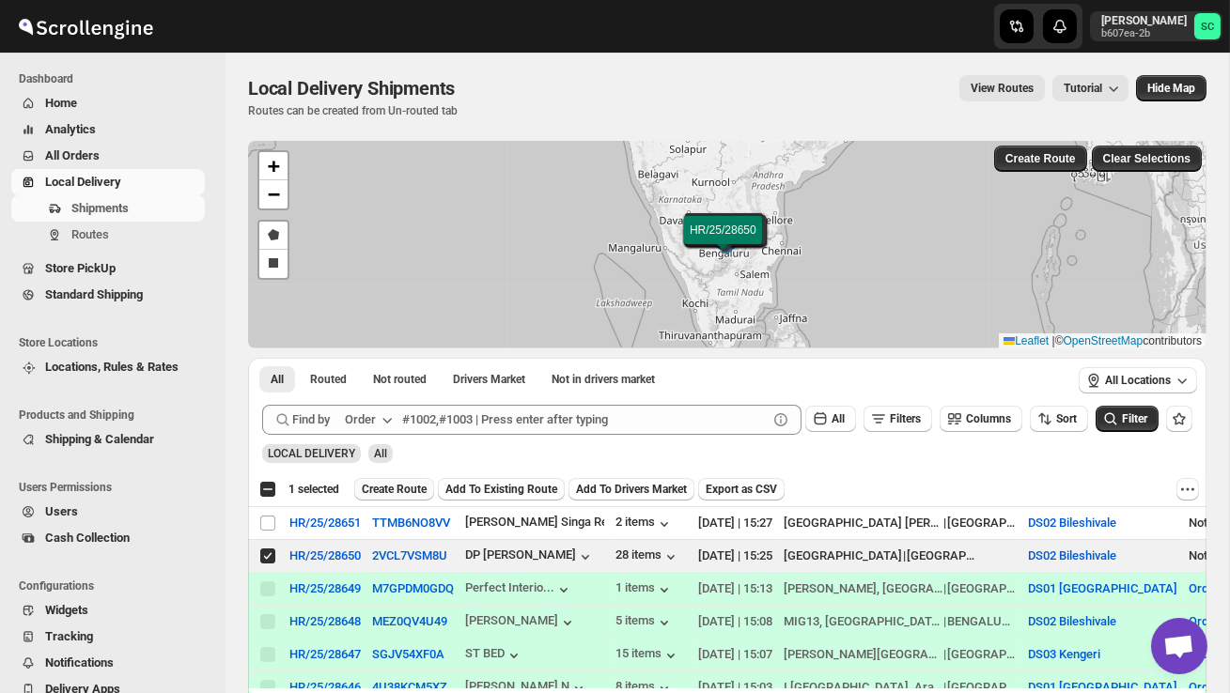
click at [384, 485] on span "Create Route" at bounding box center [394, 489] width 65 height 15
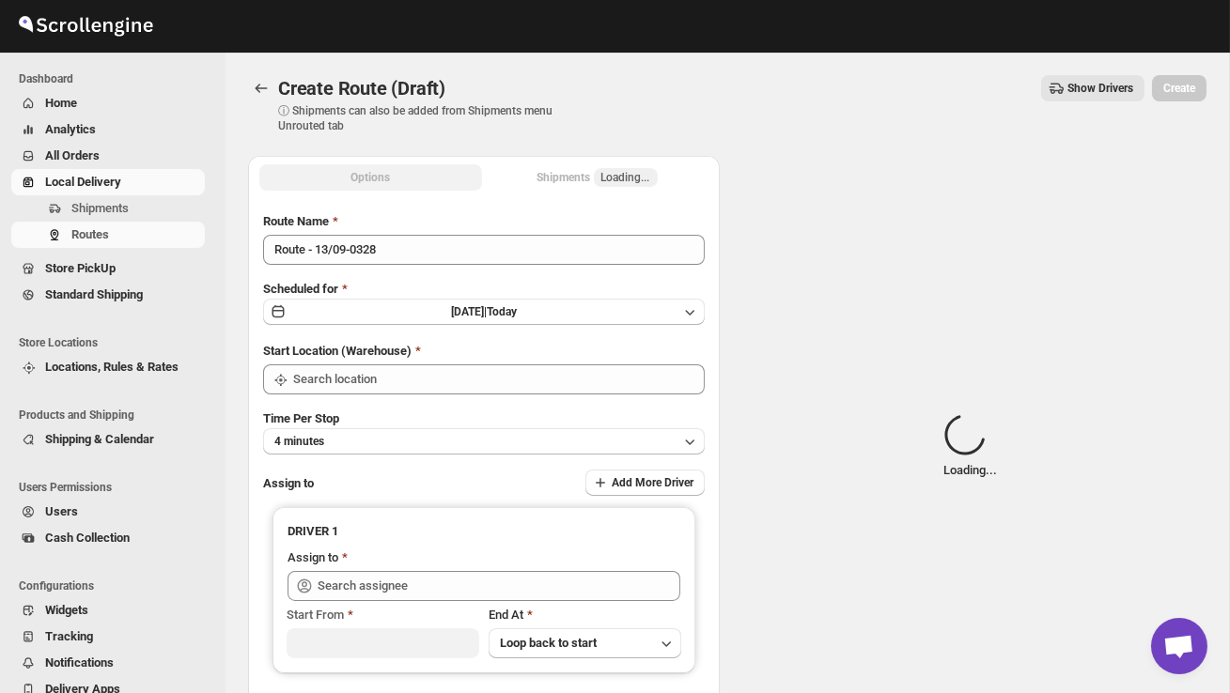
type input "DS02 Bileshivale"
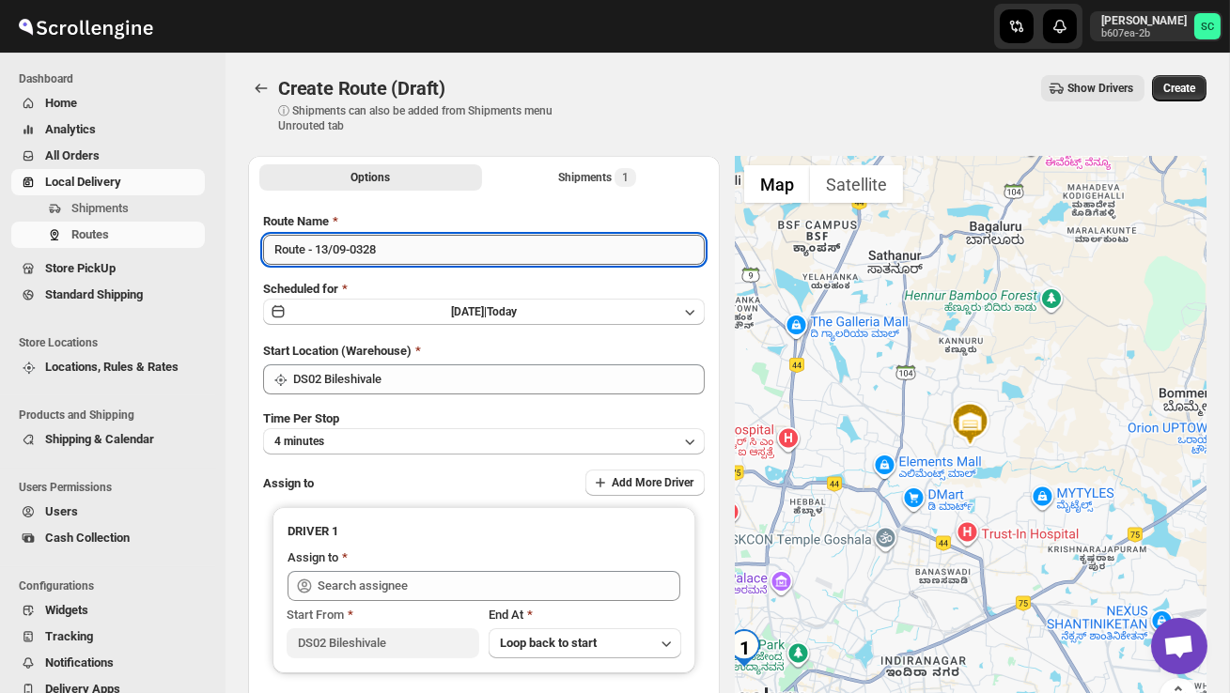
click at [402, 257] on input "Route - 13/09-0328" at bounding box center [484, 250] width 442 height 30
type input "R"
type input "Order no 28650"
click at [521, 449] on button "4 minutes" at bounding box center [484, 441] width 442 height 26
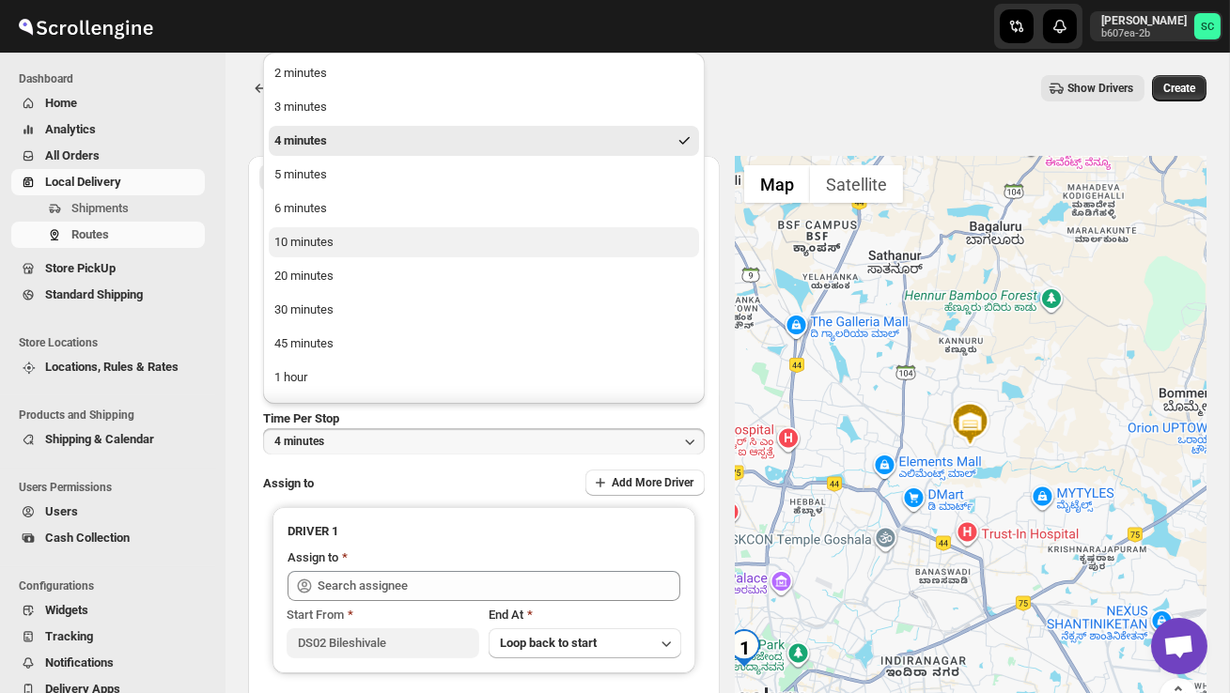
click at [353, 237] on button "10 minutes" at bounding box center [484, 242] width 430 height 30
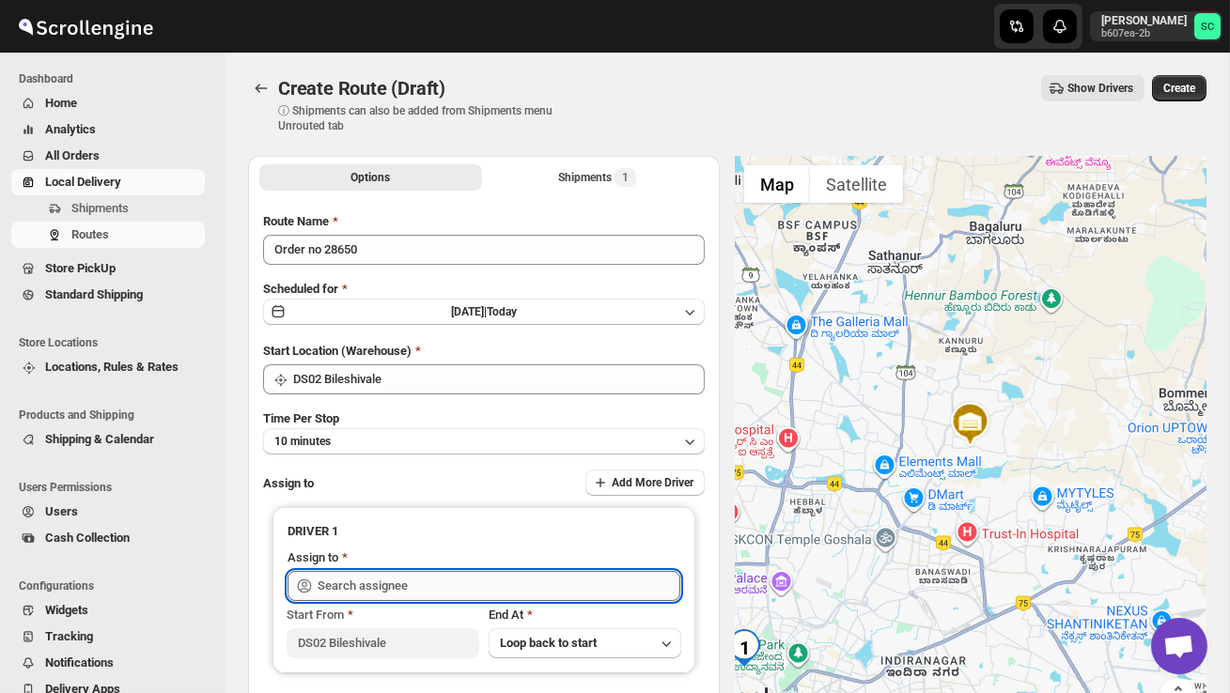
click at [354, 584] on input "text" at bounding box center [499, 586] width 363 height 30
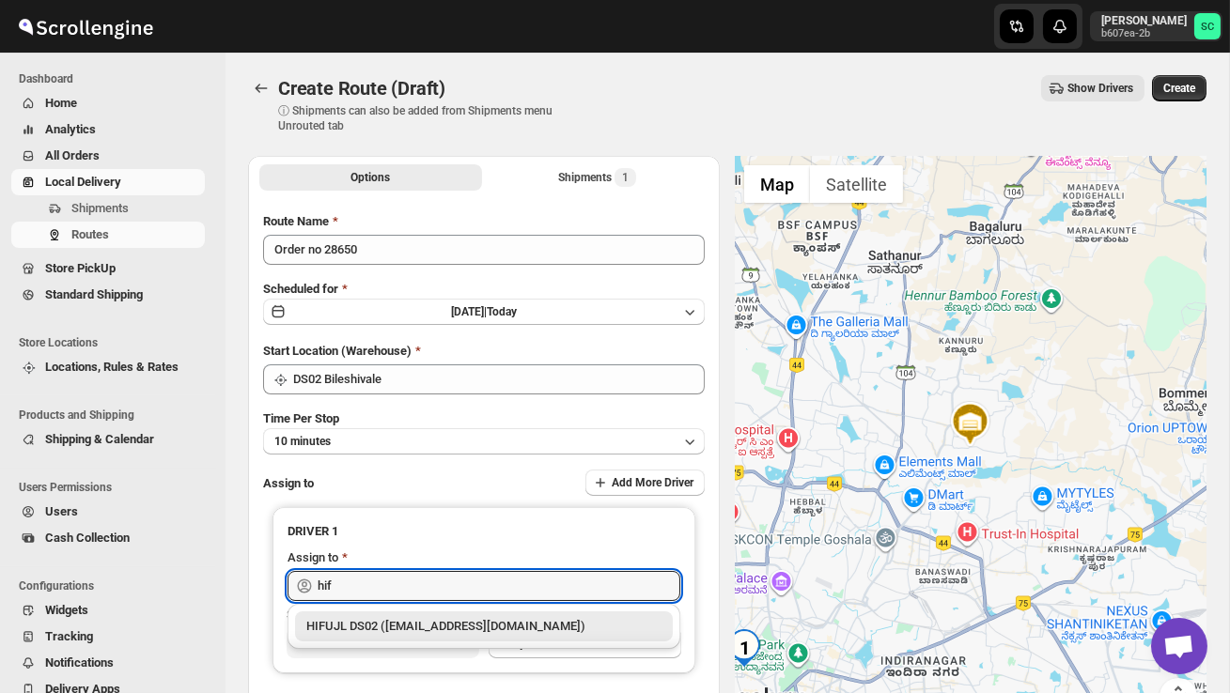
click at [406, 635] on div "HIFUJL DS02 ([EMAIL_ADDRESS][DOMAIN_NAME])" at bounding box center [483, 626] width 355 height 19
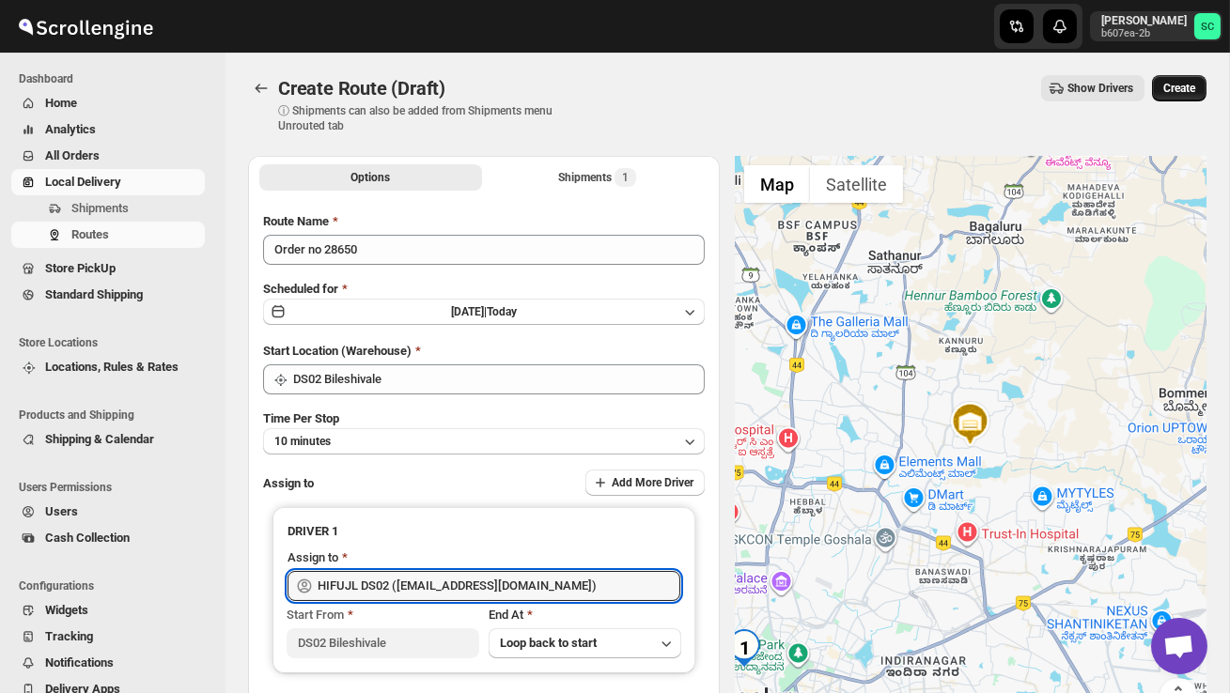
type input "HIFUJL DS02 ([EMAIL_ADDRESS][DOMAIN_NAME])"
click at [1196, 92] on button "Create" at bounding box center [1179, 88] width 55 height 26
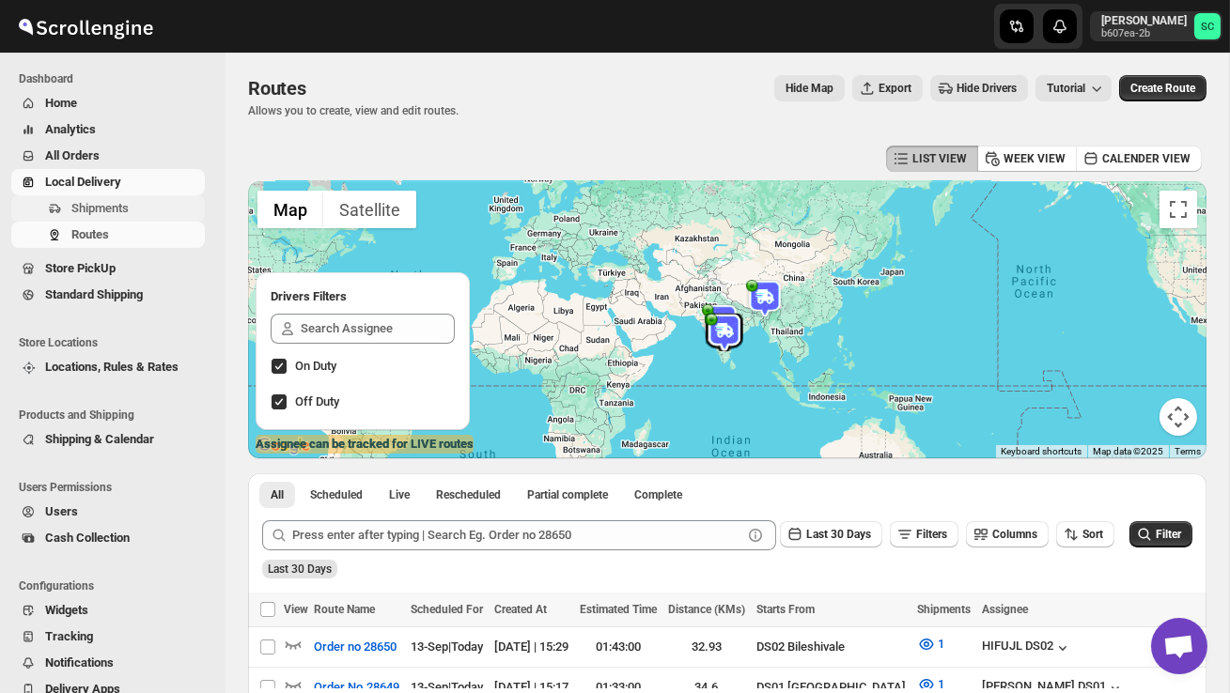
click at [139, 202] on span "Shipments" at bounding box center [136, 208] width 130 height 19
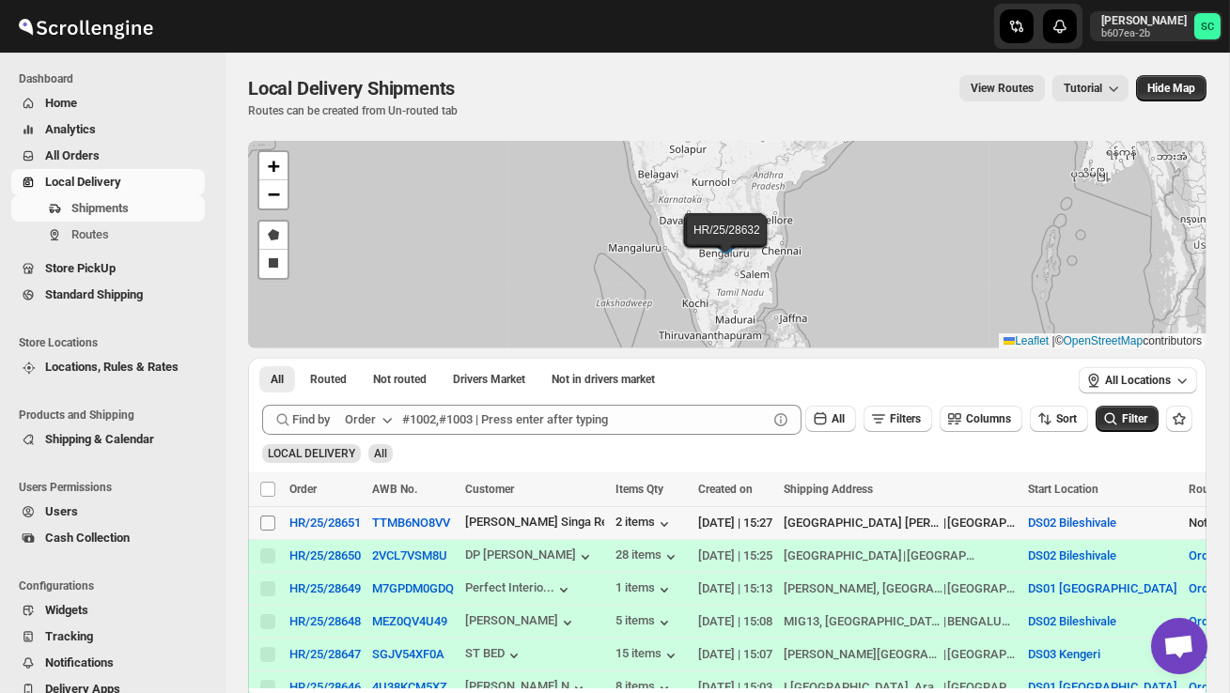
click at [266, 519] on input "Select shipment" at bounding box center [267, 523] width 15 height 15
checkbox input "true"
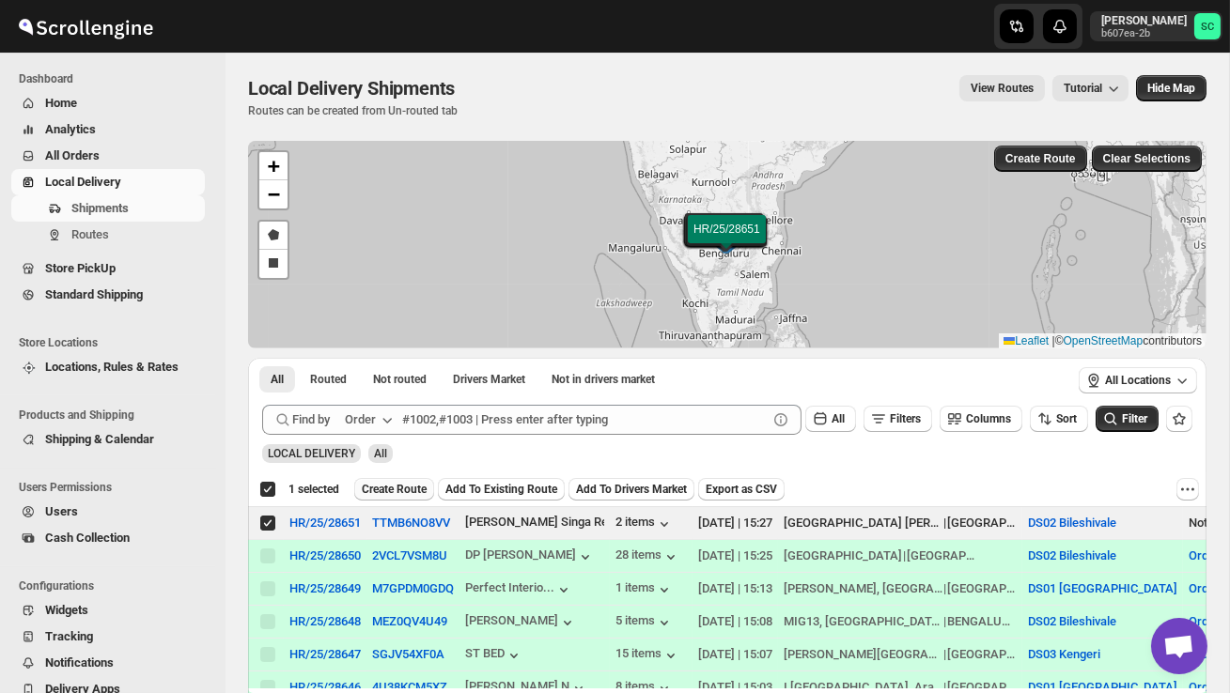
click at [395, 482] on span "Create Route" at bounding box center [394, 489] width 65 height 15
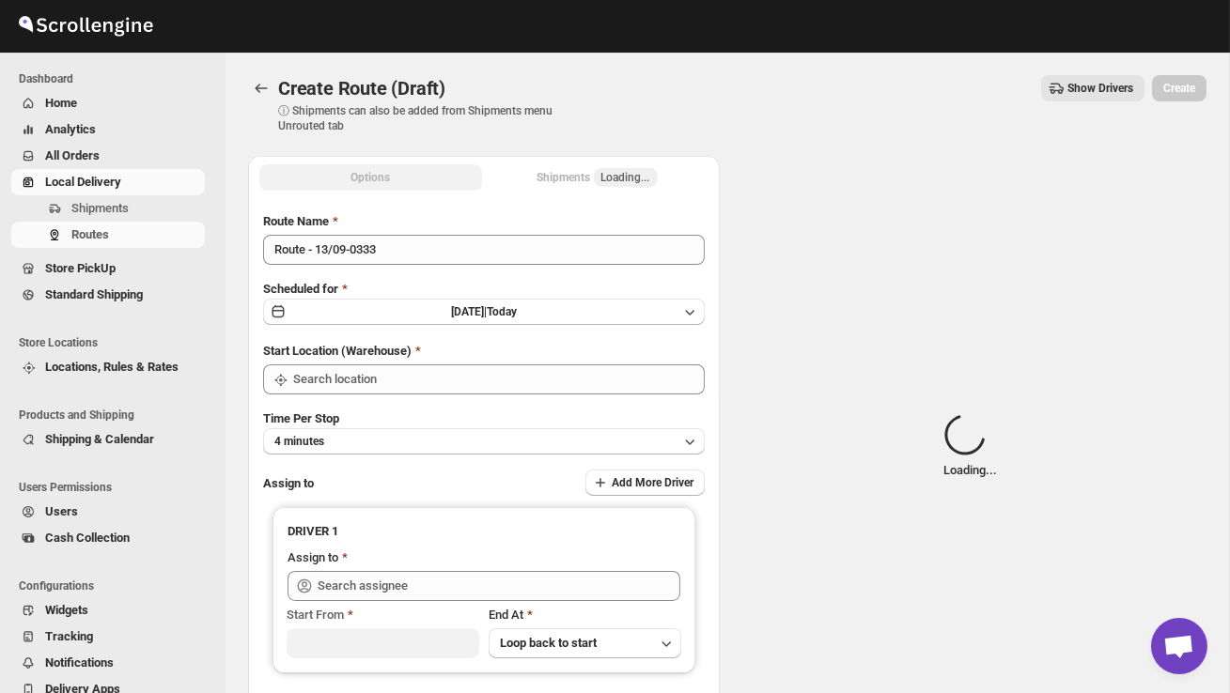
type input "DS02 Bileshivale"
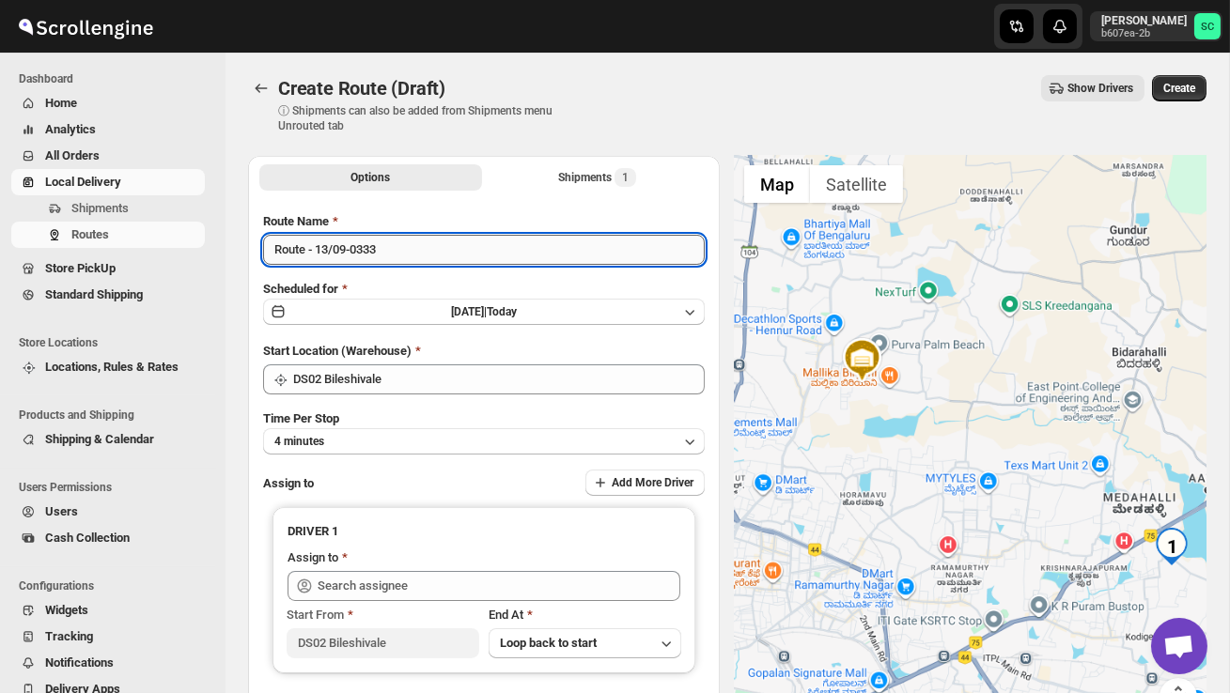
click at [397, 259] on input "Route - 13/09-0333" at bounding box center [484, 250] width 442 height 30
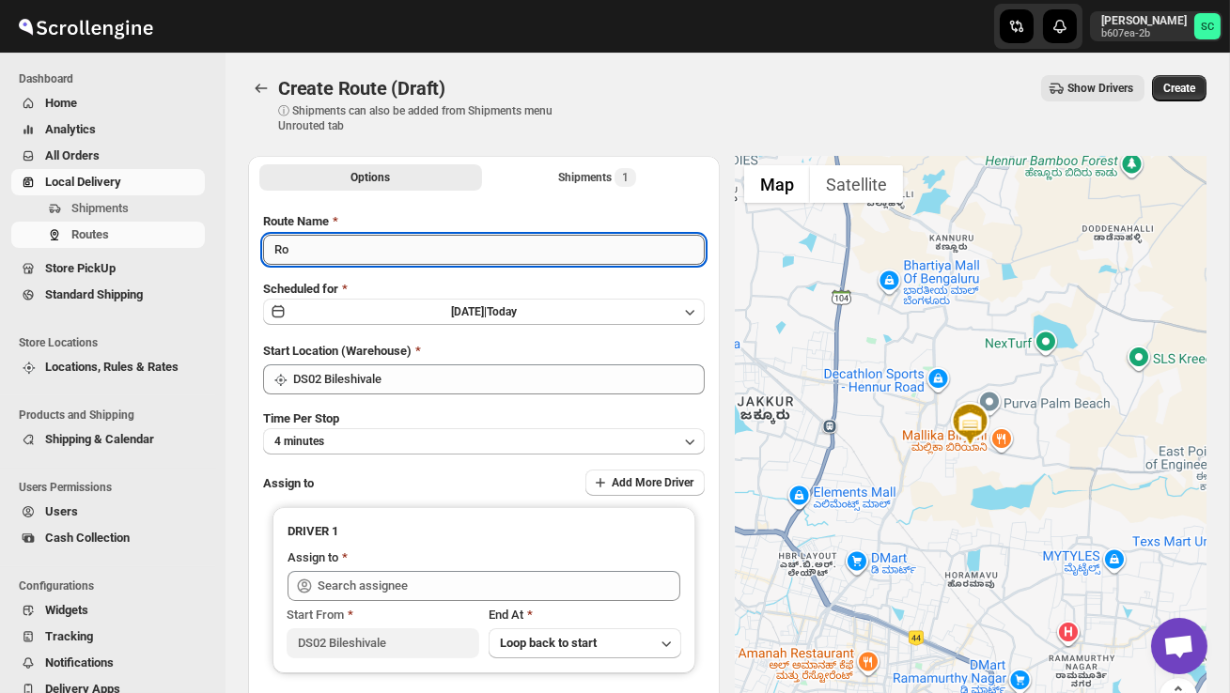
type input "R"
type input "Order no 28651"
click at [392, 430] on button "4 minutes" at bounding box center [484, 441] width 442 height 26
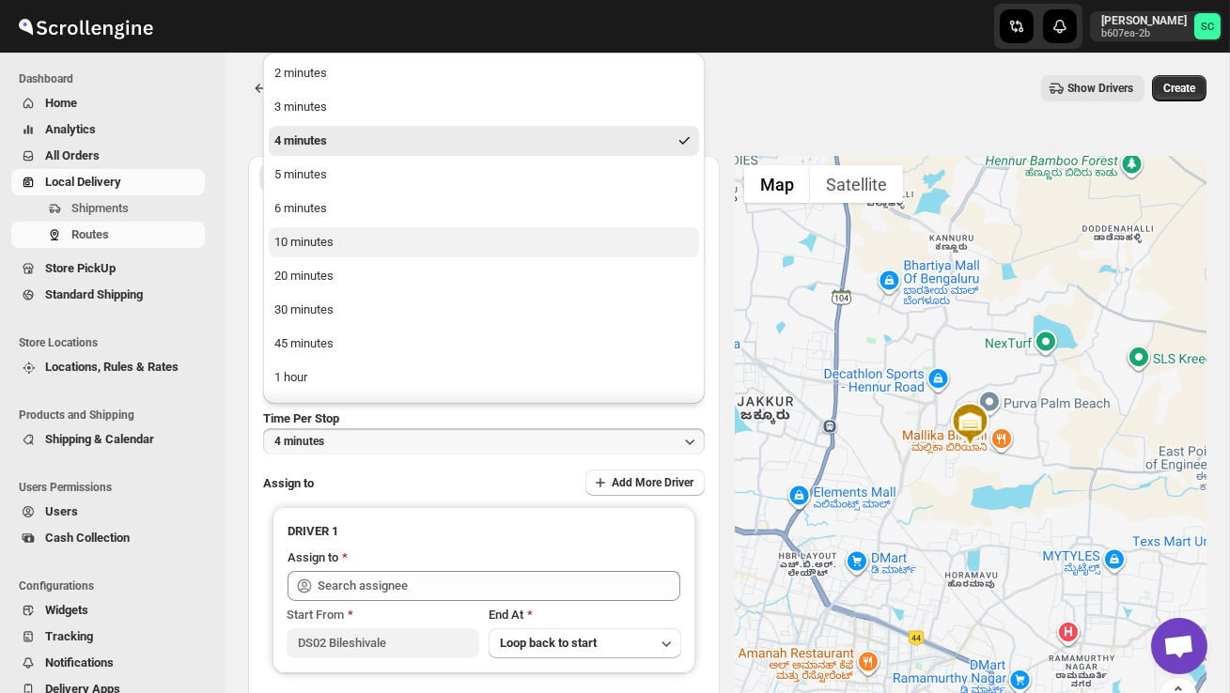
click at [362, 242] on button "10 minutes" at bounding box center [484, 242] width 430 height 30
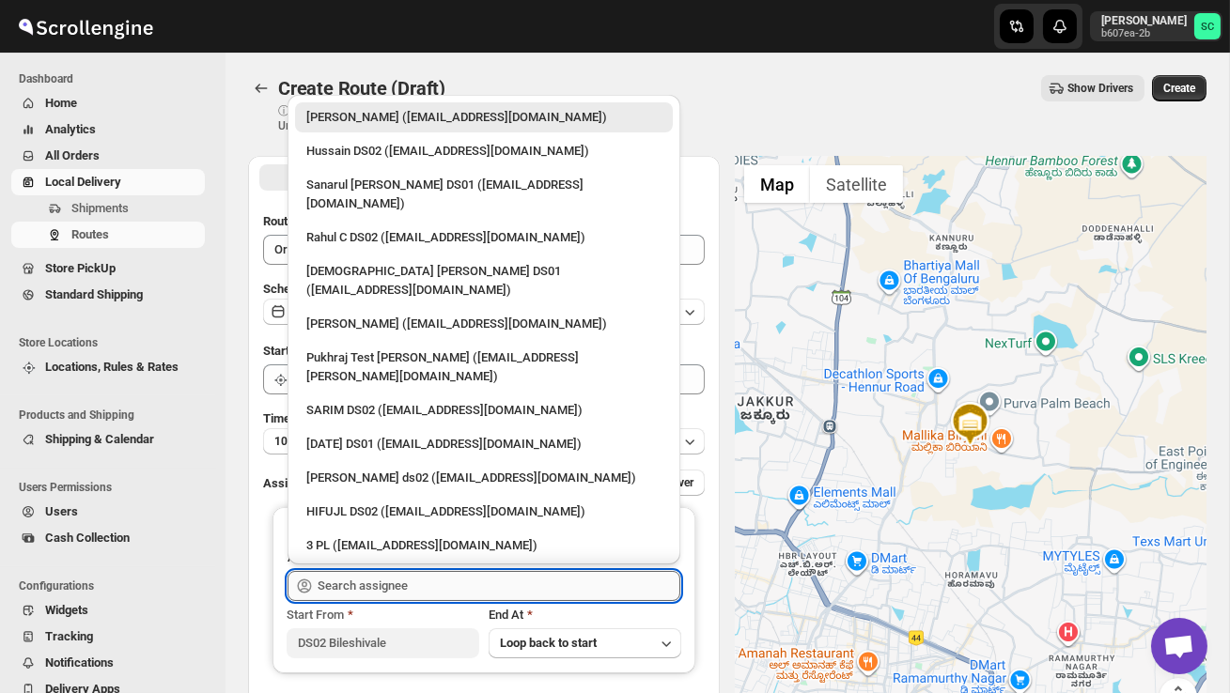
click at [390, 583] on input "text" at bounding box center [499, 586] width 363 height 30
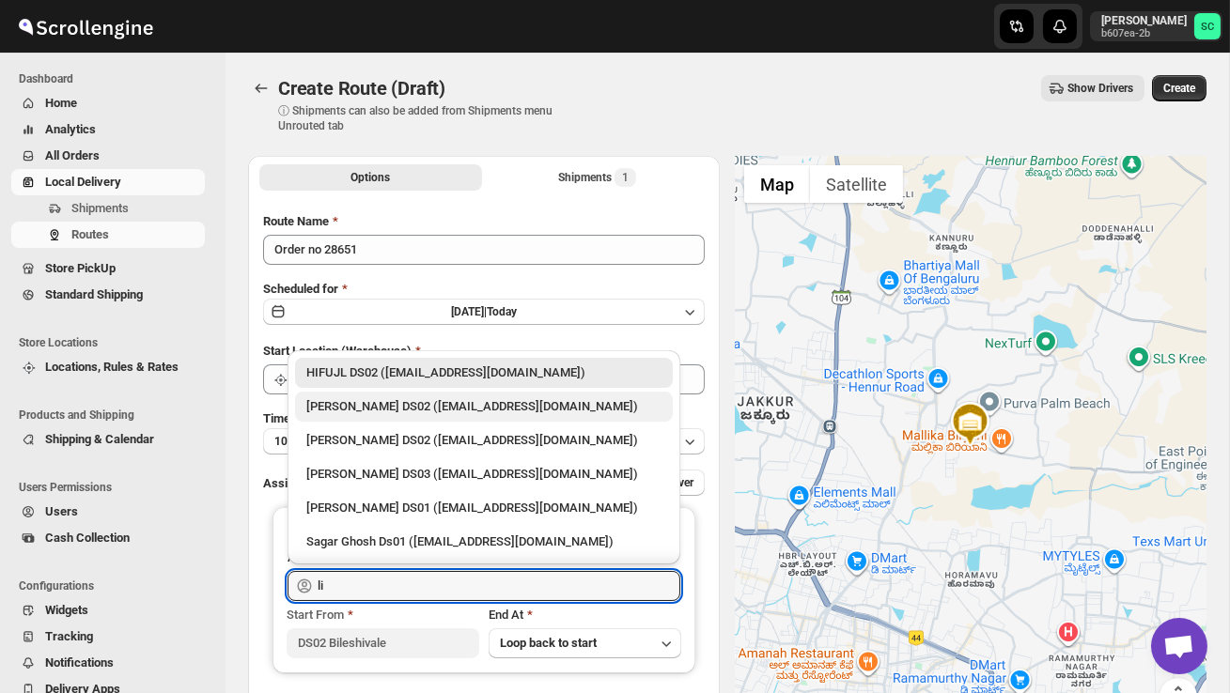
click at [461, 404] on div "[PERSON_NAME] DS02 ([EMAIL_ADDRESS][DOMAIN_NAME])" at bounding box center [483, 406] width 355 height 19
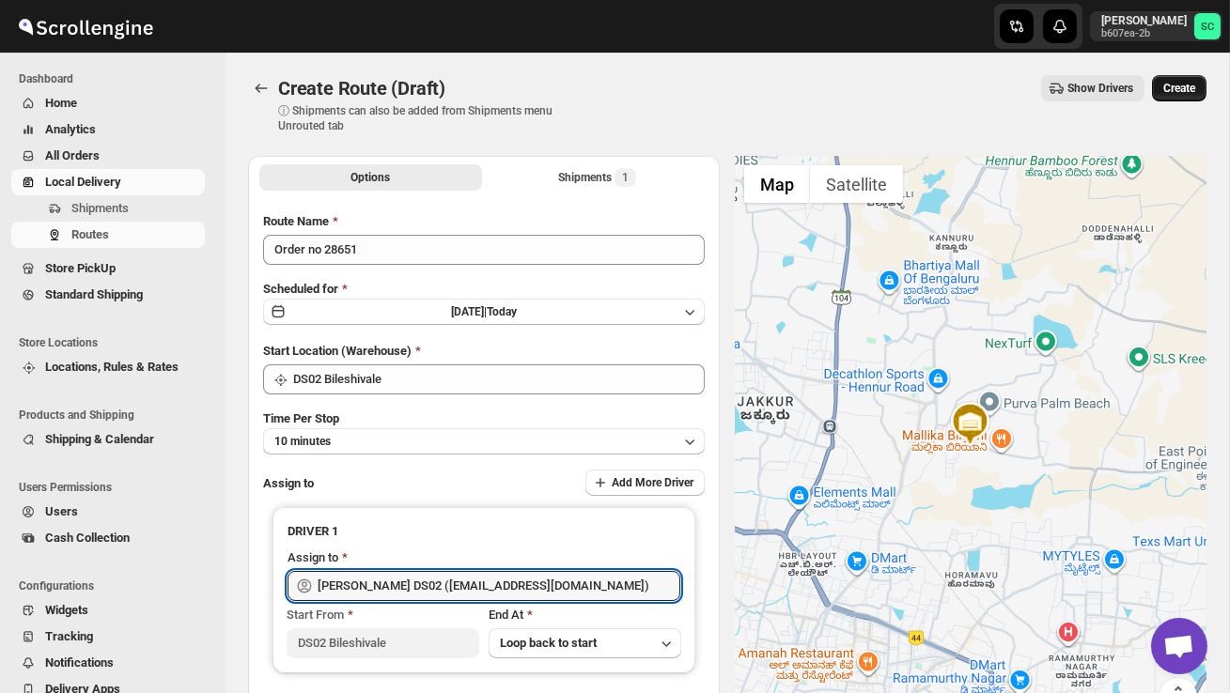
type input "[PERSON_NAME] DS02 ([EMAIL_ADDRESS][DOMAIN_NAME])"
click at [1192, 93] on span "Create" at bounding box center [1179, 88] width 32 height 15
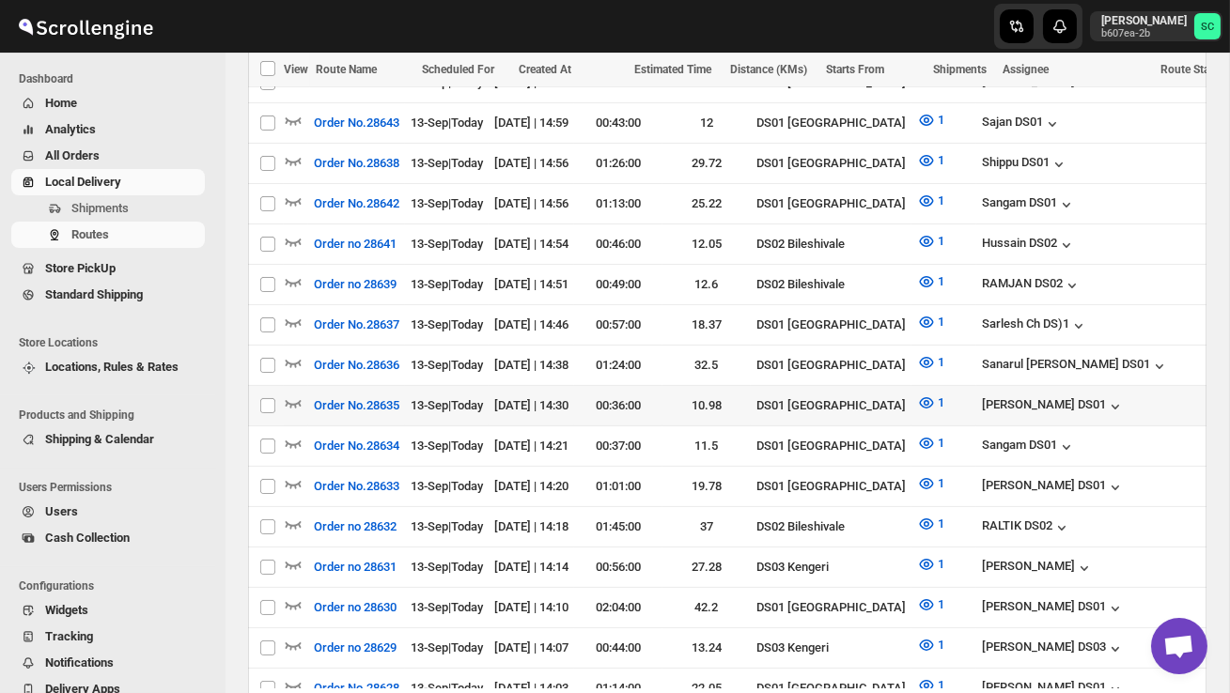
scroll to position [943, 0]
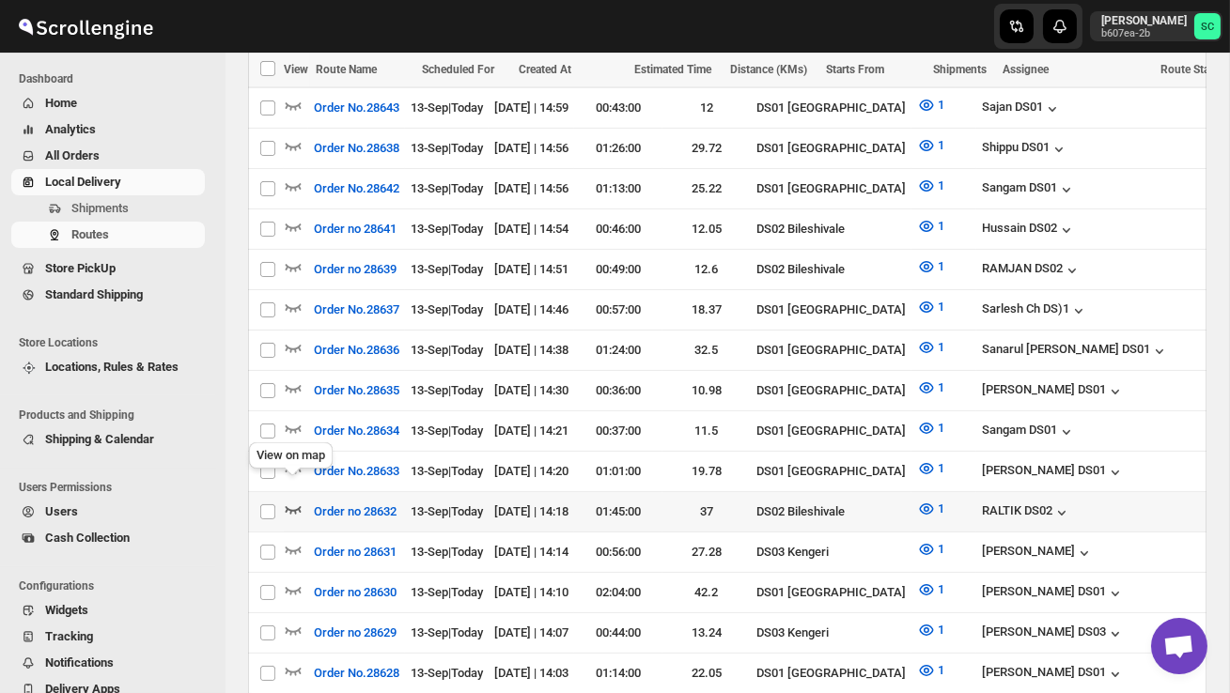
click at [290, 506] on icon "button" at bounding box center [294, 510] width 16 height 8
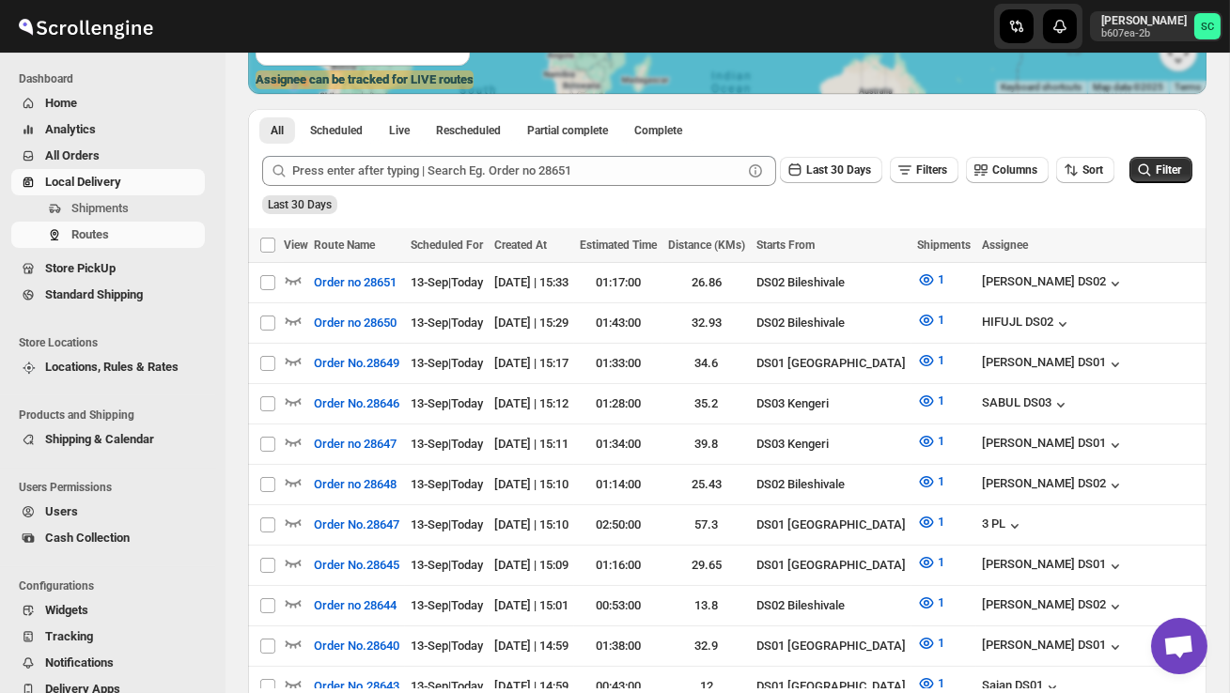
scroll to position [0, 0]
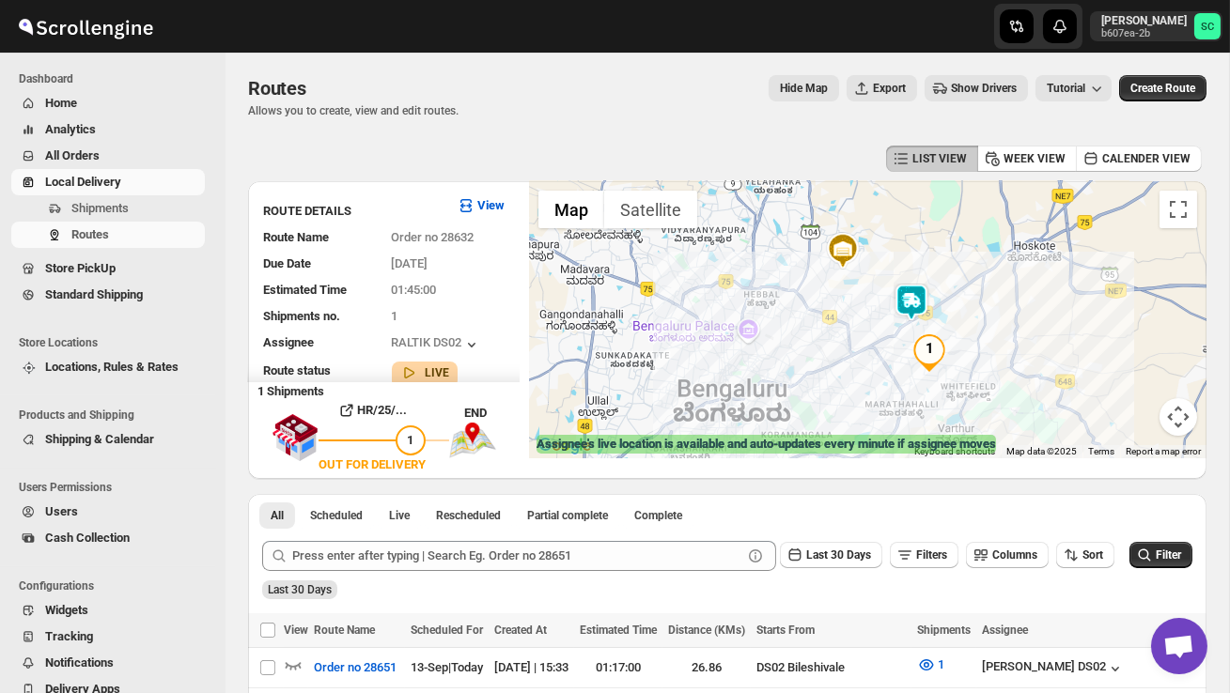
click at [925, 302] on img at bounding box center [912, 303] width 38 height 38
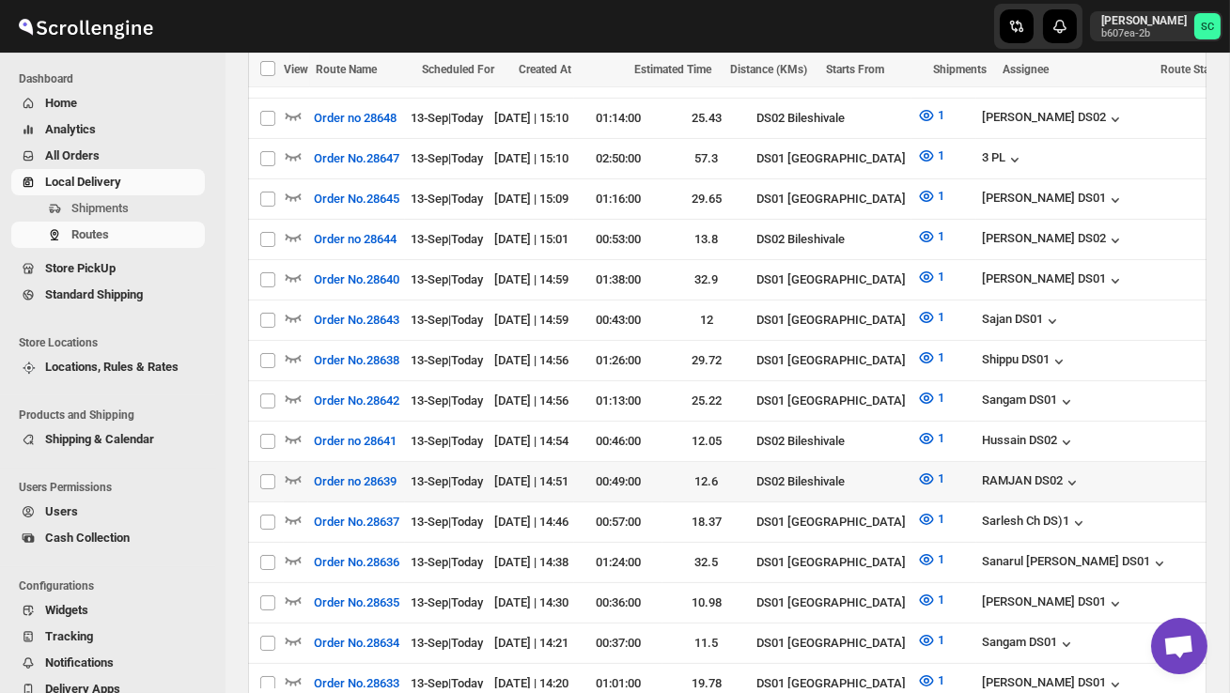
scroll to position [761, 0]
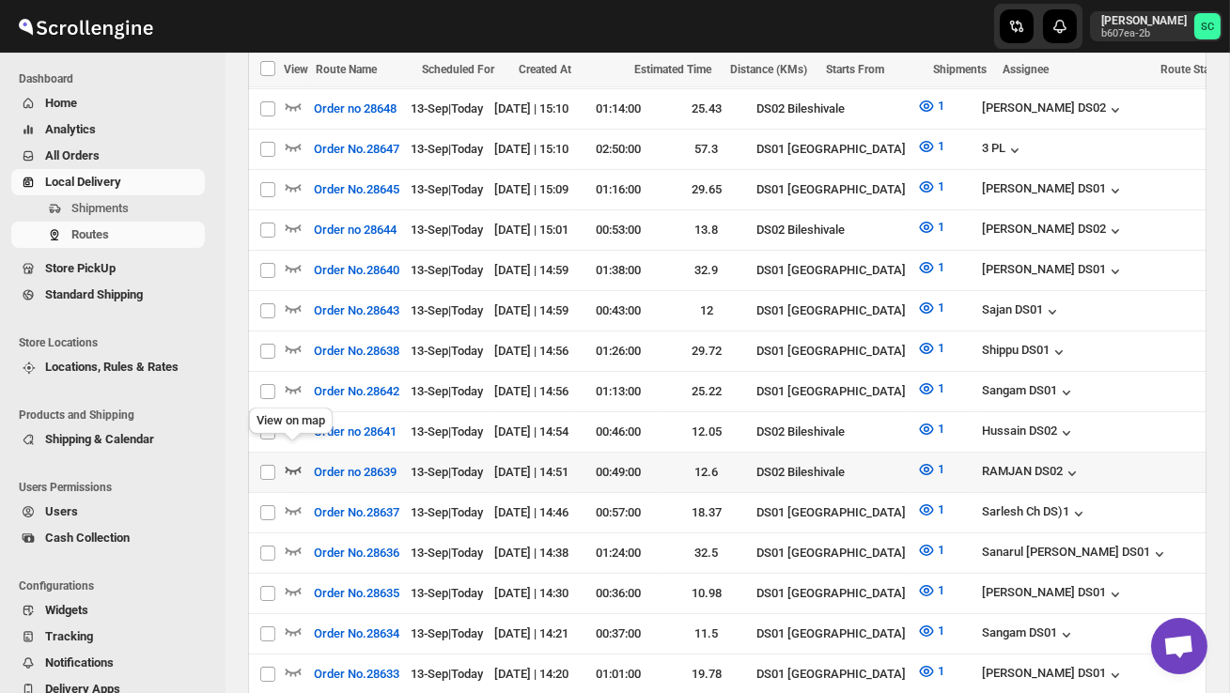
click at [297, 460] on icon "button" at bounding box center [293, 469] width 19 height 19
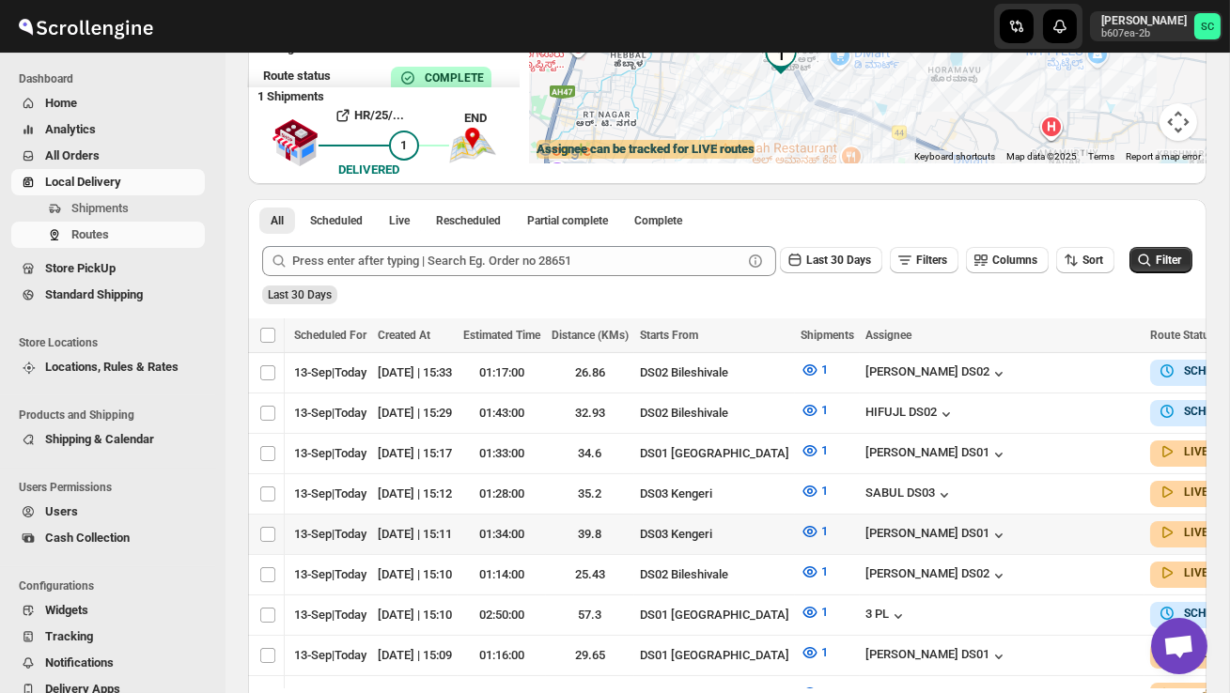
scroll to position [81, 0]
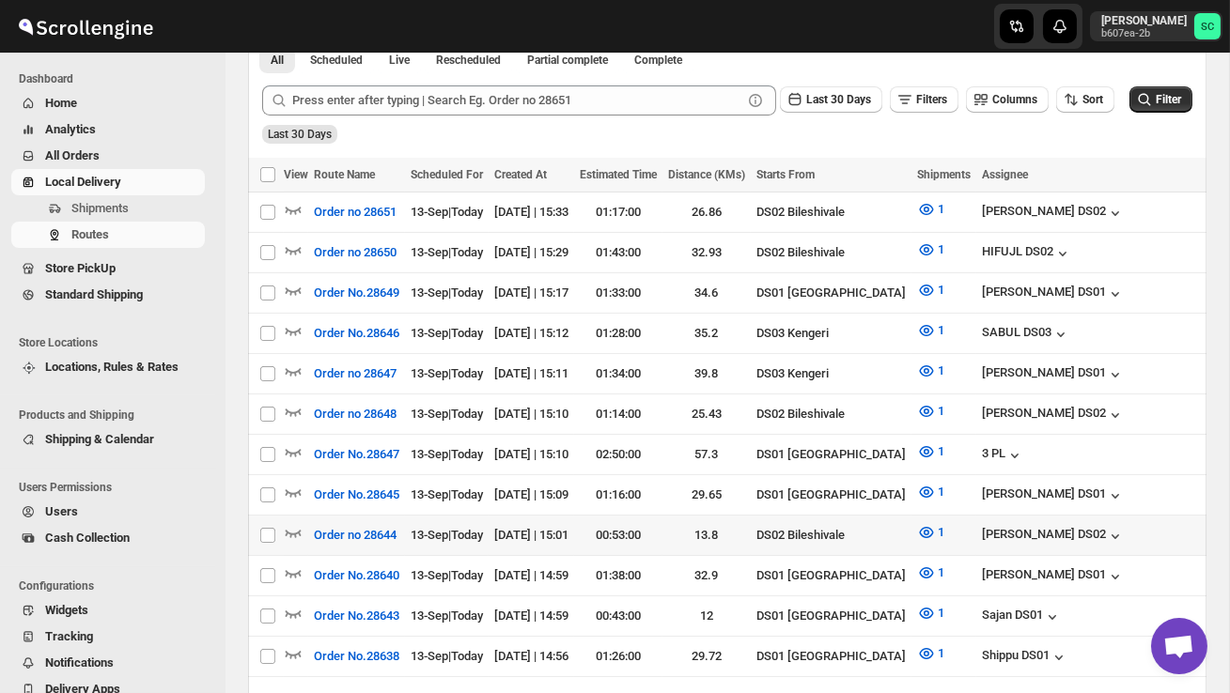
scroll to position [436, 0]
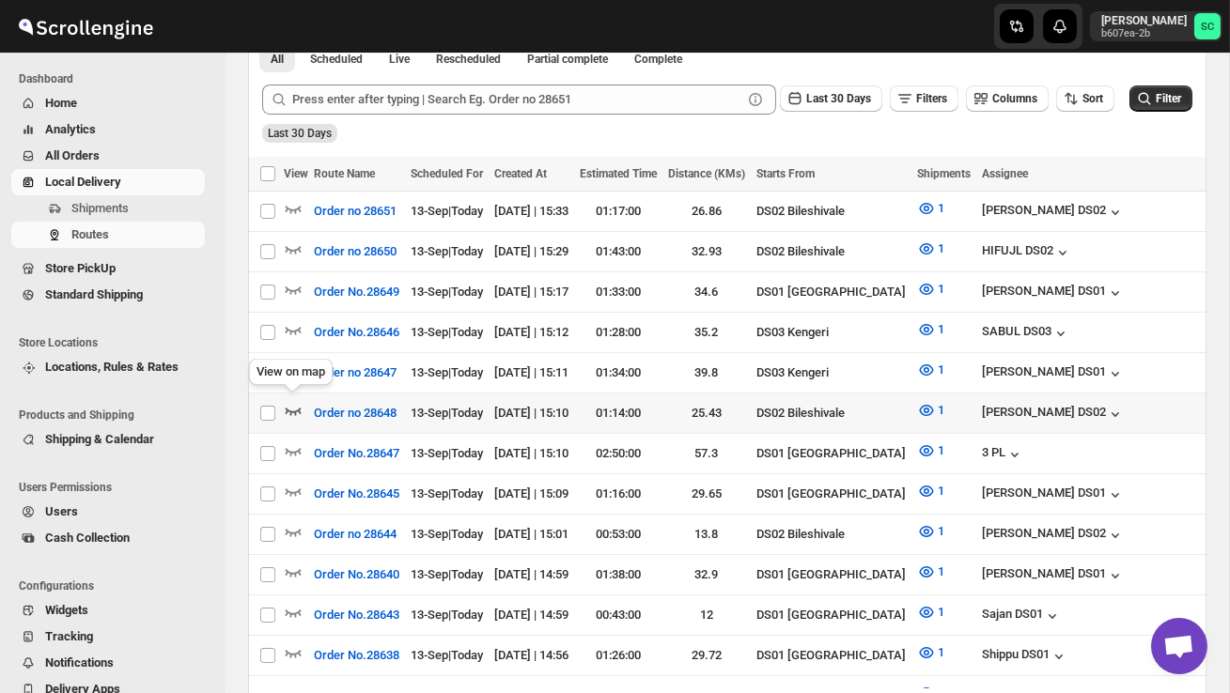
click at [290, 408] on icon "button" at bounding box center [294, 412] width 16 height 8
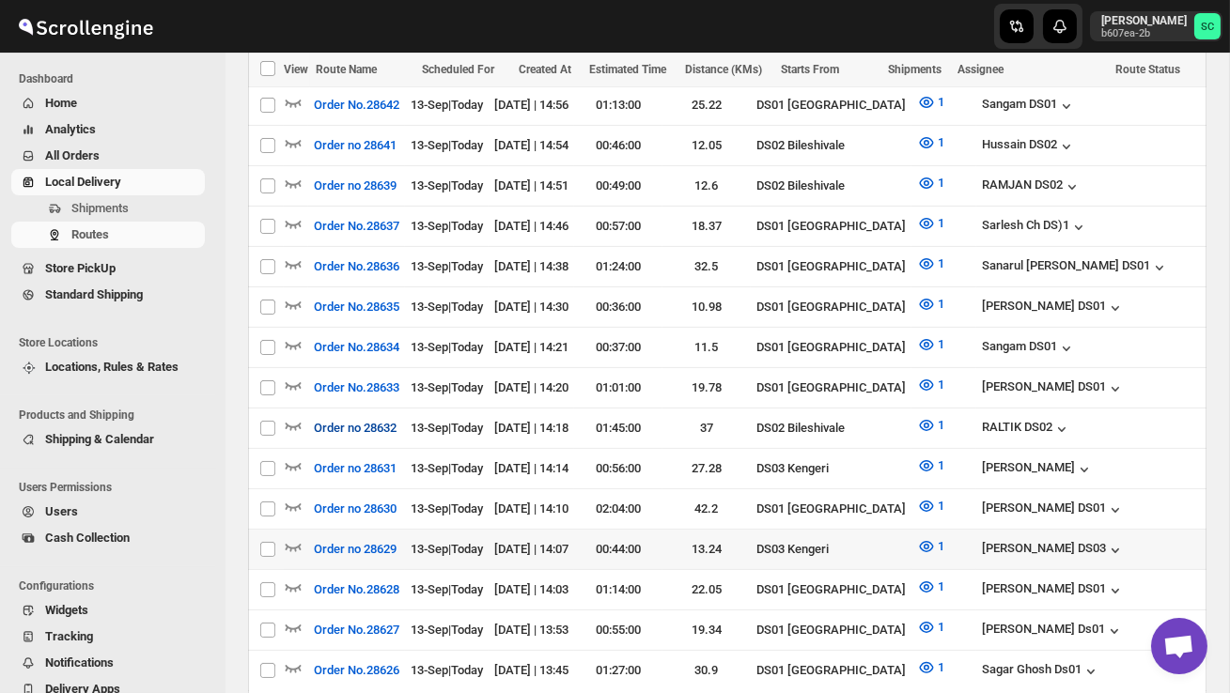
scroll to position [1036, 0]
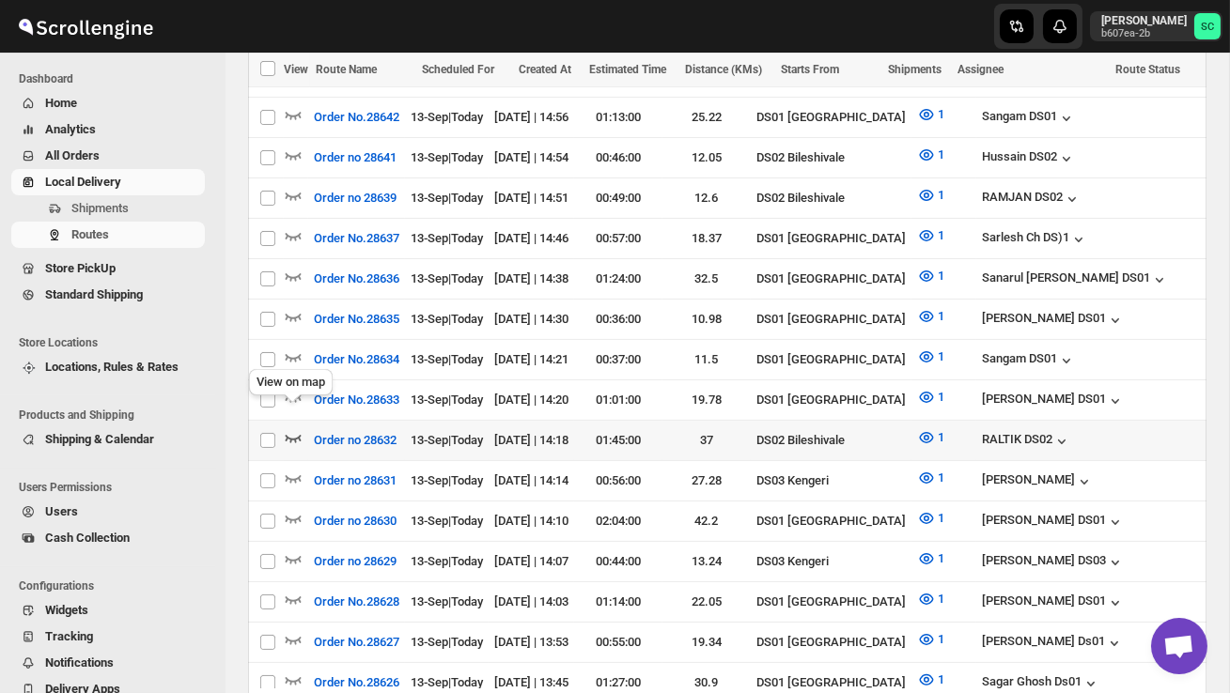
click at [298, 428] on icon "button" at bounding box center [293, 437] width 19 height 19
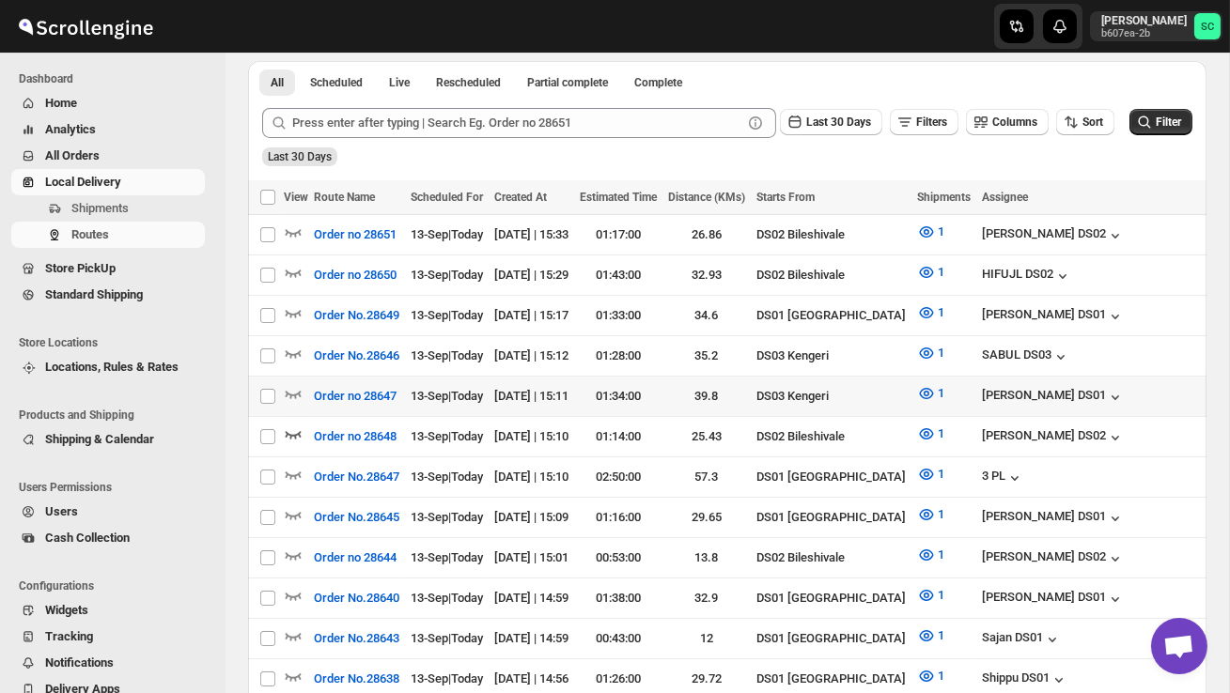
scroll to position [429, 0]
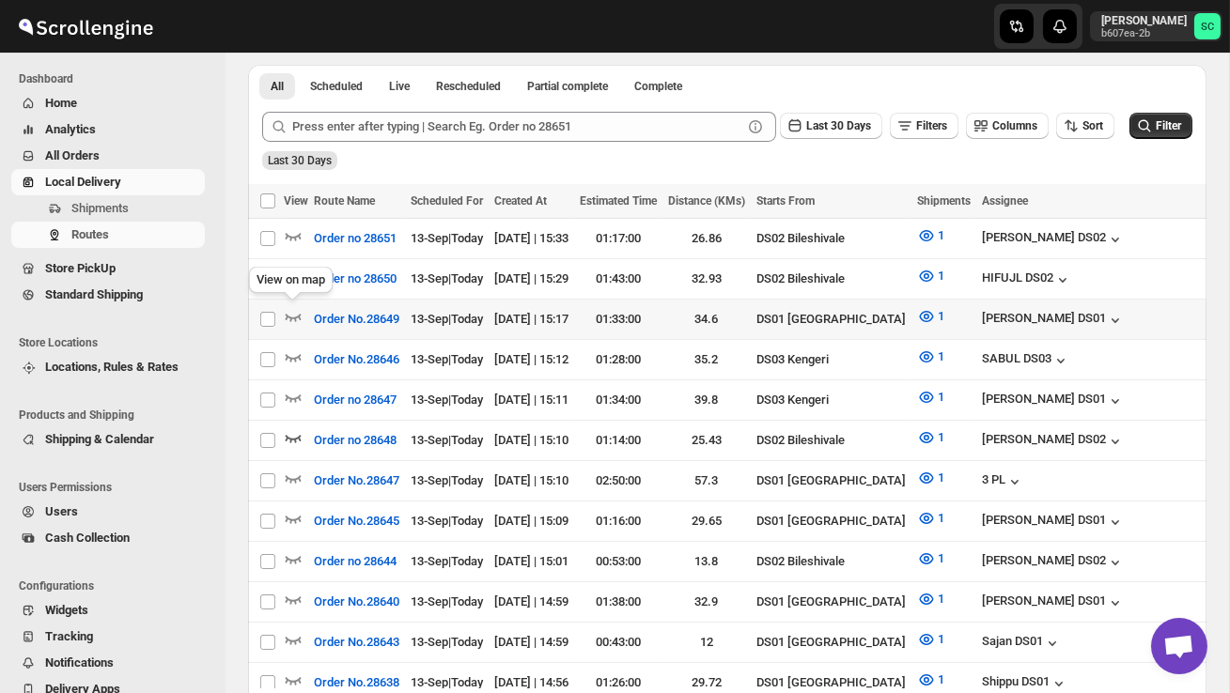
click at [288, 266] on div "View on map" at bounding box center [290, 283] width 91 height 41
click at [288, 273] on icon "button" at bounding box center [293, 276] width 19 height 19
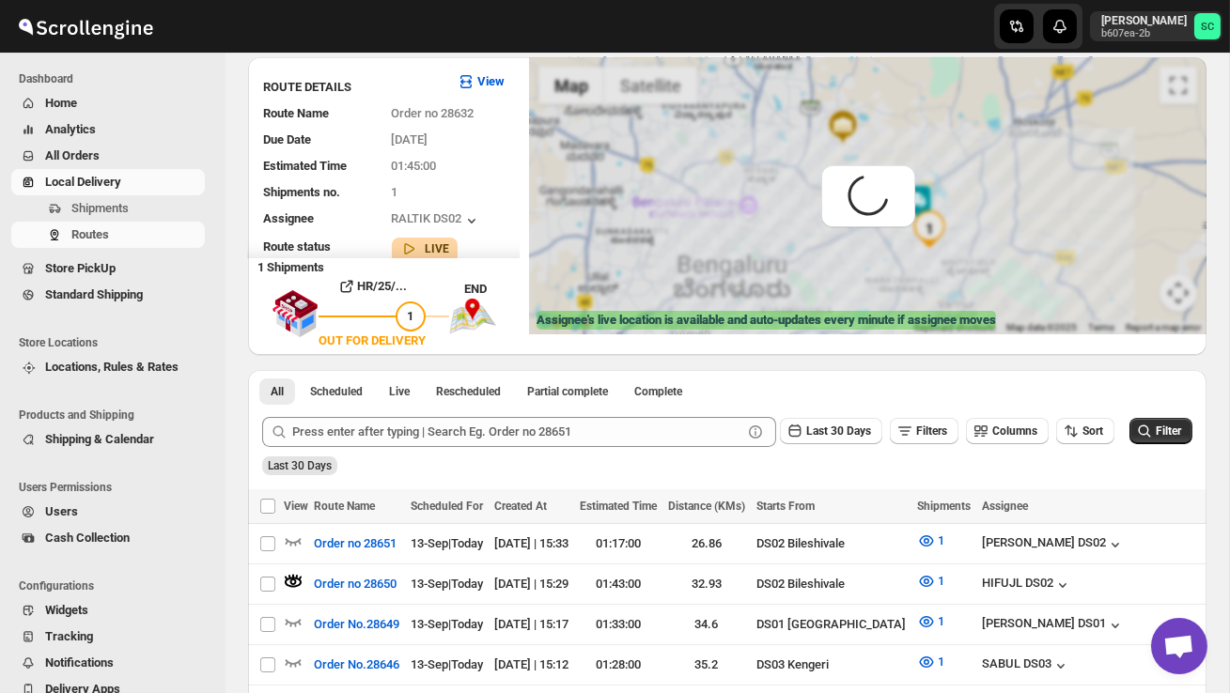
scroll to position [0, 0]
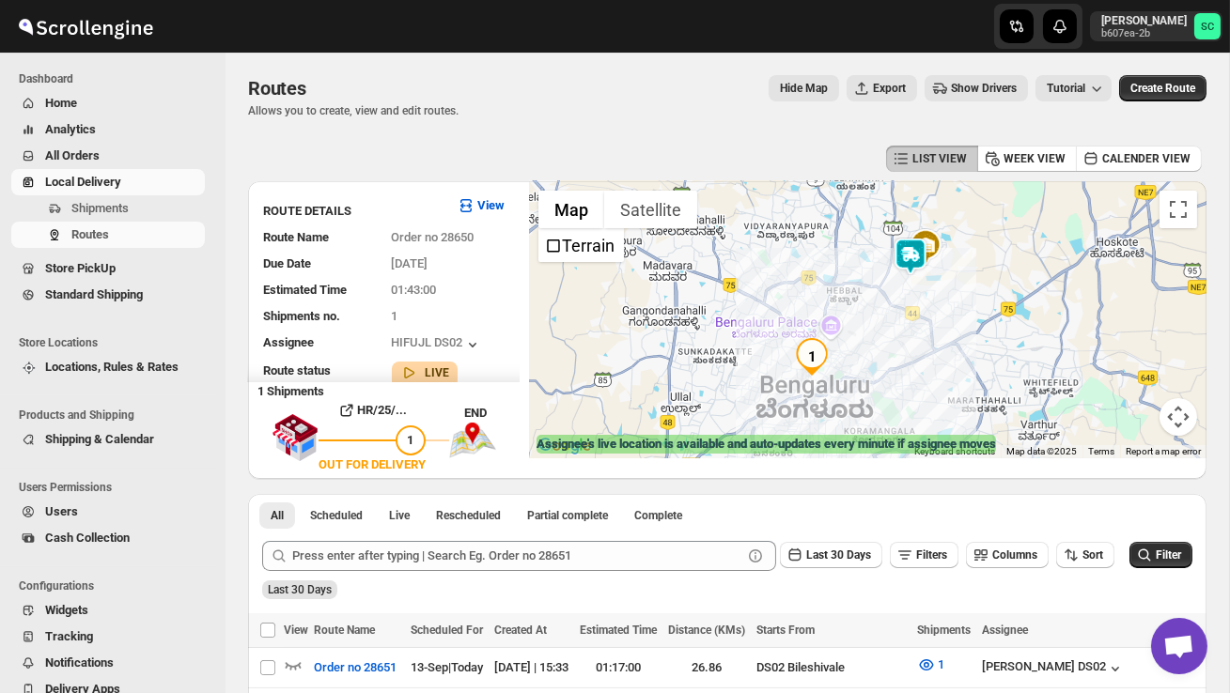
click at [905, 248] on img at bounding box center [911, 257] width 38 height 38
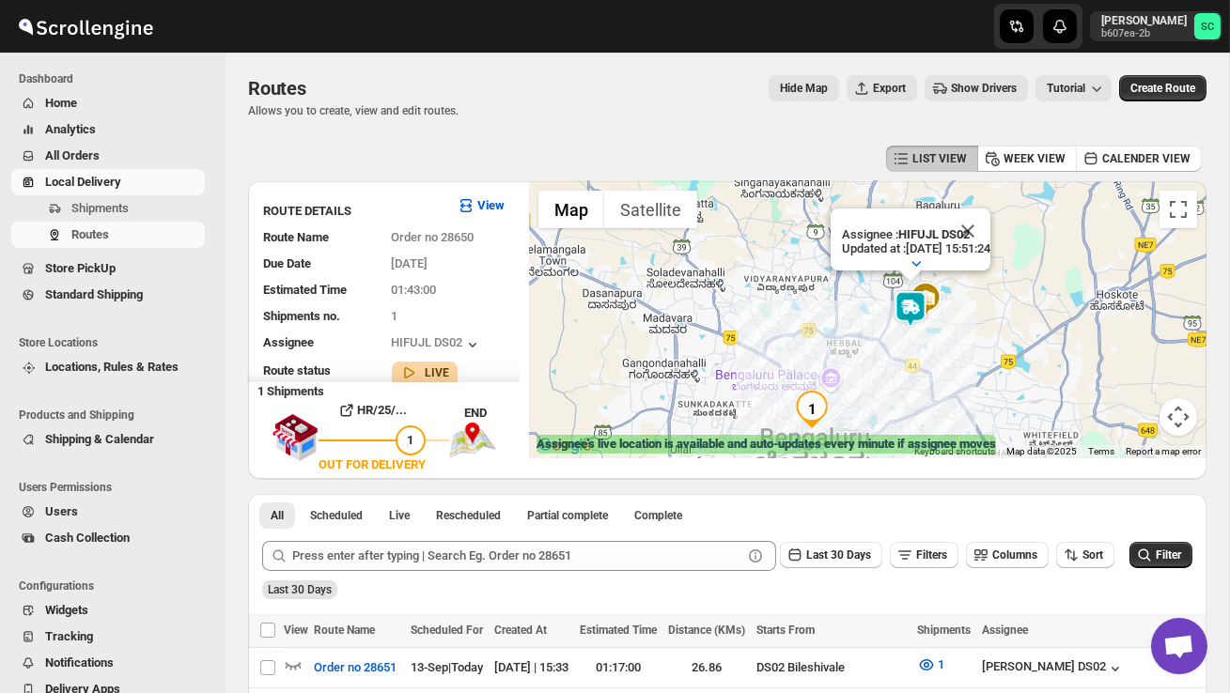
drag, startPoint x: 672, startPoint y: 398, endPoint x: 672, endPoint y: 342, distance: 56.4
click at [672, 343] on div "Assignee : HIFUJL DS02 Updated at : [DATE] 15:51:24 Duty mode Enabled Battery p…" at bounding box center [868, 319] width 678 height 277
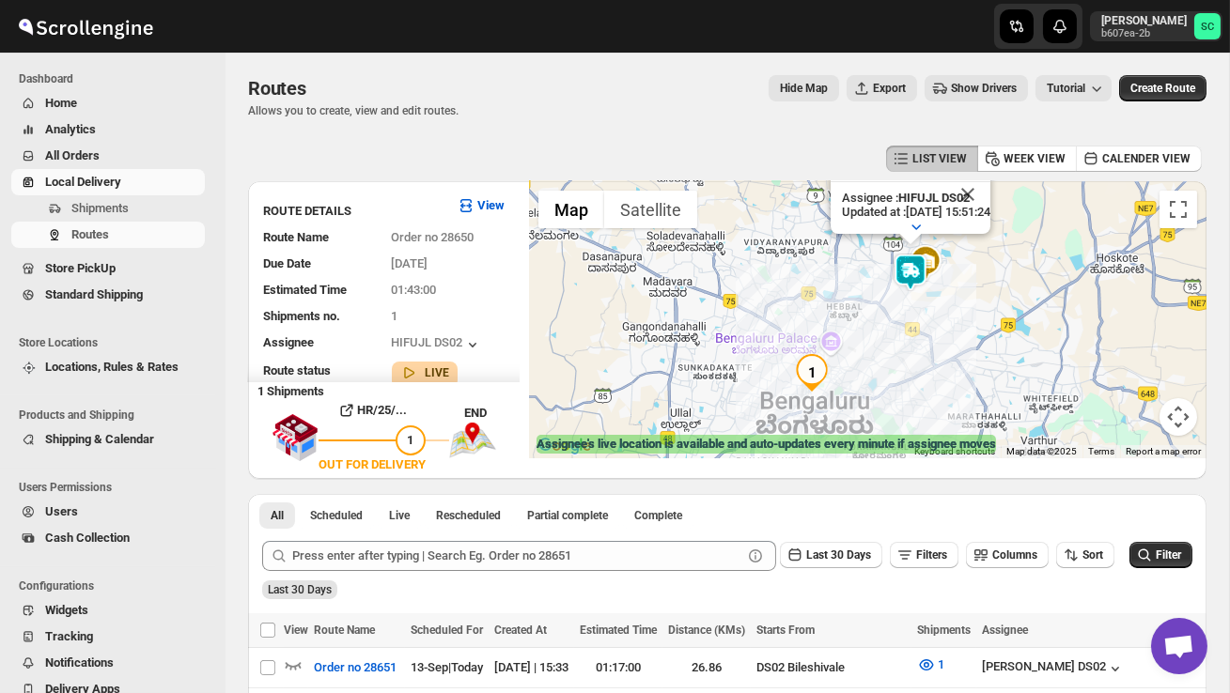
click at [816, 370] on img "1" at bounding box center [812, 373] width 38 height 38
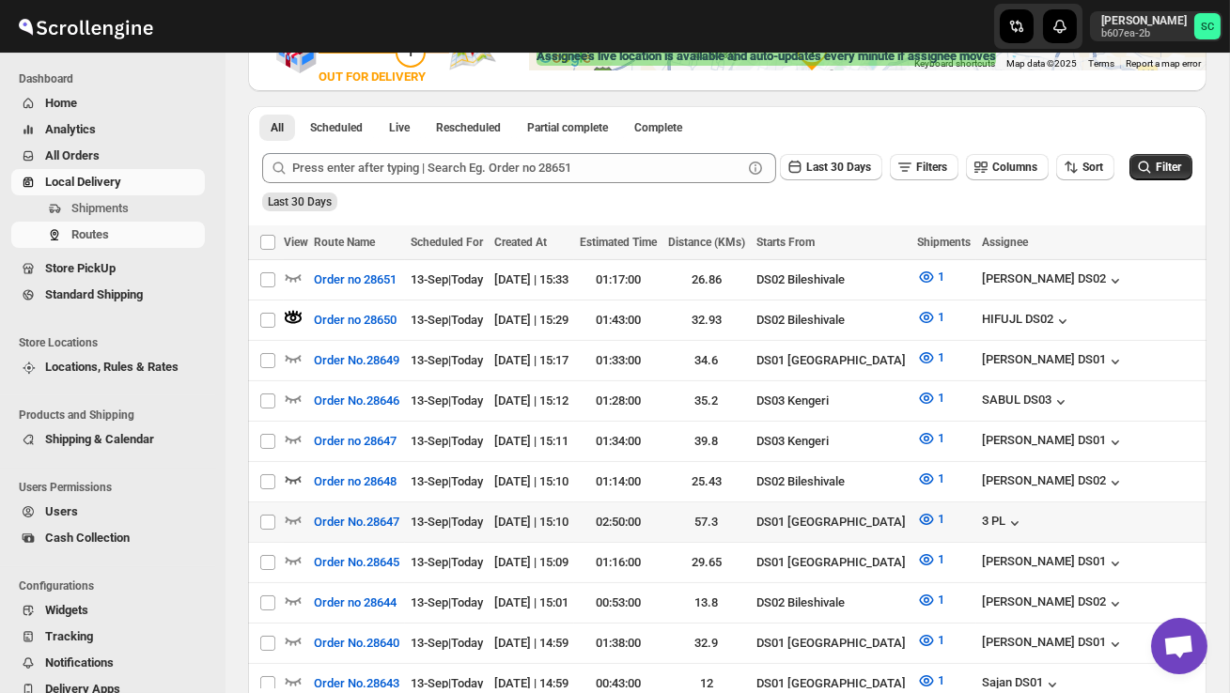
scroll to position [397, 0]
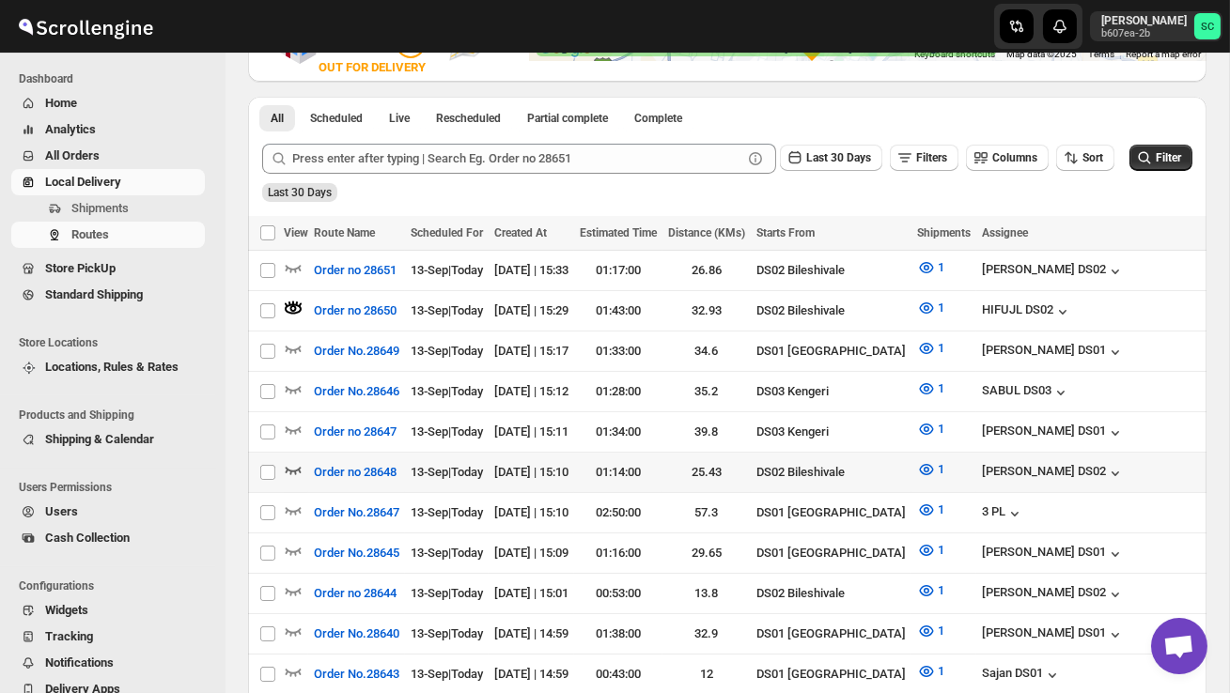
click at [299, 467] on icon "button" at bounding box center [294, 471] width 16 height 8
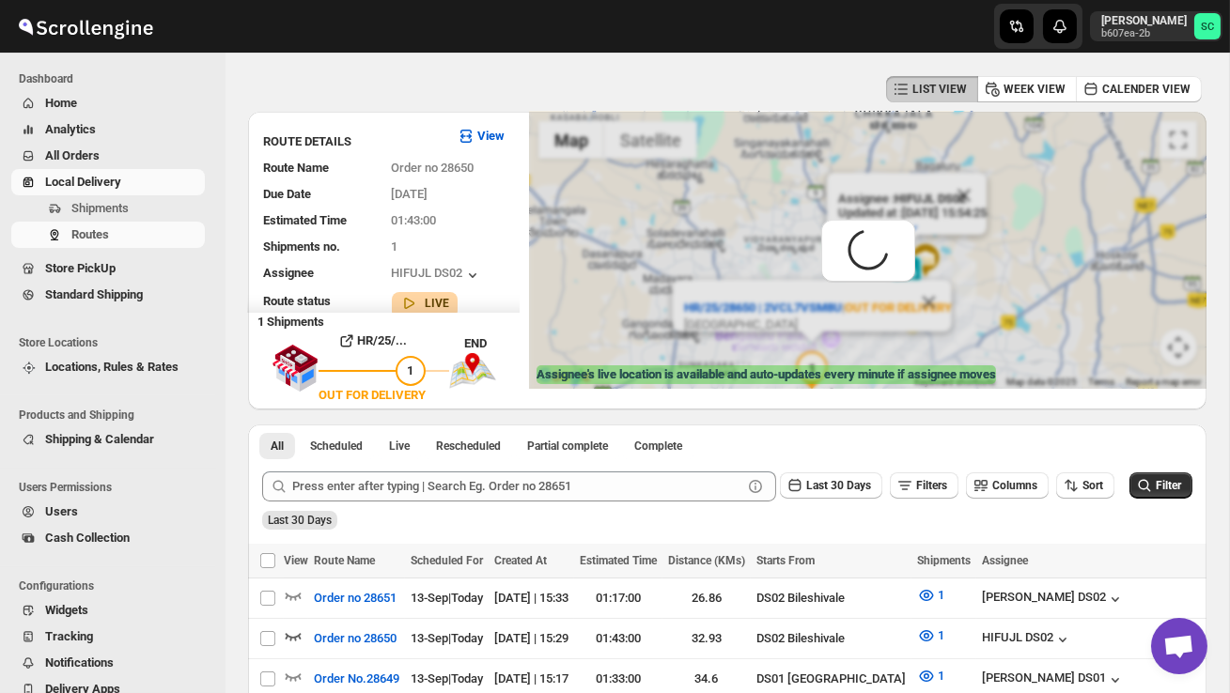
scroll to position [0, 0]
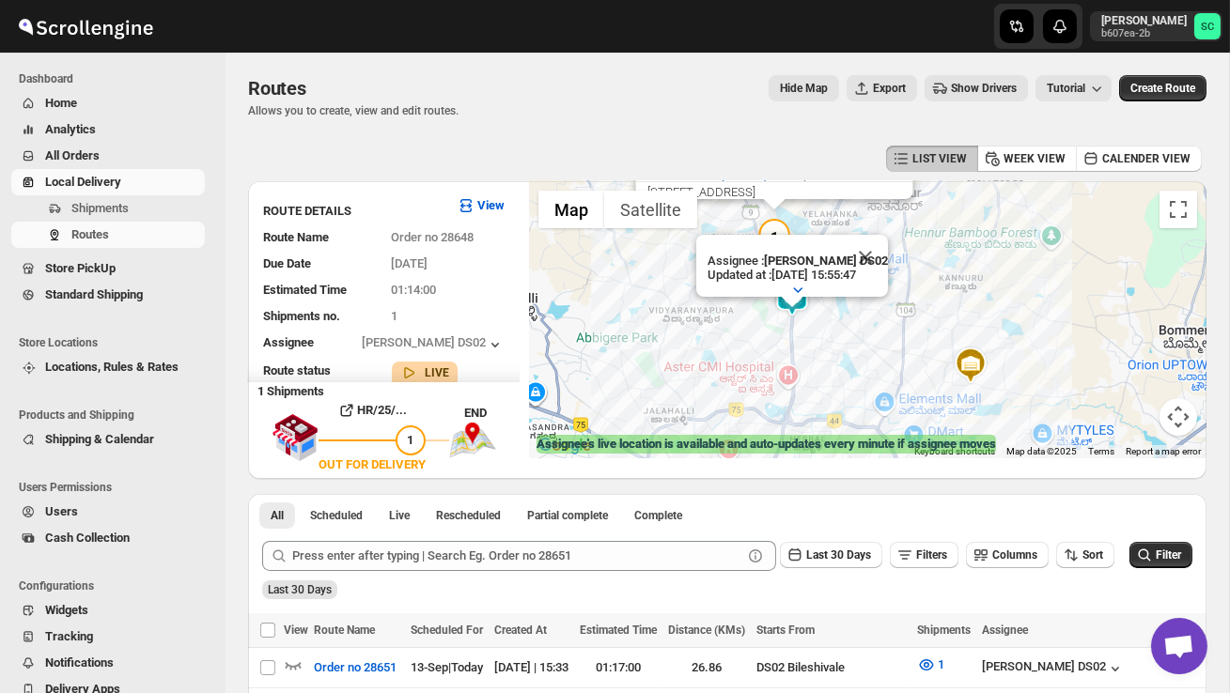
drag, startPoint x: 873, startPoint y: 305, endPoint x: 873, endPoint y: 340, distance: 34.8
click at [873, 339] on div "HR/25/28648 | MEZ0QV4U49 | OUT FOR DELIVERY MIG13, Ist A Main, [GEOGRAPHIC_DATA…" at bounding box center [868, 319] width 678 height 277
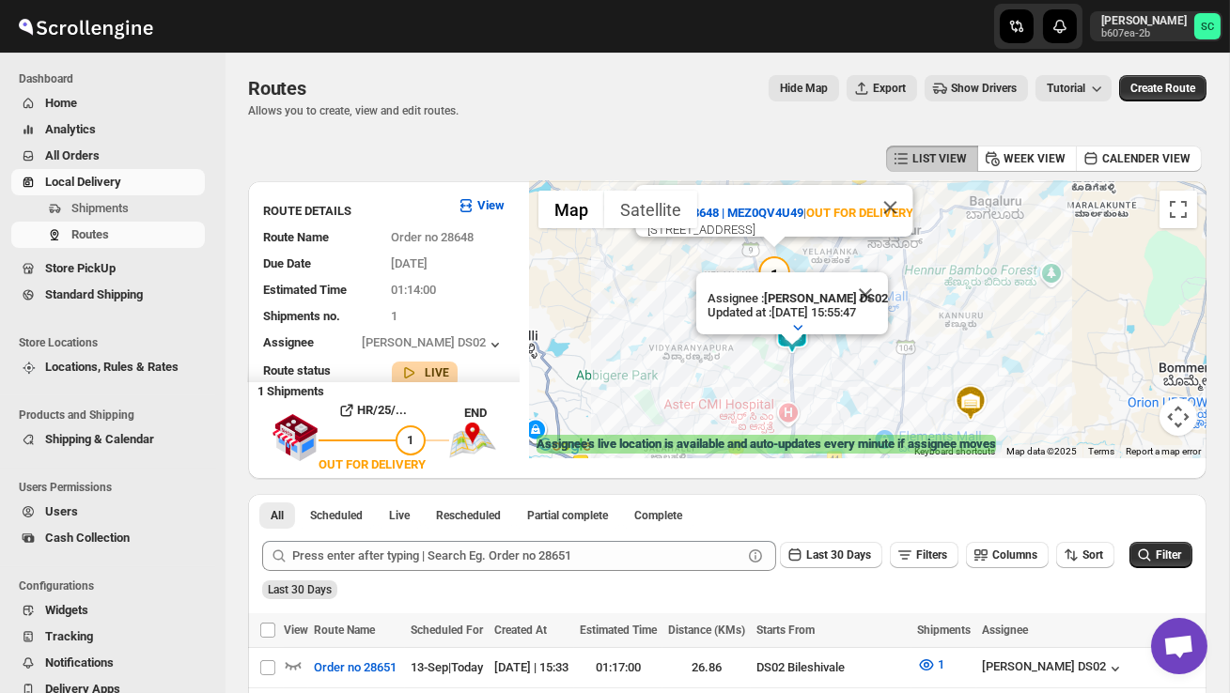
click at [906, 185] on button "Close" at bounding box center [889, 207] width 45 height 45
click at [874, 289] on button "Close" at bounding box center [865, 295] width 45 height 45
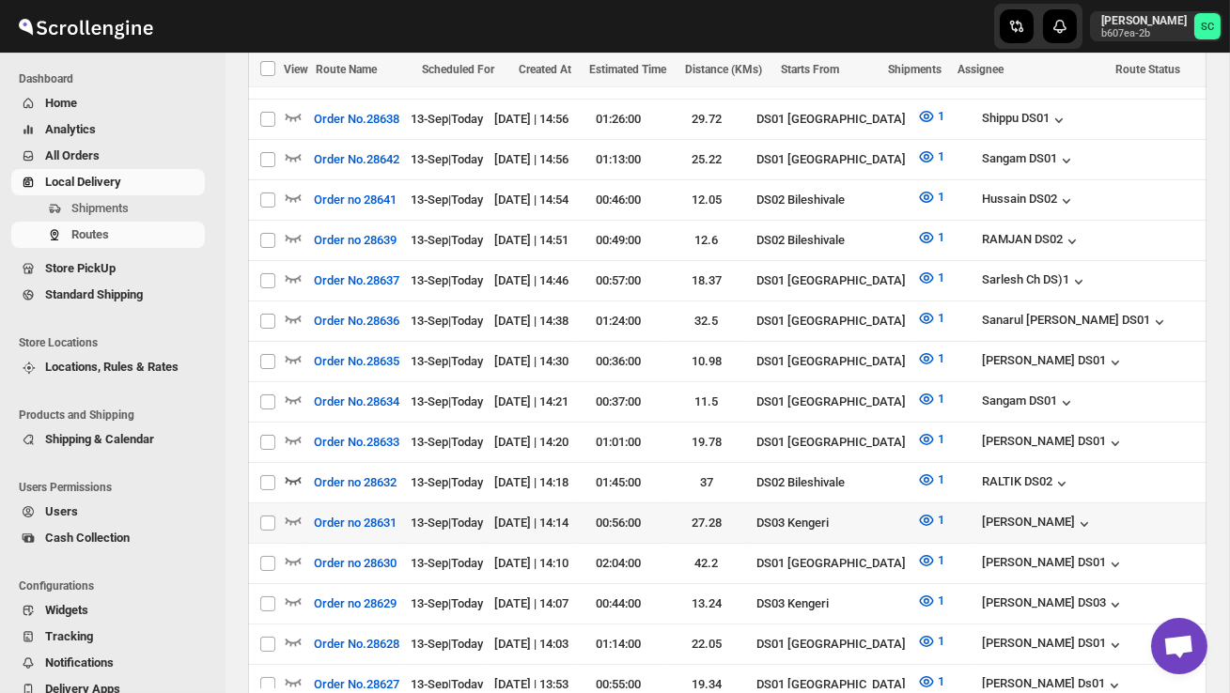
scroll to position [996, 0]
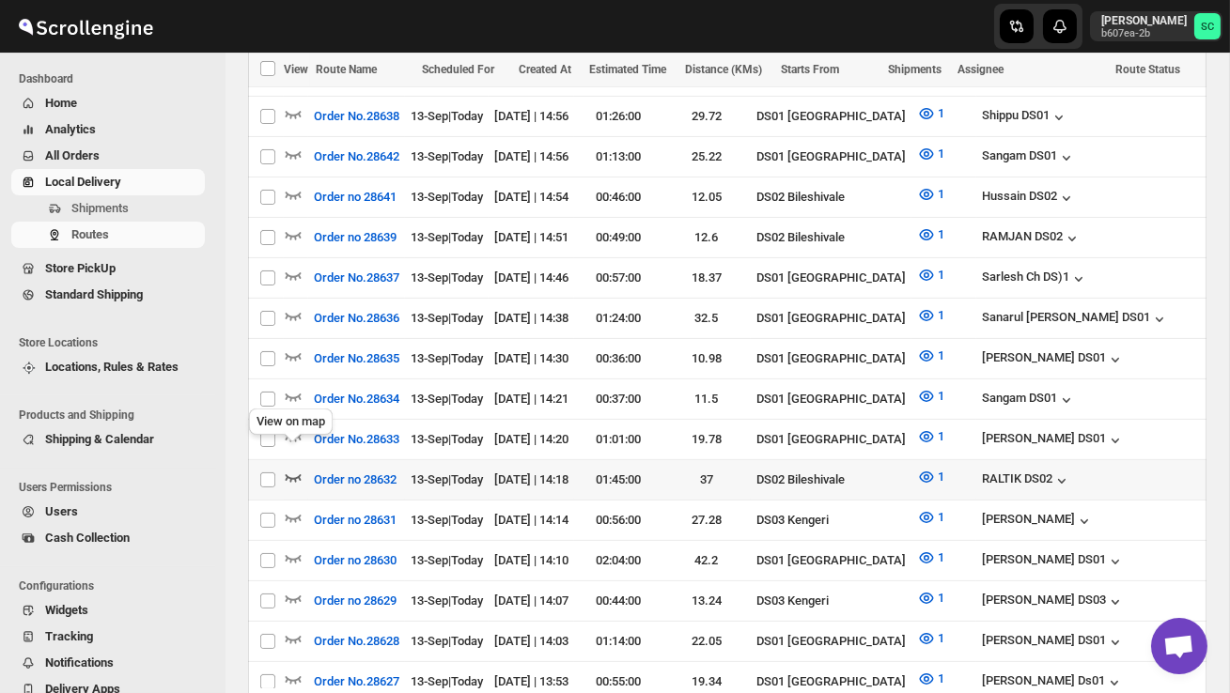
click at [298, 468] on icon "button" at bounding box center [293, 477] width 19 height 19
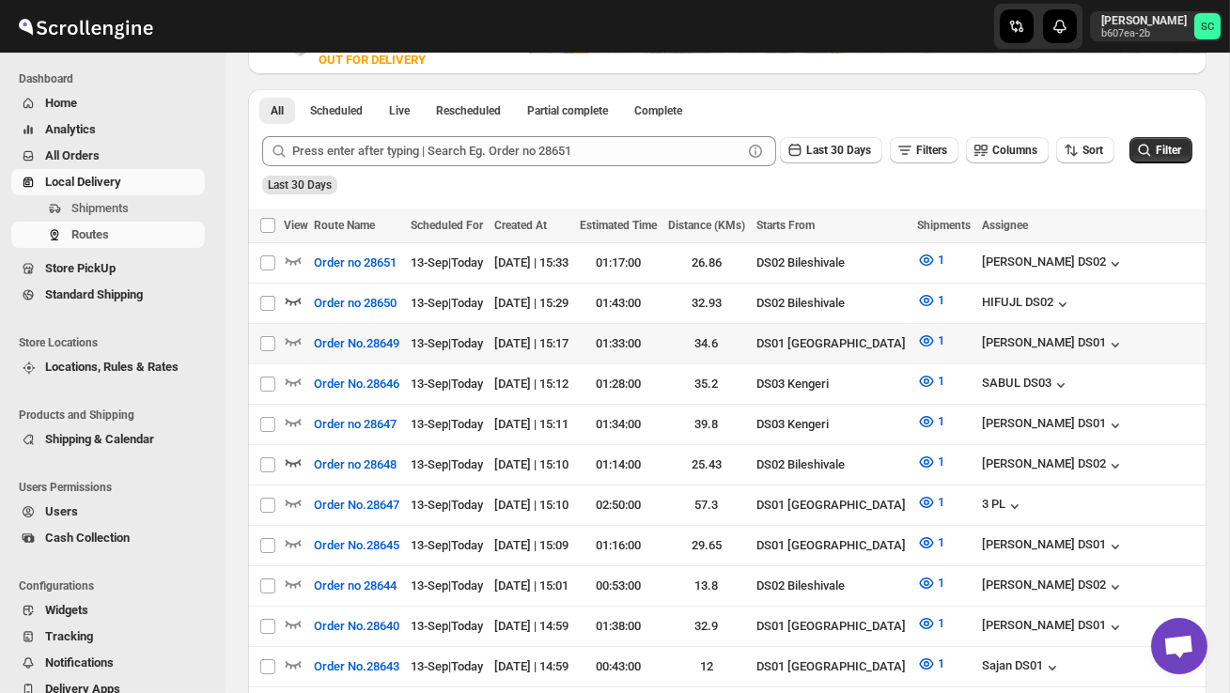
scroll to position [0, 0]
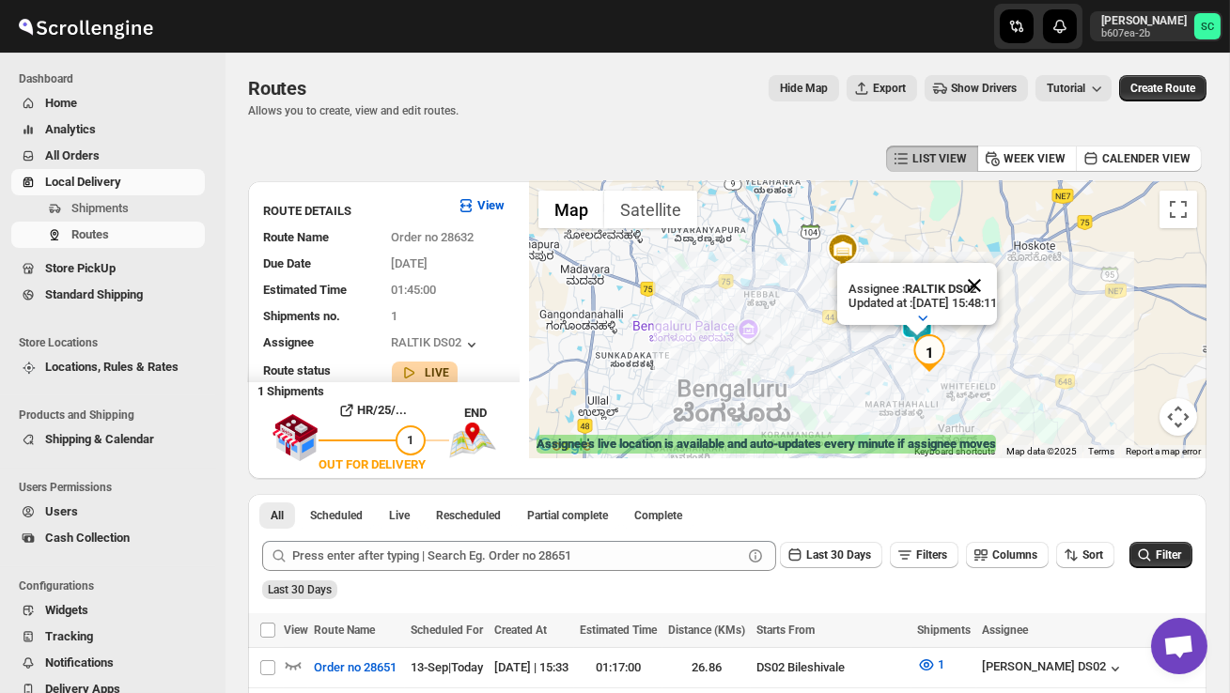
click at [994, 276] on button "Close" at bounding box center [974, 285] width 45 height 45
click at [963, 348] on div at bounding box center [868, 319] width 678 height 277
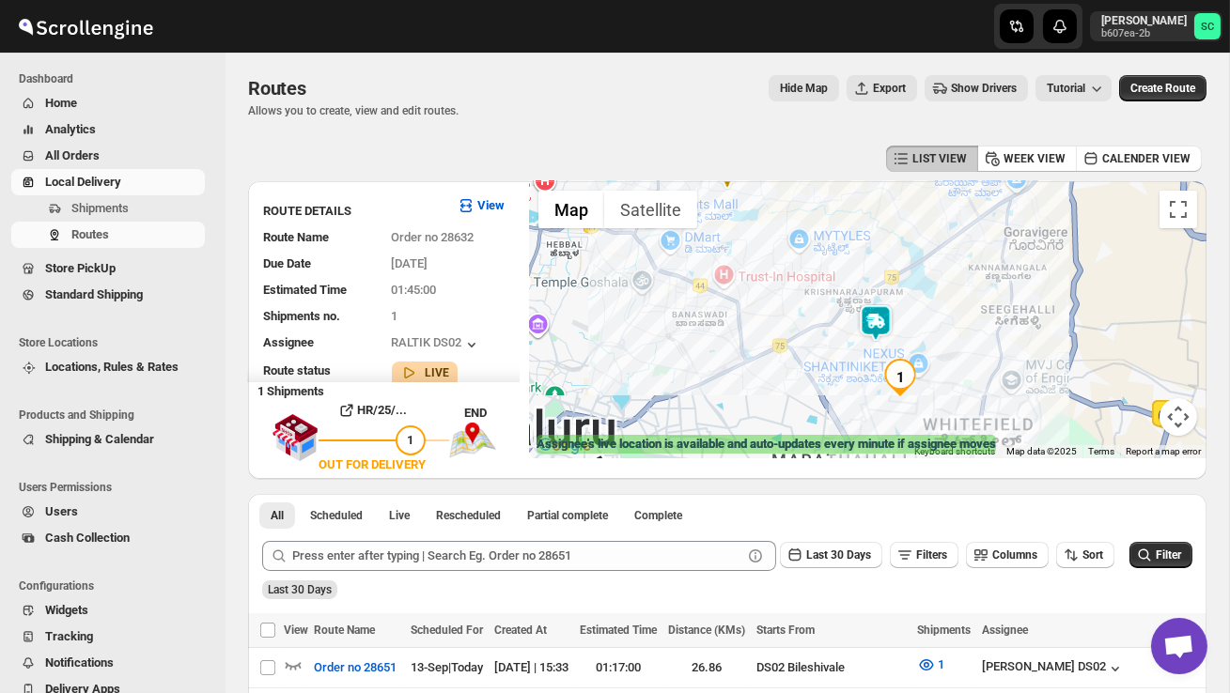
drag, startPoint x: 929, startPoint y: 328, endPoint x: 929, endPoint y: 315, distance: 13.2
click at [929, 328] on div at bounding box center [868, 319] width 678 height 277
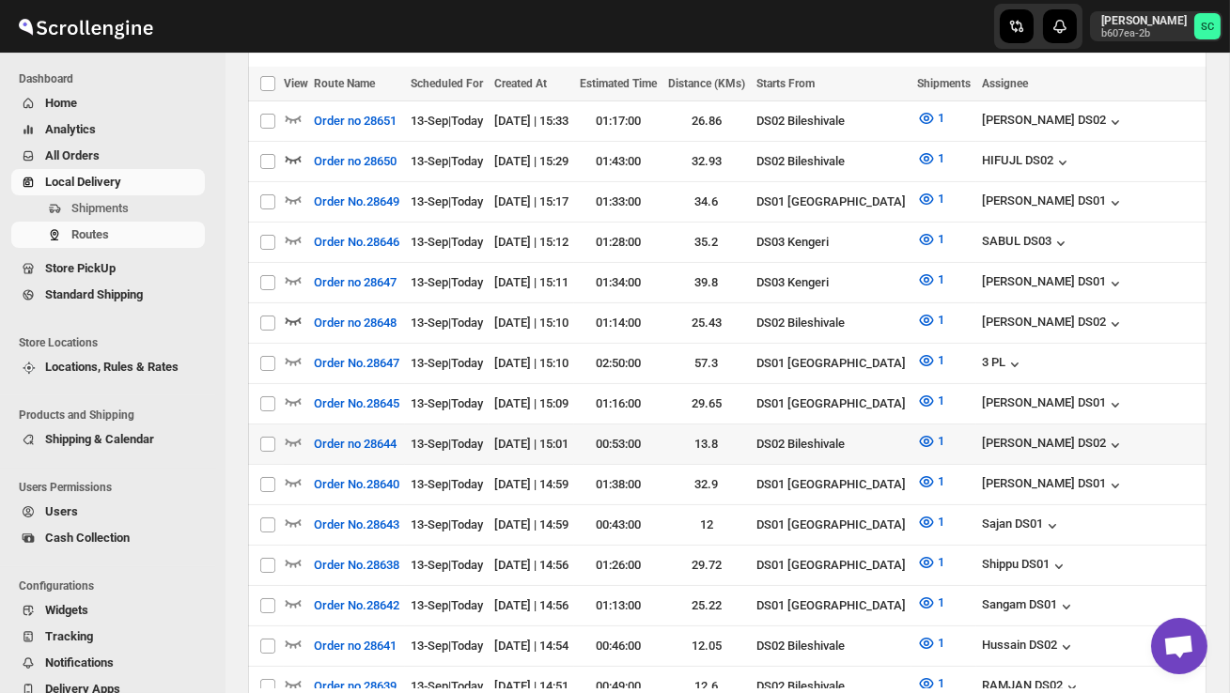
scroll to position [551, 0]
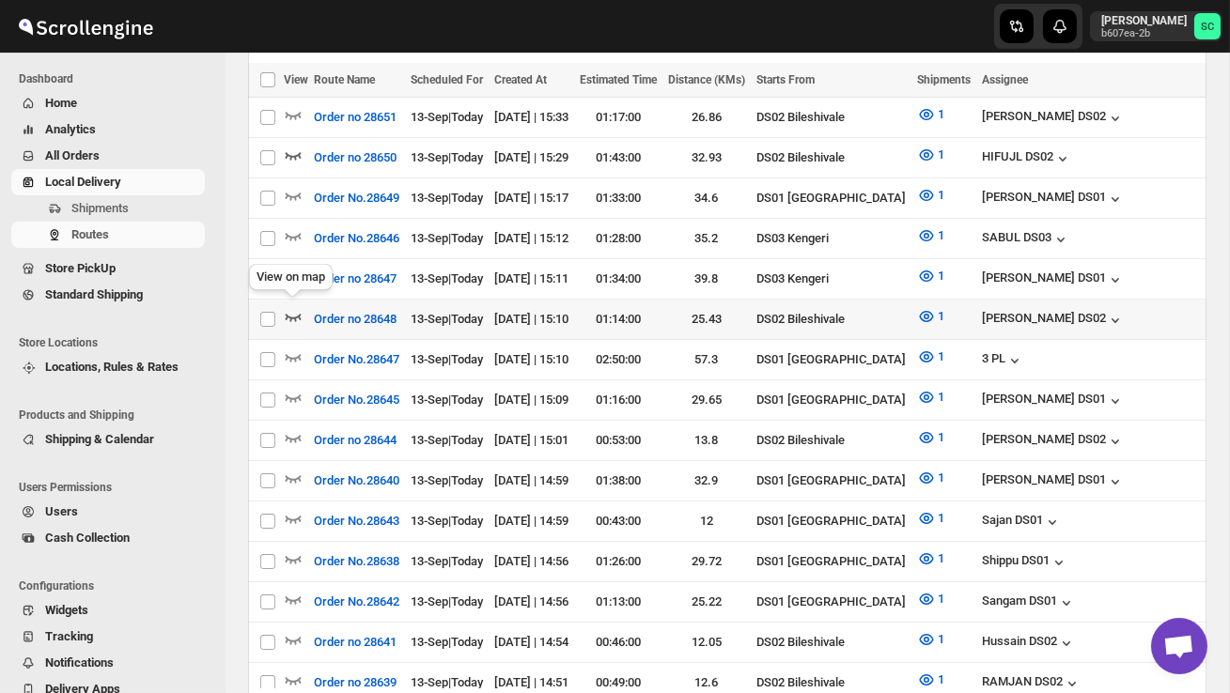
click at [297, 307] on icon "button" at bounding box center [293, 316] width 19 height 19
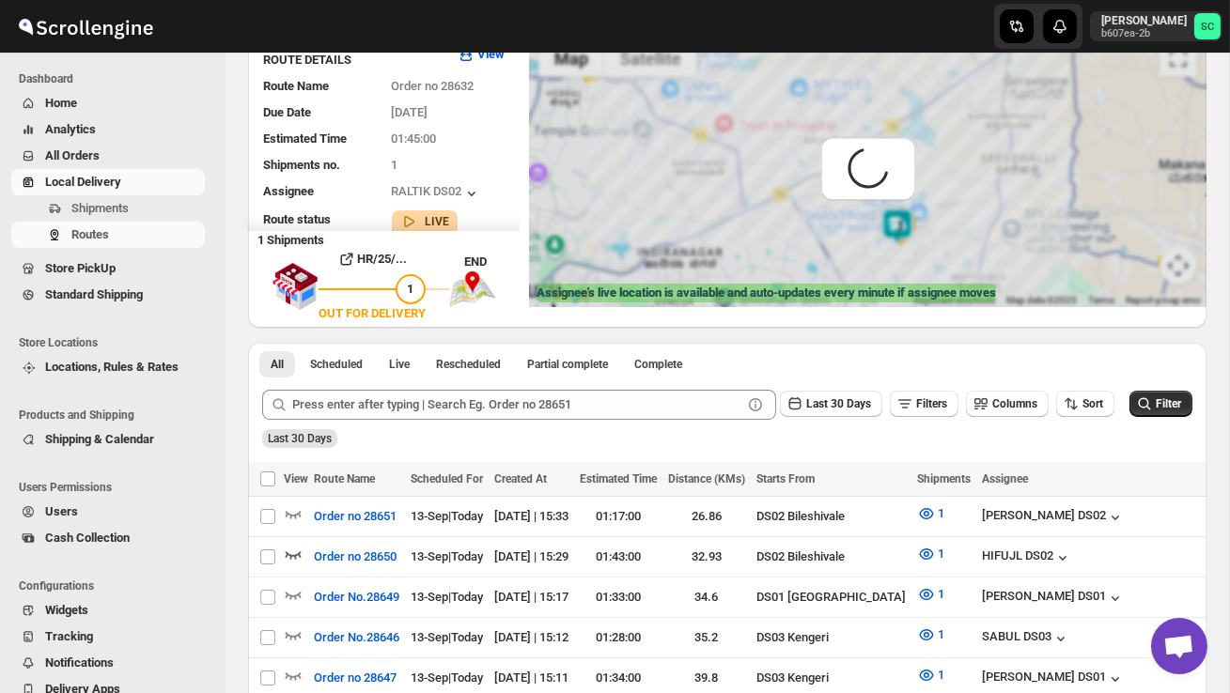
scroll to position [0, 0]
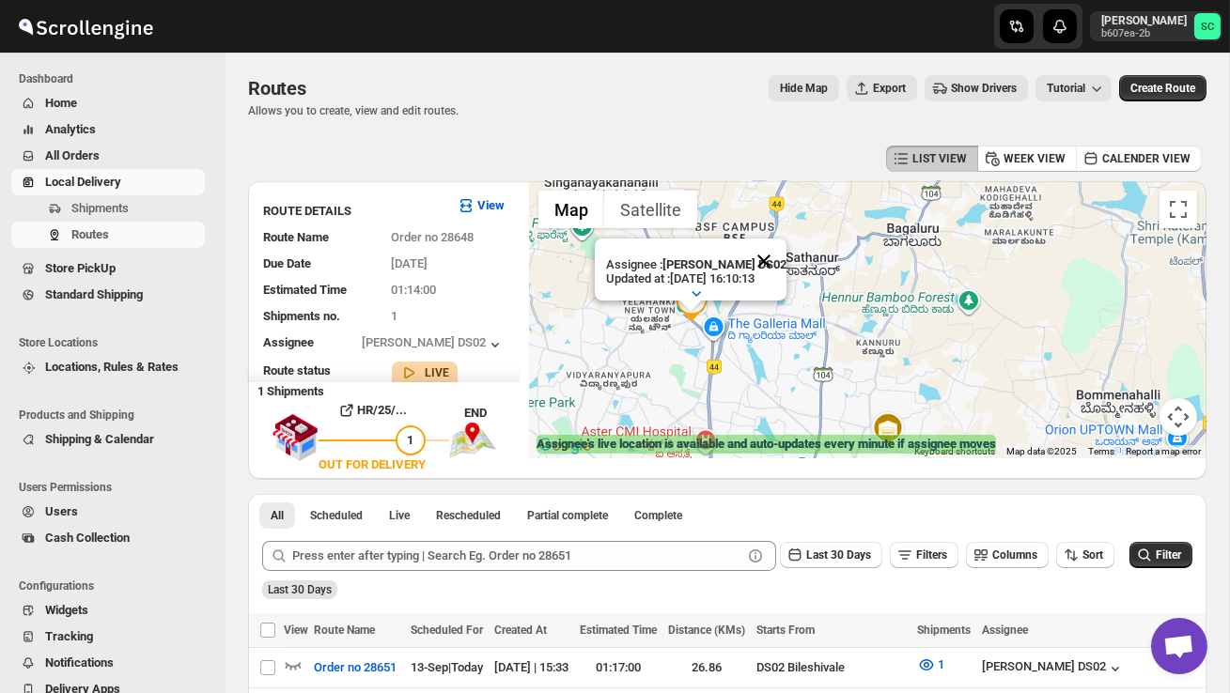
click at [779, 257] on button "Close" at bounding box center [763, 261] width 45 height 45
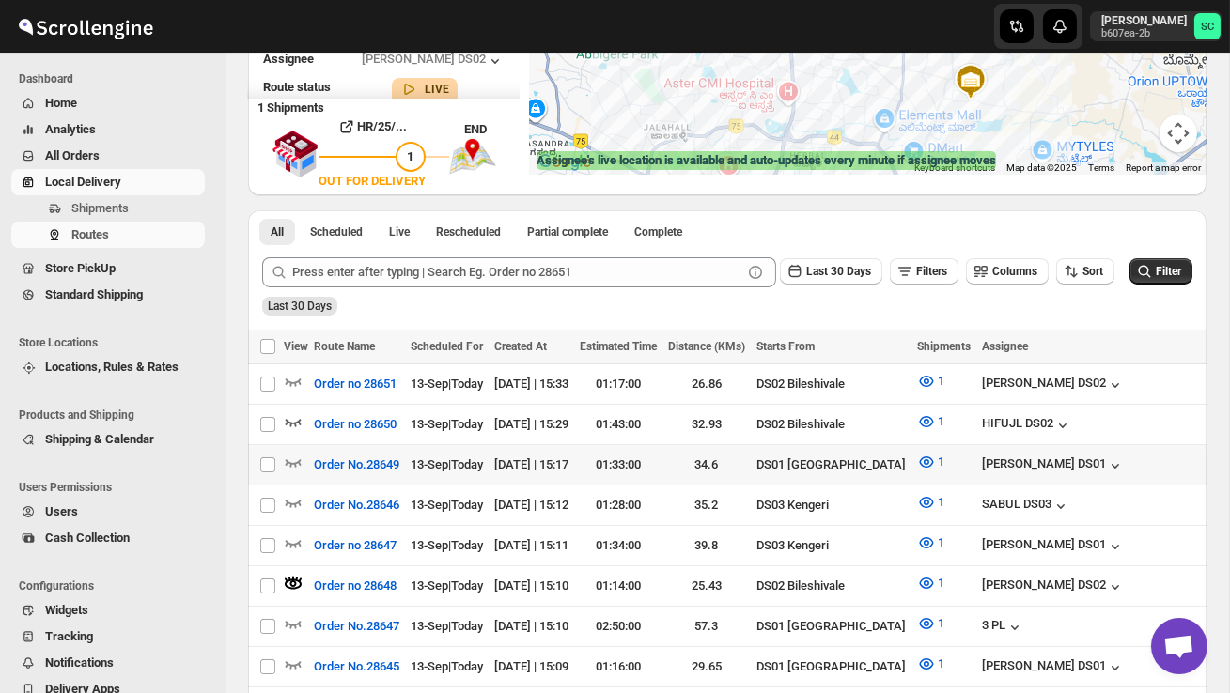
scroll to position [296, 0]
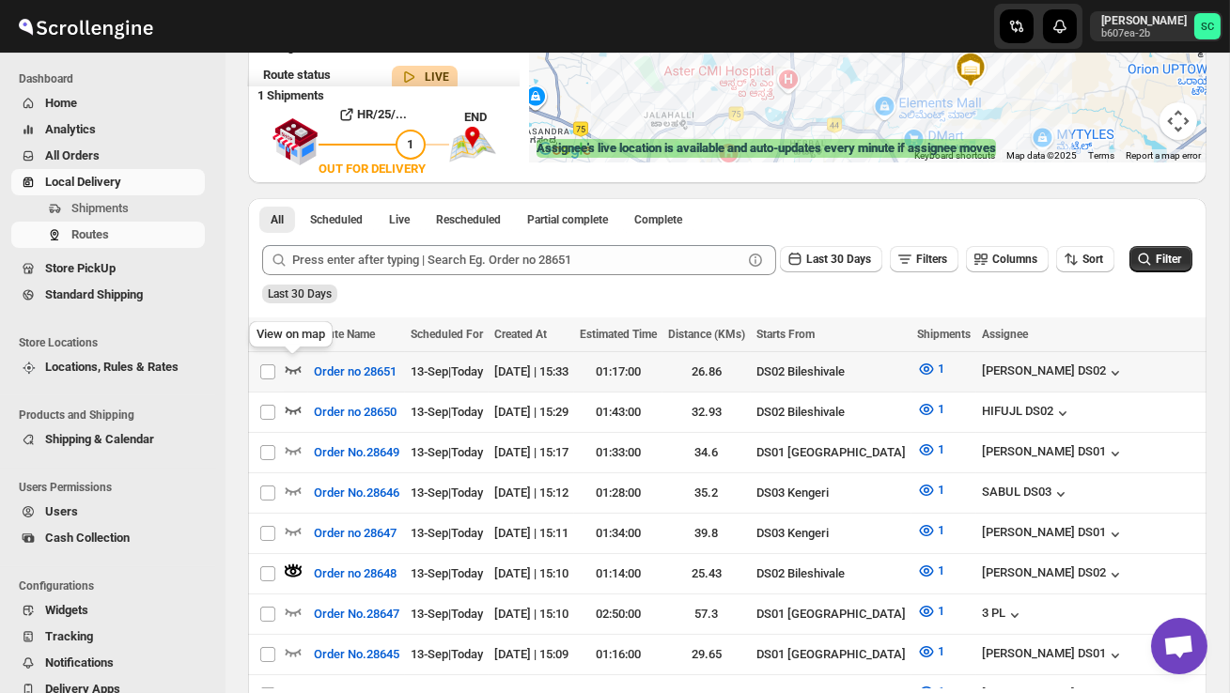
click at [291, 366] on icon "button" at bounding box center [293, 369] width 19 height 19
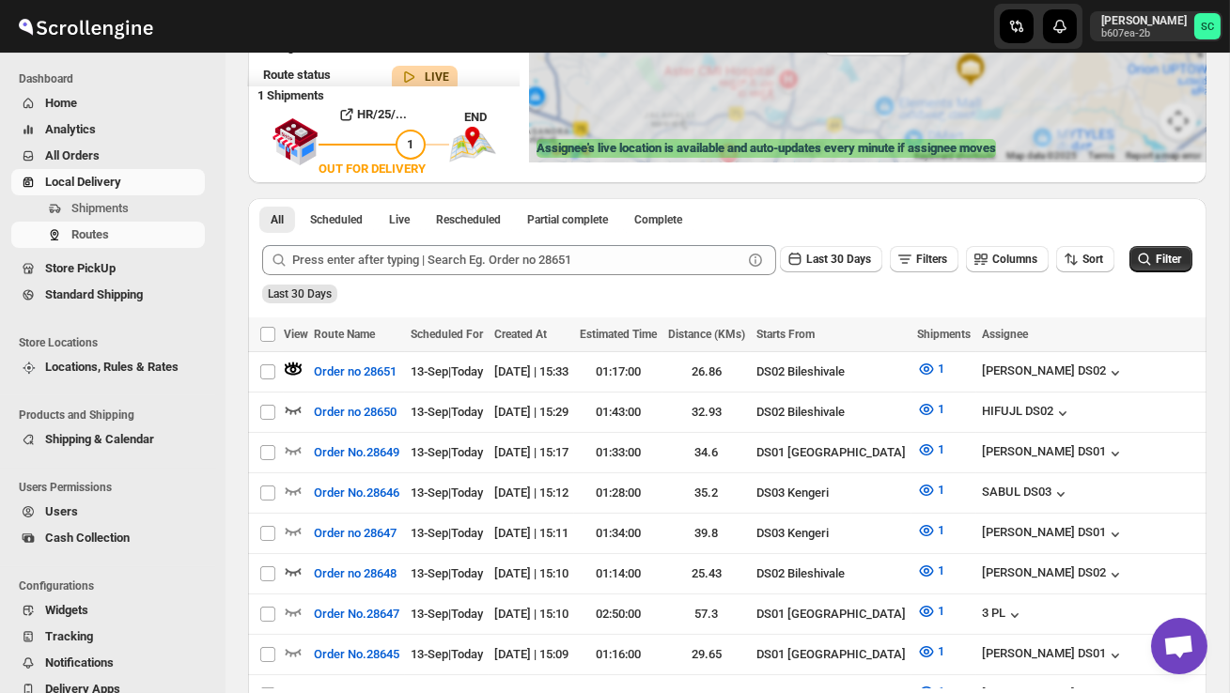
scroll to position [0, 0]
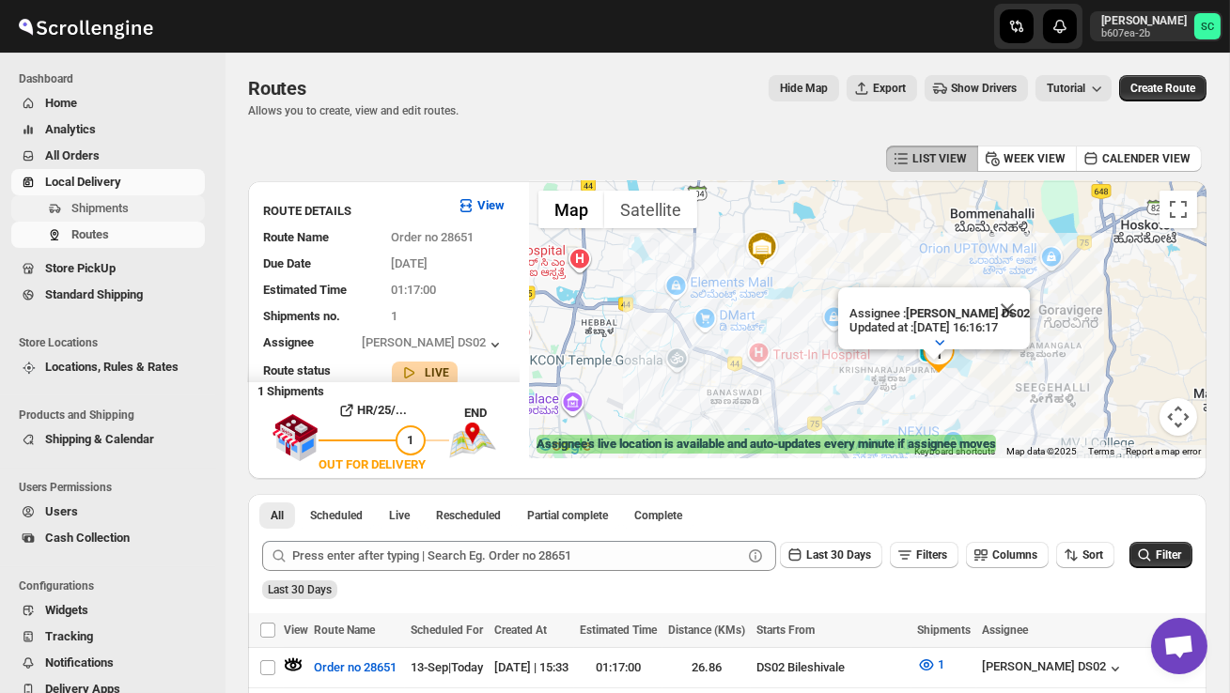
click at [108, 219] on button "Shipments" at bounding box center [108, 208] width 194 height 26
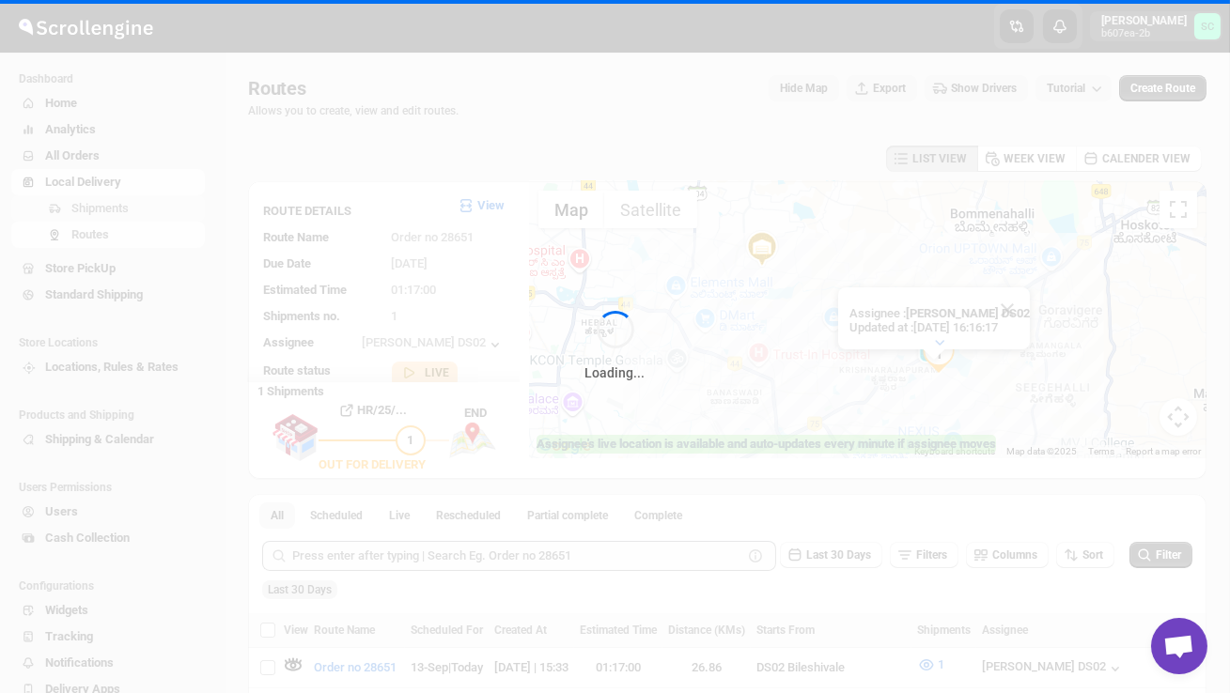
click at [108, 219] on div "Loading..." at bounding box center [615, 346] width 1230 height 693
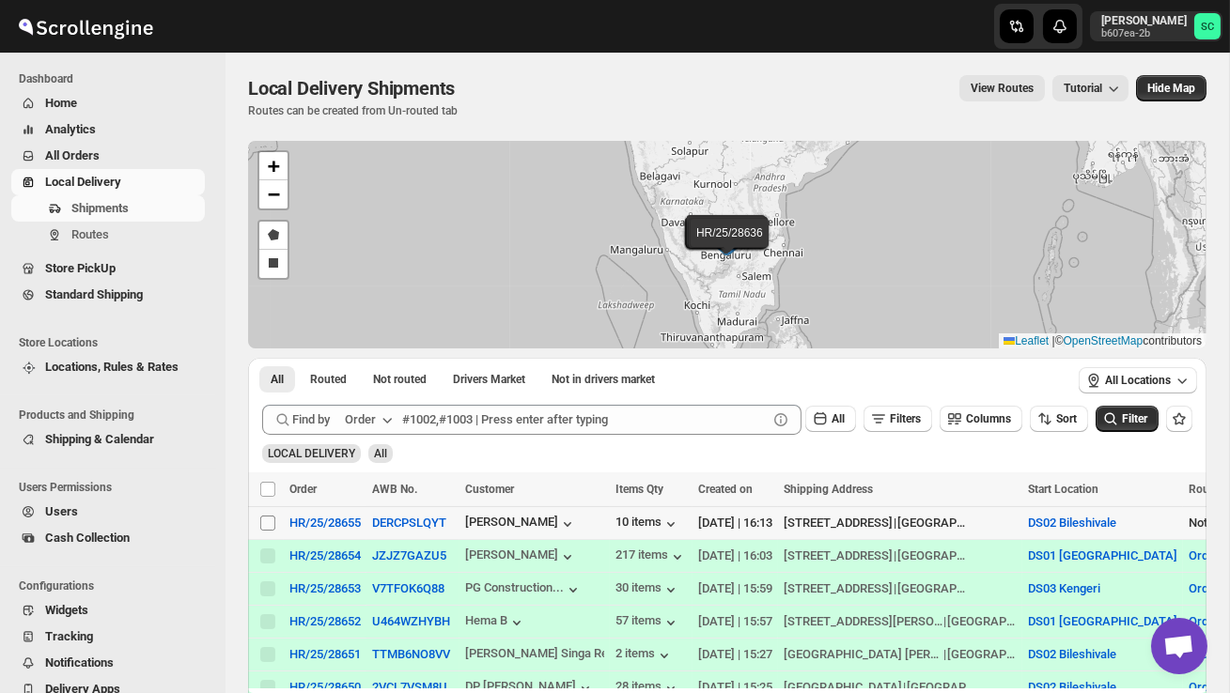
click at [269, 519] on input "Select shipment" at bounding box center [267, 523] width 15 height 15
checkbox input "true"
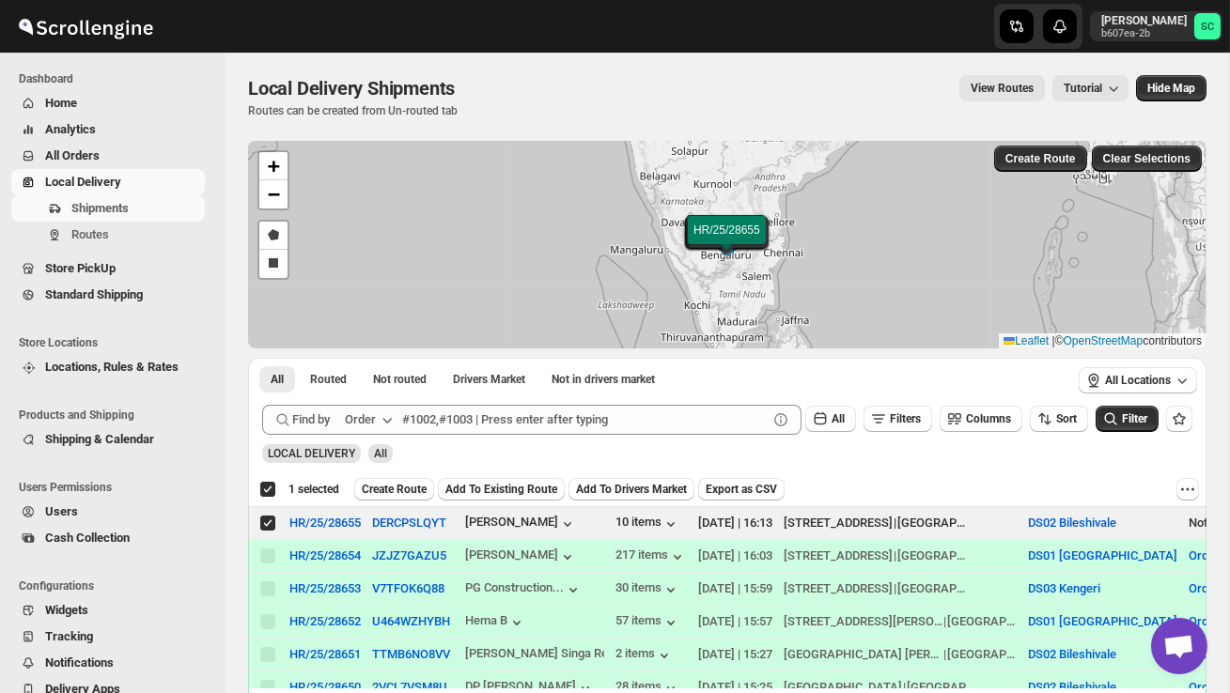
click at [408, 488] on span "Create Route" at bounding box center [394, 489] width 65 height 15
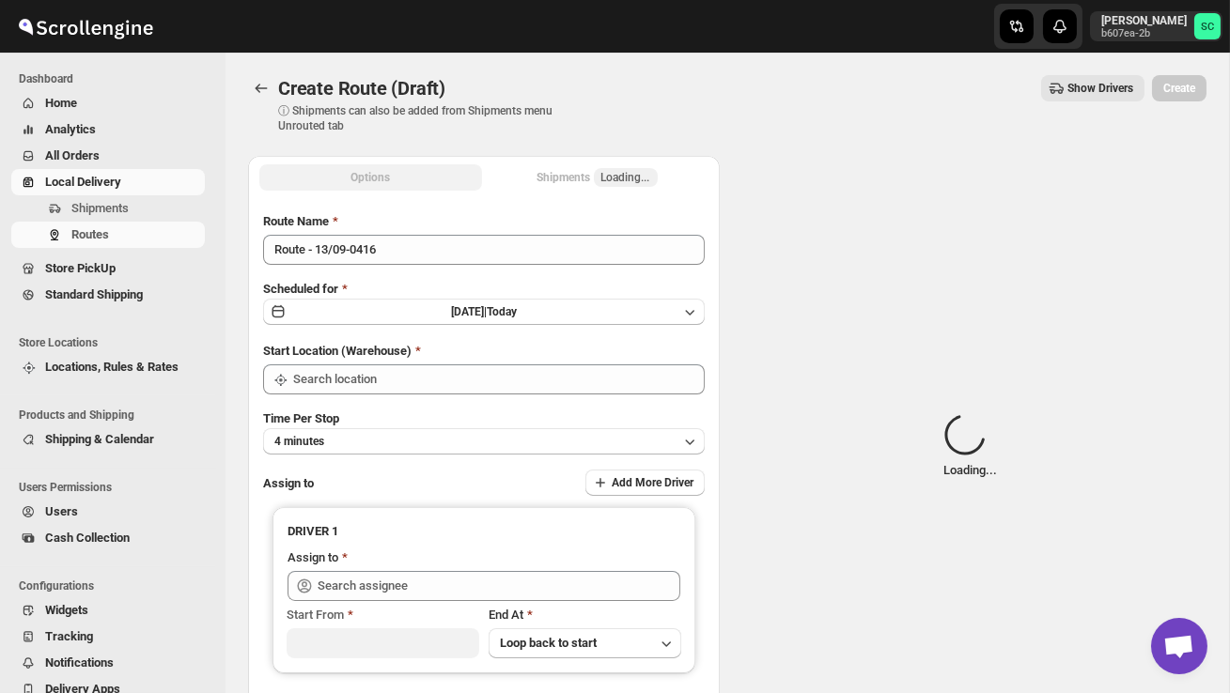
type input "DS02 Bileshivale"
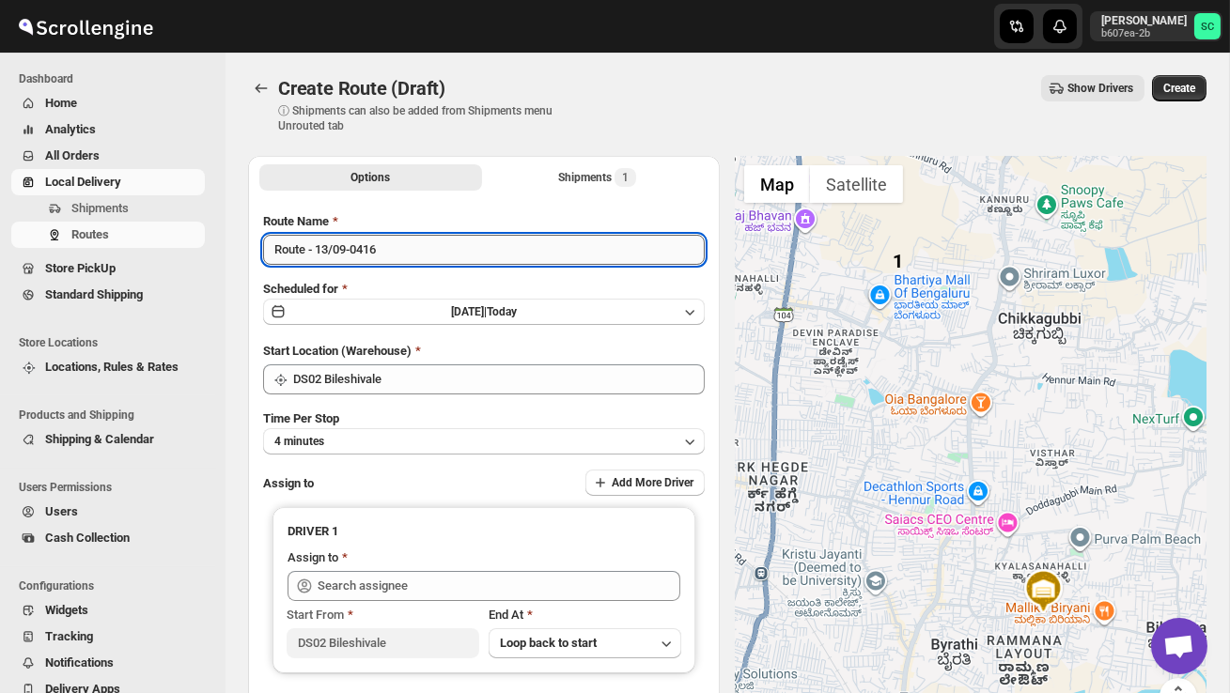
click at [407, 262] on input "Route - 13/09-0416" at bounding box center [484, 250] width 442 height 30
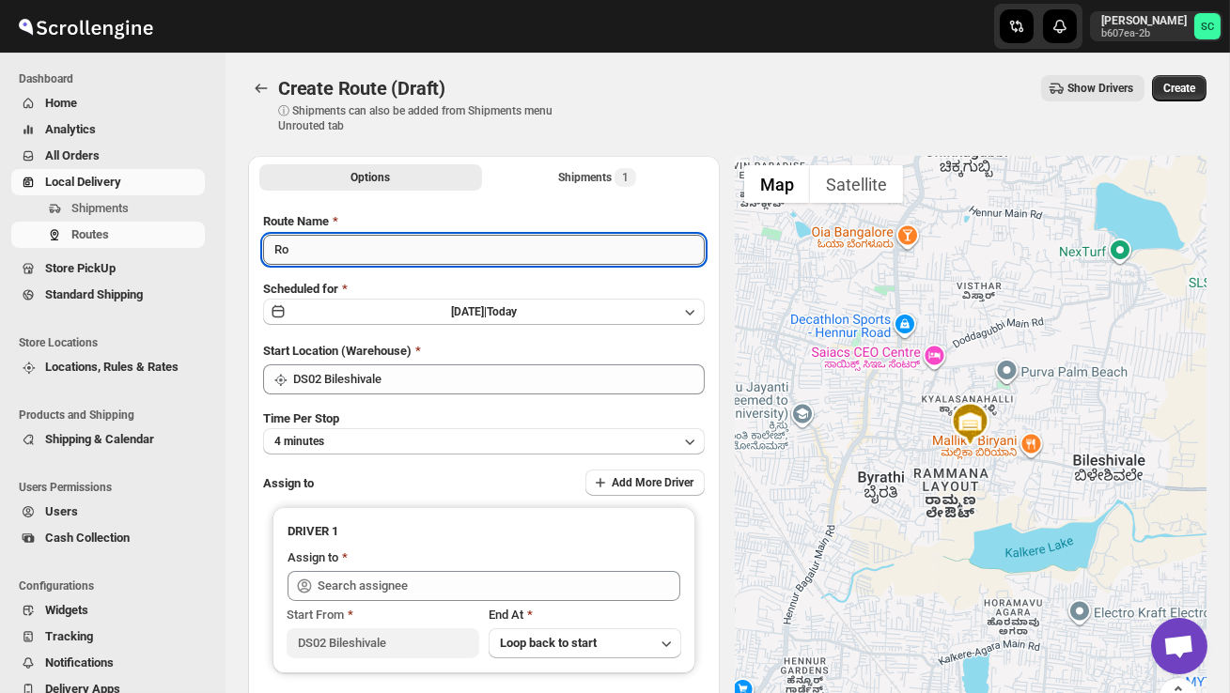
type input "R"
type input "Order no 28651"
click at [409, 440] on button "4 minutes" at bounding box center [484, 441] width 442 height 26
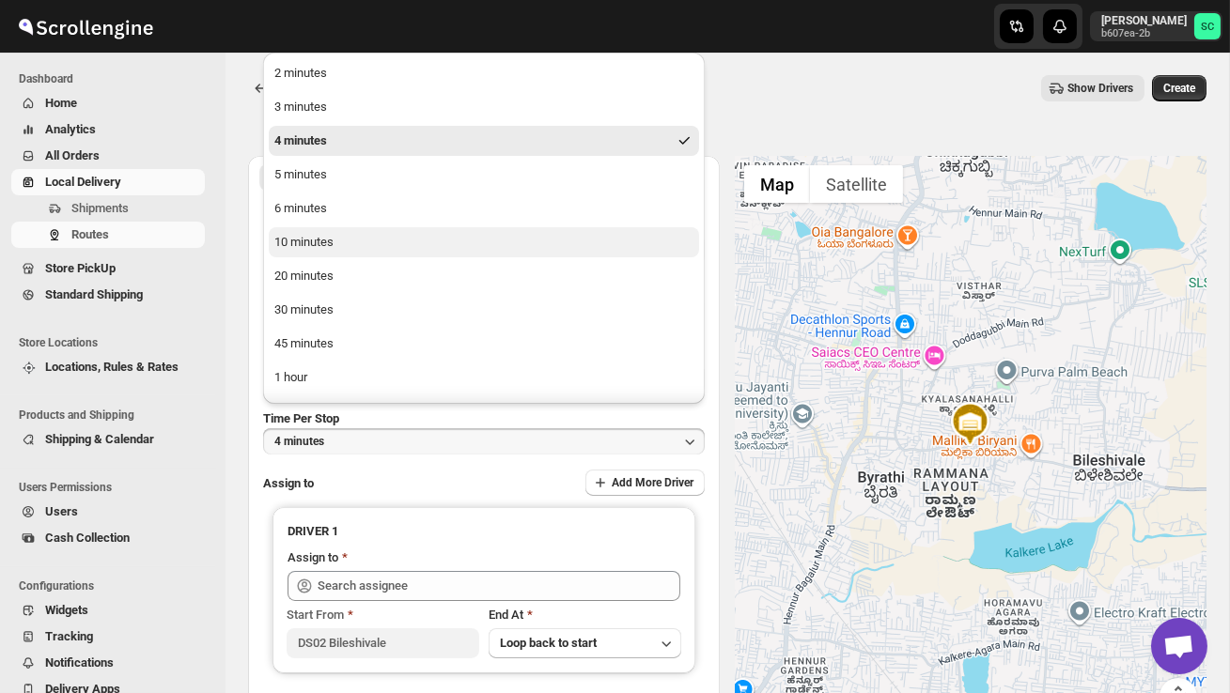
click at [366, 242] on button "10 minutes" at bounding box center [484, 242] width 430 height 30
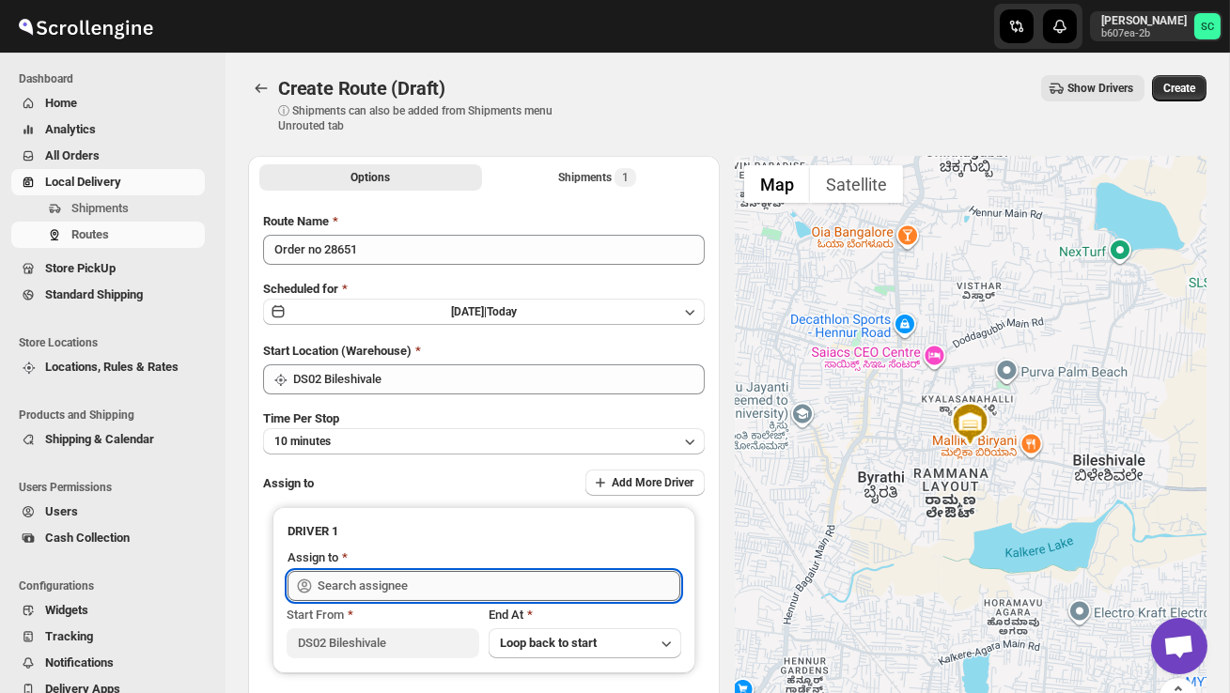
click at [362, 584] on input "text" at bounding box center [499, 586] width 363 height 30
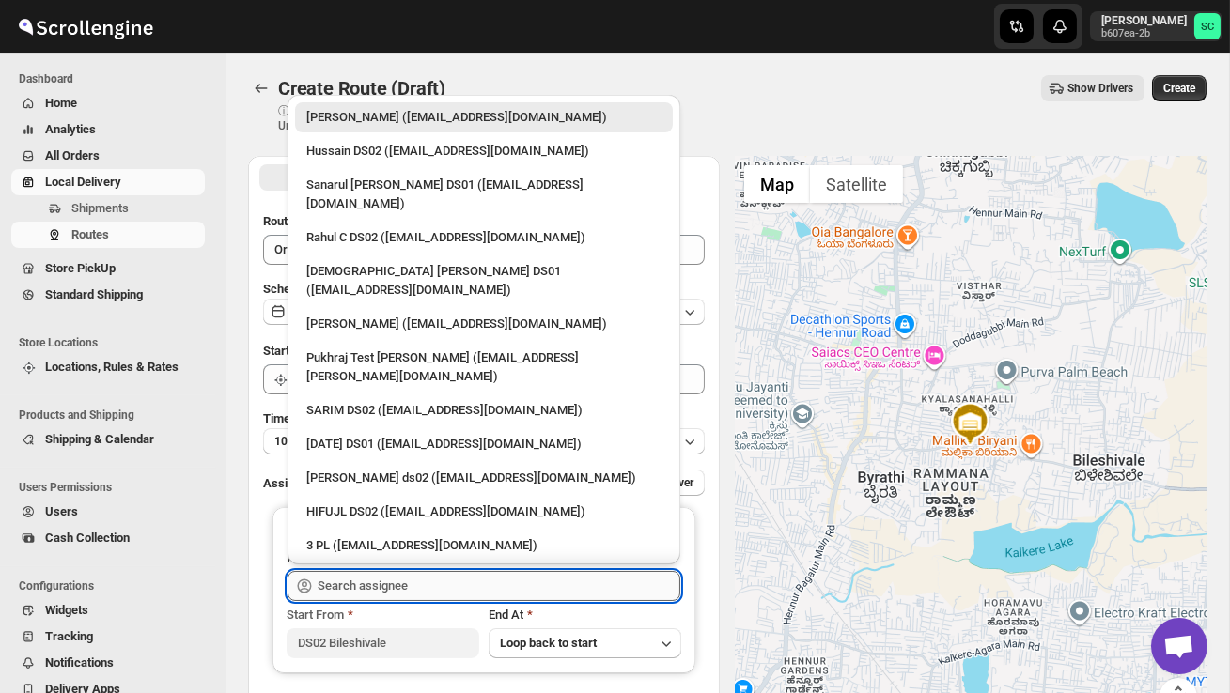
type input "h"
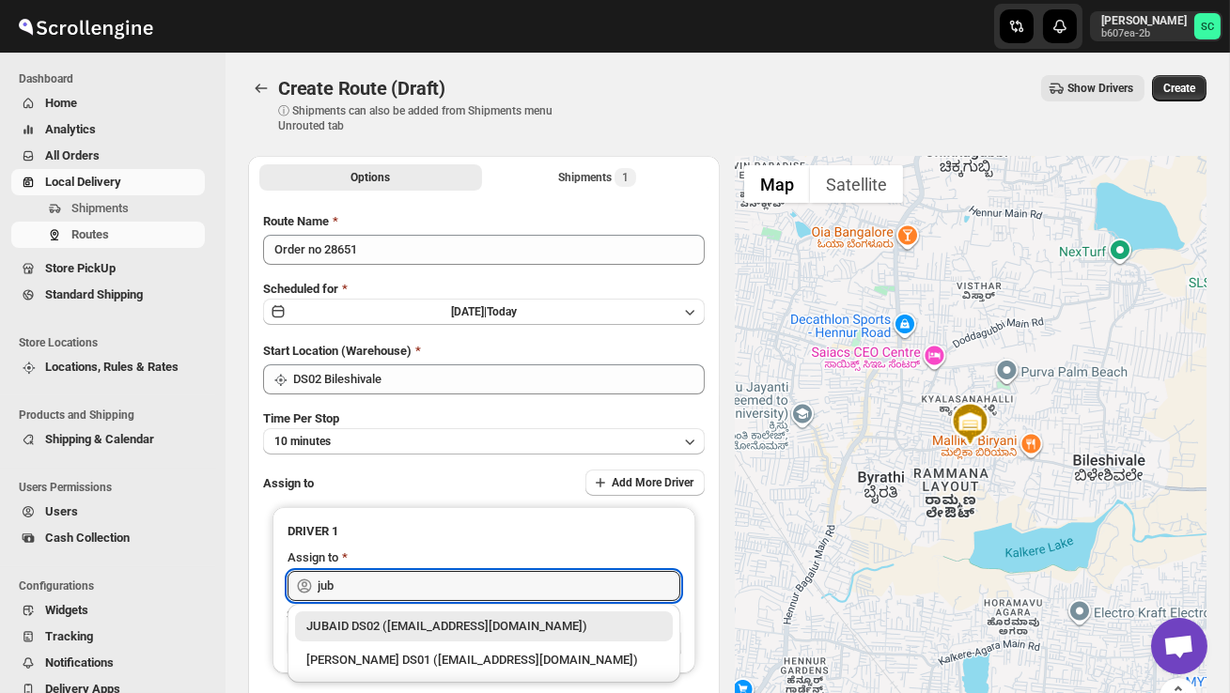
click at [472, 625] on div "JUBAID DS02 ([EMAIL_ADDRESS][DOMAIN_NAME])" at bounding box center [483, 626] width 355 height 19
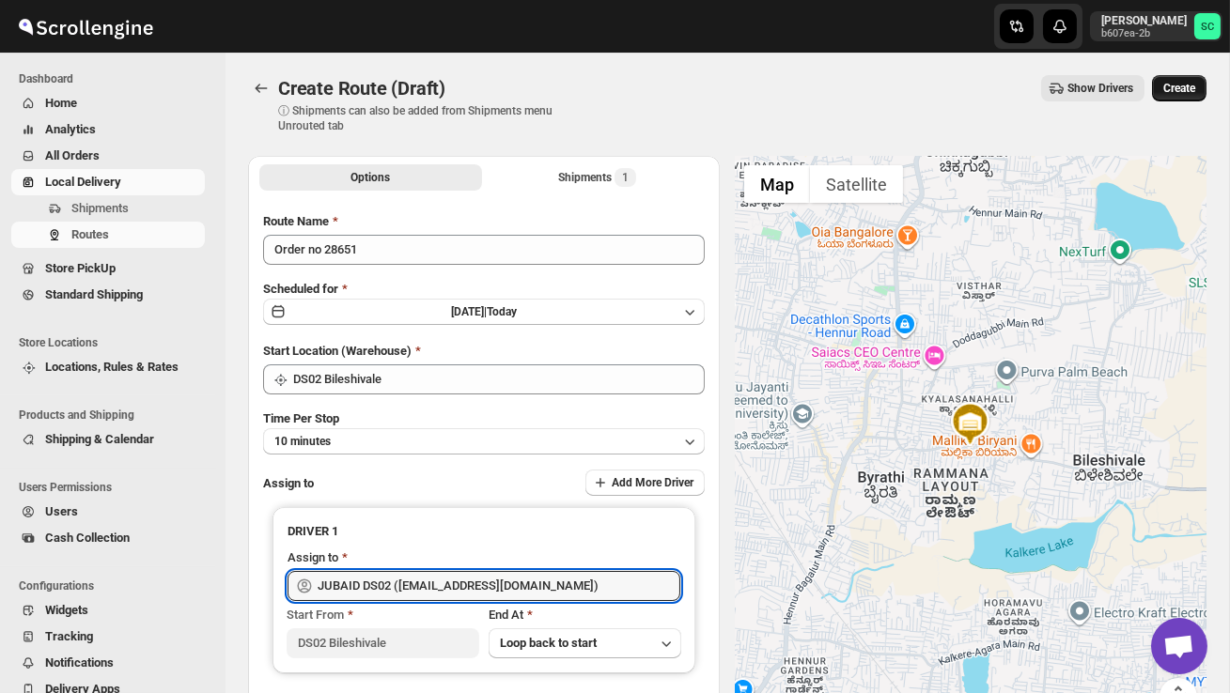
type input "JUBAID DS02 ([EMAIL_ADDRESS][DOMAIN_NAME])"
click at [1184, 81] on button "Create" at bounding box center [1179, 88] width 55 height 26
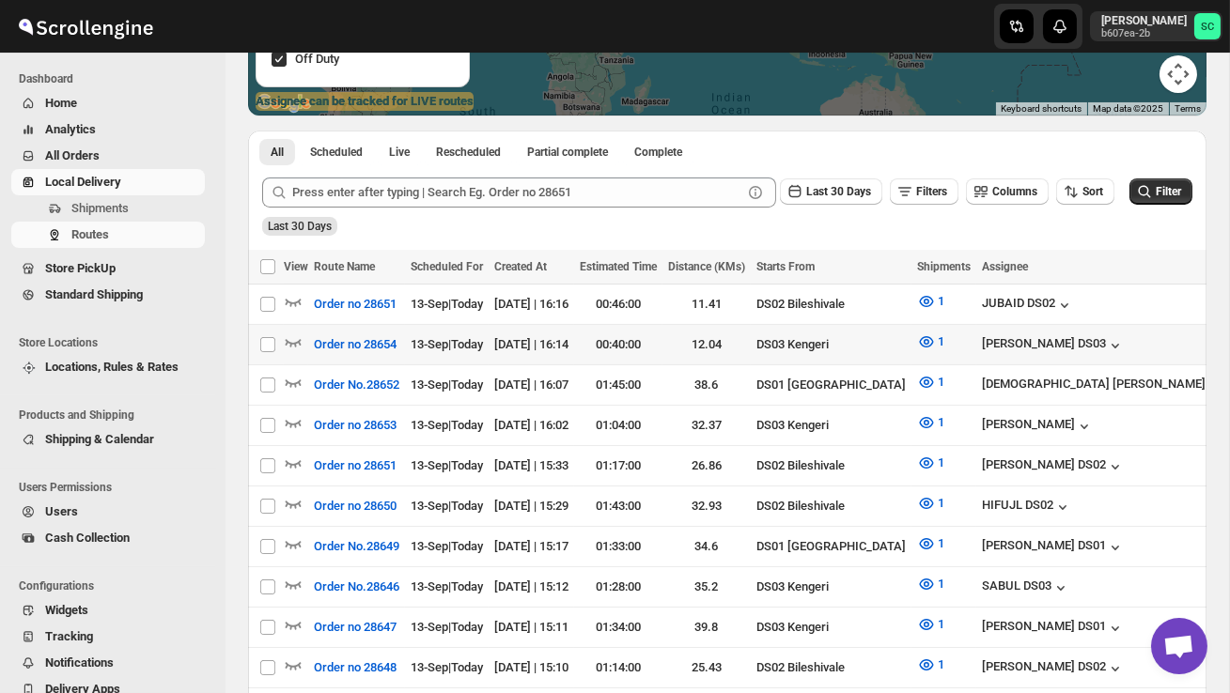
scroll to position [366, 0]
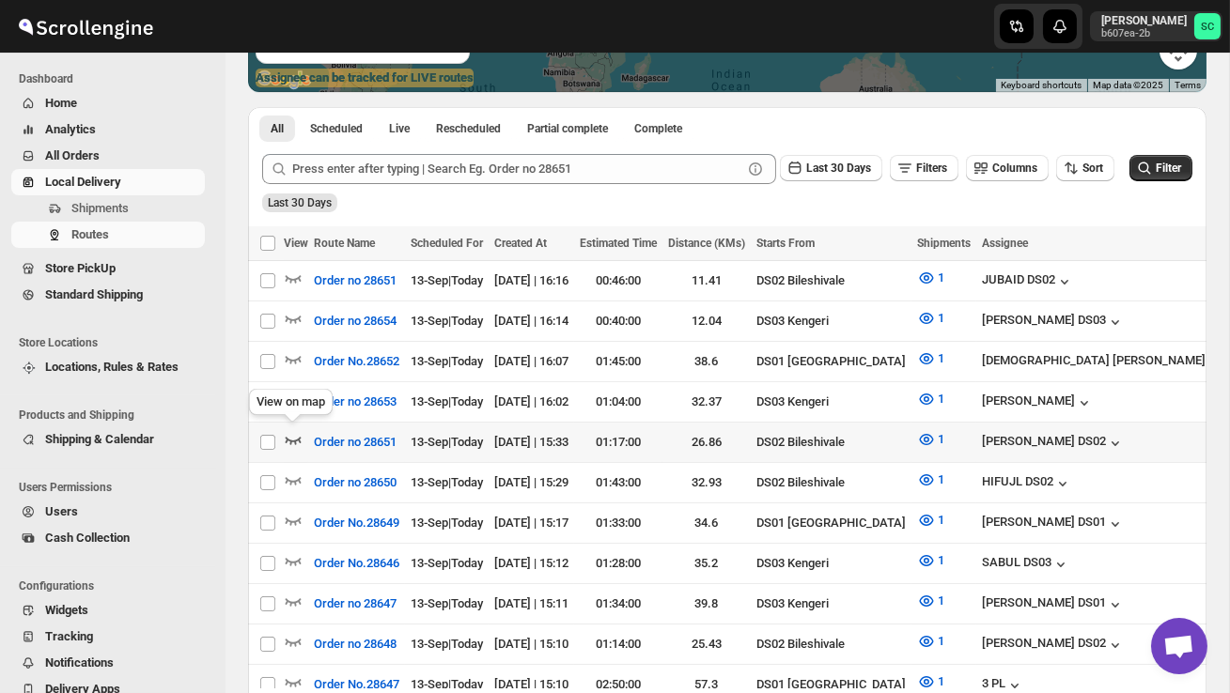
click at [296, 435] on icon "button" at bounding box center [293, 439] width 19 height 19
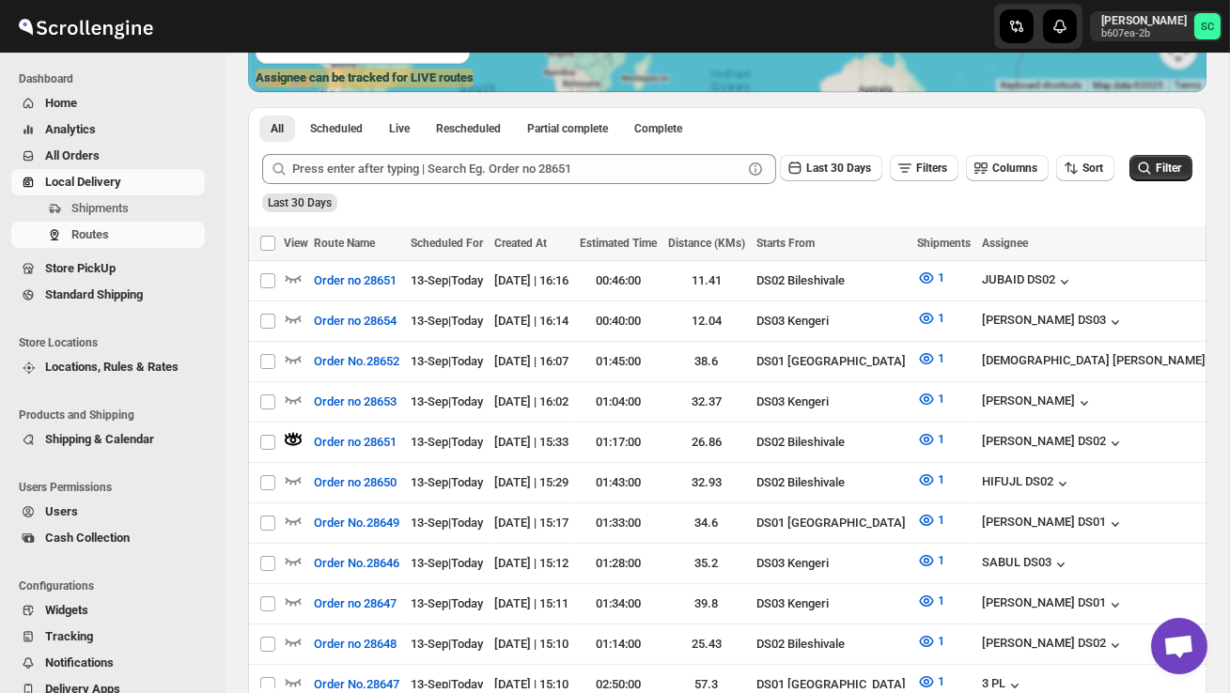
scroll to position [0, 0]
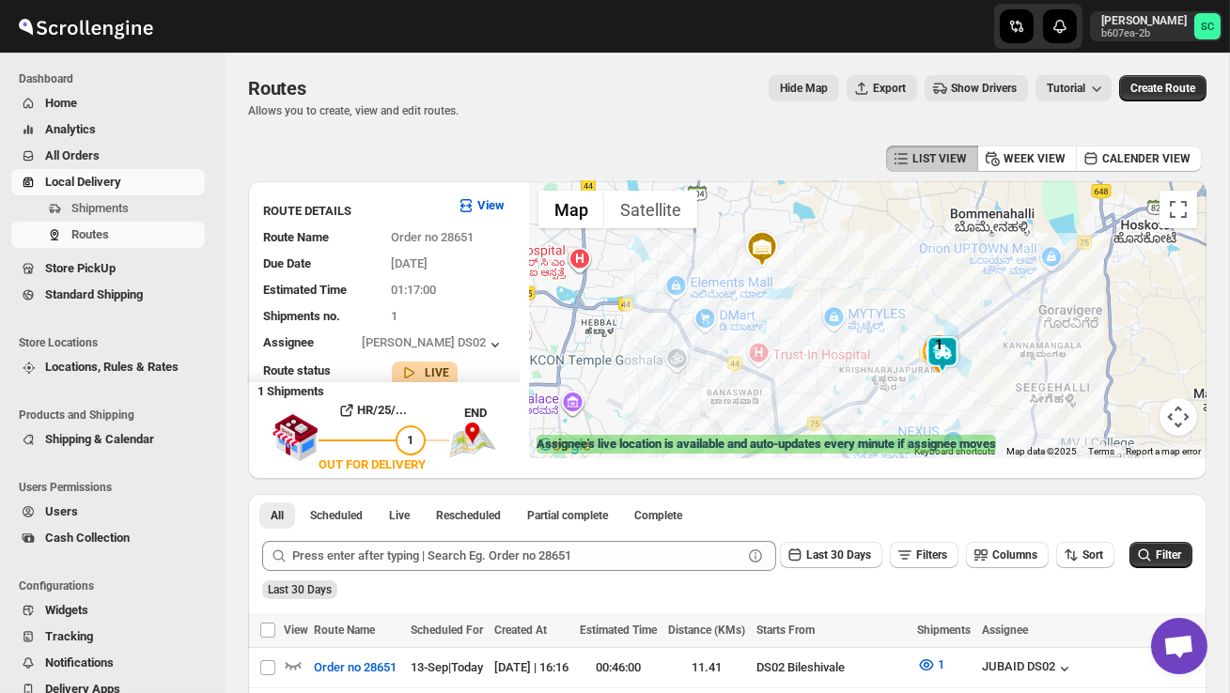
click at [982, 398] on div at bounding box center [868, 319] width 678 height 277
click at [981, 398] on div at bounding box center [868, 319] width 678 height 277
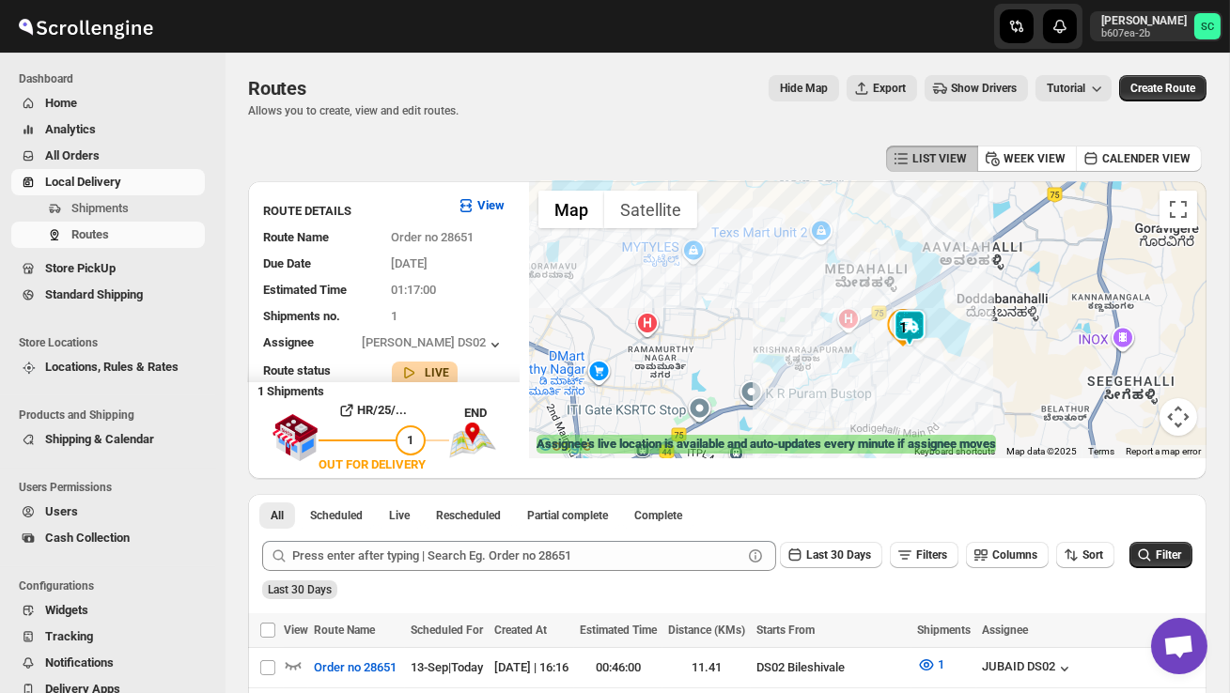
click at [978, 398] on div at bounding box center [868, 319] width 678 height 277
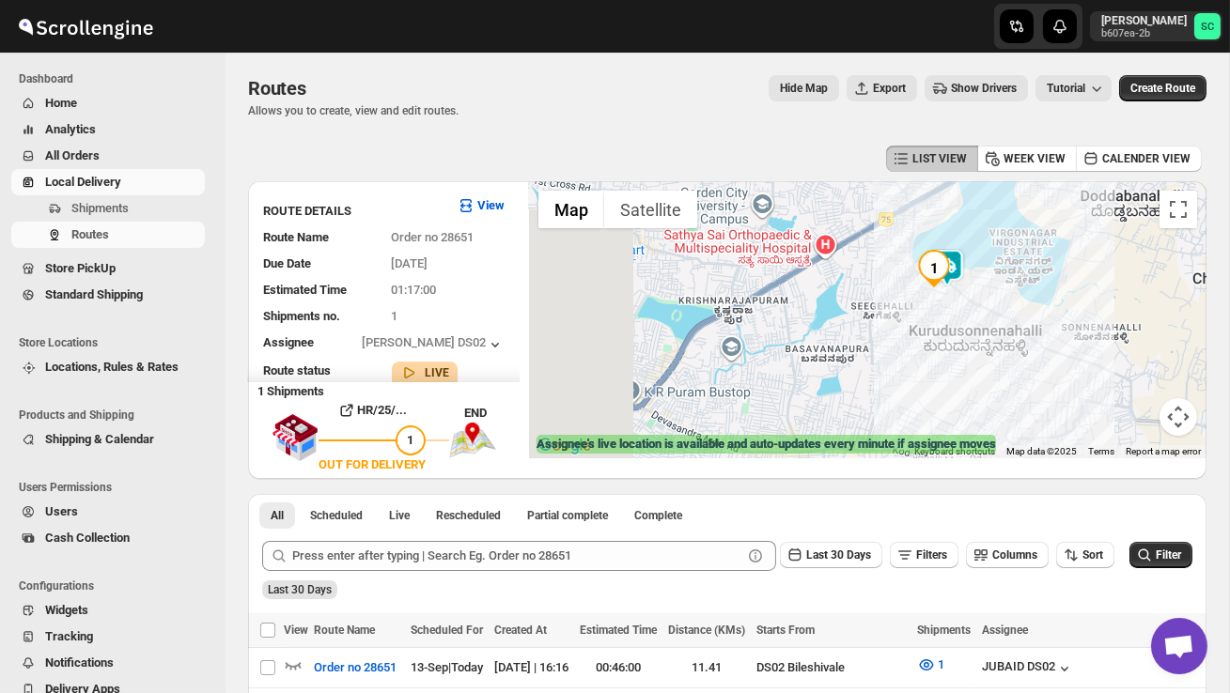
drag, startPoint x: 912, startPoint y: 391, endPoint x: 1020, endPoint y: 379, distance: 108.8
click at [1020, 382] on div at bounding box center [868, 319] width 678 height 277
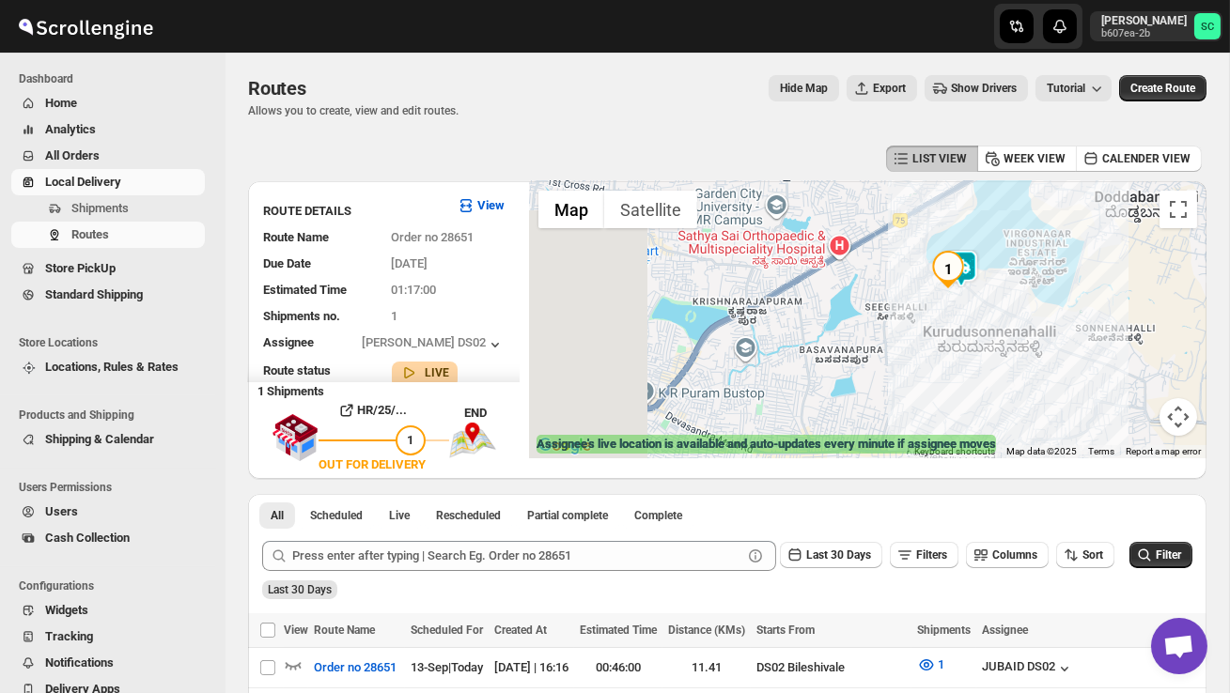
click at [1020, 379] on div at bounding box center [868, 319] width 678 height 277
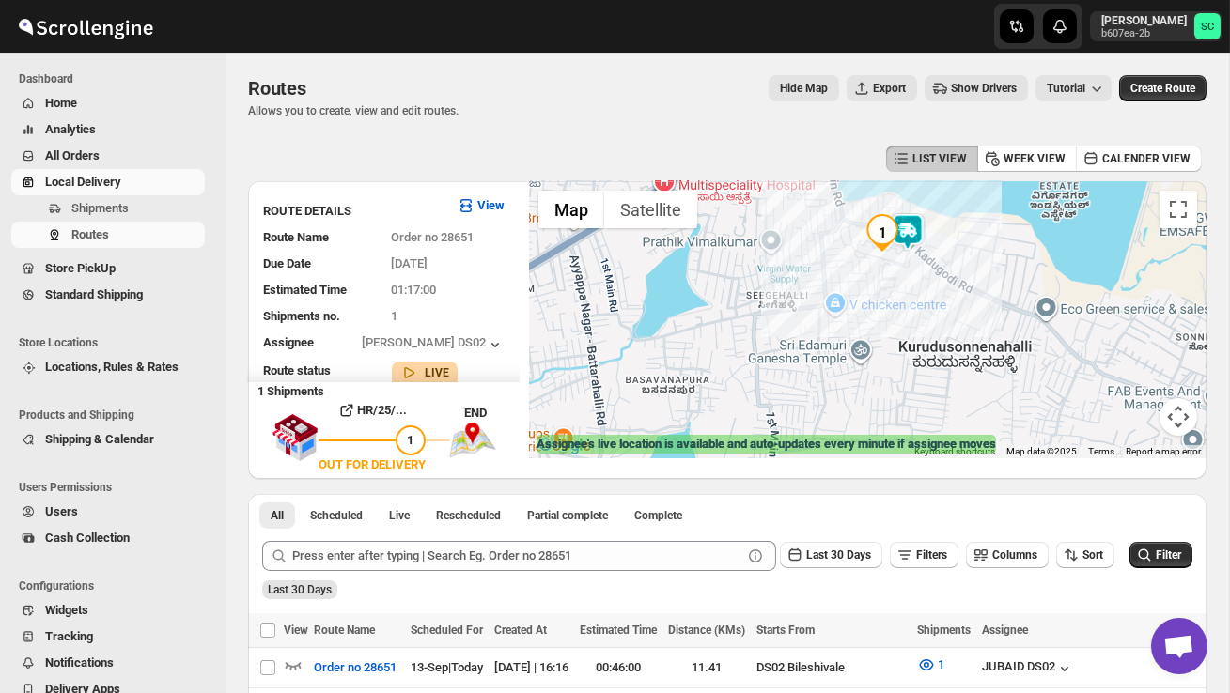
drag, startPoint x: 882, startPoint y: 341, endPoint x: 882, endPoint y: 397, distance: 55.4
click at [882, 397] on div at bounding box center [868, 319] width 678 height 277
click at [120, 206] on span "Shipments" at bounding box center [99, 208] width 57 height 14
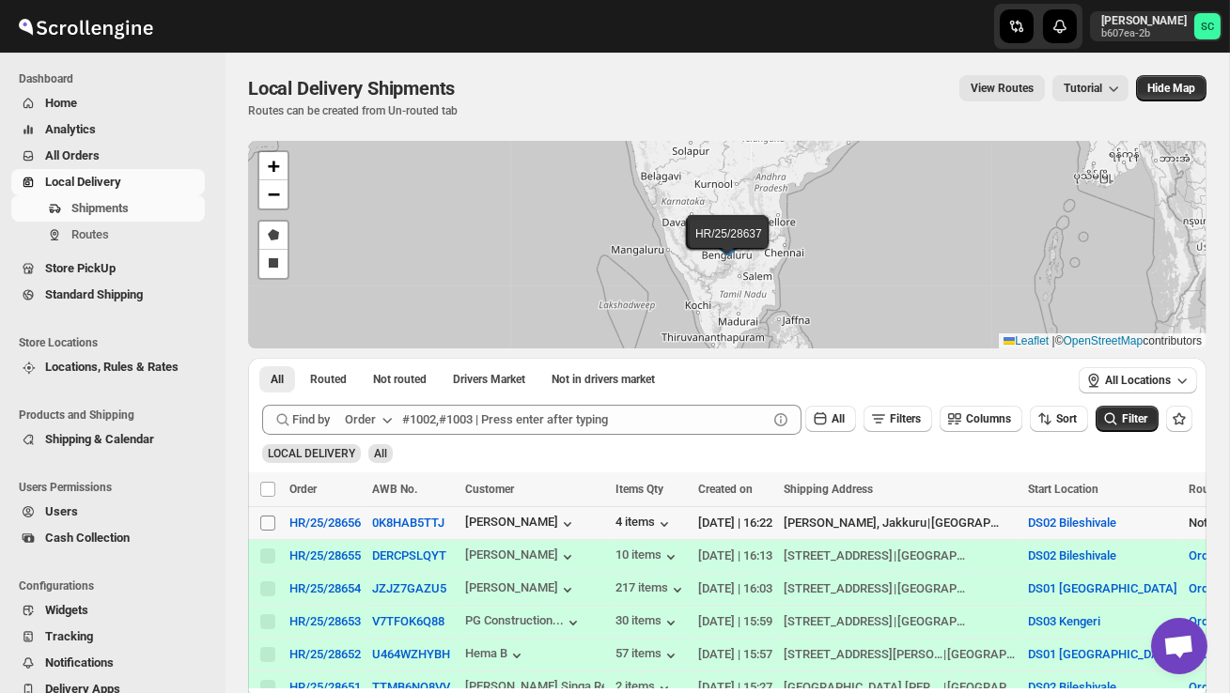
click at [260, 522] on input "Select shipment" at bounding box center [267, 523] width 15 height 15
checkbox input "true"
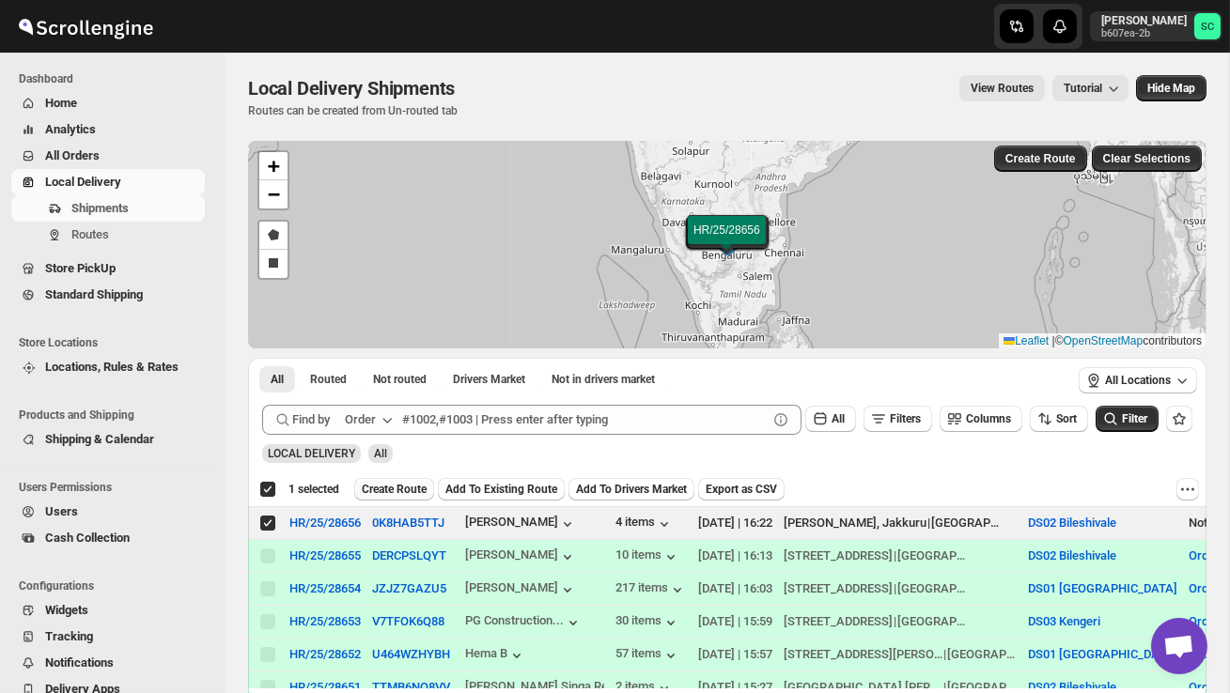
click at [387, 485] on span "Create Route" at bounding box center [394, 489] width 65 height 15
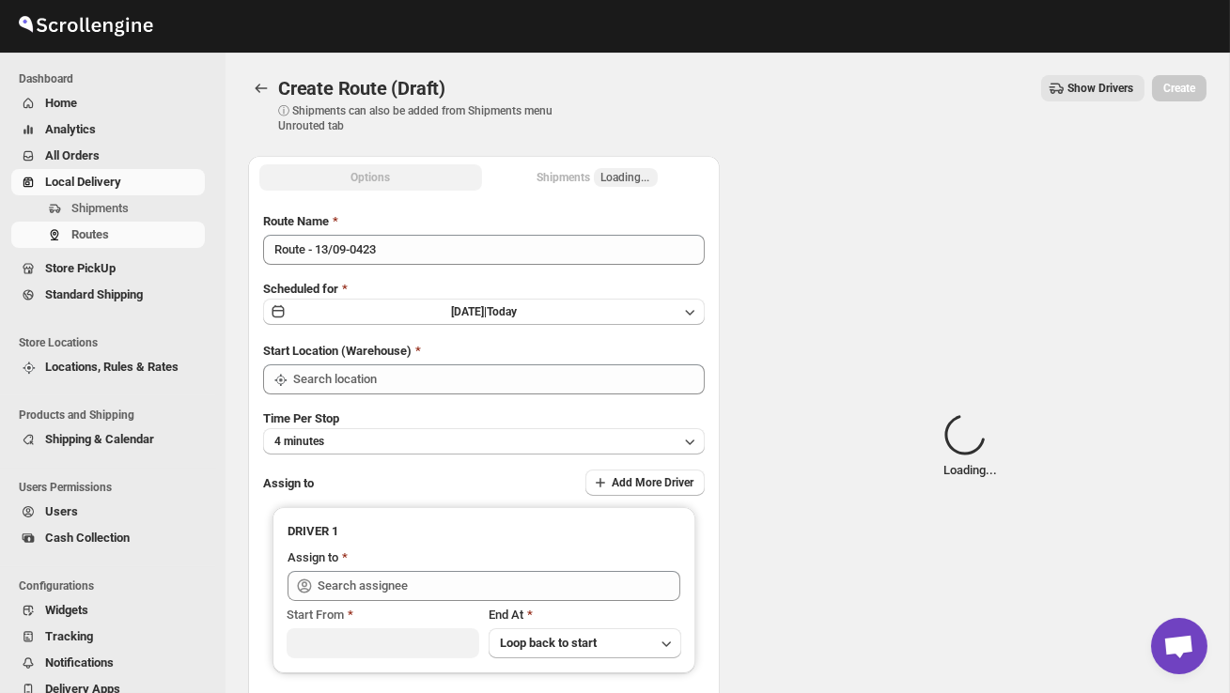
type input "DS02 Bileshivale"
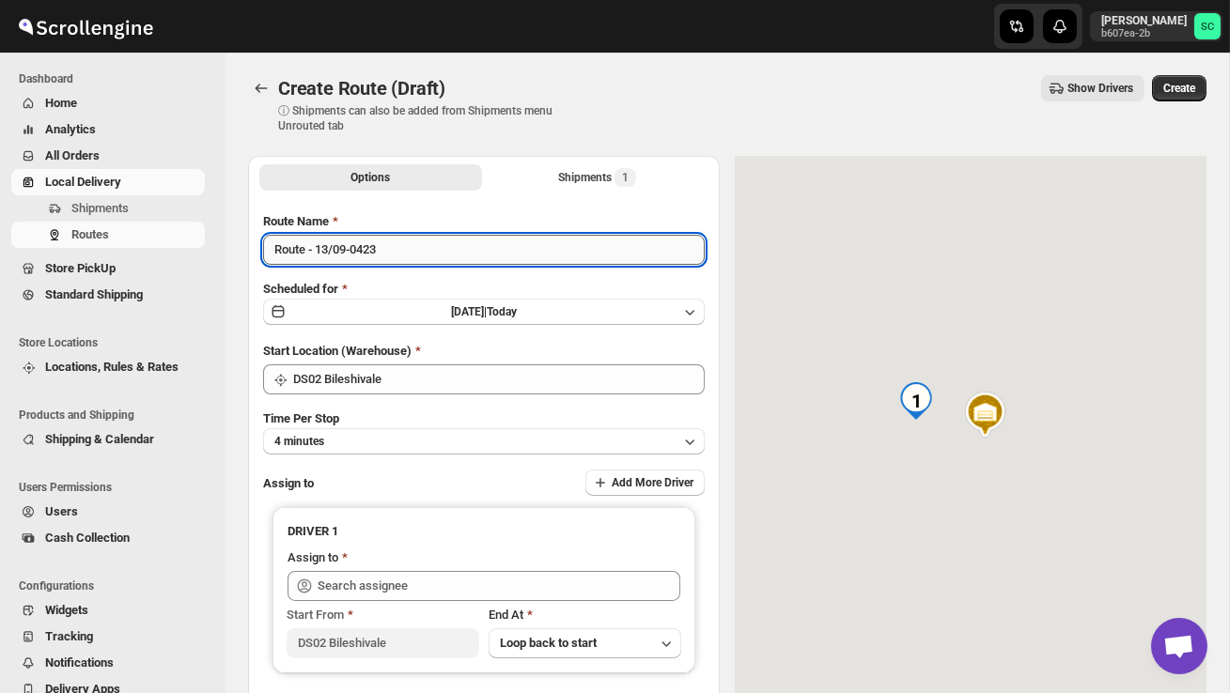
click at [403, 252] on input "Route - 13/09-0423" at bounding box center [484, 250] width 442 height 30
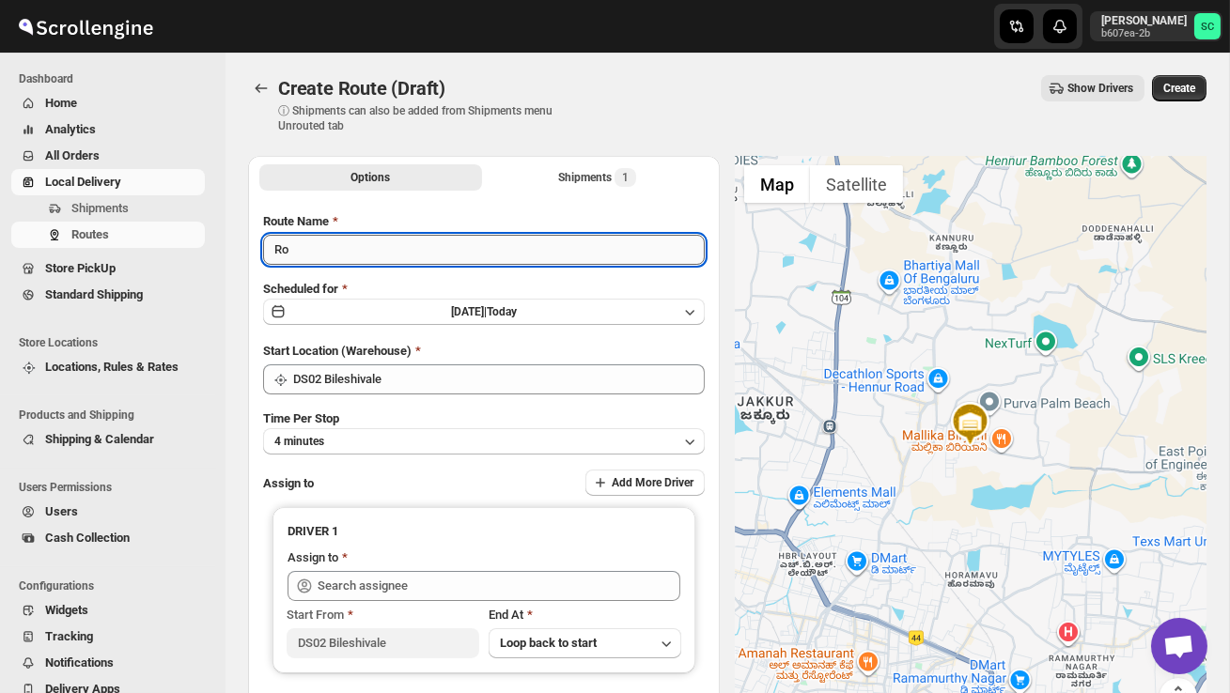
type input "R"
type input "Order no 28656"
click at [401, 438] on button "4 minutes" at bounding box center [484, 441] width 442 height 26
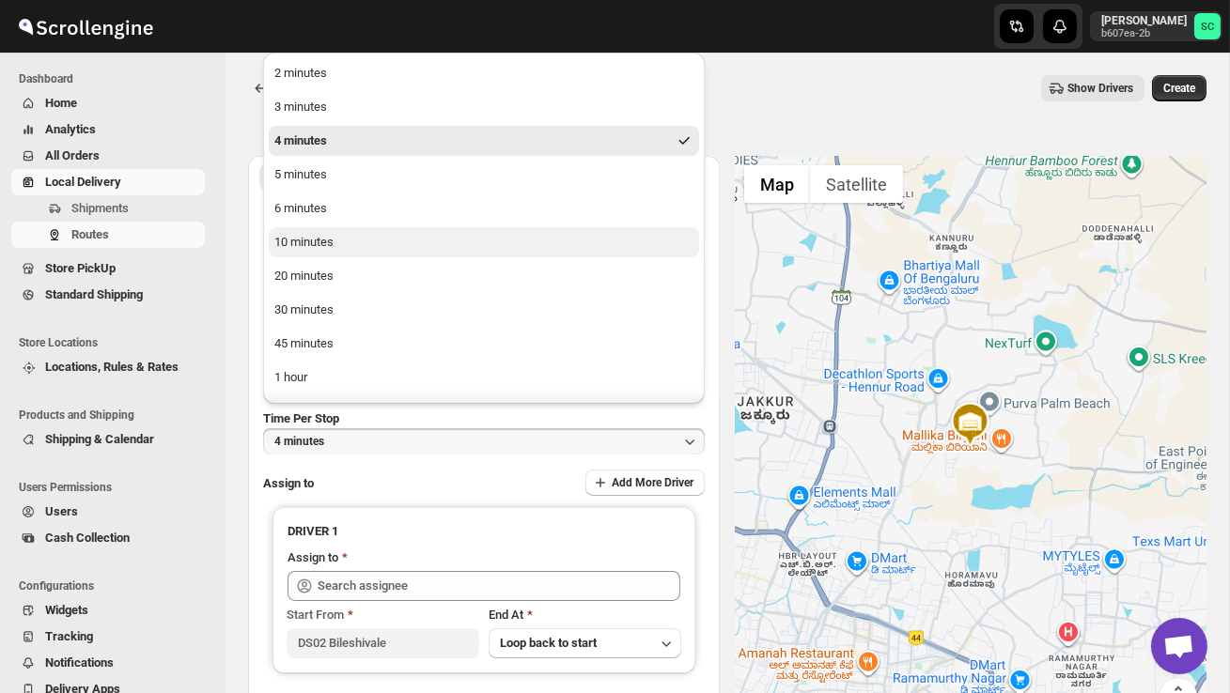
click at [323, 256] on button "10 minutes" at bounding box center [484, 242] width 430 height 30
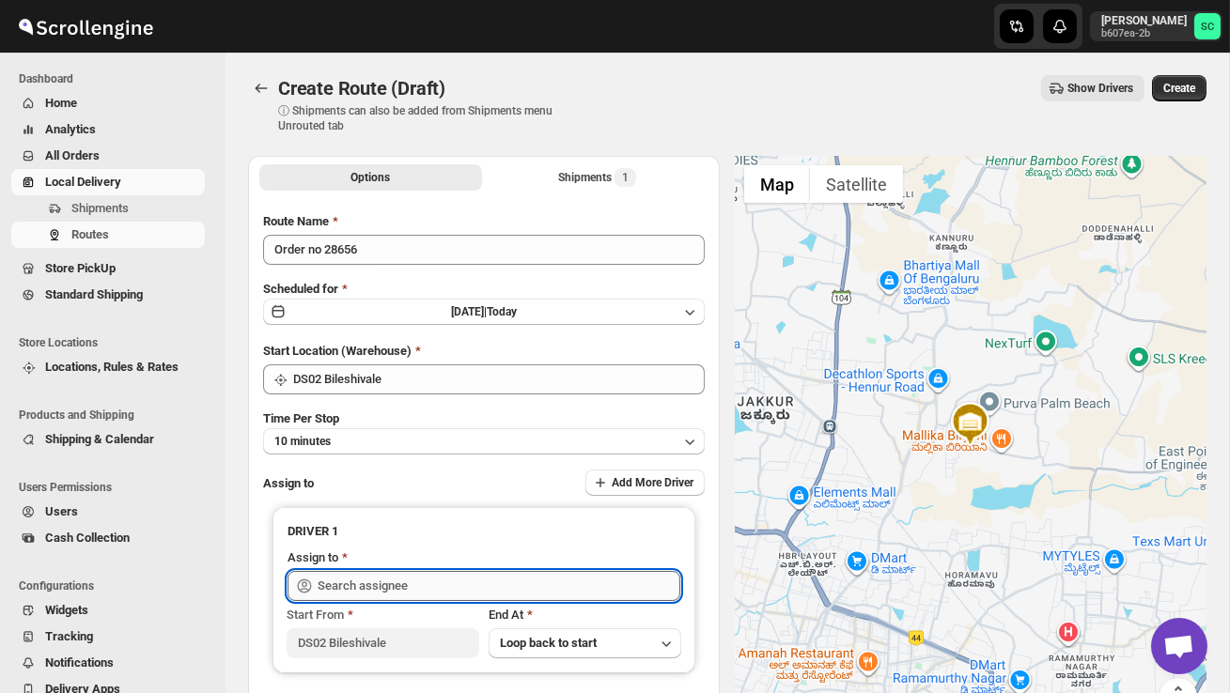
click at [371, 584] on input "text" at bounding box center [499, 586] width 363 height 30
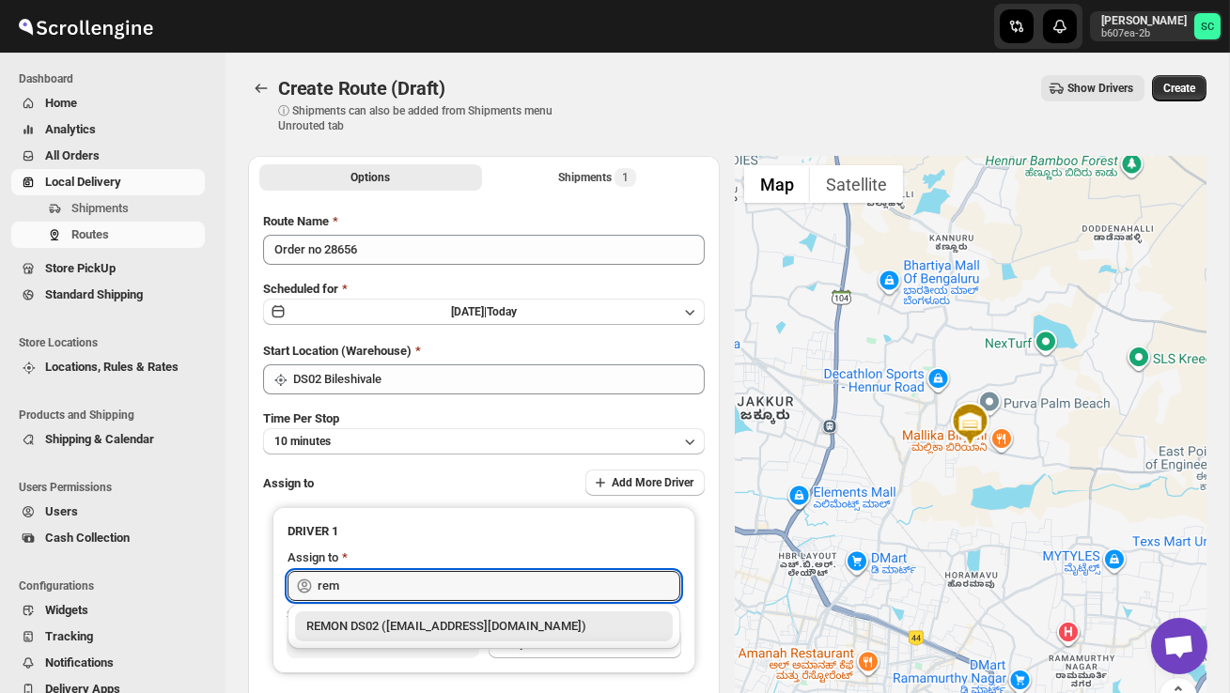
click at [428, 623] on div "REMON DS02 ([EMAIL_ADDRESS][DOMAIN_NAME])" at bounding box center [483, 626] width 355 height 19
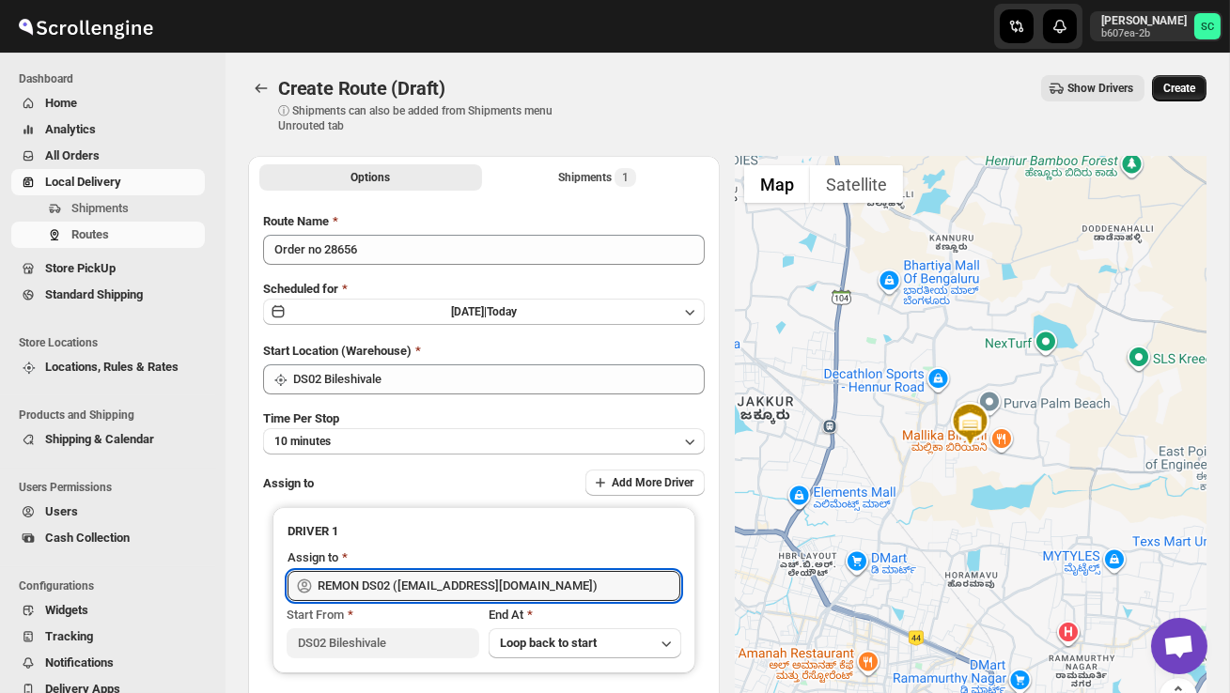
type input "REMON DS02 ([EMAIL_ADDRESS][DOMAIN_NAME])"
click at [1190, 80] on button "Create" at bounding box center [1179, 88] width 55 height 26
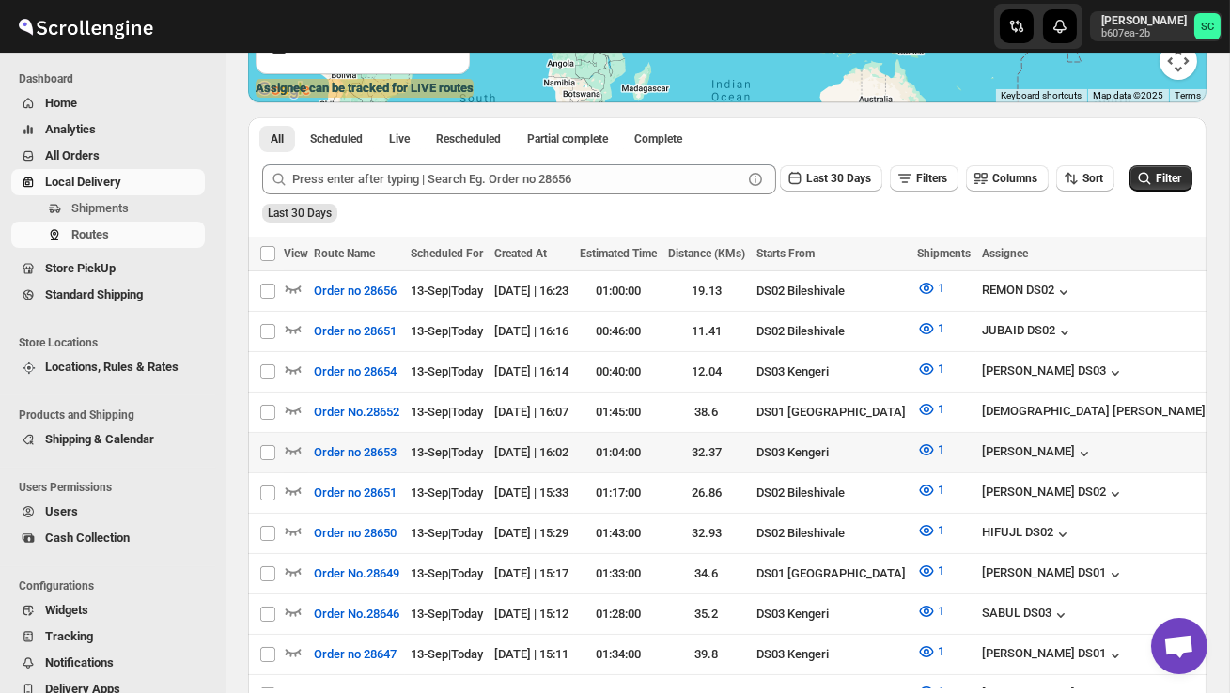
scroll to position [357, 0]
click at [133, 207] on span "Shipments" at bounding box center [136, 208] width 130 height 19
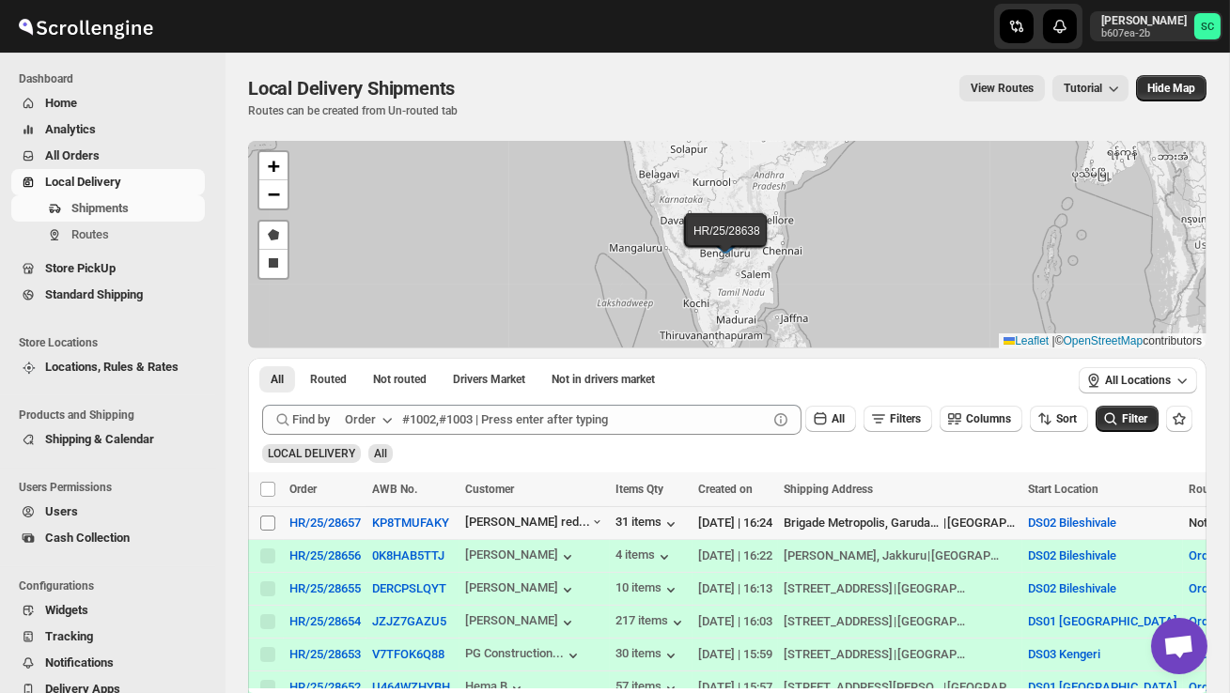
click at [269, 524] on input "Select shipment" at bounding box center [267, 523] width 15 height 15
checkbox input "true"
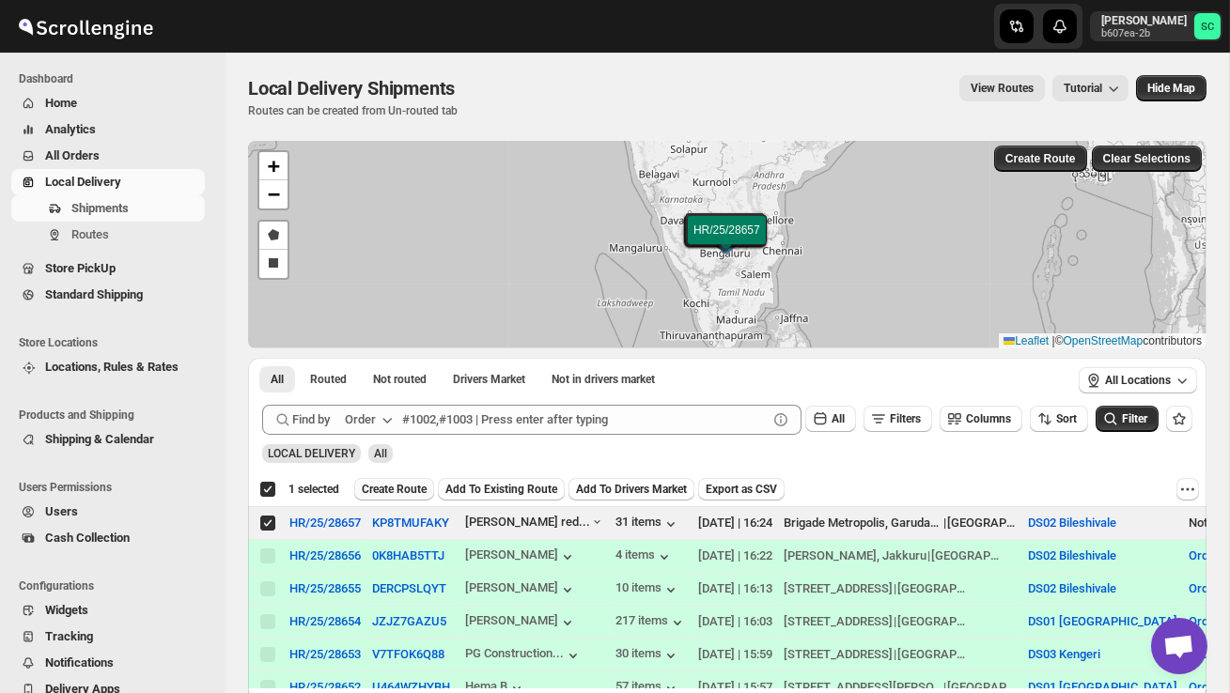
click at [407, 487] on span "Create Route" at bounding box center [394, 489] width 65 height 15
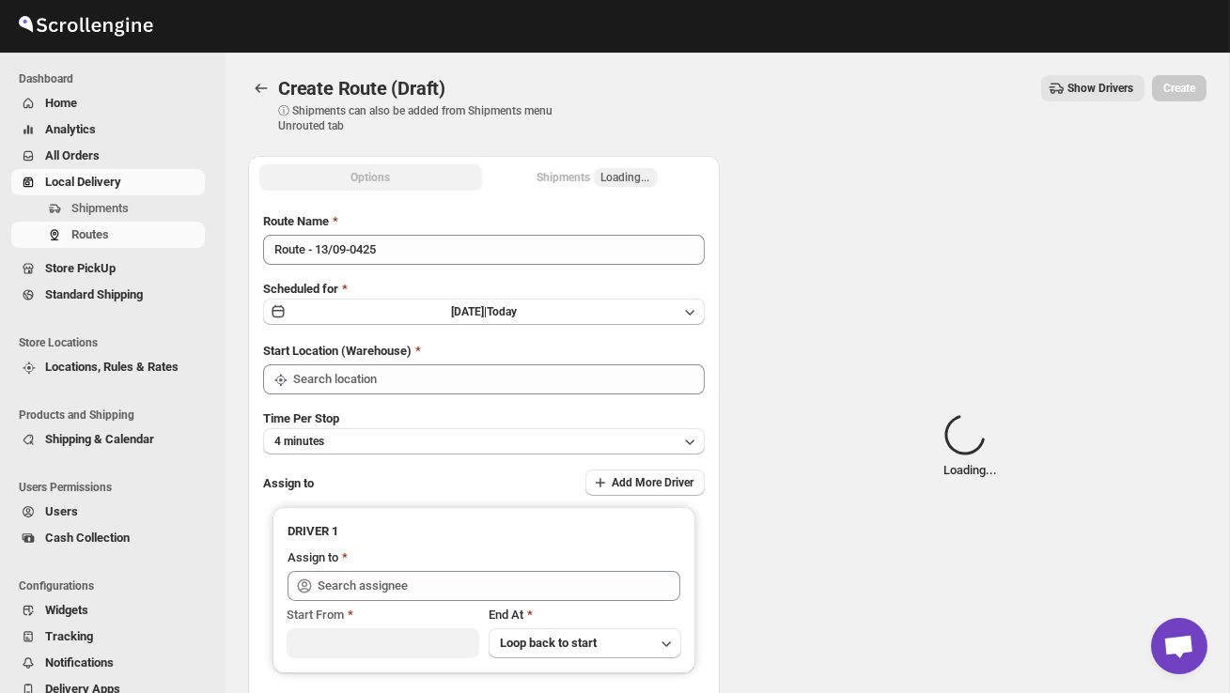
type input "DS02 Bileshivale"
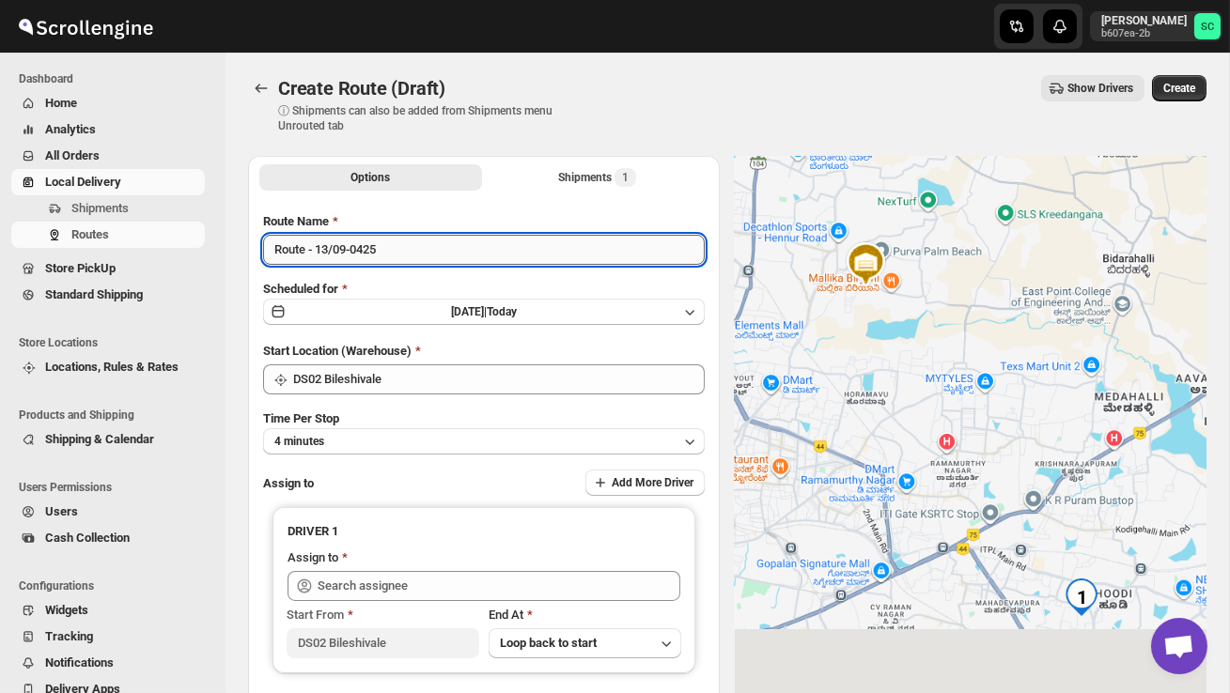
click at [401, 257] on input "Route - 13/09-0425" at bounding box center [484, 250] width 442 height 30
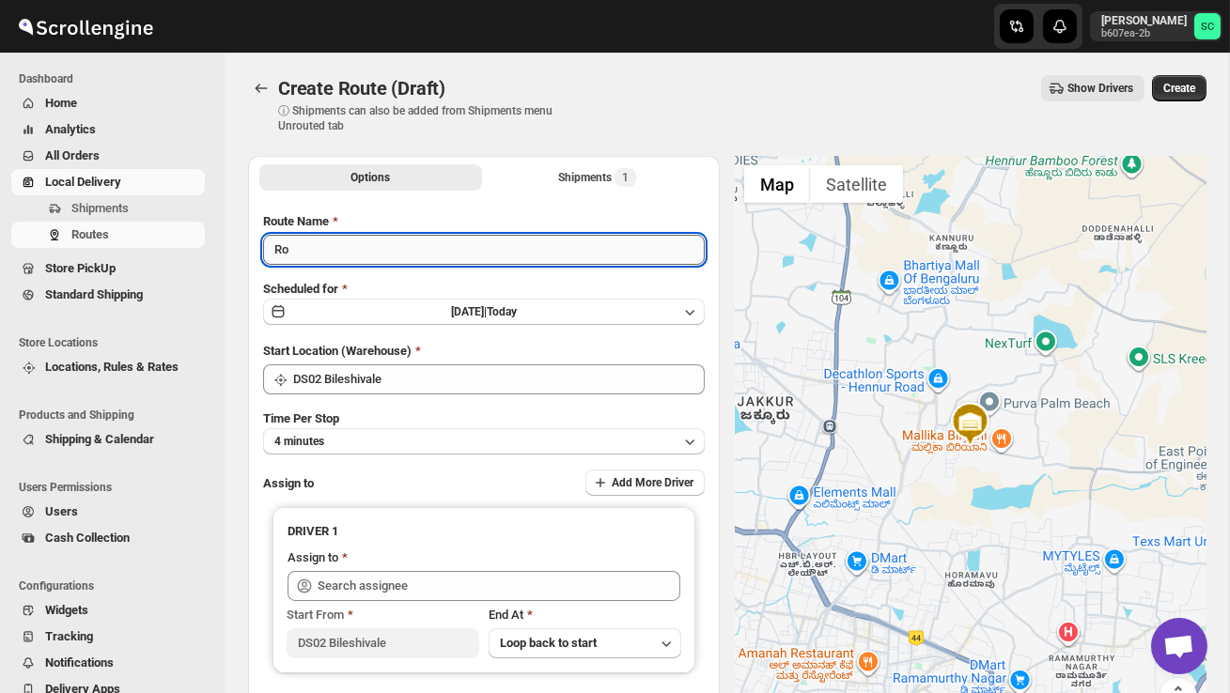
type input "R"
type input "Order no 28657"
click at [417, 432] on button "4 minutes" at bounding box center [484, 441] width 442 height 26
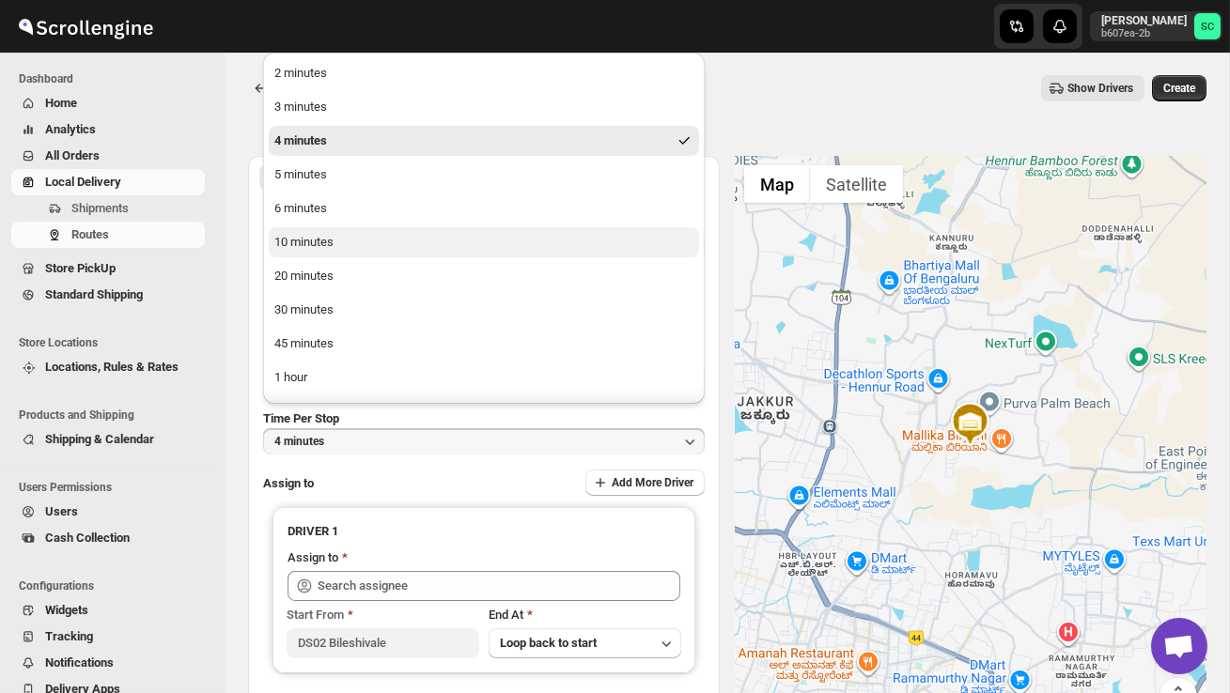
click at [331, 240] on div "10 minutes" at bounding box center [303, 242] width 59 height 19
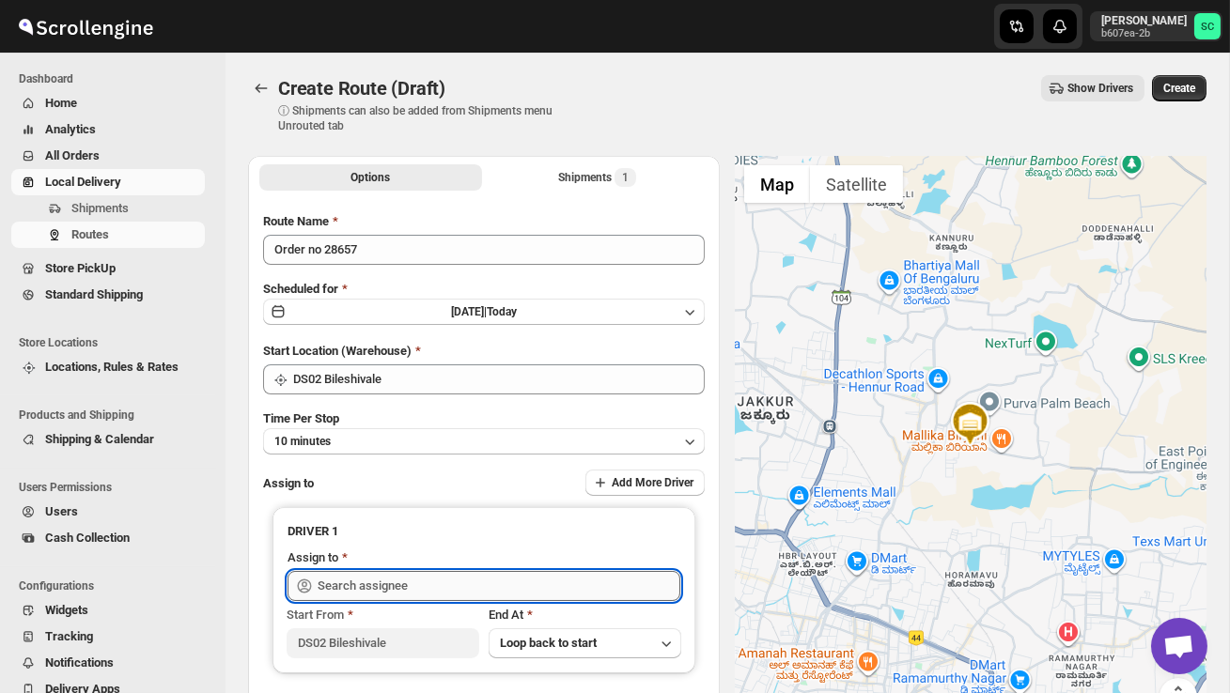
click at [378, 576] on input "text" at bounding box center [499, 586] width 363 height 30
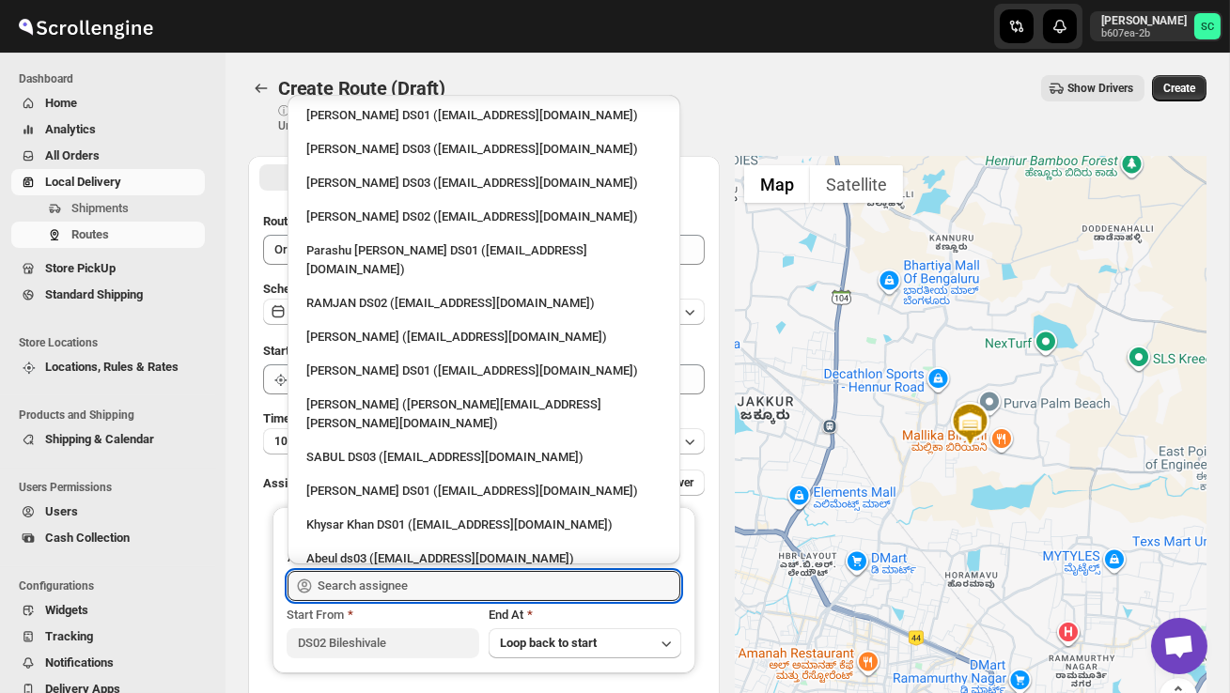
scroll to position [1422, 0]
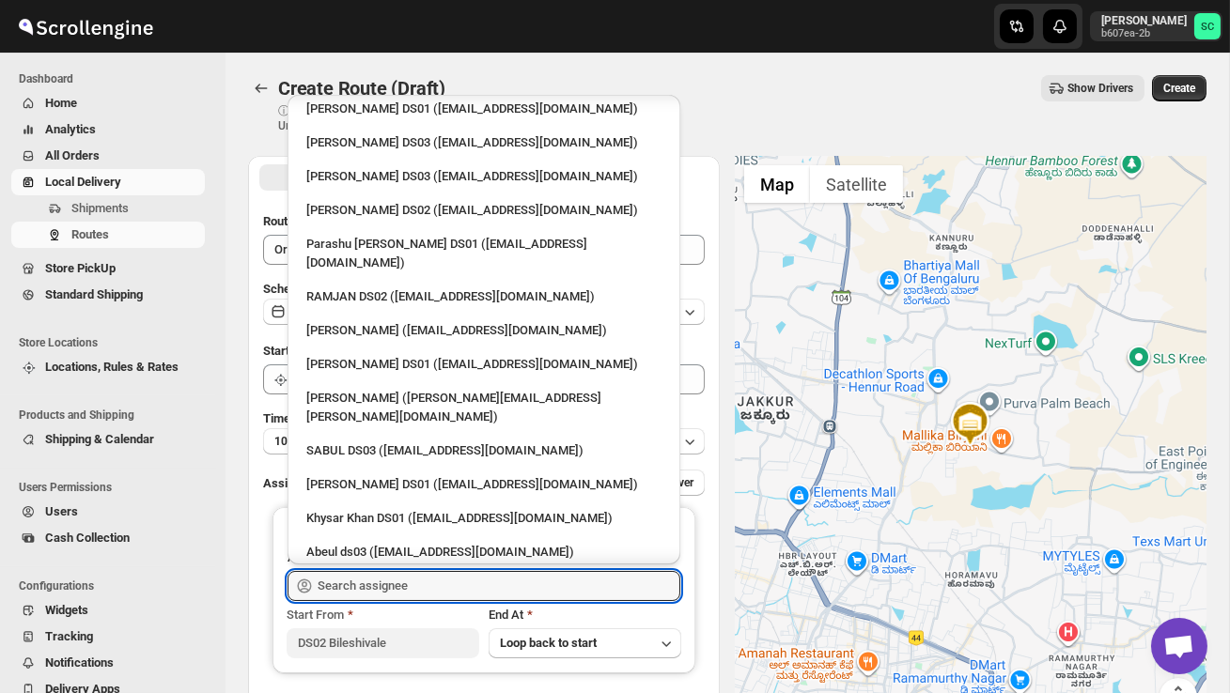
click at [427, 645] on div "HARISH 8FT DS02 ([EMAIL_ADDRESS][DOMAIN_NAME])" at bounding box center [483, 654] width 355 height 19
type input "HARISH 8FT DS02 ([EMAIL_ADDRESS][DOMAIN_NAME])"
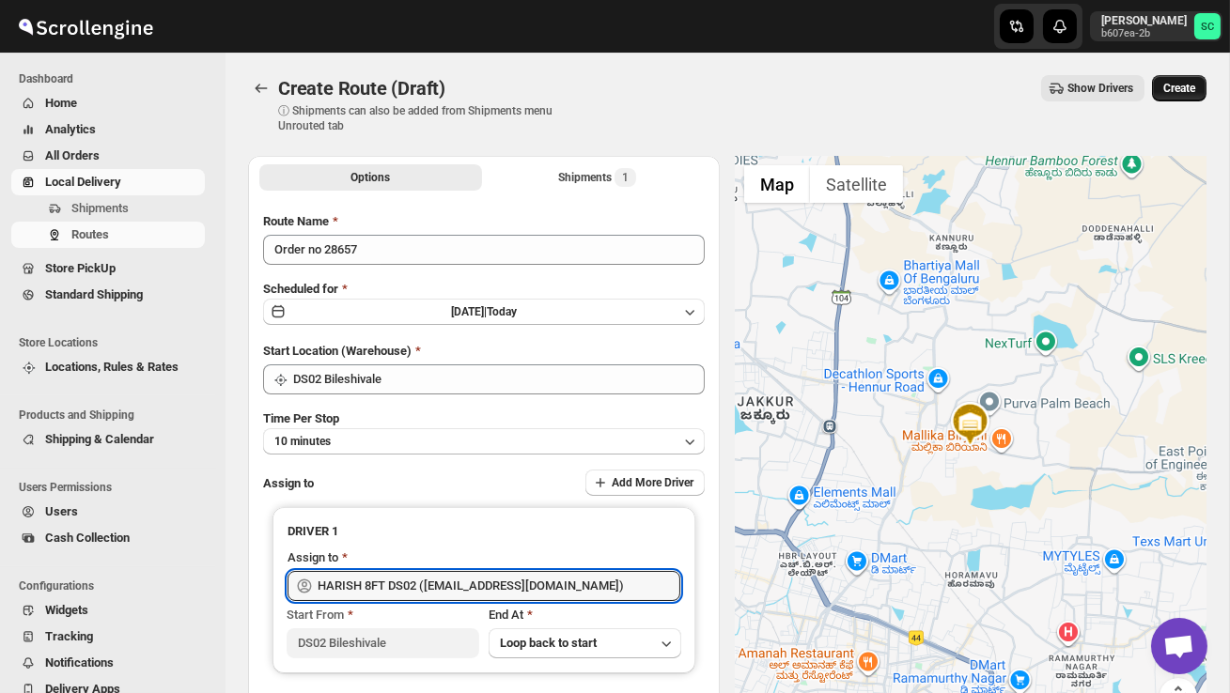
click at [1175, 83] on span "Create" at bounding box center [1179, 88] width 32 height 15
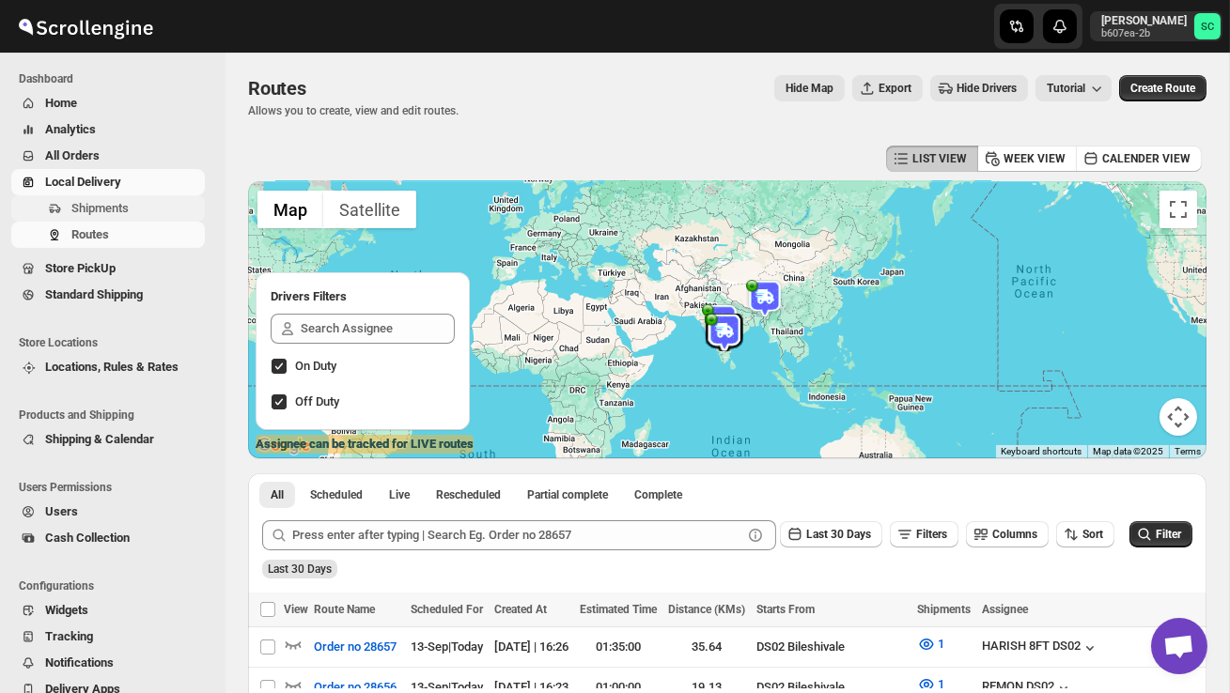
click at [132, 201] on span "Shipments" at bounding box center [136, 208] width 130 height 19
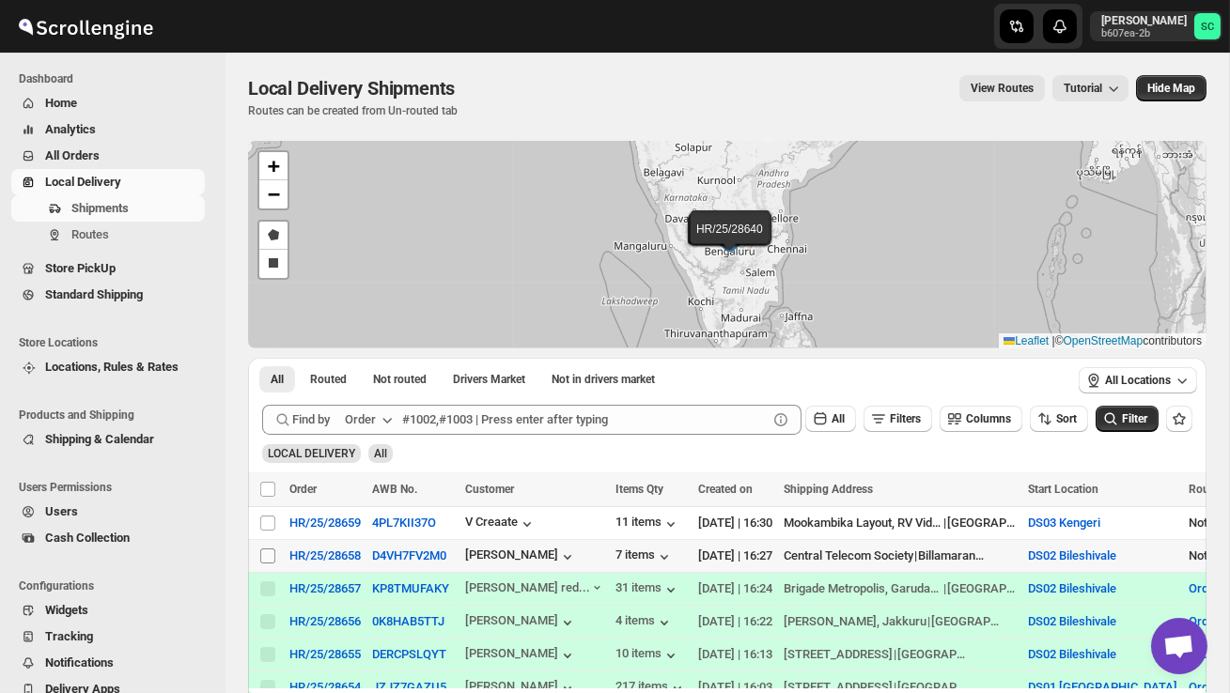
click at [274, 553] on input "Select shipment" at bounding box center [267, 556] width 15 height 15
checkbox input "true"
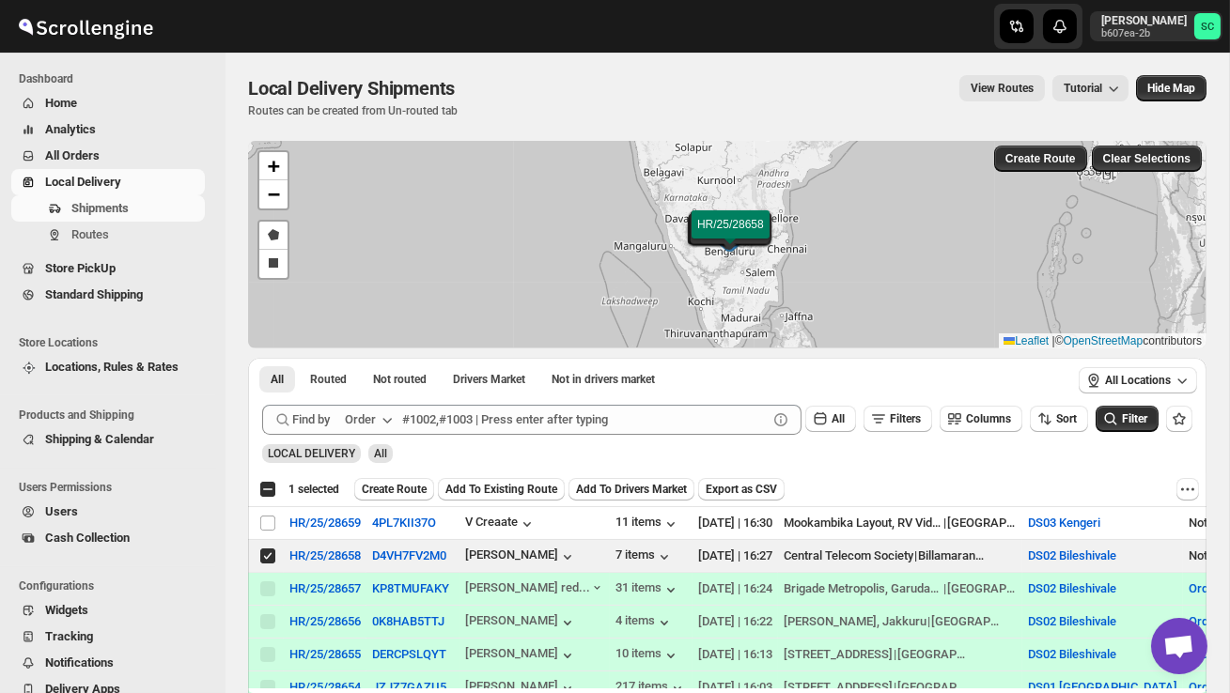
click at [375, 501] on div "Select all 2 shipments 1 selected Create Route Add To Existing Route Add To Dri…" at bounding box center [727, 490] width 958 height 34
click at [389, 489] on span "Create Route" at bounding box center [394, 489] width 65 height 15
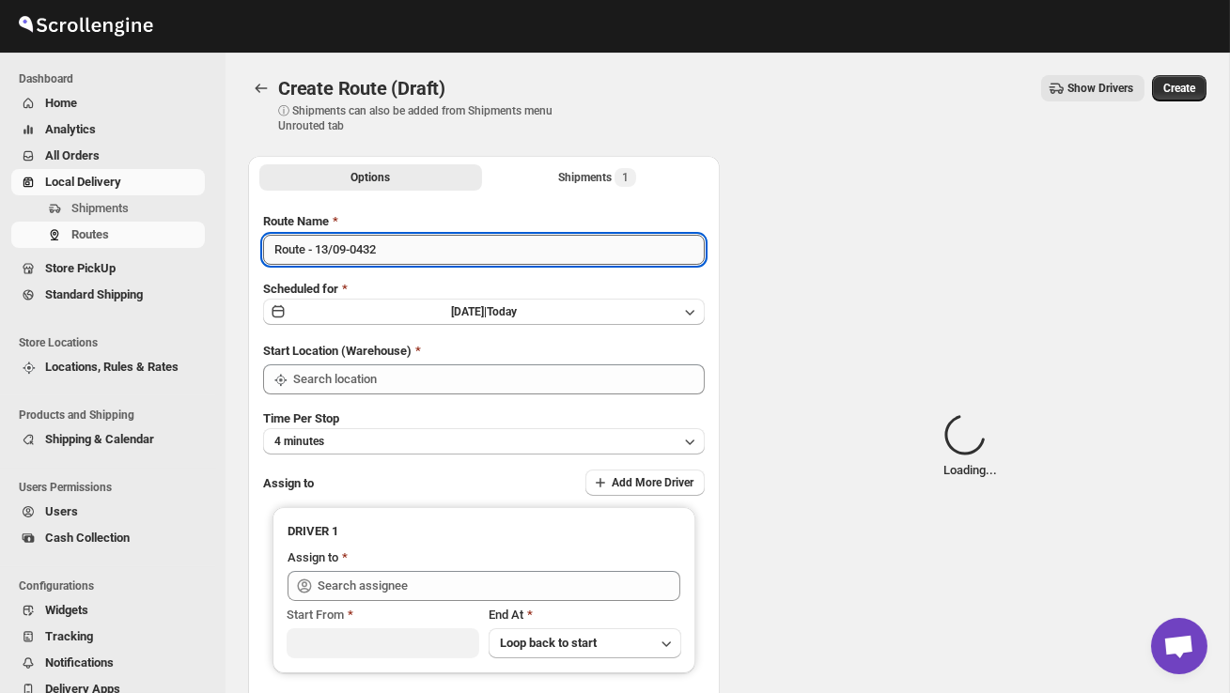
click at [430, 248] on input "Route - 13/09-0432" at bounding box center [484, 250] width 442 height 30
type input "DS02 Bileshivale"
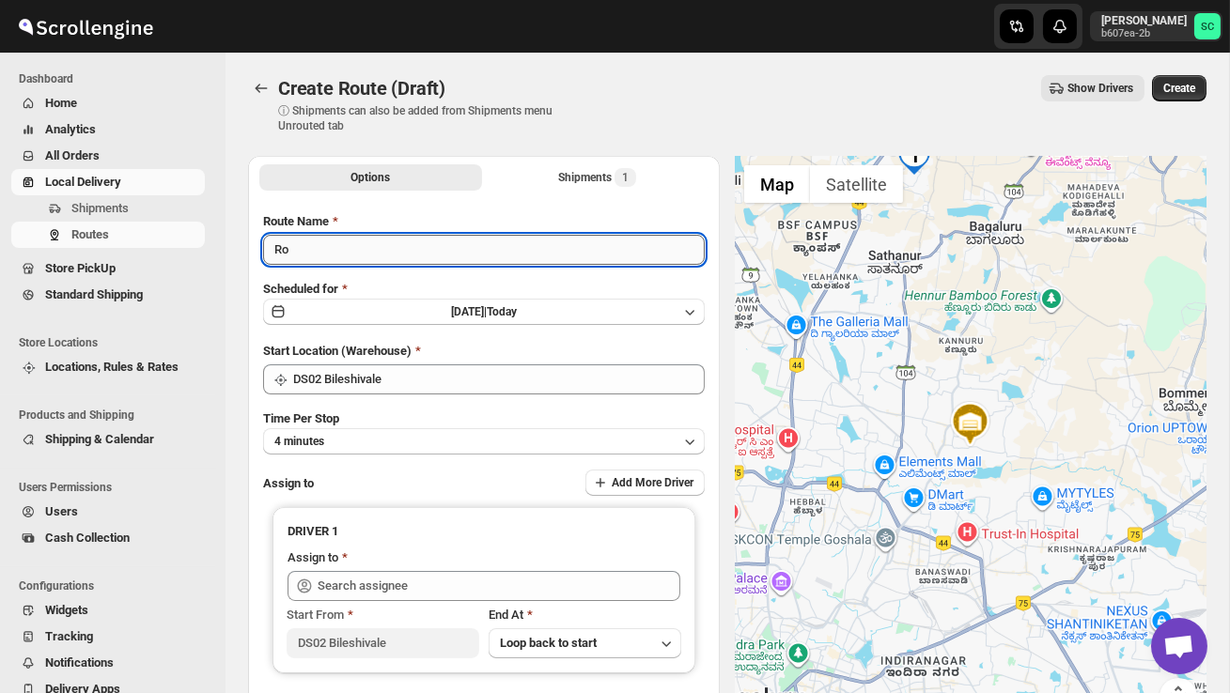
type input "R"
type input "Order no 28658"
click at [410, 426] on div "Time Per Stop 4 minutes" at bounding box center [484, 432] width 442 height 45
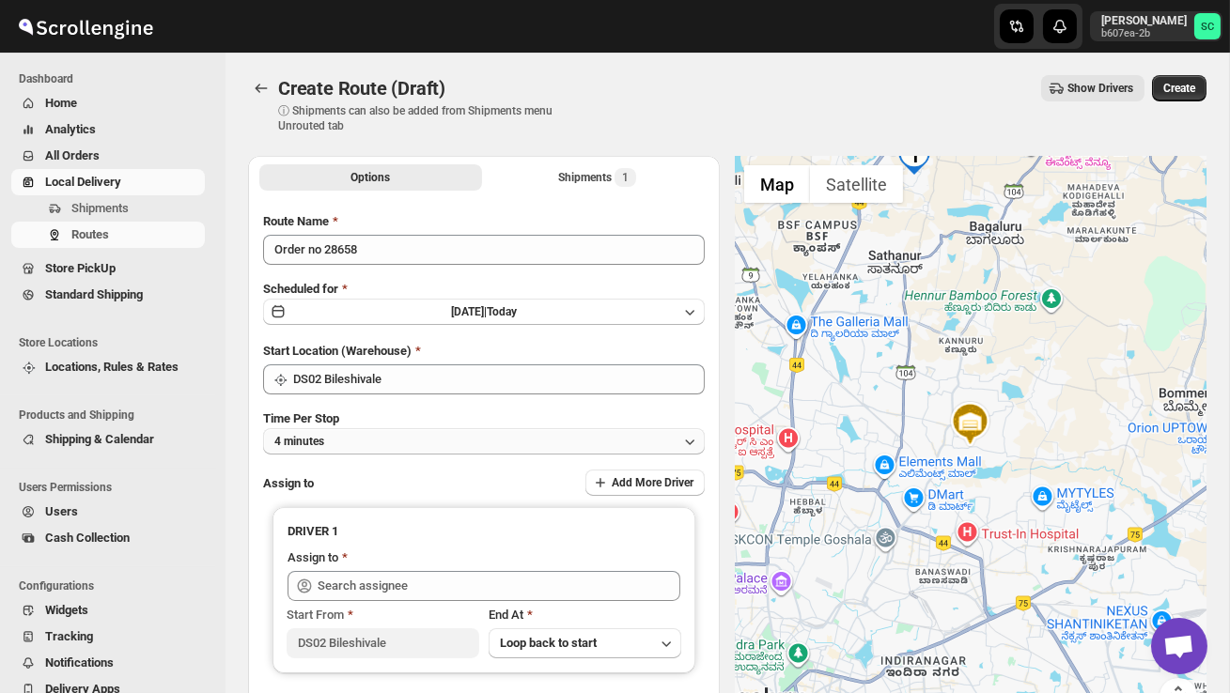
click at [421, 442] on button "4 minutes" at bounding box center [484, 441] width 442 height 26
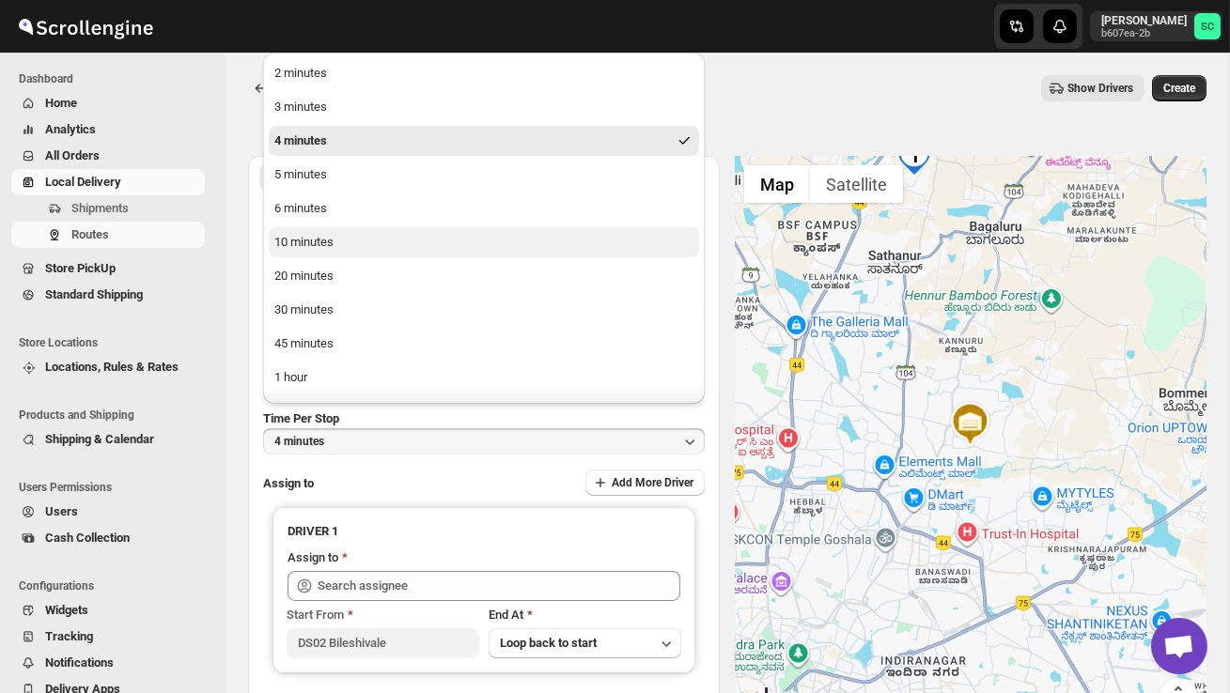
click at [333, 233] on div "10 minutes" at bounding box center [303, 242] width 59 height 19
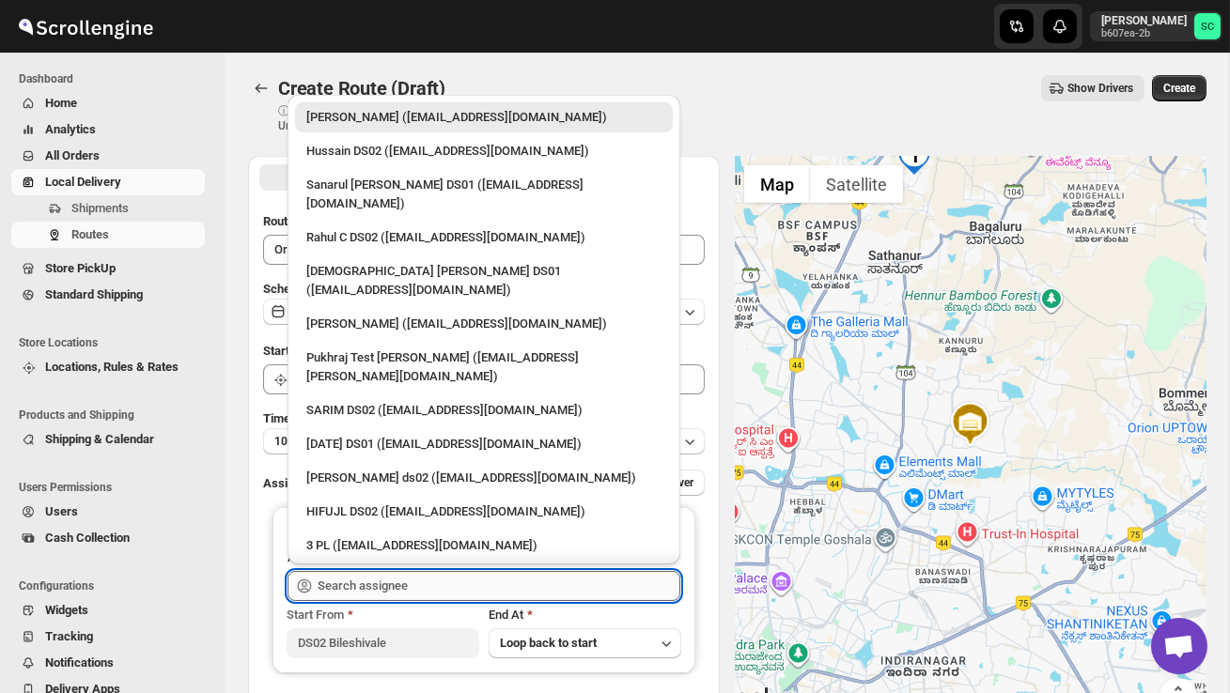
click at [393, 589] on input "text" at bounding box center [499, 586] width 363 height 30
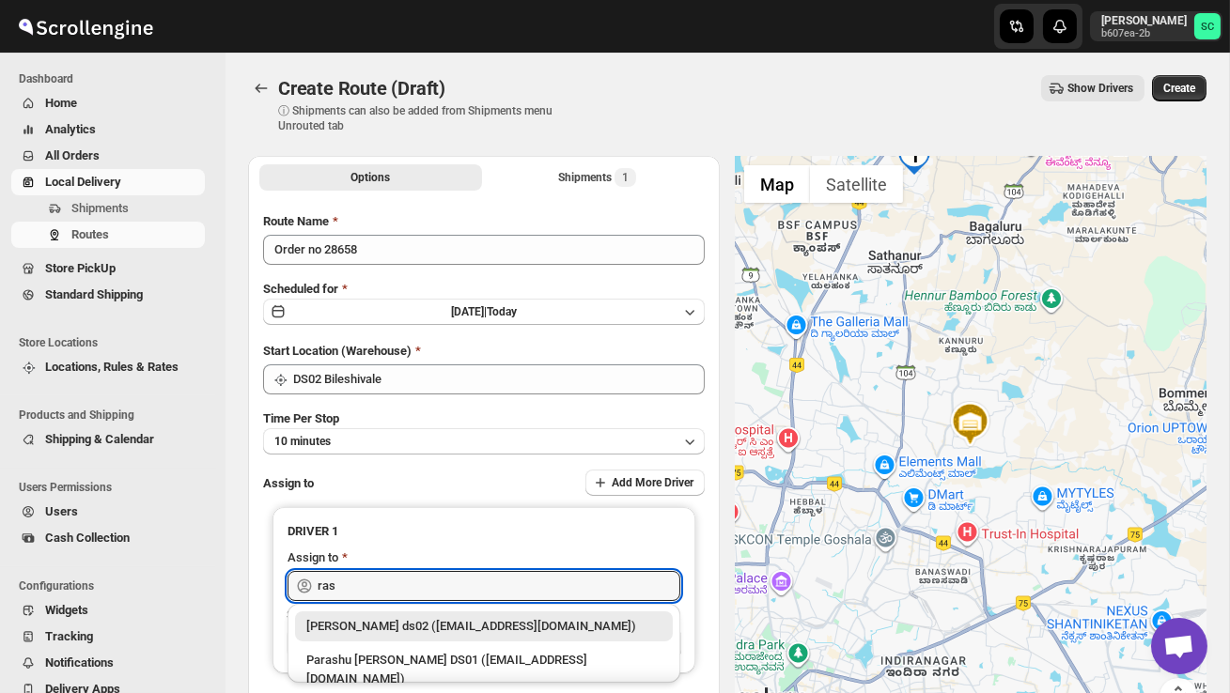
click at [448, 631] on div "[PERSON_NAME] ds02 ([EMAIL_ADDRESS][DOMAIN_NAME])" at bounding box center [483, 626] width 355 height 19
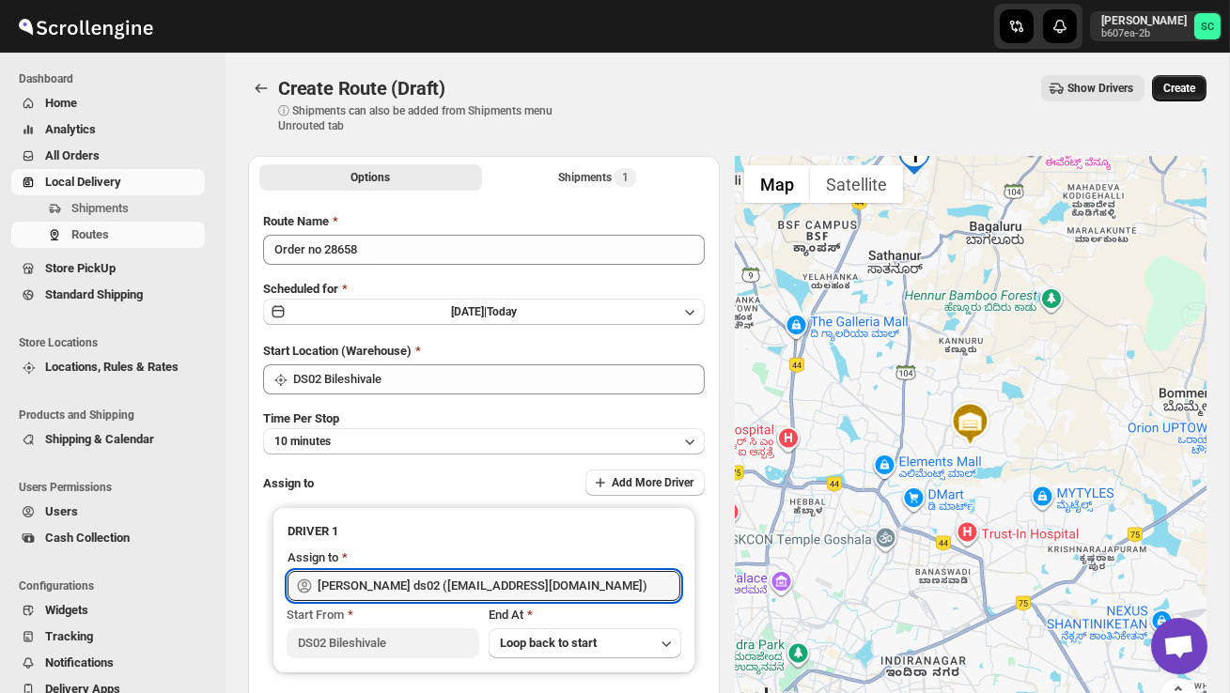
type input "[PERSON_NAME] ds02 ([EMAIL_ADDRESS][DOMAIN_NAME])"
click at [1183, 93] on span "Create" at bounding box center [1179, 88] width 32 height 15
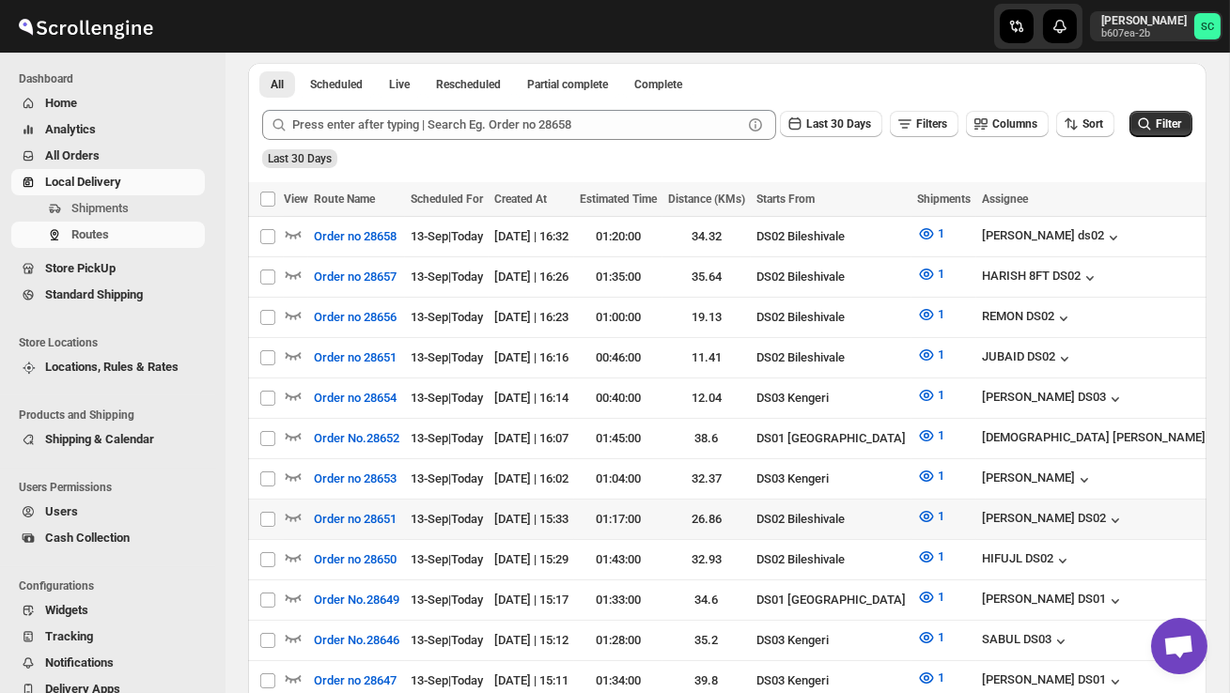
scroll to position [414, 0]
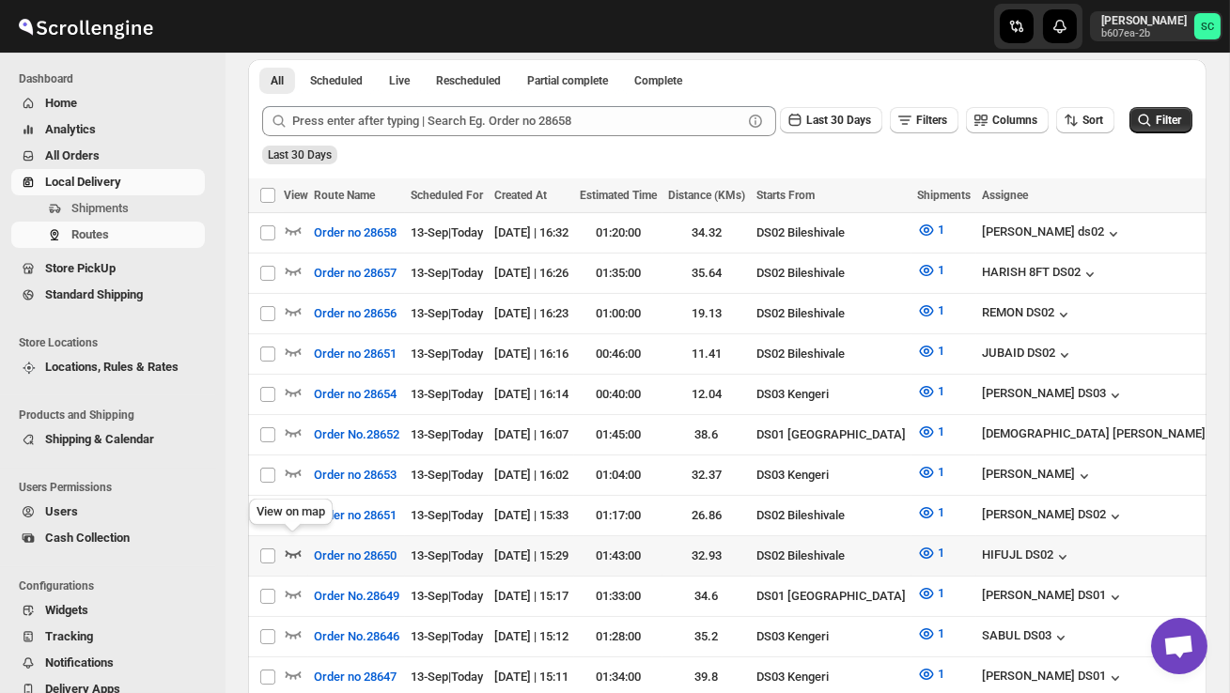
click at [295, 544] on icon "button" at bounding box center [293, 553] width 19 height 19
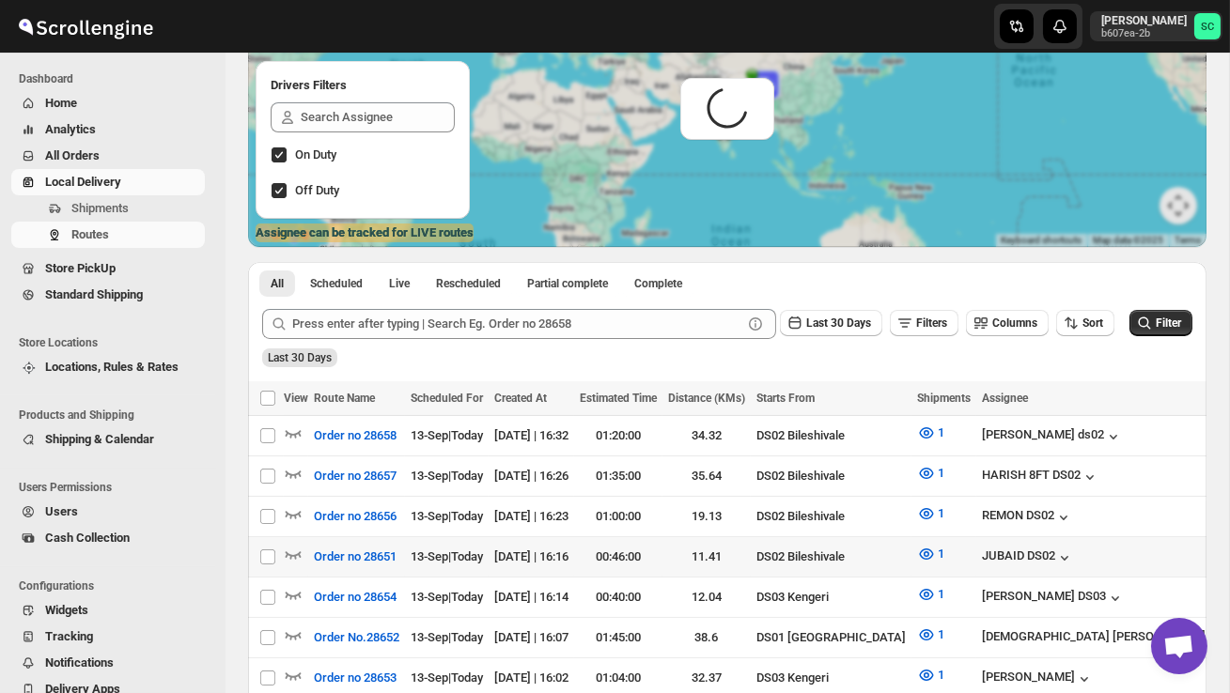
scroll to position [0, 0]
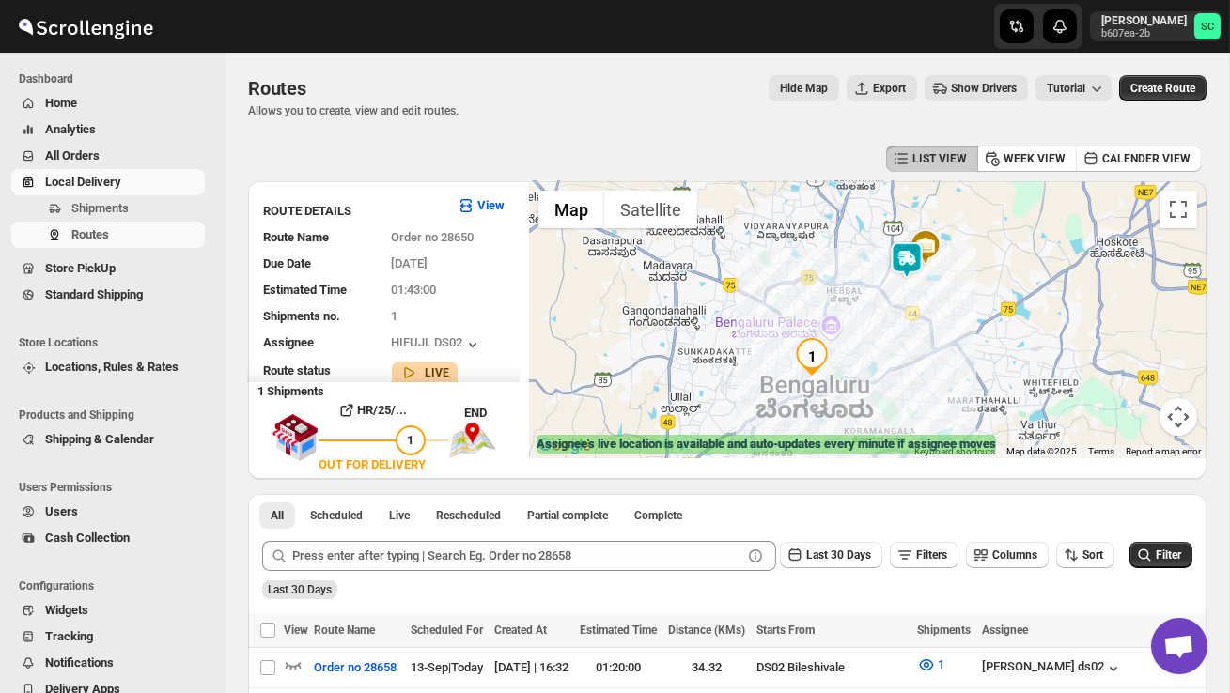
click at [908, 257] on img at bounding box center [907, 260] width 38 height 38
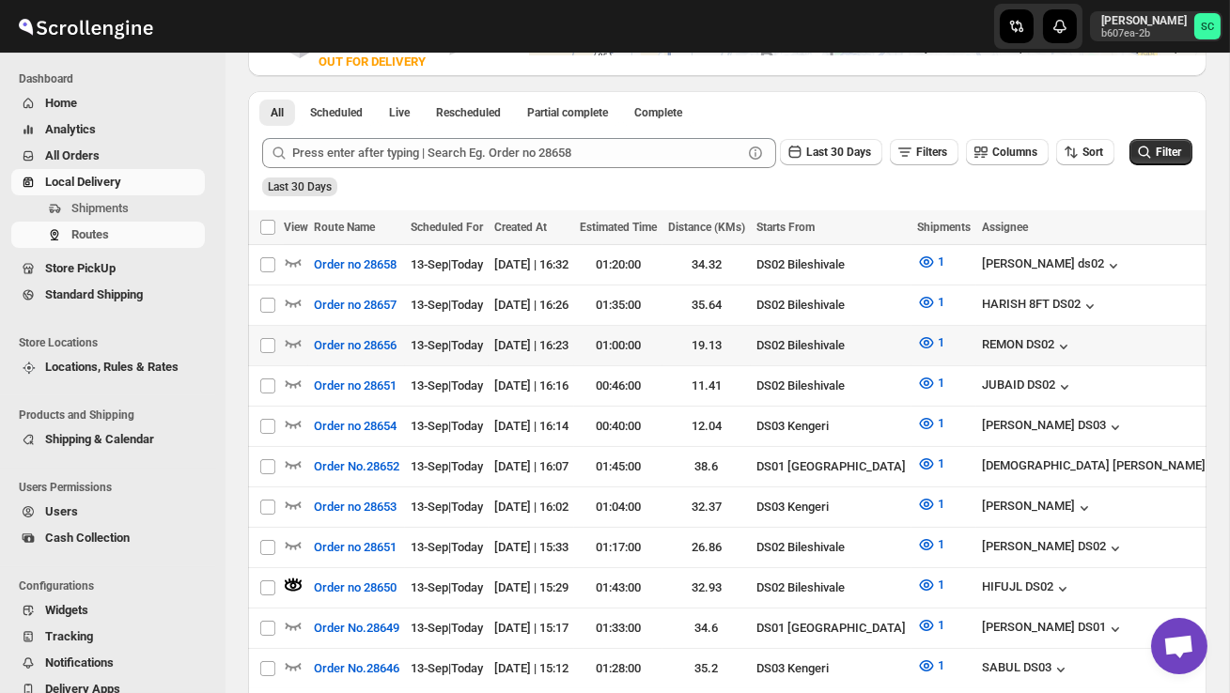
scroll to position [407, 0]
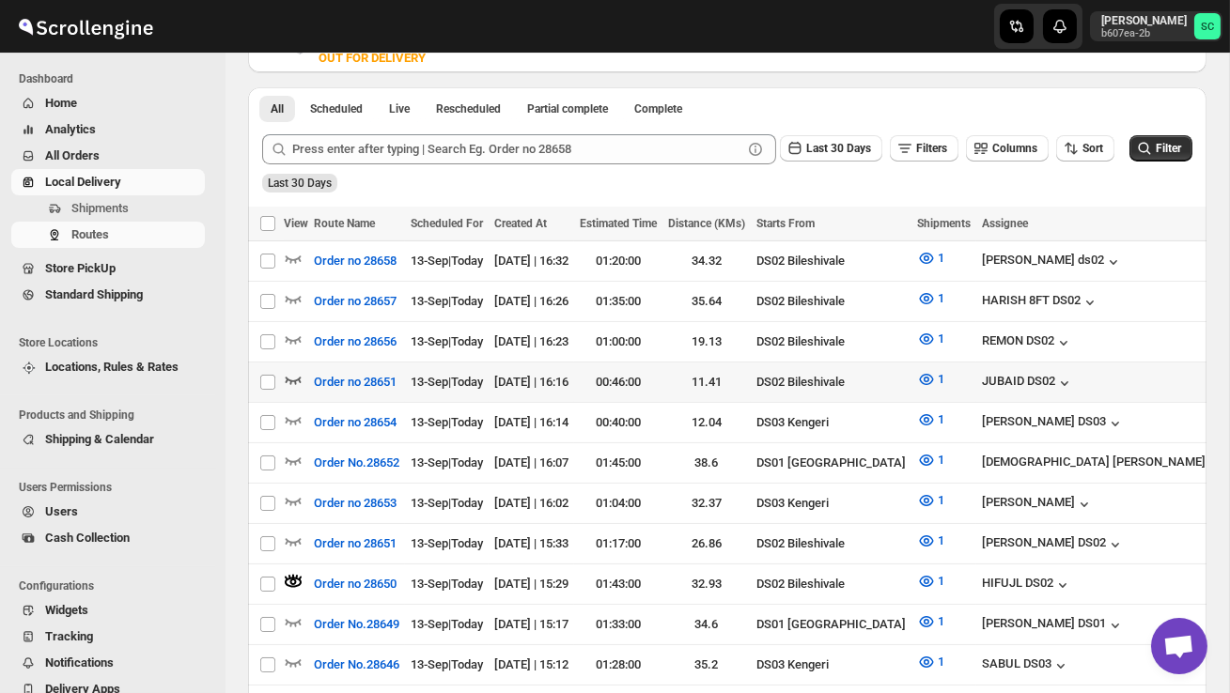
click at [294, 373] on icon "button" at bounding box center [293, 379] width 19 height 19
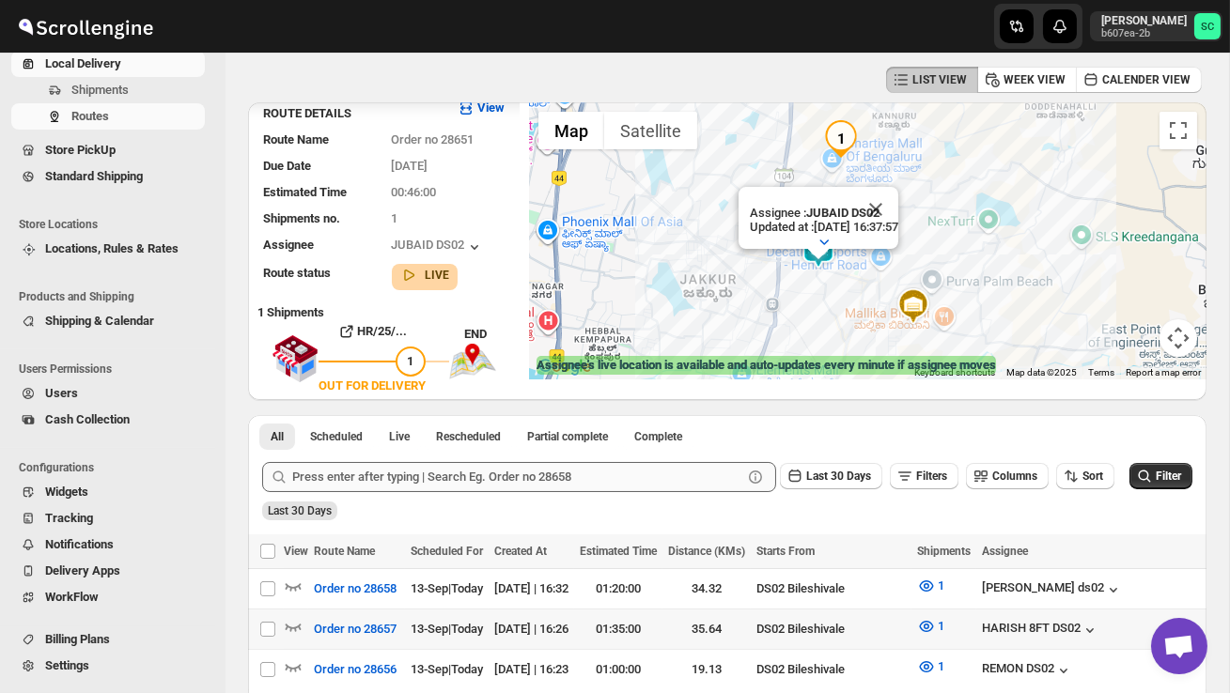
scroll to position [249, 0]
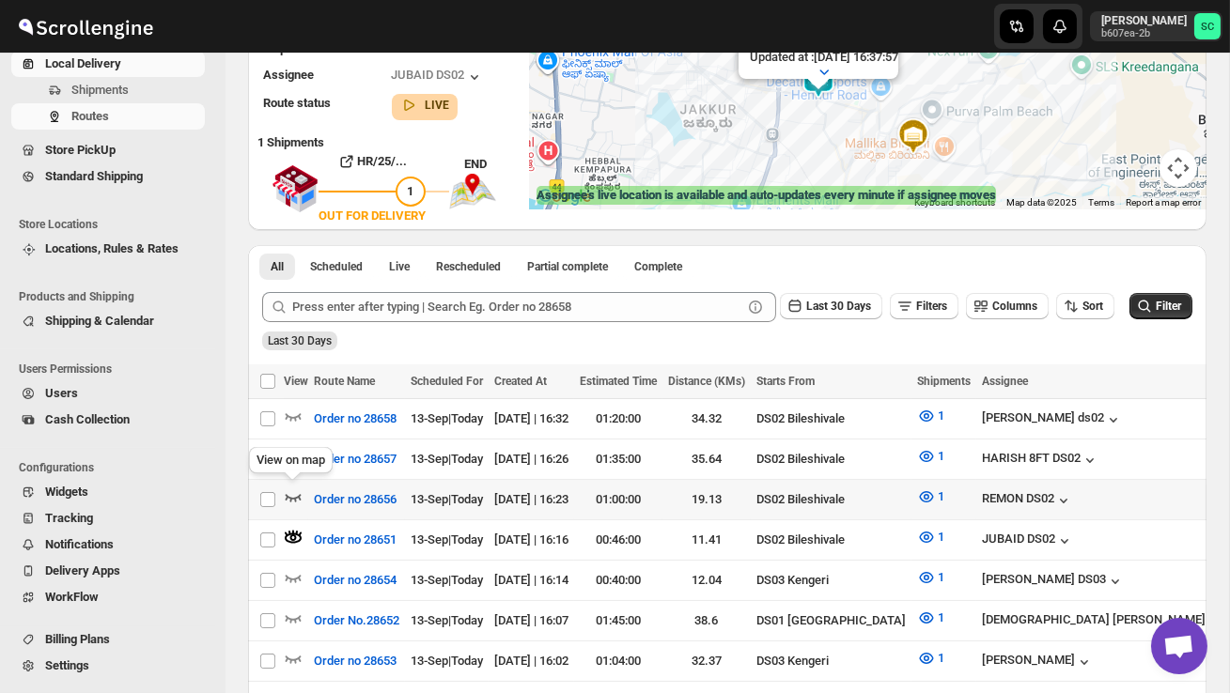
click at [299, 492] on icon "button" at bounding box center [293, 497] width 19 height 19
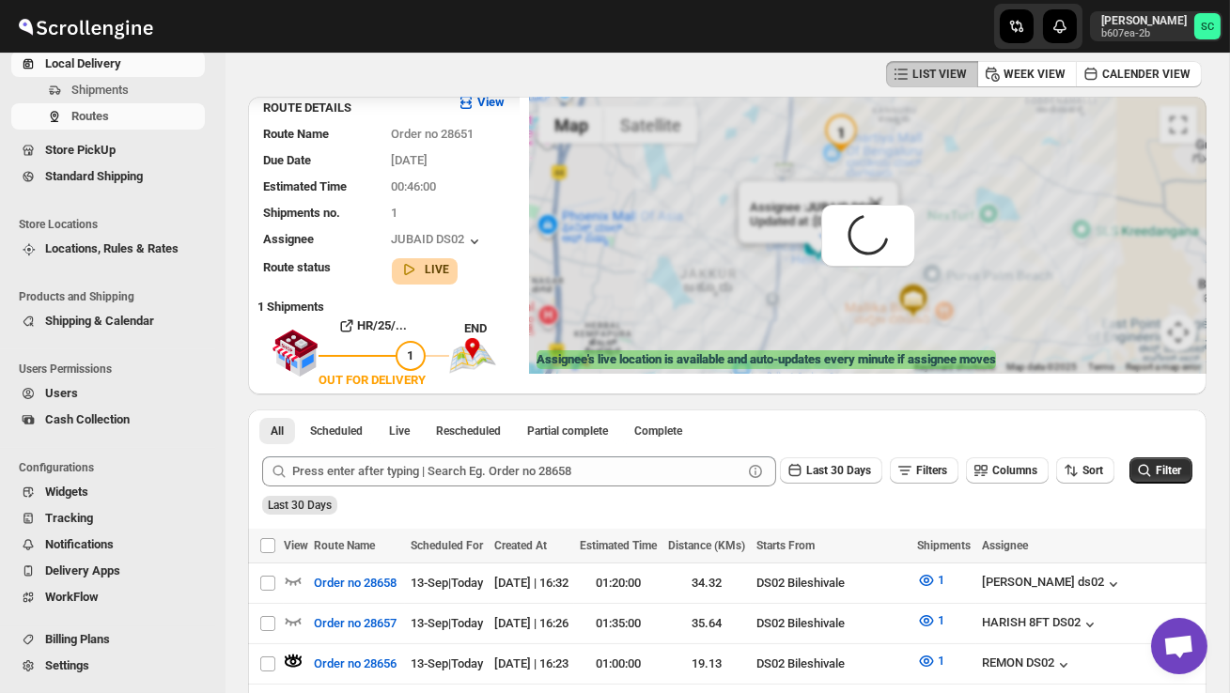
scroll to position [0, 0]
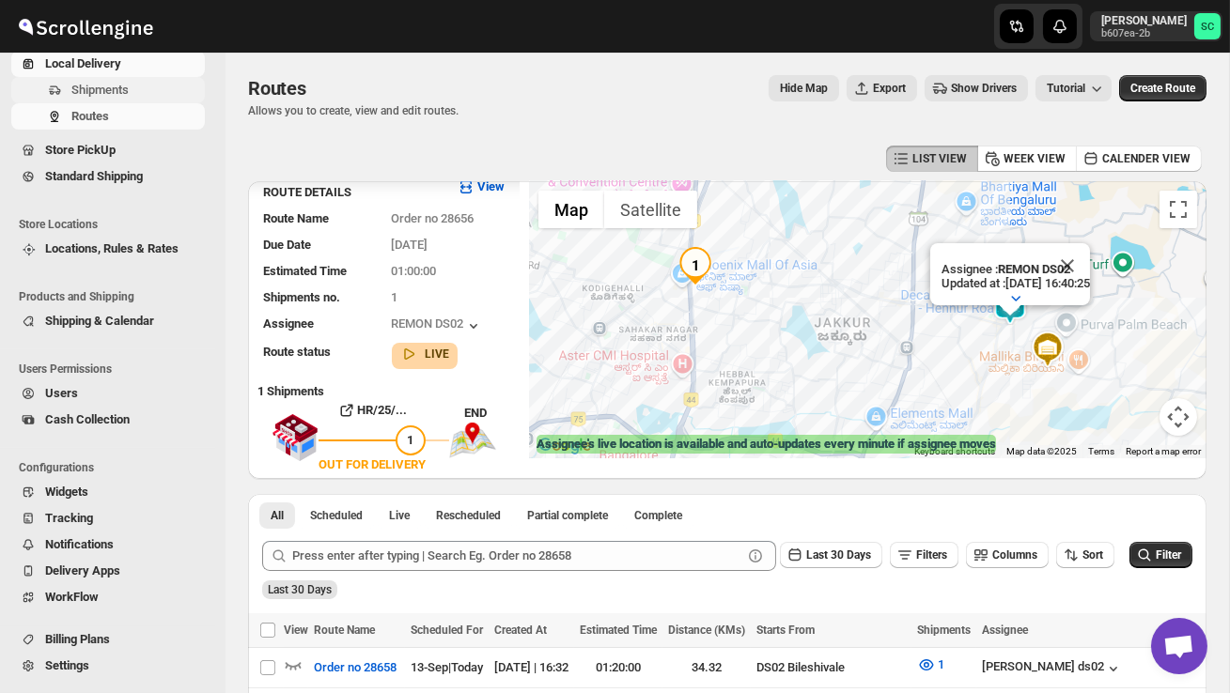
click at [155, 95] on span "Shipments" at bounding box center [136, 90] width 130 height 19
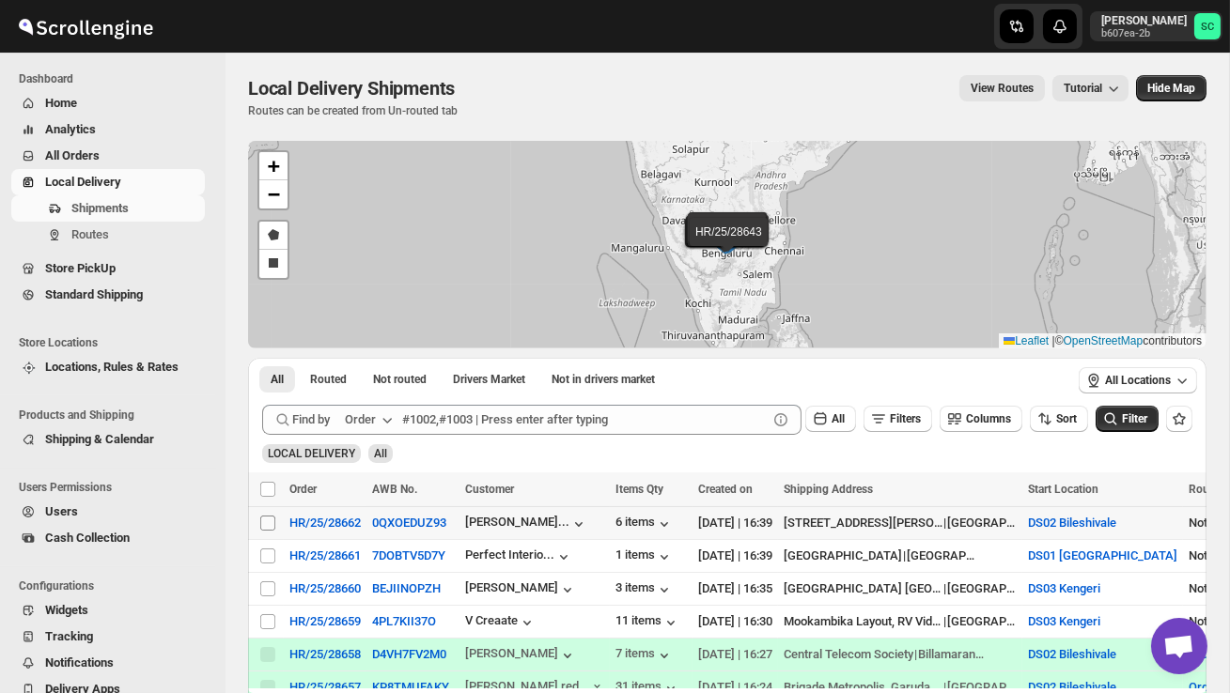
click at [264, 521] on input "Select shipment" at bounding box center [267, 523] width 15 height 15
checkbox input "true"
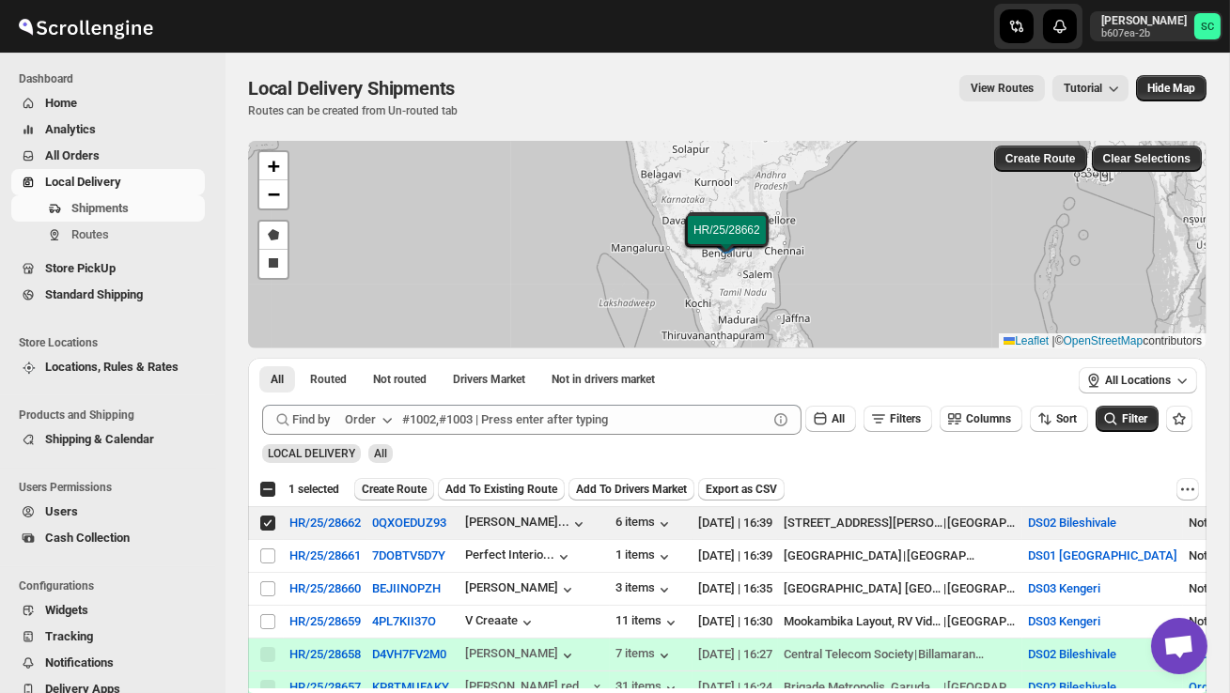
click at [403, 490] on span "Create Route" at bounding box center [394, 489] width 65 height 15
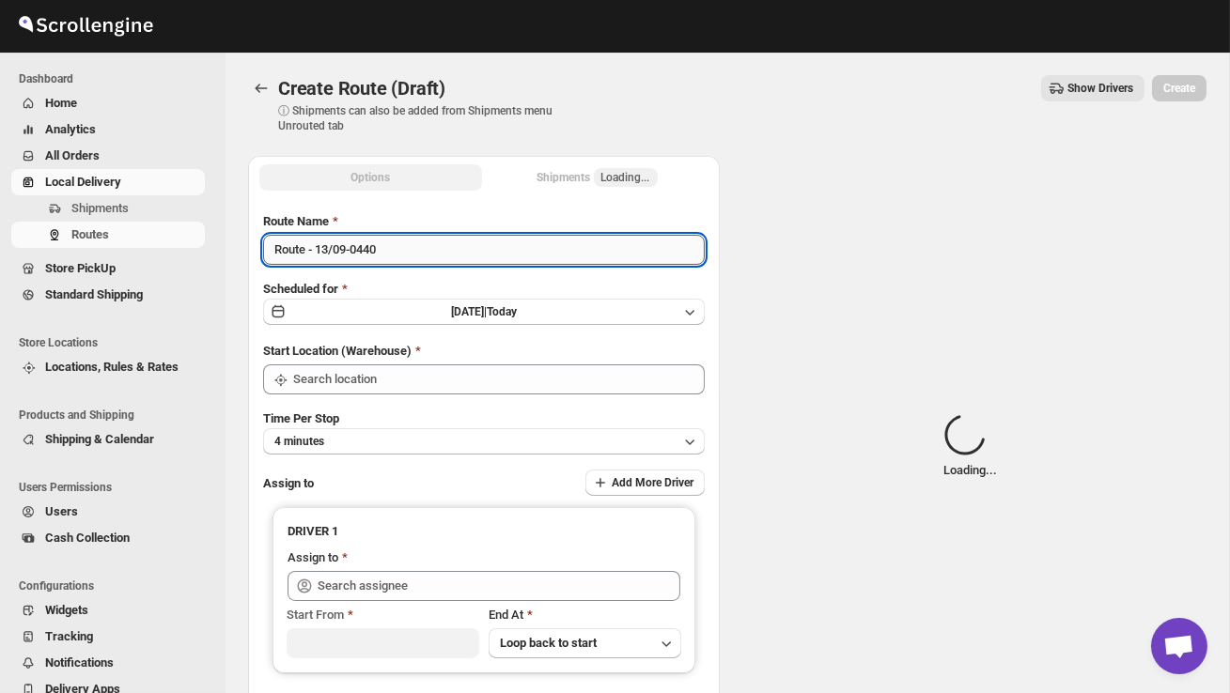
click at [413, 259] on input "Route - 13/09-0440" at bounding box center [484, 250] width 442 height 30
type input "DS02 Bileshivale"
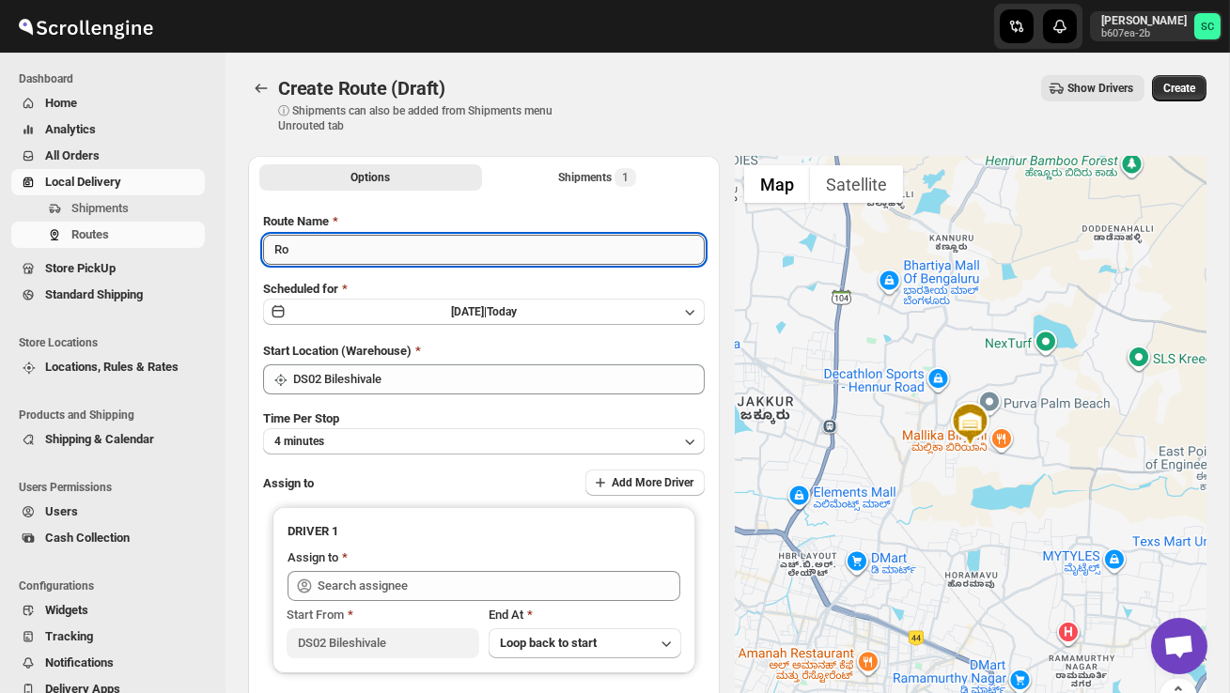
type input "R"
type input "Order no 28662"
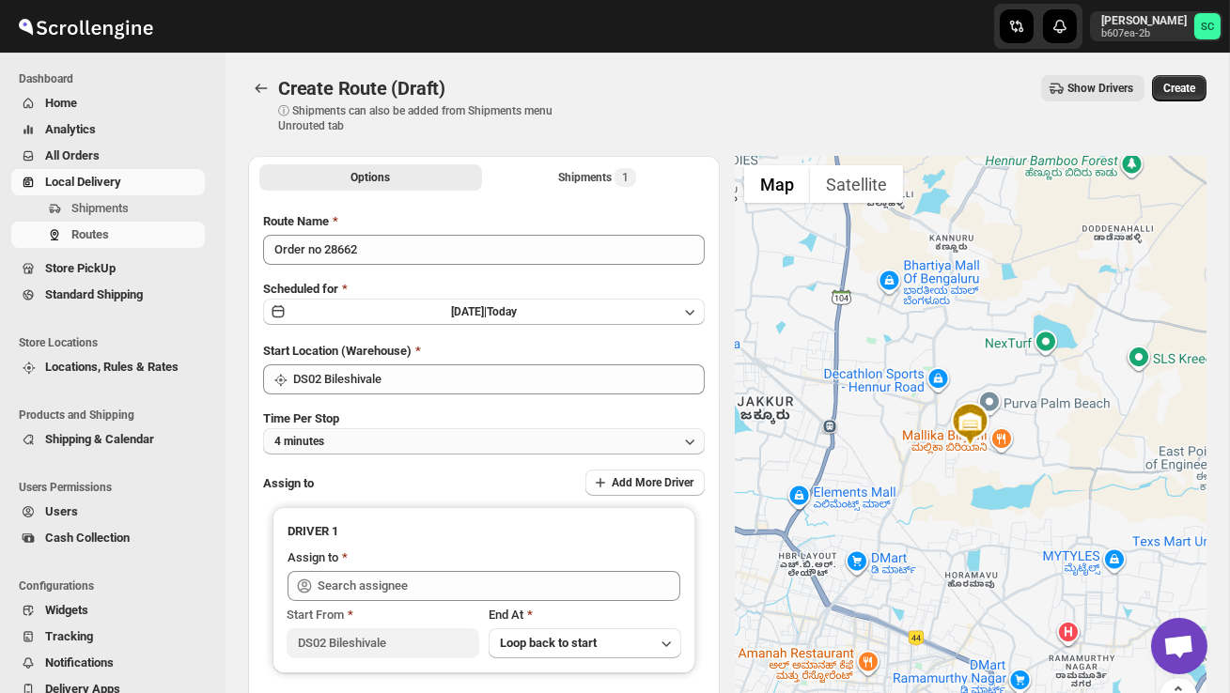
click at [368, 441] on button "4 minutes" at bounding box center [484, 441] width 442 height 26
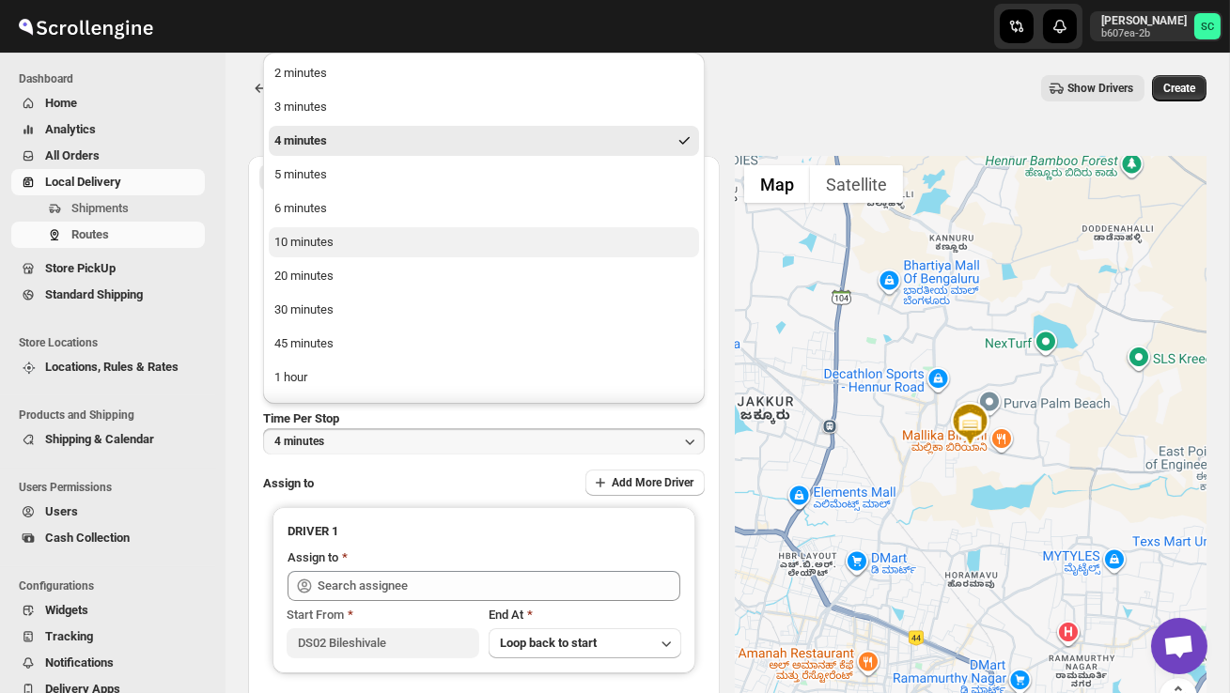
click at [338, 246] on button "10 minutes" at bounding box center [484, 242] width 430 height 30
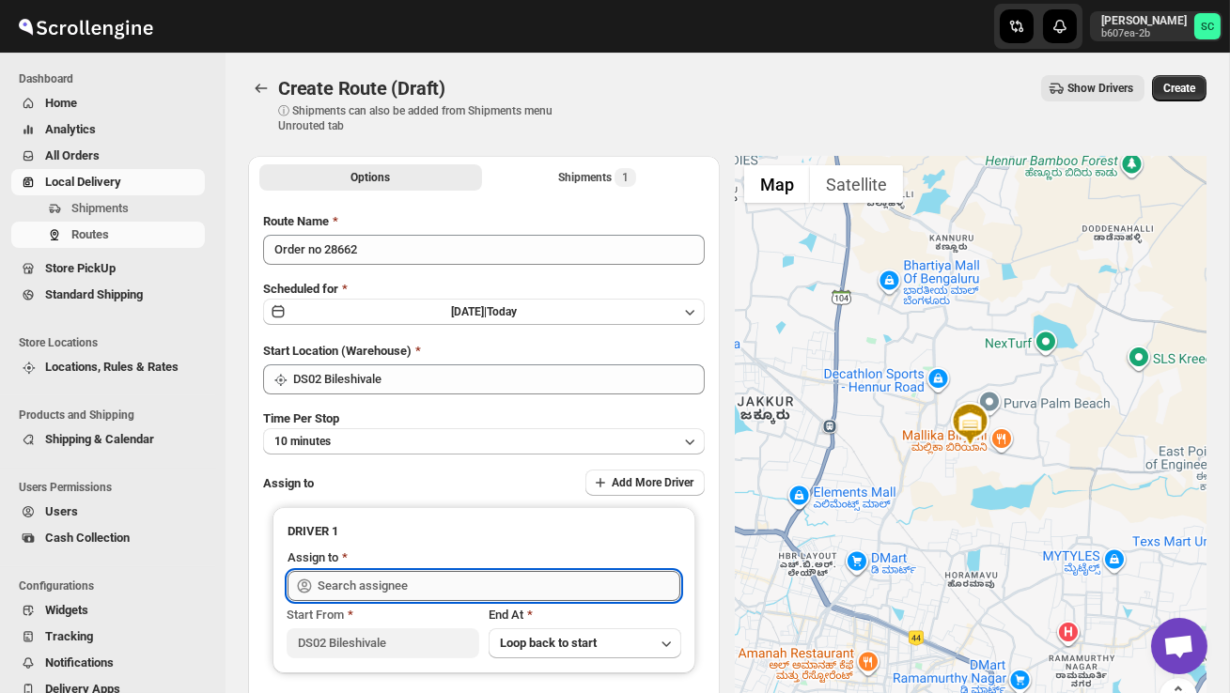
click at [397, 592] on input "text" at bounding box center [499, 586] width 363 height 30
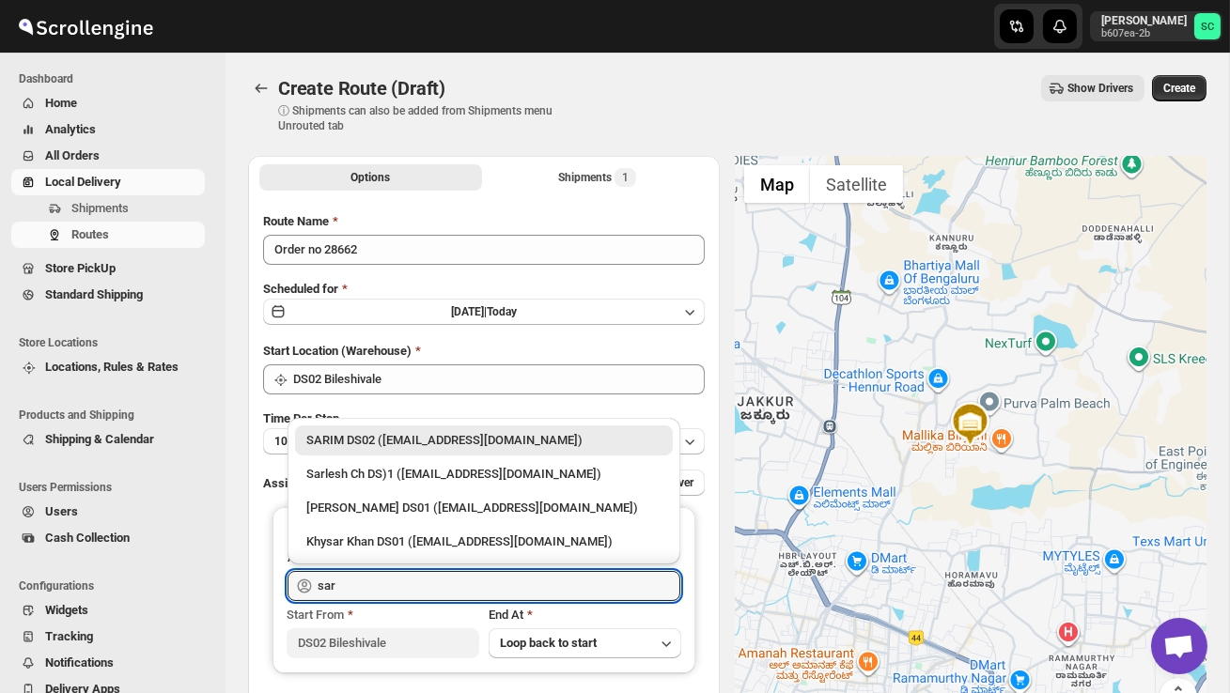
click at [460, 443] on div "SARIM DS02 ([EMAIL_ADDRESS][DOMAIN_NAME])" at bounding box center [483, 440] width 355 height 19
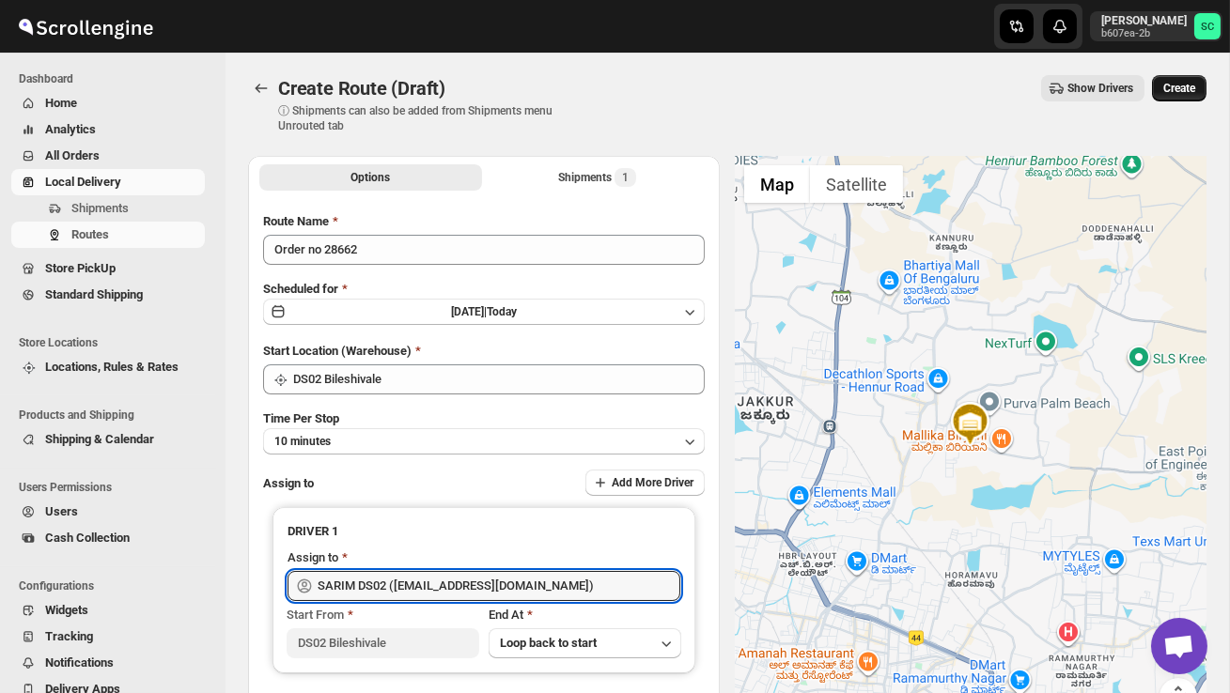
type input "SARIM DS02 ([EMAIL_ADDRESS][DOMAIN_NAME])"
click at [1169, 83] on span "Create" at bounding box center [1179, 88] width 32 height 15
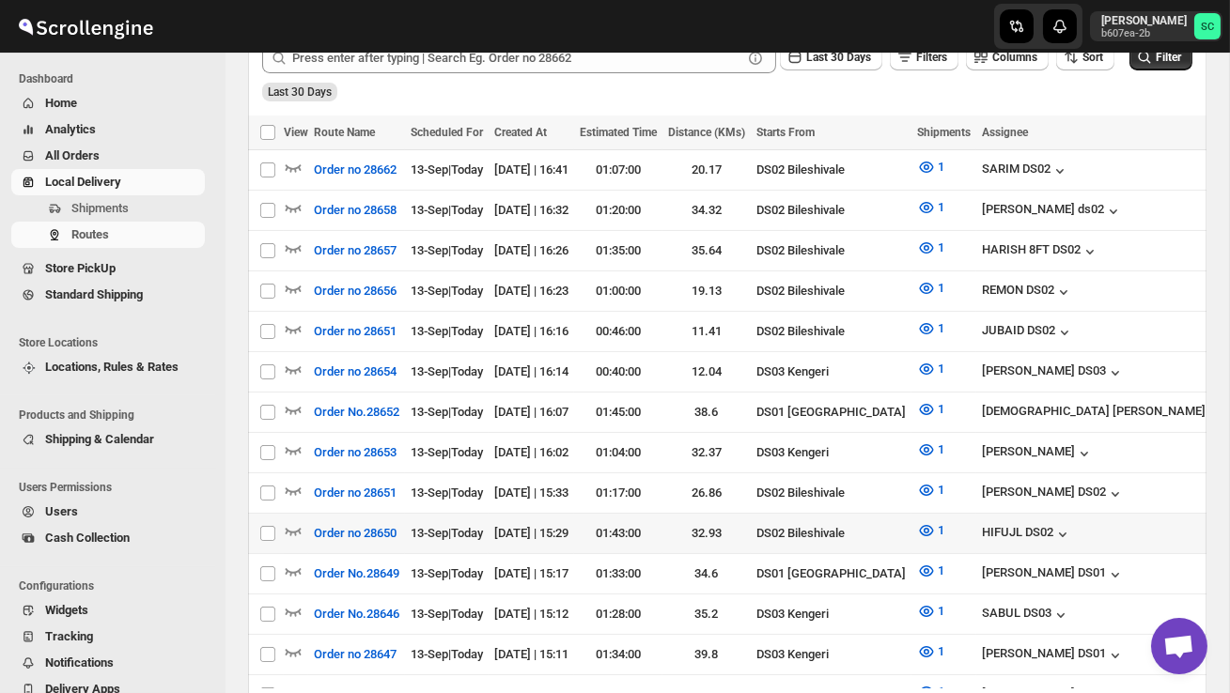
scroll to position [507, 0]
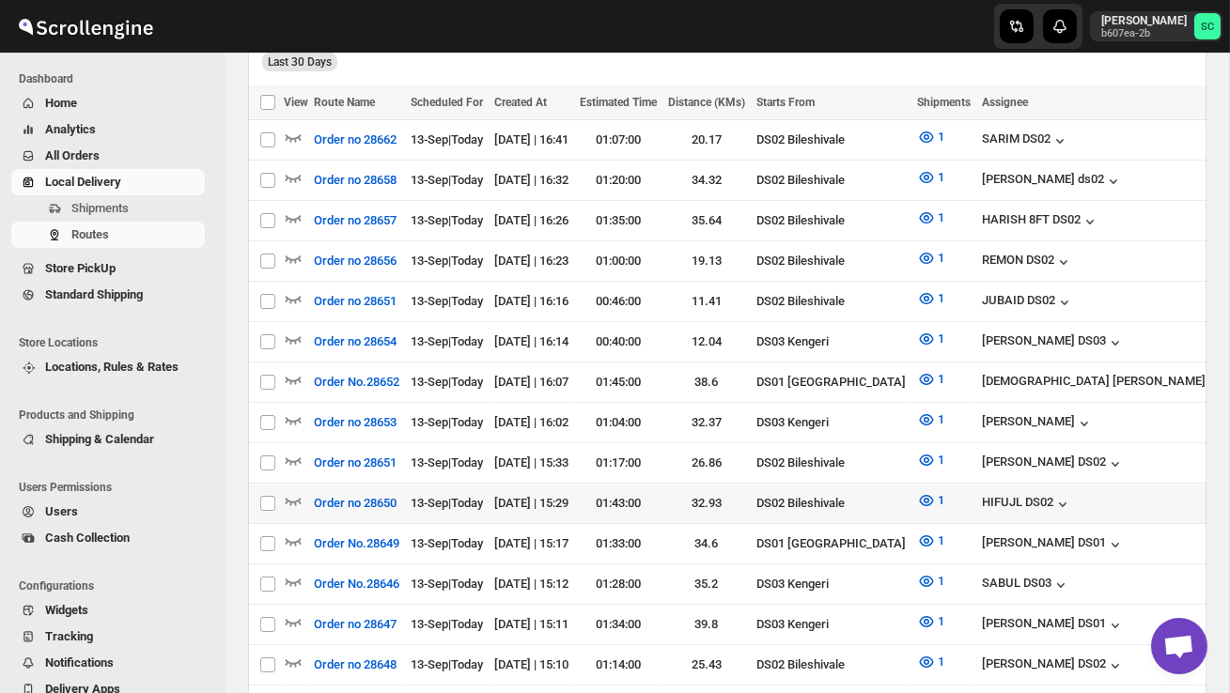
click at [282, 494] on td "Select route" at bounding box center [266, 504] width 36 height 40
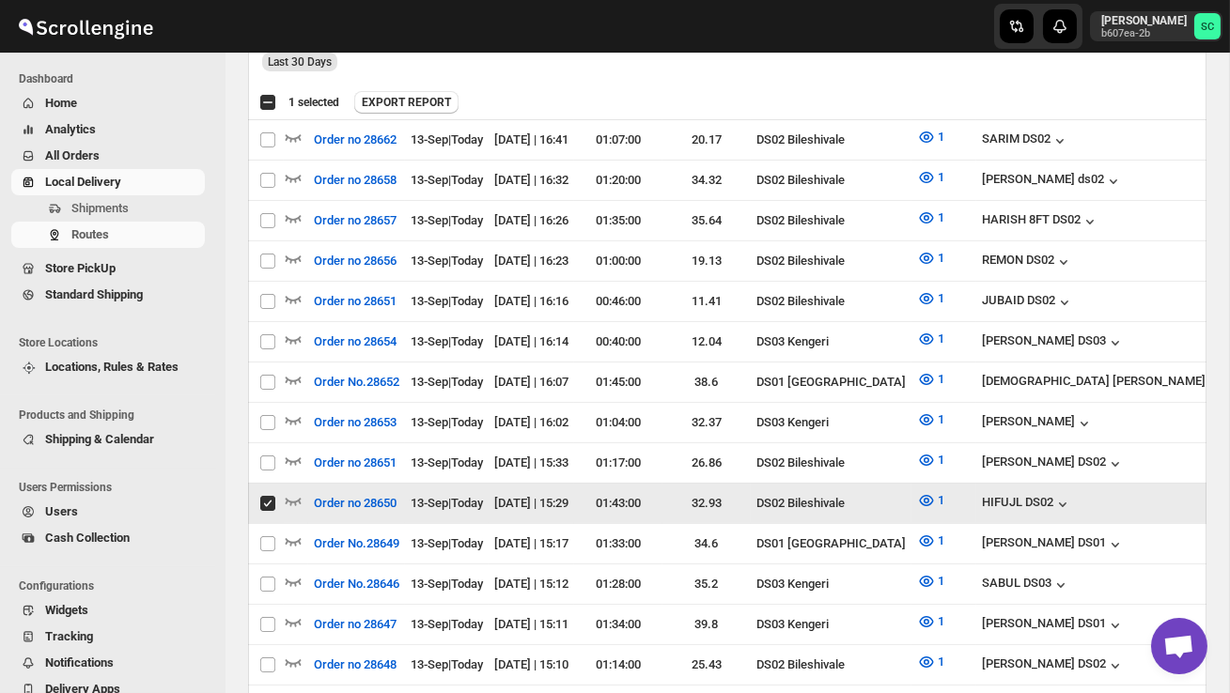
click at [261, 496] on input "Select route" at bounding box center [267, 503] width 15 height 15
checkbox input "false"
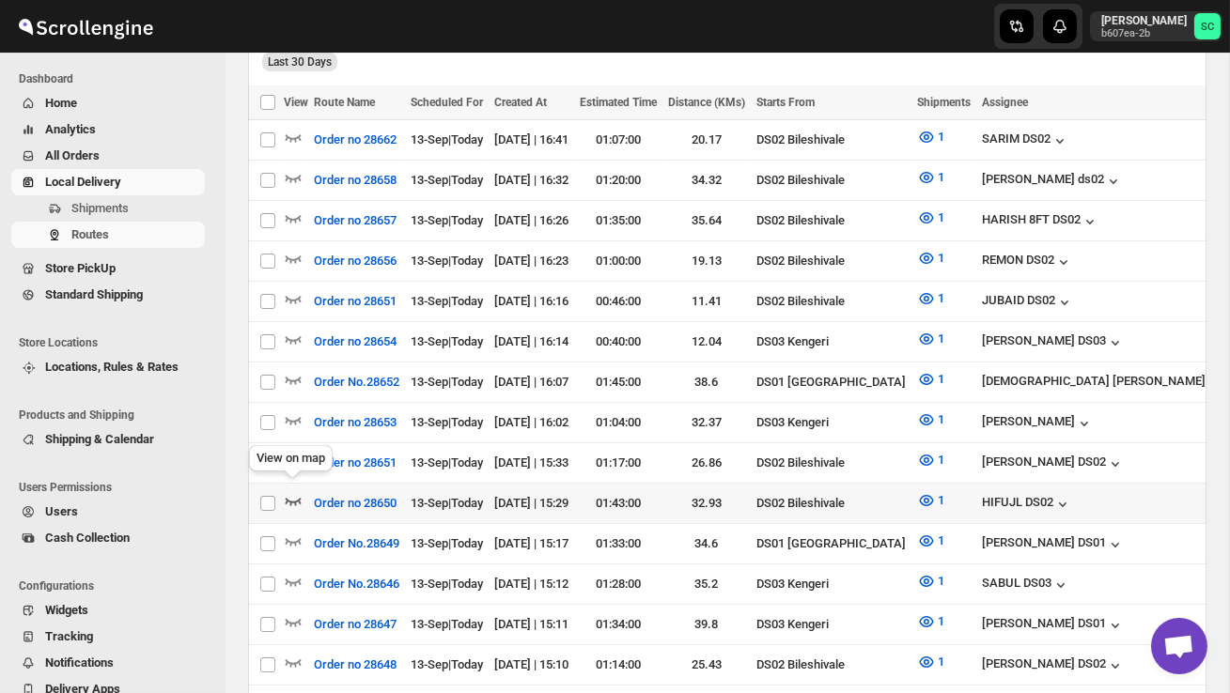
click at [286, 498] on icon "button" at bounding box center [294, 502] width 16 height 8
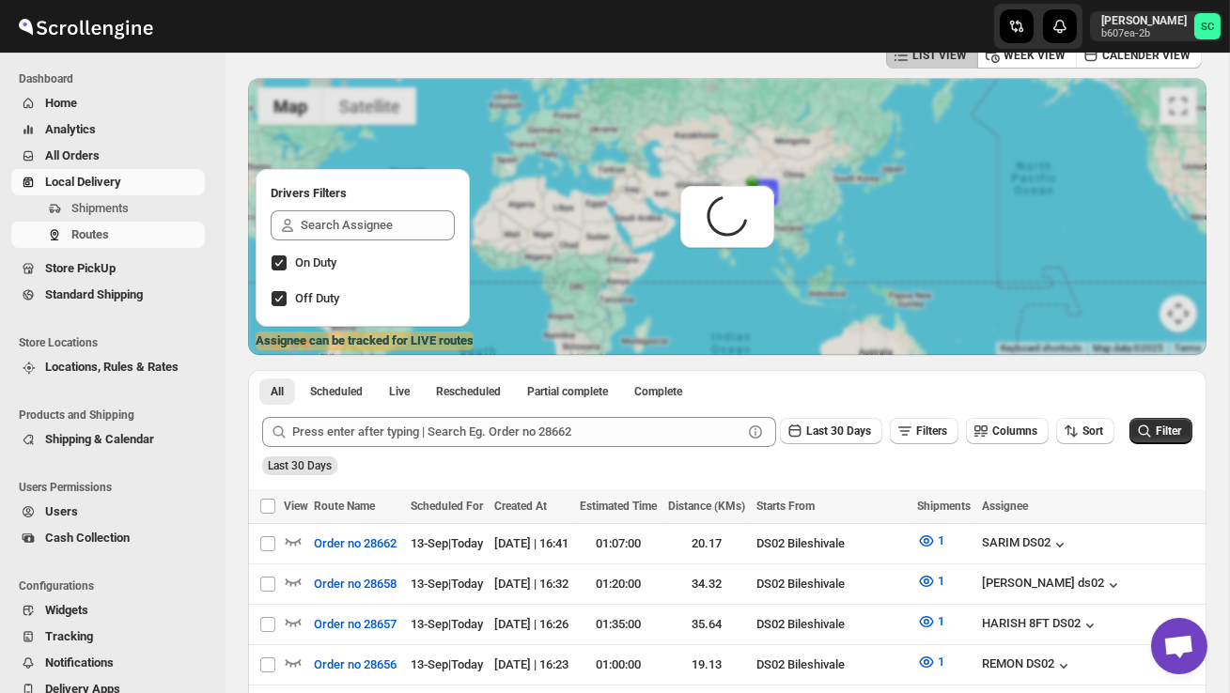
scroll to position [0, 0]
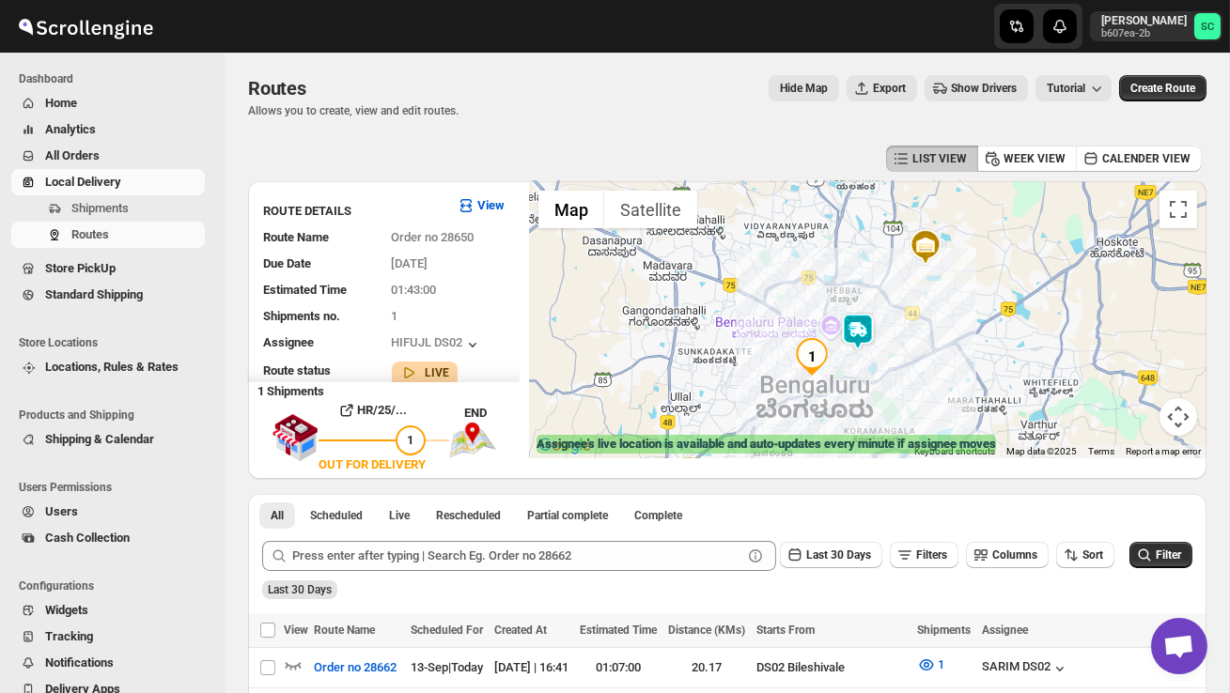
click at [867, 336] on img at bounding box center [858, 332] width 38 height 38
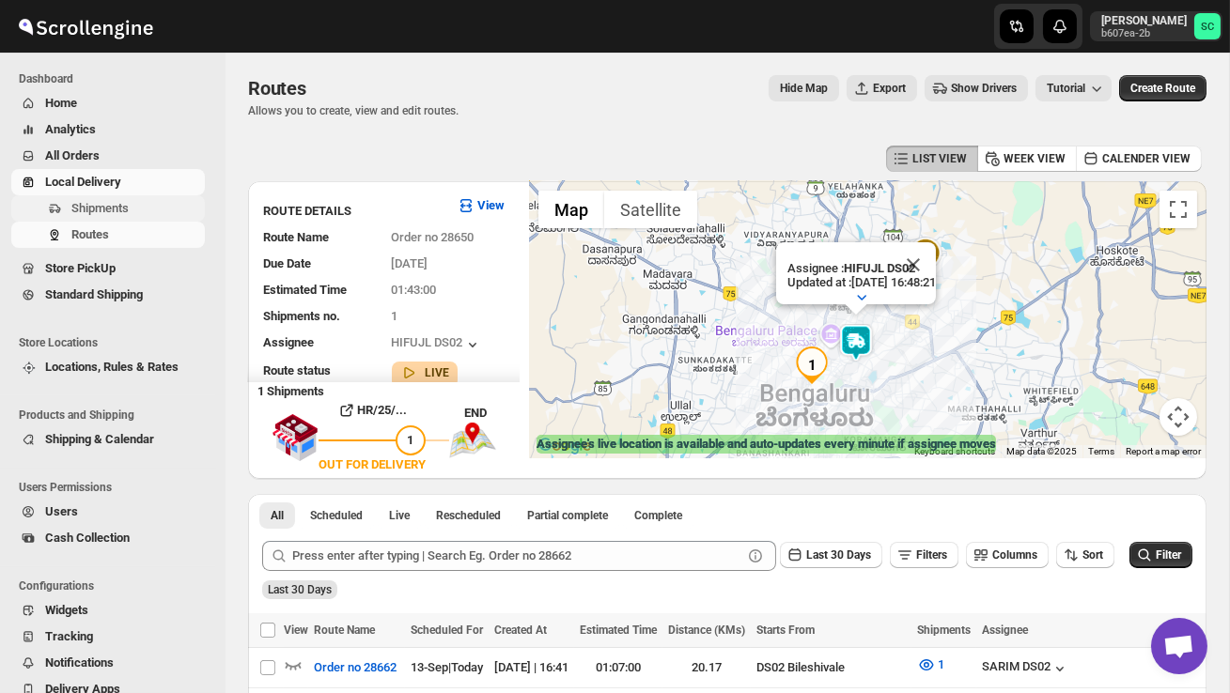
click at [129, 198] on button "Shipments" at bounding box center [108, 208] width 194 height 26
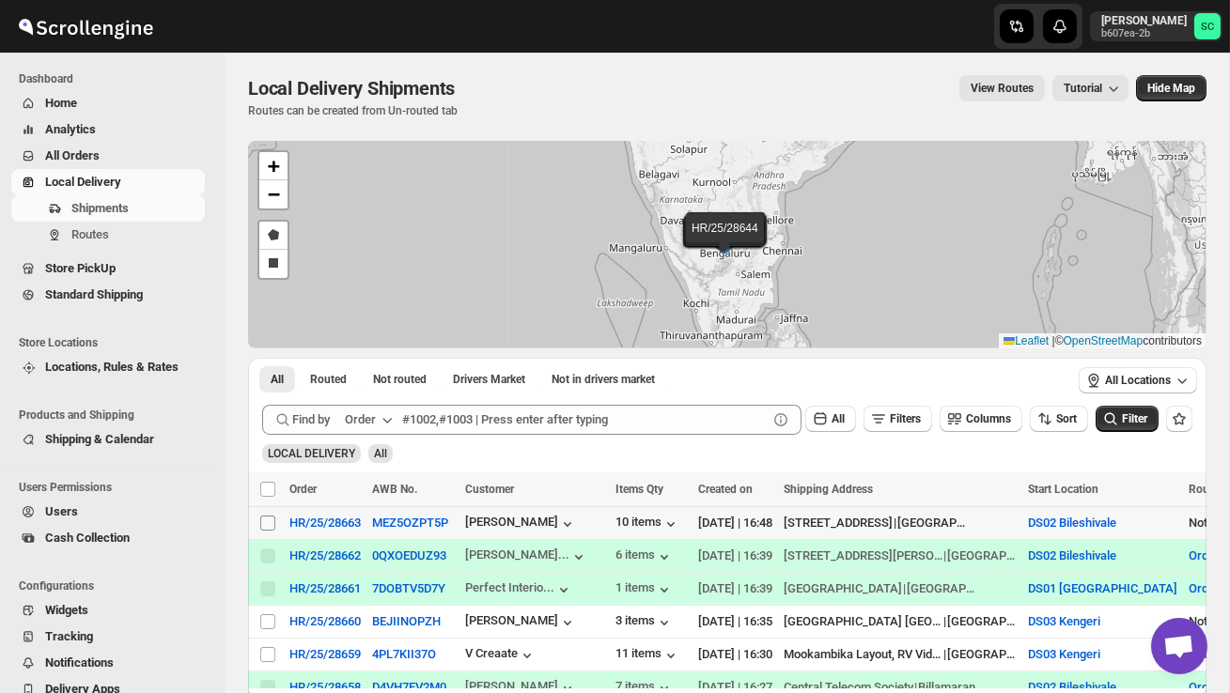
click at [267, 521] on input "Select shipment" at bounding box center [267, 523] width 15 height 15
checkbox input "true"
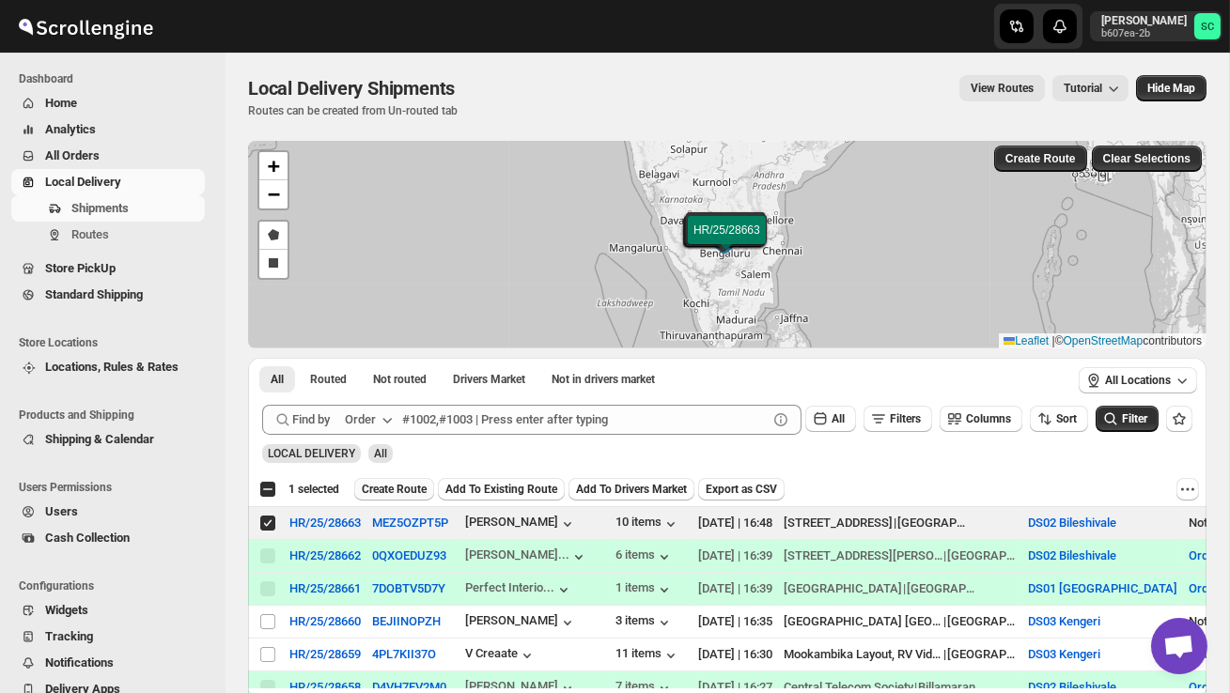
click at [400, 498] on button "Create Route" at bounding box center [394, 489] width 80 height 23
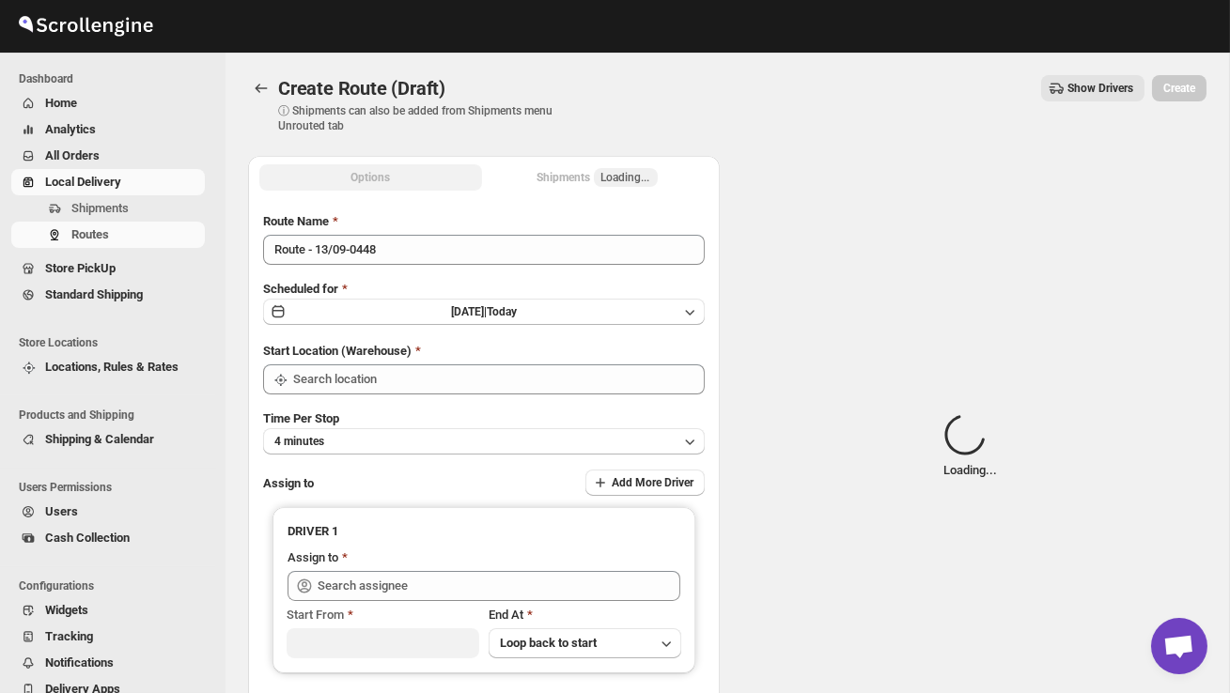
type input "DS02 Bileshivale"
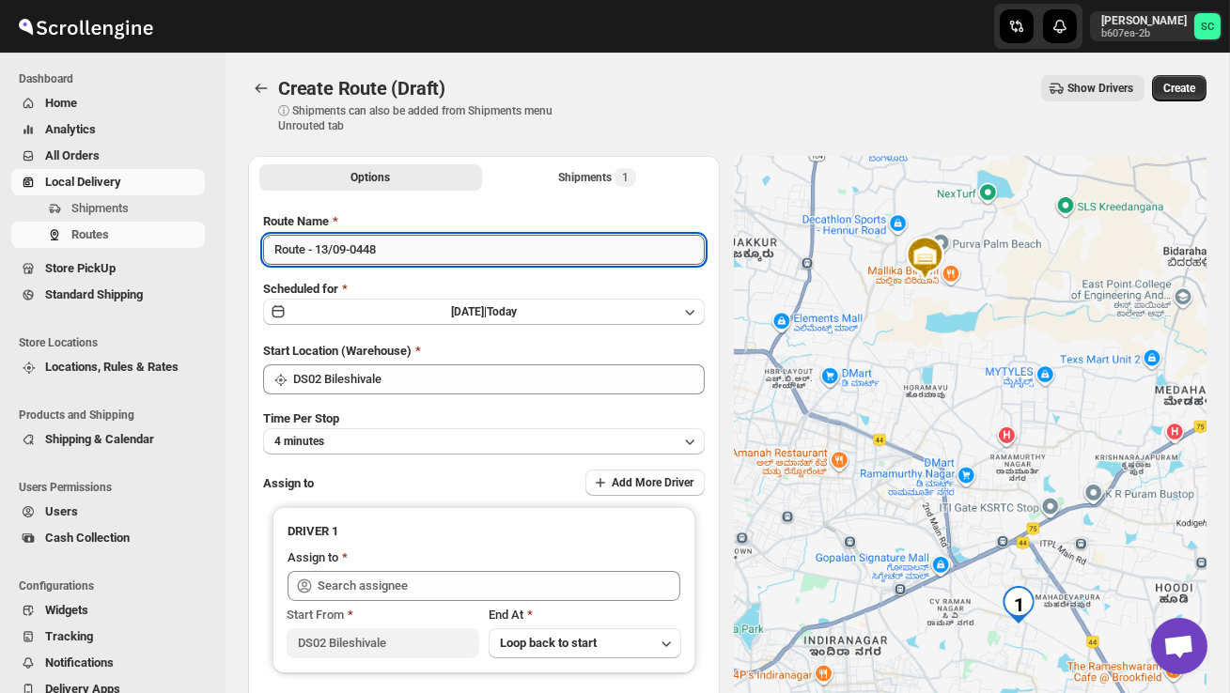
click at [409, 254] on input "Route - 13/09-0448" at bounding box center [484, 250] width 442 height 30
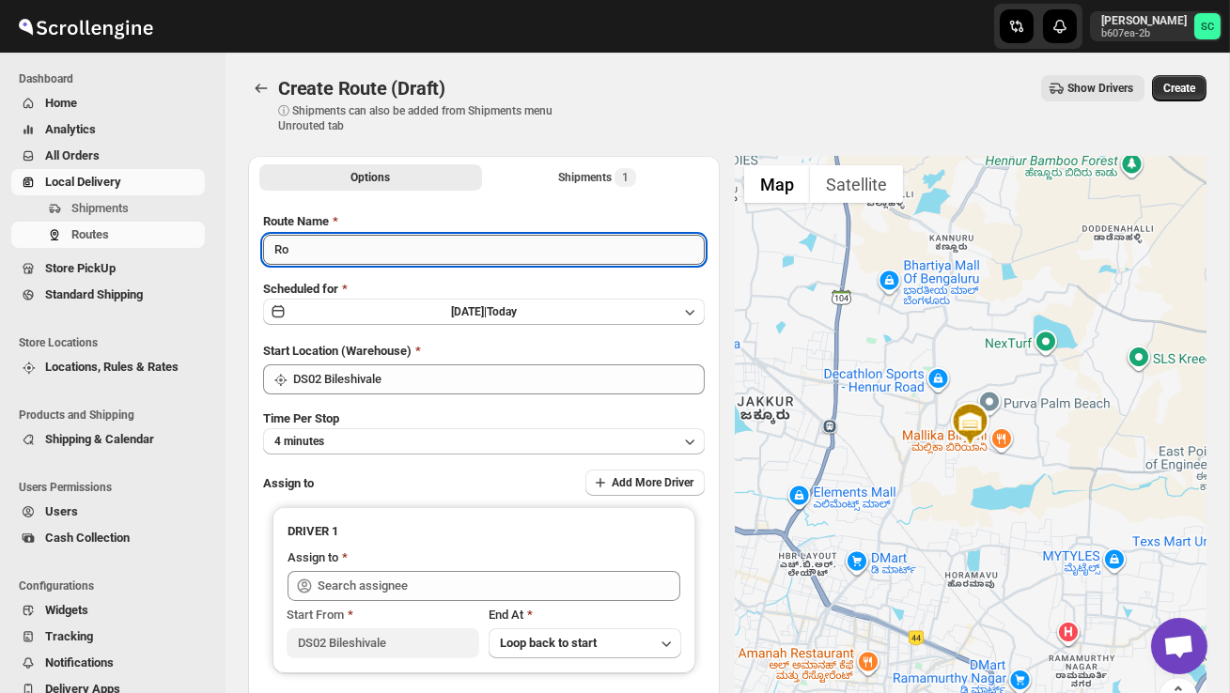
type input "R"
type input "Order no 28663"
click at [424, 433] on button "4 minutes" at bounding box center [484, 441] width 442 height 26
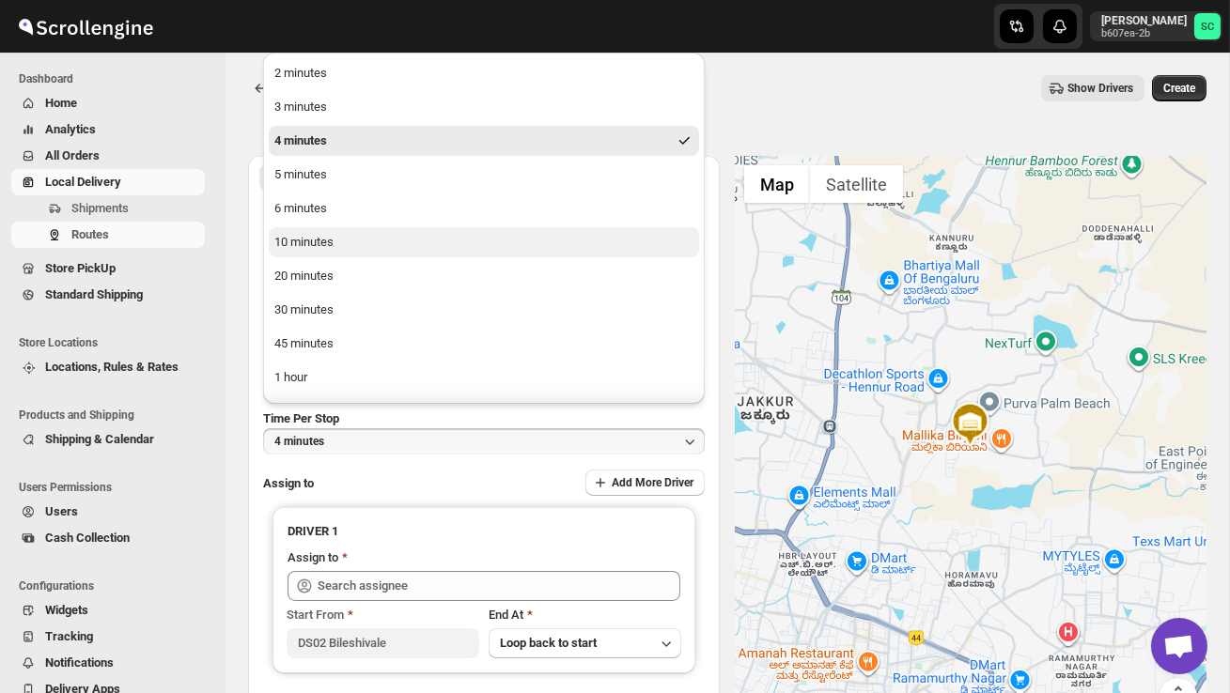
click at [338, 250] on button "10 minutes" at bounding box center [484, 242] width 430 height 30
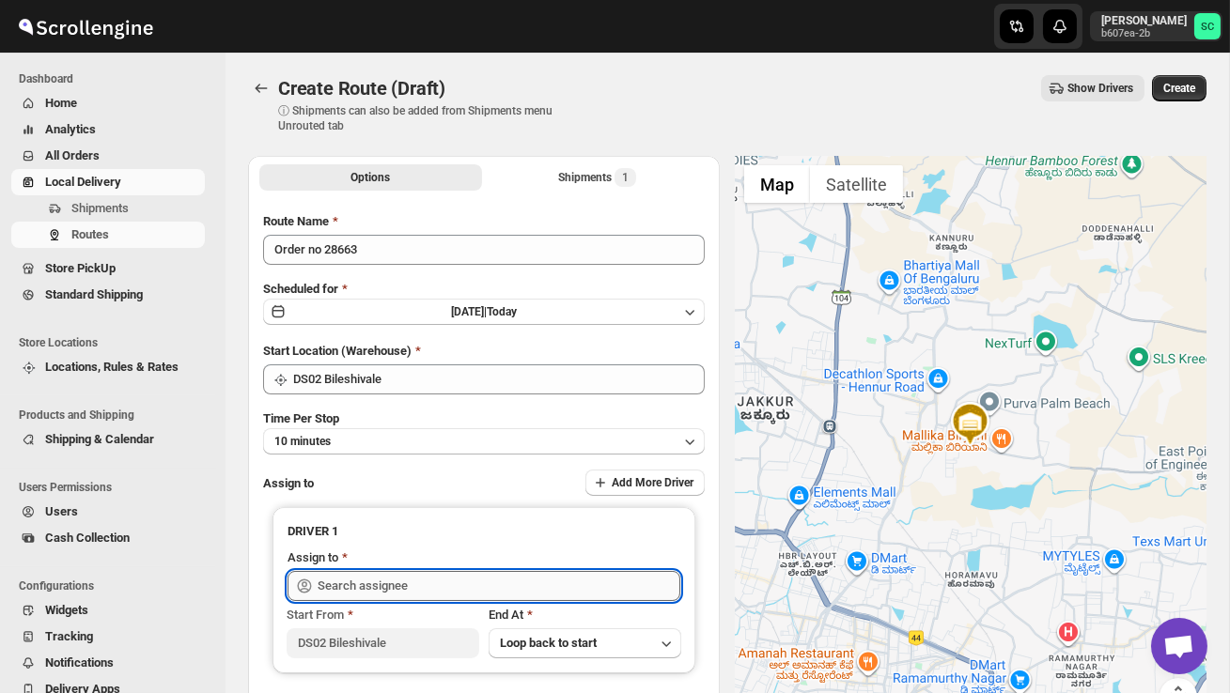
click at [345, 582] on input "text" at bounding box center [499, 586] width 363 height 30
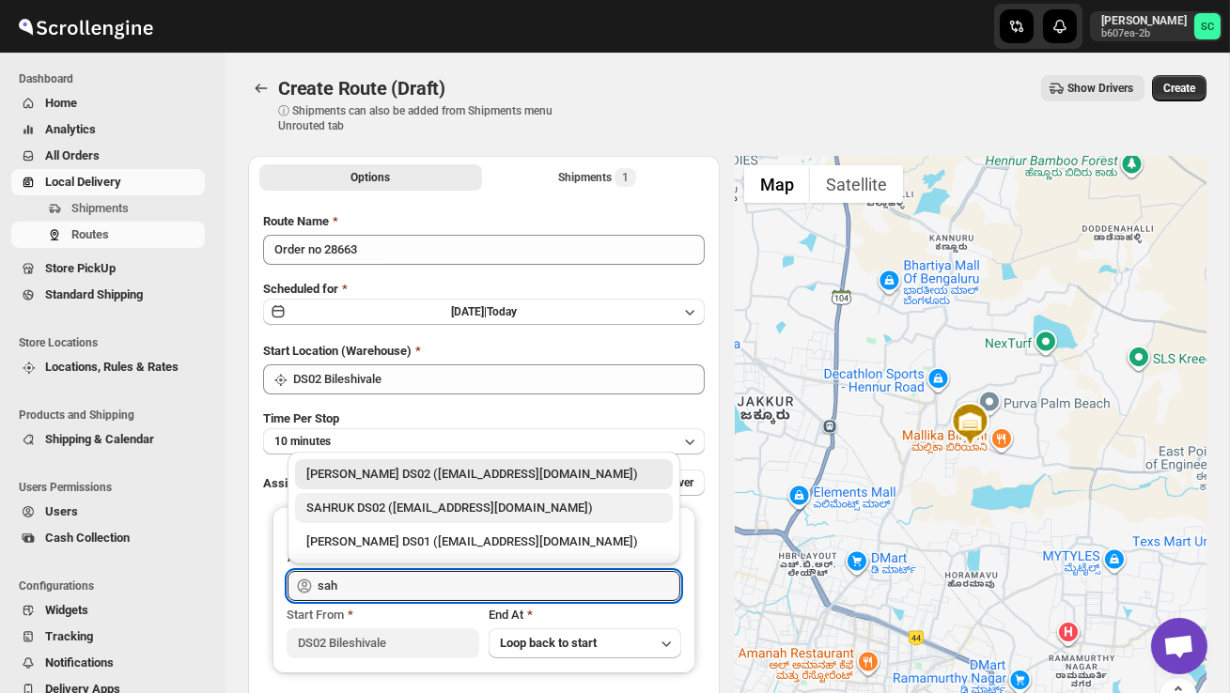
click at [416, 504] on div "SAHRUK DS02 ([EMAIL_ADDRESS][DOMAIN_NAME])" at bounding box center [483, 508] width 355 height 19
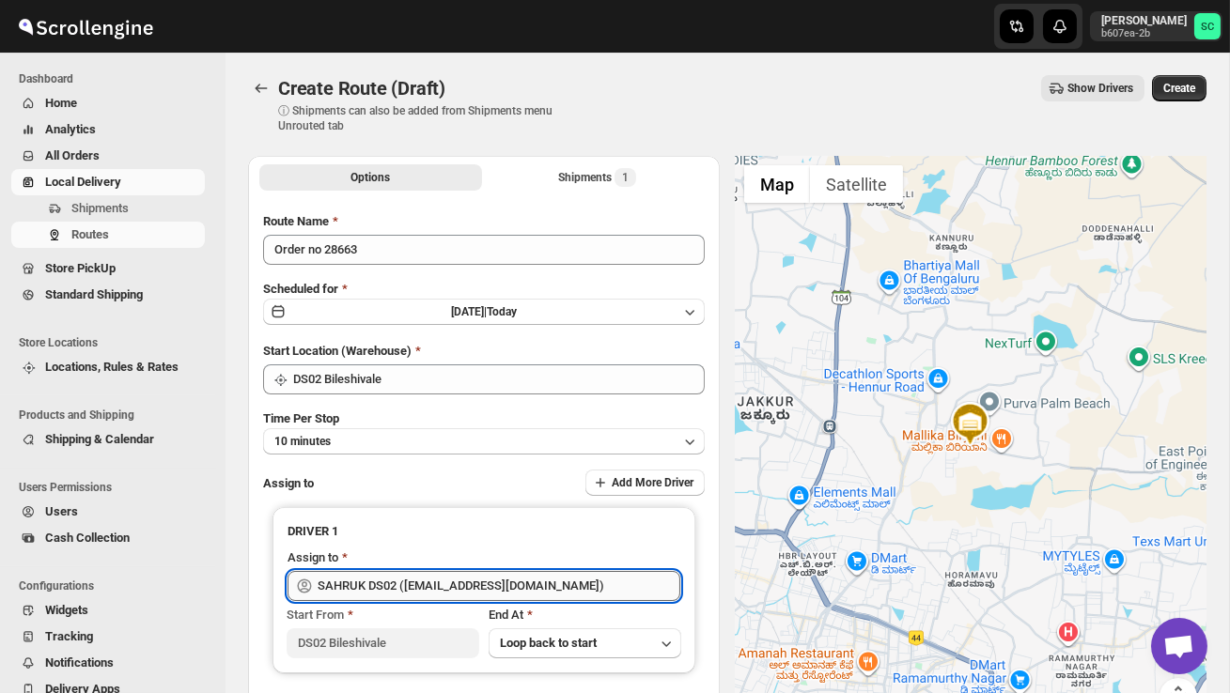
click at [581, 581] on input "SAHRUK DS02 ([EMAIL_ADDRESS][DOMAIN_NAME])" at bounding box center [499, 586] width 363 height 30
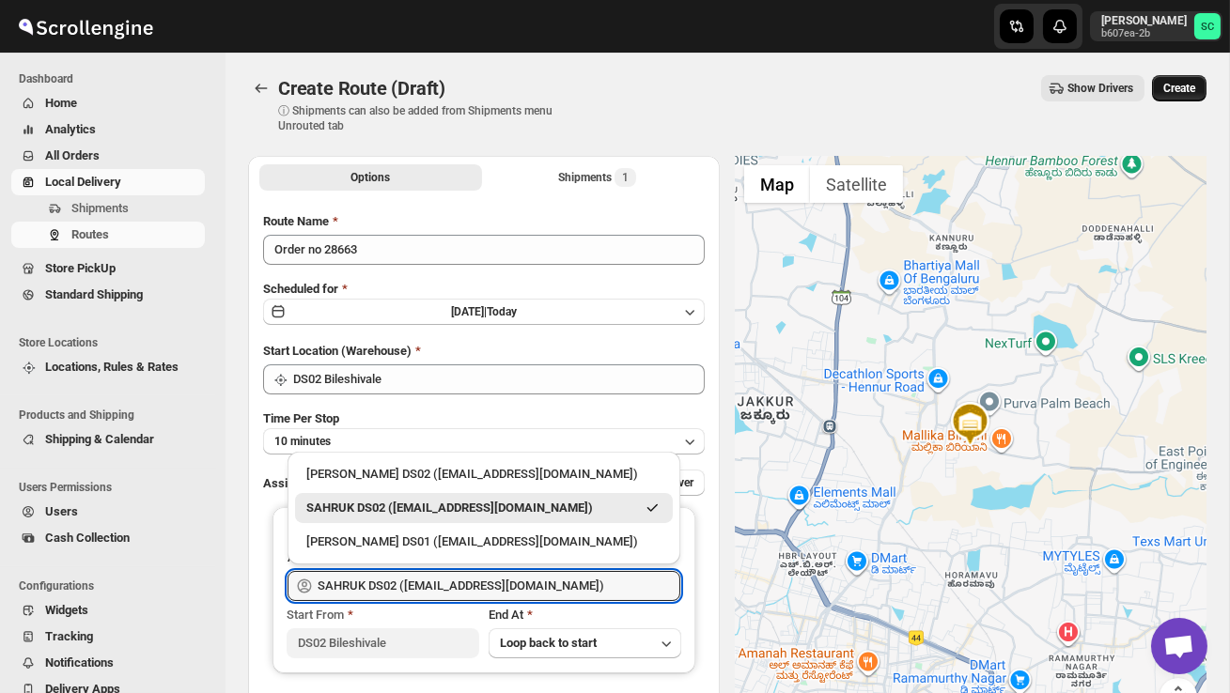
type input "SAHRUK DS02 ([EMAIL_ADDRESS][DOMAIN_NAME])"
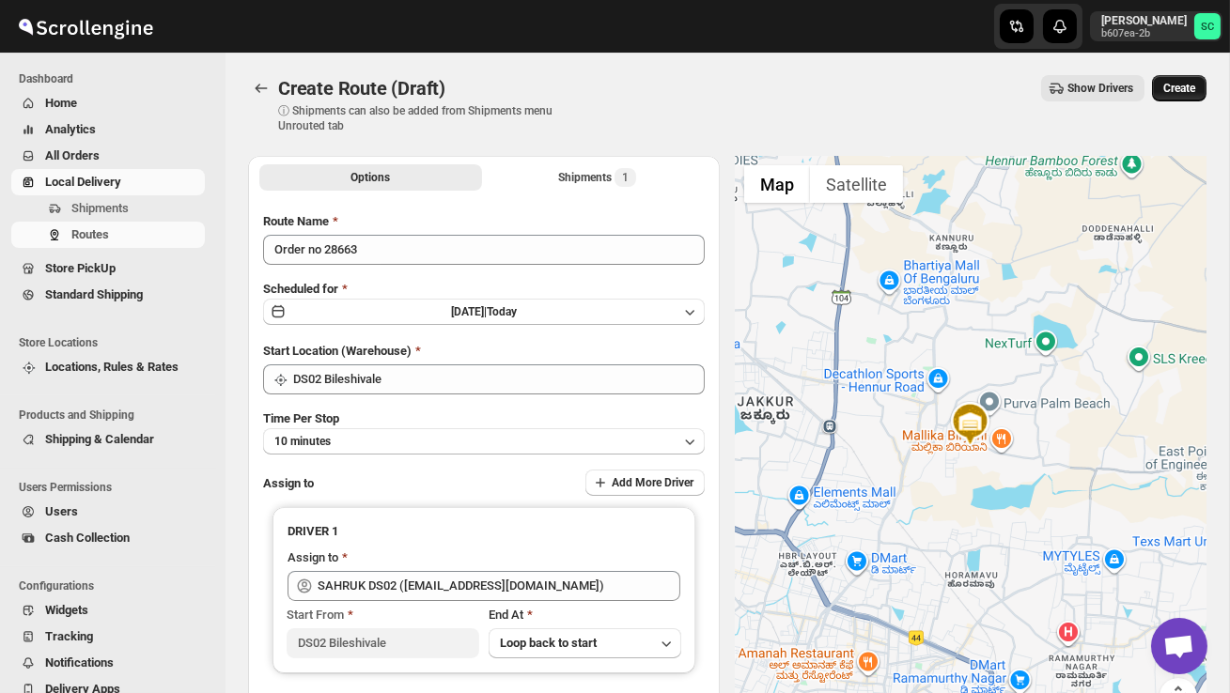
click at [1183, 86] on span "Create" at bounding box center [1179, 88] width 32 height 15
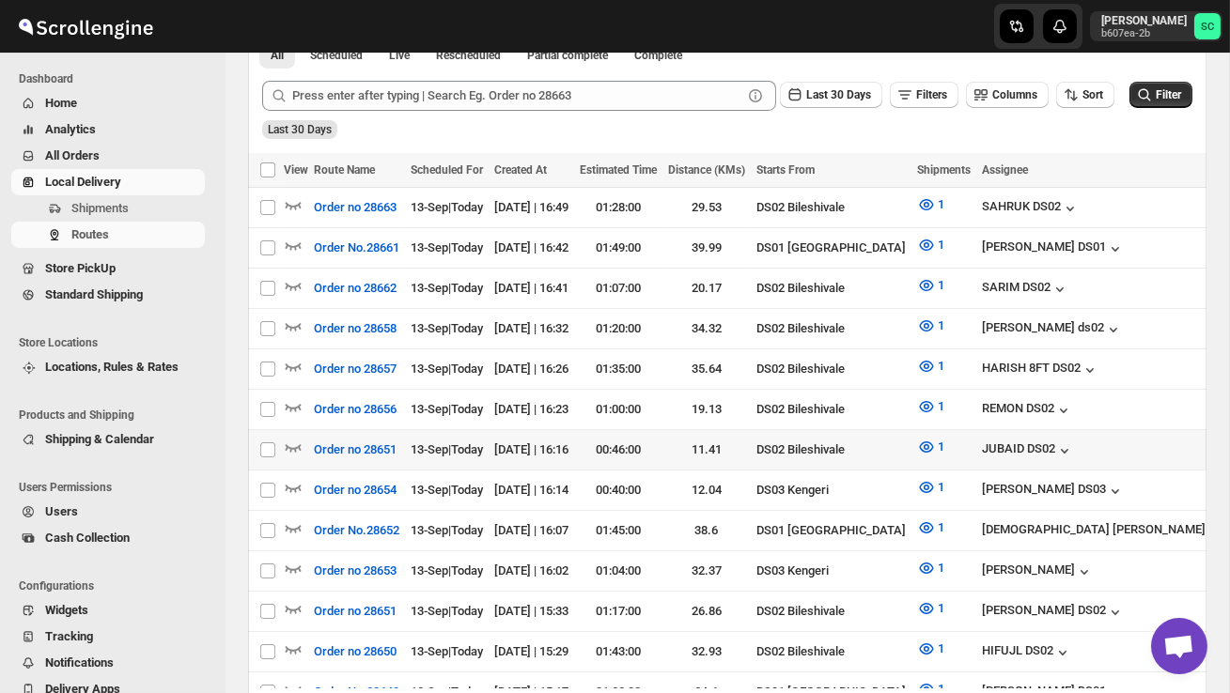
scroll to position [442, 0]
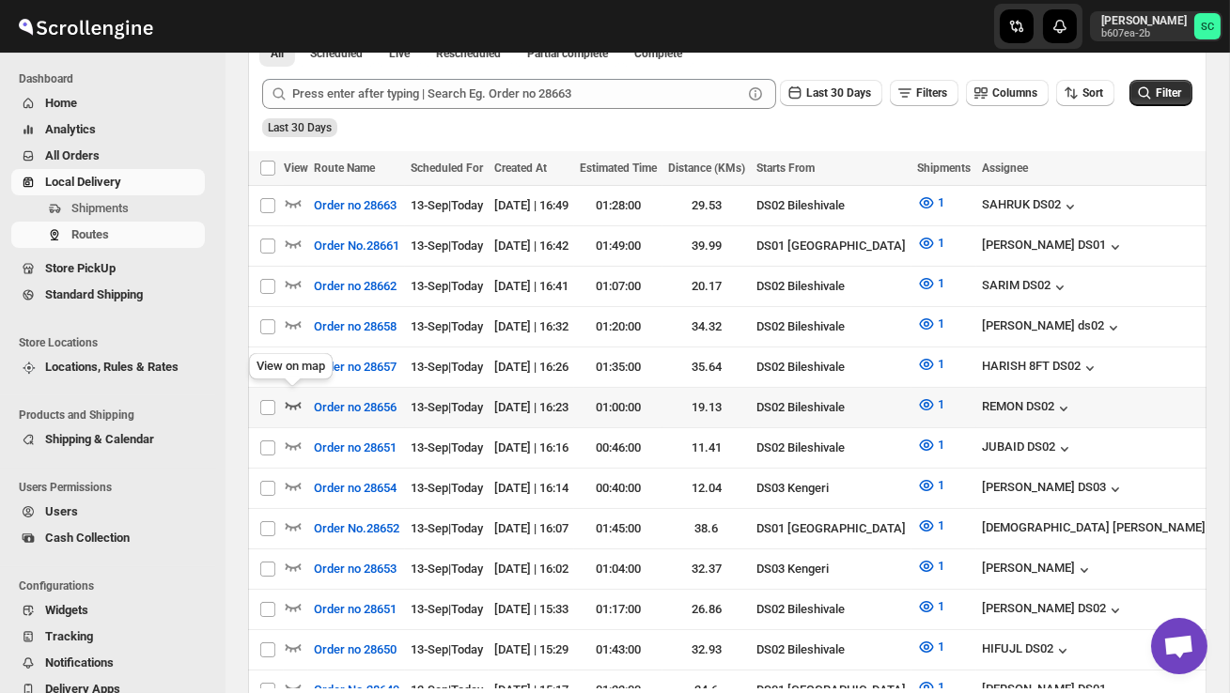
click at [296, 396] on icon "button" at bounding box center [293, 405] width 19 height 19
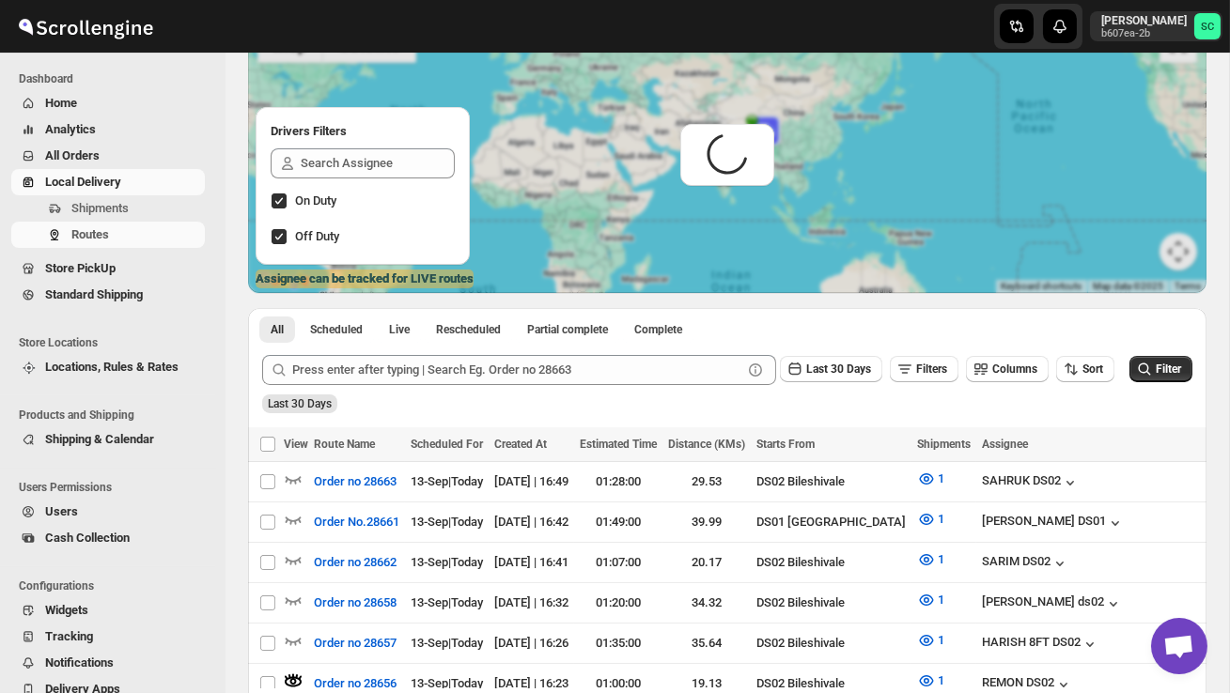
scroll to position [0, 0]
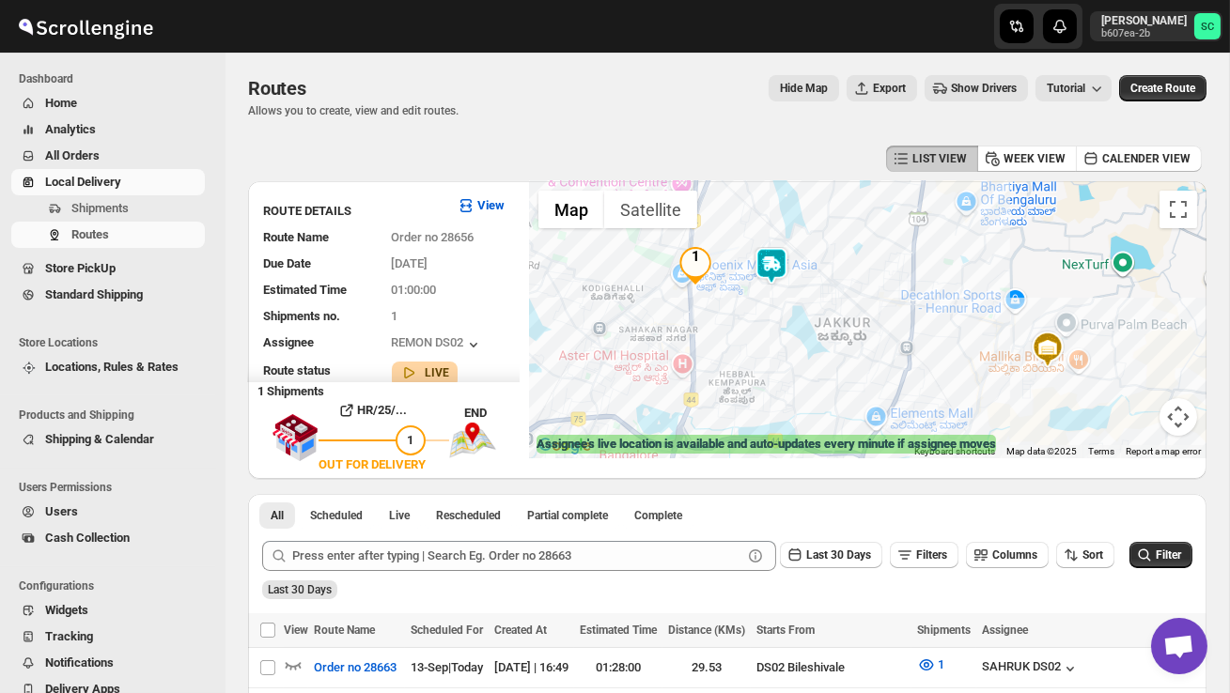
click at [779, 275] on img at bounding box center [772, 266] width 38 height 38
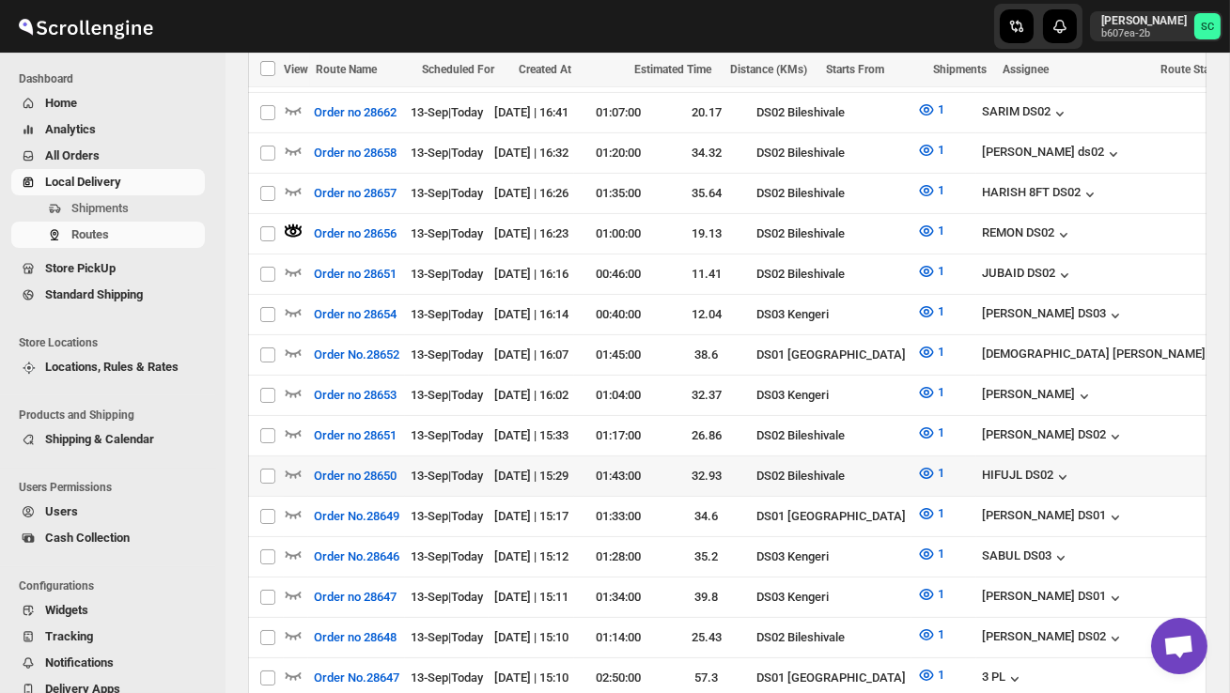
scroll to position [640, 0]
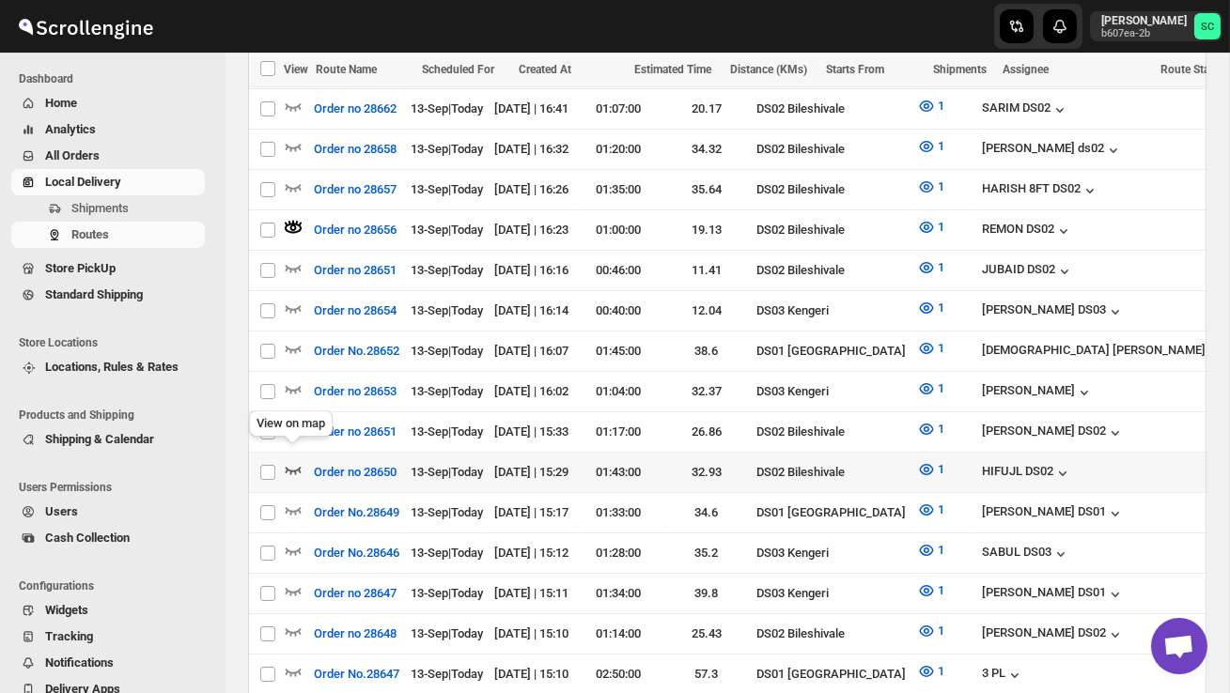
click at [294, 460] on icon "button" at bounding box center [293, 469] width 19 height 19
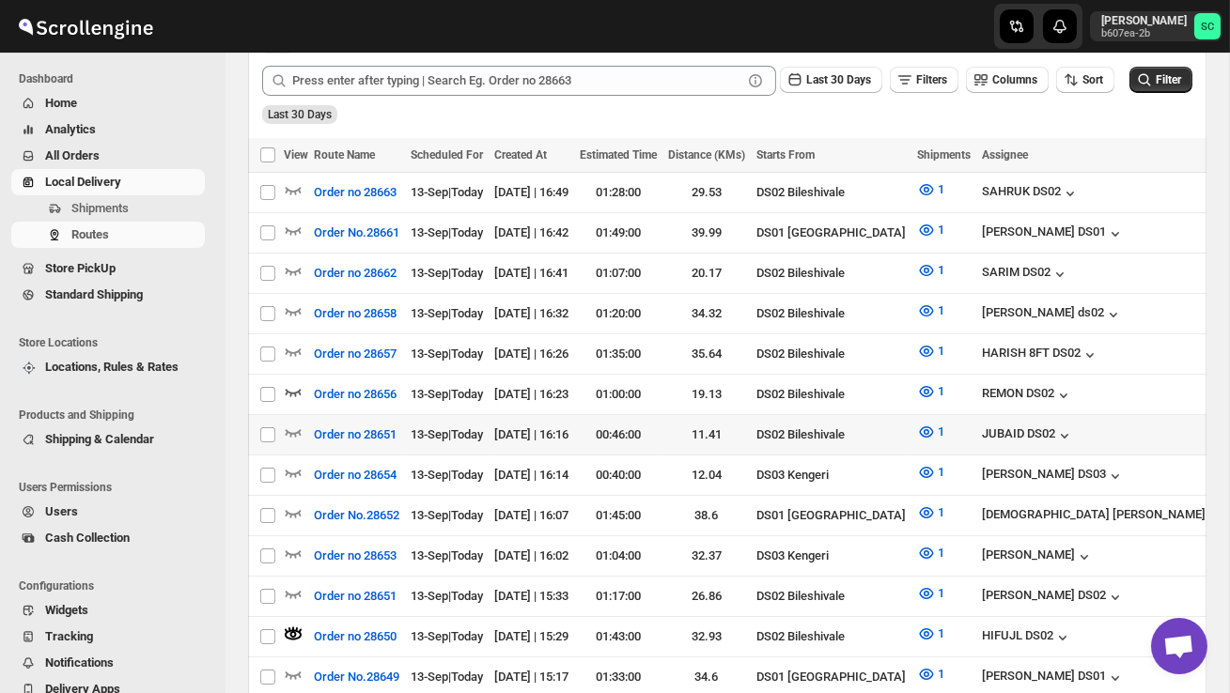
scroll to position [470, 0]
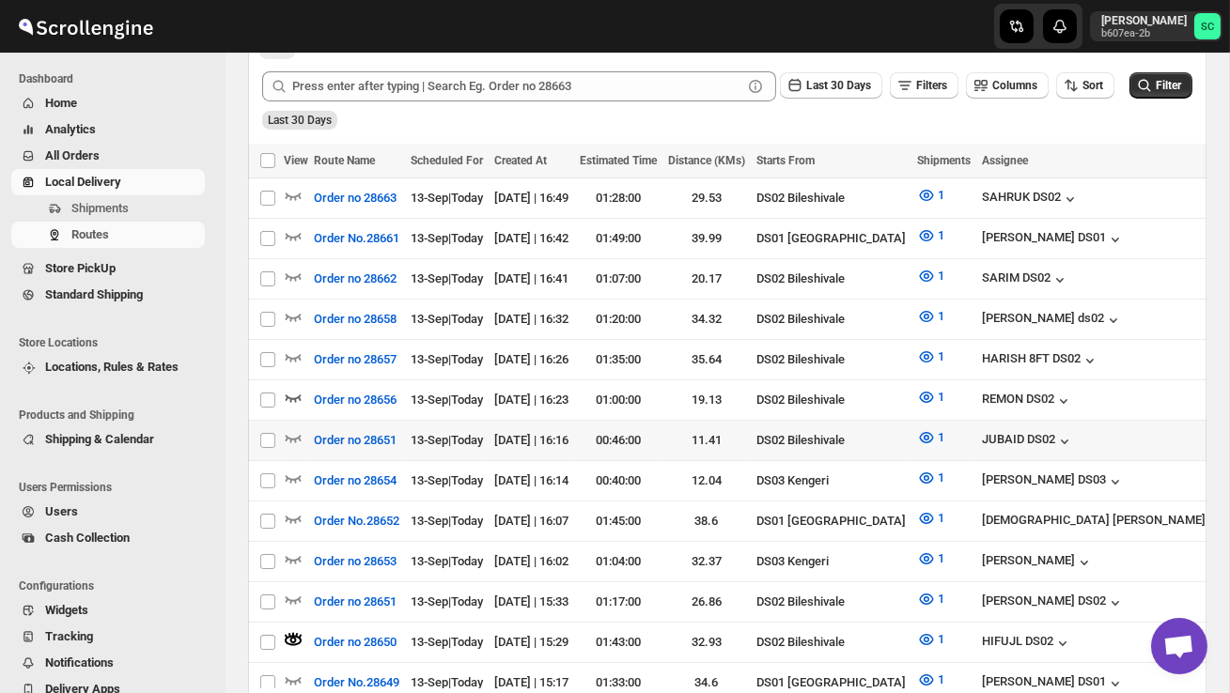
click at [303, 428] on div at bounding box center [296, 440] width 24 height 24
click at [291, 428] on icon "button" at bounding box center [293, 437] width 19 height 19
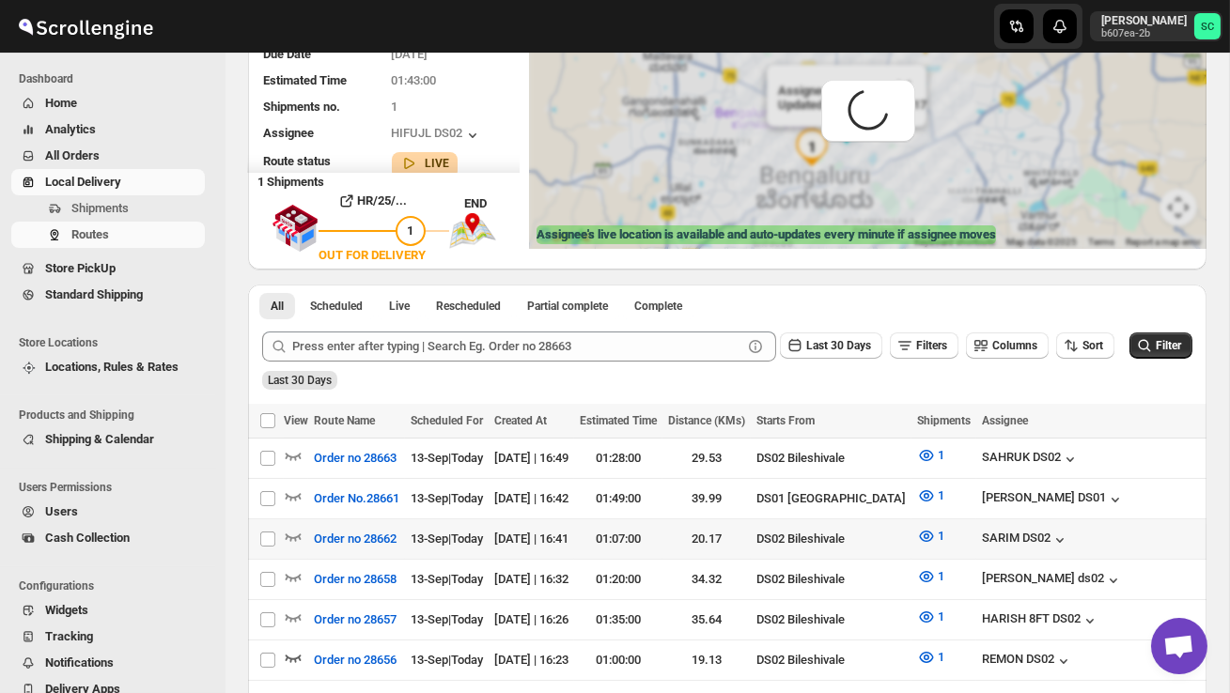
scroll to position [0, 0]
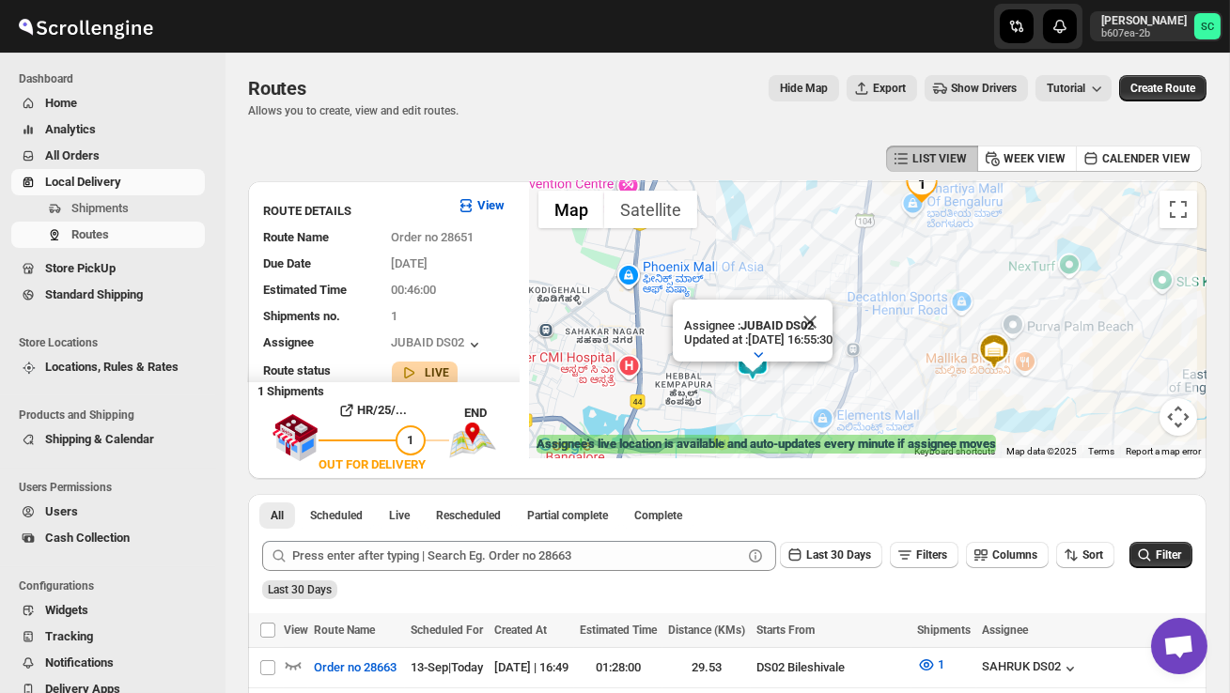
drag, startPoint x: 791, startPoint y: 378, endPoint x: 884, endPoint y: 340, distance: 100.3
click at [884, 340] on div "Assignee : JUBAID DS02 Updated at : 13/09/2025, 16:55:30 Duty mode Enabled Batt…" at bounding box center [868, 319] width 678 height 277
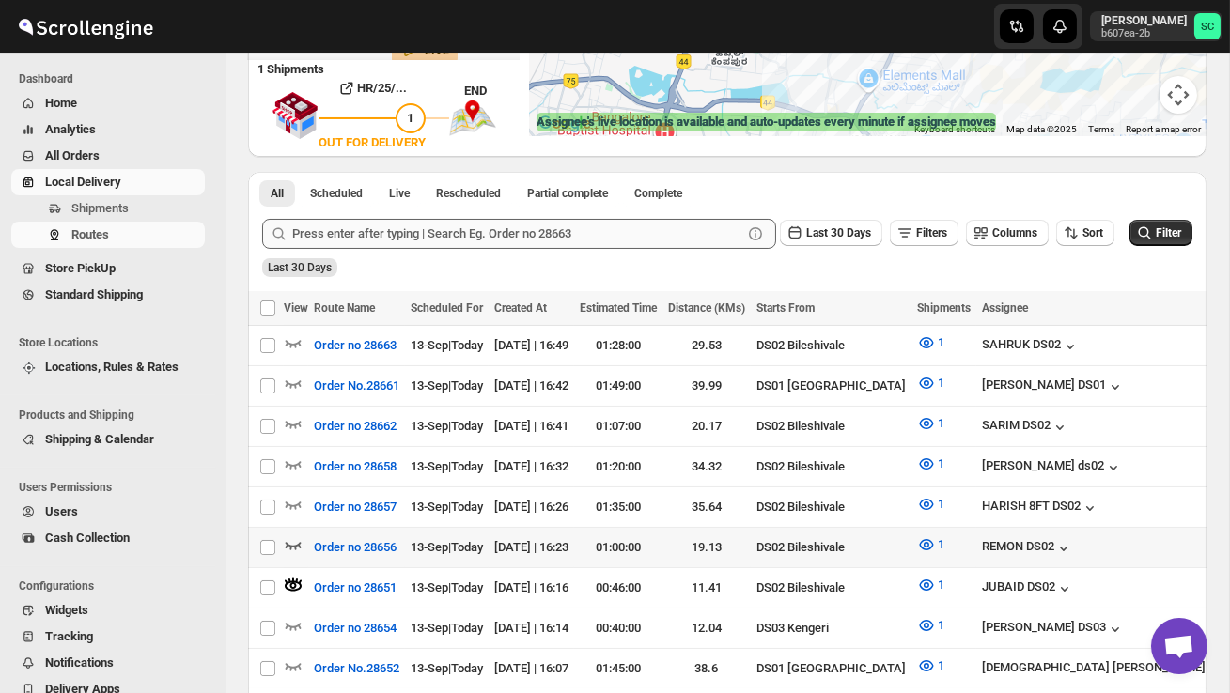
scroll to position [327, 0]
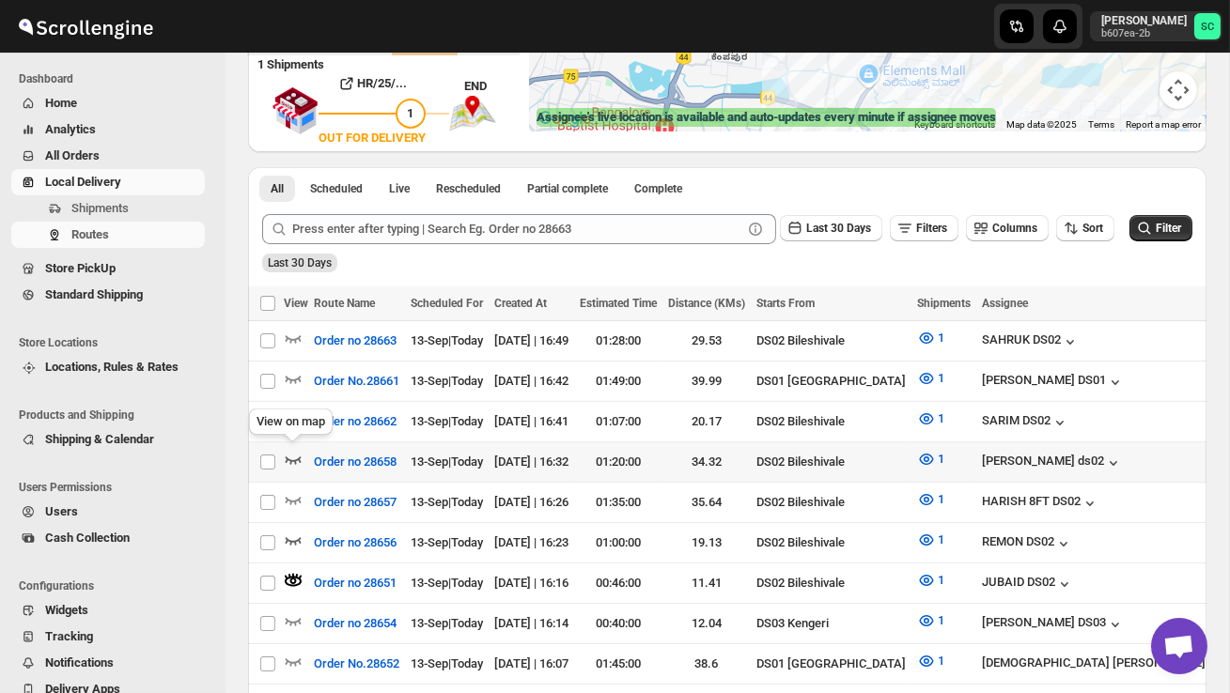
click at [295, 455] on icon "button" at bounding box center [293, 459] width 19 height 19
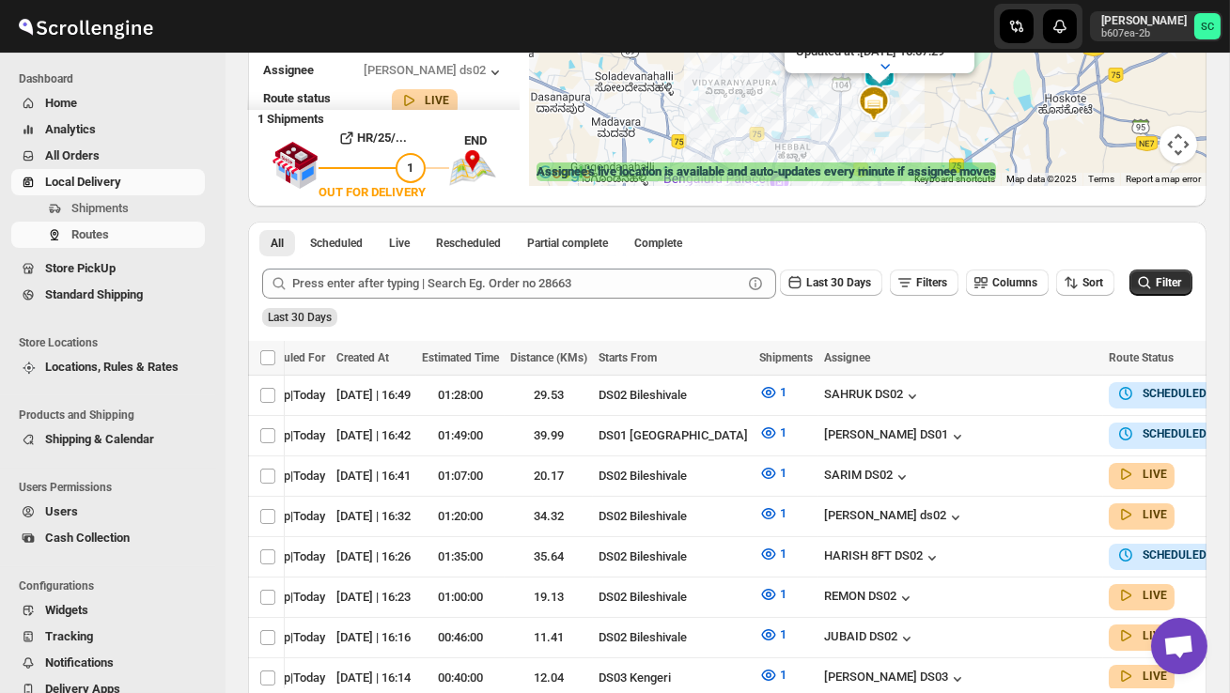
scroll to position [127, 0]
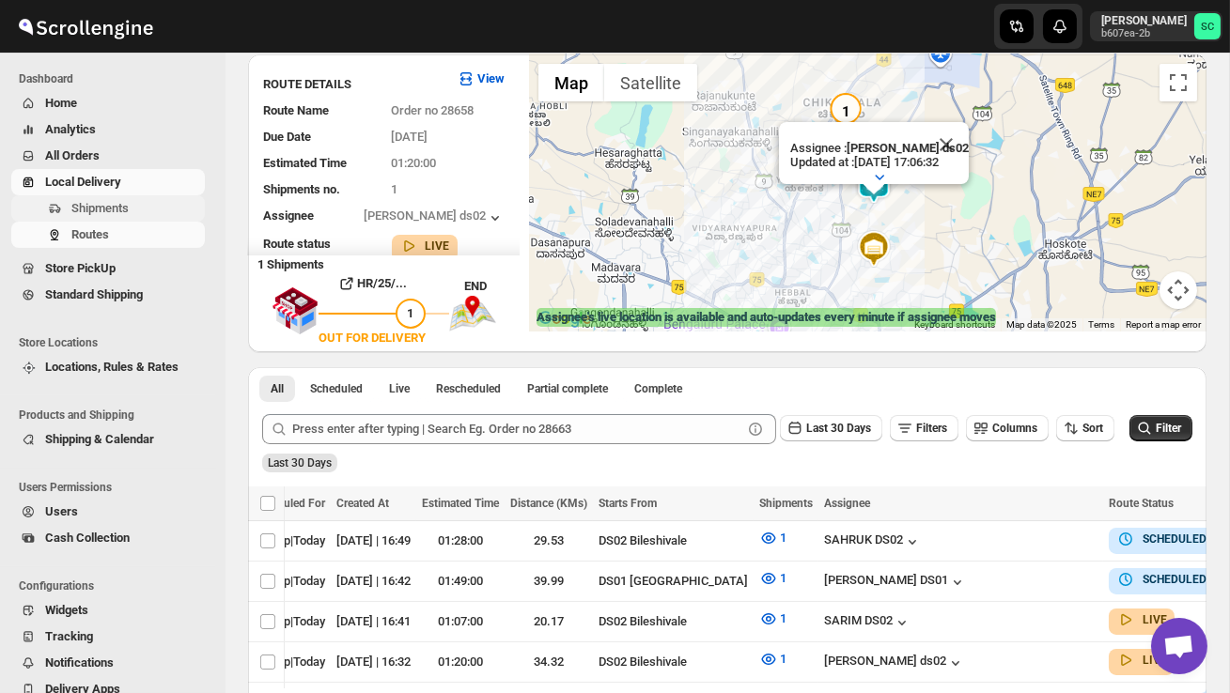
click at [128, 207] on span "Shipments" at bounding box center [99, 208] width 57 height 14
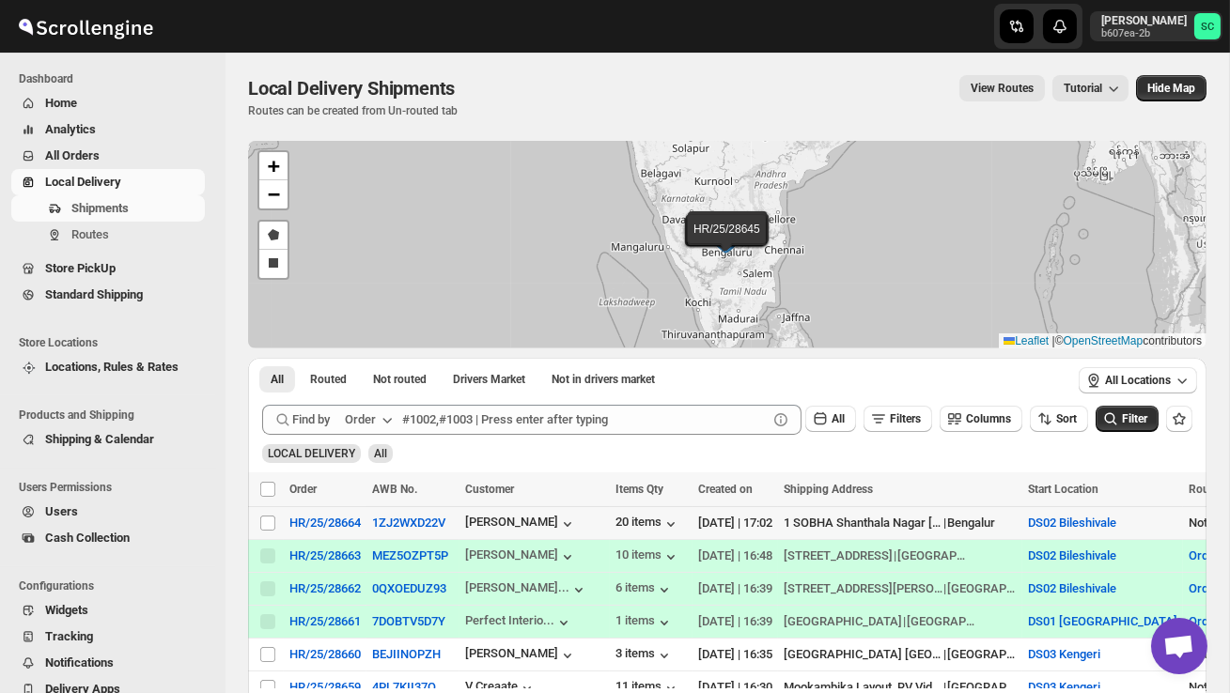
click at [264, 512] on td "Select shipment" at bounding box center [266, 523] width 36 height 33
checkbox input "true"
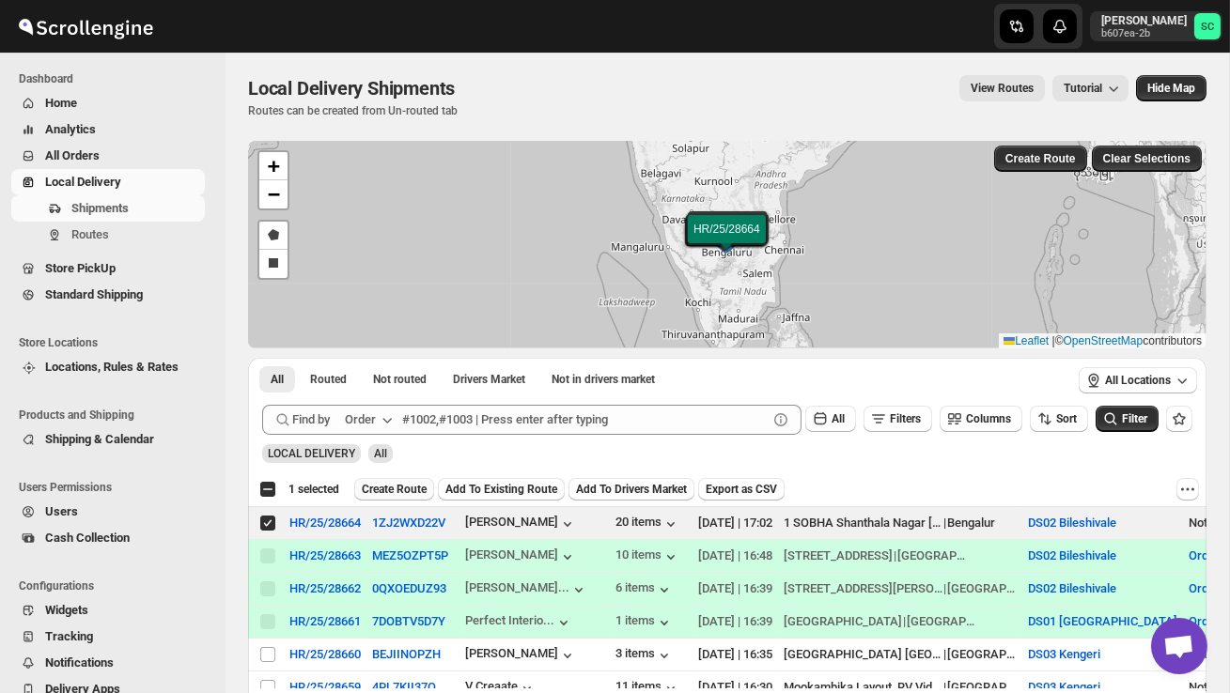
click at [392, 490] on span "Create Route" at bounding box center [394, 489] width 65 height 15
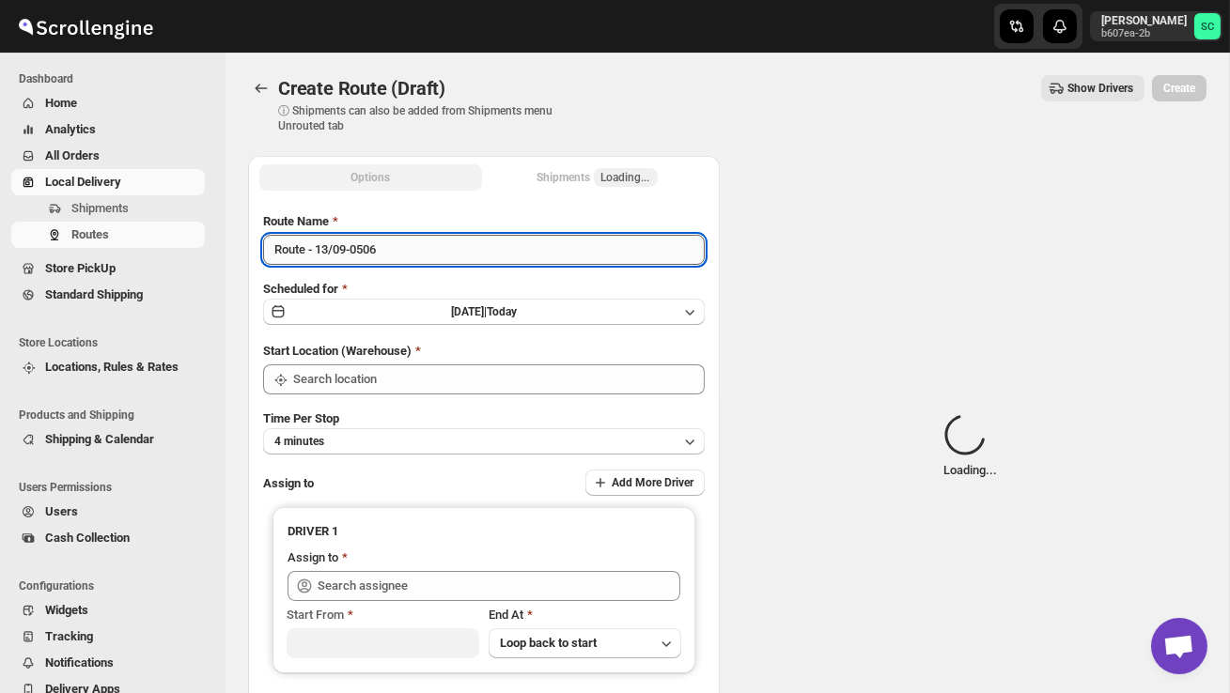
click at [411, 249] on input "Route - 13/09-0506" at bounding box center [484, 250] width 442 height 30
type input "DS02 Bileshivale"
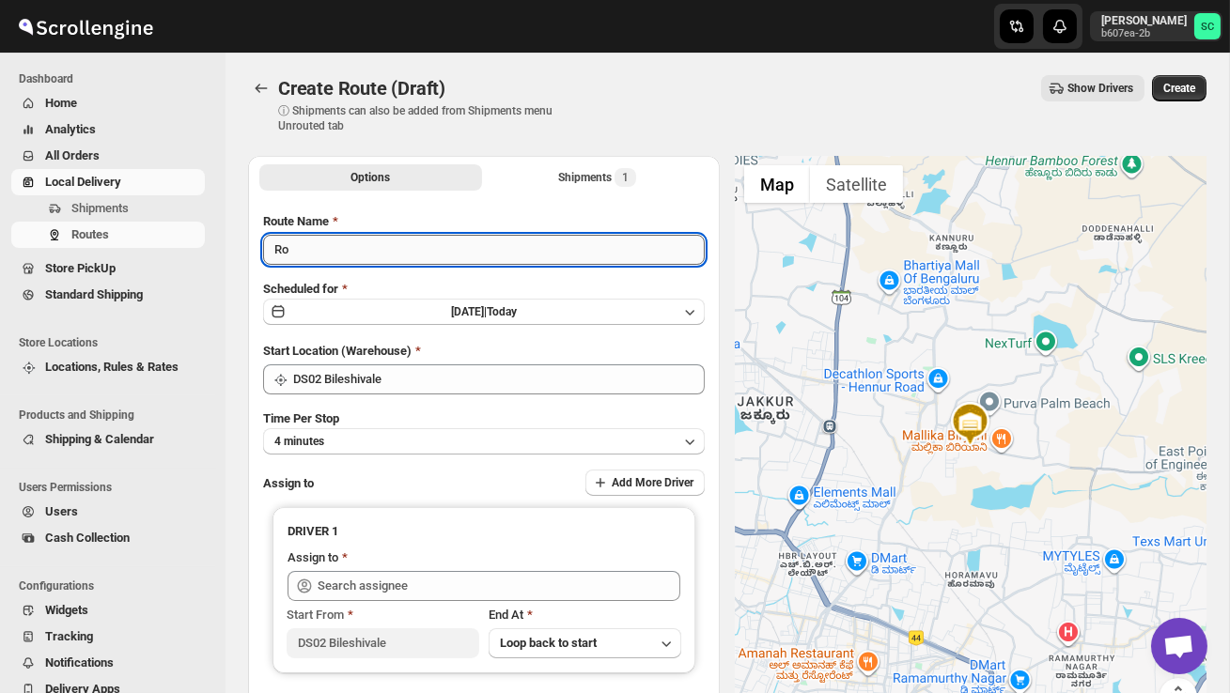
type input "R"
type input "Order no 28664"
click at [425, 447] on button "4 minutes" at bounding box center [484, 441] width 442 height 26
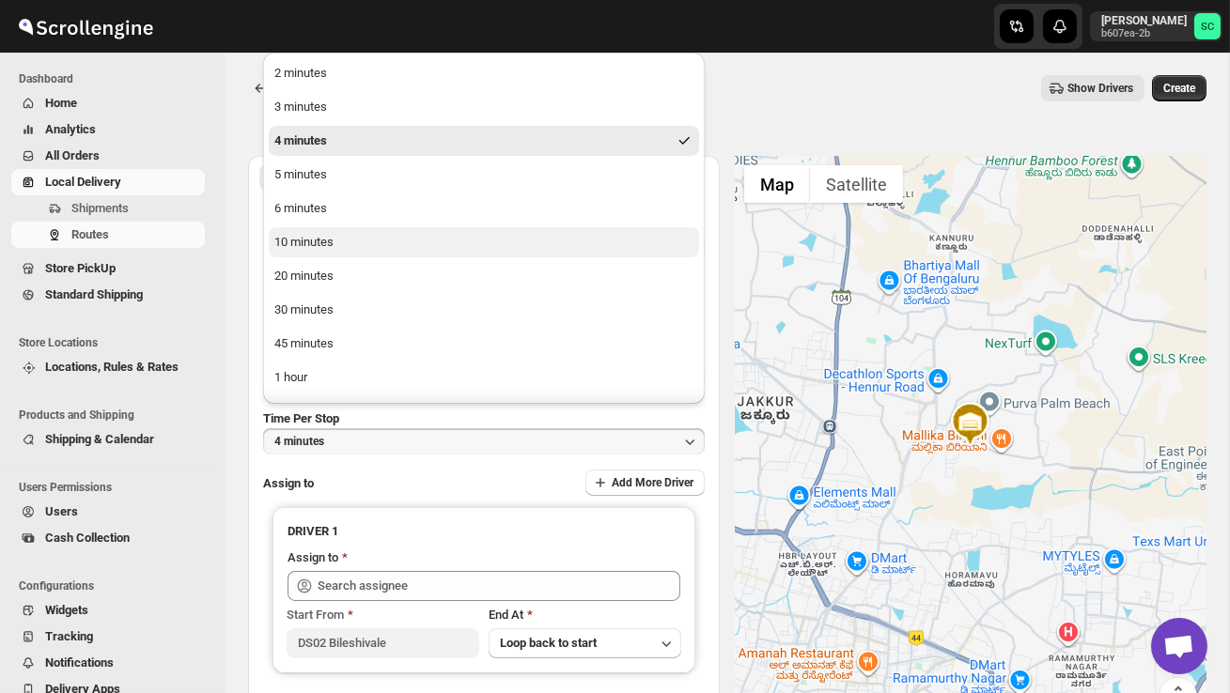
click at [357, 241] on button "10 minutes" at bounding box center [484, 242] width 430 height 30
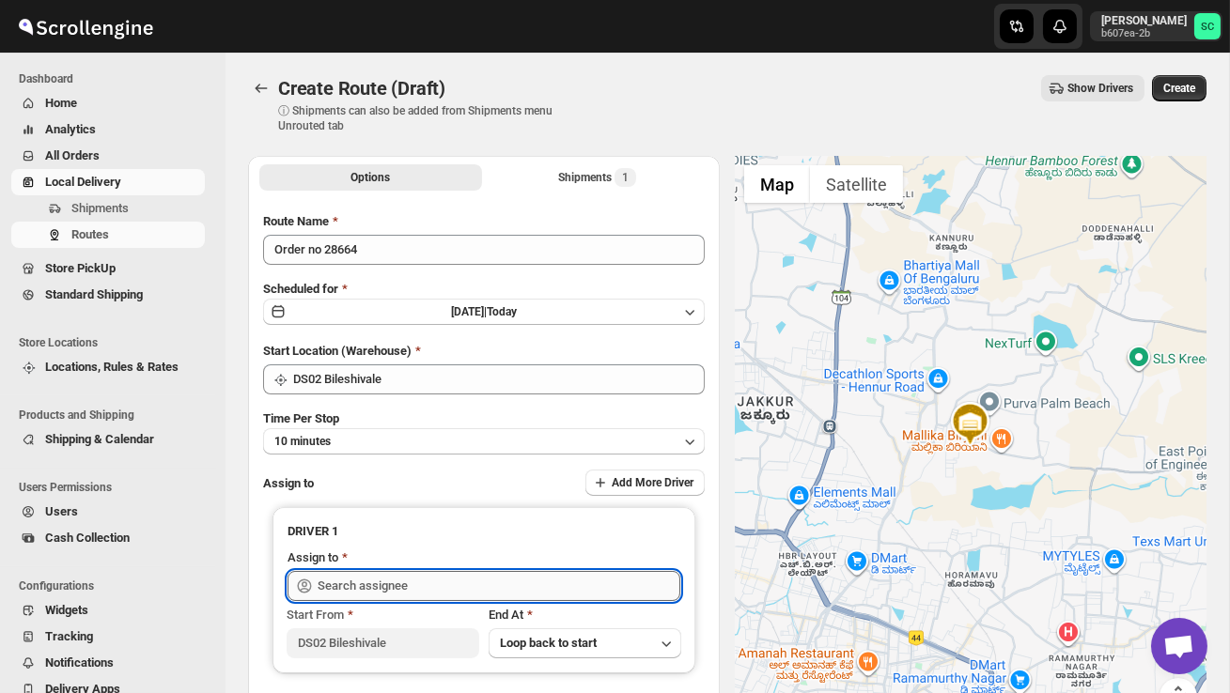
click at [374, 592] on input "text" at bounding box center [499, 586] width 363 height 30
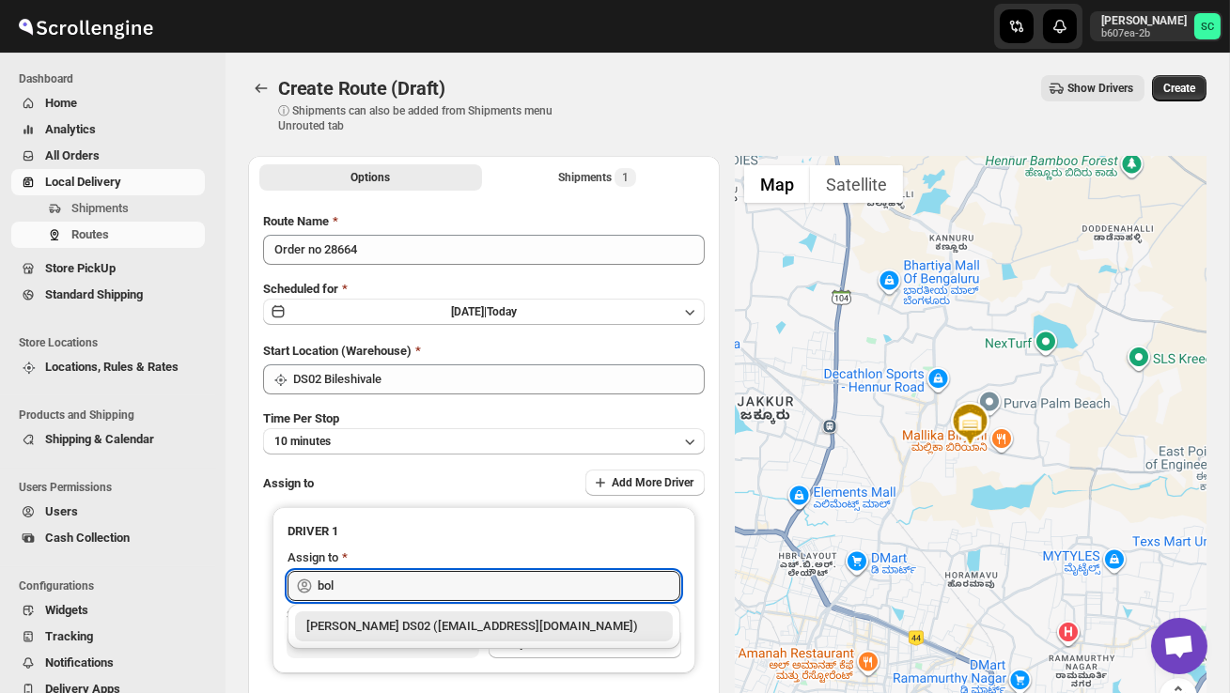
click at [397, 621] on div "[PERSON_NAME] DS02 ([EMAIL_ADDRESS][DOMAIN_NAME])" at bounding box center [483, 626] width 355 height 19
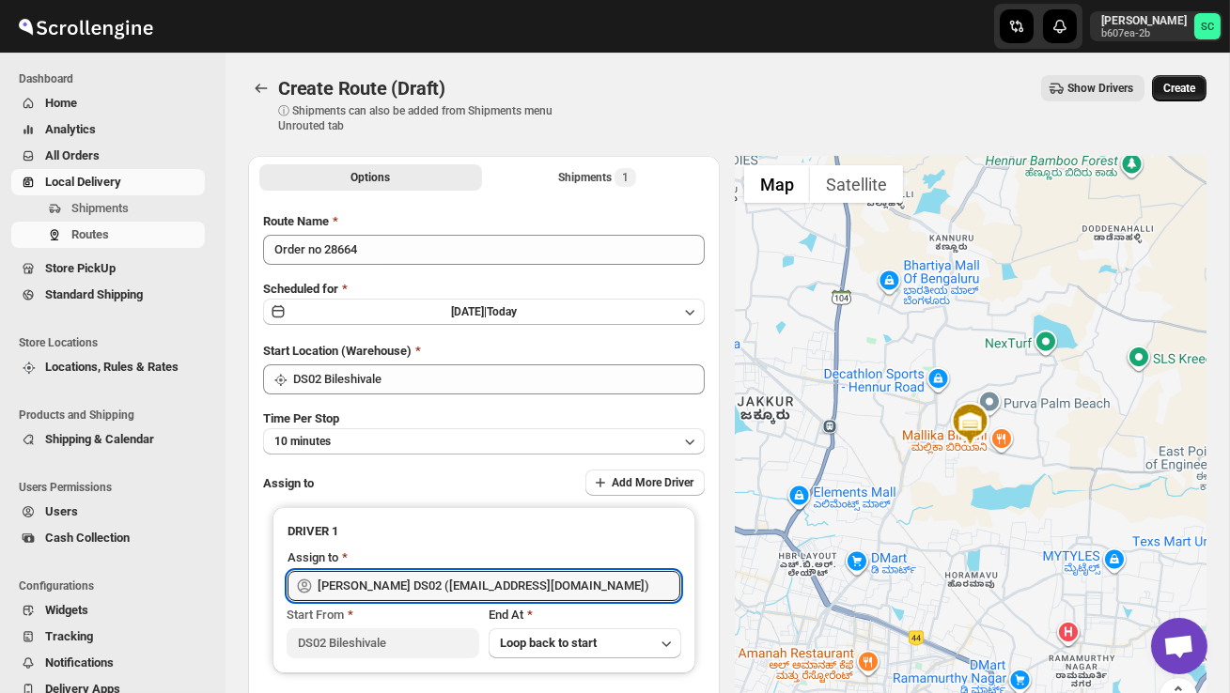
type input "[PERSON_NAME] DS02 ([EMAIL_ADDRESS][DOMAIN_NAME])"
click at [1165, 88] on span "Create" at bounding box center [1179, 88] width 32 height 15
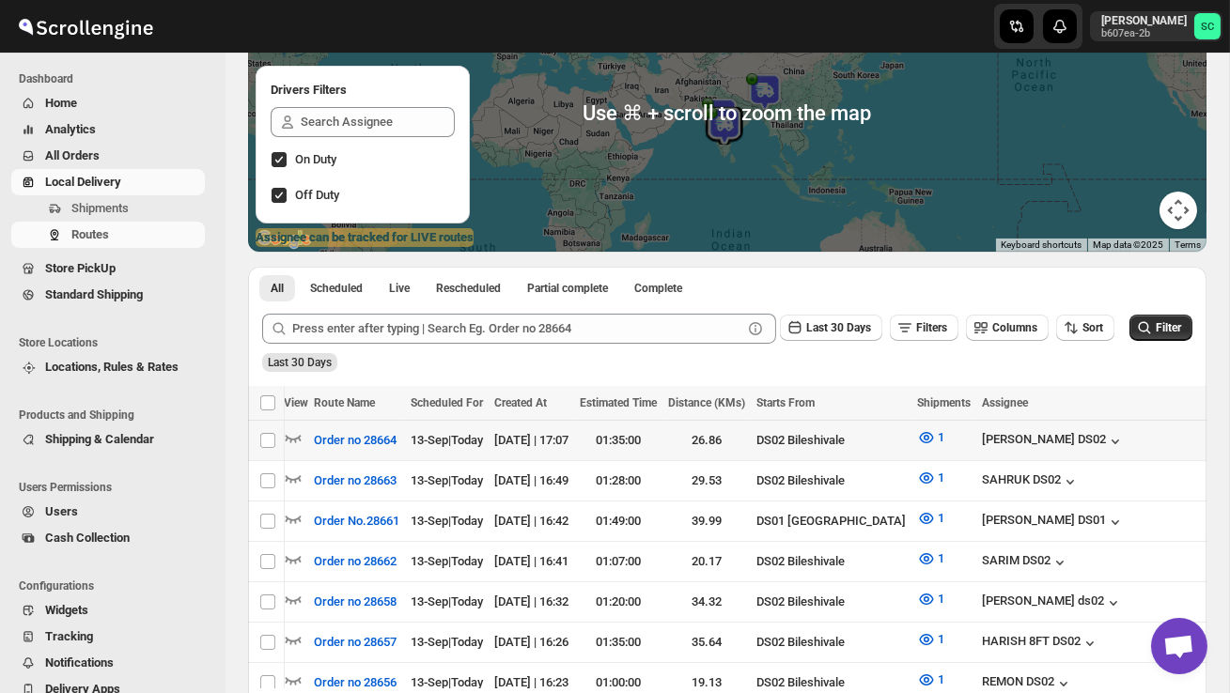
scroll to position [0, 244]
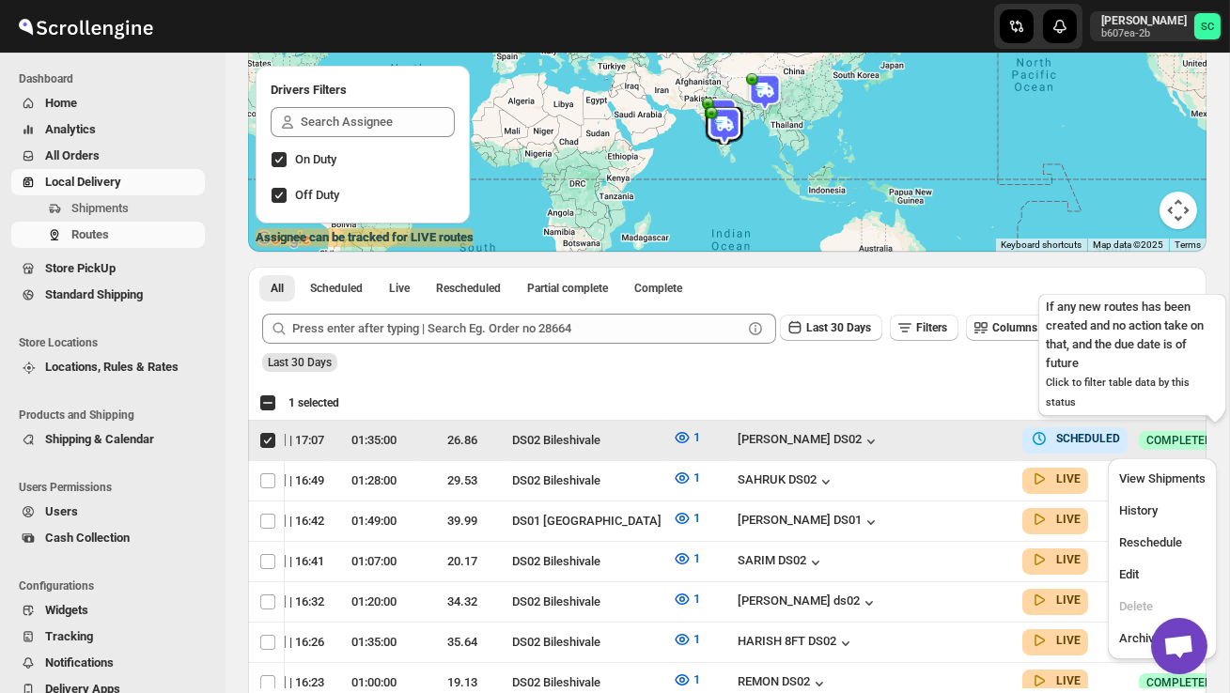
scroll to position [0, 1]
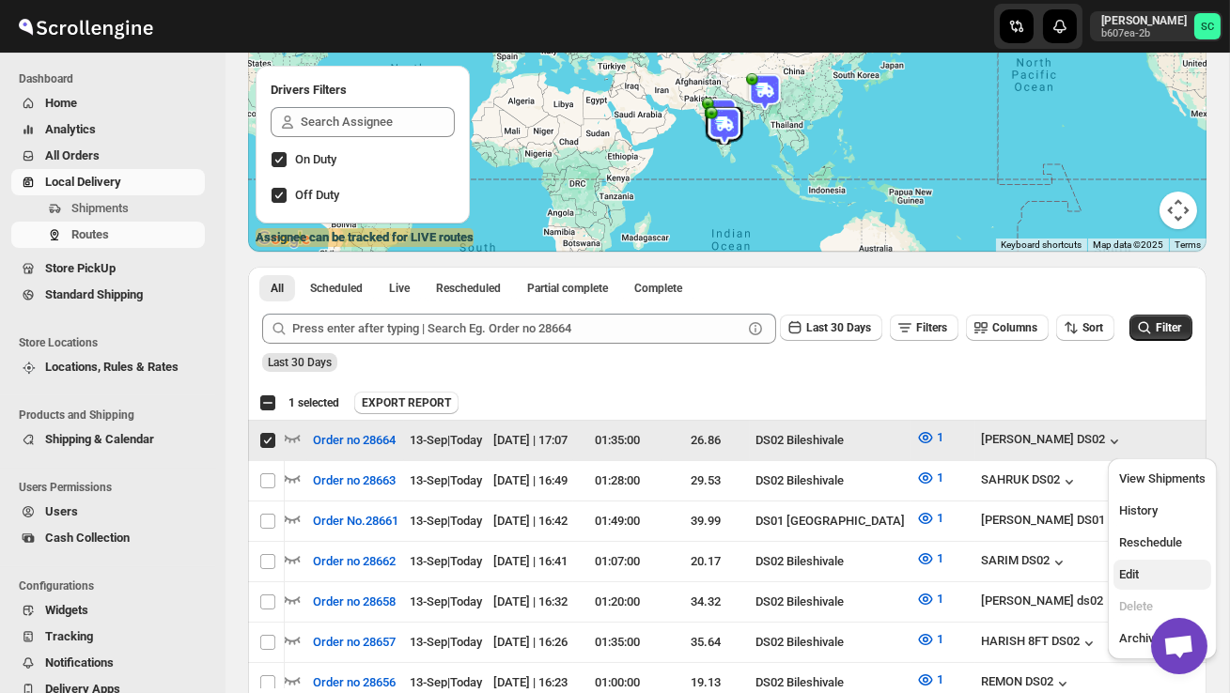
click at [1156, 562] on button "Edit" at bounding box center [1163, 575] width 98 height 30
checkbox input "false"
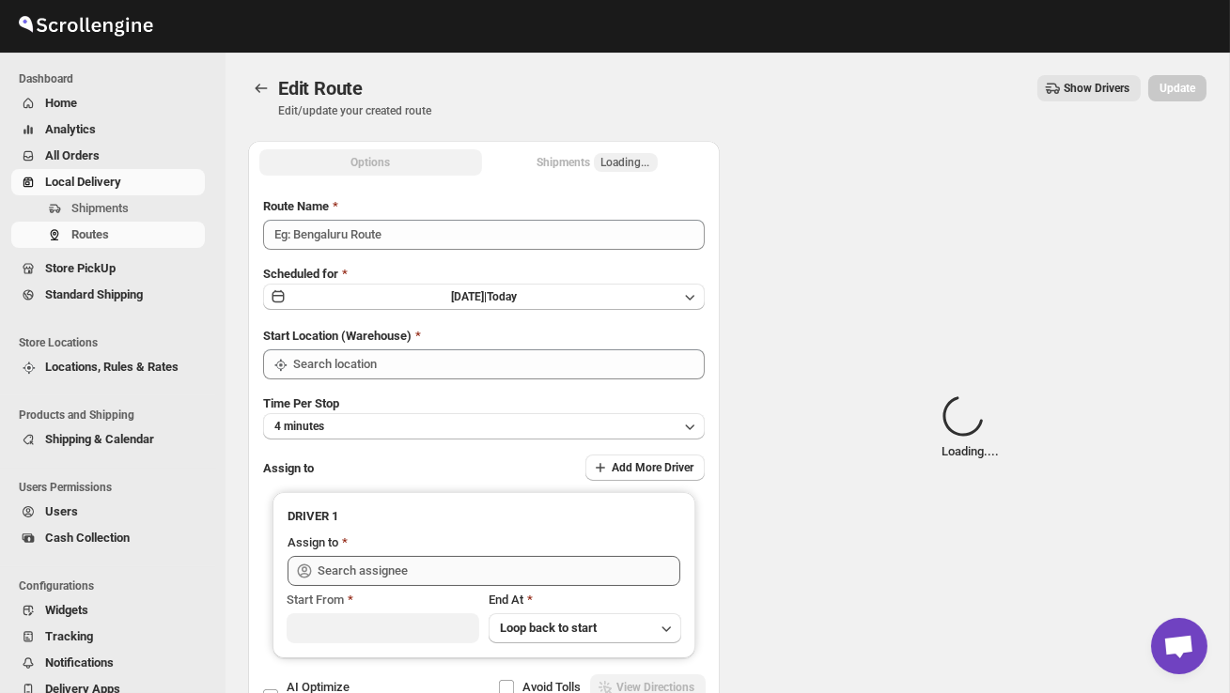
type input "Order no 28664"
type input "DS02 Bileshivale"
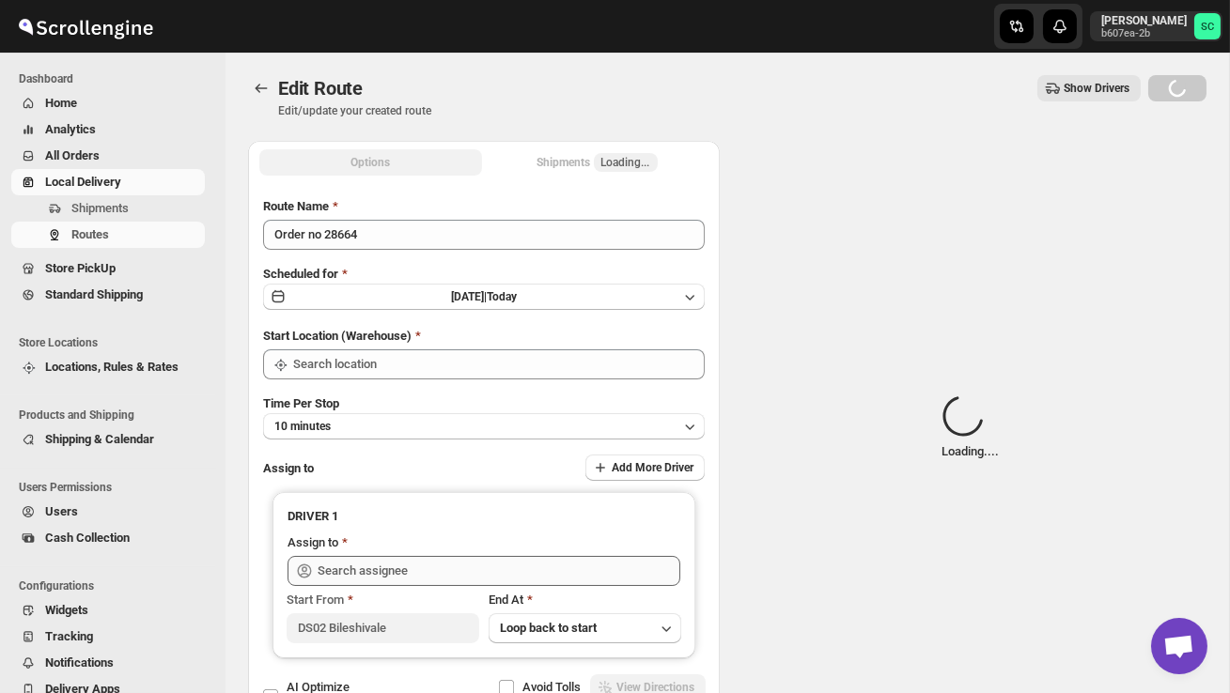
type input "DS02 Bileshivale"
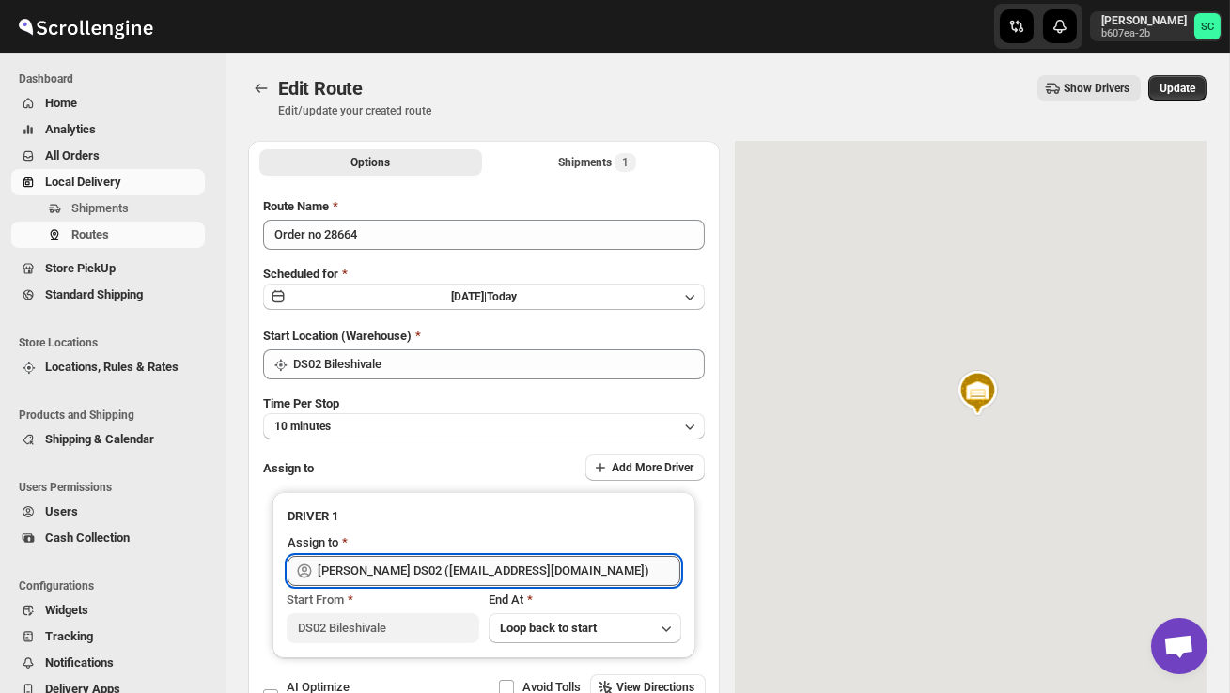
click at [564, 566] on input "[PERSON_NAME] DS02 ([EMAIL_ADDRESS][DOMAIN_NAME])" at bounding box center [499, 571] width 363 height 30
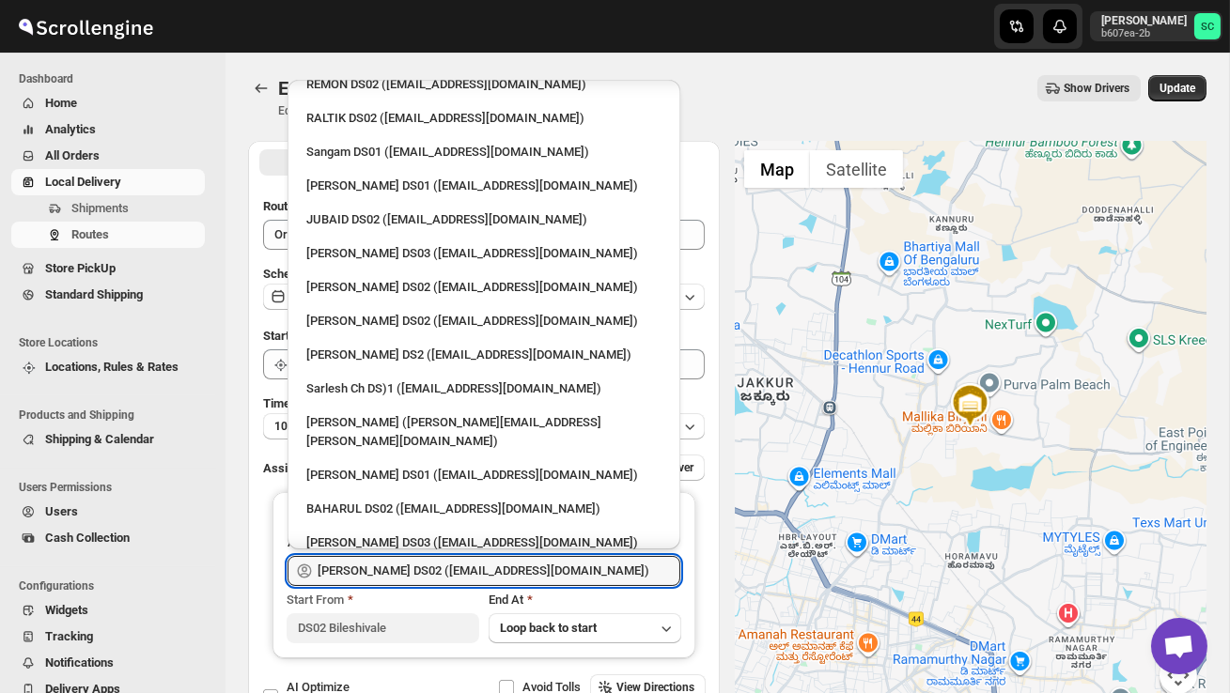
scroll to position [479, 0]
click at [410, 279] on div "[PERSON_NAME] DS02 ([EMAIL_ADDRESS][DOMAIN_NAME])" at bounding box center [483, 288] width 355 height 19
type input "[PERSON_NAME] DS02 ([EMAIL_ADDRESS][DOMAIN_NAME])"
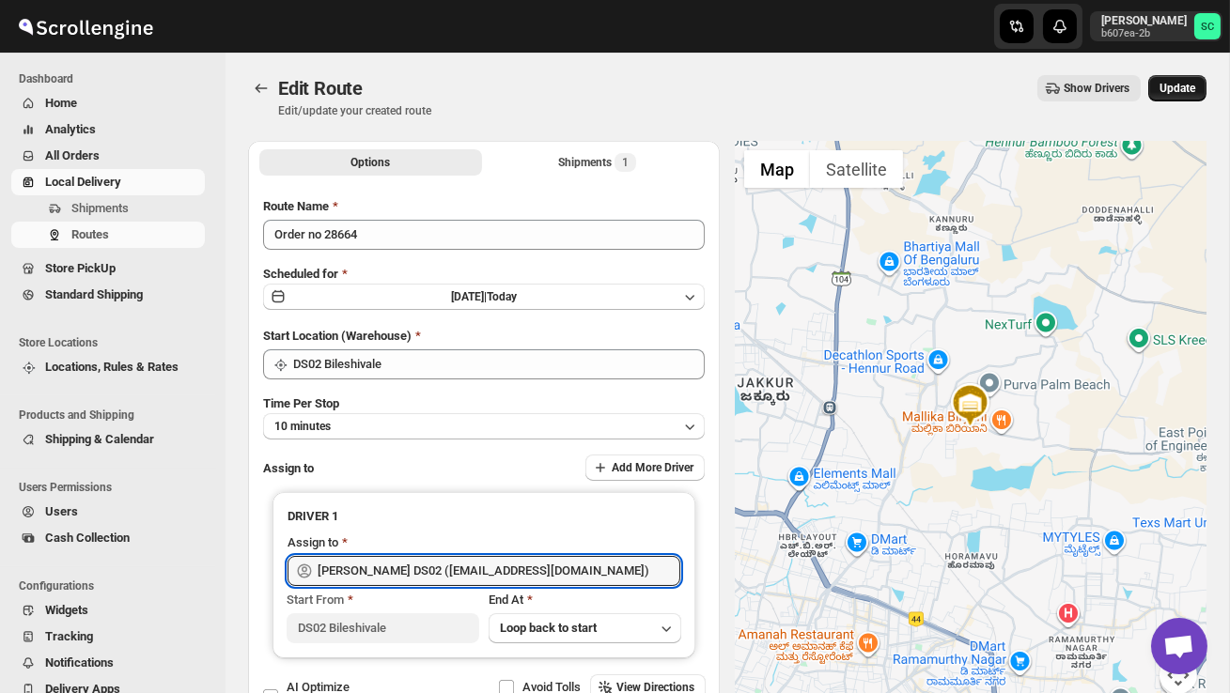
click at [1179, 89] on span "Update" at bounding box center [1178, 88] width 36 height 15
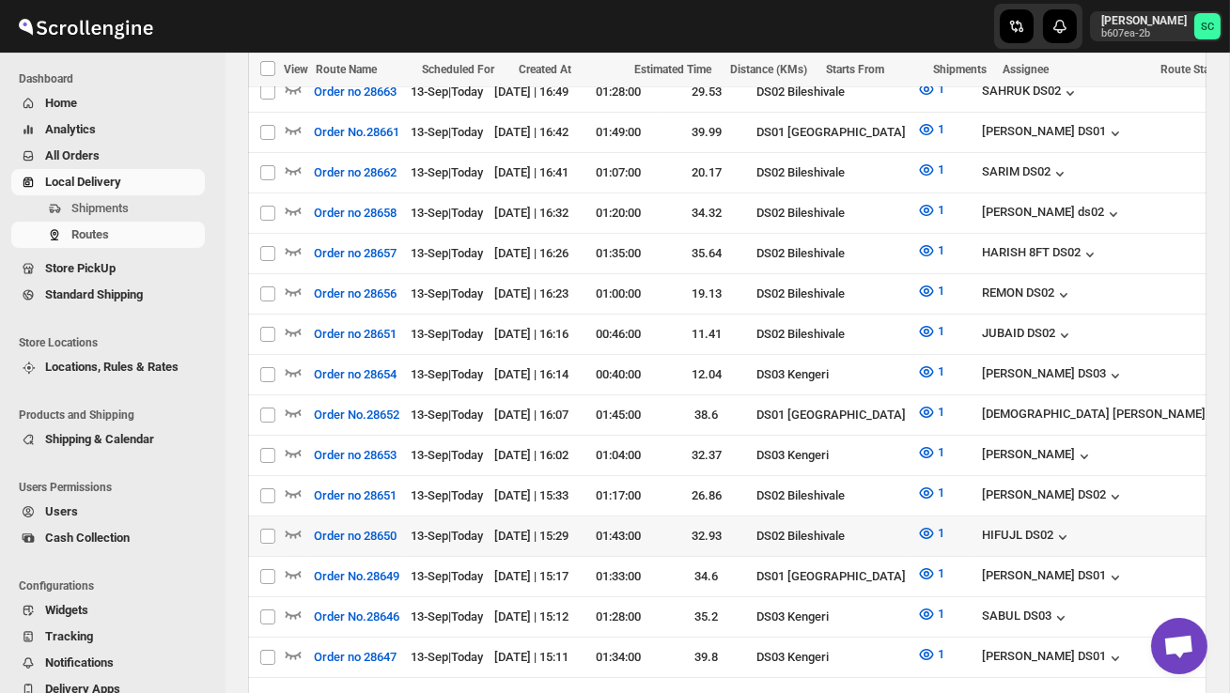
scroll to position [607, 0]
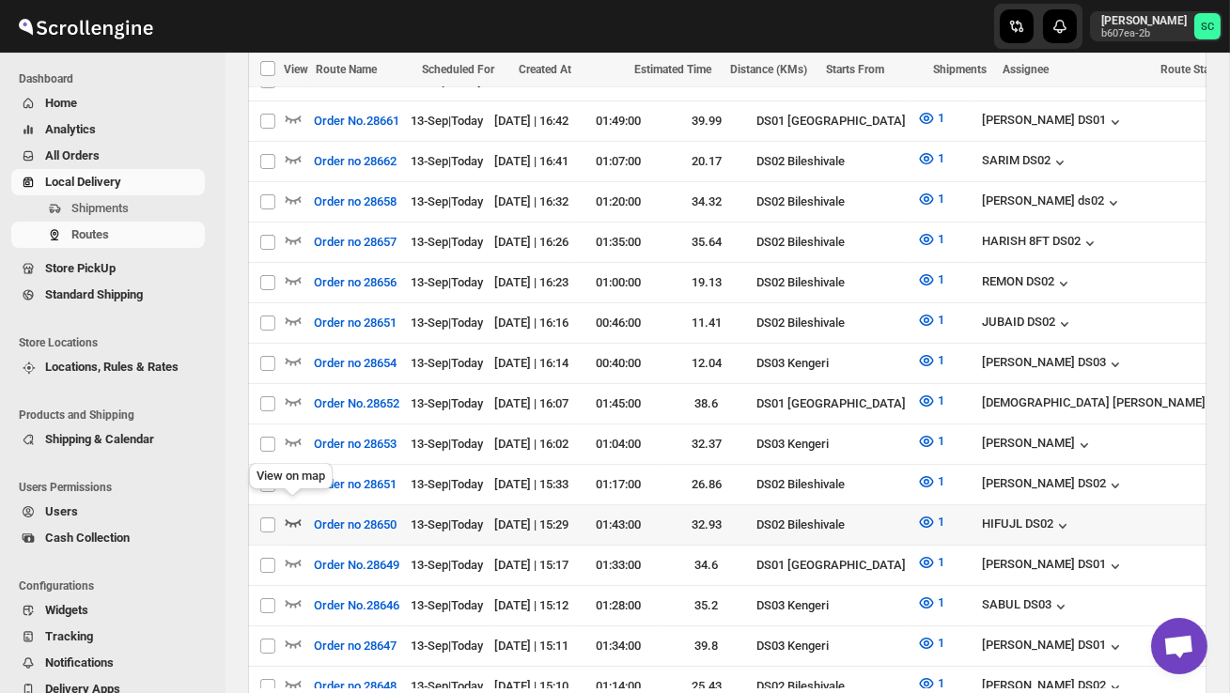
click at [294, 513] on icon "button" at bounding box center [293, 522] width 19 height 19
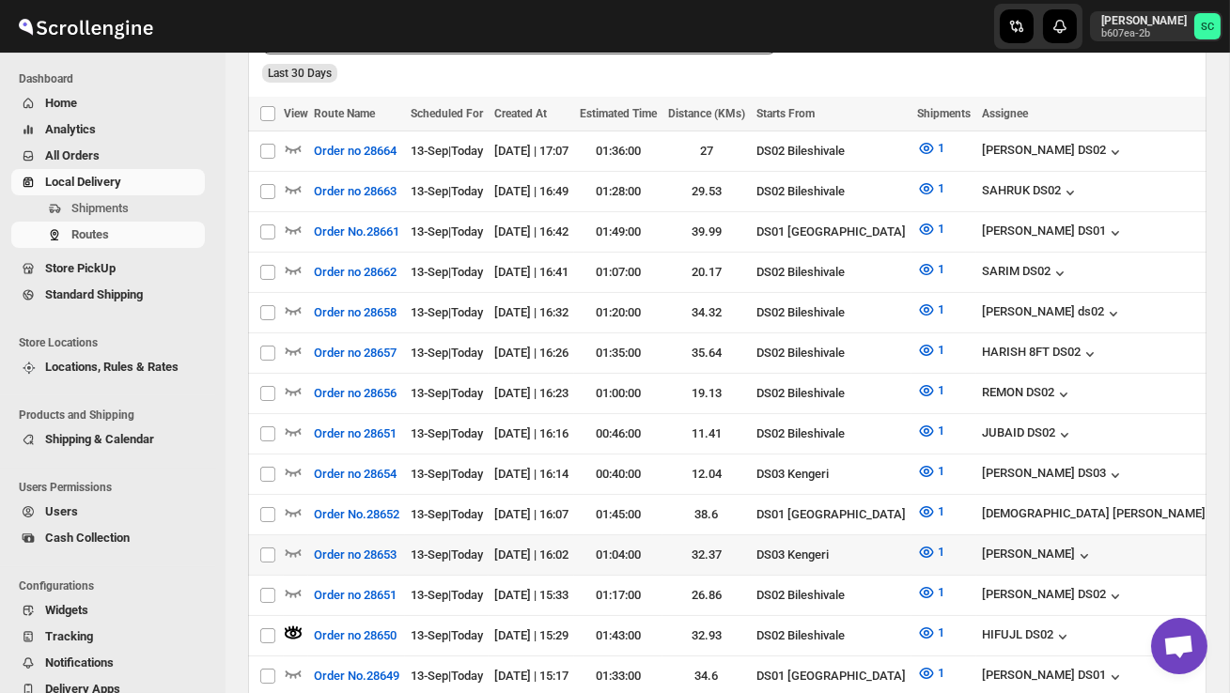
scroll to position [518, 0]
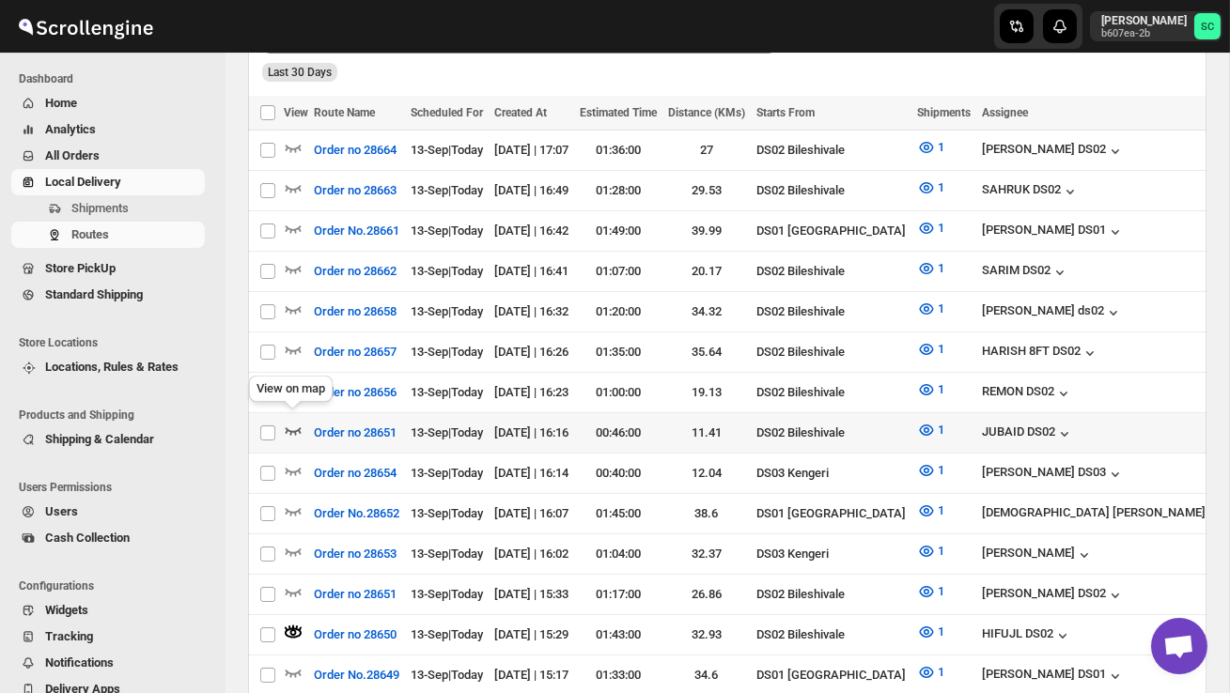
click at [294, 421] on icon "button" at bounding box center [293, 430] width 19 height 19
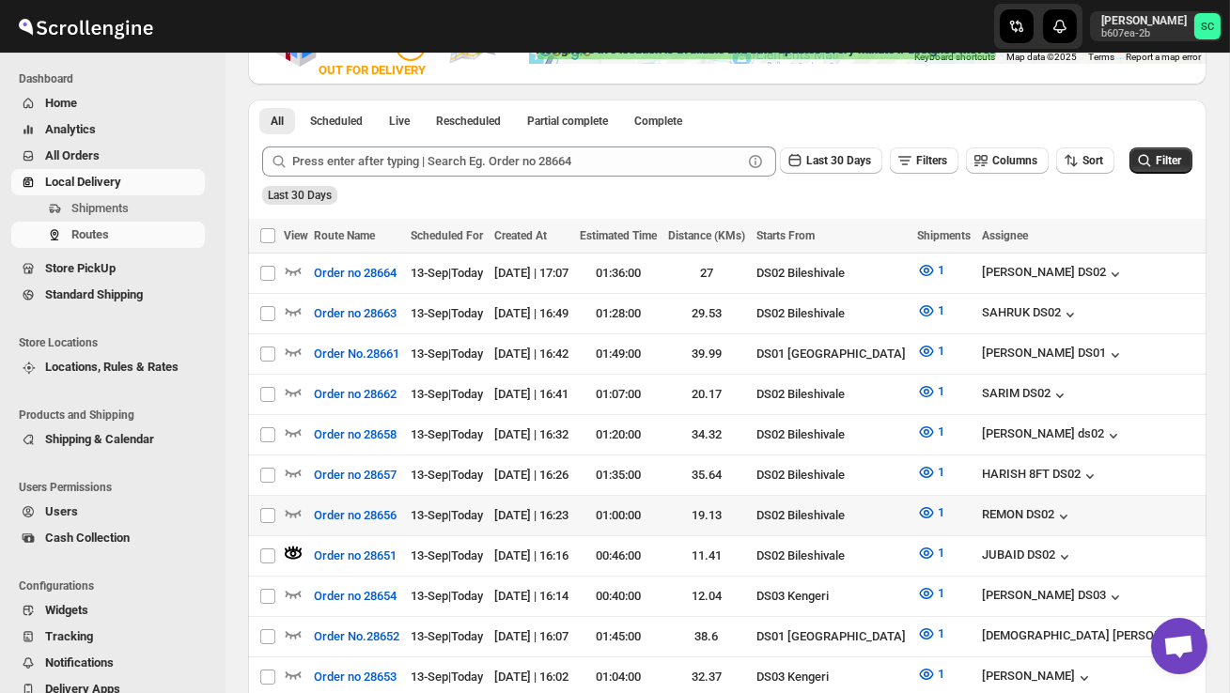
scroll to position [397, 0]
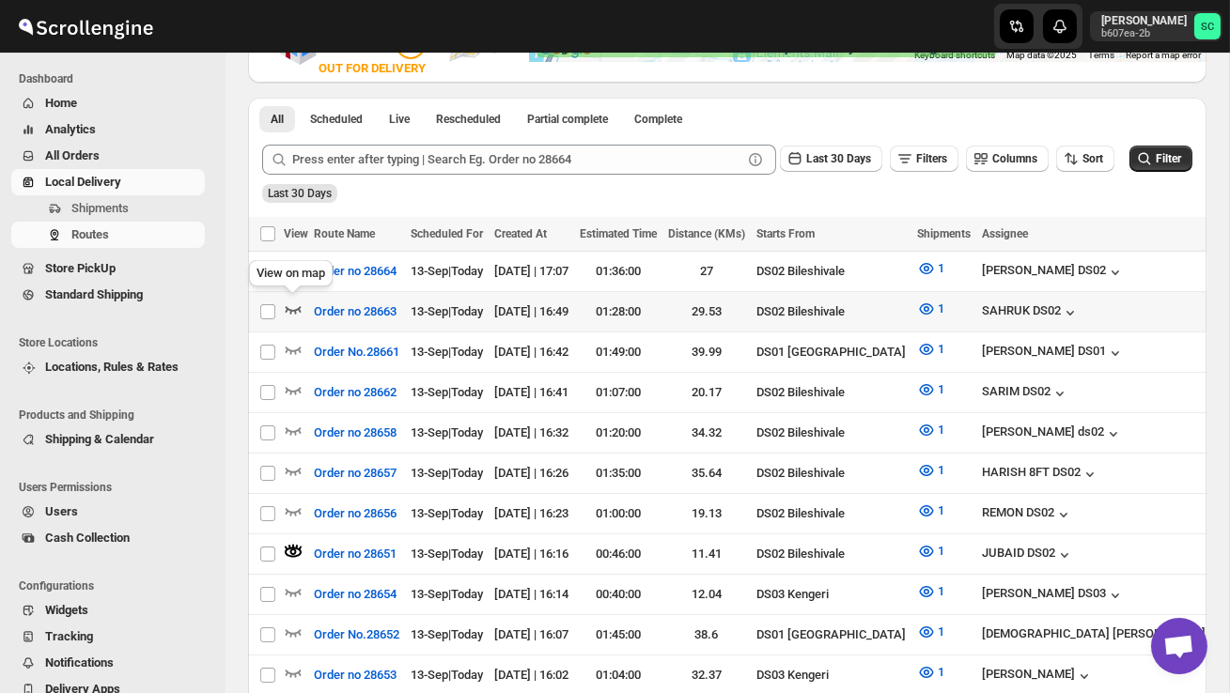
click at [290, 304] on icon "button" at bounding box center [293, 309] width 19 height 19
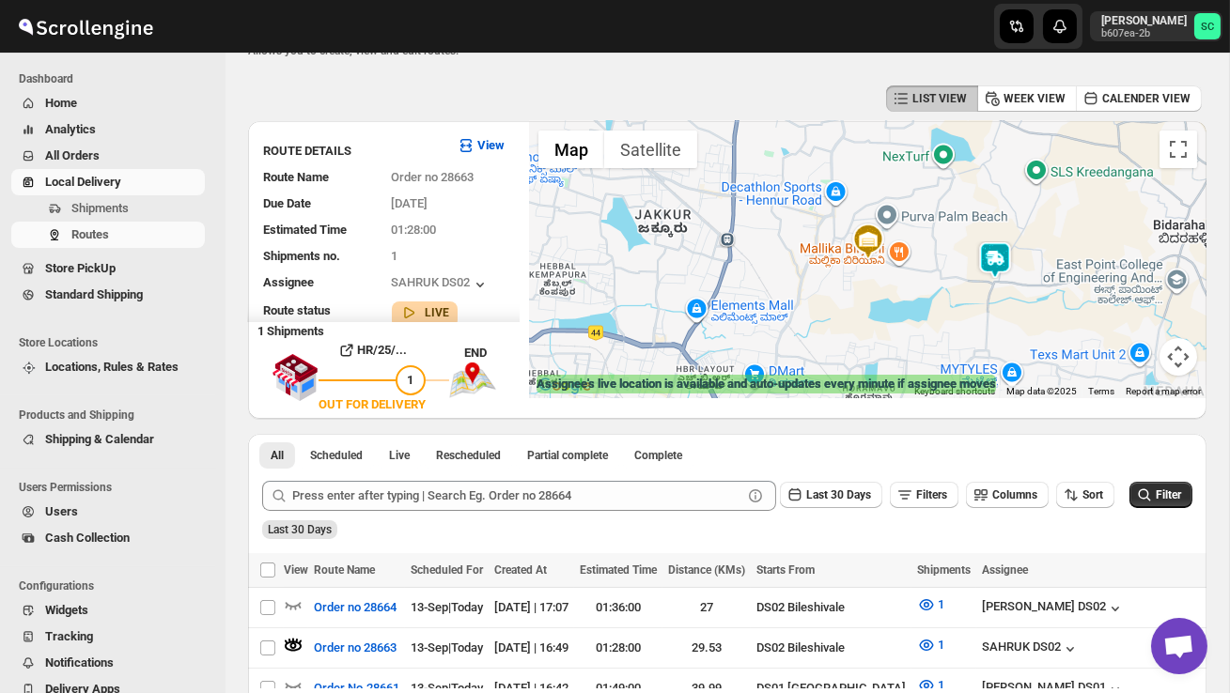
scroll to position [56, 0]
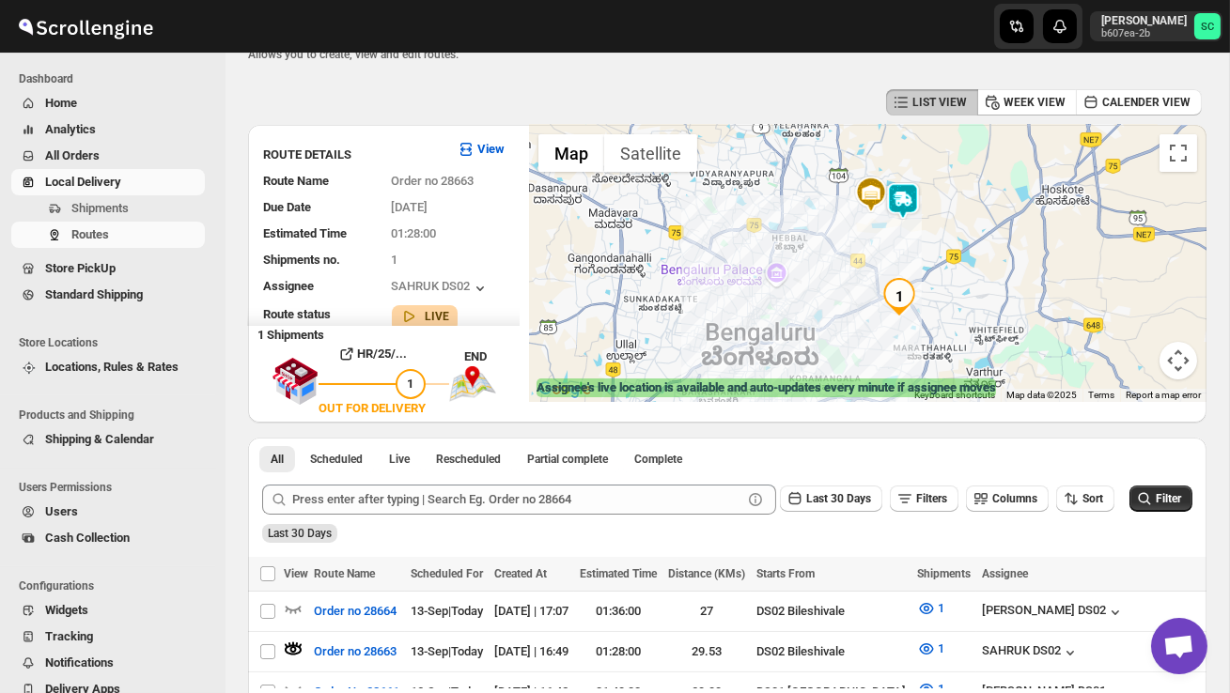
click at [913, 196] on img at bounding box center [903, 201] width 38 height 38
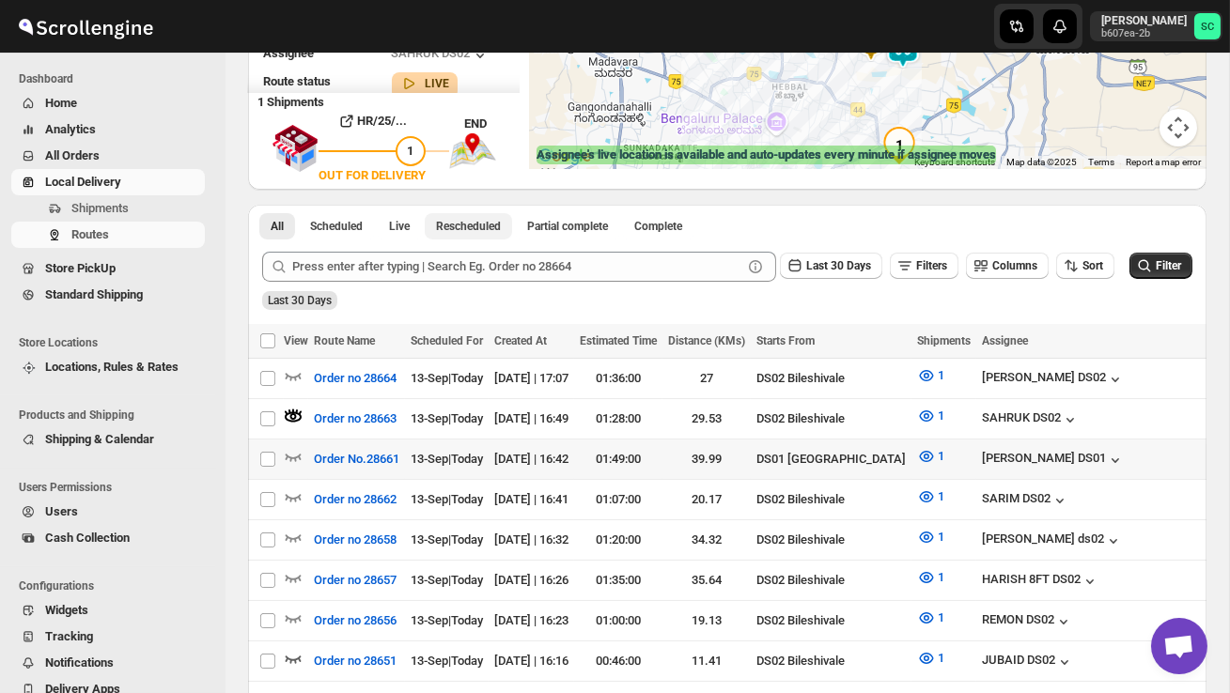
scroll to position [291, 0]
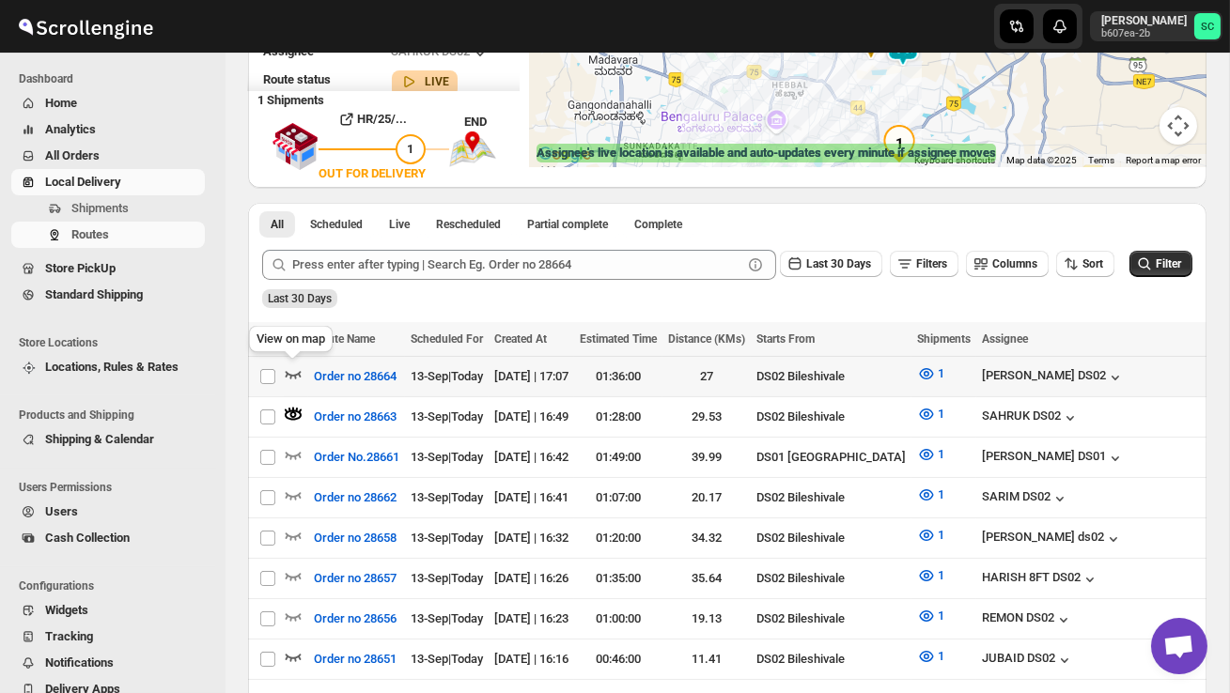
click at [295, 371] on icon "button" at bounding box center [293, 374] width 19 height 19
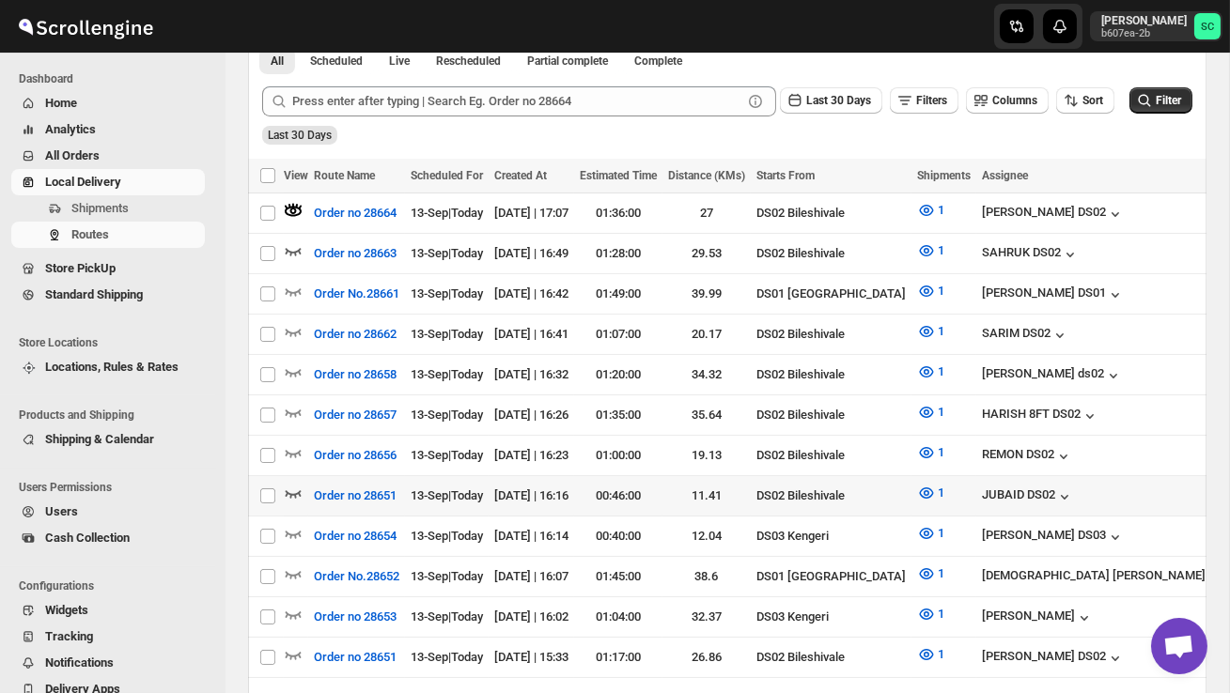
scroll to position [460, 0]
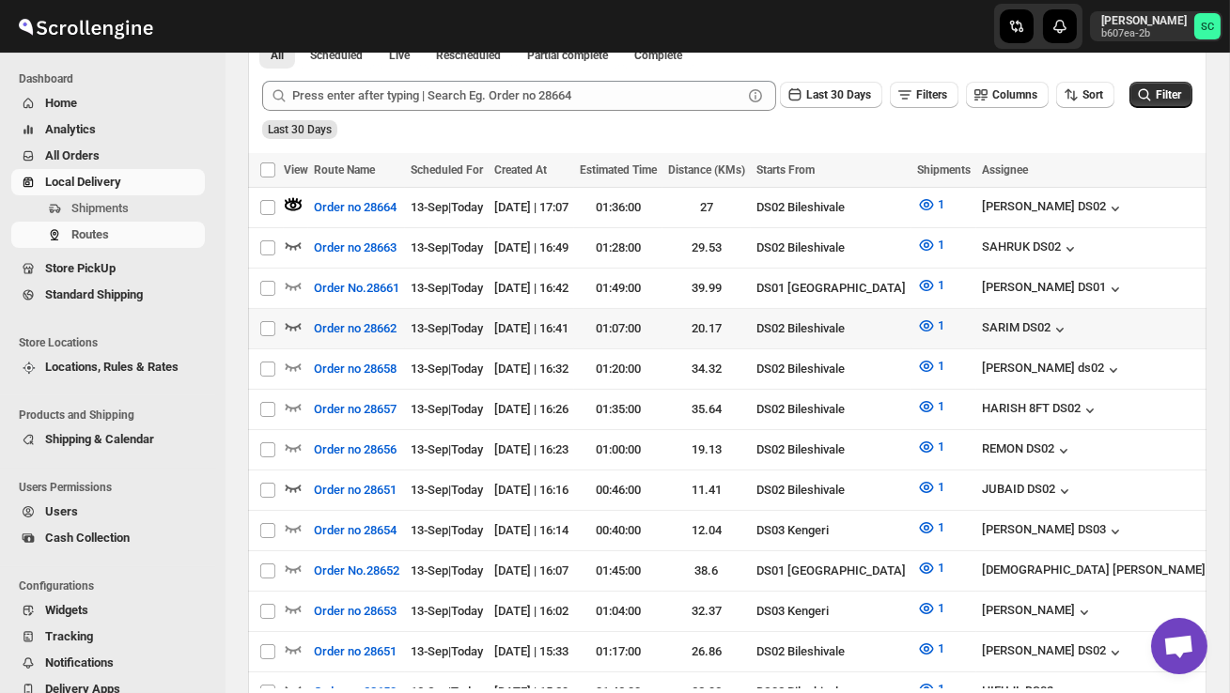
click at [294, 319] on icon "button" at bounding box center [293, 326] width 19 height 19
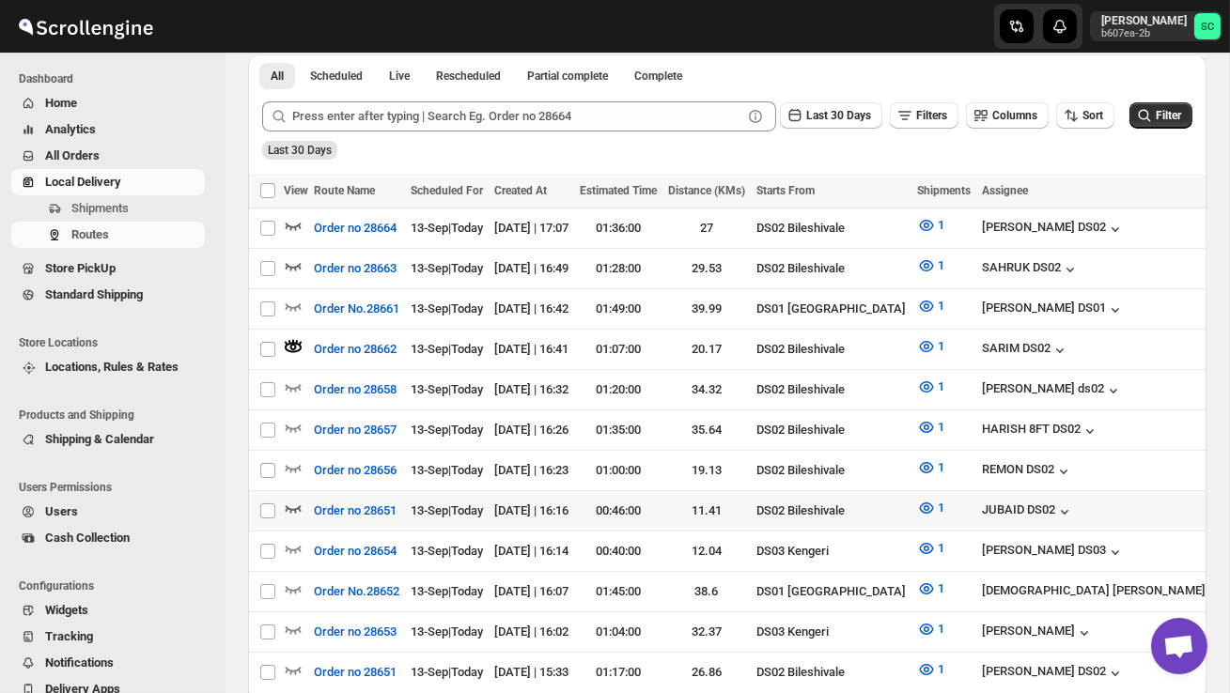
scroll to position [441, 0]
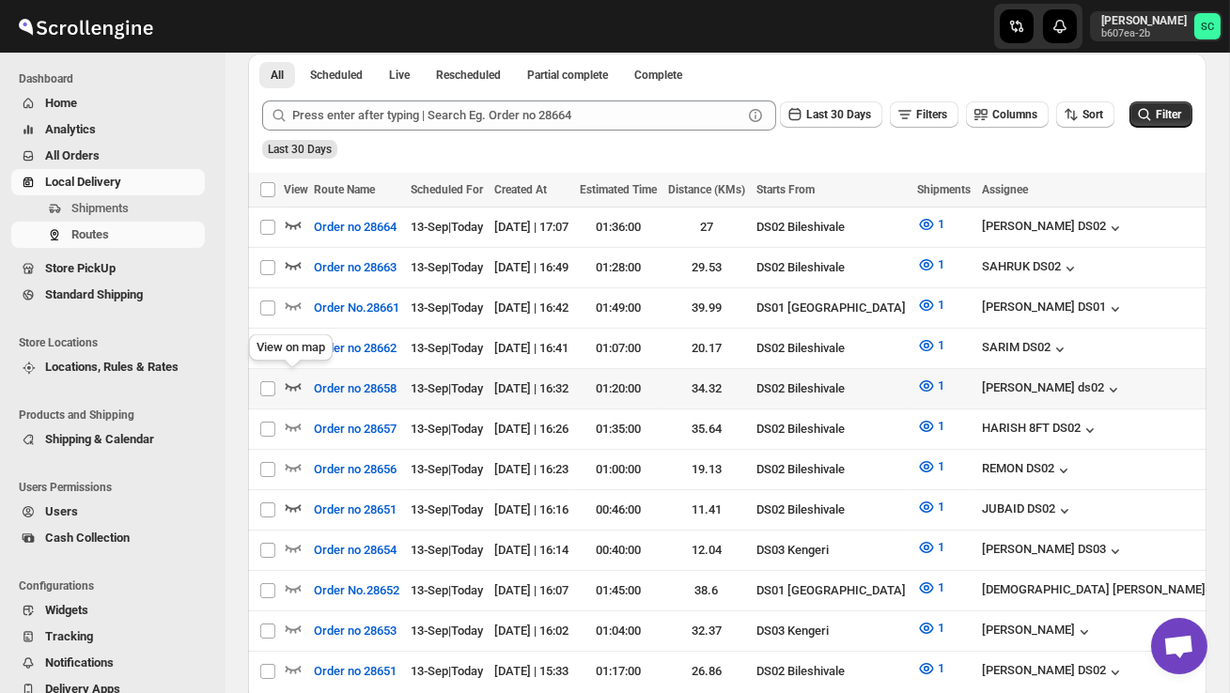
click at [291, 380] on icon "button" at bounding box center [293, 386] width 19 height 19
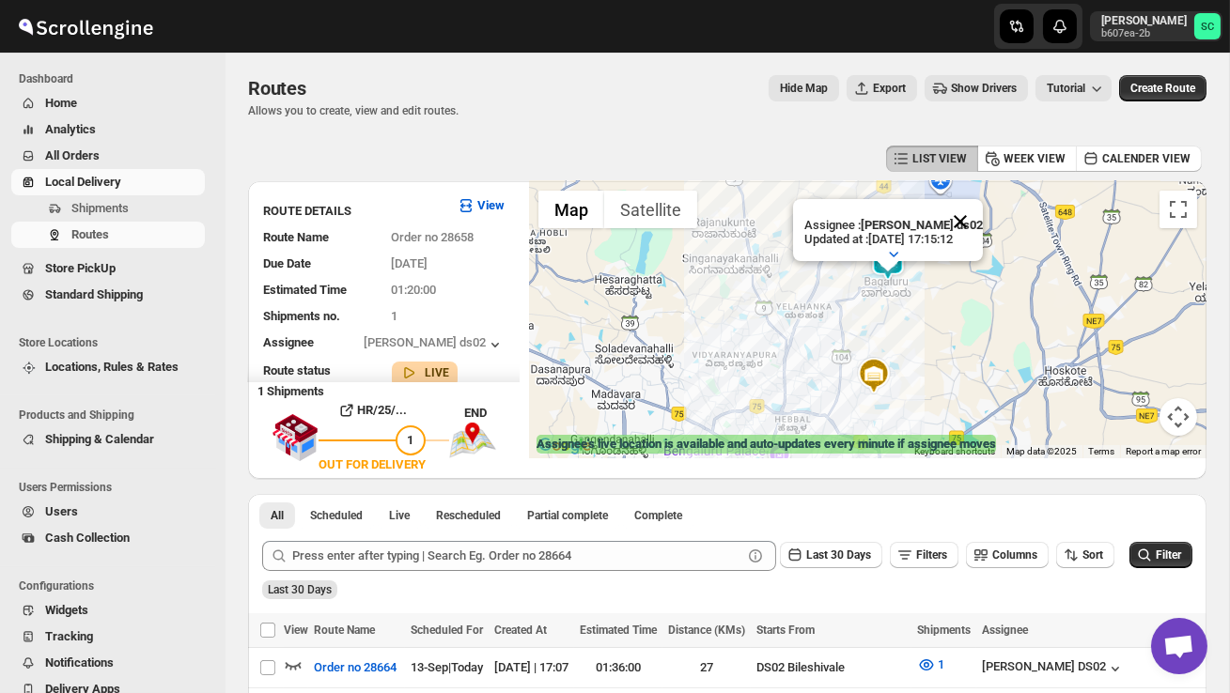
click at [971, 219] on button "Close" at bounding box center [960, 221] width 45 height 45
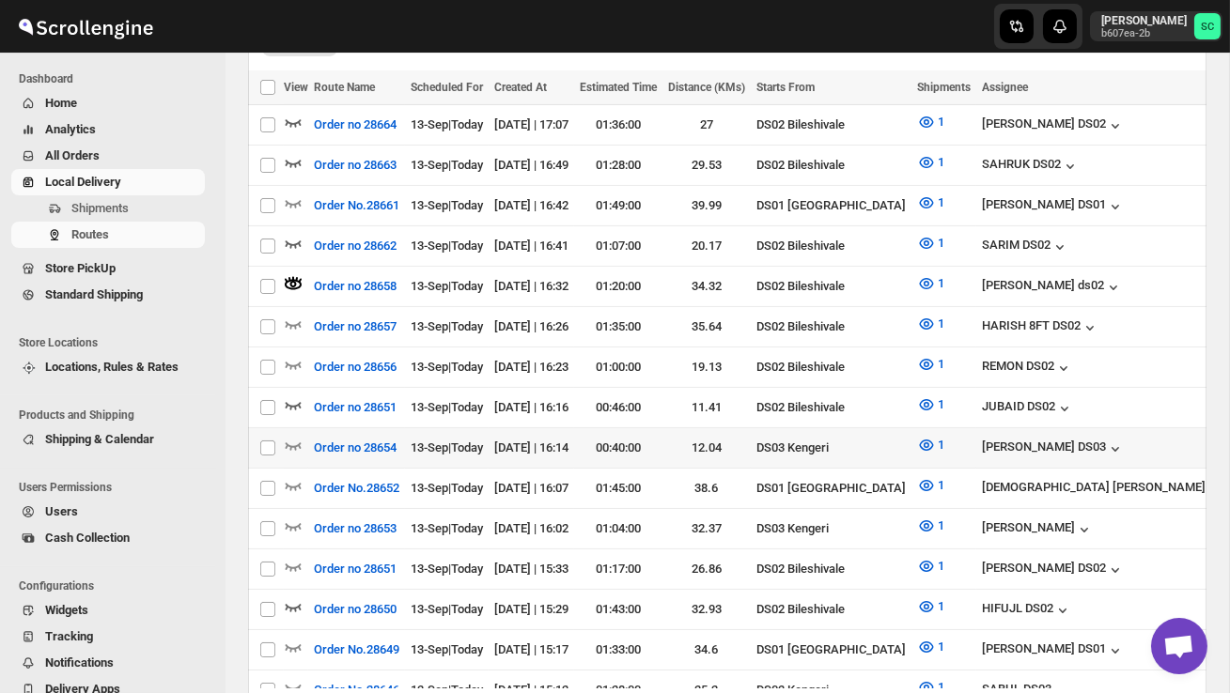
scroll to position [544, 0]
click at [296, 395] on icon "button" at bounding box center [293, 404] width 19 height 19
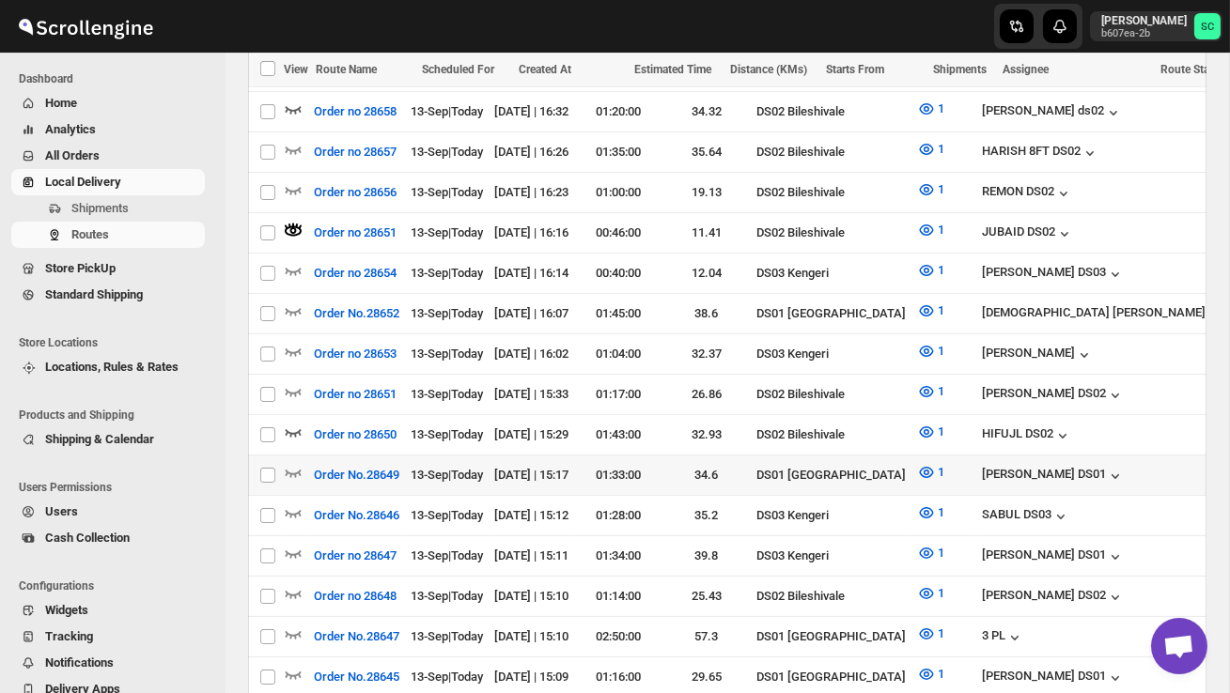
scroll to position [723, 0]
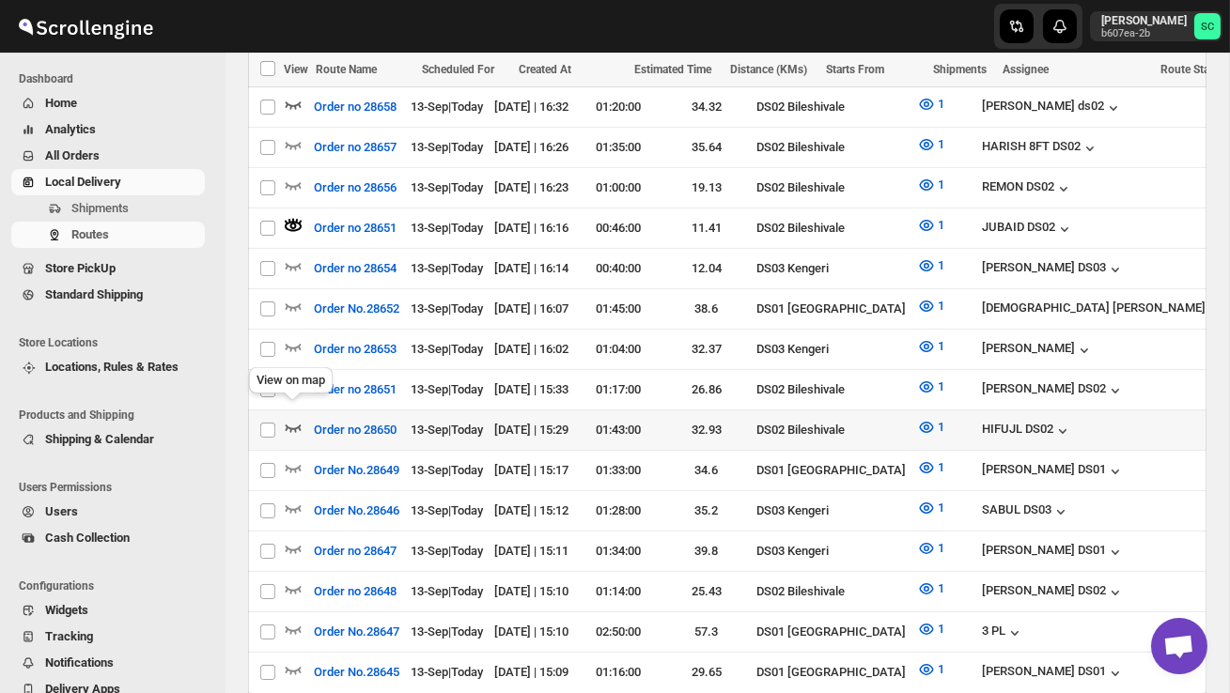
click at [296, 425] on icon "button" at bounding box center [294, 429] width 16 height 8
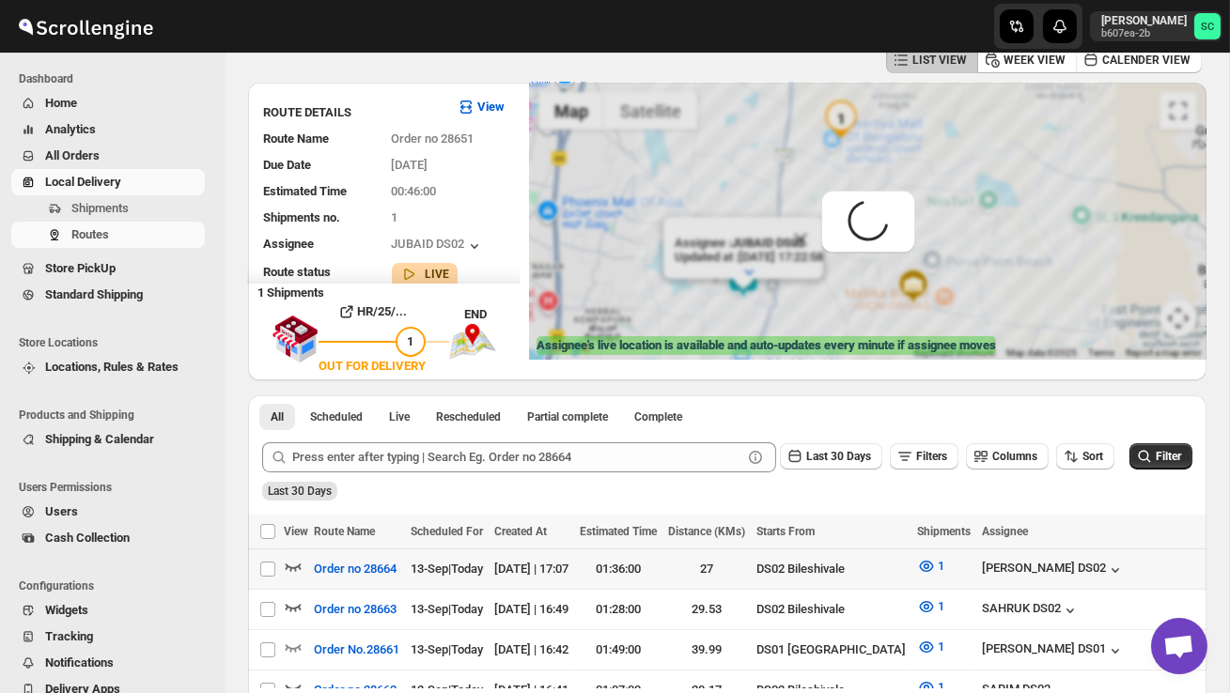
scroll to position [0, 0]
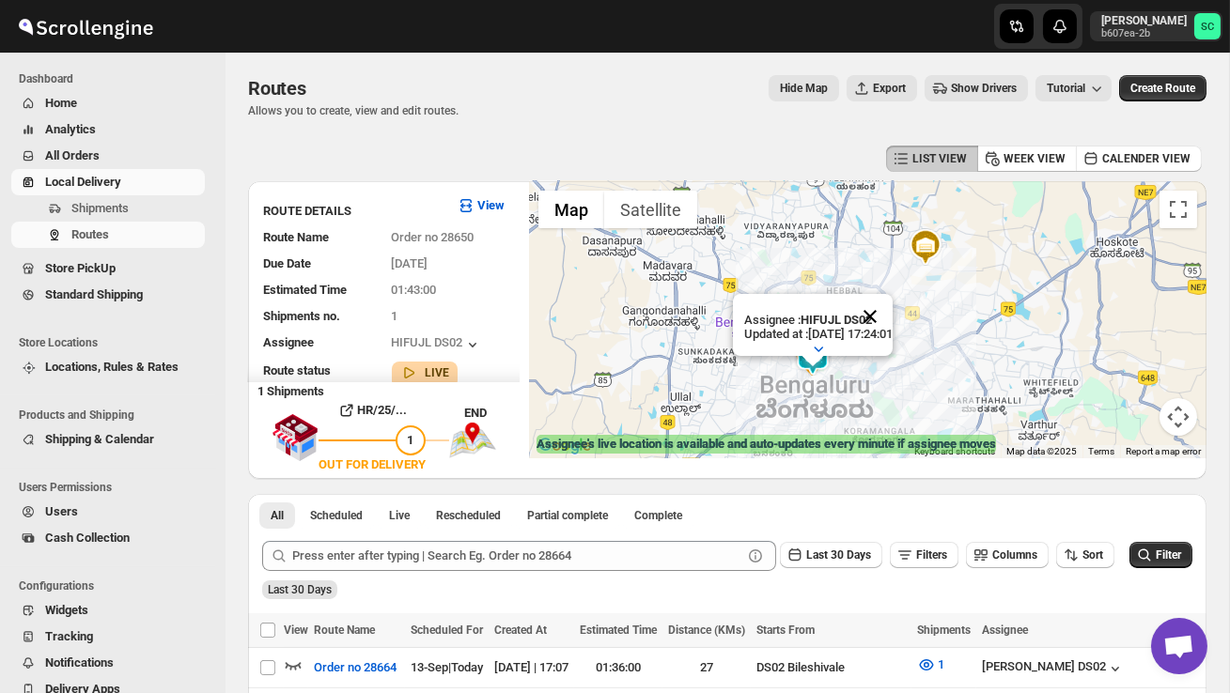
click at [893, 317] on button "Close" at bounding box center [870, 316] width 45 height 45
click at [866, 365] on div at bounding box center [868, 319] width 678 height 277
click at [866, 366] on div at bounding box center [868, 319] width 678 height 277
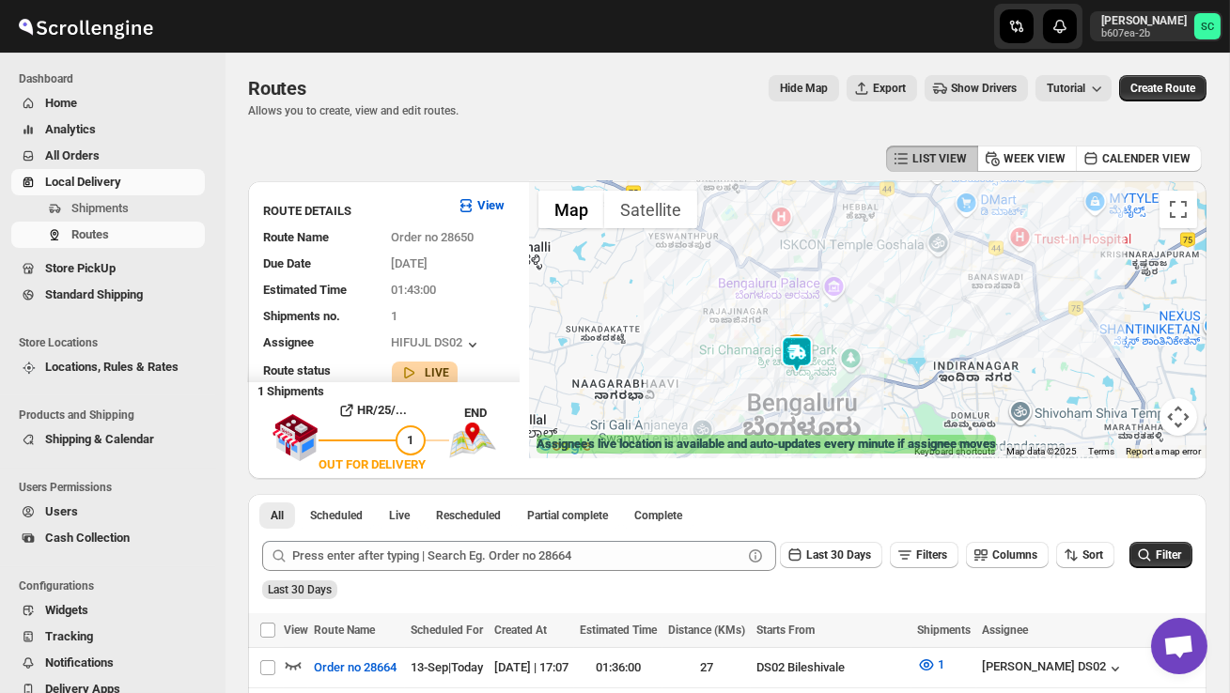
drag, startPoint x: 824, startPoint y: 388, endPoint x: 866, endPoint y: 373, distance: 44.9
click at [866, 373] on div at bounding box center [868, 319] width 678 height 277
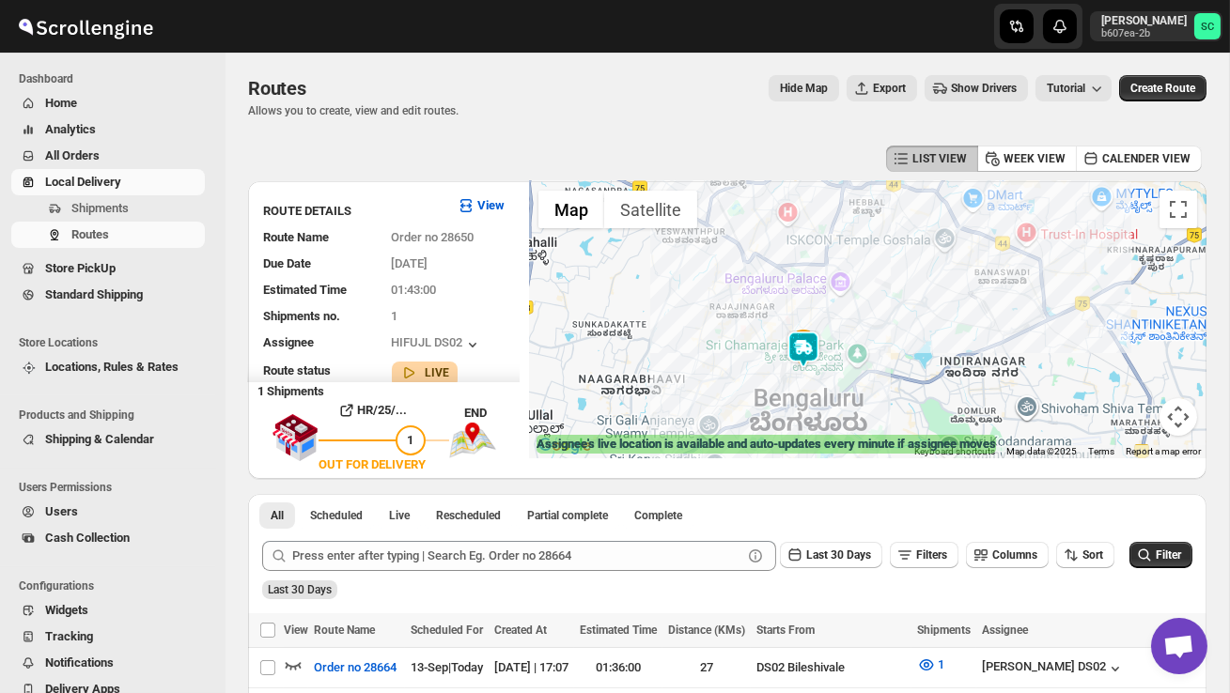
click at [866, 373] on div at bounding box center [868, 319] width 678 height 277
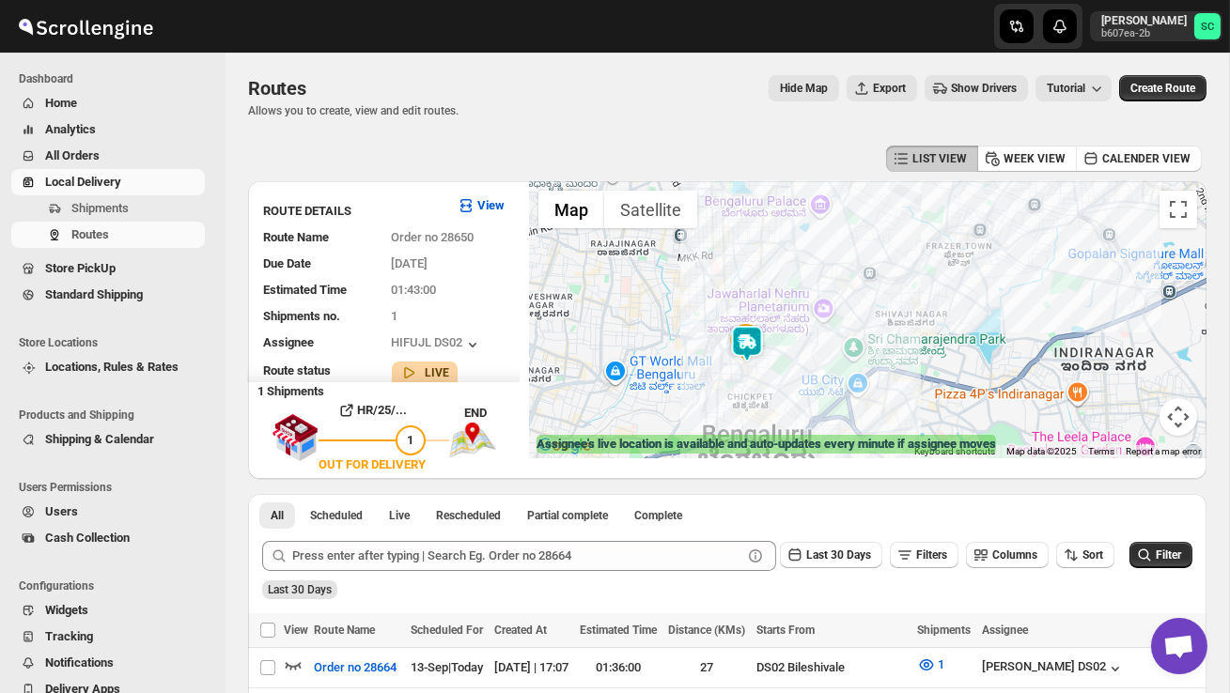
click at [795, 378] on div at bounding box center [868, 319] width 678 height 277
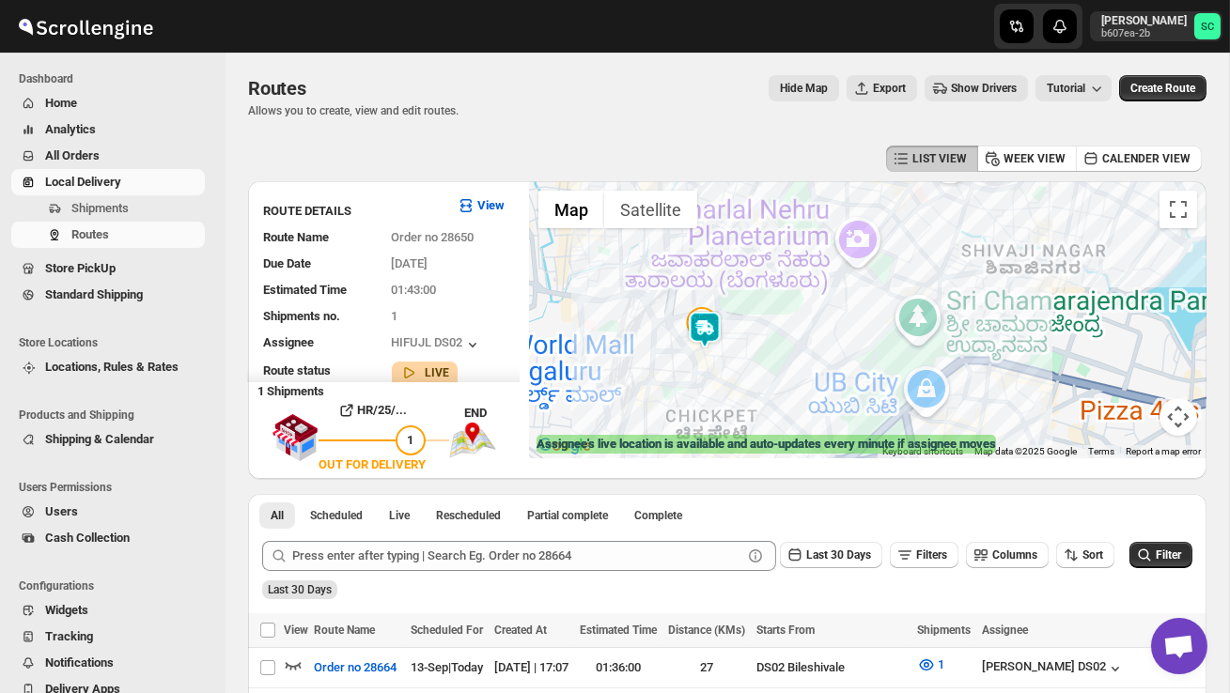
click at [795, 378] on div at bounding box center [868, 319] width 678 height 277
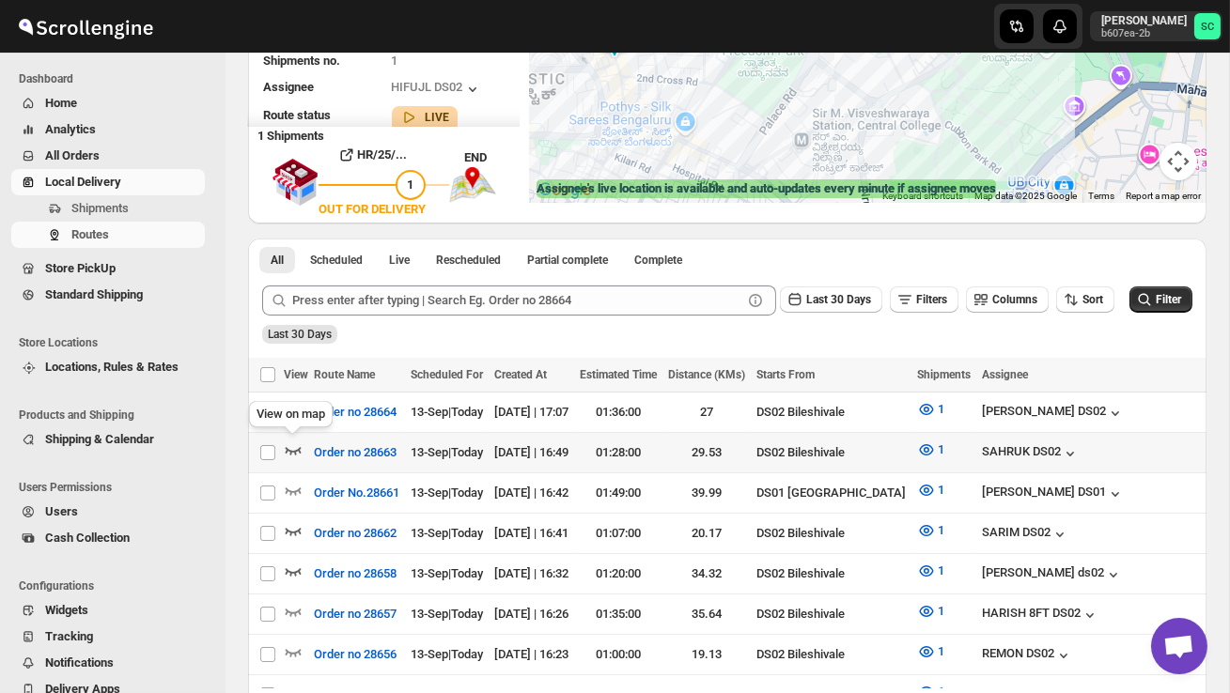
click at [290, 446] on icon "button" at bounding box center [293, 450] width 19 height 19
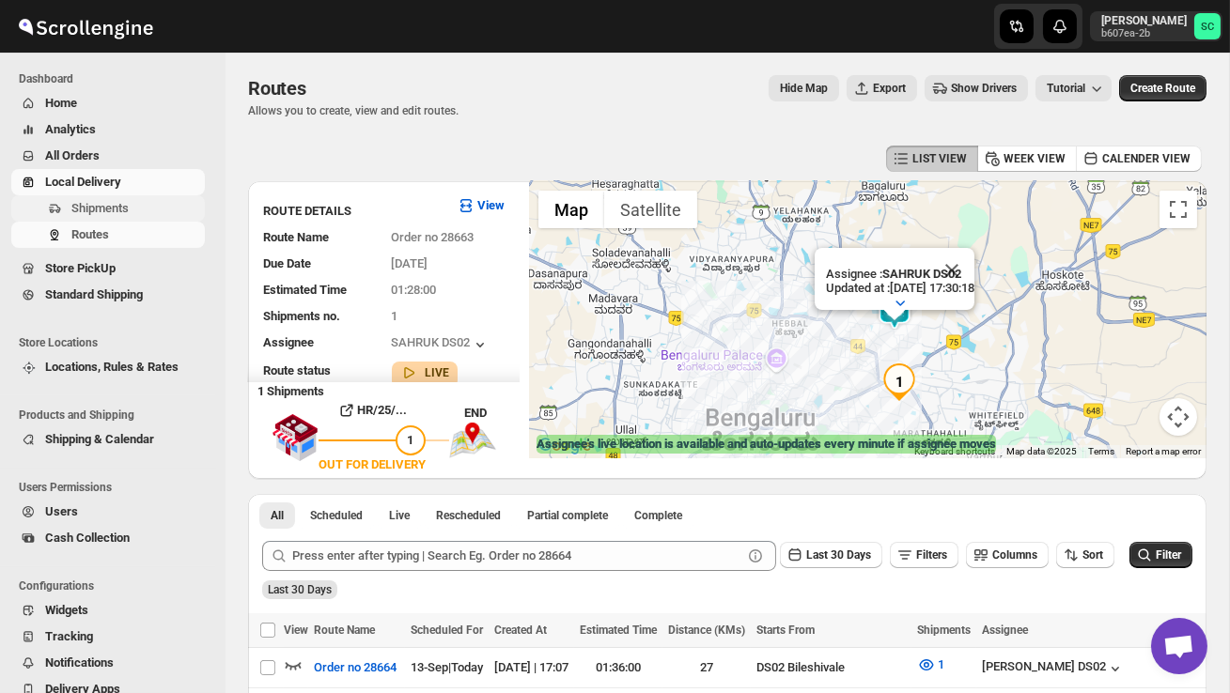
click at [135, 201] on span "Shipments" at bounding box center [136, 208] width 130 height 19
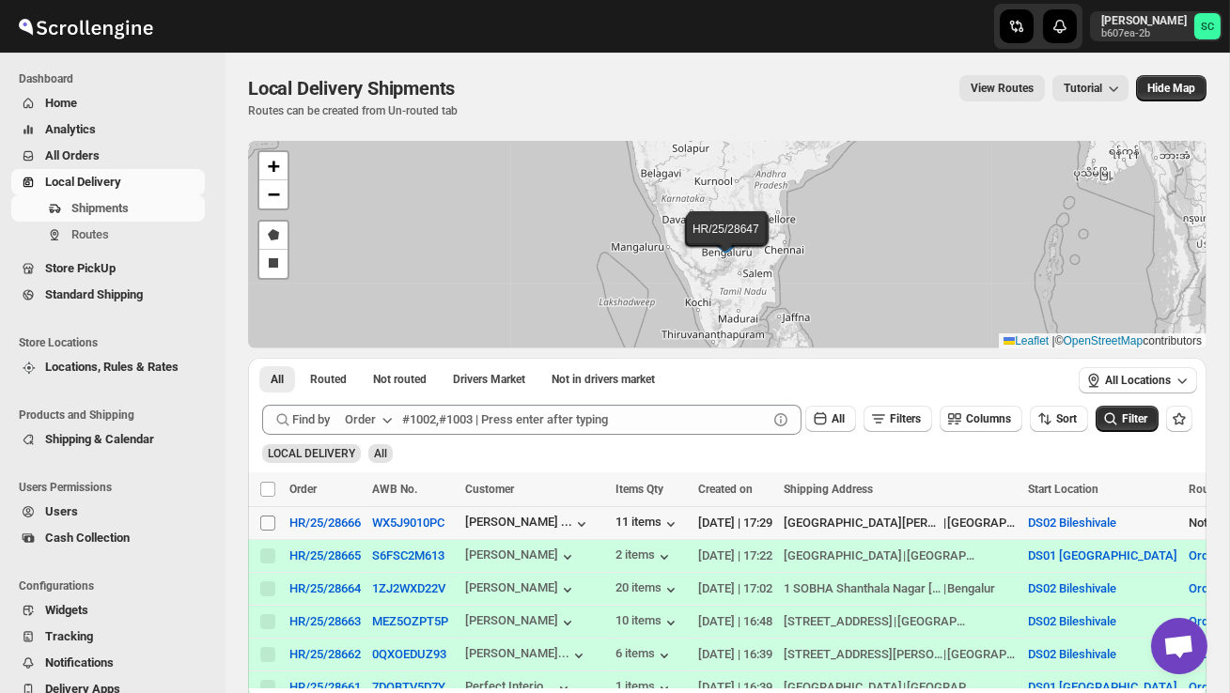
click at [270, 524] on input "Select shipment" at bounding box center [267, 523] width 15 height 15
checkbox input "true"
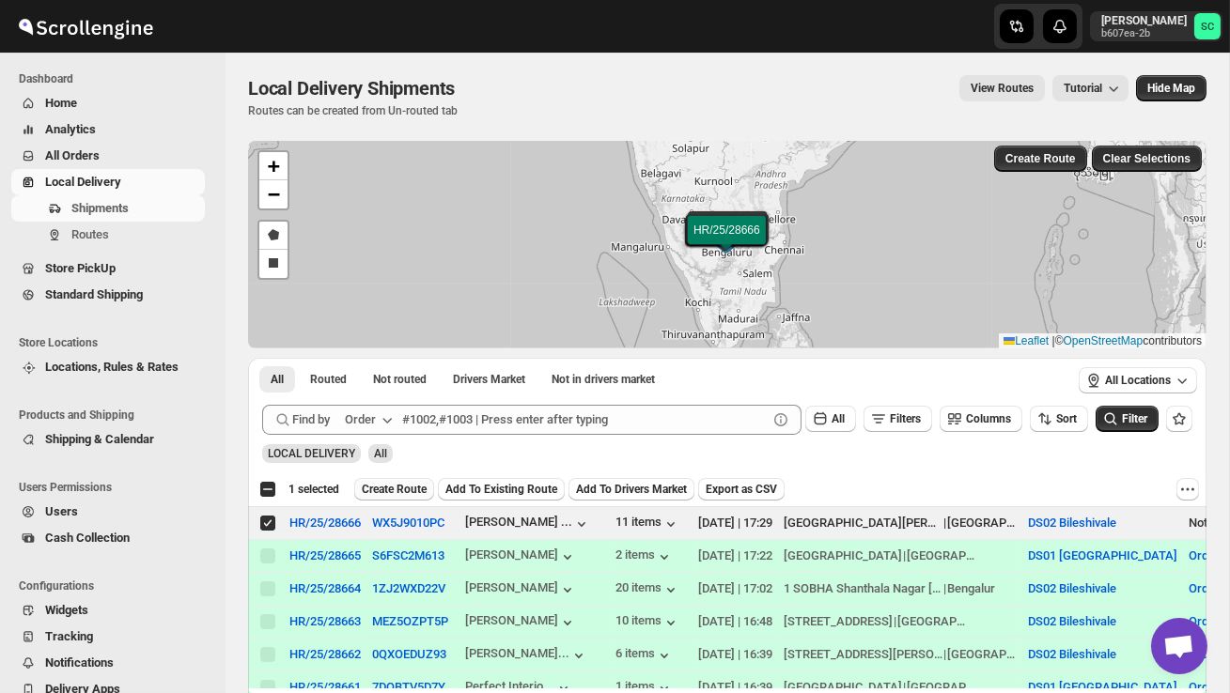
click at [382, 491] on span "Create Route" at bounding box center [394, 489] width 65 height 15
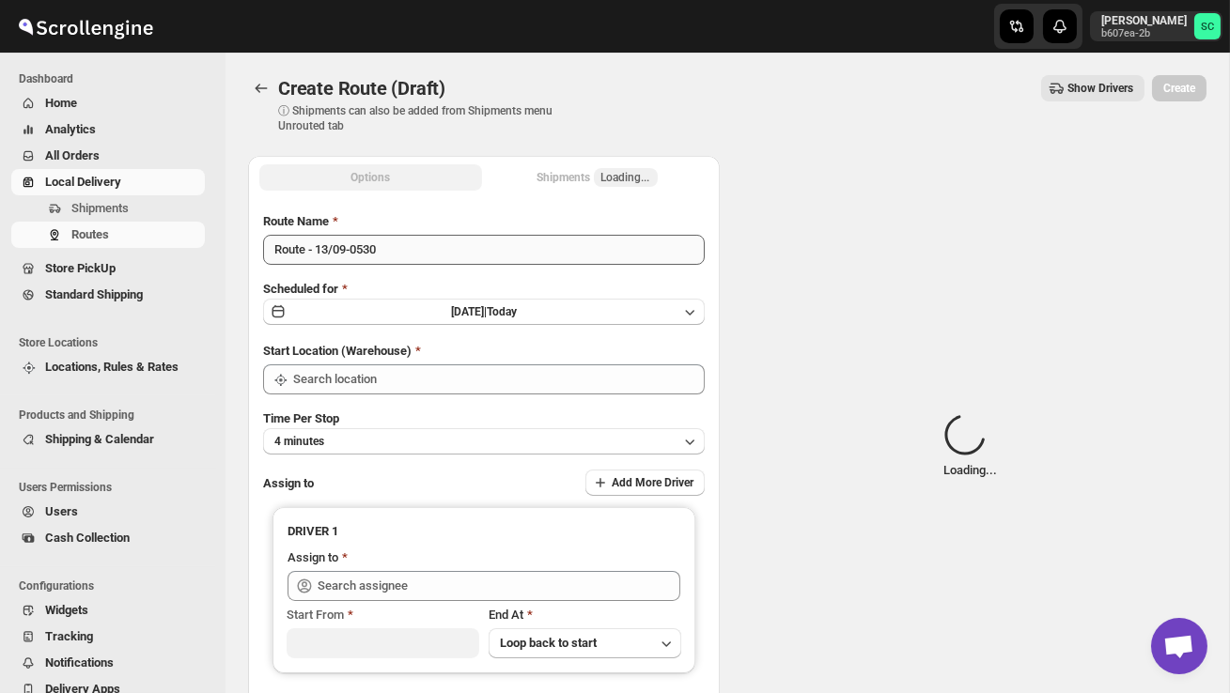
type input "DS02 Bileshivale"
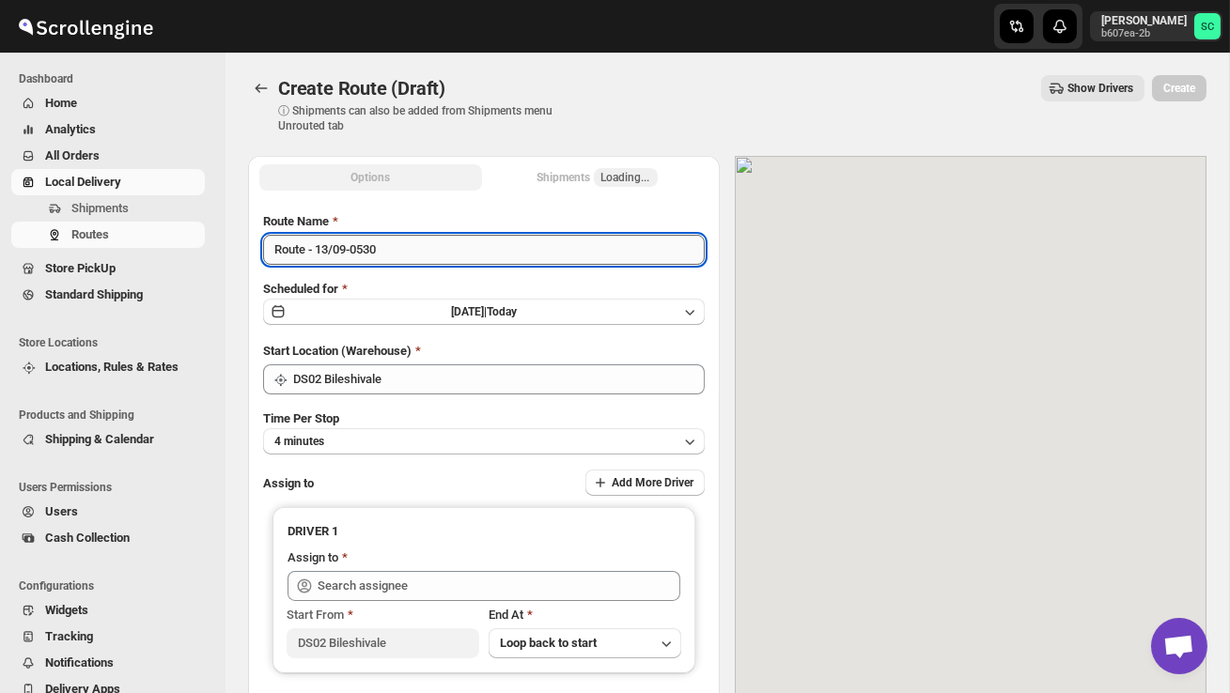
click at [399, 257] on input "Route - 13/09-0530" at bounding box center [484, 250] width 442 height 30
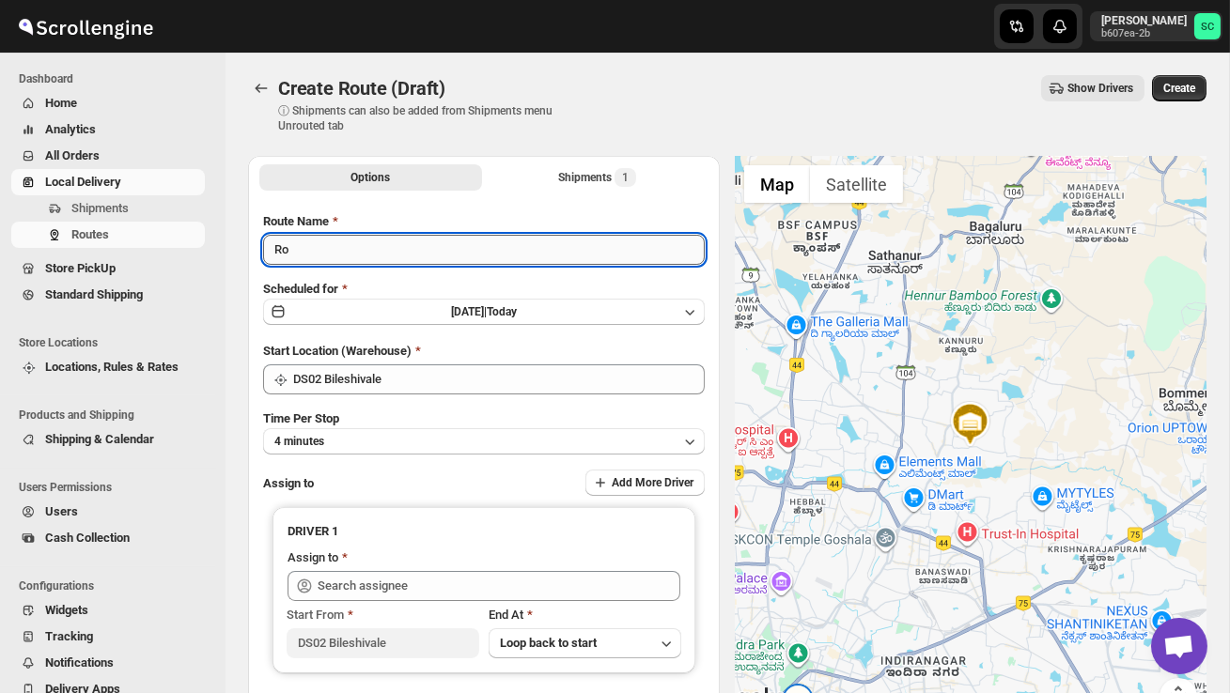
type input "R"
type input "Order no 28666"
click at [460, 429] on button "4 minutes" at bounding box center [484, 441] width 442 height 26
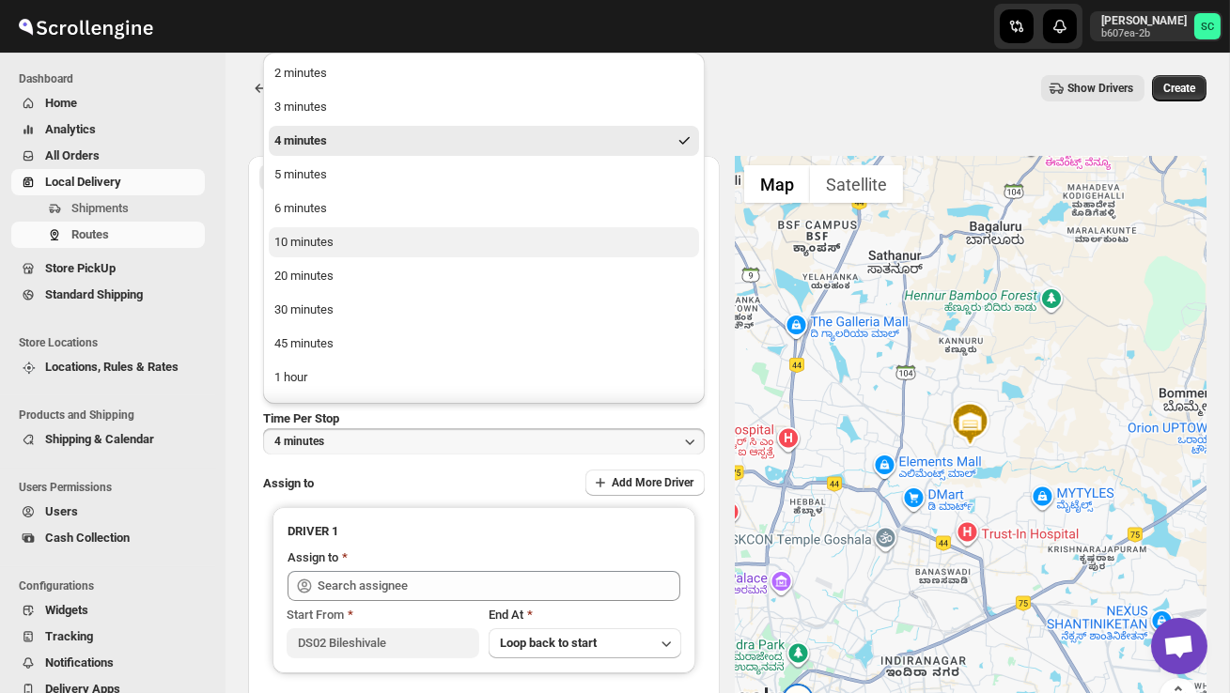
click at [334, 242] on div "10 minutes" at bounding box center [303, 242] width 59 height 19
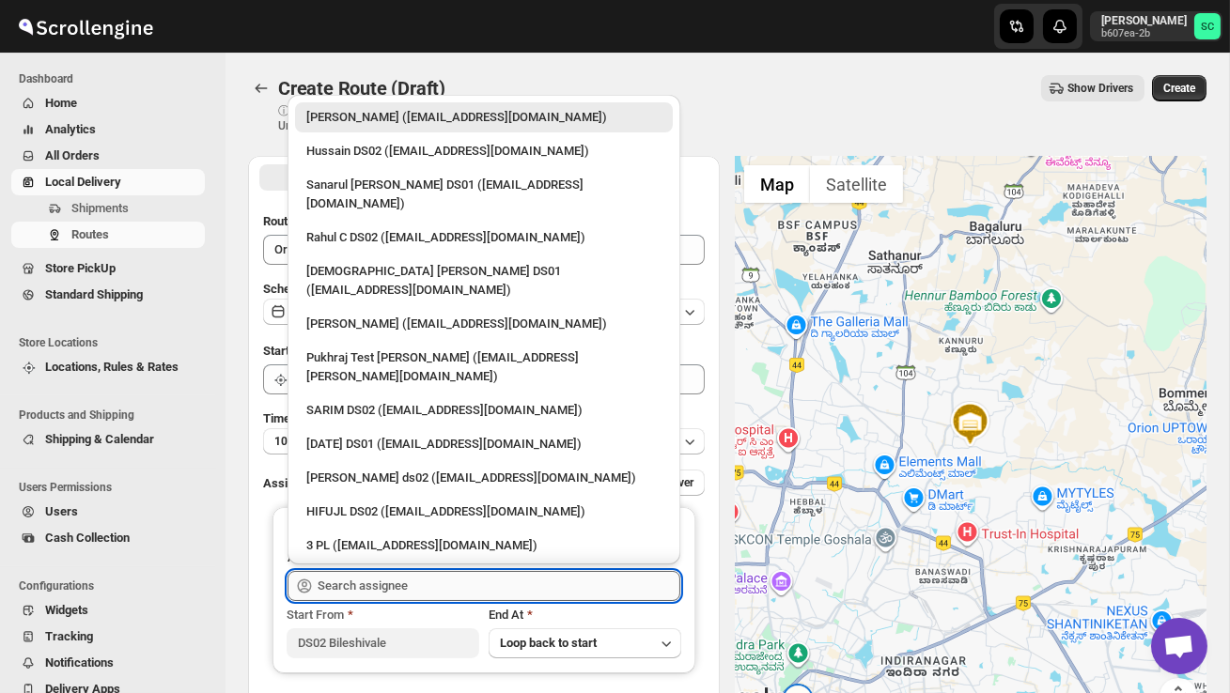
click at [389, 585] on input "text" at bounding box center [499, 586] width 363 height 30
click at [343, 166] on li "Sanarul [PERSON_NAME] DS01 ([EMAIL_ADDRESS][DOMAIN_NAME])" at bounding box center [484, 192] width 393 height 53
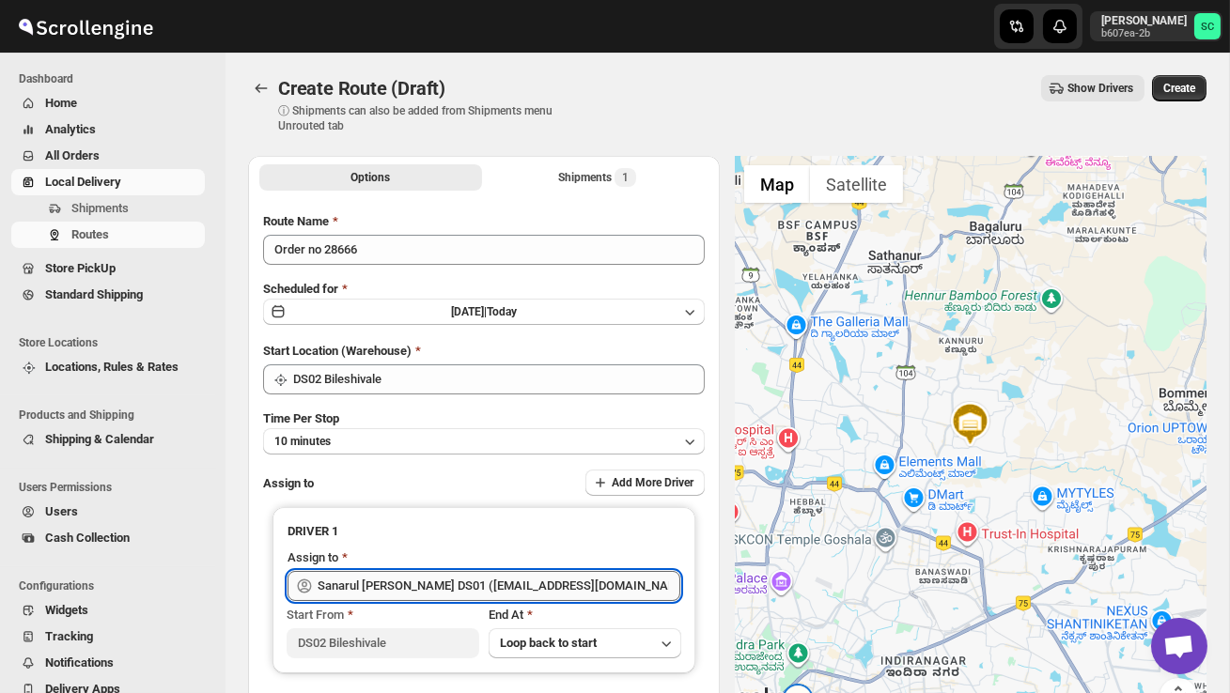
click at [611, 585] on input "Sanarul [PERSON_NAME] DS01 ([EMAIL_ADDRESS][DOMAIN_NAME])" at bounding box center [499, 586] width 363 height 30
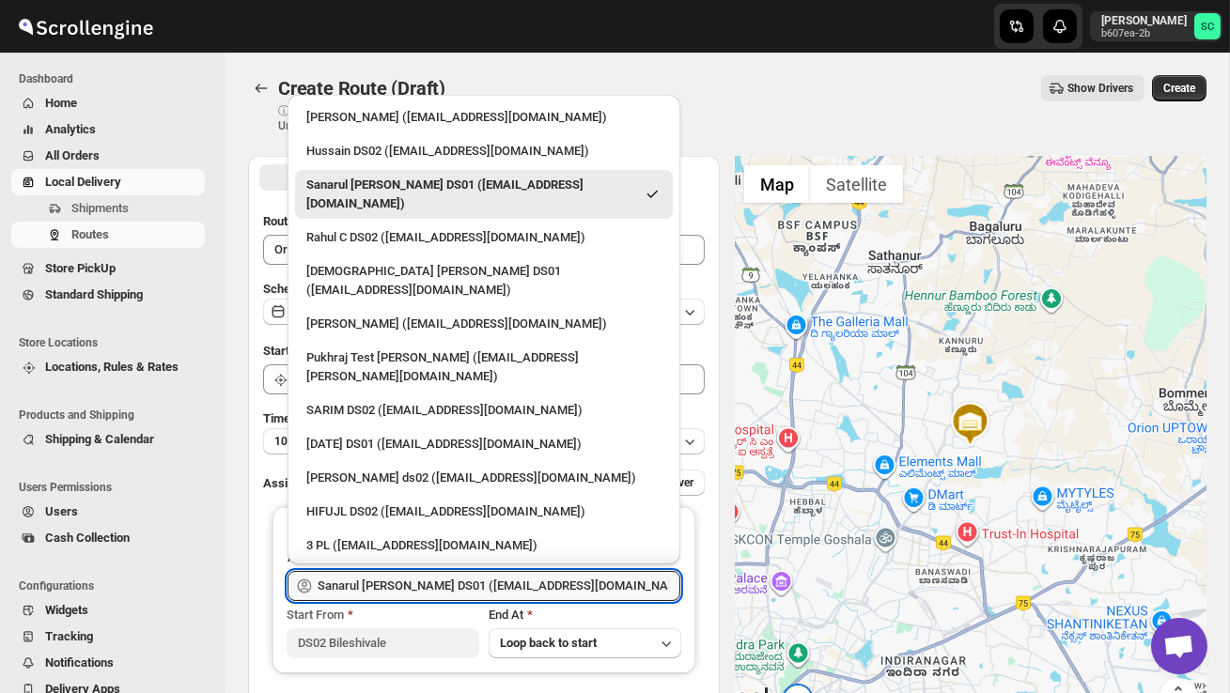
click at [397, 153] on div "Hussain DS02 ([EMAIL_ADDRESS][DOMAIN_NAME])" at bounding box center [483, 151] width 355 height 19
type input "Hussain DS02 ([EMAIL_ADDRESS][DOMAIN_NAME])"
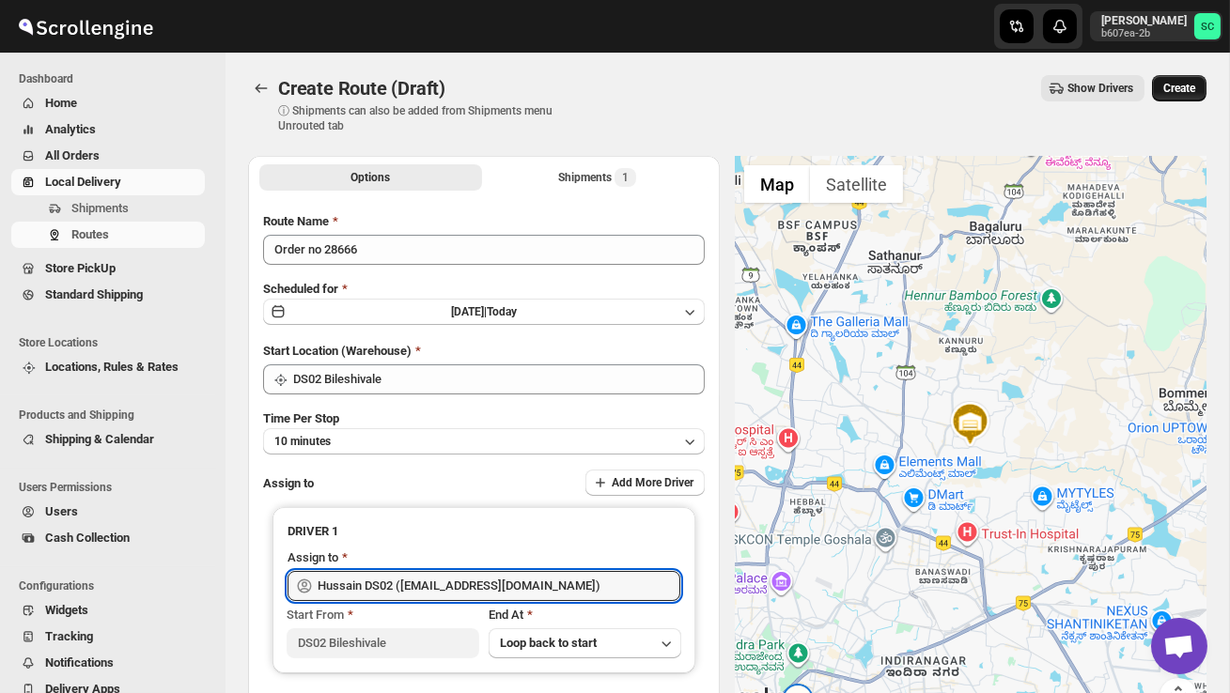
click at [1177, 88] on span "Create" at bounding box center [1179, 88] width 32 height 15
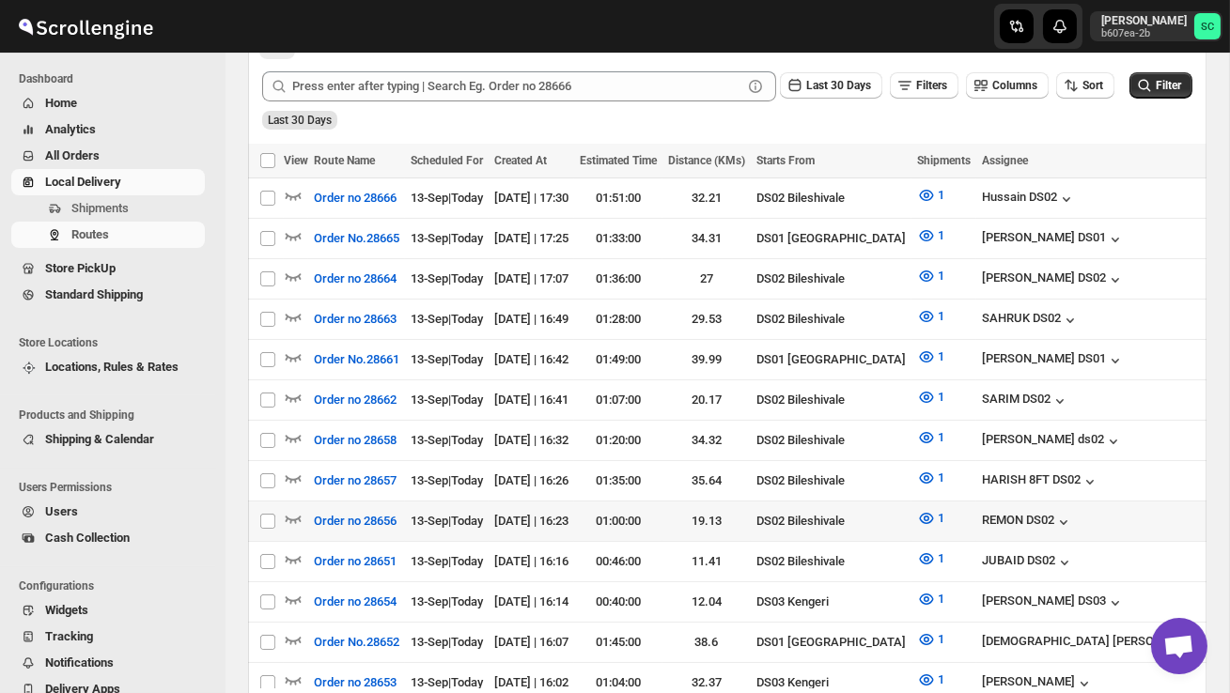
scroll to position [463, 0]
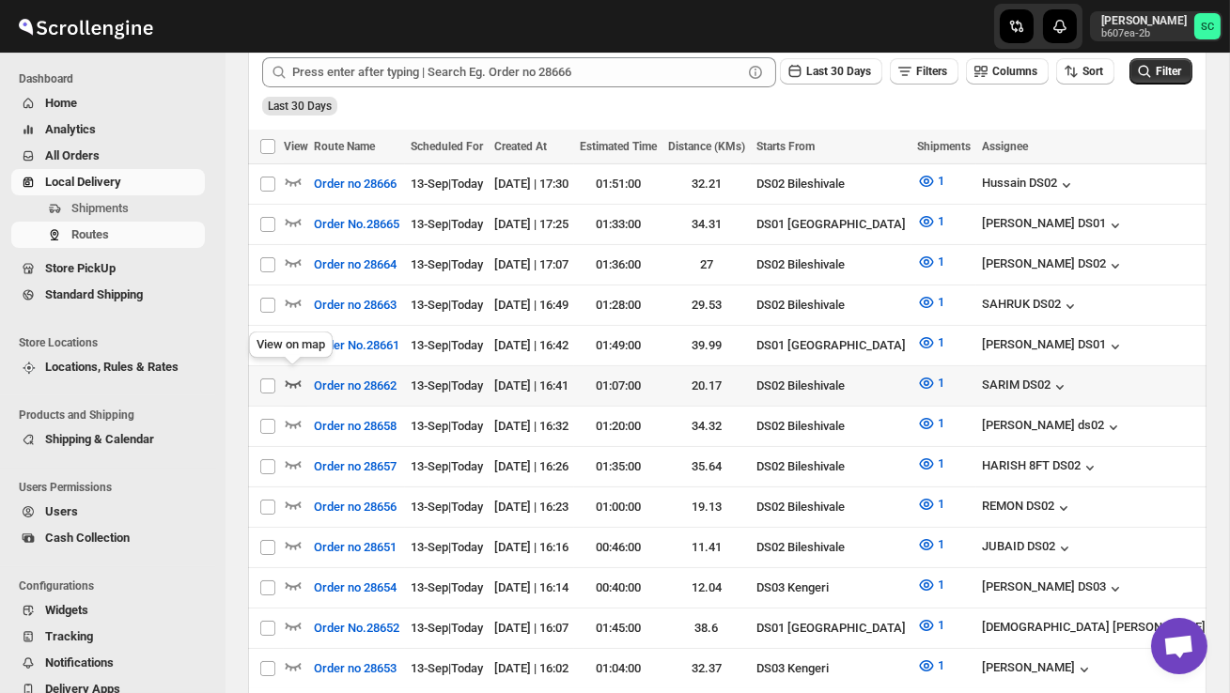
click at [291, 377] on icon "button" at bounding box center [293, 383] width 19 height 19
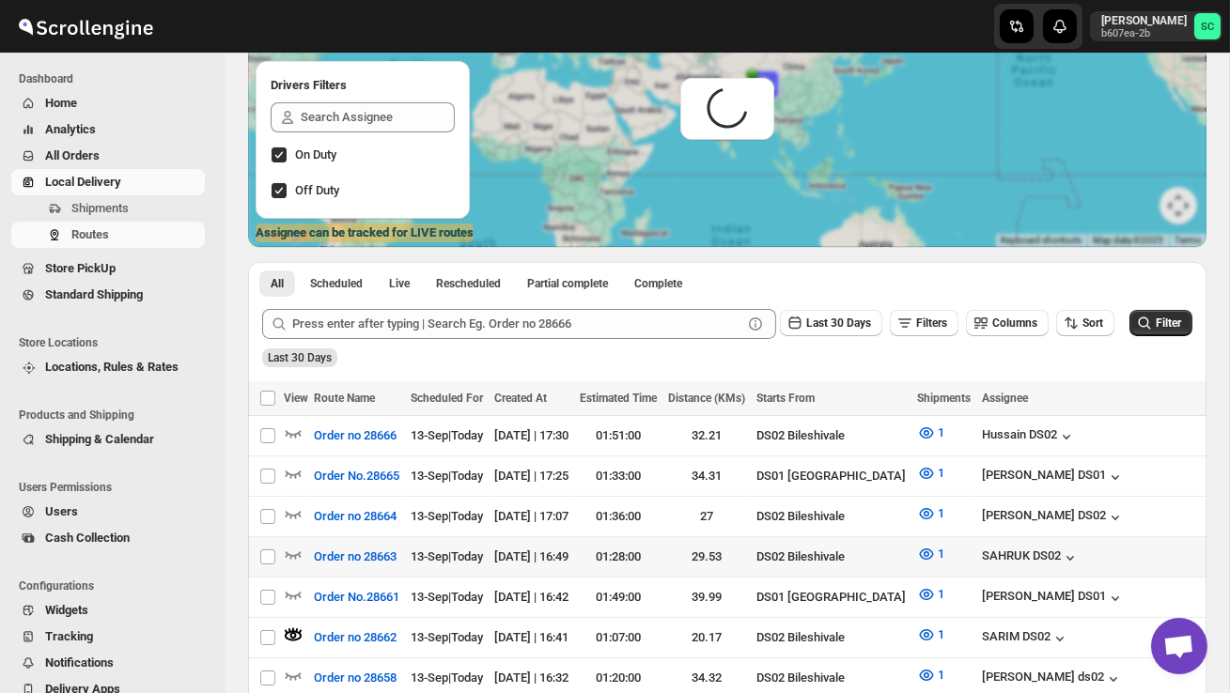
scroll to position [0, 0]
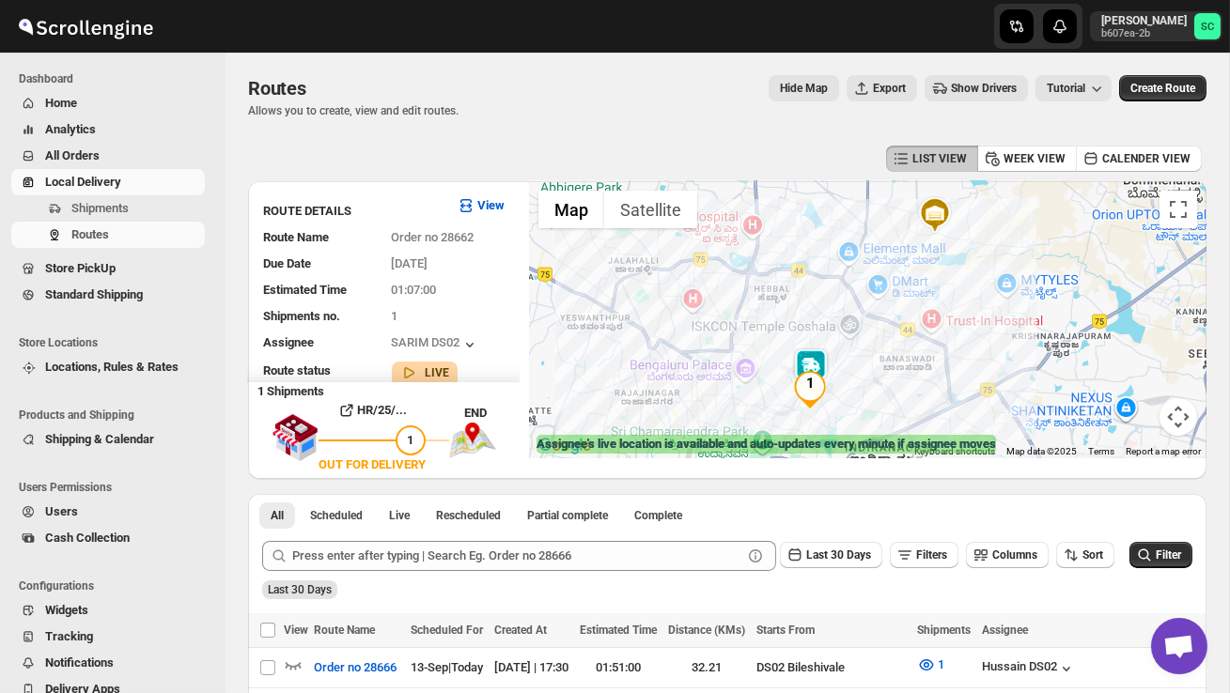
click at [762, 361] on div at bounding box center [868, 319] width 678 height 277
click at [762, 362] on div at bounding box center [868, 319] width 678 height 277
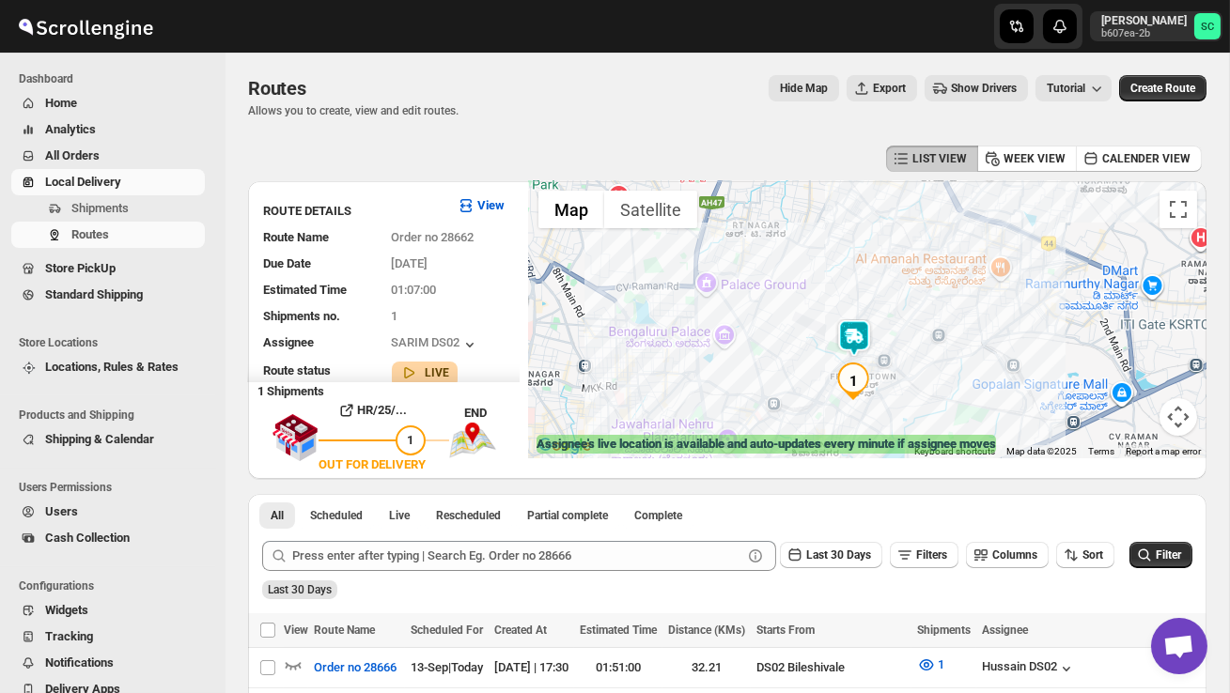
drag, startPoint x: 812, startPoint y: 378, endPoint x: 799, endPoint y: 315, distance: 64.3
click at [799, 316] on div at bounding box center [868, 319] width 678 height 277
click at [799, 315] on div at bounding box center [868, 319] width 678 height 277
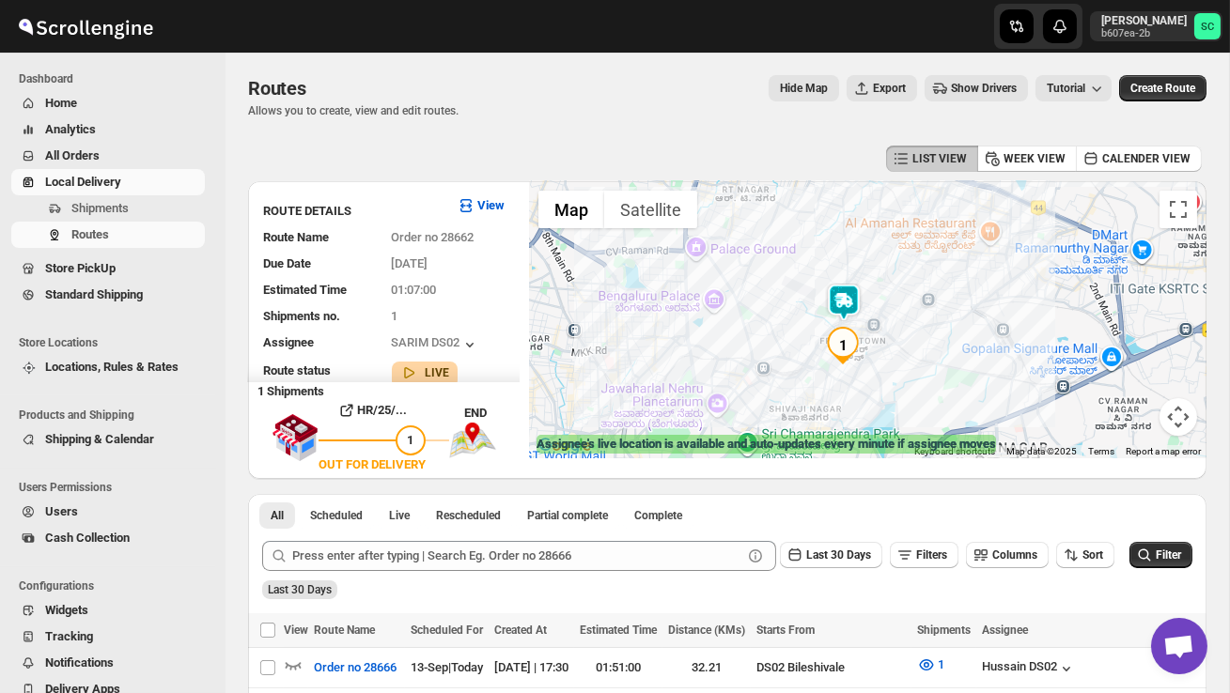
click at [799, 315] on div at bounding box center [868, 319] width 678 height 277
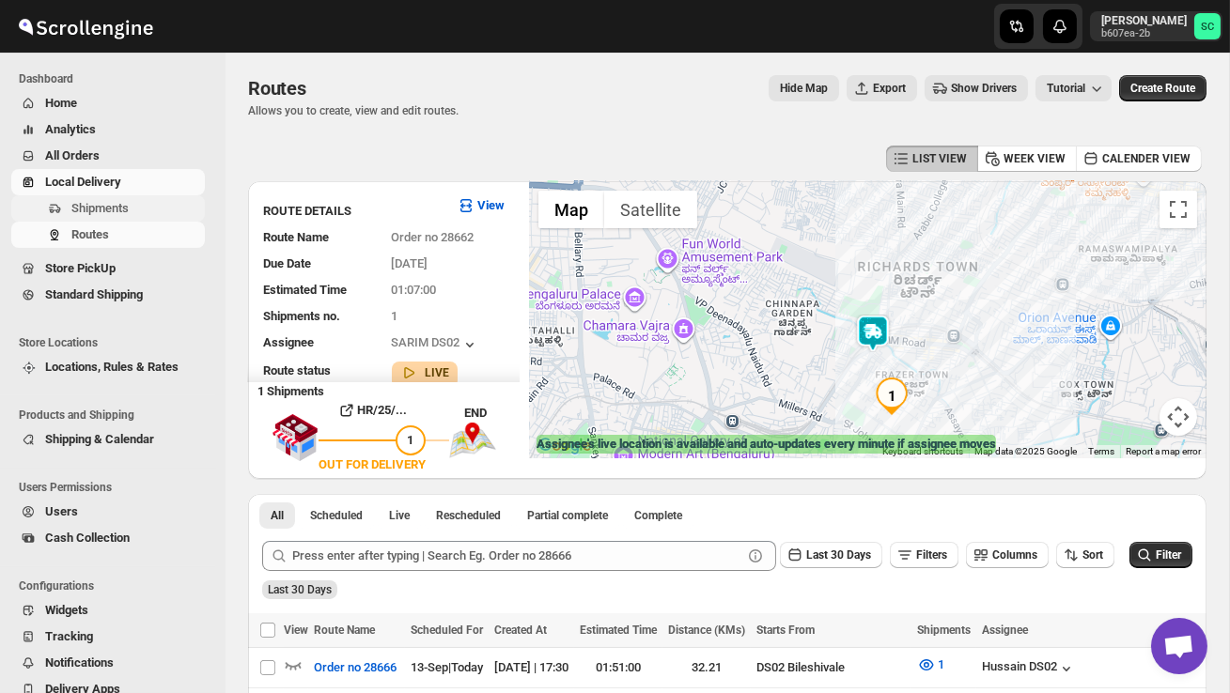
click at [115, 205] on span "Shipments" at bounding box center [99, 208] width 57 height 14
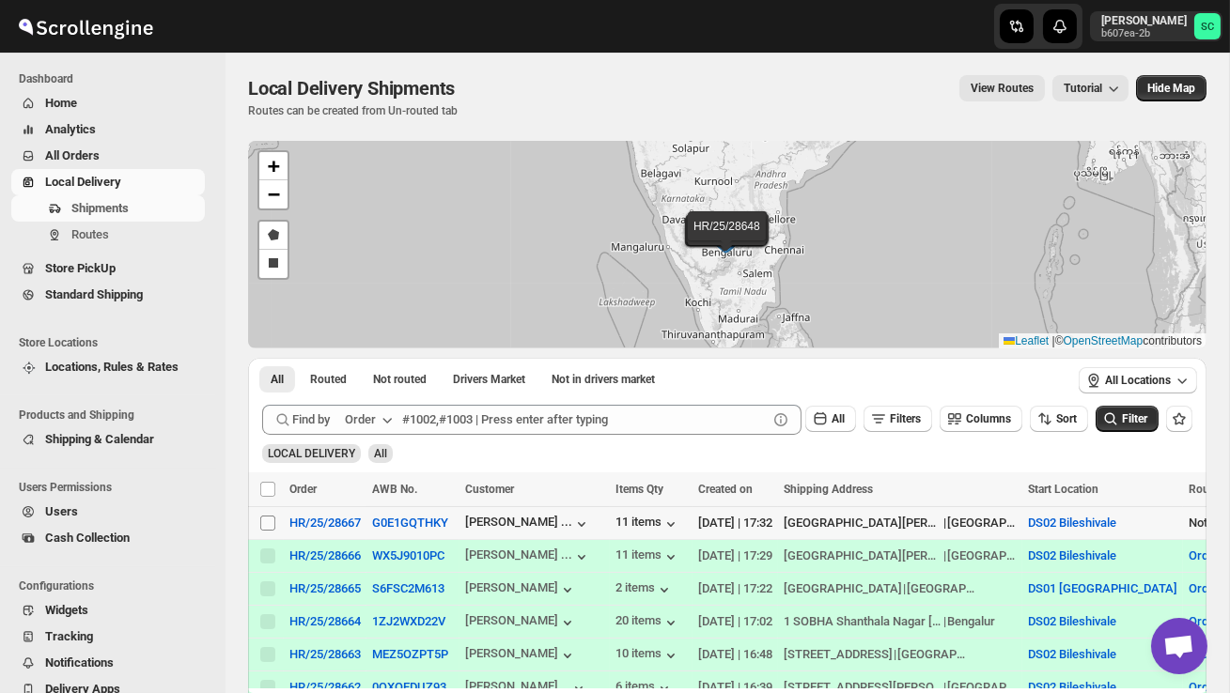
click at [265, 524] on input "Select shipment" at bounding box center [267, 523] width 15 height 15
checkbox input "true"
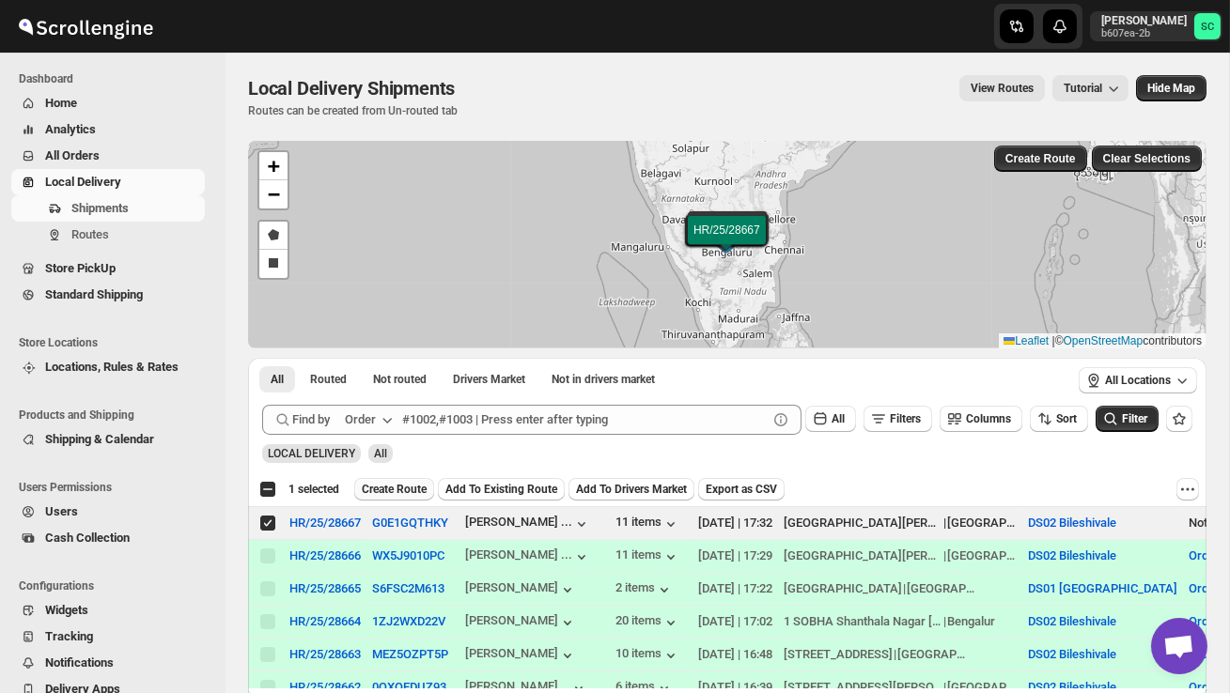
click at [427, 495] on span "Create Route" at bounding box center [394, 489] width 65 height 15
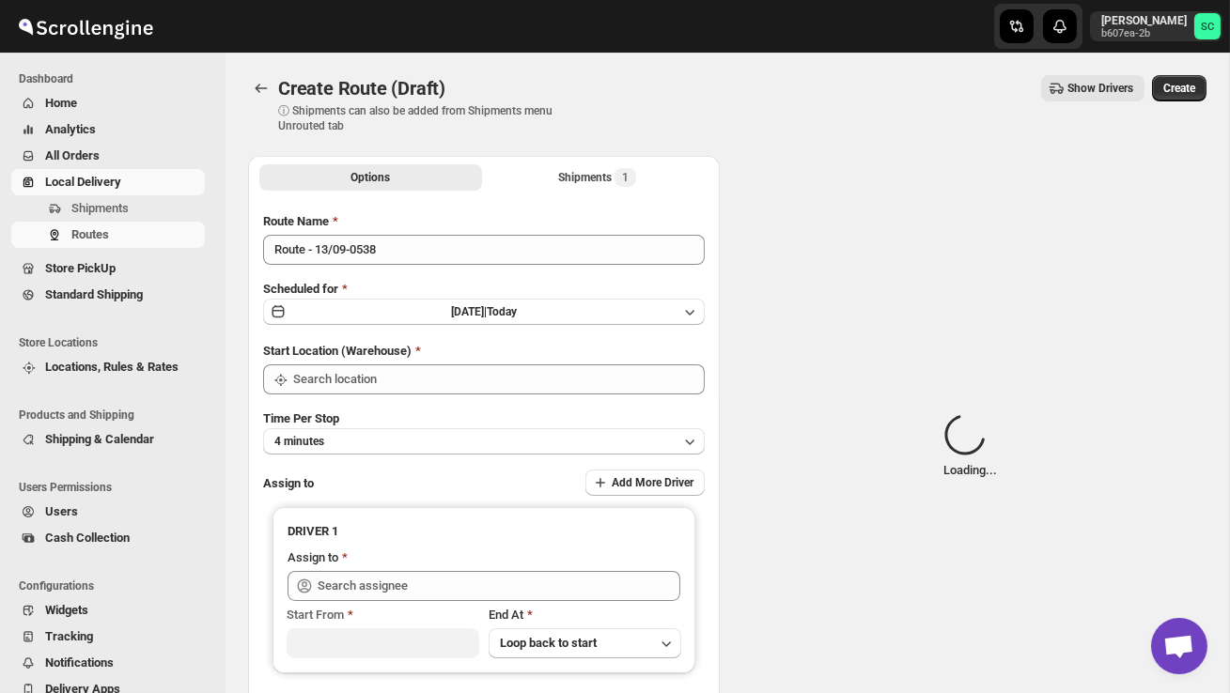
type input "DS02 Bileshivale"
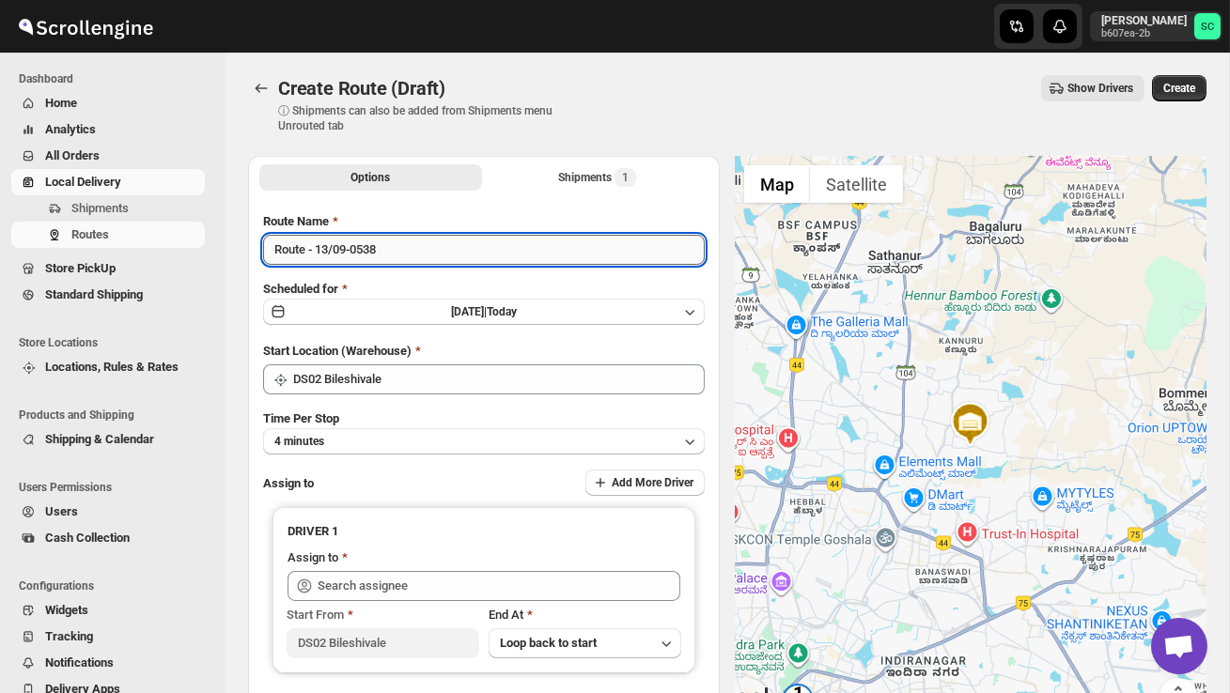
click at [417, 259] on input "Route - 13/09-0538" at bounding box center [484, 250] width 442 height 30
type input "R"
type input "Order no 28667"
click at [452, 444] on button "4 minutes" at bounding box center [484, 441] width 442 height 26
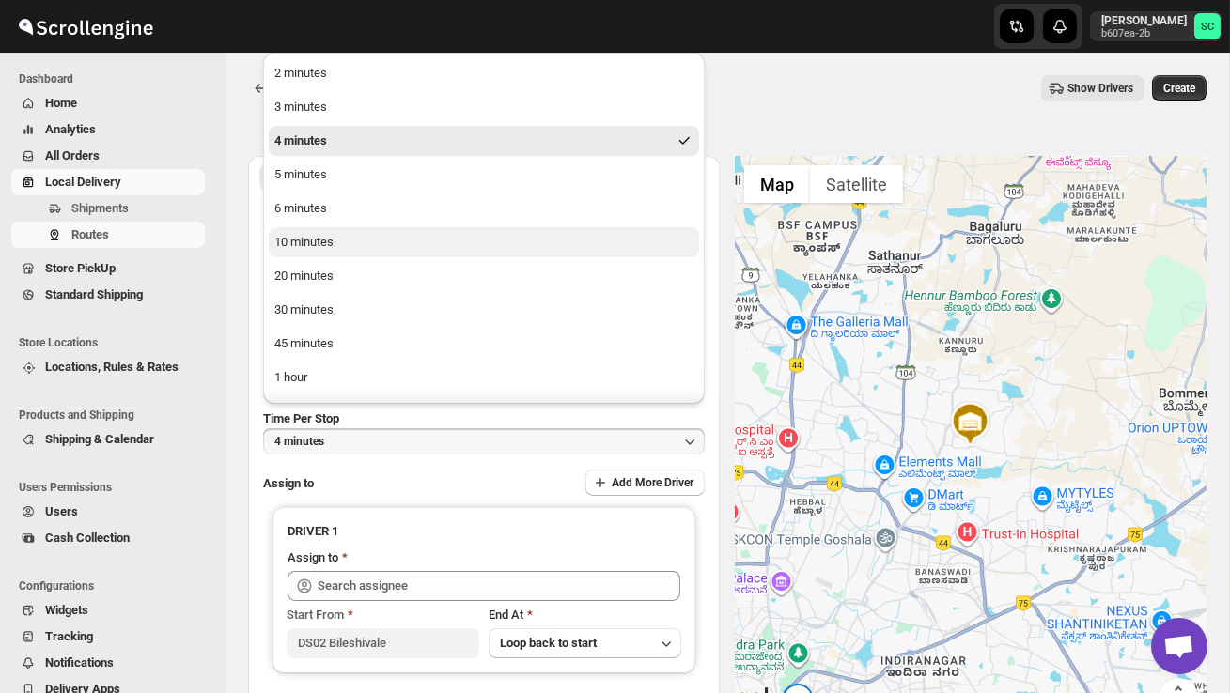
click at [375, 234] on button "10 minutes" at bounding box center [484, 242] width 430 height 30
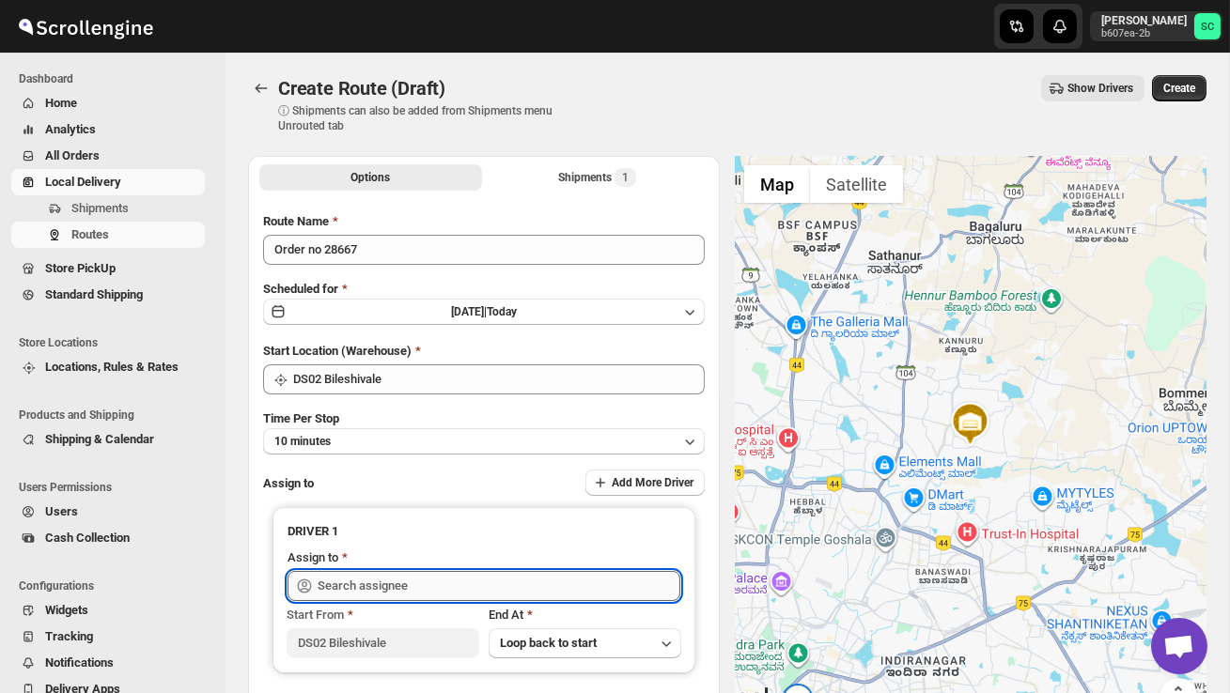
click at [389, 582] on input "text" at bounding box center [499, 586] width 363 height 30
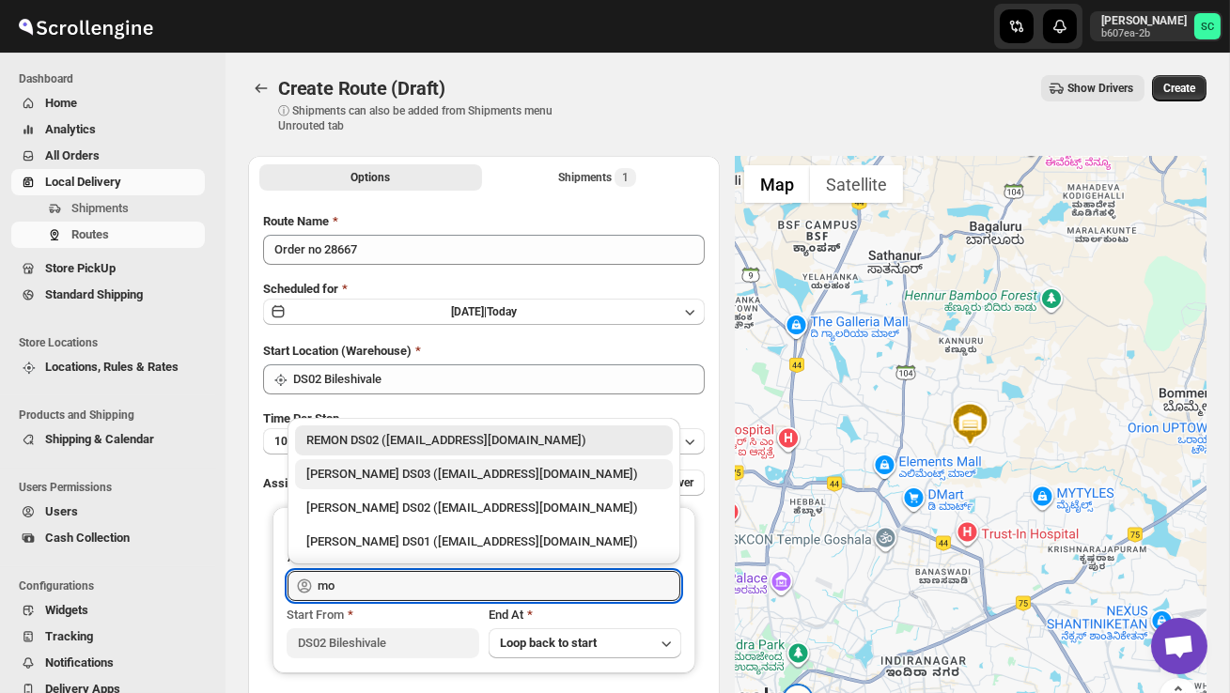
click at [438, 476] on div "[PERSON_NAME] DS03 ([EMAIL_ADDRESS][DOMAIN_NAME])" at bounding box center [483, 474] width 355 height 19
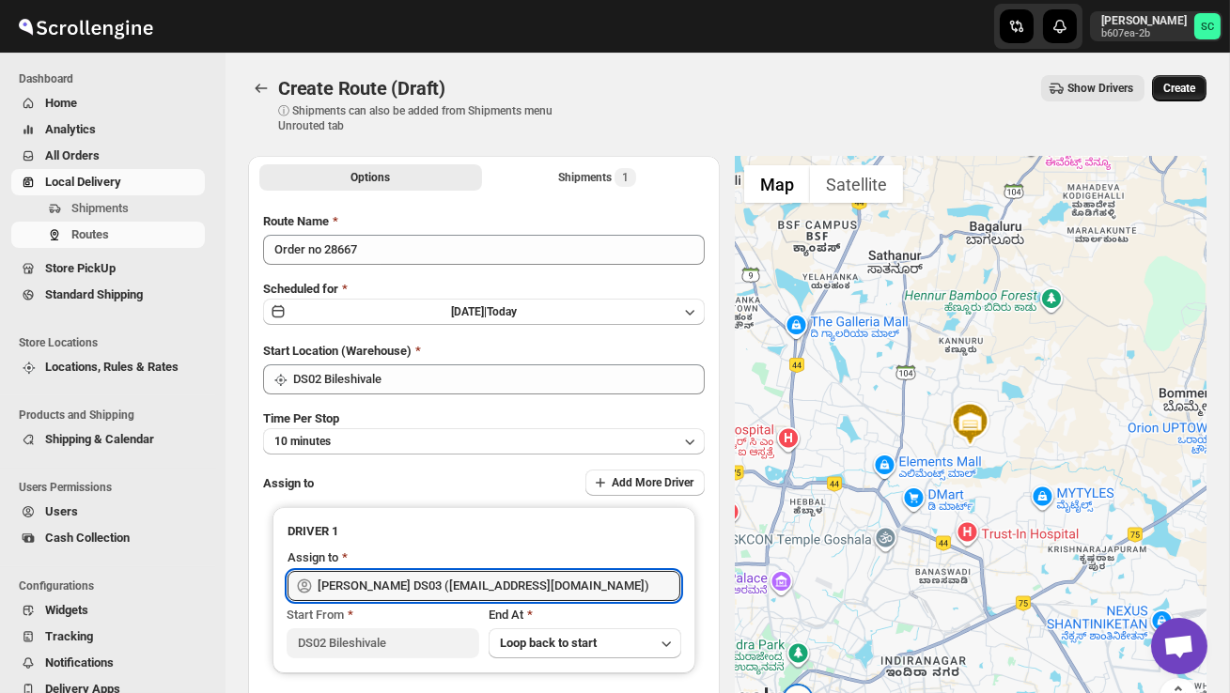
type input "[PERSON_NAME] DS03 ([EMAIL_ADDRESS][DOMAIN_NAME])"
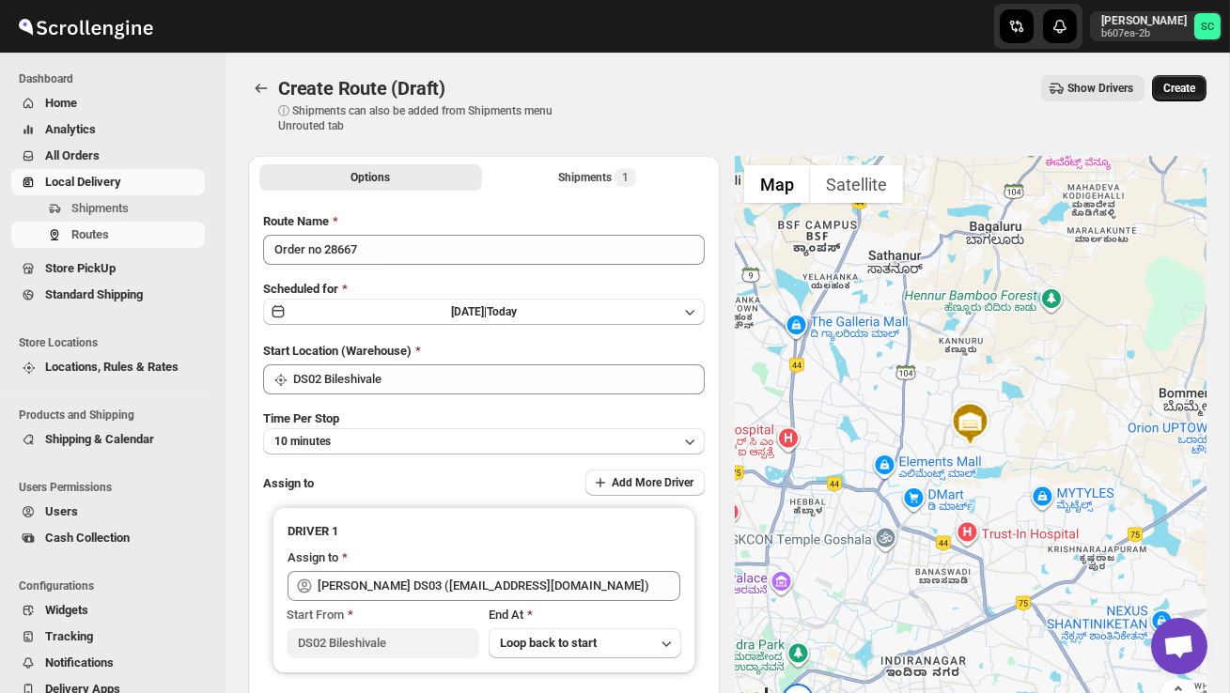
click at [1171, 91] on span "Create" at bounding box center [1179, 88] width 32 height 15
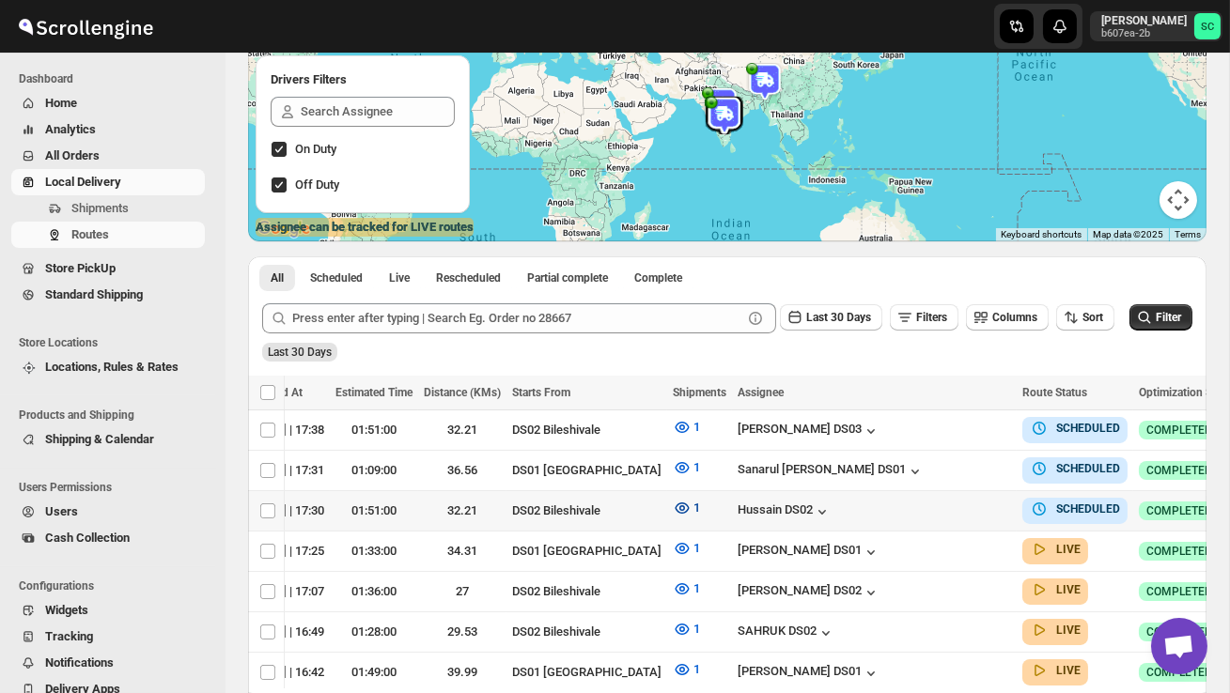
scroll to position [0, 244]
checkbox input "true"
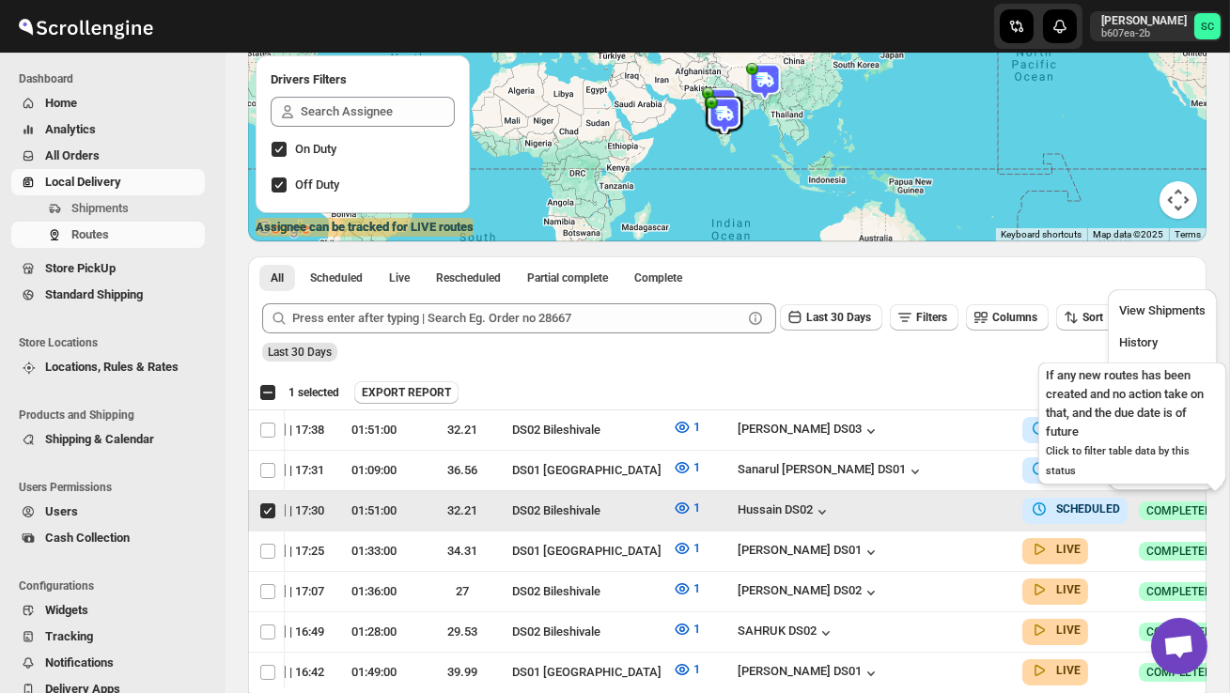
scroll to position [0, 1]
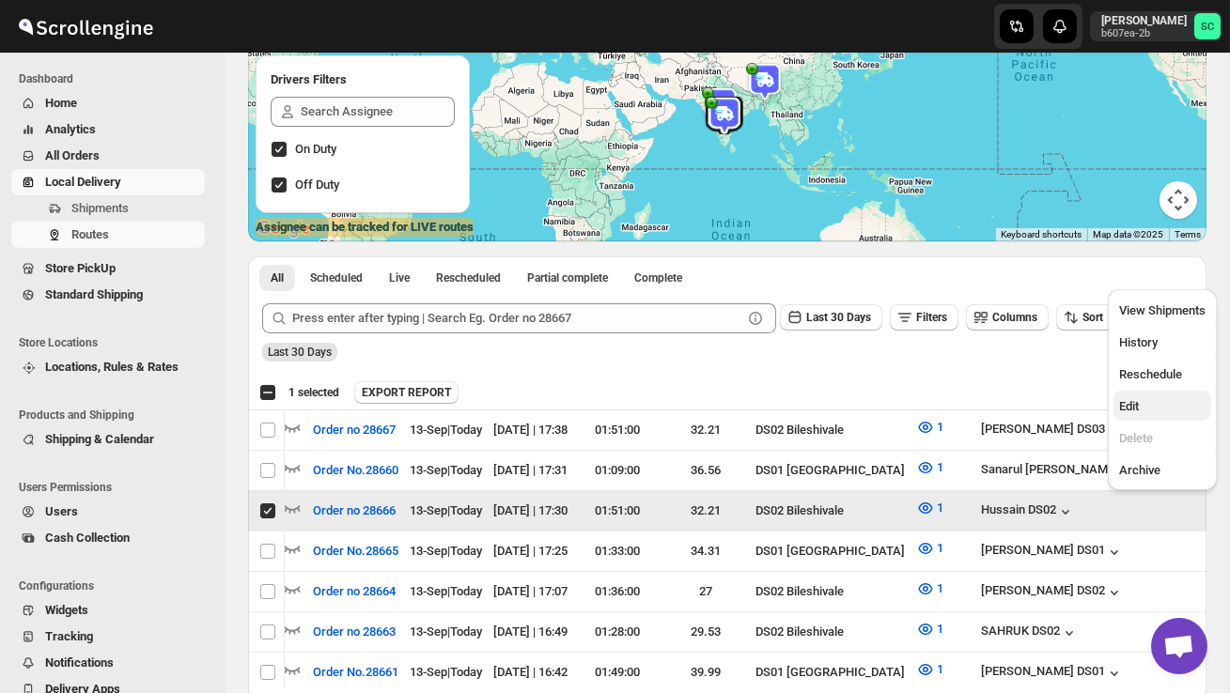
click at [1148, 397] on span "Edit" at bounding box center [1162, 406] width 86 height 19
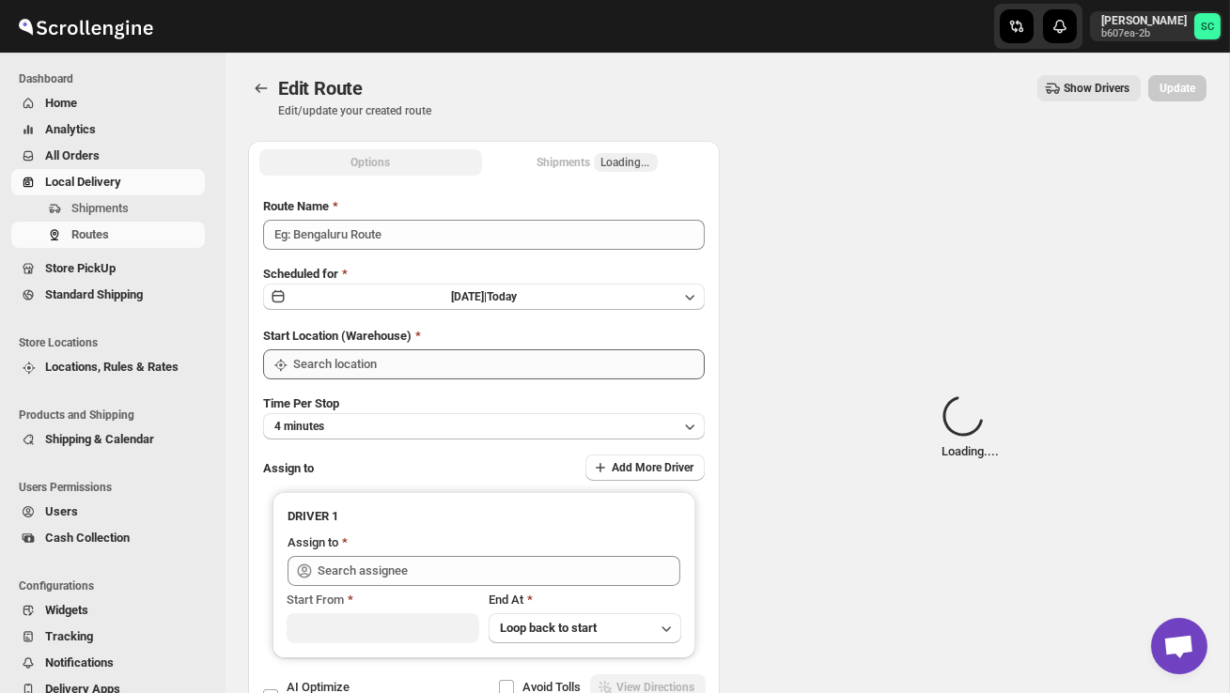
type input "Order no 28666"
type input "DS02 Bileshivale"
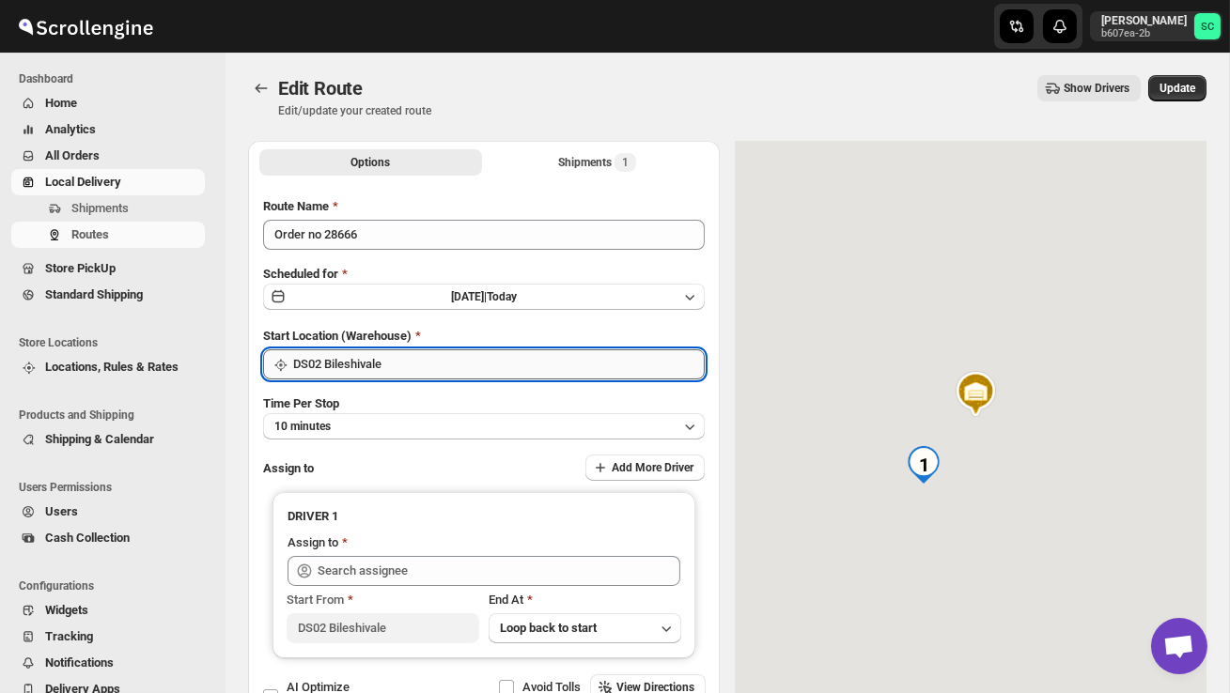
click at [497, 362] on input "DS02 Bileshivale" at bounding box center [499, 365] width 412 height 30
type input "Hussain DS02 ([EMAIL_ADDRESS][DOMAIN_NAME])"
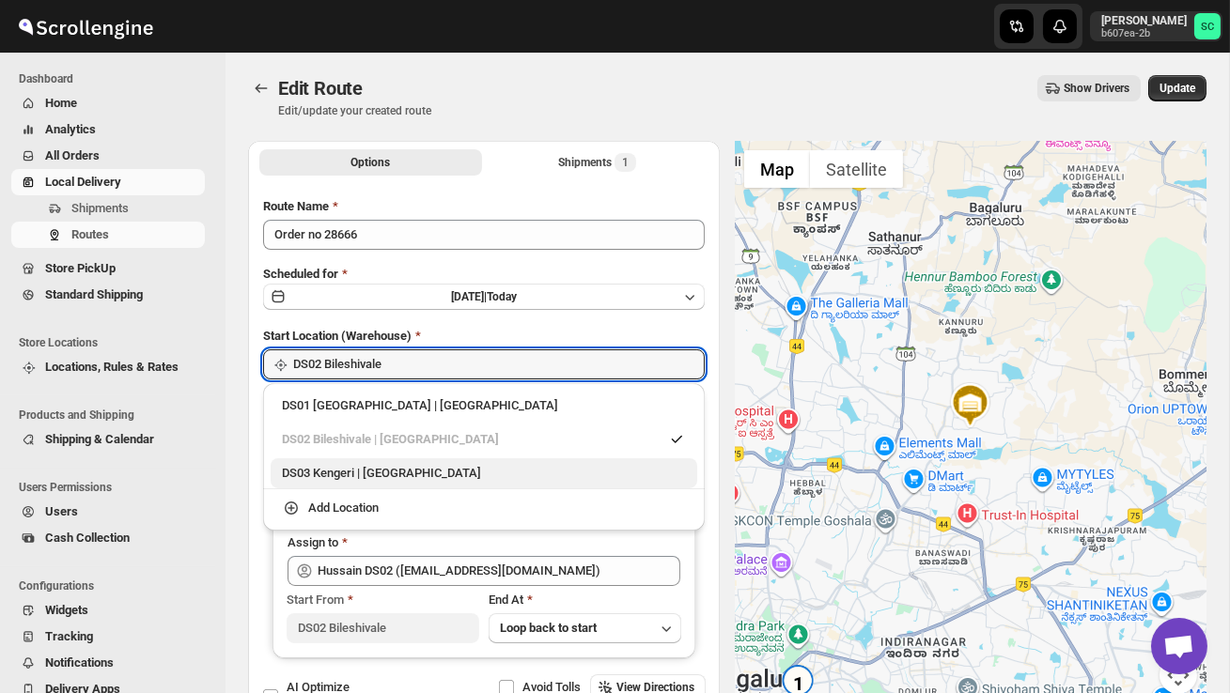
click at [413, 464] on div "DS03 Kengeri | Bengaluru" at bounding box center [484, 473] width 404 height 19
type input "DS03 Kengeri"
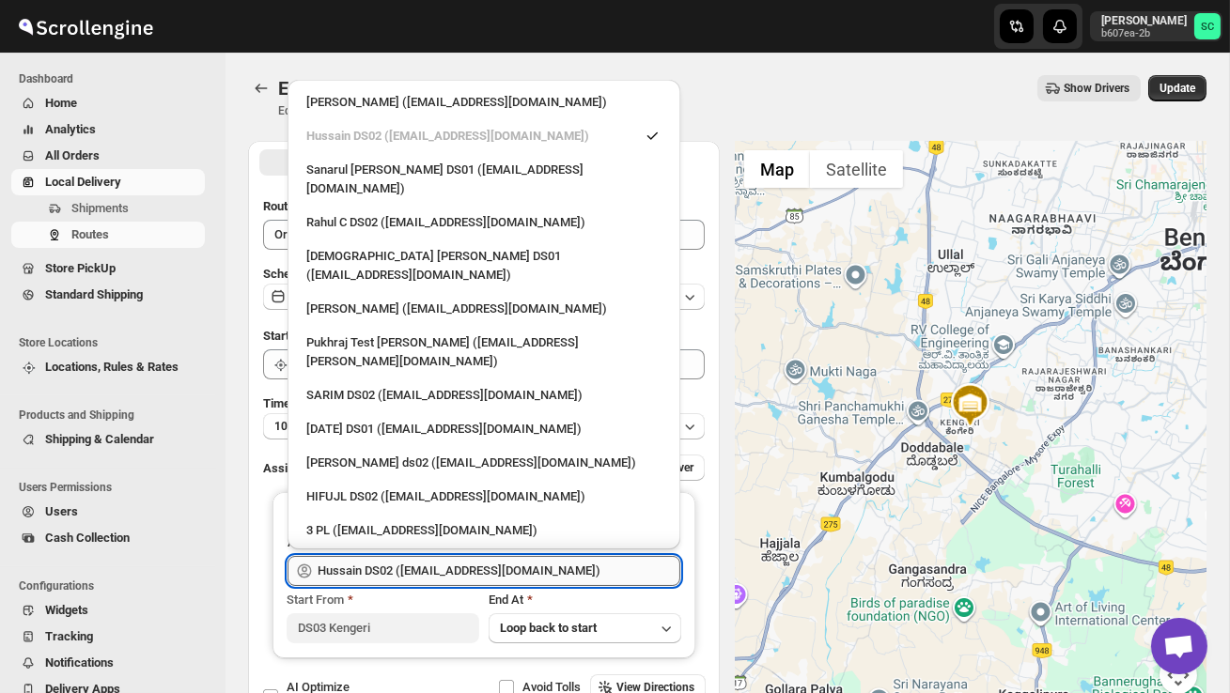
click at [496, 583] on input "Hussain DS02 ([EMAIL_ADDRESS][DOMAIN_NAME])" at bounding box center [499, 571] width 363 height 30
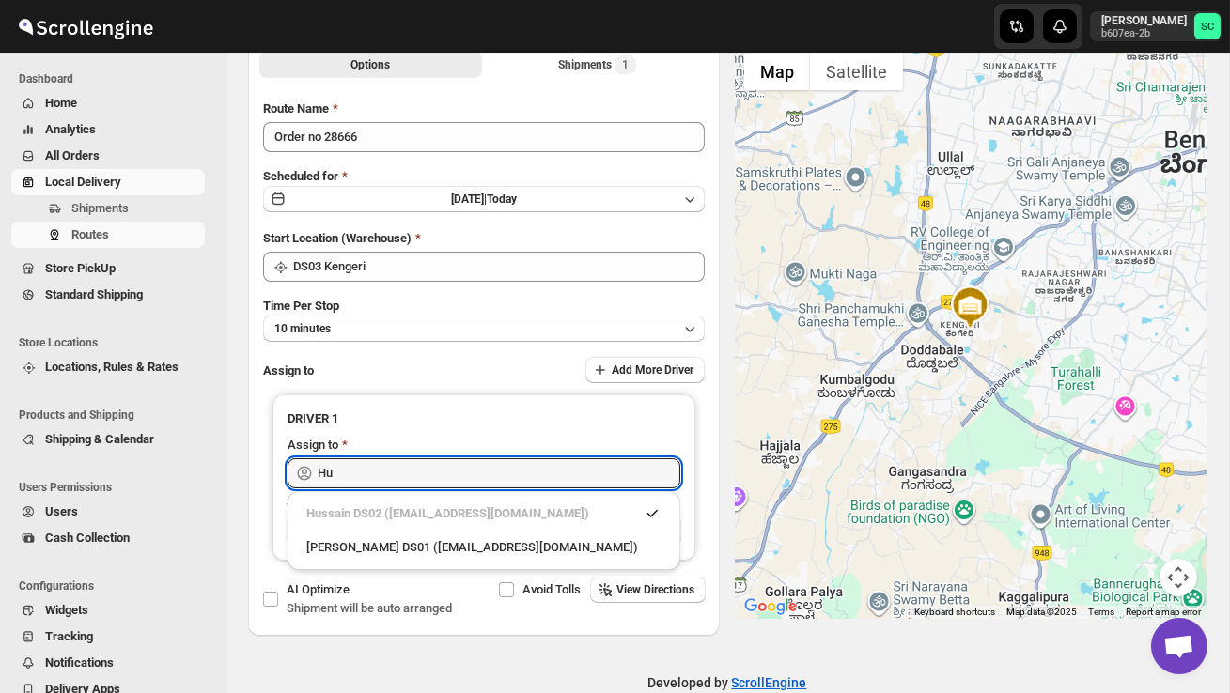
type input "H"
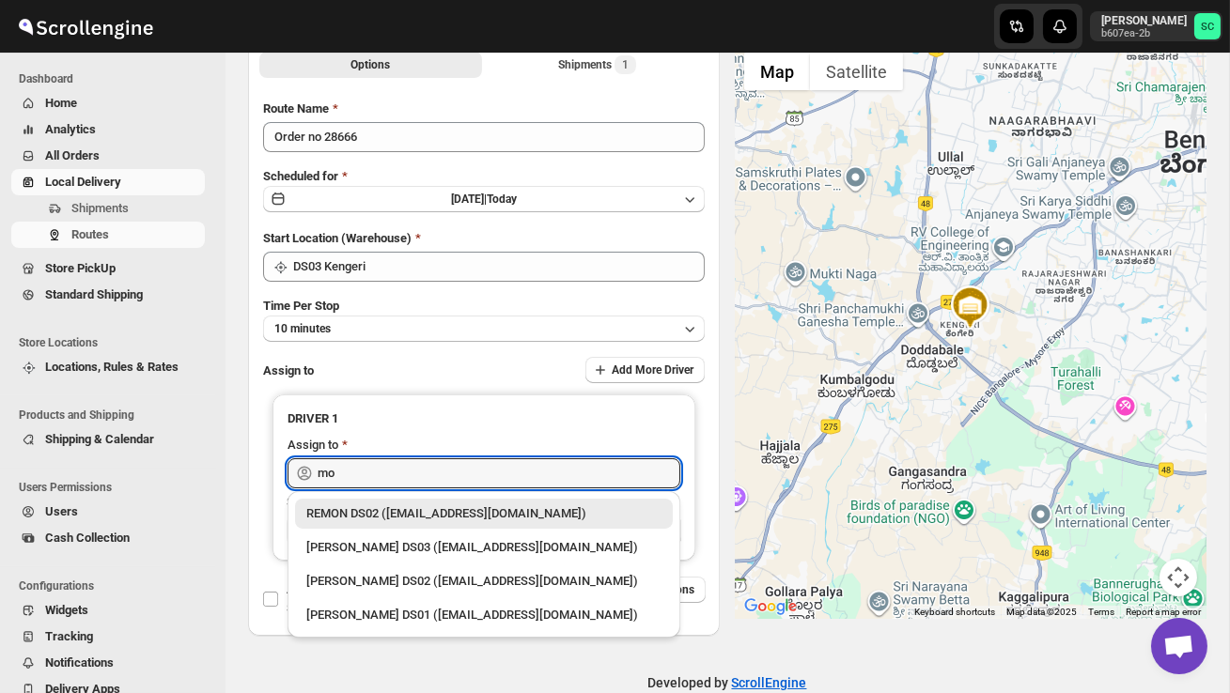
click at [422, 540] on div "[PERSON_NAME] DS03 ([EMAIL_ADDRESS][DOMAIN_NAME])" at bounding box center [483, 547] width 355 height 19
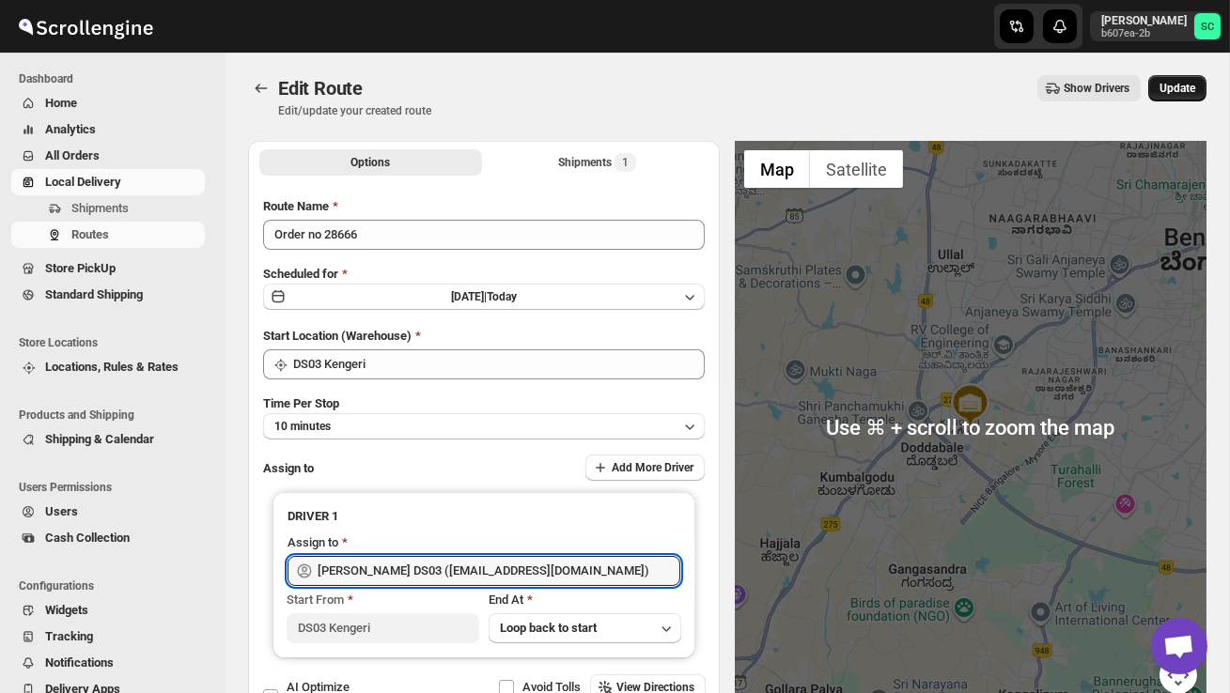
type input "[PERSON_NAME] DS03 ([EMAIL_ADDRESS][DOMAIN_NAME])"
click at [1191, 78] on button "Update" at bounding box center [1177, 88] width 58 height 26
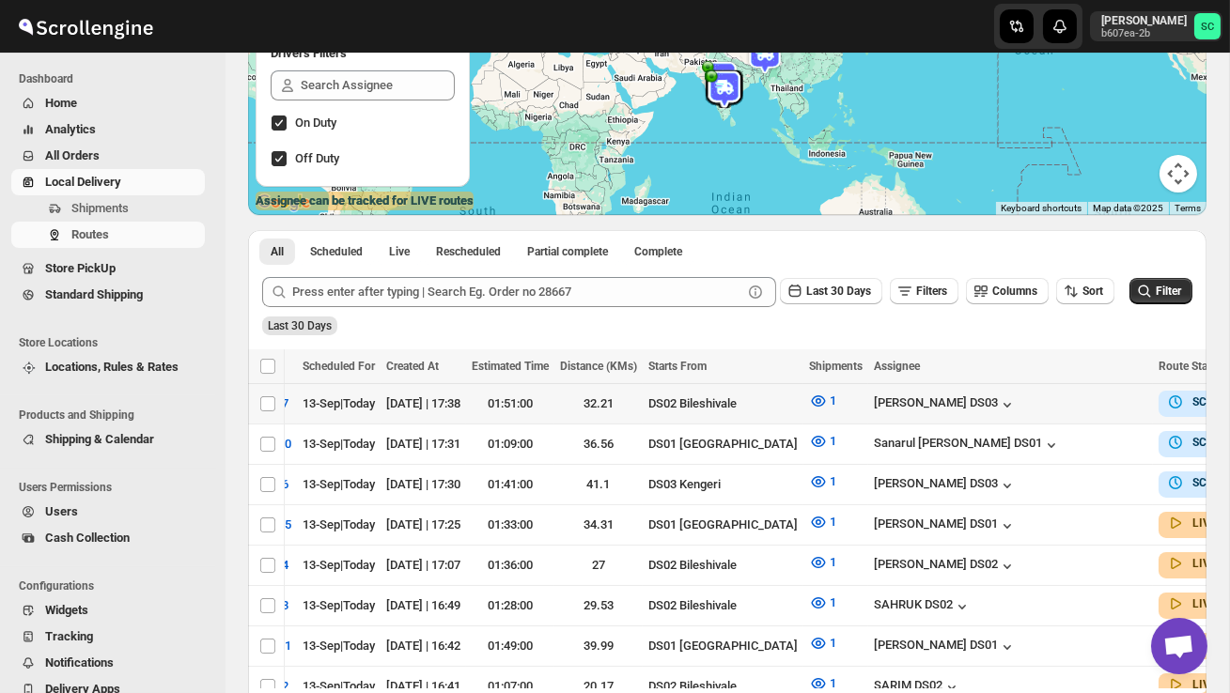
scroll to position [0, 244]
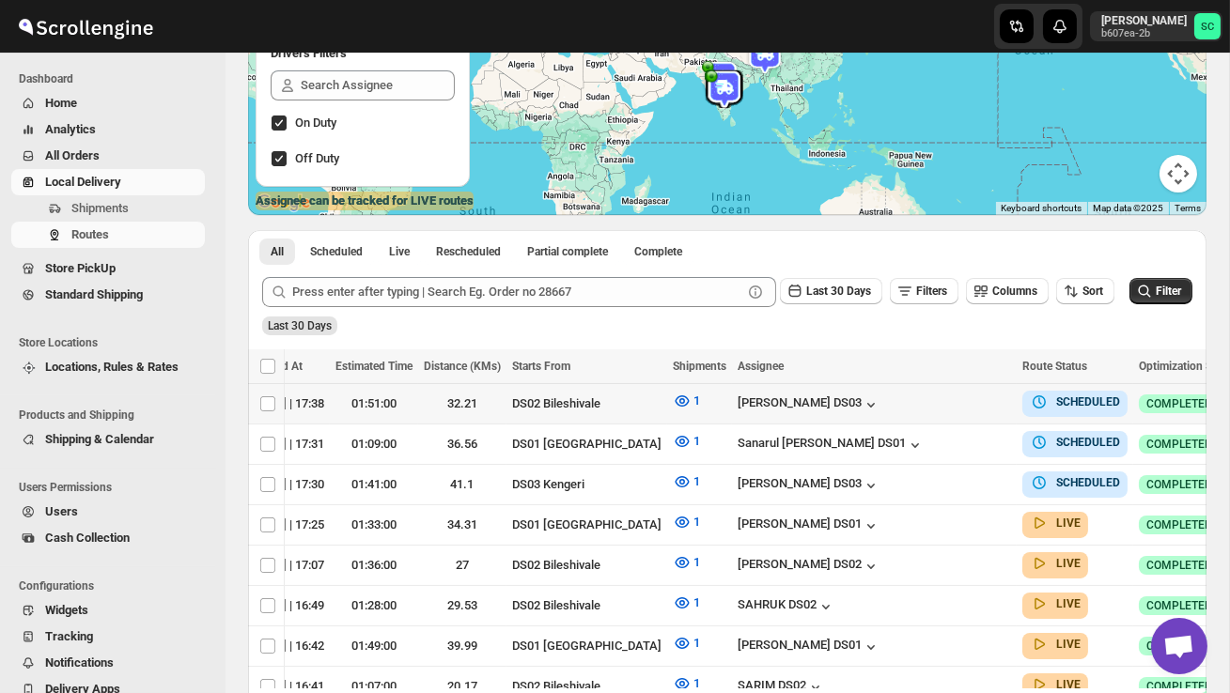
checkbox input "true"
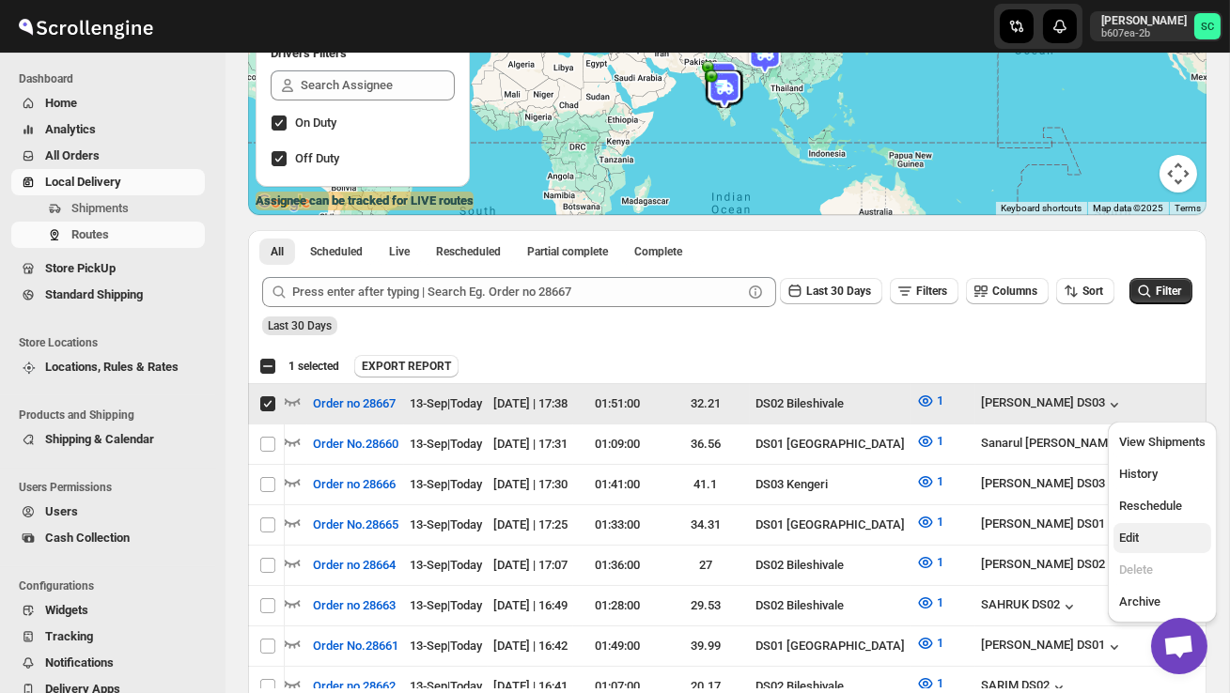
click at [1154, 539] on span "Edit" at bounding box center [1162, 538] width 86 height 19
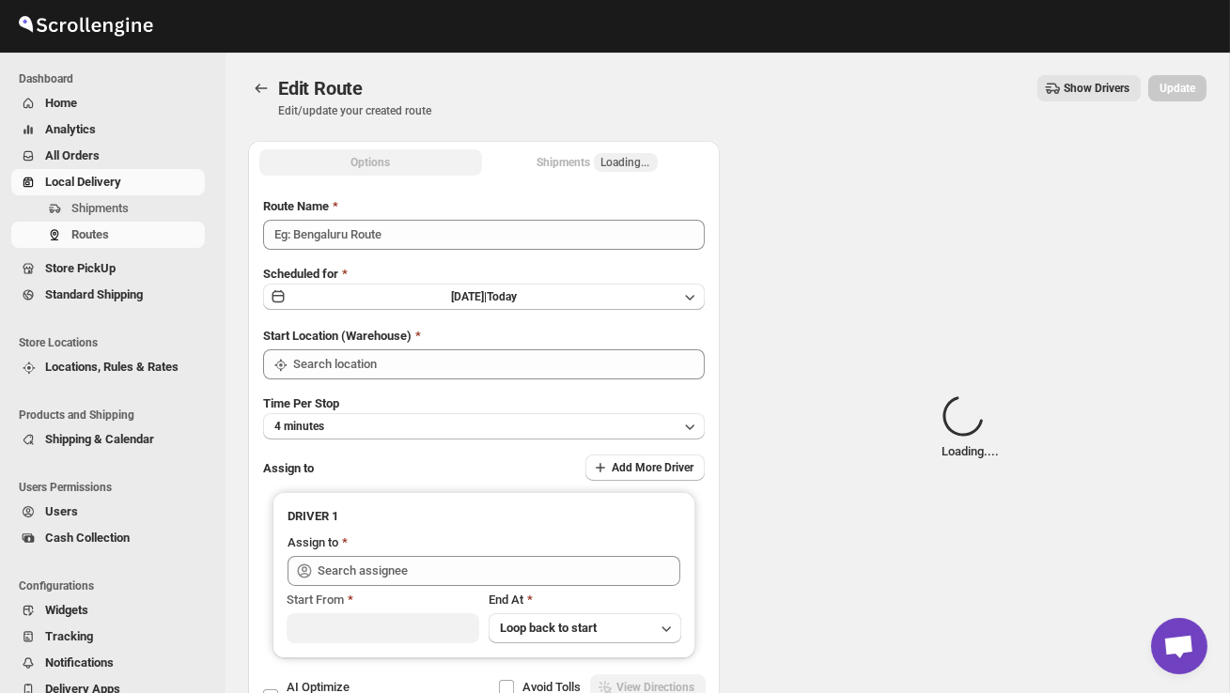
type input "Order no 28667"
type input "DS02 Bileshivale"
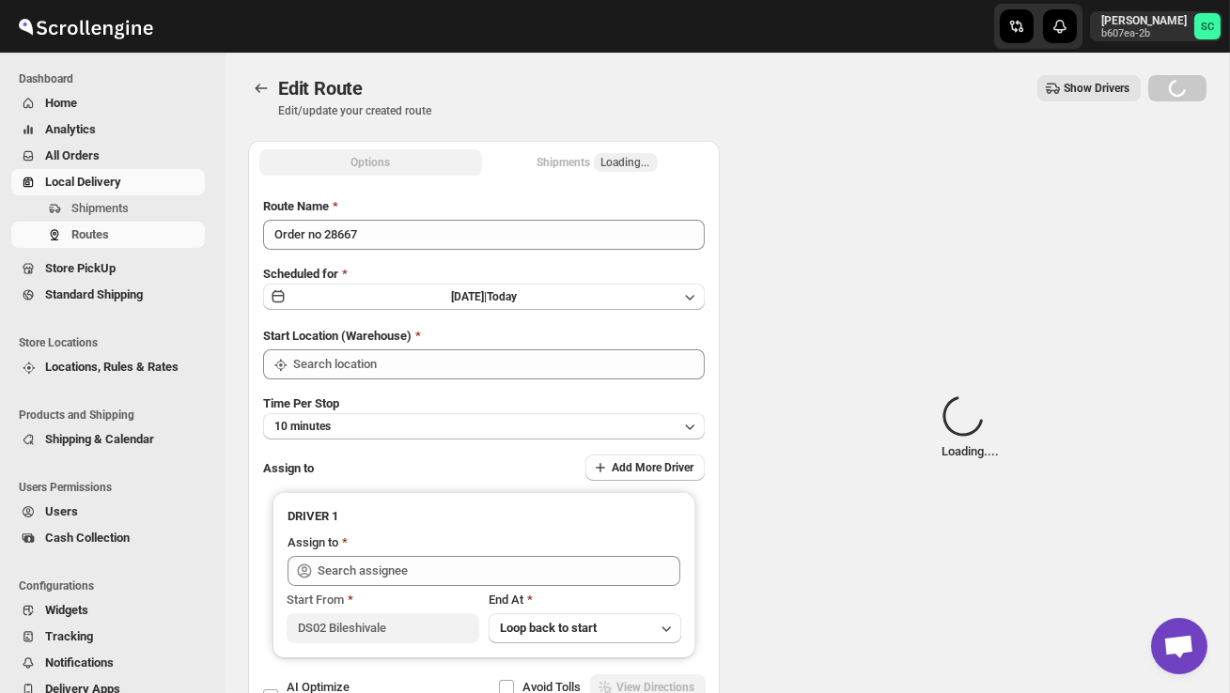
type input "DS02 Bileshivale"
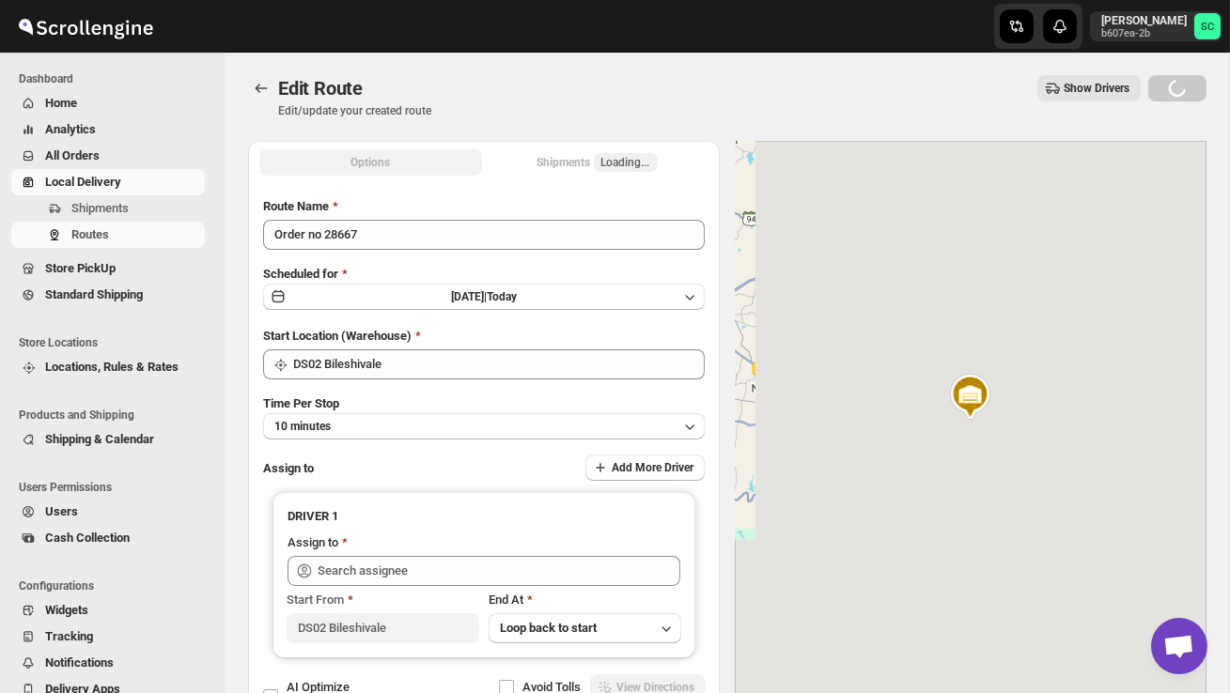
type input "[PERSON_NAME] DS03 ([EMAIL_ADDRESS][DOMAIN_NAME])"
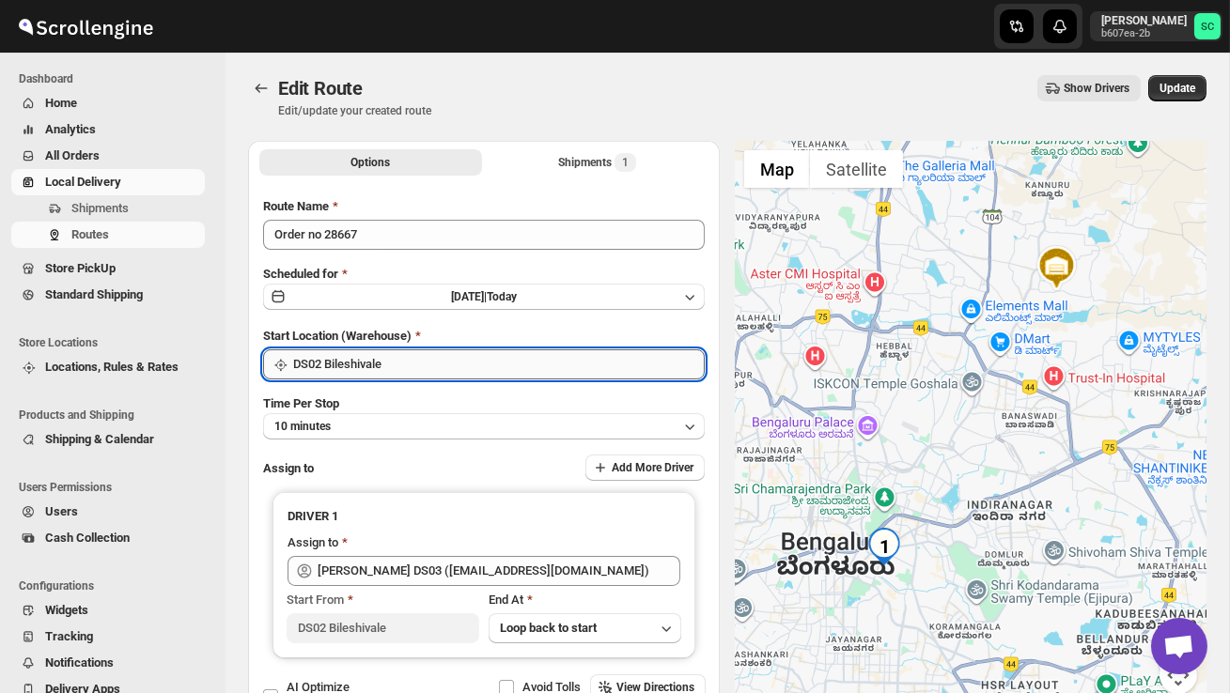
click at [523, 354] on input "DS02 Bileshivale" at bounding box center [499, 365] width 412 height 30
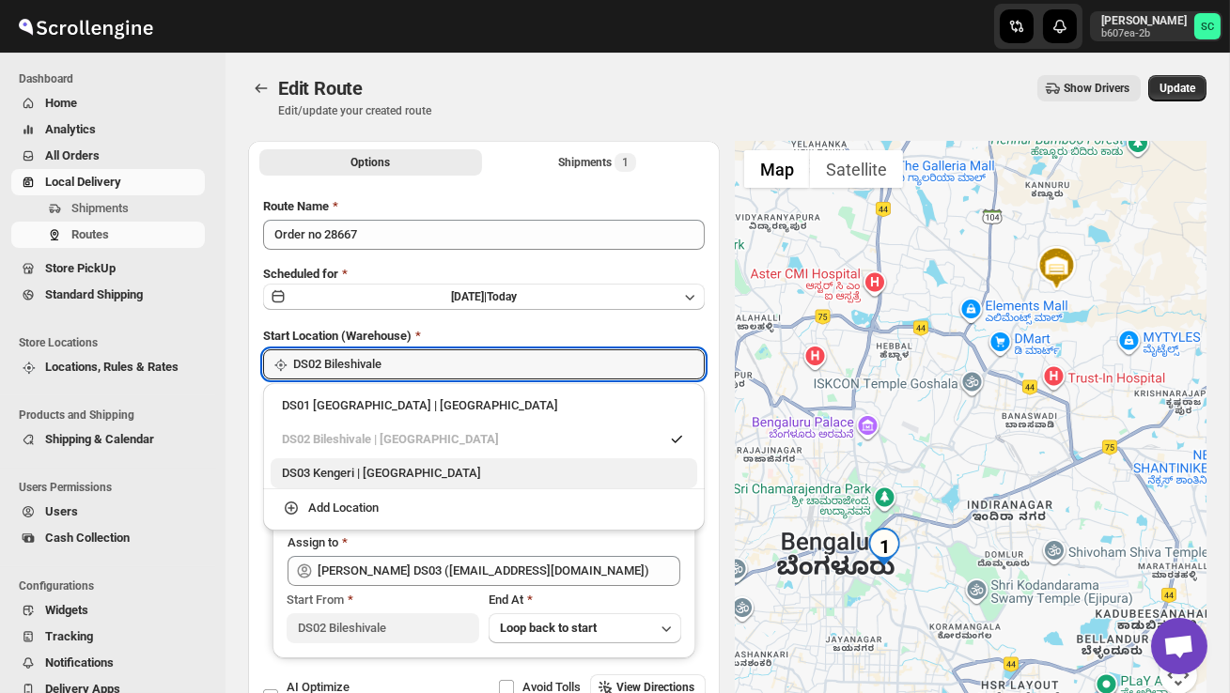
click at [450, 467] on div "DS03 Kengeri | Bengaluru" at bounding box center [484, 473] width 404 height 19
type input "DS03 Kengeri"
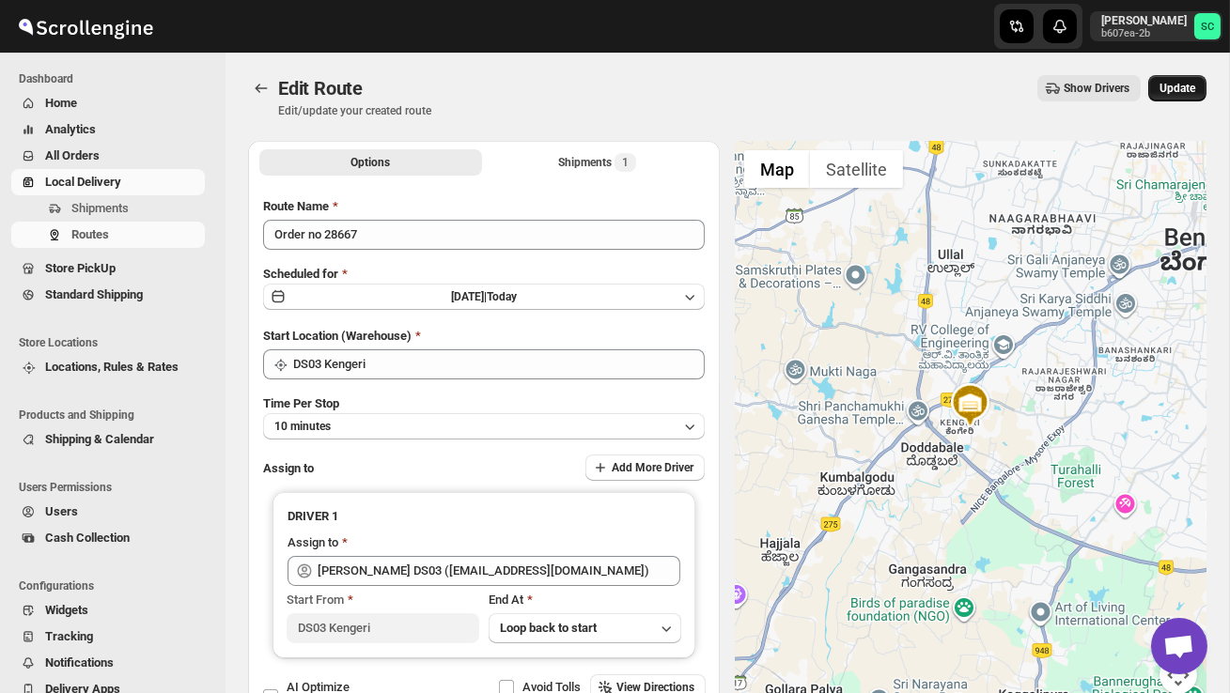
click at [1185, 89] on span "Update" at bounding box center [1178, 88] width 36 height 15
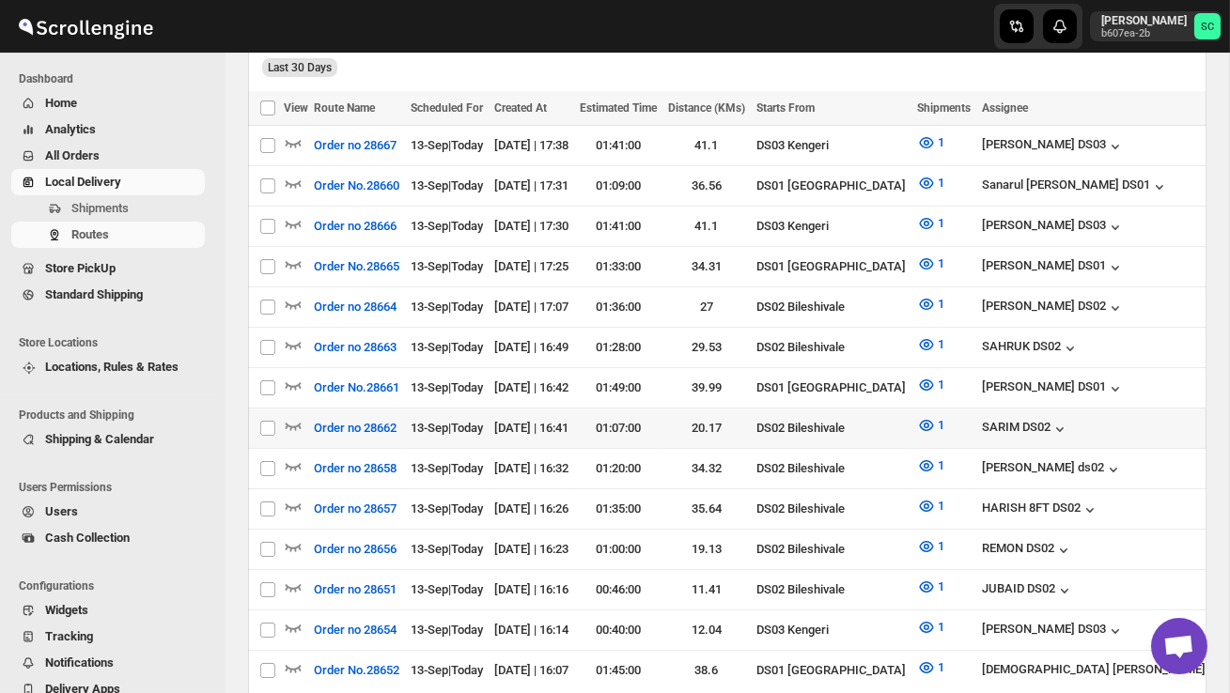
scroll to position [504, 0]
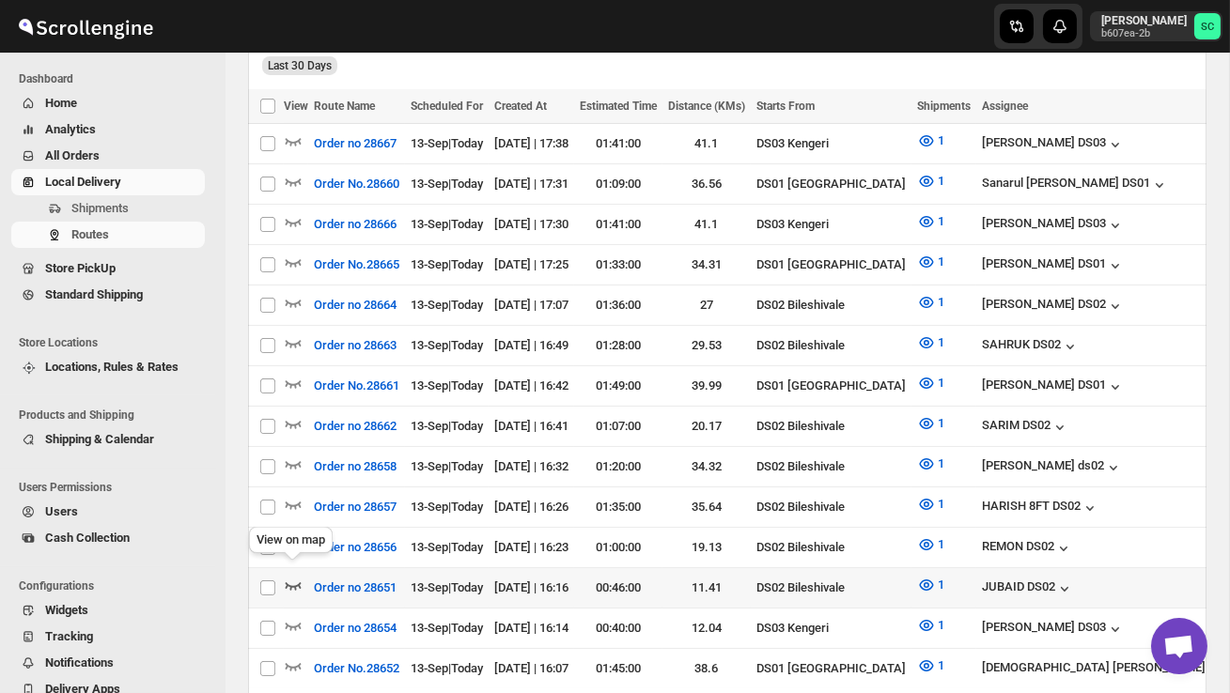
click at [300, 576] on icon "button" at bounding box center [293, 585] width 19 height 19
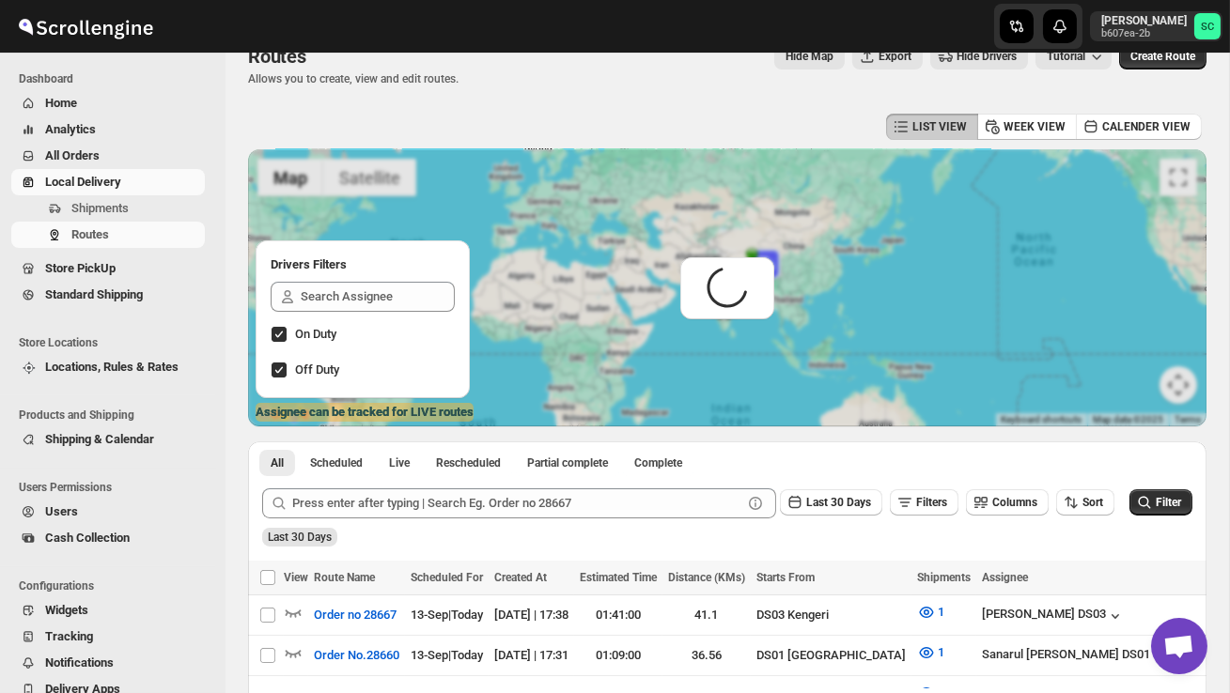
scroll to position [0, 0]
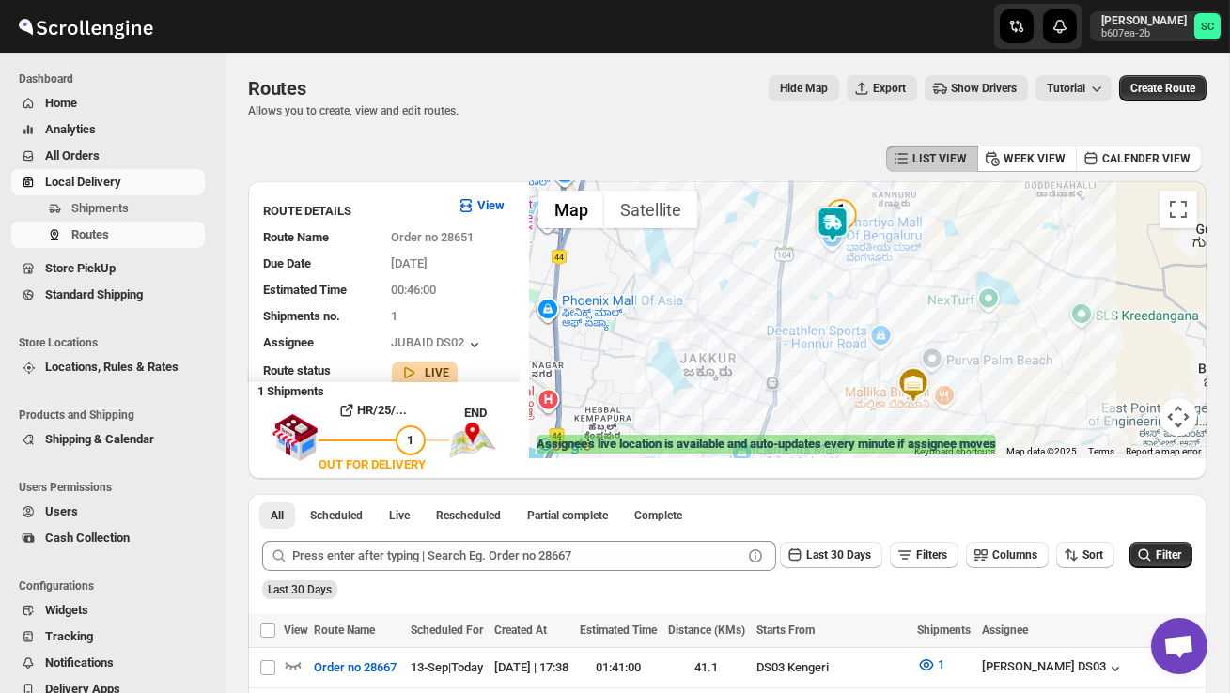
click at [831, 296] on div at bounding box center [868, 319] width 678 height 277
click at [831, 297] on div at bounding box center [868, 319] width 678 height 277
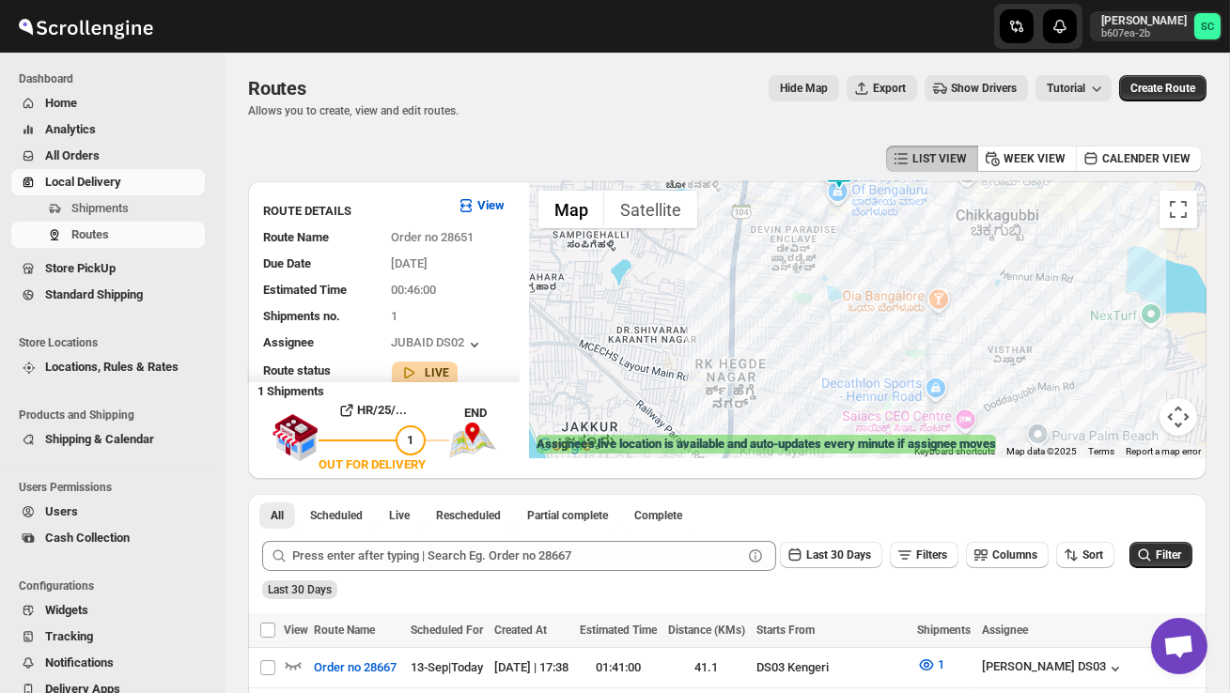
drag, startPoint x: 828, startPoint y: 279, endPoint x: 828, endPoint y: 383, distance: 104.3
click at [828, 374] on div at bounding box center [868, 319] width 678 height 277
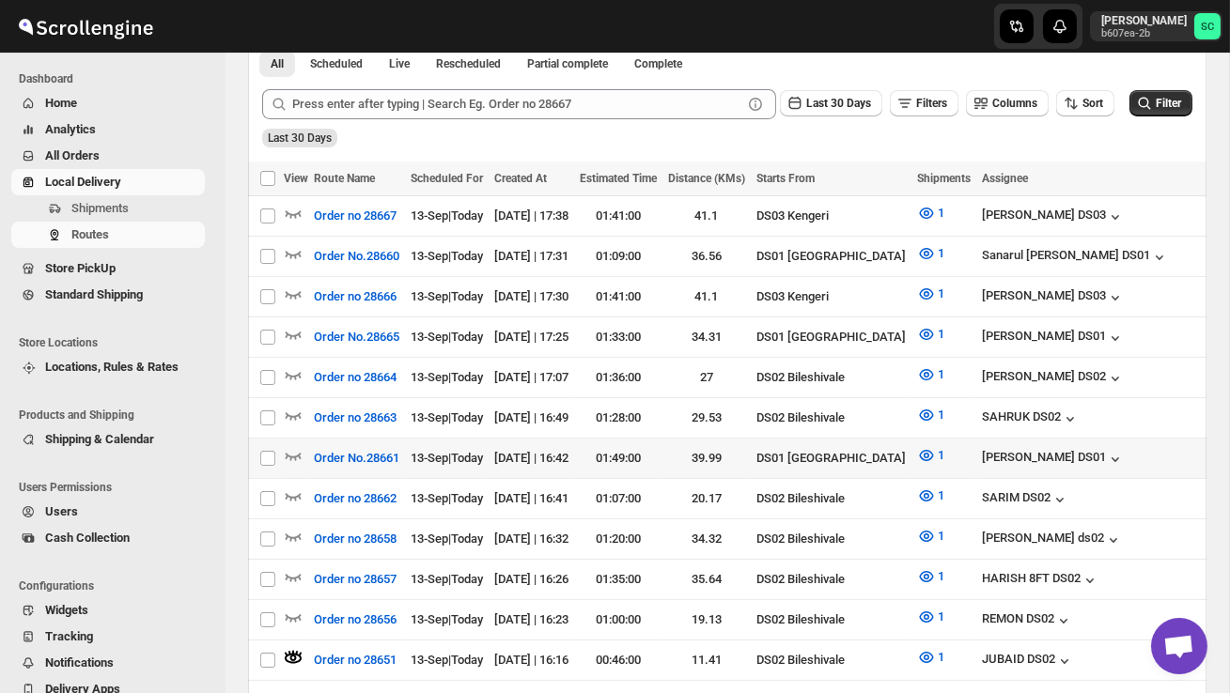
scroll to position [458, 0]
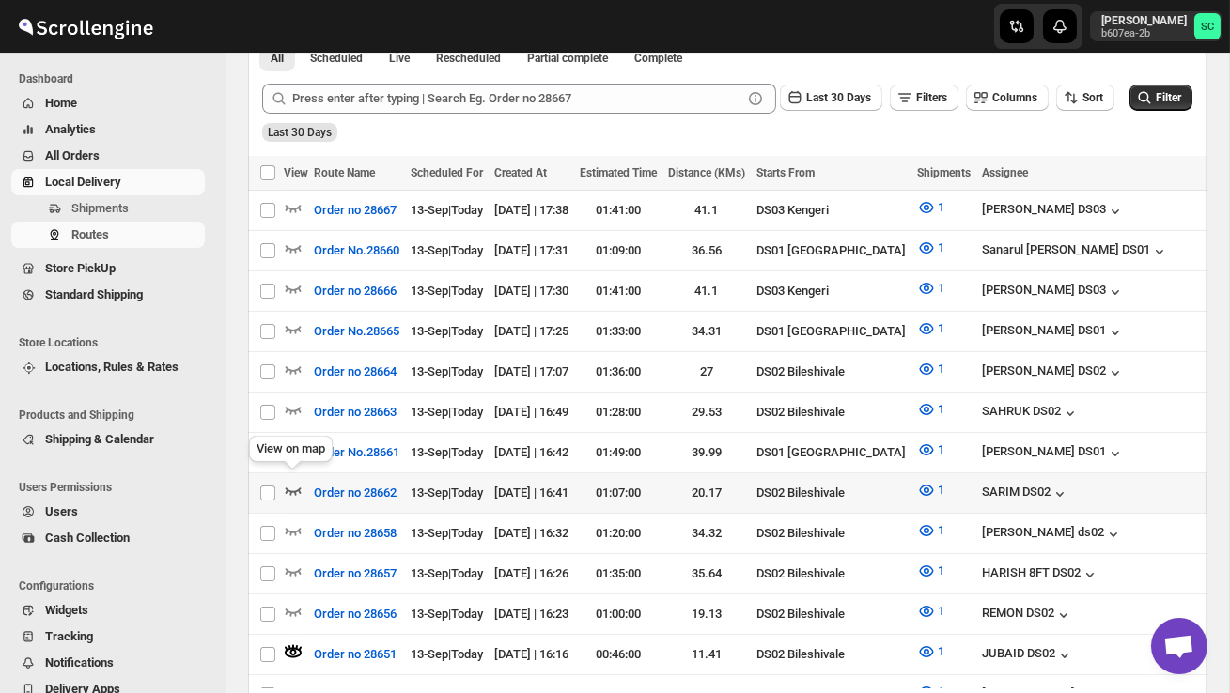
click at [294, 481] on icon "button" at bounding box center [293, 490] width 19 height 19
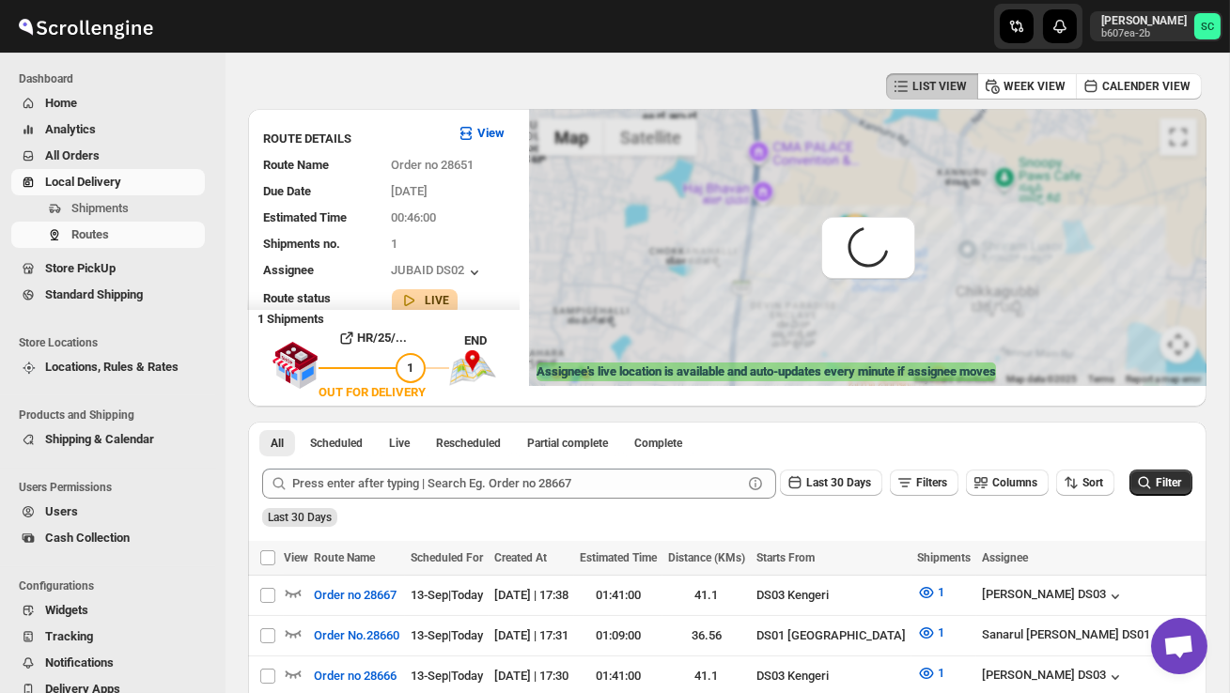
scroll to position [0, 0]
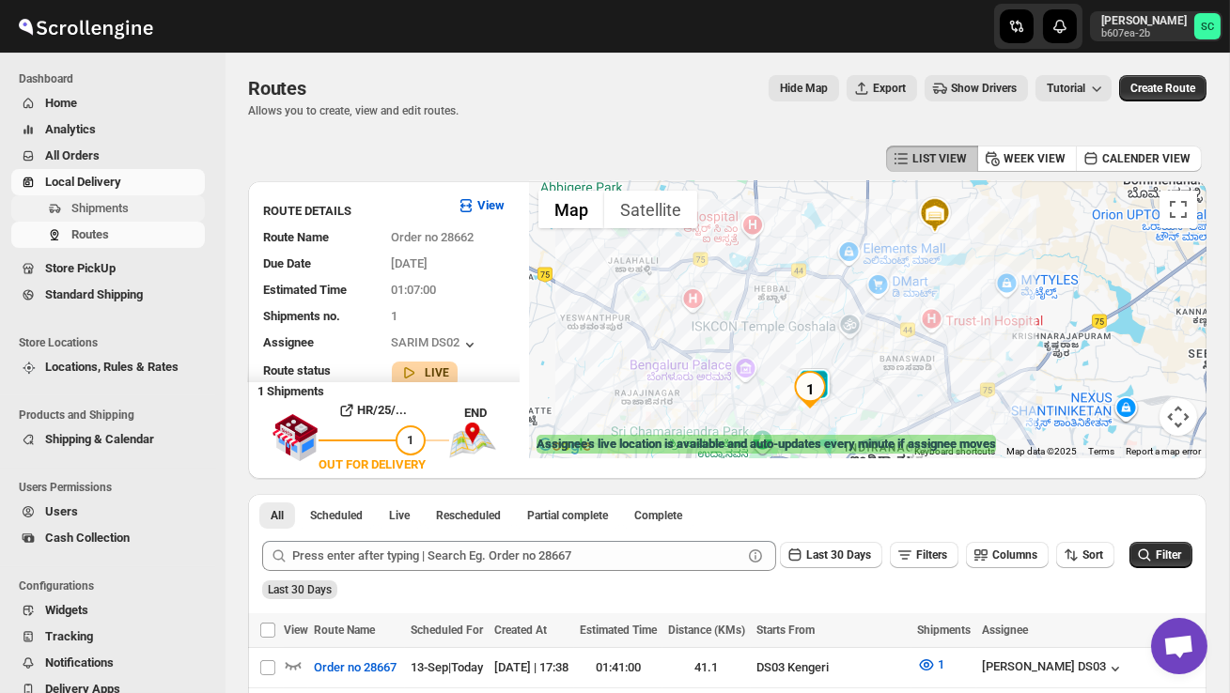
click at [142, 213] on span "Shipments" at bounding box center [136, 208] width 130 height 19
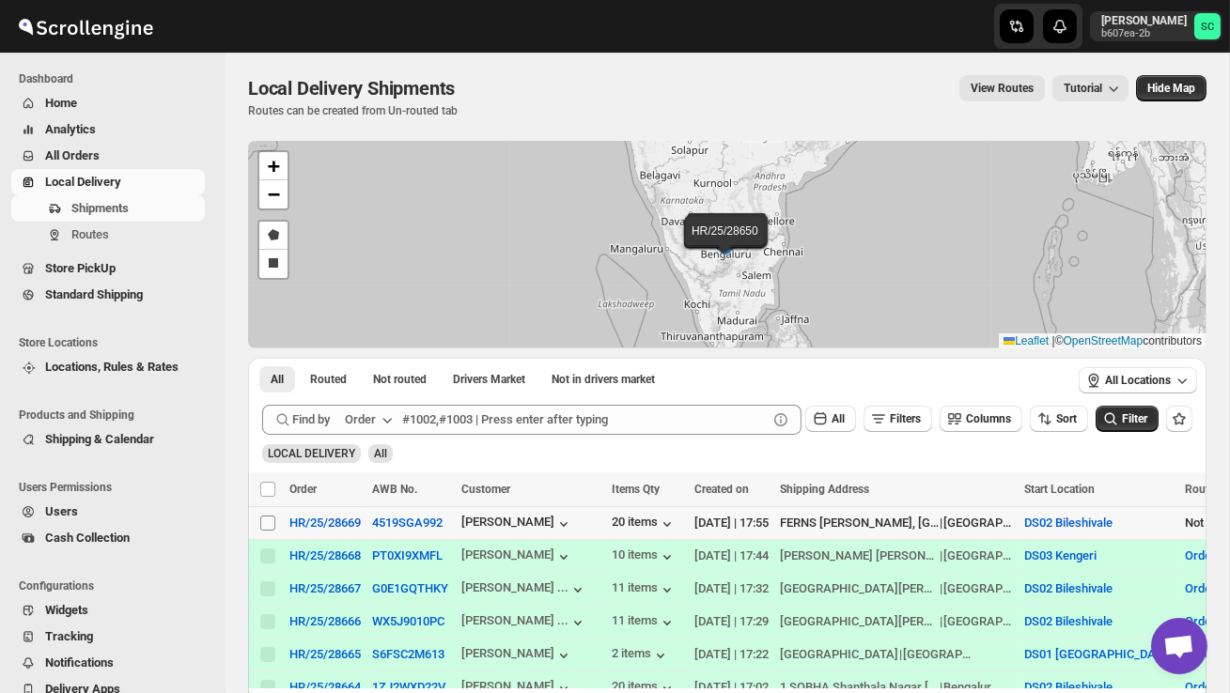
click at [264, 521] on input "Select shipment" at bounding box center [267, 523] width 15 height 15
checkbox input "true"
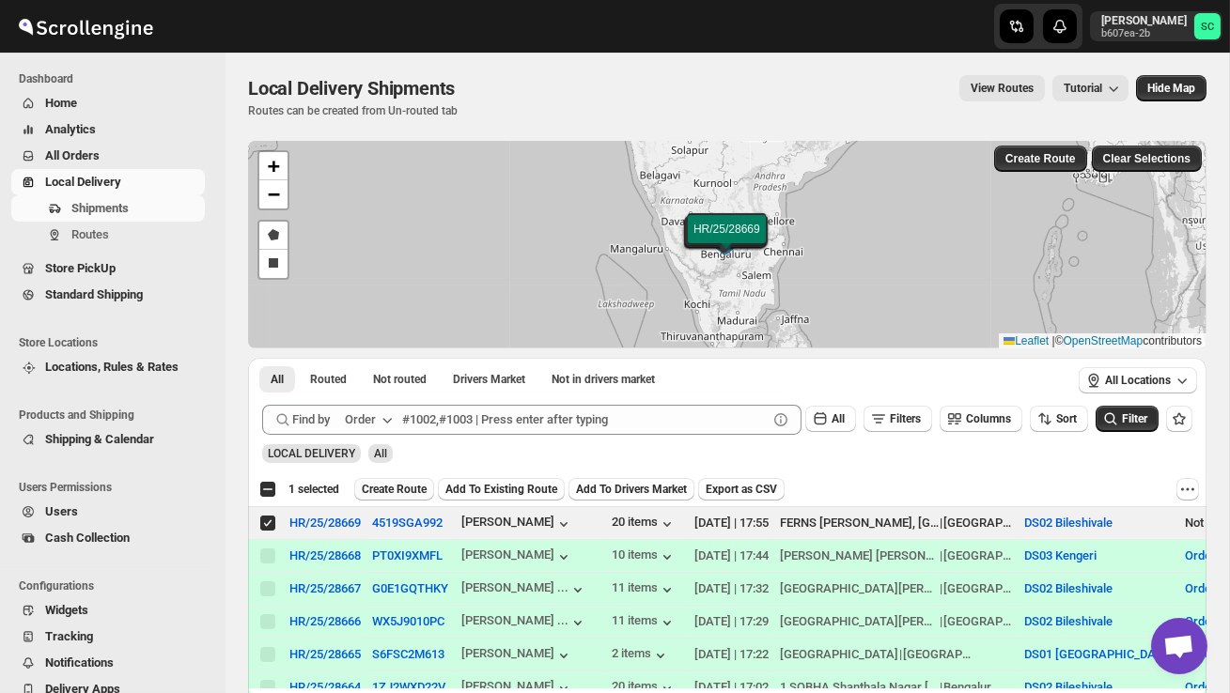
click at [406, 486] on span "Create Route" at bounding box center [394, 489] width 65 height 15
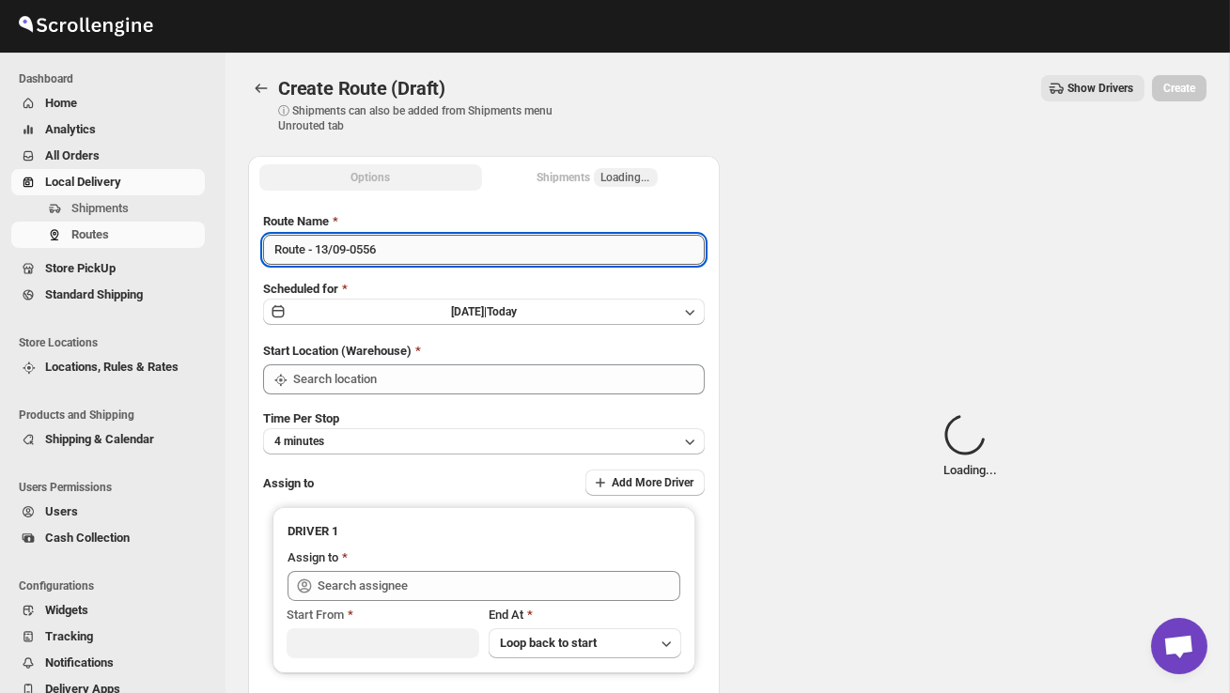
click at [406, 254] on input "Route - 13/09-0556" at bounding box center [484, 250] width 442 height 30
type input "DS02 Bileshivale"
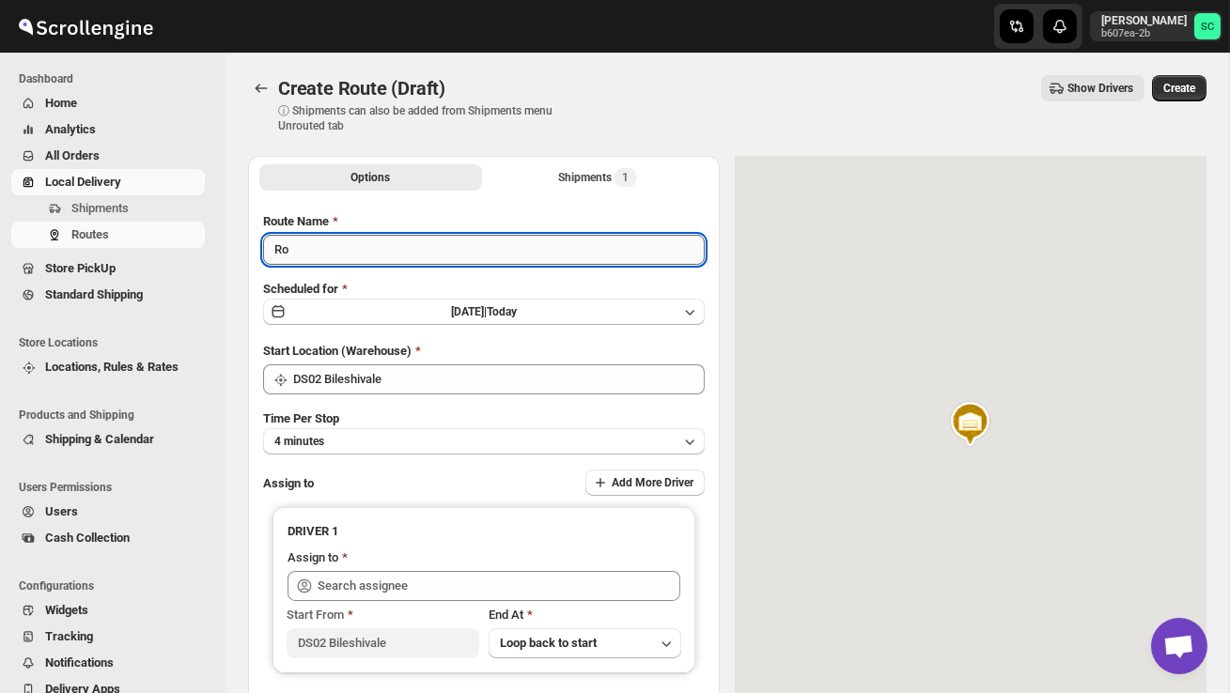
type input "R"
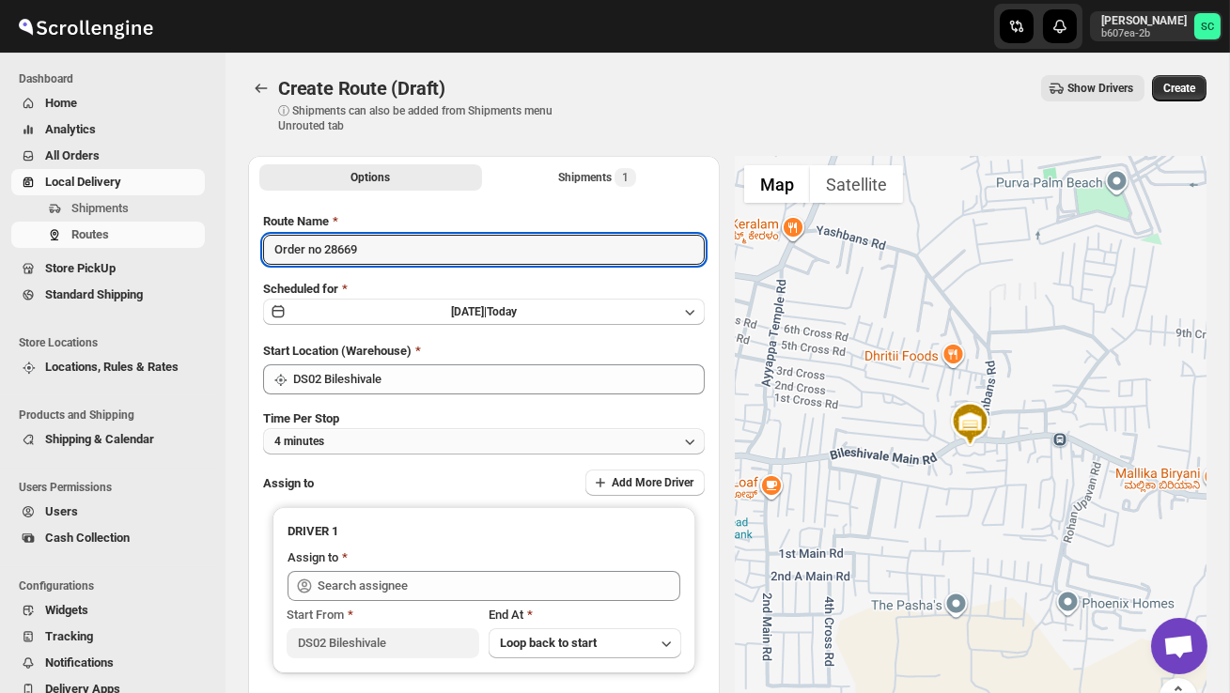
type input "Order no 28669"
click at [447, 431] on button "4 minutes" at bounding box center [484, 441] width 442 height 26
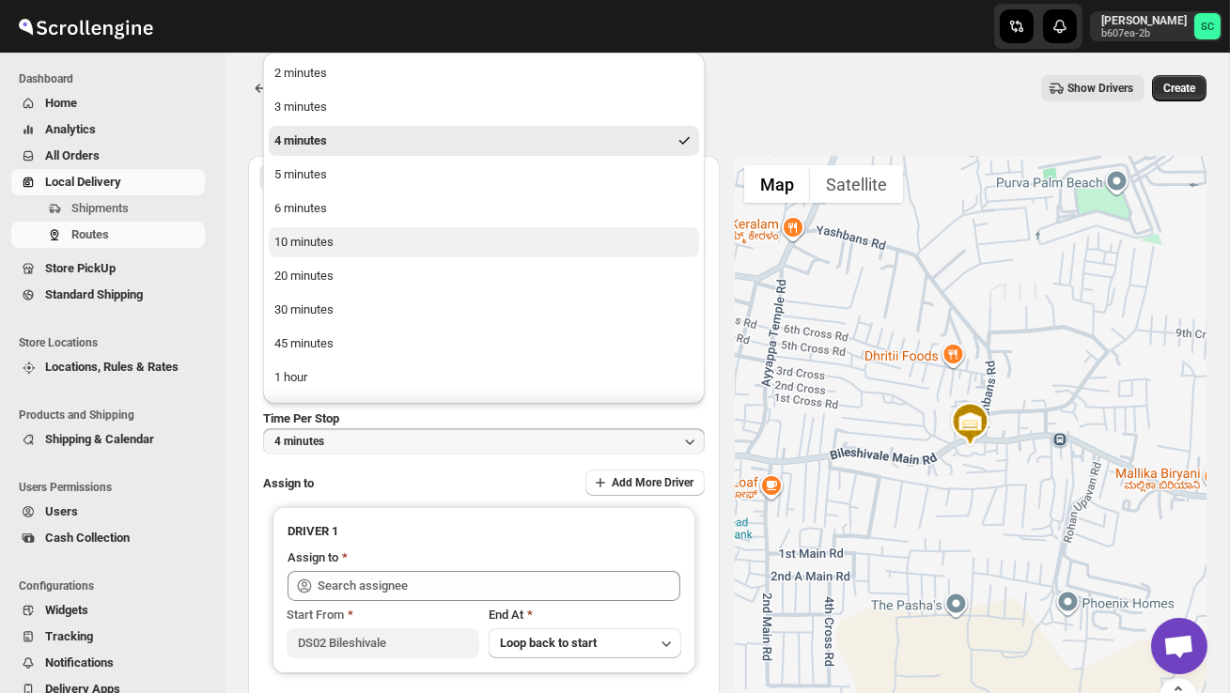
click at [359, 246] on button "10 minutes" at bounding box center [484, 242] width 430 height 30
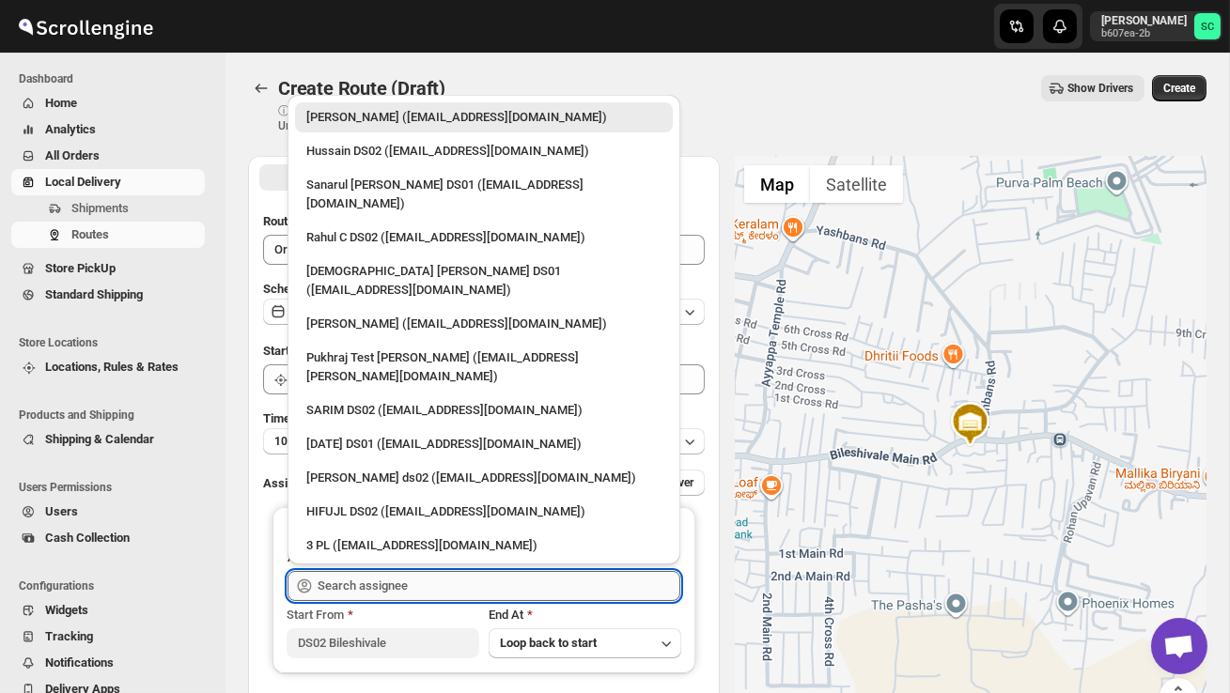
click at [378, 583] on input "text" at bounding box center [499, 586] width 363 height 30
click at [367, 148] on div "Hussain DS02 ([EMAIL_ADDRESS][DOMAIN_NAME])" at bounding box center [483, 151] width 355 height 19
type input "Hussain DS02 ([EMAIL_ADDRESS][DOMAIN_NAME])"
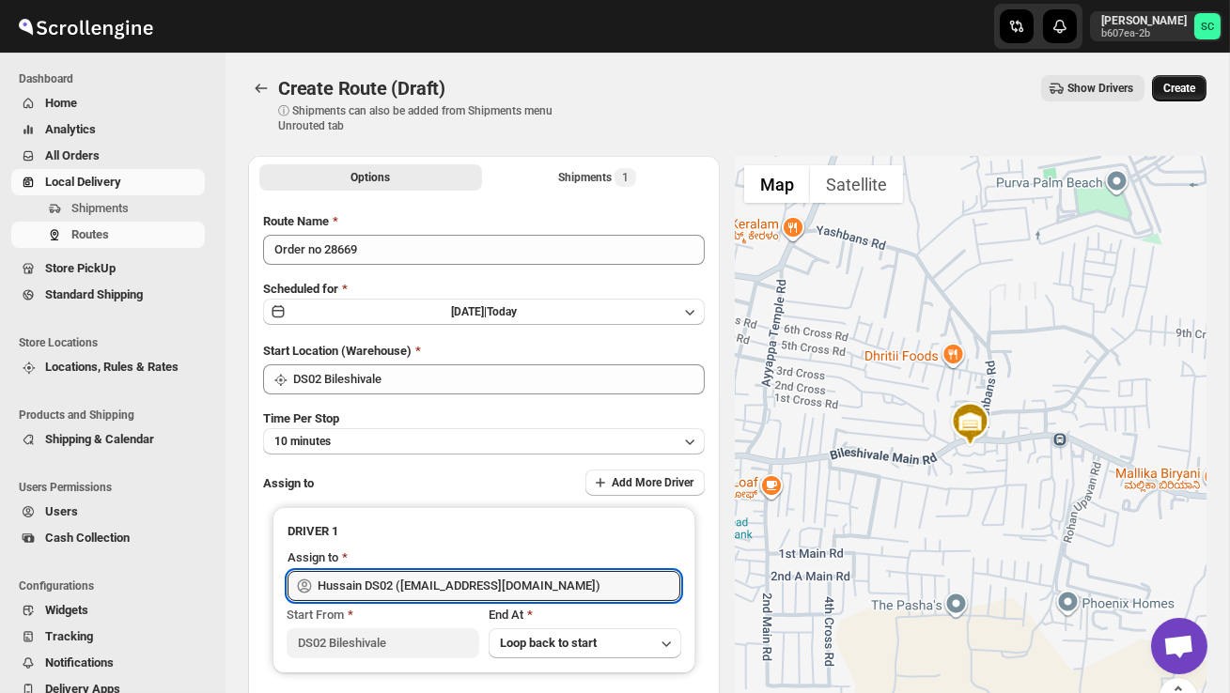
click at [1178, 85] on span "Create" at bounding box center [1179, 88] width 32 height 15
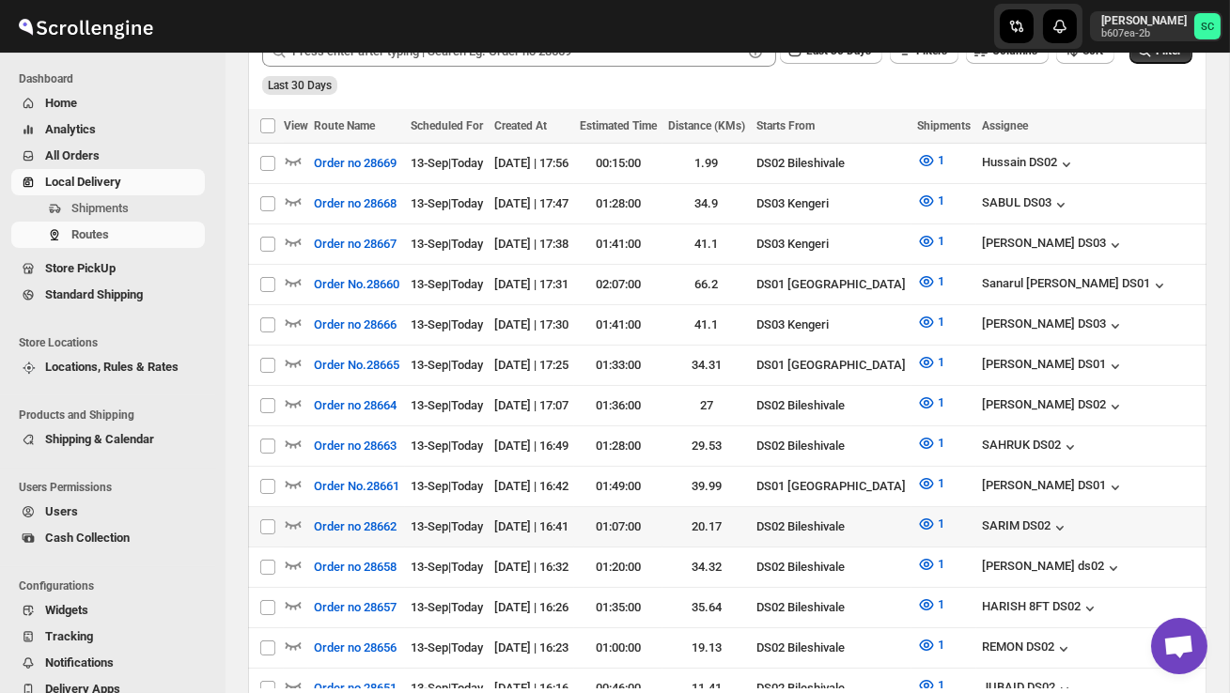
scroll to position [491, 0]
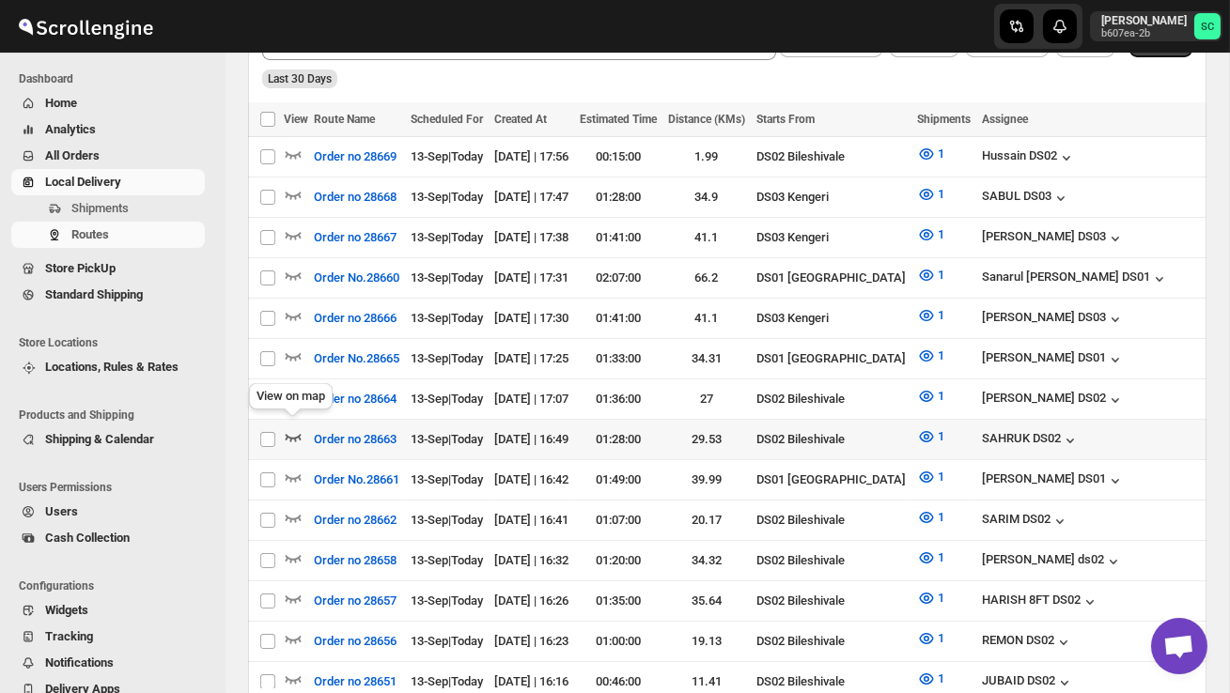
click at [294, 428] on icon "button" at bounding box center [293, 437] width 19 height 19
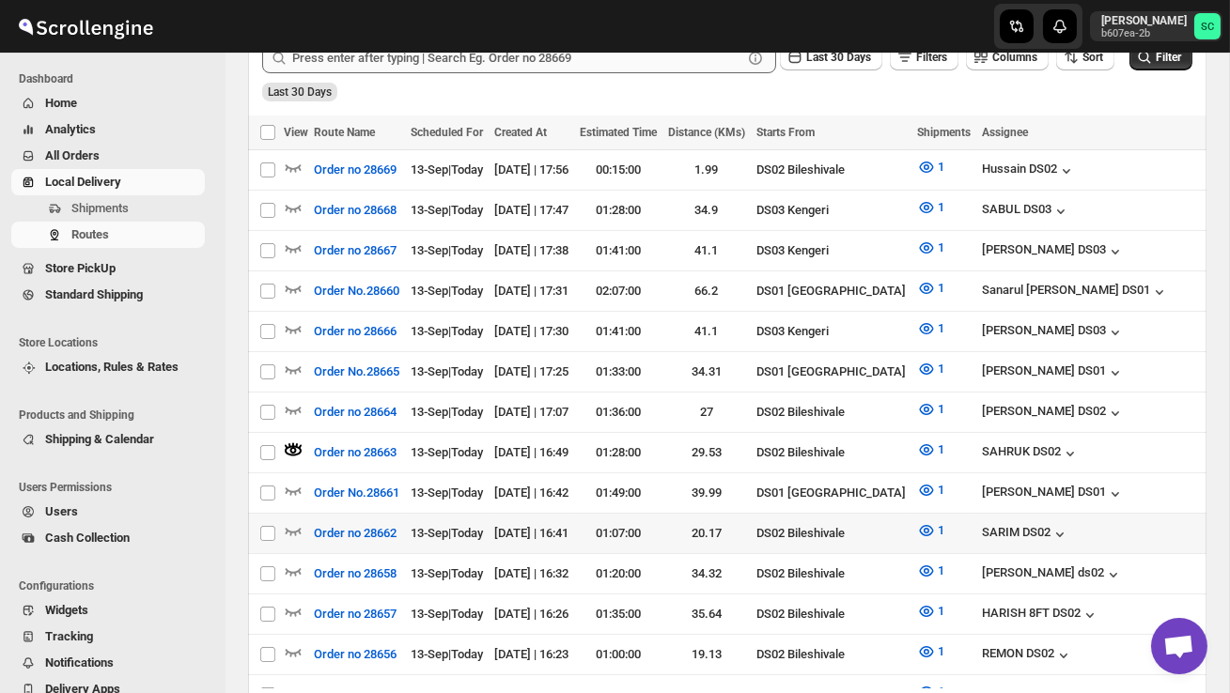
scroll to position [502, 0]
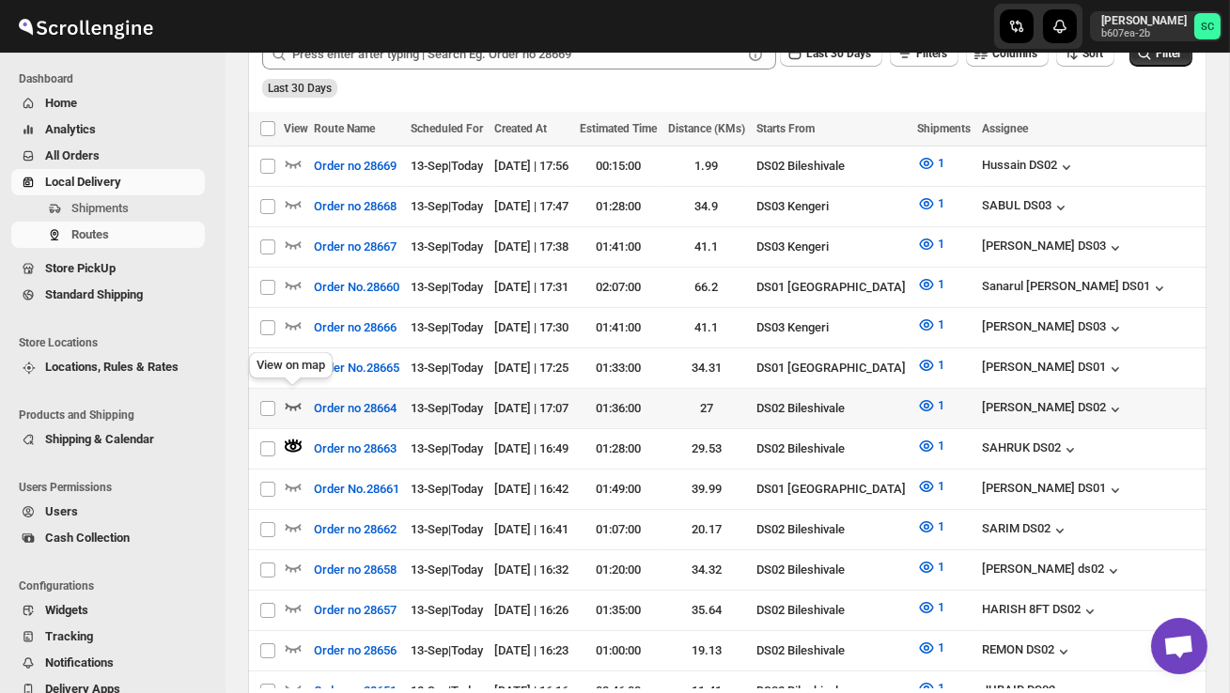
click at [292, 397] on icon "button" at bounding box center [293, 406] width 19 height 19
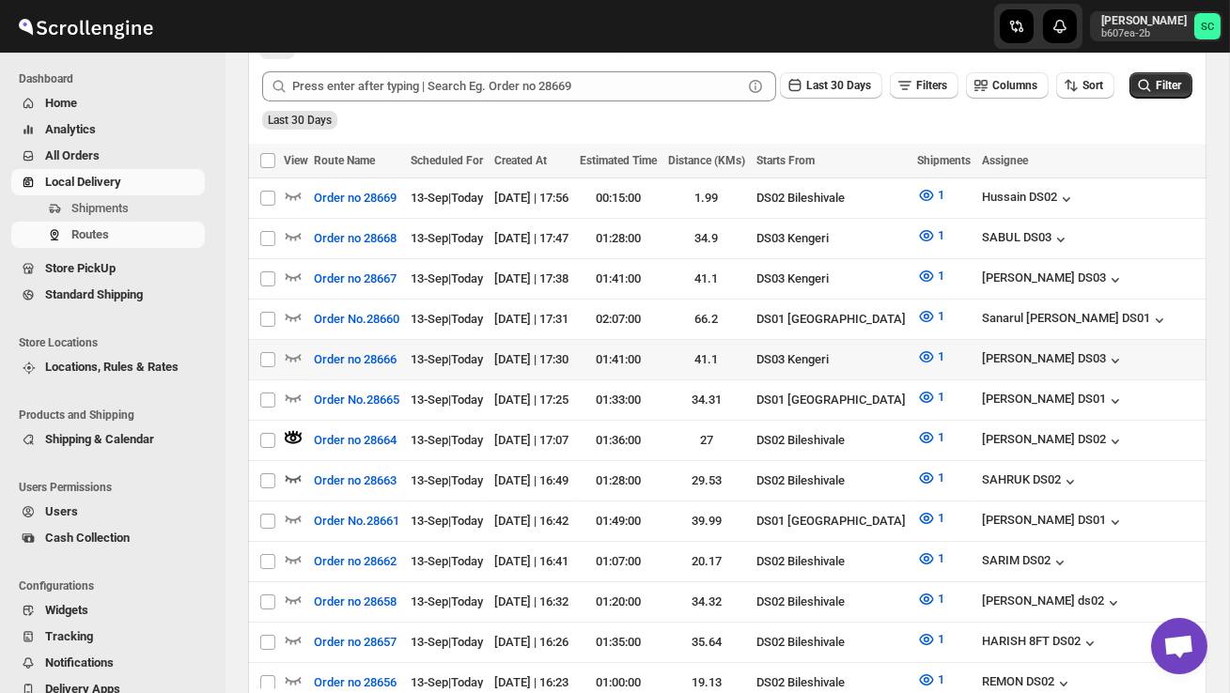
scroll to position [484, 0]
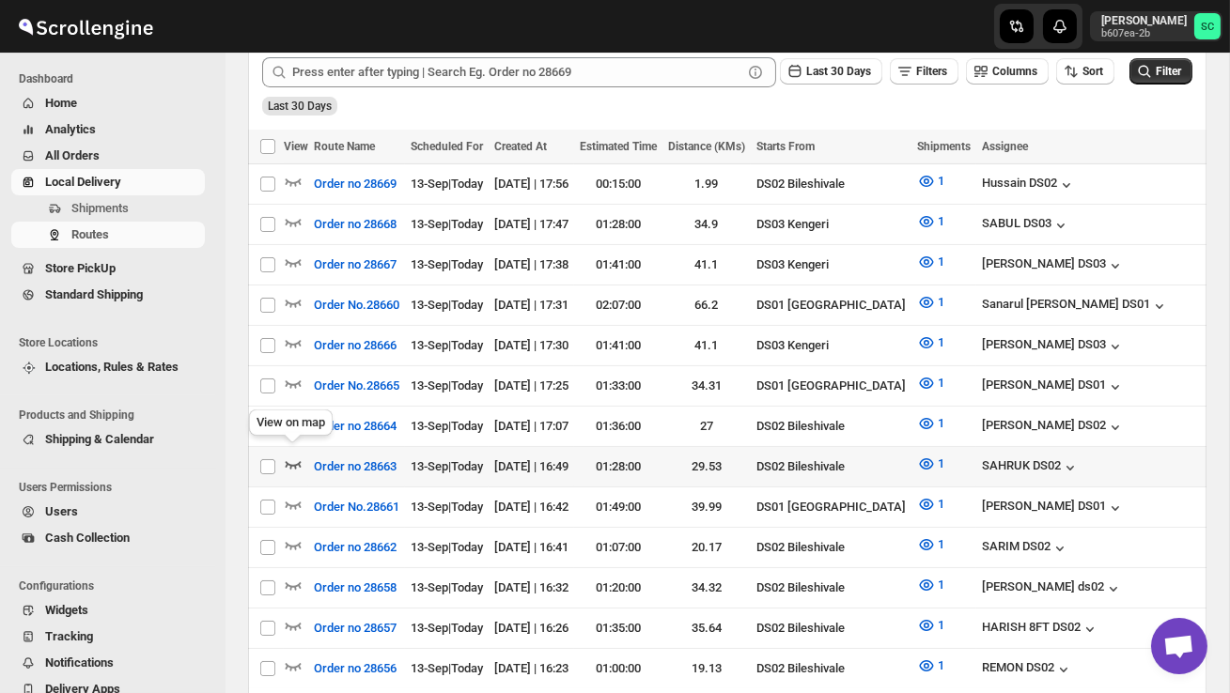
click at [293, 455] on icon "button" at bounding box center [293, 464] width 19 height 19
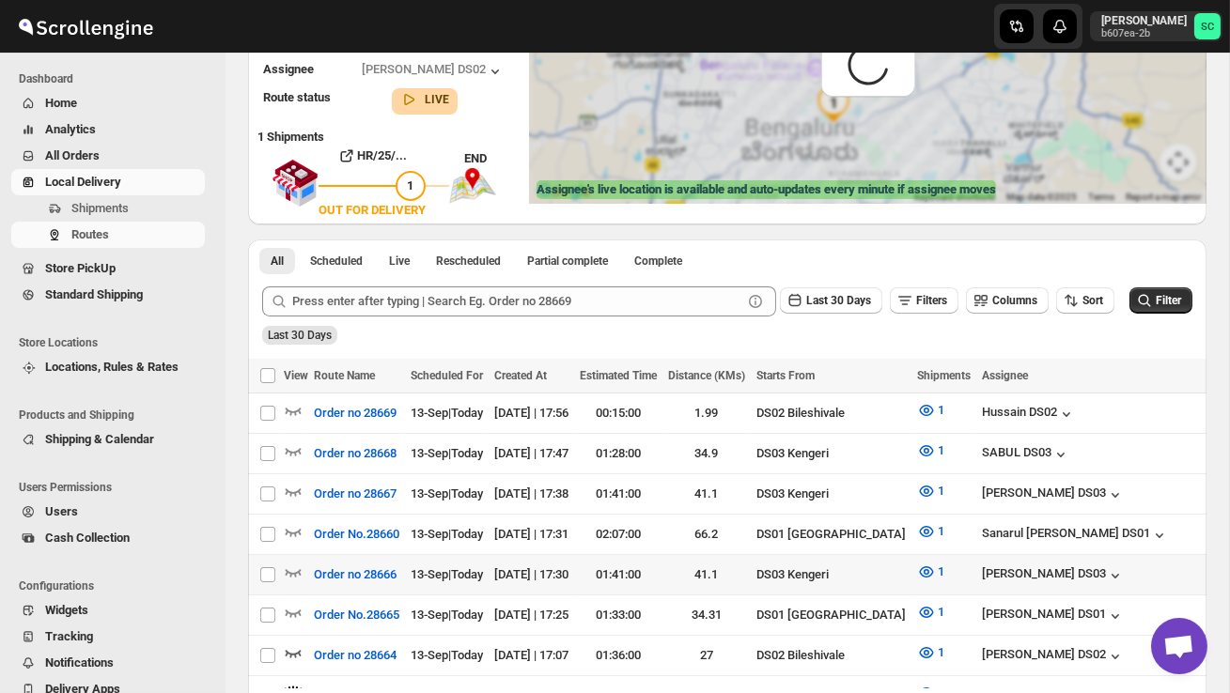
scroll to position [0, 0]
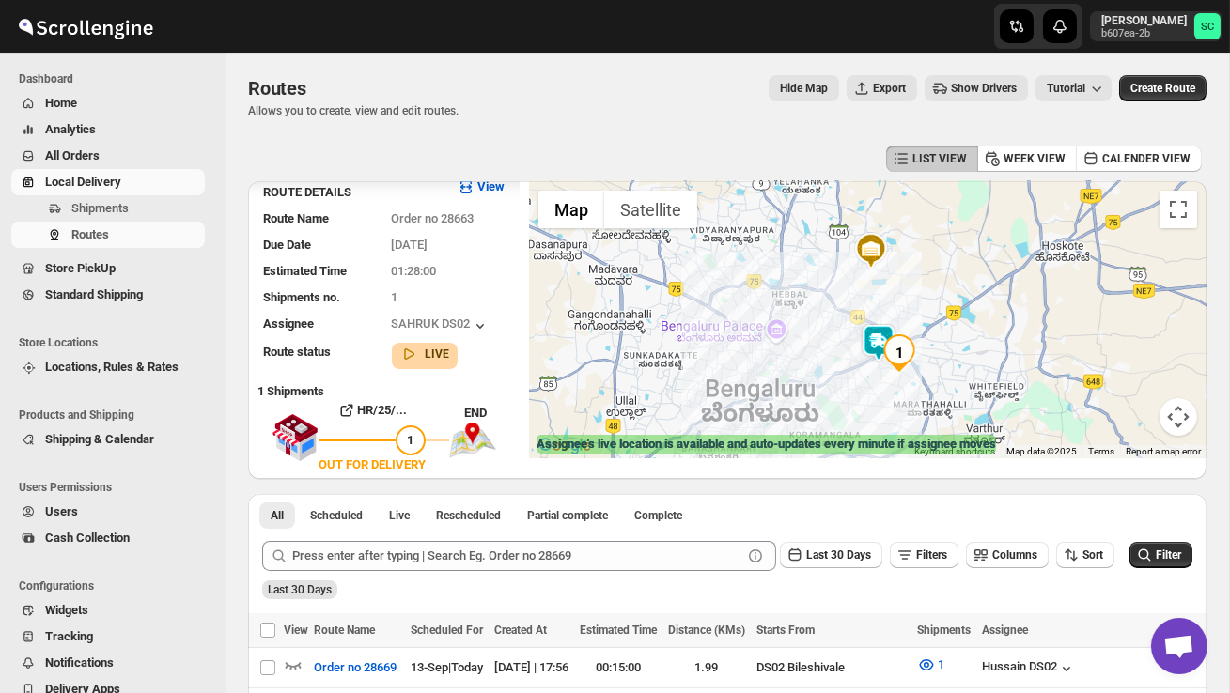
click at [873, 343] on img at bounding box center [879, 343] width 38 height 38
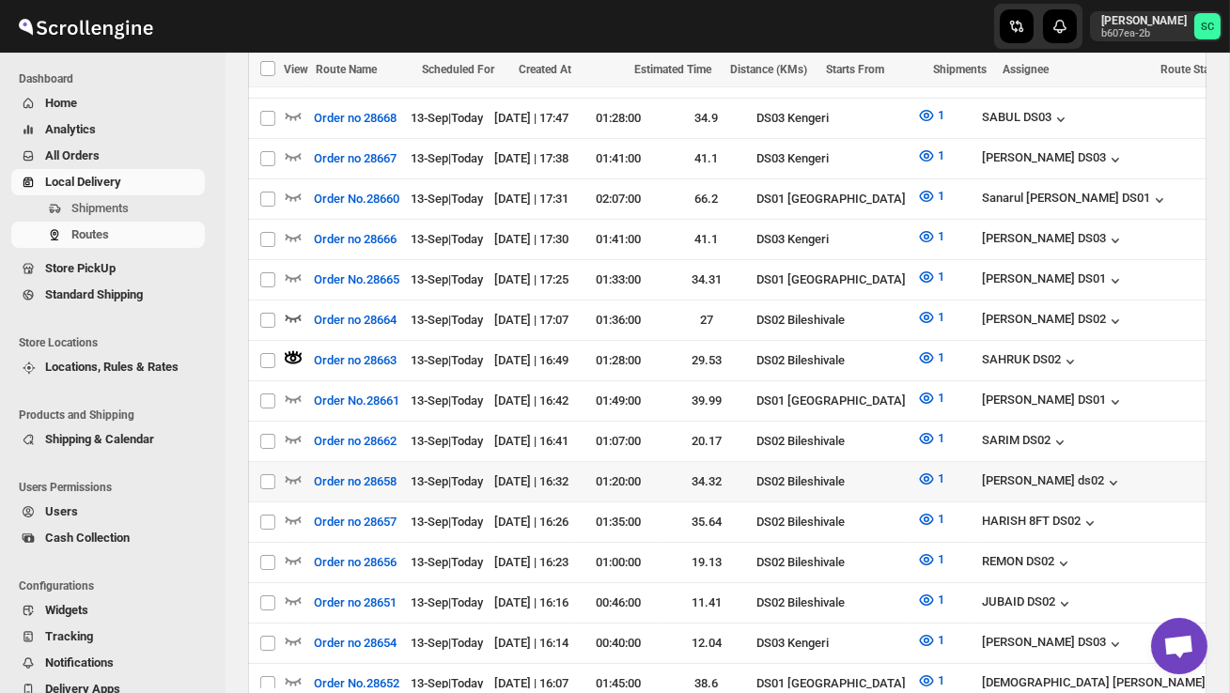
scroll to position [598, 0]
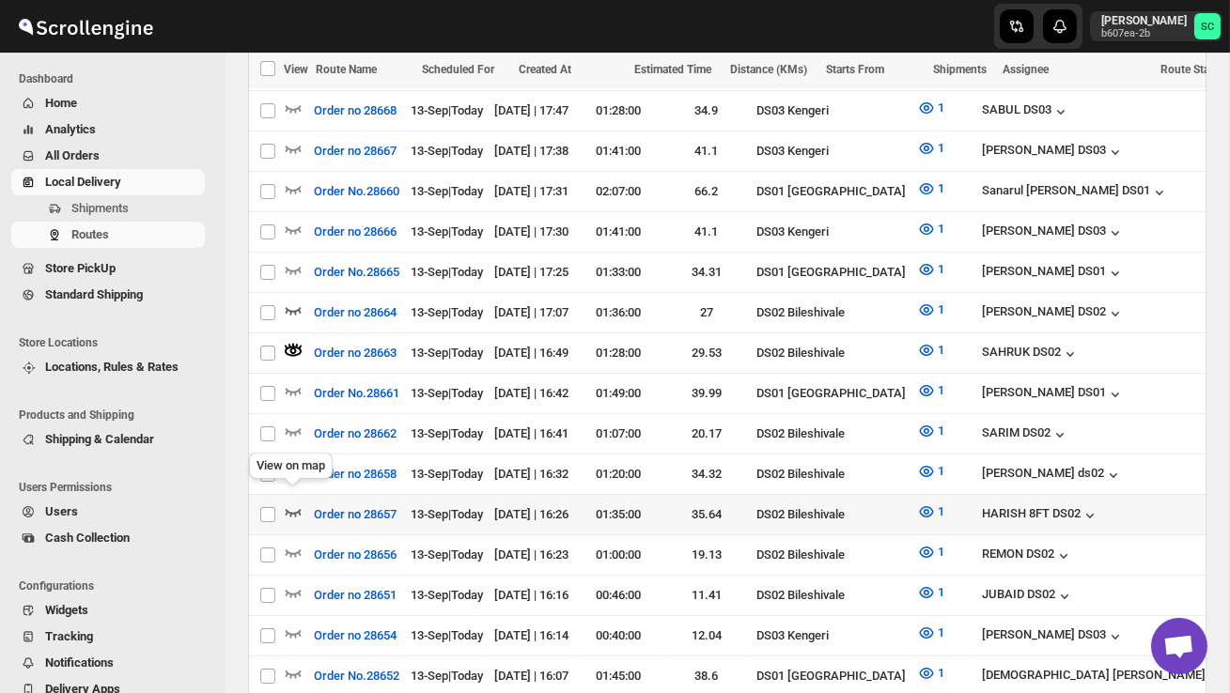
click at [287, 509] on icon "button" at bounding box center [294, 513] width 16 height 8
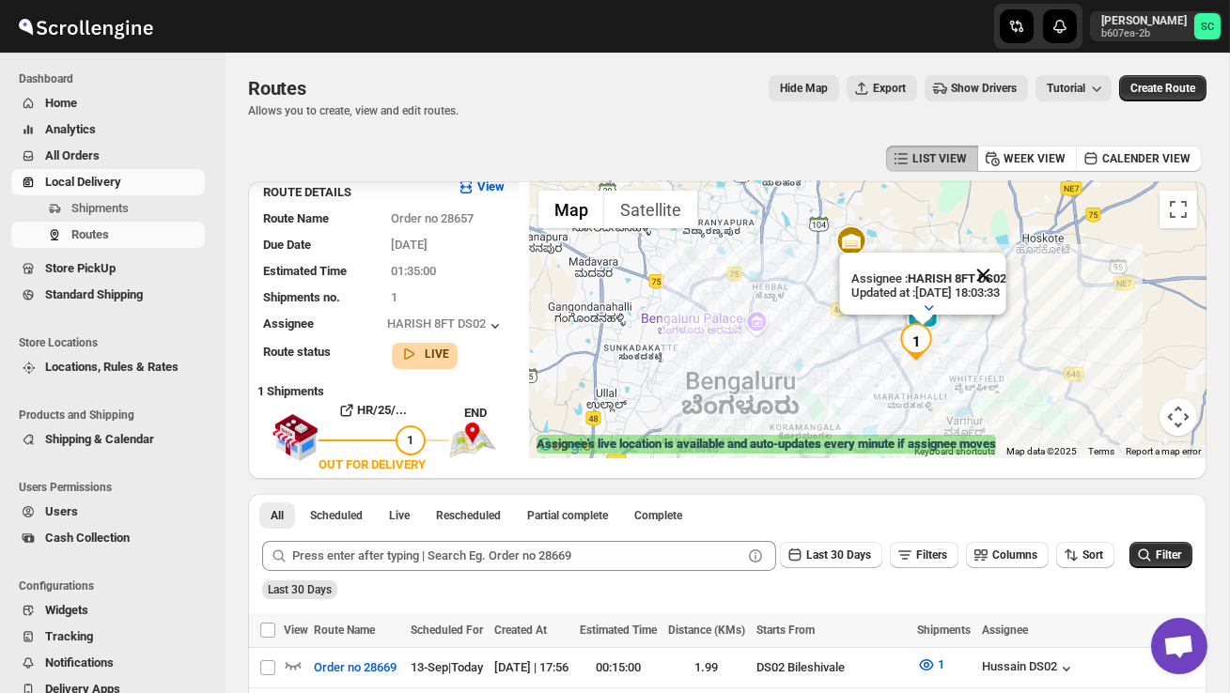
click at [994, 272] on button "Close" at bounding box center [982, 275] width 45 height 45
click at [975, 329] on div at bounding box center [868, 319] width 678 height 277
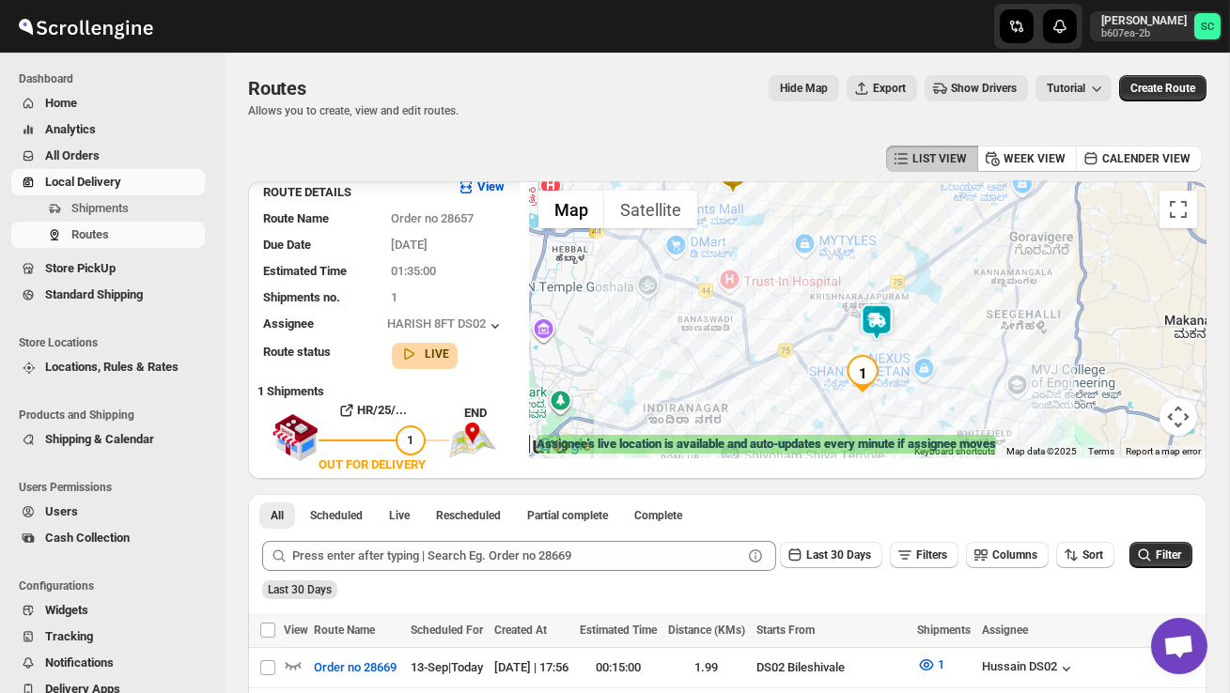
click at [940, 355] on div at bounding box center [868, 319] width 678 height 277
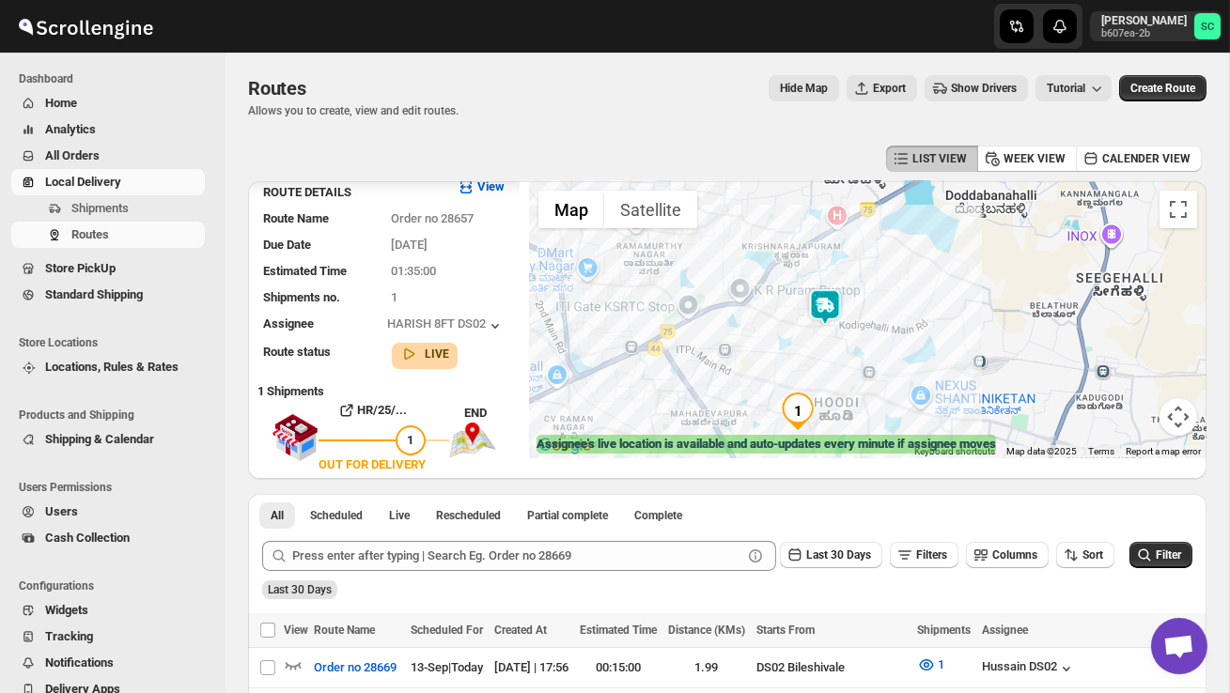
drag, startPoint x: 857, startPoint y: 365, endPoint x: 913, endPoint y: 358, distance: 56.8
click at [913, 358] on div at bounding box center [868, 319] width 678 height 277
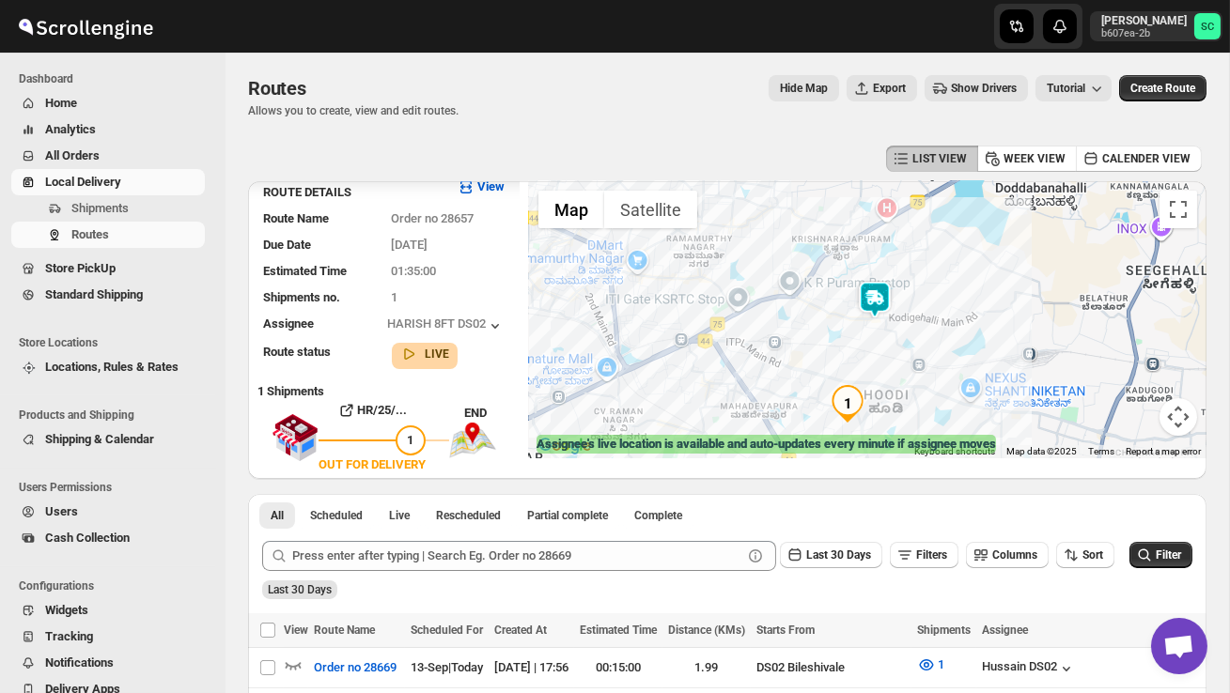
click at [913, 358] on div at bounding box center [868, 319] width 678 height 277
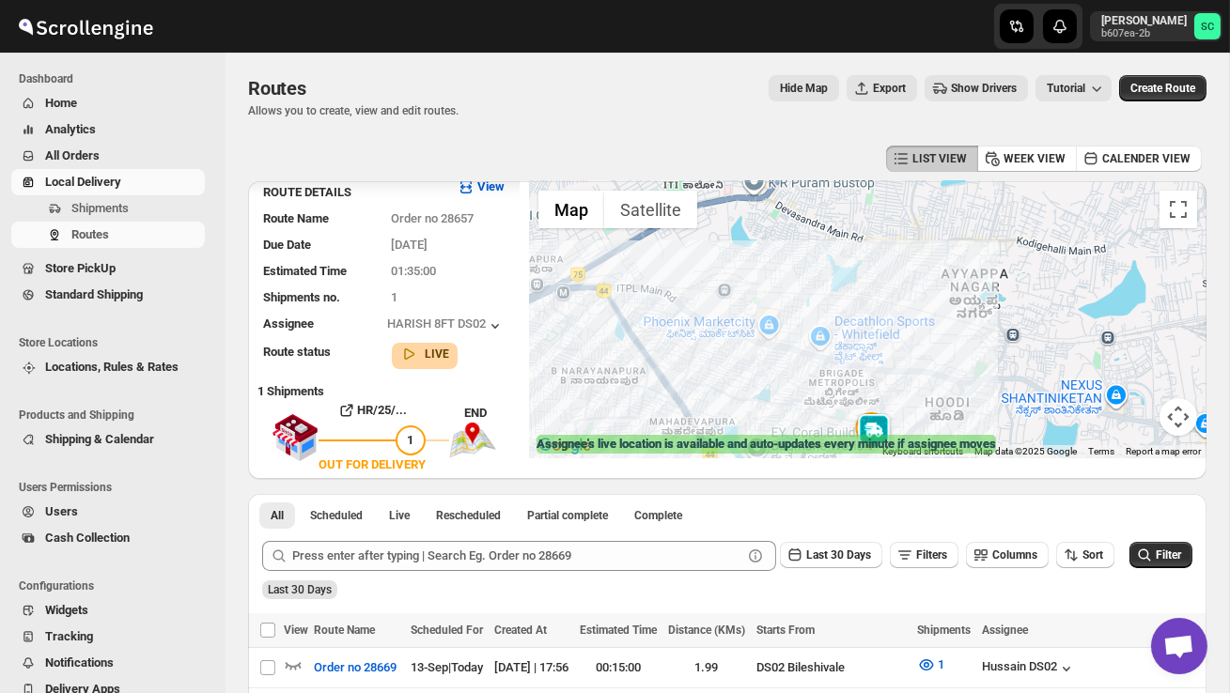
drag, startPoint x: 786, startPoint y: 339, endPoint x: 875, endPoint y: 301, distance: 97.2
click at [874, 302] on div at bounding box center [868, 319] width 678 height 277
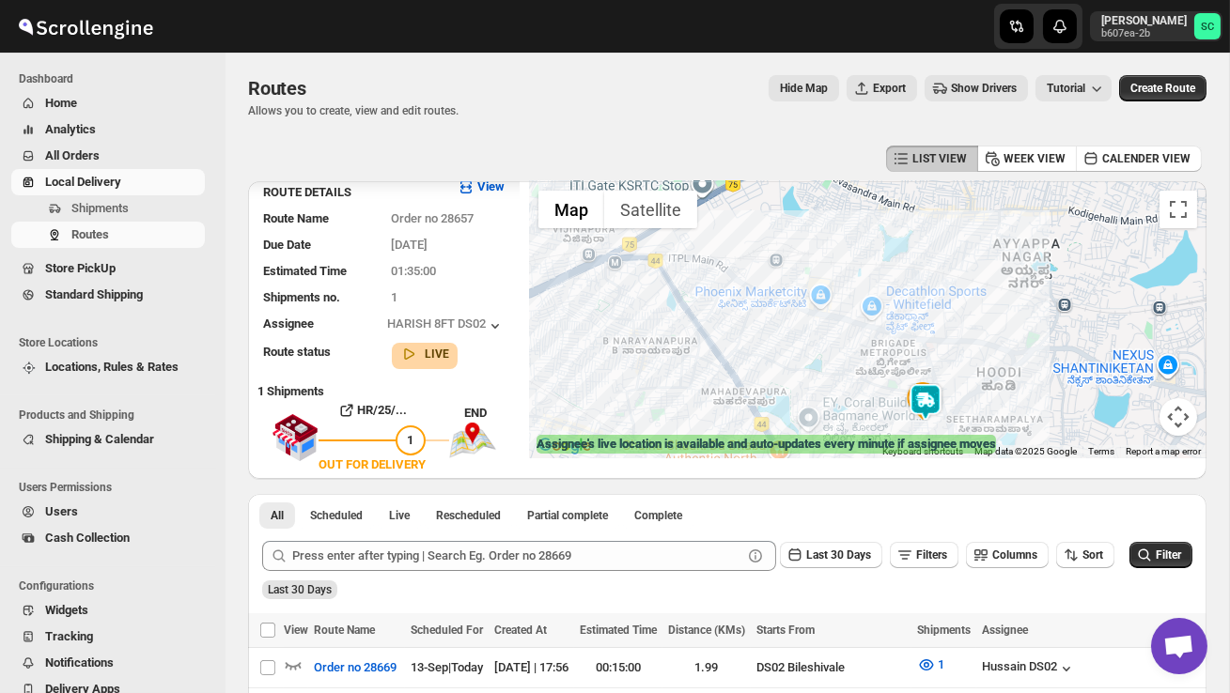
click at [1005, 413] on div at bounding box center [868, 319] width 678 height 277
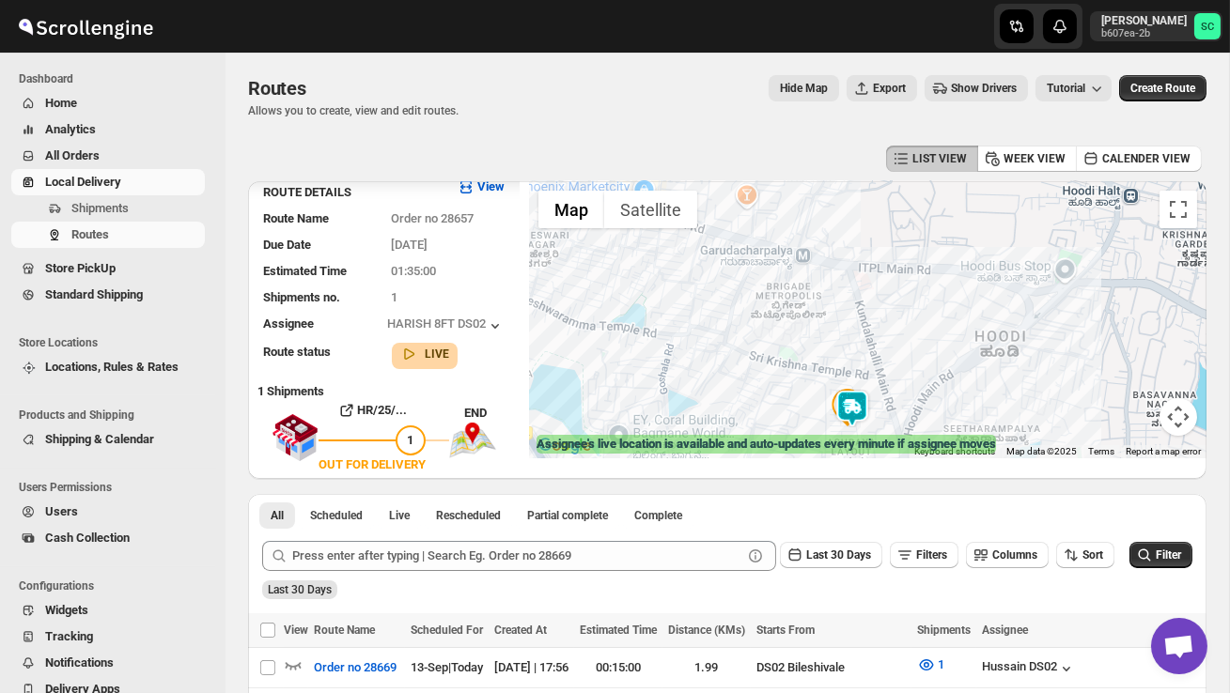
click at [926, 416] on div at bounding box center [868, 319] width 678 height 277
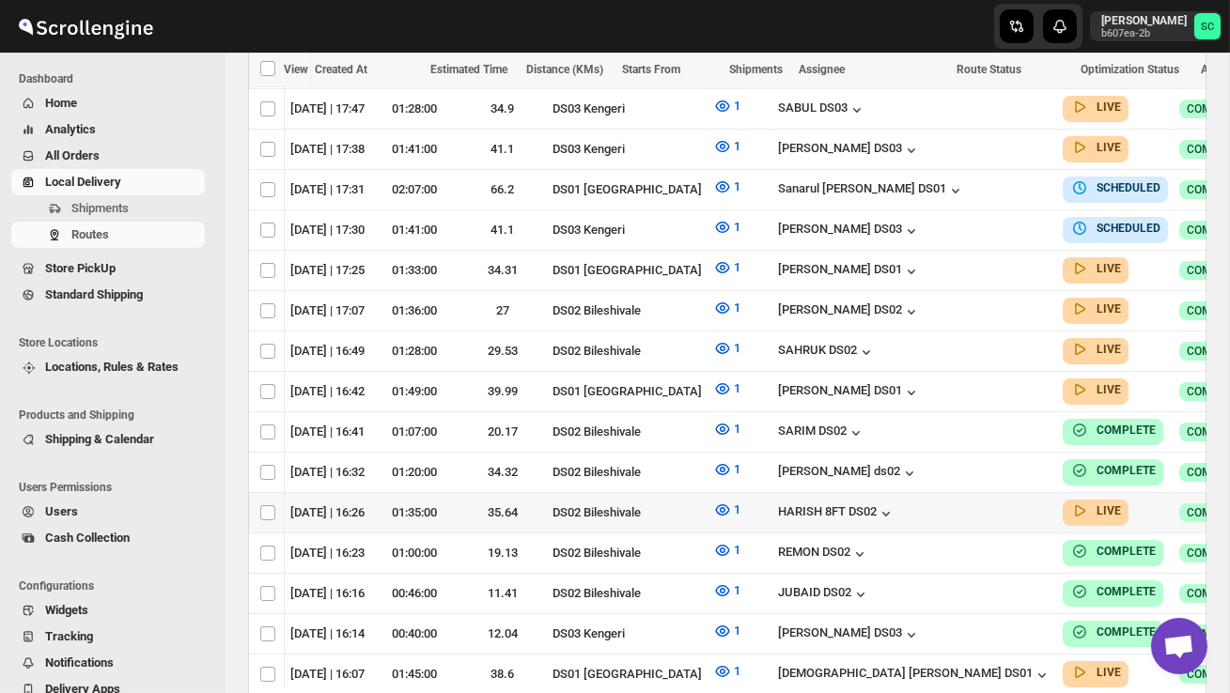
scroll to position [0, 244]
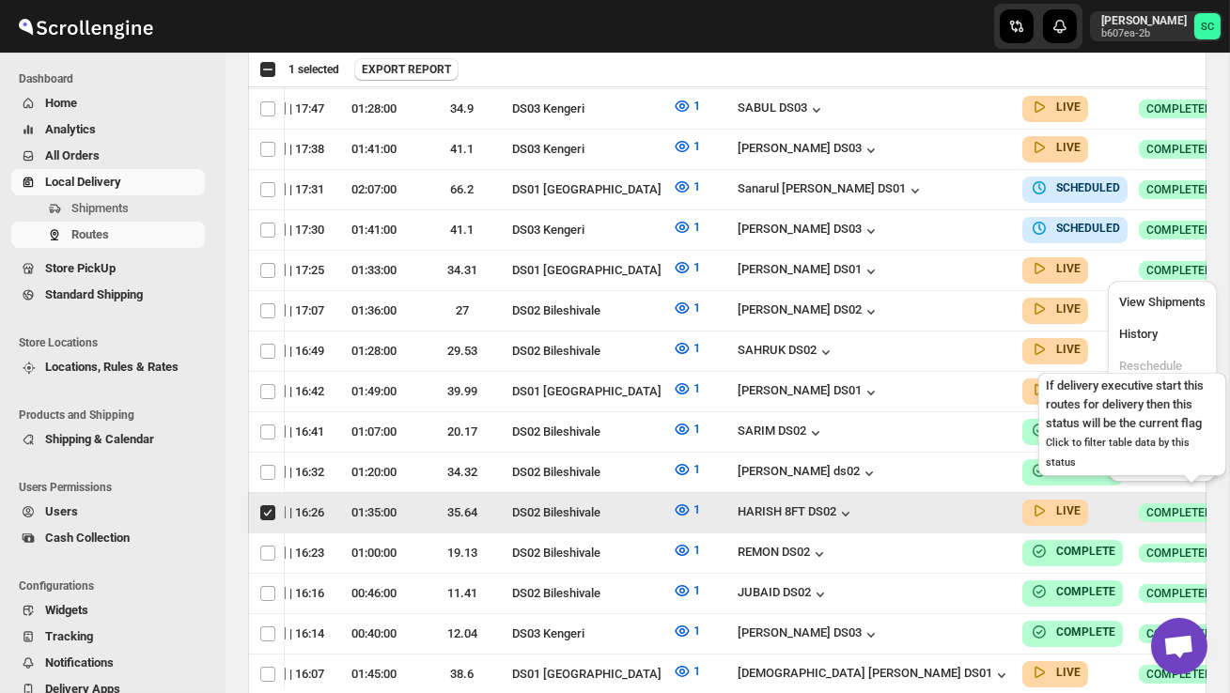
scroll to position [0, 1]
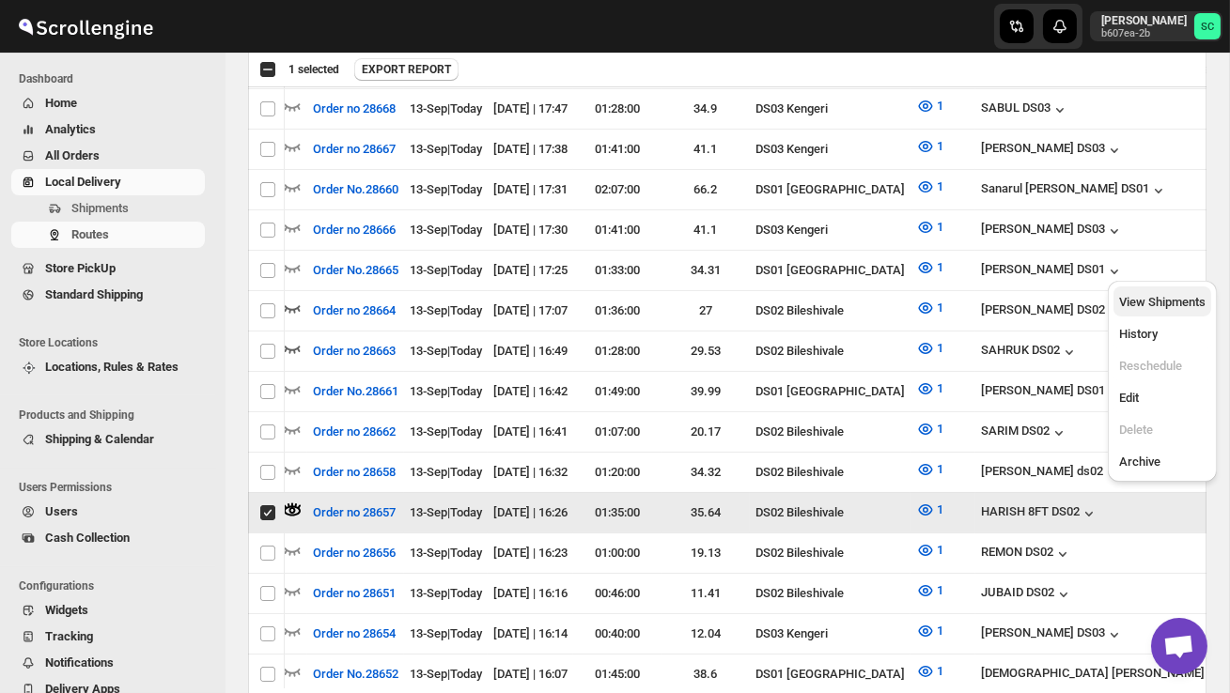
click at [1176, 303] on span "View Shipments" at bounding box center [1162, 302] width 86 height 14
checkbox input "false"
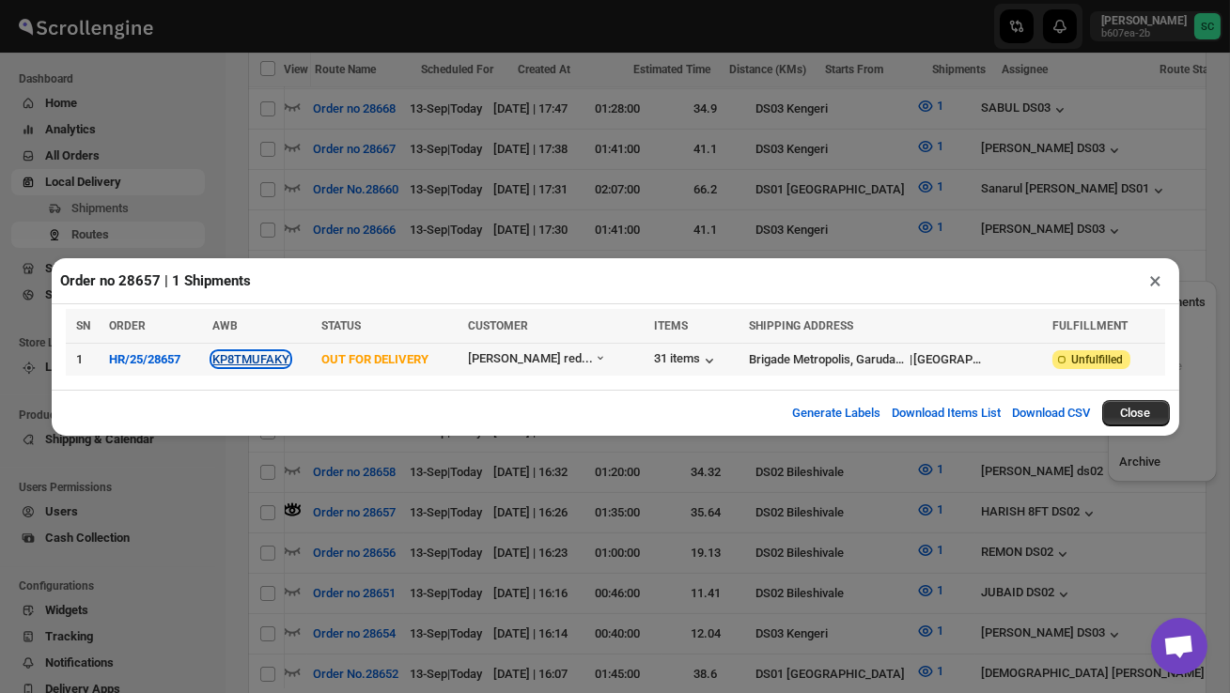
click at [272, 364] on button "KP8TMUFAKY" at bounding box center [250, 359] width 77 height 14
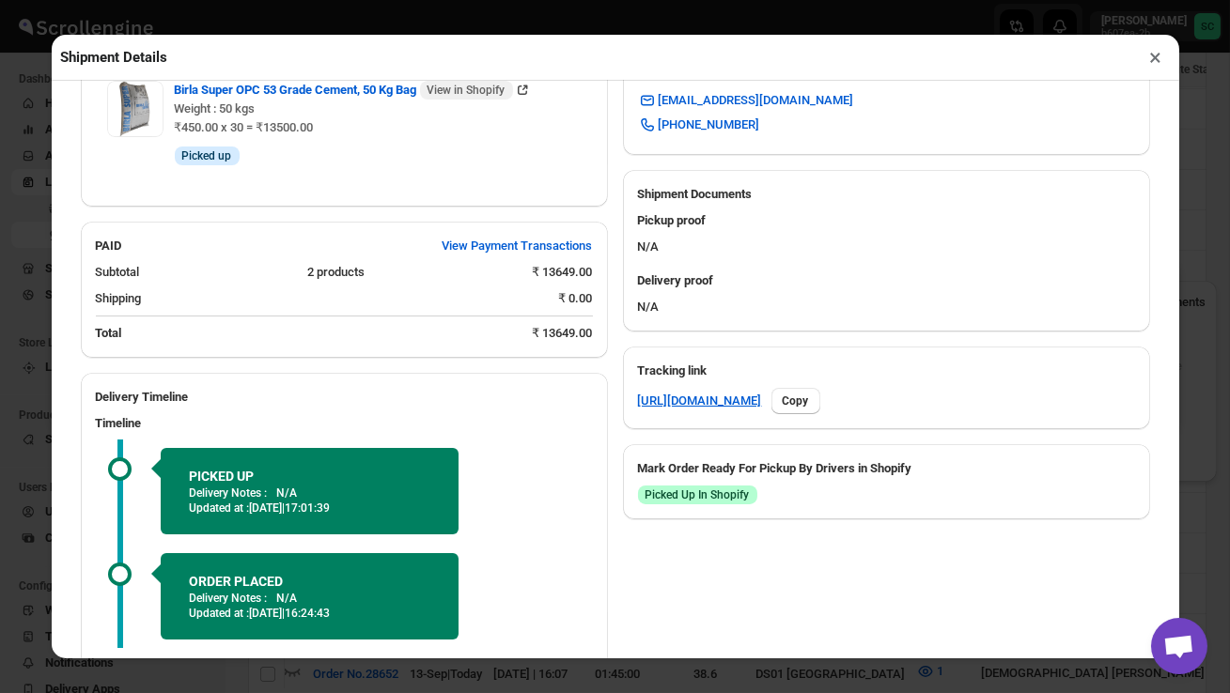
scroll to position [838, 0]
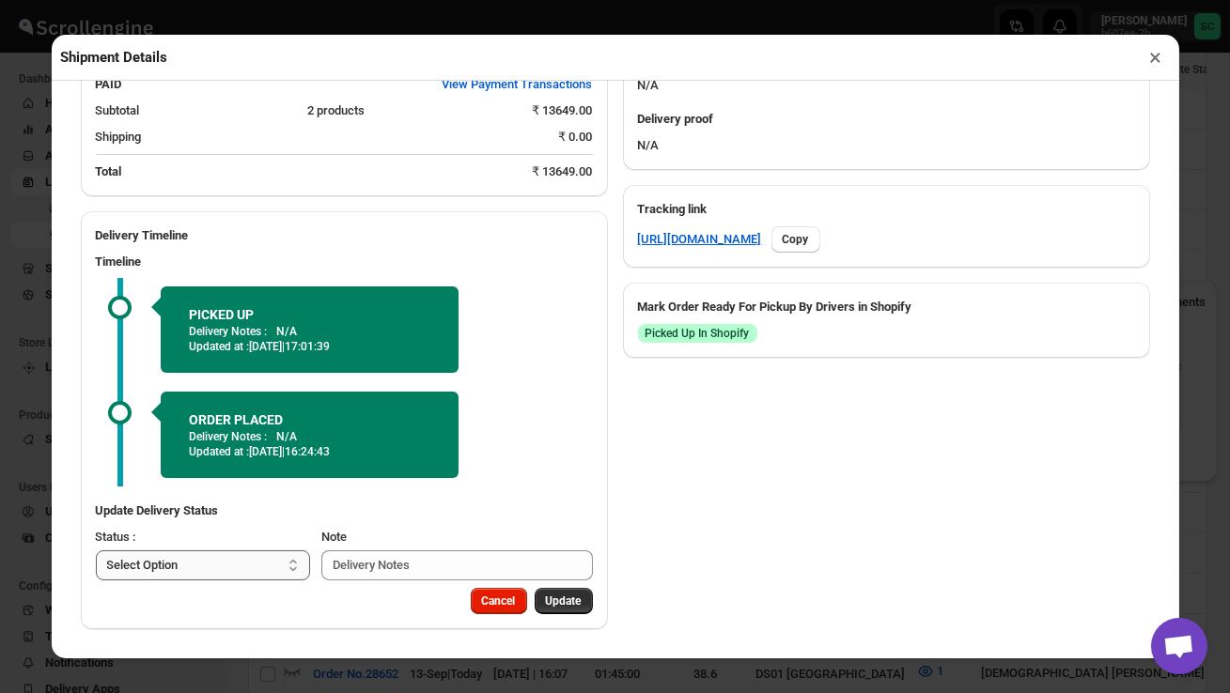
click at [284, 566] on select "Select Option PICKED UP OUT FOR DELIVERY RESCHEDULE DELIVERED CANCELLED" at bounding box center [203, 566] width 215 height 30
select select "DELIVERED"
click at [567, 599] on span "Update" at bounding box center [564, 601] width 36 height 15
select select
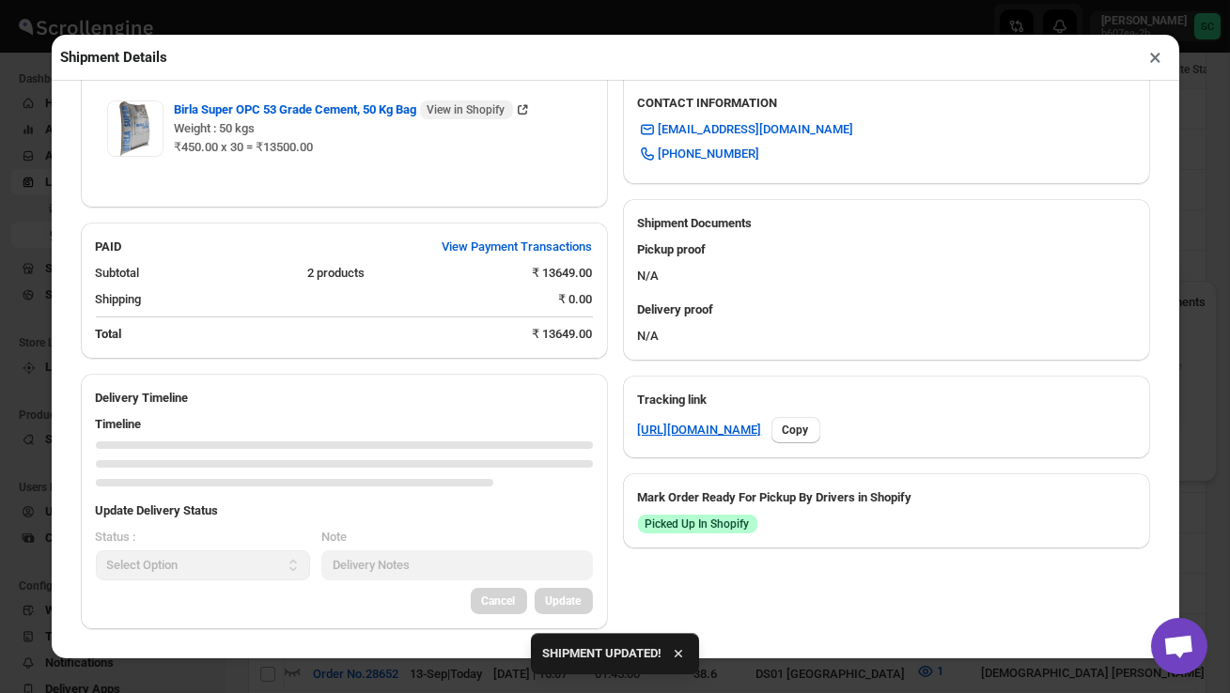
click at [1160, 58] on button "×" at bounding box center [1156, 57] width 27 height 26
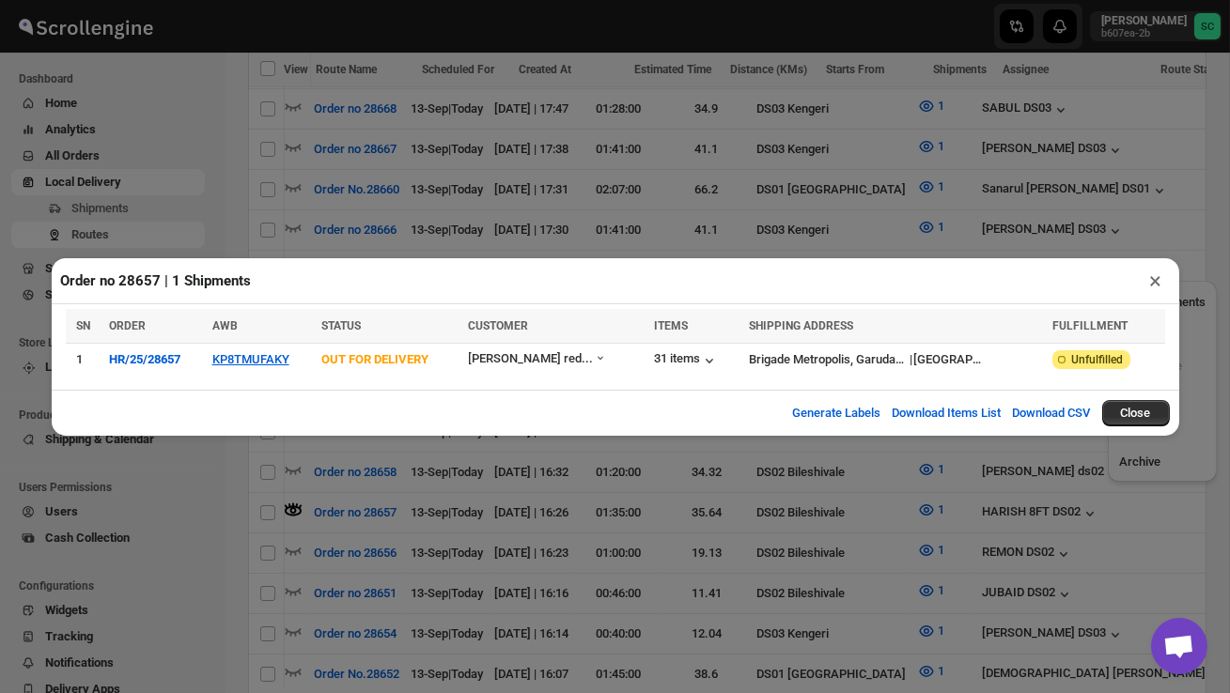
scroll to position [0, 1]
click at [684, 360] on div "31 items" at bounding box center [686, 360] width 65 height 19
click at [1157, 285] on button "×" at bounding box center [1156, 281] width 27 height 26
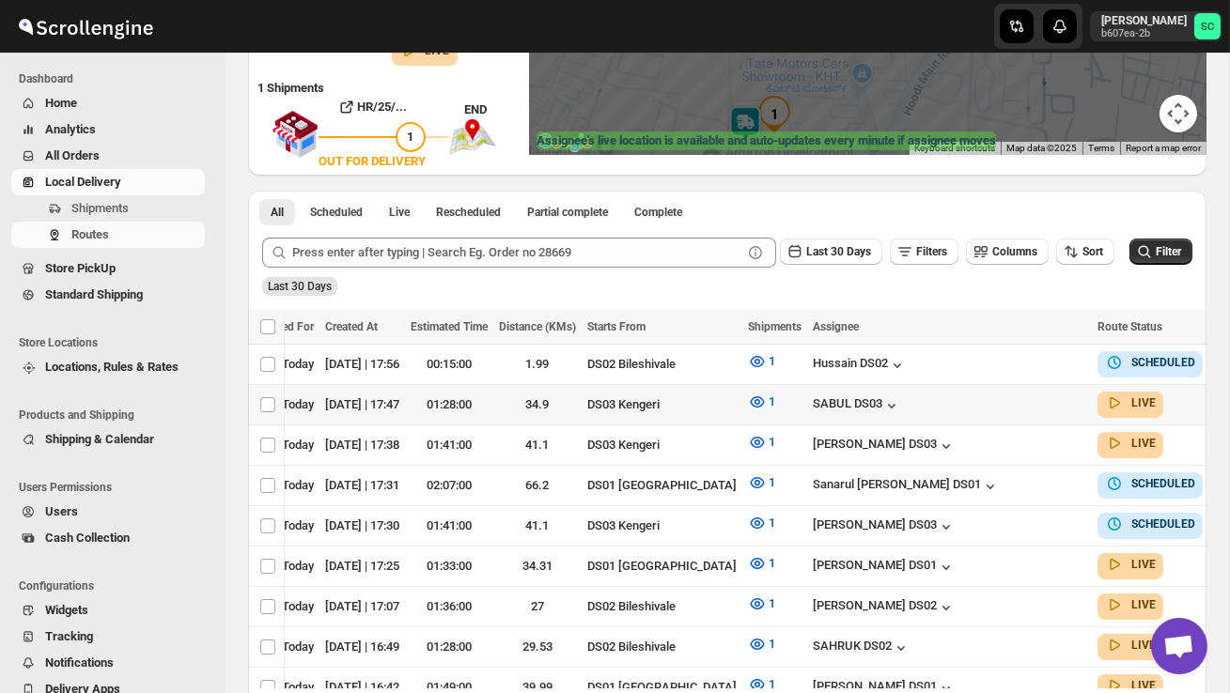
scroll to position [0, 244]
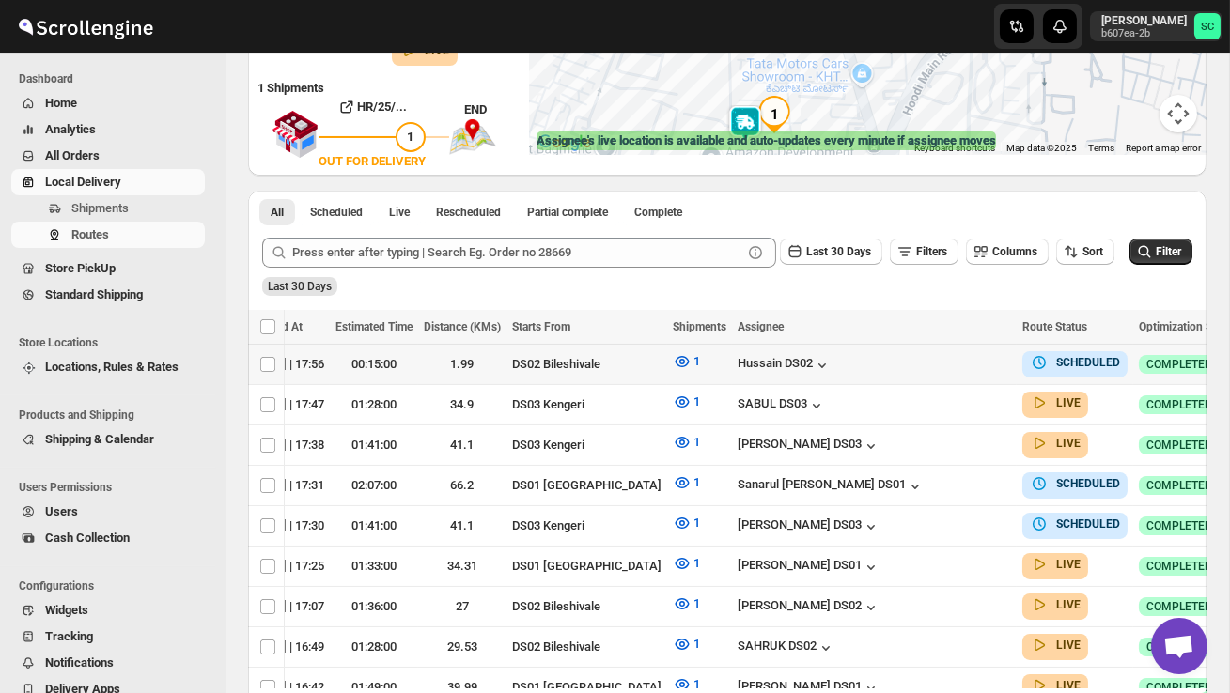
checkbox input "true"
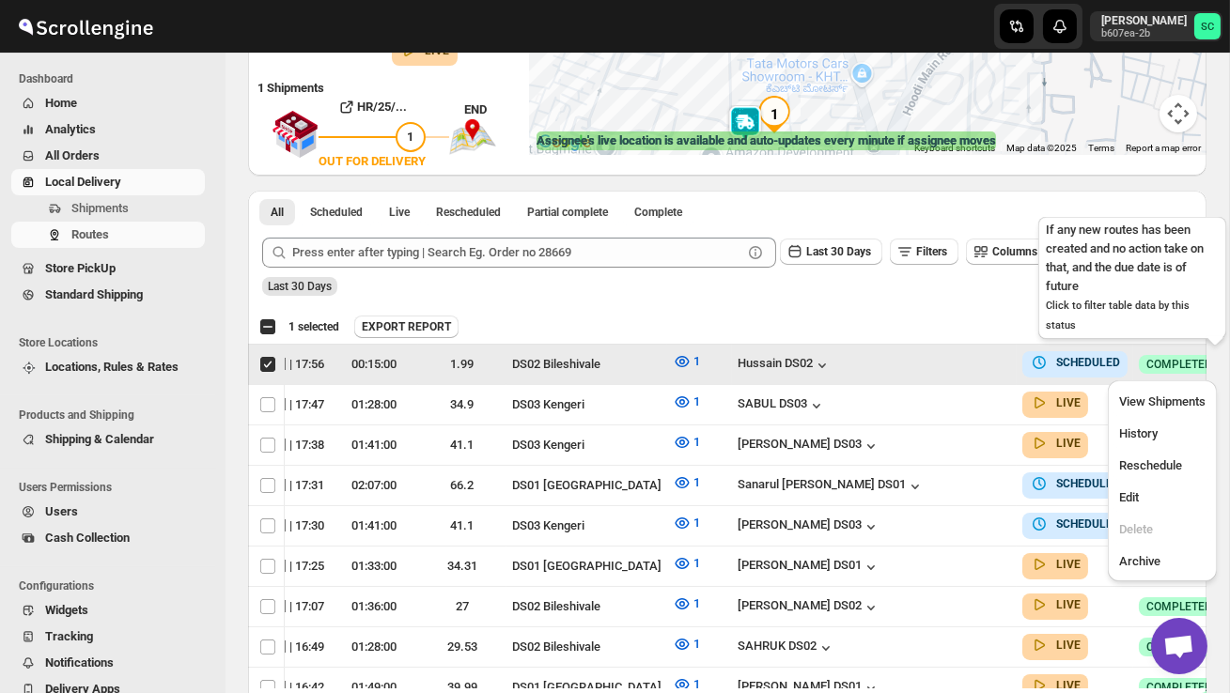
scroll to position [0, 1]
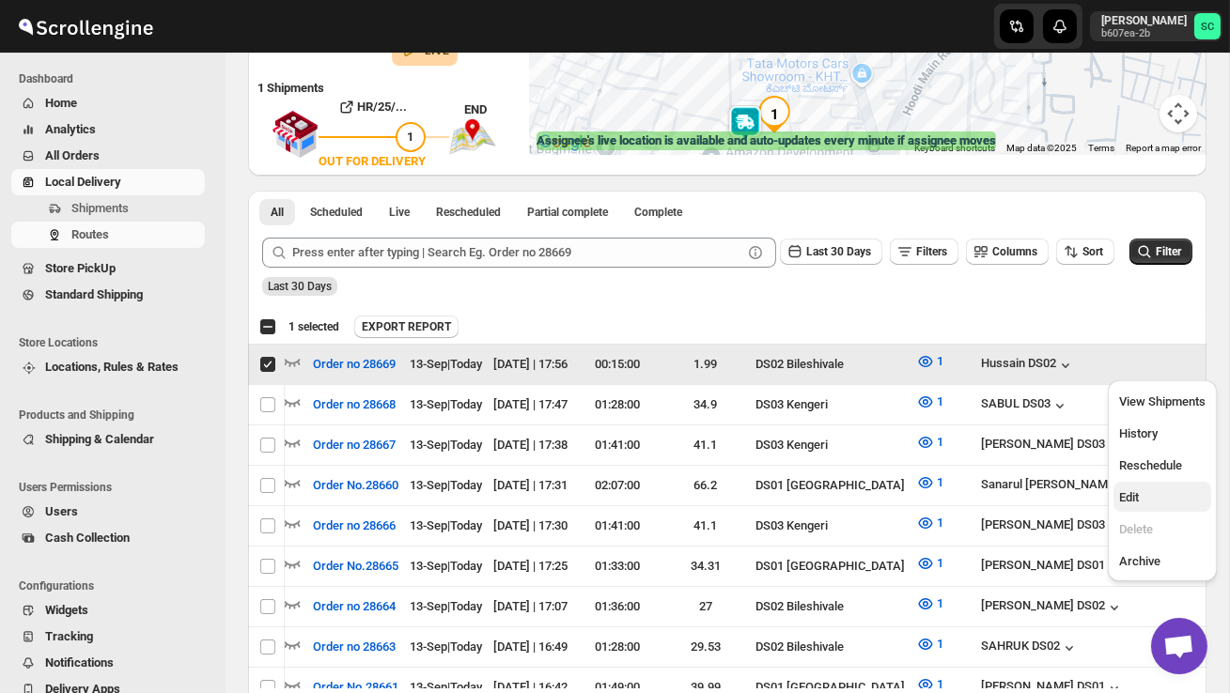
click at [1162, 482] on button "Edit" at bounding box center [1163, 497] width 98 height 30
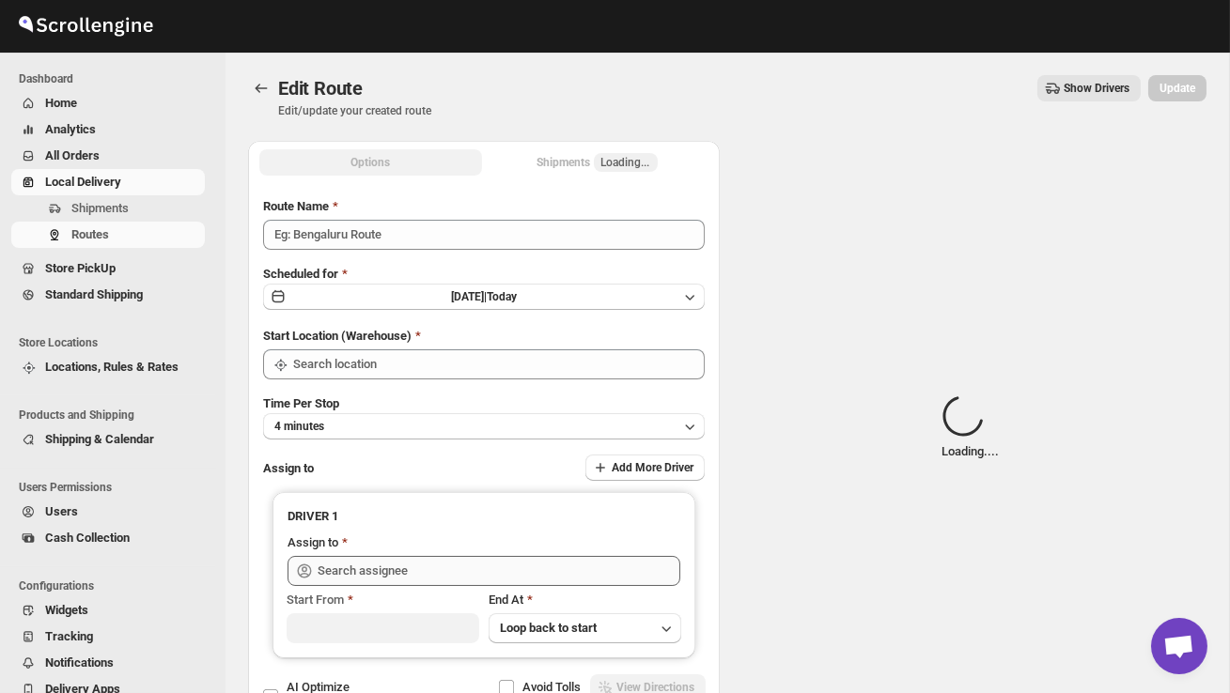
type input "Order no 28669"
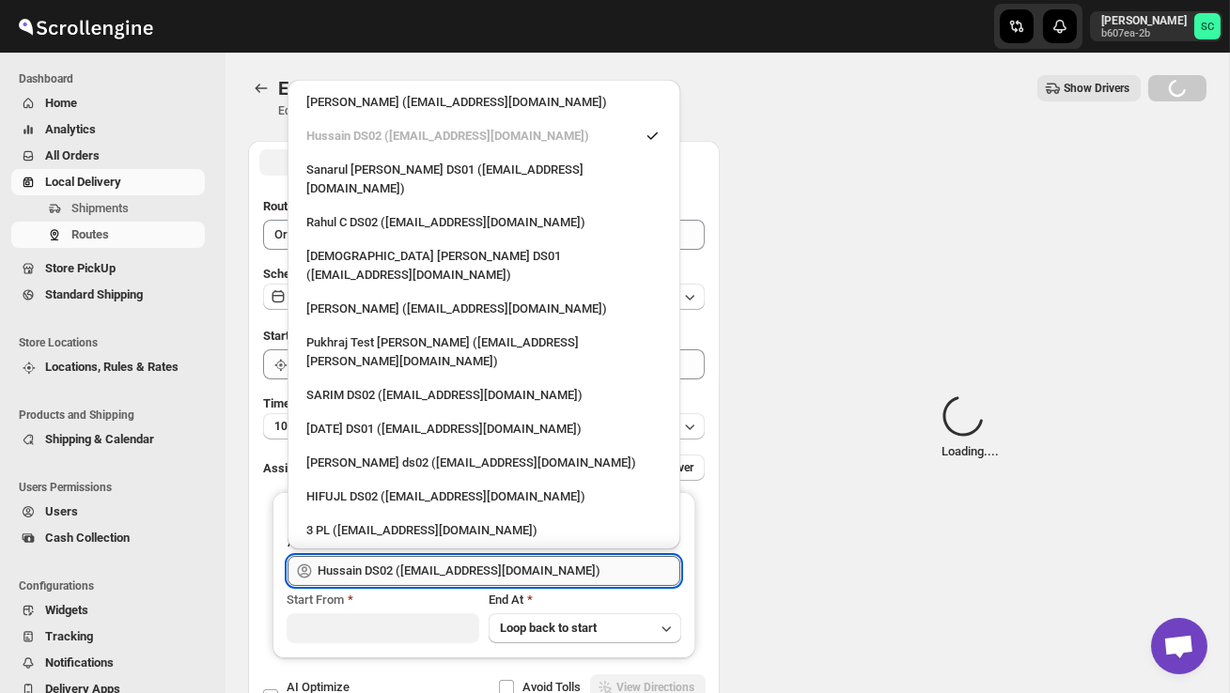
click at [594, 565] on input "Hussain DS02 ([EMAIL_ADDRESS][DOMAIN_NAME])" at bounding box center [499, 571] width 363 height 30
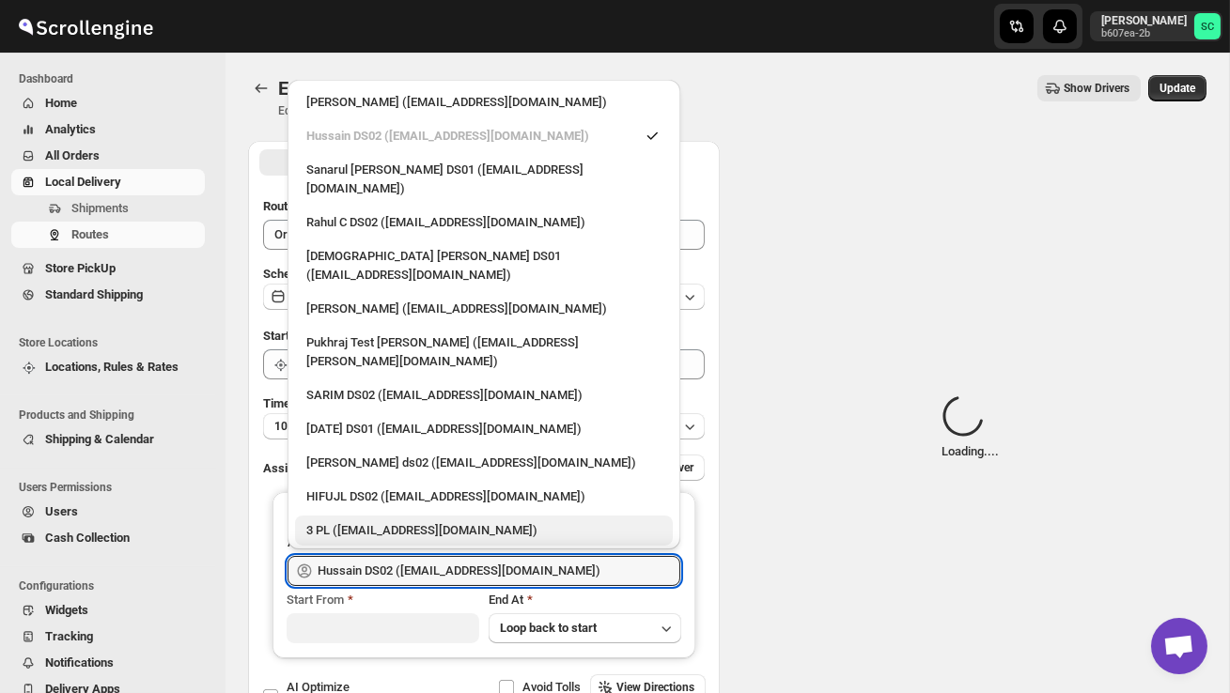
click at [454, 522] on div "3 PL ([EMAIL_ADDRESS][DOMAIN_NAME])" at bounding box center [483, 531] width 355 height 19
type input "3 PL ([EMAIL_ADDRESS][DOMAIN_NAME])"
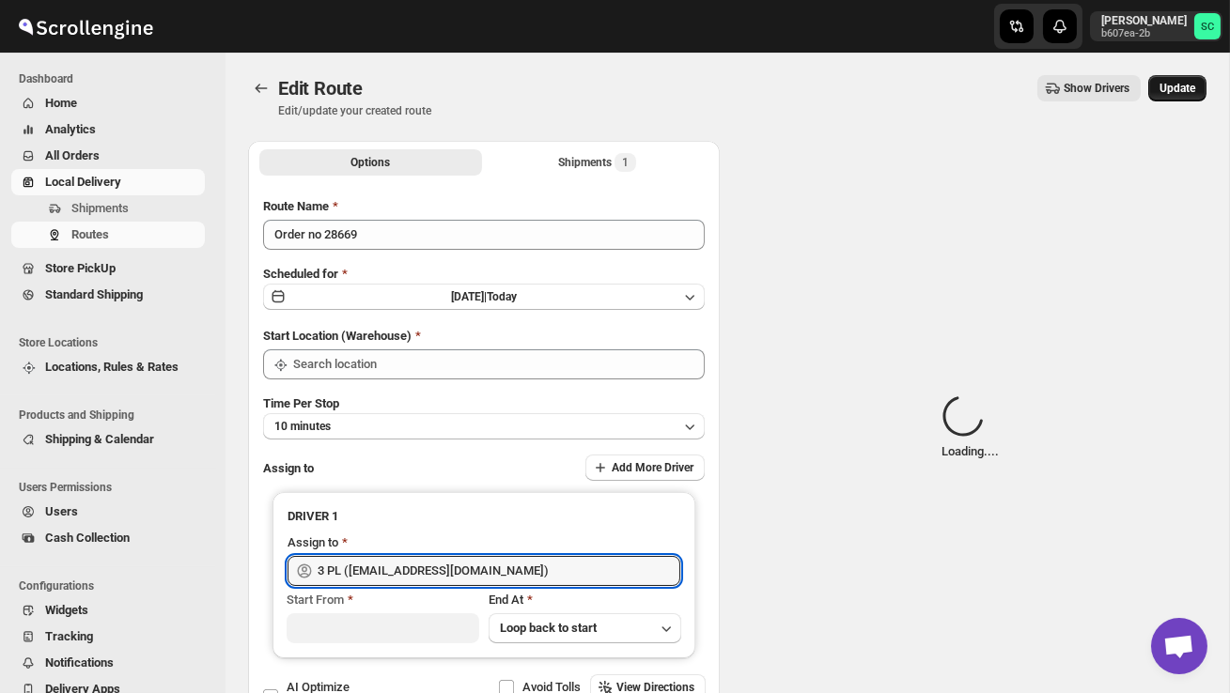
type input "DS02 Bileshivale"
click at [1172, 90] on span "Update" at bounding box center [1178, 88] width 36 height 15
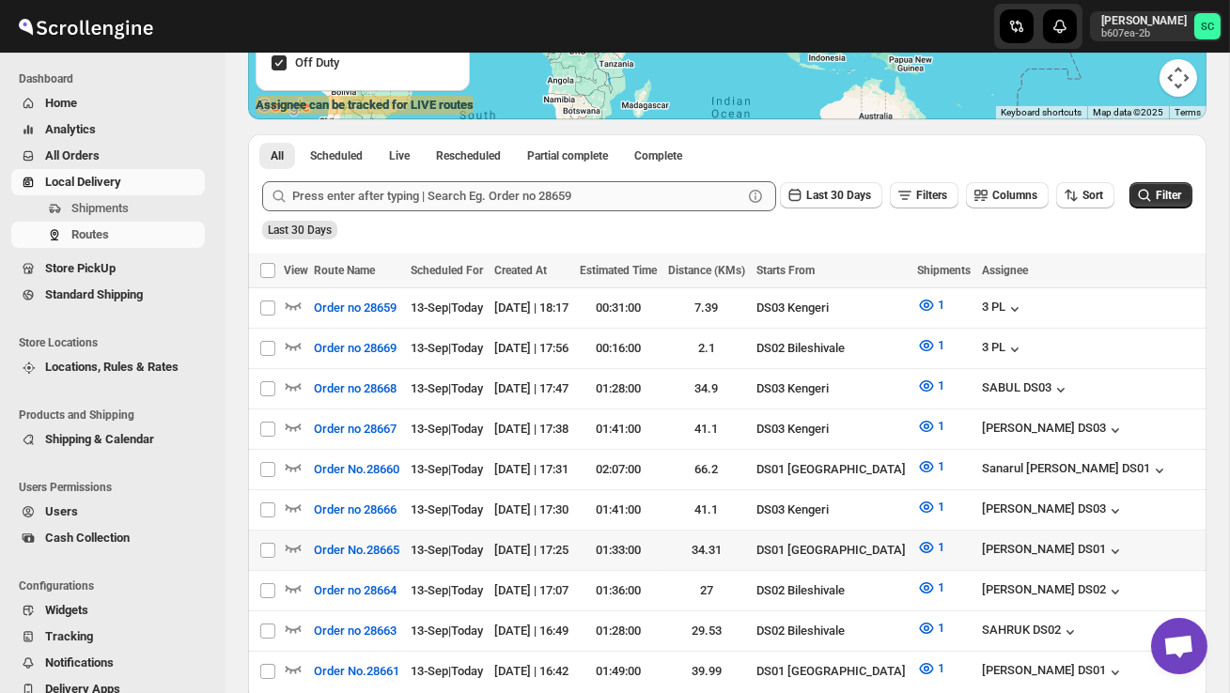
scroll to position [376, 0]
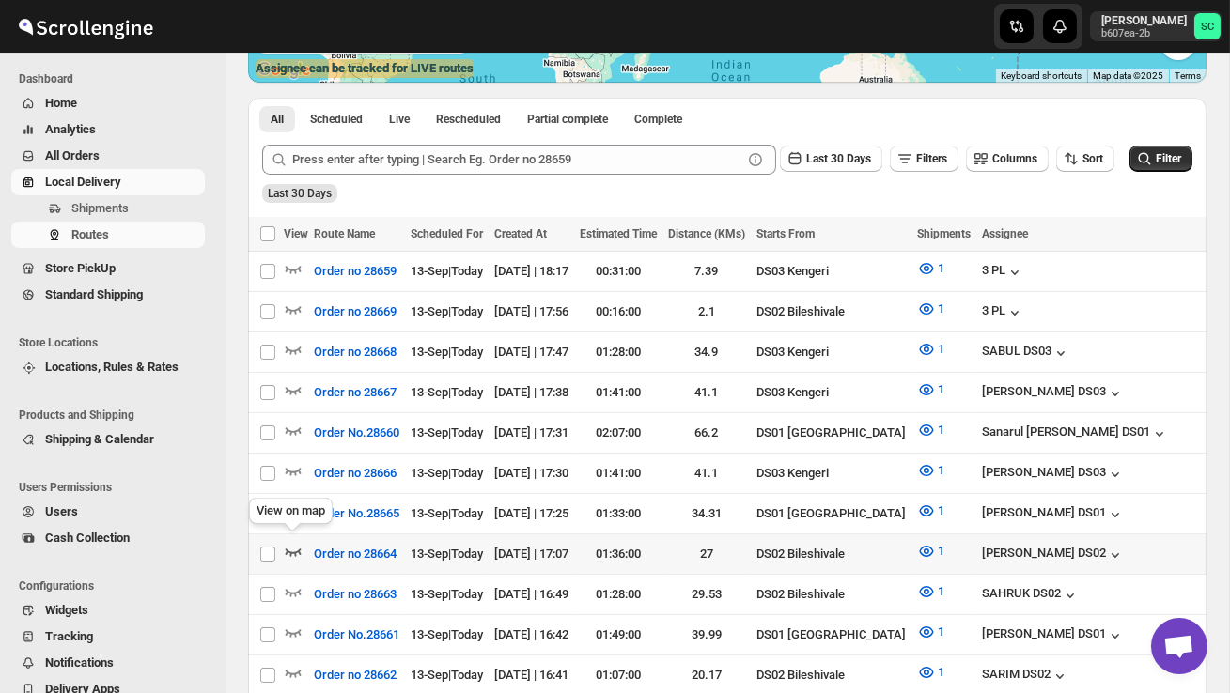
click at [291, 542] on icon "button" at bounding box center [293, 551] width 19 height 19
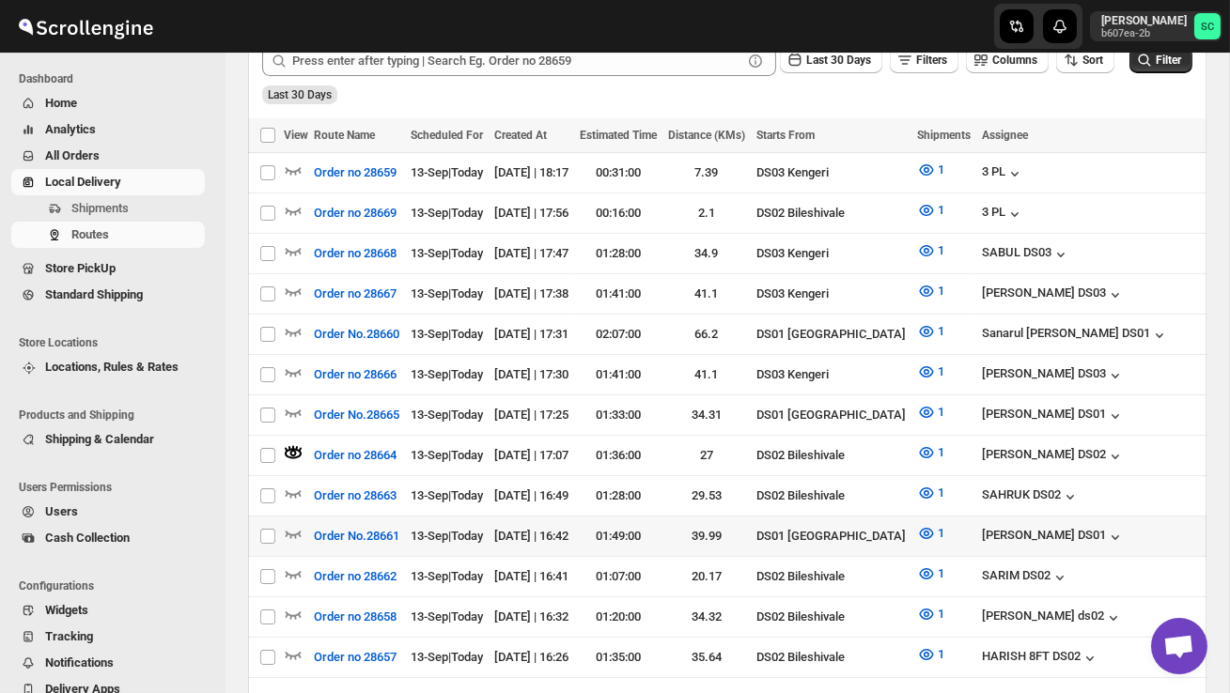
scroll to position [498, 0]
